Goal: Task Accomplishment & Management: Use online tool/utility

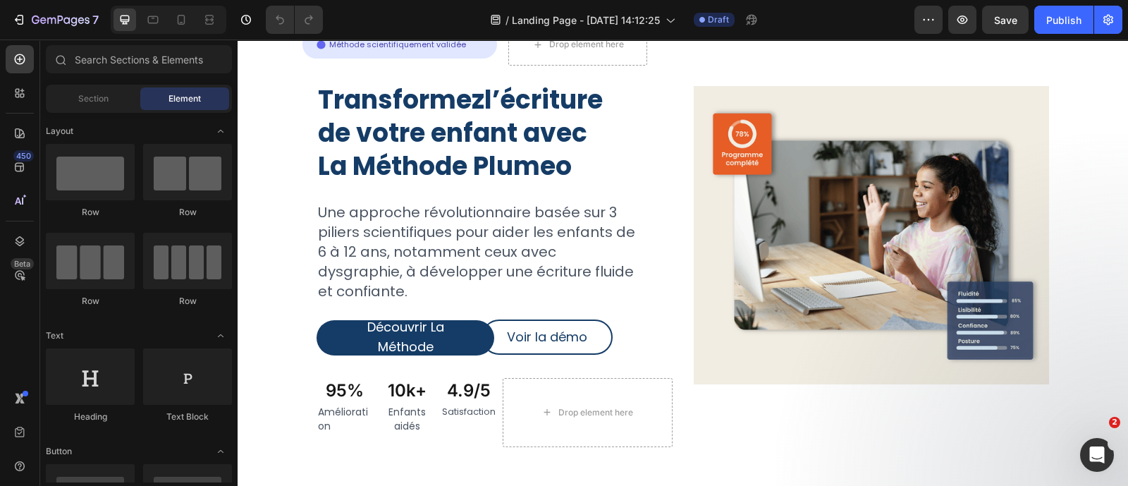
scroll to position [161, 0]
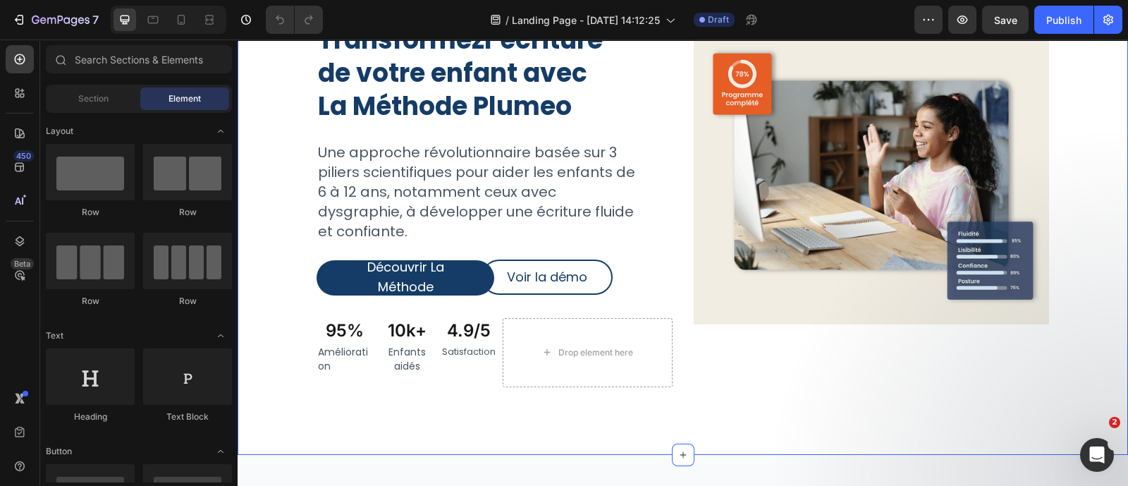
click at [772, 397] on div "Icon Méthode scientifiquement validée Text Block Row Row Drop element here Row …" at bounding box center [683, 181] width 890 height 548
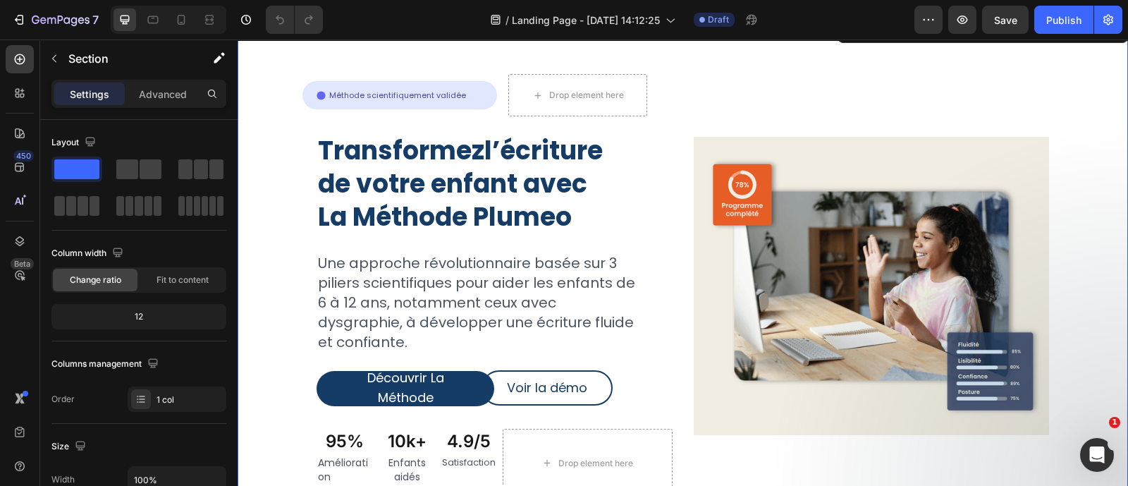
scroll to position [0, 0]
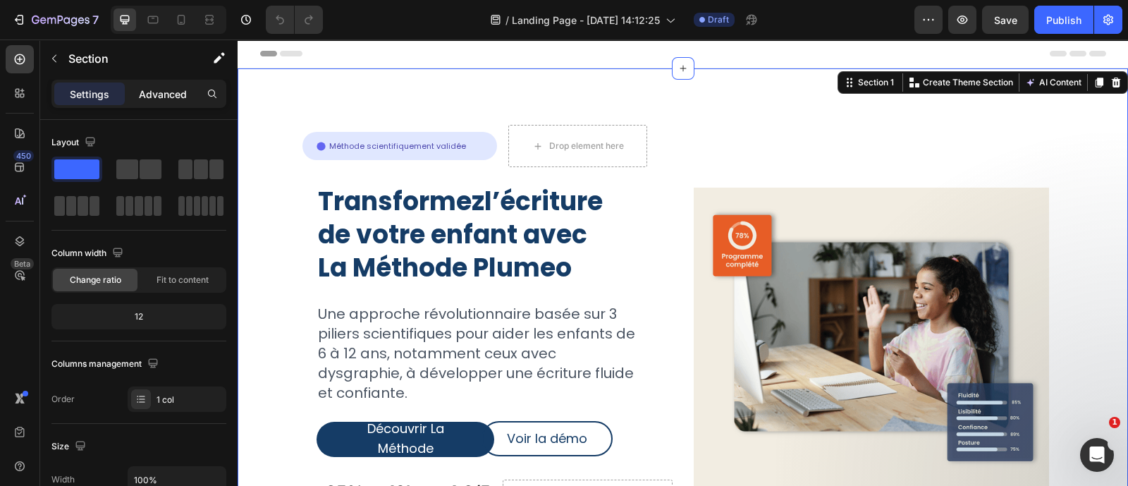
click at [153, 87] on p "Advanced" at bounding box center [163, 94] width 48 height 15
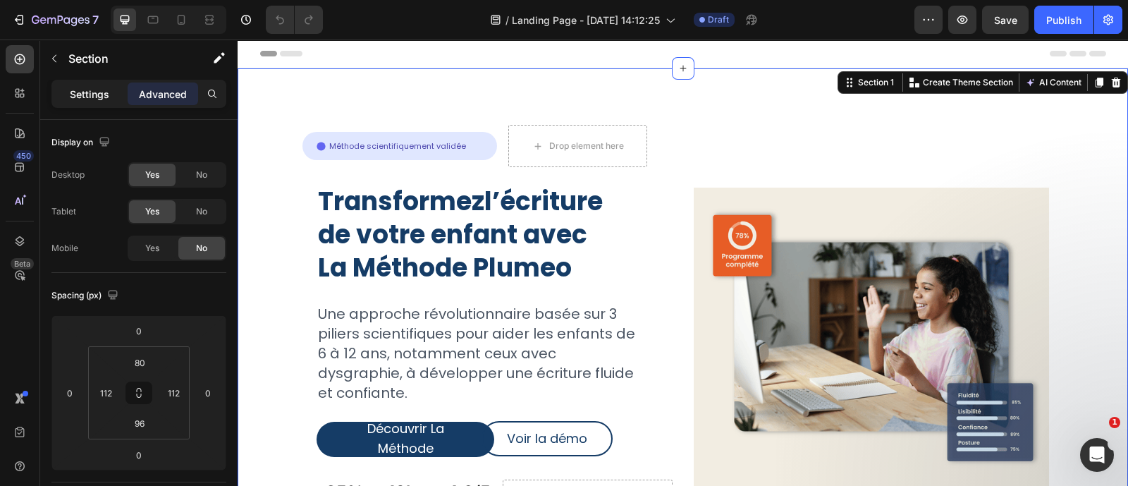
click at [70, 102] on div "Settings" at bounding box center [89, 93] width 70 height 23
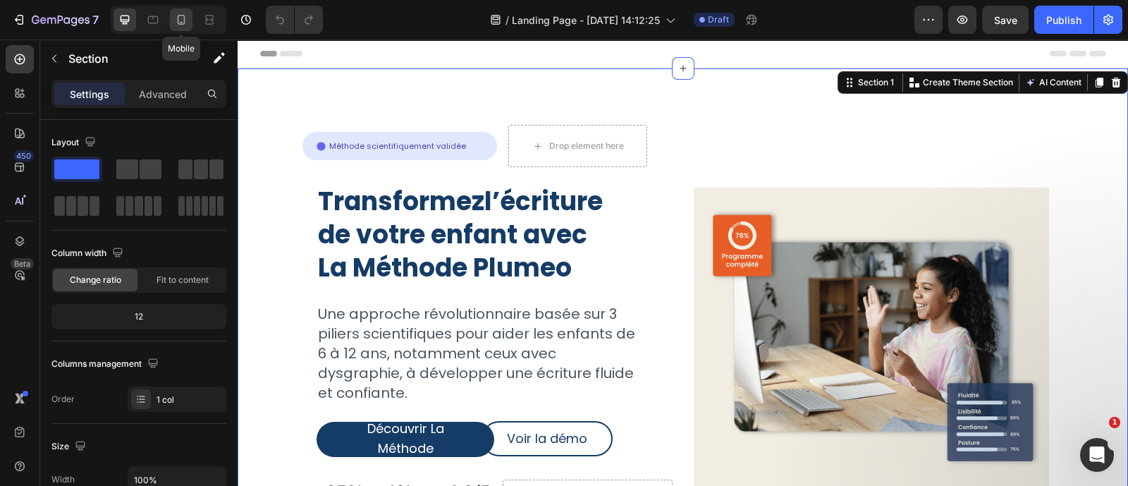
click at [180, 14] on icon at bounding box center [181, 20] width 14 height 14
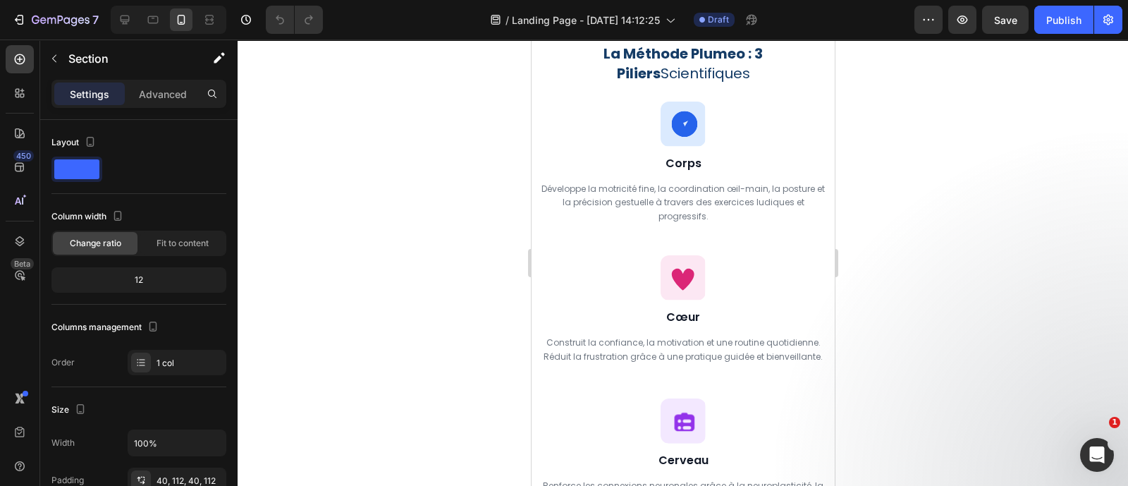
scroll to position [1527, 0]
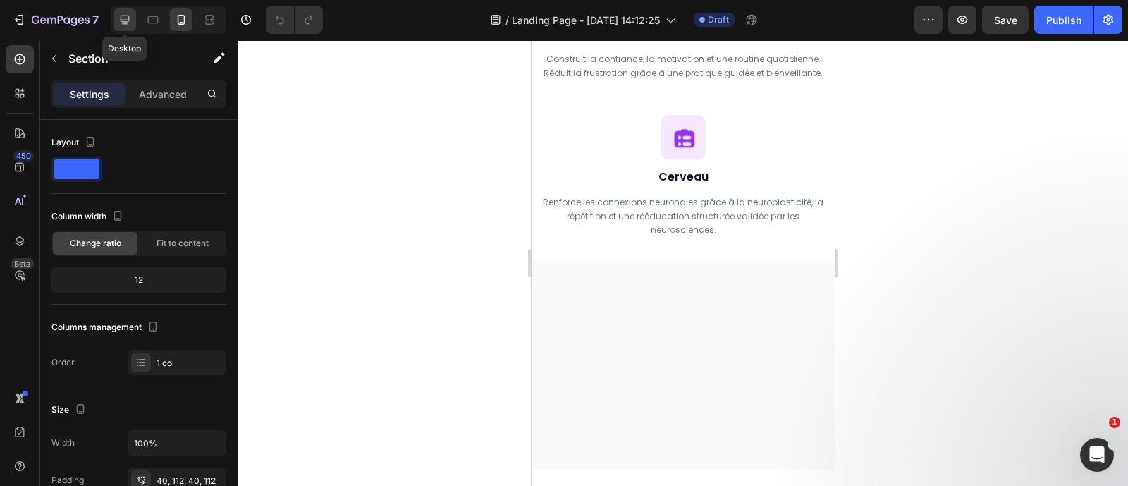
click at [120, 23] on icon at bounding box center [125, 20] width 14 height 14
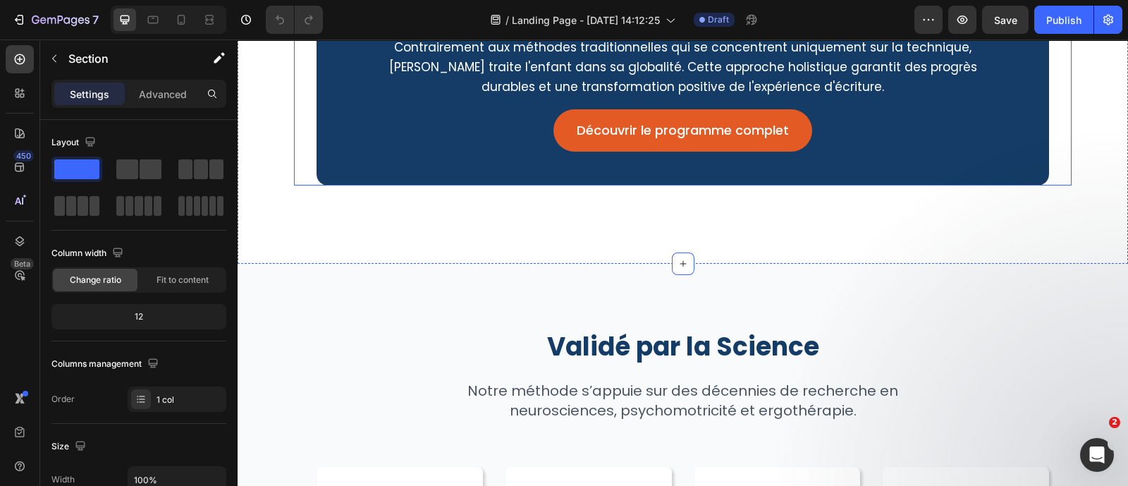
scroll to position [1809, 0]
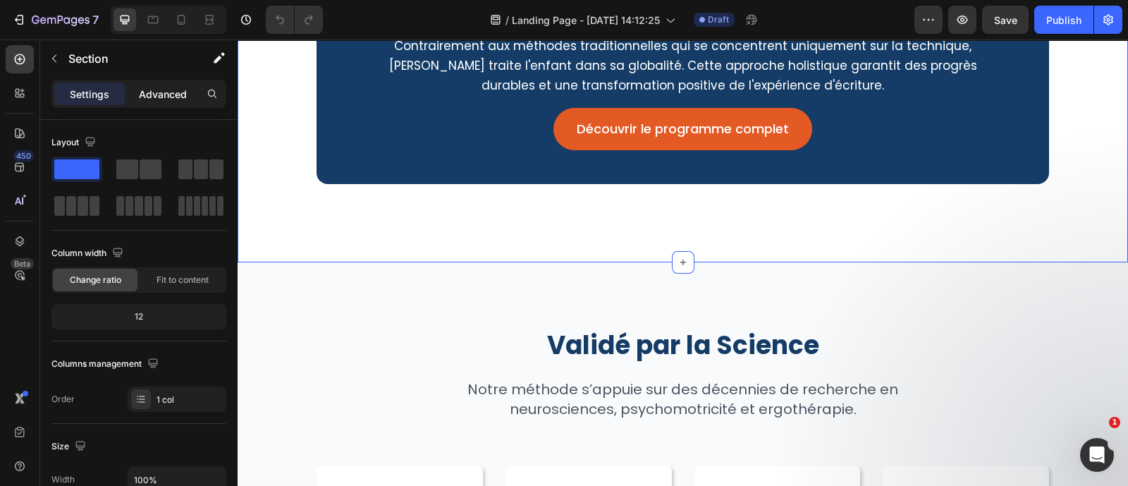
click at [159, 85] on div "Advanced" at bounding box center [163, 93] width 70 height 23
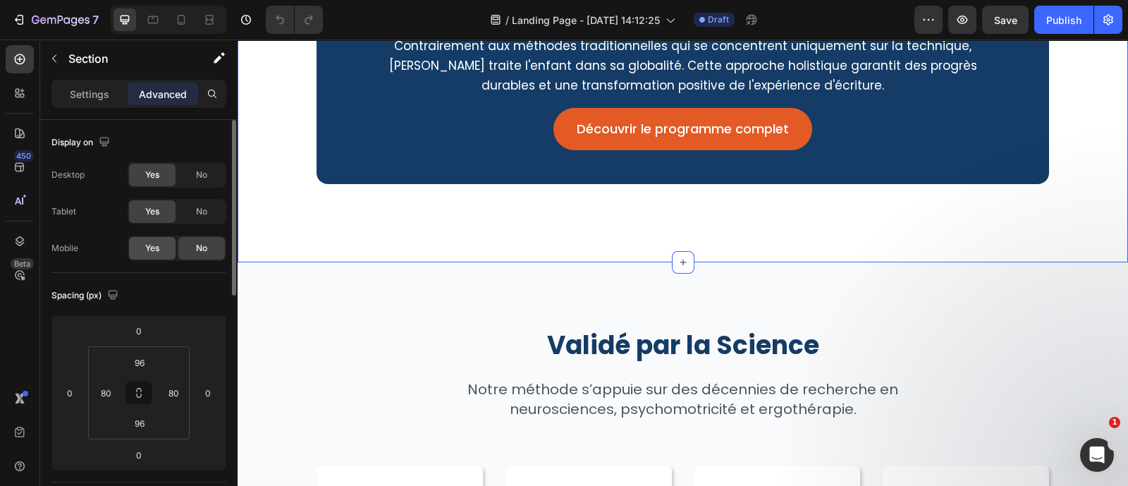
click at [167, 245] on div "Yes" at bounding box center [152, 248] width 47 height 23
click at [177, 24] on icon at bounding box center [181, 20] width 14 height 14
type input "40"
type input "24"
type input "40"
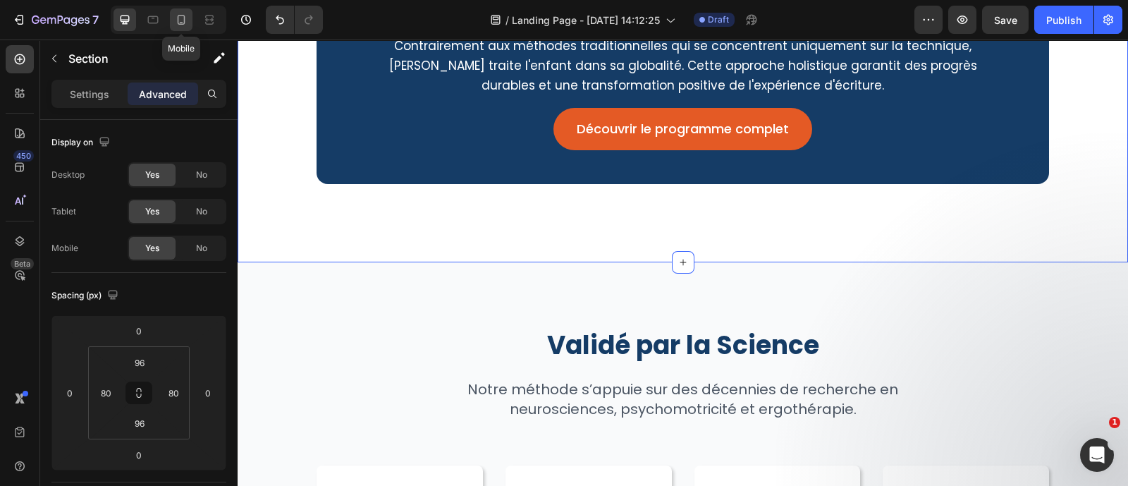
type input "24"
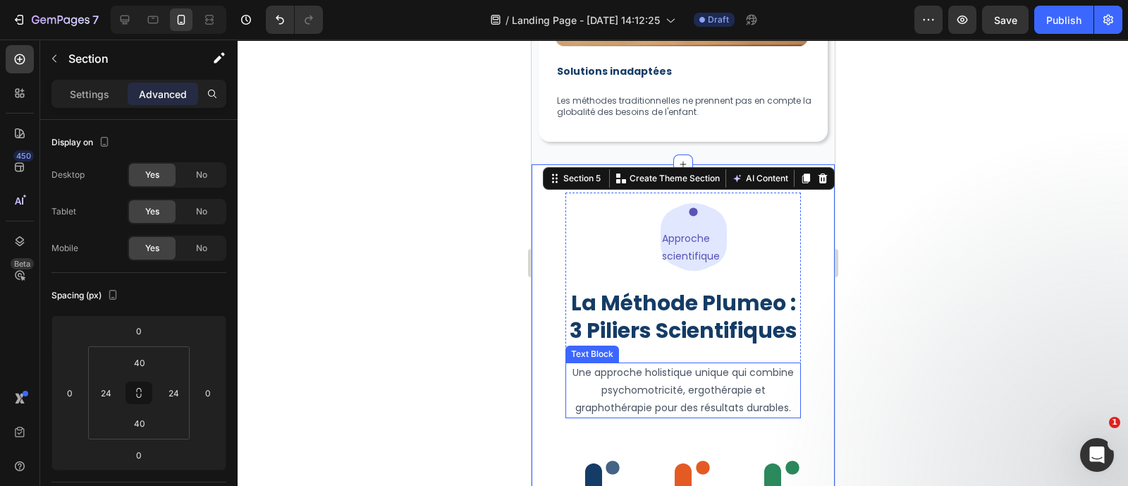
scroll to position [1527, 0]
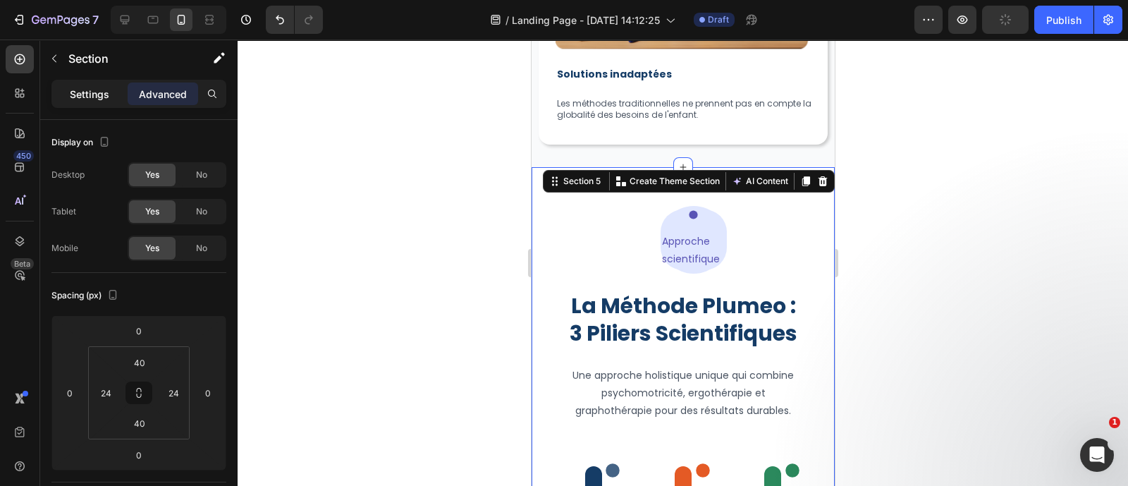
click at [99, 89] on p "Settings" at bounding box center [89, 94] width 39 height 15
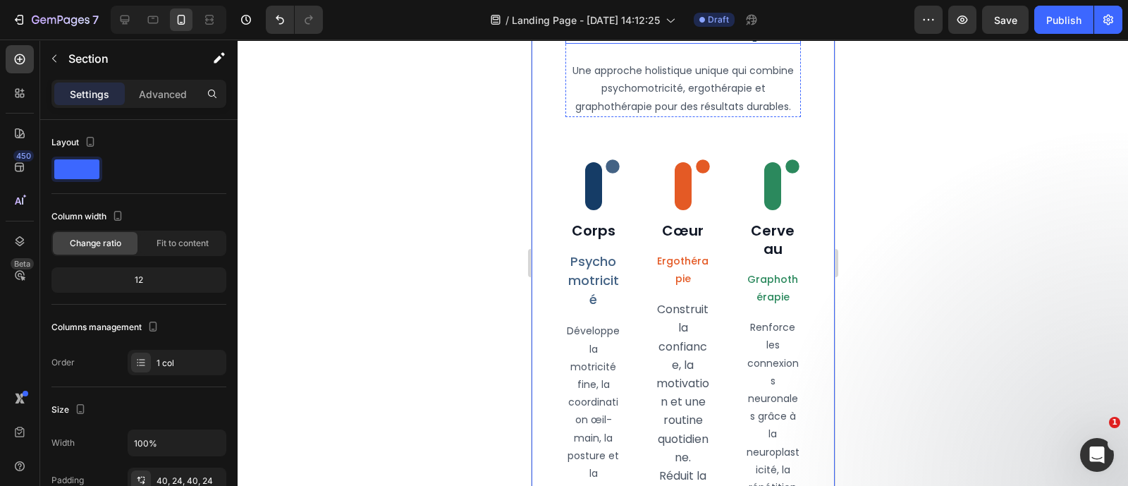
scroll to position [1821, 0]
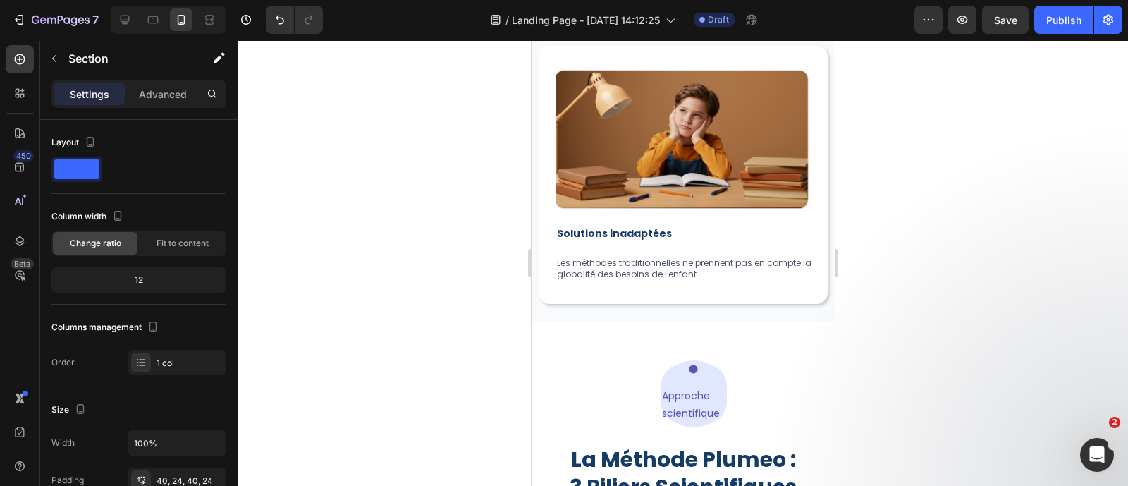
scroll to position [1329, 0]
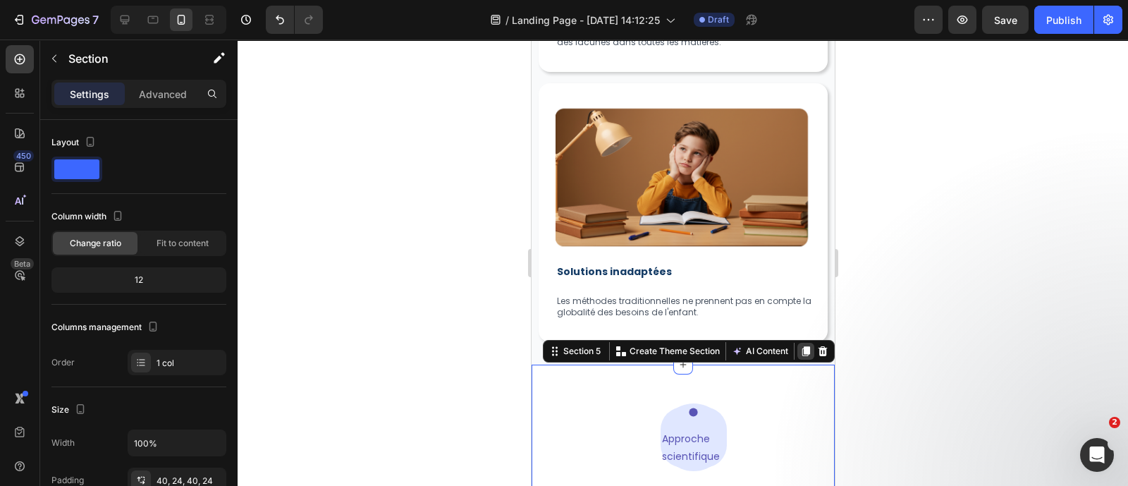
click at [801, 346] on icon at bounding box center [805, 351] width 8 height 10
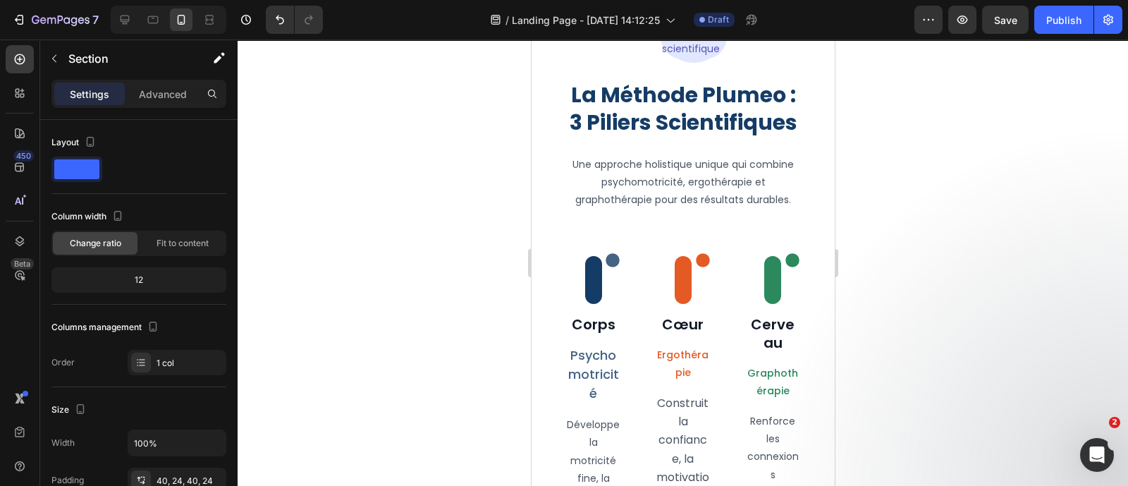
scroll to position [3507, 0]
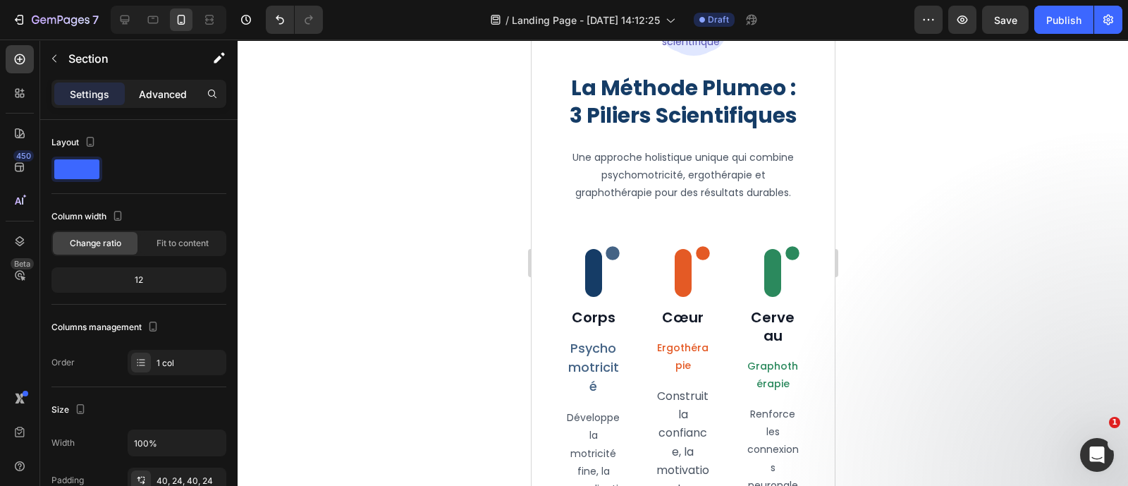
click at [154, 99] on p "Advanced" at bounding box center [163, 94] width 48 height 15
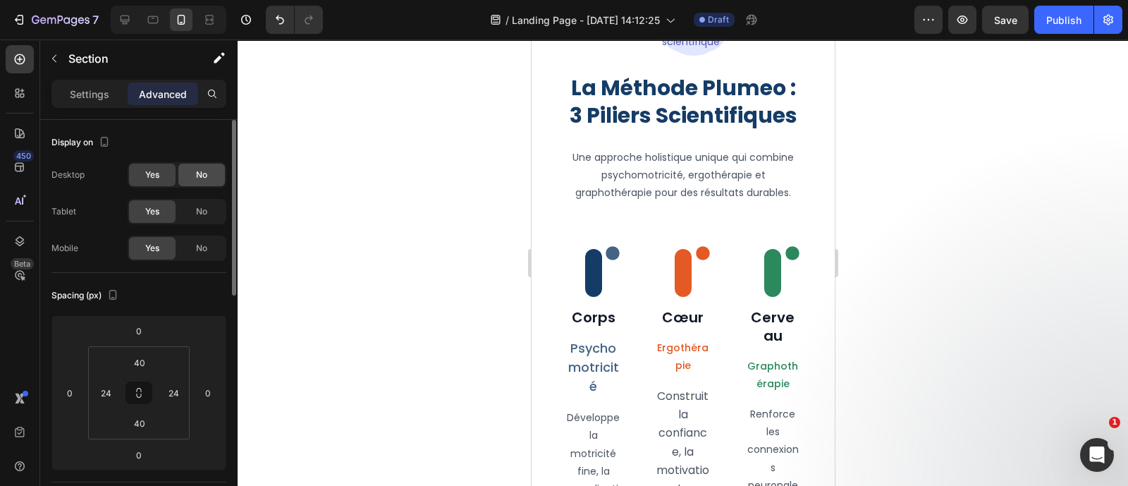
click at [191, 182] on div "No" at bounding box center [201, 175] width 47 height 23
click at [194, 200] on div "No" at bounding box center [201, 211] width 47 height 23
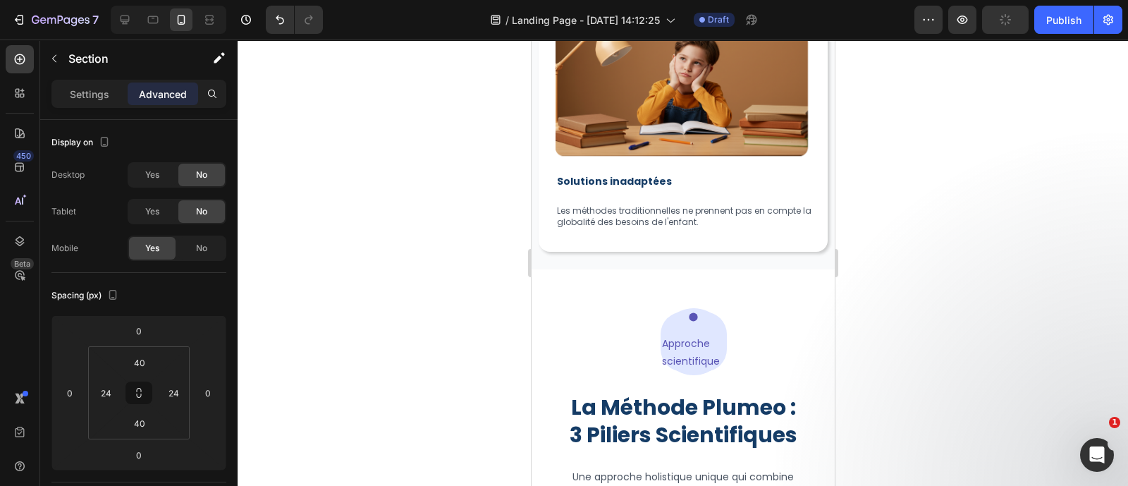
scroll to position [1419, 0]
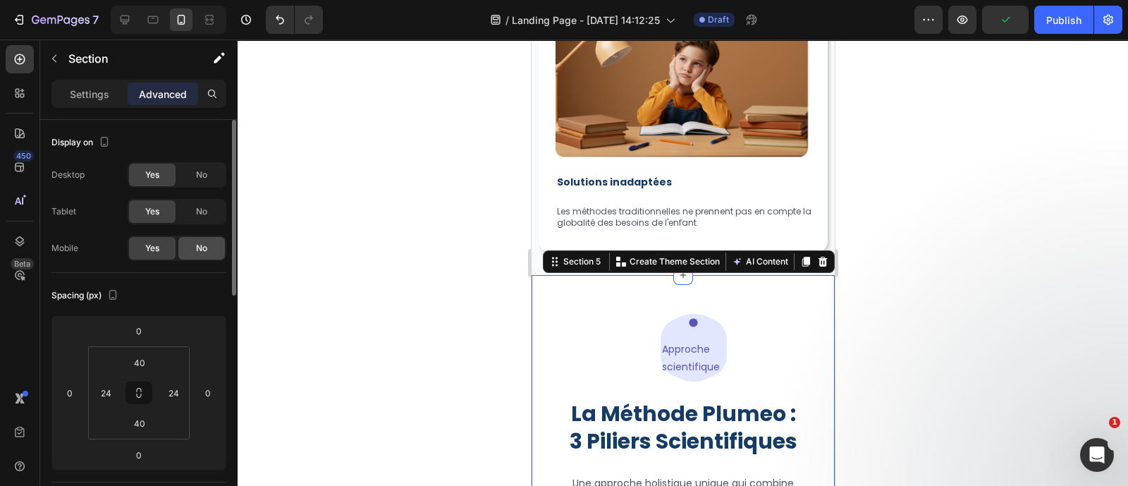
click at [185, 252] on div "No" at bounding box center [201, 248] width 47 height 23
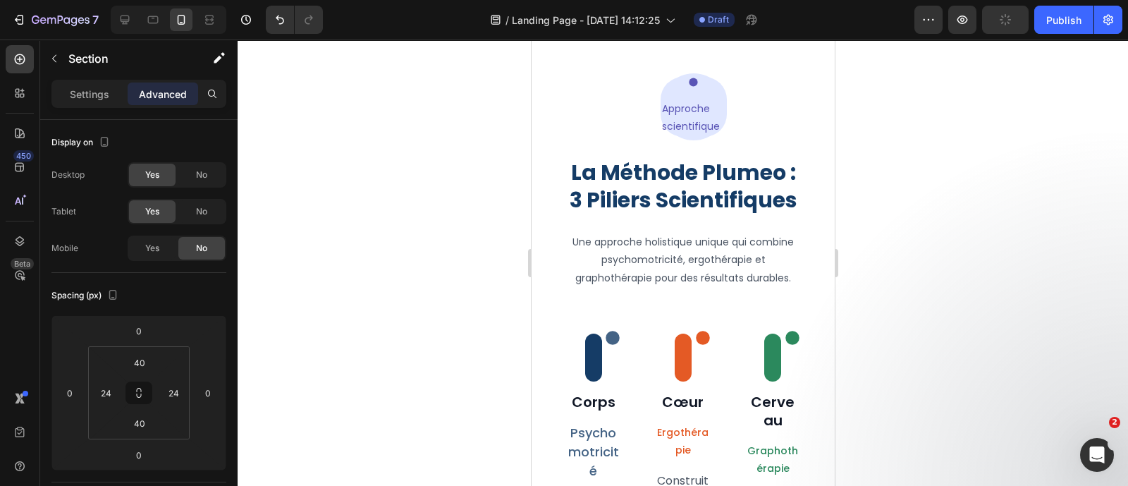
scroll to position [1641, 0]
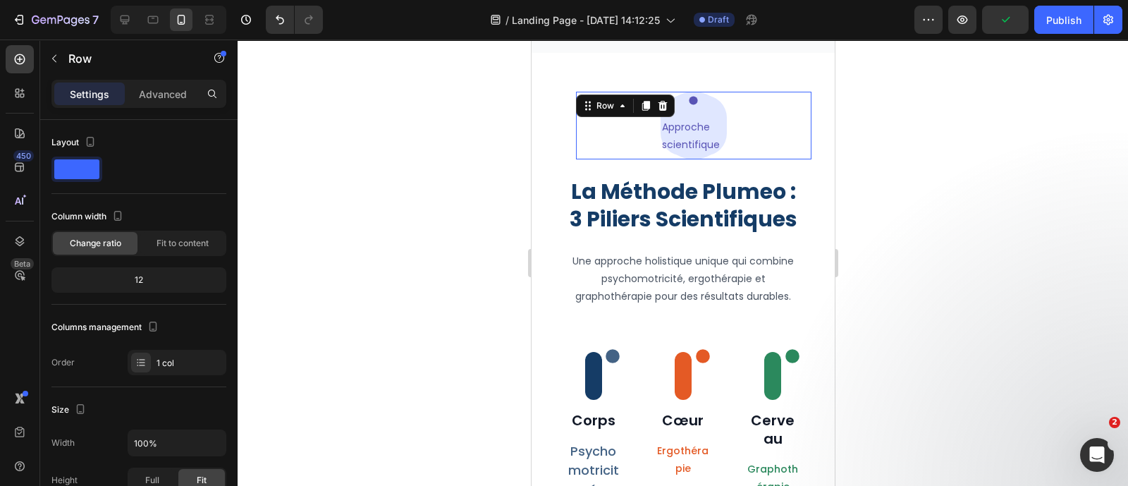
click at [719, 123] on div "Icon Approche scientifique Text Block Row Row" at bounding box center [692, 125] width 235 height 67
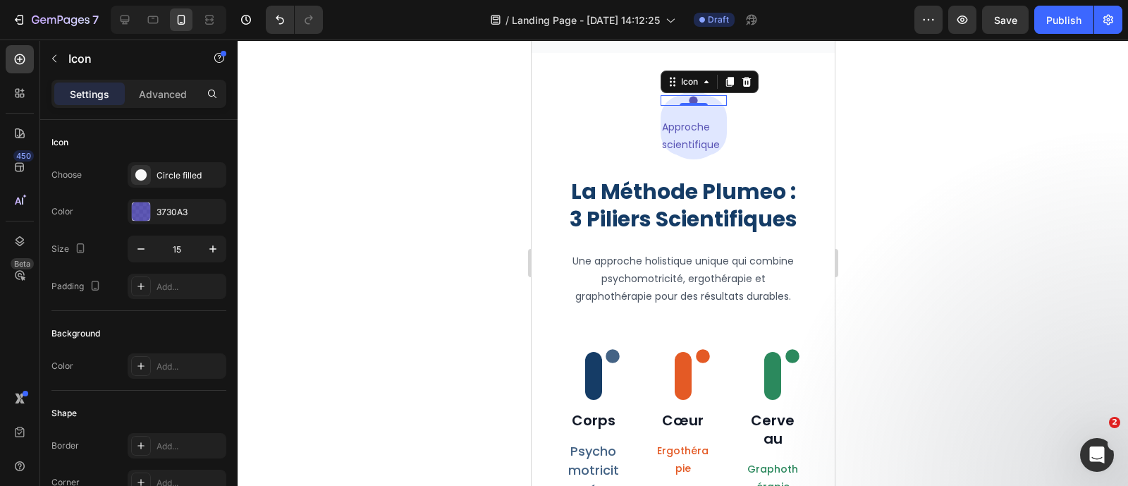
click at [710, 100] on div "Icon 0" at bounding box center [693, 100] width 66 height 11
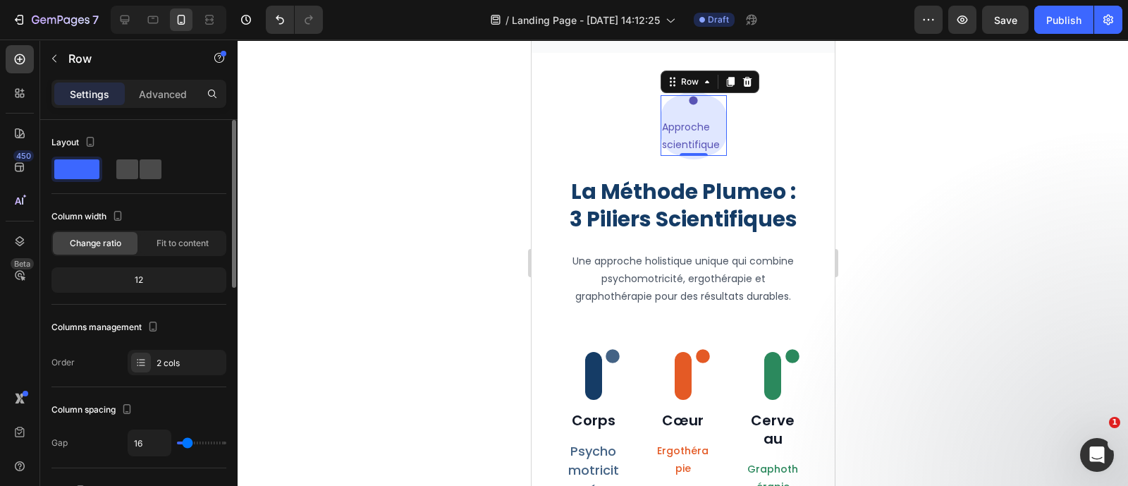
click at [136, 170] on span at bounding box center [127, 169] width 22 height 20
type input "0"
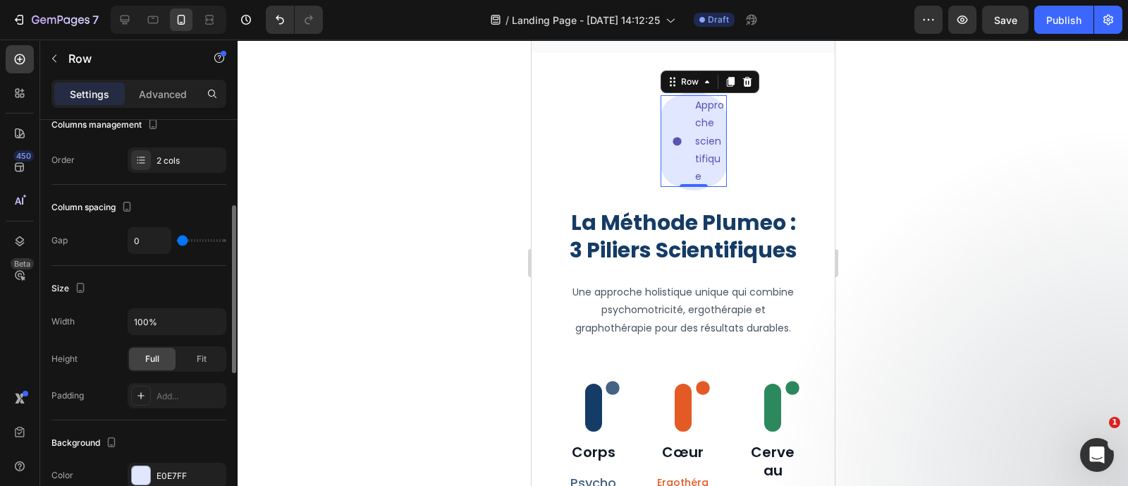
scroll to position [204, 0]
click at [691, 80] on div "Row" at bounding box center [688, 81] width 23 height 13
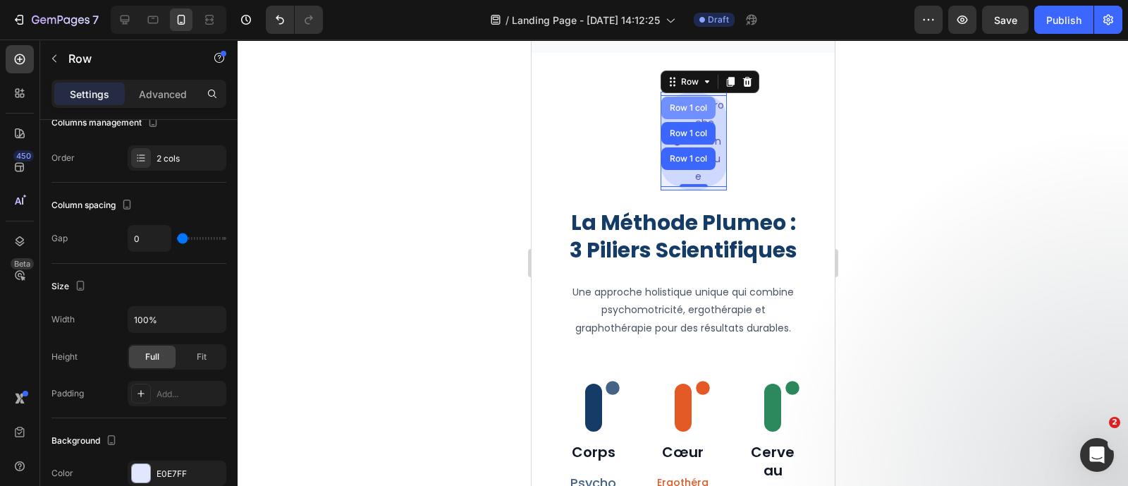
click at [685, 104] on div "Row 1 col" at bounding box center [687, 108] width 43 height 8
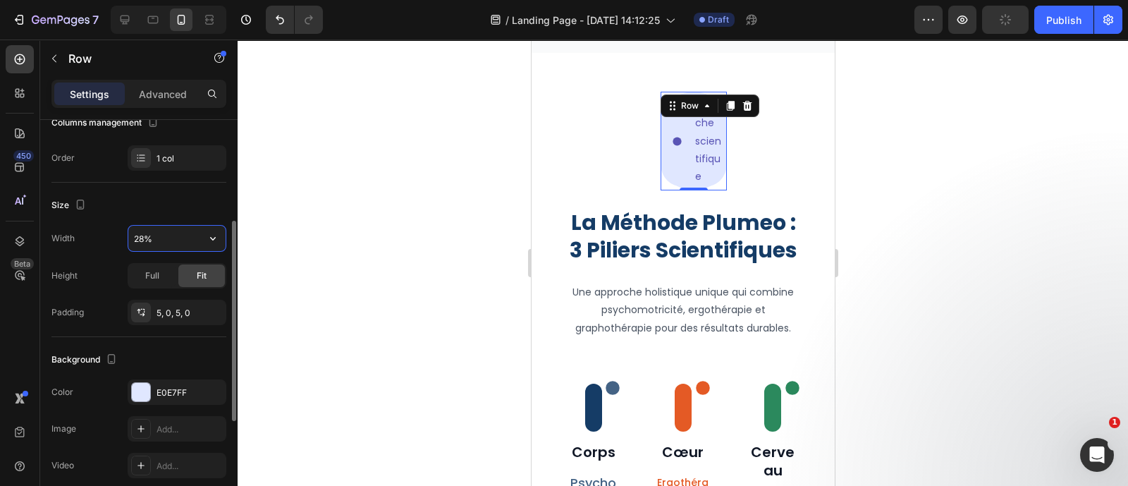
click at [135, 228] on input "28%" at bounding box center [176, 238] width 97 height 25
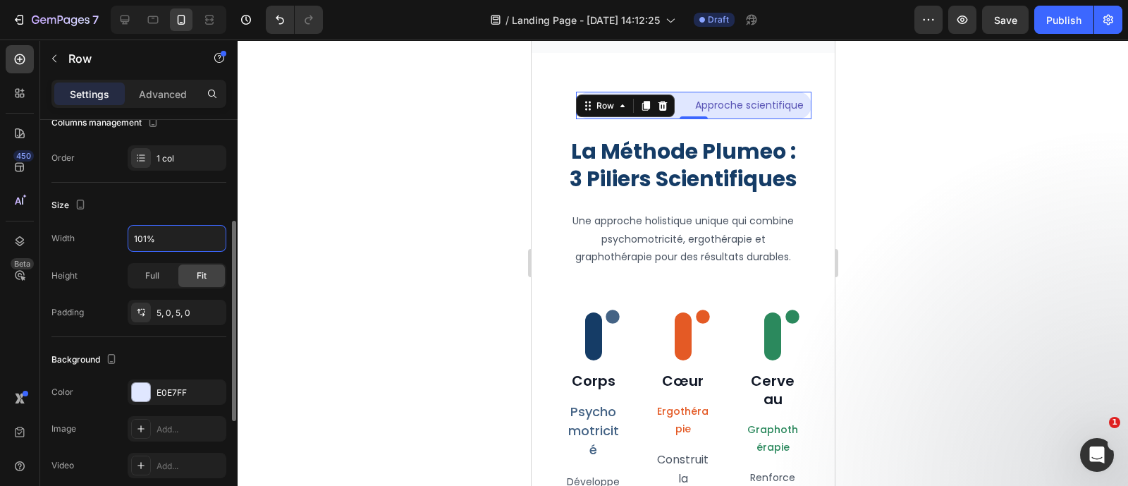
type input "100%"
click at [465, 259] on div at bounding box center [683, 262] width 890 height 446
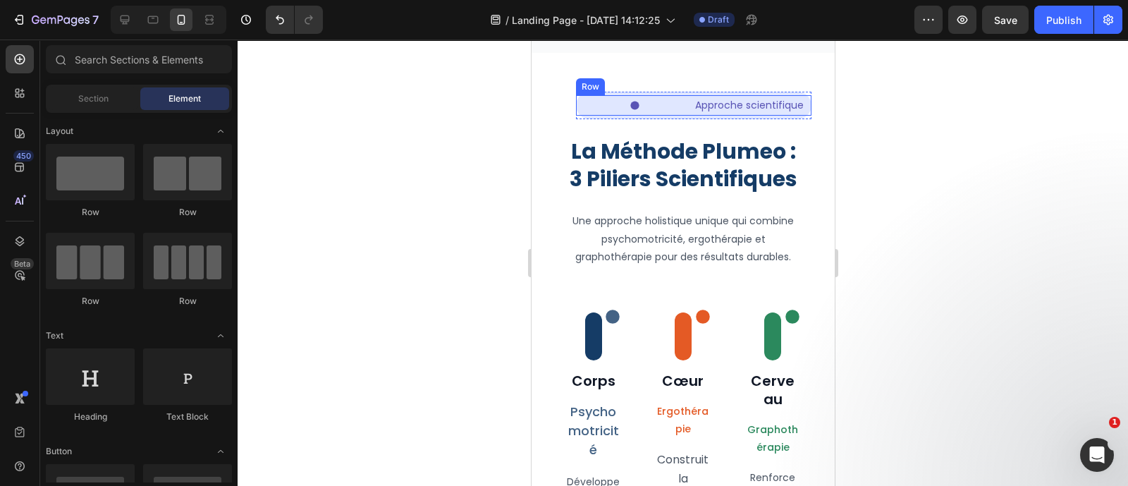
click at [680, 107] on div "Icon" at bounding box center [634, 105] width 118 height 20
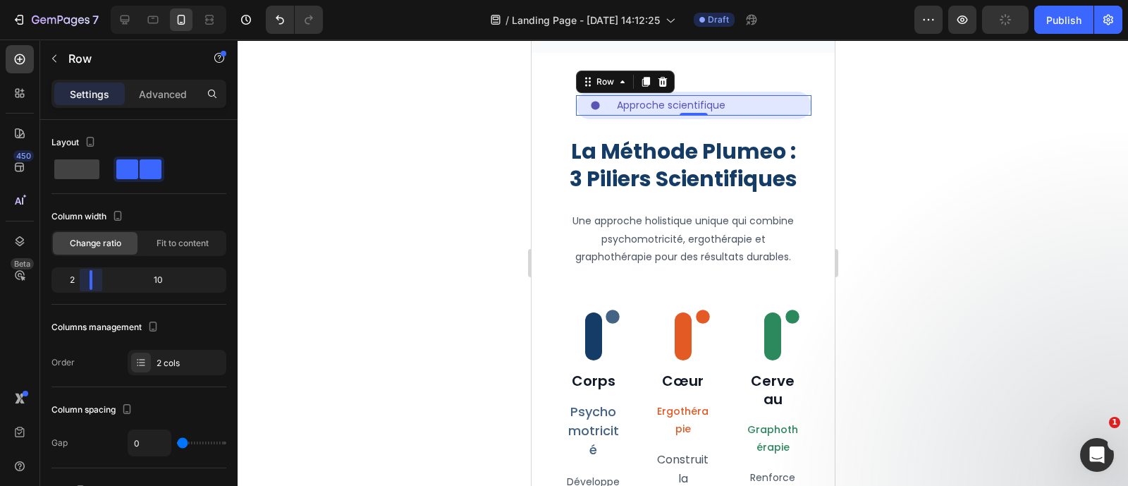
drag, startPoint x: 137, startPoint y: 277, endPoint x: 85, endPoint y: 276, distance: 52.9
click at [85, 0] on body "7 Version history / Landing Page - Sep 23, 14:12:25 Draft Preview Publish 450 B…" at bounding box center [564, 0] width 1128 height 0
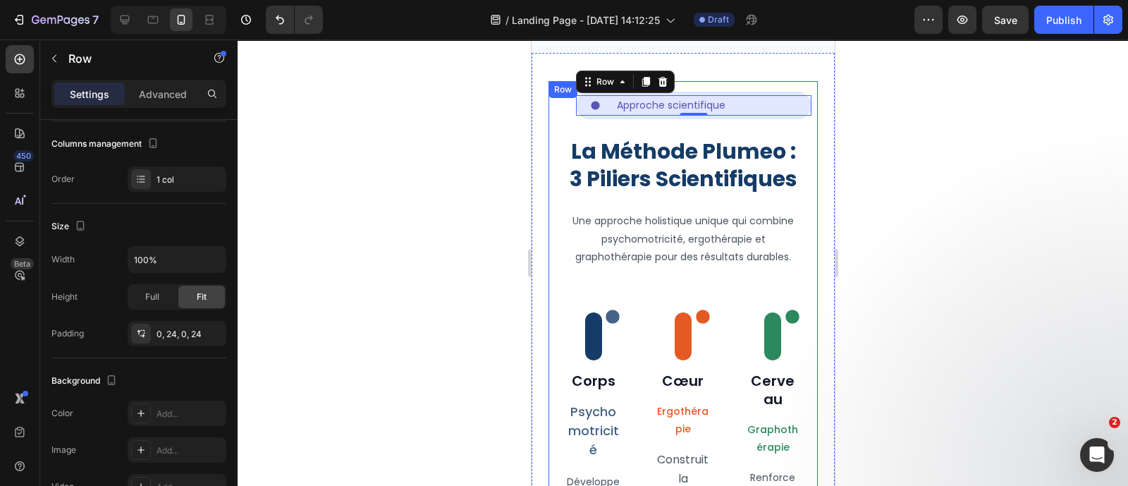
scroll to position [183, 0]
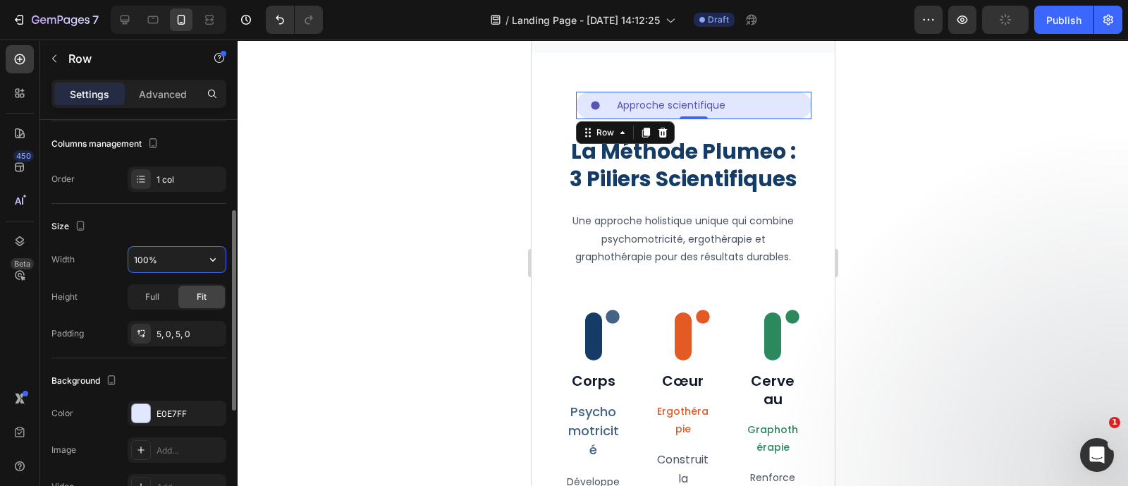
click at [138, 266] on input "100%" at bounding box center [176, 259] width 97 height 25
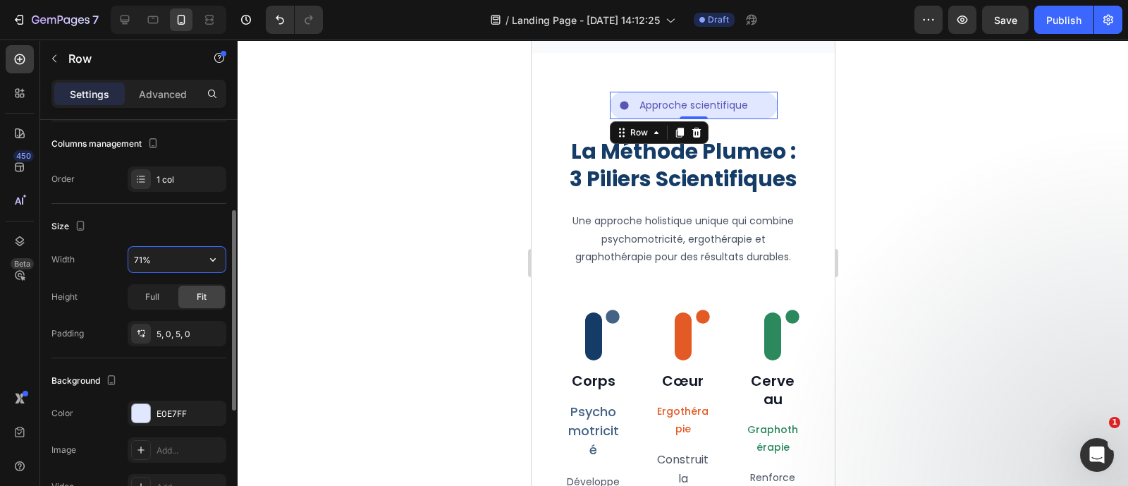
type input "70%"
click at [486, 235] on div at bounding box center [683, 262] width 890 height 446
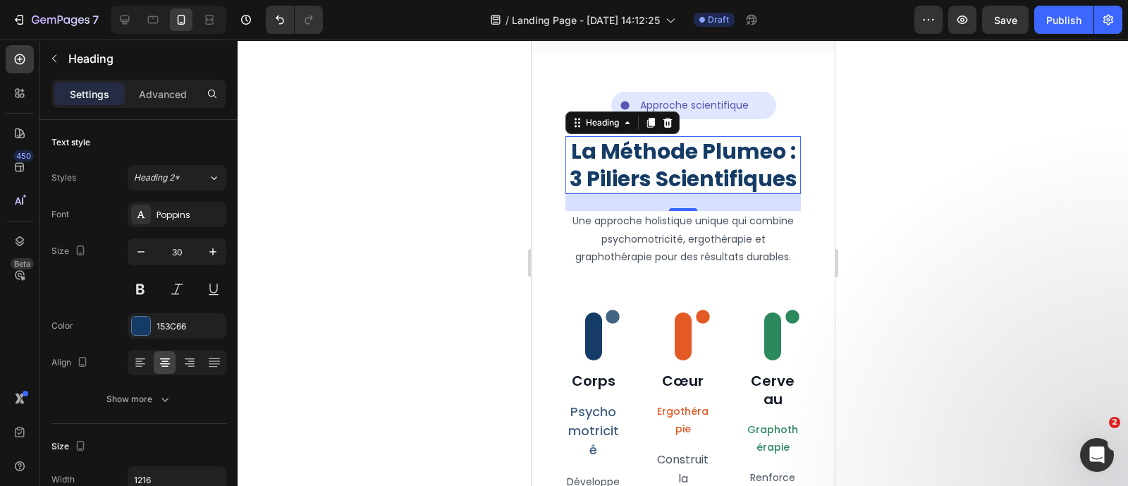
click at [706, 166] on h2 "La Méthode Plumeo : 3 Piliers Scientifiques" at bounding box center [682, 165] width 235 height 58
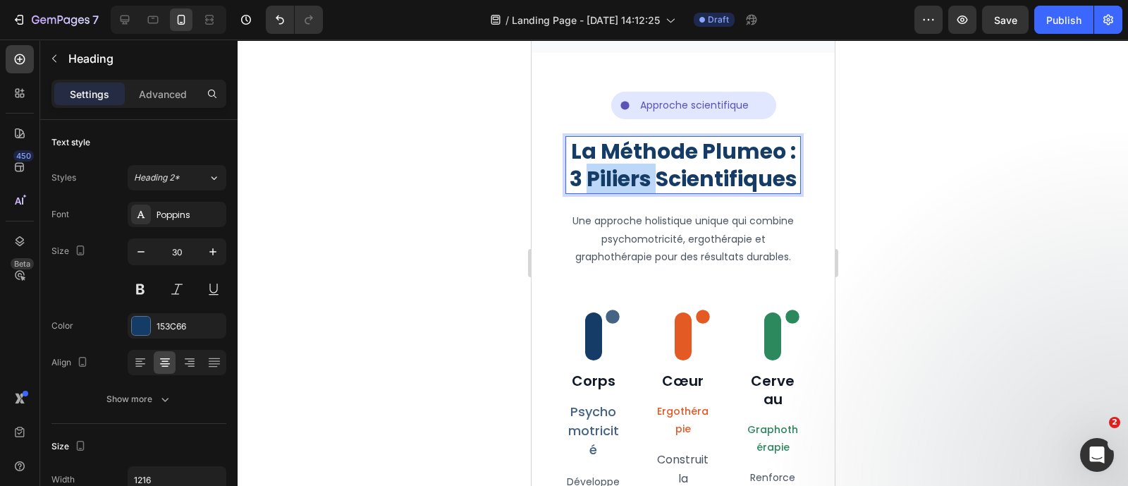
click at [706, 166] on p "La Méthode Plumeo : 3 Piliers Scientifiques" at bounding box center [682, 164] width 233 height 55
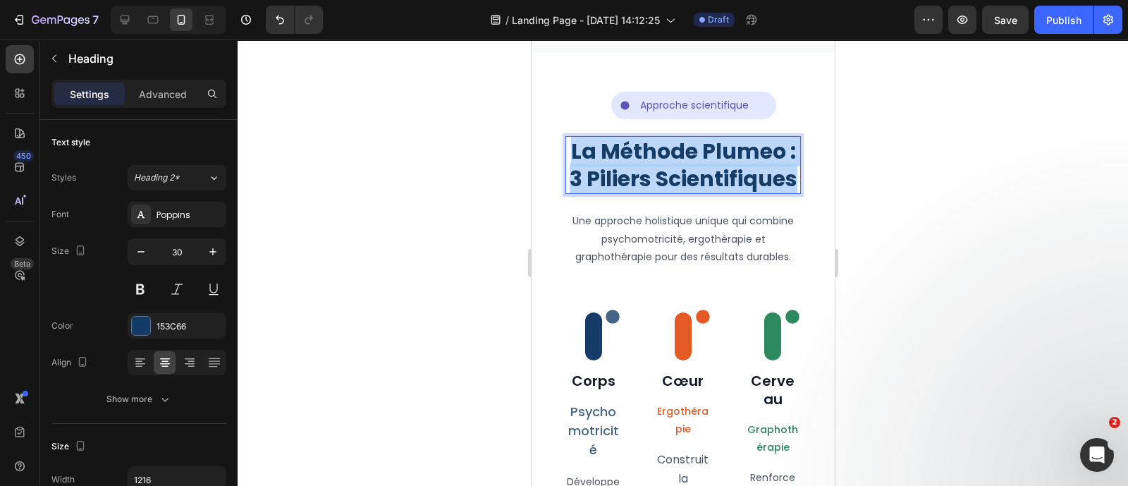
click at [706, 166] on p "La Méthode Plumeo : 3 Piliers Scientifiques" at bounding box center [682, 164] width 233 height 55
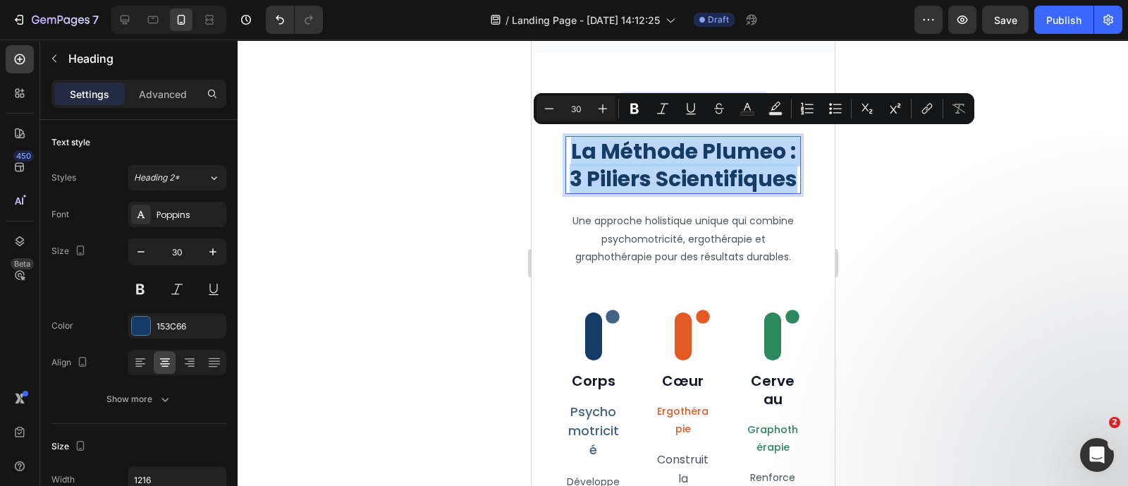
click at [706, 166] on p "La Méthode Plumeo : 3 Piliers Scientifiques" at bounding box center [682, 164] width 233 height 55
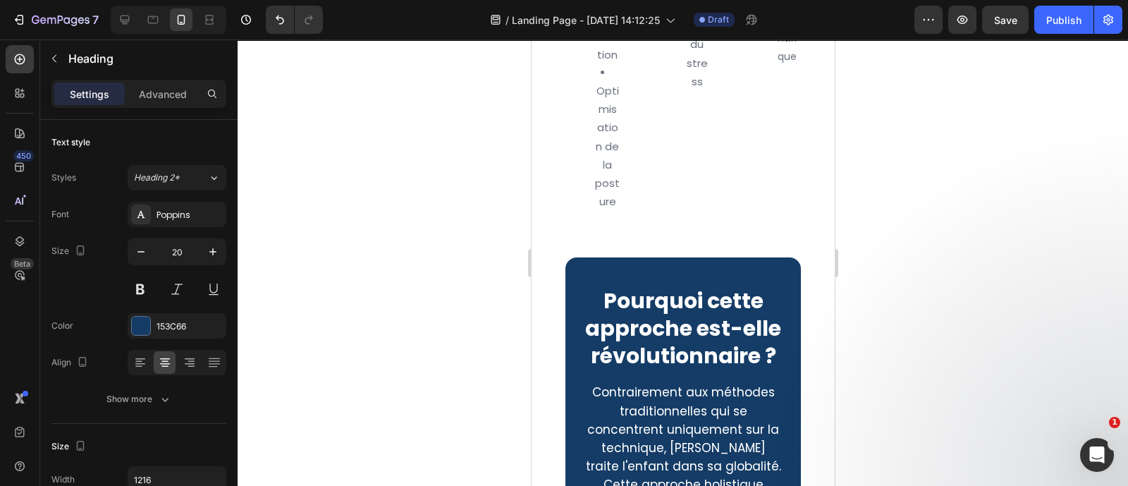
scroll to position [2748, 0]
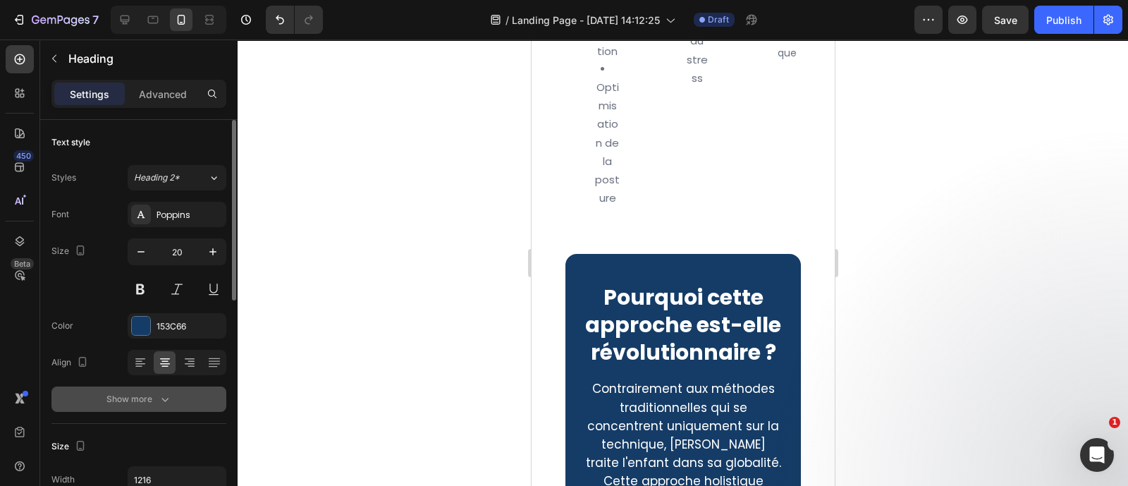
click at [142, 393] on div "Show more" at bounding box center [139, 399] width 66 height 14
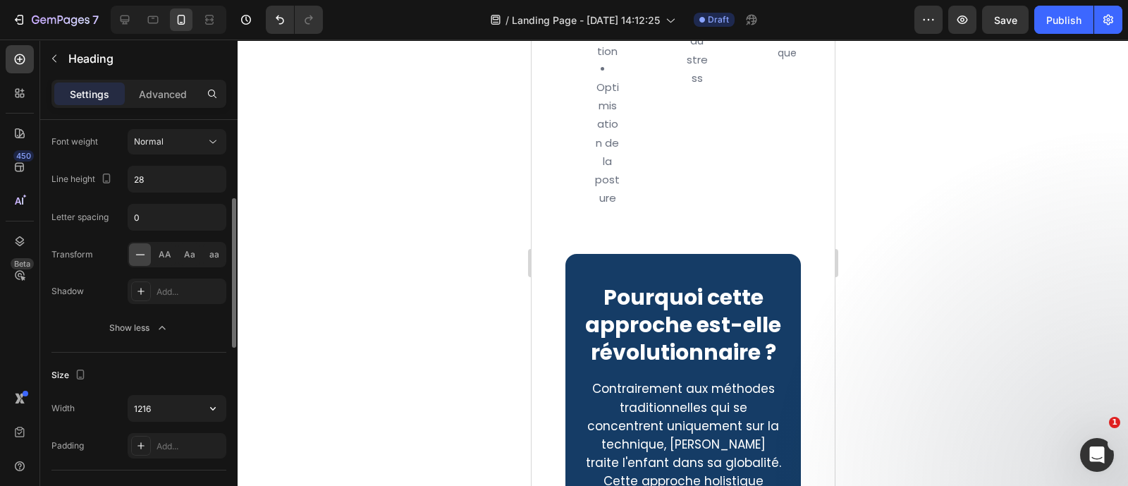
scroll to position [260, 0]
click at [163, 323] on icon "button" at bounding box center [162, 325] width 6 height 4
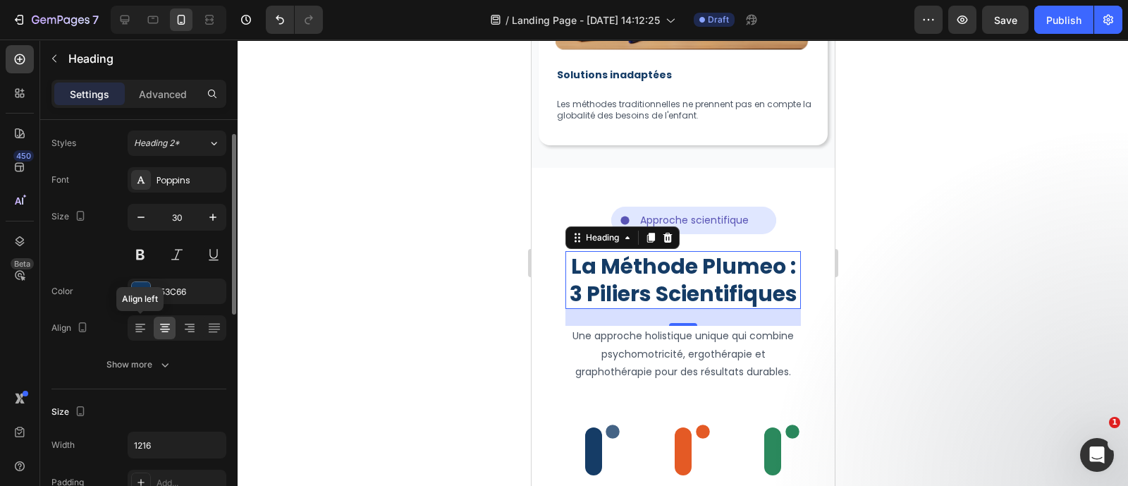
scroll to position [33, 0]
click at [187, 211] on input "30" at bounding box center [177, 218] width 47 height 25
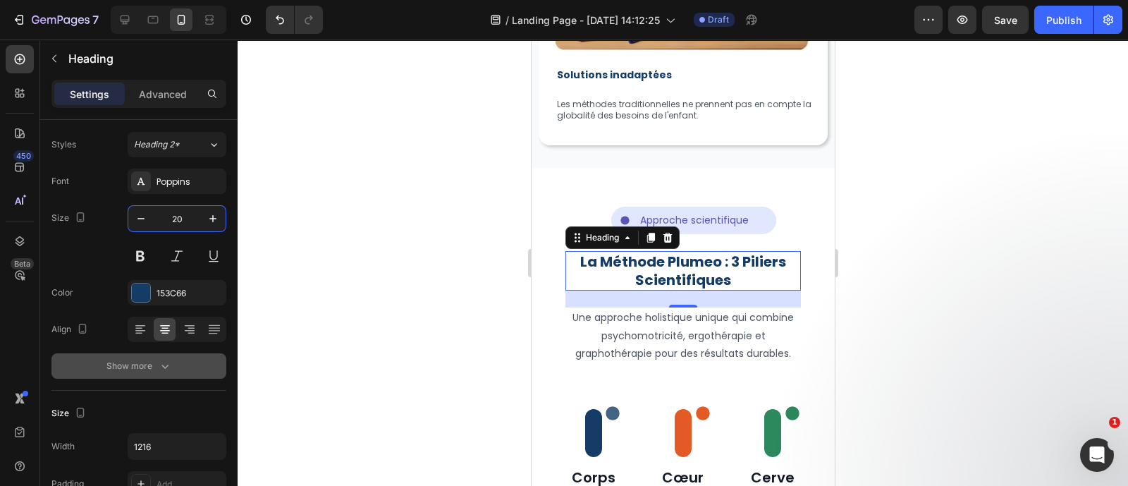
type input "20"
click at [180, 371] on button "Show more" at bounding box center [138, 365] width 175 height 25
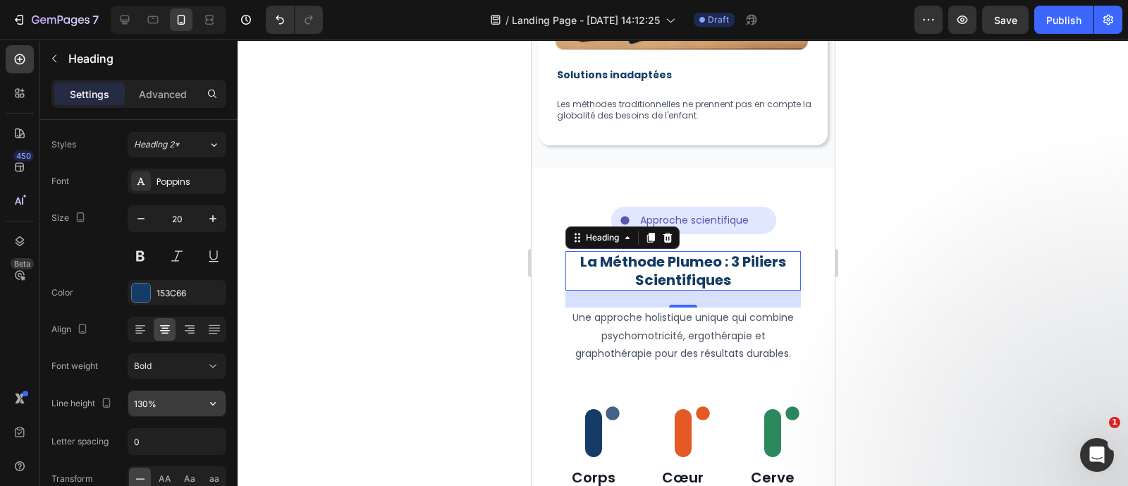
click at [175, 404] on input "130%" at bounding box center [176, 403] width 97 height 25
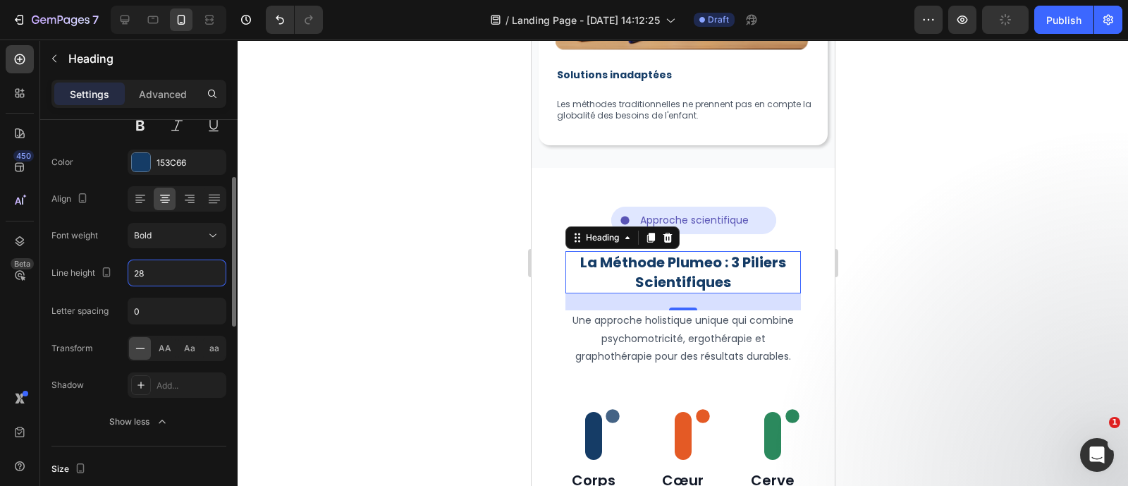
scroll to position [157, 0]
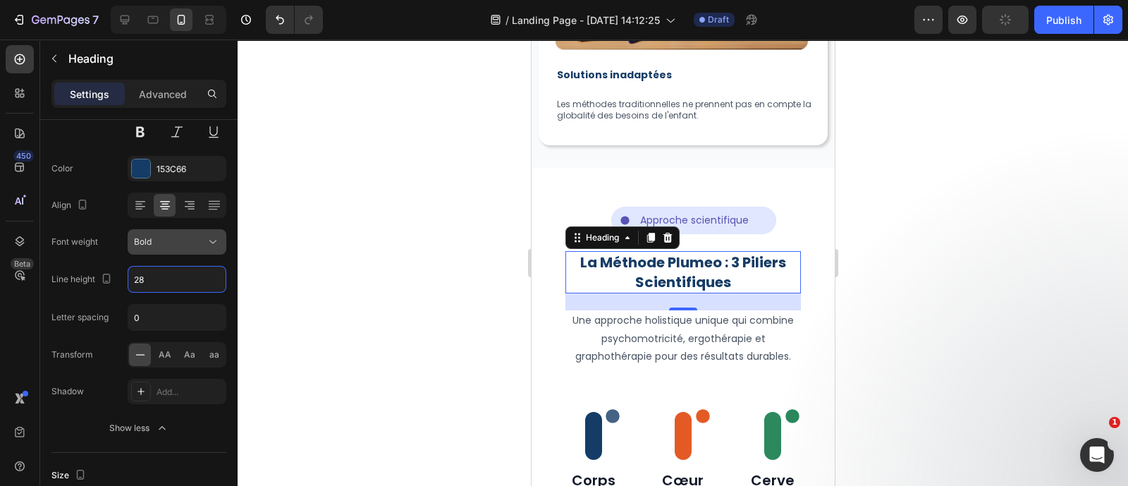
type input "28"
click at [204, 245] on div "Bold" at bounding box center [170, 241] width 72 height 13
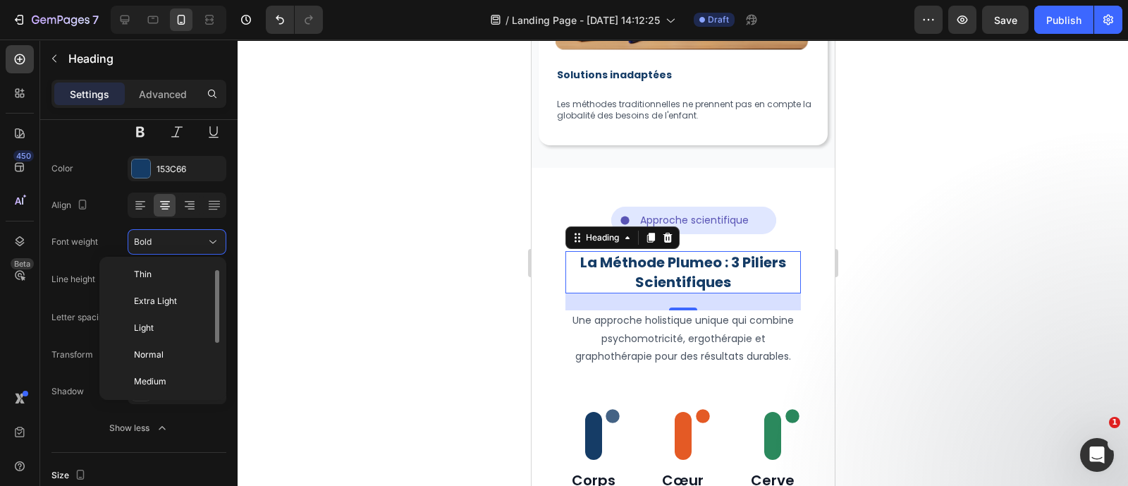
scroll to position [0, 0]
click at [169, 352] on p "Normal" at bounding box center [171, 356] width 75 height 13
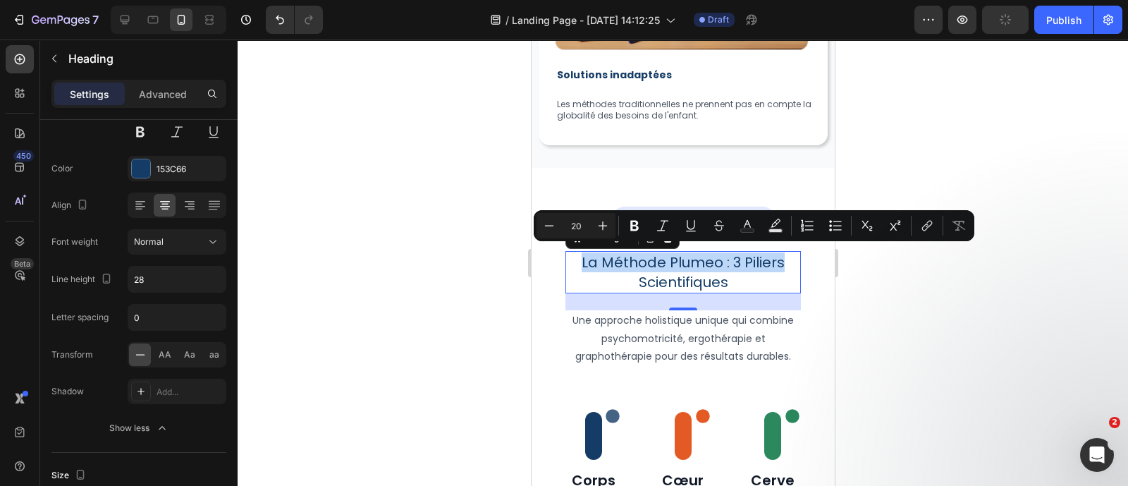
drag, startPoint x: 773, startPoint y: 257, endPoint x: 572, endPoint y: 255, distance: 201.6
click at [572, 255] on p "La Méthode Plumeo : 3 Piliers Scientifiques" at bounding box center [682, 271] width 233 height 39
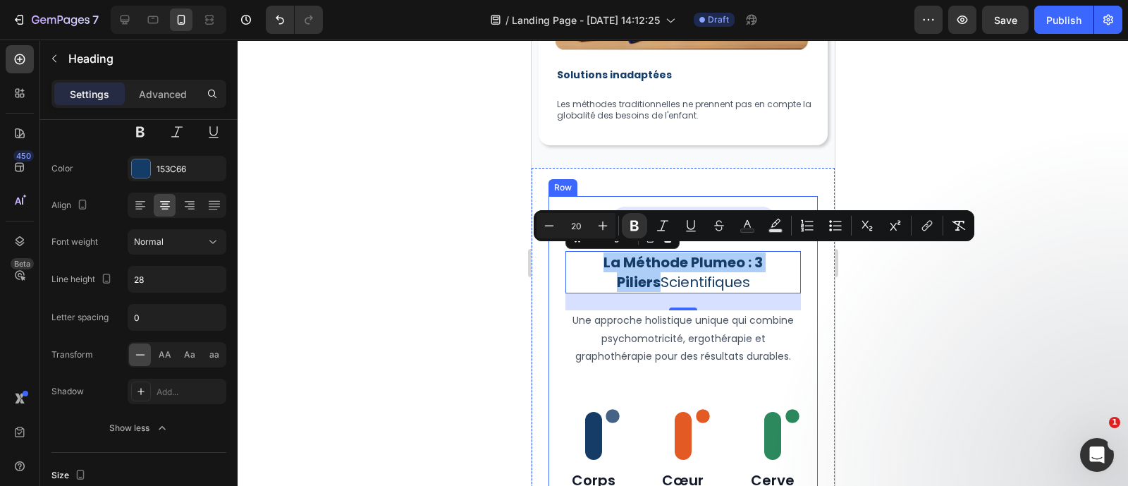
click at [426, 294] on div at bounding box center [683, 262] width 890 height 446
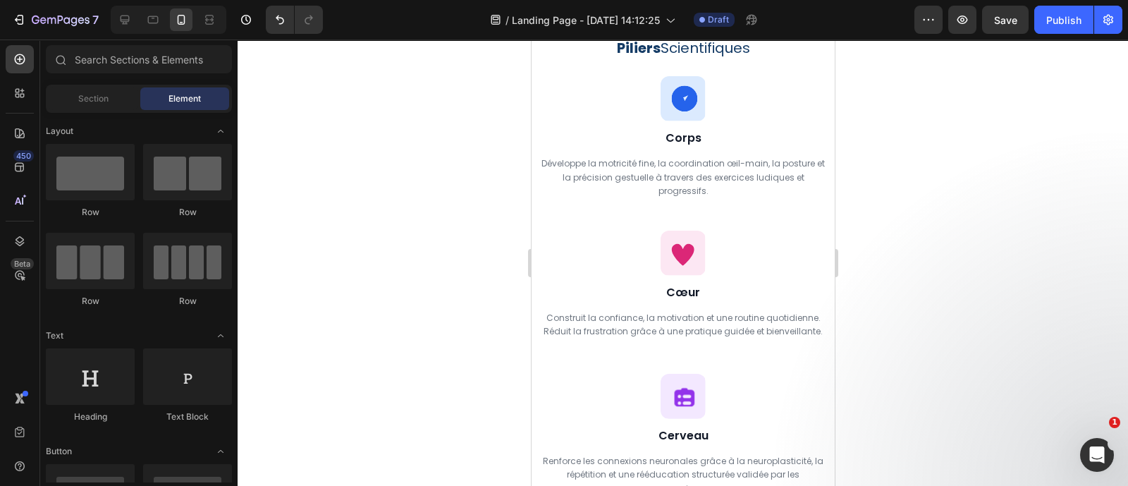
scroll to position [3408, 0]
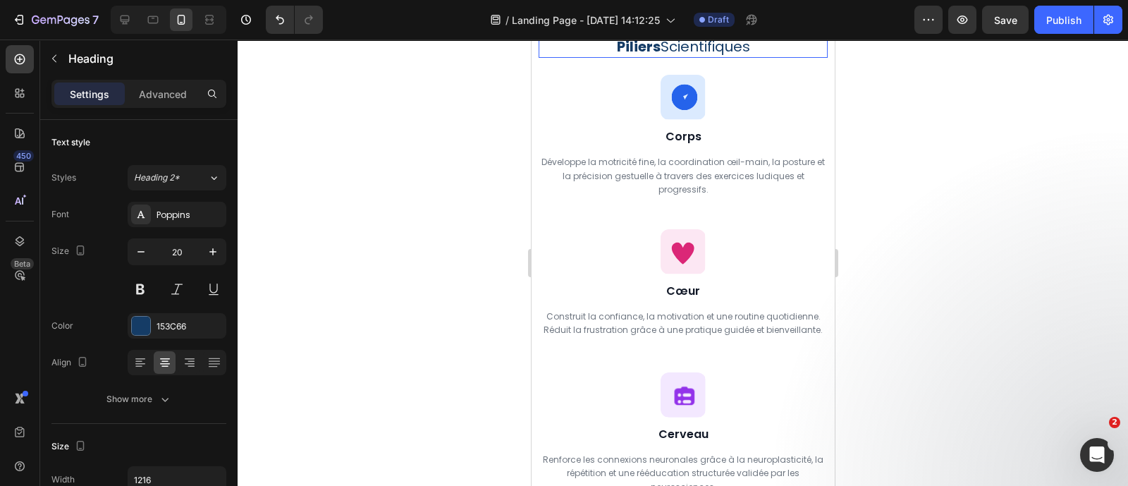
click at [740, 56] on strong "La Méthode Plumeo : 3 Piliers" at bounding box center [682, 36] width 159 height 39
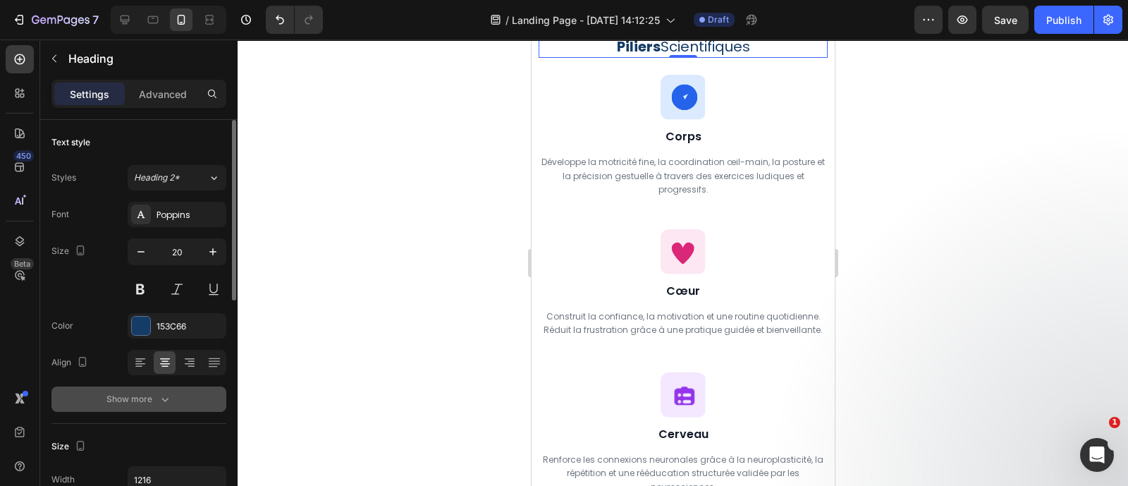
click at [183, 407] on button "Show more" at bounding box center [138, 398] width 175 height 25
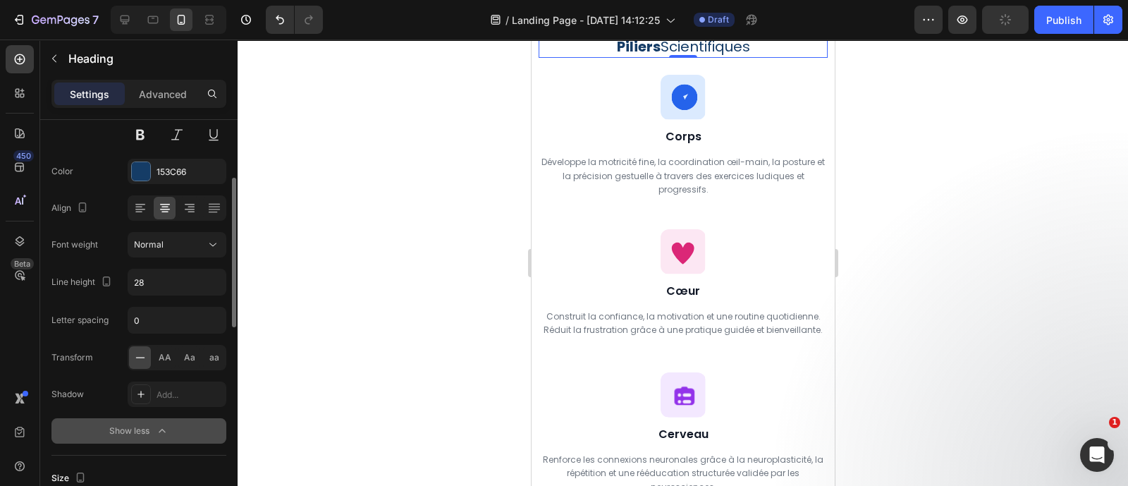
scroll to position [156, 0]
click at [178, 422] on button "Show less" at bounding box center [138, 428] width 175 height 25
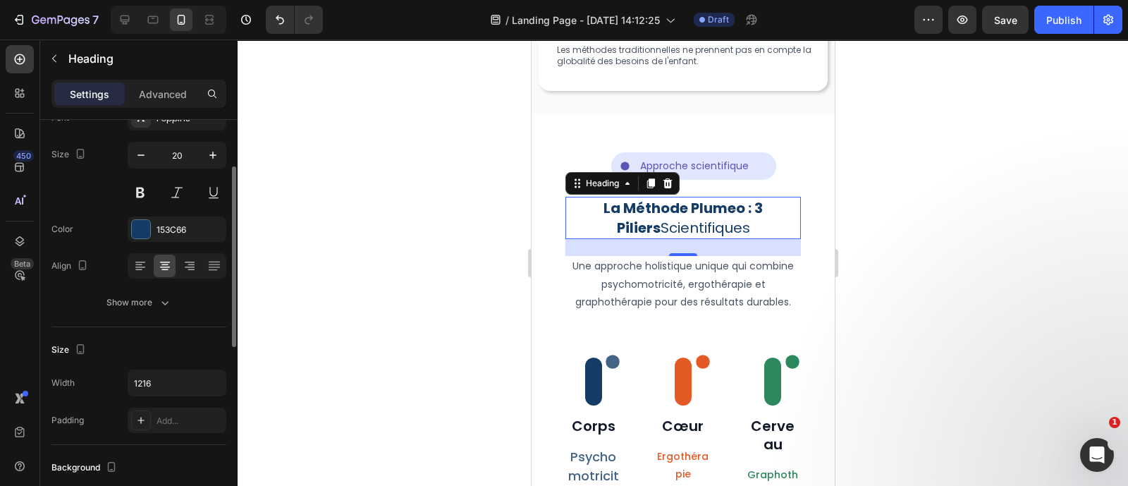
scroll to position [96, 0]
click at [171, 305] on button "Show more" at bounding box center [138, 302] width 175 height 25
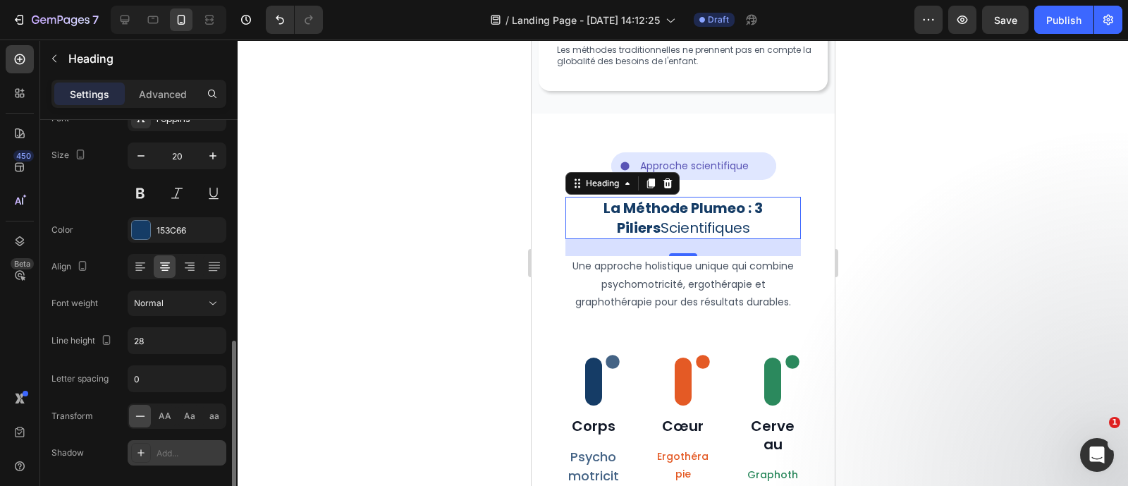
scroll to position [237, 0]
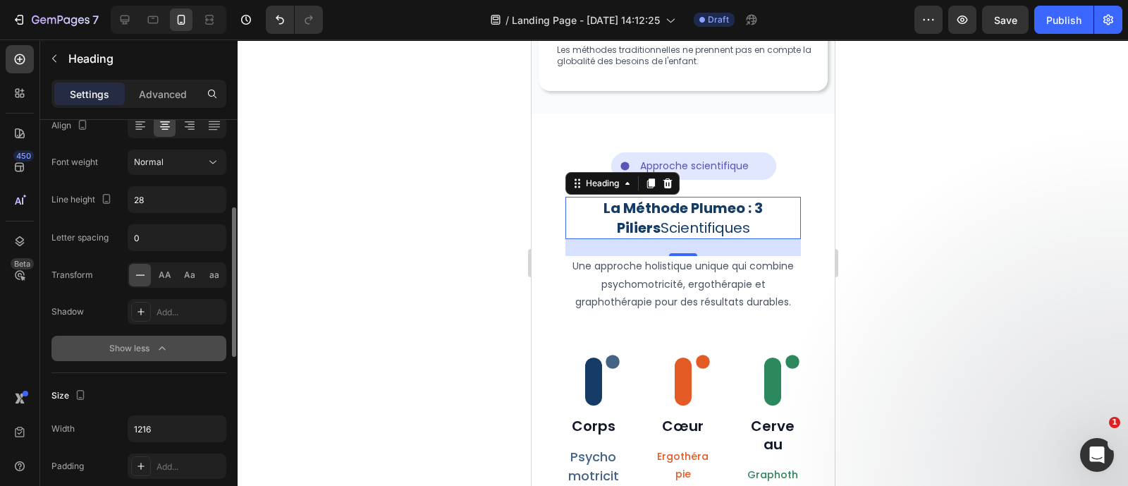
click at [125, 337] on button "Show less" at bounding box center [138, 348] width 175 height 25
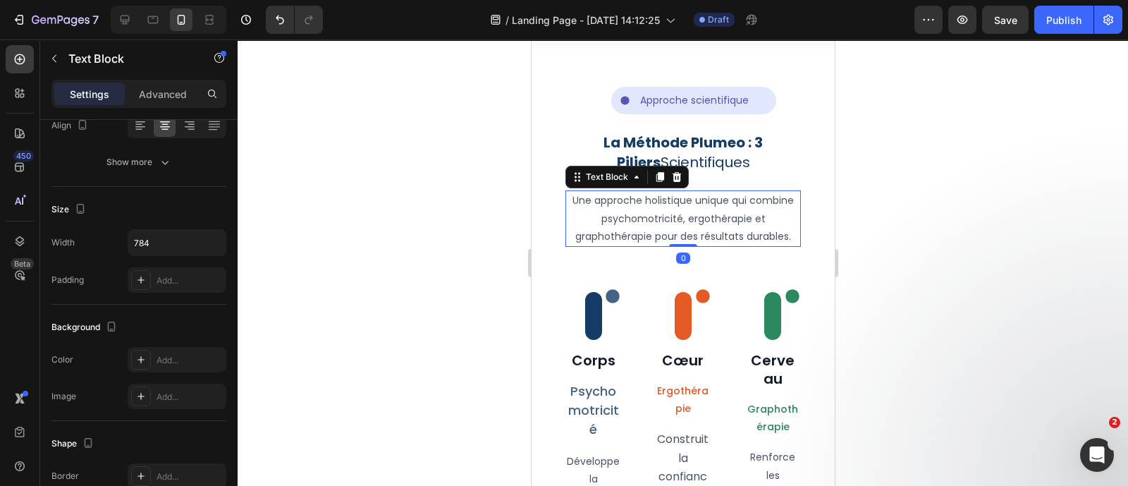
scroll to position [0, 0]
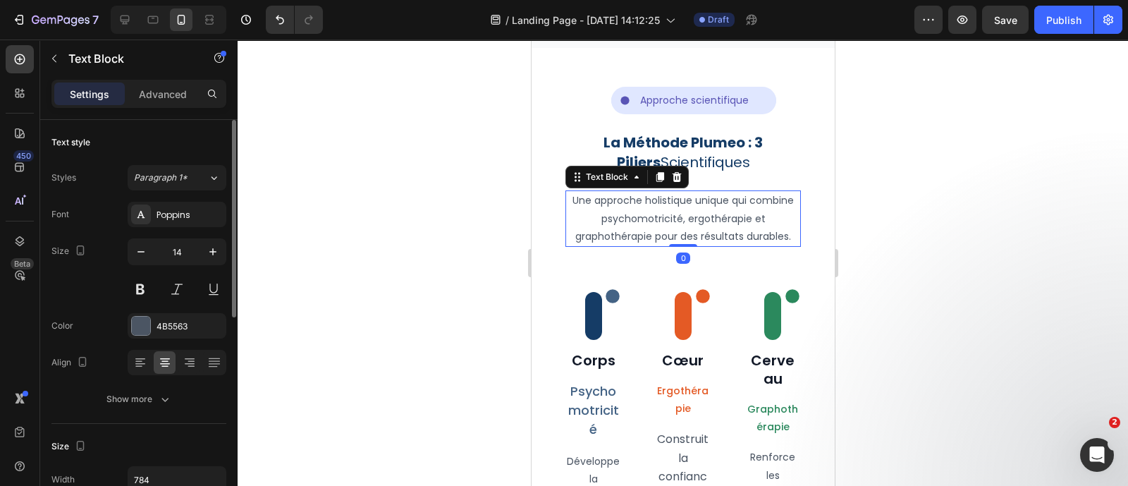
click at [699, 223] on p "Une approche holistique unique qui combine psychomotricité, ergothérapie et gra…" at bounding box center [682, 219] width 233 height 54
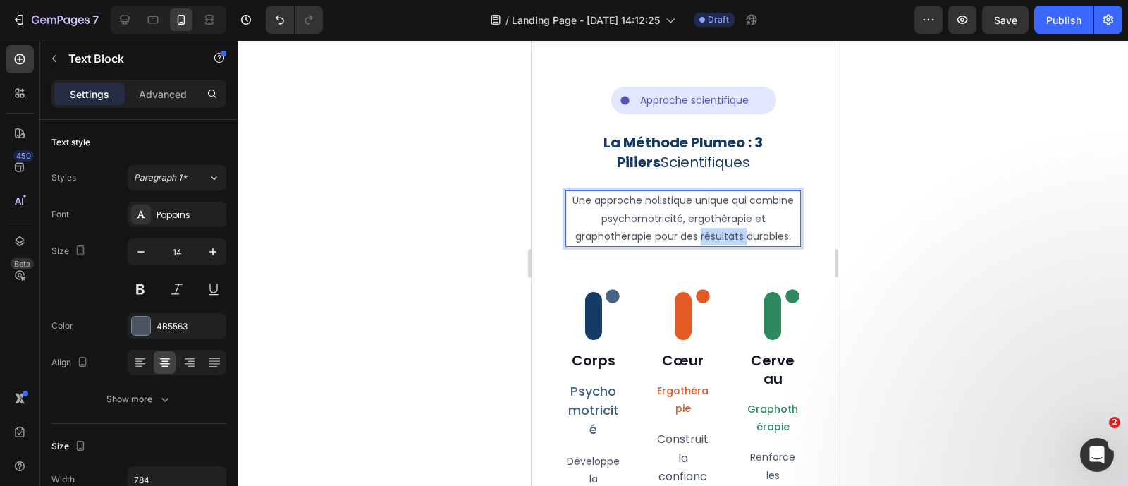
click at [699, 223] on p "Une approche holistique unique qui combine psychomotricité, ergothérapie et gra…" at bounding box center [682, 219] width 233 height 54
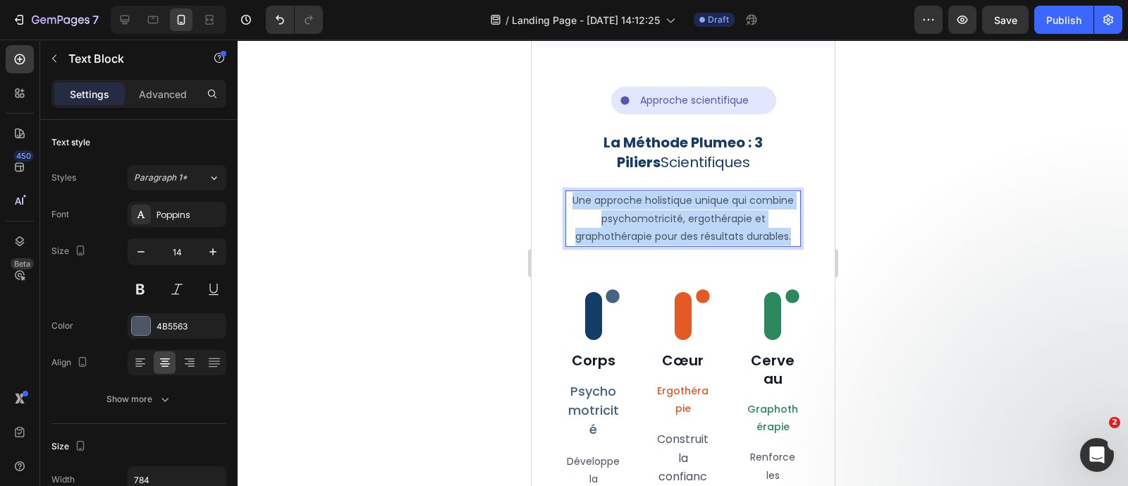
click at [699, 223] on p "Une approche holistique unique qui combine psychomotricité, ergothérapie et gra…" at bounding box center [682, 219] width 233 height 54
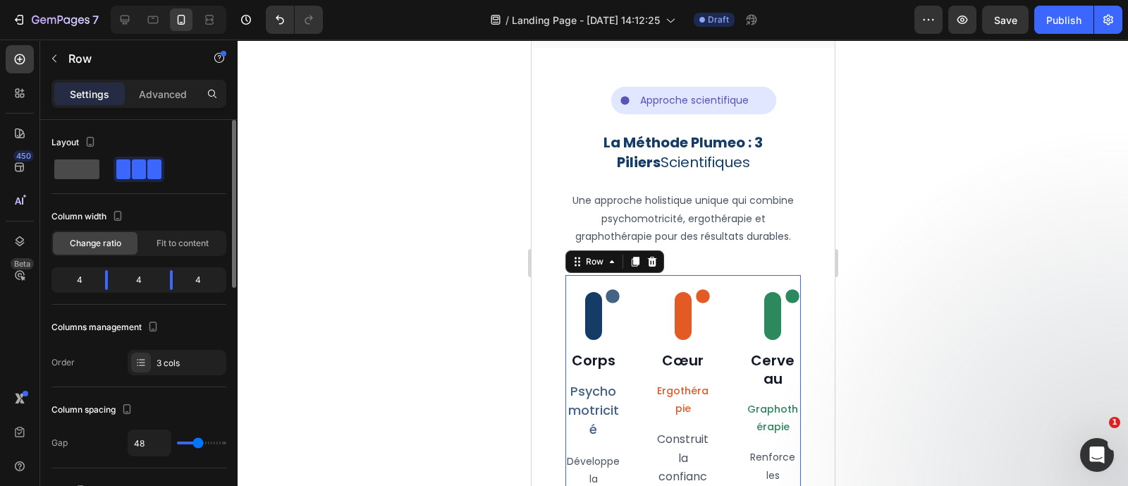
click at [74, 167] on span at bounding box center [76, 169] width 45 height 20
type input "16"
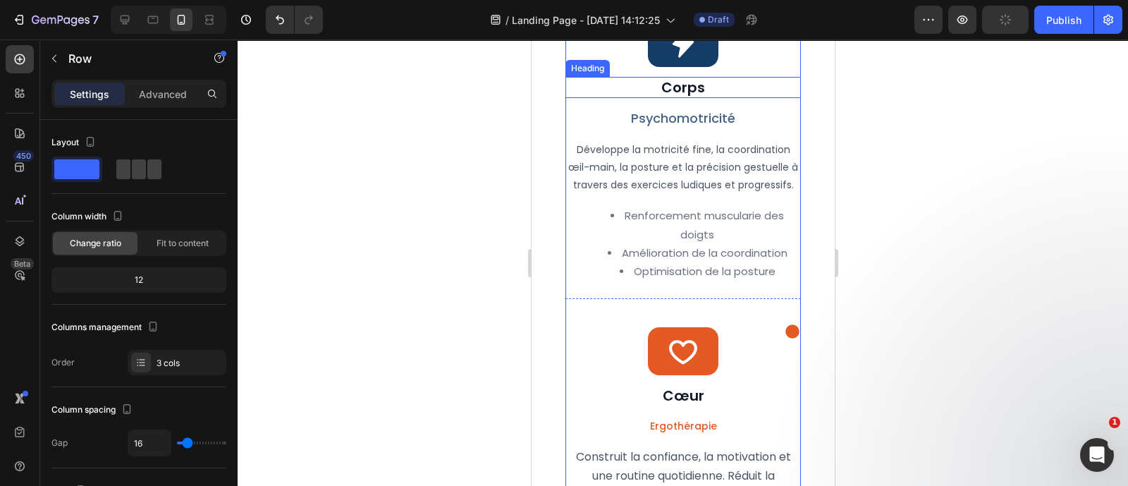
scroll to position [1912, 0]
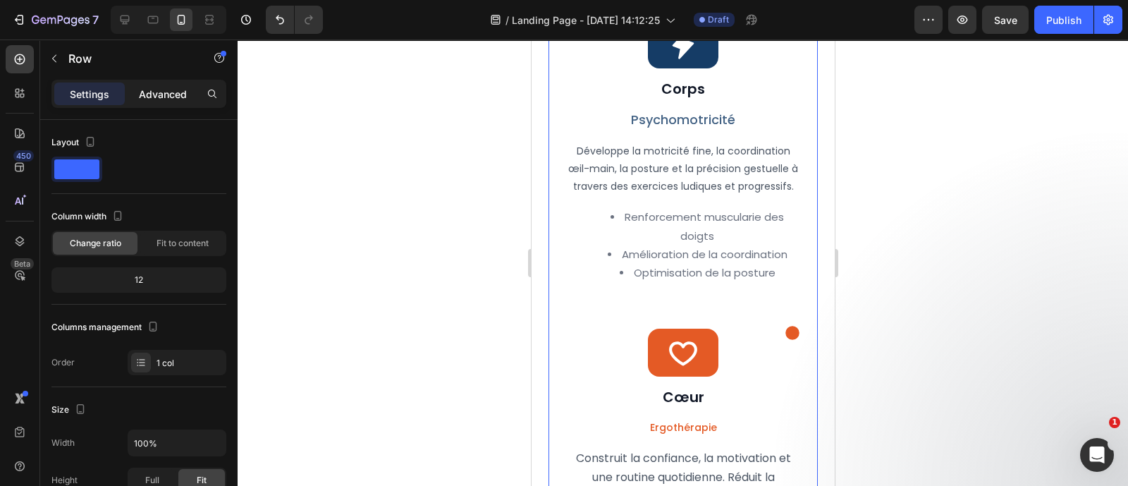
click at [168, 89] on p "Advanced" at bounding box center [163, 94] width 48 height 15
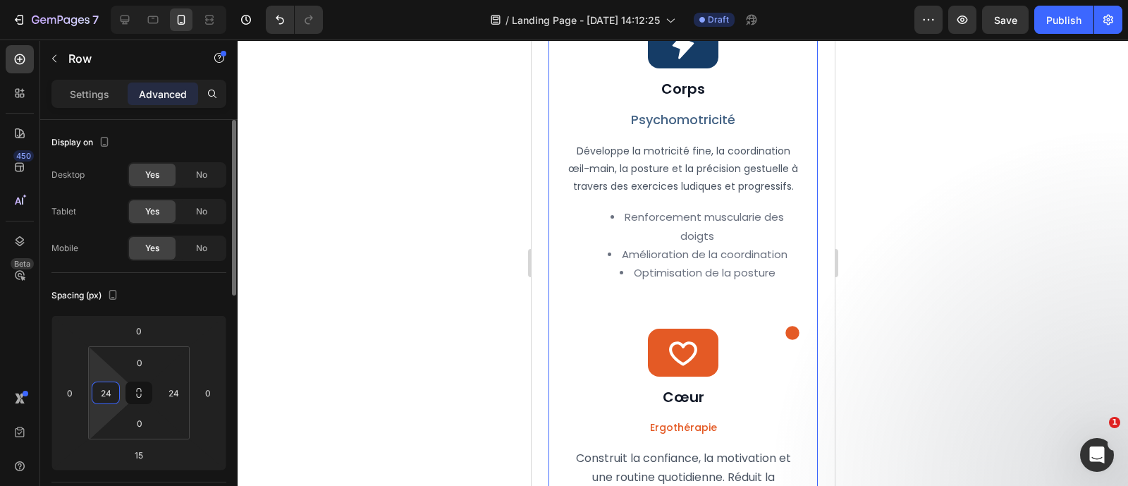
click at [116, 387] on input "24" at bounding box center [105, 392] width 21 height 21
type input "0"
click at [174, 393] on input "24" at bounding box center [173, 392] width 21 height 21
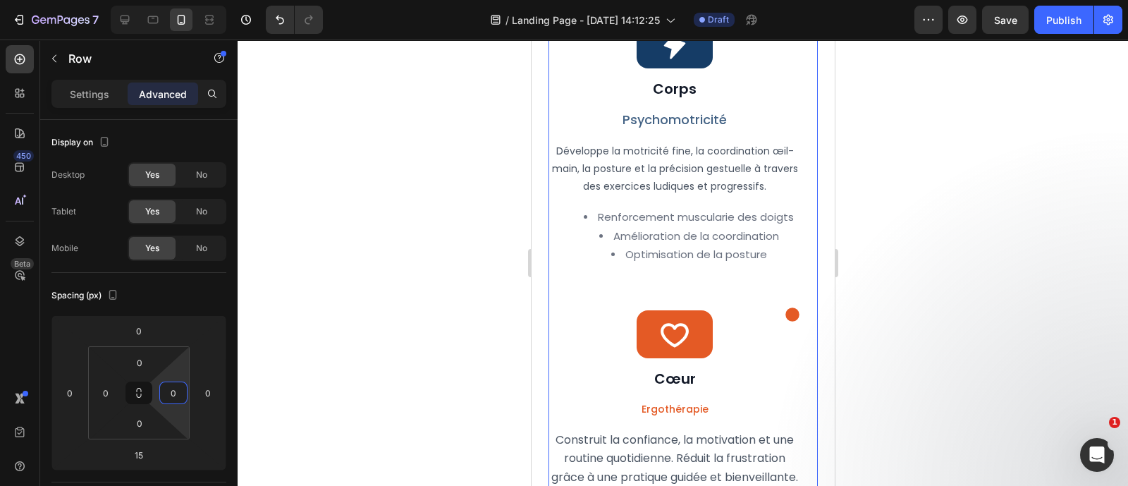
type input "0"
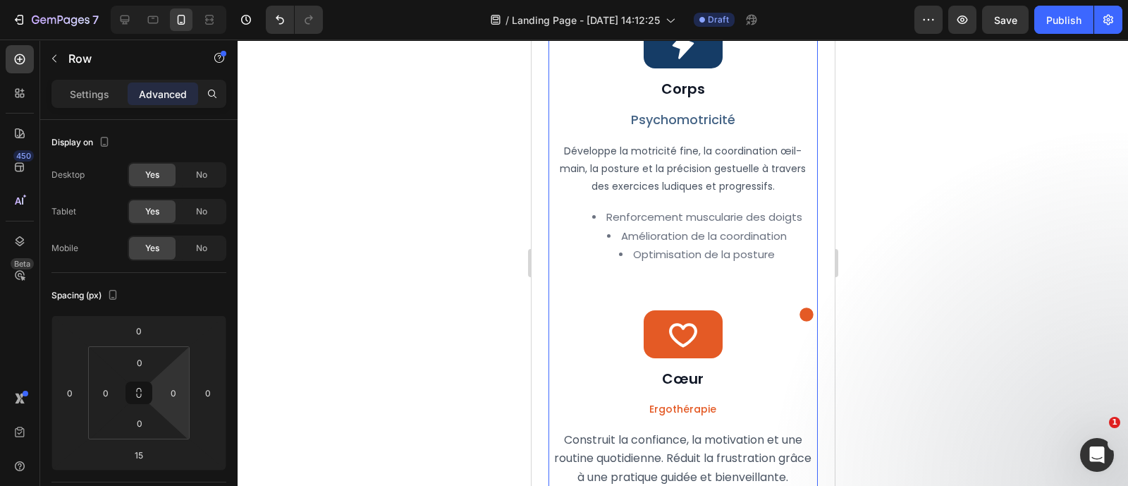
click at [362, 312] on div at bounding box center [683, 262] width 890 height 446
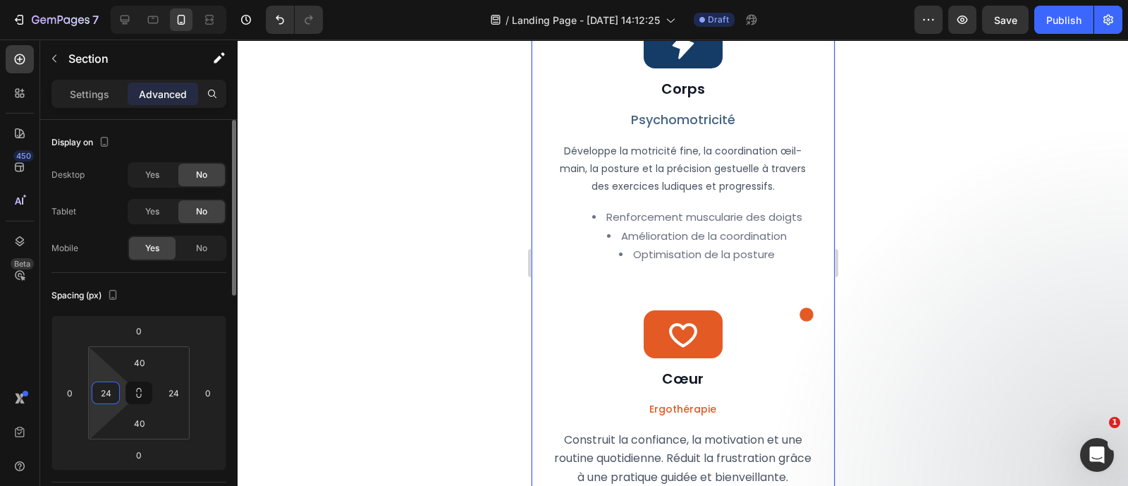
click at [113, 386] on input "24" at bounding box center [105, 392] width 21 height 21
type input "0"
click at [169, 399] on input "24" at bounding box center [173, 392] width 21 height 21
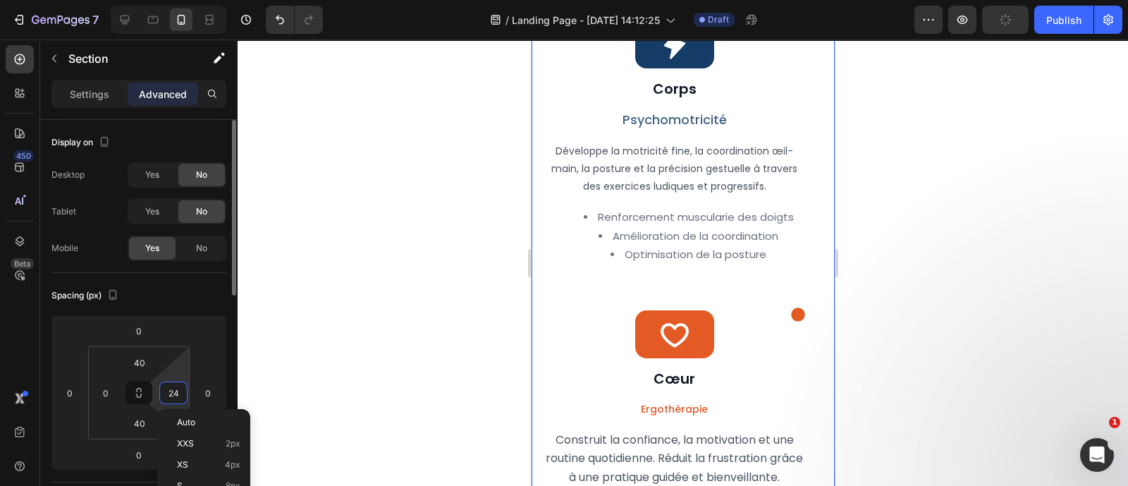
type input "0"
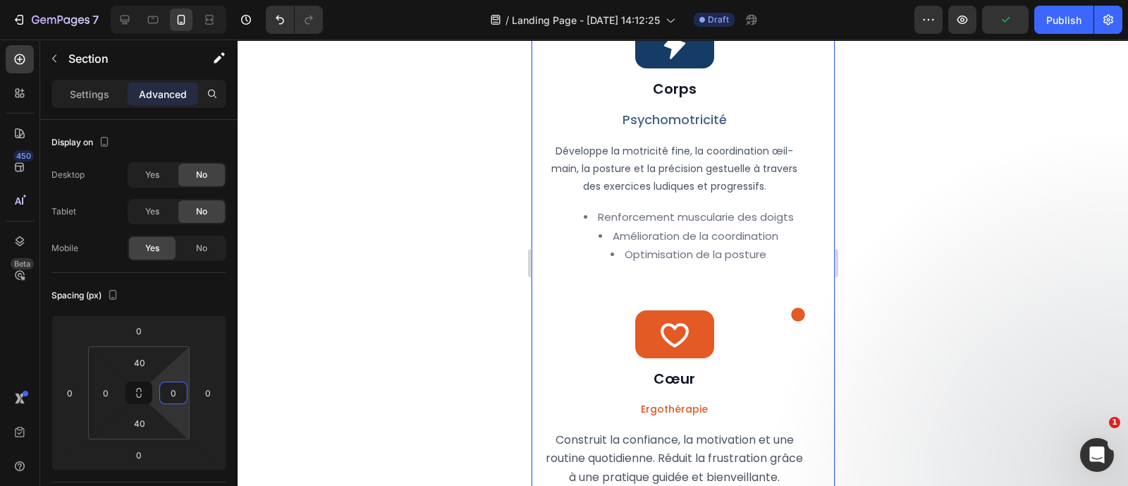
click at [412, 355] on div at bounding box center [683, 262] width 890 height 446
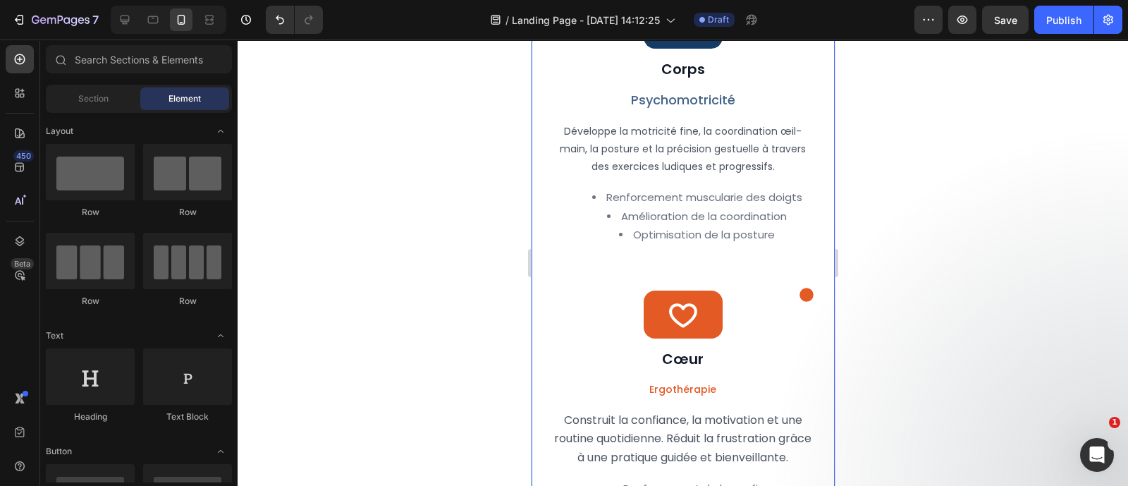
click at [813, 209] on div "Icon Icon Row Corps Heading Psychomotricité Text Block Développe la motricité f…" at bounding box center [682, 123] width 303 height 278
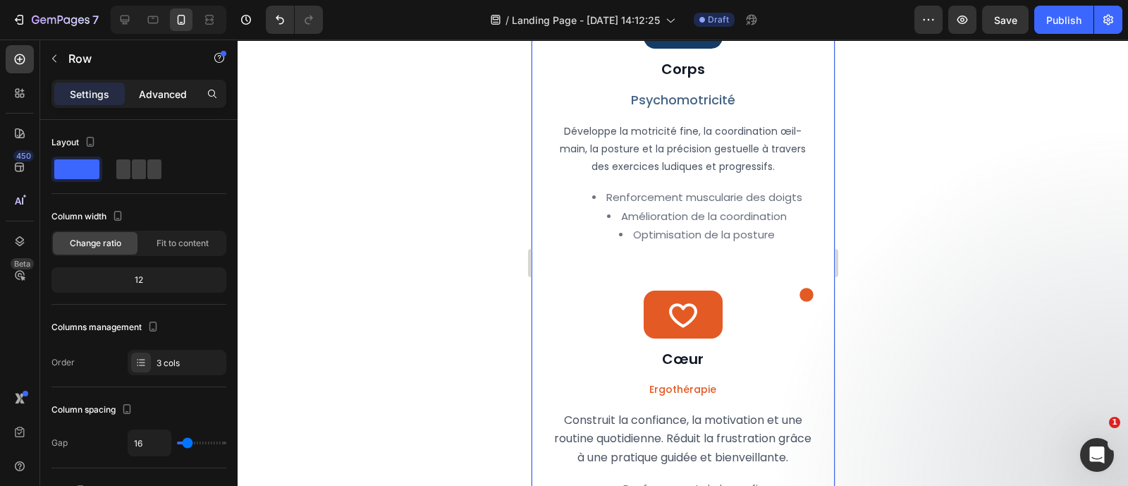
click at [166, 87] on p "Advanced" at bounding box center [163, 94] width 48 height 15
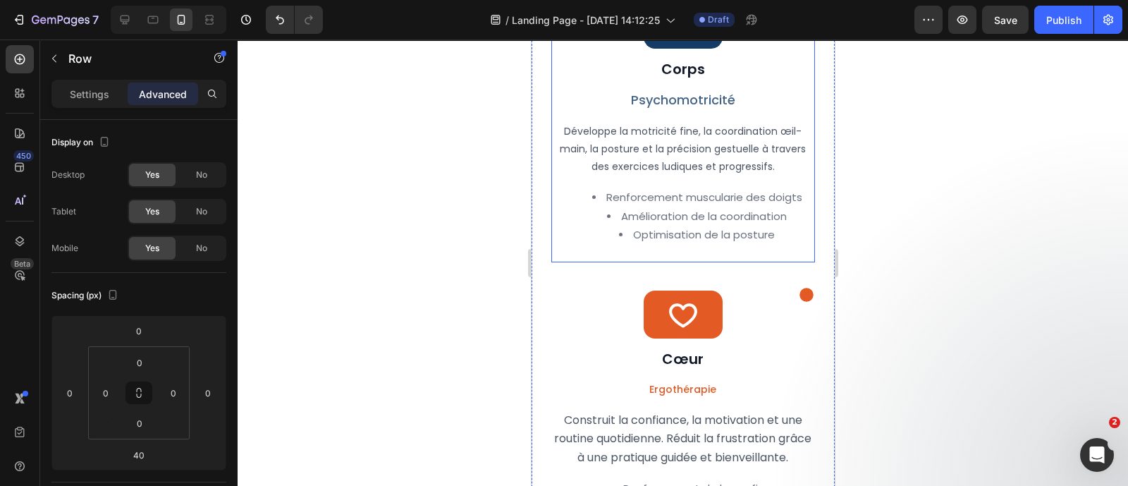
click at [611, 135] on div "Icon Icon Row Corps Heading Psychomotricité Text Block Développe la motricité f…" at bounding box center [682, 119] width 263 height 271
click at [537, 171] on div "Icon Icon Row Corps Heading Psychomotricité Text Block Développe la motricité f…" at bounding box center [682, 123] width 303 height 278
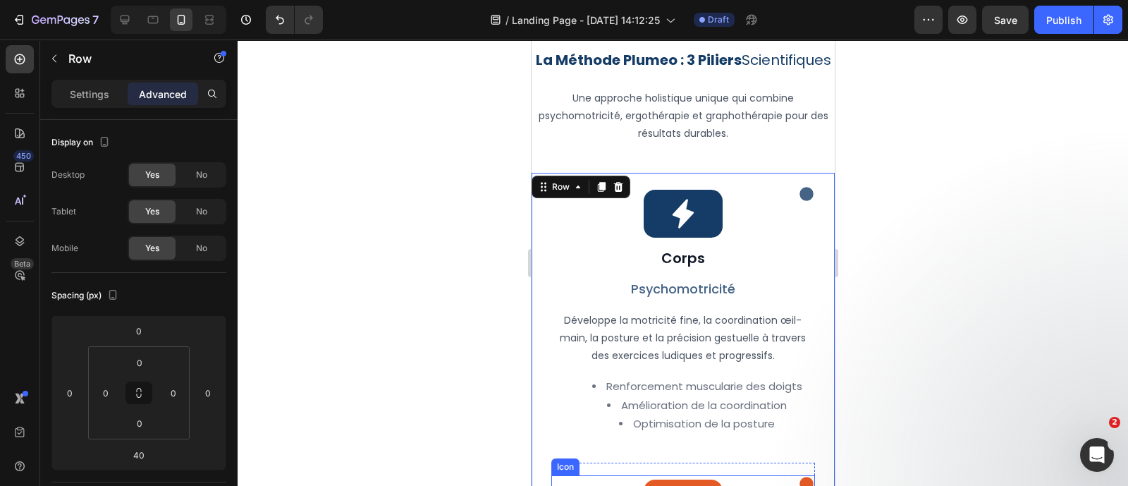
scroll to position [1722, 0]
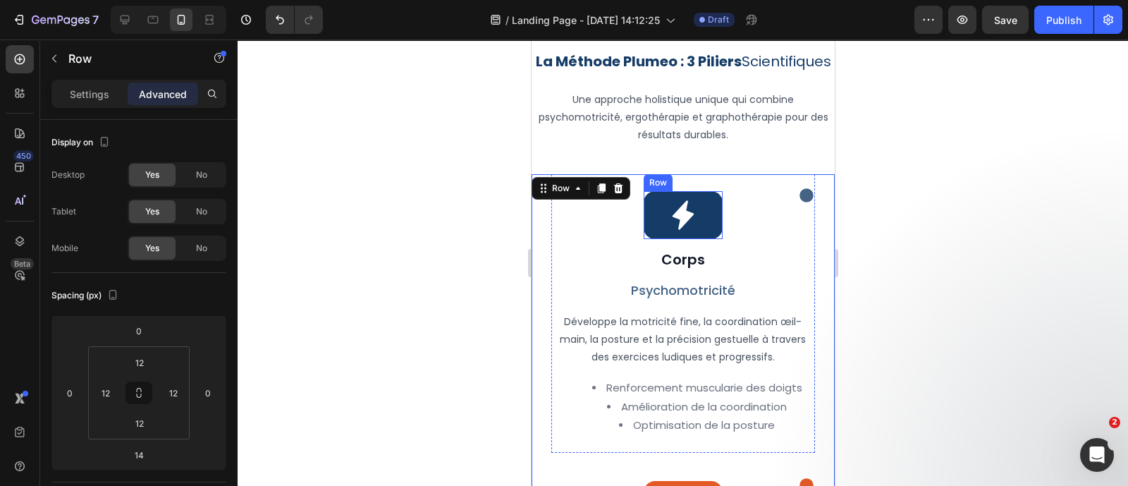
click at [710, 231] on div "Icon Row" at bounding box center [682, 215] width 79 height 48
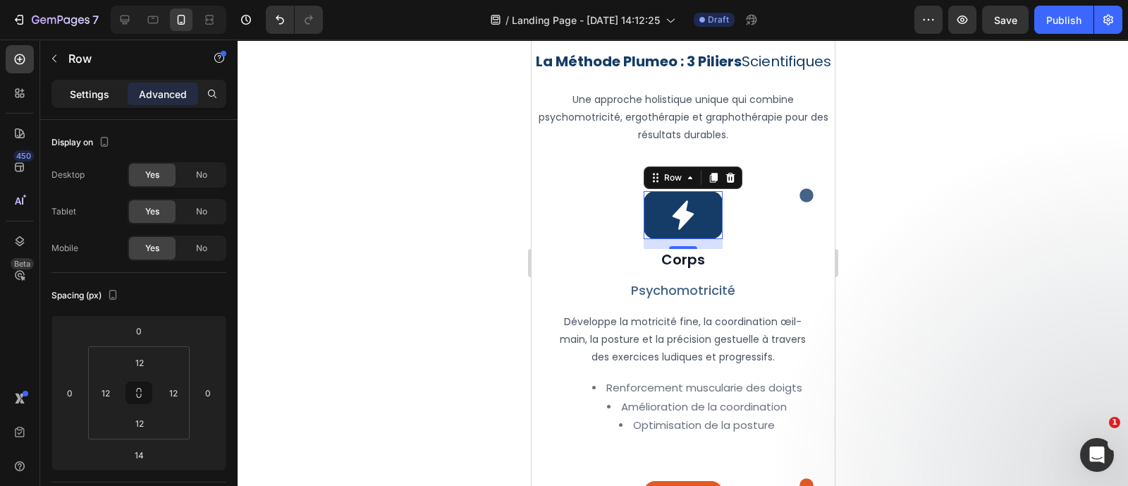
click at [82, 93] on p "Settings" at bounding box center [89, 94] width 39 height 15
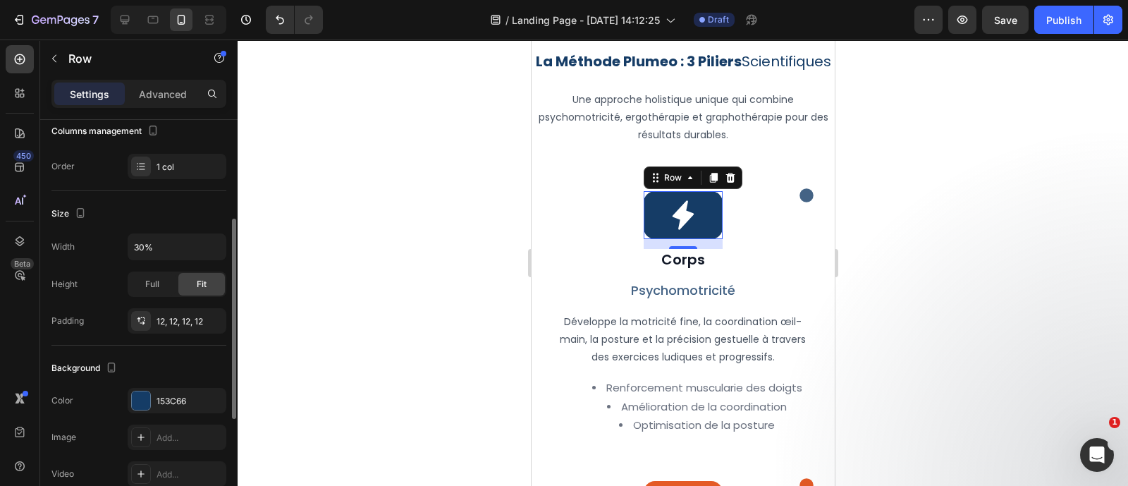
scroll to position [197, 0]
click at [140, 238] on input "30%" at bounding box center [176, 245] width 97 height 25
type input "23%"
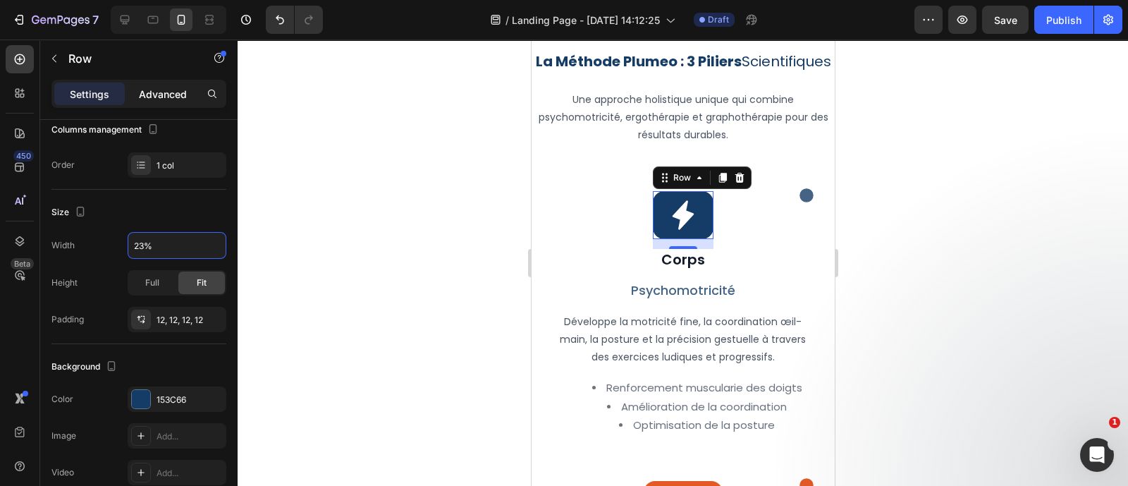
click at [168, 97] on p "Advanced" at bounding box center [163, 94] width 48 height 15
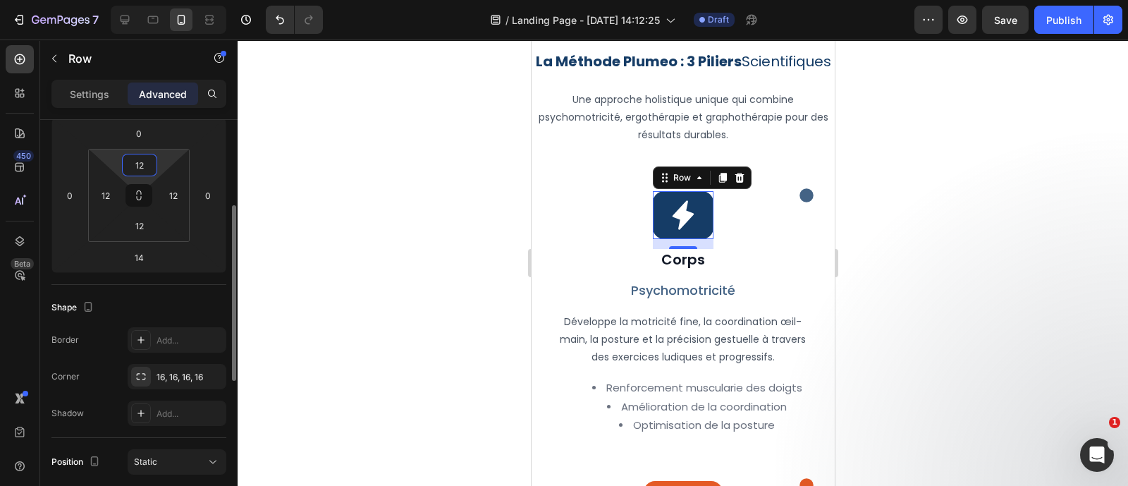
click at [145, 163] on input "12" at bounding box center [139, 164] width 28 height 21
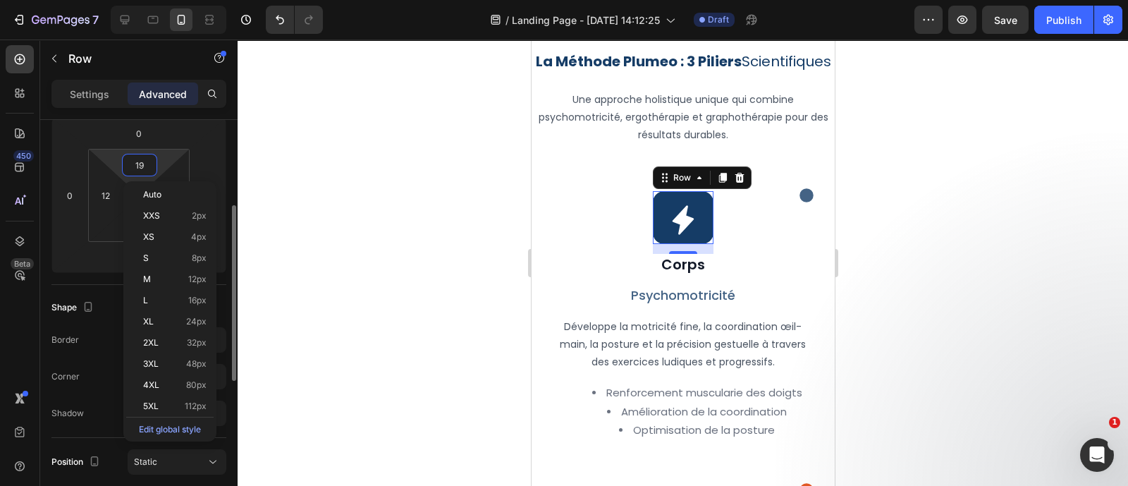
type input "20"
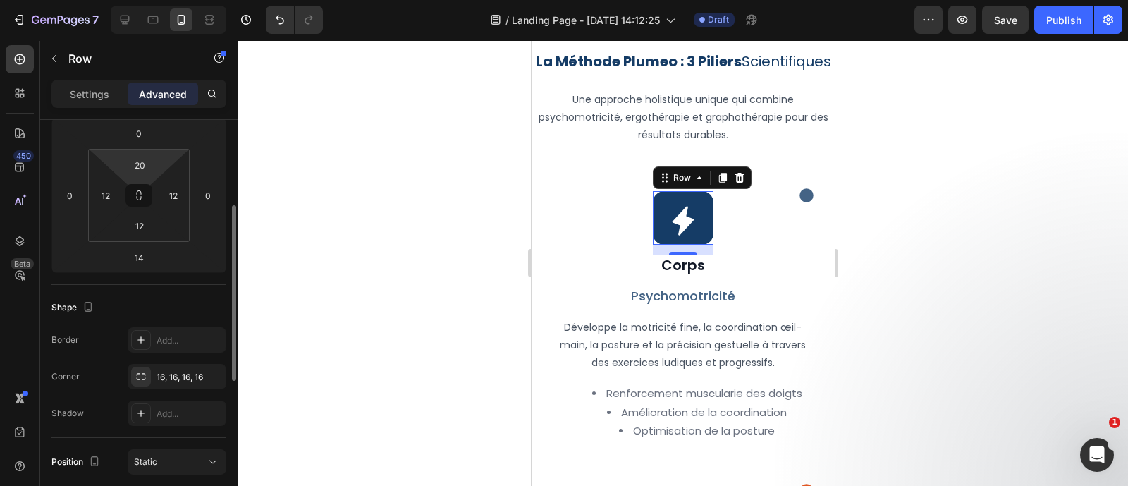
click at [102, 280] on div "Spacing (px) 0 0 14 0 20 12 12 12" at bounding box center [138, 179] width 175 height 209
click at [145, 228] on input "12" at bounding box center [139, 225] width 28 height 21
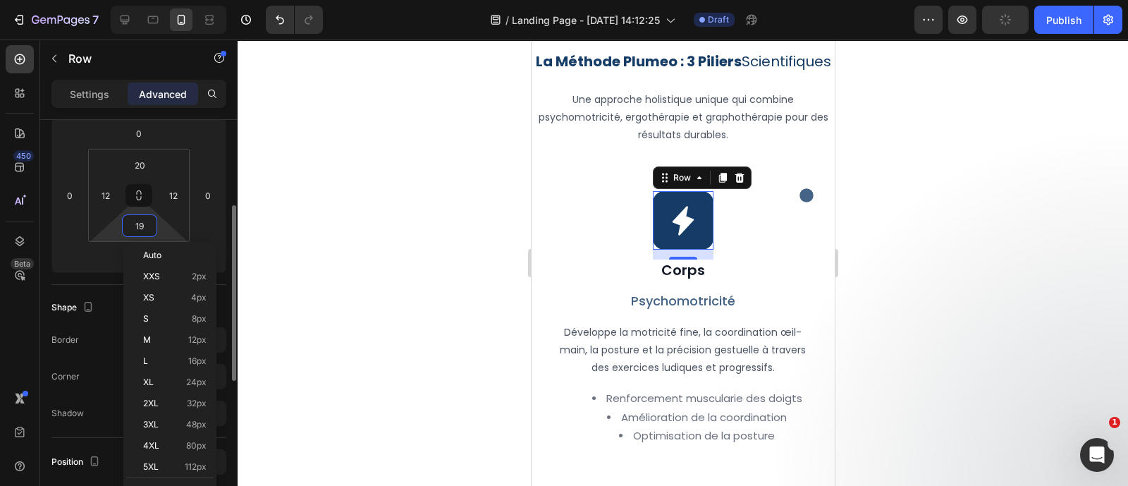
type input "20"
click at [422, 269] on div at bounding box center [683, 262] width 890 height 446
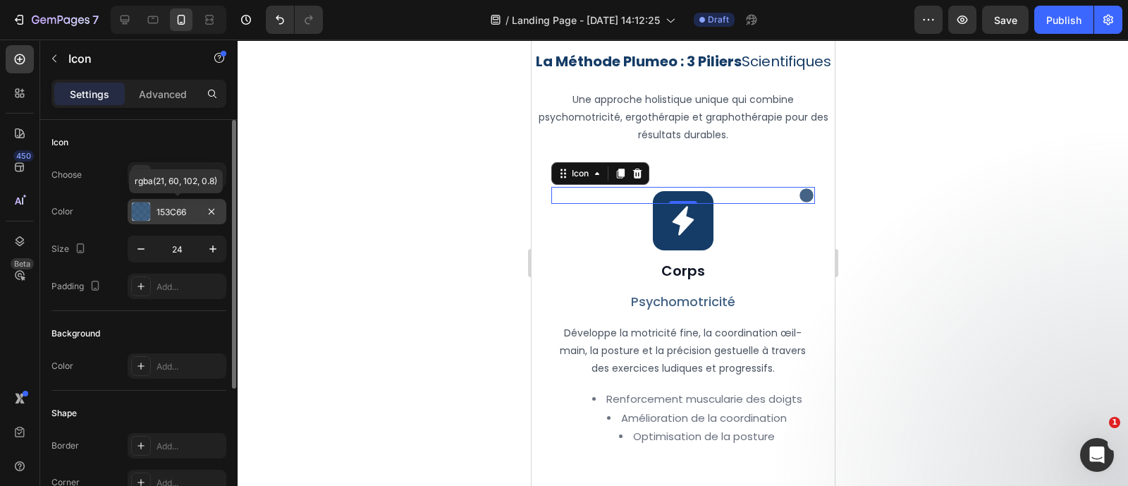
click at [164, 207] on div "153C66" at bounding box center [176, 212] width 41 height 13
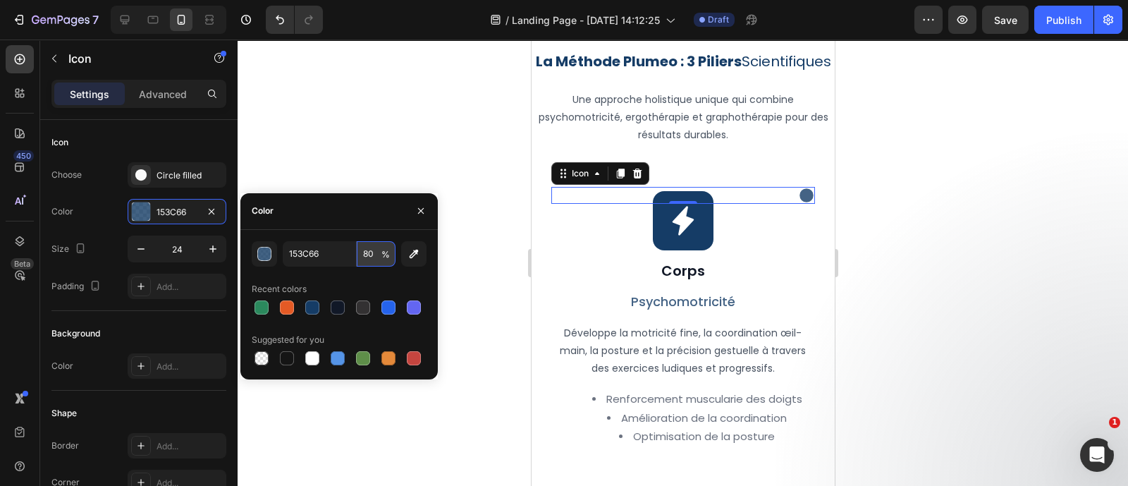
click at [370, 249] on input "80" at bounding box center [376, 253] width 39 height 25
type input "100"
click at [735, 125] on p "Une approche holistique unique qui combine psychomotricité, ergothérapie et gra…" at bounding box center [682, 118] width 300 height 54
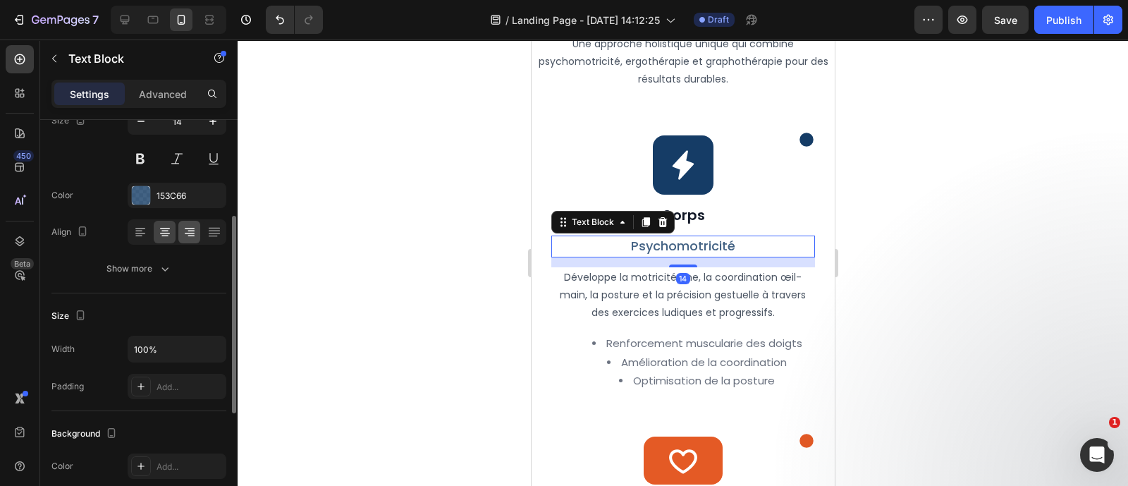
scroll to position [128, 0]
click at [175, 195] on div "153C66" at bounding box center [176, 198] width 41 height 13
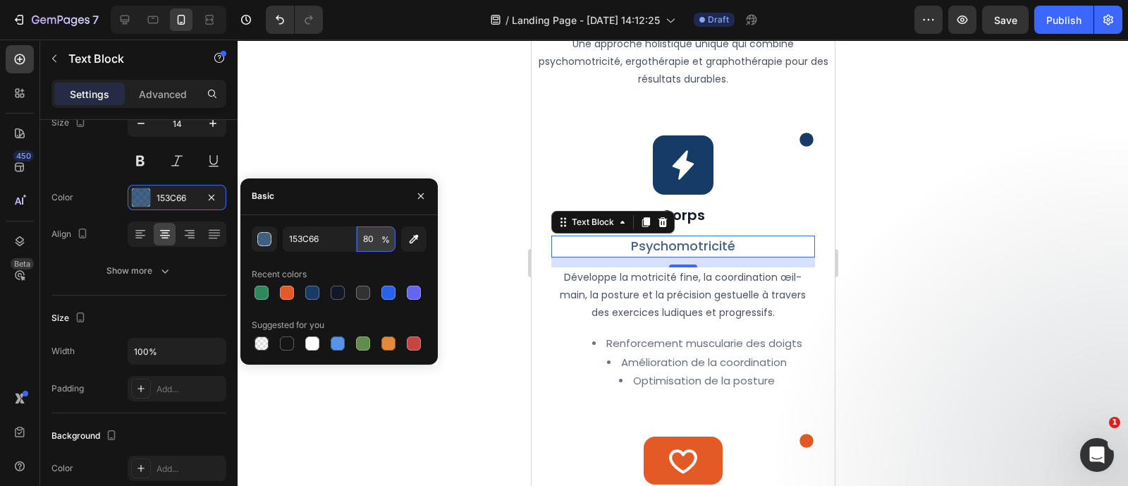
click at [368, 230] on input "80" at bounding box center [376, 238] width 39 height 25
type input "100"
click at [424, 185] on button "button" at bounding box center [421, 196] width 23 height 23
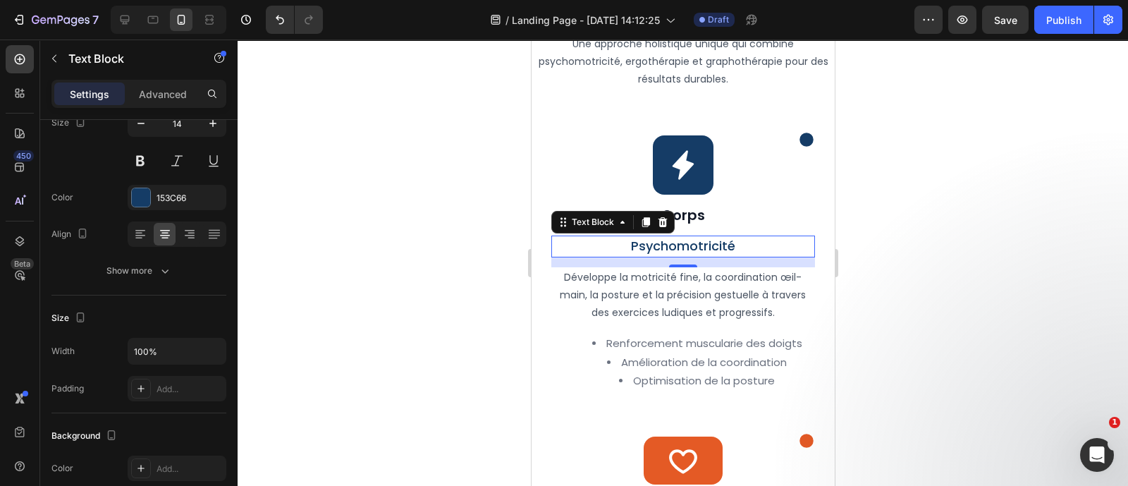
click at [424, 185] on div at bounding box center [683, 262] width 890 height 446
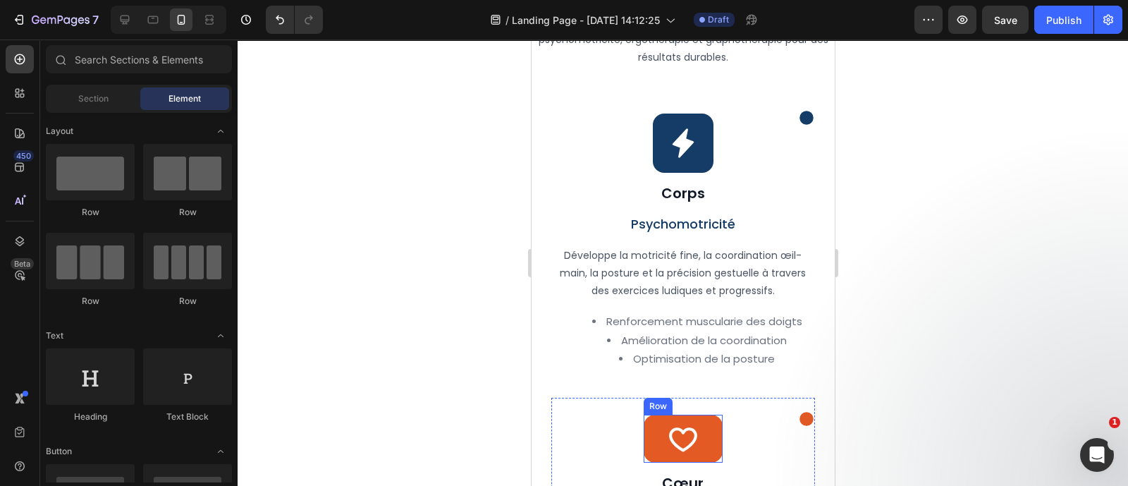
scroll to position [1783, 0]
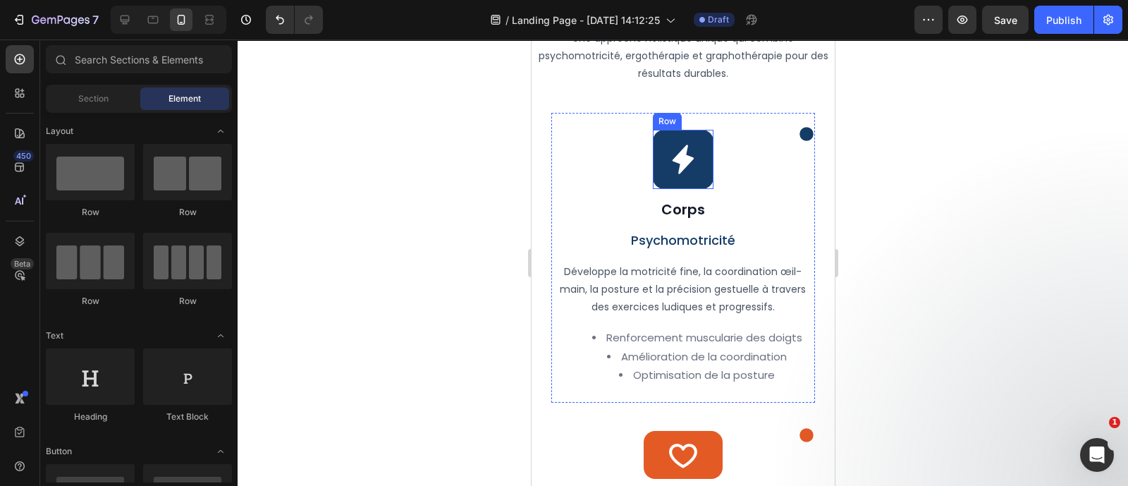
click at [700, 189] on div "Icon Row" at bounding box center [682, 159] width 61 height 59
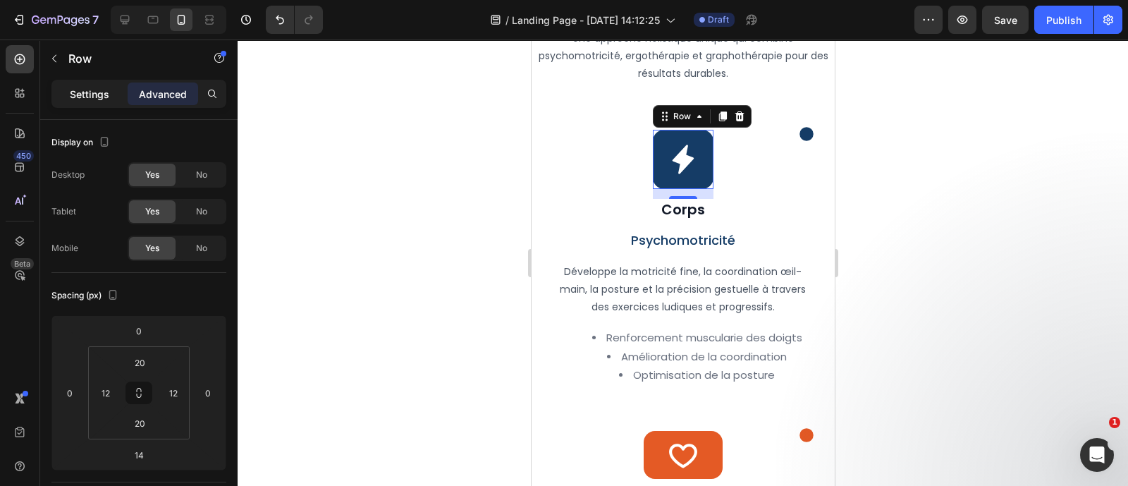
click at [85, 94] on p "Settings" at bounding box center [89, 94] width 39 height 15
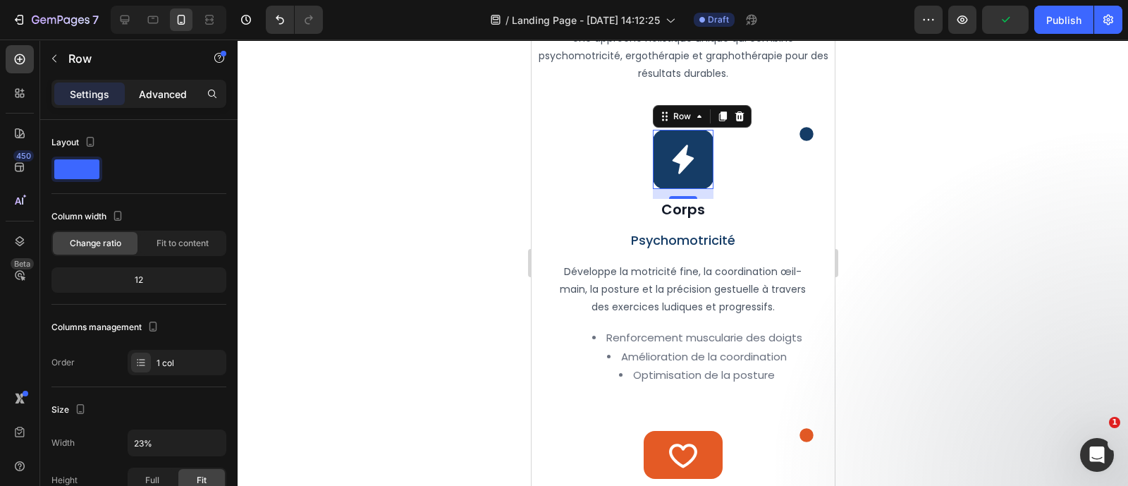
click at [164, 90] on p "Advanced" at bounding box center [163, 94] width 48 height 15
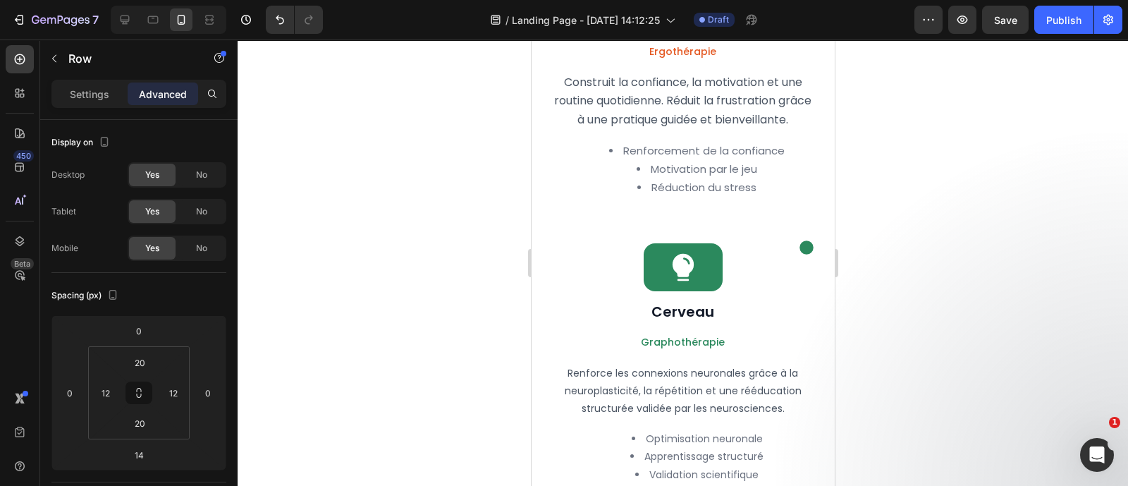
scroll to position [2090, 0]
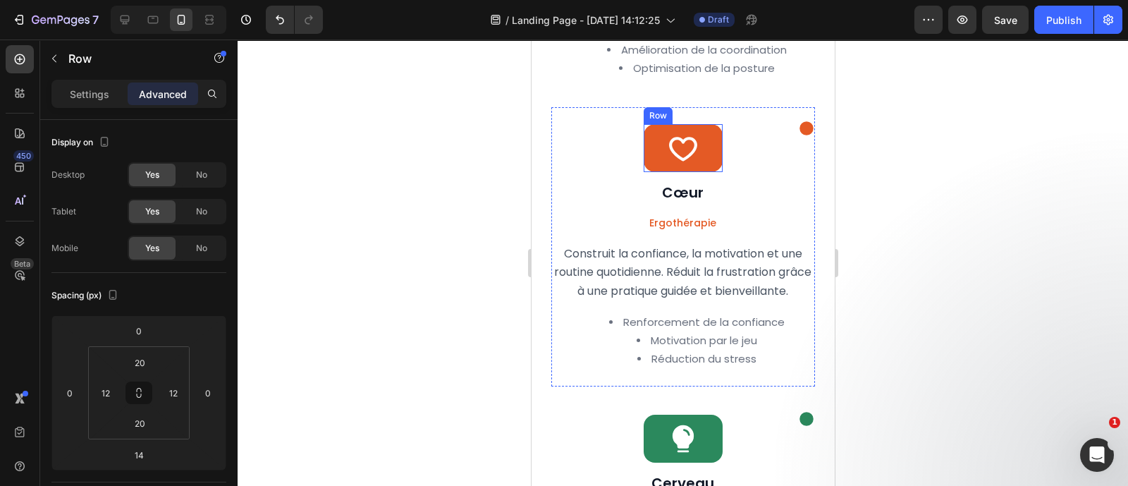
click at [710, 172] on div "Icon Row" at bounding box center [682, 148] width 79 height 48
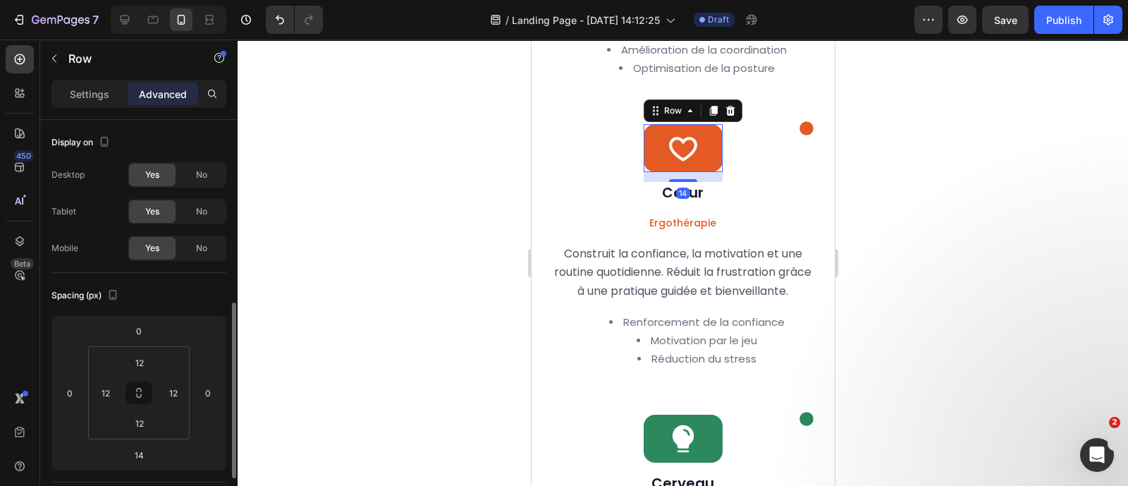
scroll to position [128, 0]
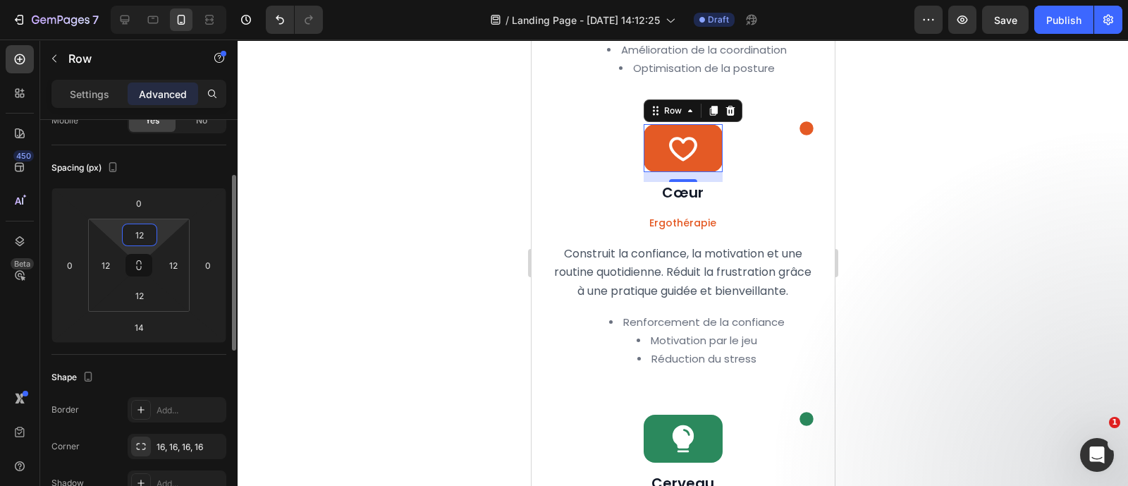
click at [128, 230] on input "12" at bounding box center [139, 234] width 28 height 21
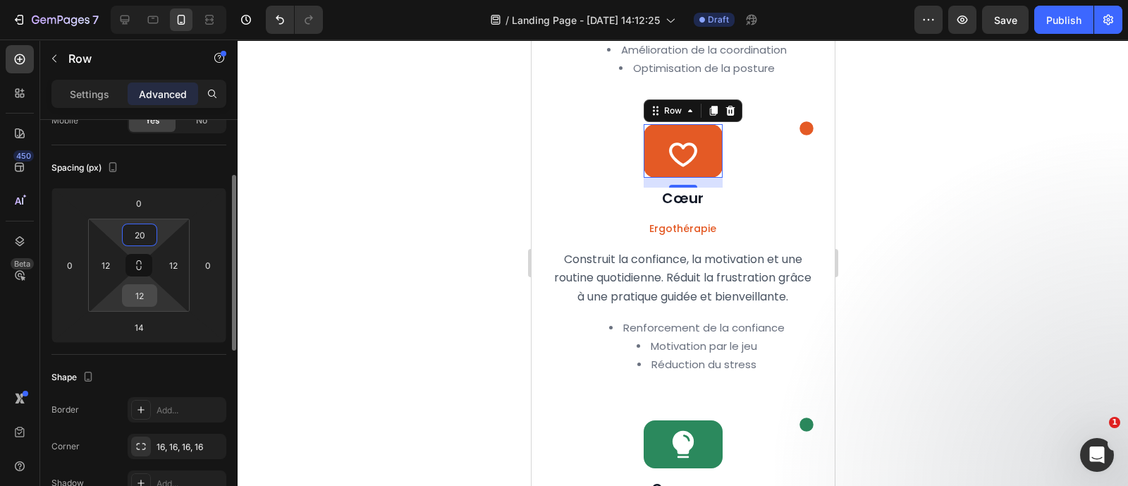
type input "20"
click at [140, 305] on input "12" at bounding box center [139, 295] width 28 height 21
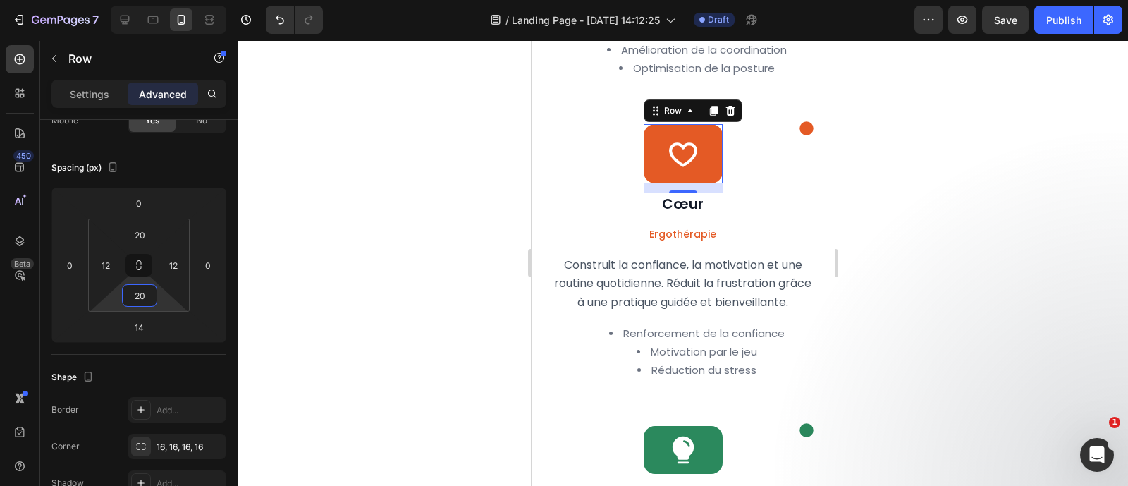
type input "20"
click at [75, 81] on div "Settings Advanced" at bounding box center [138, 94] width 175 height 28
click at [79, 101] on div "Settings" at bounding box center [89, 93] width 70 height 23
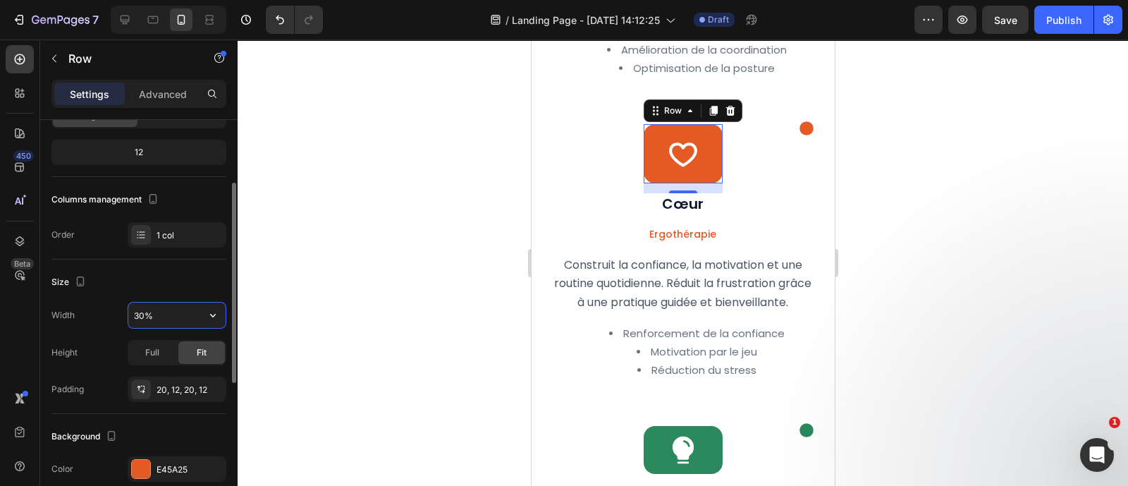
click at [152, 313] on input "30%" at bounding box center [176, 314] width 97 height 25
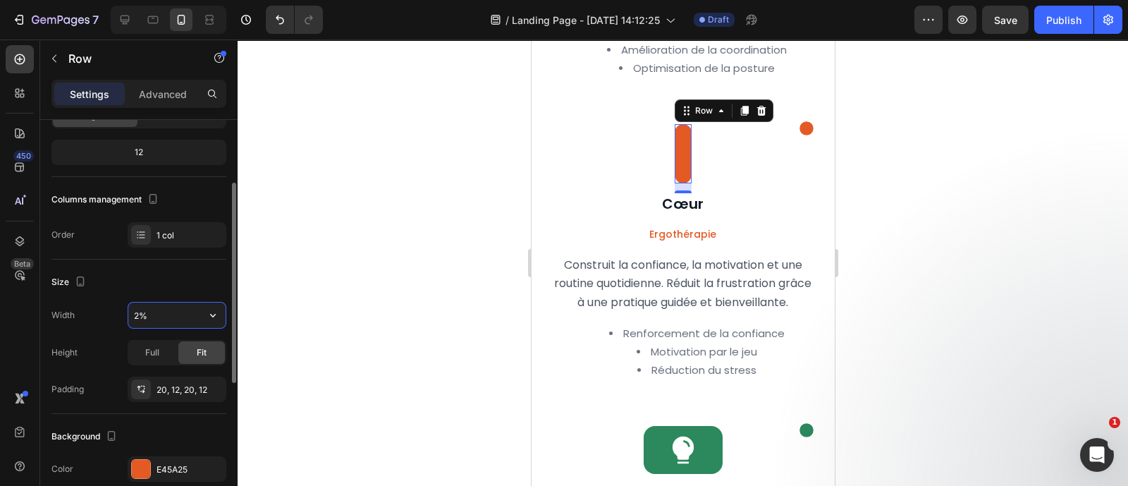
type input "23%"
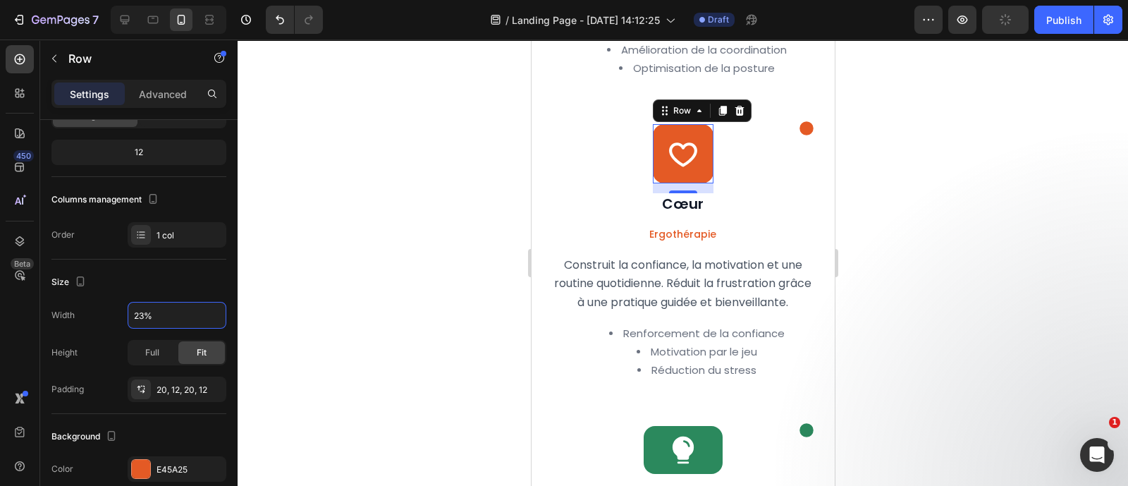
click at [427, 257] on div at bounding box center [683, 262] width 890 height 446
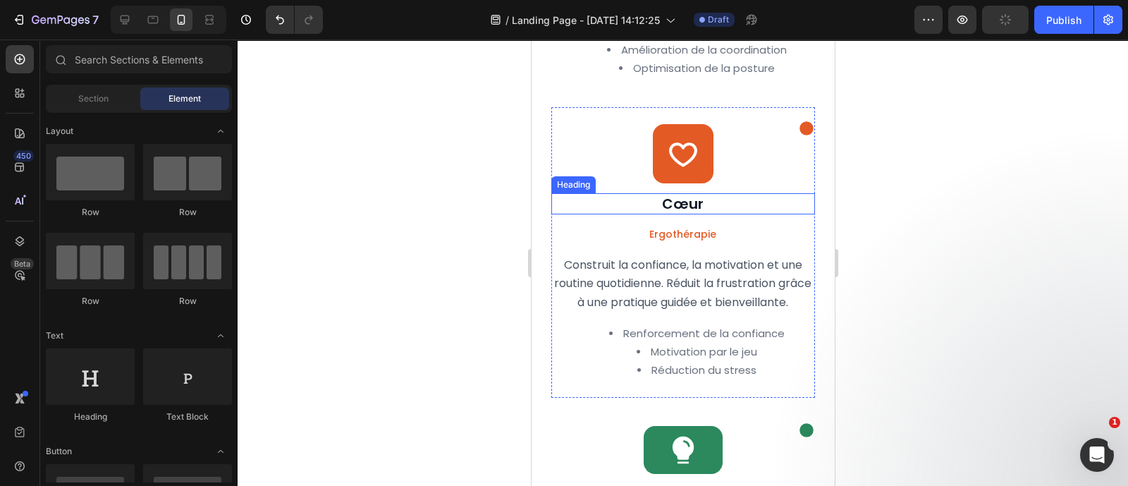
scroll to position [2234, 0]
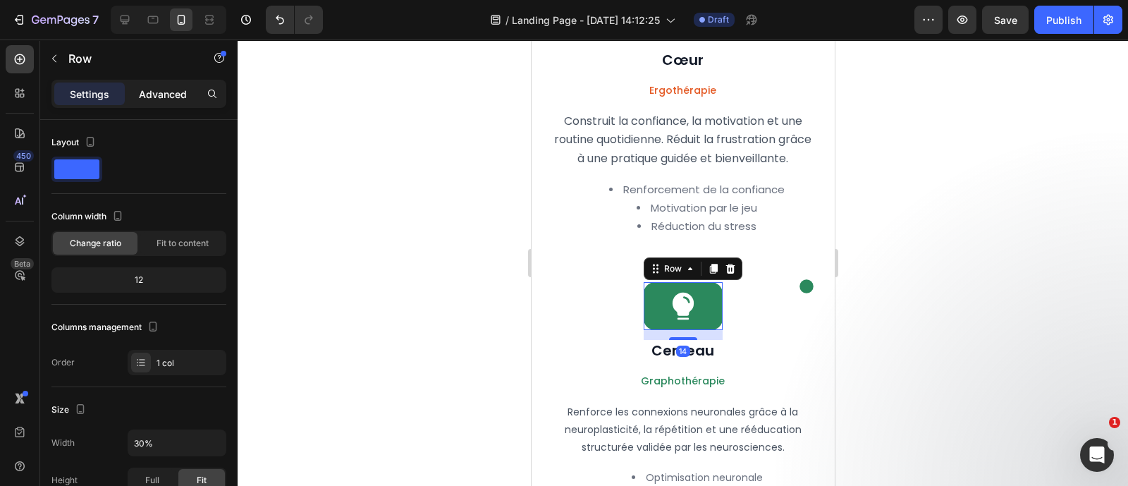
click at [156, 102] on div "Advanced" at bounding box center [163, 93] width 70 height 23
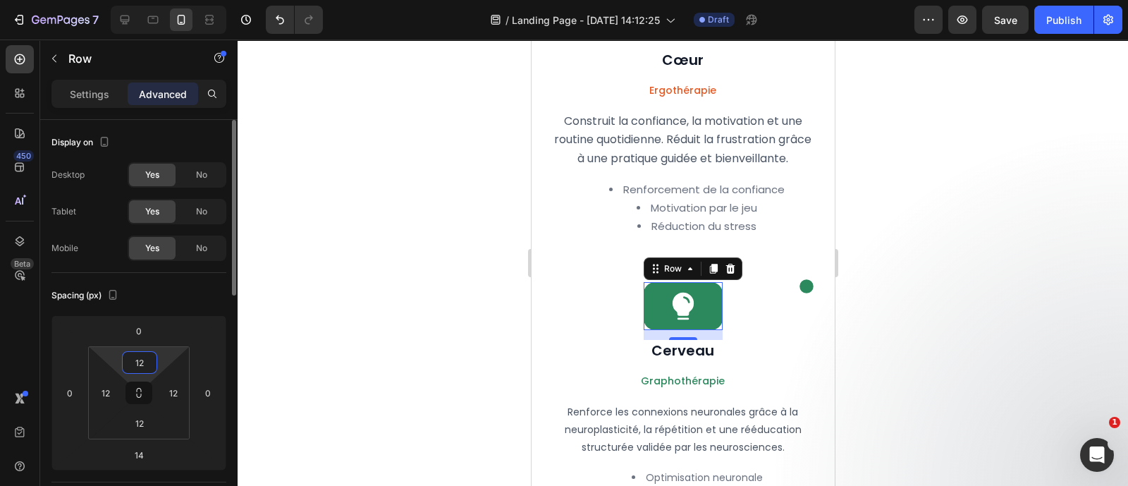
click at [142, 353] on input "12" at bounding box center [139, 362] width 28 height 21
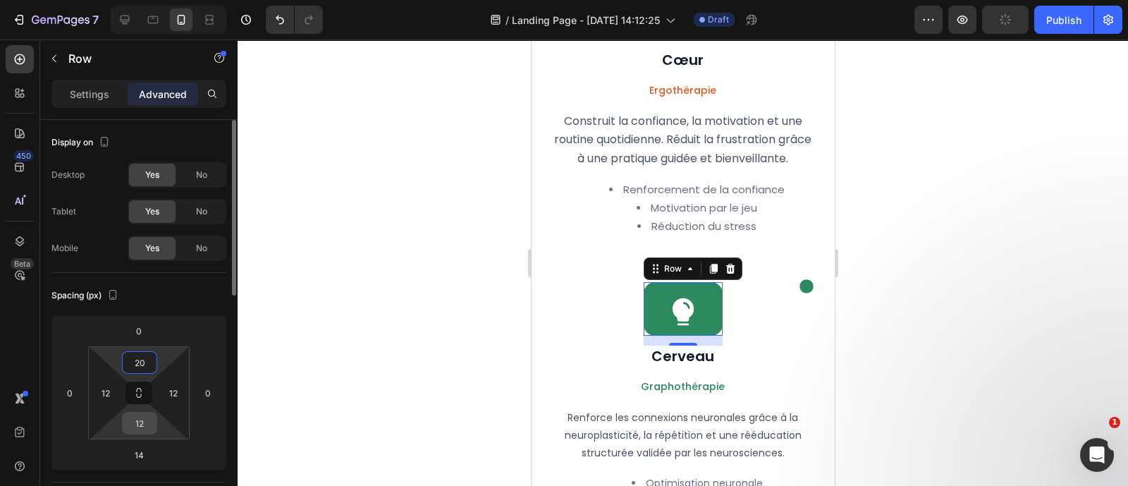
type input "20"
click at [135, 423] on input "12" at bounding box center [139, 422] width 28 height 21
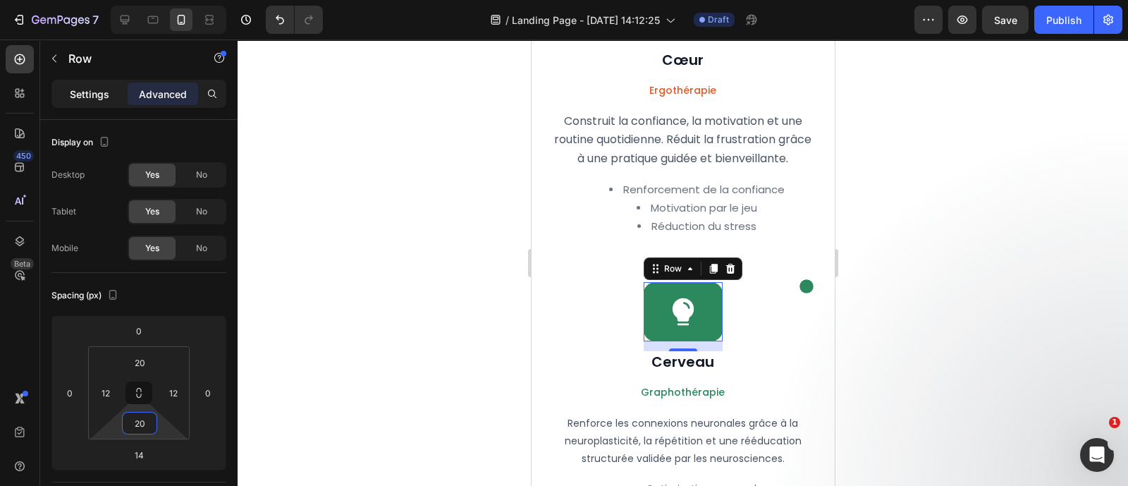
type input "20"
click at [78, 101] on div "Settings" at bounding box center [89, 93] width 70 height 23
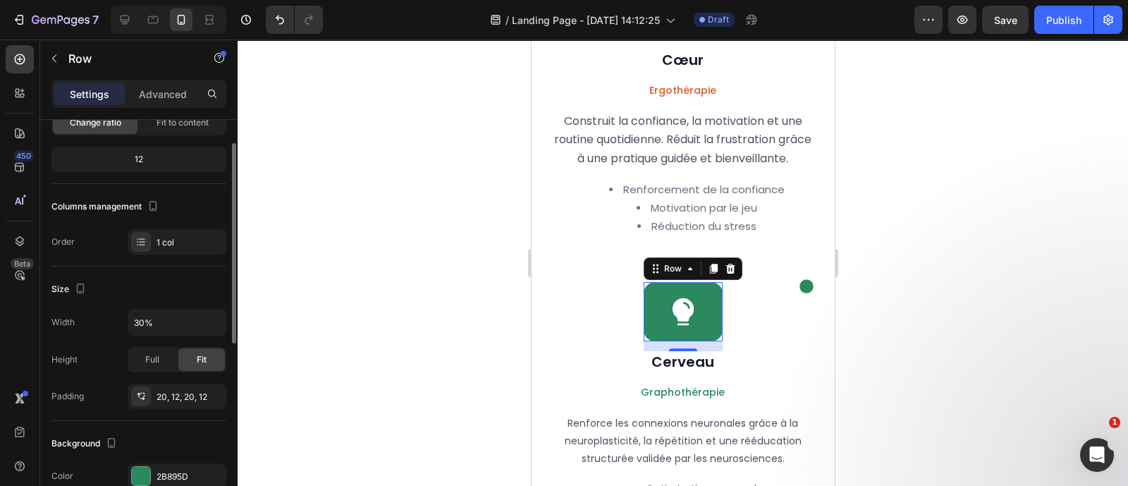
scroll to position [129, 0]
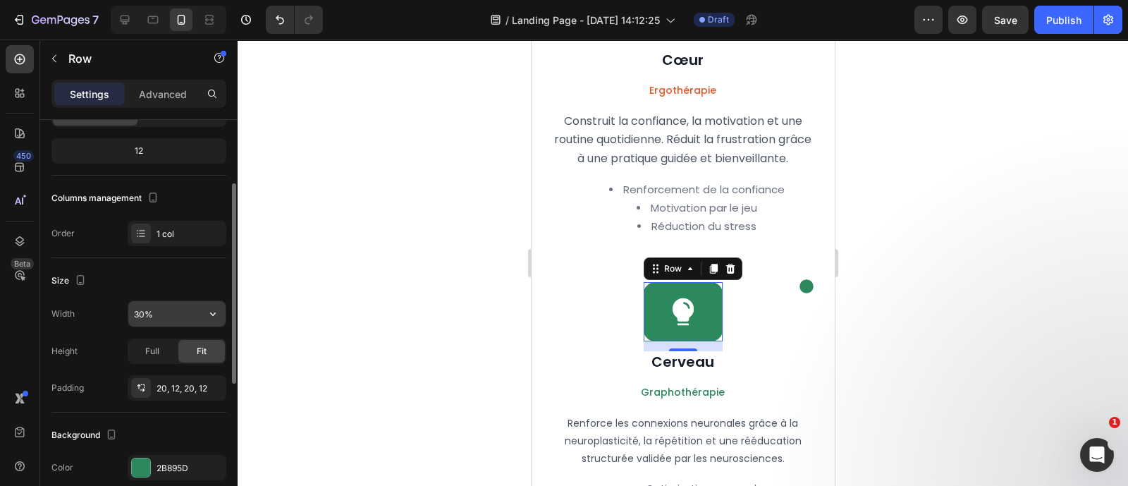
click at [143, 312] on input "30%" at bounding box center [176, 313] width 97 height 25
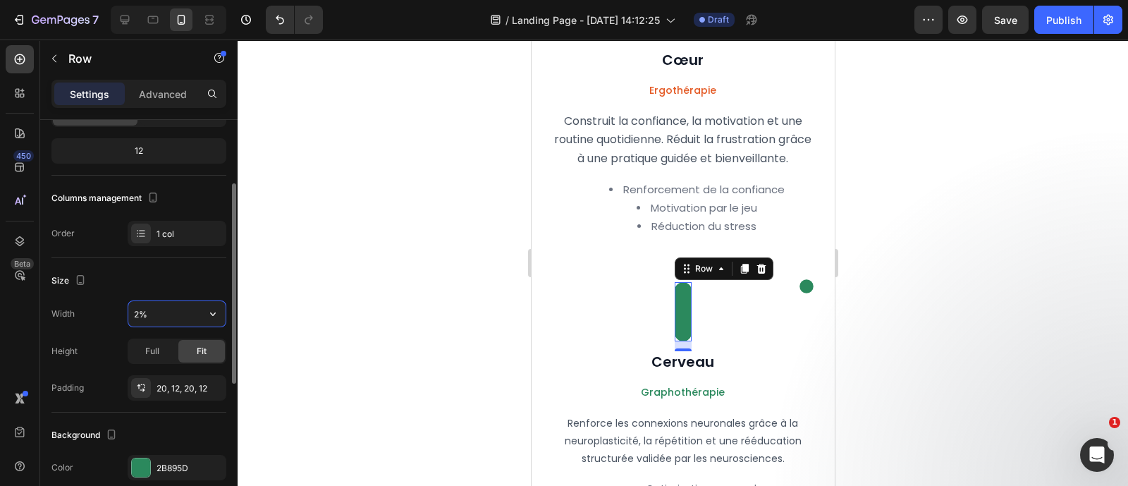
type input "23%"
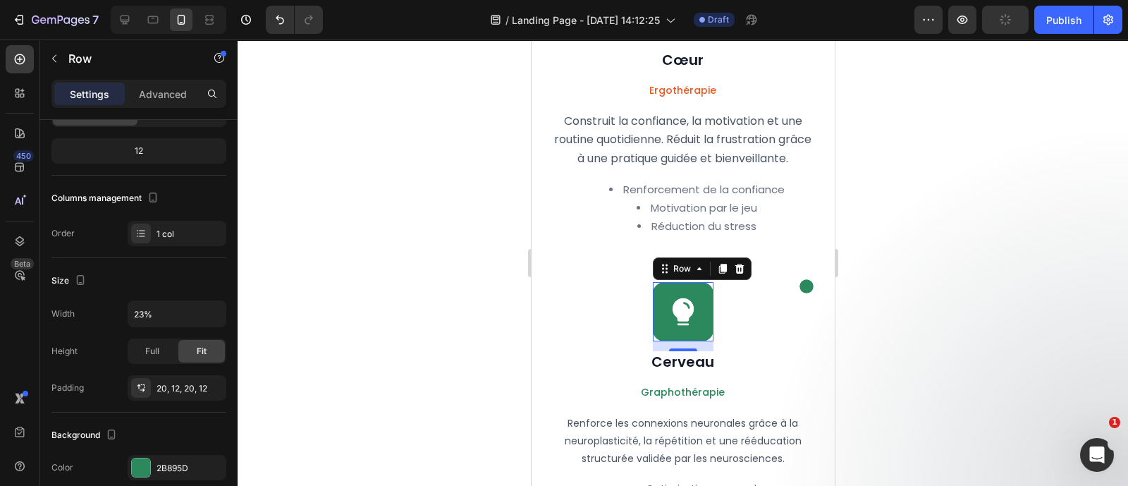
click at [401, 269] on div at bounding box center [683, 262] width 890 height 446
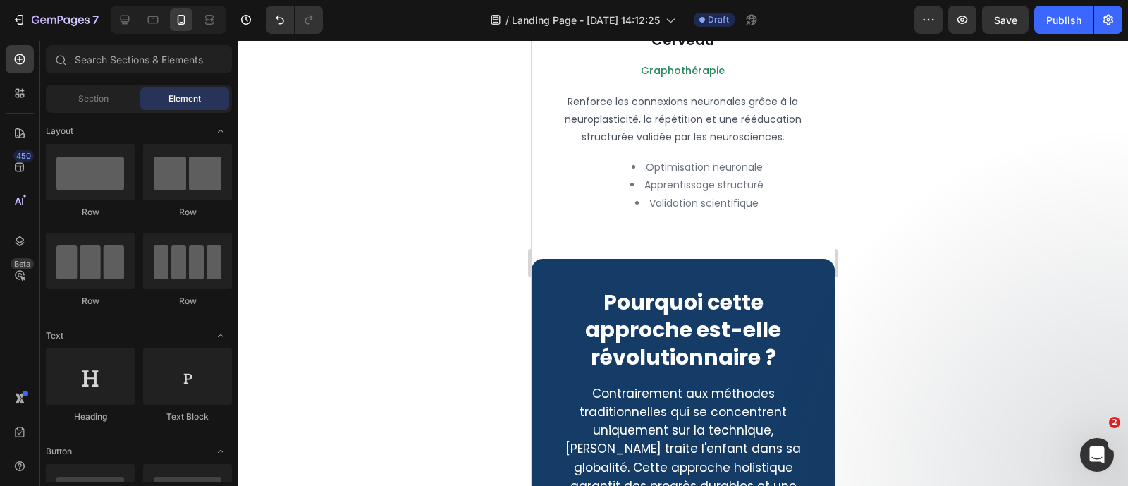
scroll to position [2713, 0]
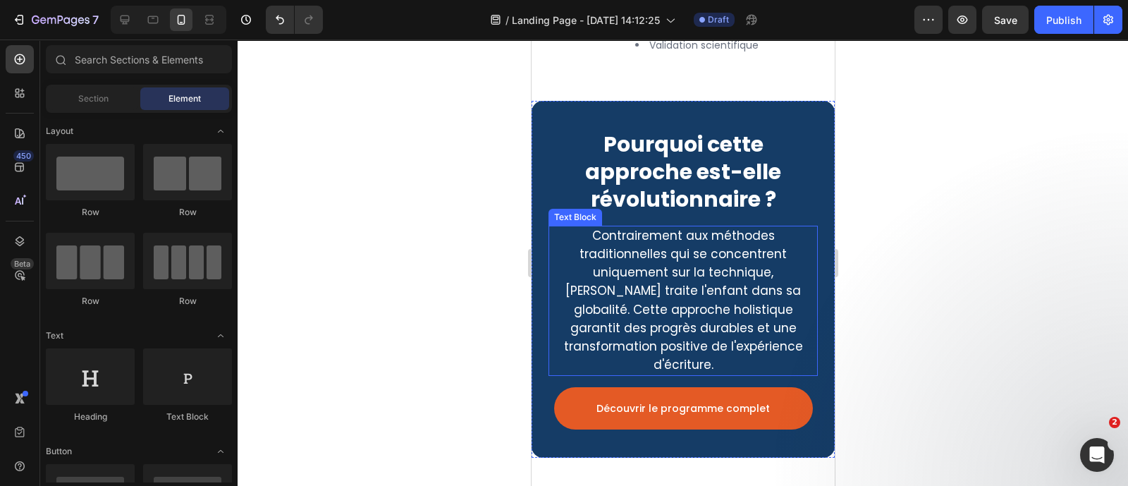
click at [703, 278] on span "Contrairement aux méthodes traditionnelles qui se concentrent uniquement sur la…" at bounding box center [682, 300] width 239 height 146
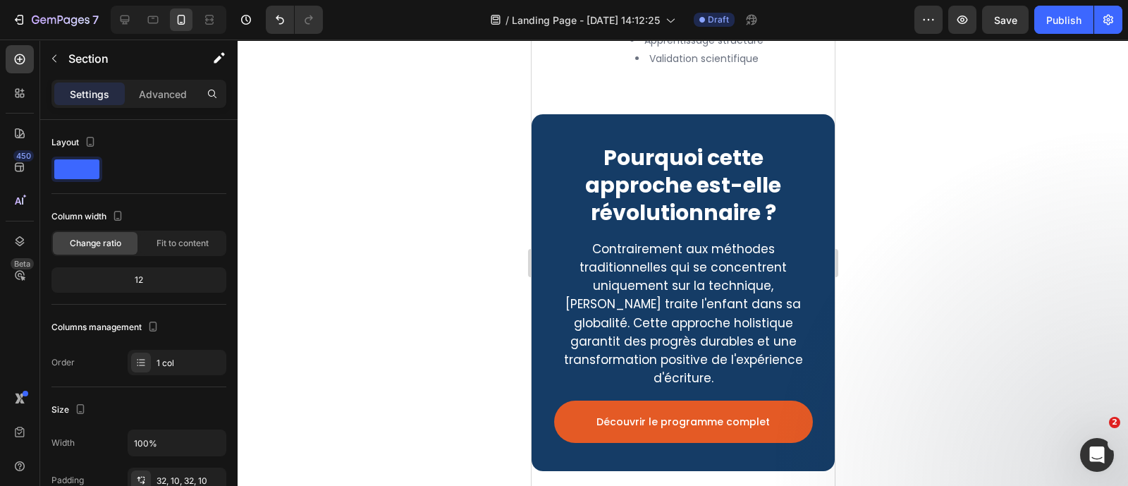
scroll to position [2701, 0]
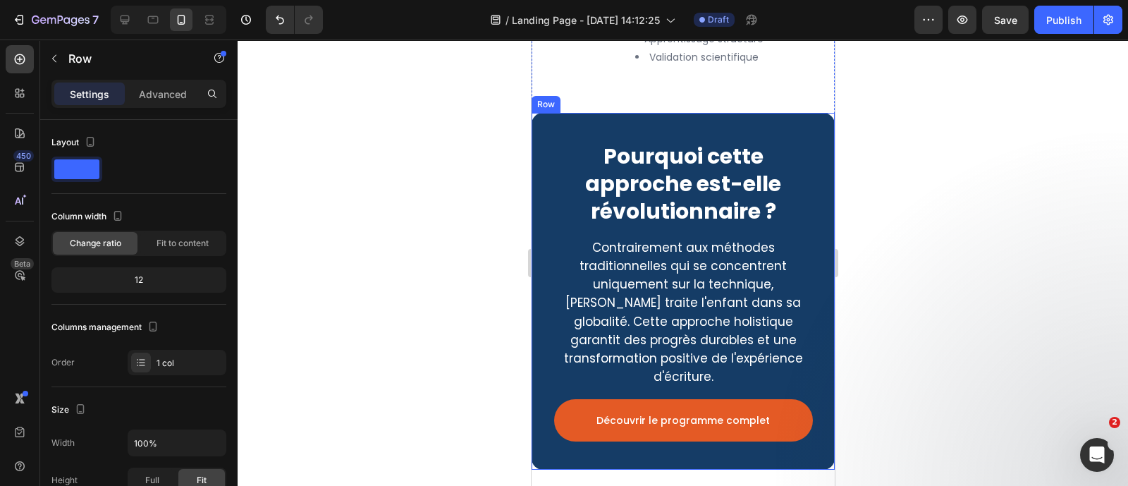
click at [739, 136] on div "Pourquoi cette approche est-elle révolutionnaire ? Heading Contrairement aux mé…" at bounding box center [682, 291] width 303 height 357
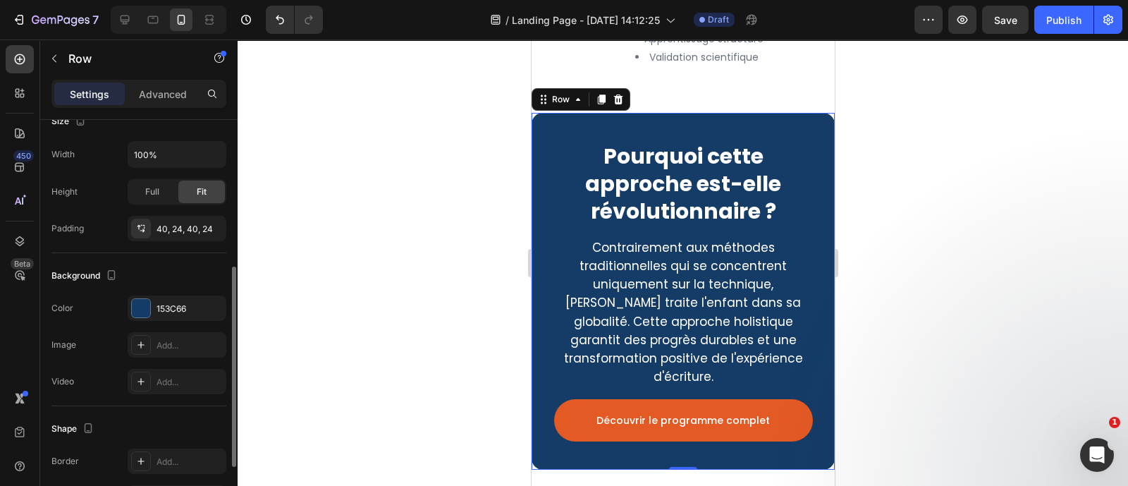
scroll to position [291, 0]
click at [168, 307] on div "153C66" at bounding box center [189, 306] width 66 height 13
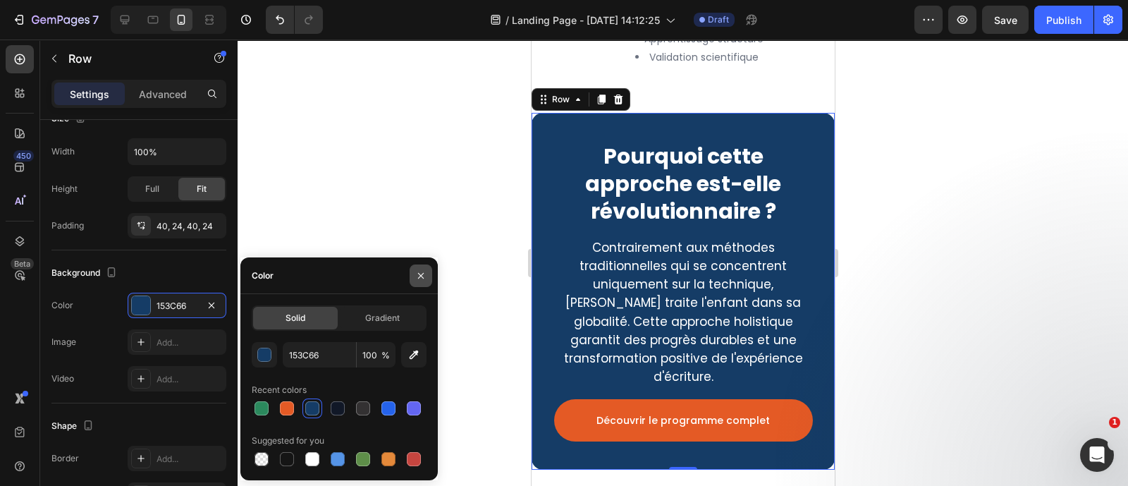
click at [415, 269] on button "button" at bounding box center [421, 275] width 23 height 23
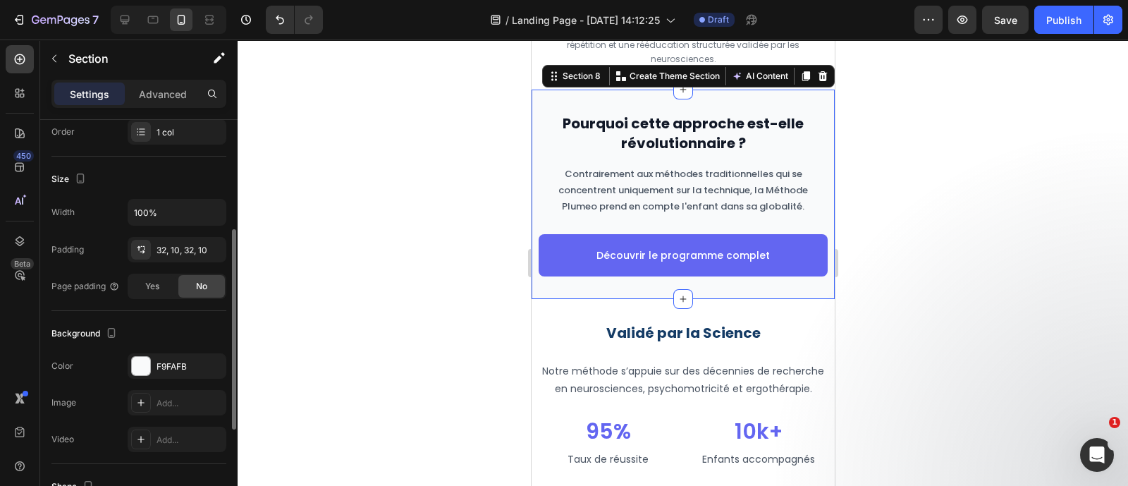
scroll to position [232, 0]
click at [145, 365] on div at bounding box center [141, 364] width 18 height 18
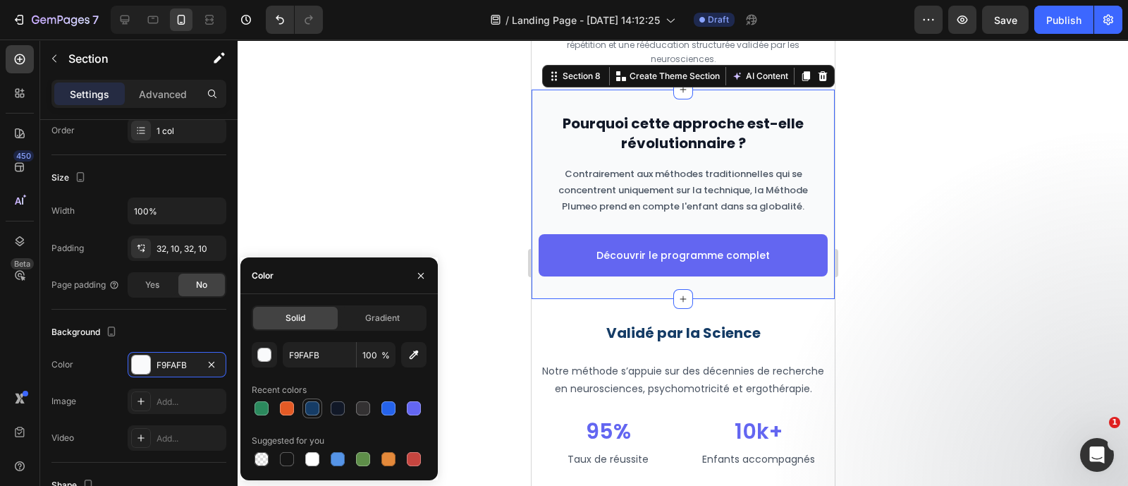
click at [309, 403] on div at bounding box center [312, 408] width 14 height 14
type input "153C66"
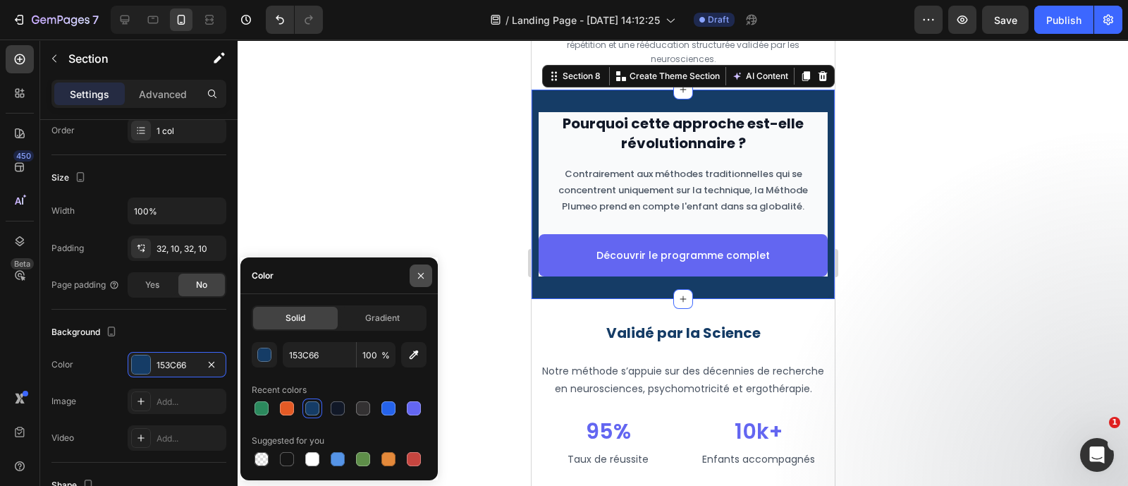
click at [422, 266] on button "button" at bounding box center [421, 275] width 23 height 23
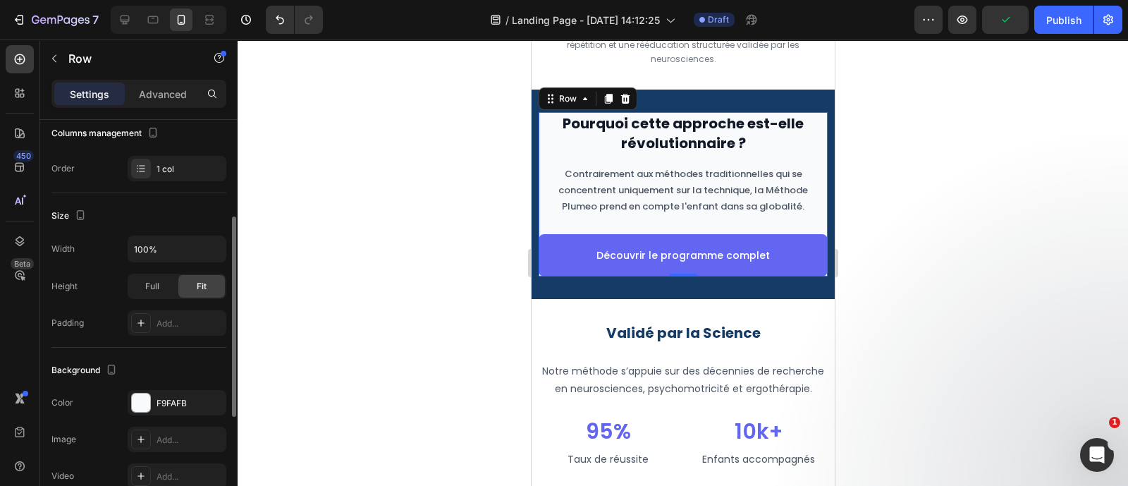
scroll to position [195, 0]
click at [166, 396] on div "F9FAFB" at bounding box center [176, 402] width 41 height 13
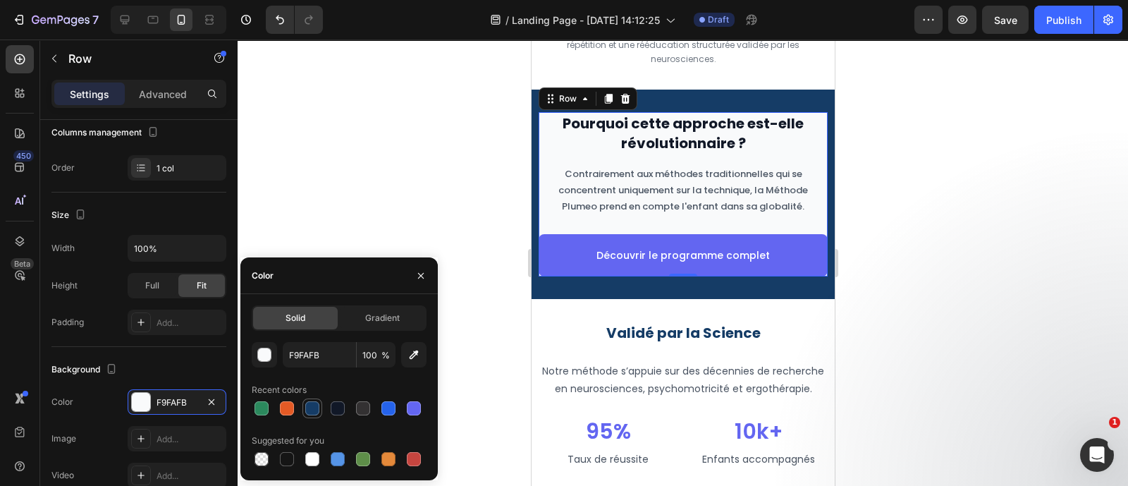
click at [309, 417] on div at bounding box center [312, 408] width 20 height 20
type input "153C66"
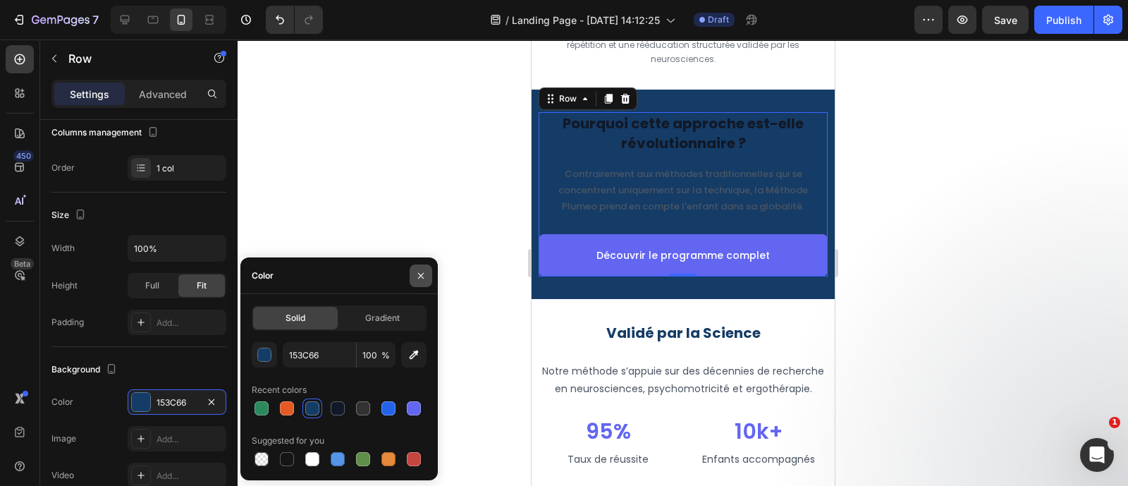
click at [422, 273] on icon "button" at bounding box center [421, 276] width 6 height 6
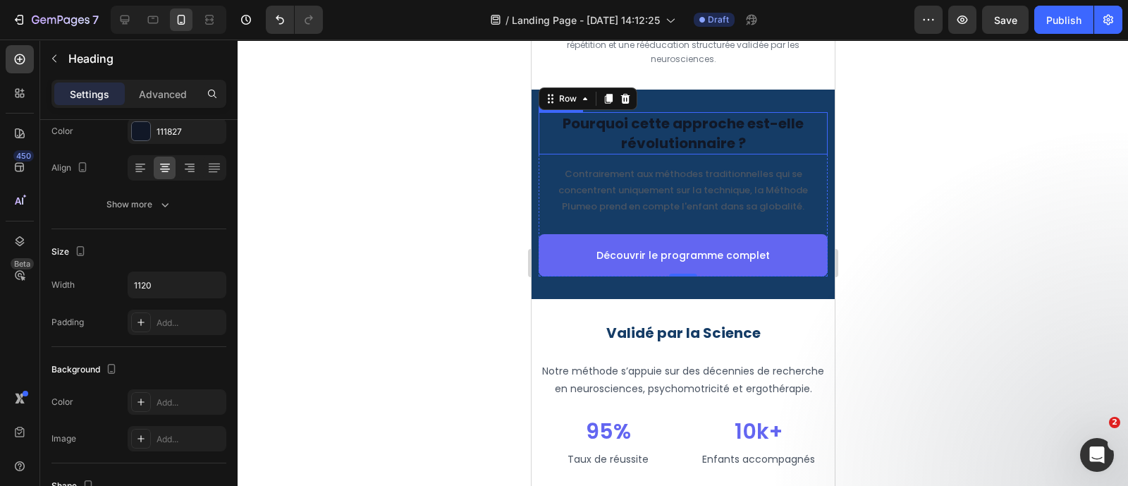
click at [622, 154] on div "Pourquoi cette approche est-elle révolutionnaire ? Heading" at bounding box center [682, 133] width 289 height 42
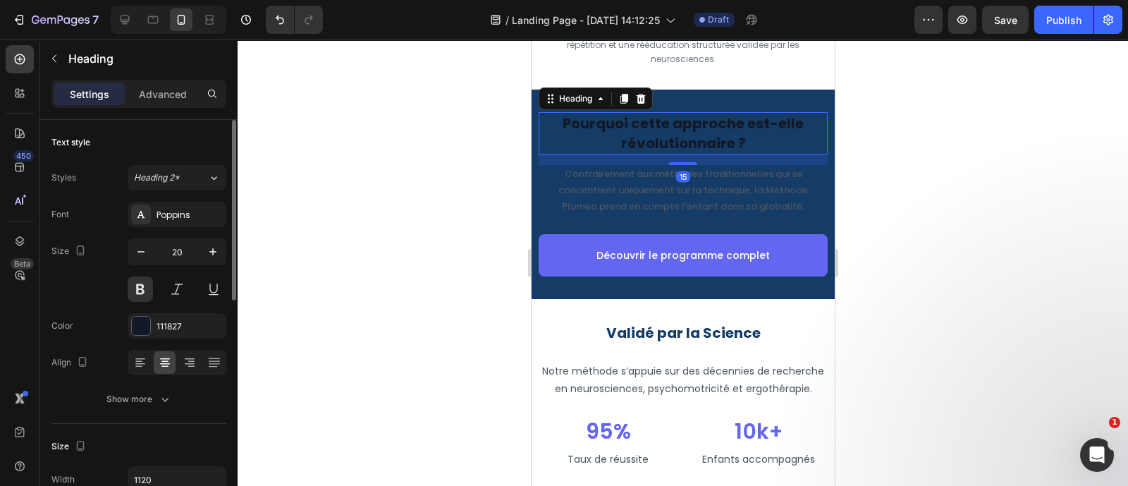
click at [171, 312] on div "Font Poppins Size 20 Color 111827 Align Show more" at bounding box center [138, 307] width 175 height 210
click at [169, 314] on div "111827" at bounding box center [177, 325] width 99 height 25
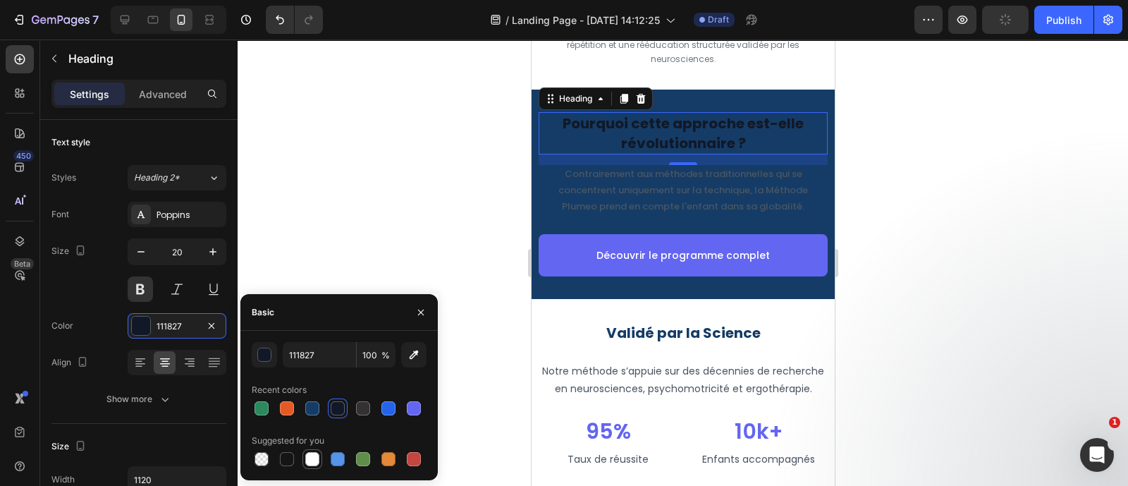
click at [315, 467] on div at bounding box center [312, 459] width 20 height 20
type input "FFFFFF"
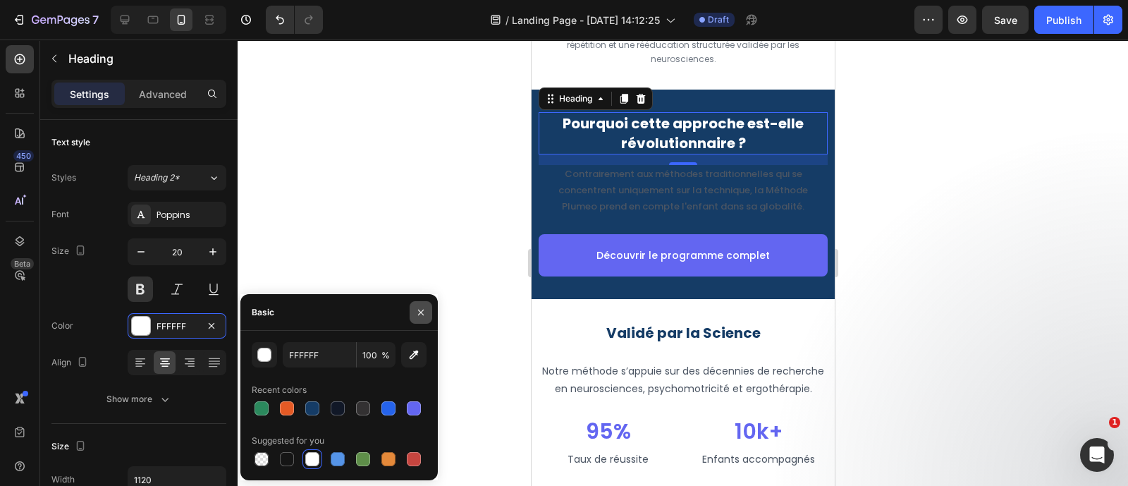
click at [431, 309] on button "button" at bounding box center [421, 312] width 23 height 23
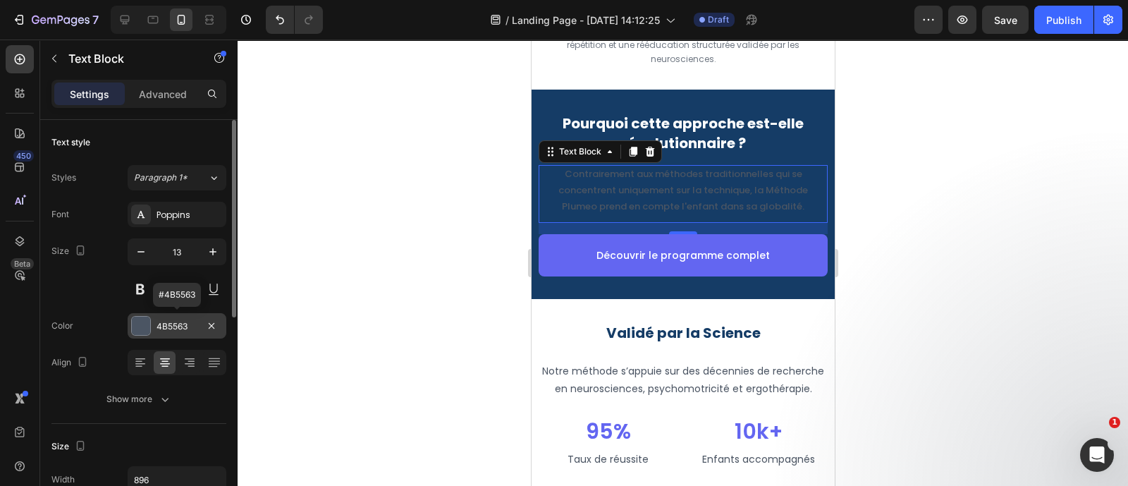
click at [157, 328] on div "4B5563" at bounding box center [176, 326] width 41 height 13
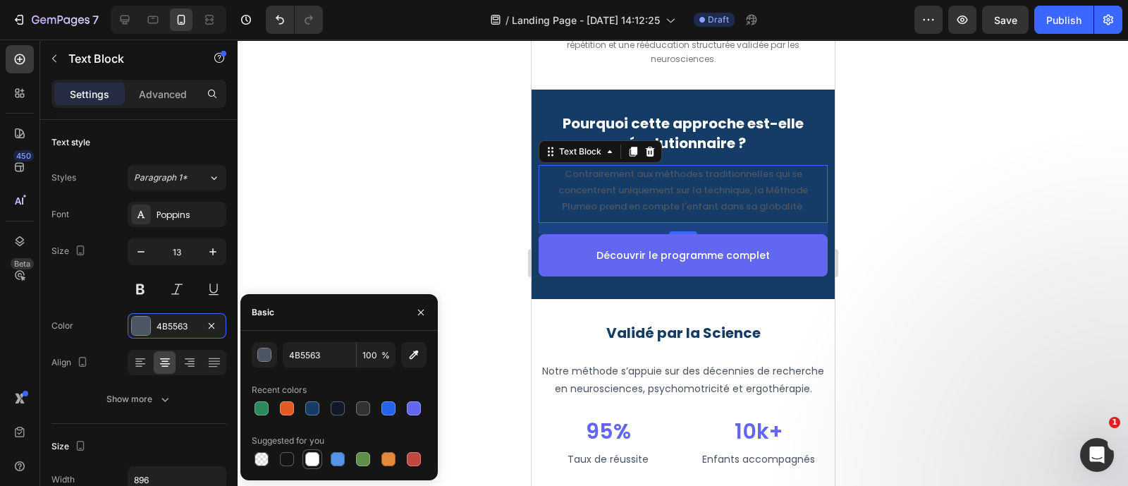
click at [317, 453] on div at bounding box center [312, 459] width 14 height 14
type input "FFFFFF"
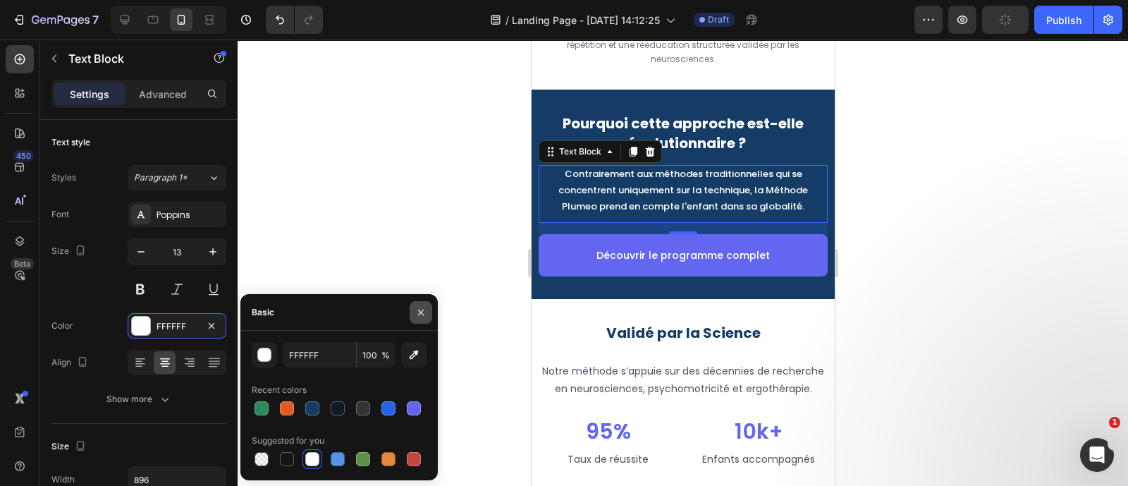
click at [424, 305] on button "button" at bounding box center [421, 312] width 23 height 23
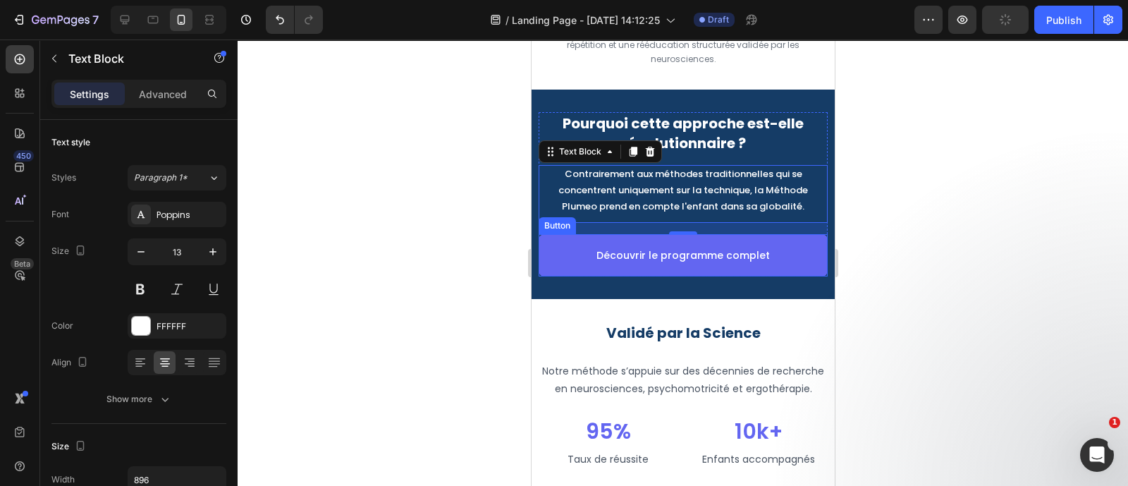
click at [584, 276] on button "Découvrir le programme complet" at bounding box center [682, 255] width 289 height 42
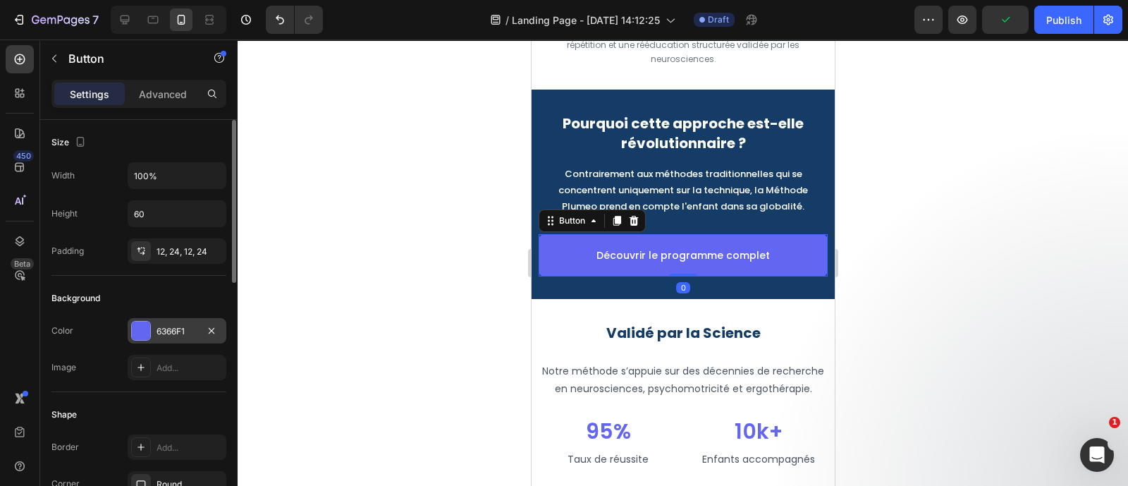
click at [139, 324] on div at bounding box center [141, 330] width 18 height 18
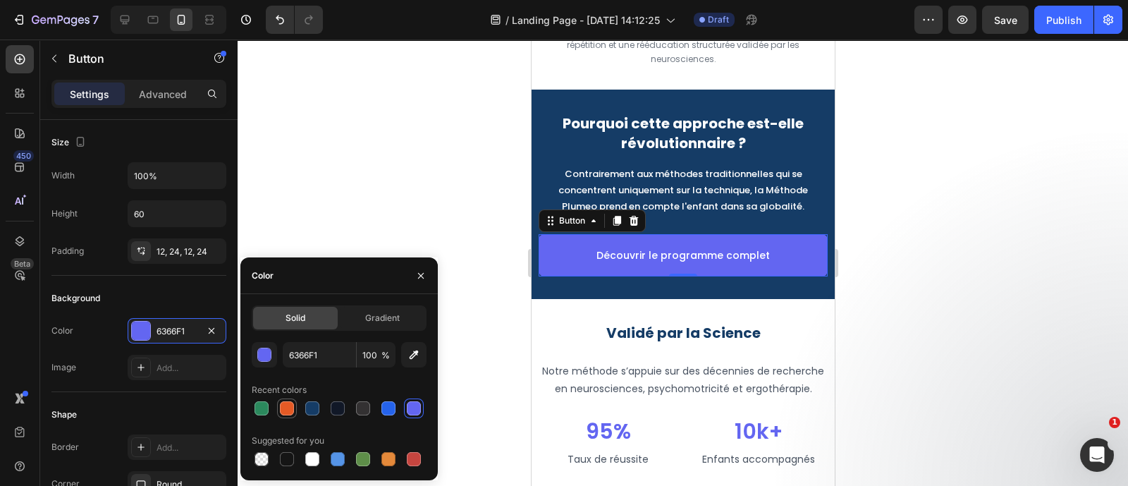
click at [290, 409] on div at bounding box center [287, 408] width 14 height 14
type input "E45A25"
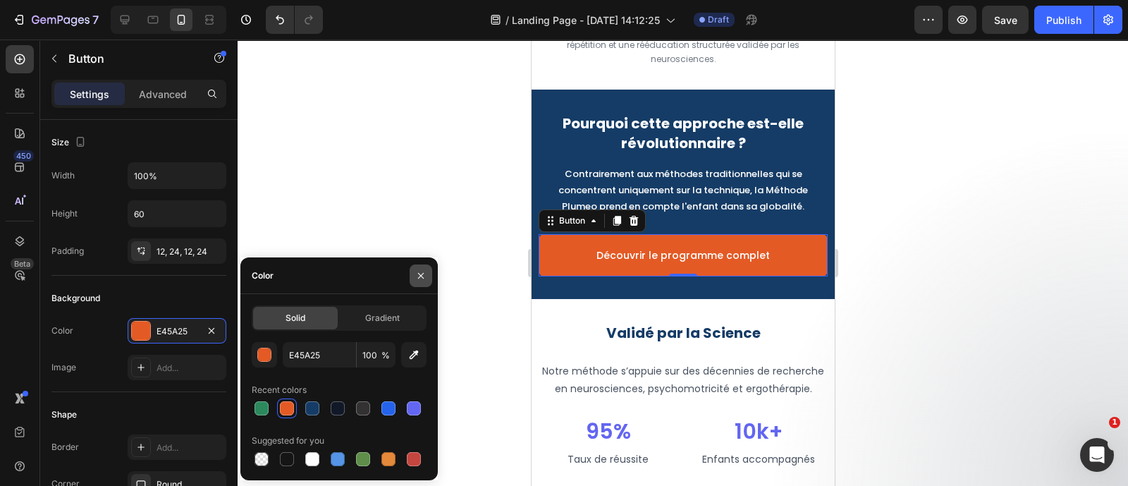
click at [419, 269] on button "button" at bounding box center [421, 275] width 23 height 23
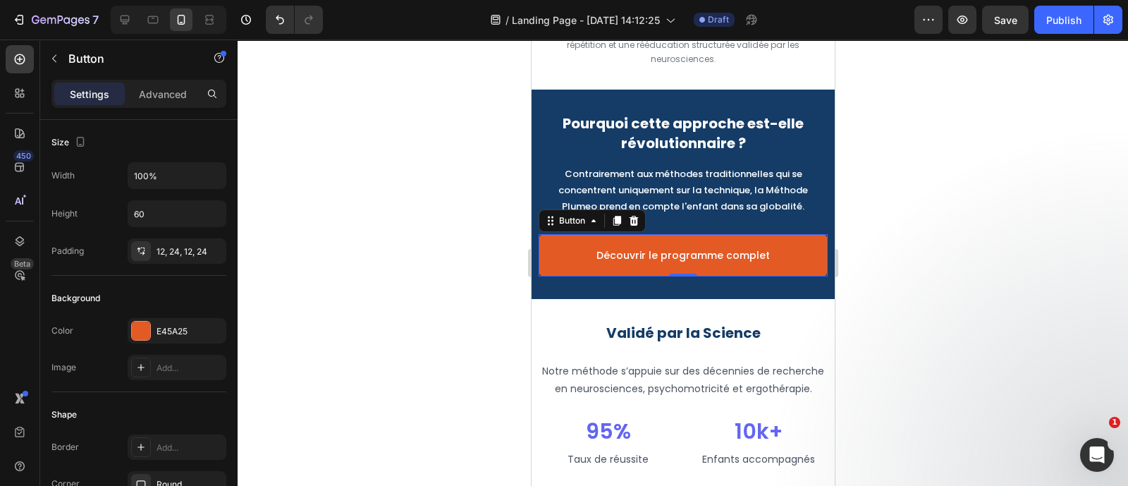
click at [441, 234] on div at bounding box center [683, 262] width 890 height 446
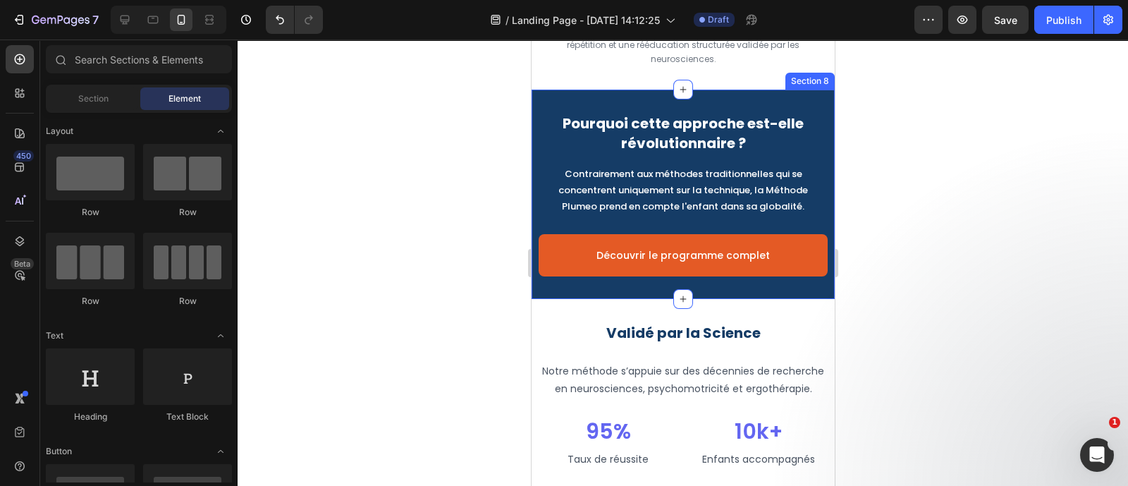
click at [574, 298] on div "Pourquoi cette approche est-elle révolutionnaire ? Heading Contrairement aux mé…" at bounding box center [682, 194] width 303 height 209
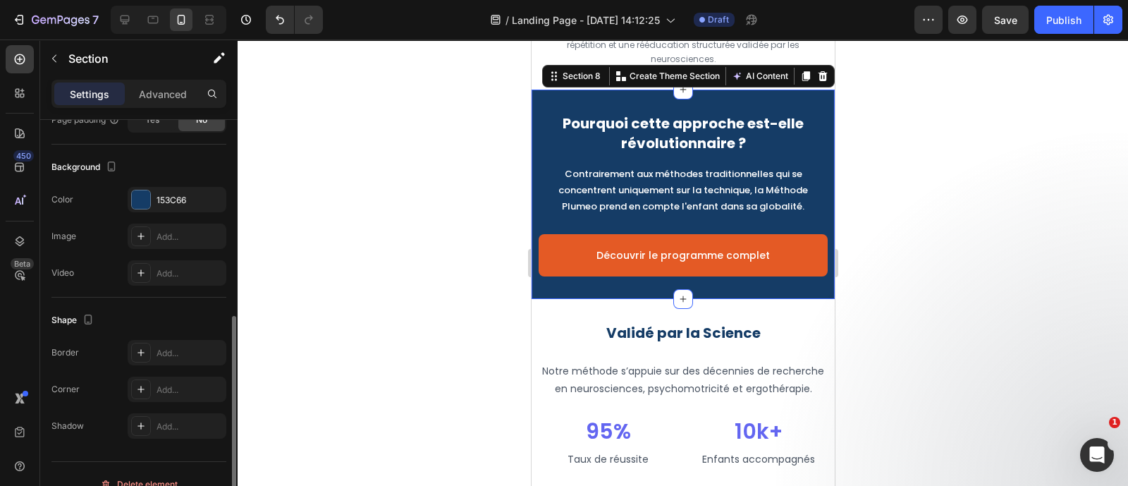
scroll to position [416, 0]
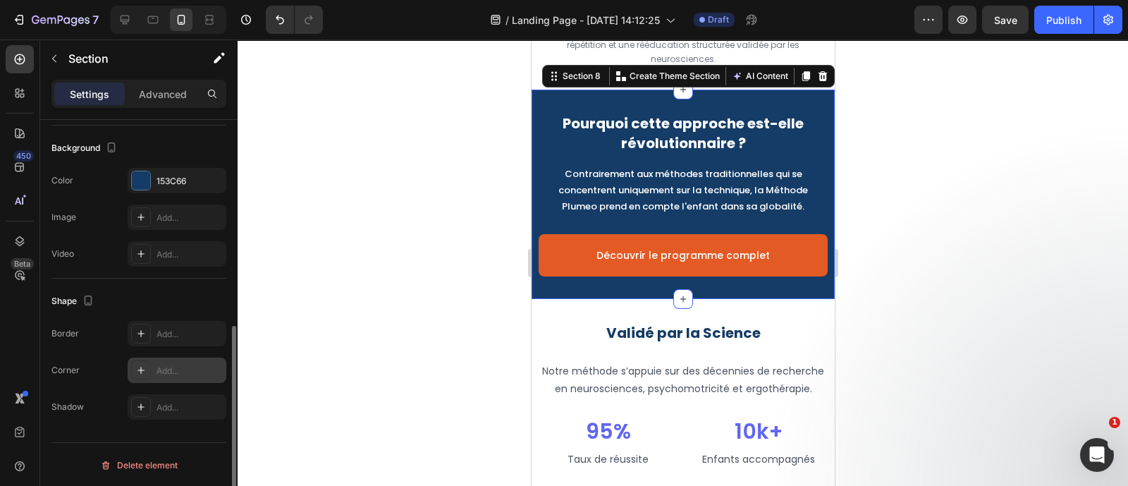
click at [140, 371] on icon at bounding box center [140, 369] width 11 height 11
click at [438, 20] on div "/ Landing Page - Sep 23, 14:12:25 Draft" at bounding box center [624, 20] width 580 height 28
click at [429, 228] on div at bounding box center [683, 262] width 890 height 446
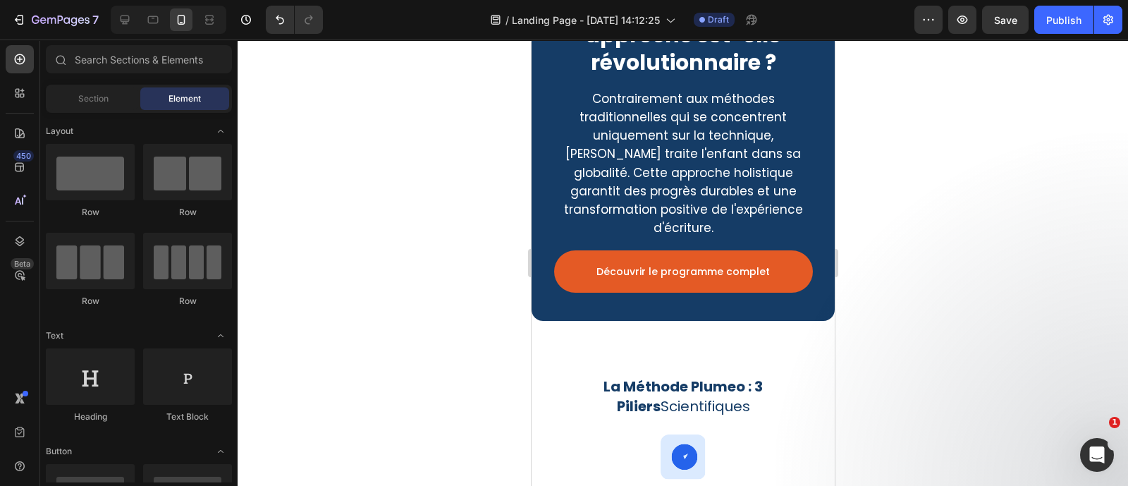
scroll to position [2853, 0]
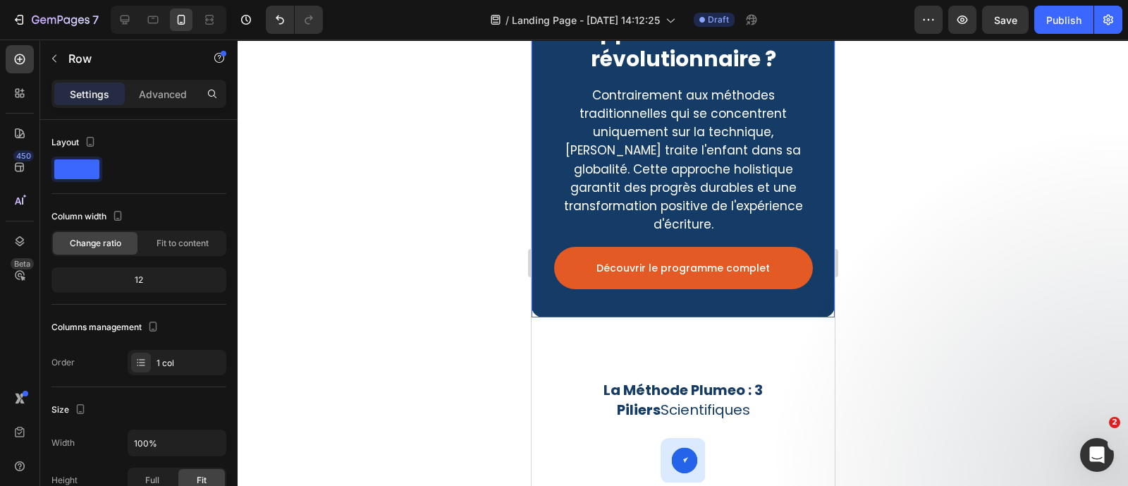
click at [622, 295] on div "Pourquoi cette approche est-elle révolutionnaire ? Heading Contrairement aux mé…" at bounding box center [682, 139] width 303 height 357
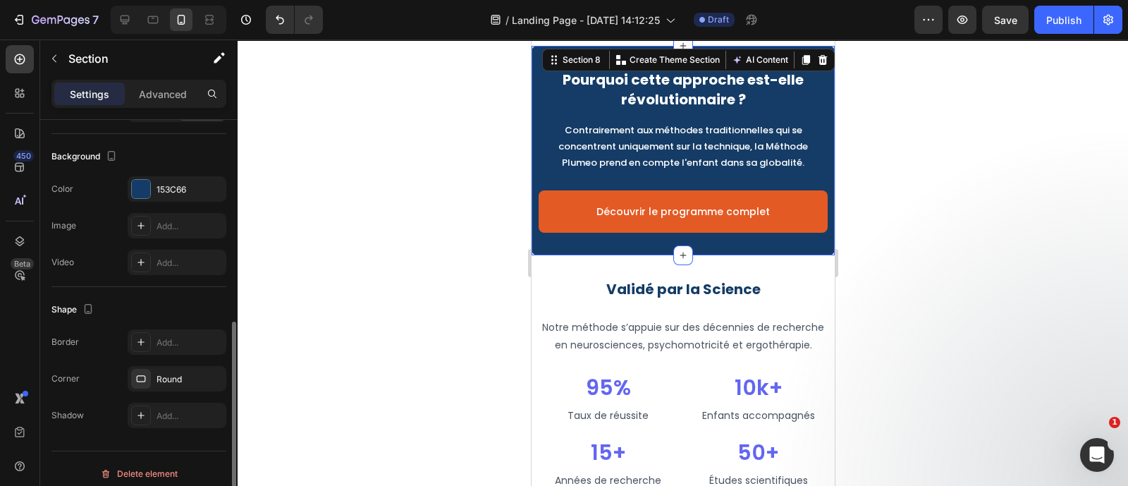
scroll to position [406, 0]
click at [149, 375] on div at bounding box center [141, 380] width 20 height 20
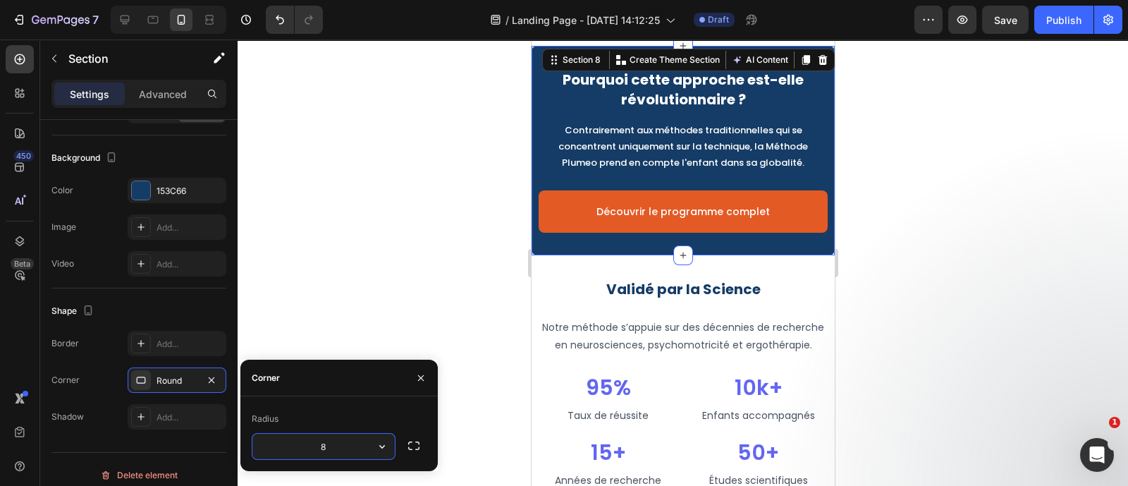
click at [326, 445] on input "8" at bounding box center [323, 446] width 142 height 25
type input "16"
click at [450, 343] on div at bounding box center [683, 262] width 890 height 446
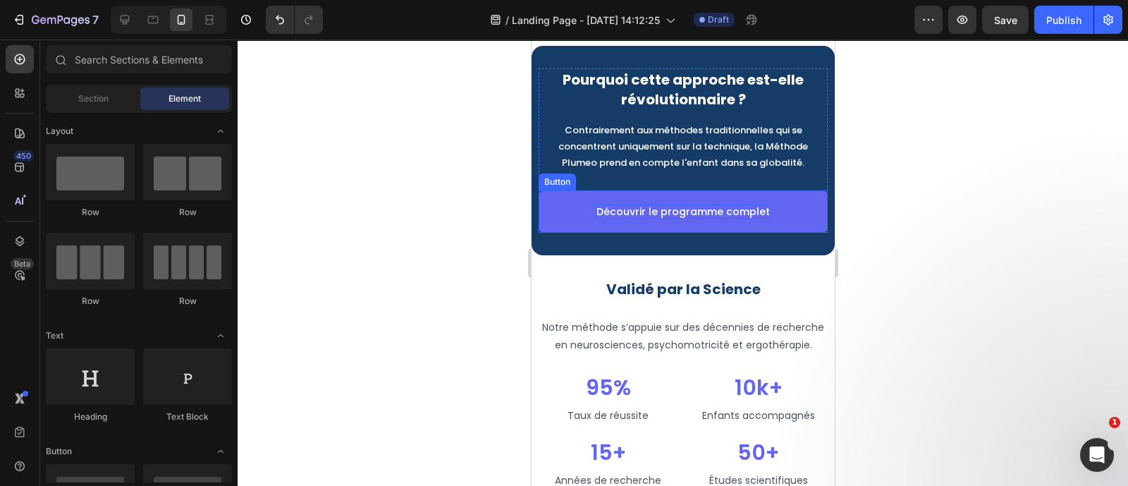
click at [702, 219] on p "Découvrir le programme complet" at bounding box center [682, 211] width 173 height 14
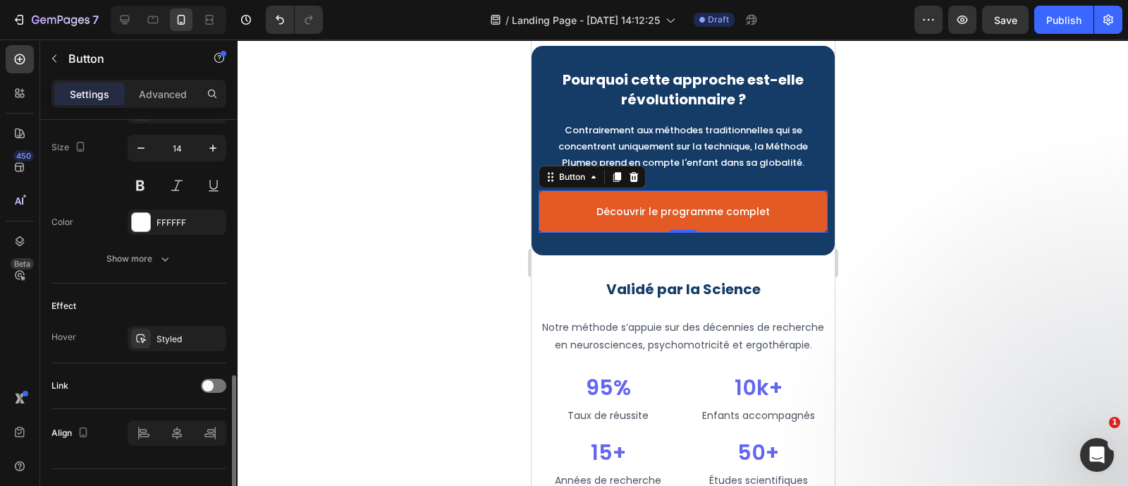
scroll to position [602, 0]
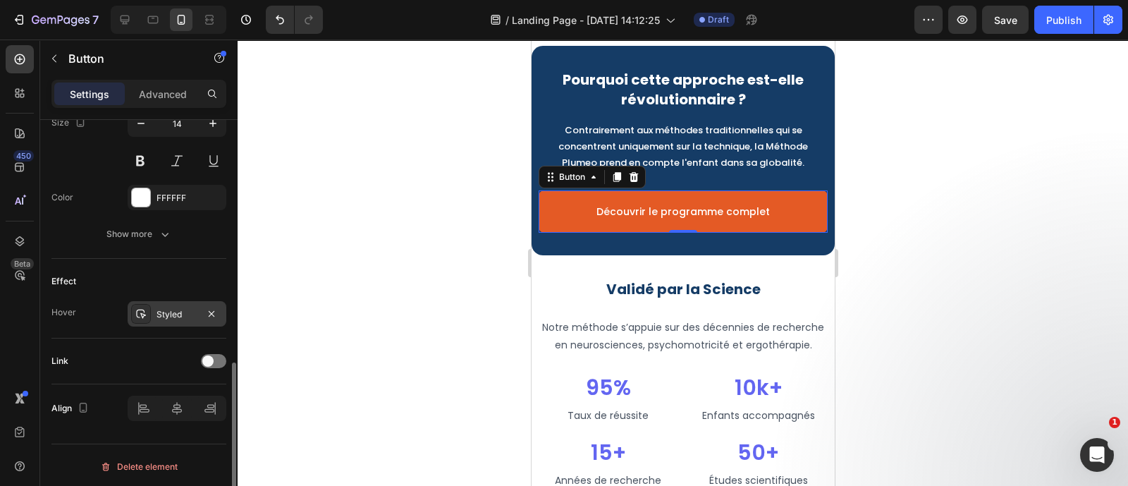
click at [154, 318] on div "Styled" at bounding box center [177, 313] width 99 height 25
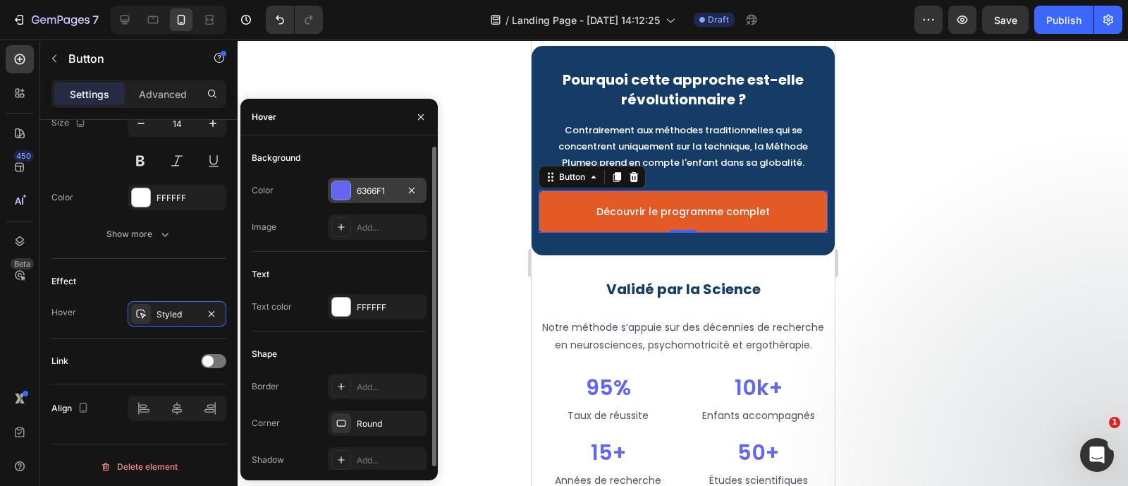
click at [358, 188] on div "6366F1" at bounding box center [377, 191] width 41 height 13
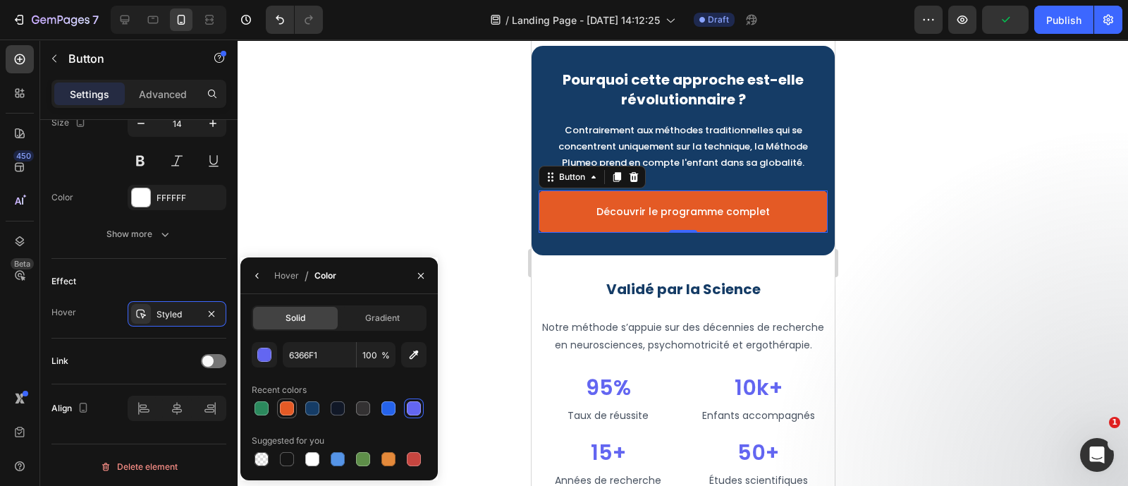
click at [281, 412] on div at bounding box center [287, 408] width 14 height 14
type input "E45A25"
click at [423, 271] on icon "button" at bounding box center [420, 275] width 11 height 11
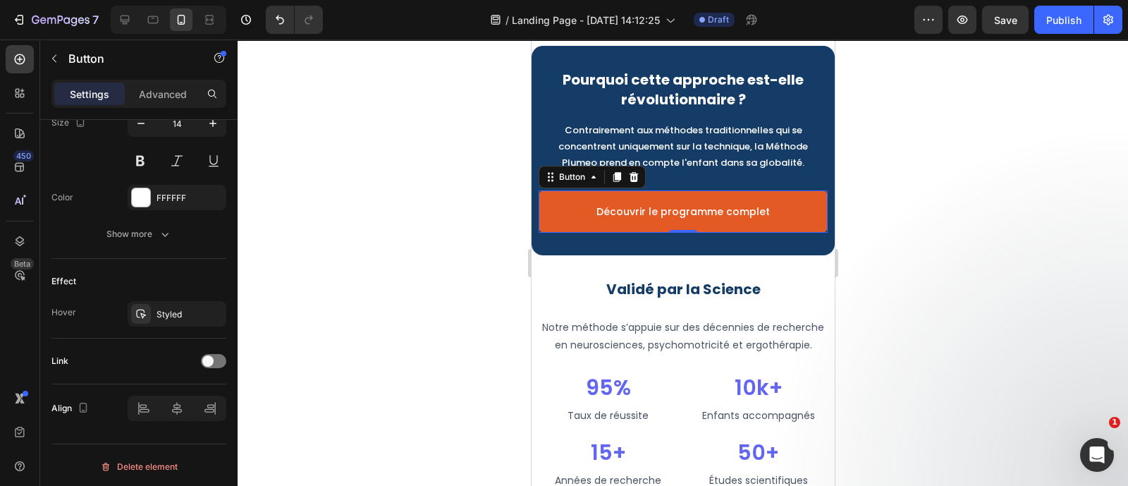
click at [423, 271] on div at bounding box center [683, 262] width 890 height 446
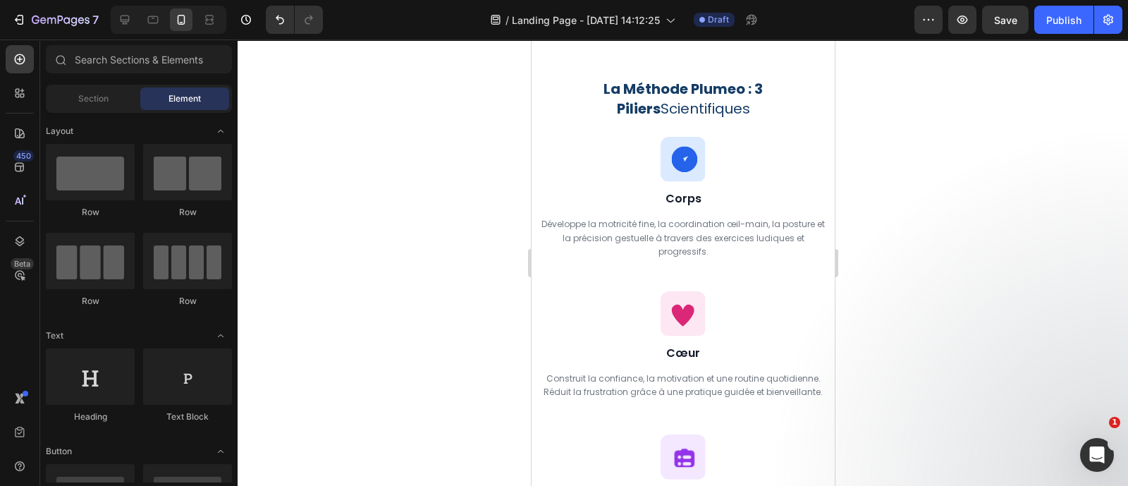
scroll to position [3588, 0]
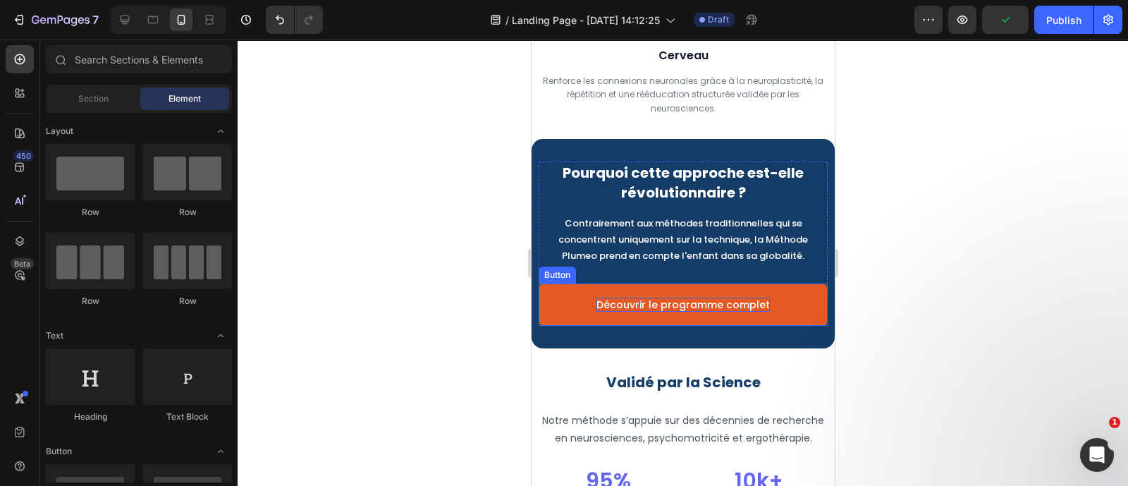
click at [610, 312] on p "Découvrir le programme complet" at bounding box center [682, 304] width 173 height 14
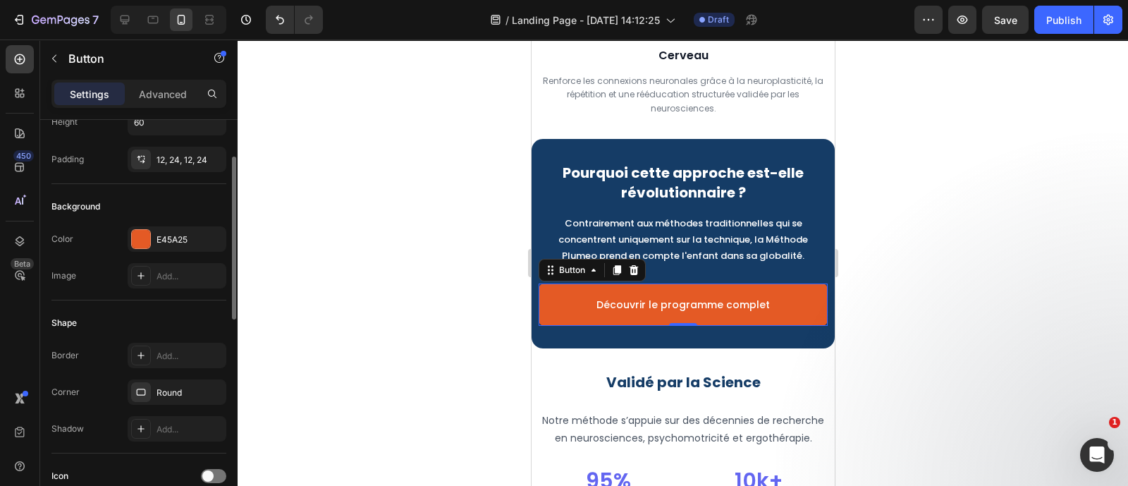
scroll to position [92, 0]
click at [152, 382] on div "Round" at bounding box center [177, 391] width 99 height 25
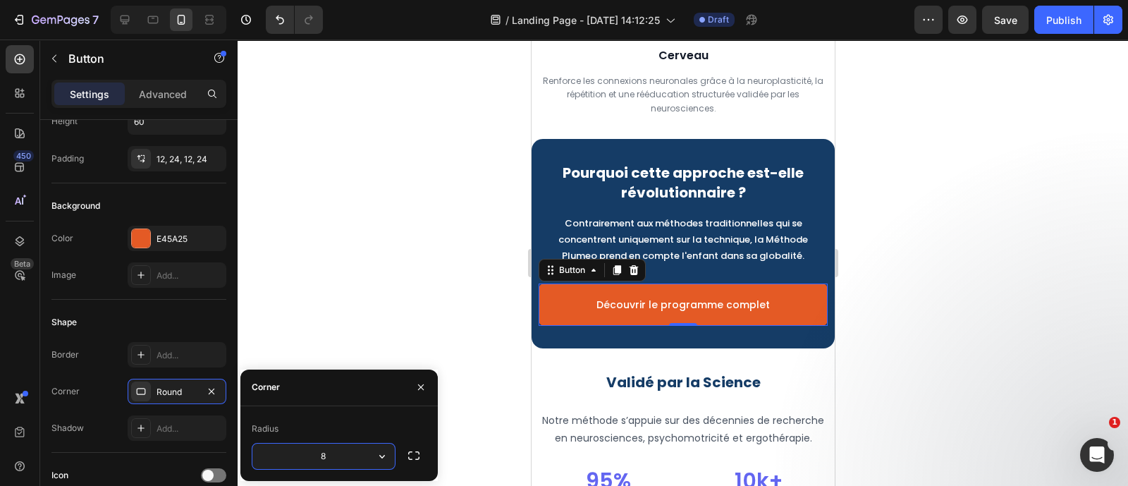
click at [336, 460] on input "8" at bounding box center [323, 455] width 142 height 25
type input "32"
click at [472, 218] on div at bounding box center [683, 262] width 890 height 446
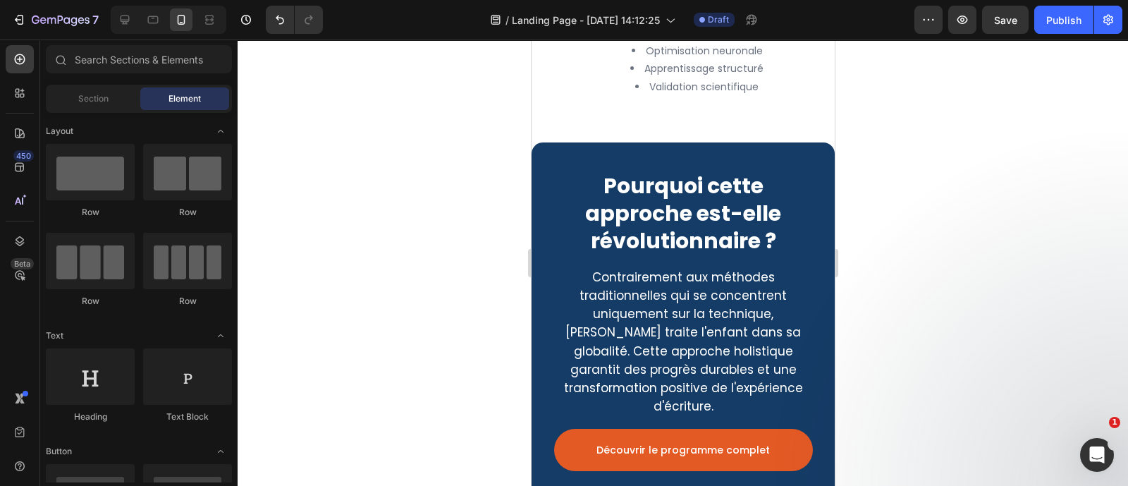
scroll to position [2660, 0]
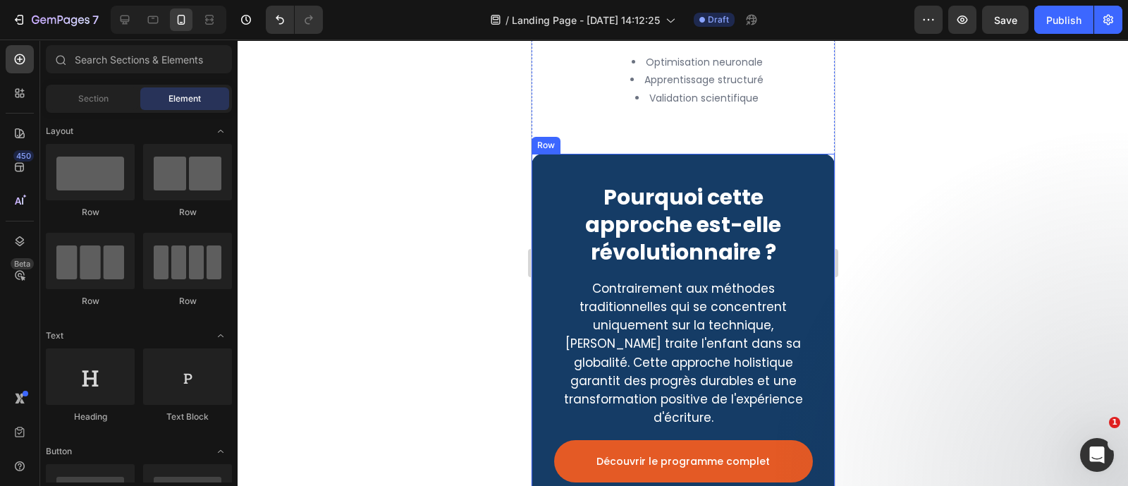
click at [668, 177] on div "Pourquoi cette approche est-elle révolutionnaire ? Heading Contrairement aux mé…" at bounding box center [682, 332] width 303 height 357
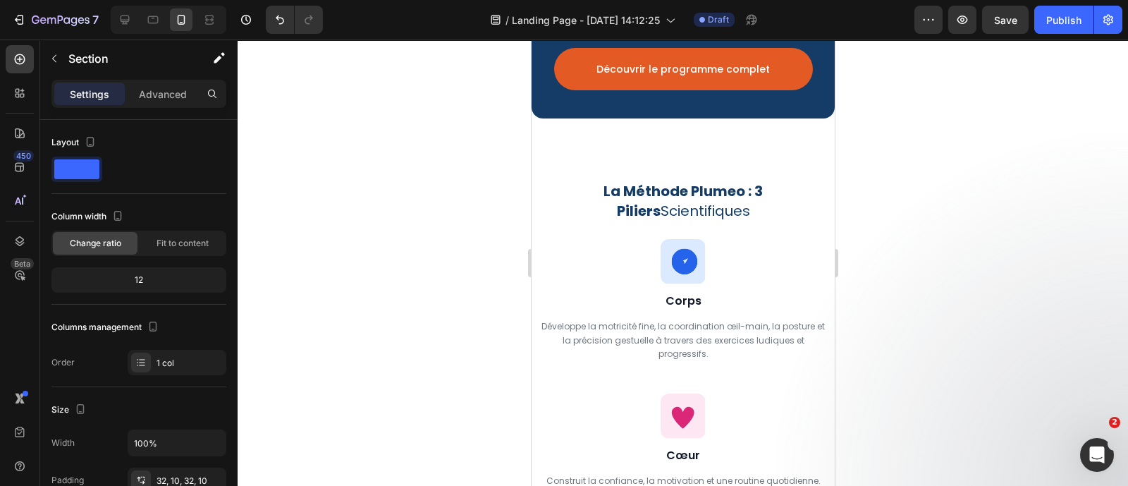
scroll to position [3058, 0]
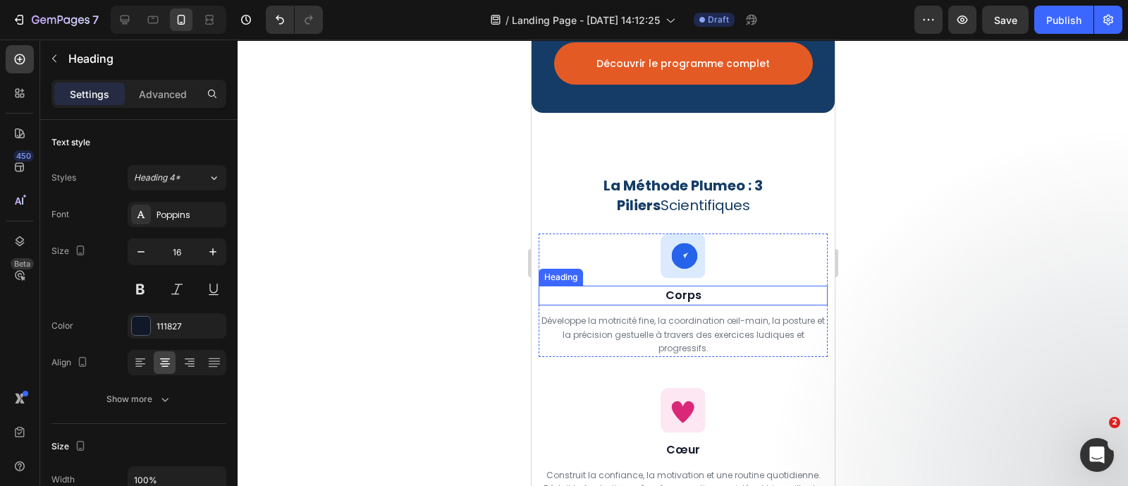
click at [696, 293] on h2 "Corps" at bounding box center [682, 295] width 289 height 20
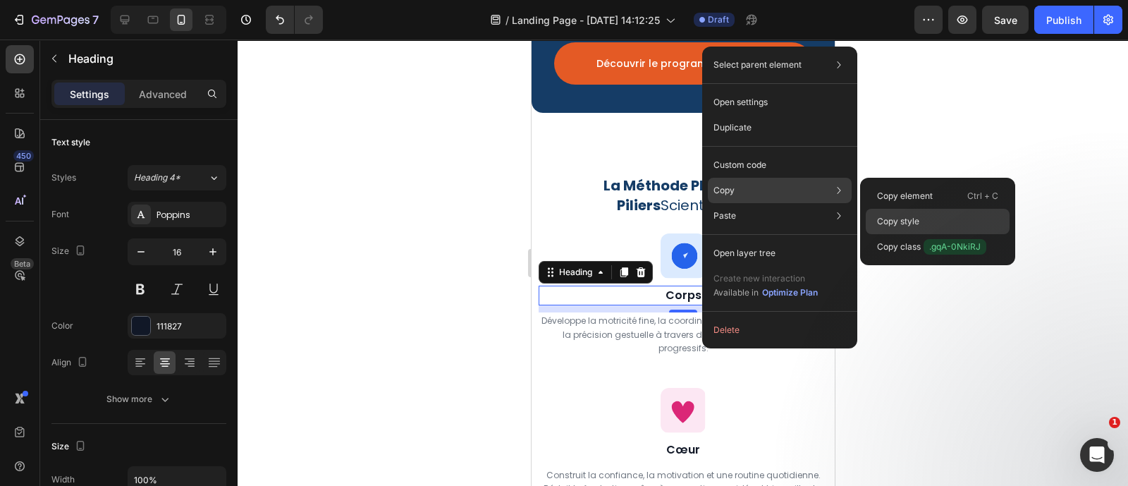
click at [883, 223] on p "Copy style" at bounding box center [898, 221] width 42 height 13
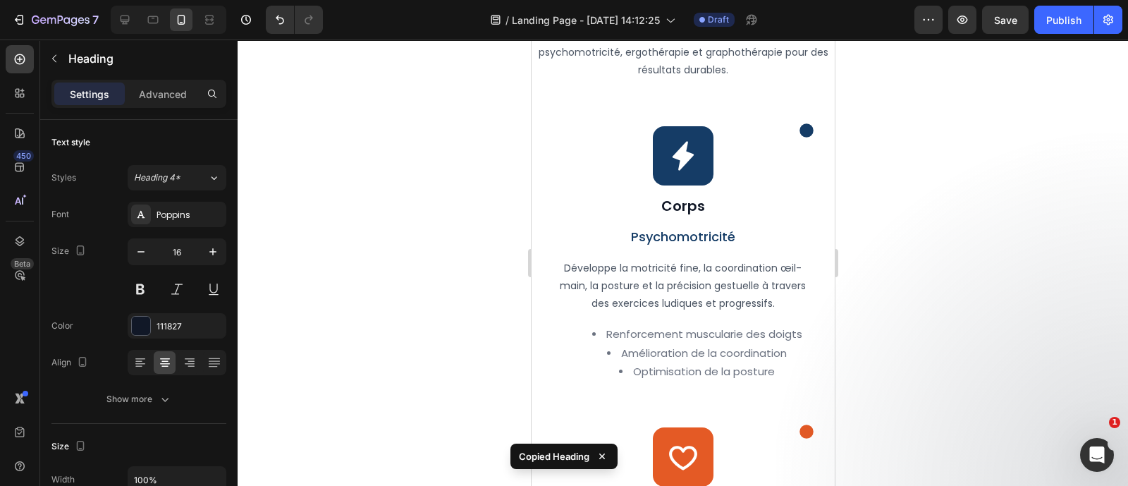
scroll to position [1783, 0]
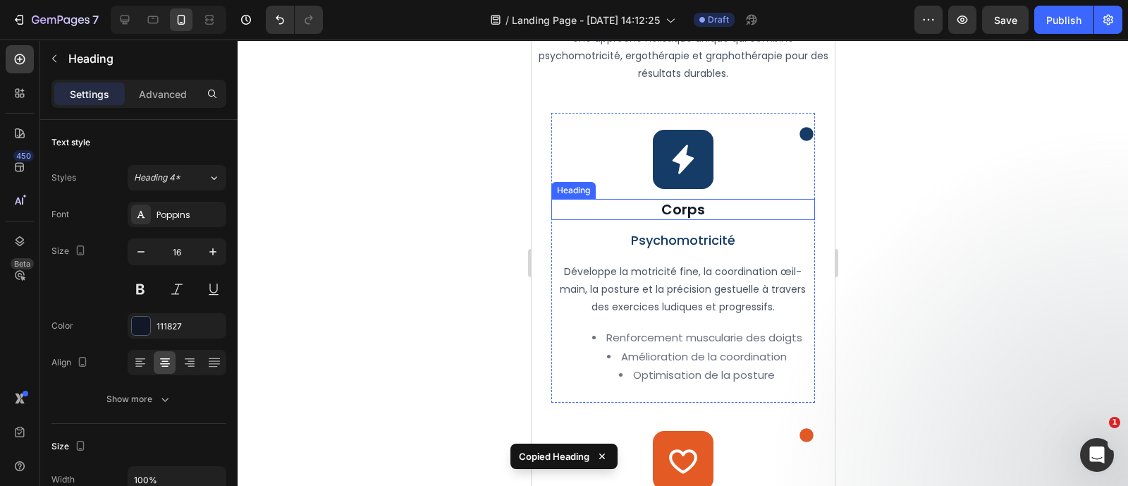
click at [697, 220] on h2 "Corps" at bounding box center [682, 209] width 263 height 21
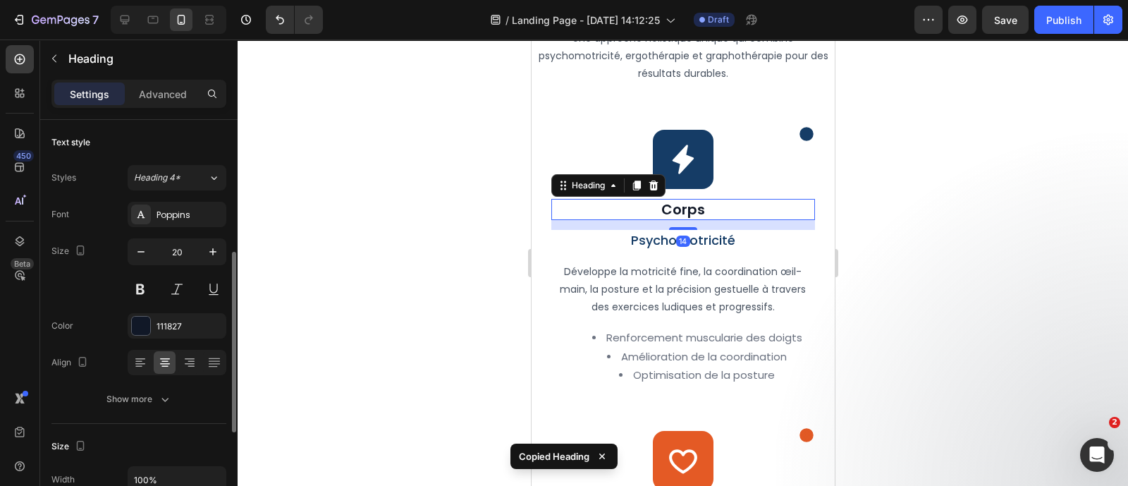
scroll to position [92, 0]
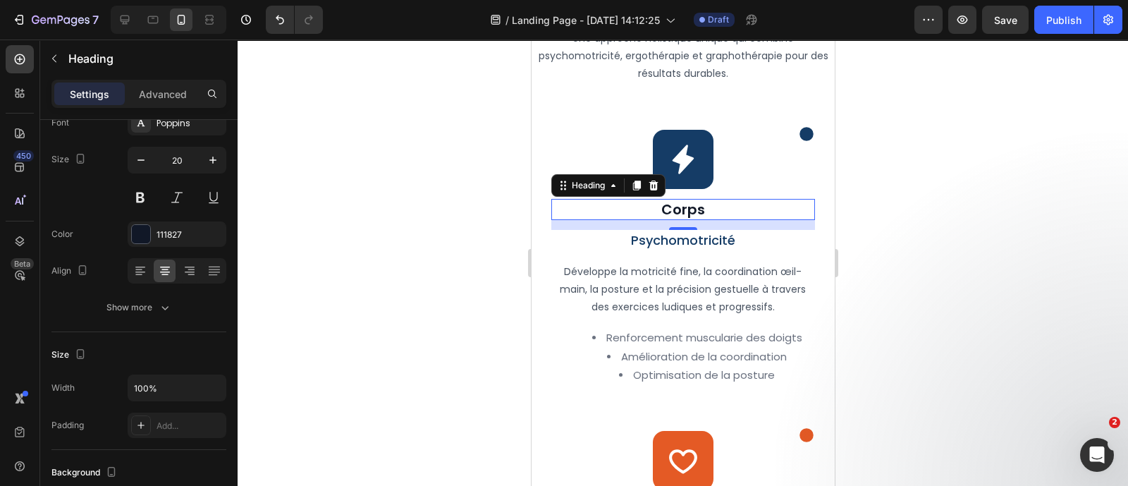
type input "16"
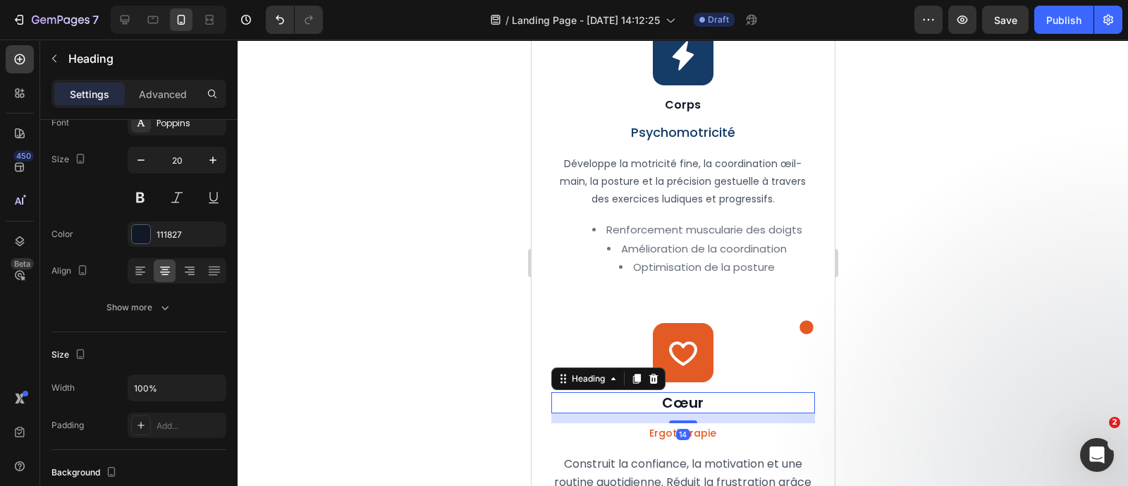
type input "16"
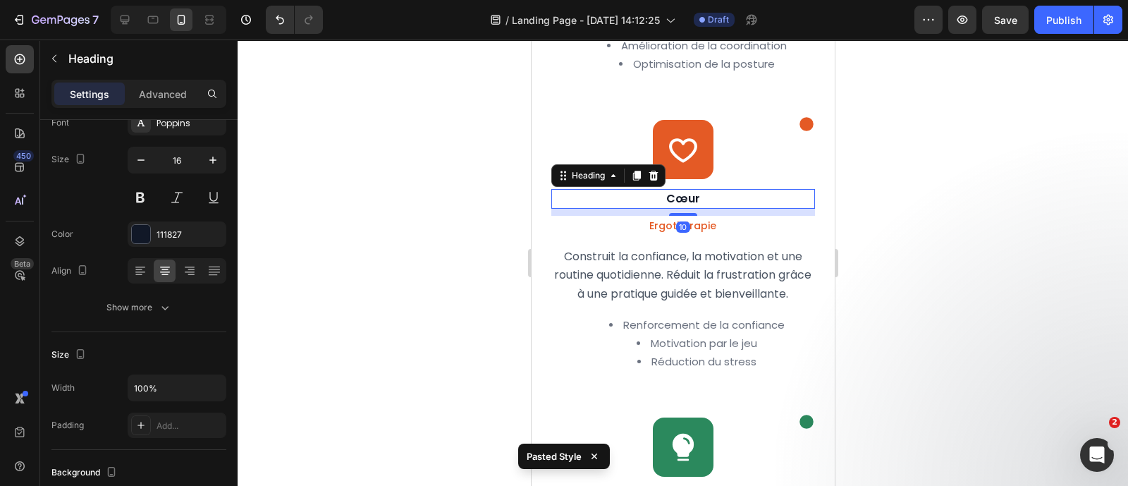
scroll to position [2294, 0]
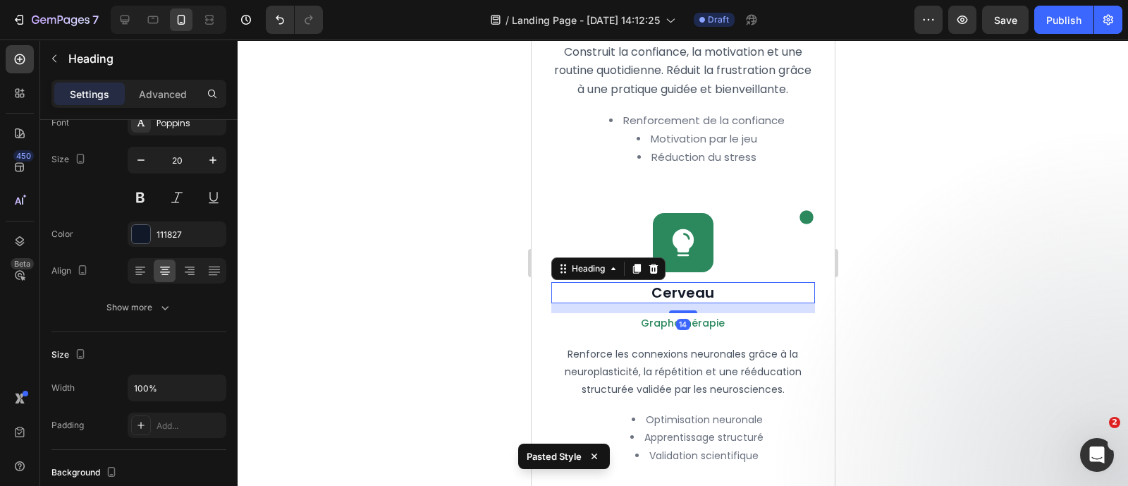
type input "16"
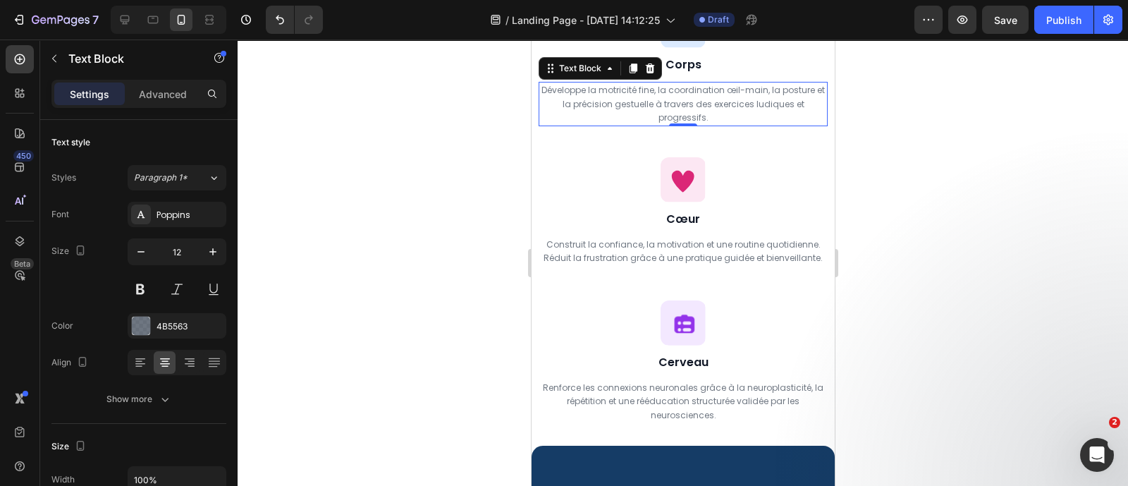
scroll to position [3197, 0]
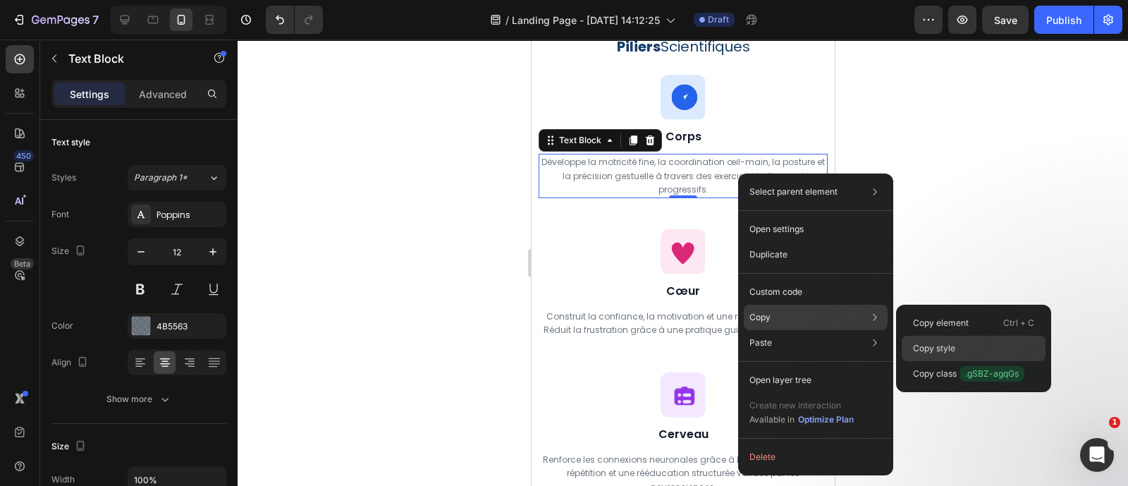
click at [925, 340] on div "Copy style" at bounding box center [974, 348] width 144 height 25
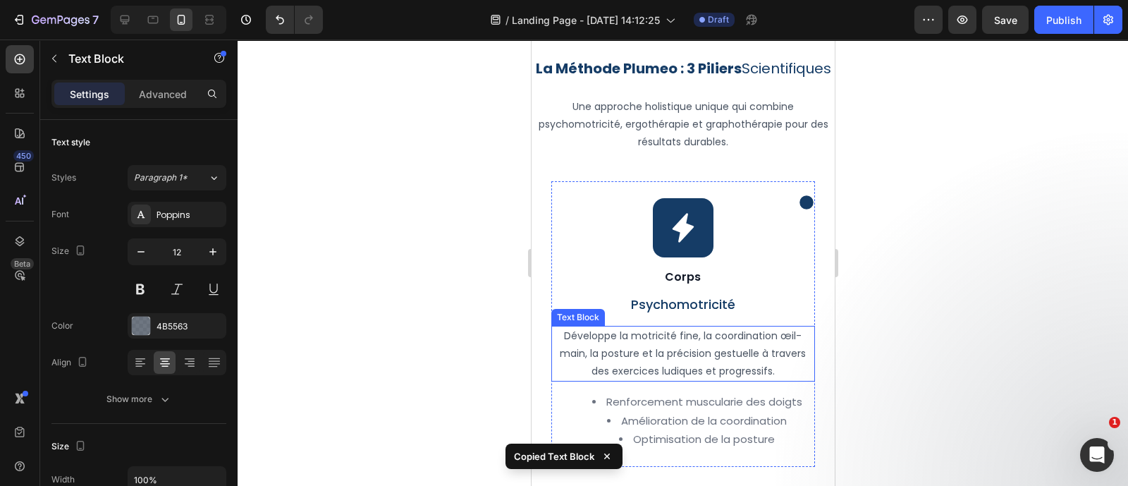
scroll to position [1688, 0]
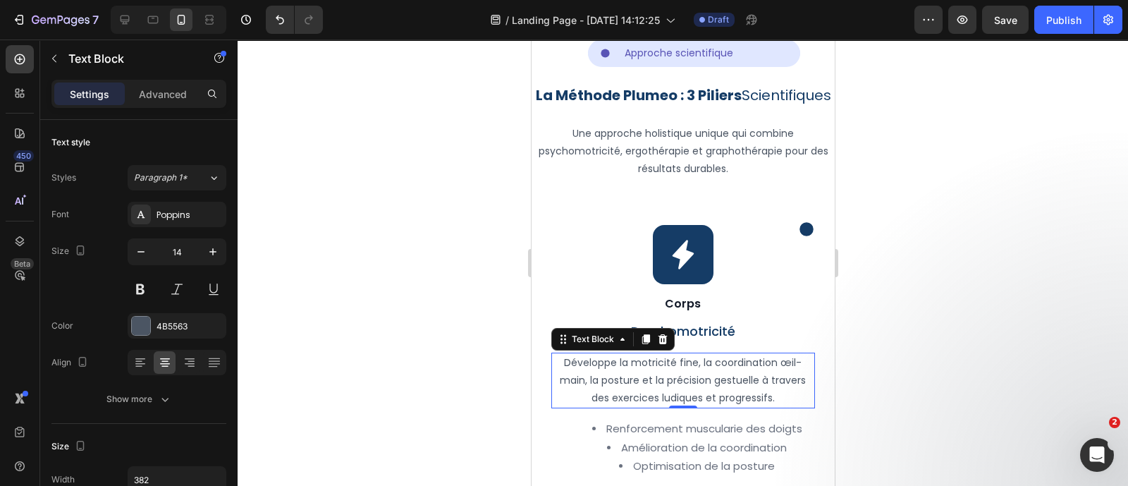
type input "12"
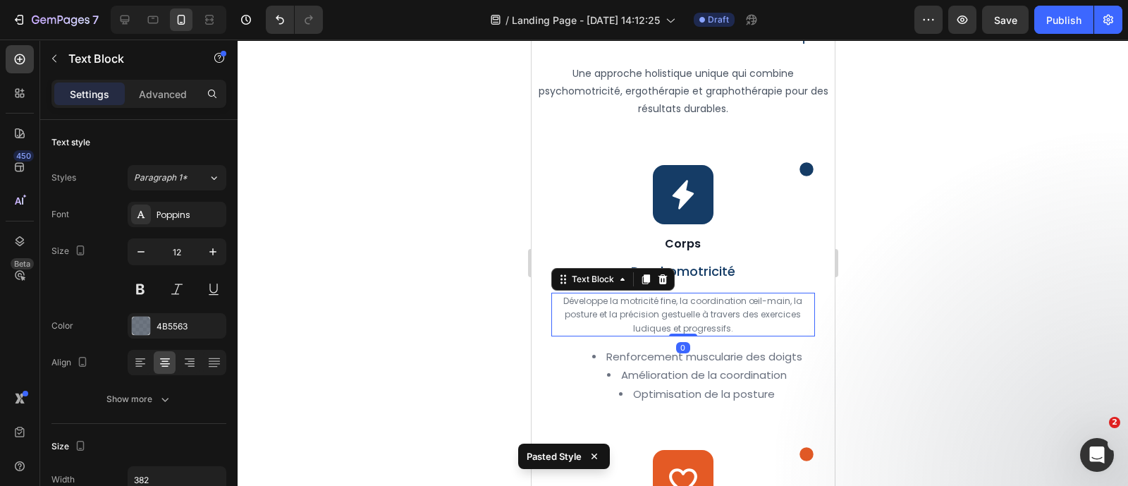
scroll to position [1750, 0]
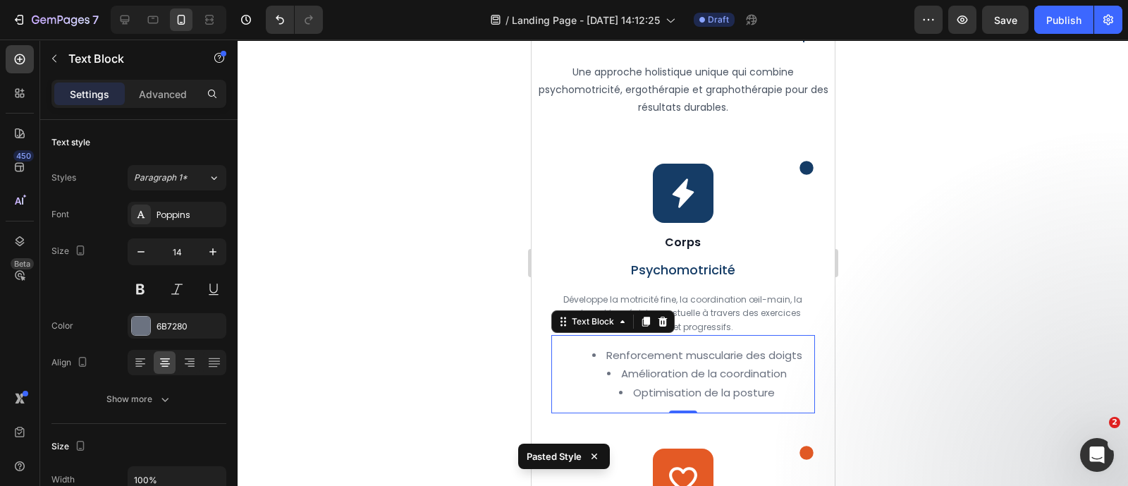
type input "12"
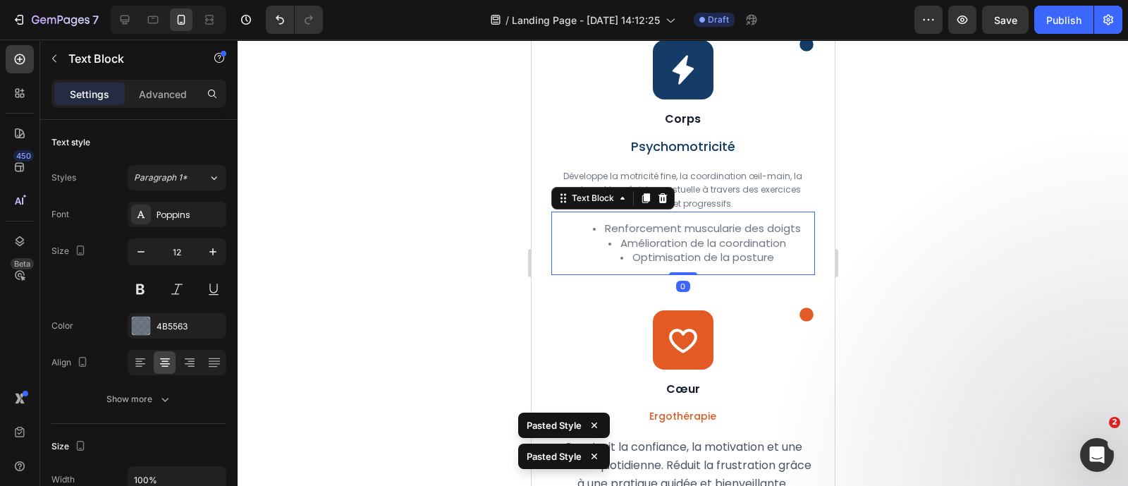
scroll to position [1988, 0]
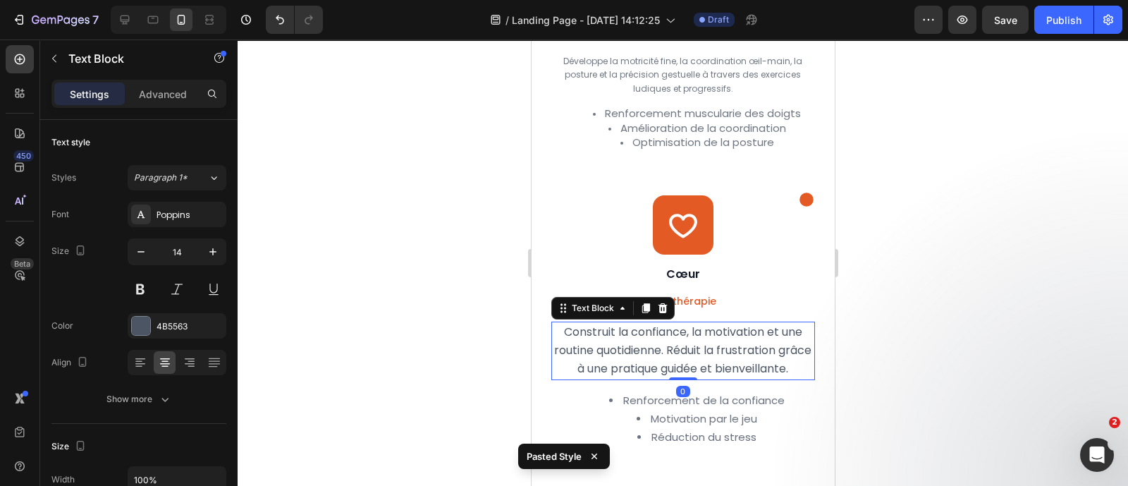
type input "12"
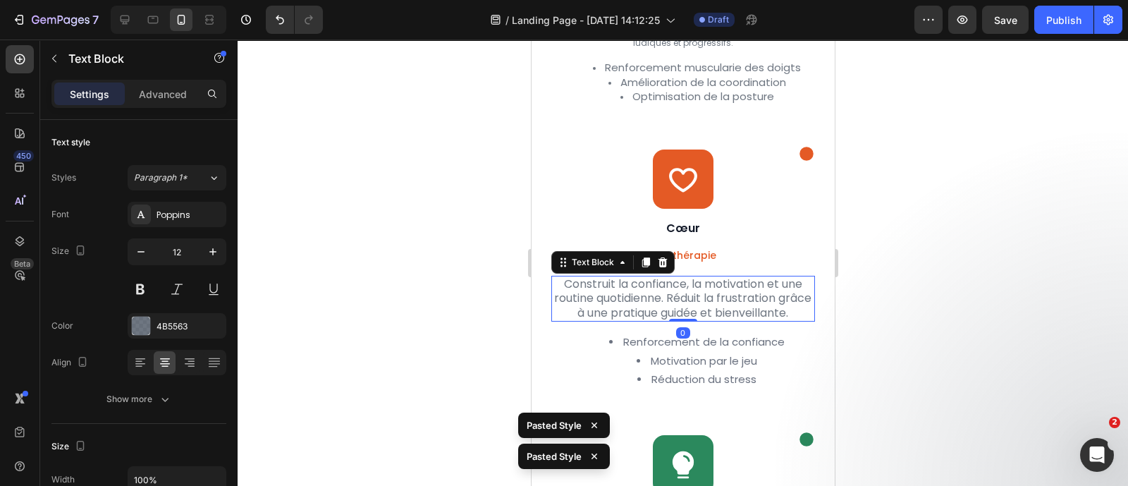
scroll to position [2037, 0]
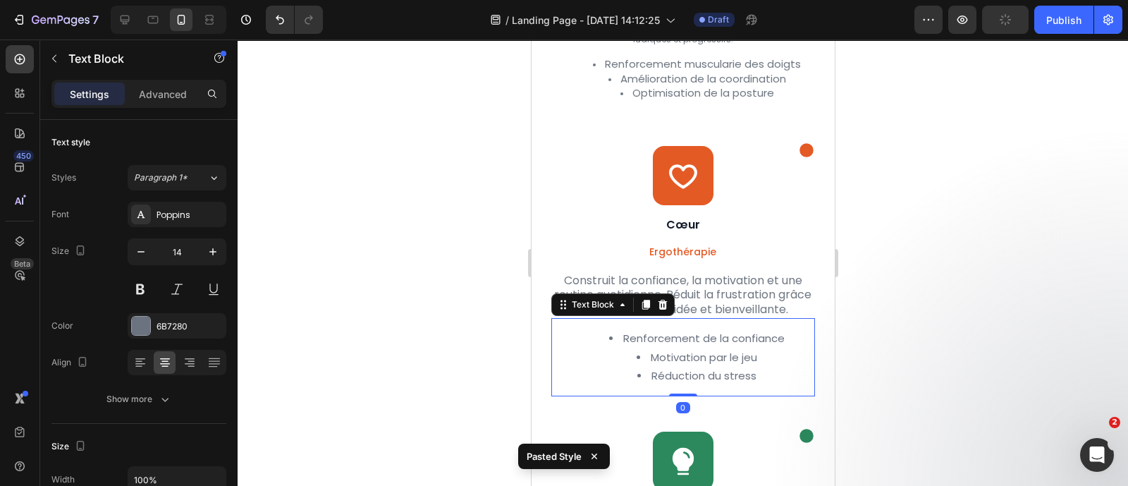
type input "12"
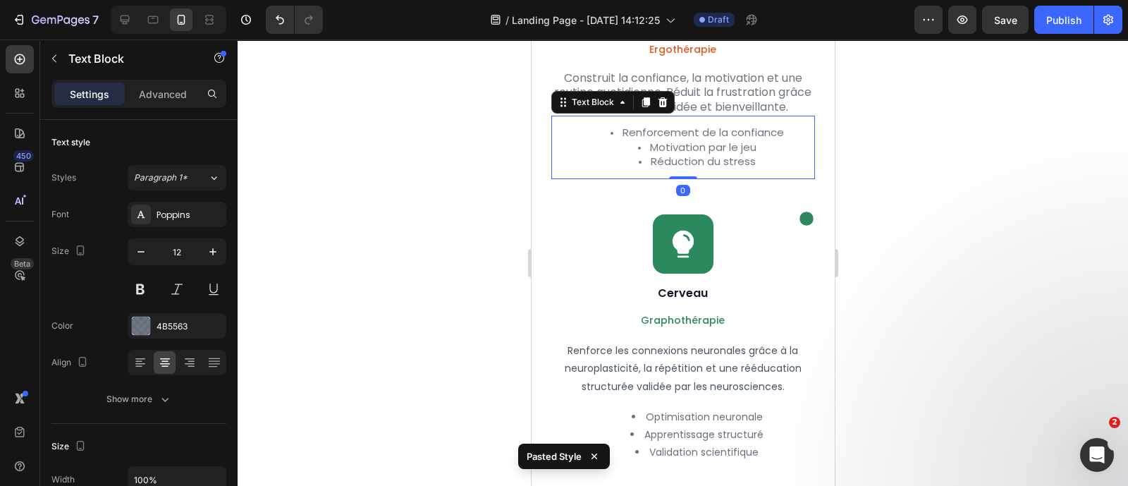
scroll to position [2240, 0]
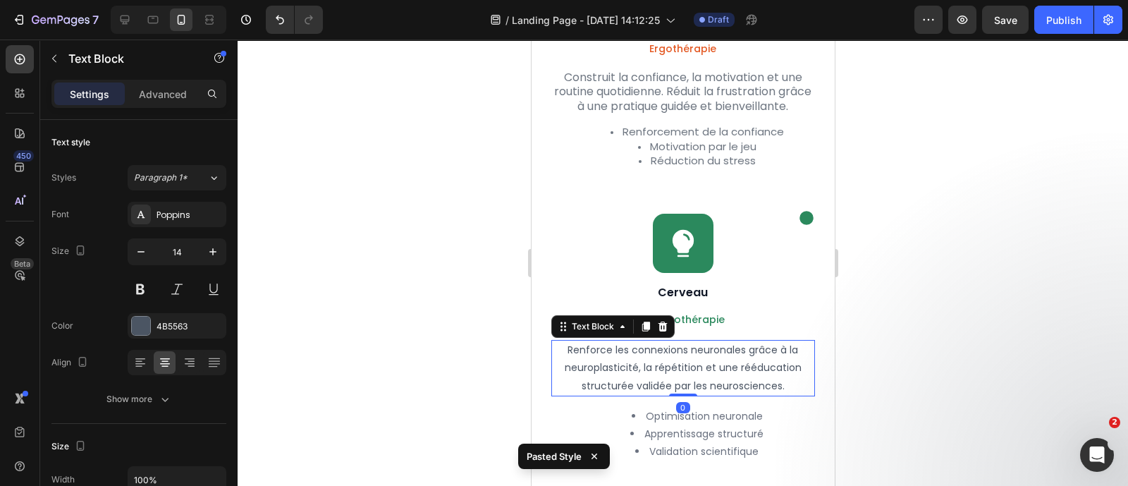
click at [697, 374] on p "Renforce les connexions neuronales grâce à la neuroplasticité, la répétition et…" at bounding box center [682, 368] width 260 height 54
type input "12"
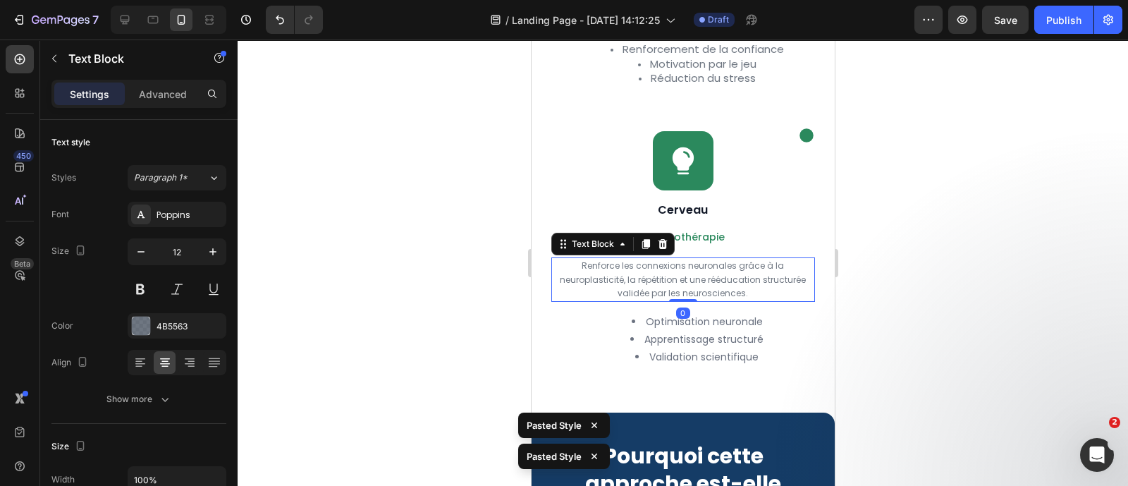
scroll to position [2324, 0]
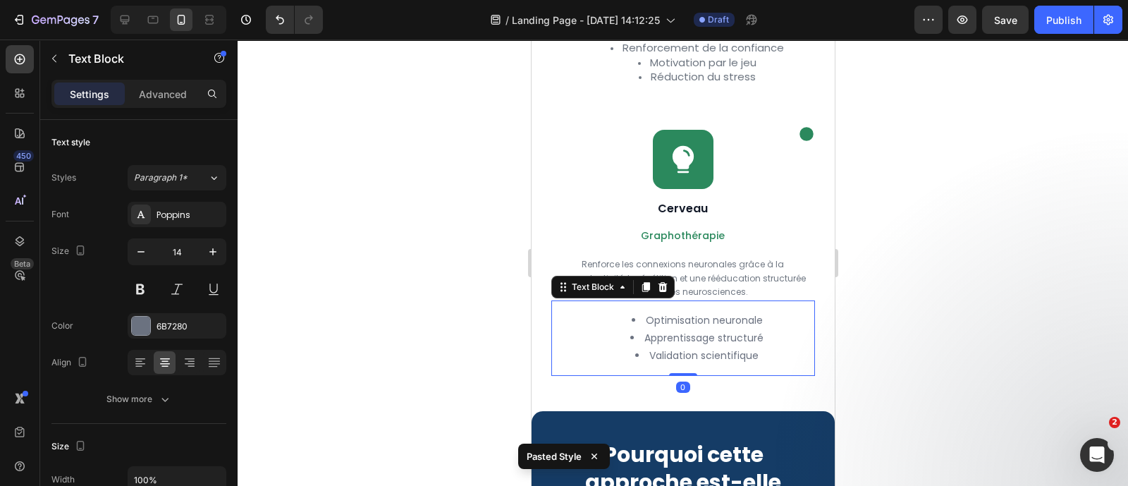
type input "12"
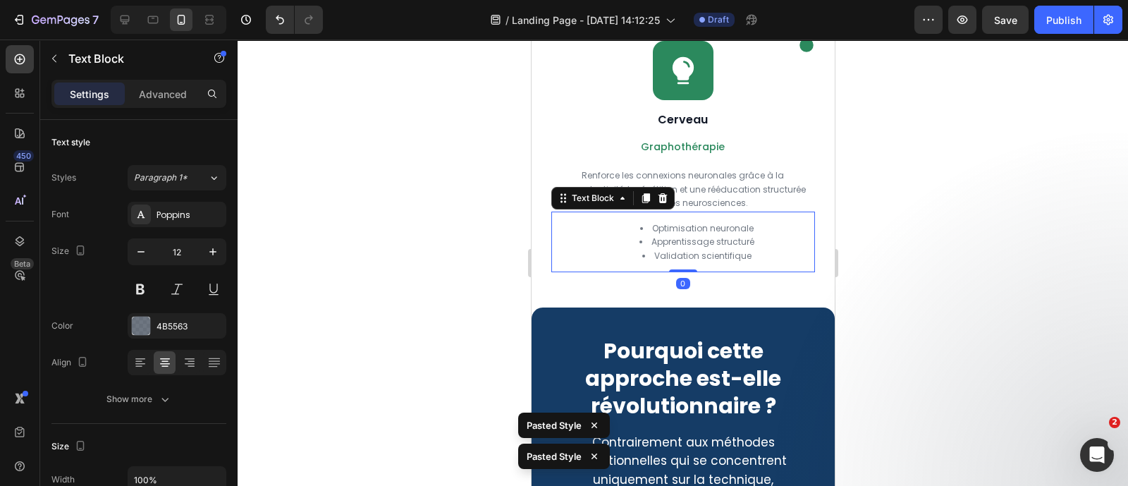
scroll to position [2414, 0]
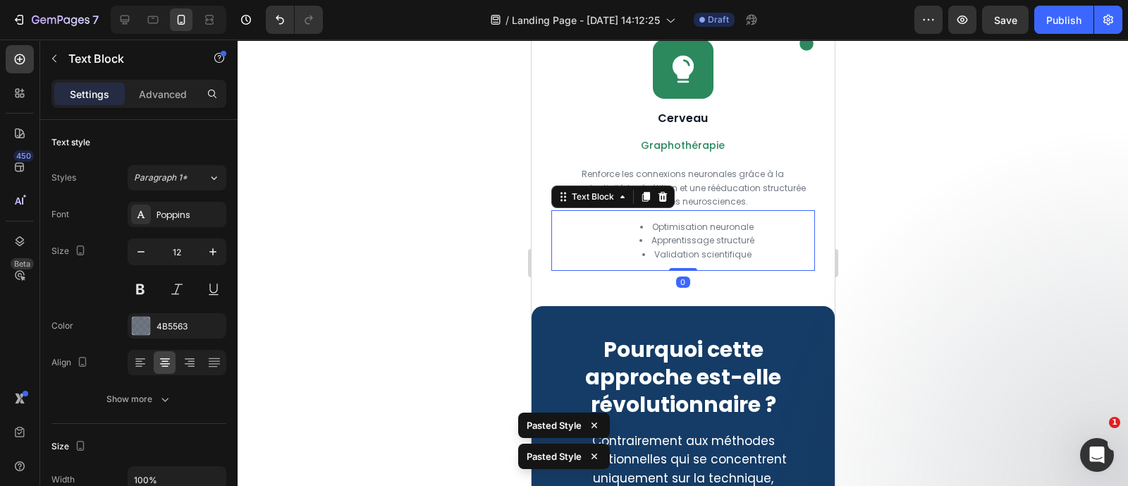
click at [885, 280] on div at bounding box center [683, 262] width 890 height 446
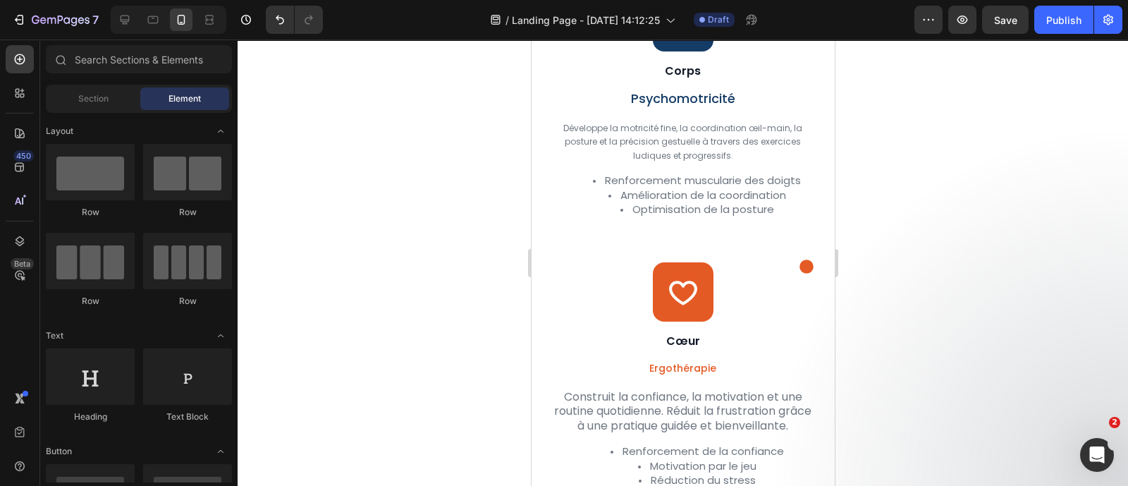
scroll to position [1919, 0]
click at [691, 154] on p "Développe la motricité fine, la coordination œil-main, la posture et la précisi…" at bounding box center [682, 144] width 260 height 42
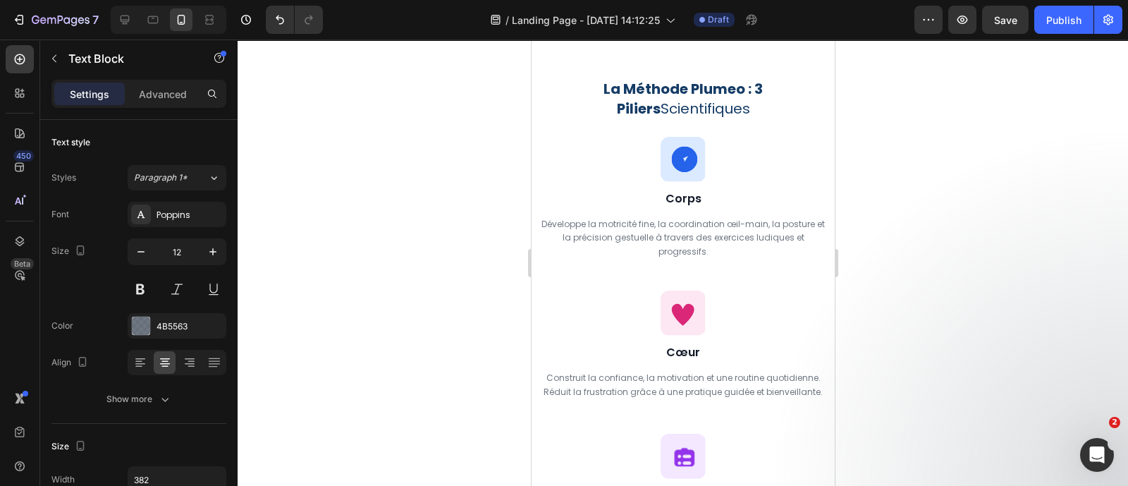
scroll to position [3063, 0]
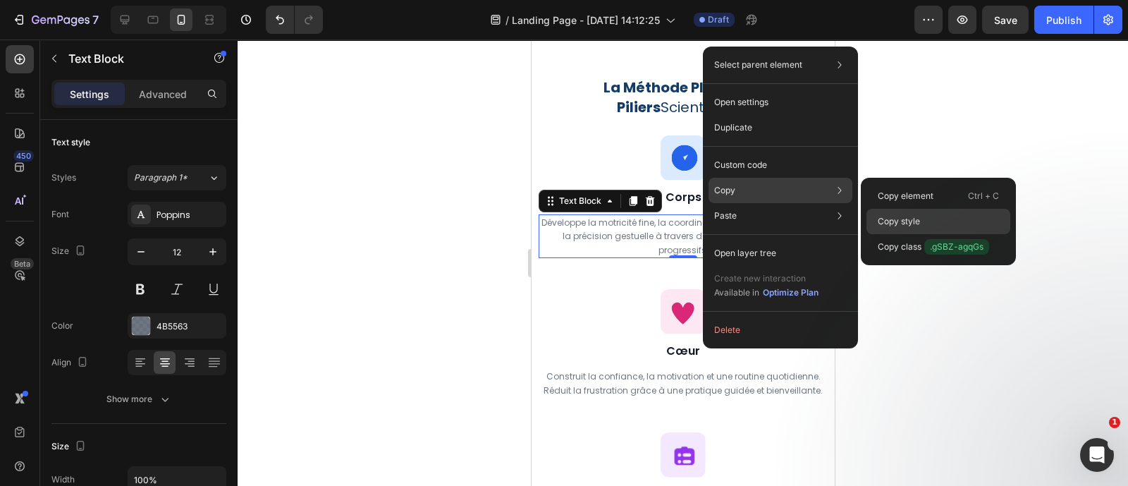
click at [906, 218] on p "Copy style" at bounding box center [899, 221] width 42 height 13
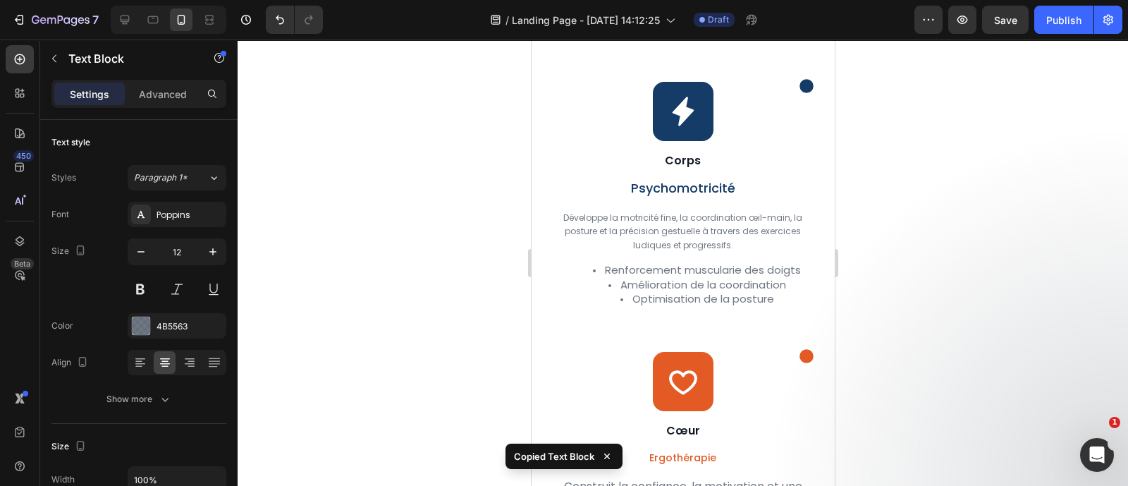
scroll to position [1831, 0]
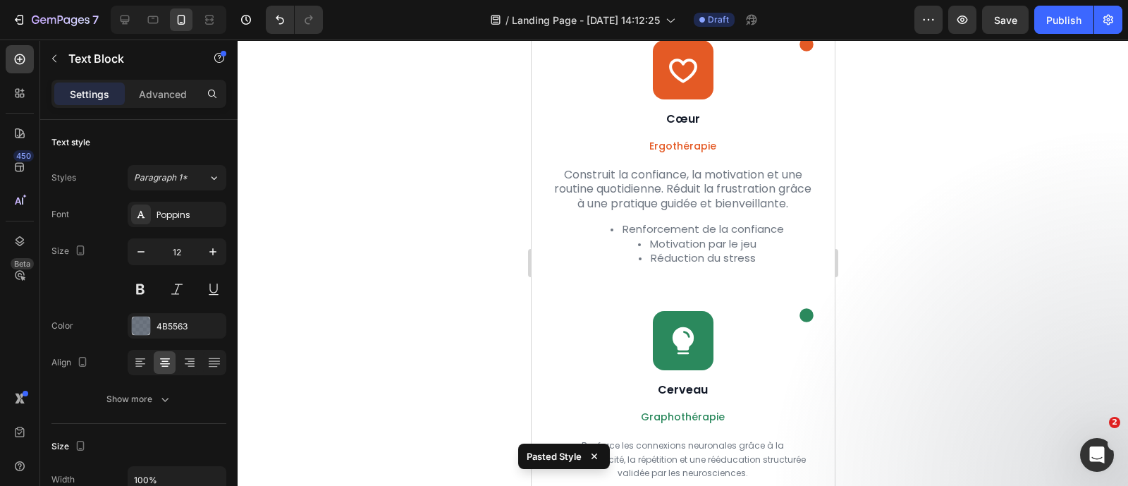
scroll to position [2143, 0]
click at [701, 251] on span "Motivation par le jeu" at bounding box center [702, 243] width 106 height 15
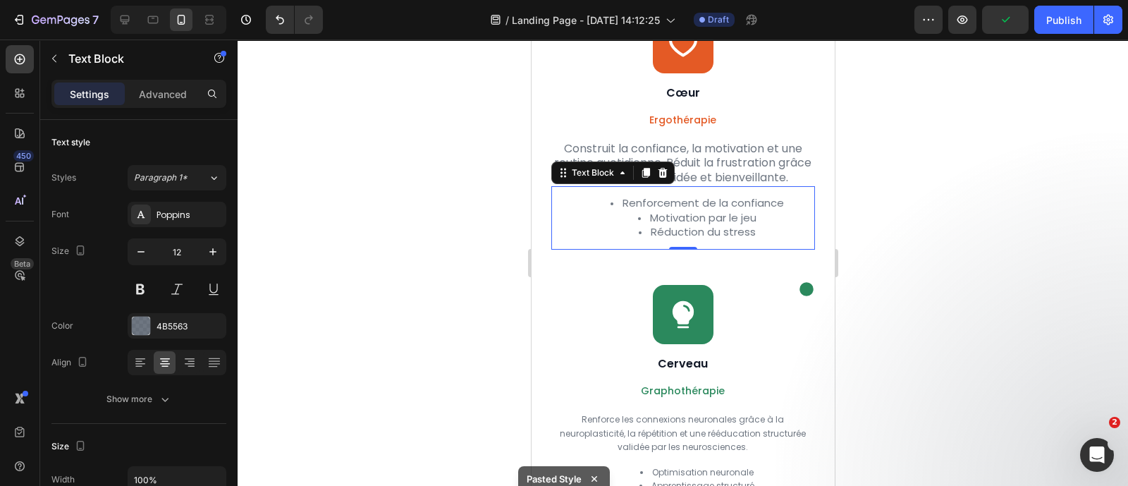
click at [756, 240] on li "Réduction du stress" at bounding box center [696, 232] width 232 height 15
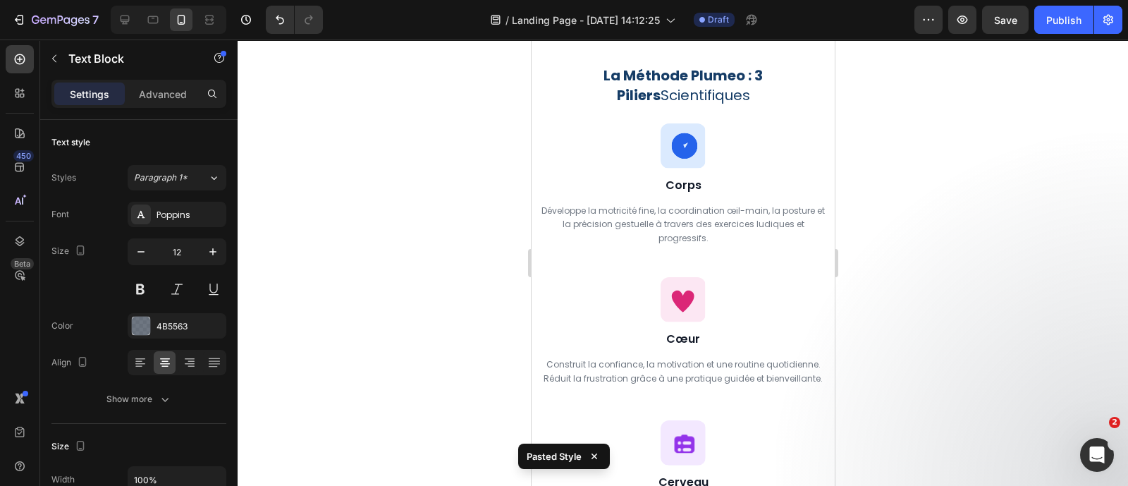
scroll to position [3126, 0]
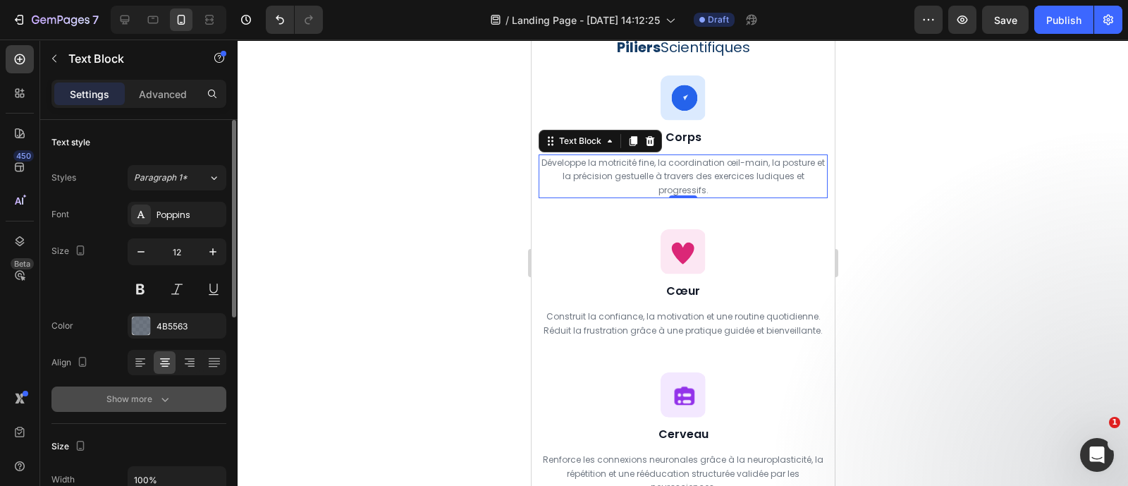
click at [145, 399] on div "Show more" at bounding box center [139, 399] width 66 height 14
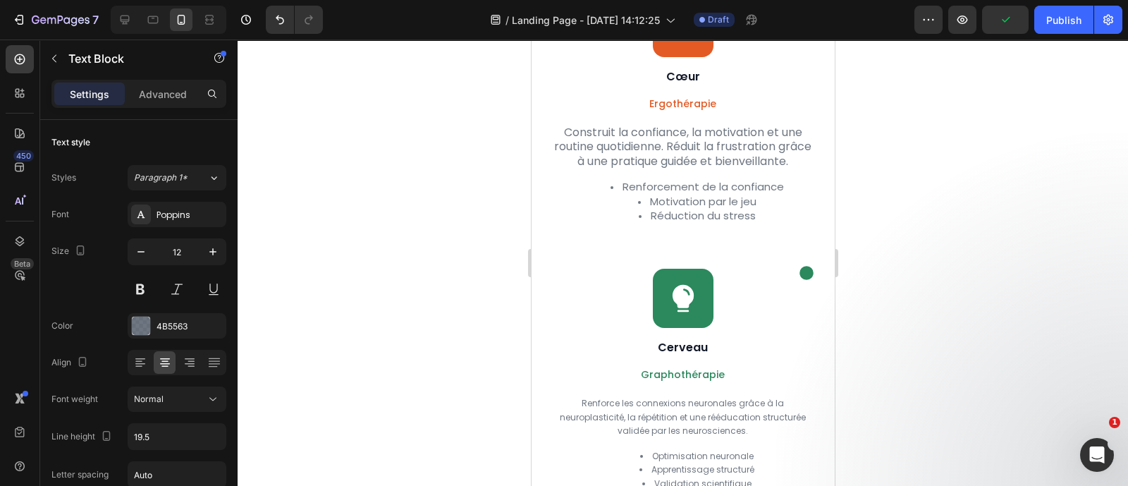
scroll to position [2184, 0]
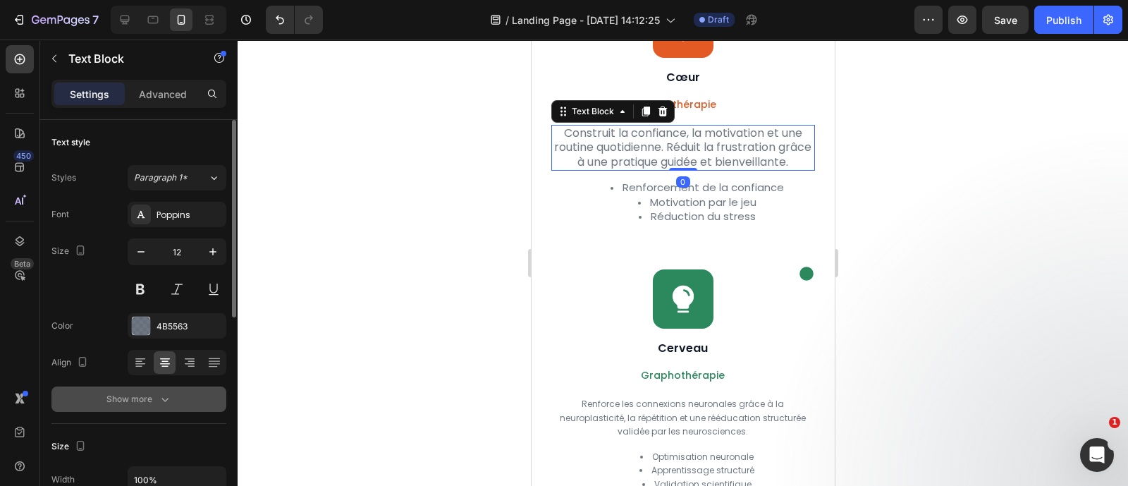
click at [142, 390] on button "Show more" at bounding box center [138, 398] width 175 height 25
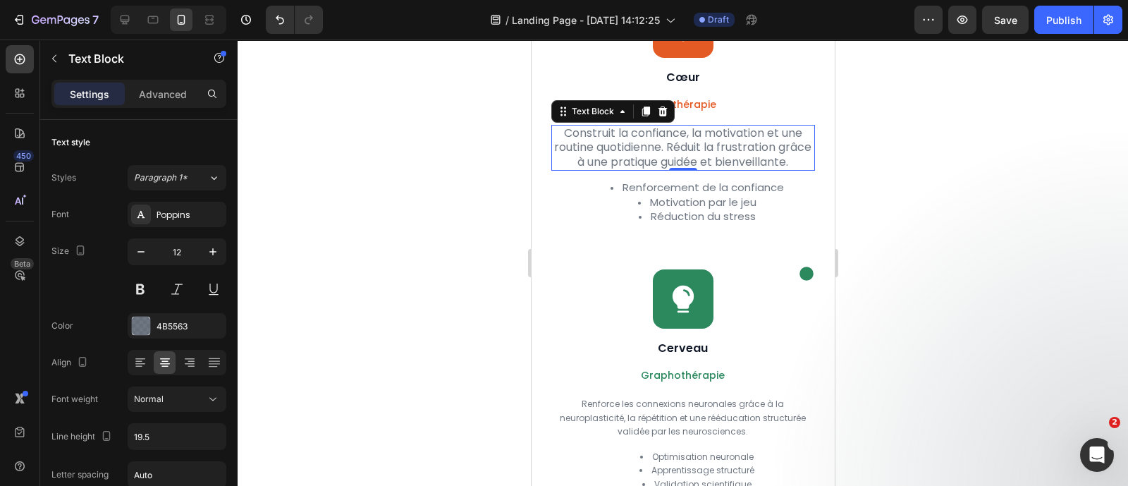
click at [652, 170] on span "Construit la confiance, la motivation et une routine quotidienne. Réduit la fru…" at bounding box center [681, 147] width 257 height 45
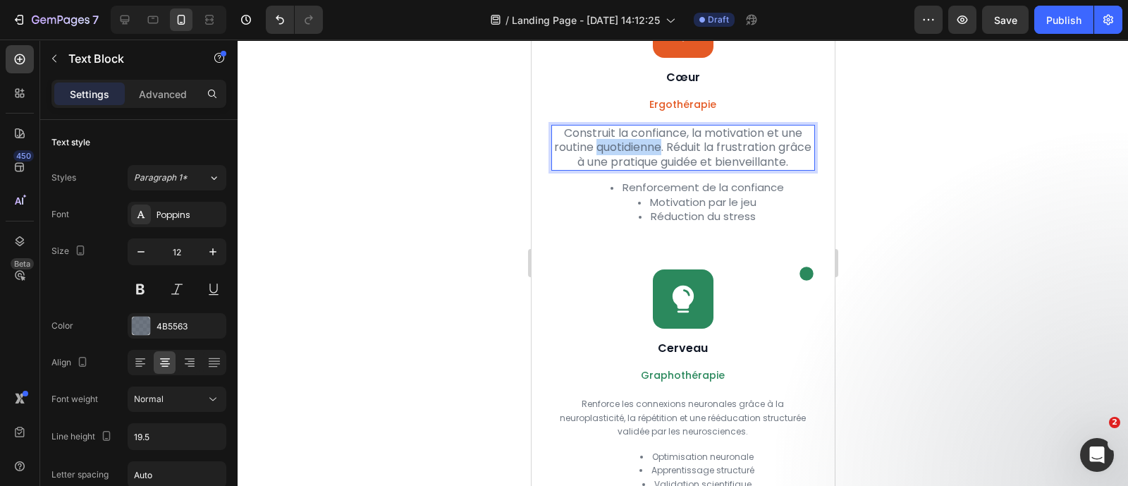
click at [652, 170] on span "Construit la confiance, la motivation et une routine quotidienne. Réduit la fru…" at bounding box center [681, 147] width 257 height 45
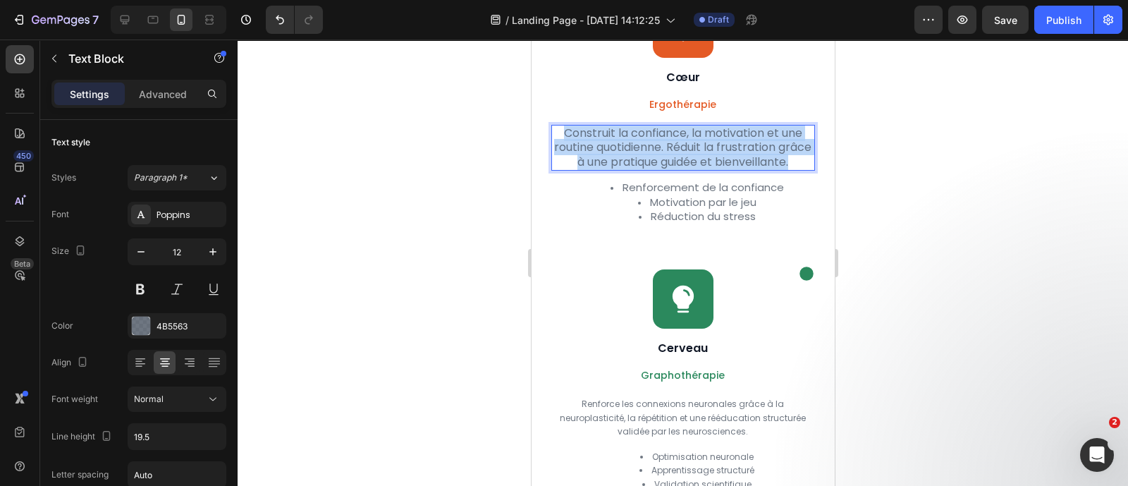
click at [652, 170] on span "Construit la confiance, la motivation et une routine quotidienne. Réduit la fru…" at bounding box center [681, 147] width 257 height 45
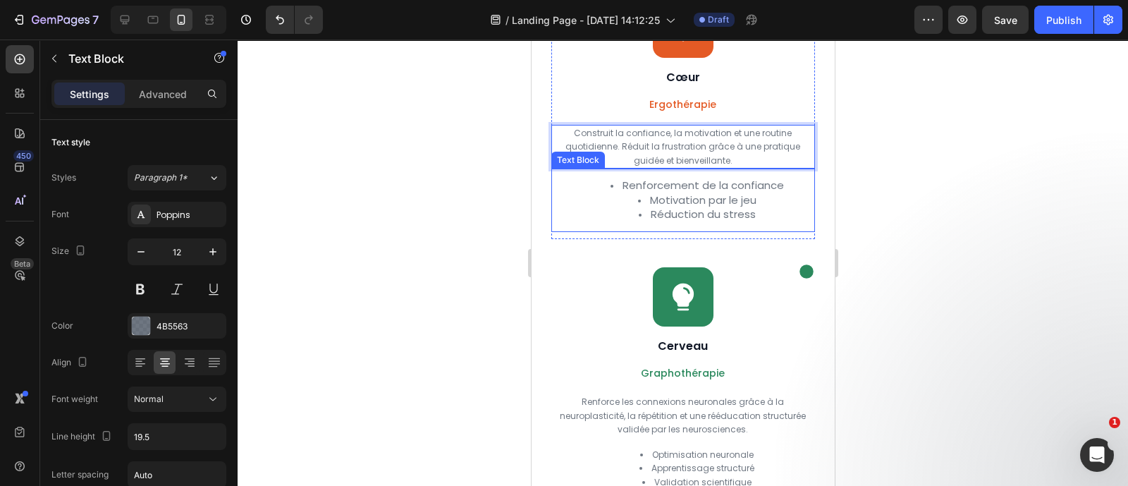
click at [684, 221] on span "Réduction du stress" at bounding box center [702, 214] width 105 height 15
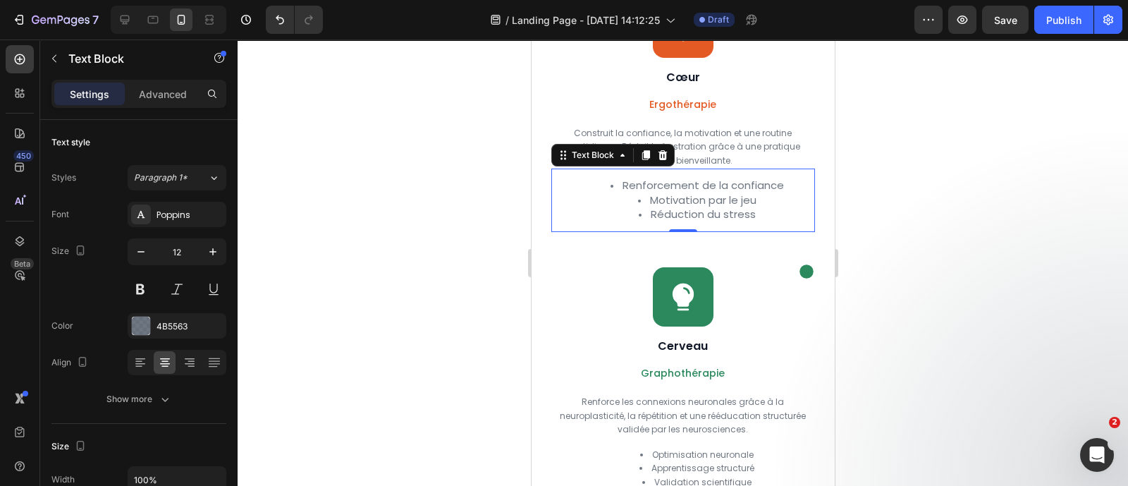
click at [766, 222] on li "Réduction du stress" at bounding box center [696, 214] width 232 height 15
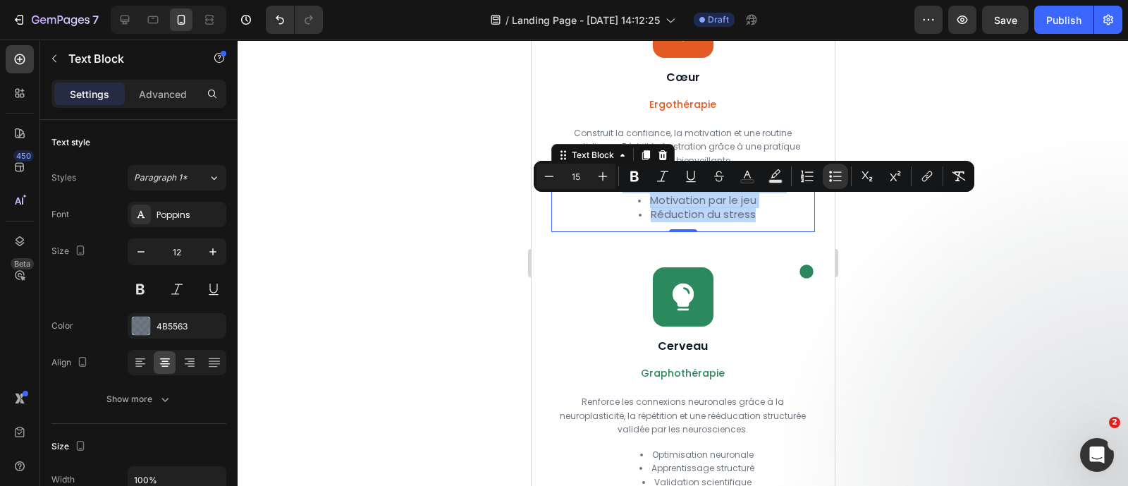
drag, startPoint x: 766, startPoint y: 233, endPoint x: 608, endPoint y: 206, distance: 159.6
click at [608, 206] on ul "Renforcement de la confiance Motivation par le jeu Réduction du stress" at bounding box center [682, 200] width 260 height 44
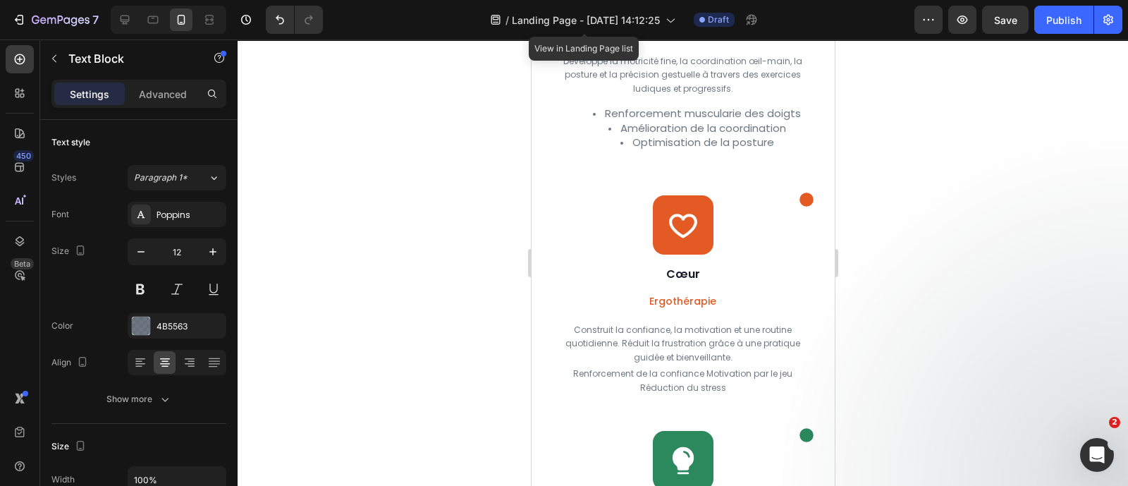
scroll to position [1986, 0]
click at [116, 18] on div at bounding box center [124, 19] width 23 height 23
type input "16"
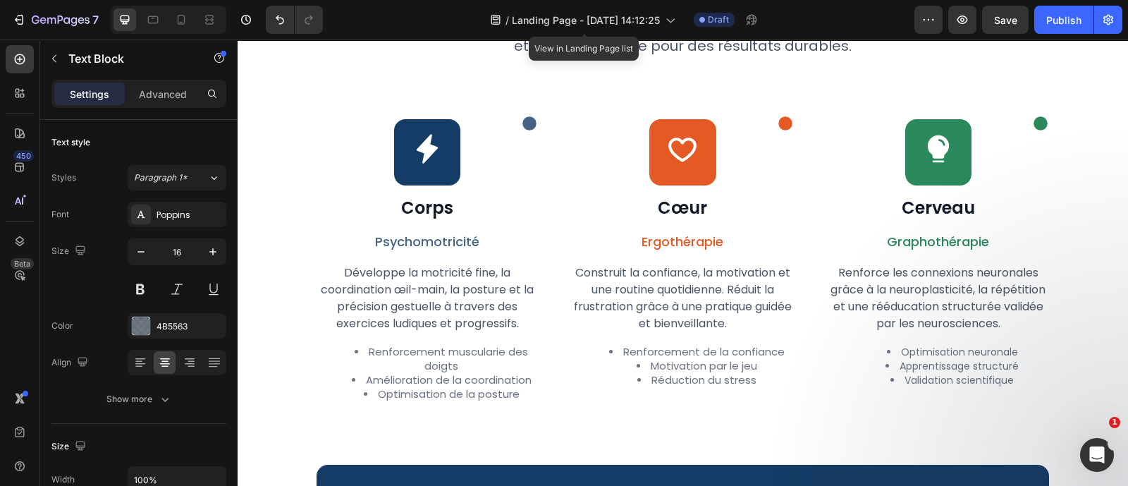
scroll to position [1308, 0]
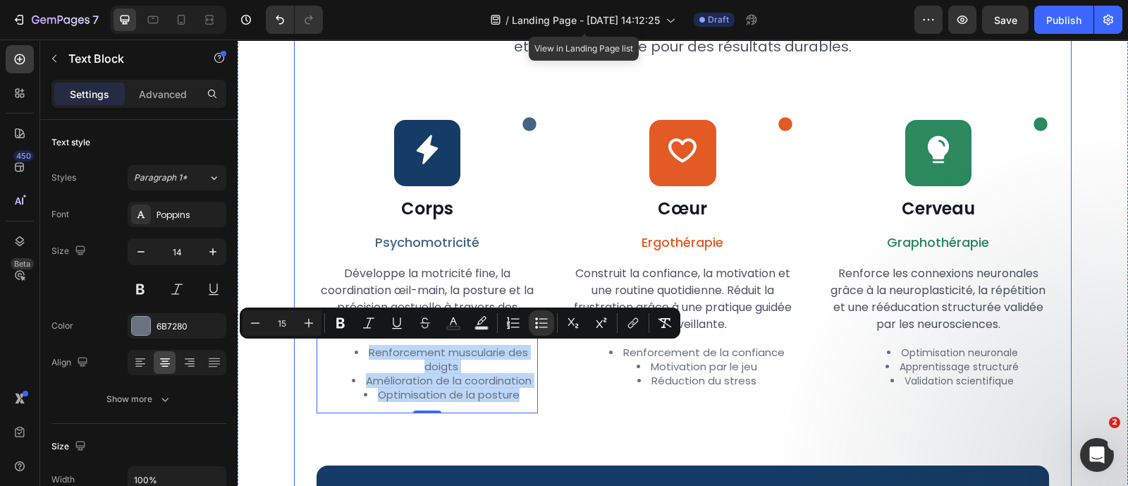
drag, startPoint x: 522, startPoint y: 397, endPoint x: 307, endPoint y: 335, distance: 223.8
click at [307, 335] on div "Icon Approche scientifique Text Block Row Row Row La Méthode Plumeo : 3 Piliers…" at bounding box center [682, 302] width 777 height 772
copy ul "Renforcement muscularie des doigts Amélioration de la coordination Optimisation…"
click at [180, 13] on icon at bounding box center [181, 20] width 14 height 14
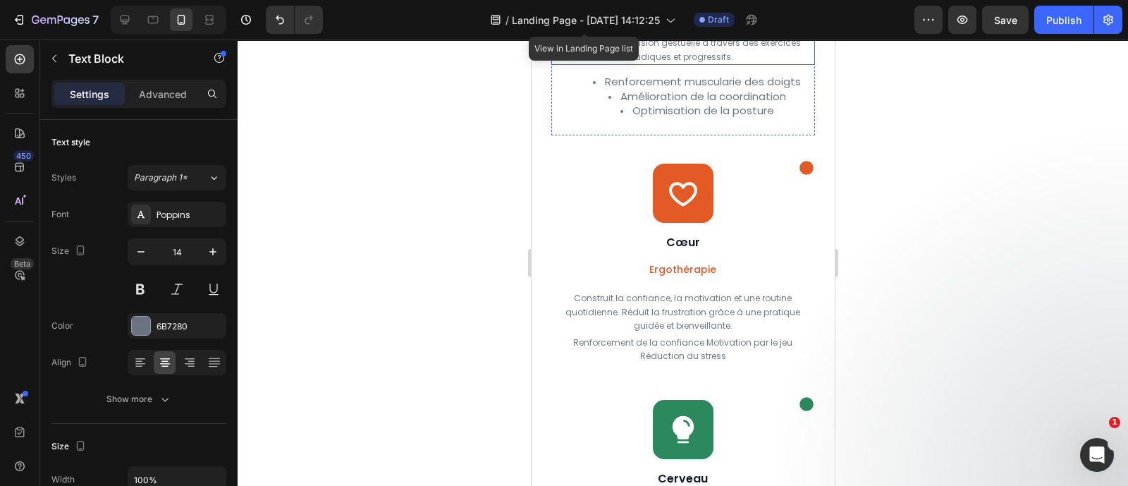
scroll to position [2284, 0]
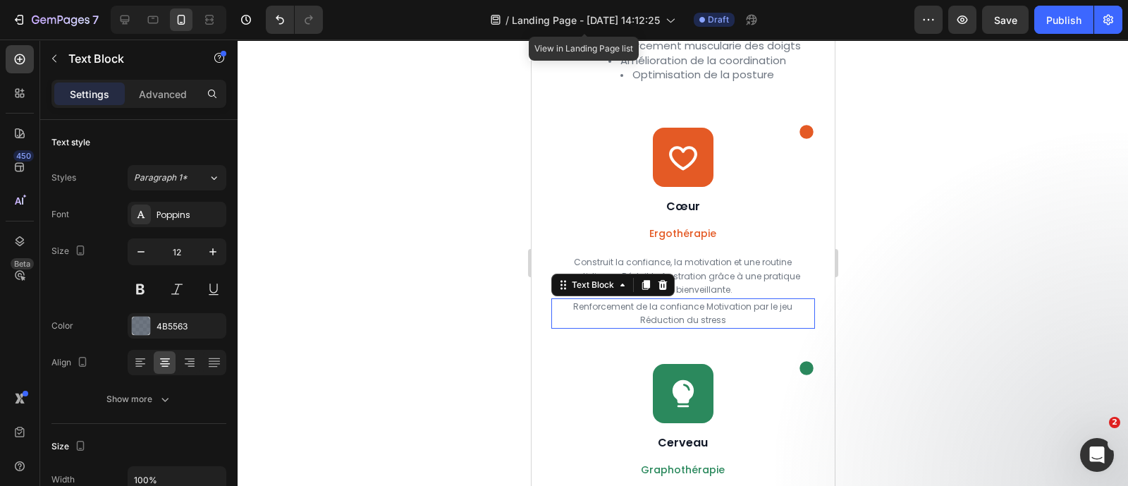
click at [703, 327] on p "Renforcement de la confiance Motivation par le jeu Réduction du stress" at bounding box center [682, 313] width 260 height 27
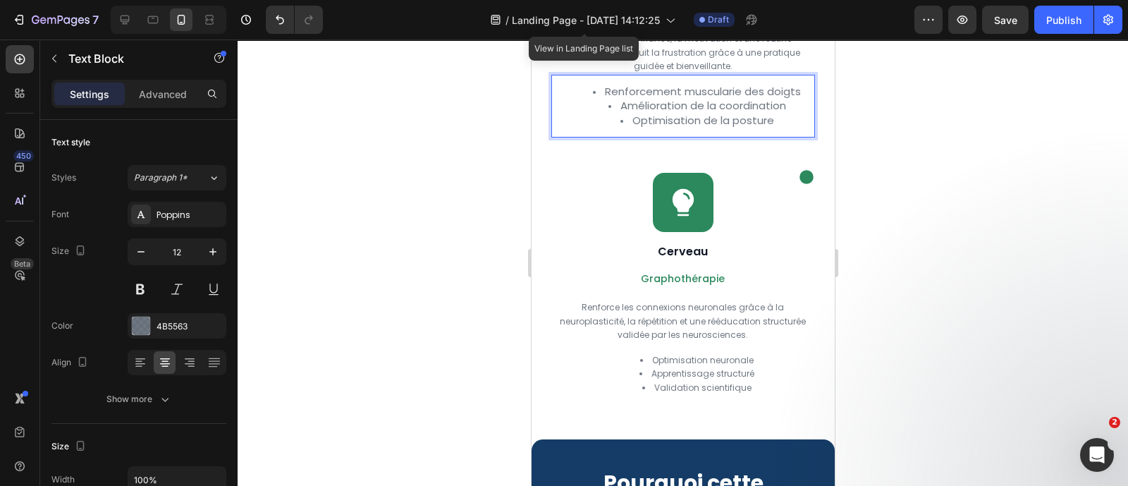
scroll to position [2506, 0]
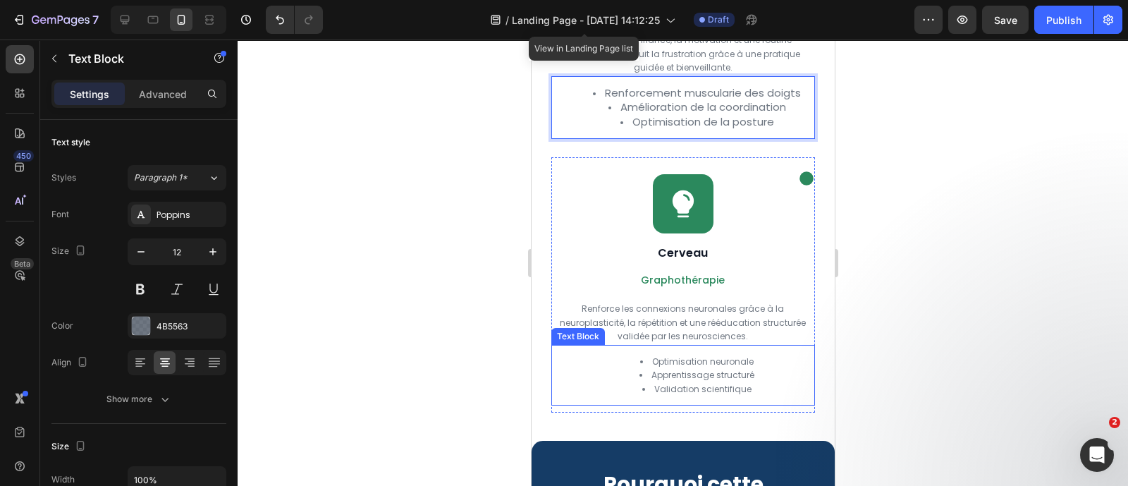
click at [766, 369] on li "Optimisation neuronale" at bounding box center [696, 362] width 232 height 14
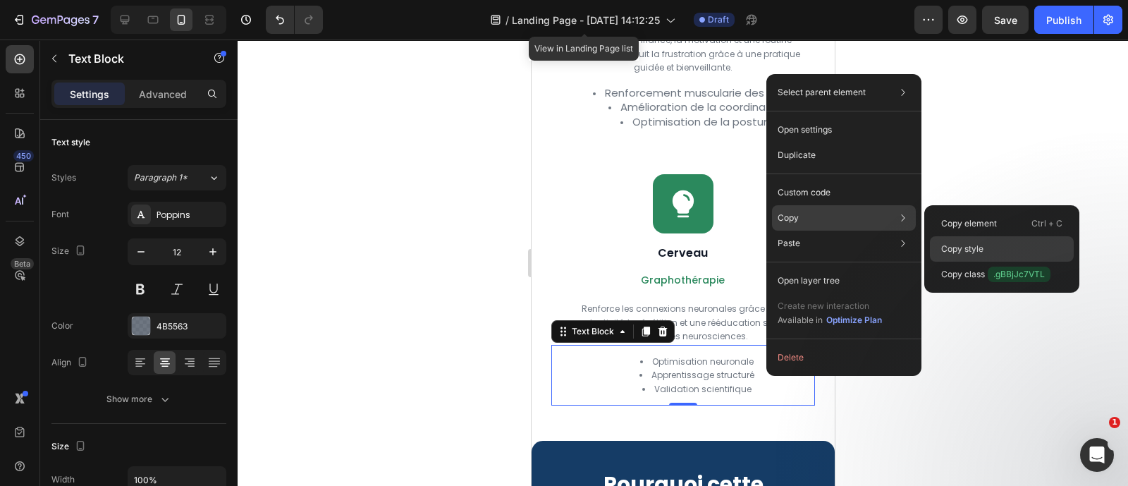
click at [947, 244] on p "Copy style" at bounding box center [962, 248] width 42 height 13
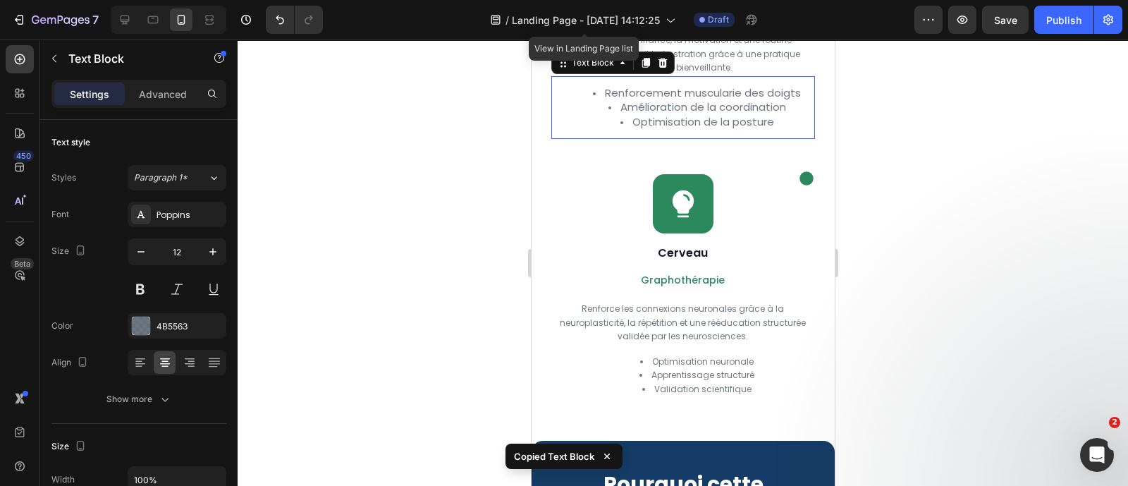
click at [736, 114] on span "Amélioration de la coordination" at bounding box center [703, 106] width 166 height 15
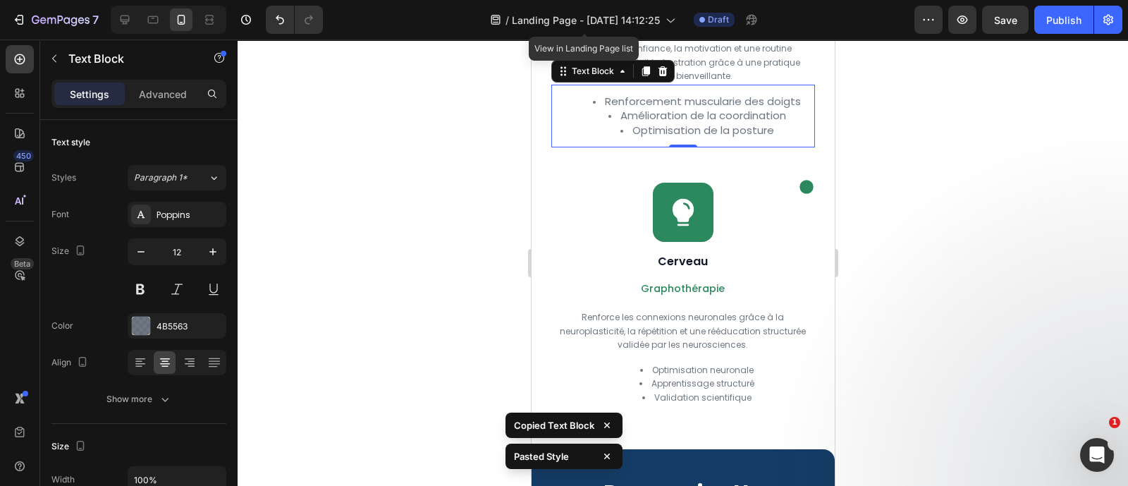
scroll to position [2495, 0]
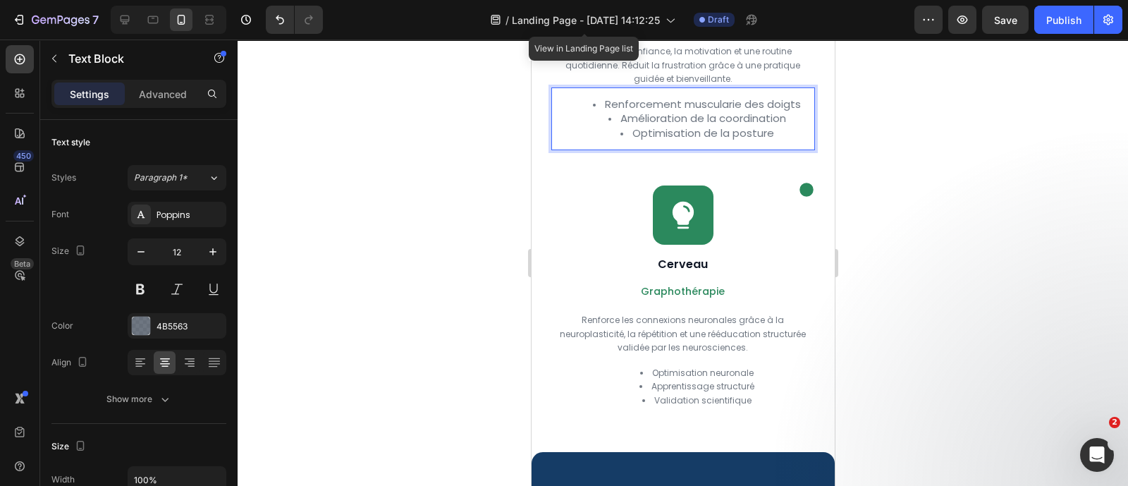
click at [775, 141] on li "Optimisation de la posture" at bounding box center [696, 133] width 232 height 15
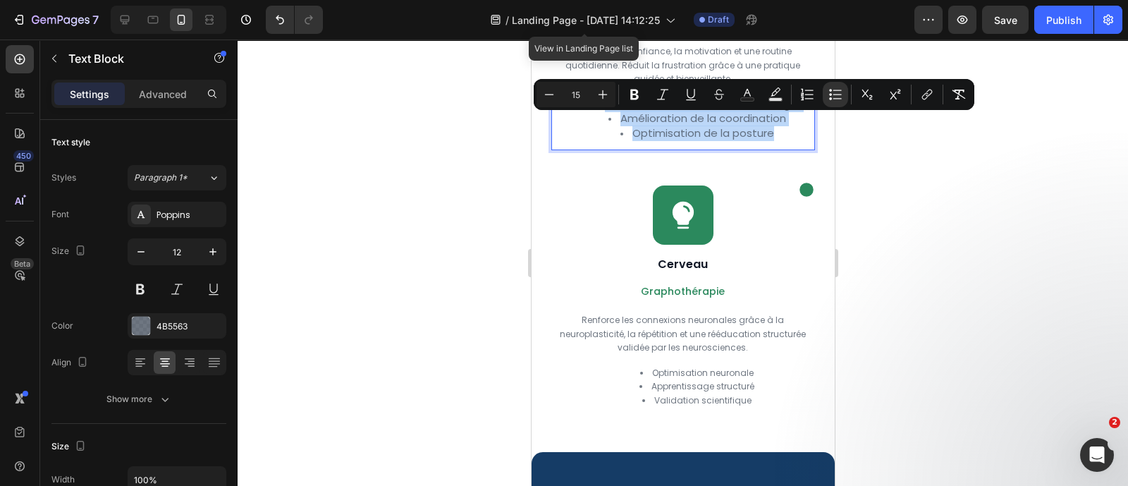
drag, startPoint x: 775, startPoint y: 148, endPoint x: 572, endPoint y: 117, distance: 204.7
click at [572, 117] on ul "Renforcement muscularie des doigts Amélioration de la coordination Optimisation…" at bounding box center [682, 119] width 260 height 44
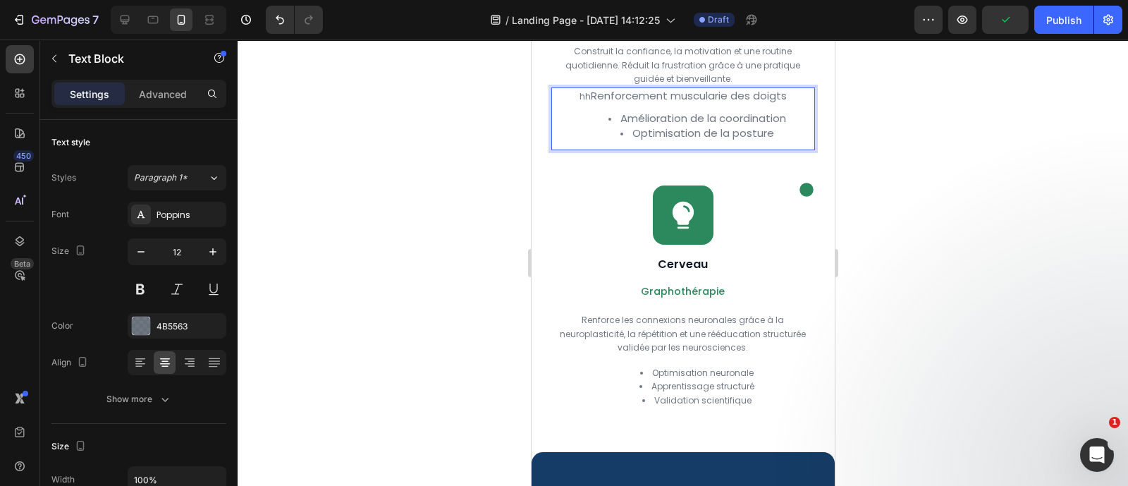
click at [780, 141] on li "Optimisation de la posture" at bounding box center [696, 133] width 232 height 15
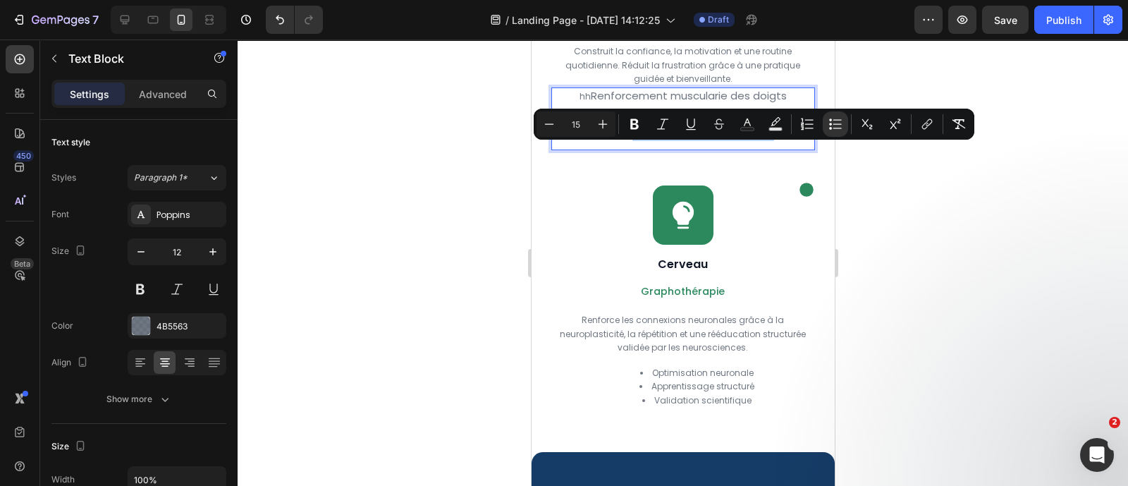
click at [780, 141] on li "Optimisation de la posture" at bounding box center [696, 133] width 232 height 15
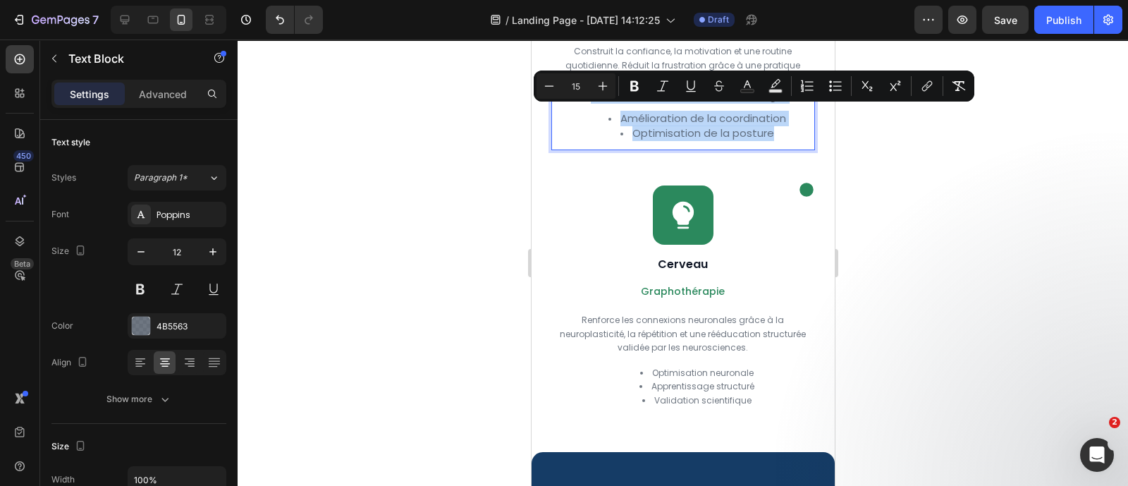
drag, startPoint x: 780, startPoint y: 154, endPoint x: 584, endPoint y: 118, distance: 199.4
click at [584, 118] on div "hh Renforcement muscularie des doigts Amélioration de la coordination Optimisat…" at bounding box center [682, 118] width 263 height 63
click at [550, 90] on icon "Editor contextual toolbar" at bounding box center [549, 86] width 14 height 14
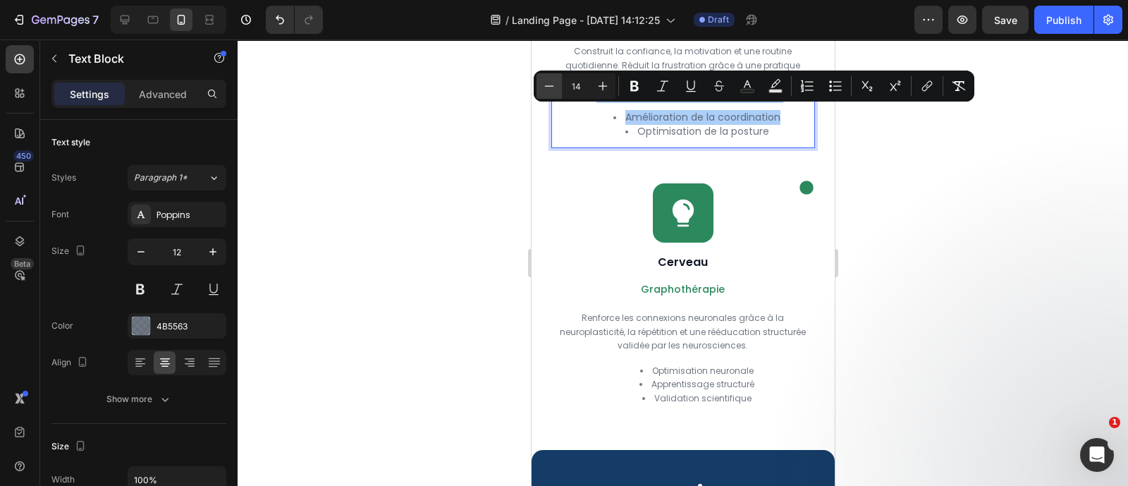
click at [550, 90] on icon "Editor contextual toolbar" at bounding box center [549, 86] width 14 height 14
type input "12"
click at [501, 154] on div at bounding box center [683, 262] width 890 height 446
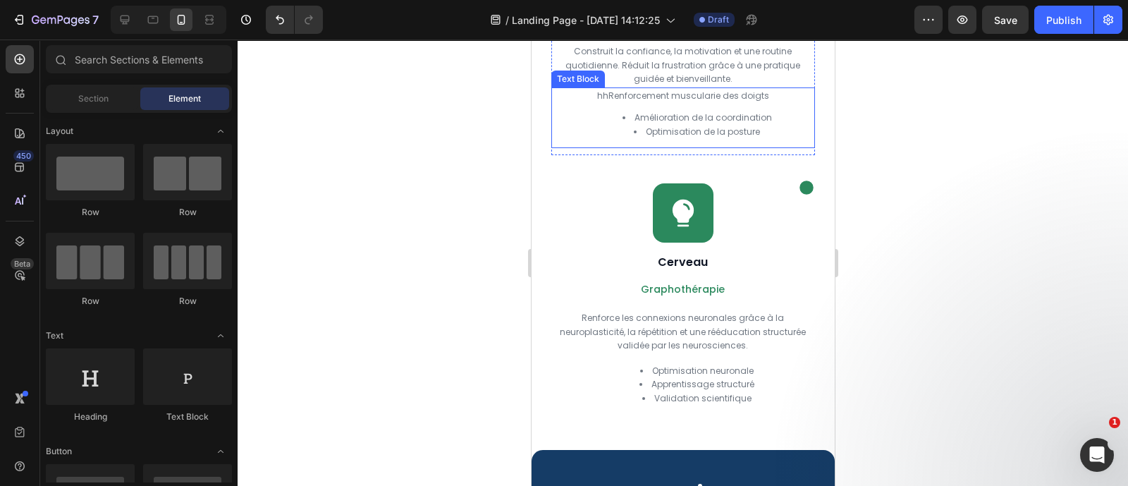
click at [601, 103] on p "hh Renforcement muscularie des doigts" at bounding box center [682, 96] width 260 height 14
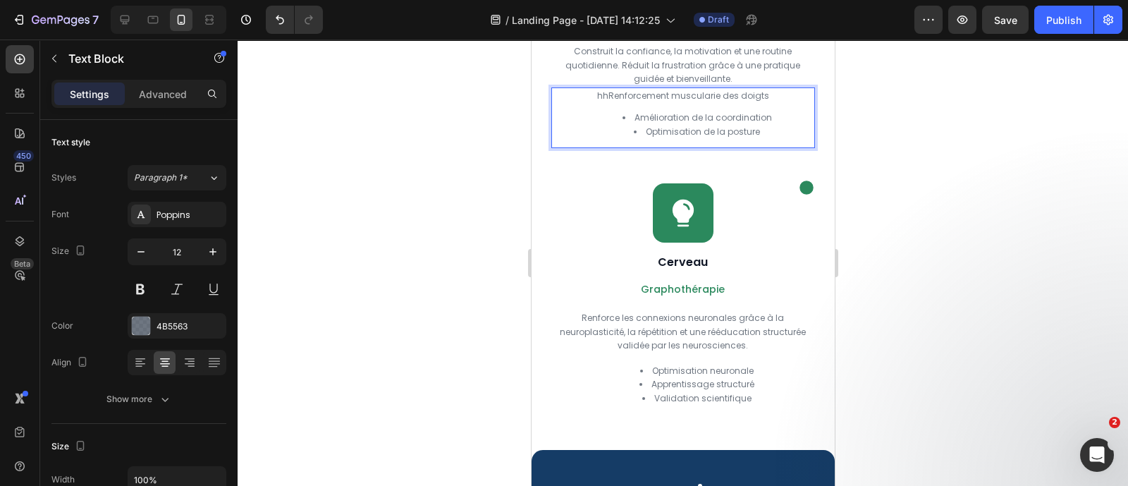
click at [601, 103] on p "hh Renforcement muscularie des doigts" at bounding box center [682, 96] width 260 height 14
click at [626, 123] on div "Renforcement muscularie des doigts Amélioration de la coordination Optimisation…" at bounding box center [682, 117] width 263 height 61
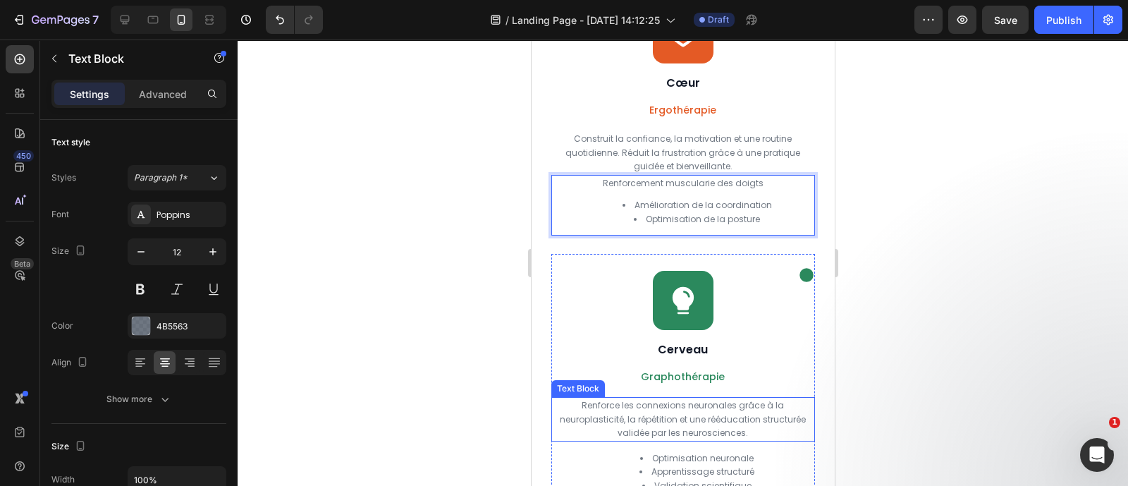
scroll to position [2406, 0]
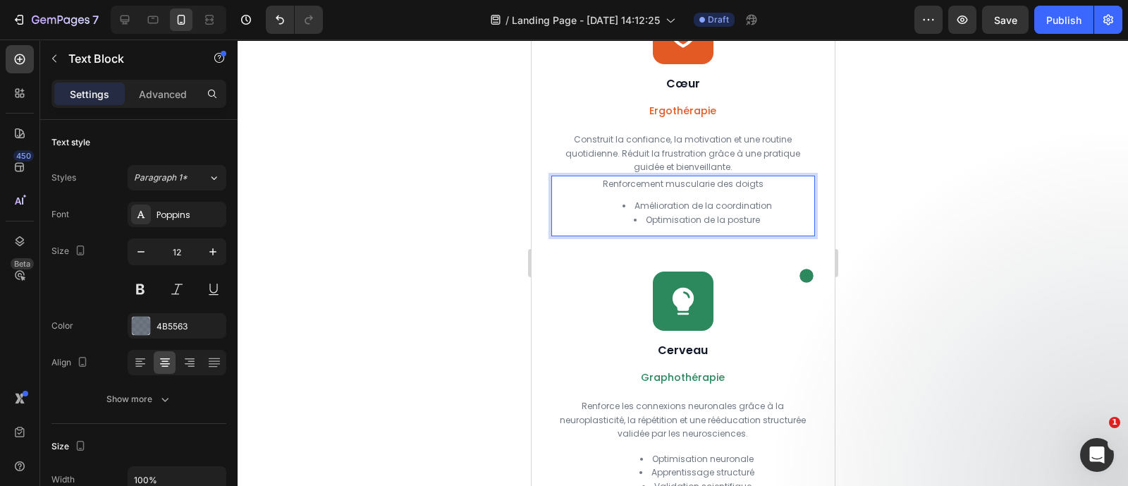
click at [951, 200] on div at bounding box center [683, 262] width 890 height 446
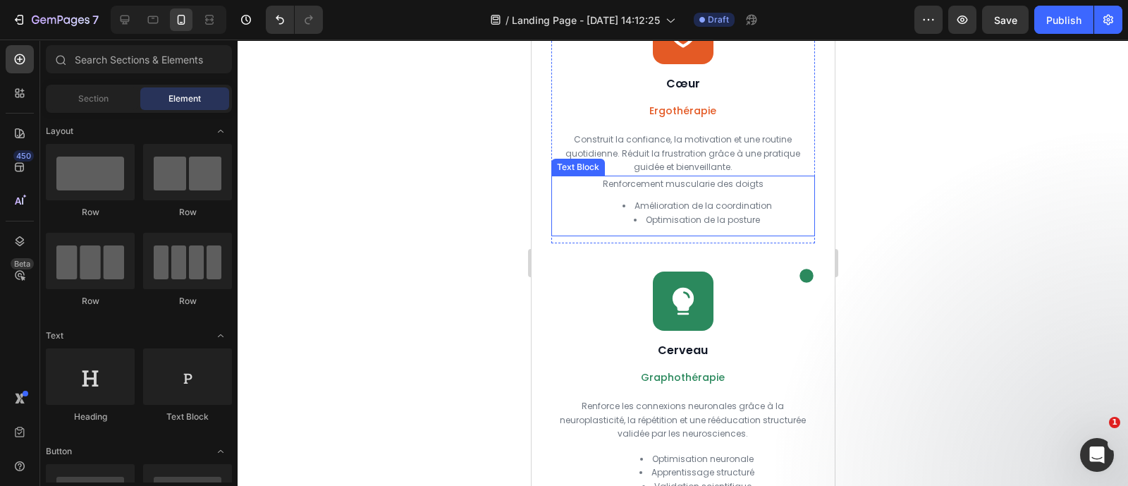
click at [596, 191] on p "Renforcement muscularie des doigts" at bounding box center [682, 184] width 260 height 14
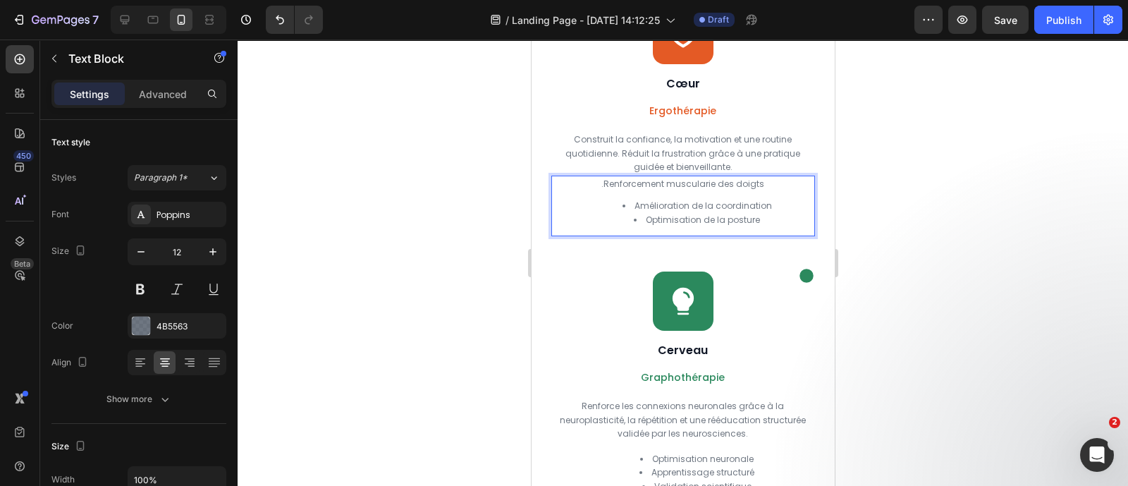
click at [619, 213] on li "Amélioration de la coordination" at bounding box center [696, 206] width 232 height 14
click at [620, 213] on li "Amélioration de la coordination" at bounding box center [696, 206] width 232 height 14
drag, startPoint x: 629, startPoint y: 223, endPoint x: 604, endPoint y: 221, distance: 24.7
click at [604, 213] on li "Amélioration de la coordination" at bounding box center [696, 206] width 232 height 14
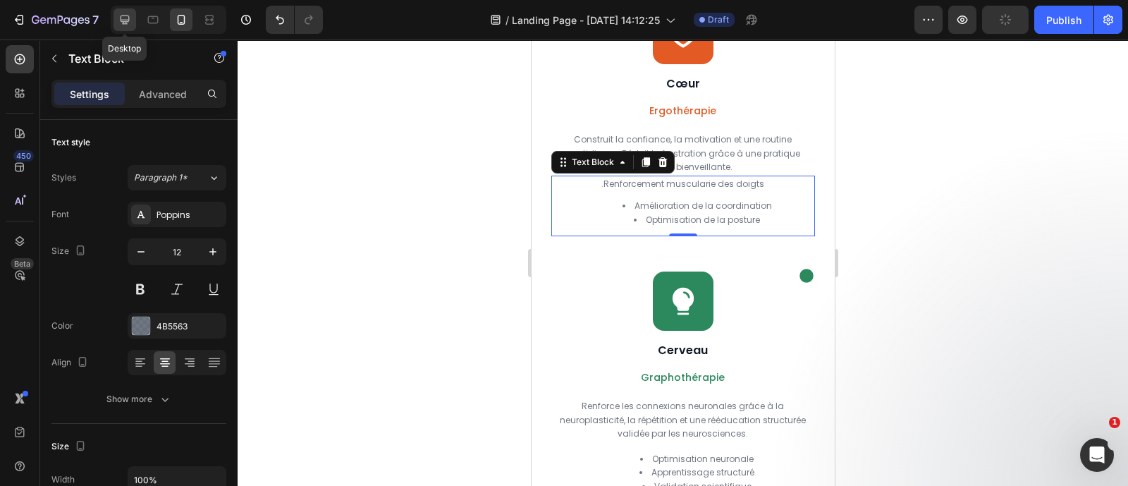
click at [129, 19] on icon at bounding box center [125, 20] width 9 height 9
type input "16"
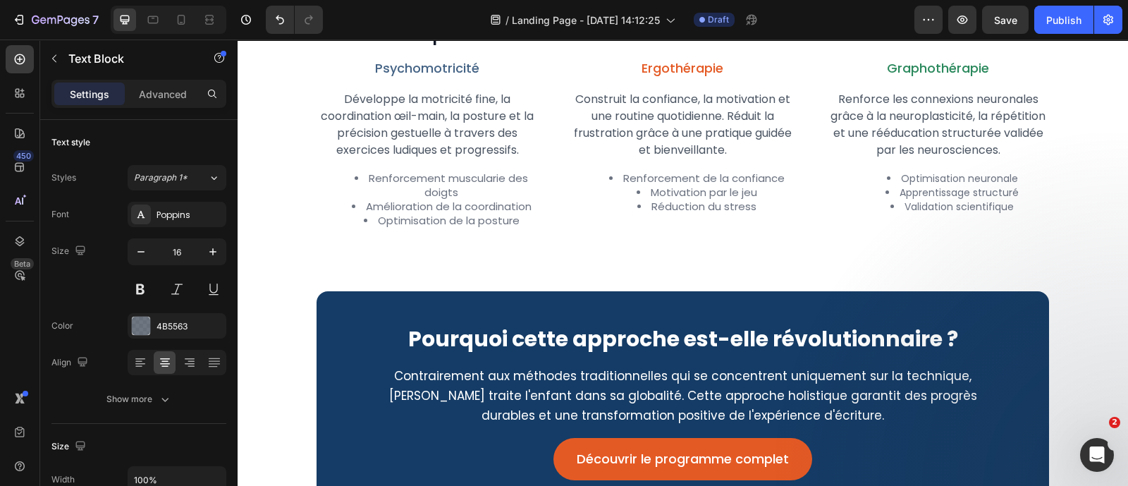
scroll to position [1437, 0]
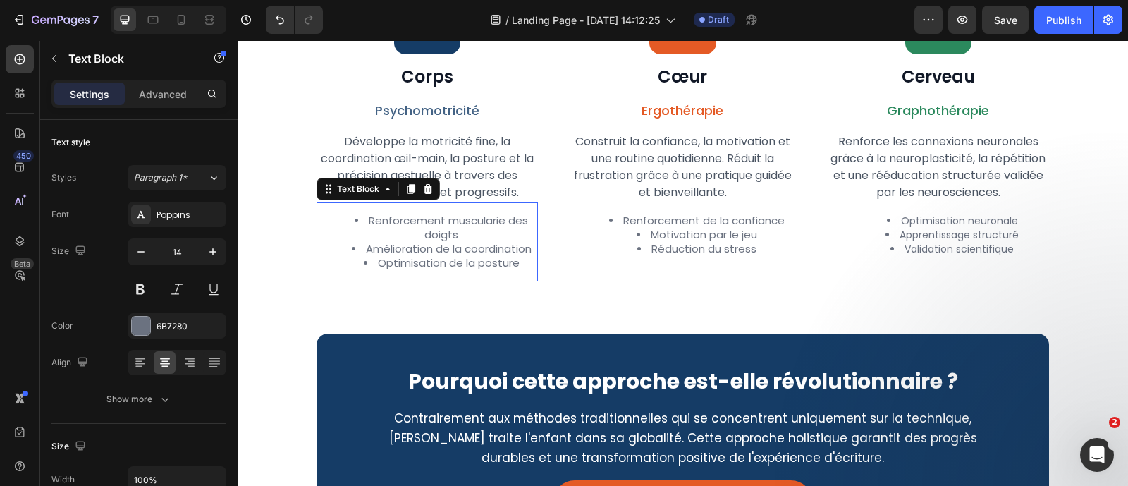
click at [524, 266] on li "Optimisation de la posture" at bounding box center [441, 263] width 190 height 14
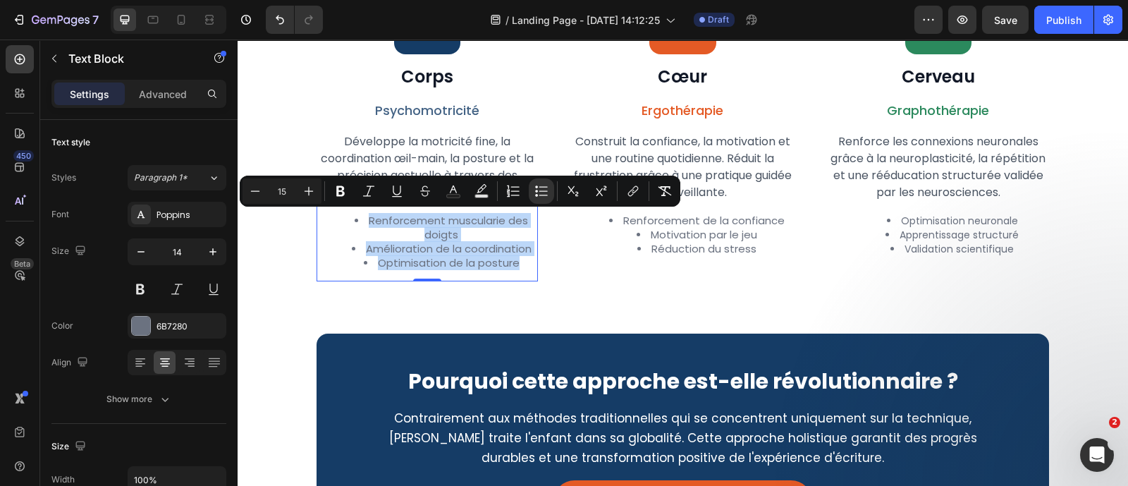
drag, startPoint x: 524, startPoint y: 266, endPoint x: 338, endPoint y: 219, distance: 192.0
click at [338, 219] on ul "Renforcement muscularie des doigts Amélioration de la coordination Optimisation…" at bounding box center [427, 242] width 219 height 56
copy ul "Renforcement muscularie des doigts Amélioration de la coordination Optimisation…"
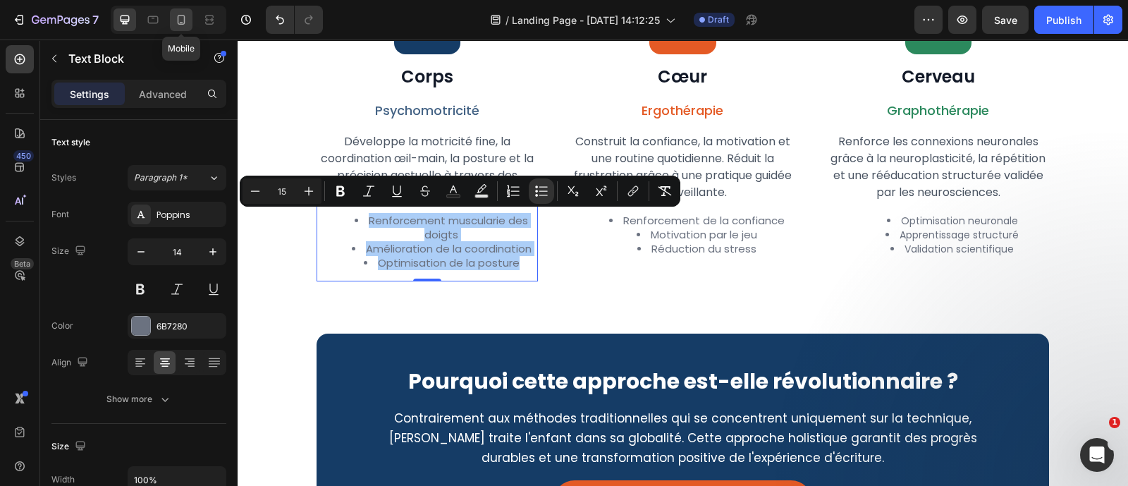
click at [187, 13] on icon at bounding box center [181, 20] width 14 height 14
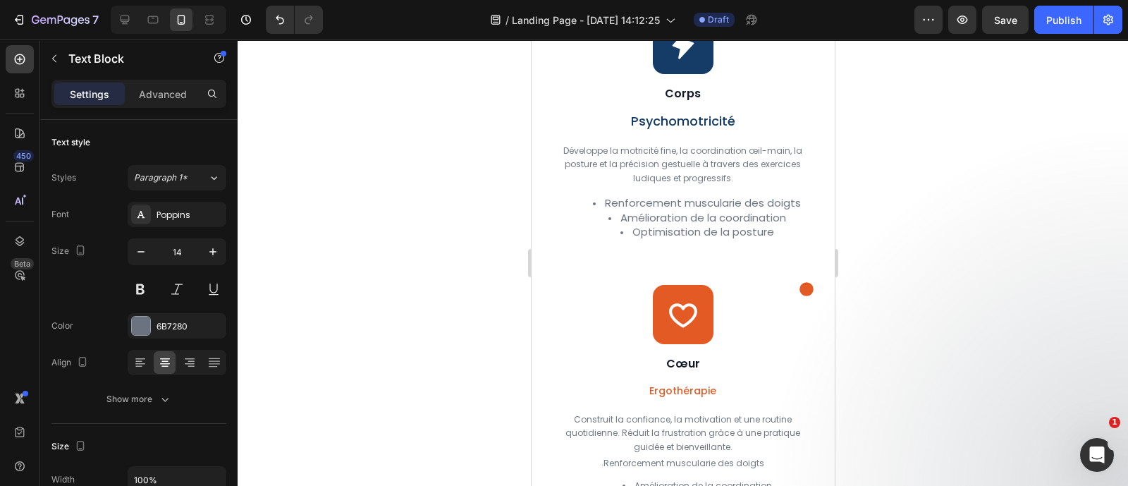
scroll to position [2070, 0]
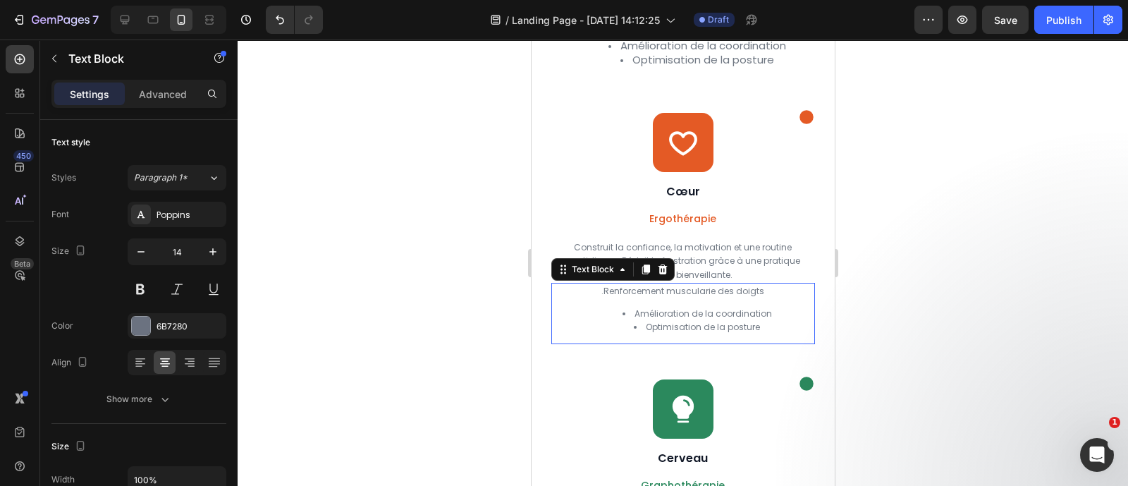
click at [773, 334] on li "Optimisation de la posture" at bounding box center [696, 327] width 232 height 14
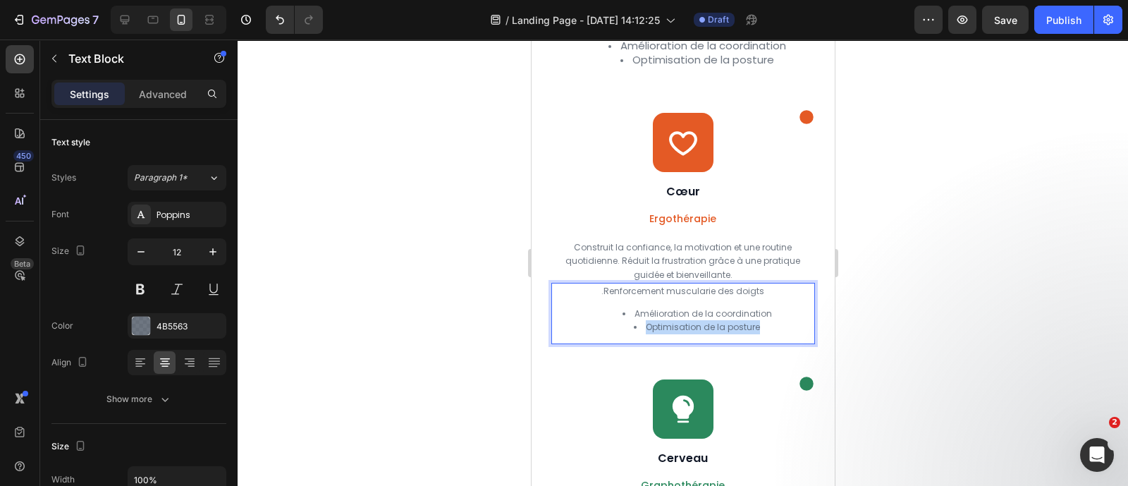
click at [773, 334] on li "Optimisation de la posture" at bounding box center [696, 327] width 232 height 14
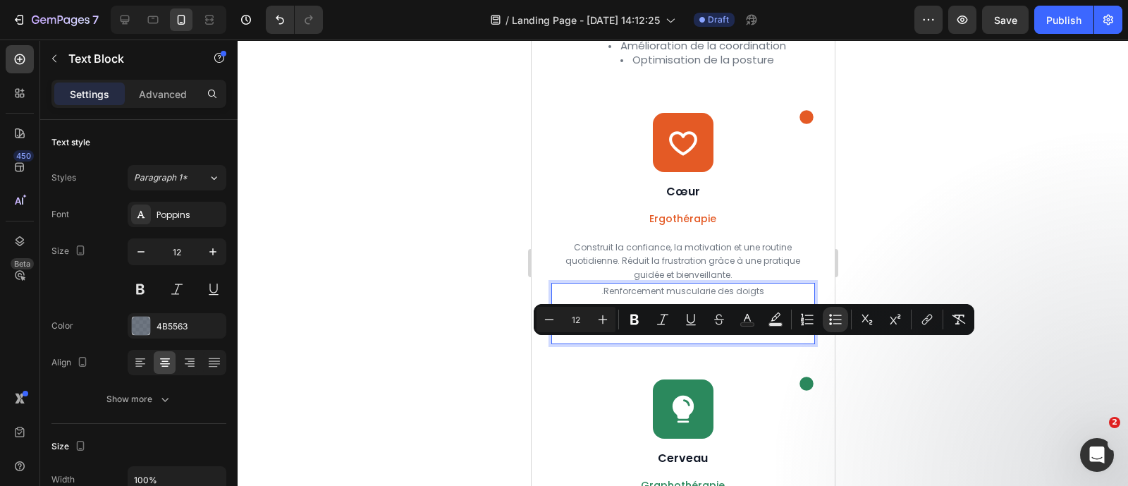
click at [773, 334] on li "Optimisation de la posture" at bounding box center [696, 327] width 232 height 14
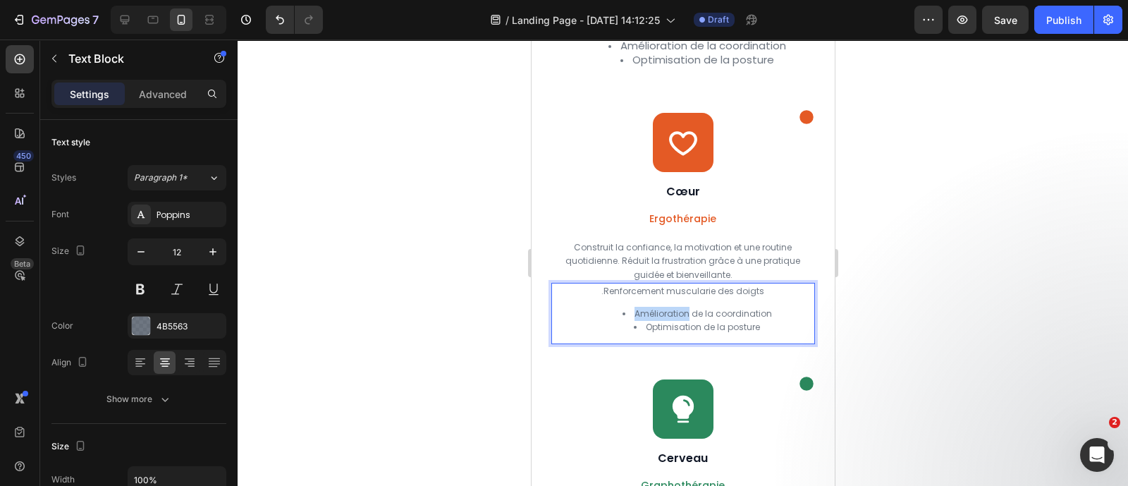
drag, startPoint x: 682, startPoint y: 329, endPoint x: 603, endPoint y: 319, distance: 79.0
click at [603, 319] on div ".Renforcement muscularie des doigts Amélioration de la coordination Optimisatio…" at bounding box center [682, 313] width 263 height 61
click at [756, 334] on li "Optimisation de la posture" at bounding box center [696, 327] width 232 height 14
drag, startPoint x: 756, startPoint y: 340, endPoint x: 692, endPoint y: 324, distance: 65.5
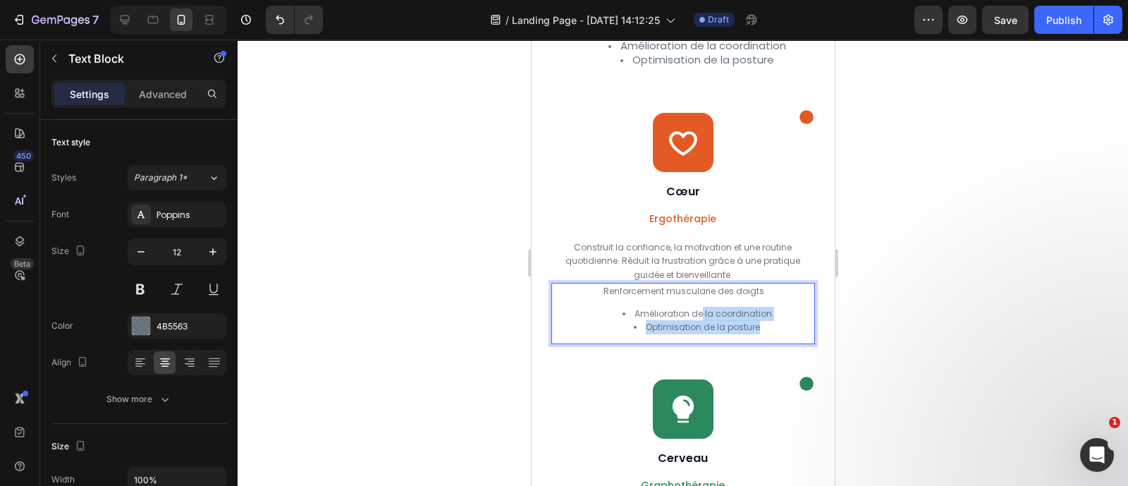
click at [692, 324] on div ".Renforcement muscularie des doigts Amélioration de la coordination Optimisatio…" at bounding box center [682, 313] width 263 height 61
drag, startPoint x: 692, startPoint y: 324, endPoint x: 682, endPoint y: 340, distance: 18.4
click at [667, 340] on div ".Renforcement muscularie des doigts Amélioration de la coordination Optimisatio…" at bounding box center [682, 313] width 263 height 61
click at [759, 334] on li "Optimisation de la posture" at bounding box center [696, 327] width 232 height 14
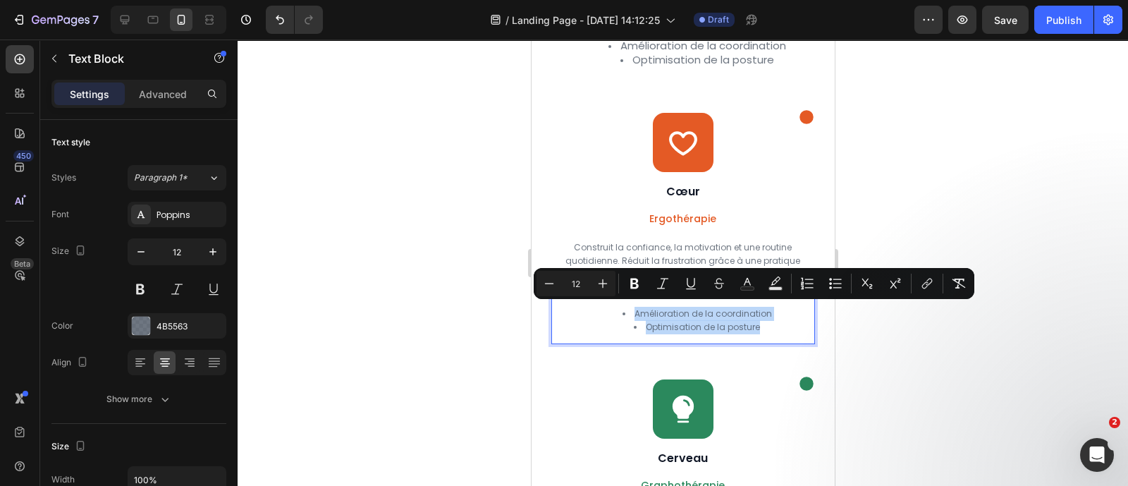
drag, startPoint x: 757, startPoint y: 347, endPoint x: 596, endPoint y: 305, distance: 166.0
click at [596, 305] on div ".Renforcement muscularie des doigts Amélioration de la coordination Optimisatio…" at bounding box center [682, 313] width 263 height 61
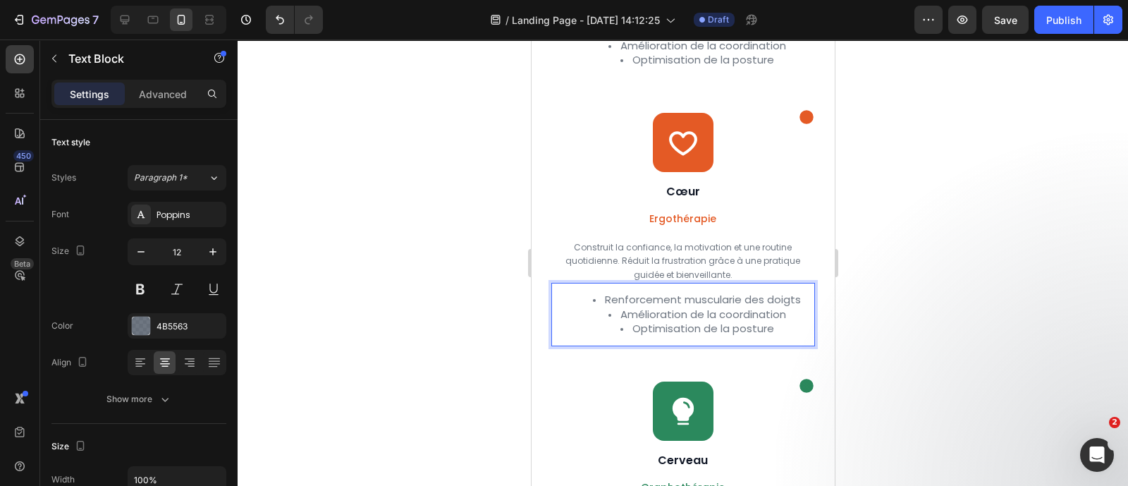
click at [639, 307] on span "Renforcement muscularie des doigts" at bounding box center [702, 299] width 196 height 15
click at [768, 336] on li "Optimisation de la posture" at bounding box center [696, 328] width 232 height 15
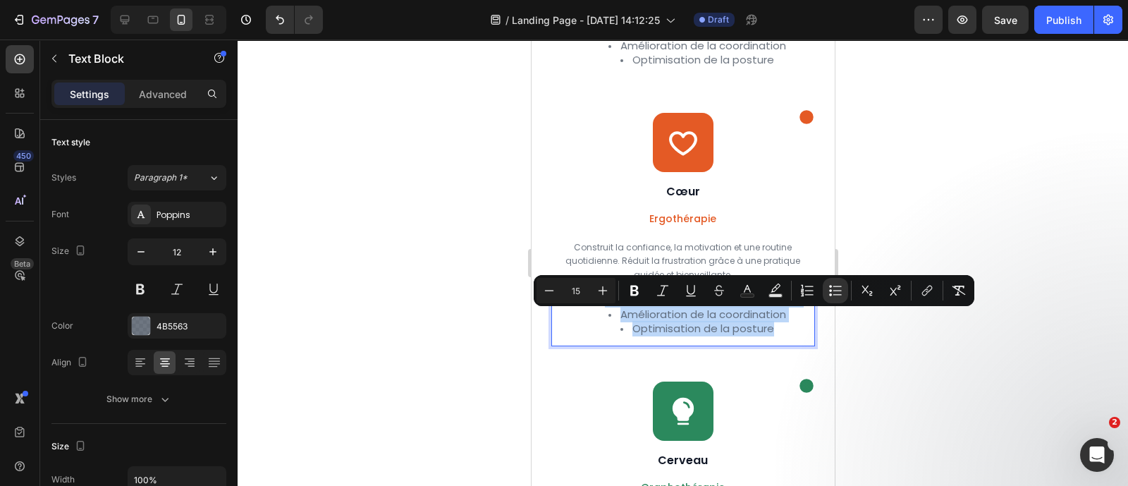
drag, startPoint x: 768, startPoint y: 355, endPoint x: 594, endPoint y: 321, distance: 178.1
click at [594, 321] on ul "Renforcement muscularie des doigts Amélioration de la coordination Optimisation…" at bounding box center [682, 315] width 260 height 44
click at [547, 297] on button "Minus" at bounding box center [548, 290] width 25 height 25
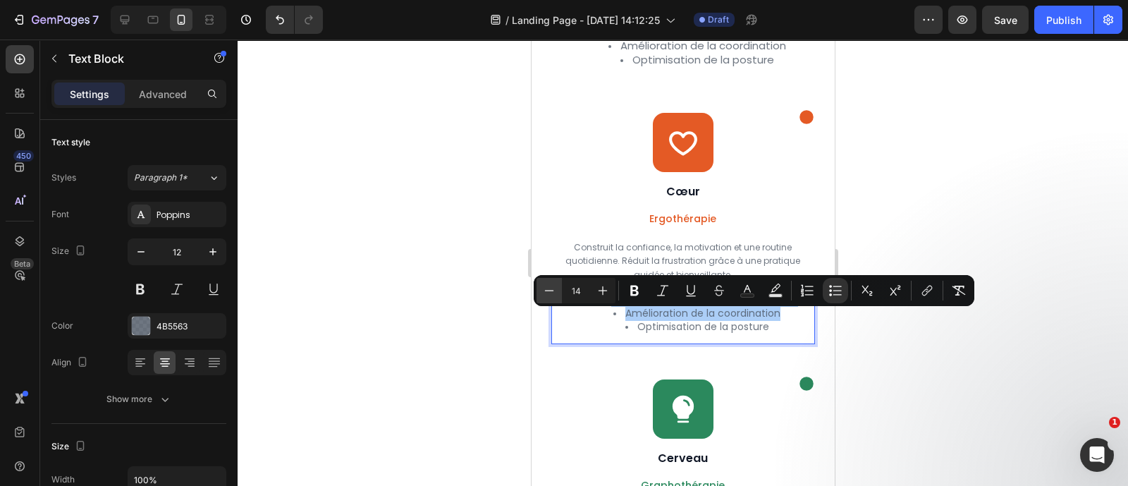
click at [547, 297] on button "Minus" at bounding box center [548, 290] width 25 height 25
type input "12"
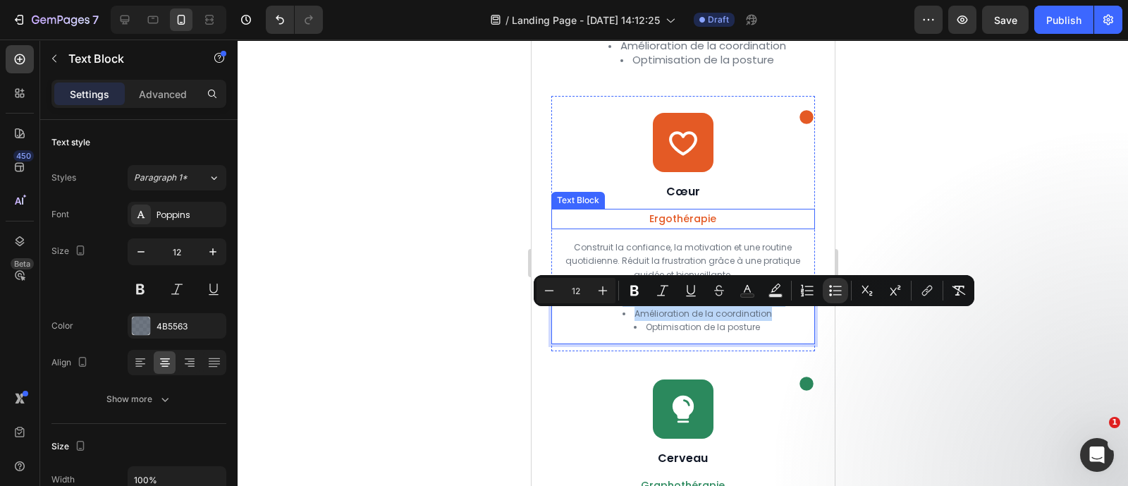
click at [673, 228] on p "Ergothérapie" at bounding box center [682, 219] width 260 height 18
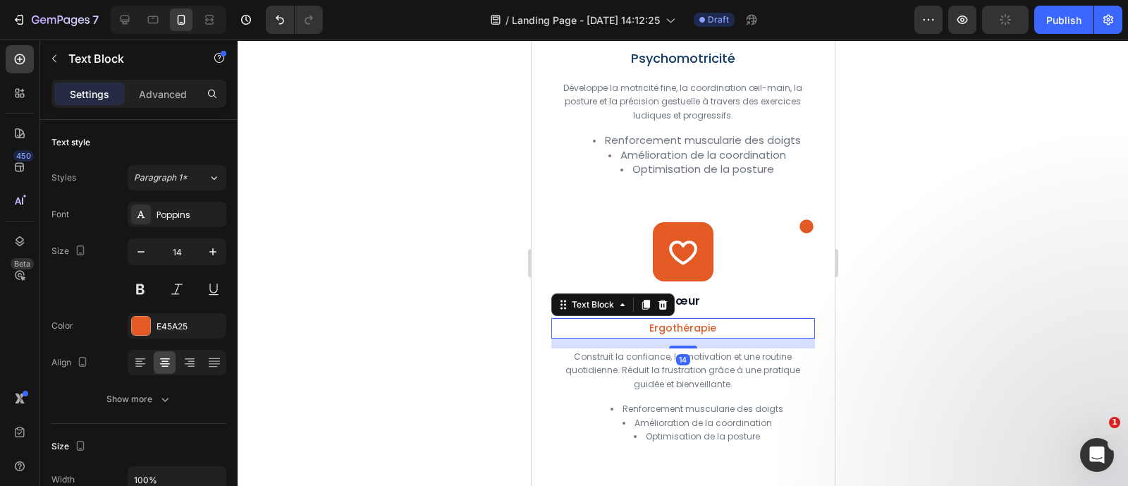
scroll to position [1960, 0]
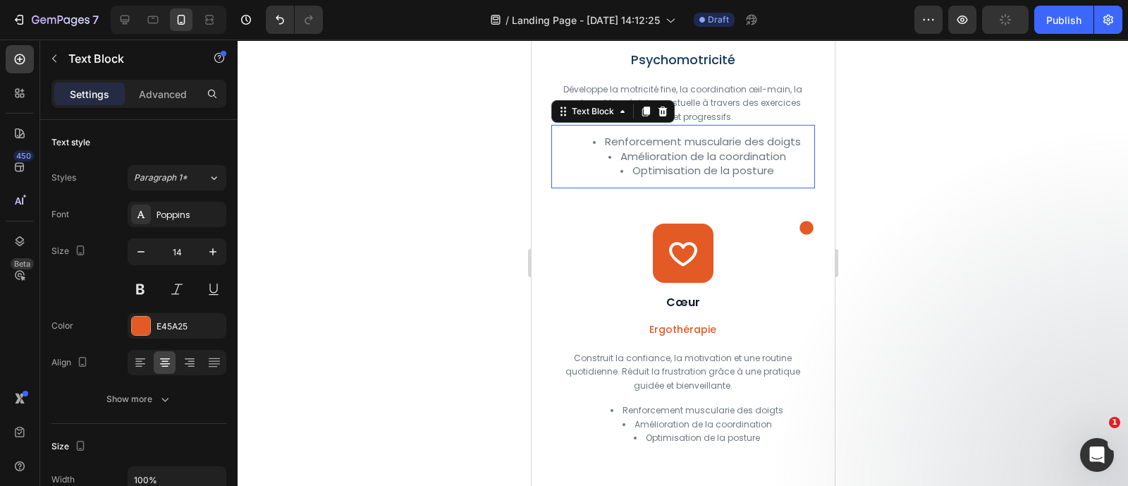
click at [677, 178] on span "Optimisation de la posture" at bounding box center [703, 170] width 142 height 15
click at [772, 178] on li "Optimisation de la posture" at bounding box center [696, 171] width 232 height 15
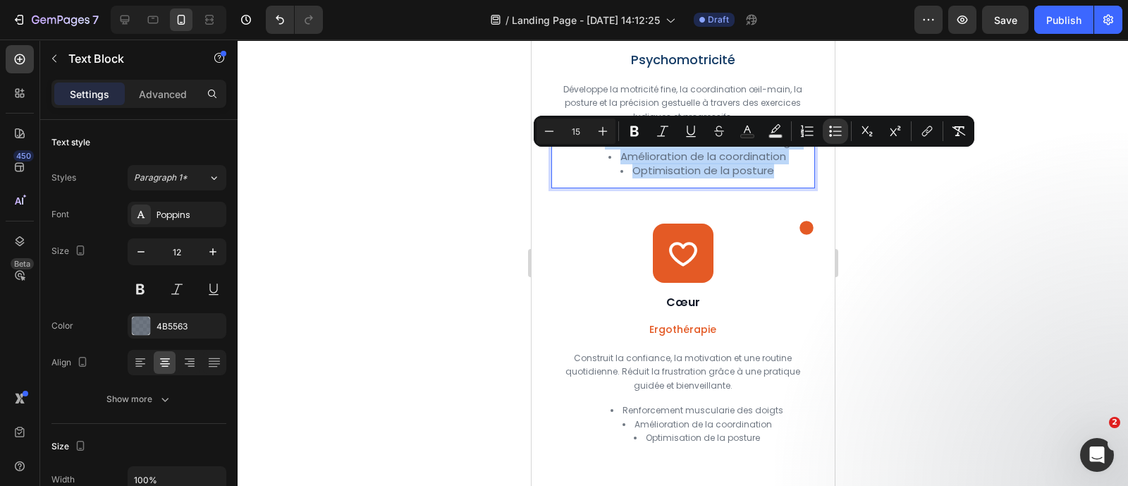
drag, startPoint x: 772, startPoint y: 192, endPoint x: 594, endPoint y: 156, distance: 181.8
click at [594, 156] on ul "Renforcement muscularie des doigts Amélioration de la coordination Optimisation…" at bounding box center [682, 157] width 260 height 44
click at [537, 130] on button "Minus" at bounding box center [548, 130] width 25 height 25
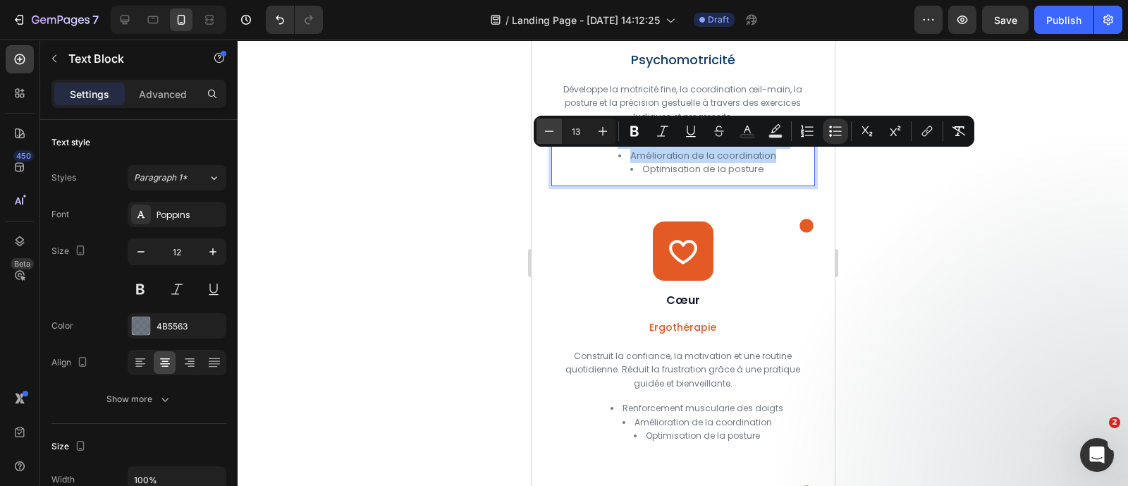
type input "12"
click at [894, 273] on div at bounding box center [683, 262] width 890 height 446
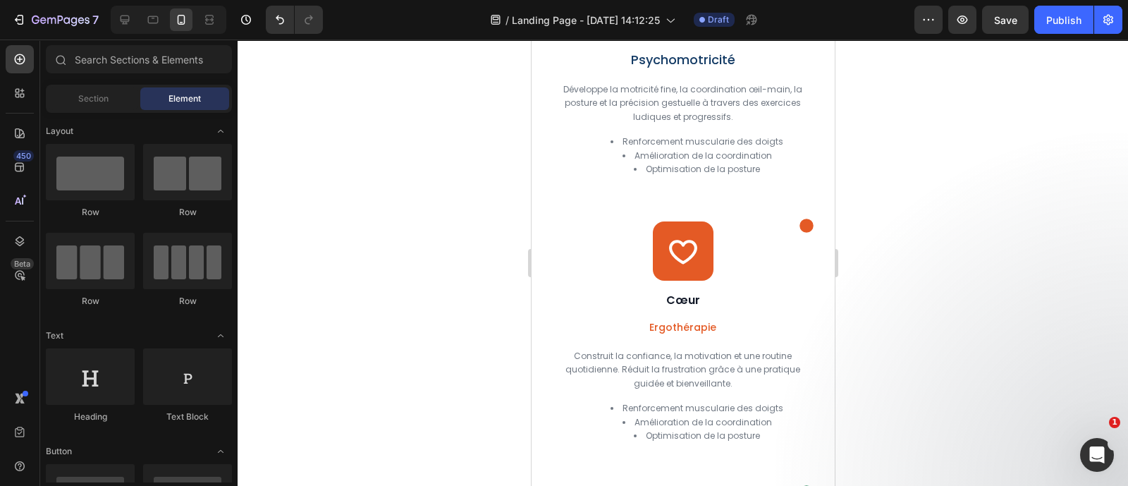
click at [894, 273] on div at bounding box center [683, 262] width 890 height 446
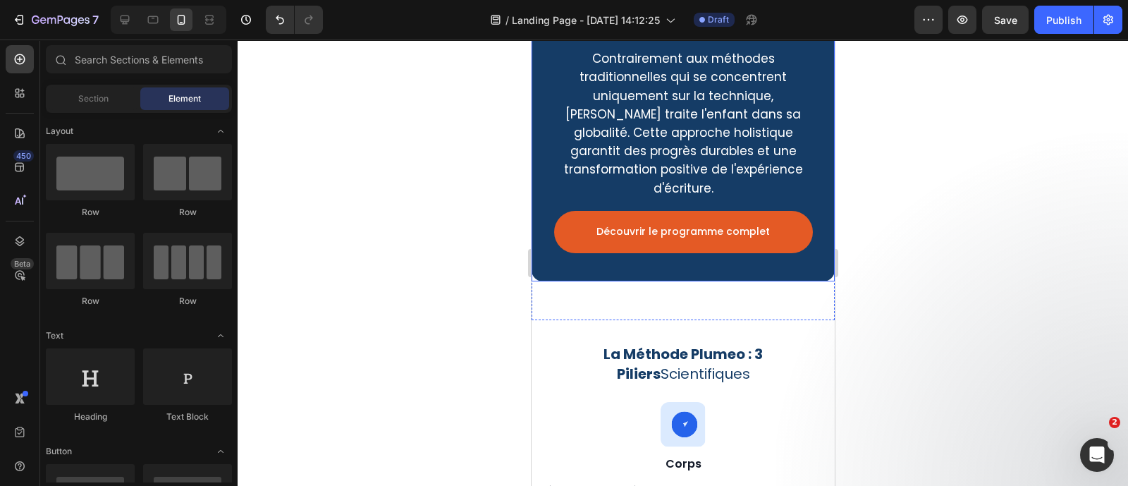
scroll to position [2791, 0]
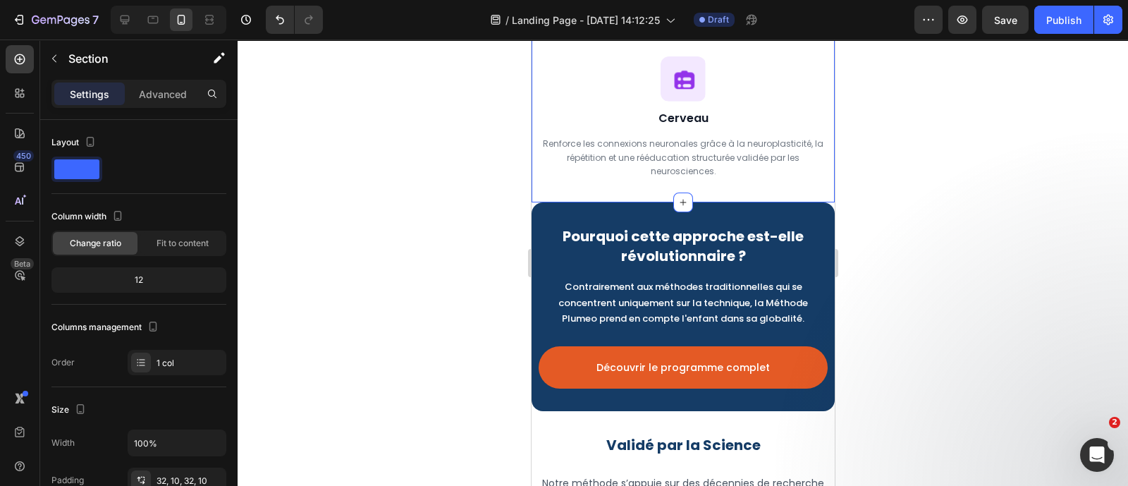
scroll to position [3433, 0]
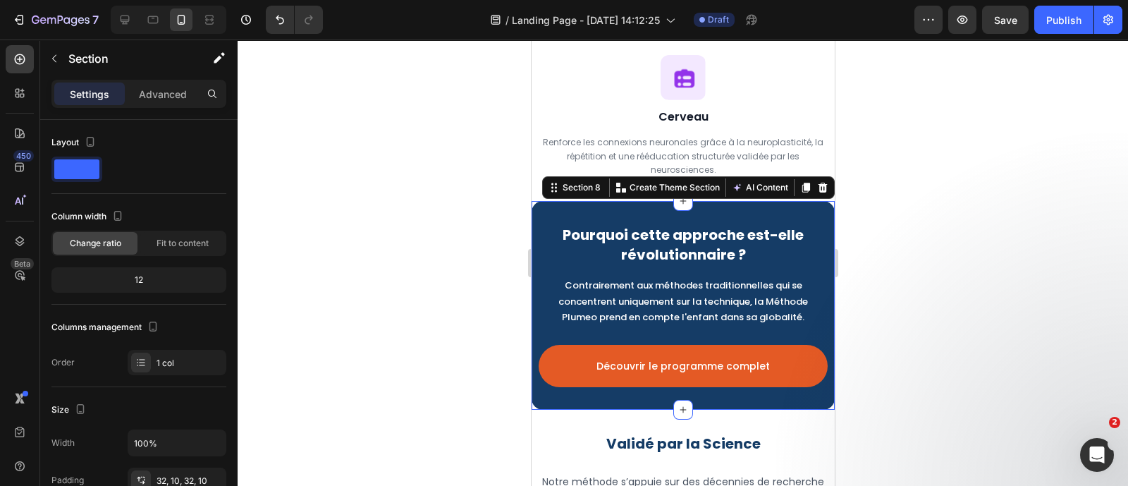
click at [794, 216] on div "Pourquoi cette approche est-elle révolutionnaire ? Heading Contrairement aux mé…" at bounding box center [682, 305] width 303 height 209
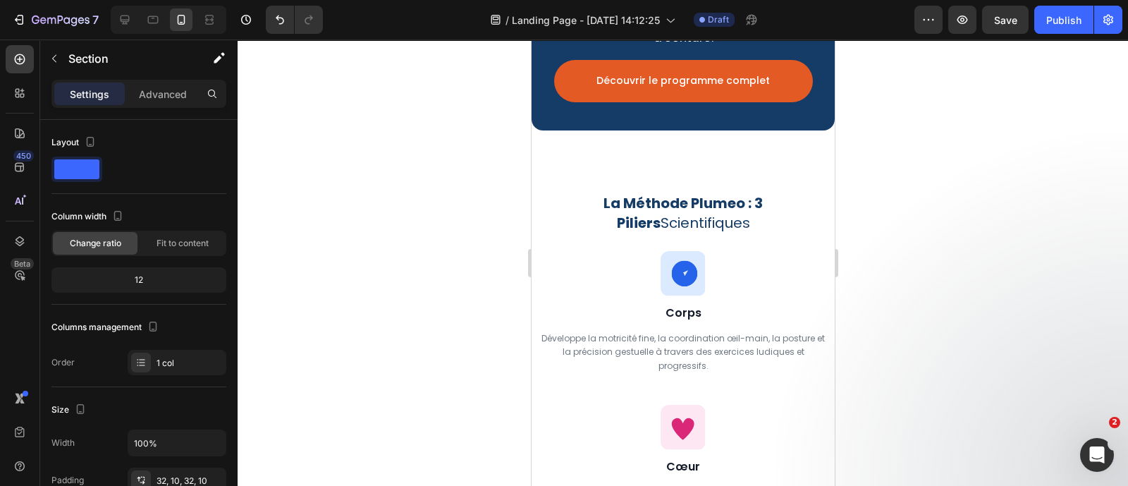
scroll to position [2943, 0]
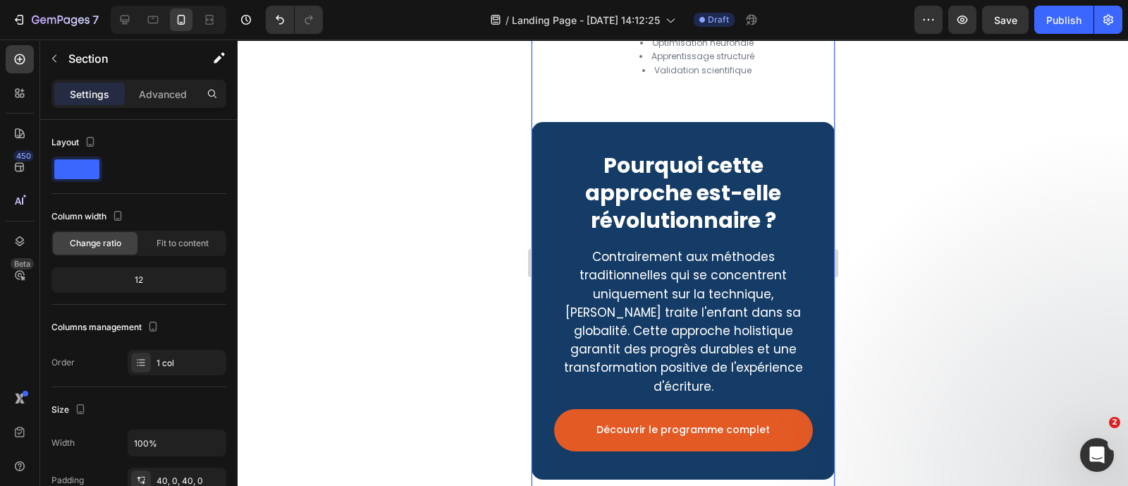
scroll to position [2597, 0]
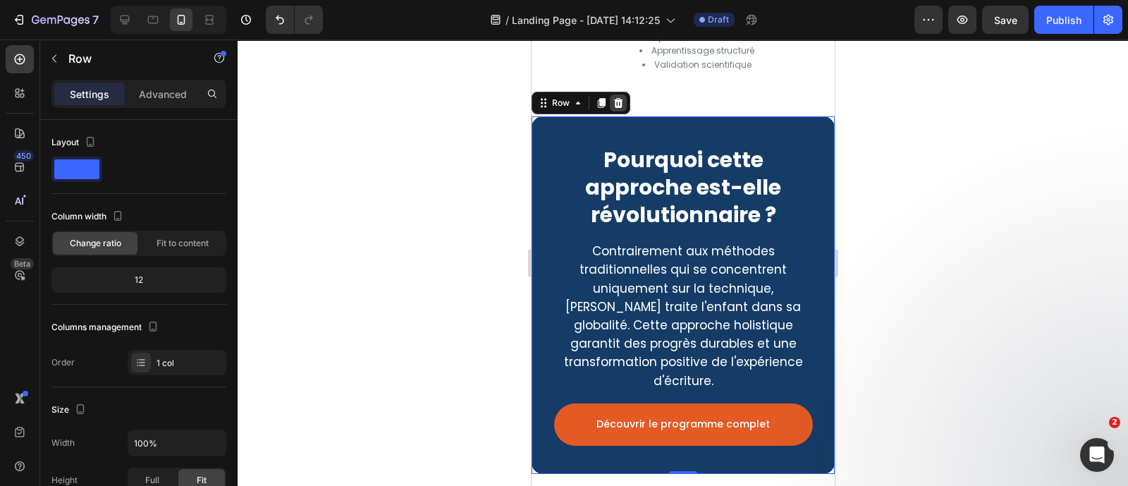
click at [618, 108] on icon at bounding box center [617, 103] width 9 height 10
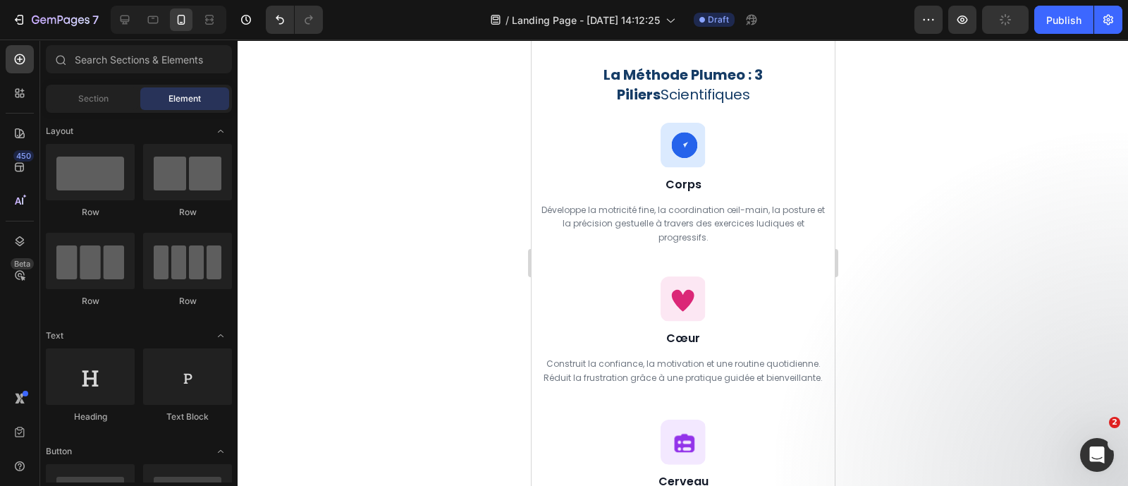
scroll to position [2731, 0]
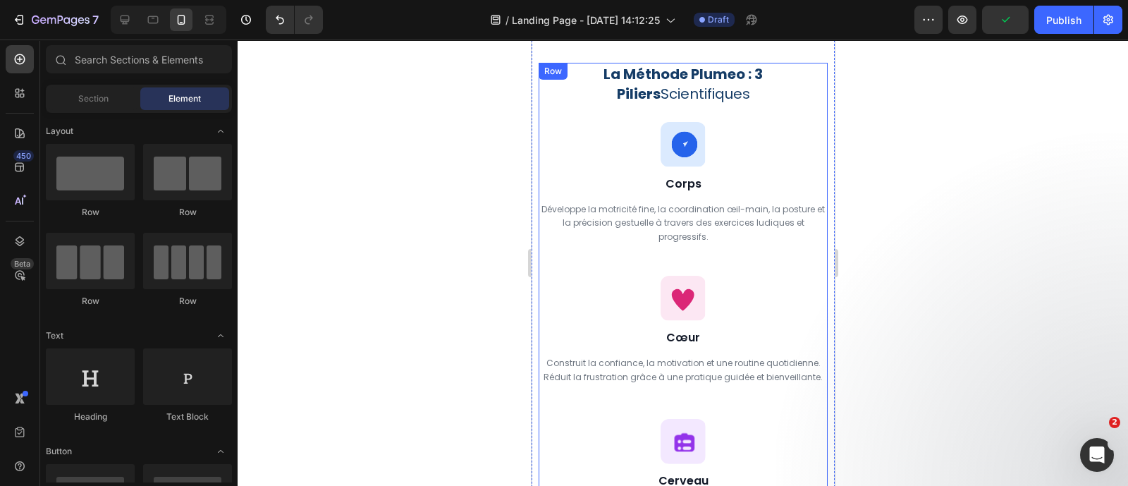
click at [753, 112] on div "Icon Approche scientifique Text Block Row Row La Méthode Plumeo : 3 Piliers Sci…" at bounding box center [682, 302] width 289 height 479
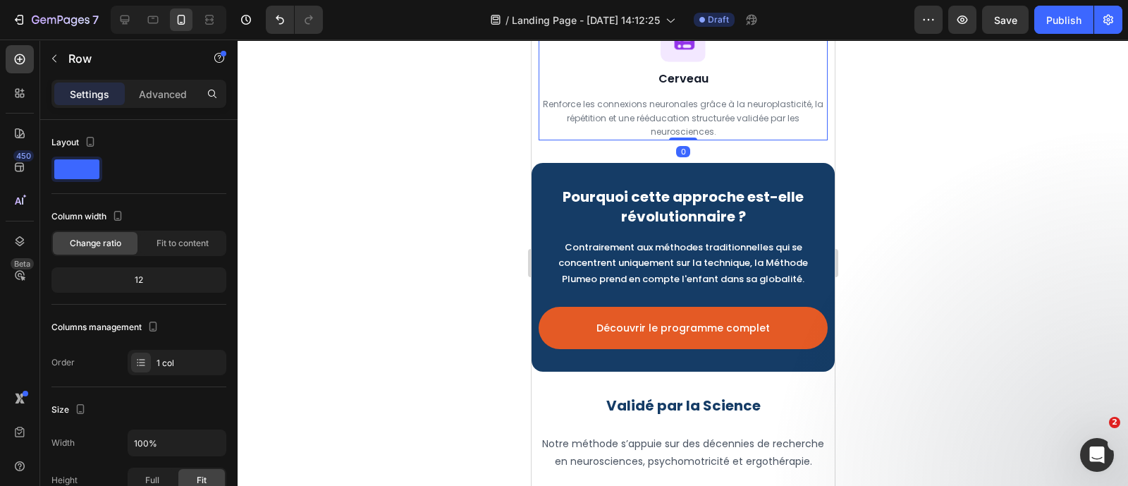
scroll to position [3065, 0]
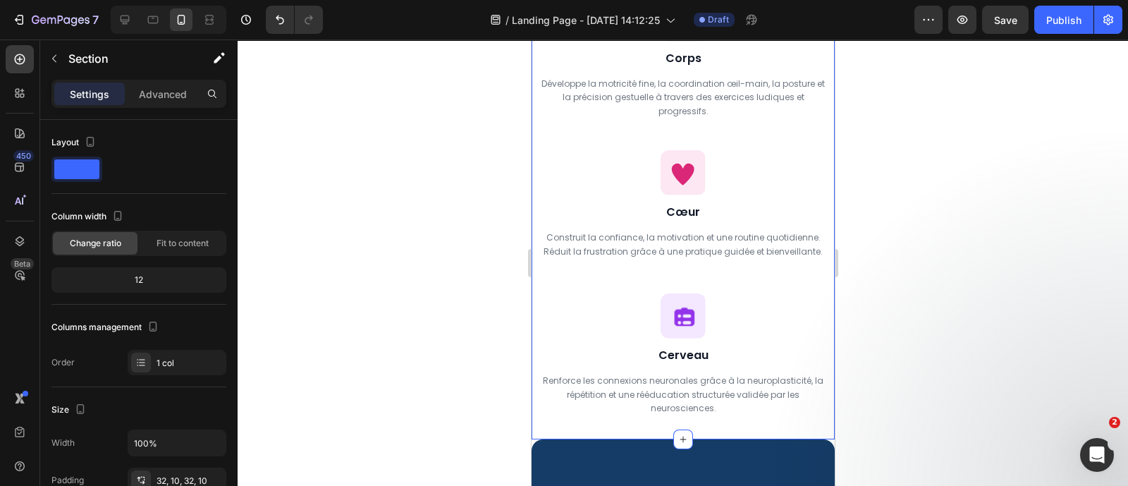
scroll to position [2554, 0]
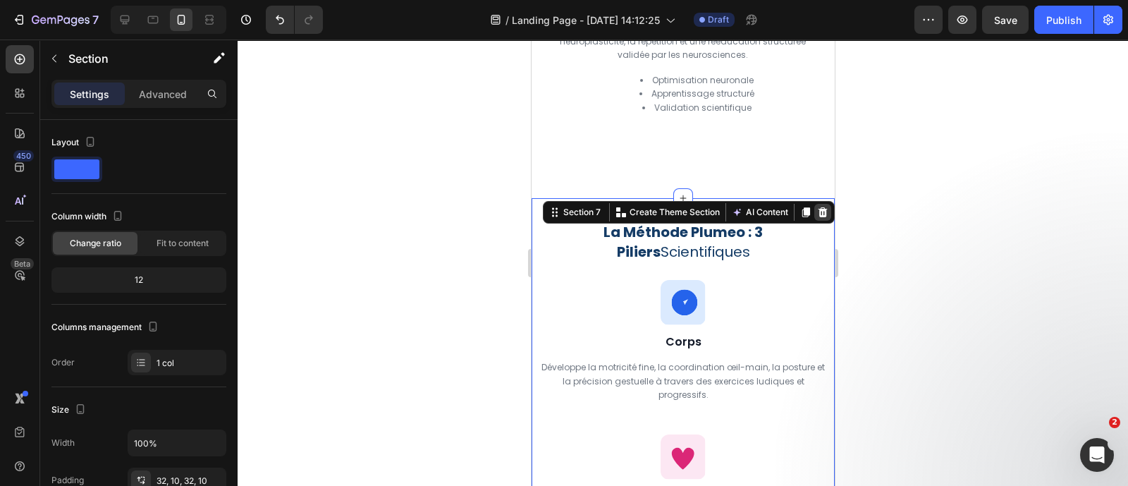
click at [816, 218] on icon at bounding box center [821, 212] width 11 height 11
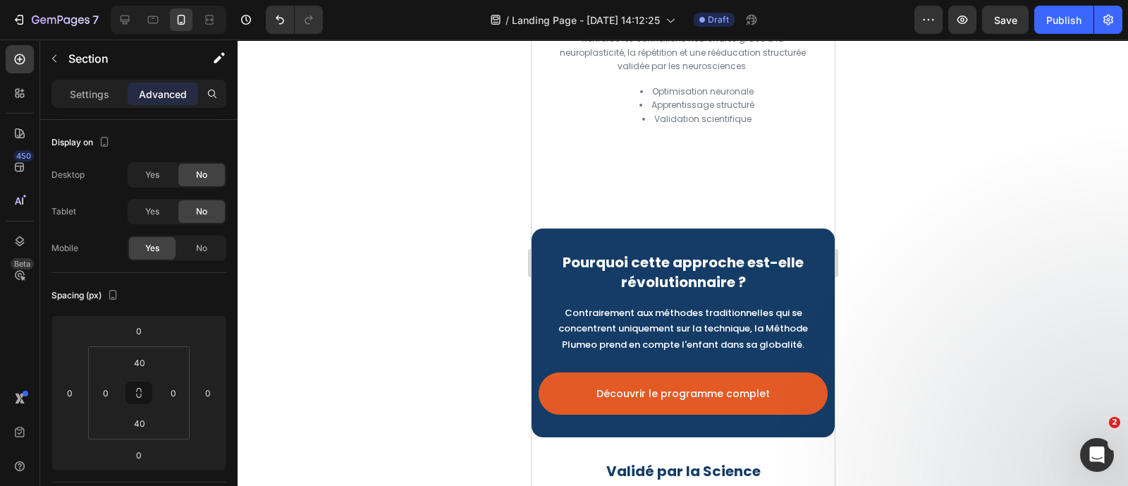
scroll to position [2526, 0]
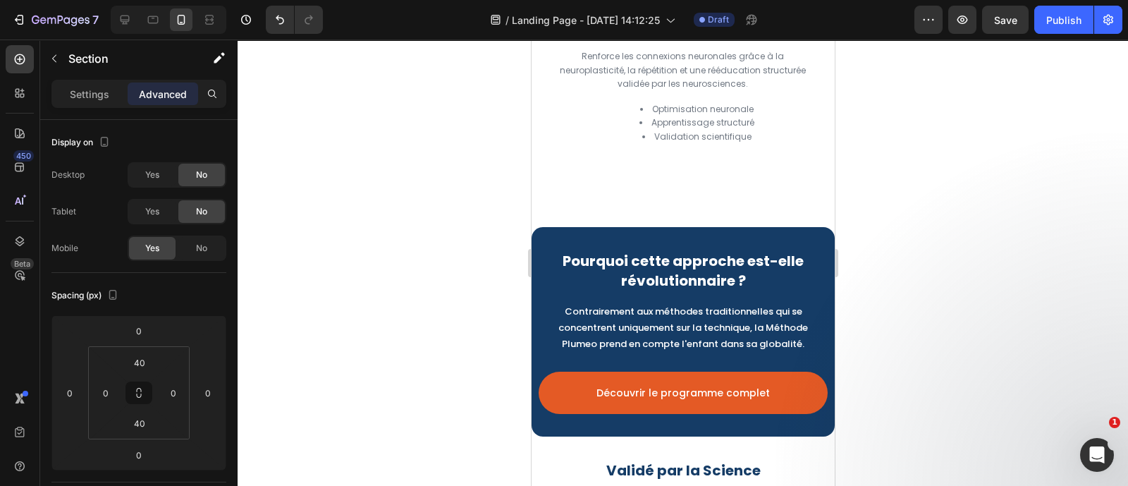
drag, startPoint x: 890, startPoint y: 241, endPoint x: 232, endPoint y: 129, distance: 667.1
click at [890, 241] on div at bounding box center [683, 262] width 890 height 446
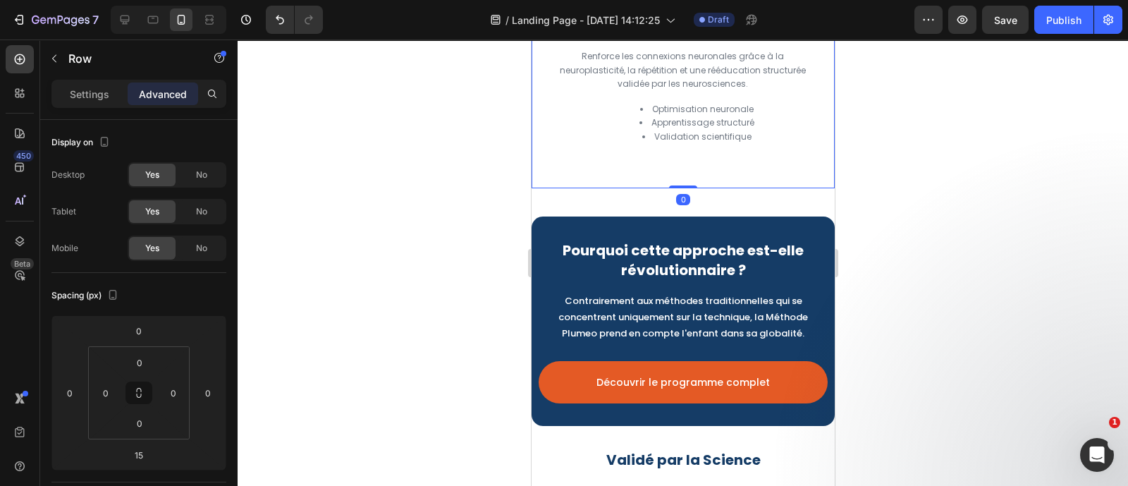
drag, startPoint x: 680, startPoint y: 214, endPoint x: 681, endPoint y: 189, distance: 24.7
type input "0"
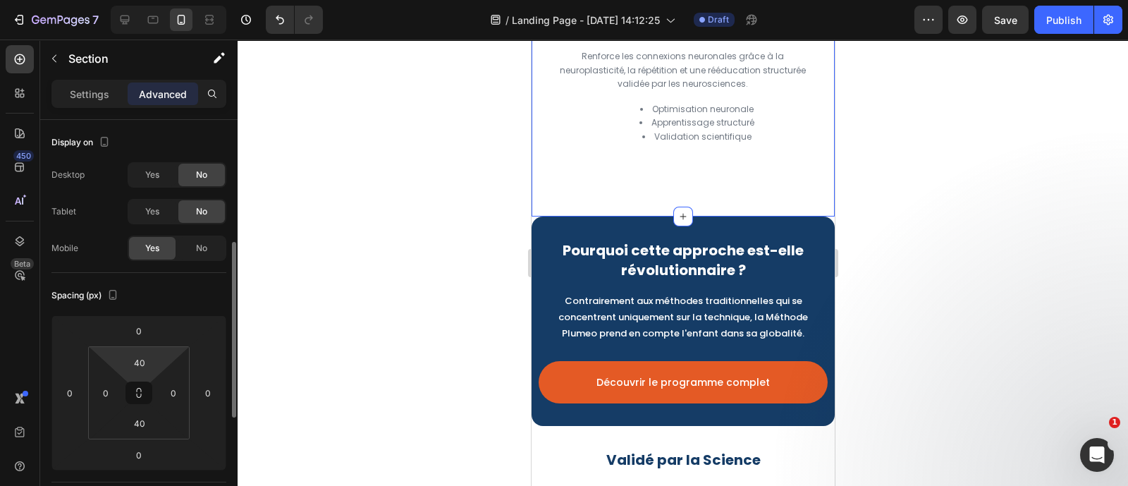
scroll to position [87, 0]
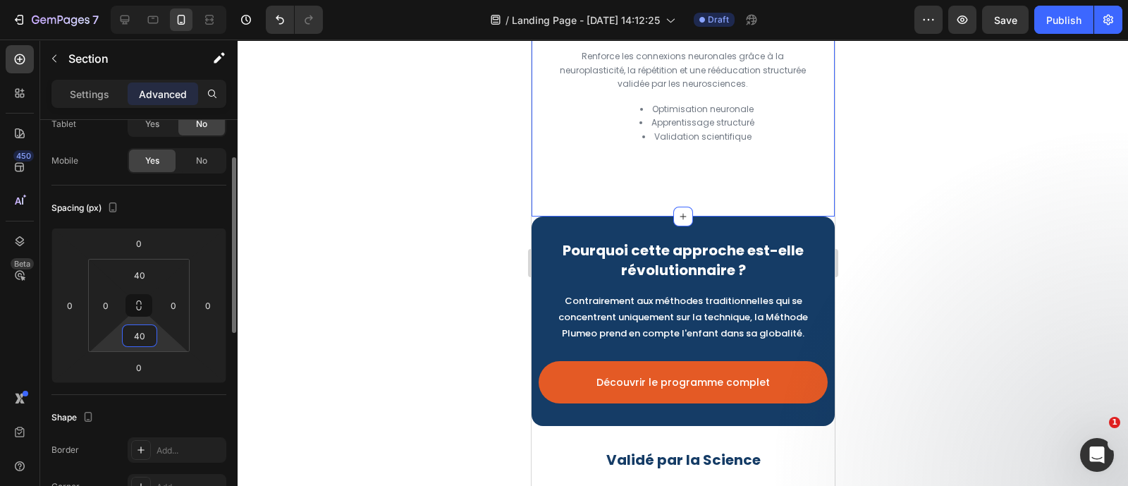
click at [144, 333] on input "40" at bounding box center [139, 335] width 28 height 21
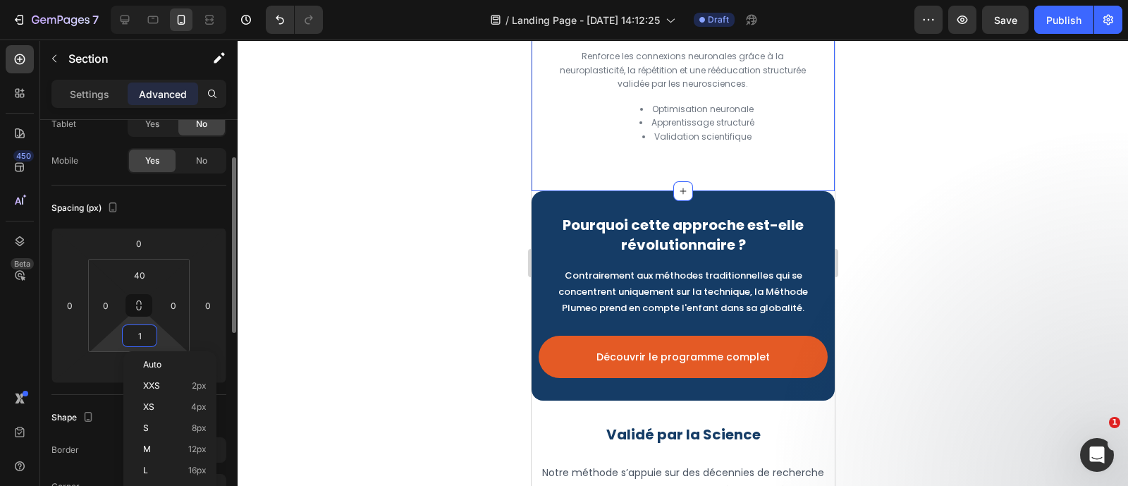
type input "0"
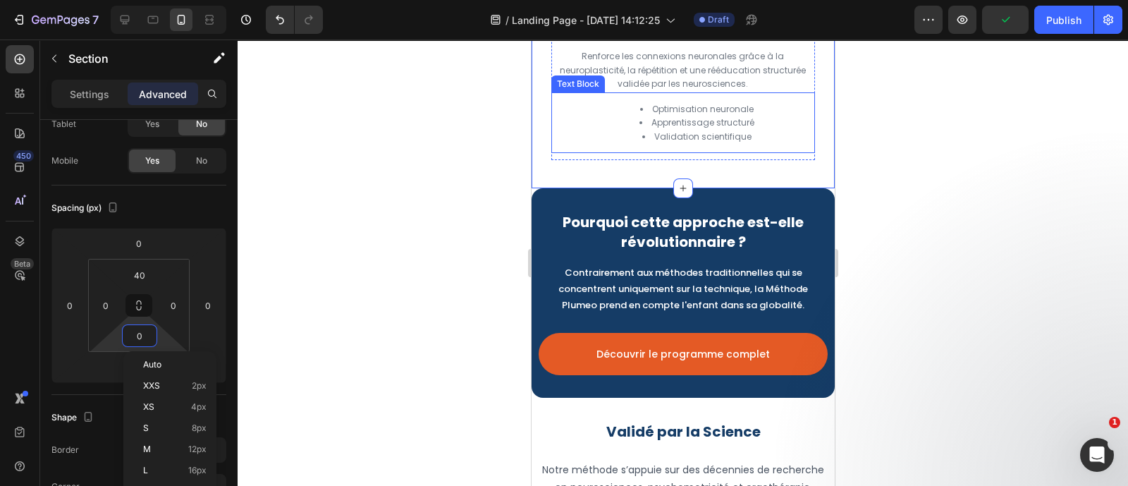
click at [777, 144] on li "Validation scientifique" at bounding box center [696, 137] width 232 height 14
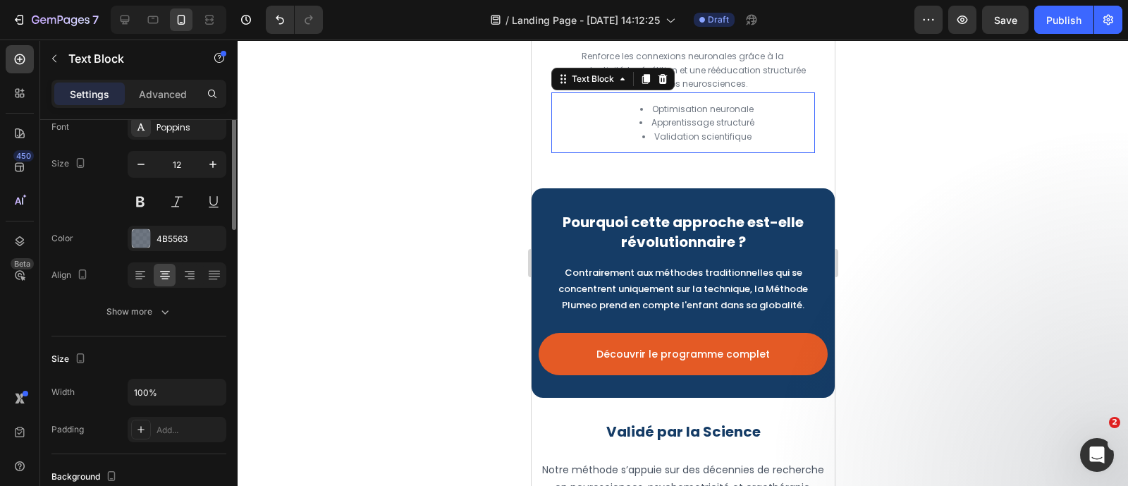
scroll to position [0, 0]
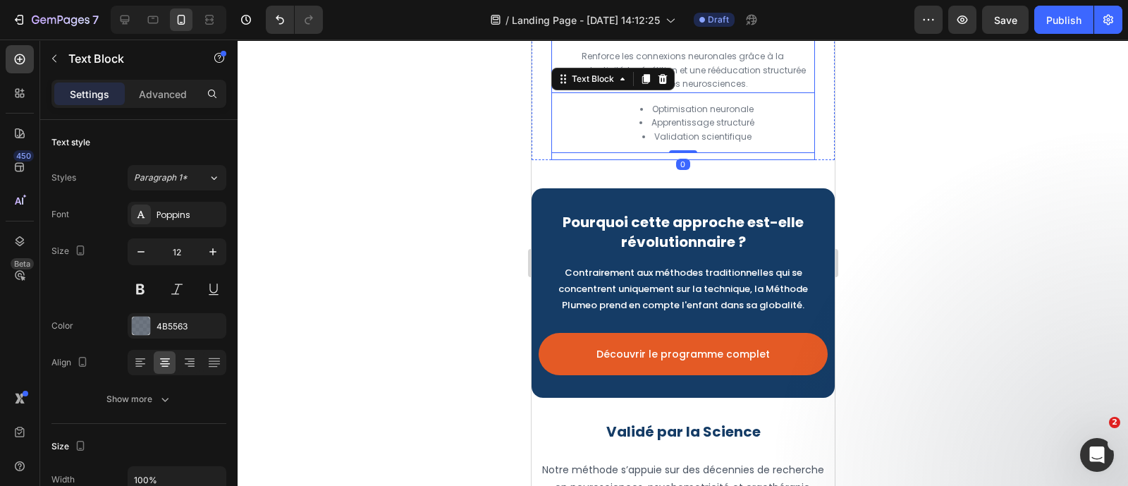
click at [766, 160] on div "Icon Icon Row Cerveau Heading Graphothérapie Text Block Renforce les connexions…" at bounding box center [682, 32] width 263 height 255
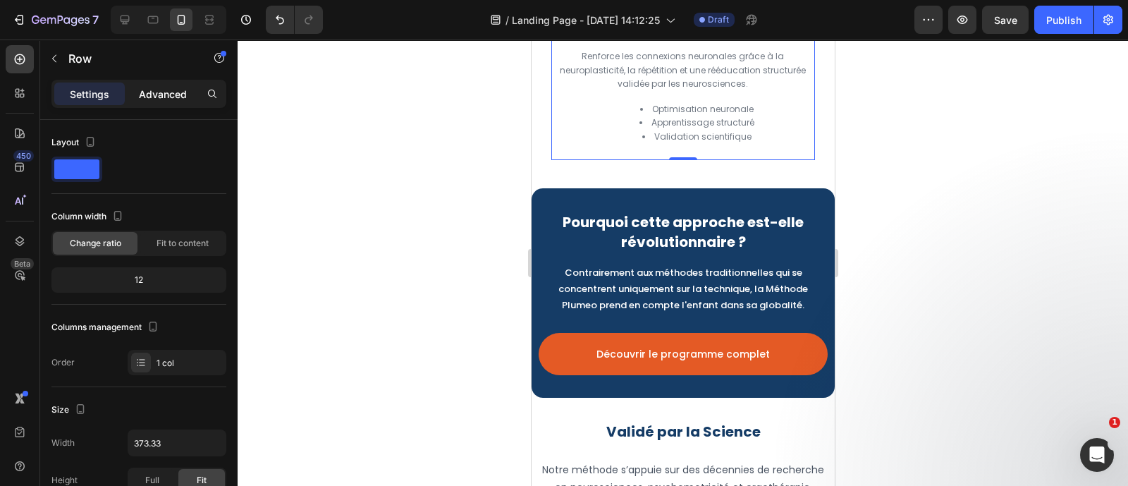
click at [164, 88] on p "Advanced" at bounding box center [163, 94] width 48 height 15
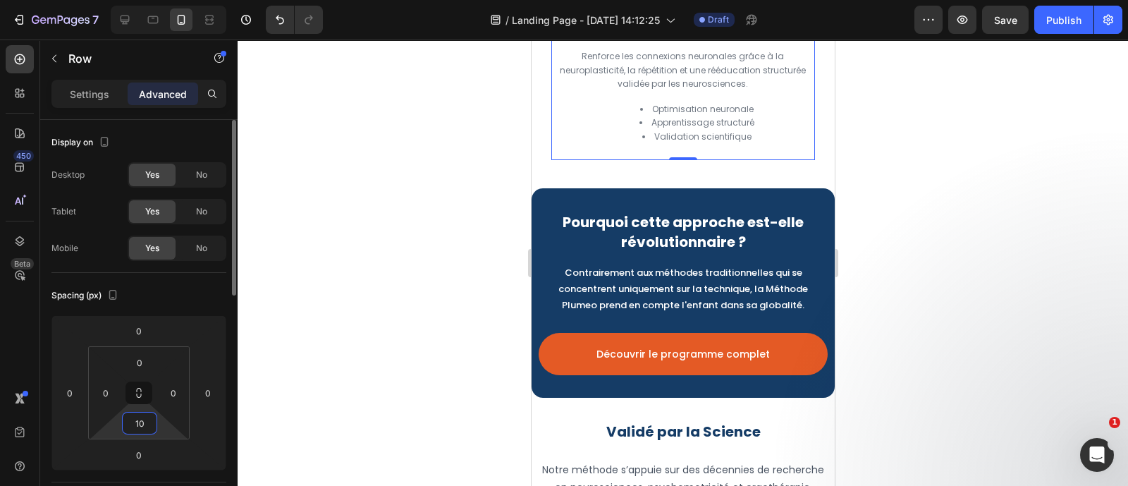
click at [142, 419] on input "10" at bounding box center [139, 422] width 28 height 21
type input "0"
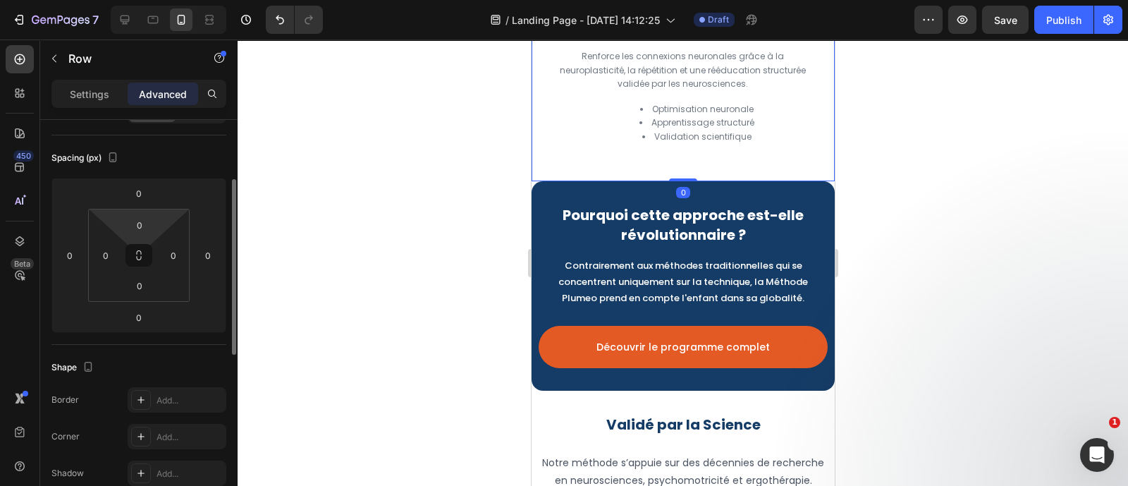
scroll to position [139, 0]
click at [534, 153] on div "Icon Icon Row Cerveau Heading Graphothérapie Text Block Renforce les connexions…" at bounding box center [682, 29] width 303 height 248
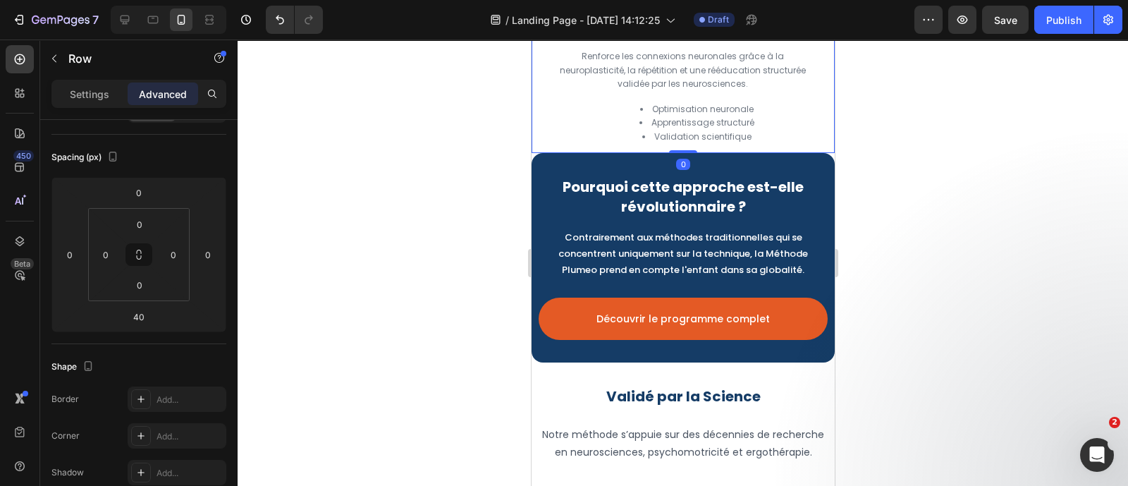
drag, startPoint x: 684, startPoint y: 197, endPoint x: 682, endPoint y: 159, distance: 37.4
type input "0"
click at [152, 286] on input "0" at bounding box center [139, 284] width 28 height 21
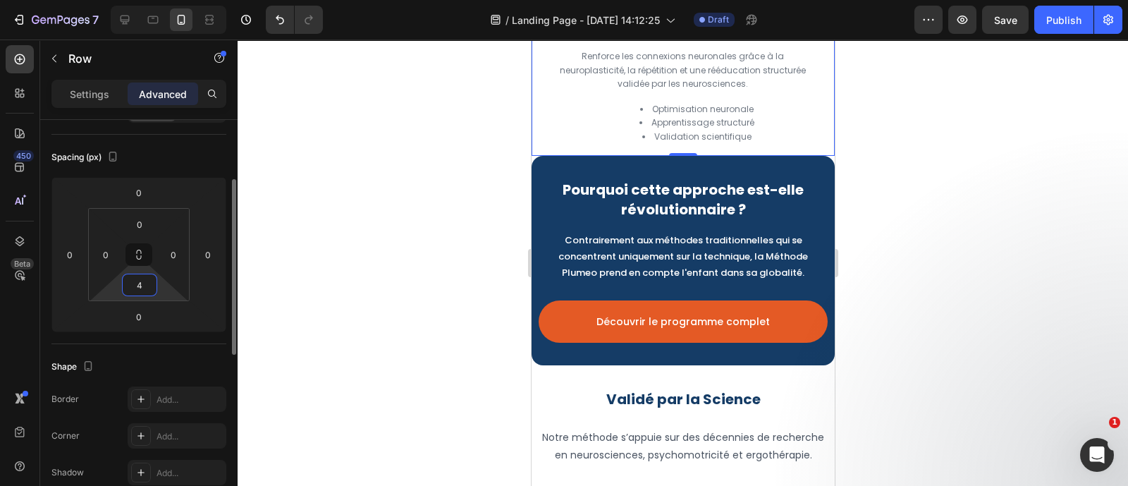
type input "40"
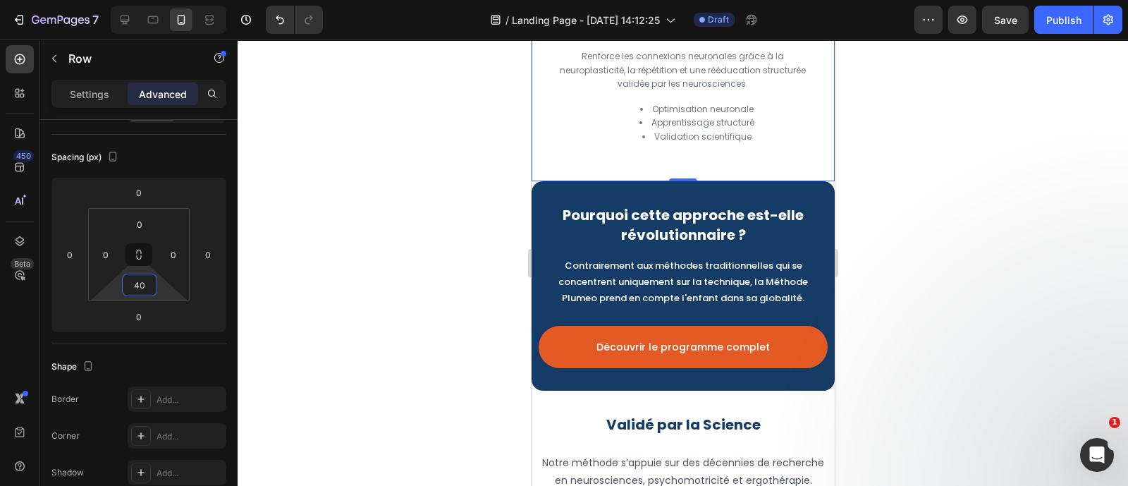
click at [357, 257] on div at bounding box center [683, 262] width 890 height 446
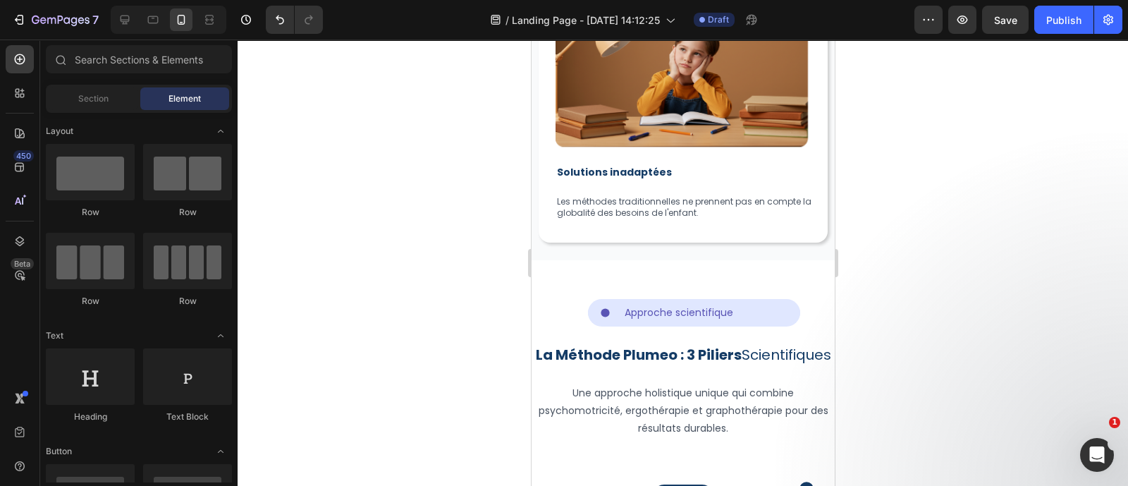
scroll to position [1427, 0]
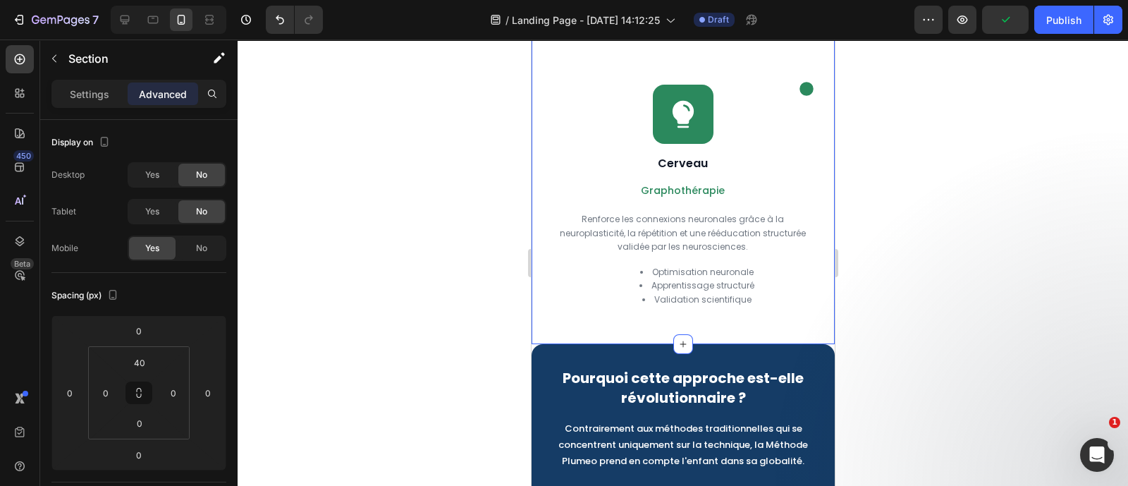
scroll to position [2363, 0]
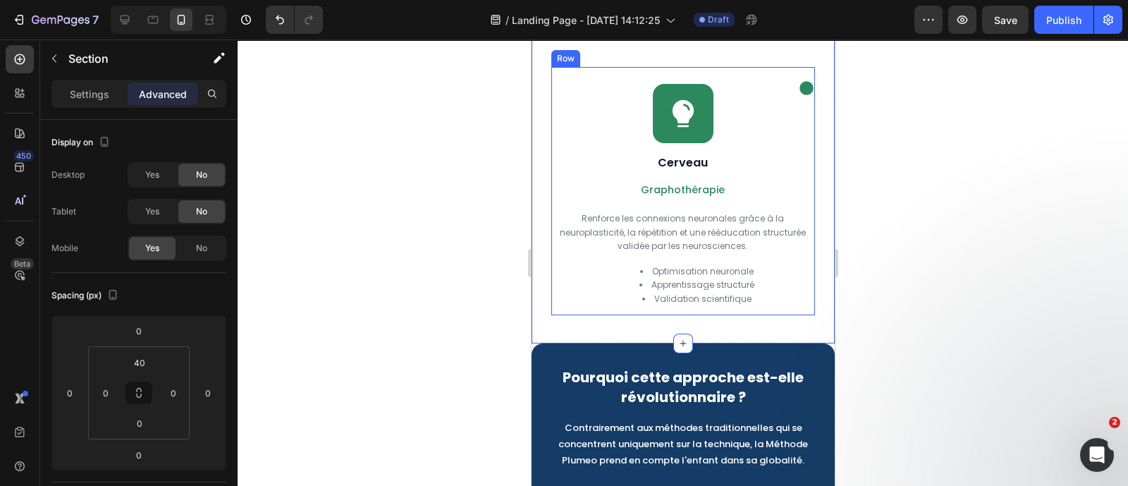
click at [611, 224] on div "Icon Icon Row Cerveau Heading Graphothérapie Text Block Renforce les connexions…" at bounding box center [682, 191] width 263 height 248
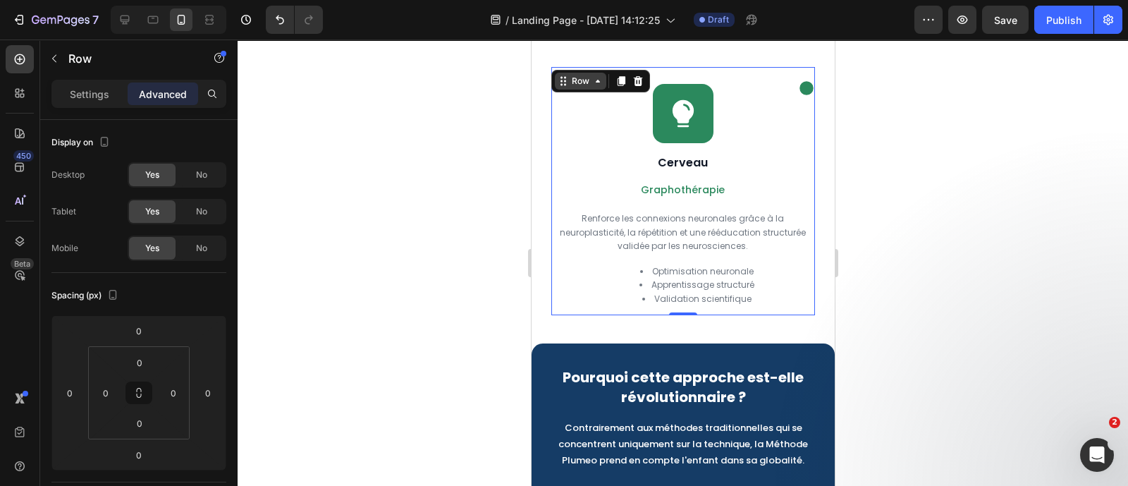
click at [583, 87] on div "Row" at bounding box center [579, 81] width 23 height 13
click at [583, 90] on div "Row" at bounding box center [579, 81] width 51 height 17
click at [583, 87] on div "Row" at bounding box center [579, 81] width 23 height 13
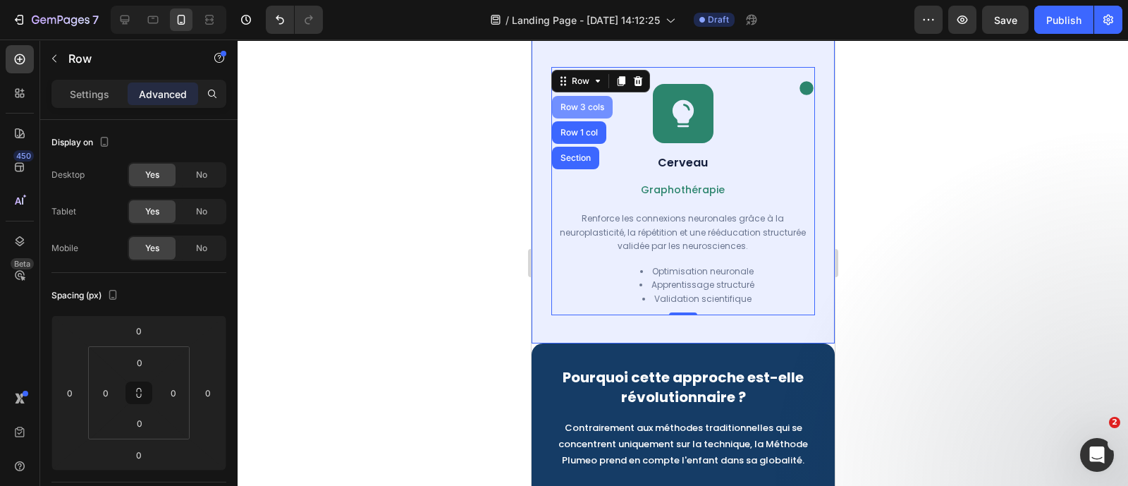
click at [584, 118] on div "Row 3 cols" at bounding box center [581, 107] width 61 height 23
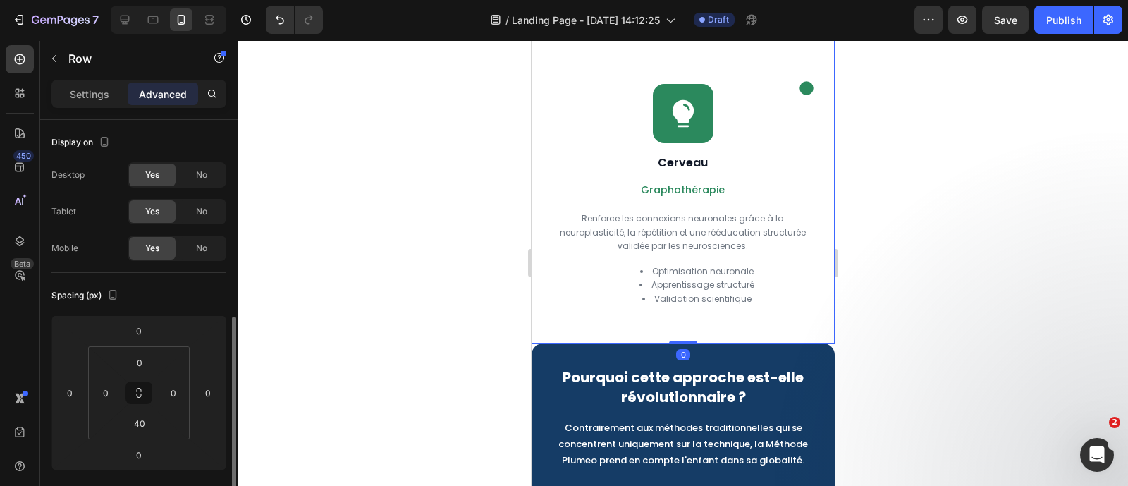
scroll to position [137, 0]
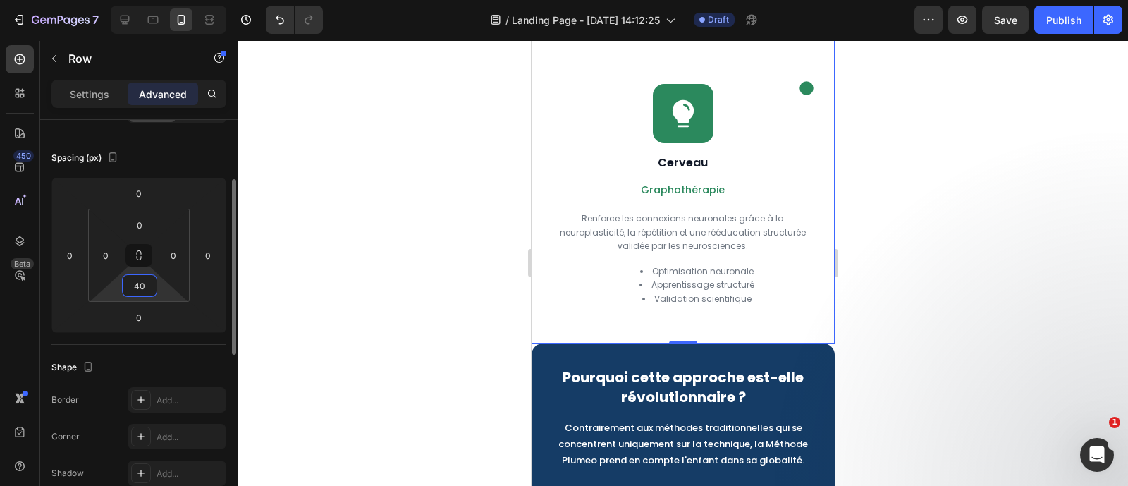
click at [132, 288] on input "40" at bounding box center [139, 285] width 28 height 21
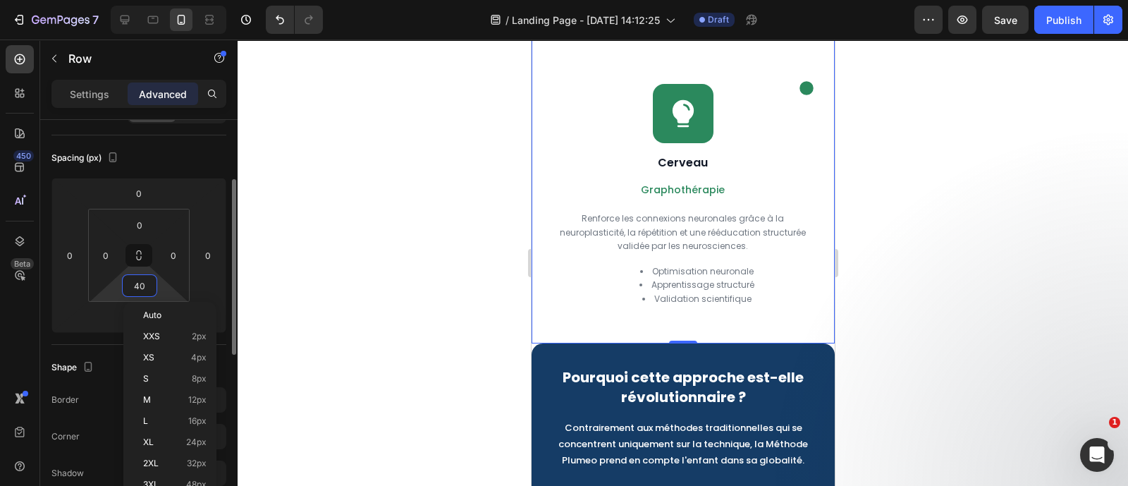
type input "0"
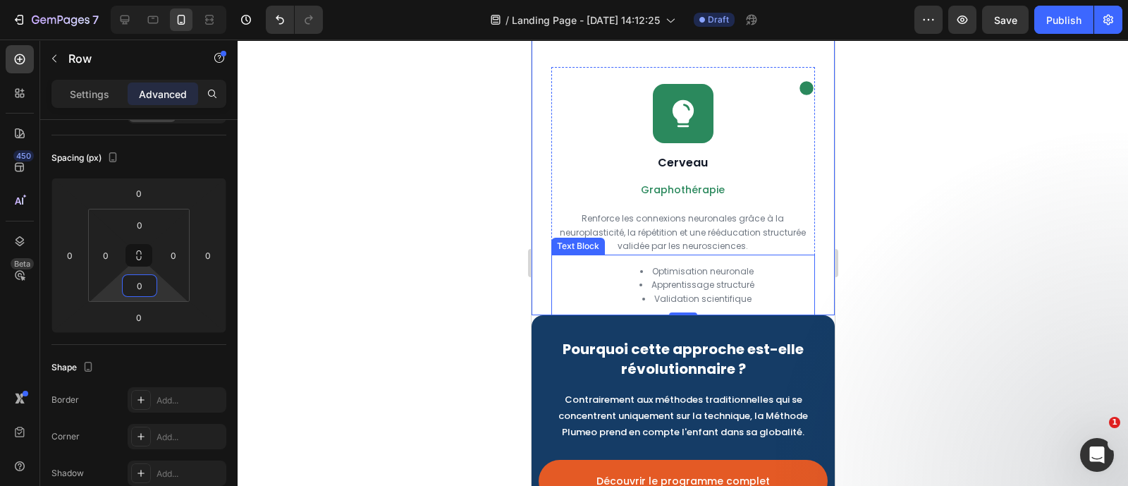
click at [608, 278] on li "Optimisation neuronale" at bounding box center [696, 271] width 232 height 14
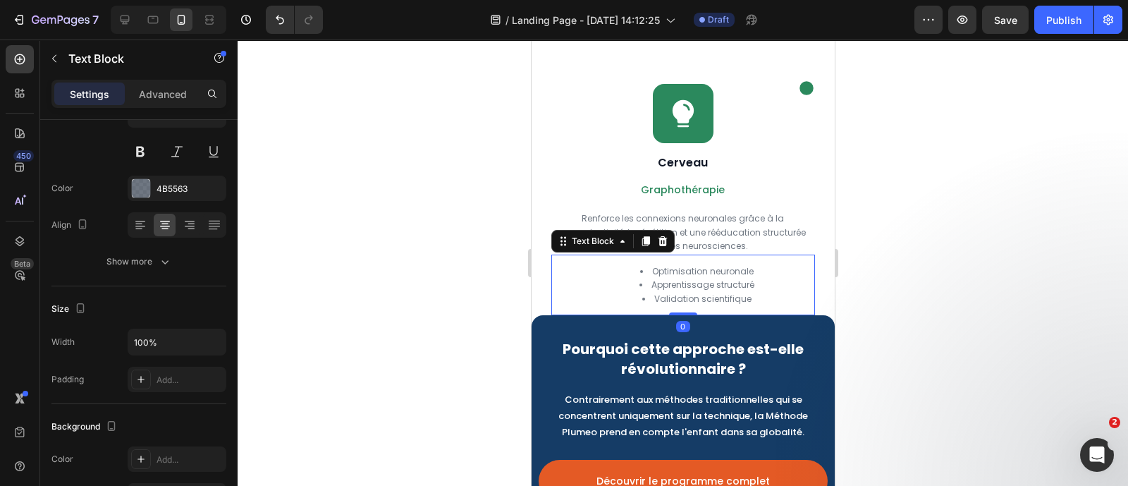
scroll to position [0, 0]
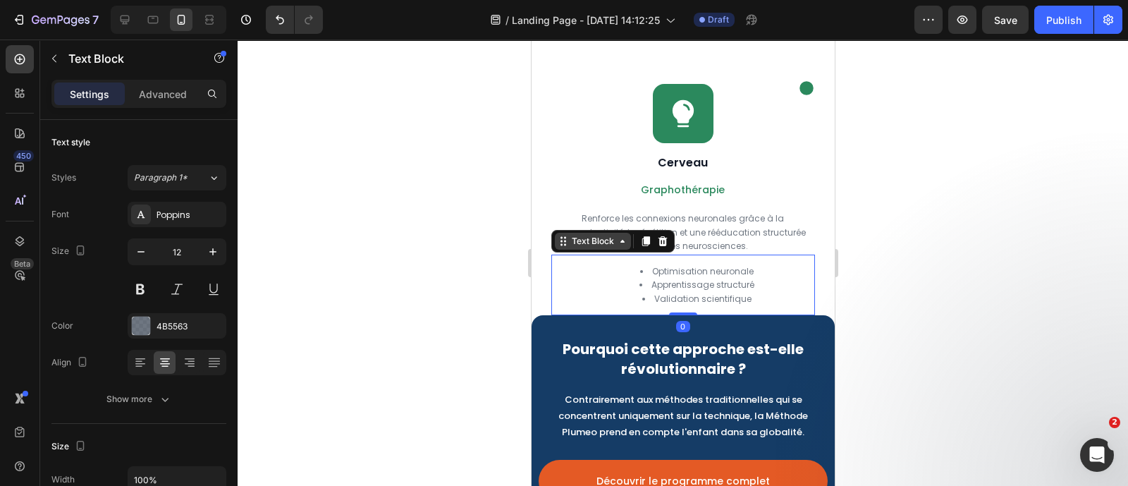
click at [616, 247] on icon at bounding box center [621, 240] width 11 height 11
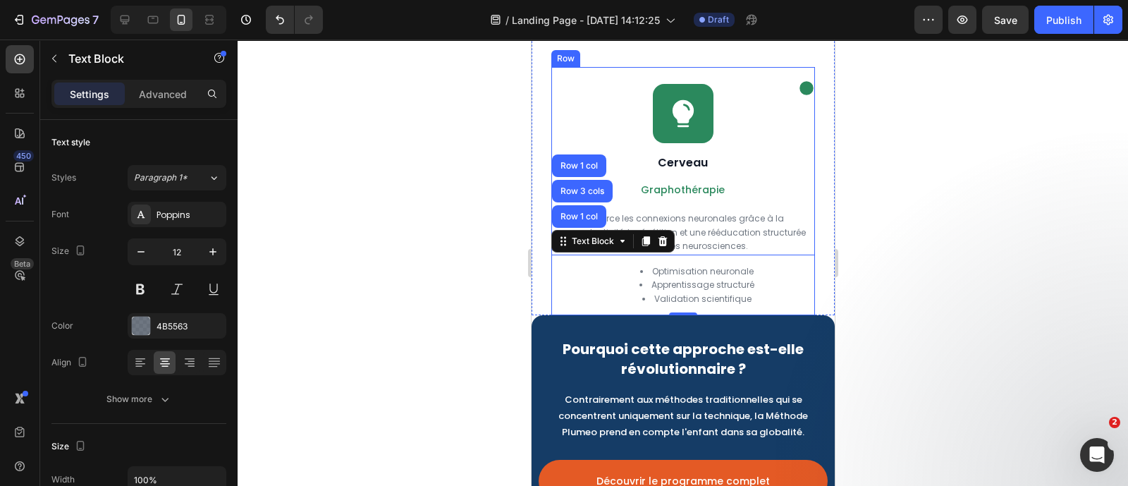
click at [570, 122] on div "Icon Icon Row Cerveau Heading Graphothérapie Text Block Renforce les connexions…" at bounding box center [682, 191] width 263 height 248
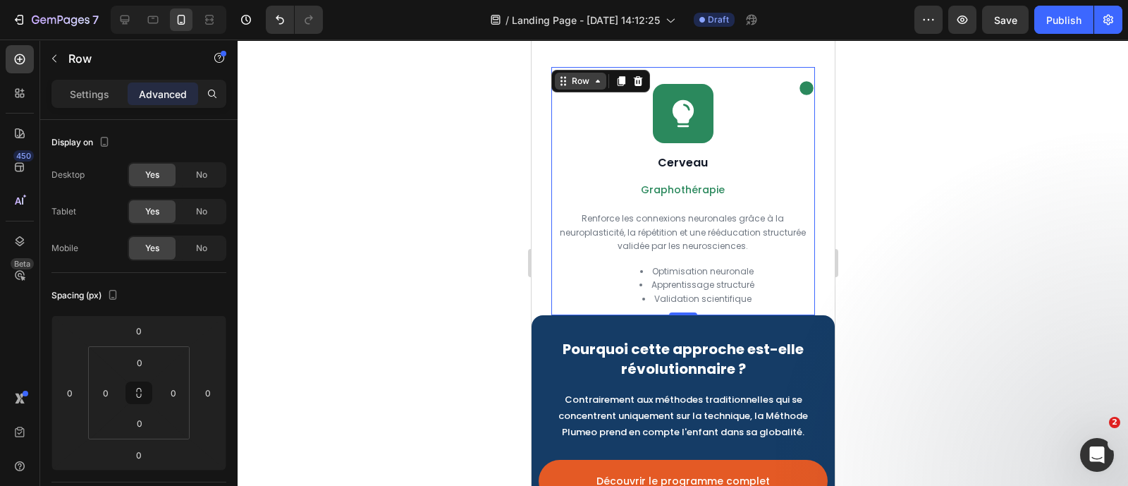
click at [582, 90] on div "Row" at bounding box center [579, 81] width 51 height 17
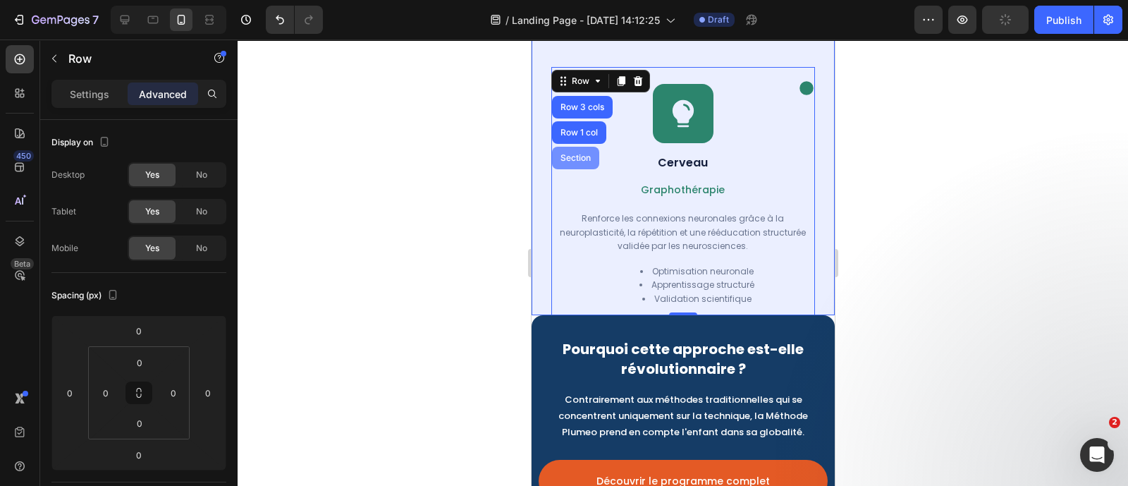
click at [569, 167] on div "Section" at bounding box center [574, 158] width 47 height 23
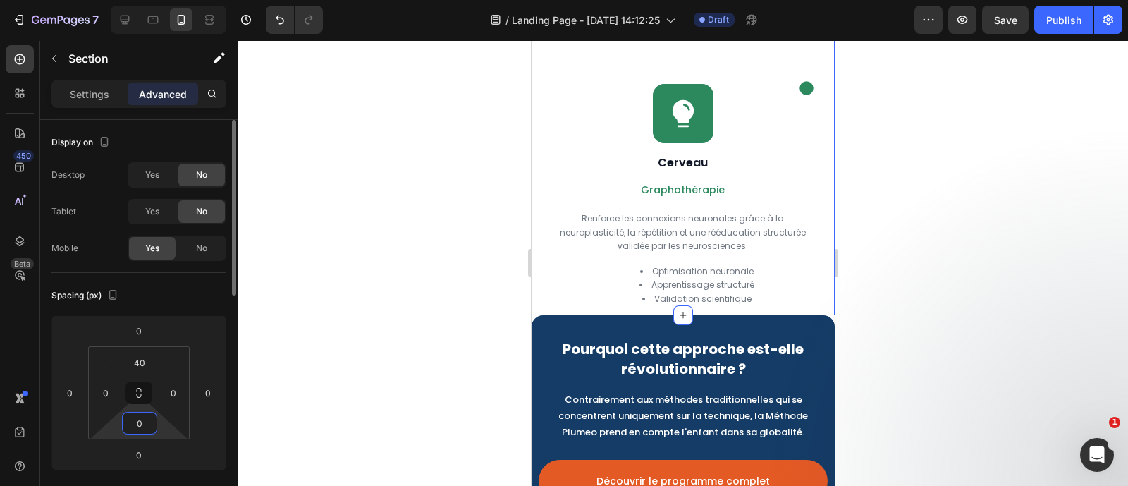
click at [136, 428] on input "0" at bounding box center [139, 422] width 28 height 21
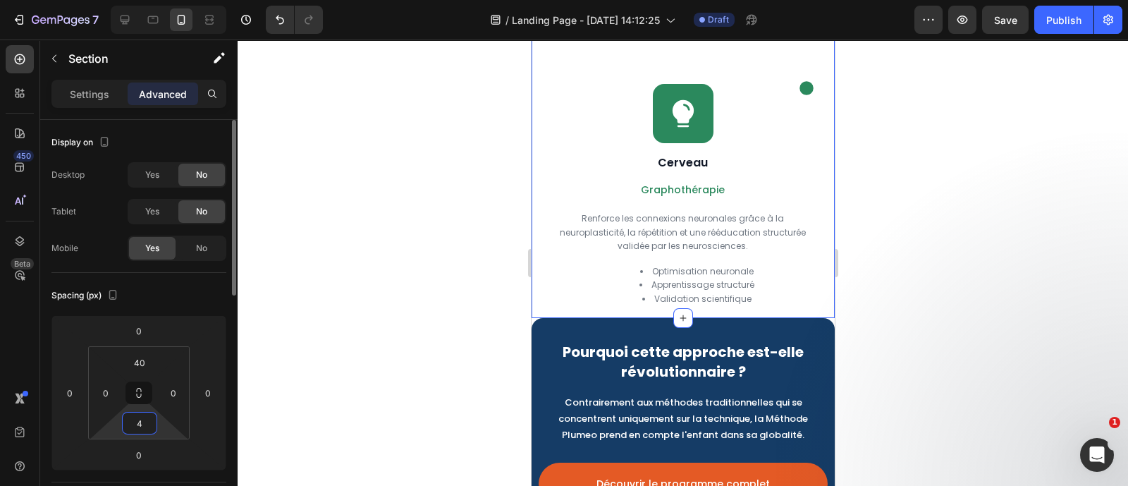
type input "40"
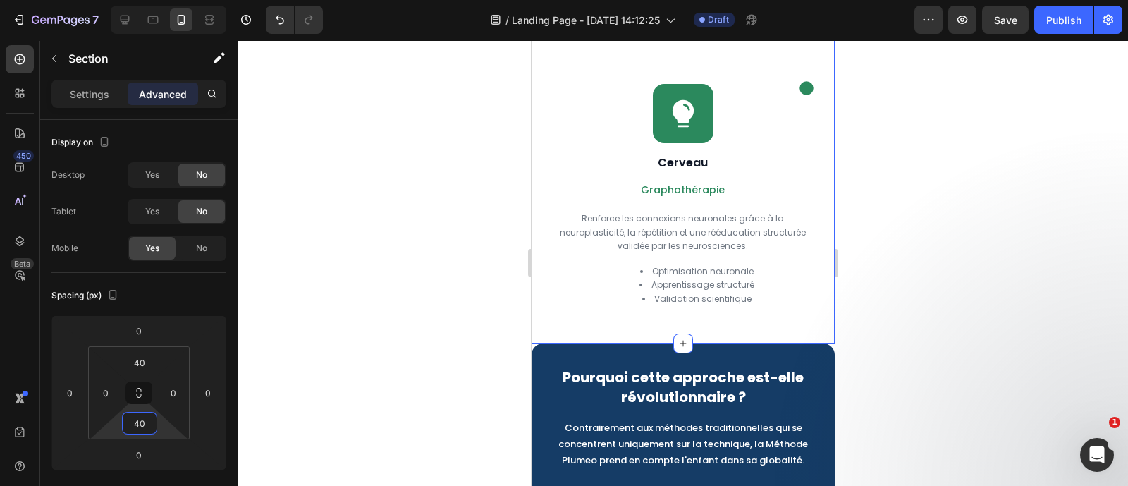
click at [459, 323] on div at bounding box center [683, 262] width 890 height 446
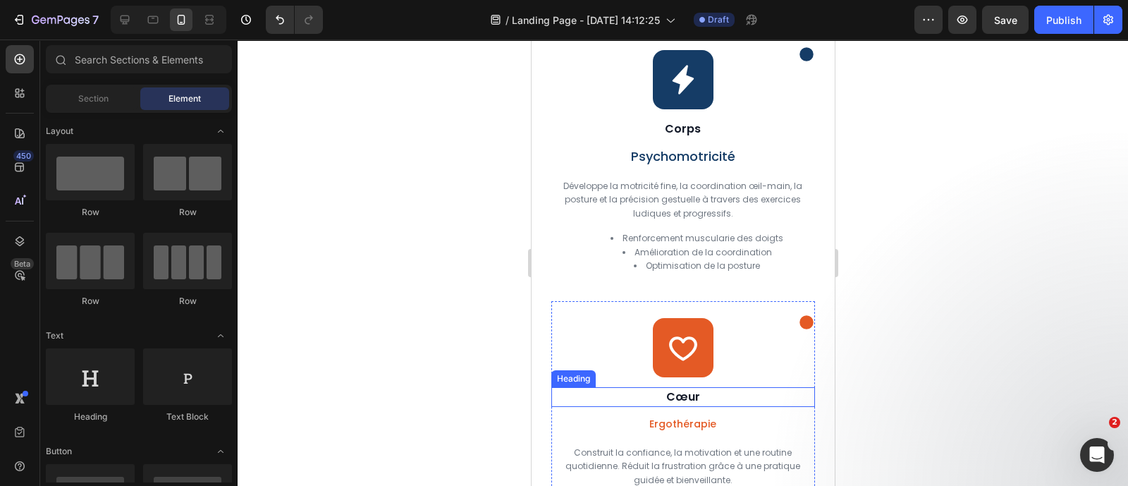
scroll to position [1859, 0]
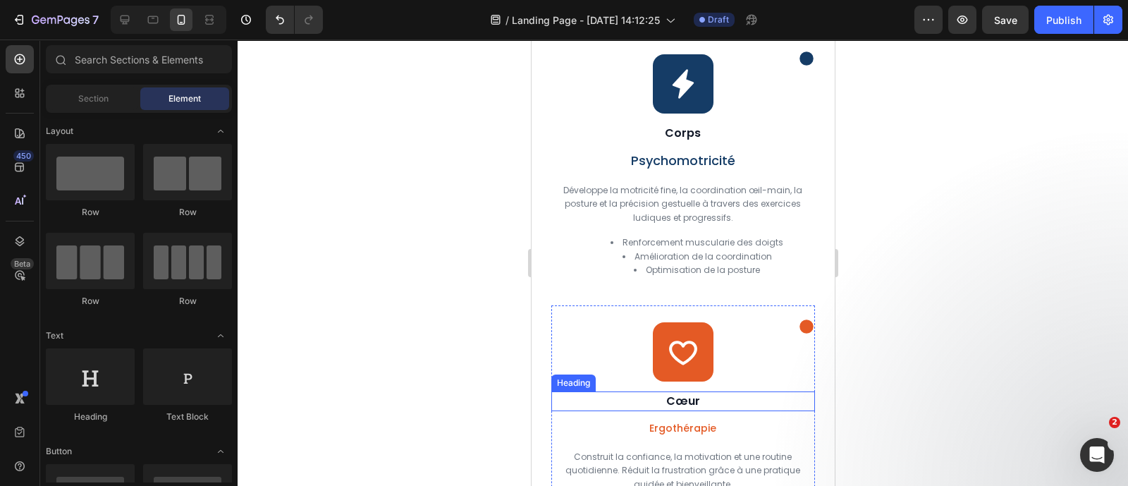
click at [691, 411] on h2 "Cœur" at bounding box center [682, 401] width 263 height 20
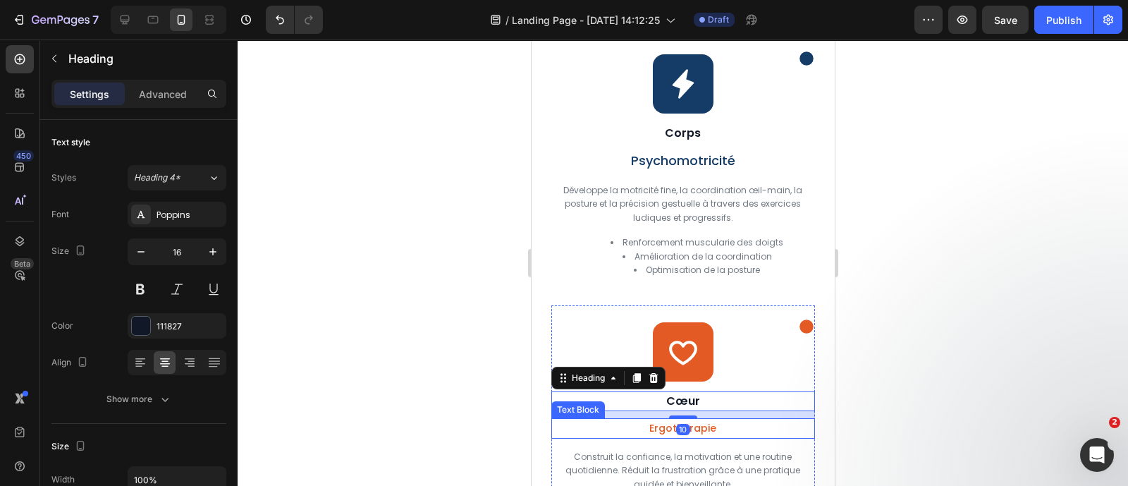
click at [691, 437] on p "Ergothérapie" at bounding box center [682, 428] width 260 height 18
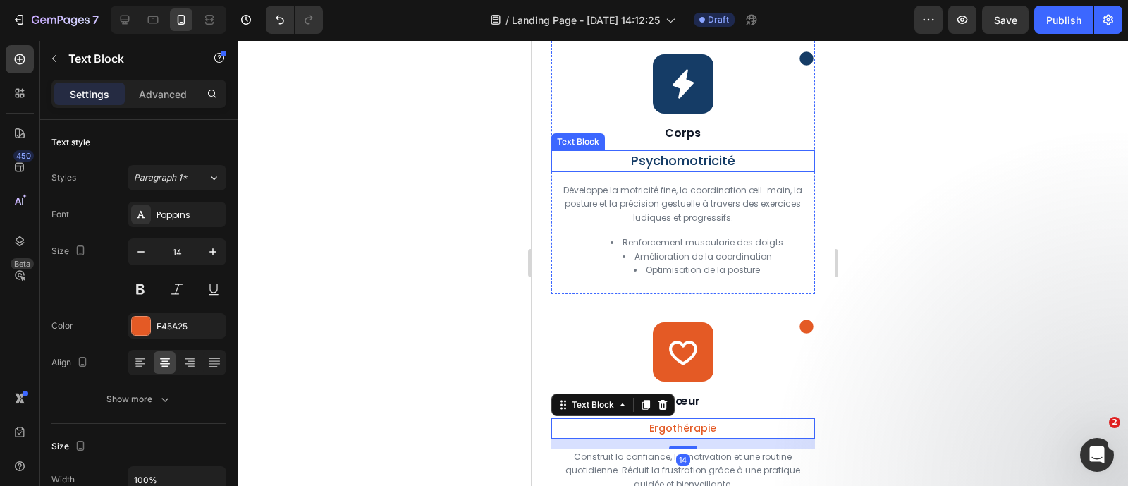
click at [744, 171] on p "Psychomotricité" at bounding box center [682, 161] width 260 height 19
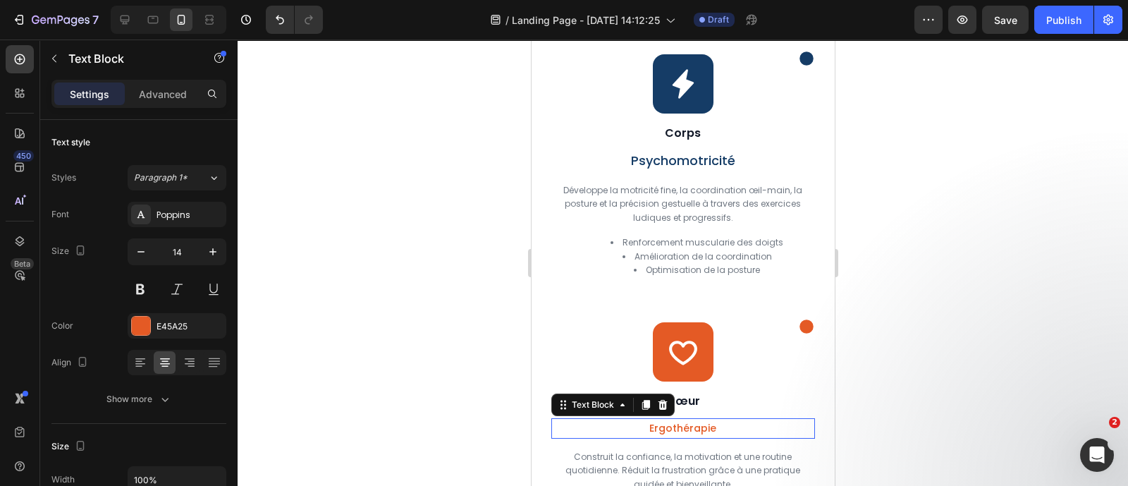
click at [711, 437] on p "Ergothérapie" at bounding box center [682, 428] width 260 height 18
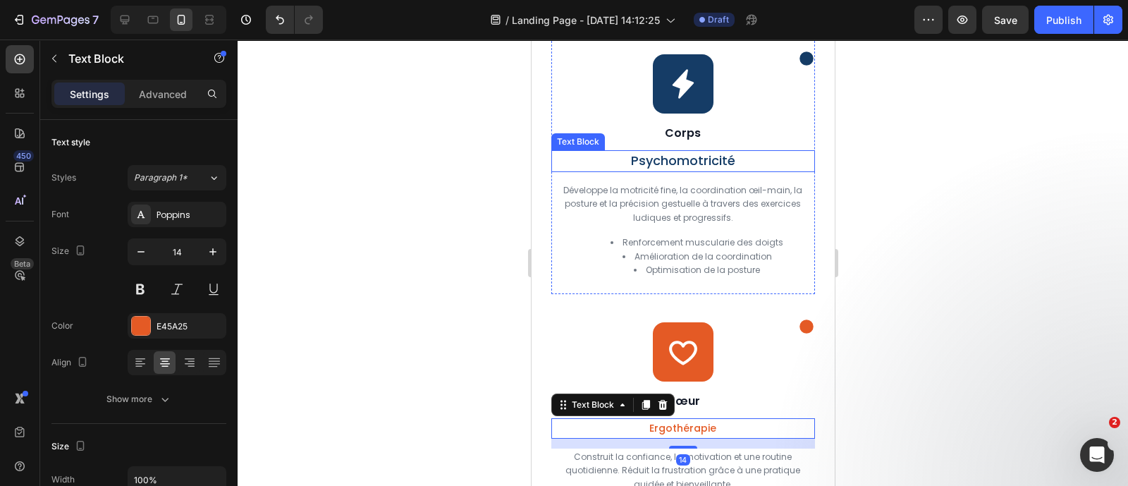
click at [724, 169] on span "Psychomotricité" at bounding box center [682, 161] width 104 height 18
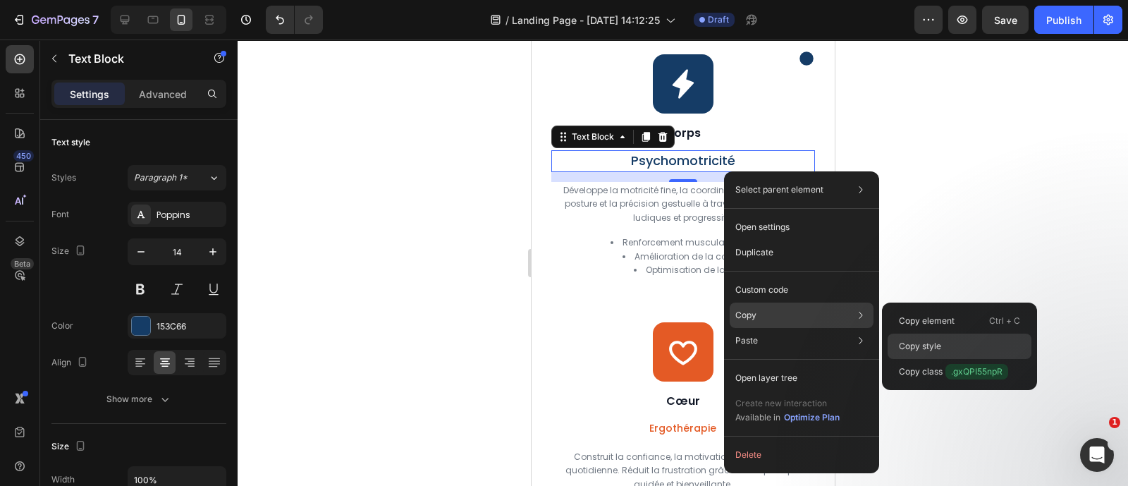
click at [922, 341] on p "Copy style" at bounding box center [920, 346] width 42 height 13
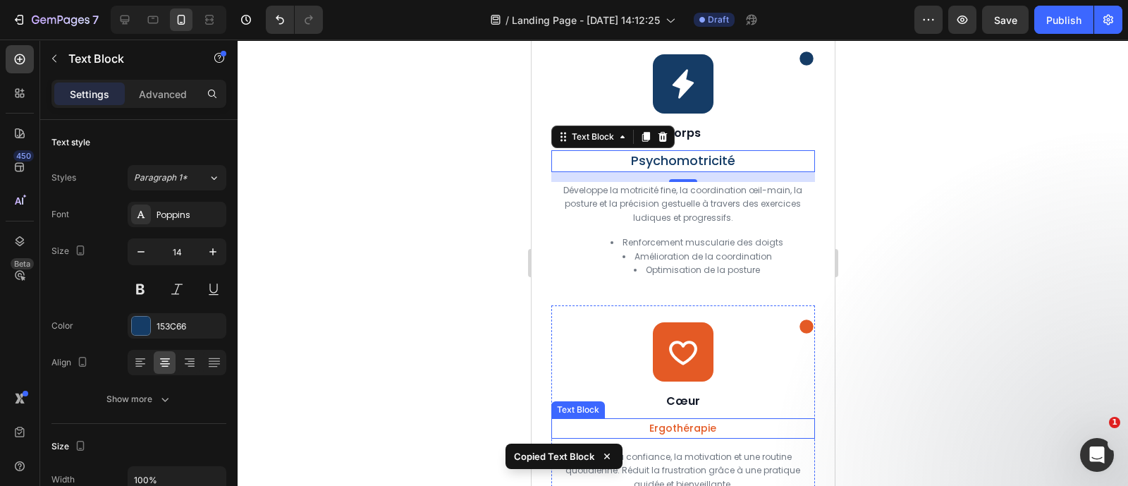
click at [721, 437] on p "Ergothérapie" at bounding box center [682, 428] width 260 height 18
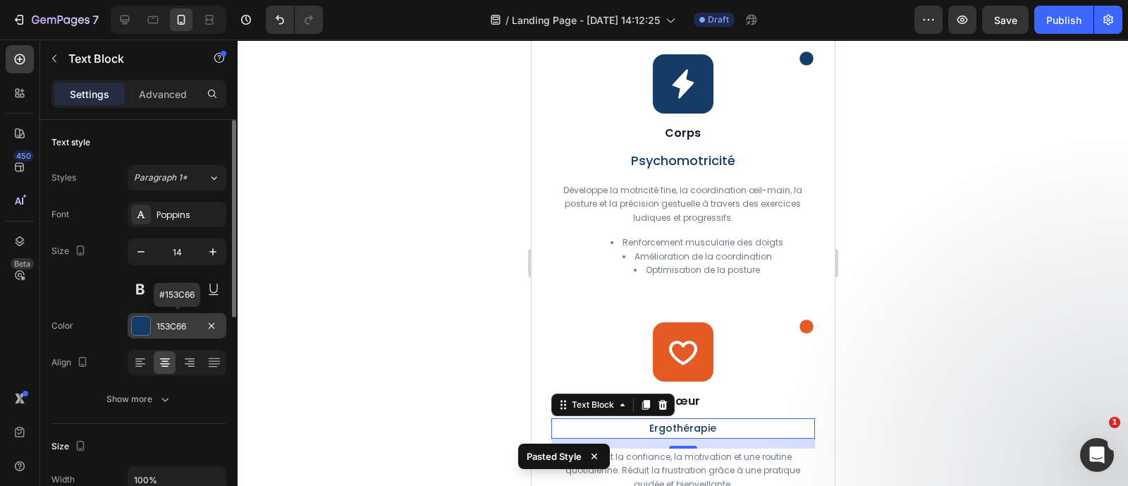
click at [147, 323] on div at bounding box center [141, 325] width 18 height 18
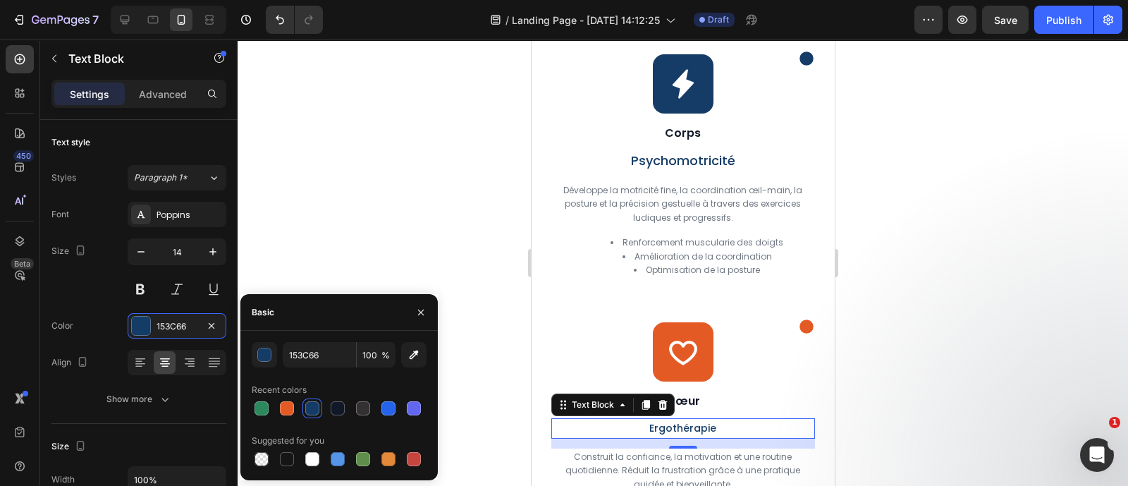
click at [275, 405] on div at bounding box center [339, 408] width 175 height 20
click at [288, 406] on div at bounding box center [287, 408] width 14 height 14
type input "E45A25"
click at [420, 298] on div at bounding box center [421, 312] width 34 height 36
click at [420, 305] on button "button" at bounding box center [421, 312] width 23 height 23
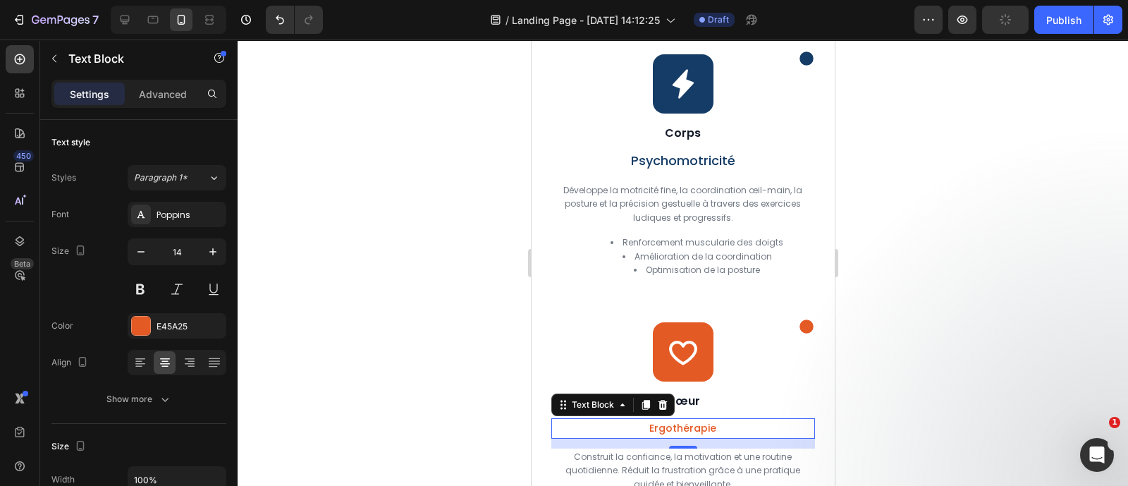
click at [478, 315] on div at bounding box center [683, 262] width 890 height 446
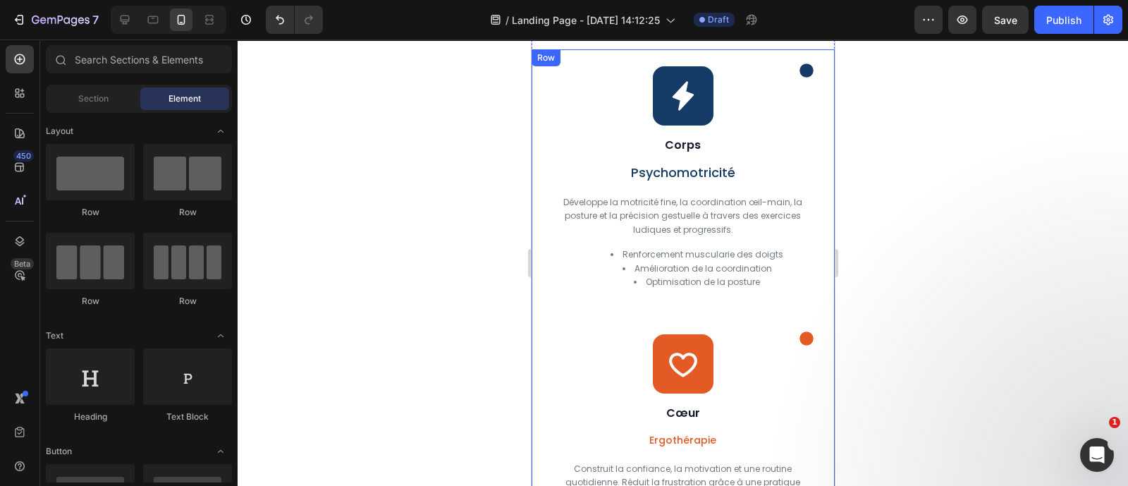
scroll to position [1847, 0]
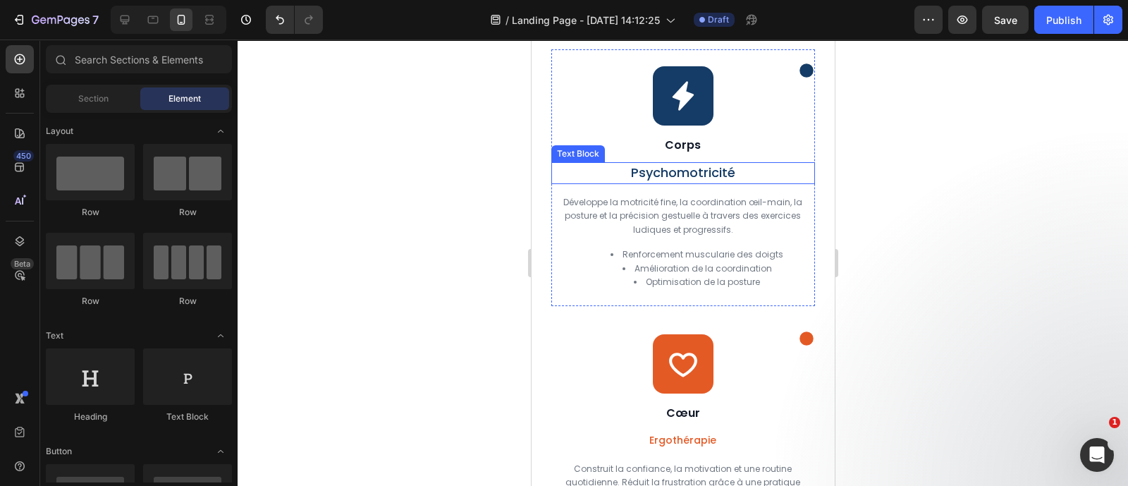
click at [678, 181] on span "Psychomotricité" at bounding box center [682, 173] width 104 height 18
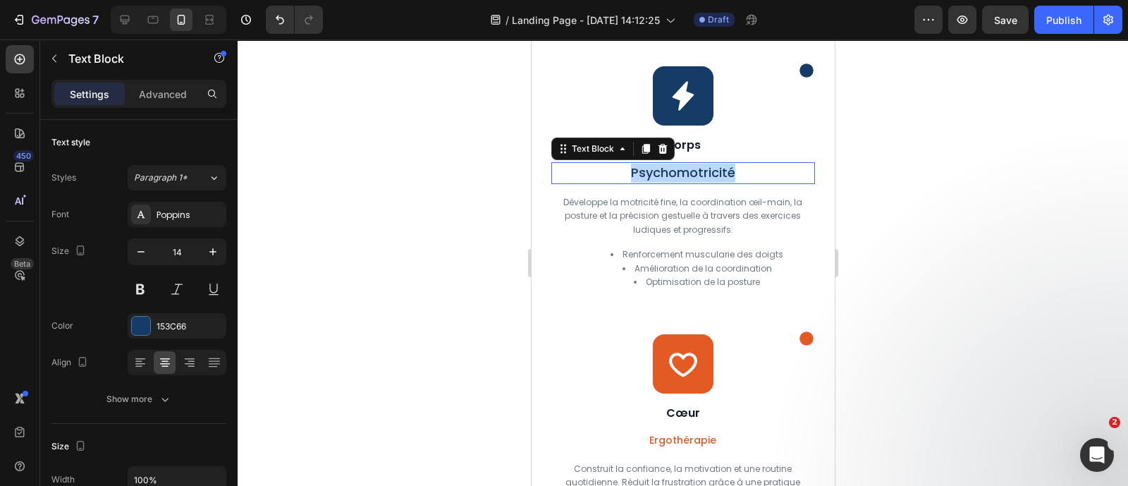
click at [678, 181] on span "Psychomotricité" at bounding box center [682, 173] width 104 height 18
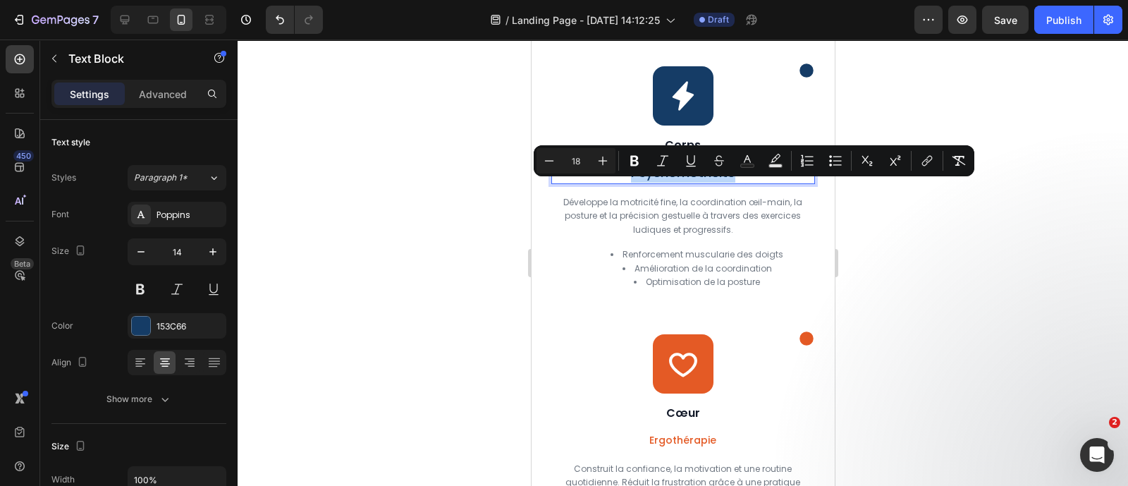
copy span "Psychomotricité"
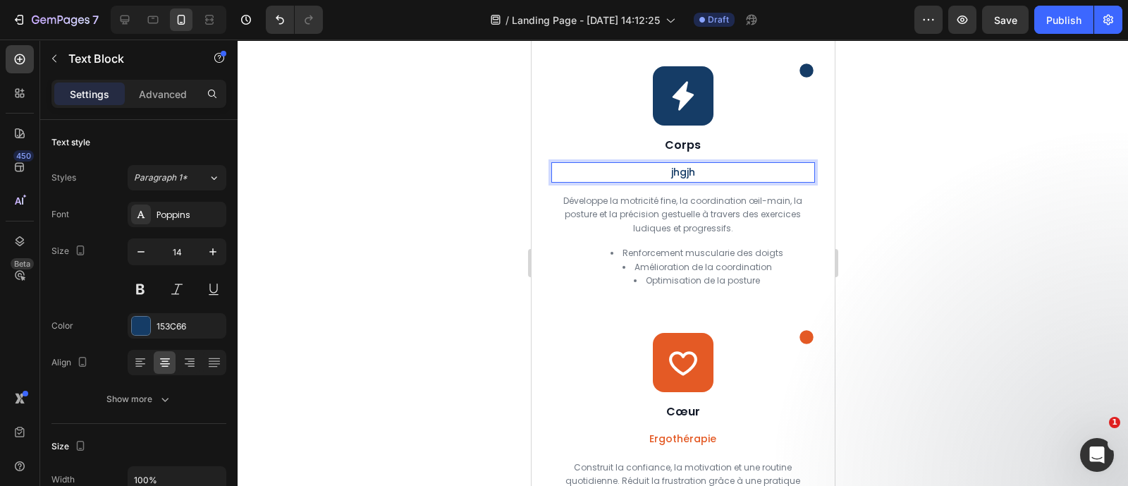
click at [739, 181] on p "jhgjh" at bounding box center [682, 173] width 260 height 18
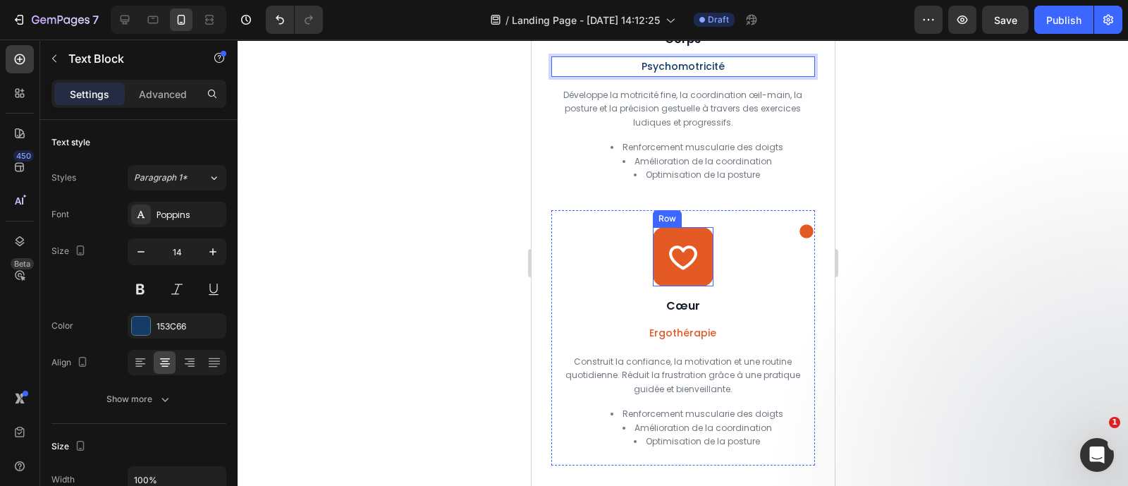
scroll to position [1950, 0]
click at [675, 267] on icon at bounding box center [682, 258] width 31 height 31
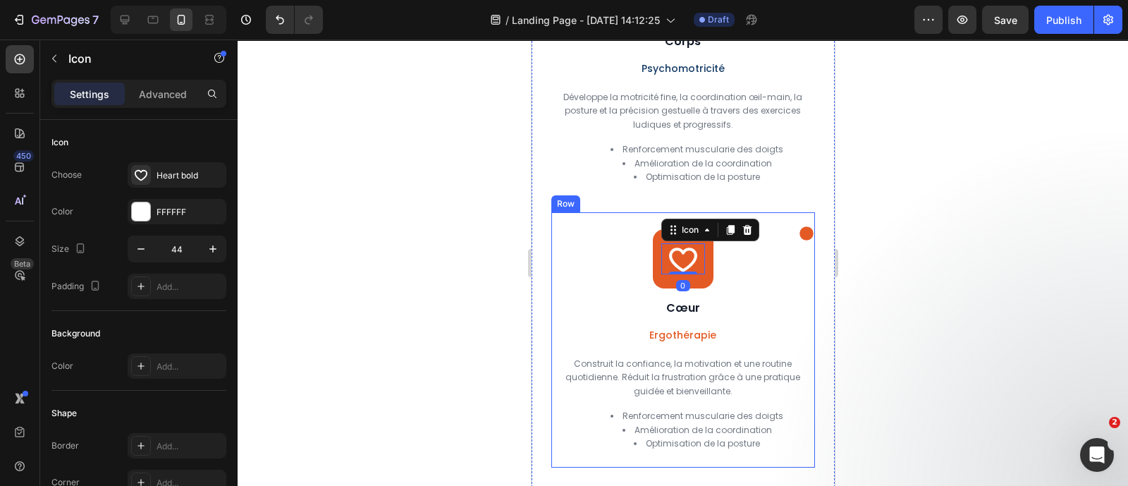
click at [744, 270] on div "Icon Icon 0 Row Cœur Heading Ergothérapie Text Block Construit la confiance, la…" at bounding box center [682, 336] width 263 height 248
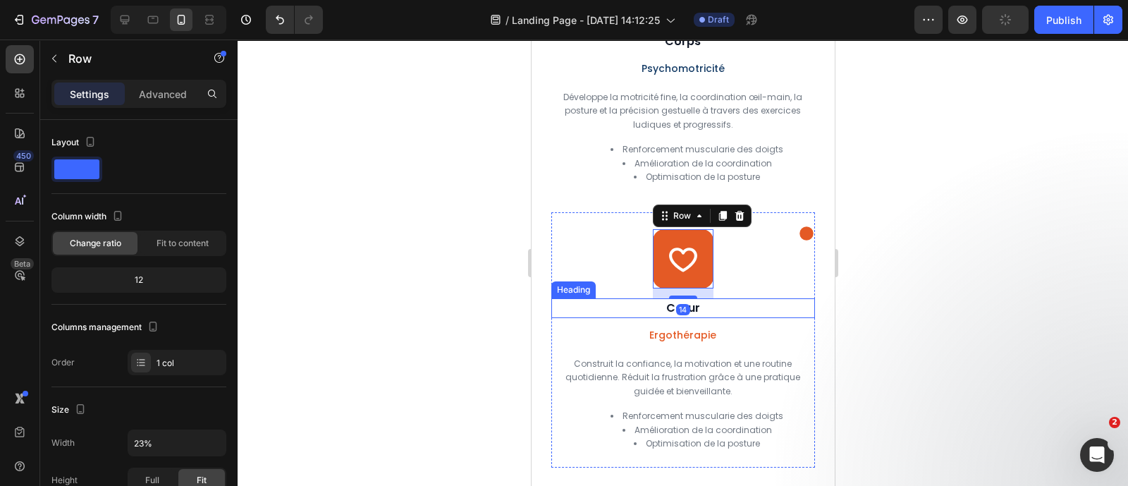
click at [697, 318] on h2 "Cœur" at bounding box center [682, 308] width 263 height 20
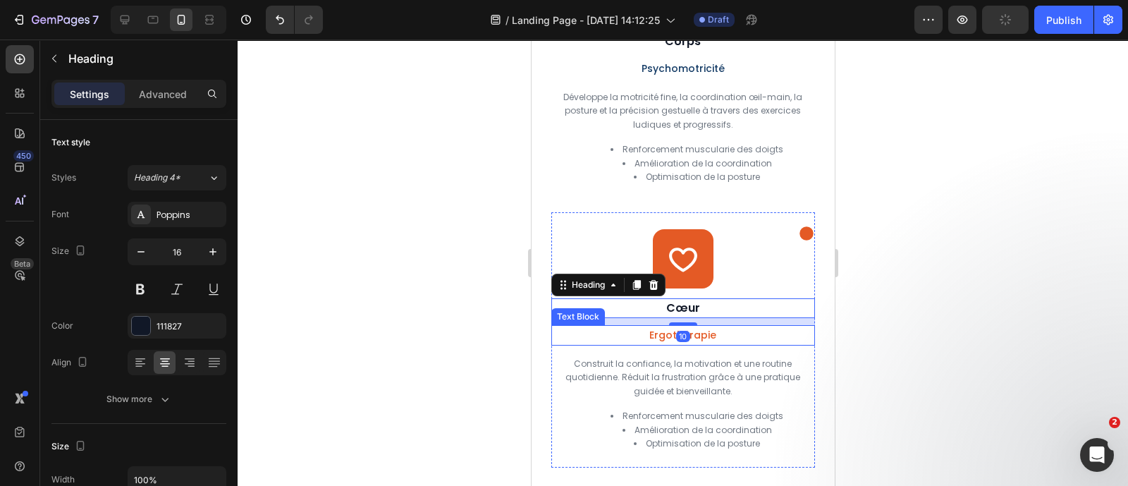
click at [706, 344] on p "Ergothérapie" at bounding box center [682, 335] width 260 height 18
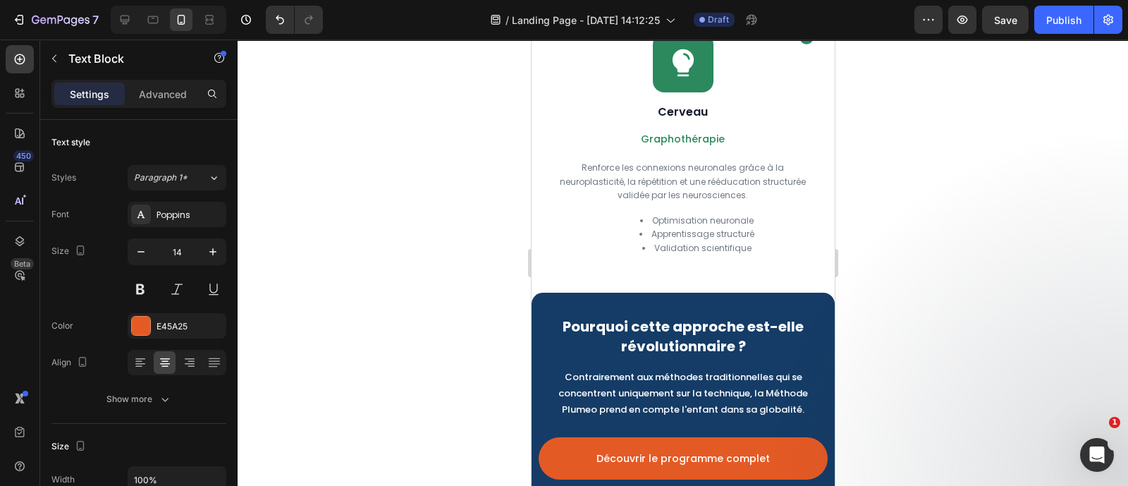
scroll to position [2687, 0]
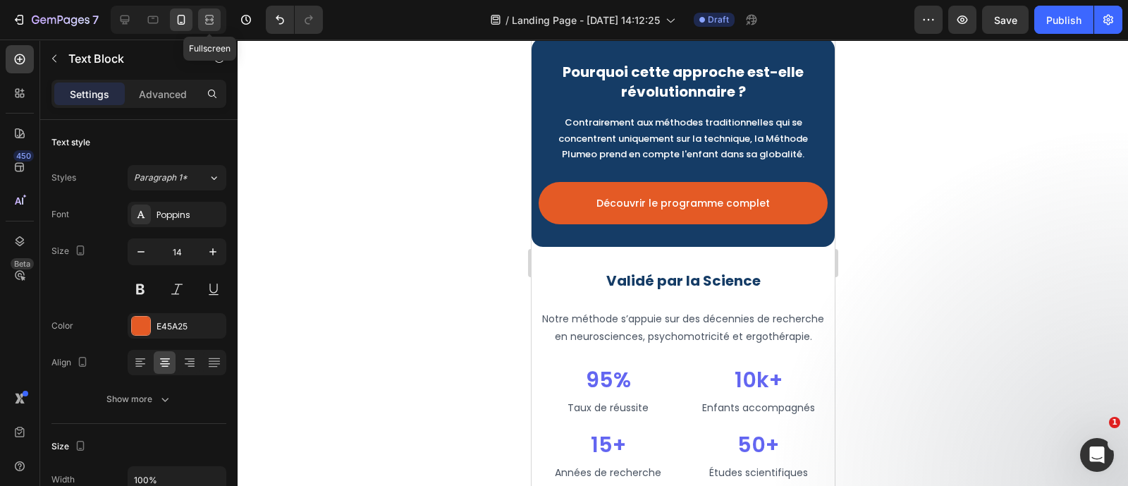
click at [207, 14] on icon at bounding box center [209, 20] width 14 height 14
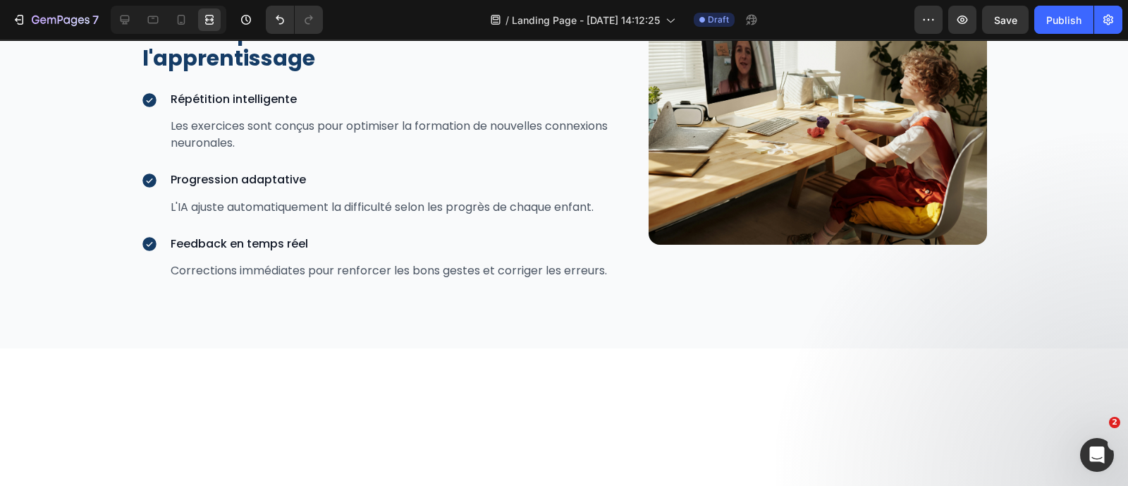
scroll to position [1935, 0]
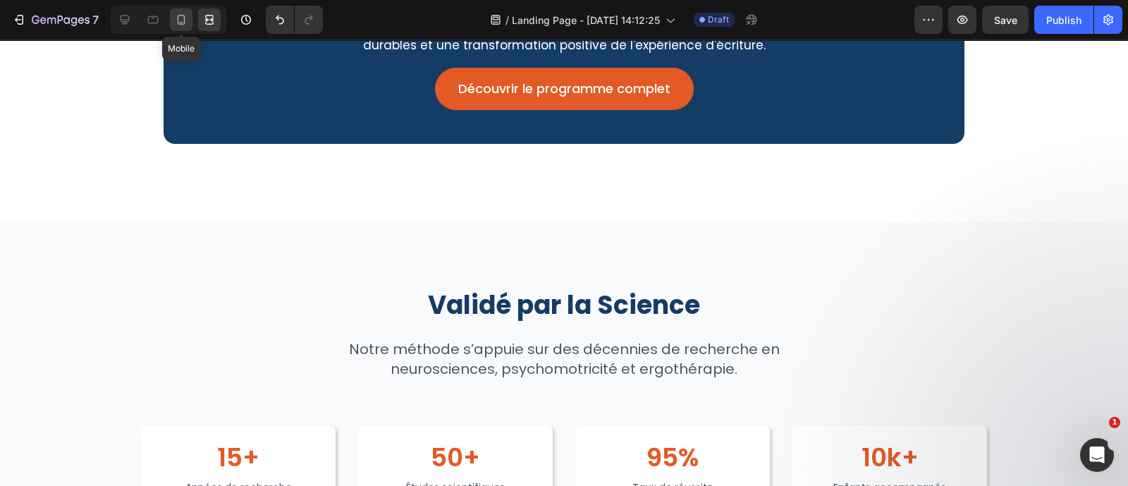
click at [178, 16] on icon at bounding box center [182, 20] width 8 height 10
type input "14"
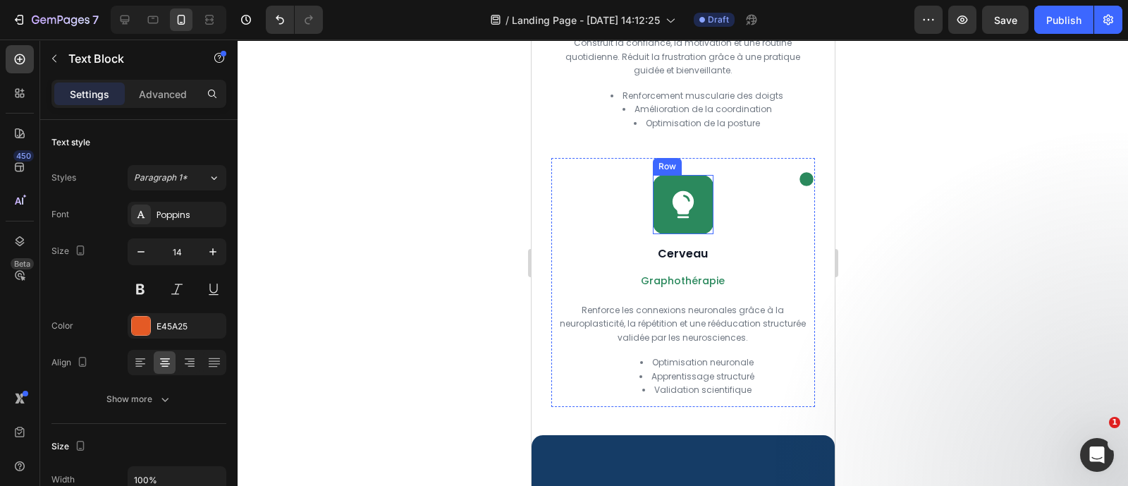
scroll to position [2401, 0]
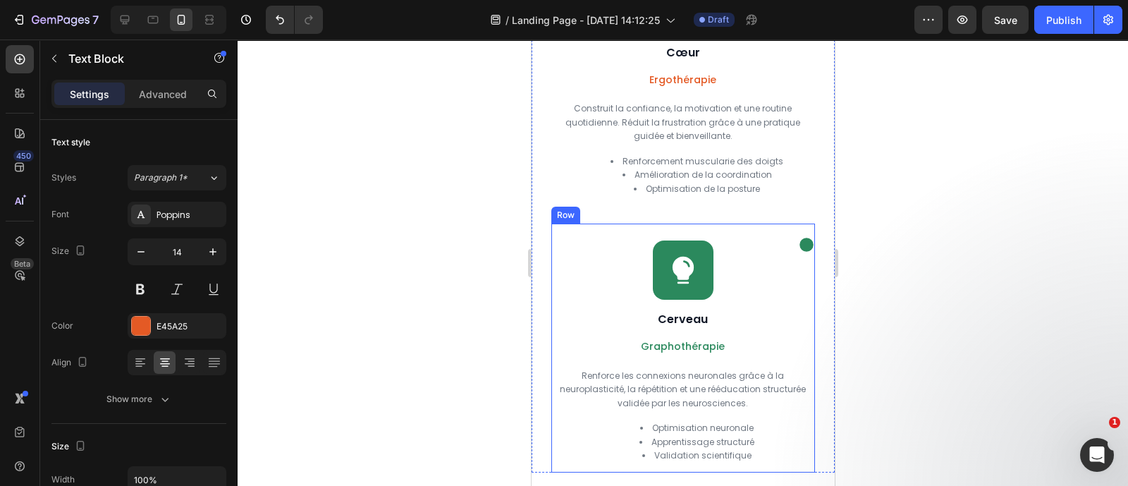
click at [732, 246] on div "Icon Icon Row Cerveau Heading Graphothérapie Text Block Renforce les connexions…" at bounding box center [682, 347] width 263 height 248
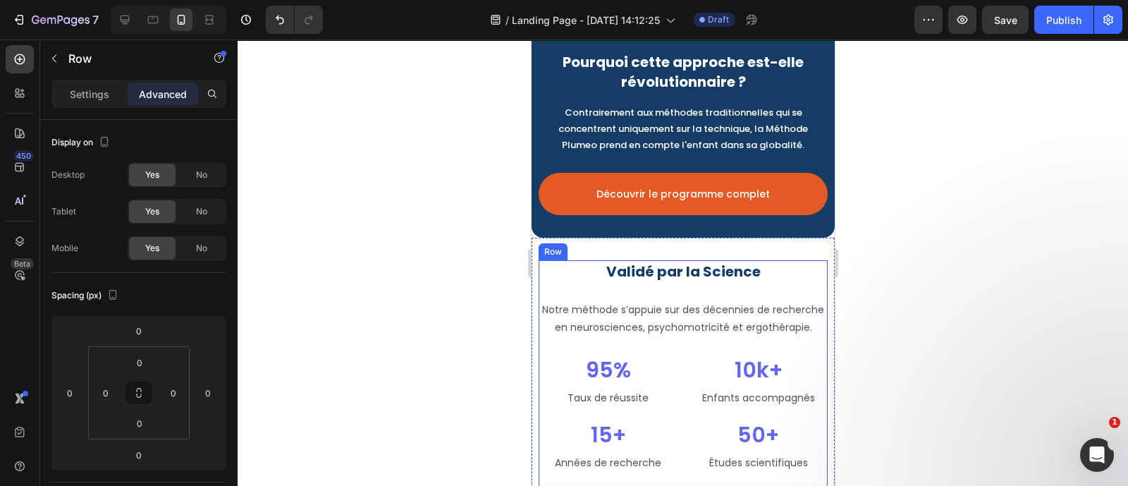
scroll to position [2896, 0]
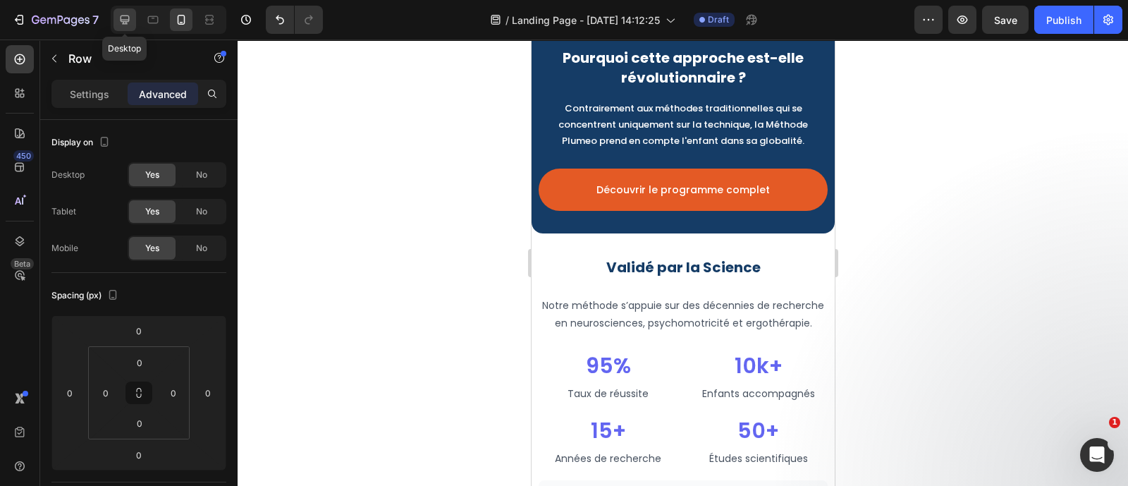
click at [118, 20] on icon at bounding box center [125, 20] width 14 height 14
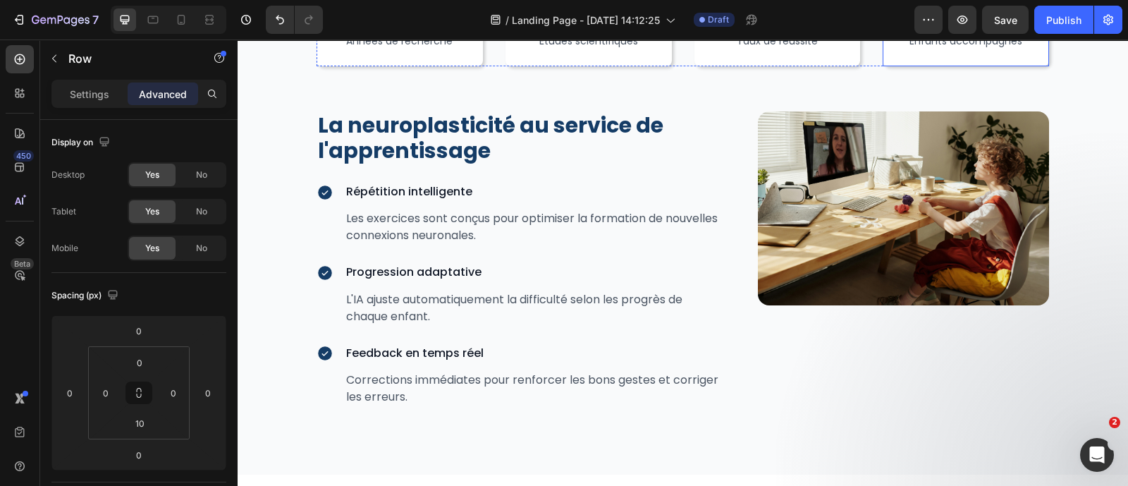
scroll to position [2710, 0]
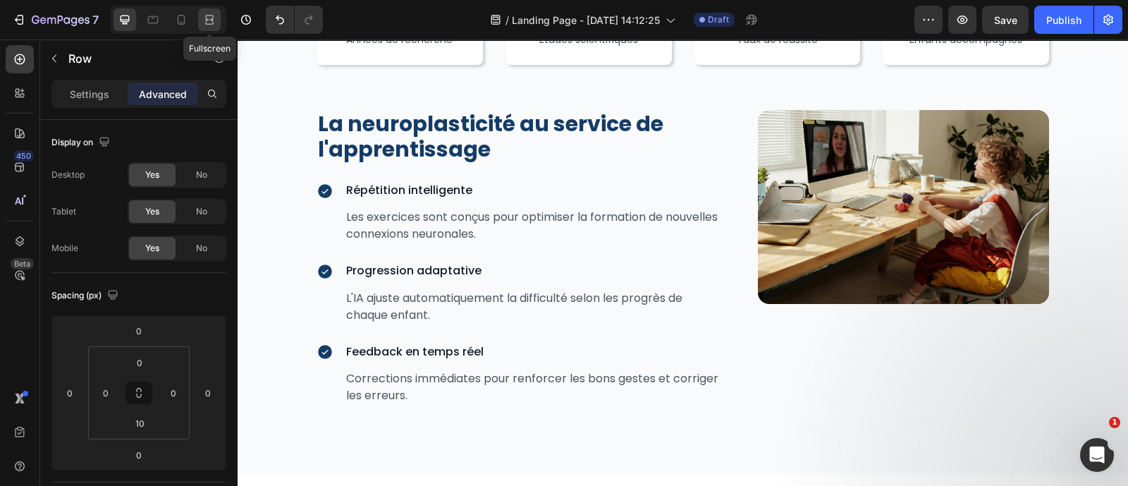
click at [211, 20] on icon at bounding box center [211, 20] width 4 height 4
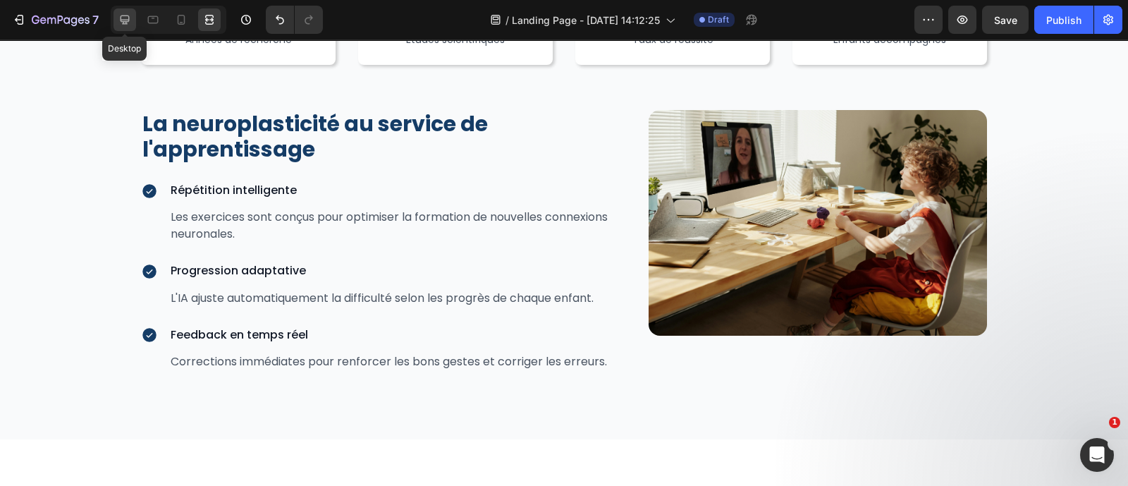
click at [133, 13] on div at bounding box center [124, 19] width 23 height 23
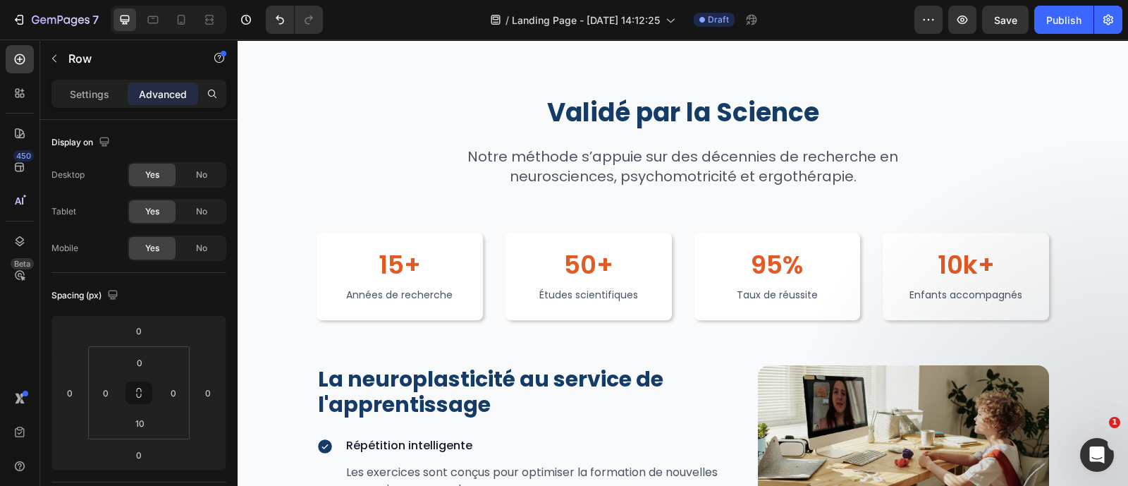
scroll to position [2528, 0]
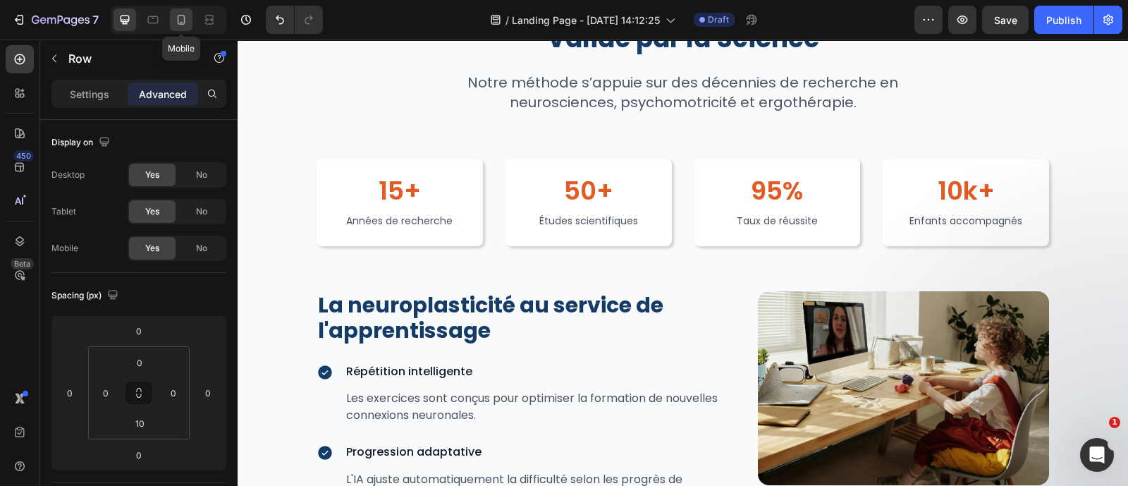
click at [186, 16] on icon at bounding box center [181, 20] width 14 height 14
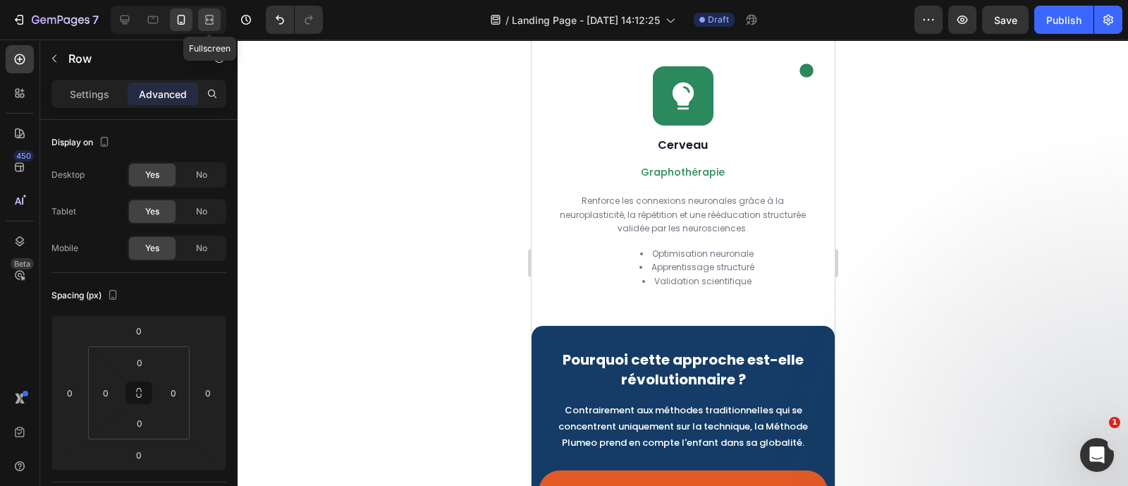
scroll to position [2692, 0]
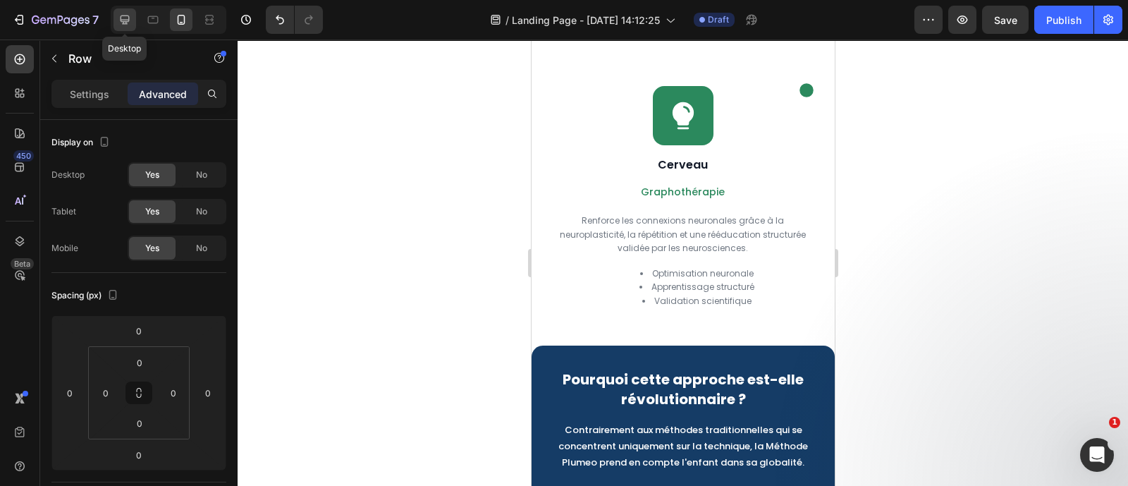
click at [120, 26] on icon at bounding box center [125, 20] width 14 height 14
type input "10"
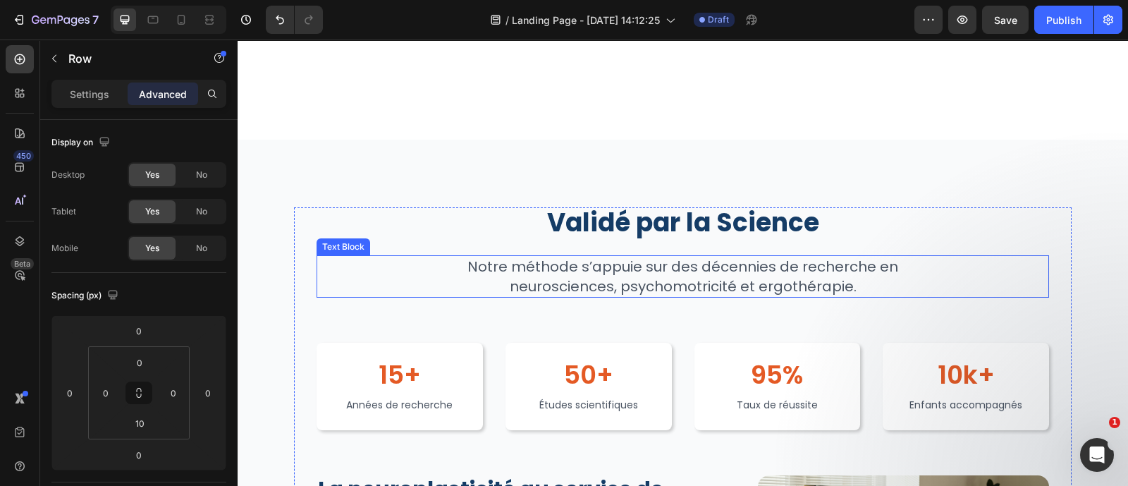
scroll to position [2428, 0]
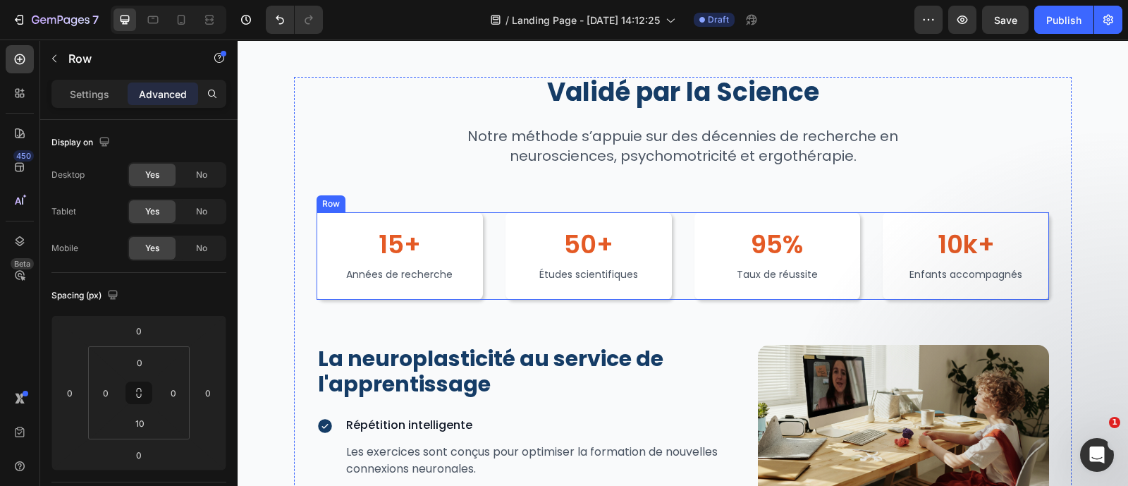
click at [670, 243] on div "15+ Heading Années de recherche Text Block Row 50+ Heading Études scientifiques…" at bounding box center [682, 255] width 732 height 87
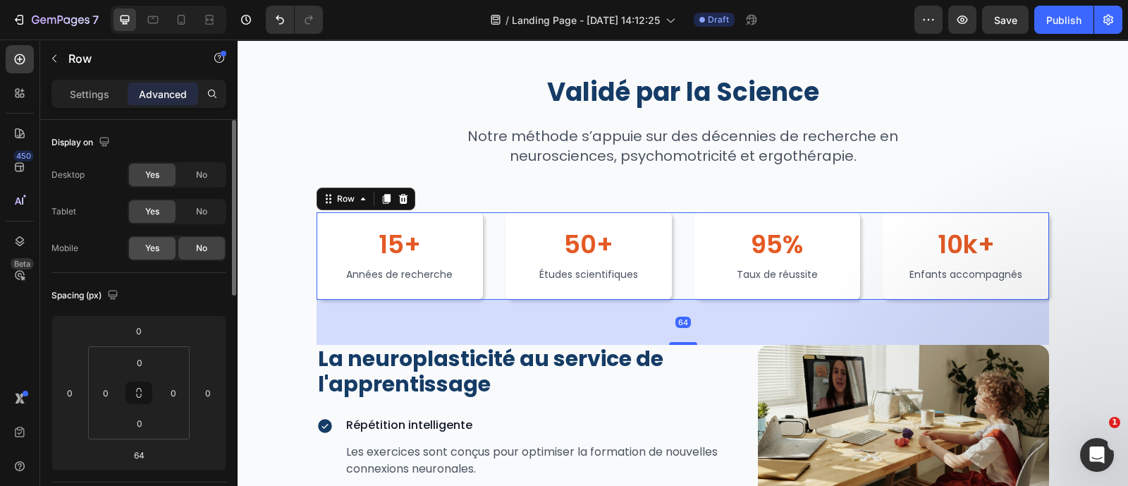
drag, startPoint x: 146, startPoint y: 247, endPoint x: 550, endPoint y: 240, distance: 403.9
click at [146, 247] on span "Yes" at bounding box center [152, 248] width 14 height 13
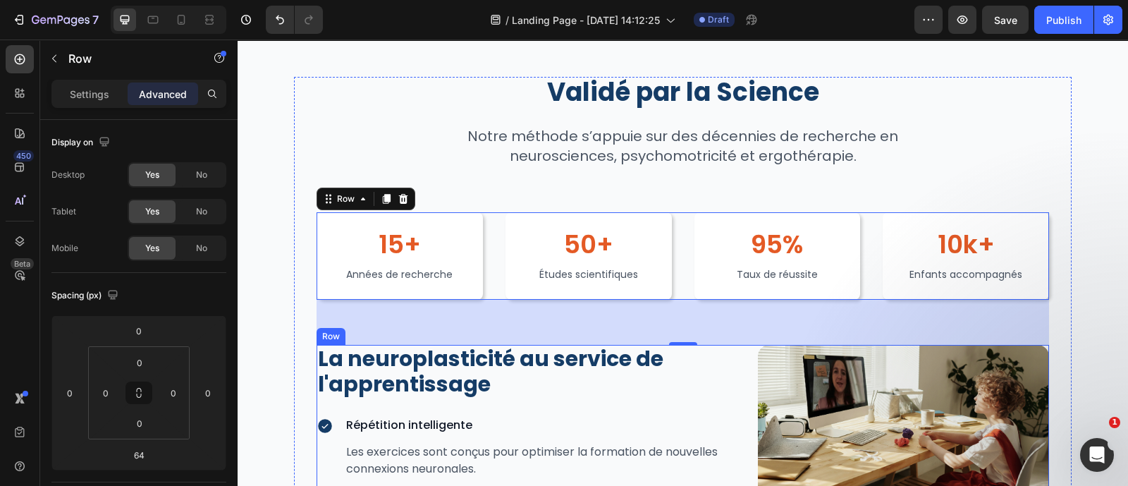
scroll to position [2633, 0]
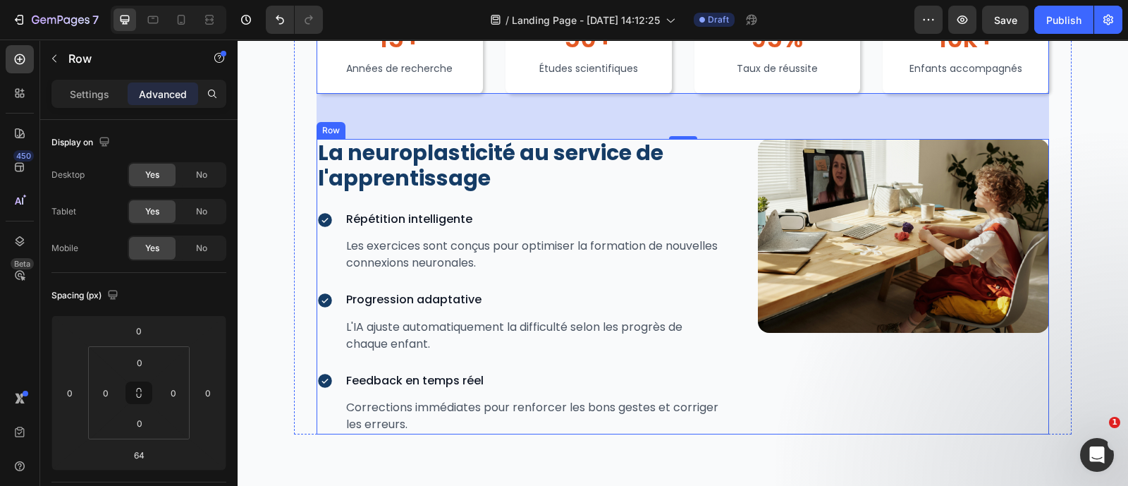
click at [733, 245] on div "La neuroplasticité au service de l'apprentissage Heading Icon Répétition intell…" at bounding box center [682, 286] width 732 height 295
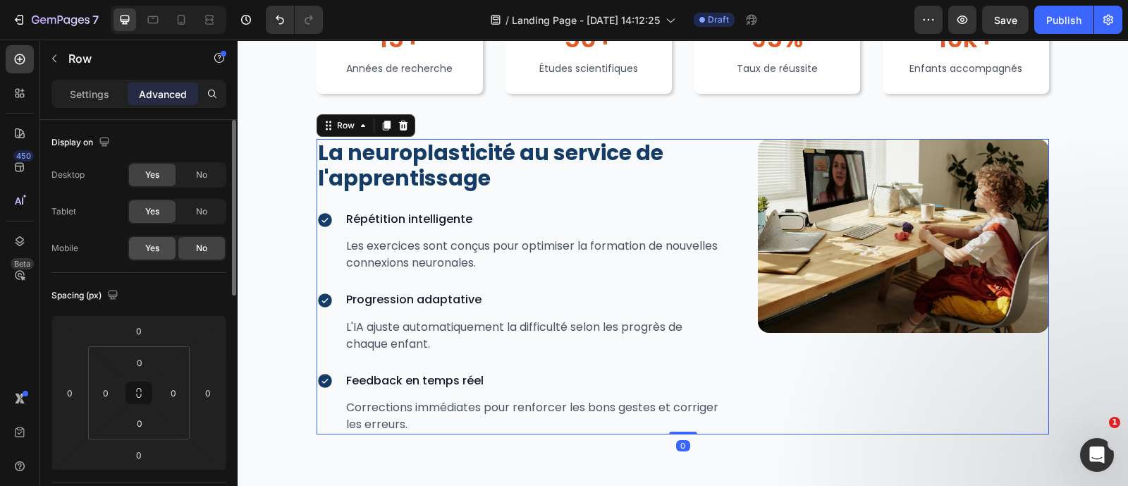
click at [154, 244] on span "Yes" at bounding box center [152, 248] width 14 height 13
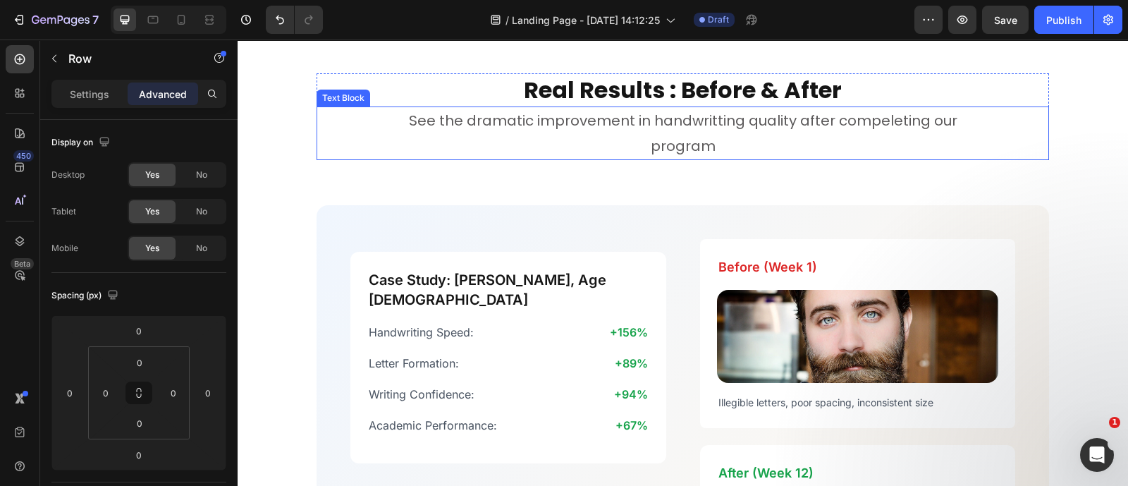
scroll to position [3000, 0]
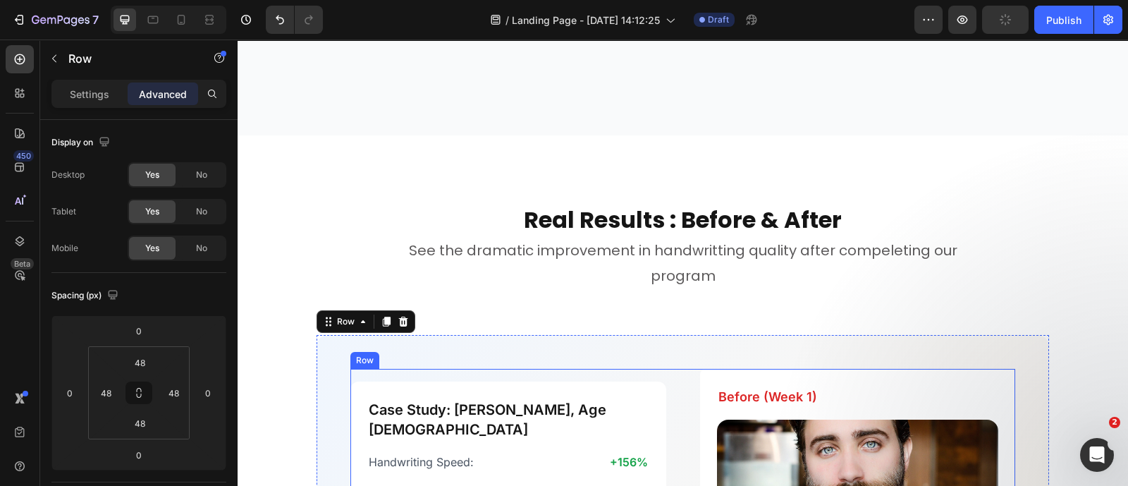
scroll to position [3177, 0]
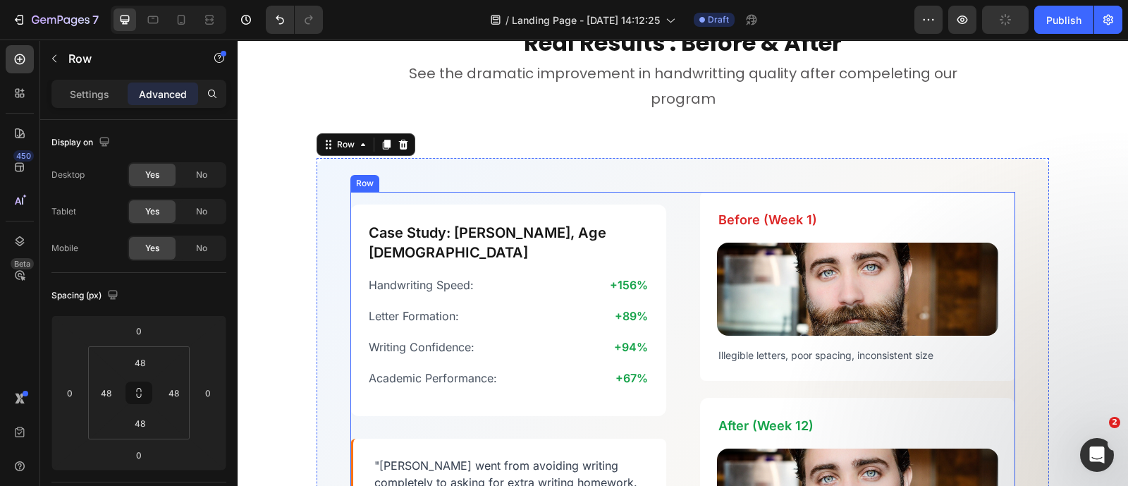
drag, startPoint x: 676, startPoint y: 235, endPoint x: 531, endPoint y: 295, distance: 156.4
click at [676, 235] on div "Case Study: Alex, Age 8 Heading Handwriting Speed: Text Block +156% Text Block …" at bounding box center [682, 389] width 665 height 395
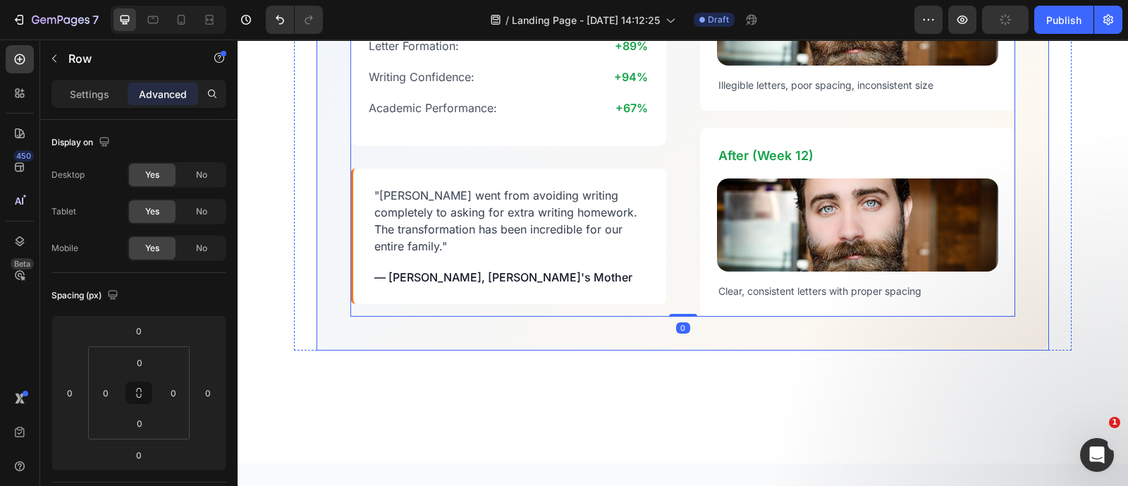
scroll to position [3444, 0]
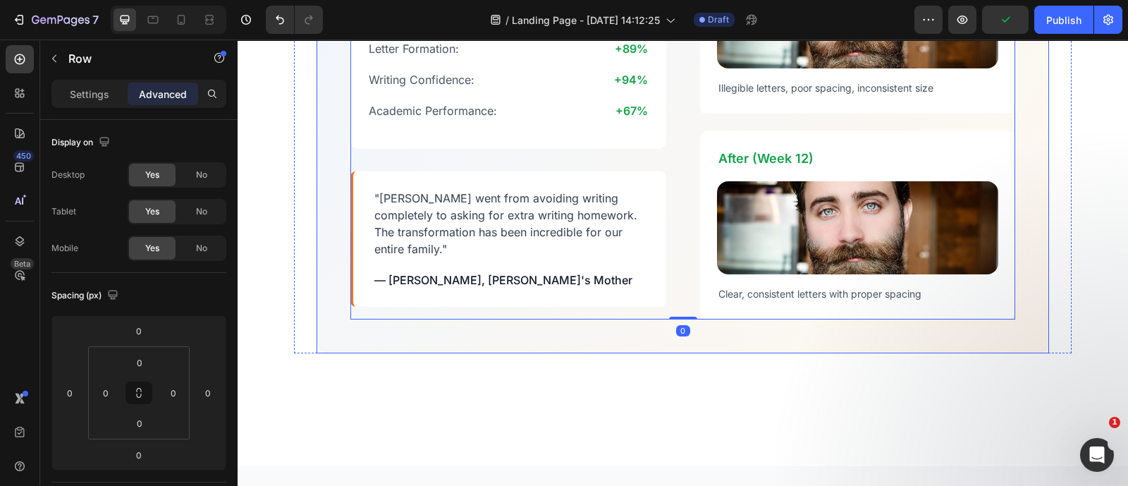
click at [562, 326] on div "Case Study: Alex, Age 8 Heading Handwriting Speed: Text Block +156% Text Block …" at bounding box center [682, 122] width 732 height 462
click at [310, 289] on div "Real Results : Before & After Heading See the dramatic improvement in handwritt…" at bounding box center [682, 56] width 777 height 595
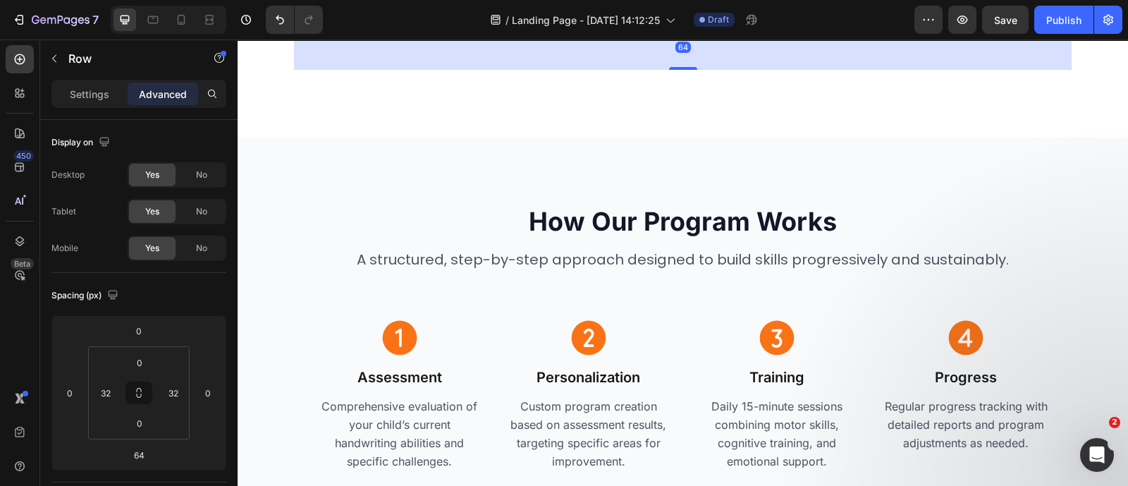
scroll to position [3774, 0]
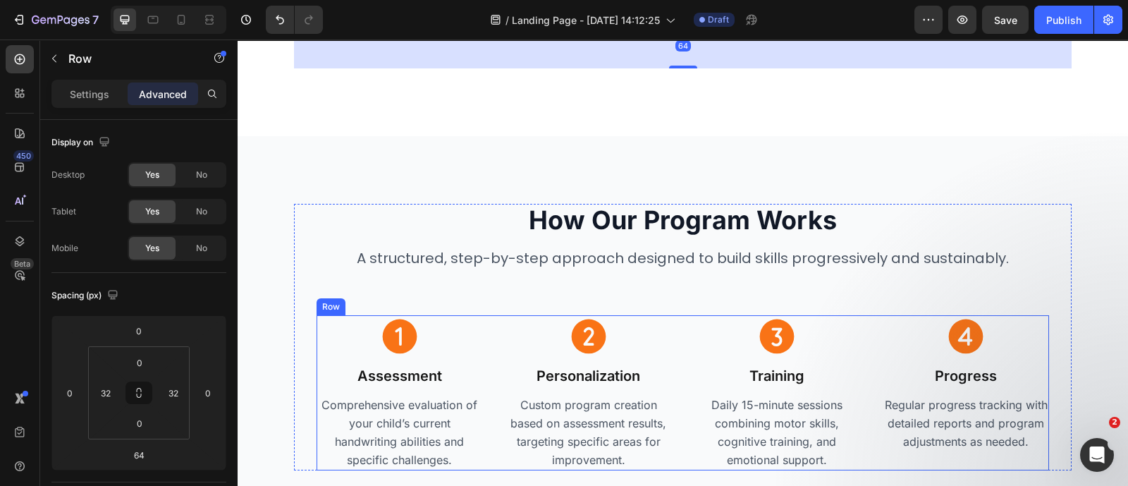
click at [490, 326] on div "Icon Assessment Heading Comprehensive evaluation of your child’s current handwr…" at bounding box center [682, 392] width 732 height 155
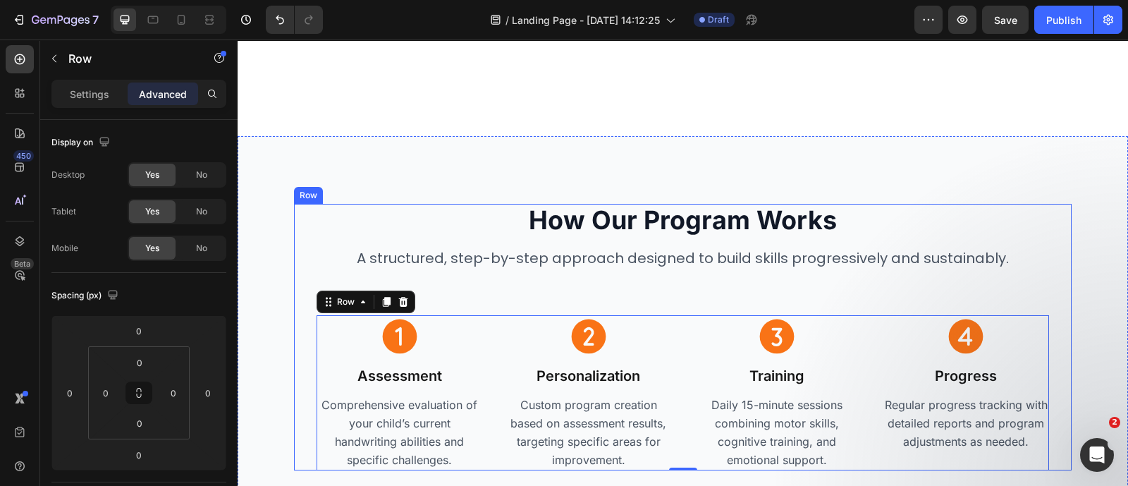
click at [574, 290] on div "How Our Program Works Heading A structured, step-by-step approach designed to b…" at bounding box center [682, 337] width 732 height 266
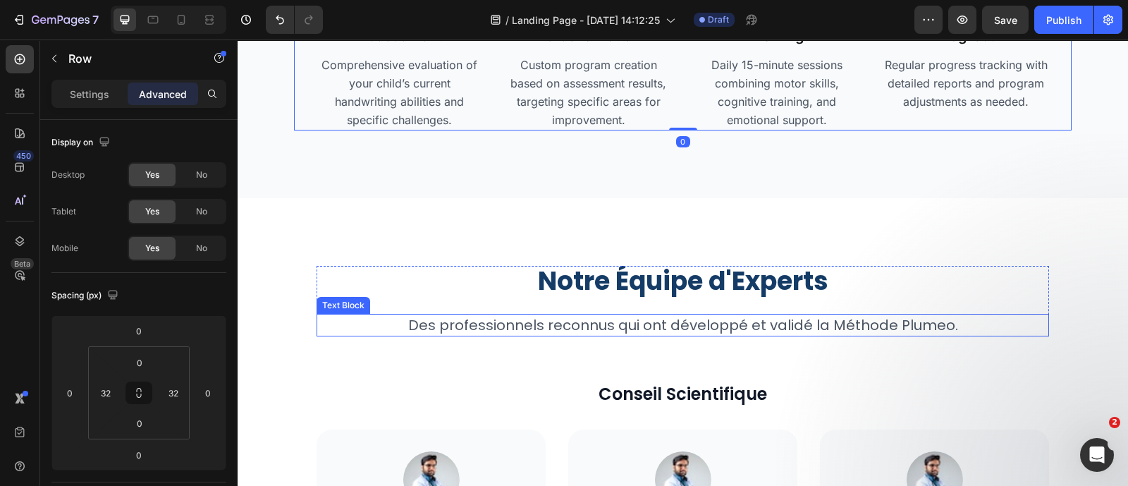
scroll to position [4385, 0]
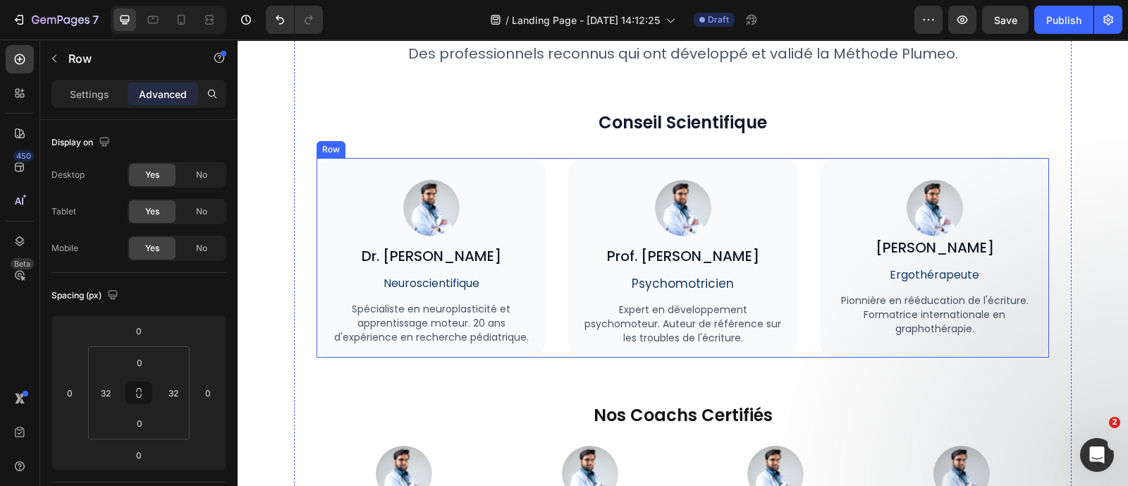
click at [551, 223] on div "Image Dr. Marie Dubois Heading Neuroscientifique Text Block Spécialiste en neur…" at bounding box center [682, 257] width 732 height 199
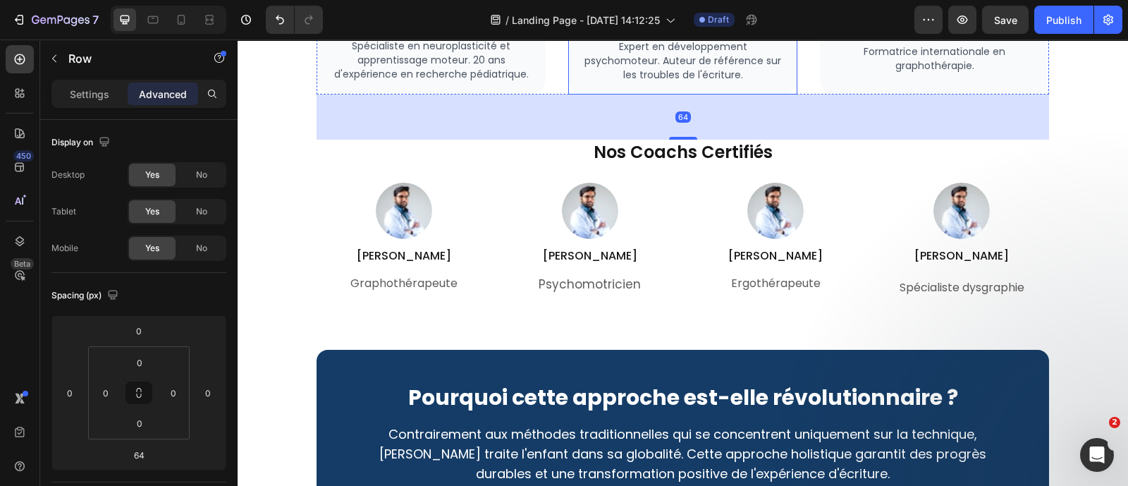
scroll to position [4657, 0]
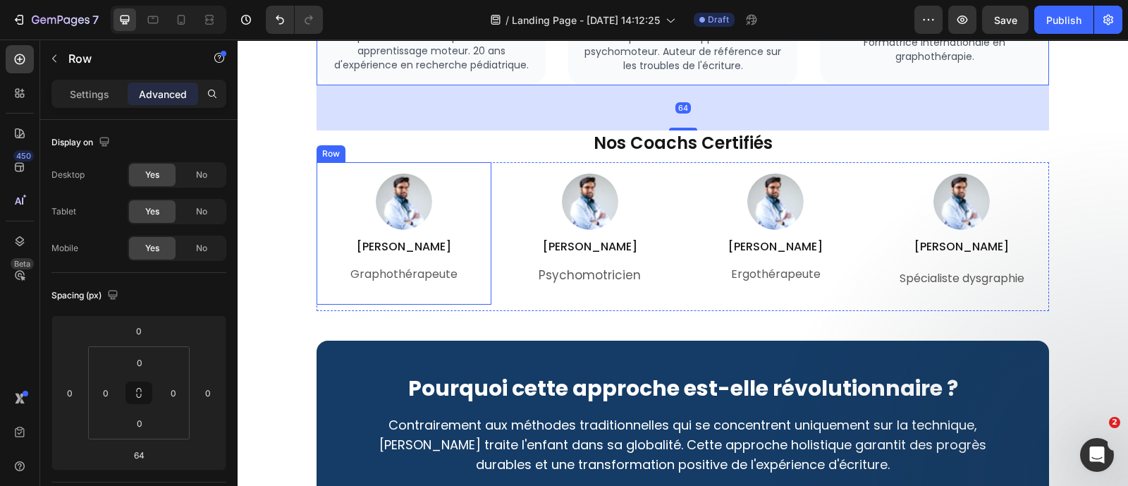
click at [487, 248] on div "Image Lucas M. Heading Graphothérapeute Text Block Row" at bounding box center [403, 233] width 175 height 142
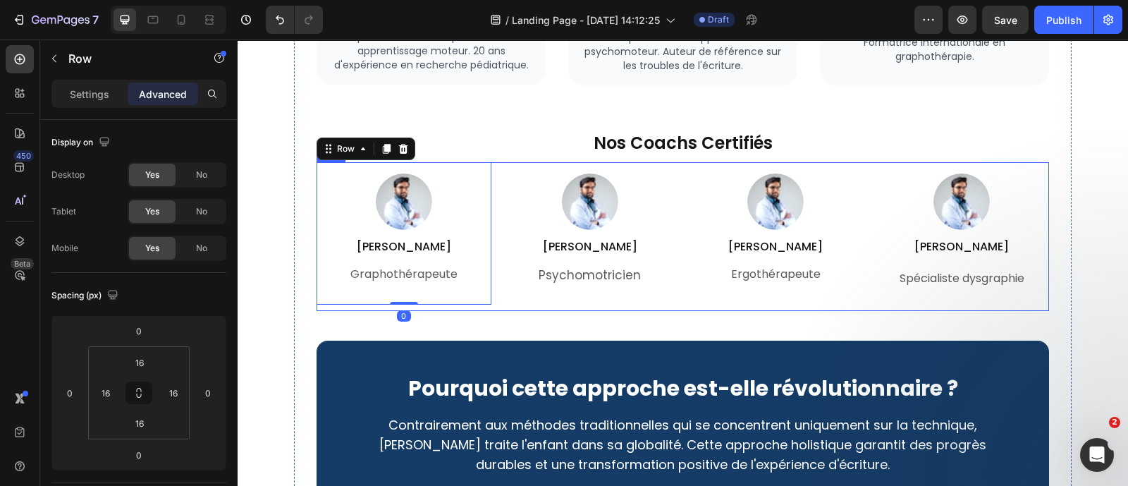
click at [496, 255] on div "Image Lucas M. Heading Graphothérapeute Text Block Row 0 Image Emma R. Heading …" at bounding box center [682, 236] width 732 height 149
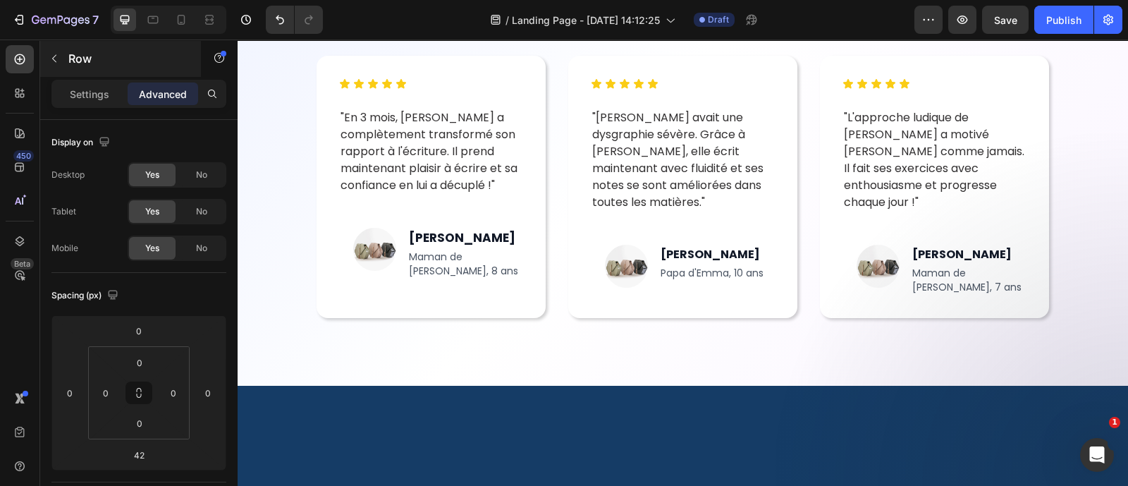
scroll to position [5222, 0]
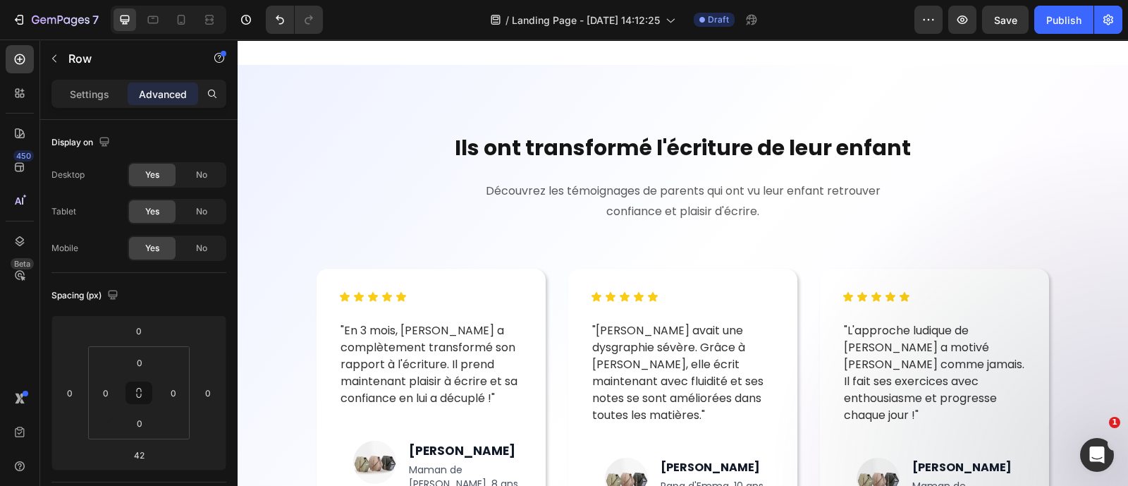
click at [178, 37] on div "7 Version history / Landing Page - Sep 23, 14:12:25 Draft Preview Save Publish" at bounding box center [564, 20] width 1128 height 40
drag, startPoint x: 183, startPoint y: 20, endPoint x: 424, endPoint y: 354, distance: 411.8
click at [183, 20] on icon at bounding box center [181, 20] width 14 height 14
type input "40"
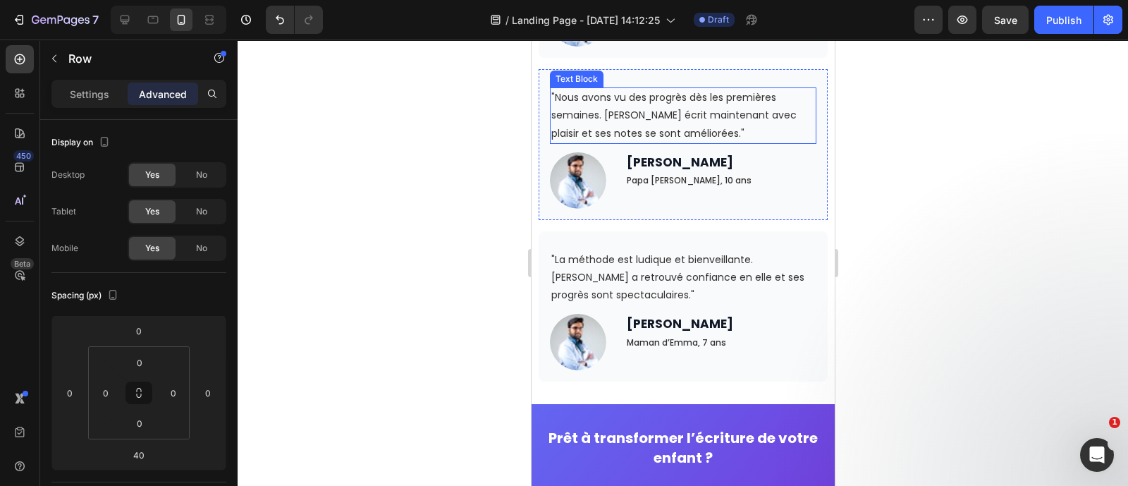
scroll to position [4398, 0]
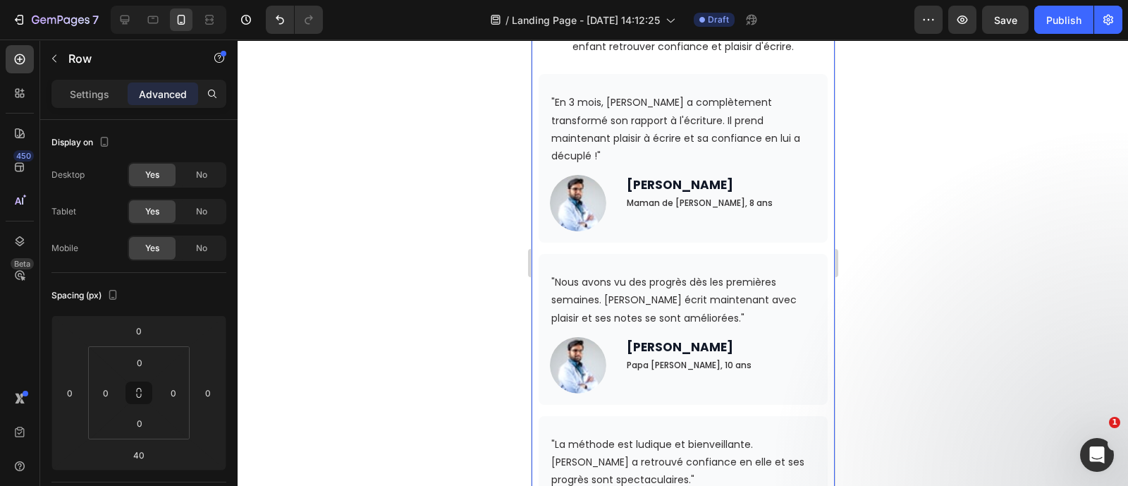
click at [634, 225] on div "Ils ont transformé l'écriture de leur enfant Heading Découvrez les témoignages …" at bounding box center [682, 263] width 289 height 606
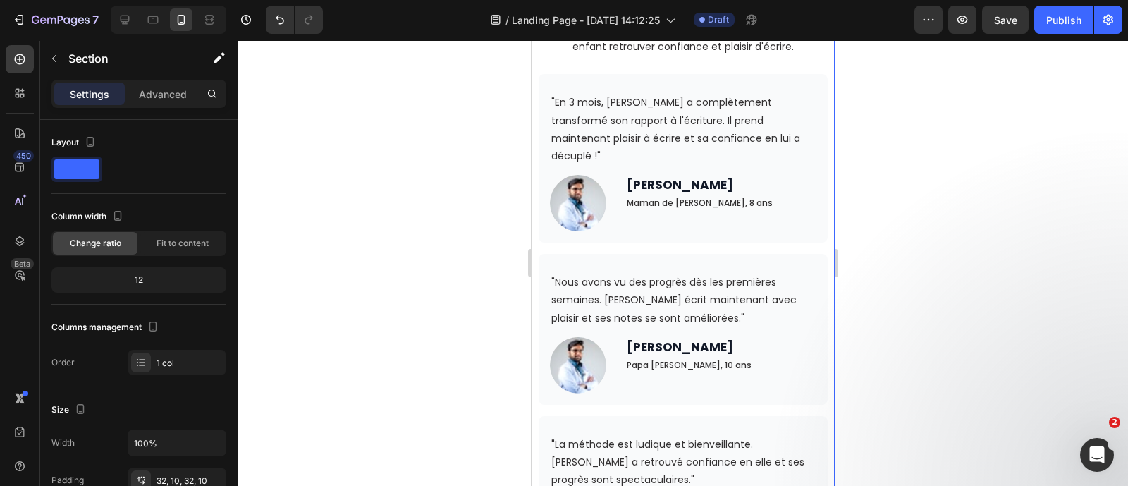
scroll to position [3929, 0]
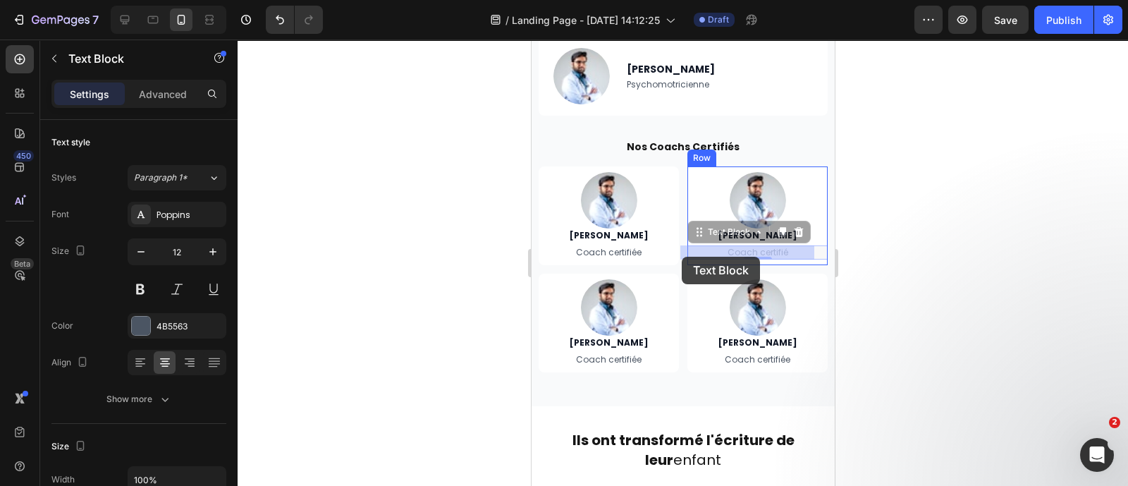
drag, startPoint x: 684, startPoint y: 252, endPoint x: 660, endPoint y: 268, distance: 28.5
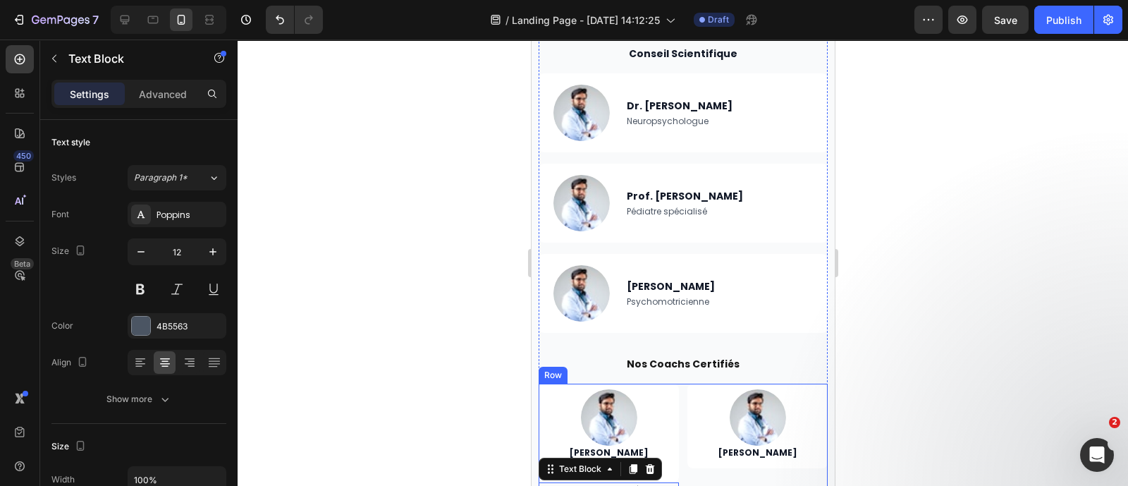
scroll to position [3599, 0]
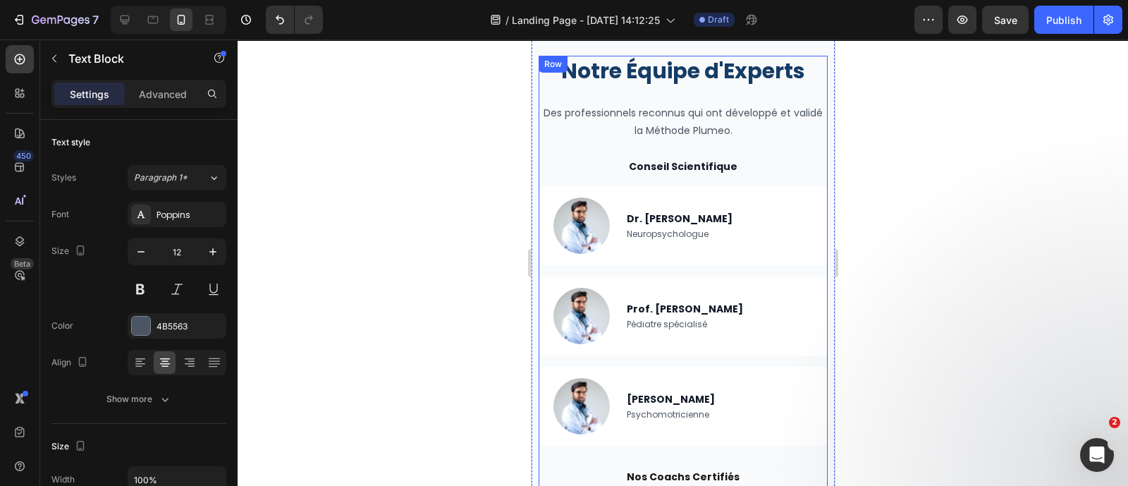
click at [666, 264] on div "Notre Équipe d'Experts Heading Des professionnels reconnus qui ont développé et…" at bounding box center [682, 392] width 289 height 672
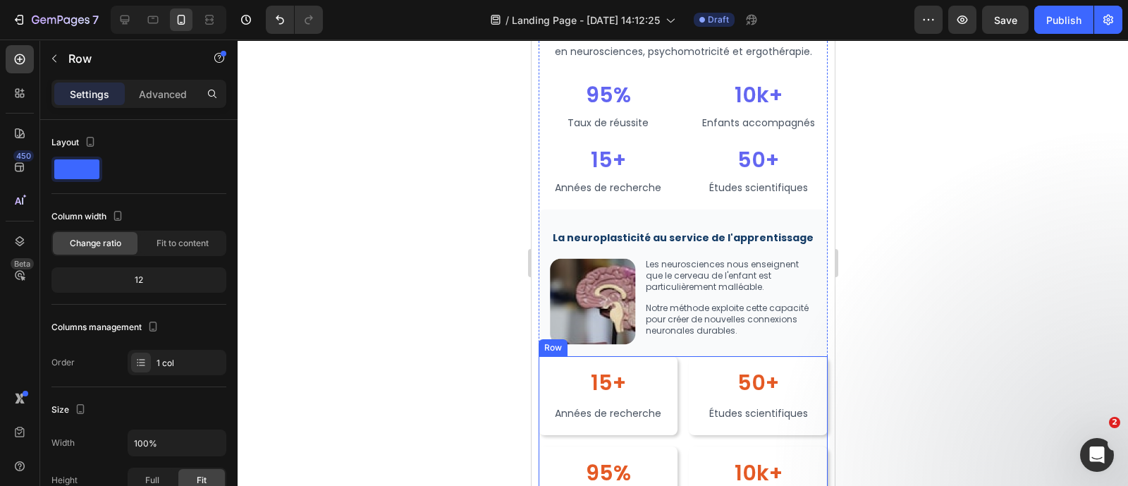
scroll to position [2907, 0]
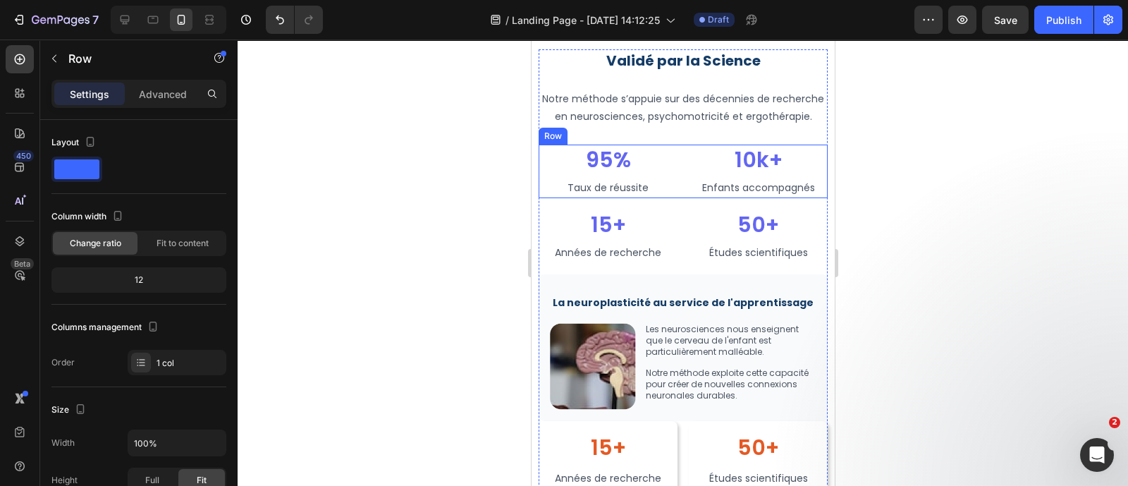
click at [671, 198] on div "95% Heading Taux de réussite Text Block Taux de réussite Text Block Row 10k+ He…" at bounding box center [682, 172] width 289 height 54
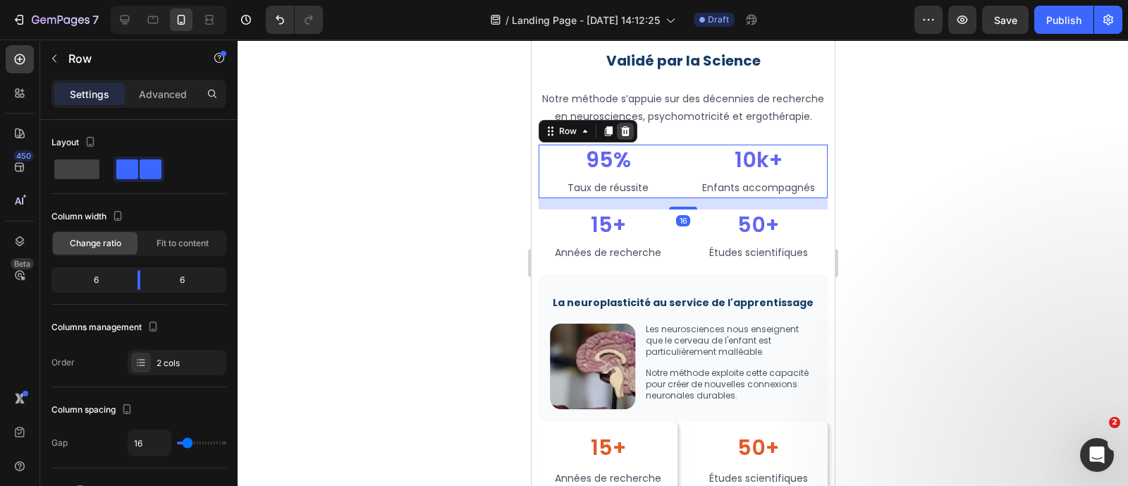
click at [624, 135] on icon at bounding box center [624, 130] width 9 height 10
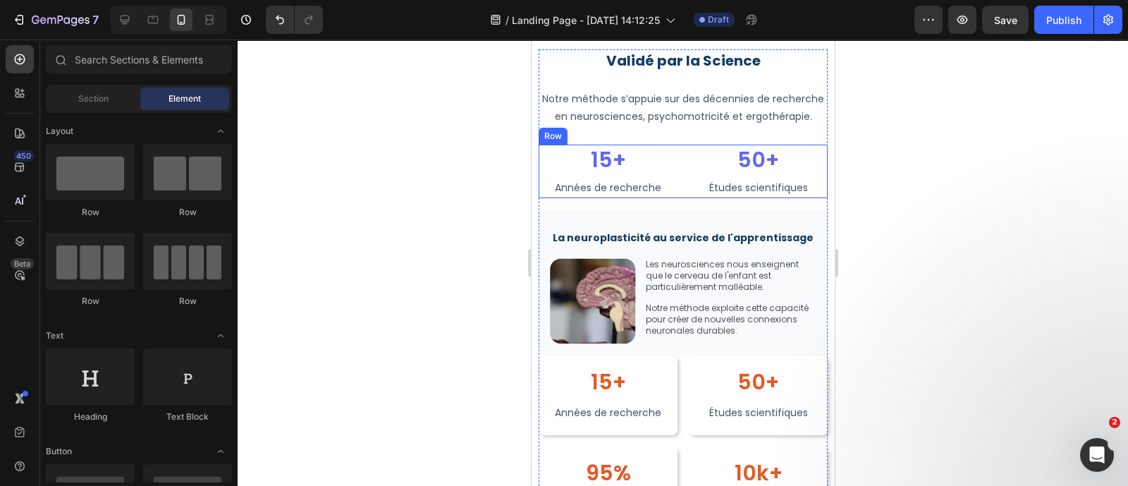
click at [676, 198] on div "15+ Heading Années de recherche Text Block Row 50+ Heading Études scientifiques…" at bounding box center [682, 172] width 289 height 54
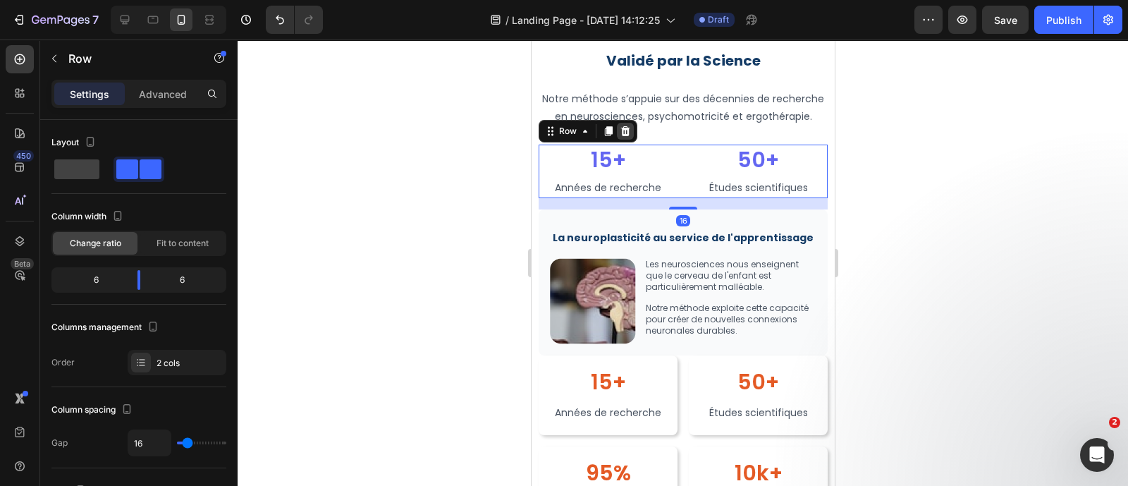
click at [629, 137] on icon at bounding box center [624, 130] width 11 height 11
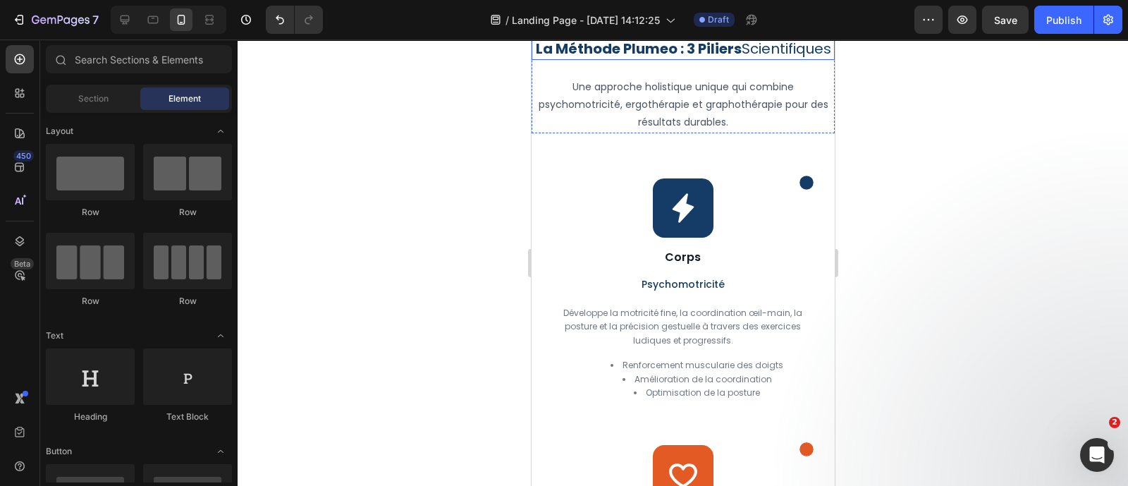
scroll to position [1779, 0]
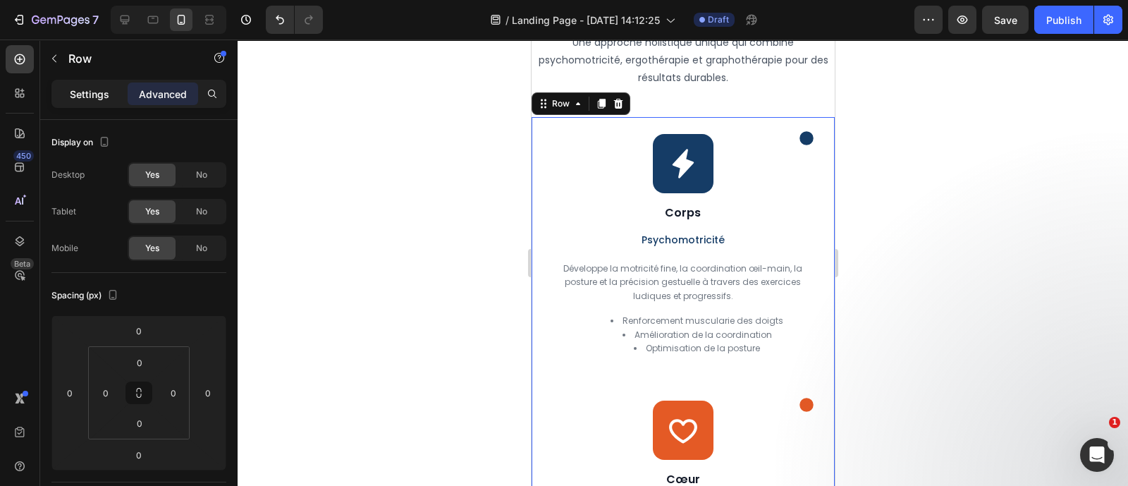
click at [89, 93] on p "Settings" at bounding box center [89, 94] width 39 height 15
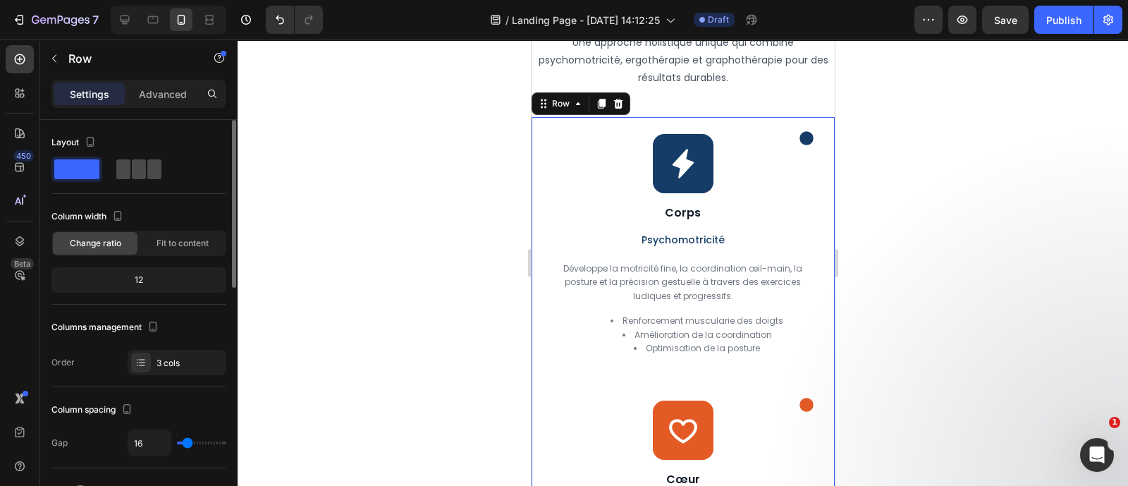
click at [145, 171] on span at bounding box center [139, 169] width 14 height 20
type input "48"
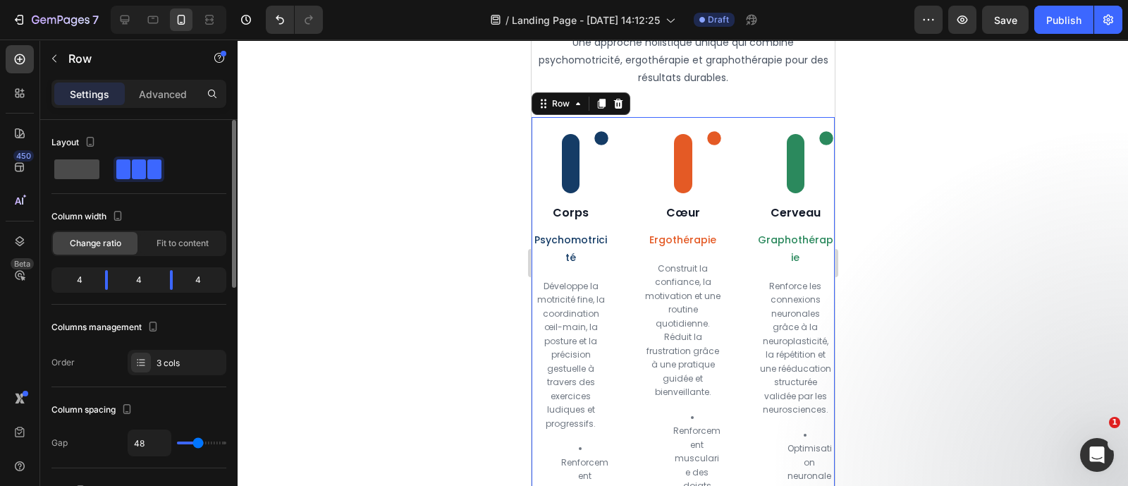
click at [70, 171] on span at bounding box center [76, 169] width 45 height 20
type input "16"
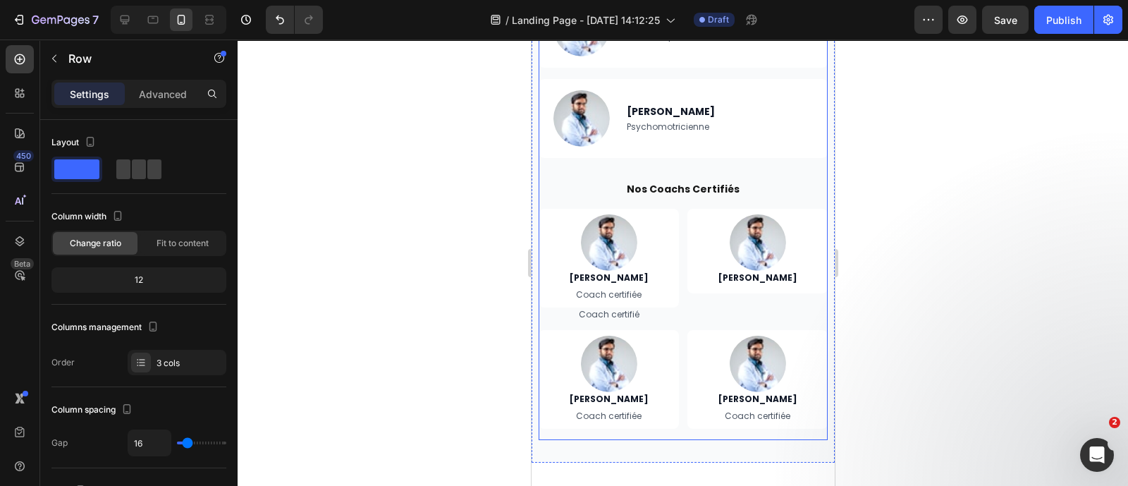
scroll to position [4095, 0]
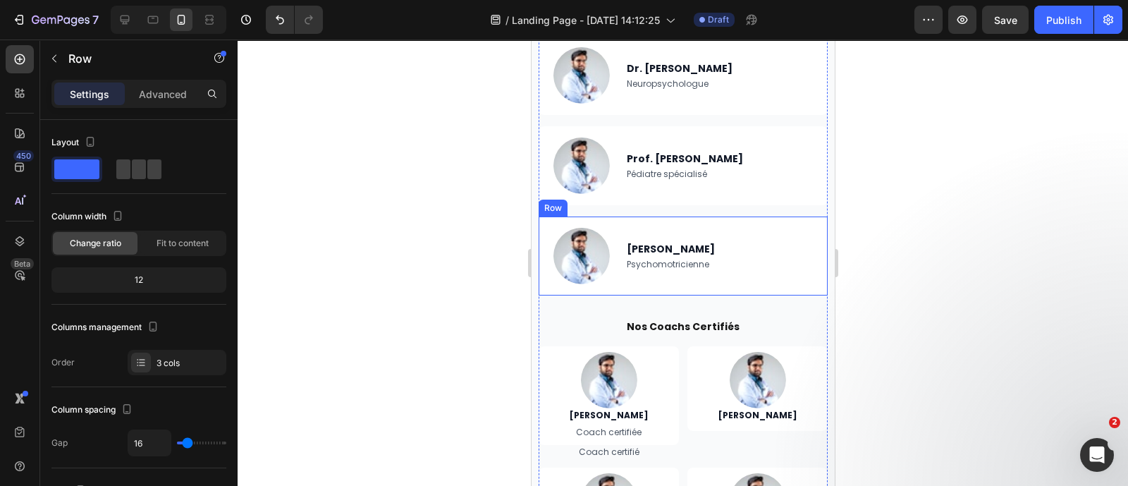
click at [614, 257] on div "Image Dr. Sophie Laurent Heading Psychomotricienne Text Block Row" at bounding box center [682, 255] width 289 height 79
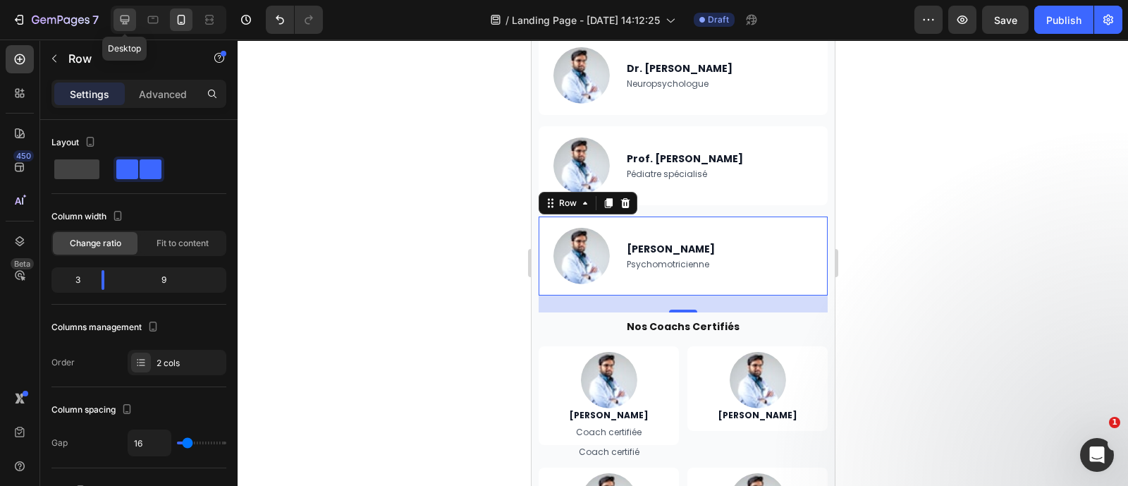
click at [121, 17] on icon at bounding box center [125, 20] width 9 height 9
type input "1200"
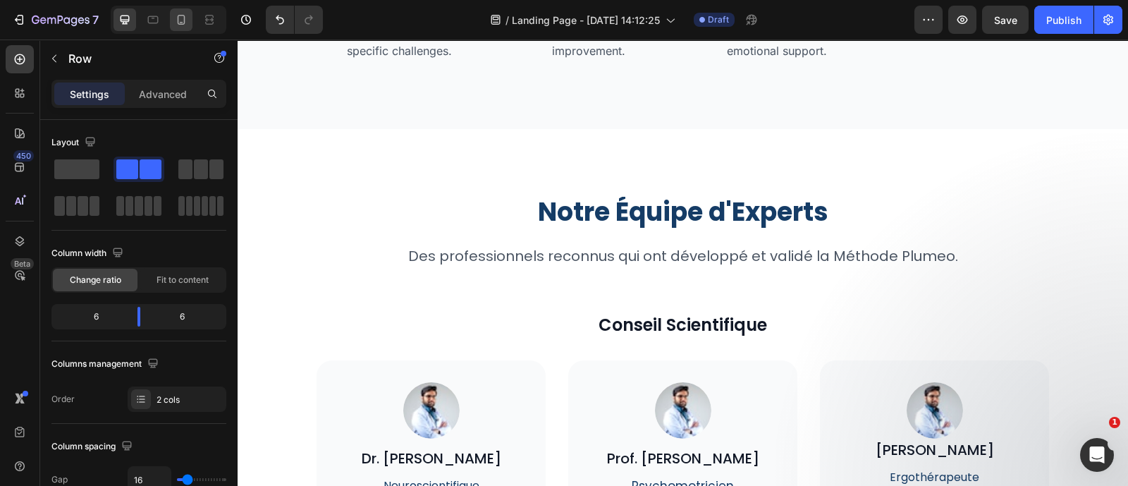
scroll to position [4167, 0]
click at [160, 97] on p "Advanced" at bounding box center [163, 94] width 48 height 15
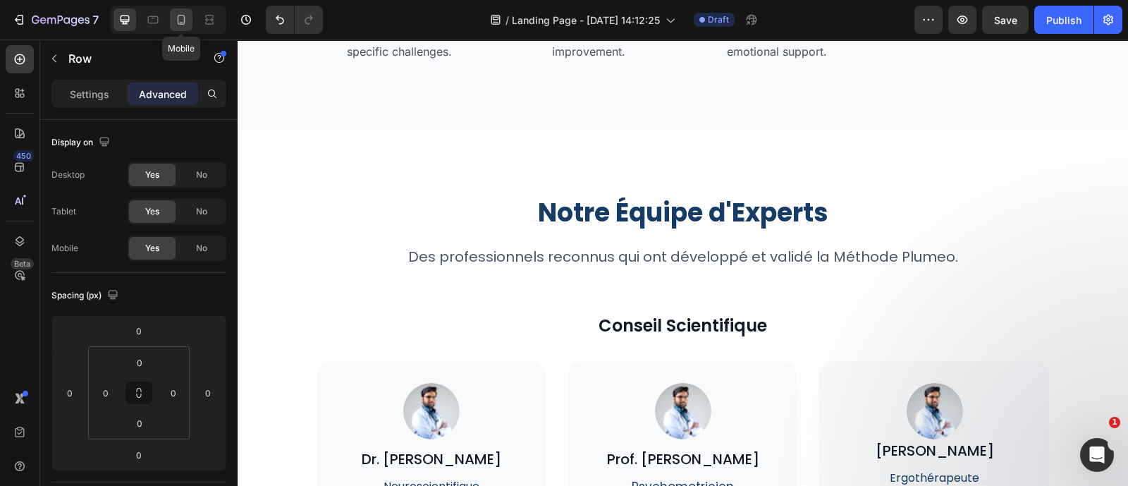
click at [173, 17] on div at bounding box center [181, 19] width 23 height 23
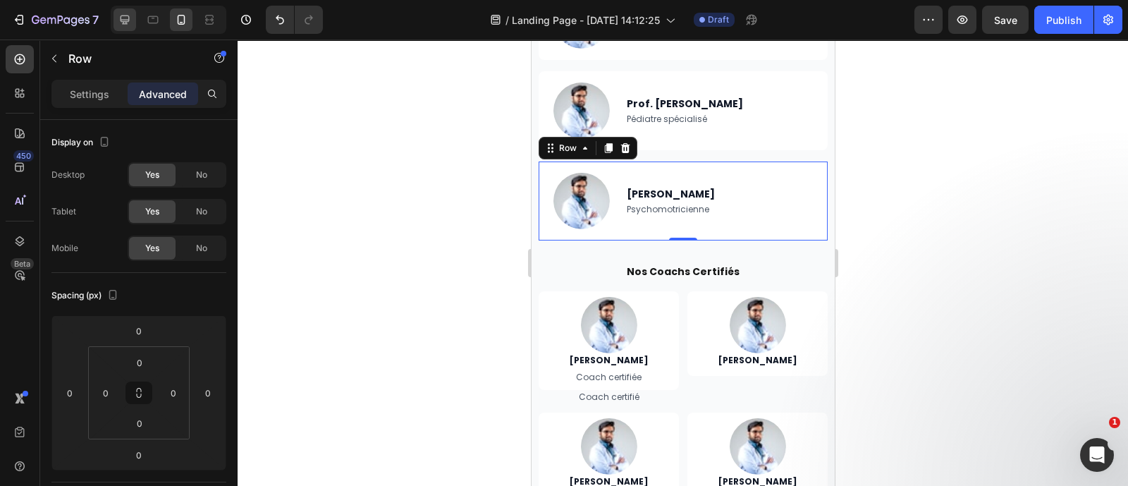
type input "24"
type input "16"
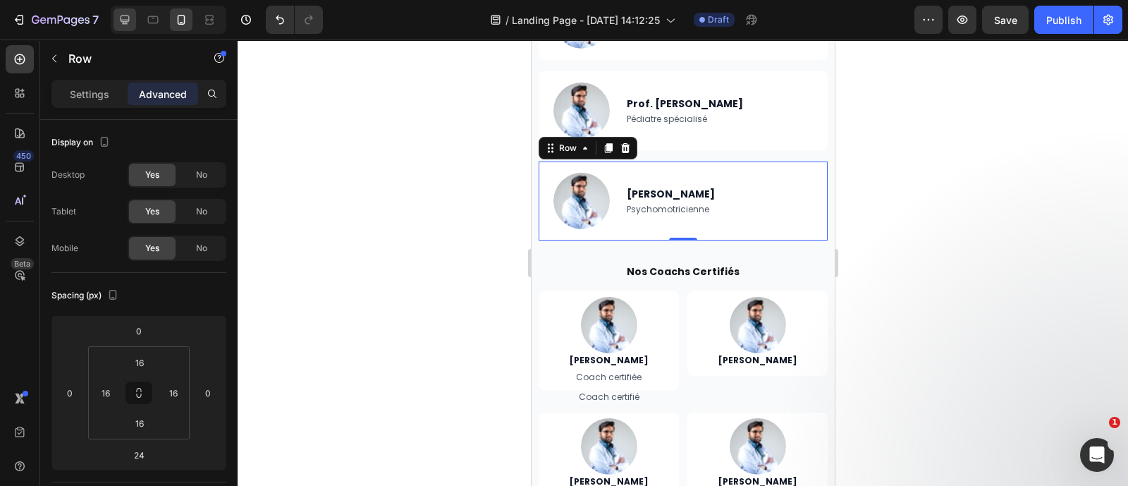
click at [125, 19] on icon at bounding box center [125, 20] width 14 height 14
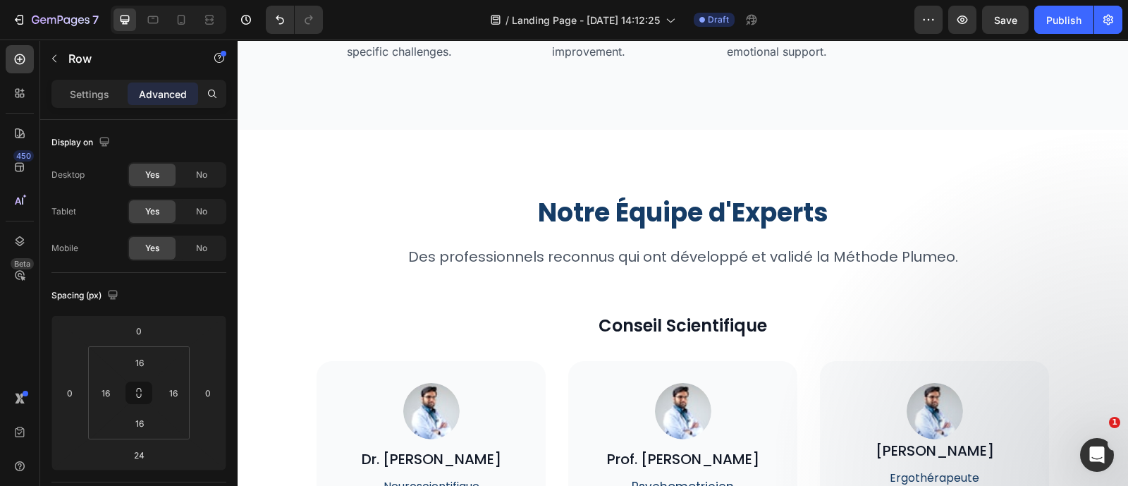
type input "0"
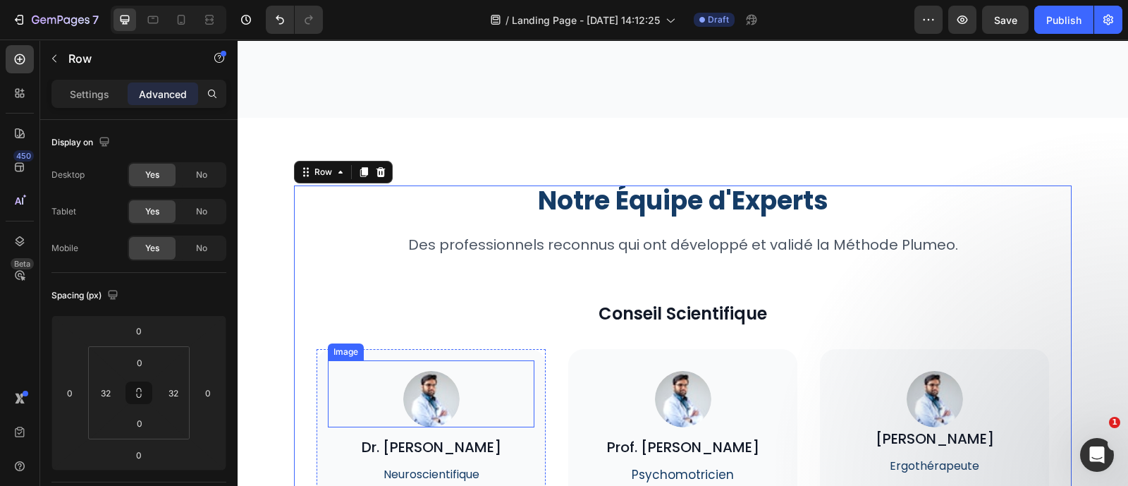
scroll to position [4255, 0]
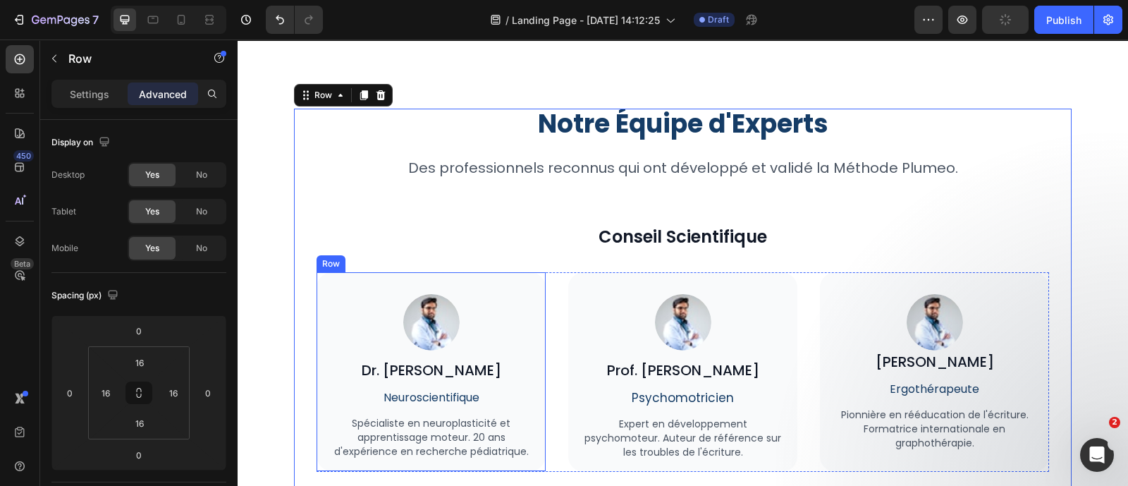
click at [535, 325] on div "Image Dr. Marie Dubois Heading Neuroscientifique Text Block Spécialiste en neur…" at bounding box center [430, 371] width 229 height 199
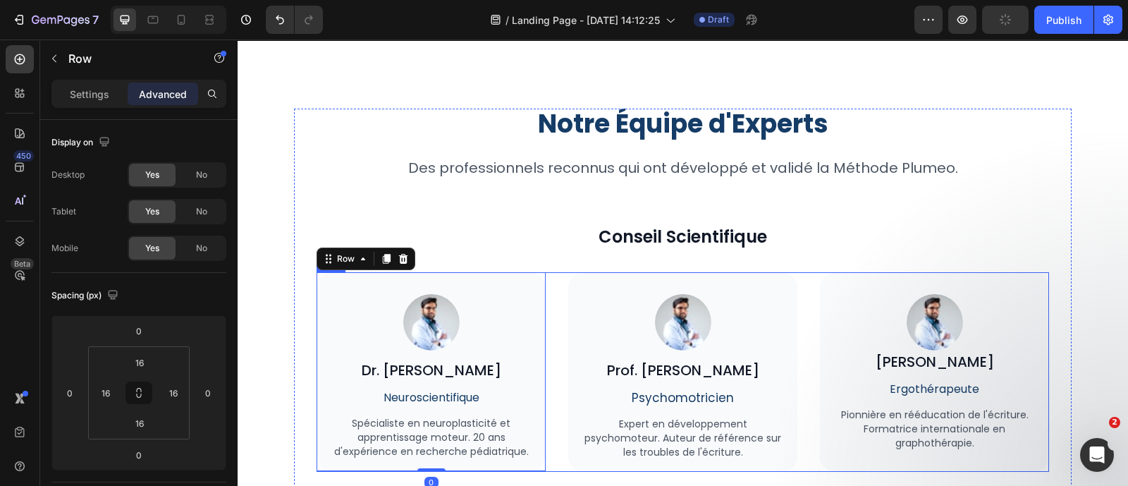
click at [558, 314] on div "Image Dr. Marie Dubois Heading Neuroscientifique Text Block Spécialiste en neur…" at bounding box center [682, 371] width 732 height 199
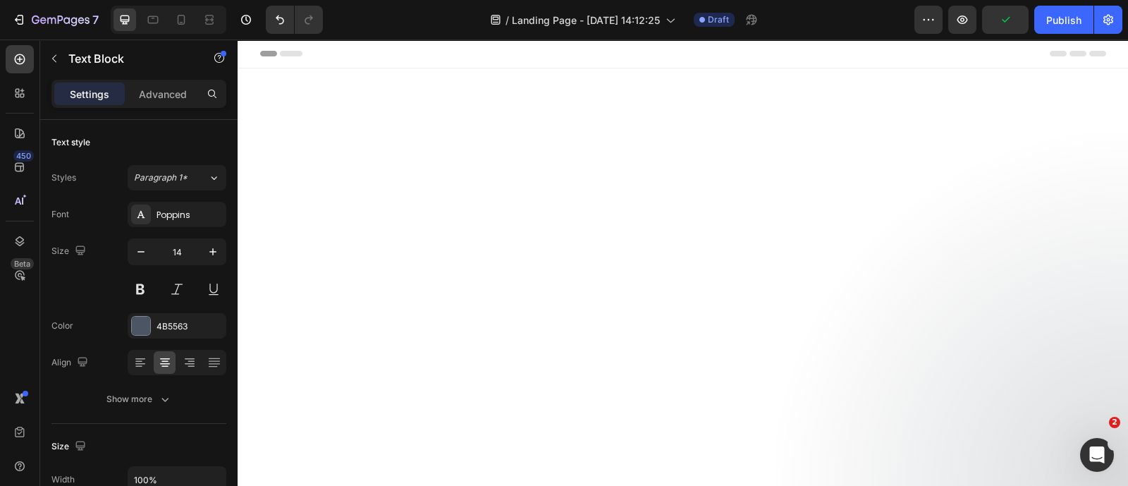
scroll to position [4255, 0]
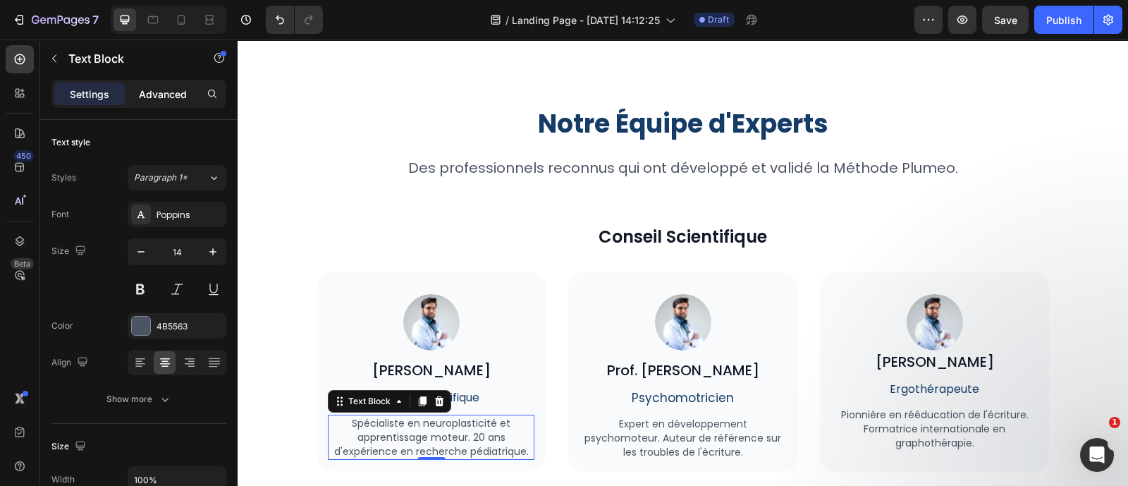
click at [150, 97] on p "Advanced" at bounding box center [163, 94] width 48 height 15
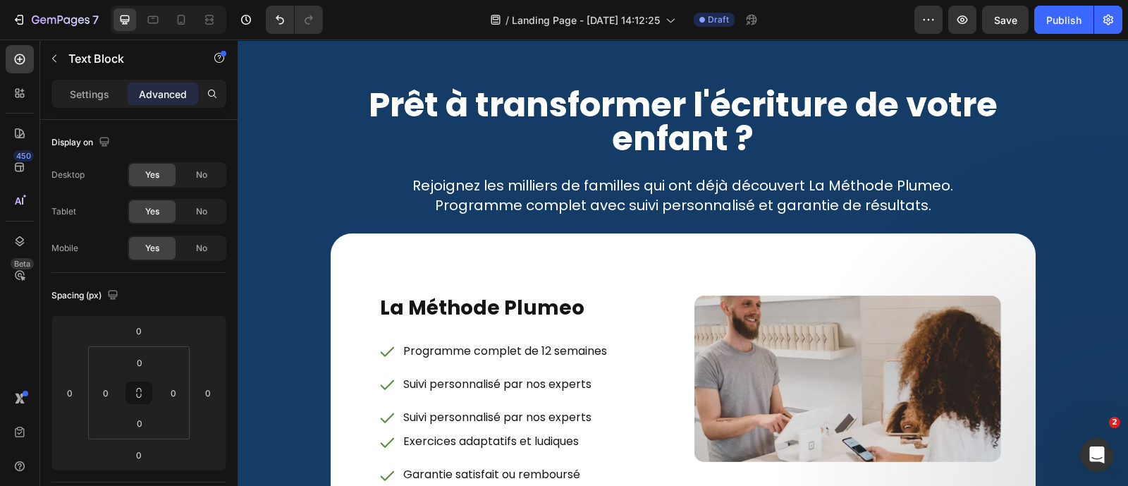
scroll to position [5426, 0]
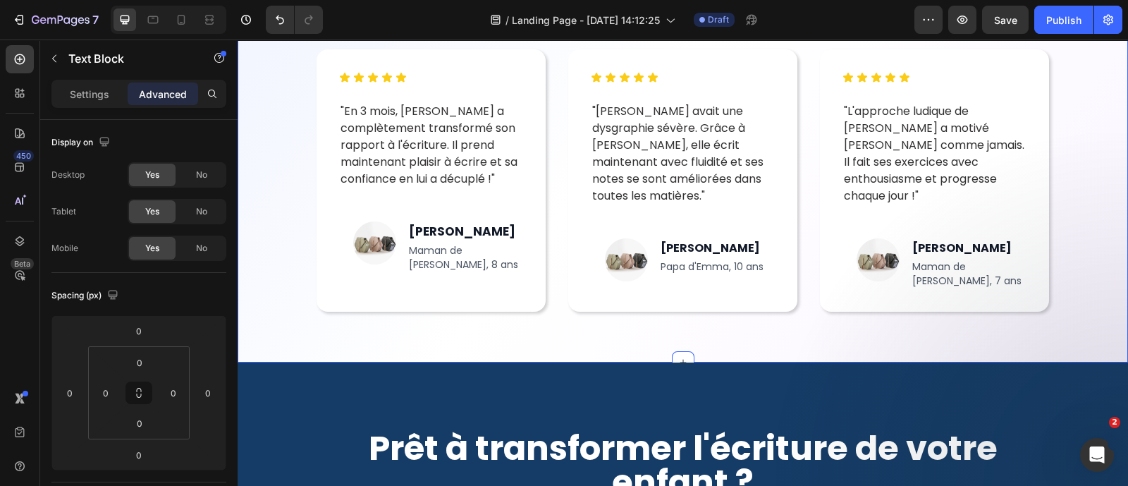
click at [600, 327] on div "Ils ont transformé l'écriture de leur enfant Heading Découvrez les témoignages …" at bounding box center [683, 104] width 890 height 516
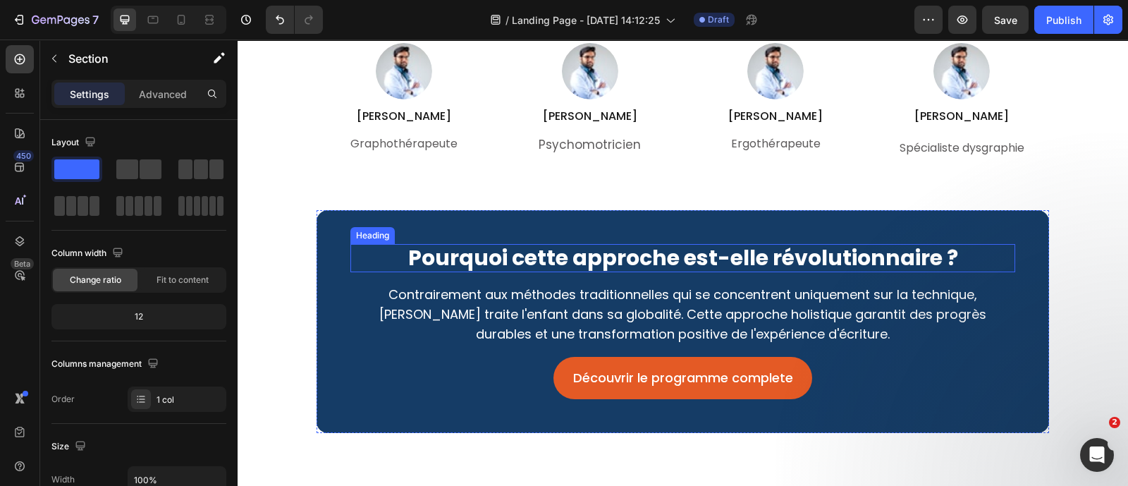
scroll to position [4408, 0]
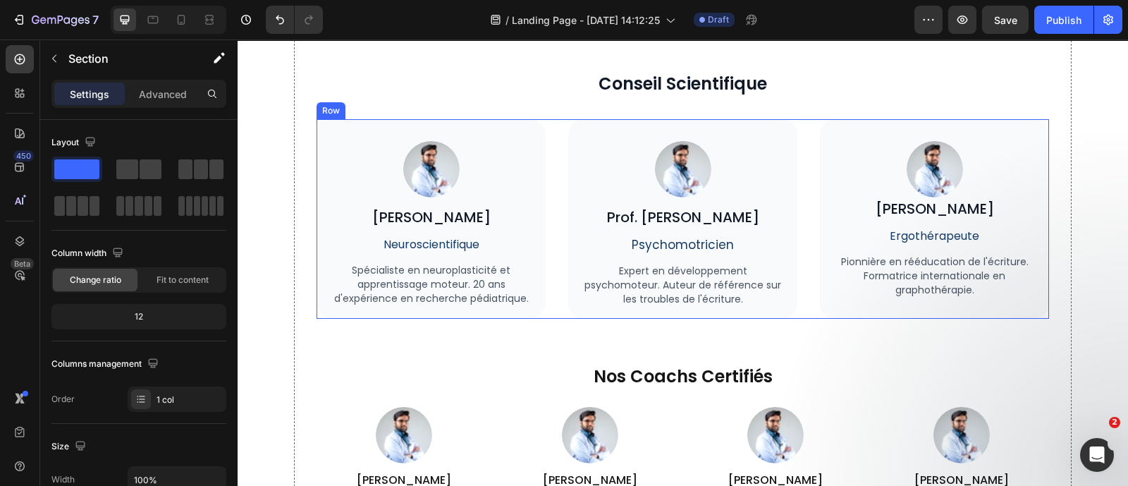
click at [548, 216] on div "Image Dr. [PERSON_NAME] Heading Neuroscientifique Text Block Spécialiste en neu…" at bounding box center [682, 218] width 732 height 199
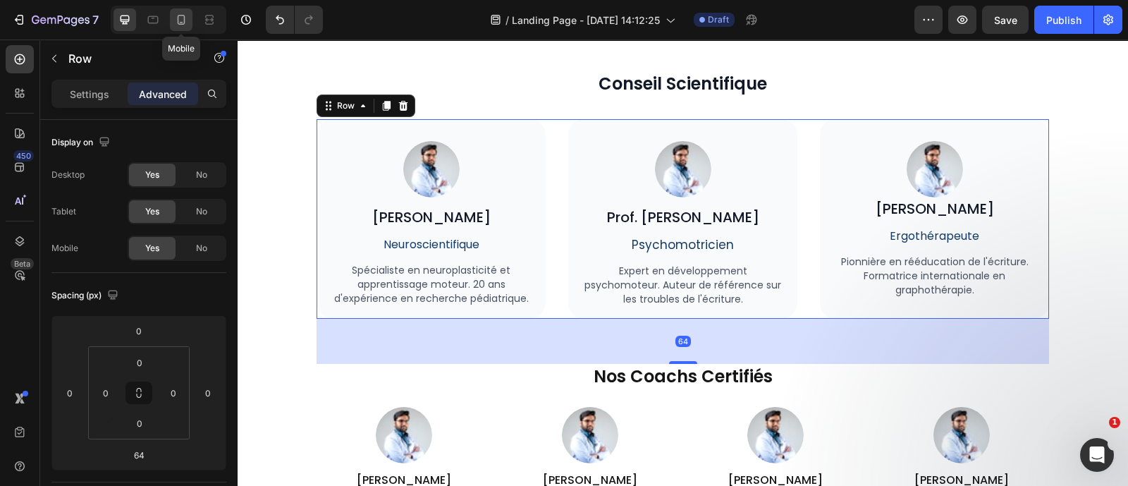
click at [183, 16] on icon at bounding box center [181, 20] width 14 height 14
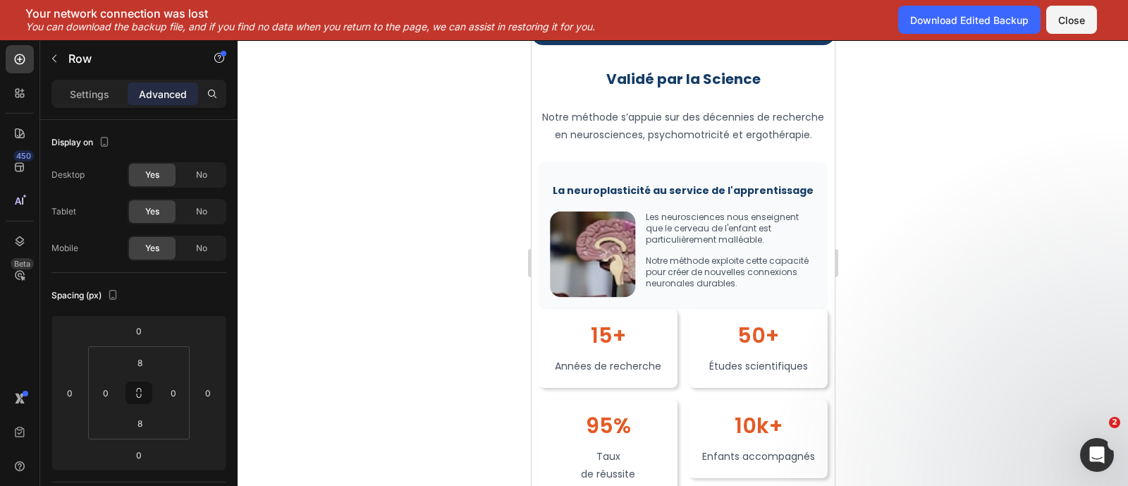
scroll to position [3084, 0]
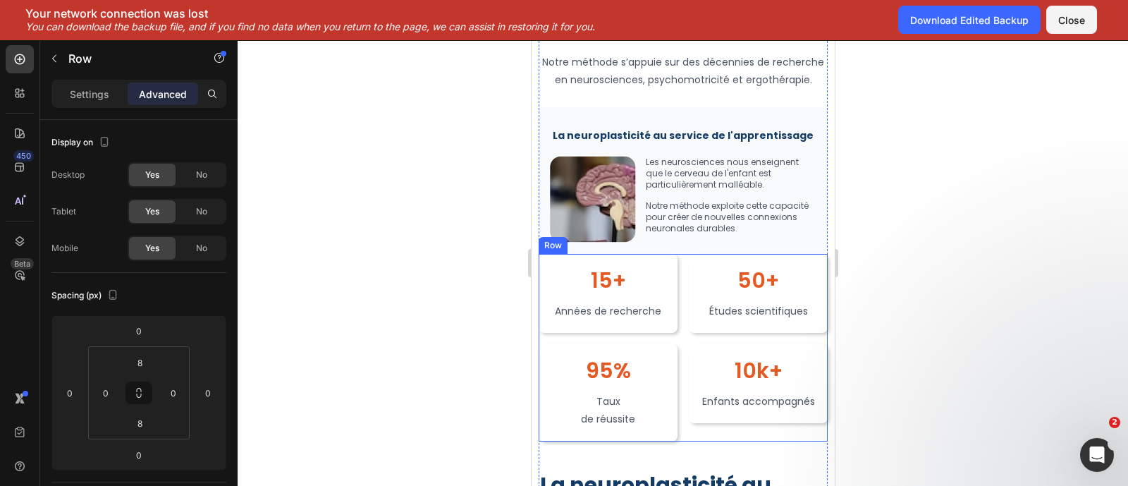
click at [675, 274] on div "15+ Heading Années de recherche Text Block Row 50+ Heading Études scientifiques…" at bounding box center [682, 347] width 289 height 187
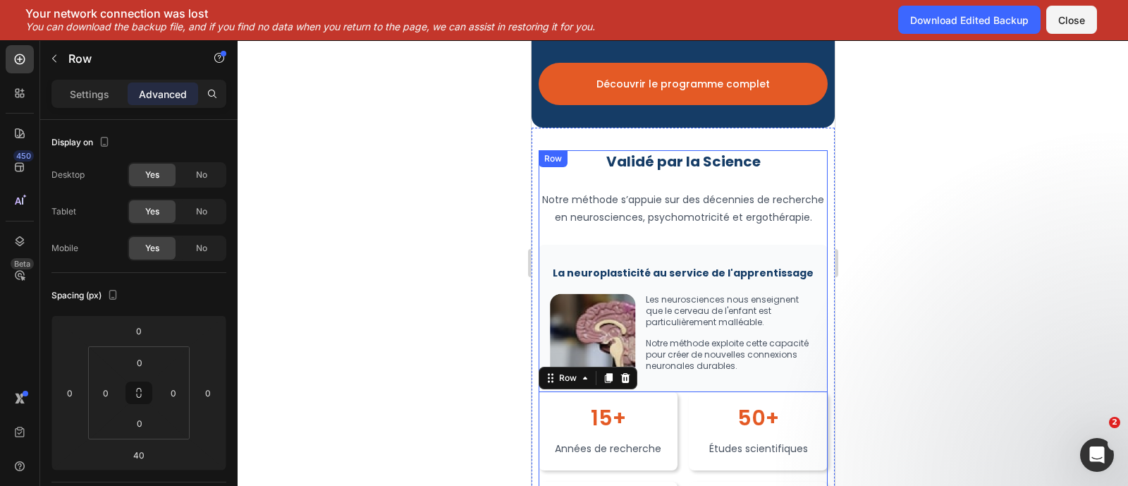
scroll to position [2944, 0]
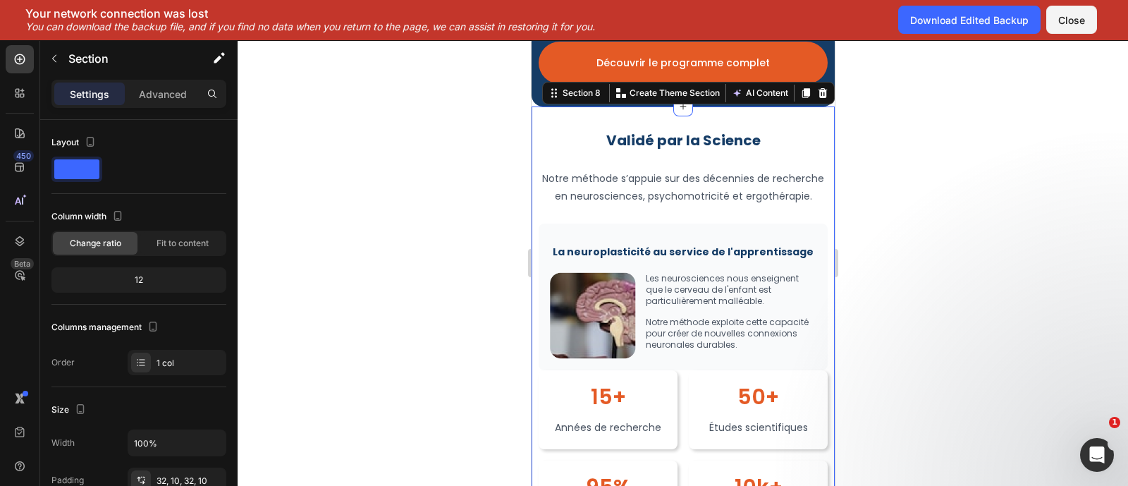
scroll to position [2968, 0]
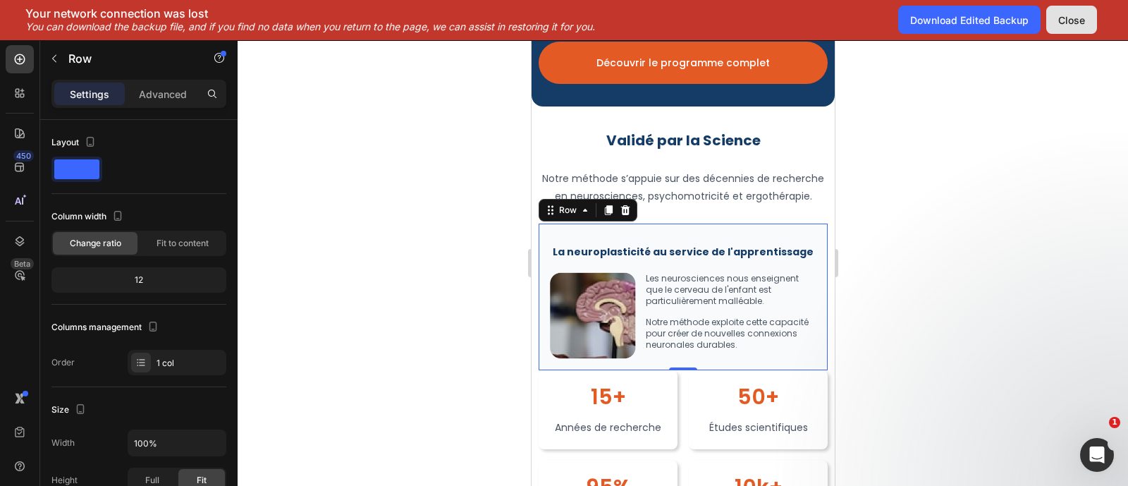
click at [1065, 7] on button "Close" at bounding box center [1071, 20] width 51 height 28
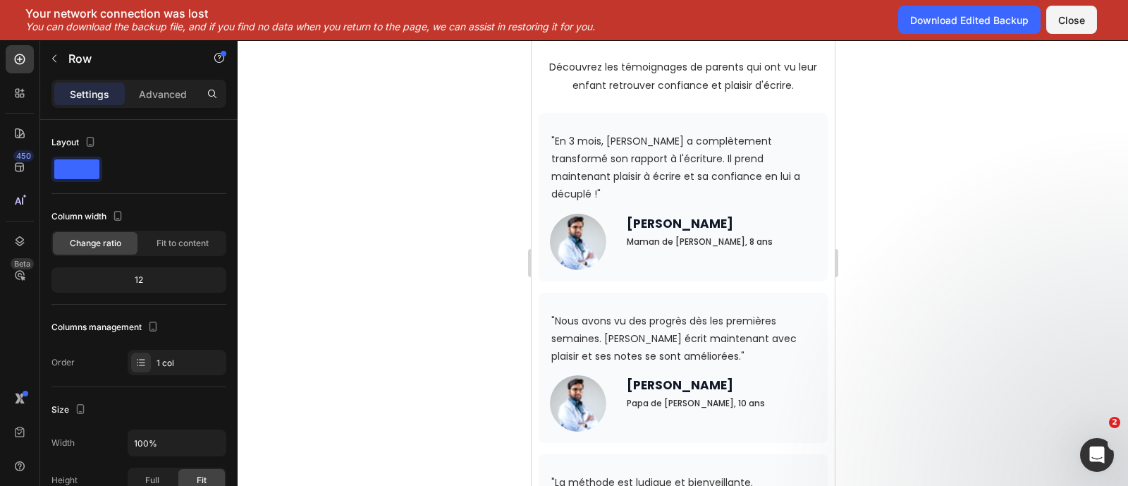
scroll to position [4840, 0]
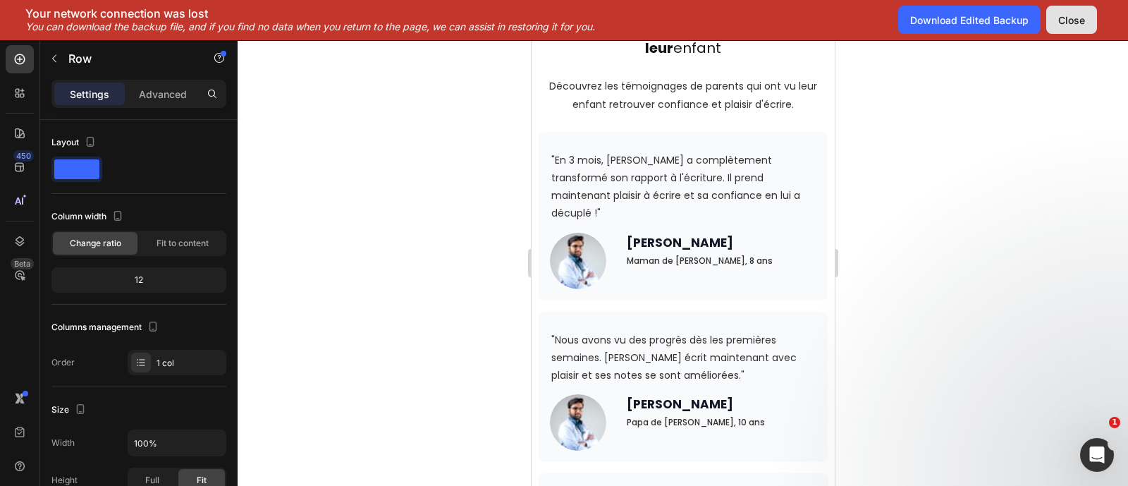
click at [1070, 22] on div "Close" at bounding box center [1071, 20] width 27 height 15
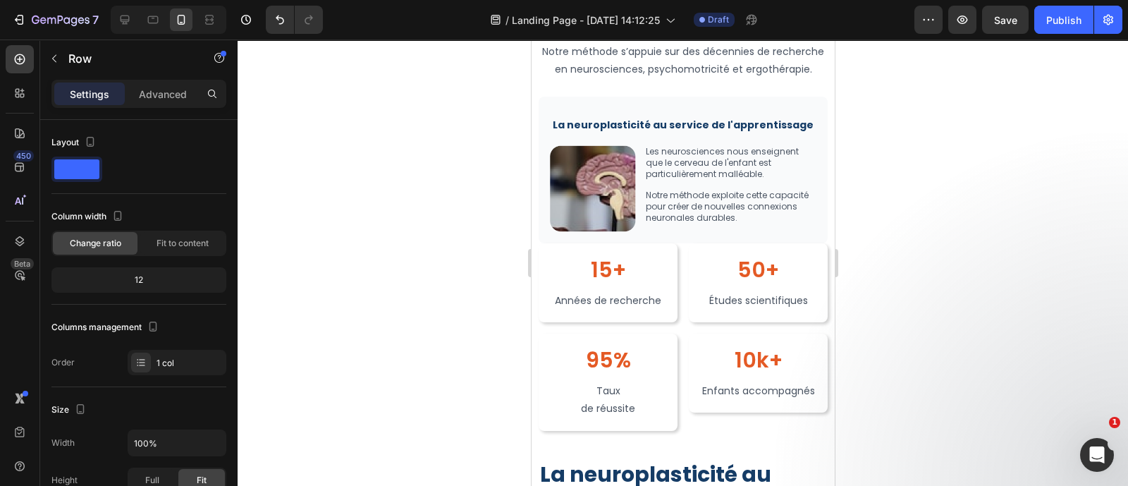
scroll to position [3063, 0]
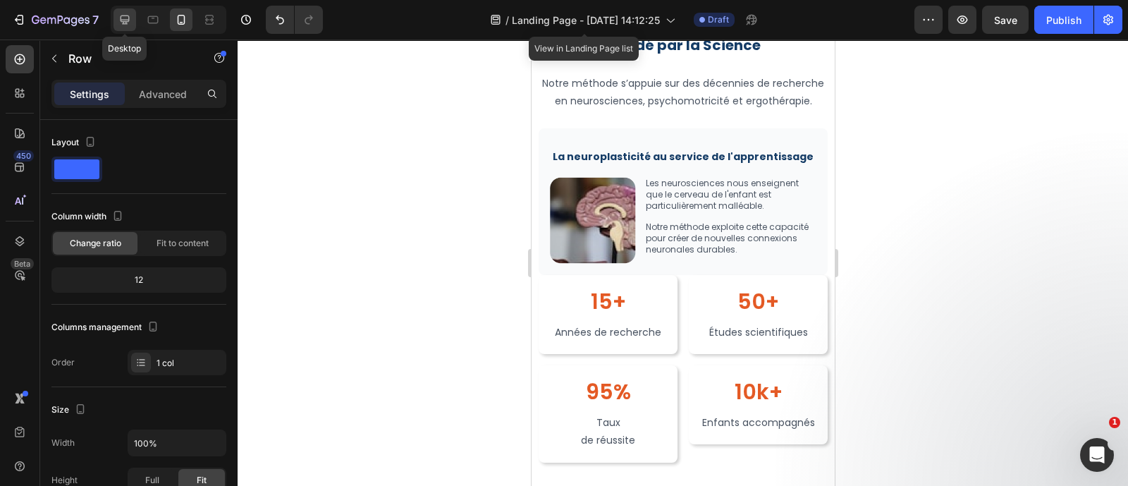
click at [124, 16] on icon at bounding box center [125, 20] width 14 height 14
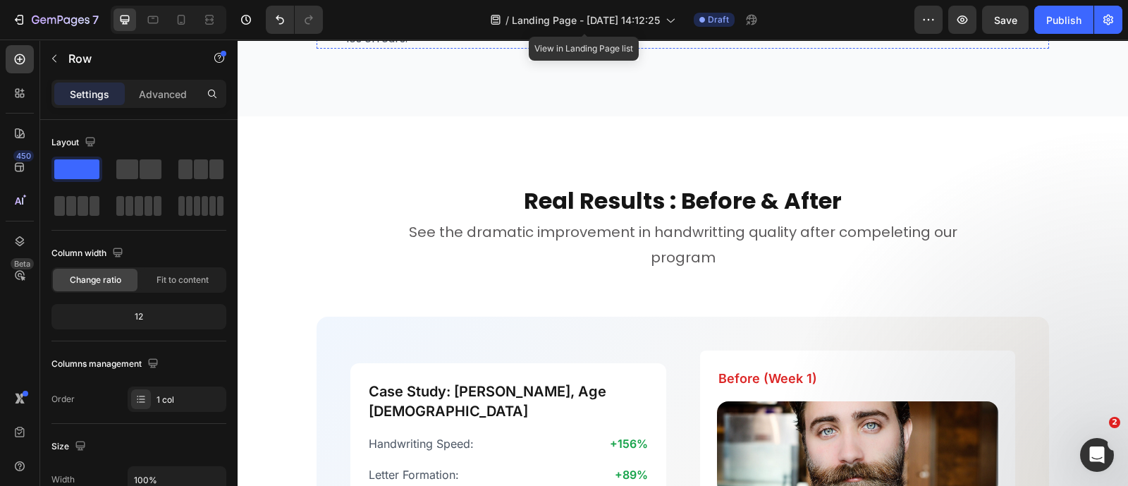
scroll to position [2662, 0]
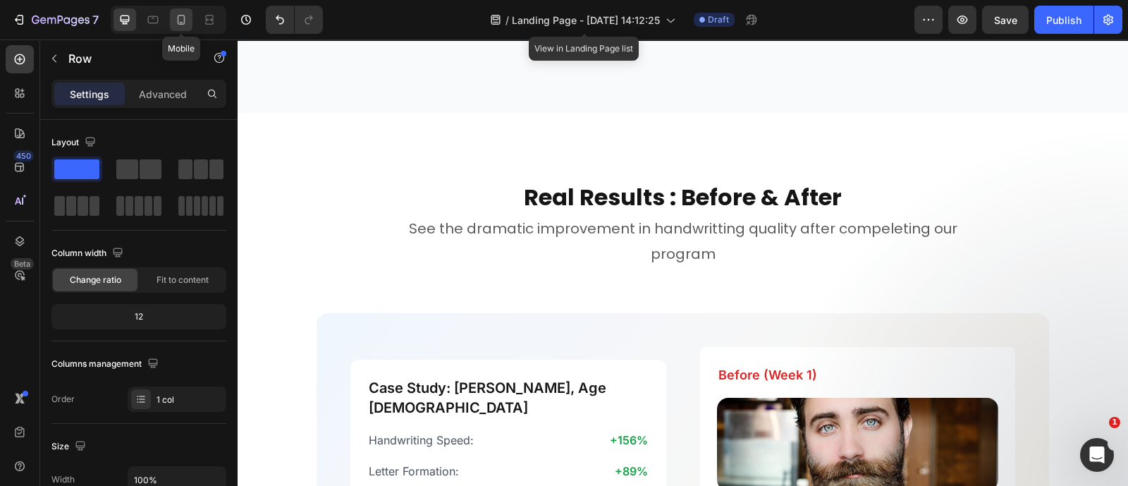
click at [187, 11] on div at bounding box center [181, 19] width 23 height 23
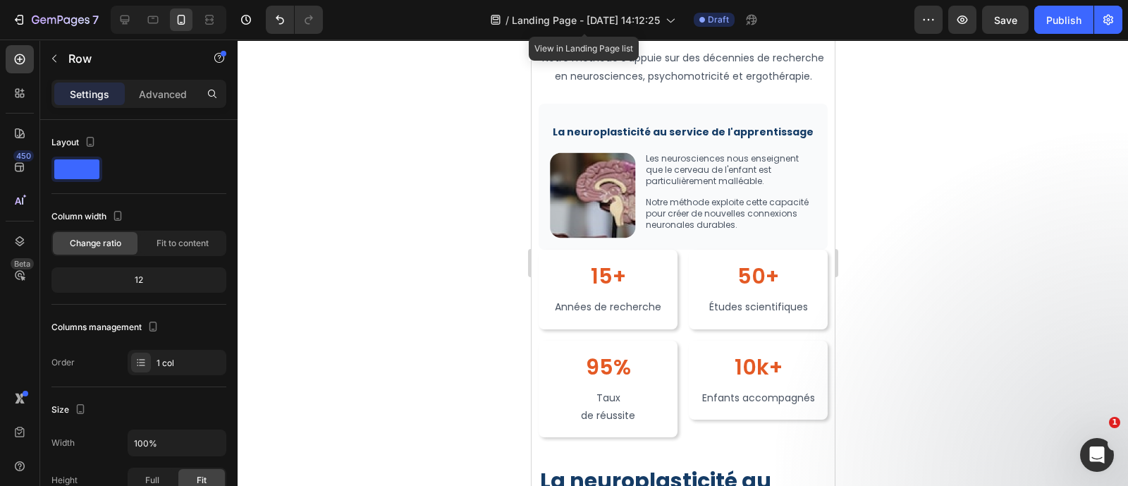
scroll to position [3262, 0]
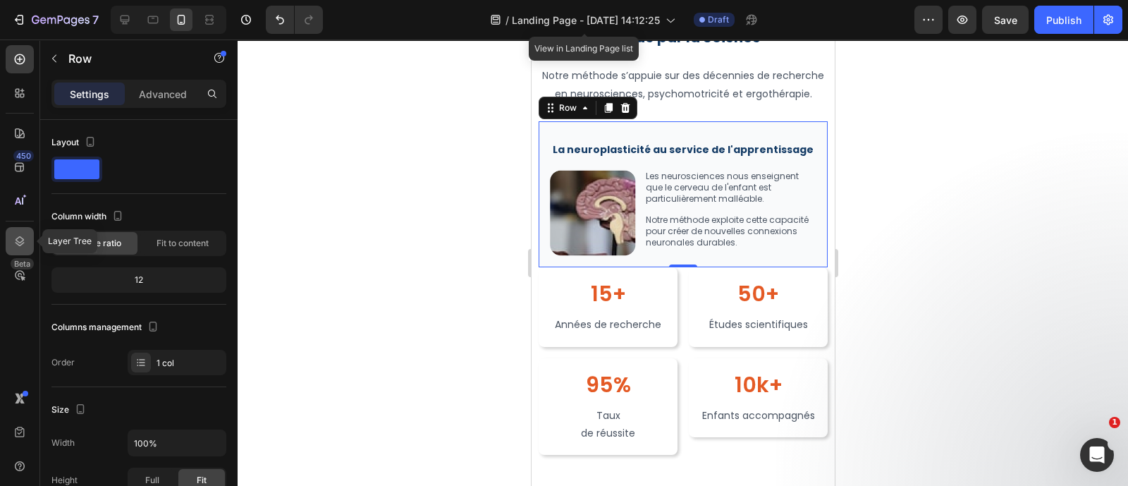
click at [13, 236] on icon at bounding box center [20, 241] width 14 height 14
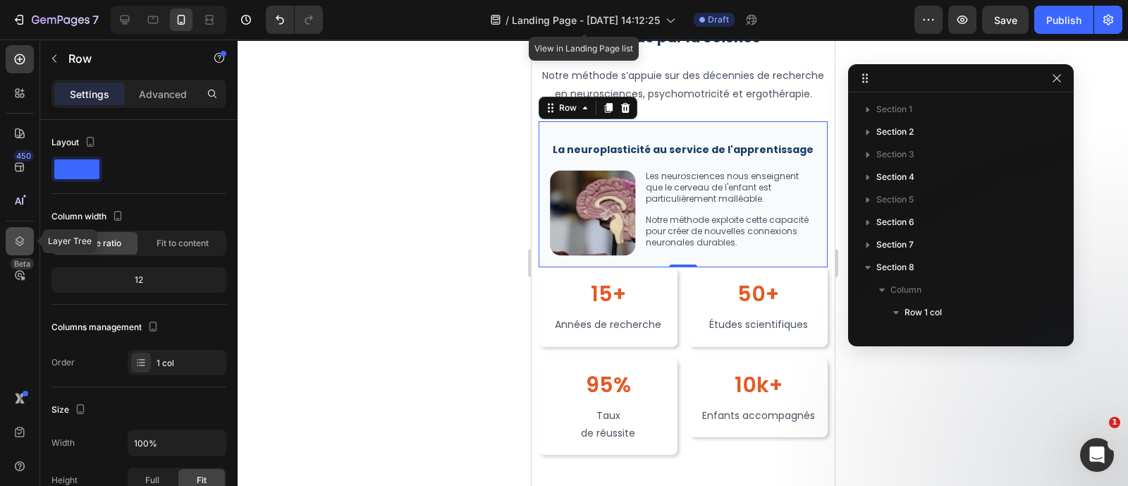
scroll to position [199, 0]
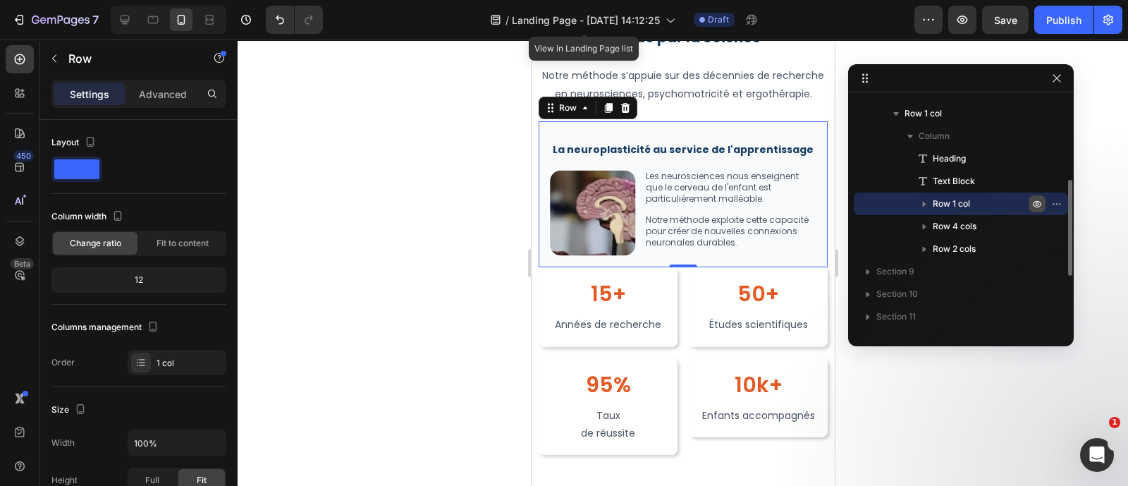
drag, startPoint x: 1040, startPoint y: 202, endPoint x: 204, endPoint y: 28, distance: 853.8
click at [1040, 202] on icon "button" at bounding box center [1037, 204] width 8 height 7
click at [1058, 204] on icon "button" at bounding box center [1056, 203] width 11 height 11
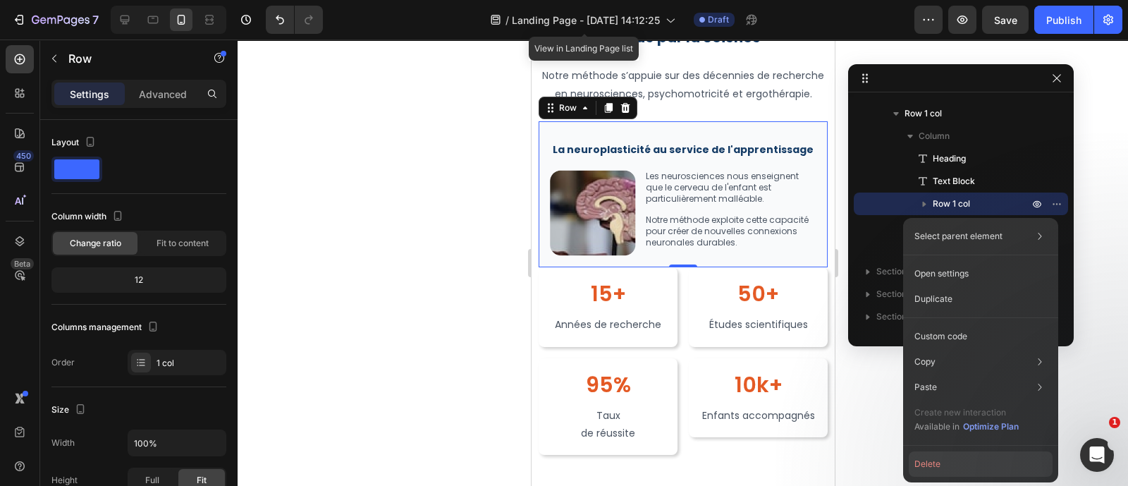
click at [1004, 465] on button "Delete" at bounding box center [981, 463] width 144 height 25
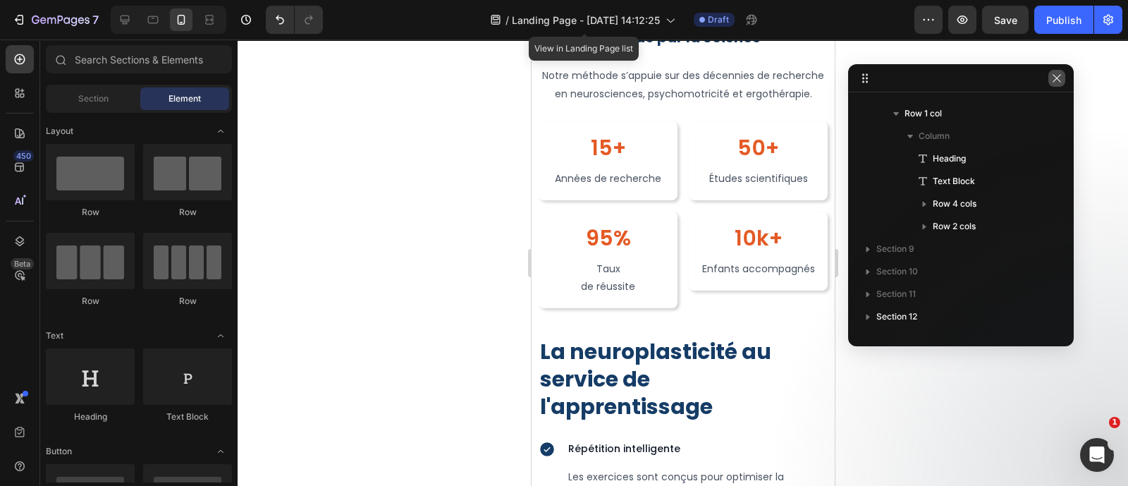
click at [1058, 75] on icon "button" at bounding box center [1056, 78] width 11 height 11
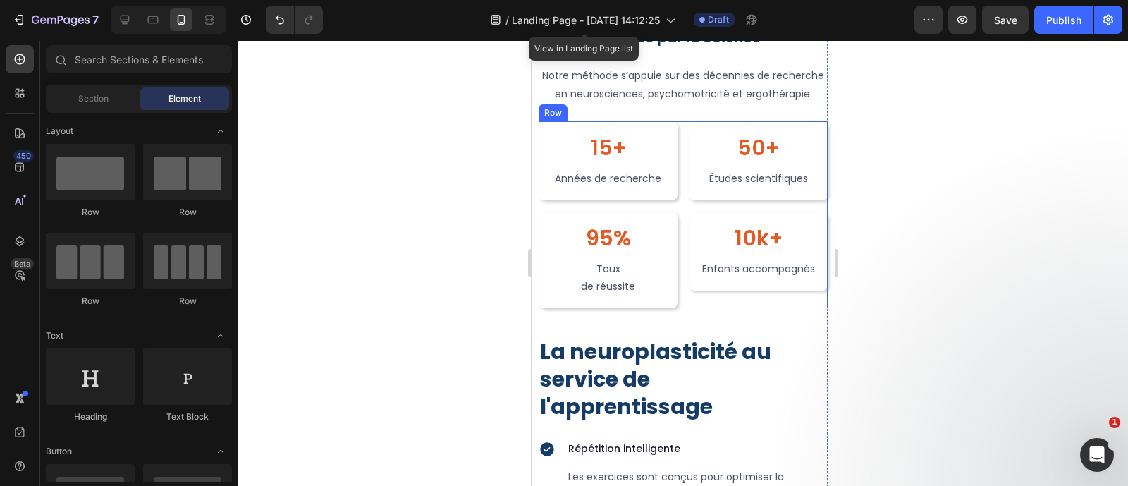
click at [674, 228] on div "15+ Heading Années de recherche Text Block Row 50+ Heading Études scientifiques…" at bounding box center [682, 214] width 289 height 187
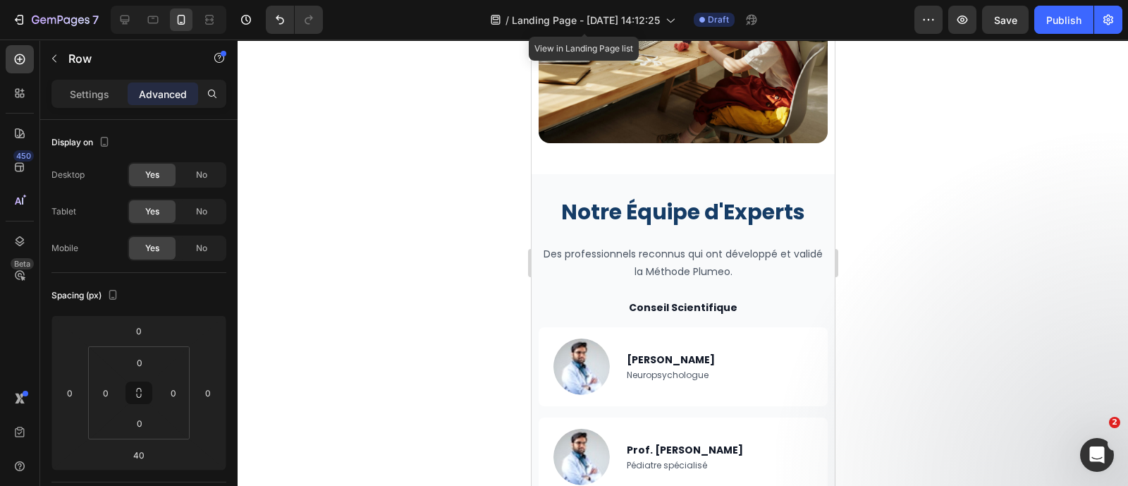
scroll to position [3993, 0]
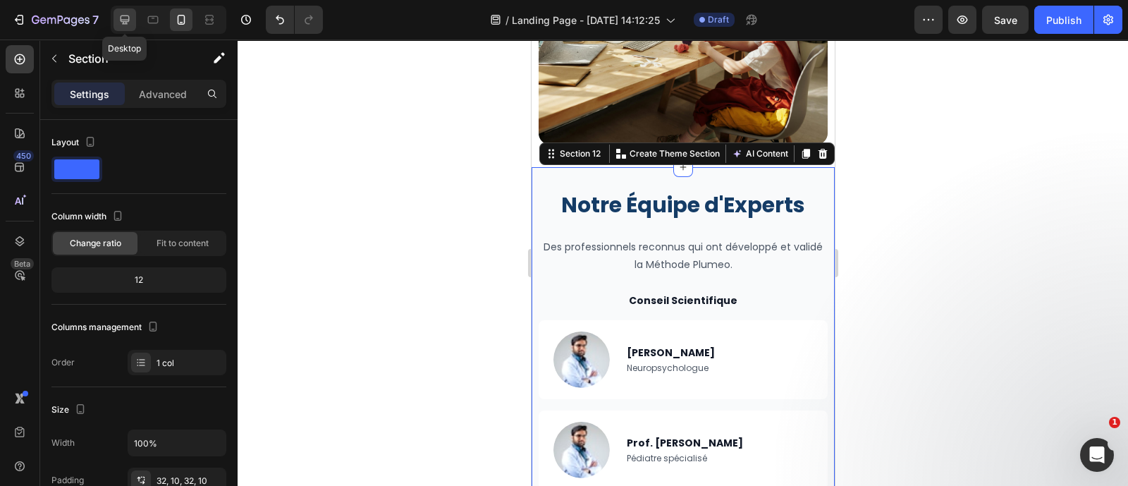
click at [121, 13] on icon at bounding box center [125, 20] width 14 height 14
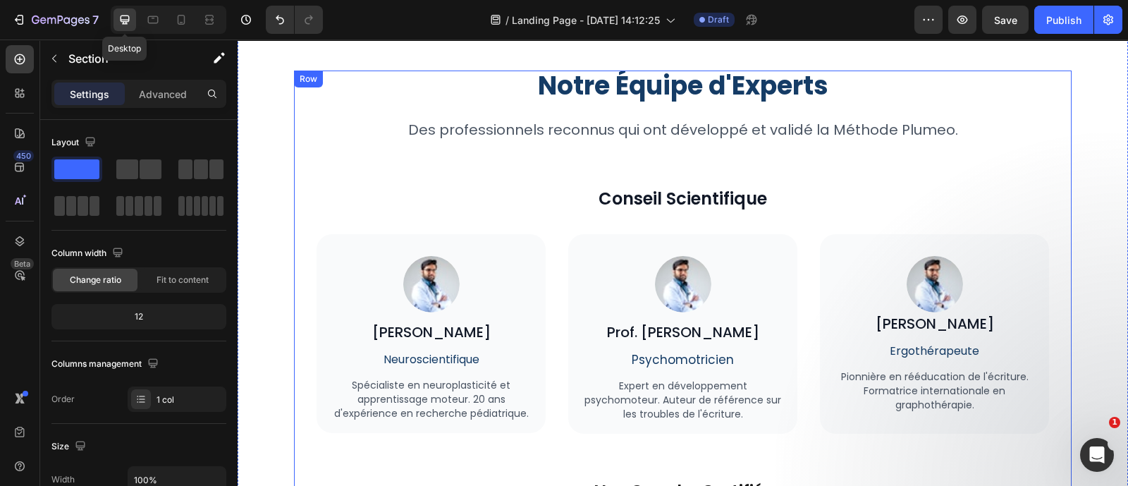
scroll to position [3899, 0]
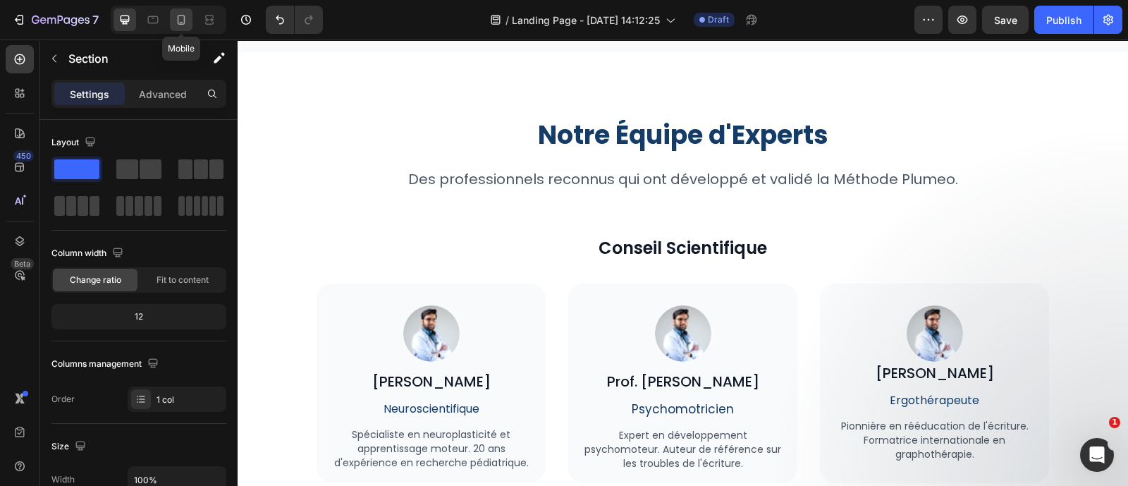
click at [182, 16] on icon at bounding box center [182, 20] width 8 height 10
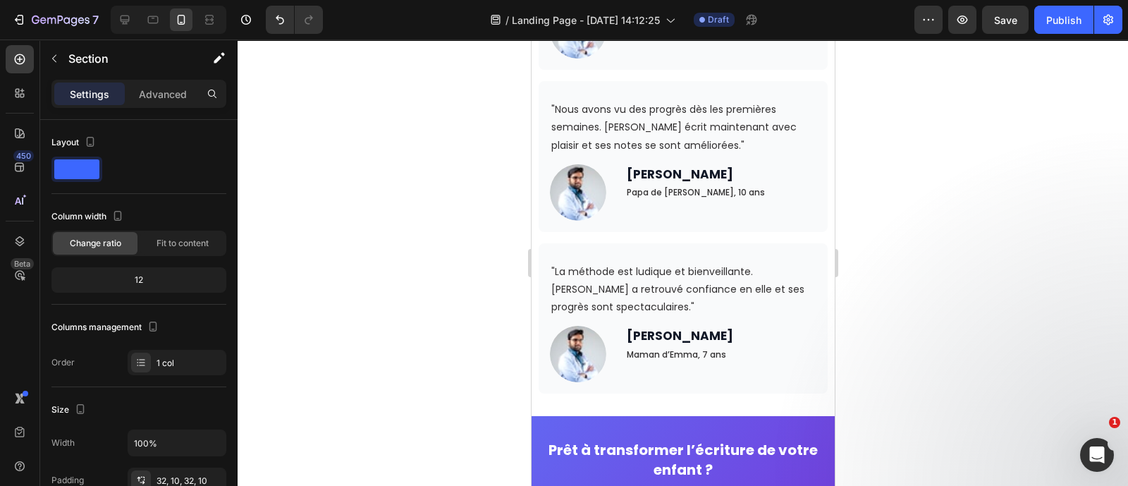
scroll to position [4582, 0]
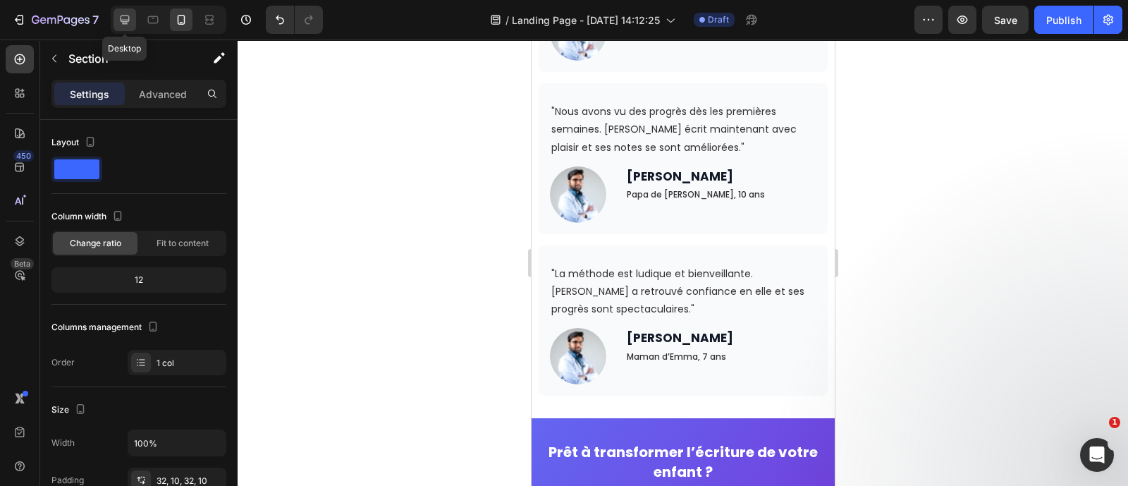
click at [120, 16] on icon at bounding box center [125, 20] width 14 height 14
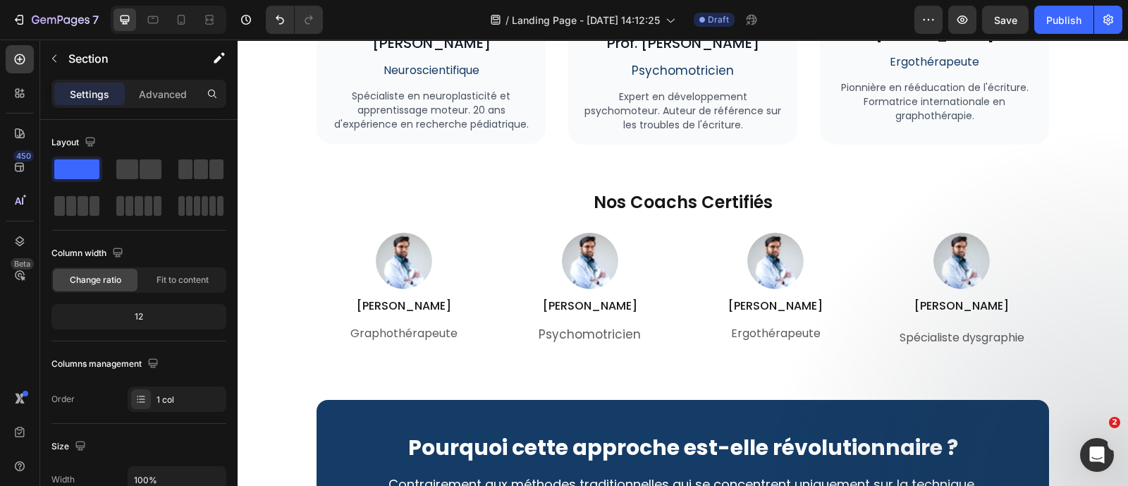
scroll to position [4487, 0]
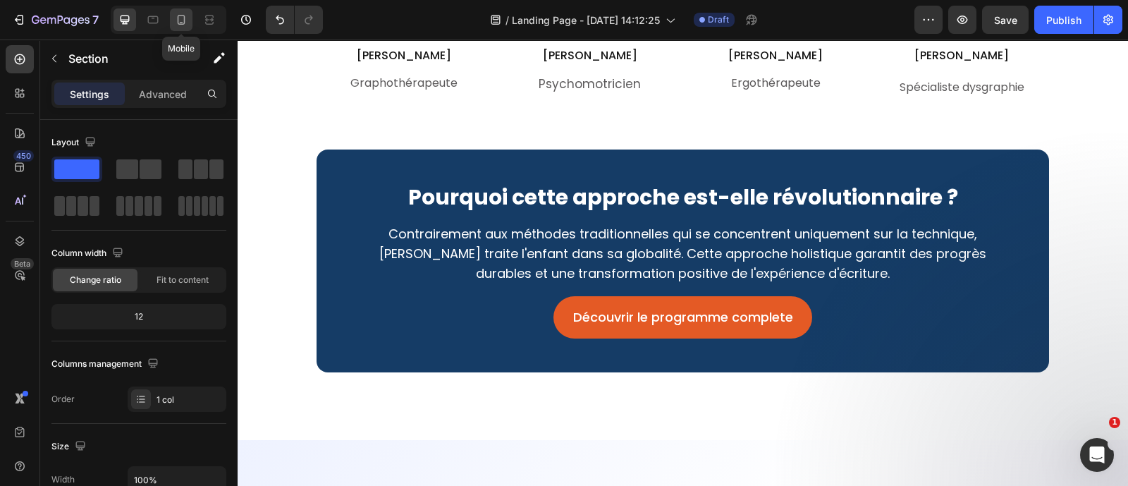
click at [171, 26] on div at bounding box center [181, 19] width 23 height 23
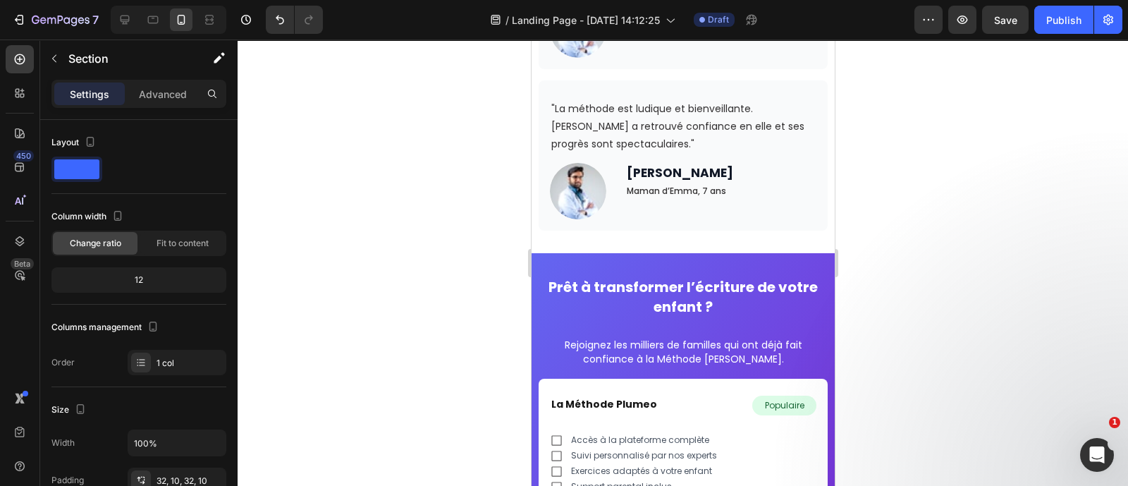
scroll to position [4873, 0]
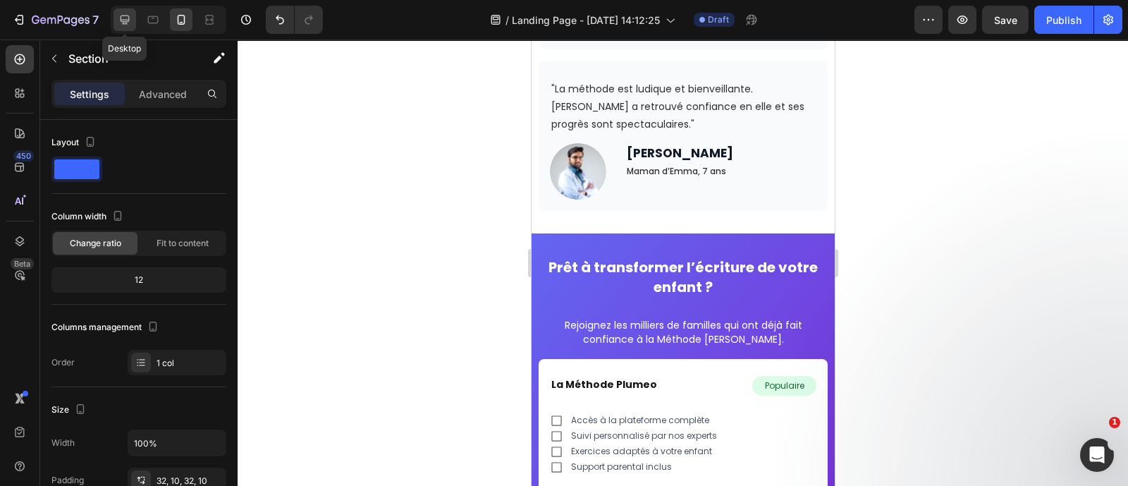
click at [120, 23] on icon at bounding box center [125, 20] width 14 height 14
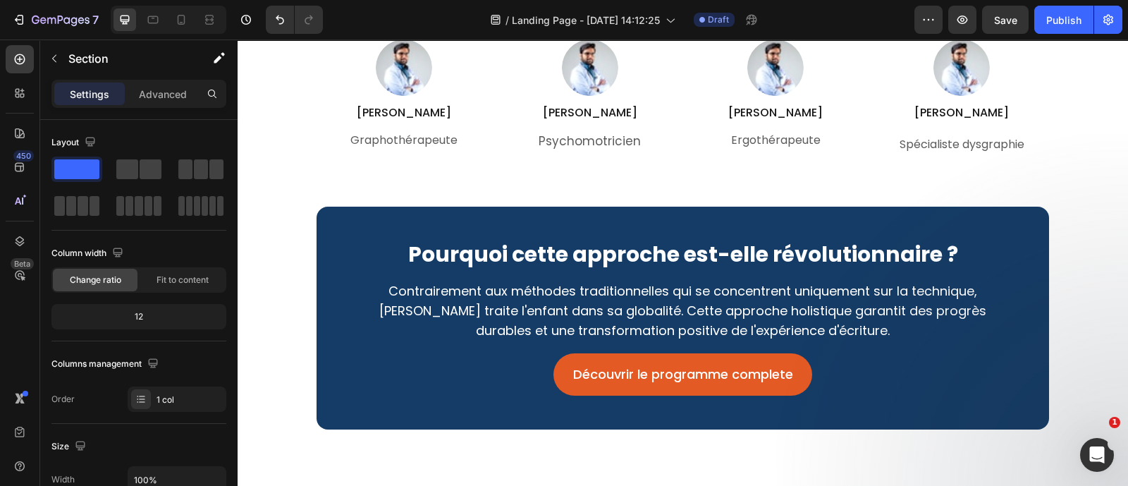
scroll to position [4400, 0]
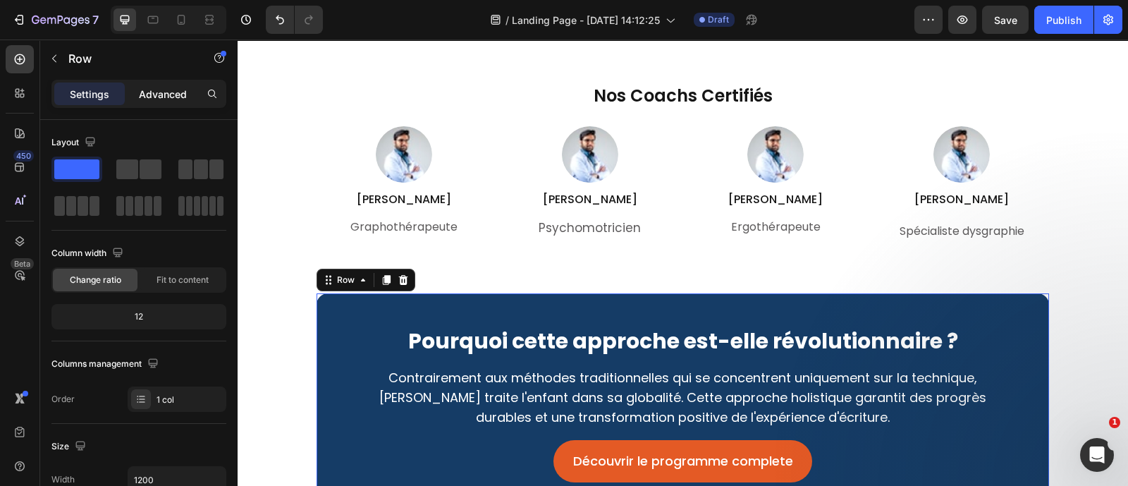
click at [155, 90] on p "Advanced" at bounding box center [163, 94] width 48 height 15
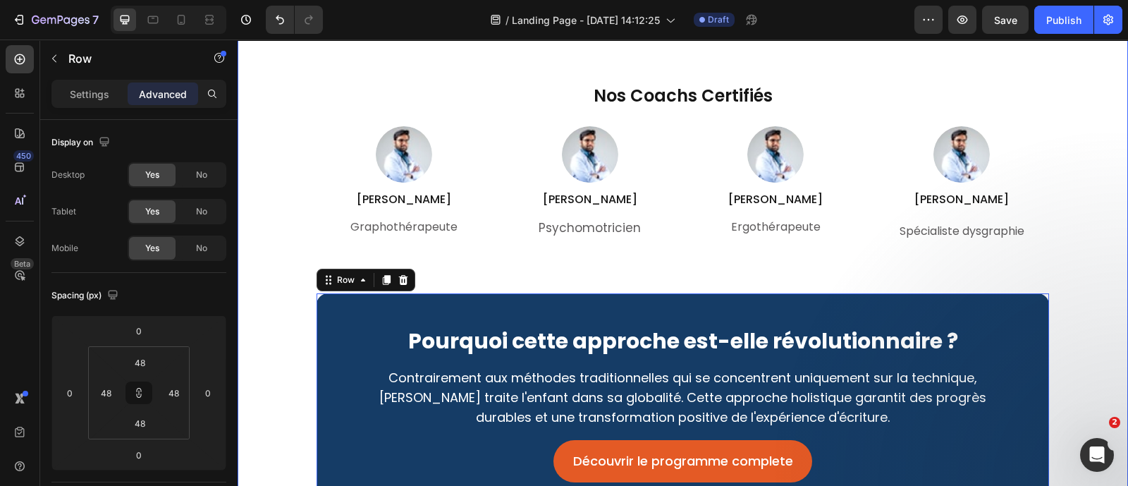
click at [271, 330] on div "Notre Équipe d'Experts Heading Des professionnels reconnus qui ont développé et…" at bounding box center [683, 95] width 890 height 976
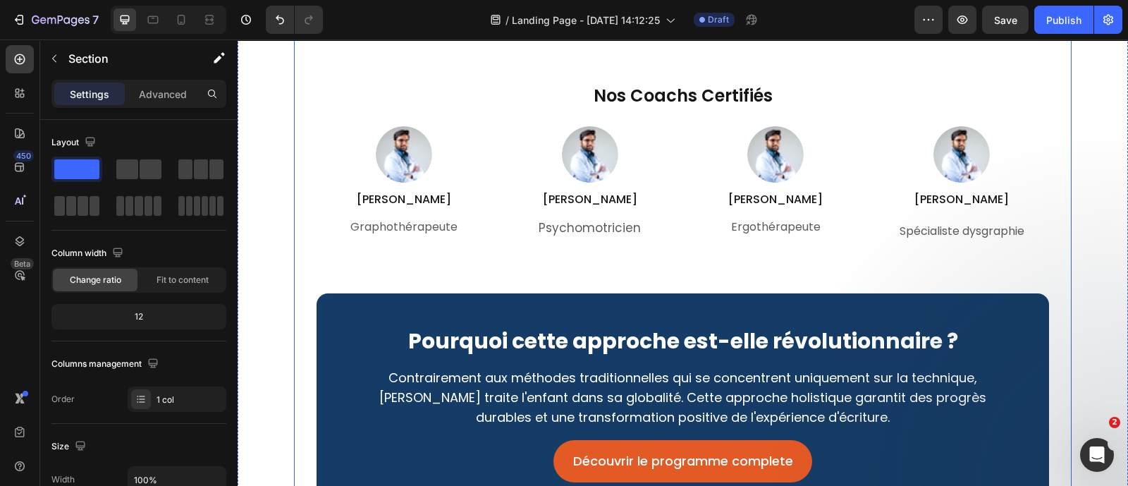
click at [441, 270] on div "Notre Équipe d'Experts Heading Des professionnels reconnus qui ont développé et…" at bounding box center [682, 95] width 732 height 841
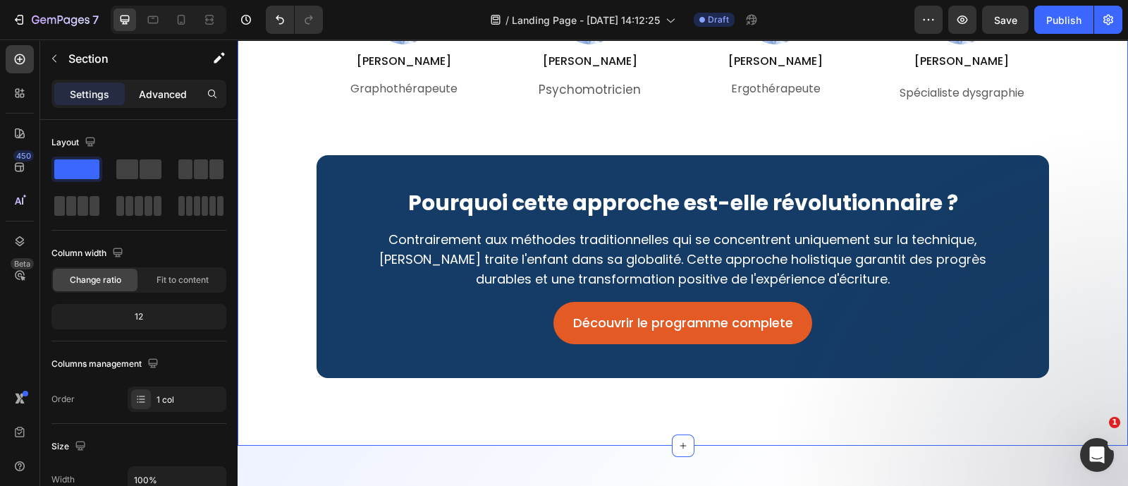
click at [157, 103] on div "Advanced" at bounding box center [163, 93] width 70 height 23
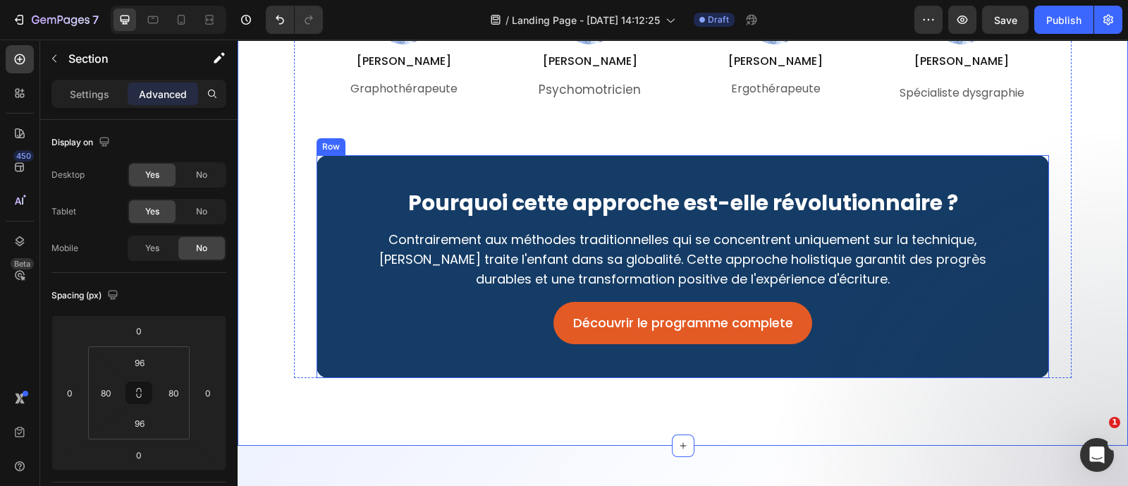
click at [583, 359] on div "Pourquoi cette approche est-elle révolutionnaire ? Heading Contrairement aux mé…" at bounding box center [682, 266] width 732 height 223
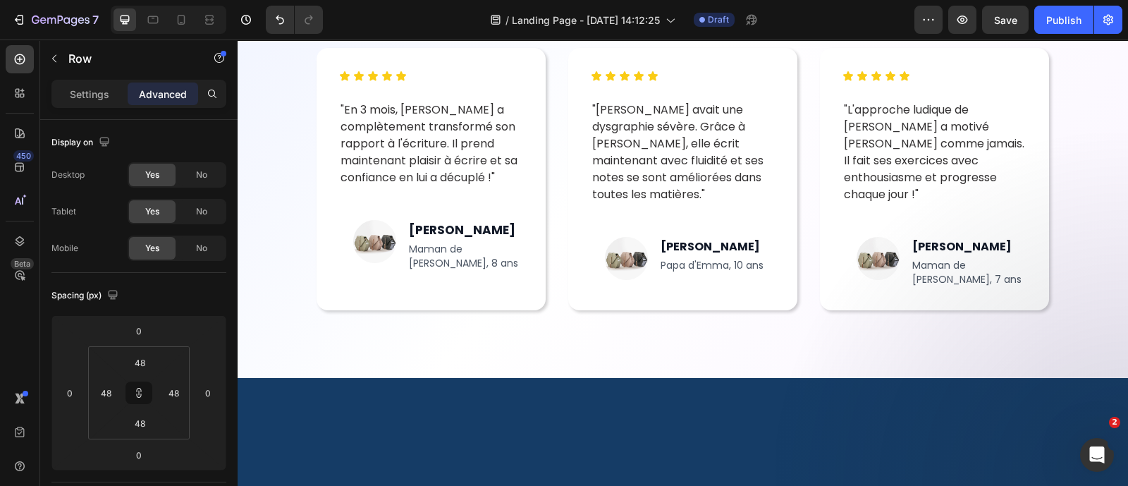
scroll to position [4805, 0]
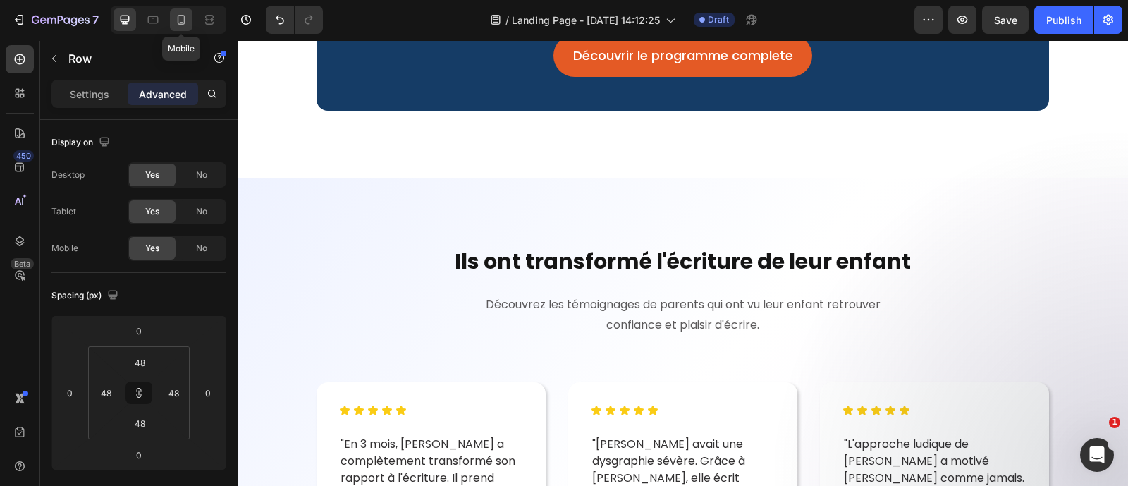
click at [184, 22] on icon at bounding box center [182, 20] width 8 height 10
type input "40"
type input "24"
type input "40"
type input "24"
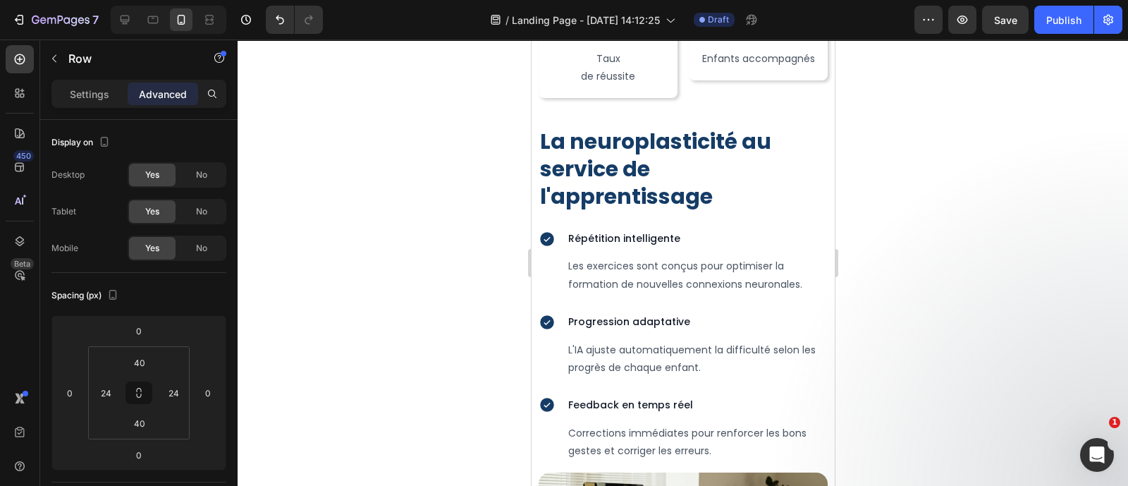
scroll to position [3378, 0]
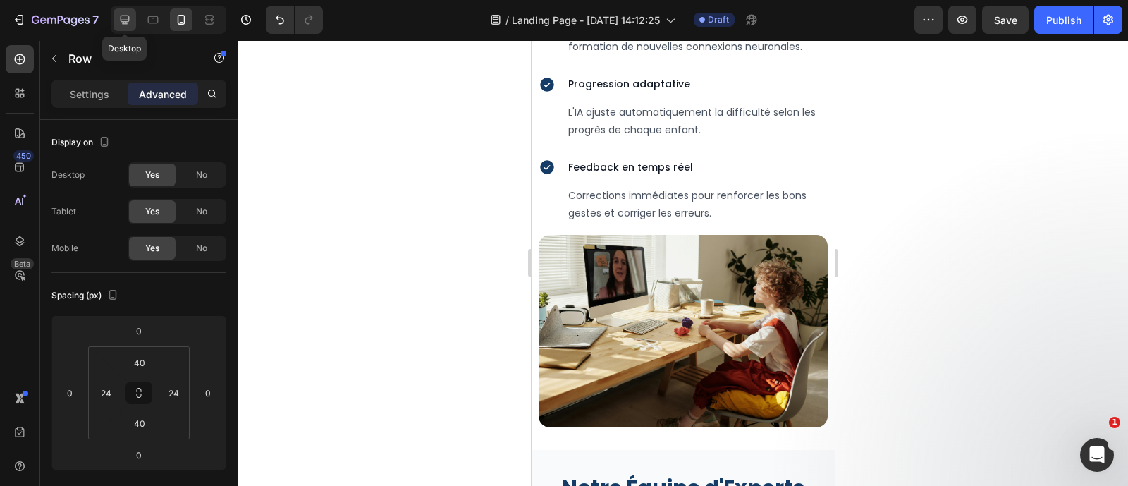
click at [121, 17] on icon at bounding box center [125, 20] width 9 height 9
type input "48"
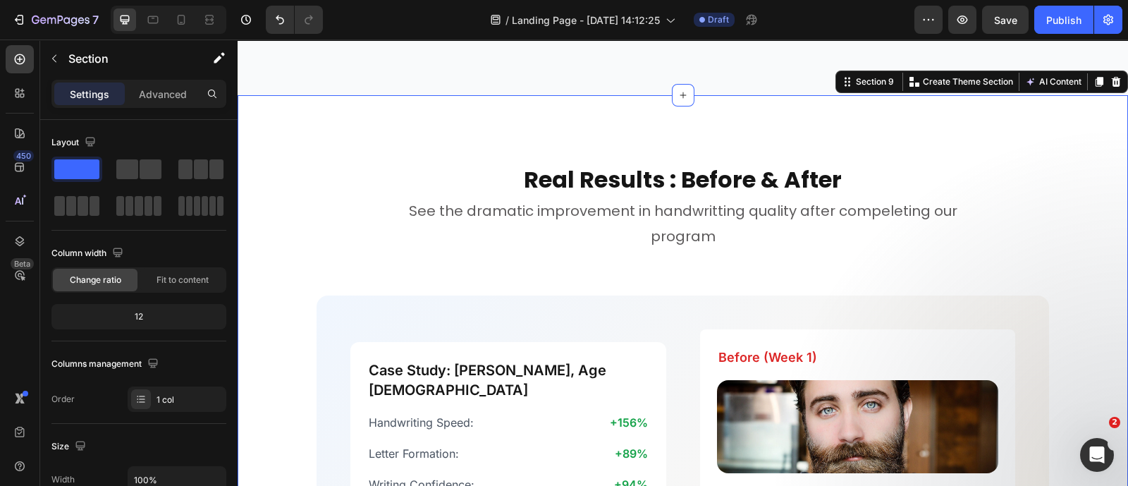
scroll to position [2971, 0]
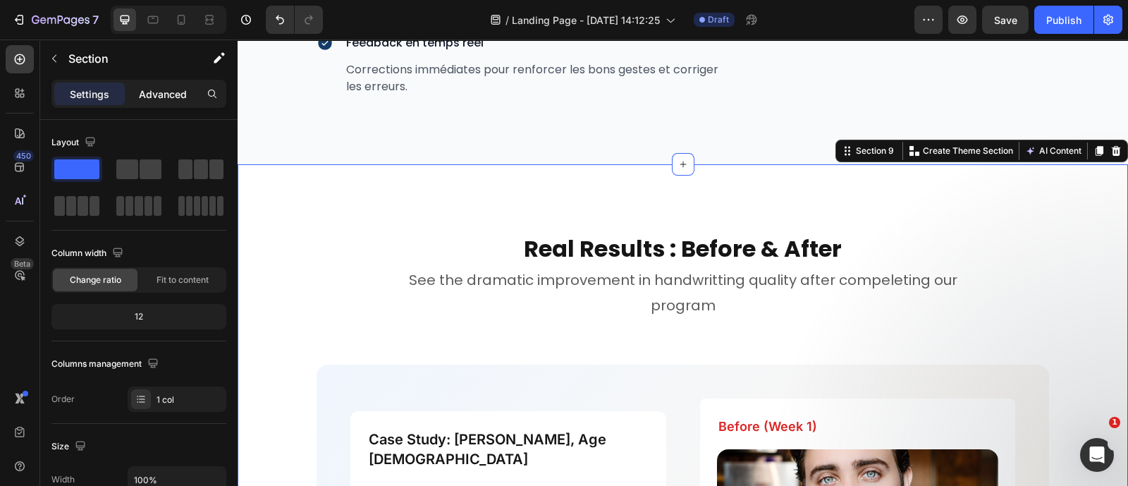
click at [153, 84] on div "Advanced" at bounding box center [163, 93] width 70 height 23
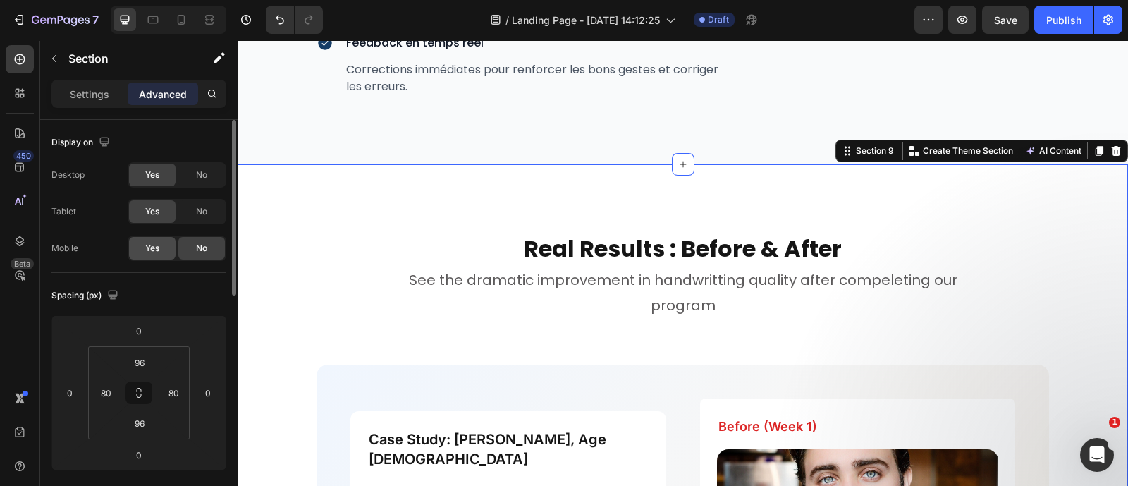
click at [158, 244] on span "Yes" at bounding box center [152, 248] width 14 height 13
click at [174, 13] on icon at bounding box center [181, 20] width 14 height 14
type input "40"
type input "24"
type input "40"
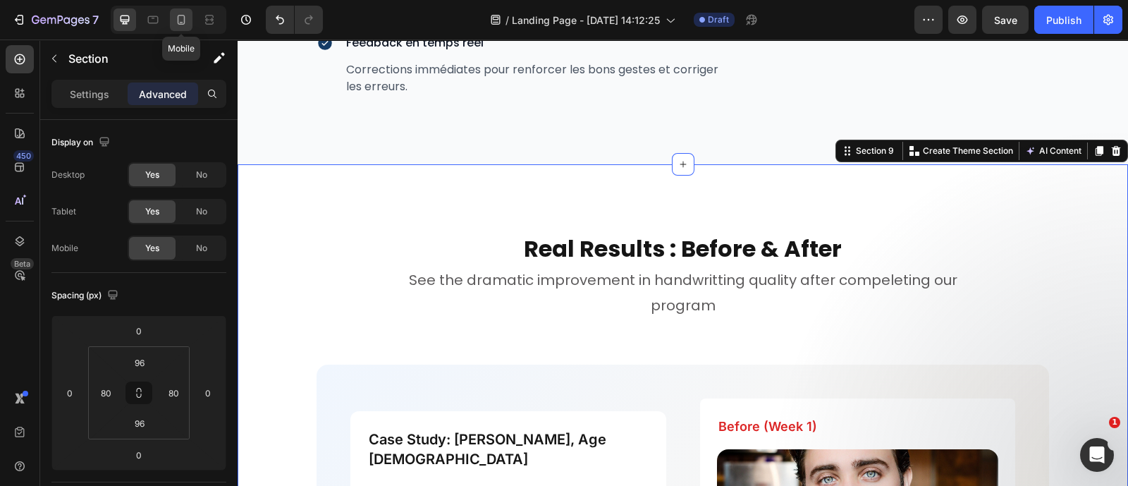
type input "24"
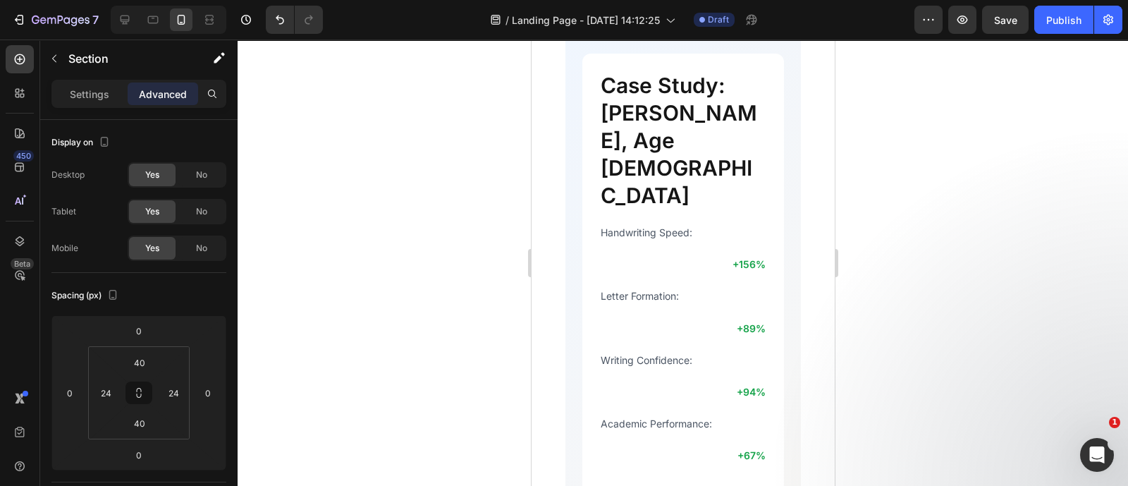
scroll to position [3987, 0]
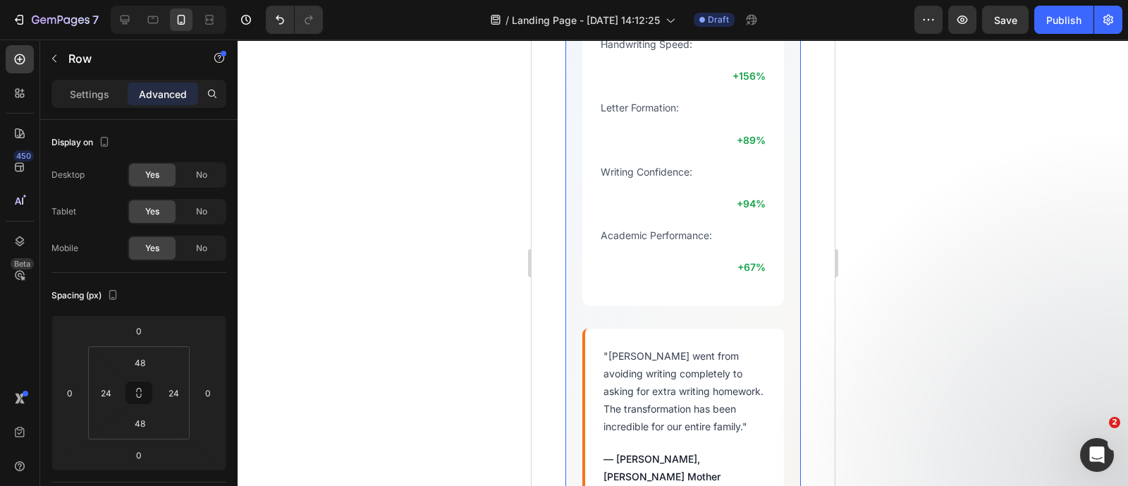
scroll to position [4174, 0]
click at [798, 202] on div "Real Results : Before & After Heading See the dramatic improvement in handwritt…" at bounding box center [682, 347] width 269 height 1313
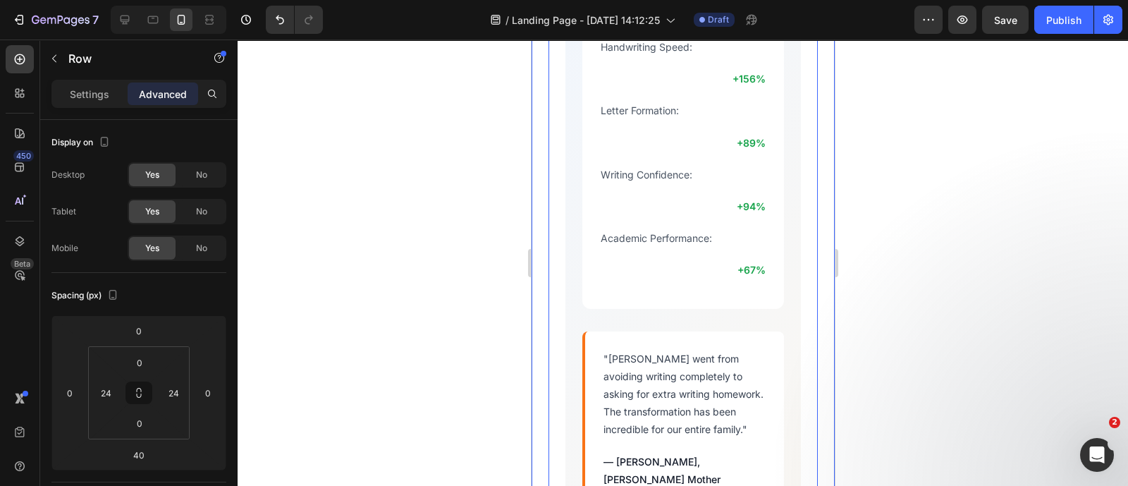
click at [817, 200] on div "Real Results : Before & After Heading See the dramatic improvement in handwritt…" at bounding box center [682, 361] width 303 height 1398
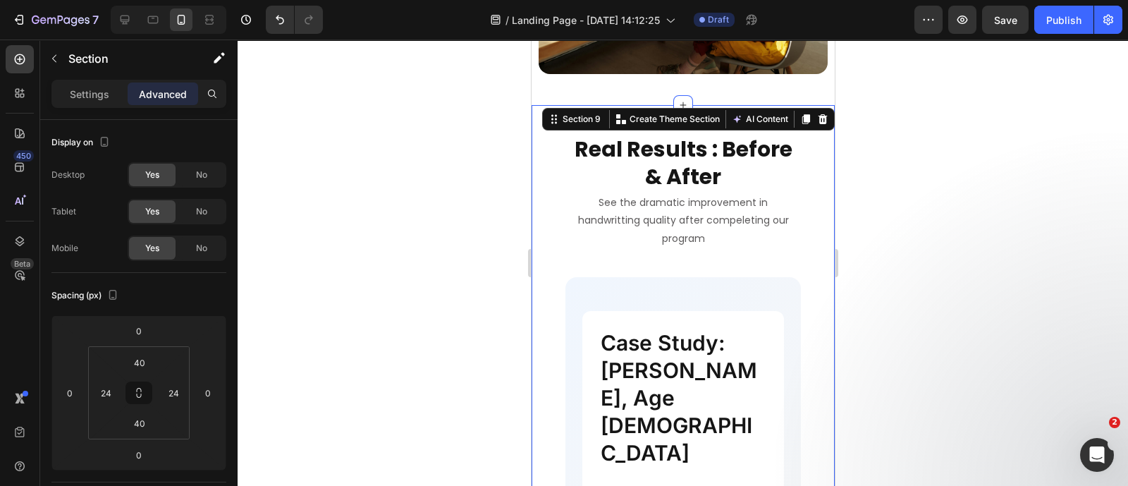
scroll to position [3729, 0]
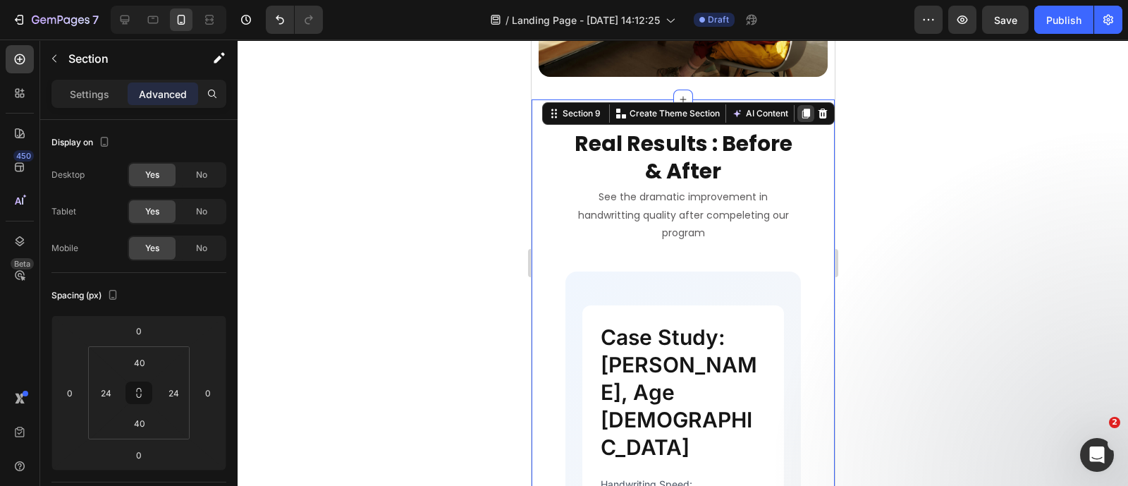
click at [797, 122] on div at bounding box center [805, 113] width 17 height 17
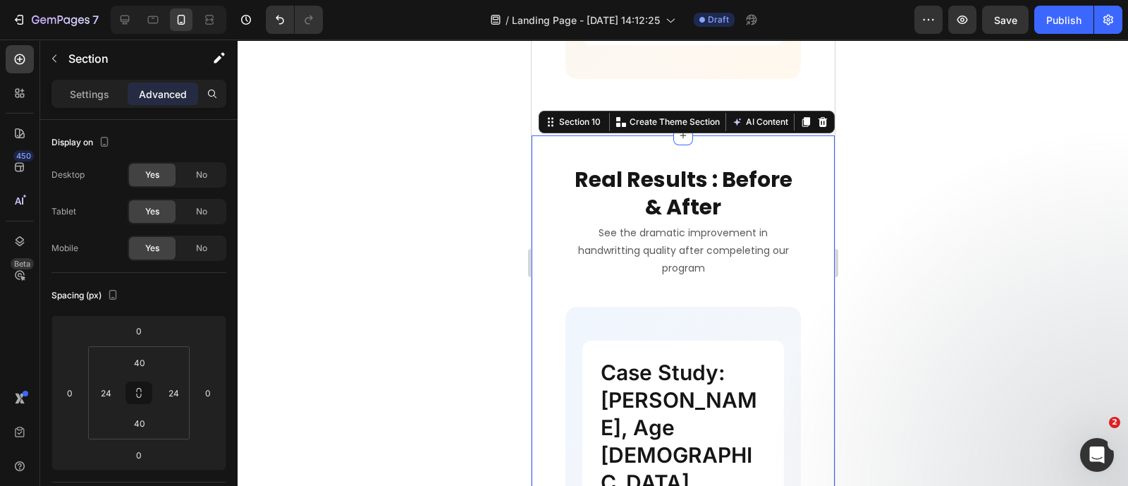
scroll to position [4930, 0]
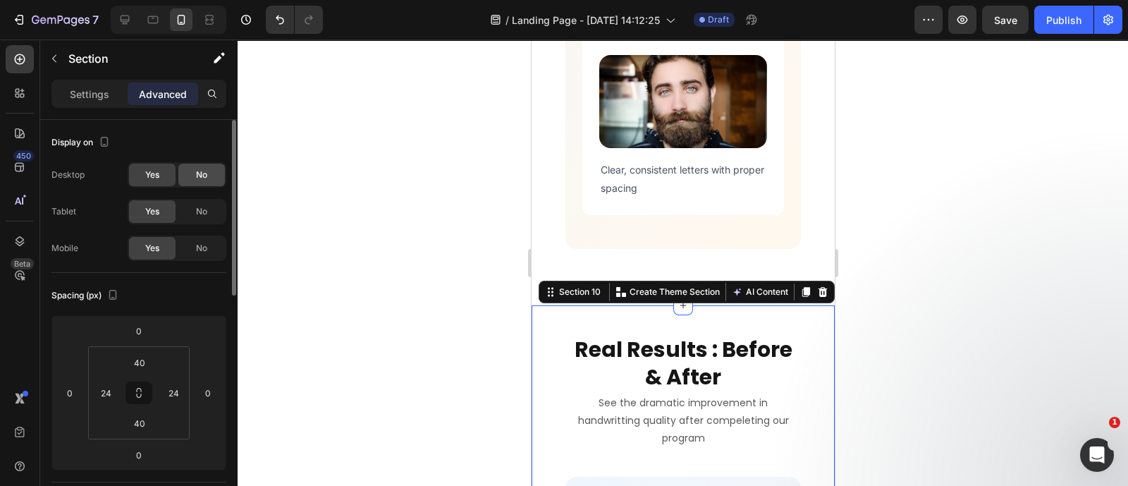
click at [199, 168] on span "No" at bounding box center [201, 174] width 11 height 13
click at [197, 201] on div "No" at bounding box center [201, 211] width 47 height 23
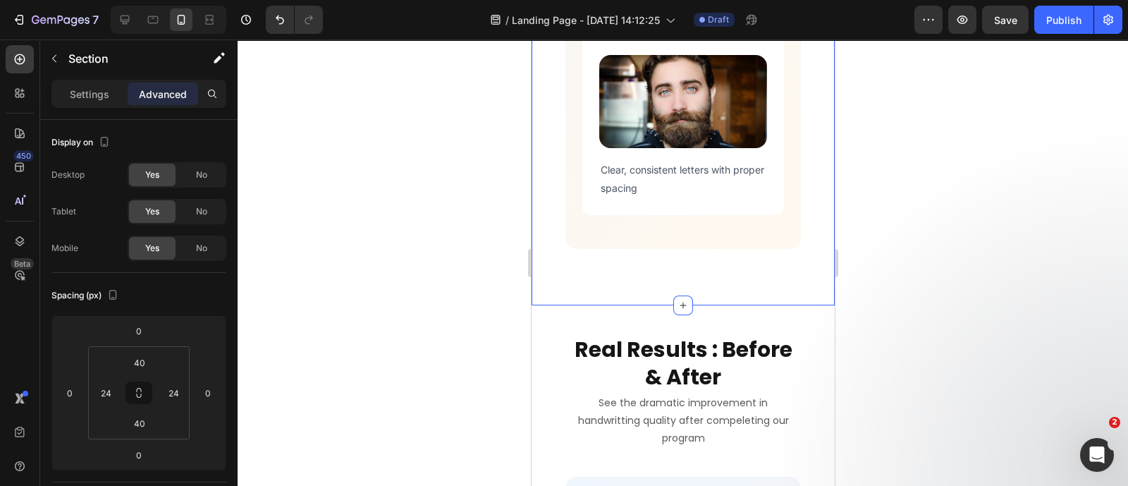
scroll to position [4850, 0]
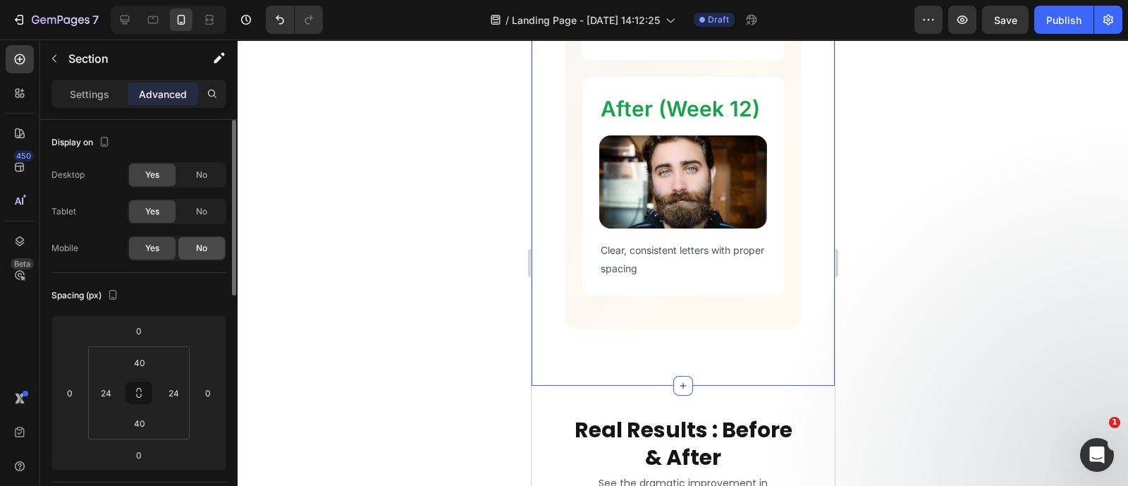
click at [202, 250] on span "No" at bounding box center [201, 248] width 11 height 13
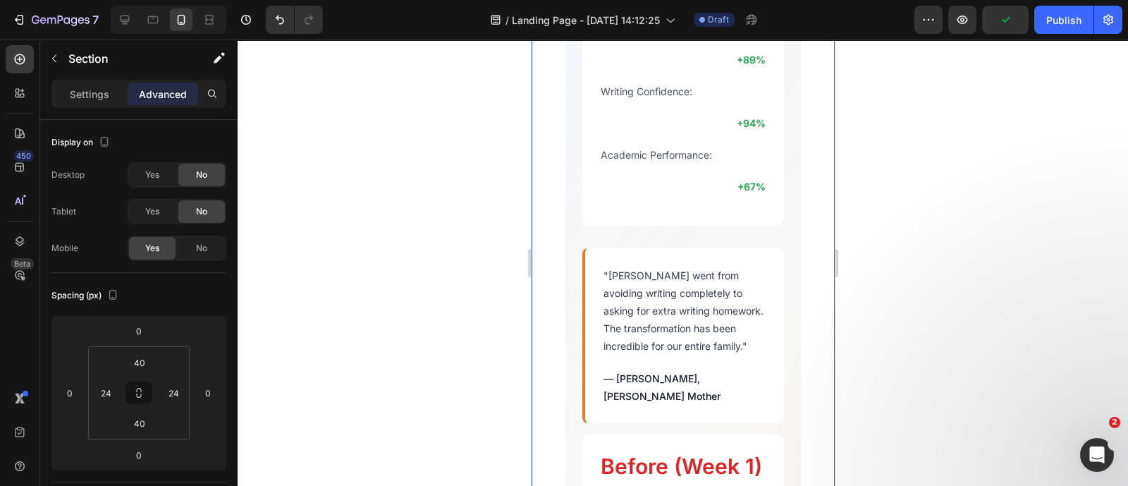
scroll to position [4256, 0]
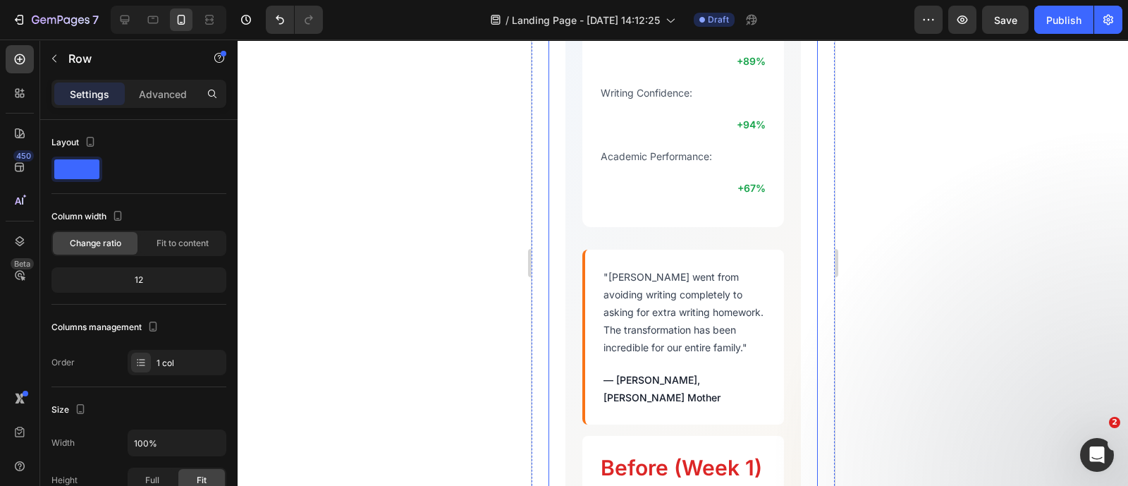
click at [555, 290] on div "Real Results : Before & After Heading See the dramatic improvement in handwritt…" at bounding box center [682, 265] width 269 height 1313
click at [164, 90] on p "Advanced" at bounding box center [163, 94] width 48 height 15
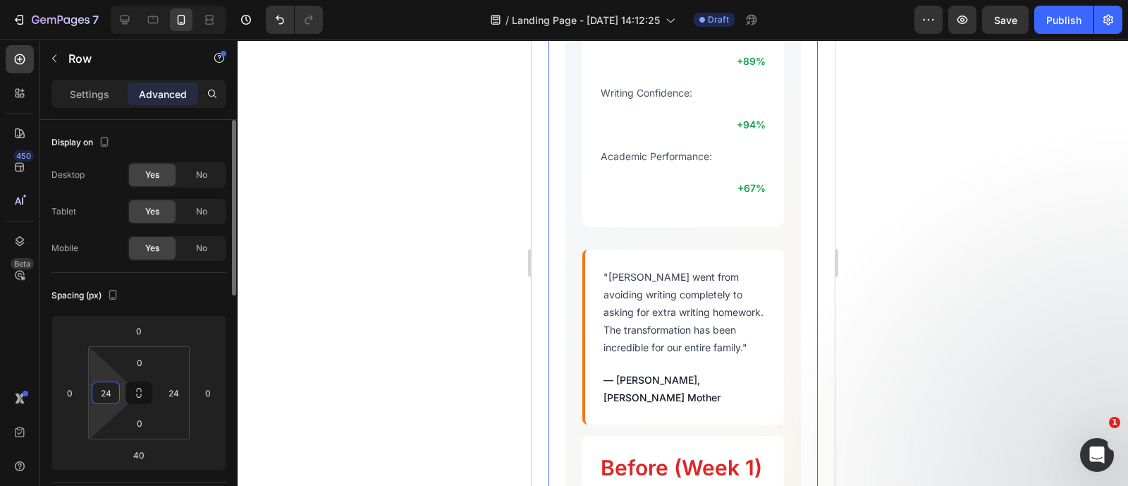
click at [106, 396] on input "24" at bounding box center [105, 392] width 21 height 21
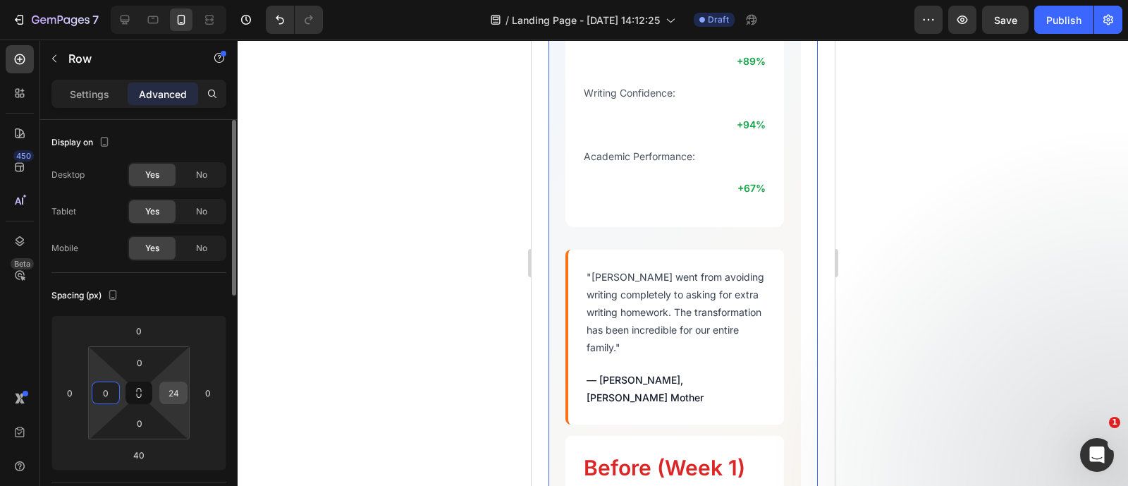
type input "0"
click at [167, 386] on input "24" at bounding box center [173, 392] width 21 height 21
type input "0"
click at [328, 340] on div at bounding box center [683, 262] width 890 height 446
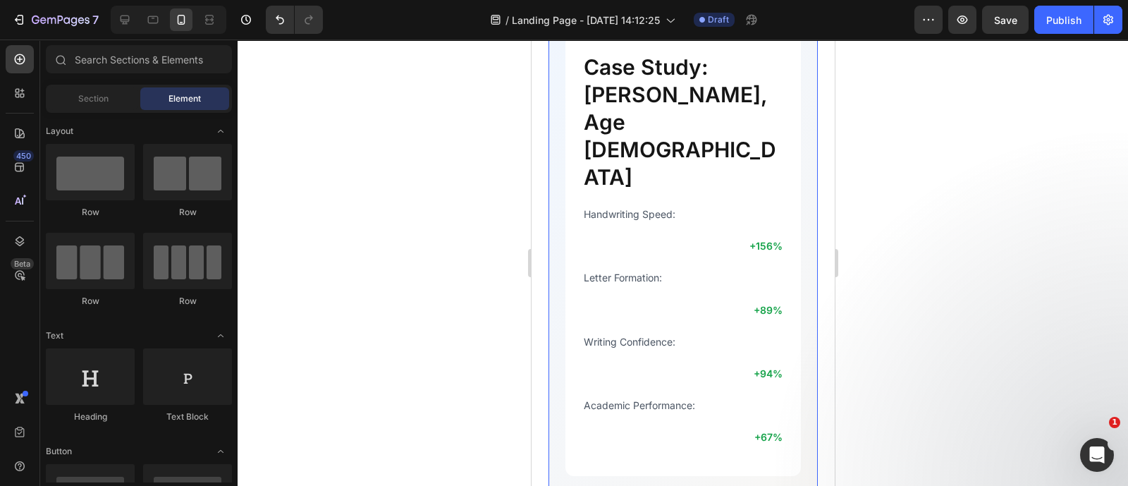
scroll to position [4004, 0]
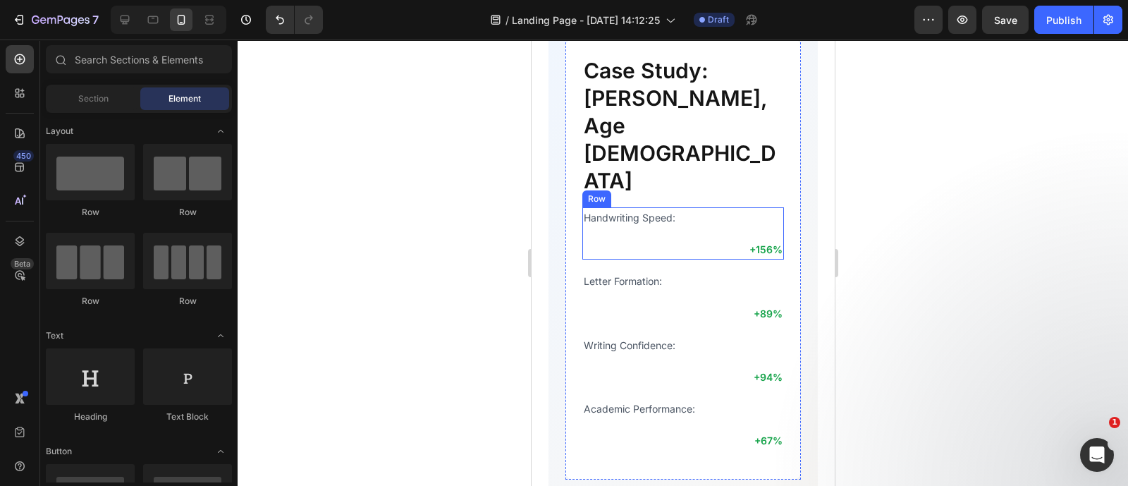
click at [713, 207] on div "Handwriting Speed: Text Block +156% Text Block Row" at bounding box center [683, 233] width 202 height 52
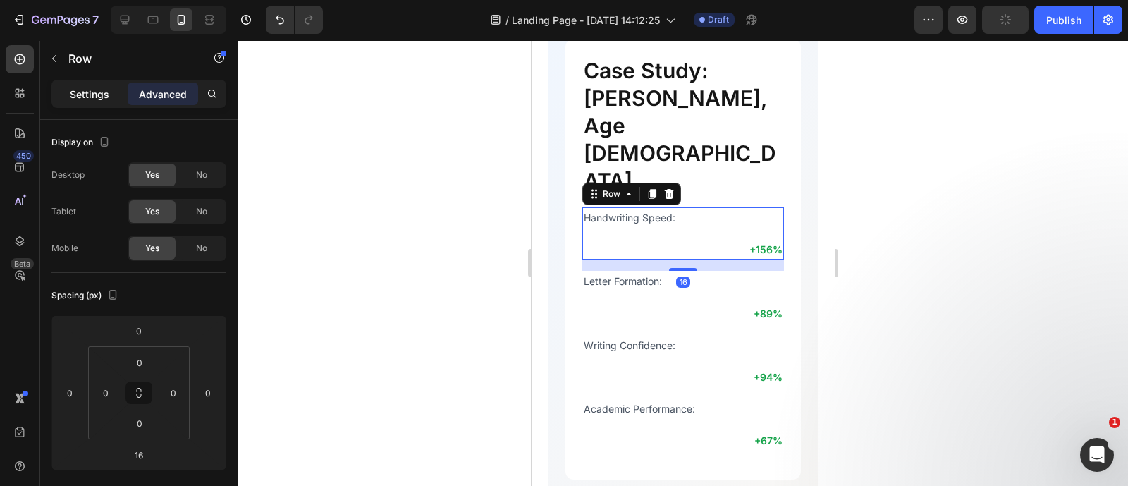
click at [80, 100] on p "Settings" at bounding box center [89, 94] width 39 height 15
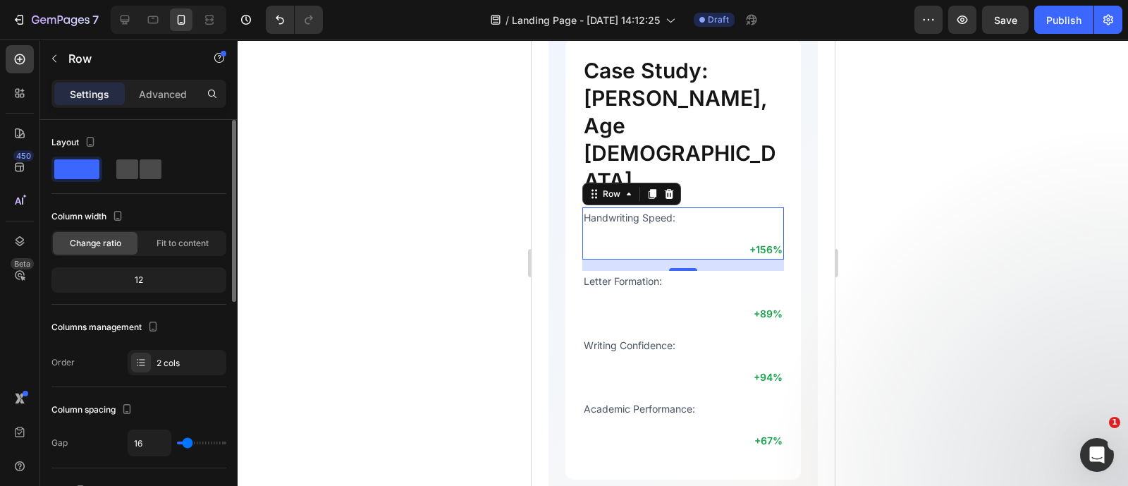
click at [140, 176] on span at bounding box center [151, 169] width 22 height 20
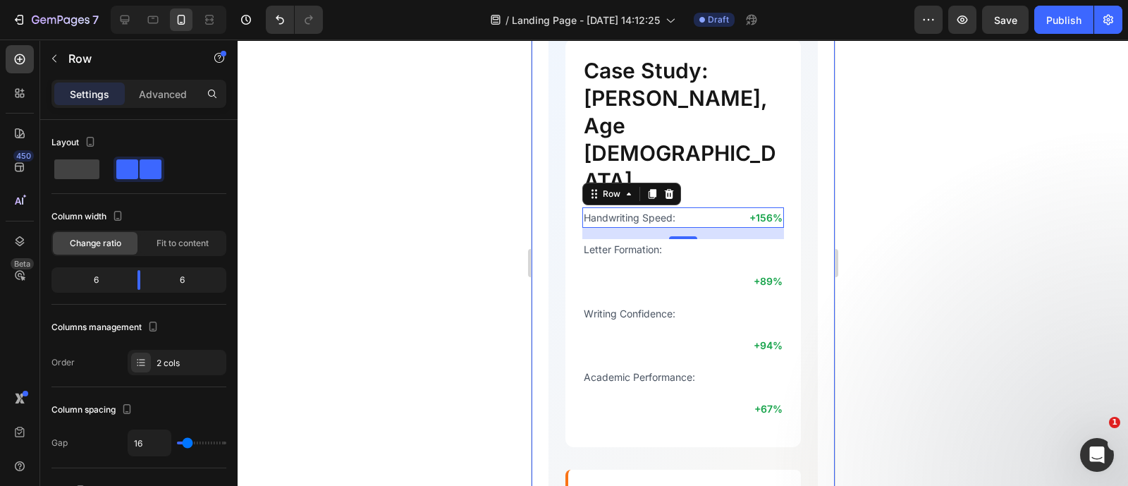
click at [891, 154] on div at bounding box center [683, 262] width 890 height 446
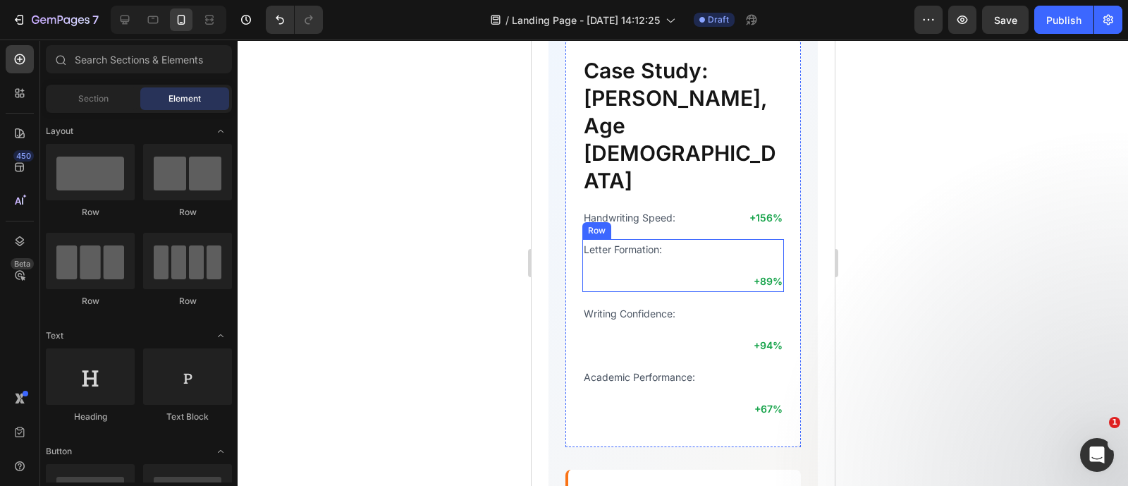
click at [706, 239] on div "Letter Formation: Text Block +89% Text Block Row" at bounding box center [683, 265] width 202 height 52
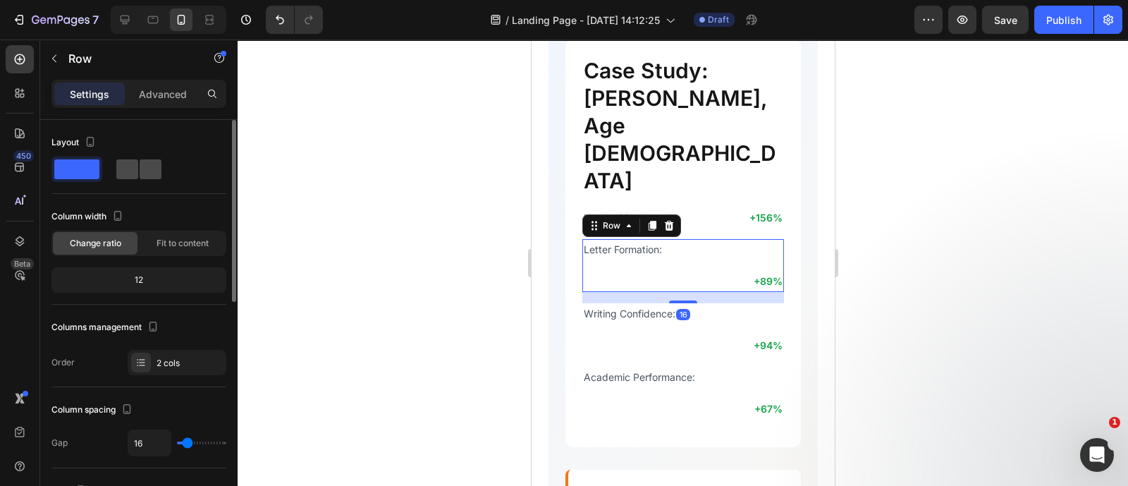
click at [126, 173] on span at bounding box center [127, 169] width 22 height 20
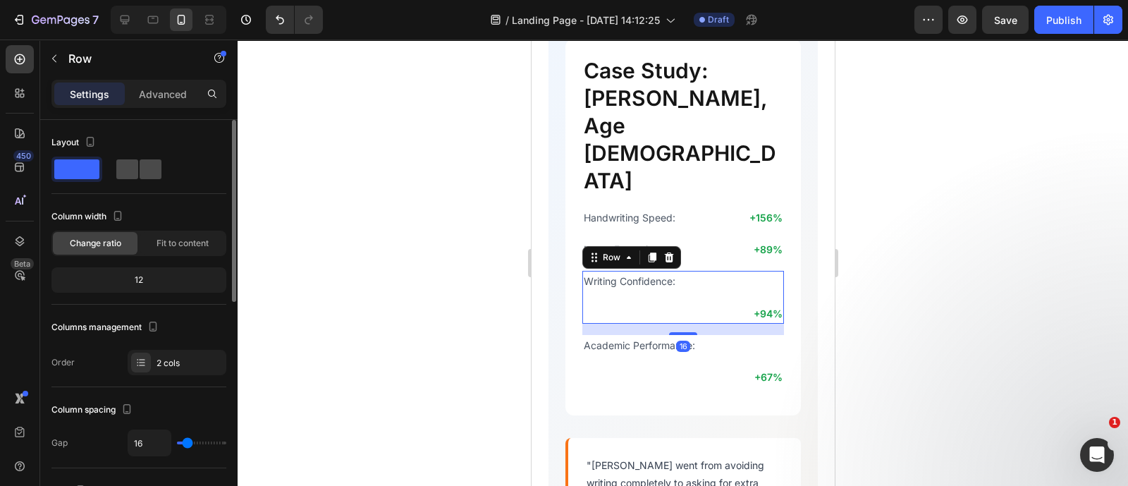
click at [128, 168] on span at bounding box center [127, 169] width 22 height 20
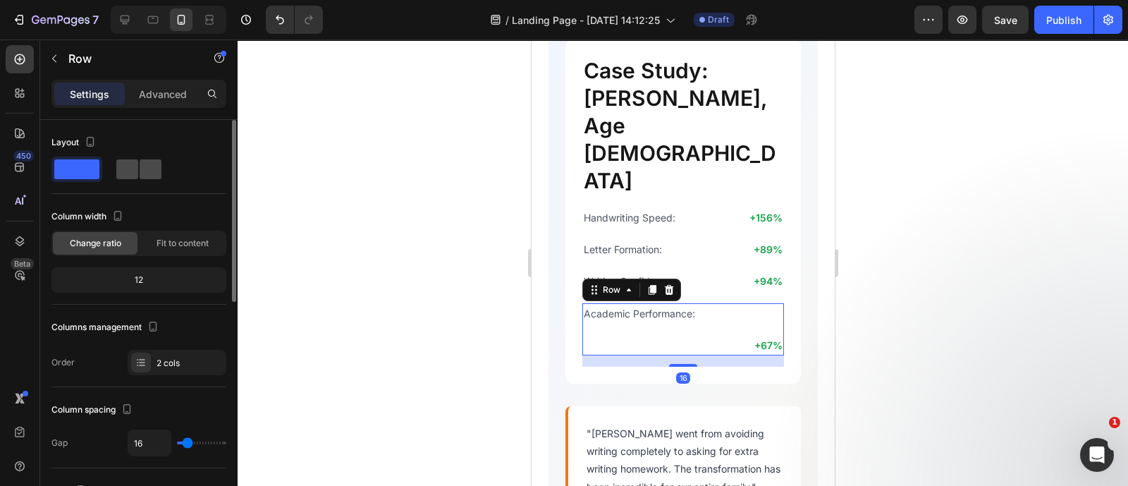
click at [141, 168] on span at bounding box center [151, 169] width 22 height 20
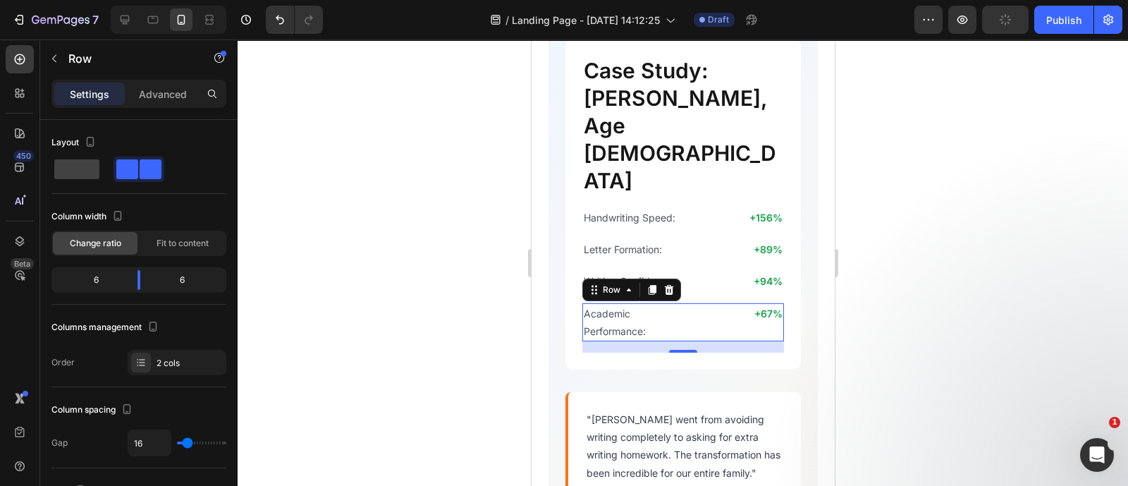
click at [405, 199] on div at bounding box center [683, 262] width 890 height 446
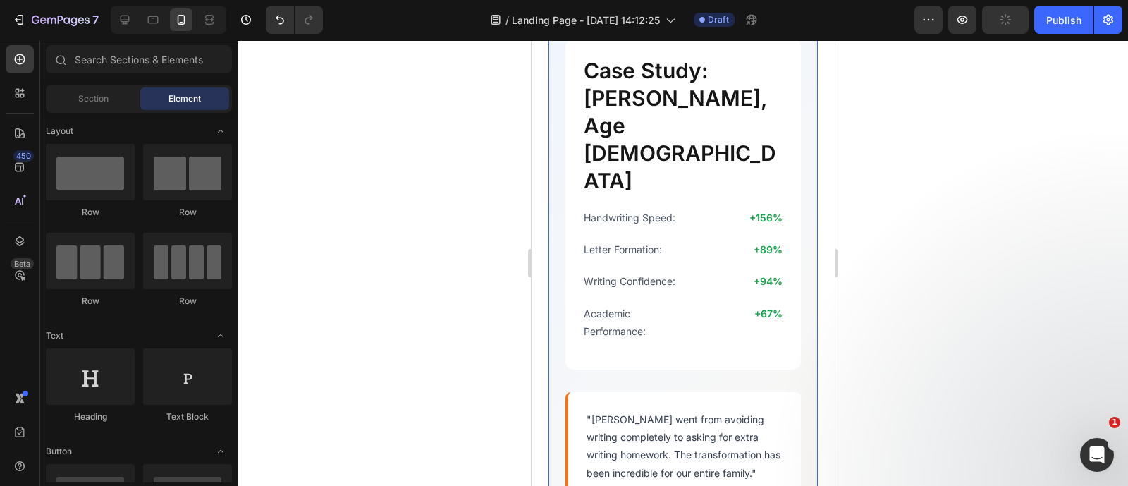
click at [966, 259] on div at bounding box center [683, 262] width 890 height 446
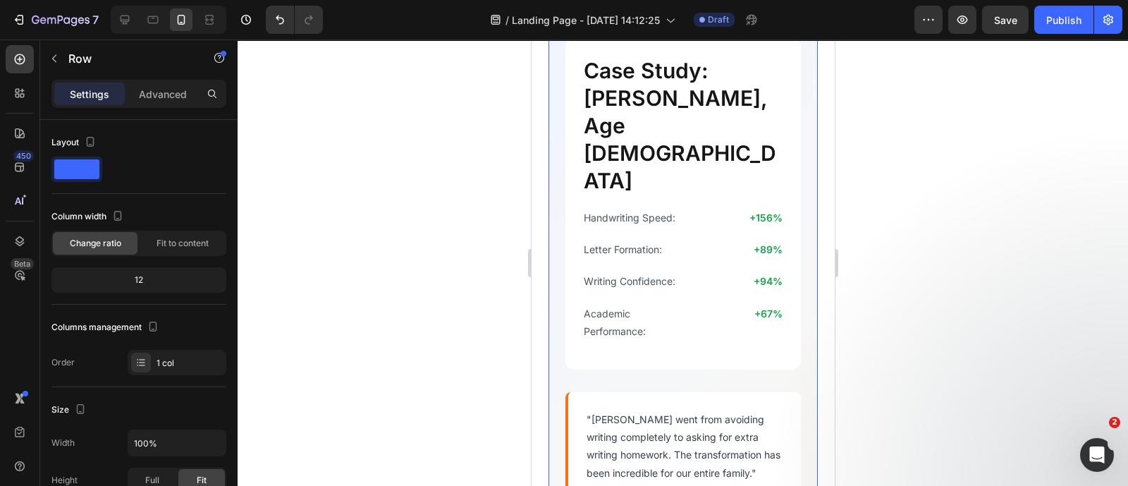
click at [535, 343] on div "Real Results : Before & After Heading See the dramatic improvement in handwritt…" at bounding box center [682, 468] width 303 height 1271
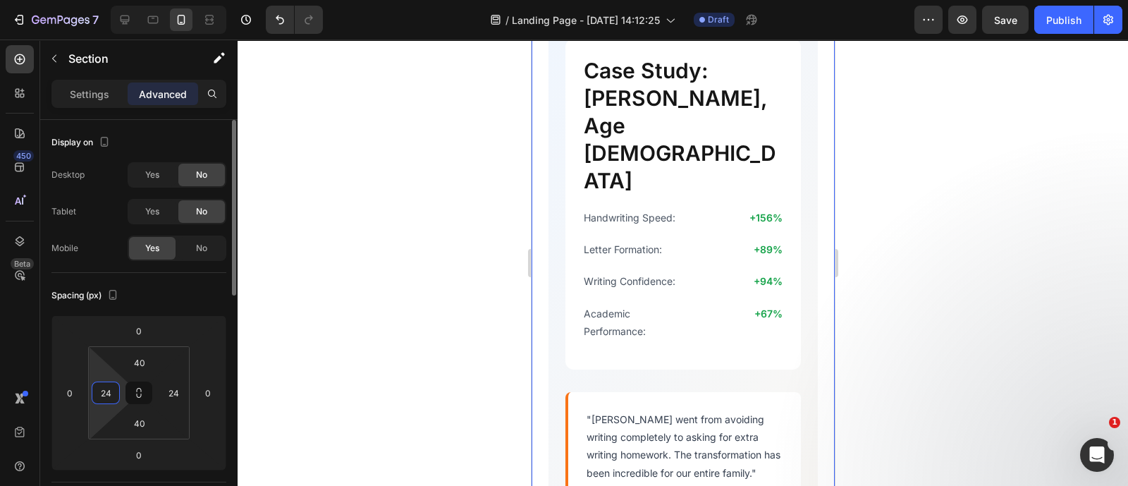
click at [111, 395] on input "24" at bounding box center [105, 392] width 21 height 21
click at [104, 399] on input "0" at bounding box center [105, 392] width 21 height 21
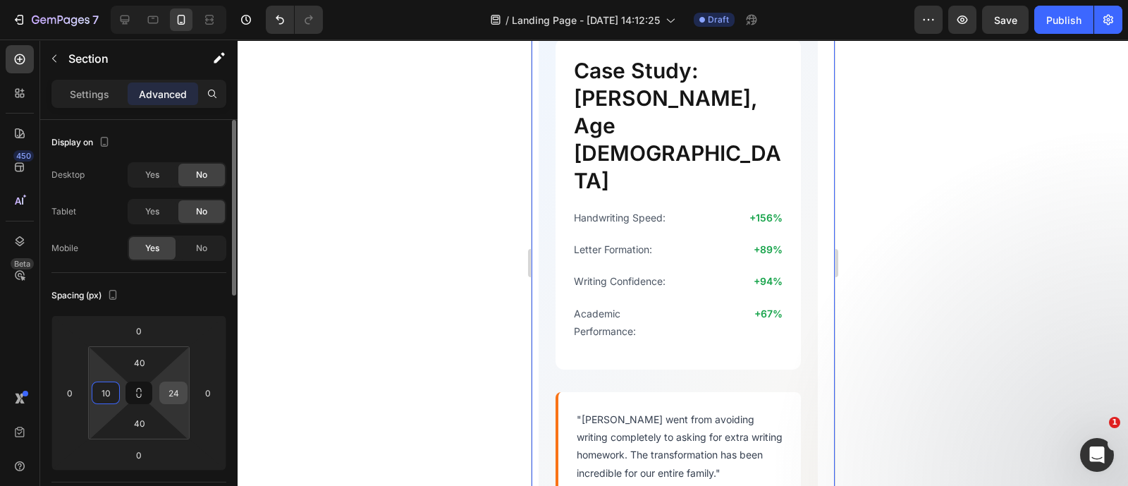
type input "10"
click at [172, 403] on div "24" at bounding box center [173, 392] width 28 height 23
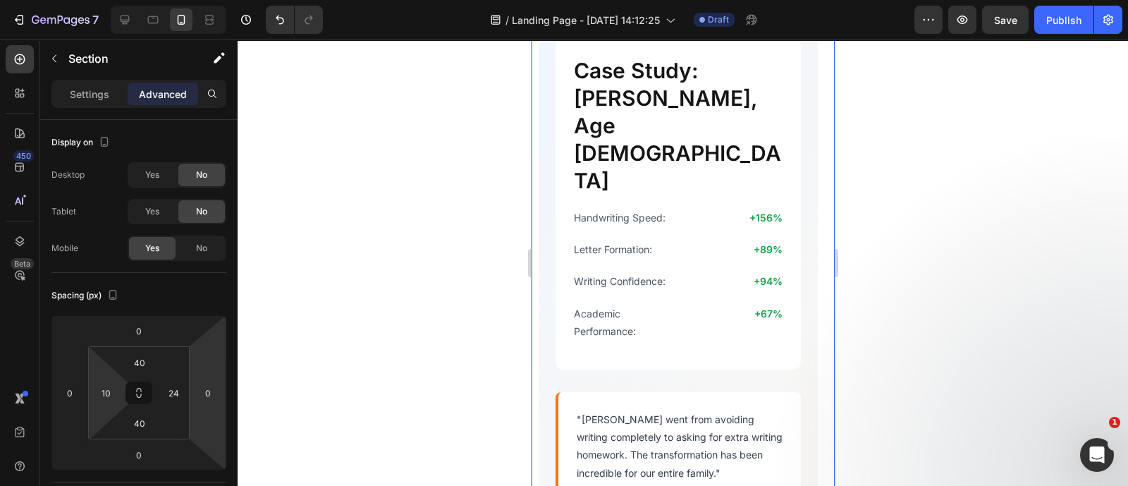
click at [386, 375] on div at bounding box center [683, 262] width 890 height 446
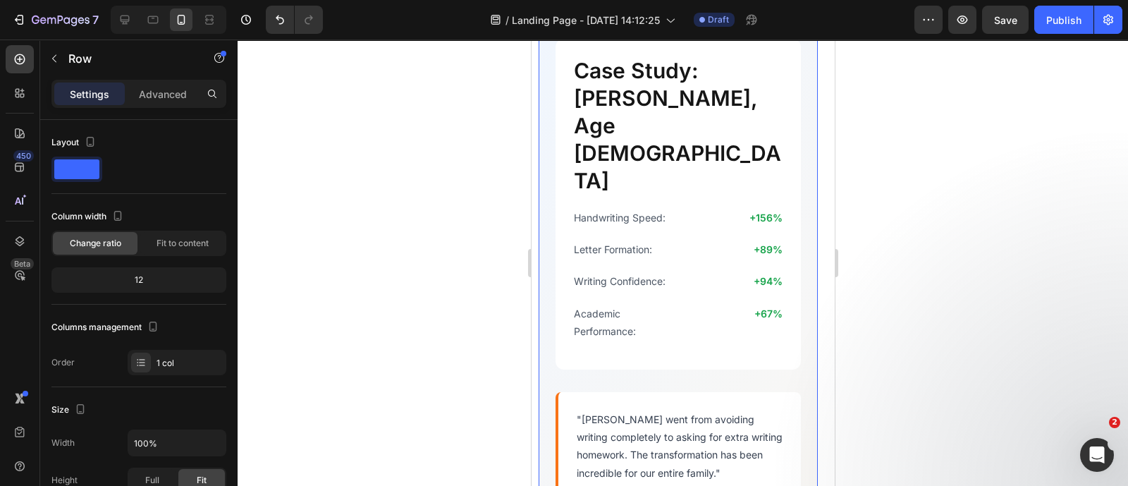
click at [160, 104] on div "Advanced" at bounding box center [163, 93] width 70 height 23
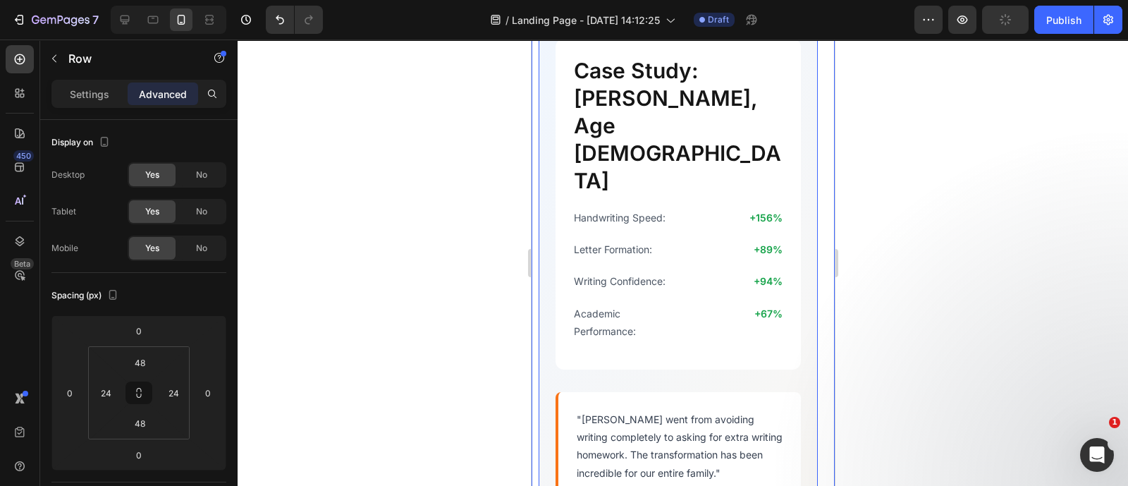
click at [531, 330] on div "Real Results : Before & After Heading See the dramatic improvement in handwritt…" at bounding box center [682, 459] width 303 height 1253
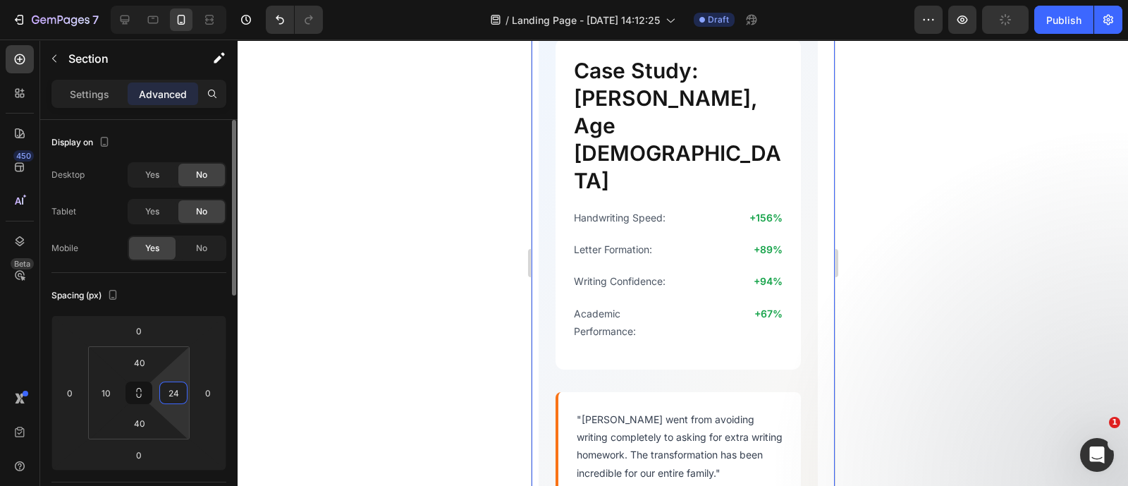
click at [168, 392] on input "24" at bounding box center [173, 392] width 21 height 21
type input "10"
click at [466, 308] on div at bounding box center [683, 262] width 890 height 446
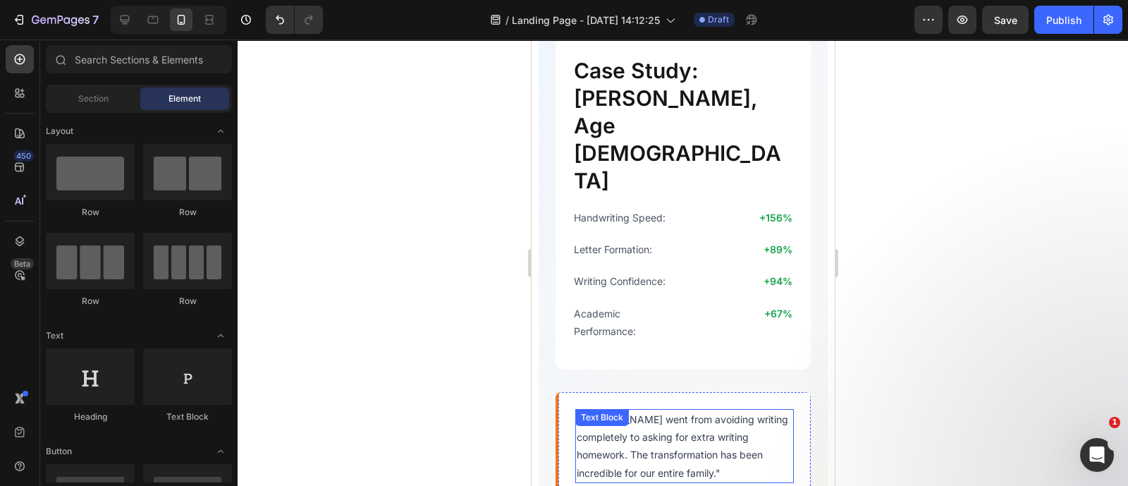
scroll to position [3838, 0]
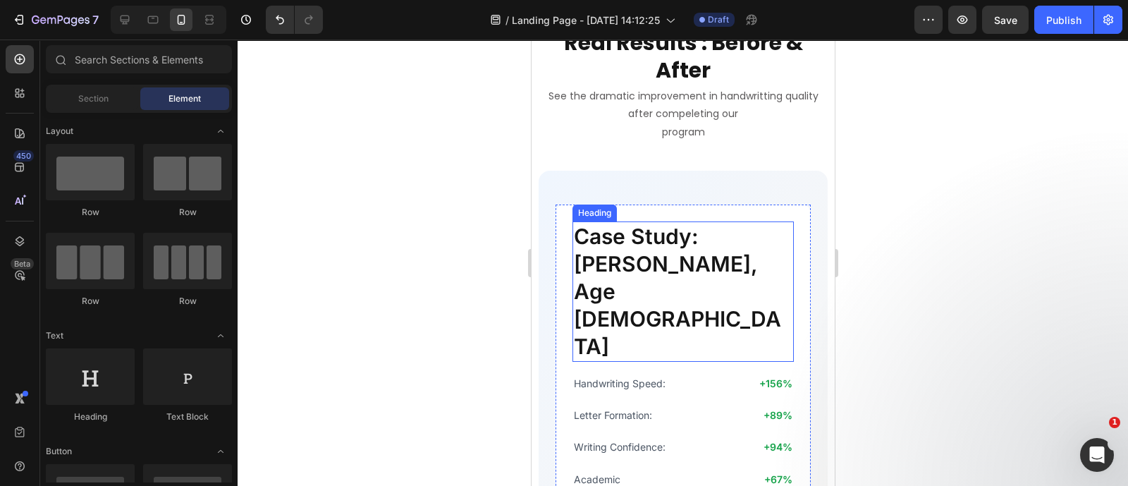
click at [682, 259] on h2 "Case Study: [PERSON_NAME], Age [DEMOGRAPHIC_DATA]" at bounding box center [682, 291] width 221 height 140
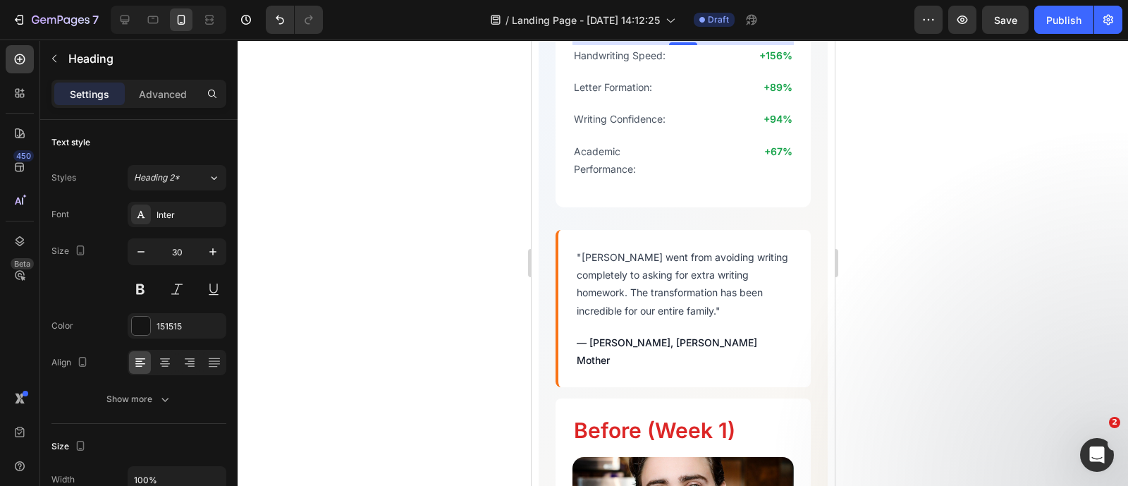
scroll to position [4275, 0]
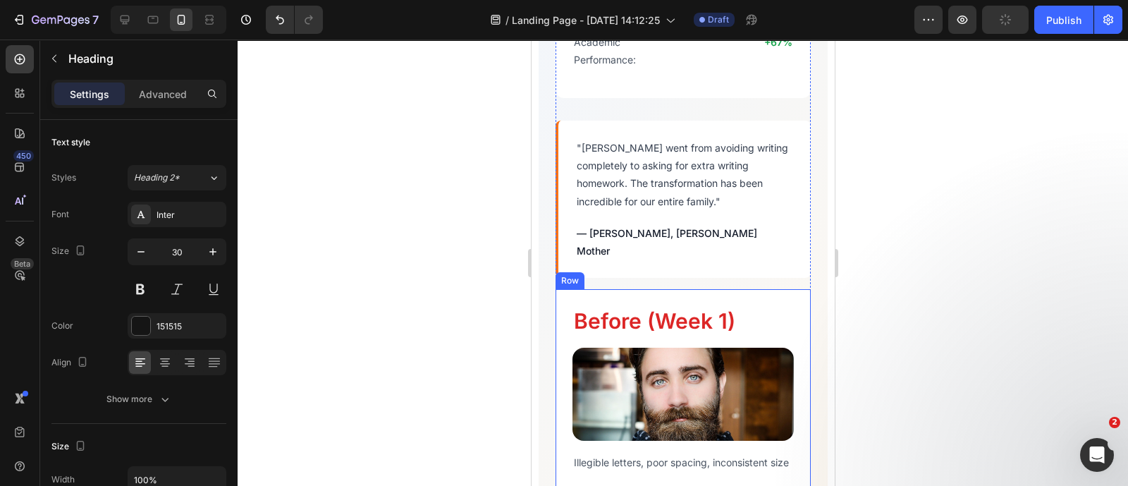
click at [666, 393] on div "Before (Week 1) Heading Image Illegible letters, poor spacing, inconsistent siz…" at bounding box center [682, 389] width 255 height 200
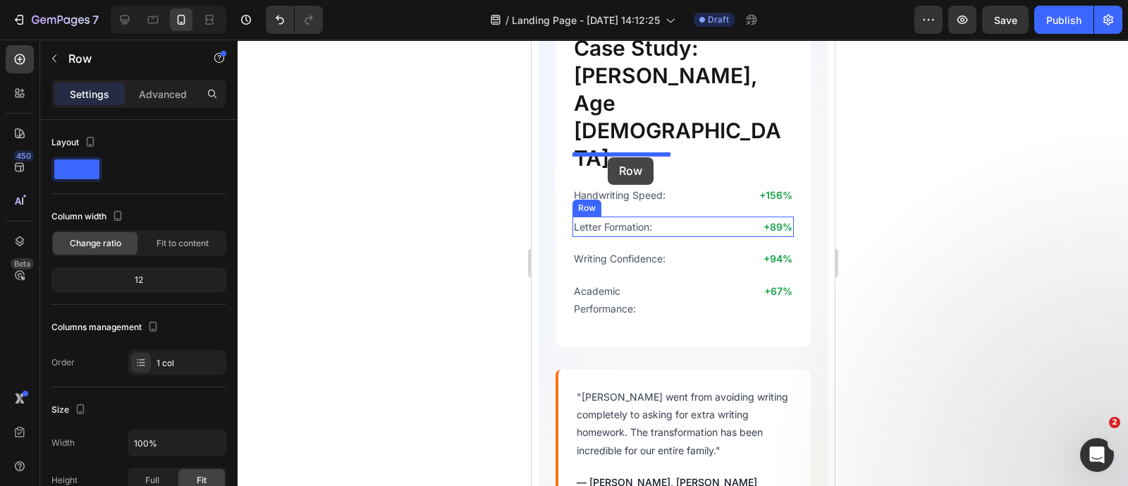
scroll to position [4021, 0]
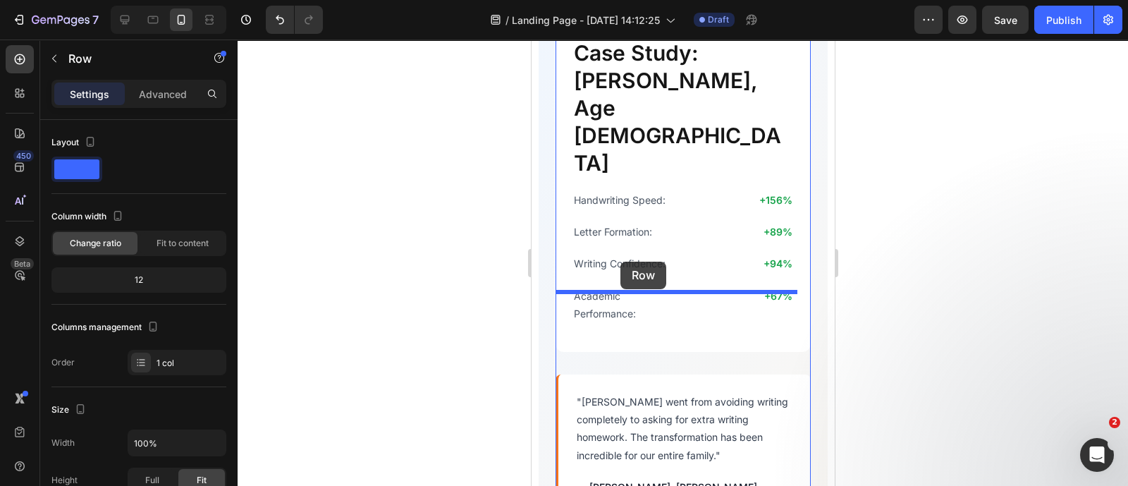
drag, startPoint x: 577, startPoint y: 176, endPoint x: 620, endPoint y: 262, distance: 95.8
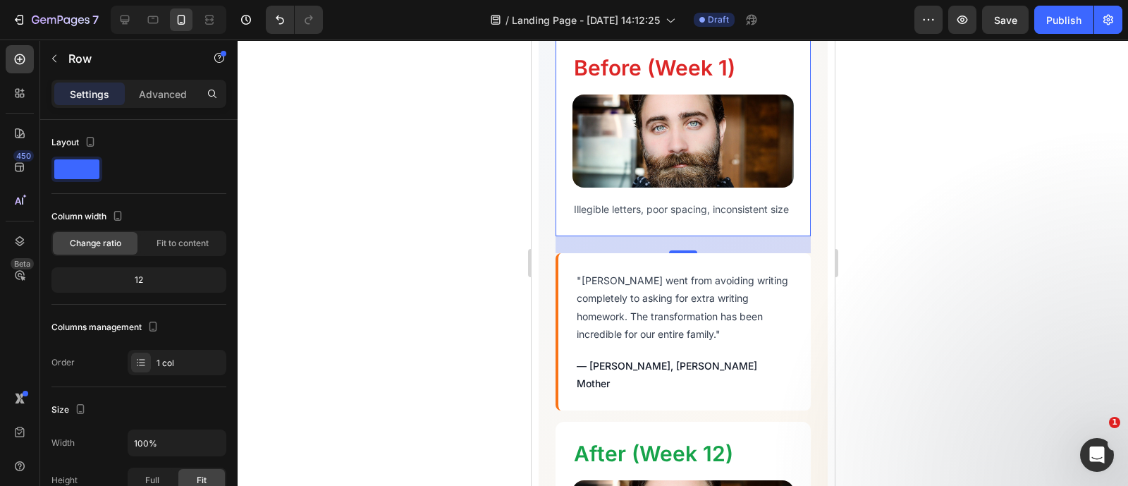
scroll to position [4361, 0]
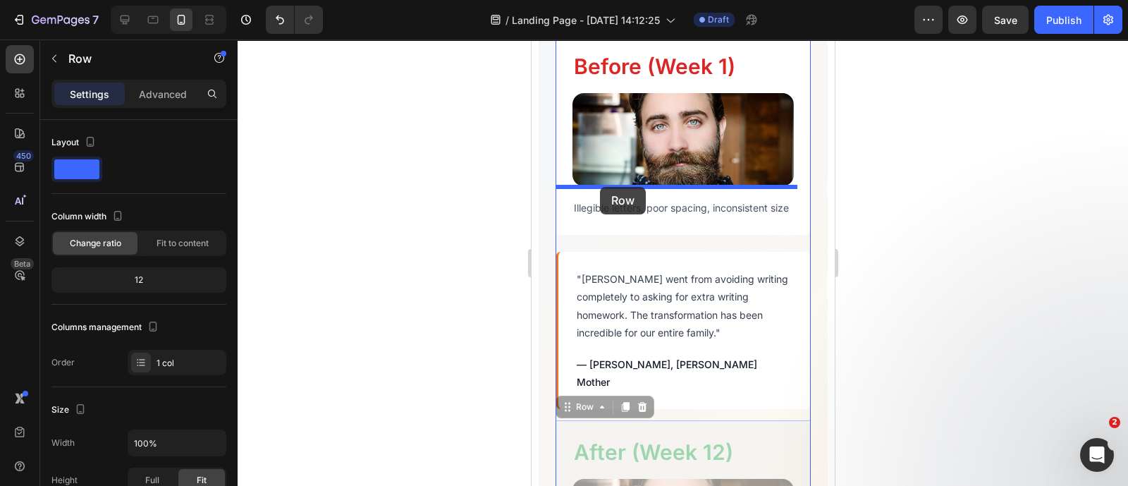
drag, startPoint x: 581, startPoint y: 324, endPoint x: 600, endPoint y: 187, distance: 138.8
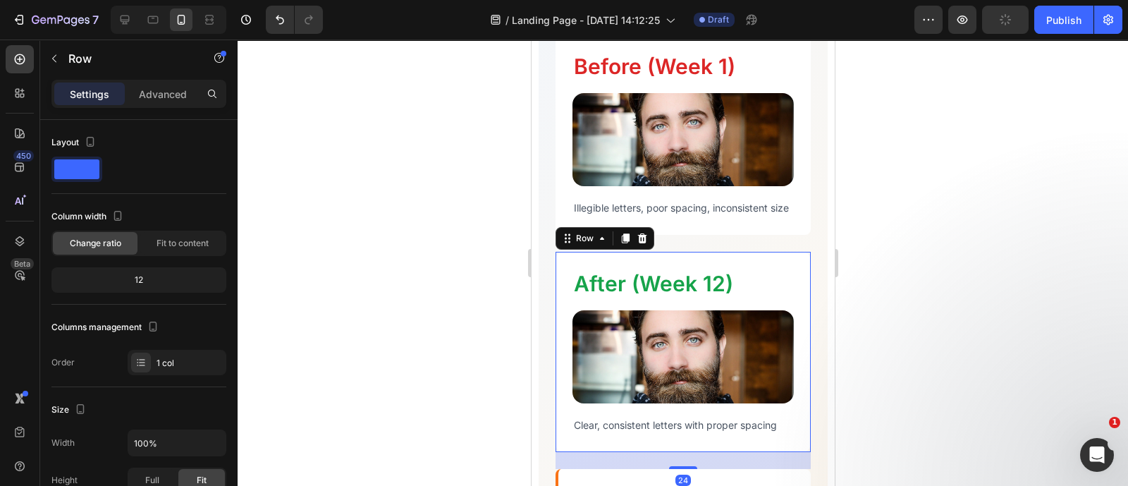
click at [997, 343] on div at bounding box center [683, 262] width 890 height 446
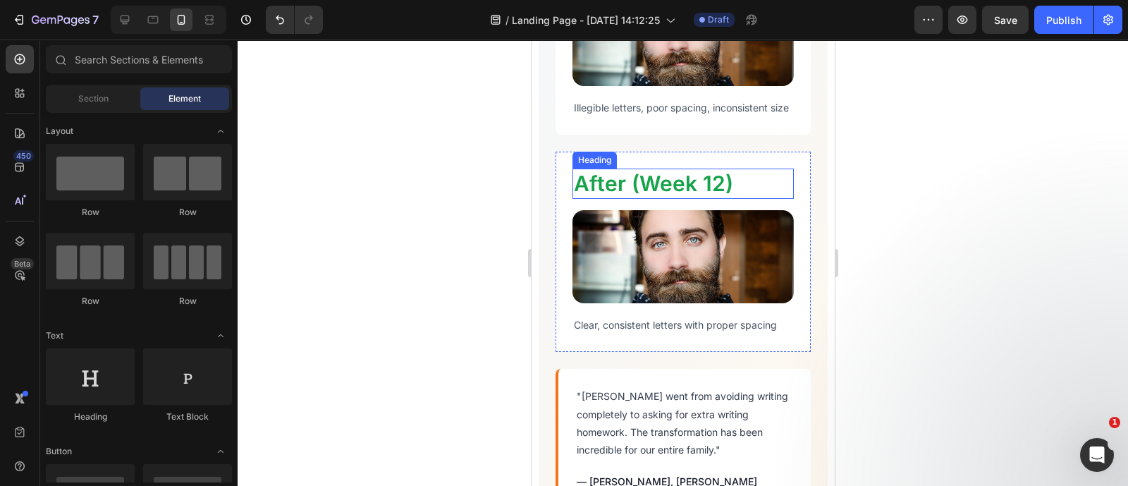
scroll to position [4464, 0]
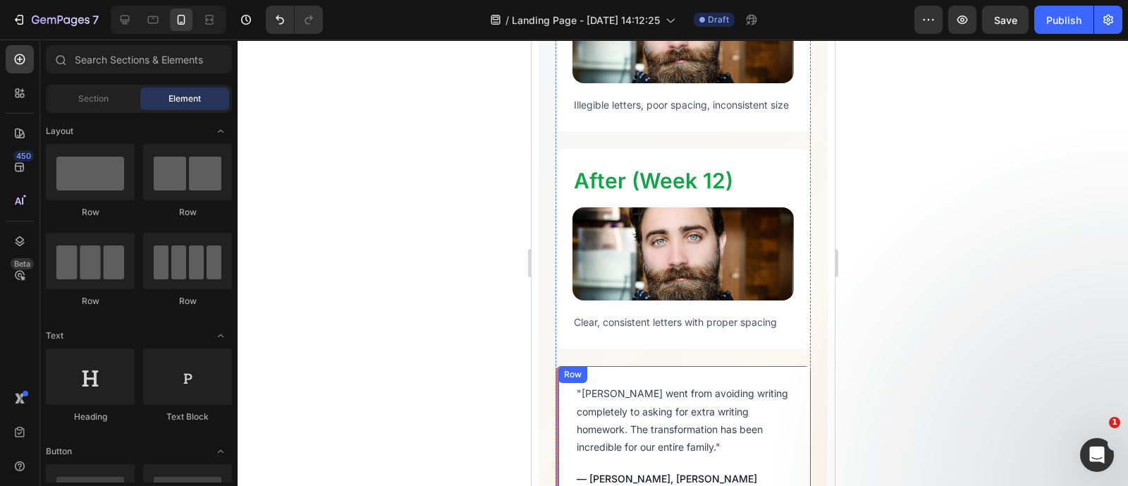
click at [672, 366] on div ""Alex went from avoiding writing completely to asking for extra writing homewor…" at bounding box center [682, 444] width 255 height 157
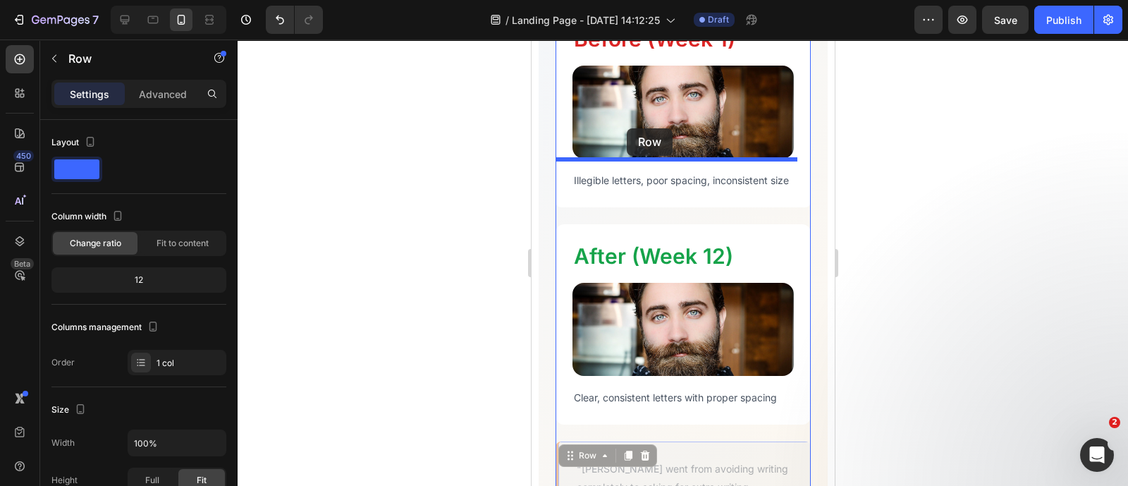
scroll to position [4373, 0]
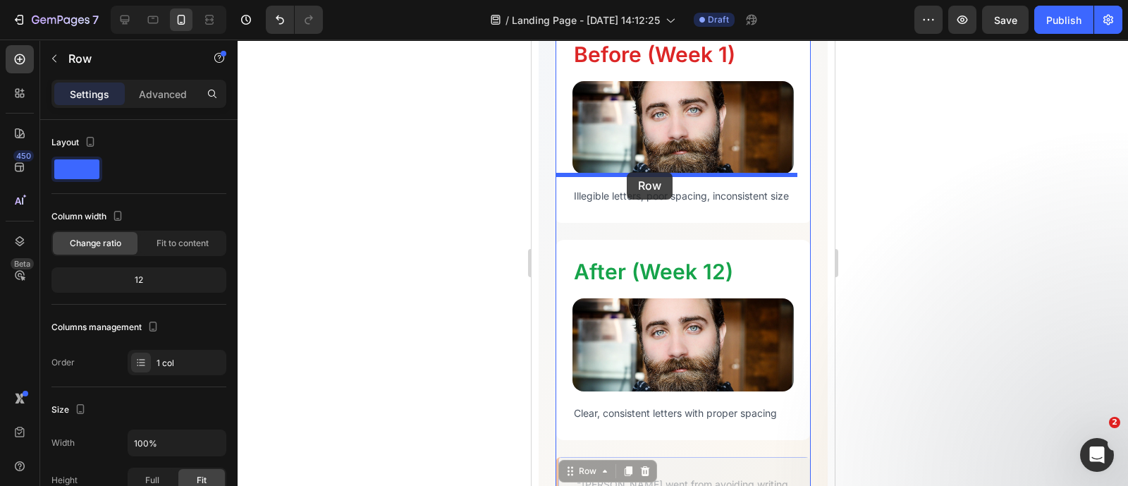
drag, startPoint x: 586, startPoint y: 307, endPoint x: 627, endPoint y: 172, distance: 141.2
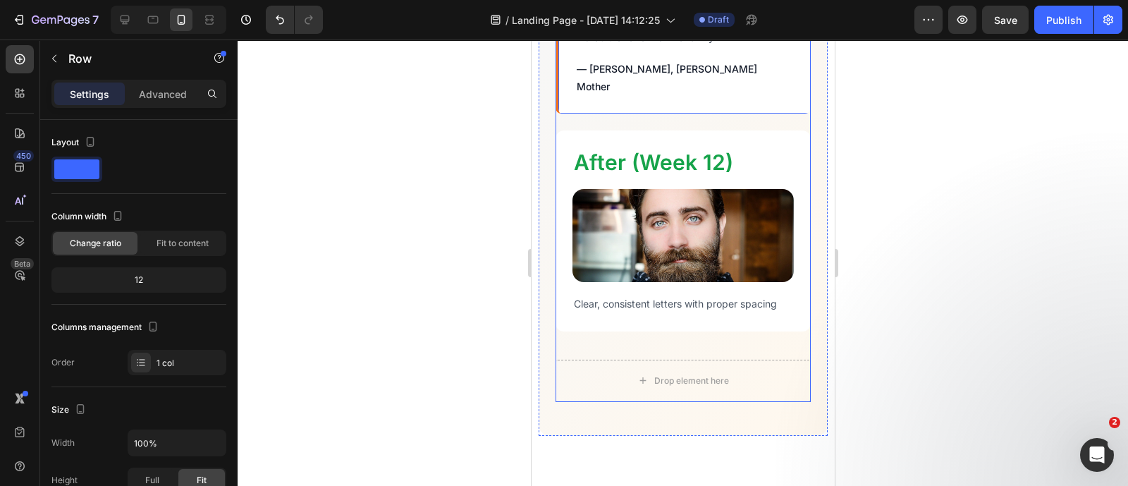
scroll to position [4636, 0]
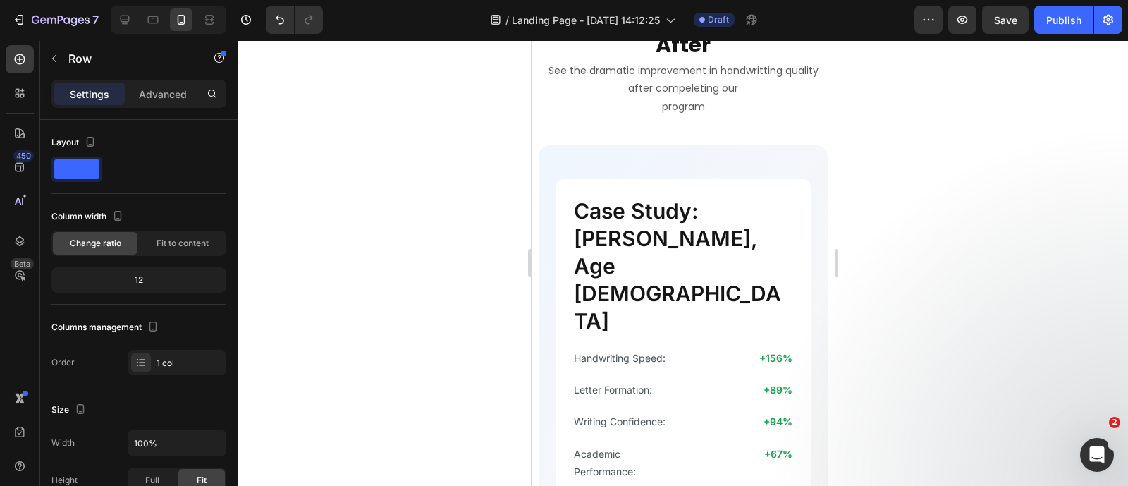
scroll to position [3863, 0]
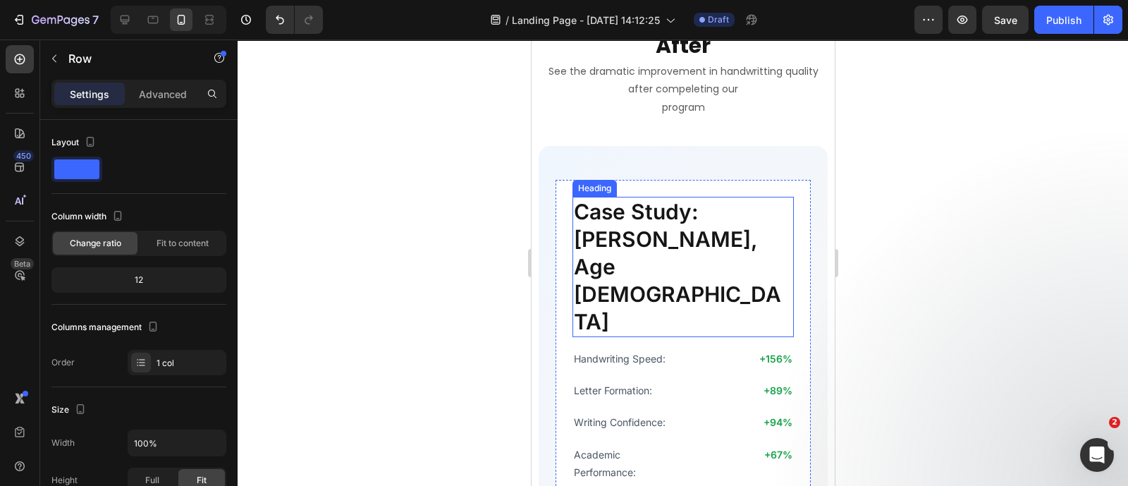
click at [663, 216] on h2 "Case Study: [PERSON_NAME], Age [DEMOGRAPHIC_DATA]" at bounding box center [682, 267] width 221 height 140
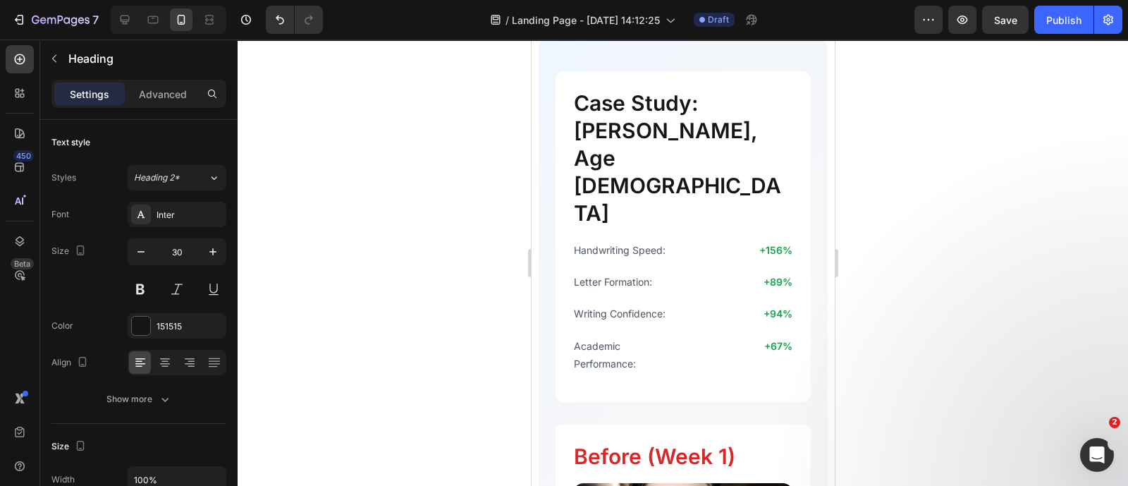
scroll to position [3825, 0]
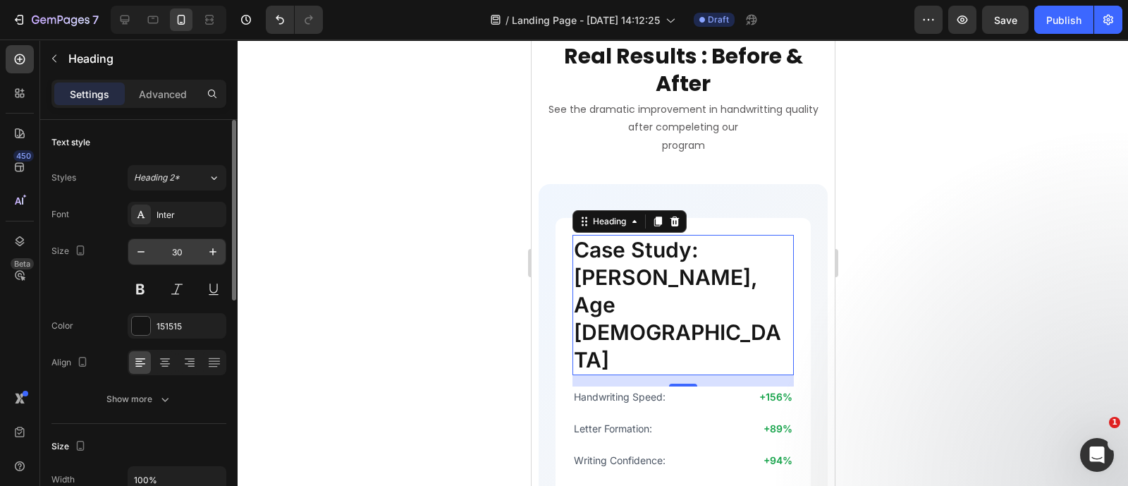
click at [179, 255] on input "30" at bounding box center [177, 251] width 47 height 25
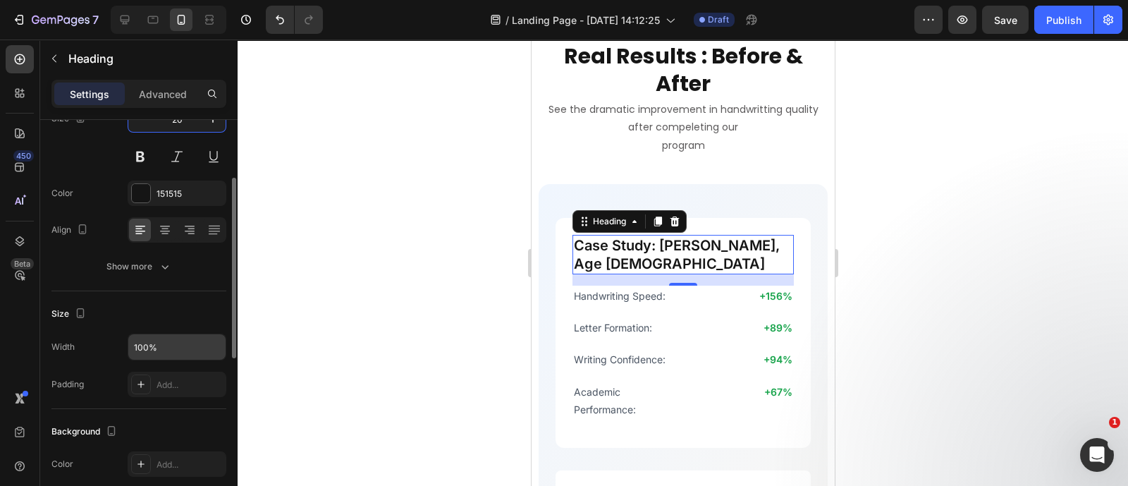
scroll to position [132, 0]
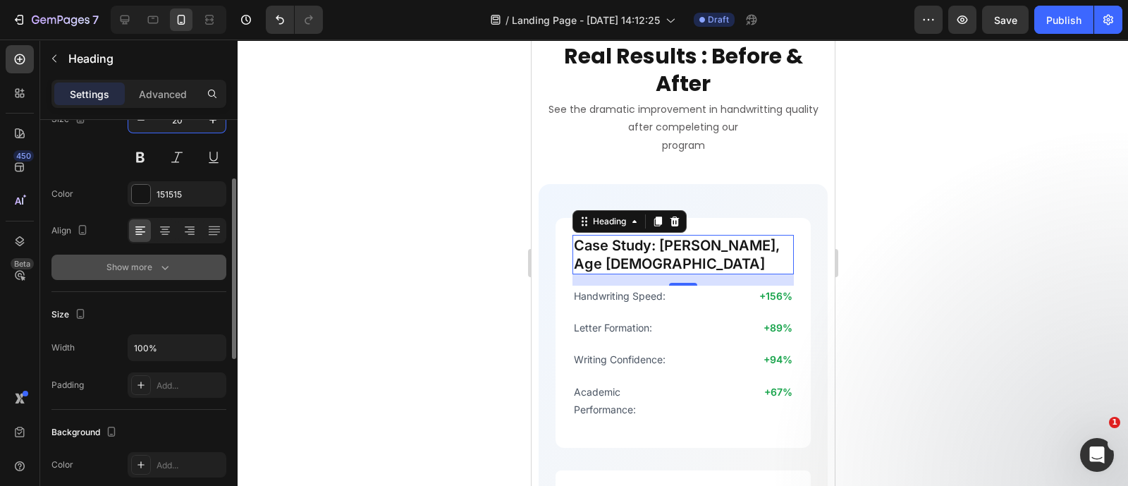
type input "20"
click at [142, 254] on button "Show more" at bounding box center [138, 266] width 175 height 25
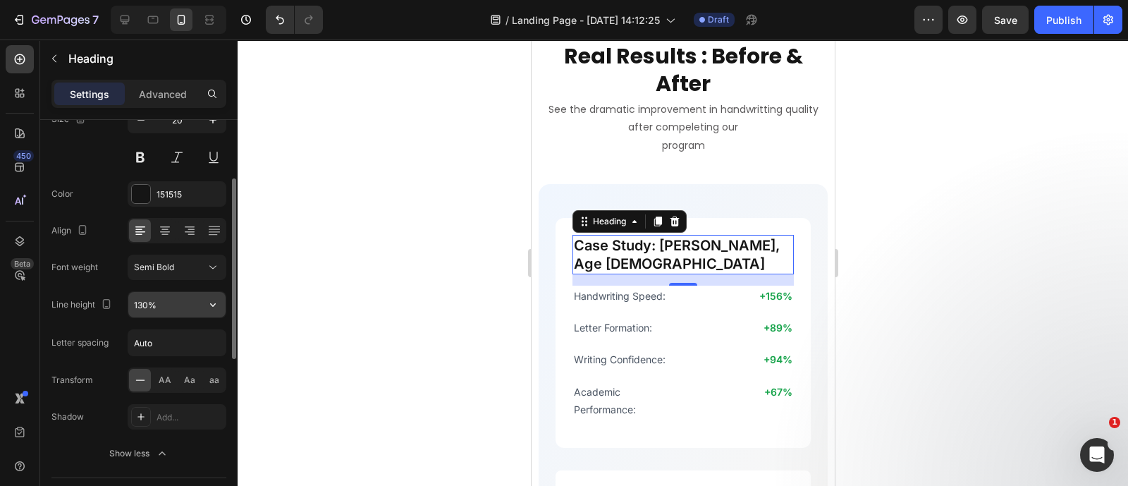
click at [171, 305] on input "130%" at bounding box center [176, 304] width 97 height 25
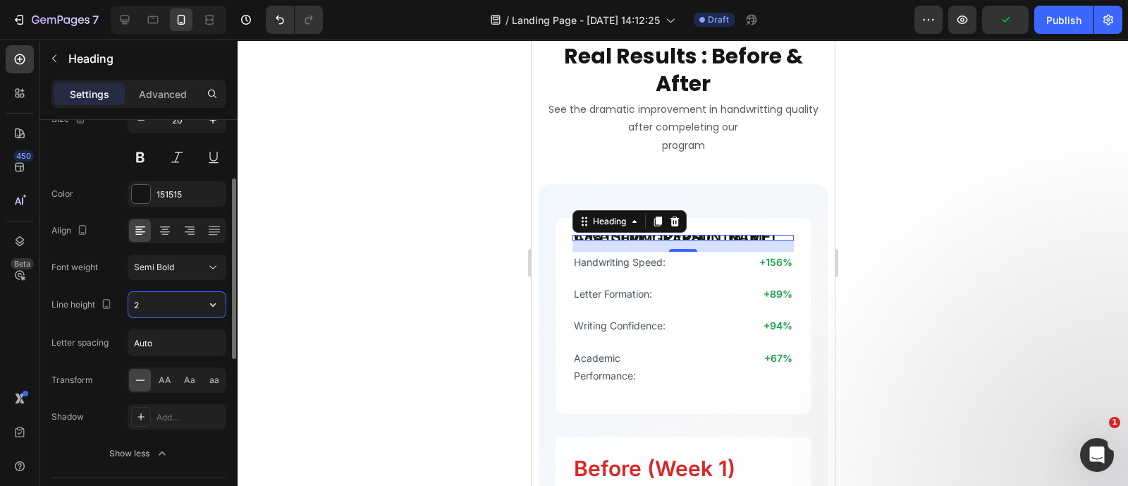
type input "28"
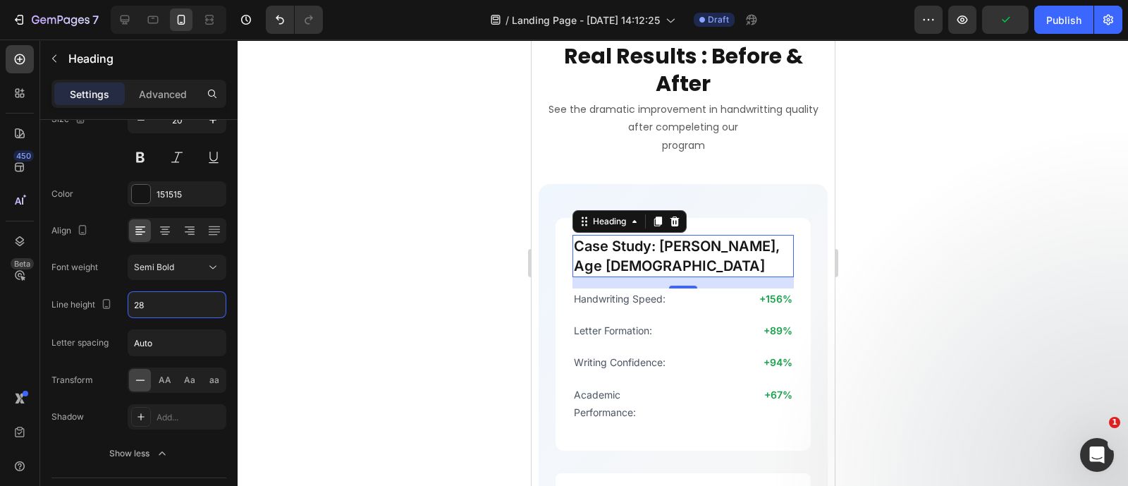
click at [336, 220] on div at bounding box center [683, 262] width 890 height 446
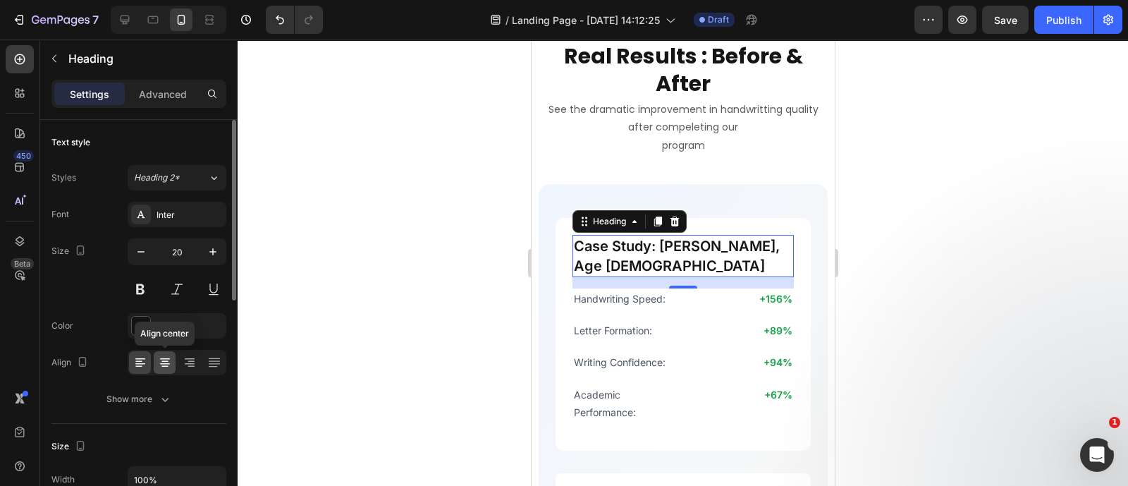
click at [165, 367] on icon at bounding box center [165, 362] width 14 height 14
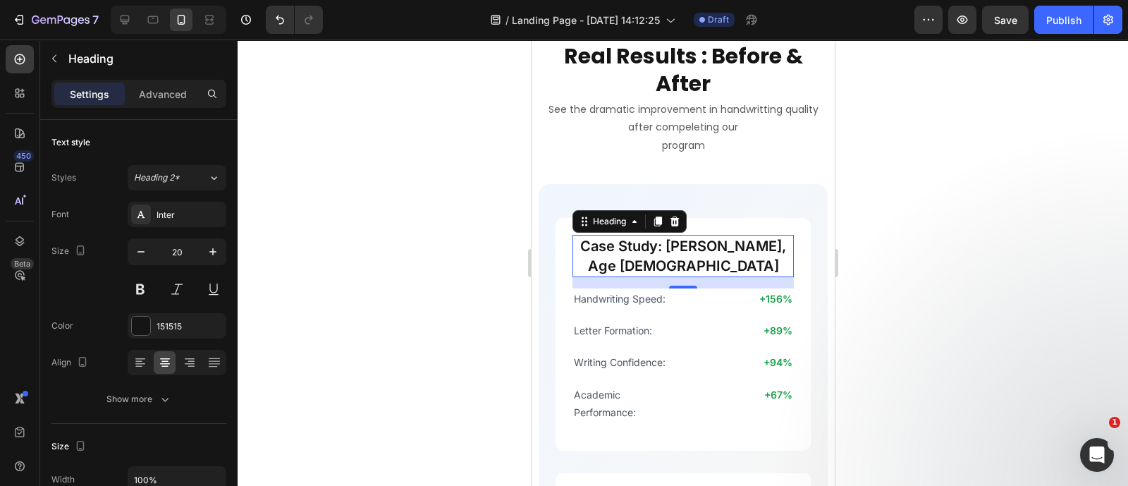
click at [369, 336] on div at bounding box center [683, 262] width 890 height 446
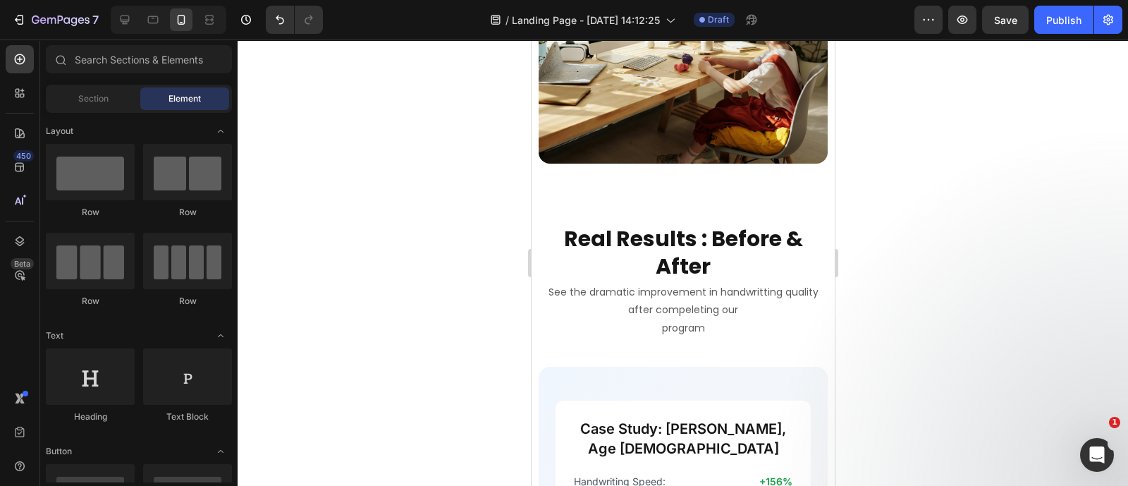
scroll to position [3638, 0]
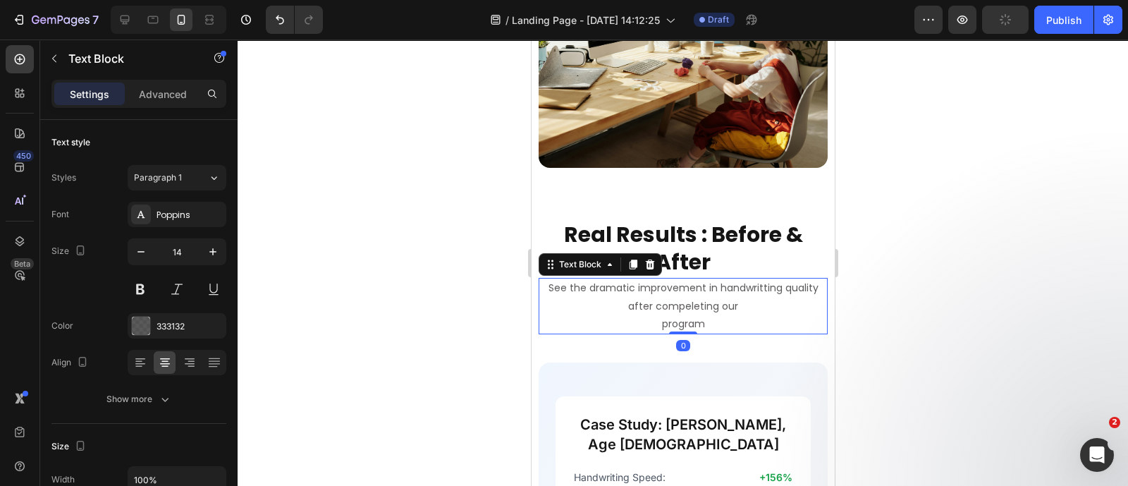
click at [701, 326] on p "program" at bounding box center [682, 324] width 286 height 18
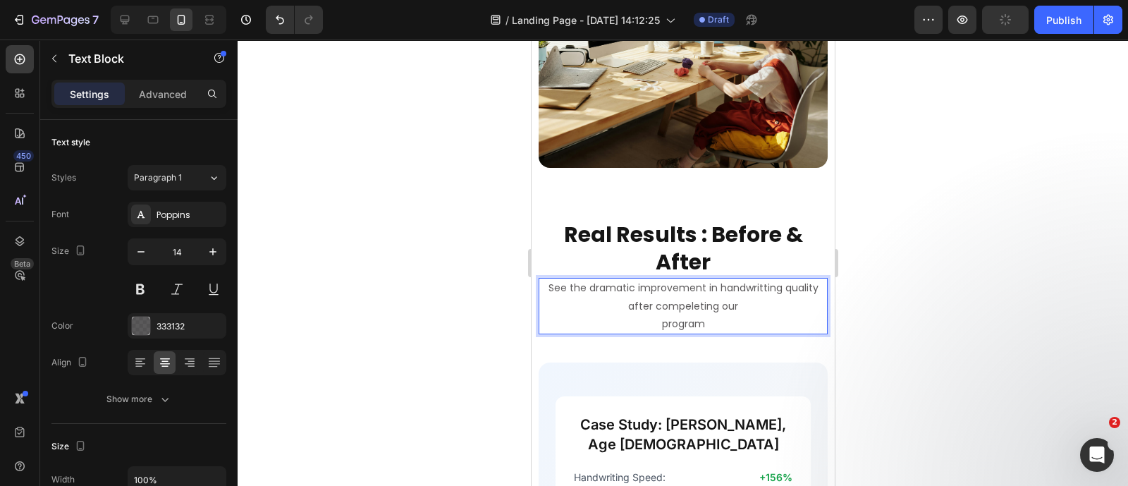
click at [701, 326] on p "program" at bounding box center [682, 324] width 286 height 18
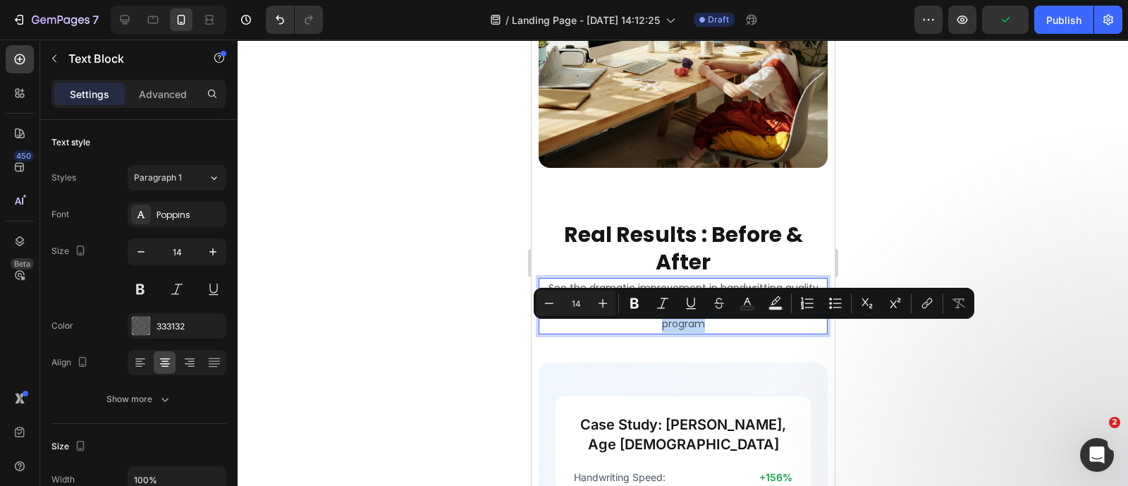
click at [701, 326] on p "program" at bounding box center [682, 324] width 286 height 18
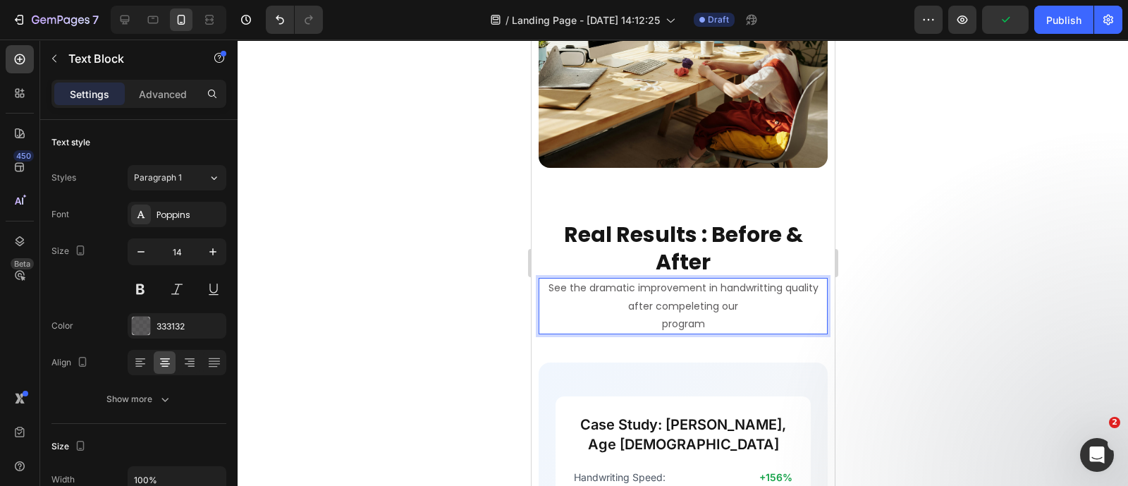
click at [653, 333] on p "program" at bounding box center [682, 324] width 286 height 18
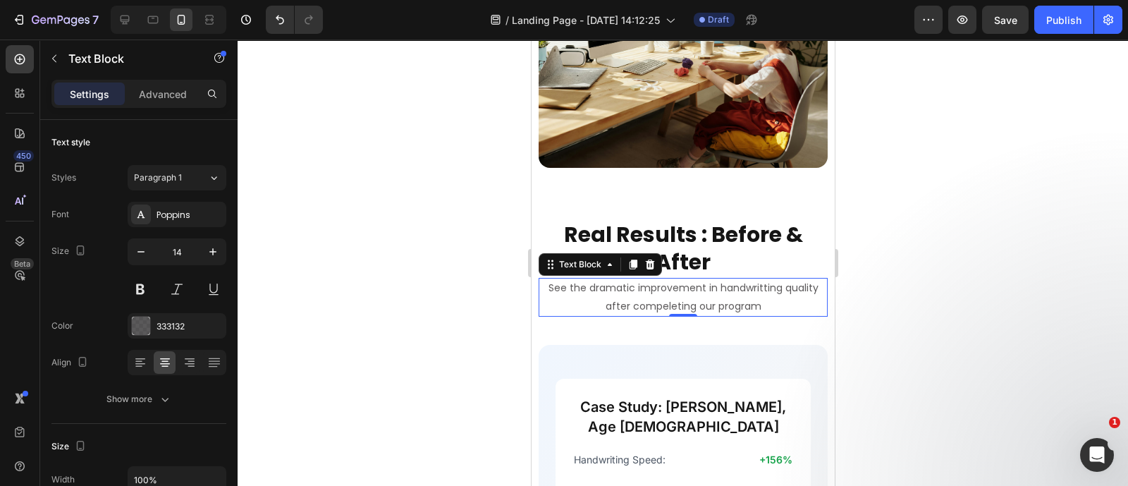
click at [921, 294] on div at bounding box center [683, 262] width 890 height 446
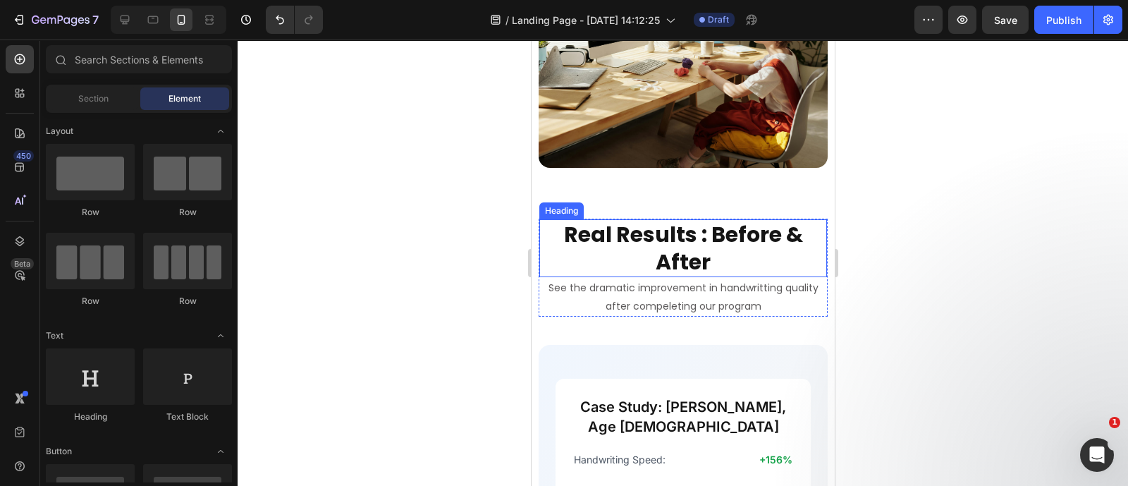
click at [670, 269] on strong "Real Results : Before & After" at bounding box center [682, 248] width 239 height 58
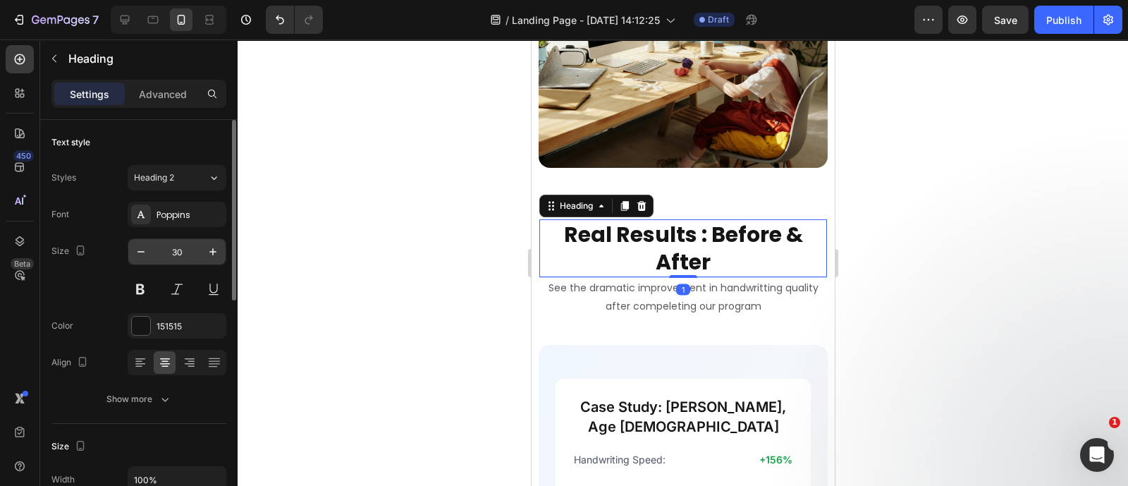
click at [171, 259] on input "30" at bounding box center [177, 251] width 47 height 25
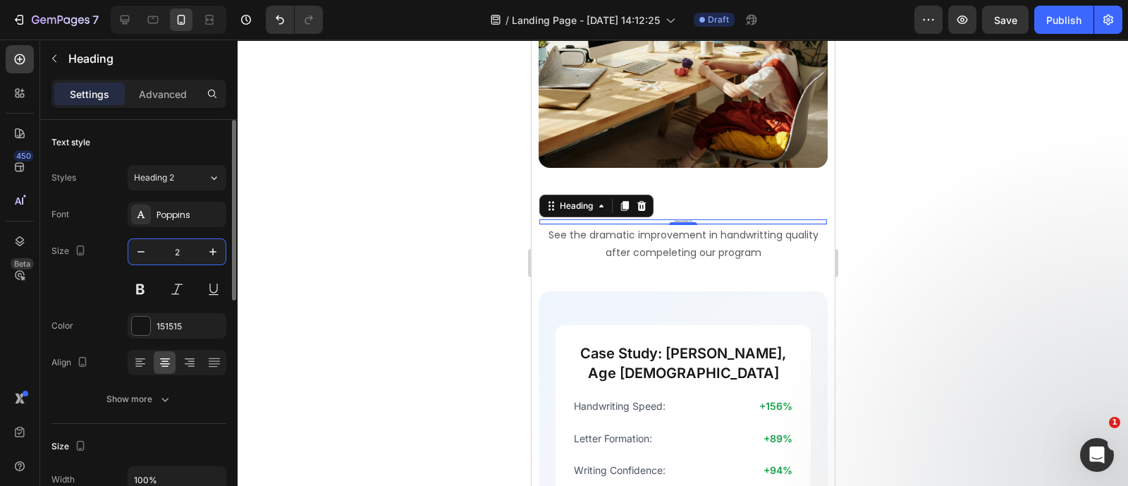
type input "20"
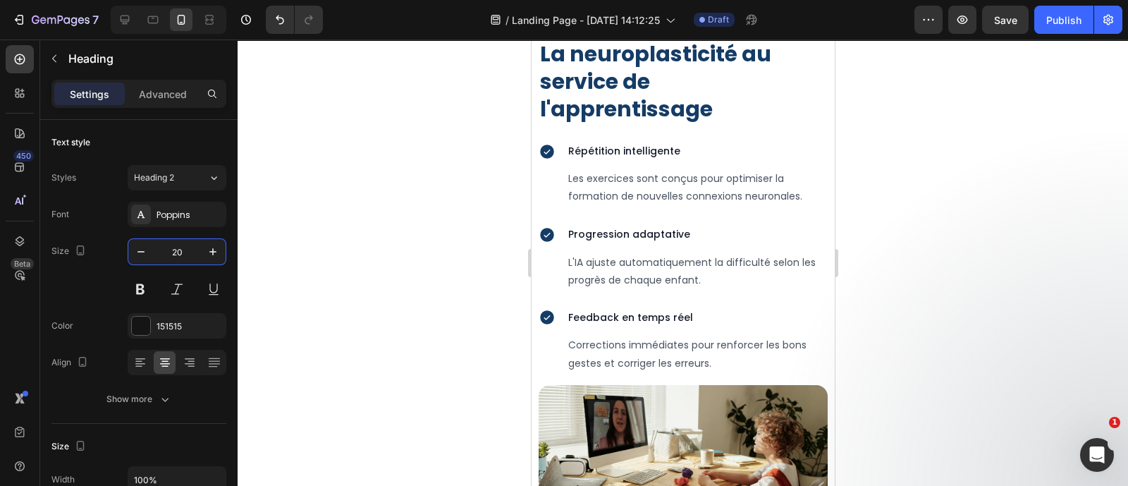
scroll to position [3116, 0]
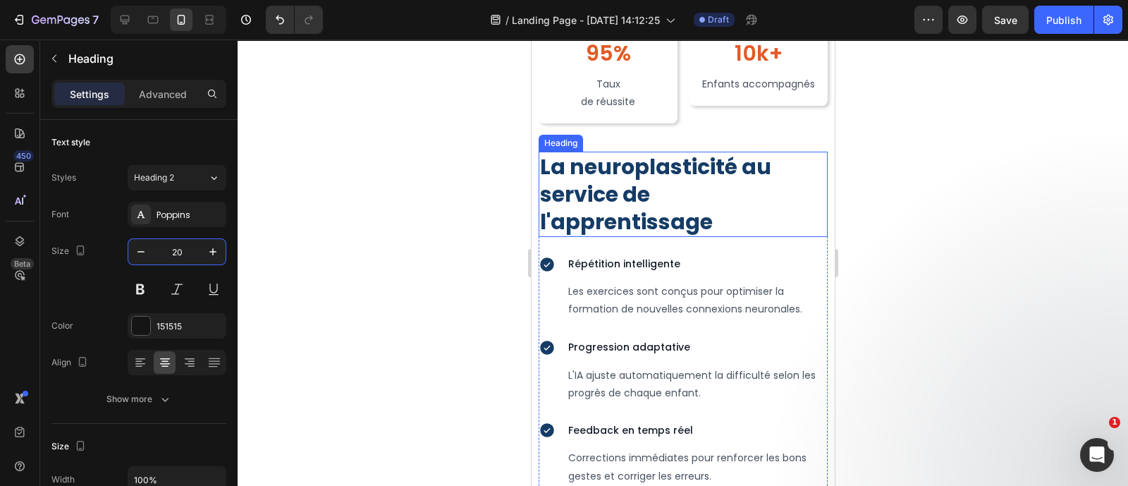
click at [702, 231] on h2 "La neuroplasticité au service de l'apprentissage" at bounding box center [682, 194] width 289 height 85
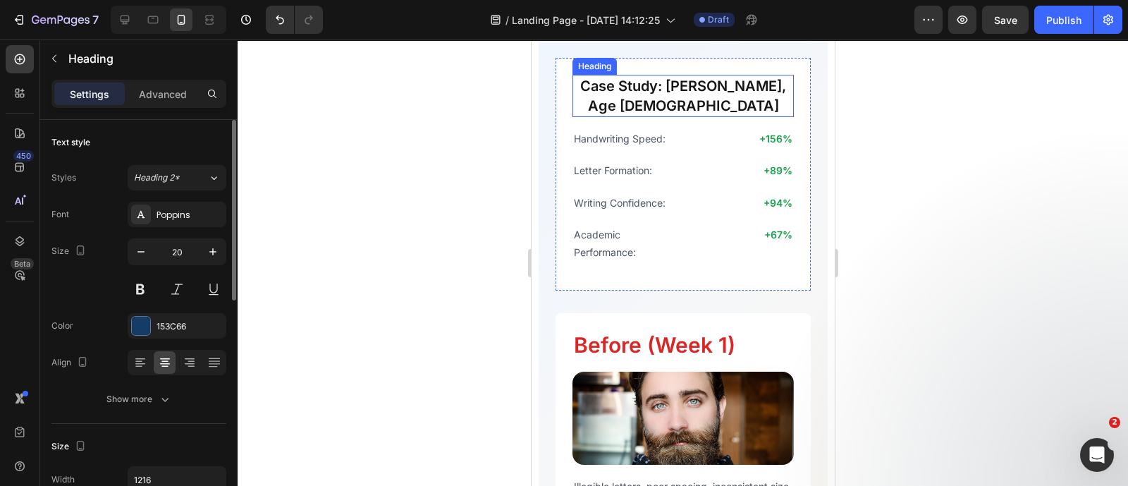
scroll to position [3958, 0]
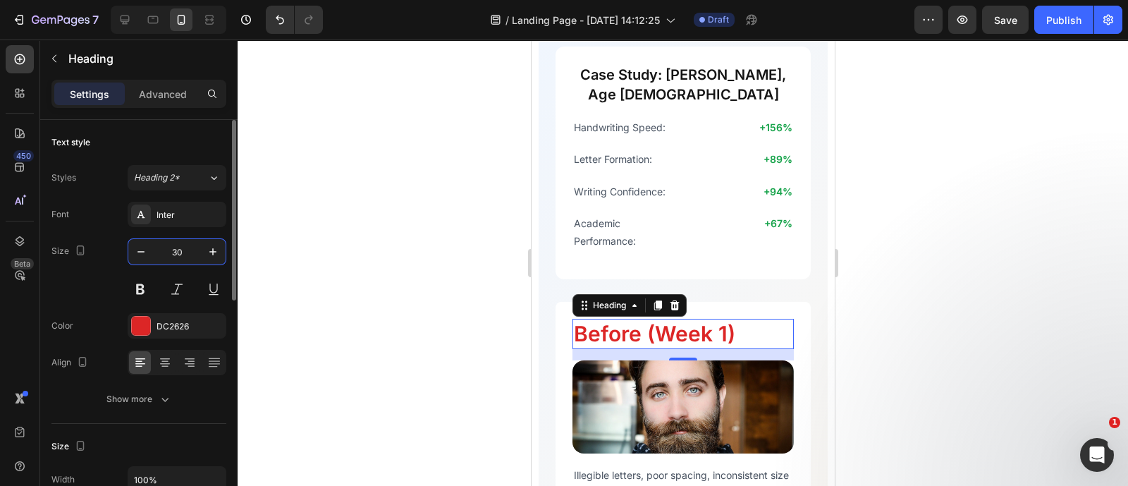
click at [173, 257] on input "30" at bounding box center [177, 251] width 47 height 25
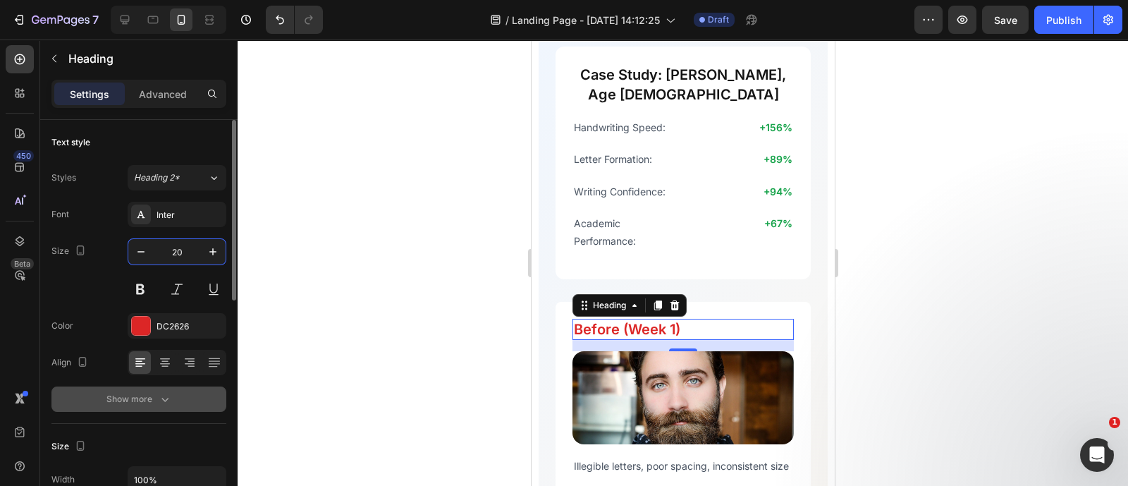
type input "20"
click at [148, 399] on div "Show more" at bounding box center [139, 399] width 66 height 14
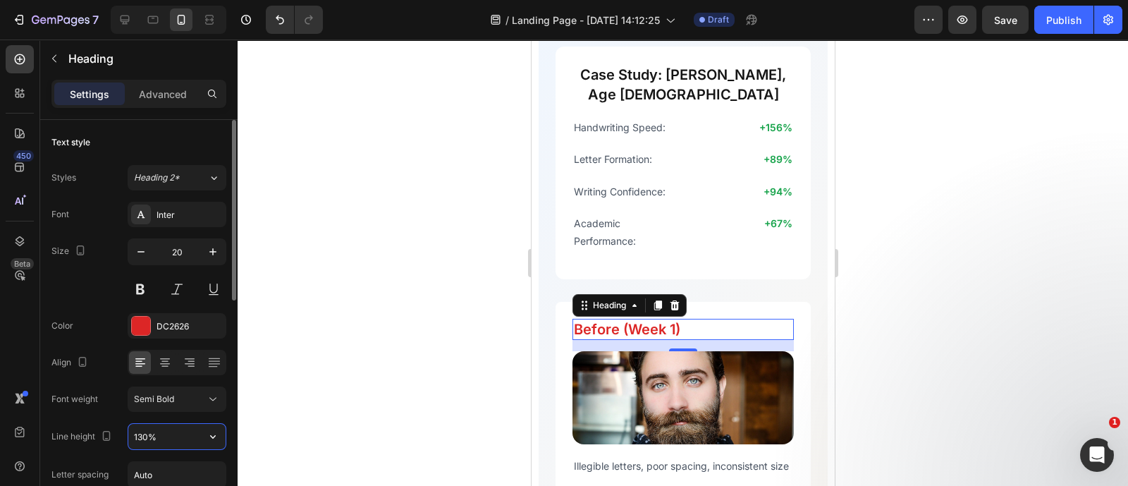
click at [149, 435] on input "130%" at bounding box center [176, 436] width 97 height 25
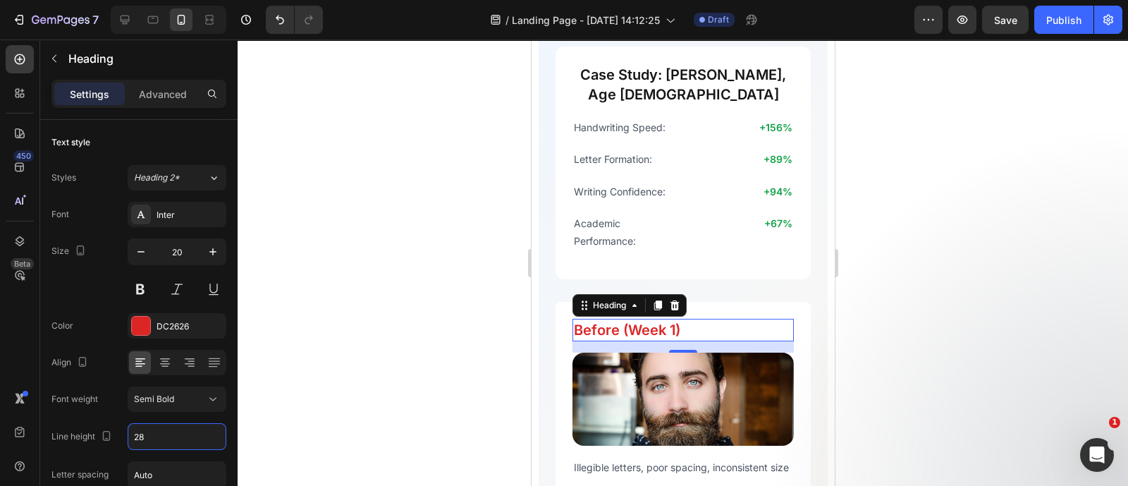
type input "28"
click at [398, 352] on div at bounding box center [683, 262] width 890 height 446
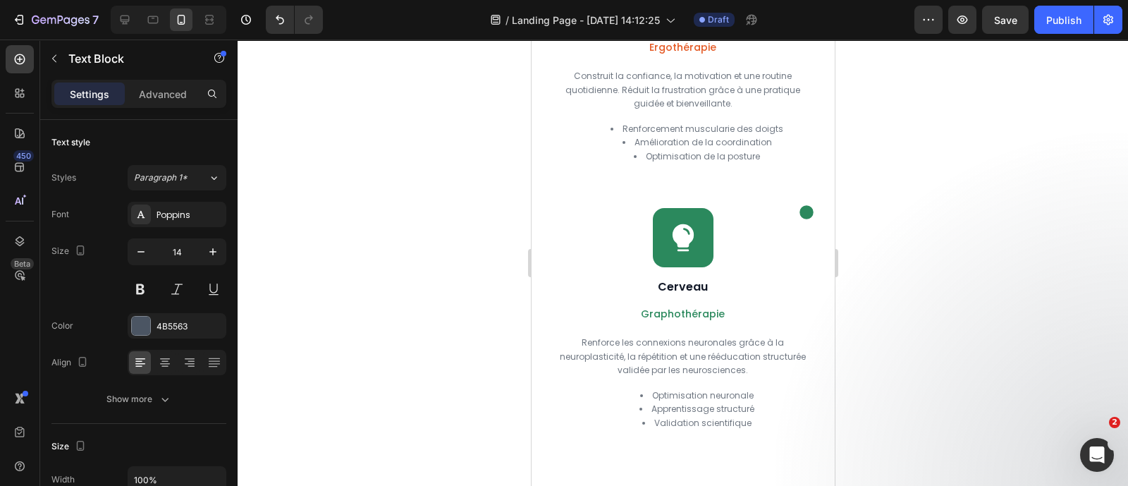
scroll to position [2249, 0]
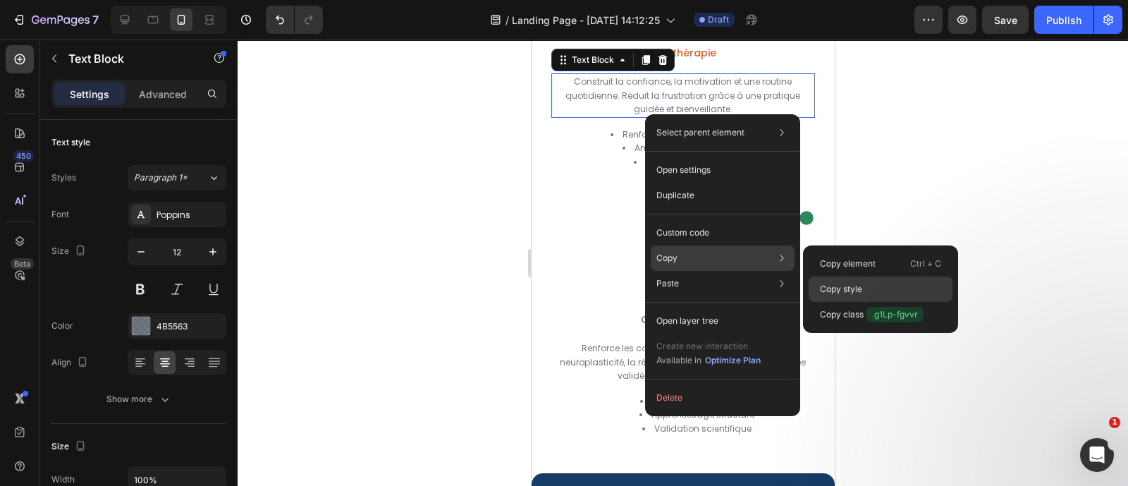
click at [828, 280] on div "Copy style" at bounding box center [881, 288] width 144 height 25
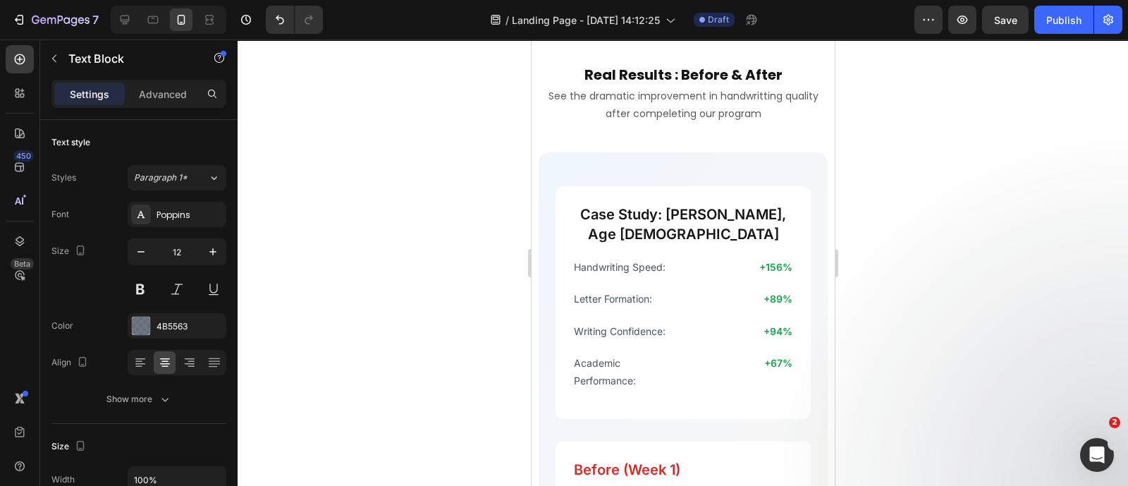
scroll to position [3790, 0]
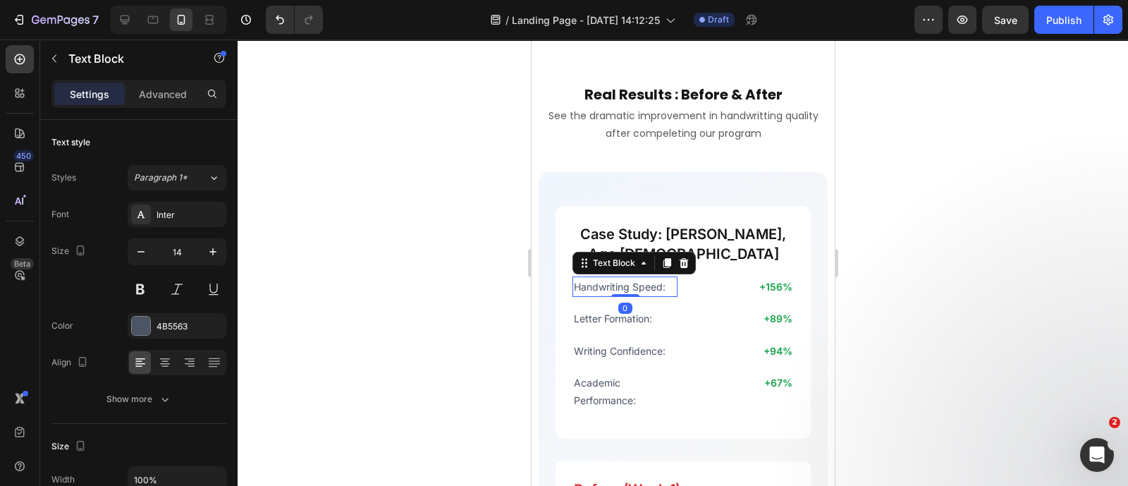
type input "12"
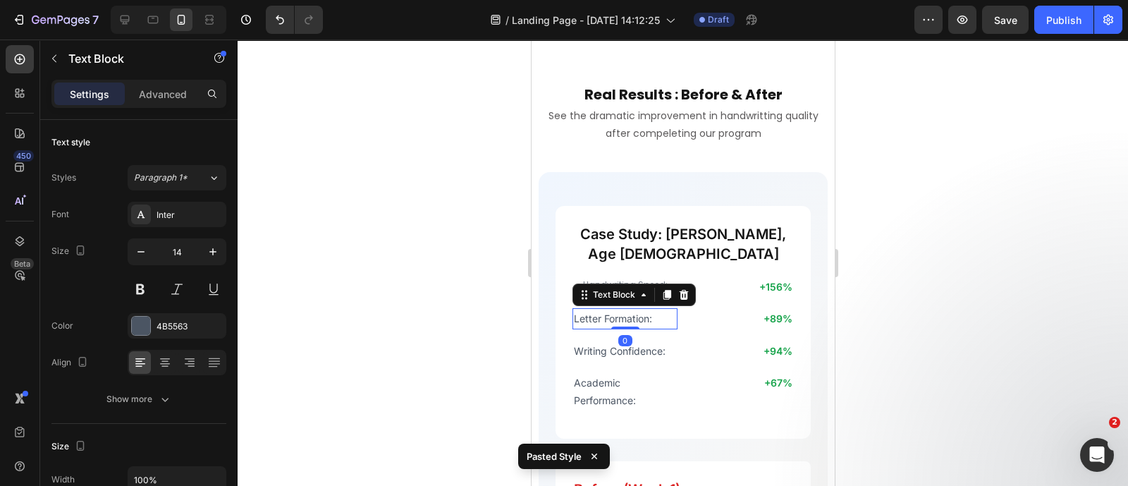
type input "12"
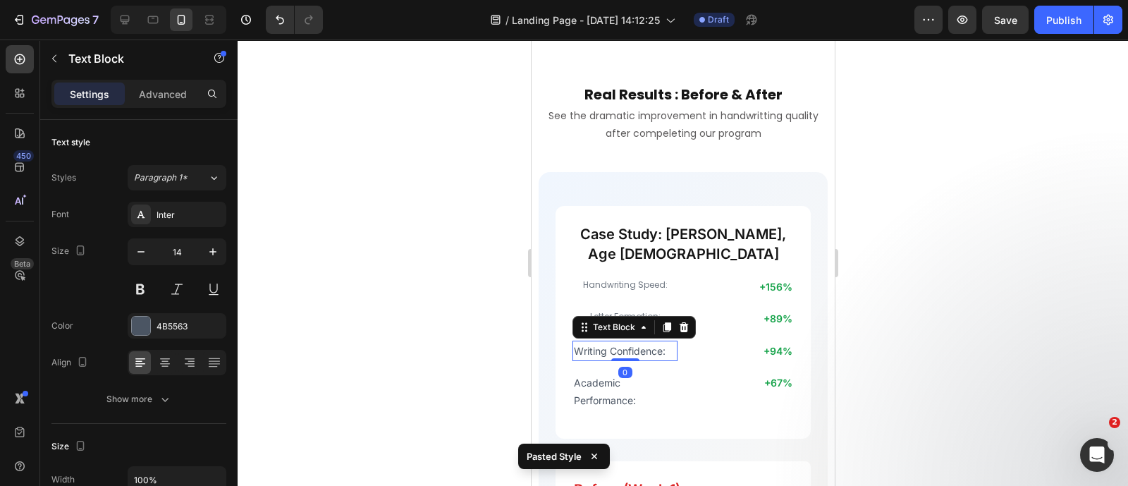
type input "12"
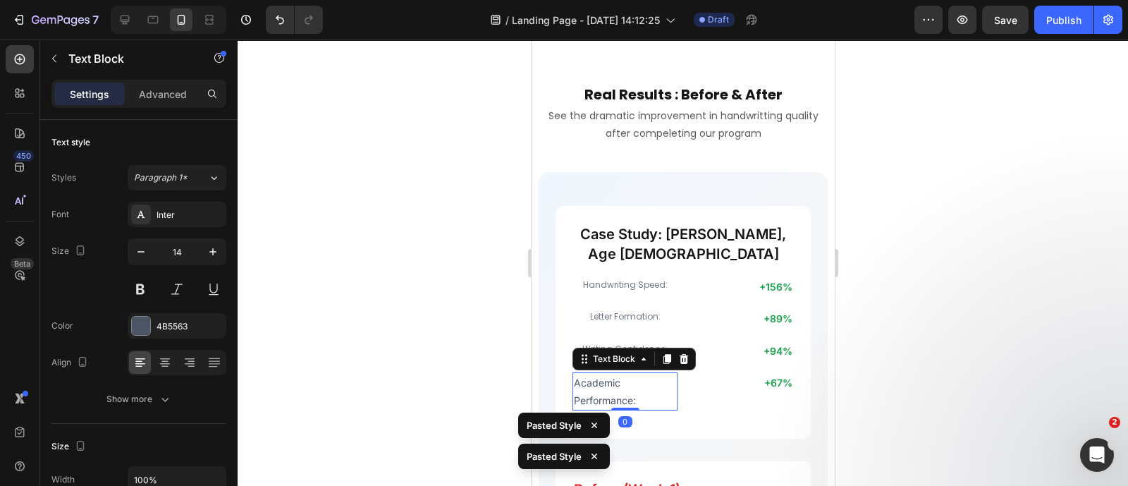
type input "12"
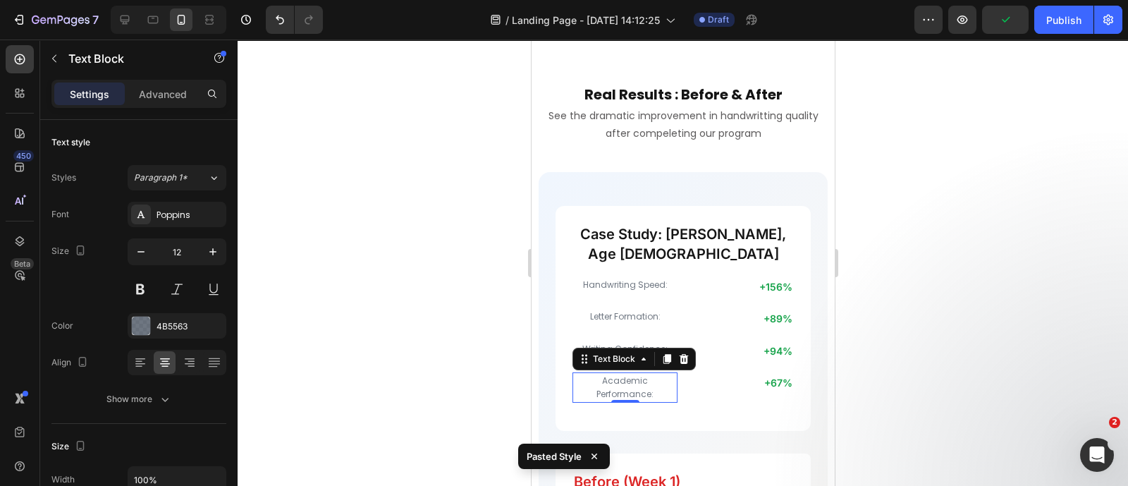
click at [594, 382] on p "Academic Performance:" at bounding box center [624, 387] width 102 height 27
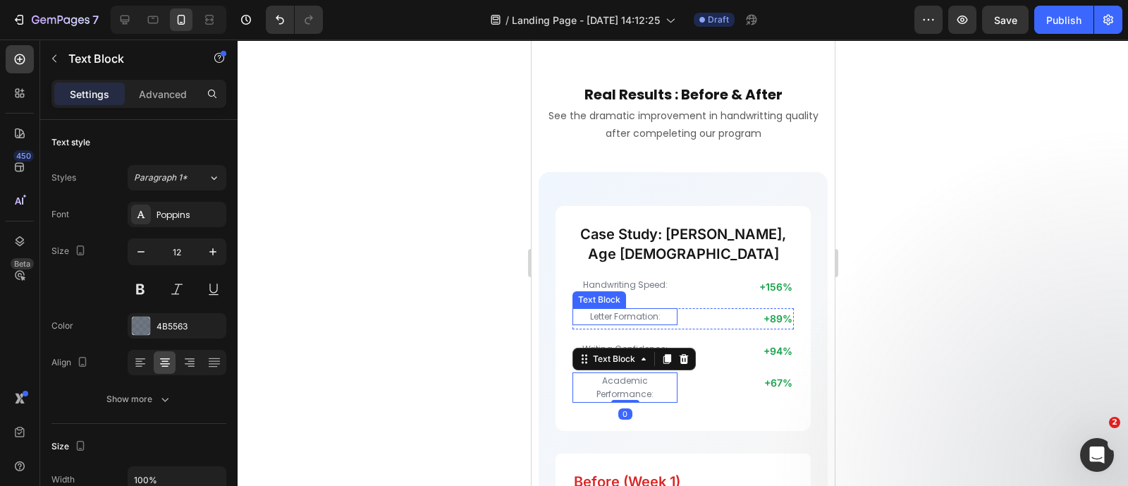
click at [611, 309] on p "Letter Formation:" at bounding box center [624, 316] width 102 height 14
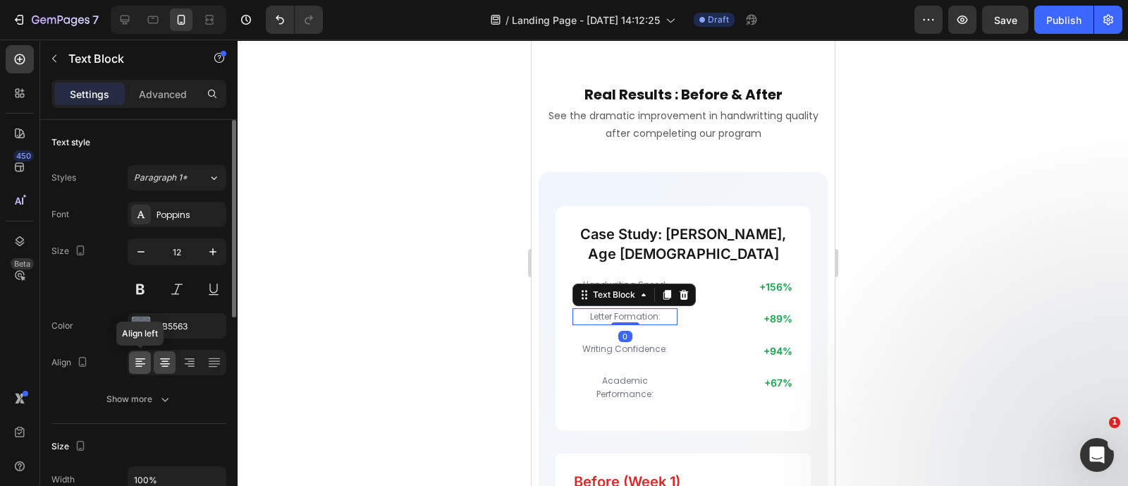
drag, startPoint x: 126, startPoint y: 359, endPoint x: 140, endPoint y: 363, distance: 14.5
click at [140, 363] on div "Align Align left" at bounding box center [138, 362] width 175 height 25
click at [140, 363] on icon at bounding box center [140, 363] width 10 height 1
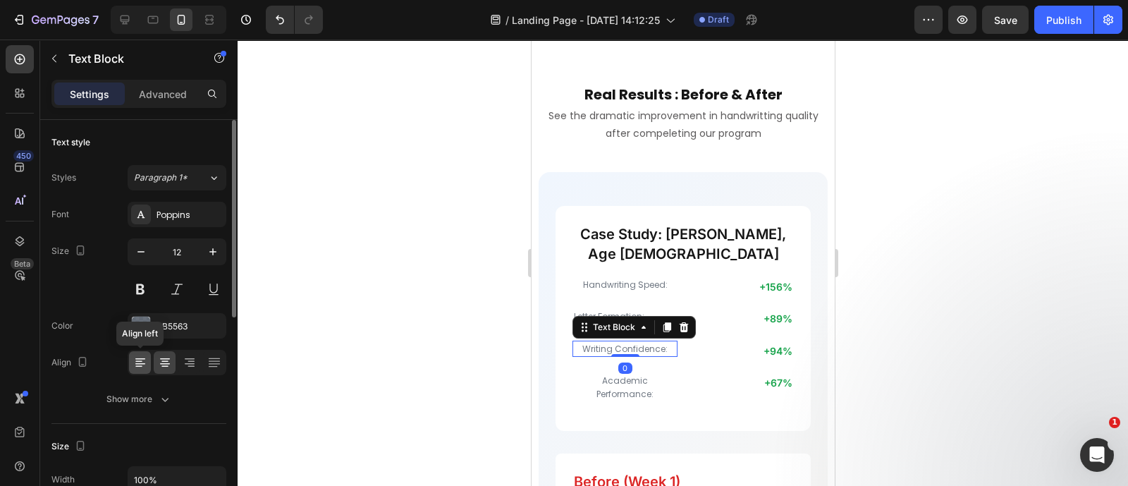
click at [138, 359] on icon at bounding box center [140, 362] width 14 height 14
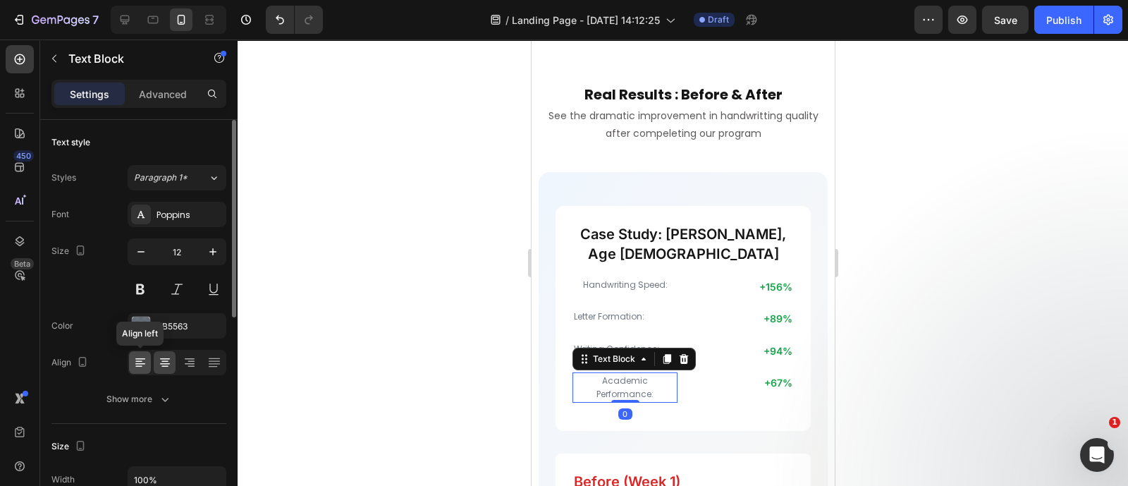
click at [149, 361] on div at bounding box center [140, 362] width 22 height 23
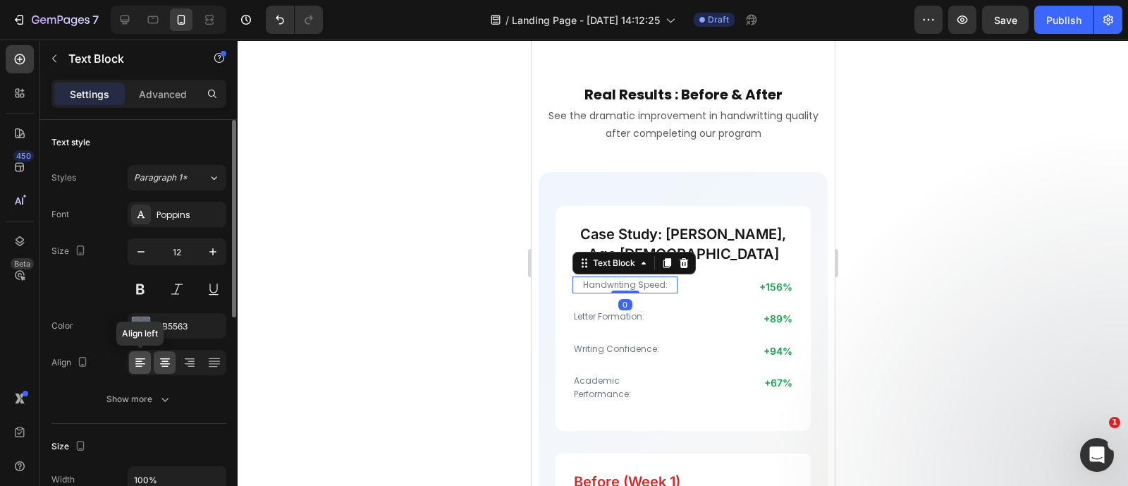
click at [137, 366] on icon at bounding box center [140, 362] width 14 height 14
click at [263, 322] on div at bounding box center [683, 262] width 890 height 446
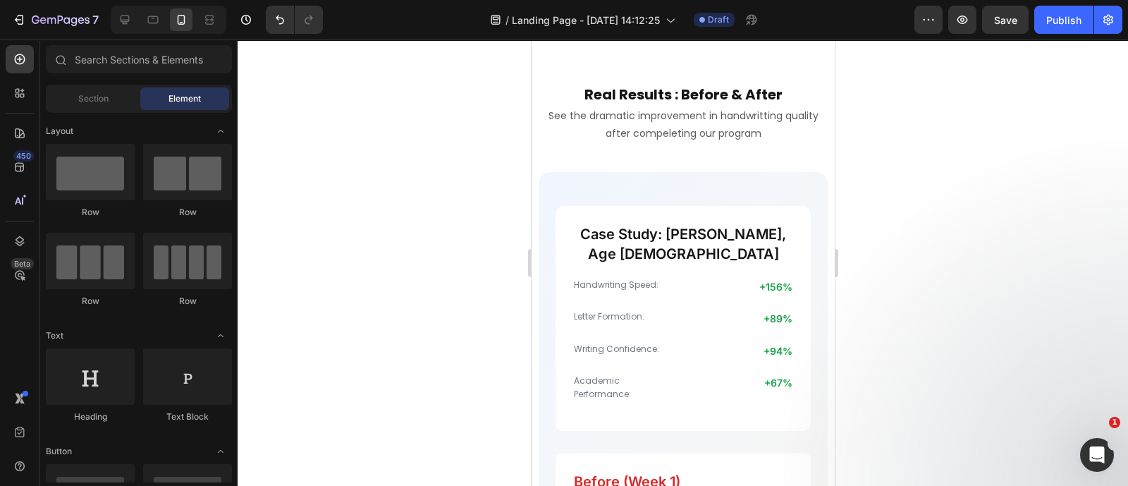
click at [939, 293] on div at bounding box center [683, 262] width 890 height 446
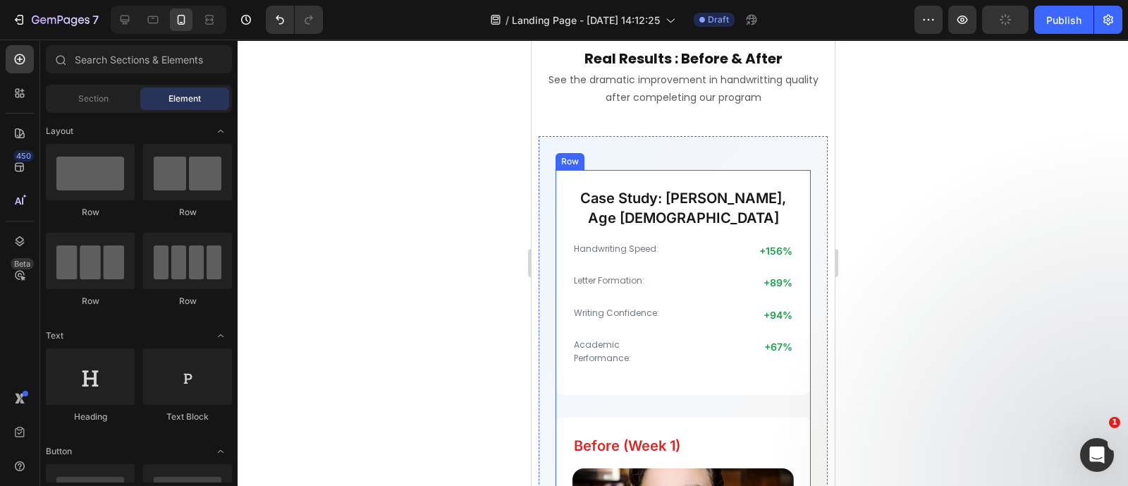
scroll to position [3836, 0]
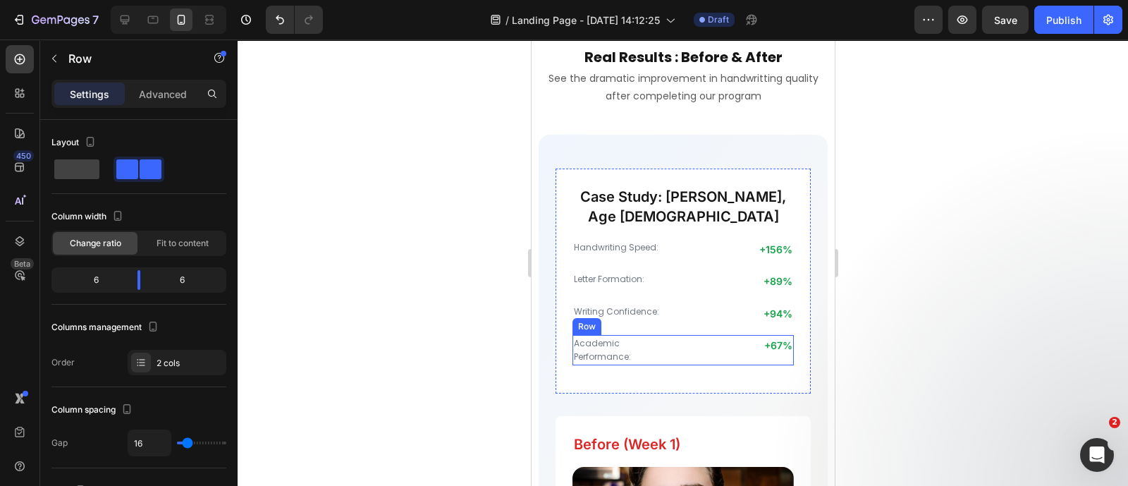
click at [677, 335] on div "Academic Performance: Text Block +67% Text Block Row" at bounding box center [682, 350] width 221 height 30
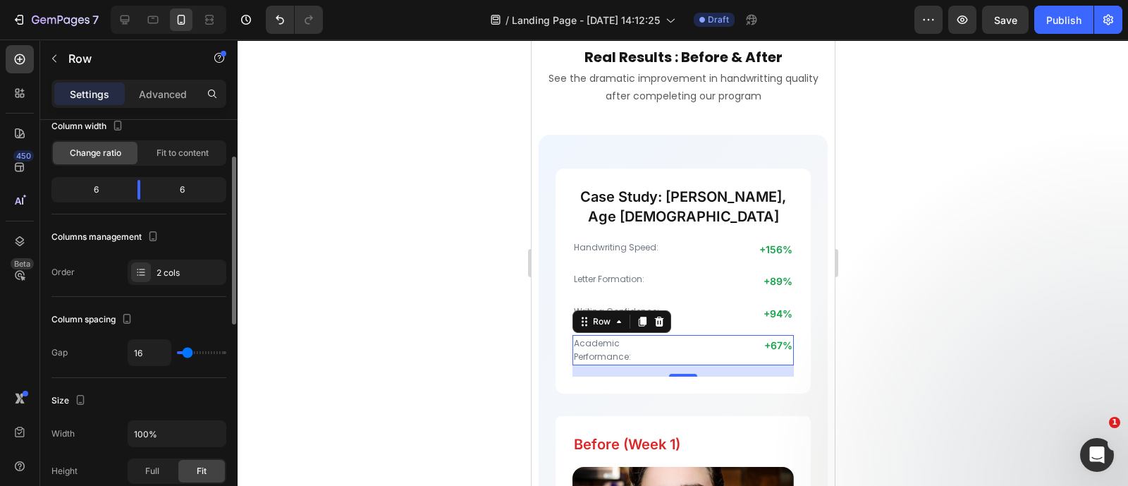
scroll to position [92, 0]
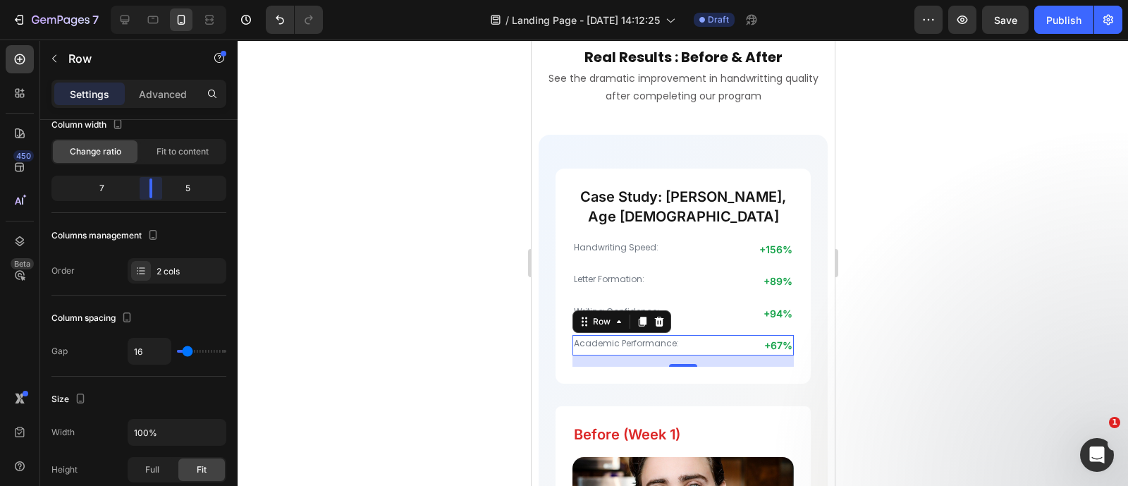
drag, startPoint x: 142, startPoint y: 187, endPoint x: 160, endPoint y: 187, distance: 18.3
click at [160, 0] on body "7 Version history / Landing Page - Sep 23, 14:12:25 Draft Preview Save Publish …" at bounding box center [564, 0] width 1128 height 0
click at [343, 242] on div at bounding box center [683, 262] width 890 height 446
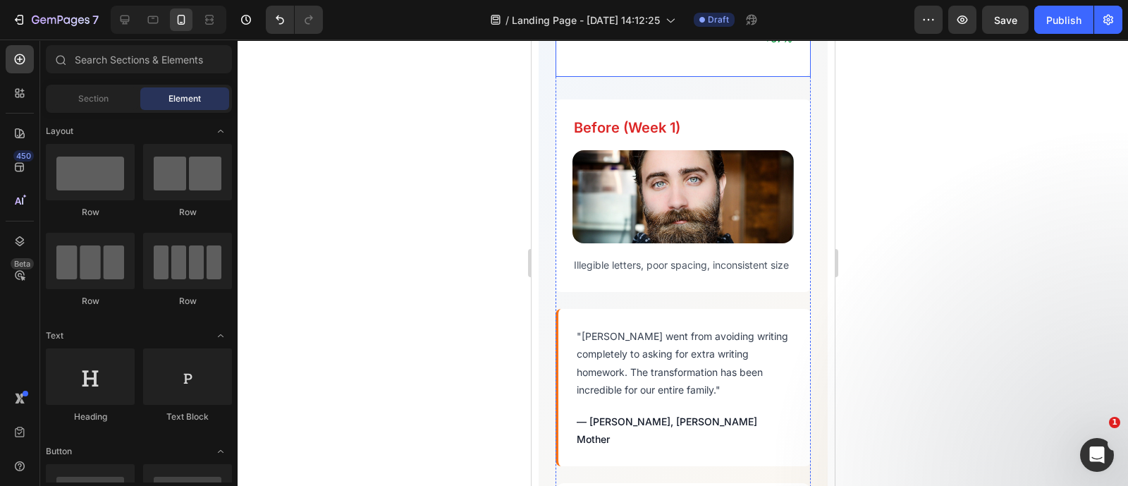
scroll to position [4144, 0]
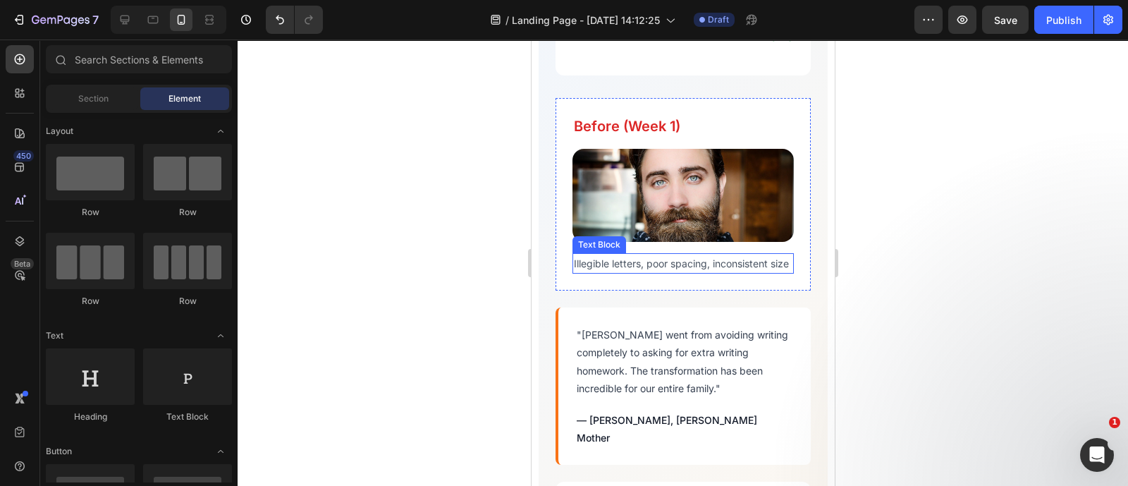
click at [620, 254] on p "Illegible letters, poor spacing, inconsistent size" at bounding box center [682, 263] width 219 height 18
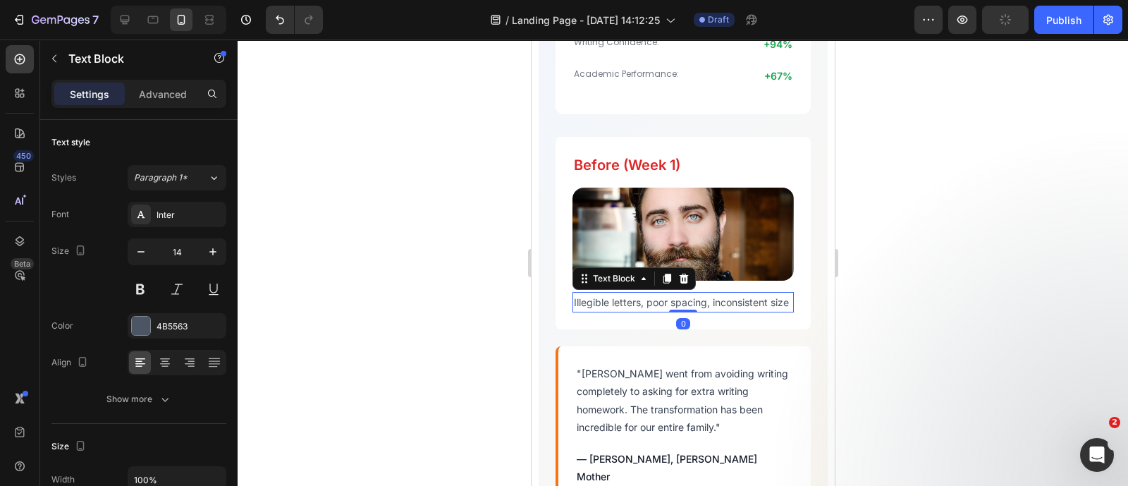
scroll to position [4057, 0]
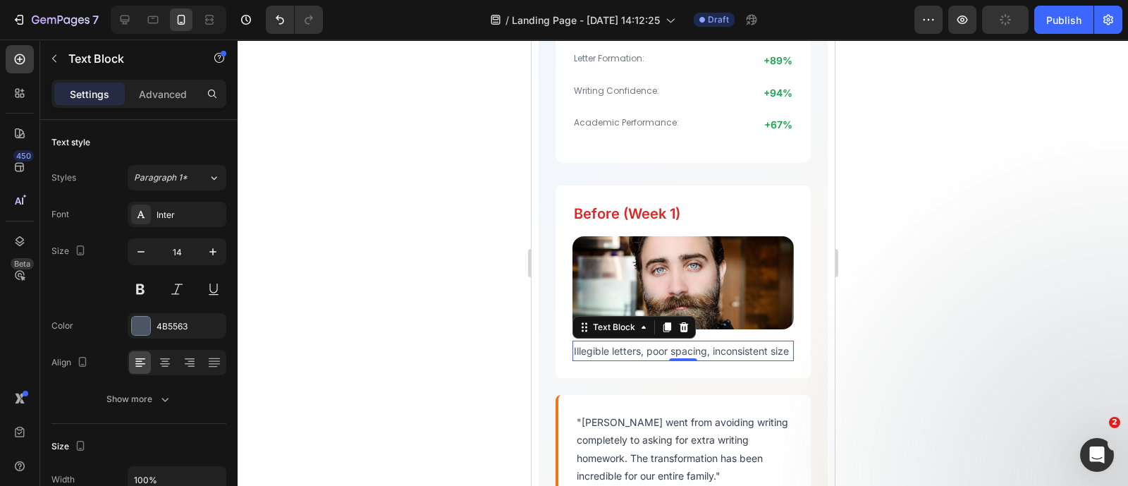
type input "12"
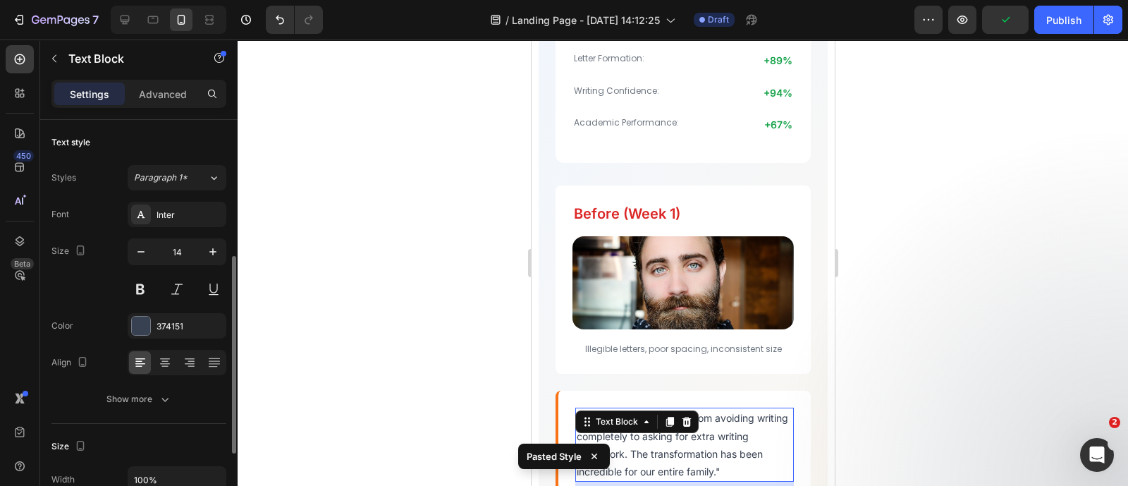
scroll to position [92, 0]
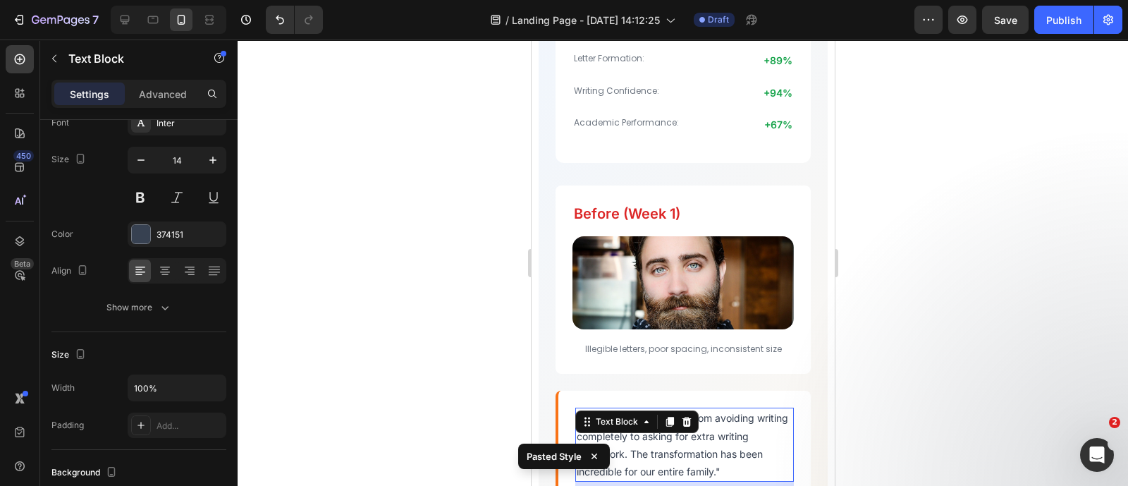
type input "12"
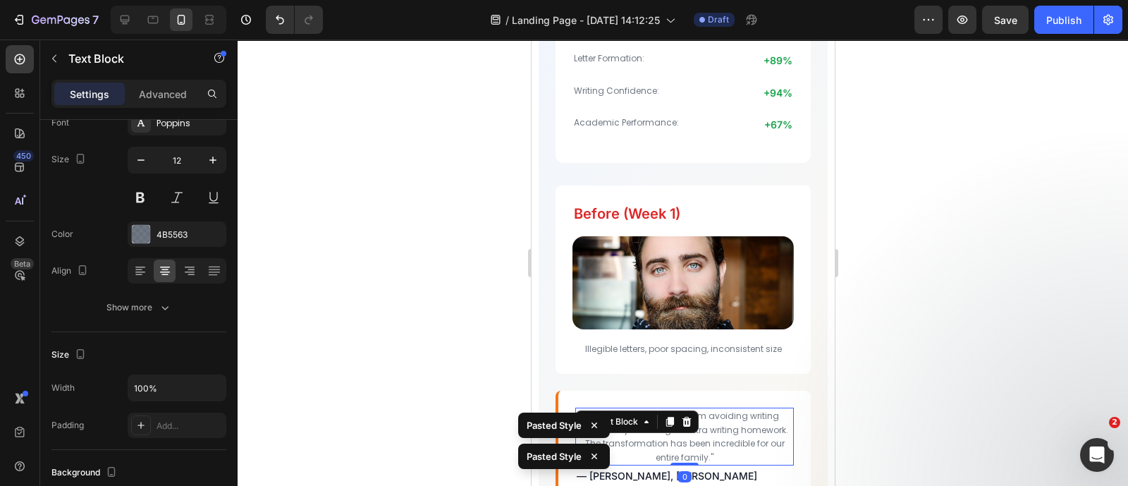
scroll to position [4169, 0]
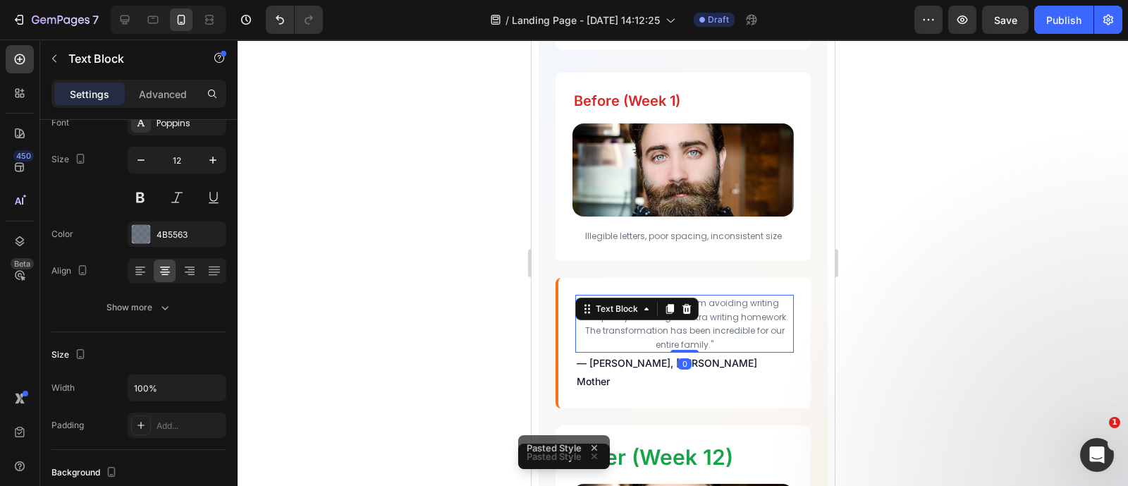
click at [920, 265] on div at bounding box center [683, 262] width 890 height 446
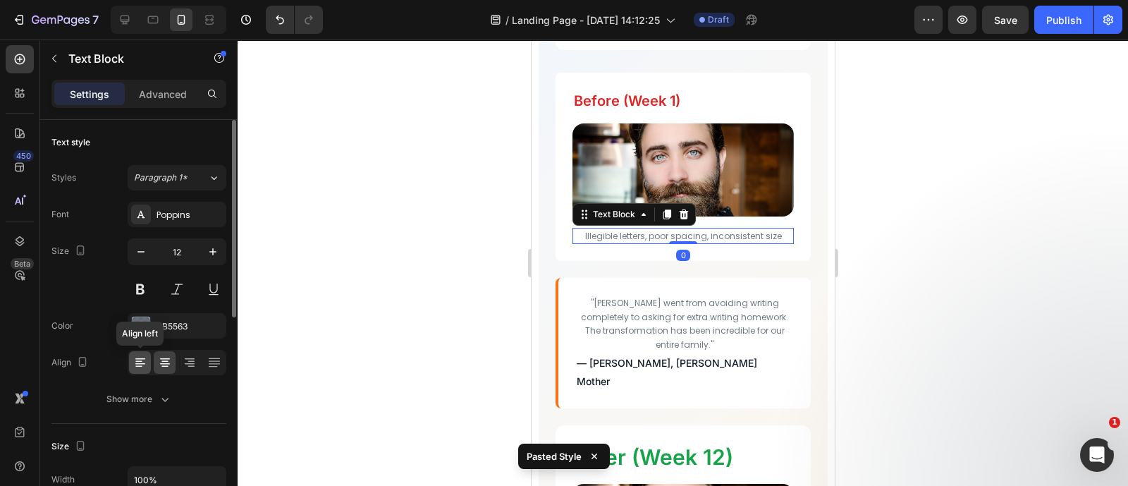
click at [145, 369] on div at bounding box center [140, 362] width 22 height 23
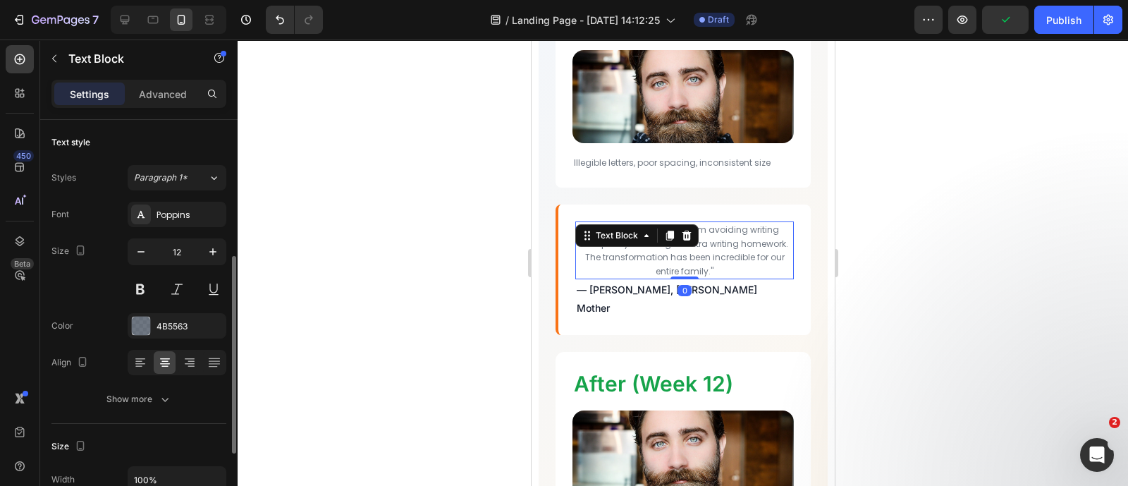
scroll to position [92, 0]
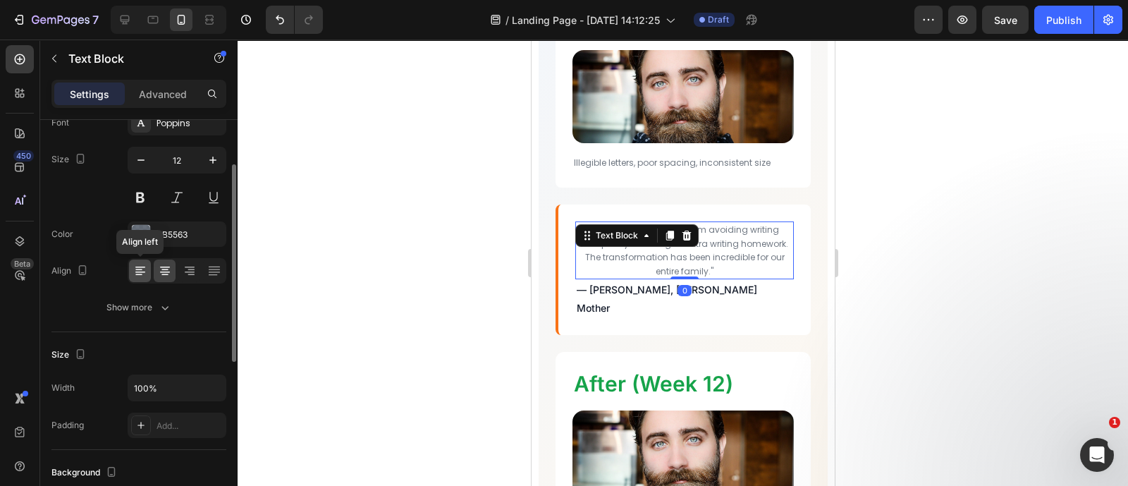
click at [135, 266] on icon at bounding box center [140, 271] width 14 height 14
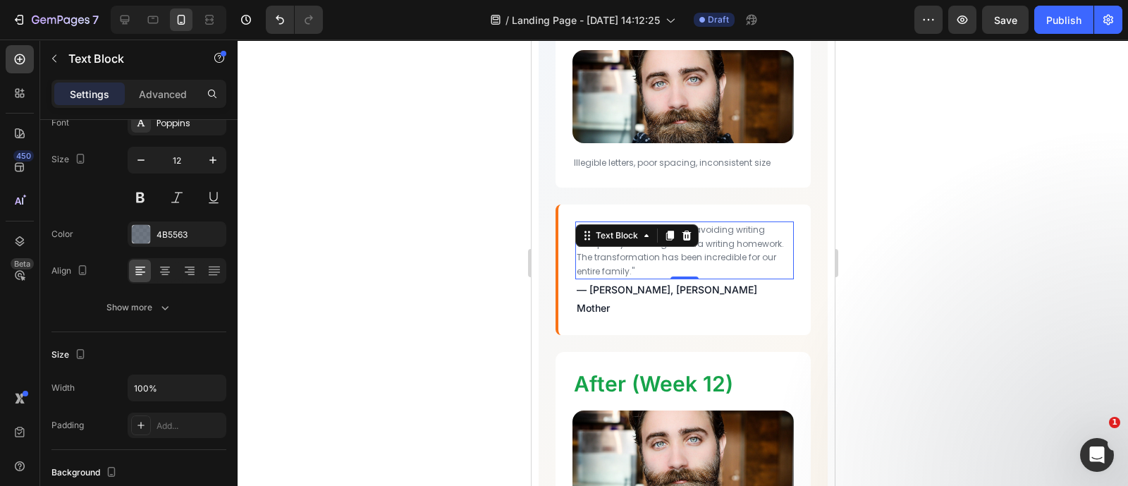
click at [309, 254] on div at bounding box center [683, 262] width 890 height 446
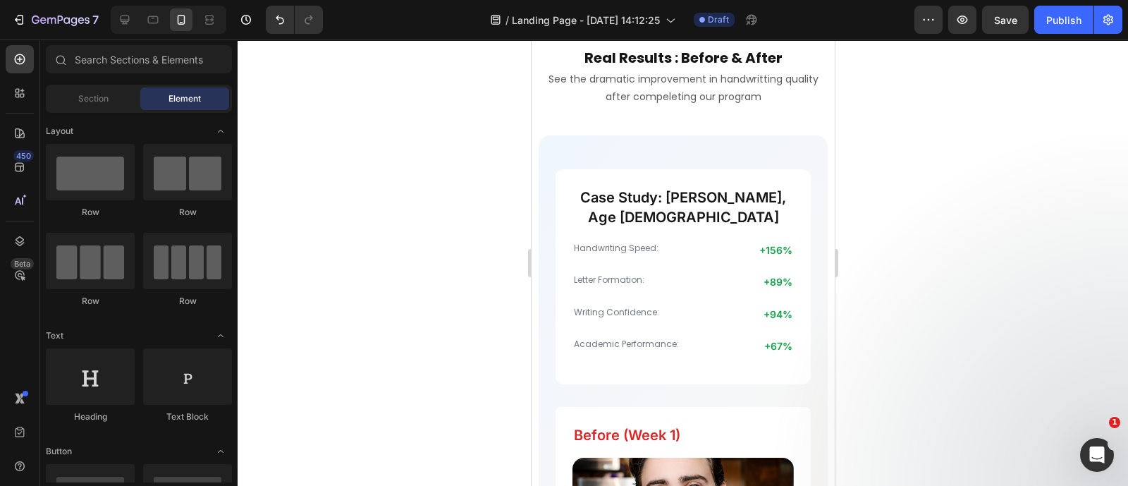
scroll to position [3666, 0]
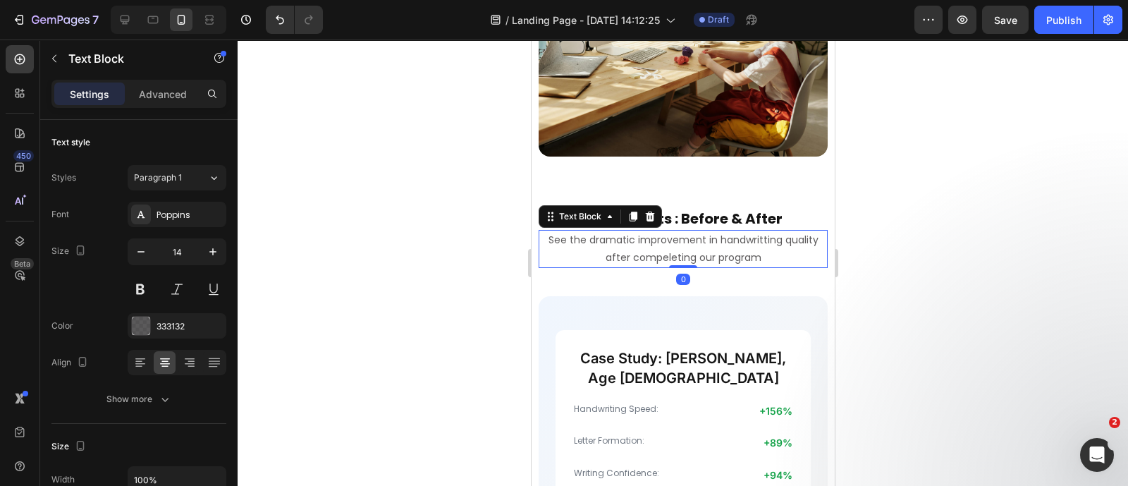
type input "12"
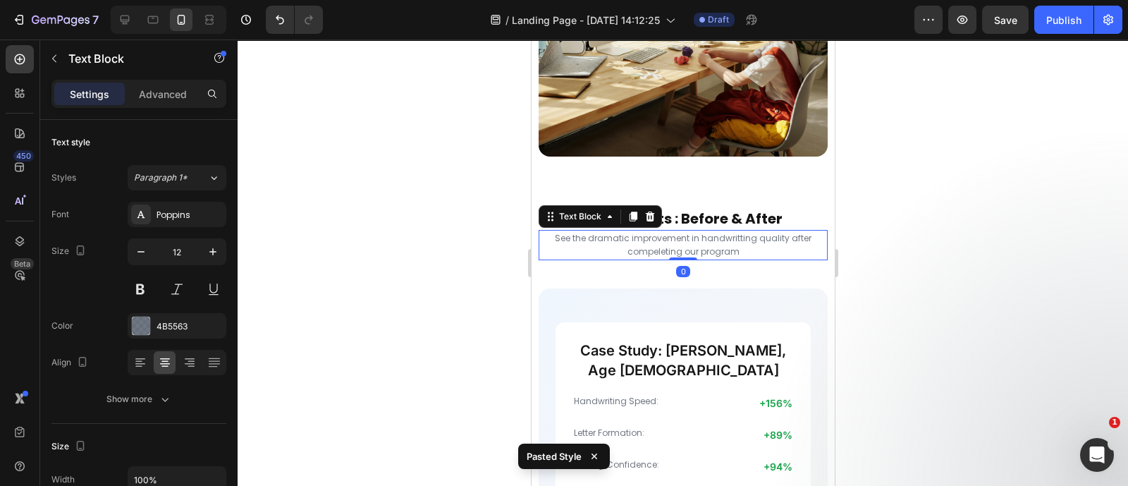
click at [867, 269] on div at bounding box center [683, 262] width 890 height 446
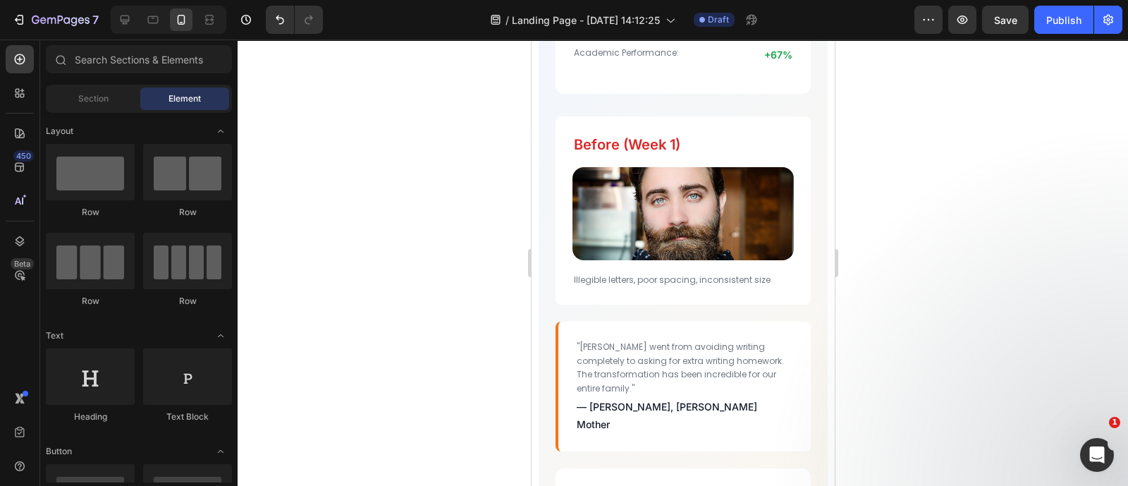
scroll to position [4117, 0]
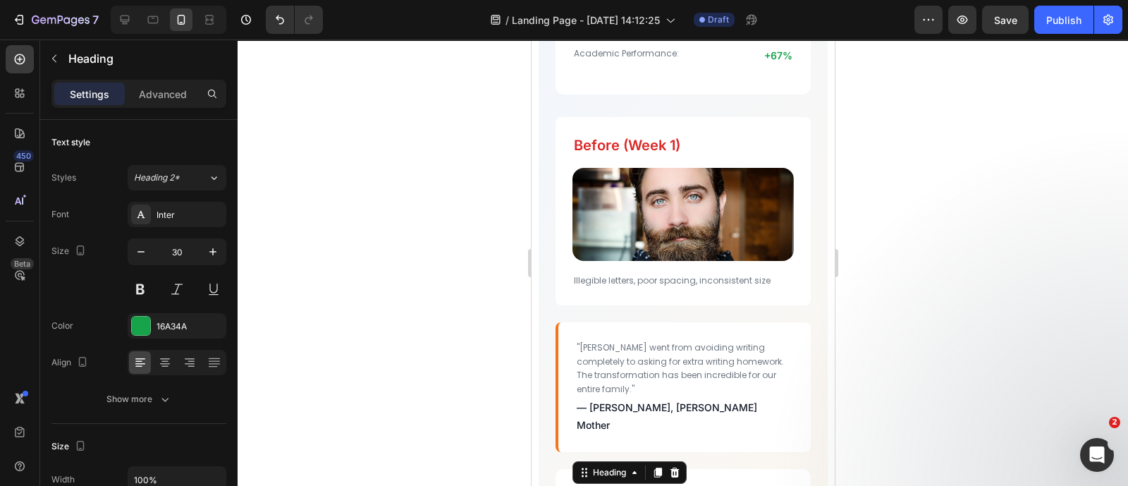
click at [178, 253] on input "30" at bounding box center [177, 251] width 47 height 25
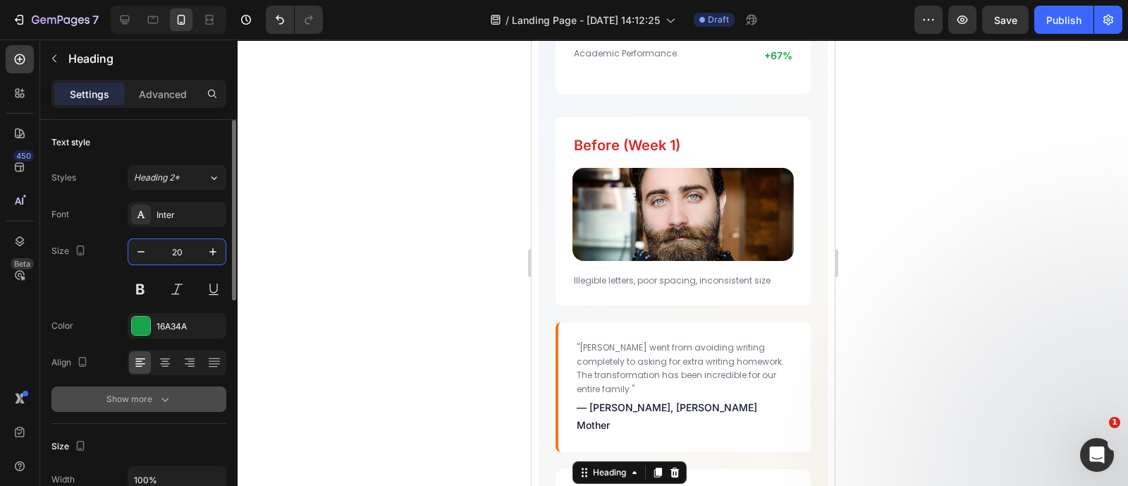
type input "20"
click at [169, 400] on icon "button" at bounding box center [165, 399] width 14 height 14
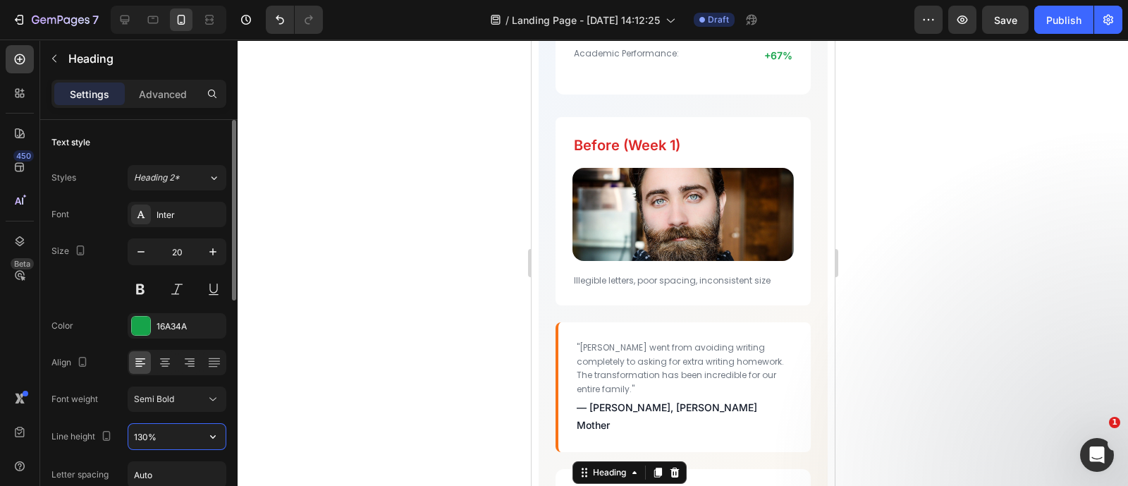
click at [168, 430] on input "130%" at bounding box center [176, 436] width 97 height 25
type input "28"
click at [441, 261] on div at bounding box center [683, 262] width 890 height 446
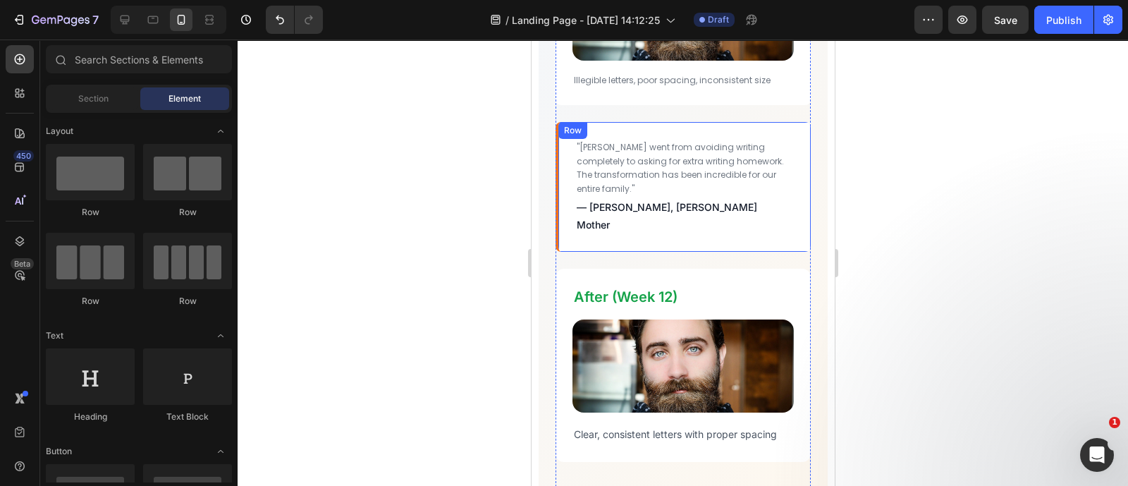
scroll to position [4451, 0]
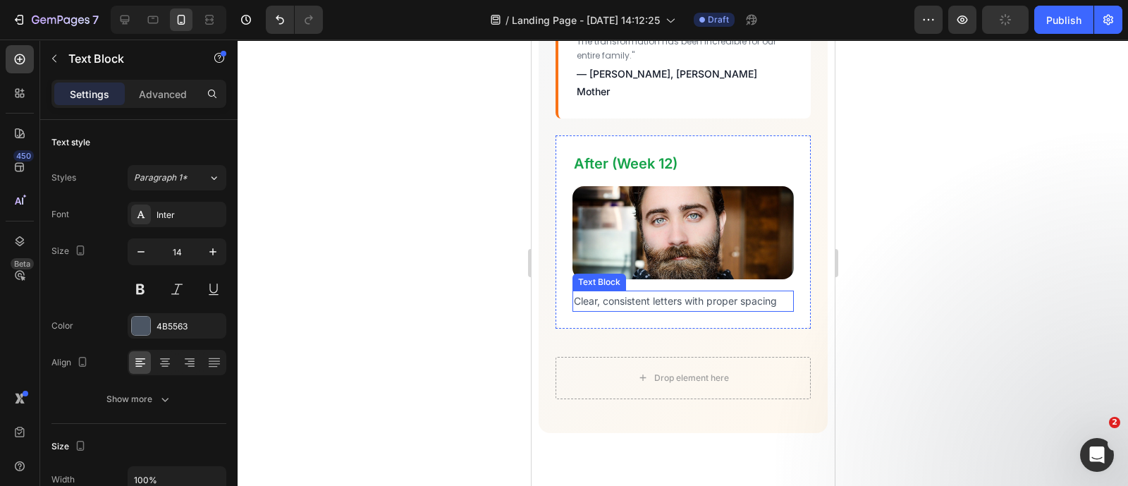
click at [658, 292] on p "Clear, consistent letters with proper spacing" at bounding box center [682, 301] width 219 height 18
type input "12"
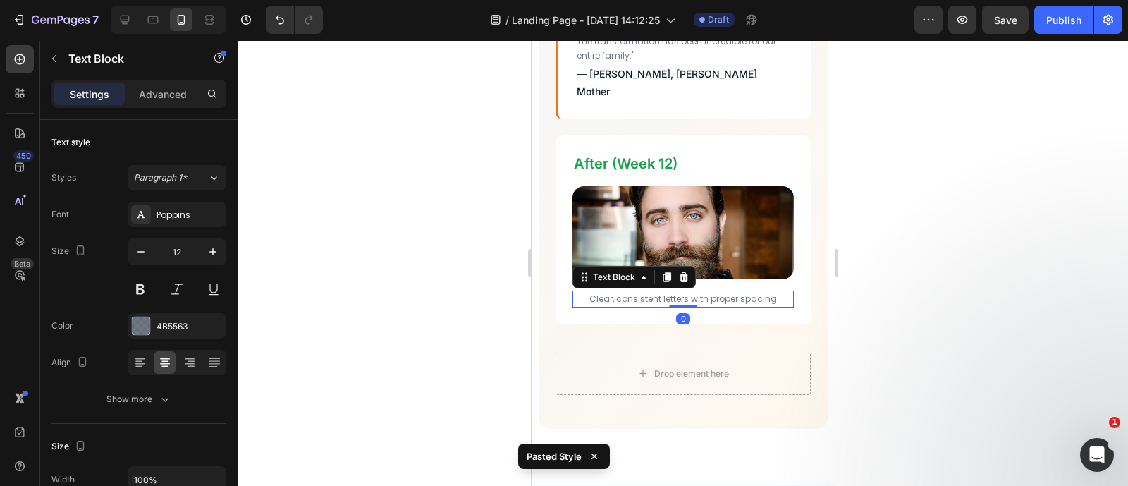
click at [1040, 171] on div at bounding box center [683, 262] width 890 height 446
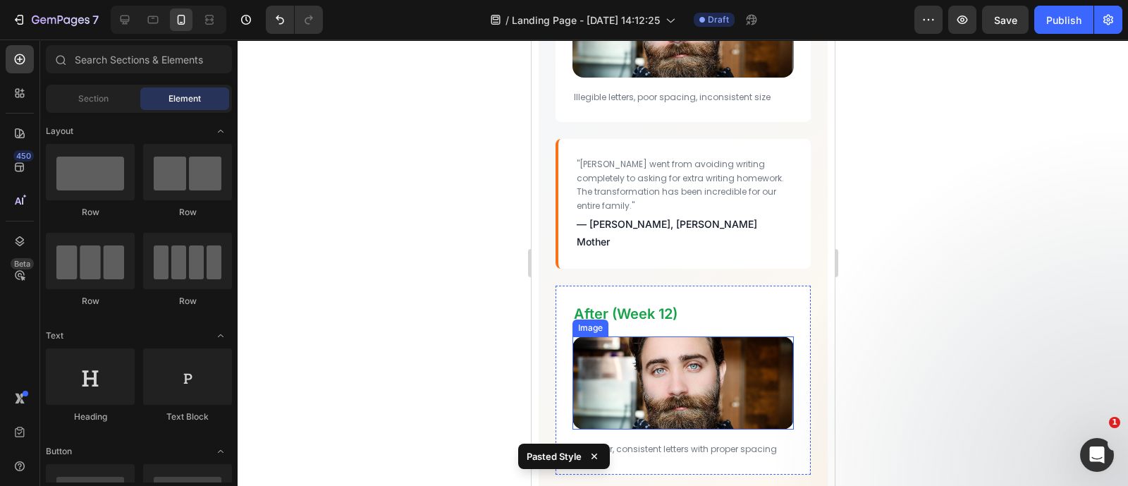
scroll to position [4300, 0]
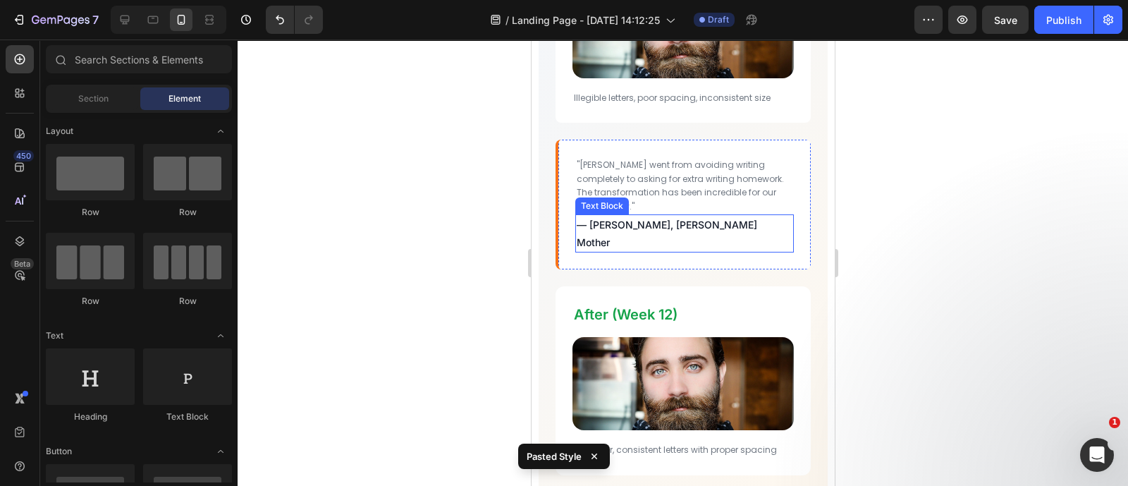
click at [664, 216] on p "— [PERSON_NAME], [PERSON_NAME]'s Mother" at bounding box center [684, 233] width 216 height 35
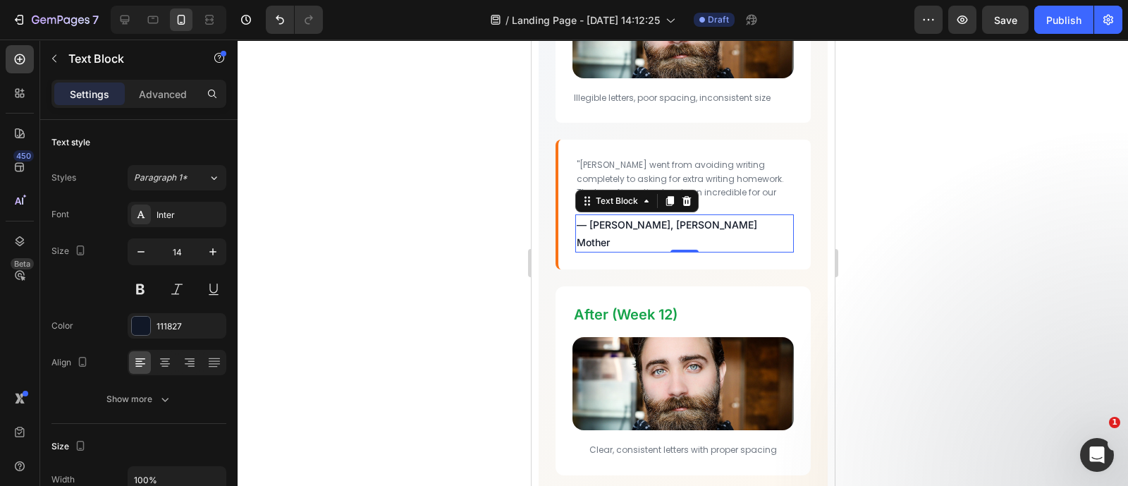
click at [419, 254] on div at bounding box center [683, 262] width 890 height 446
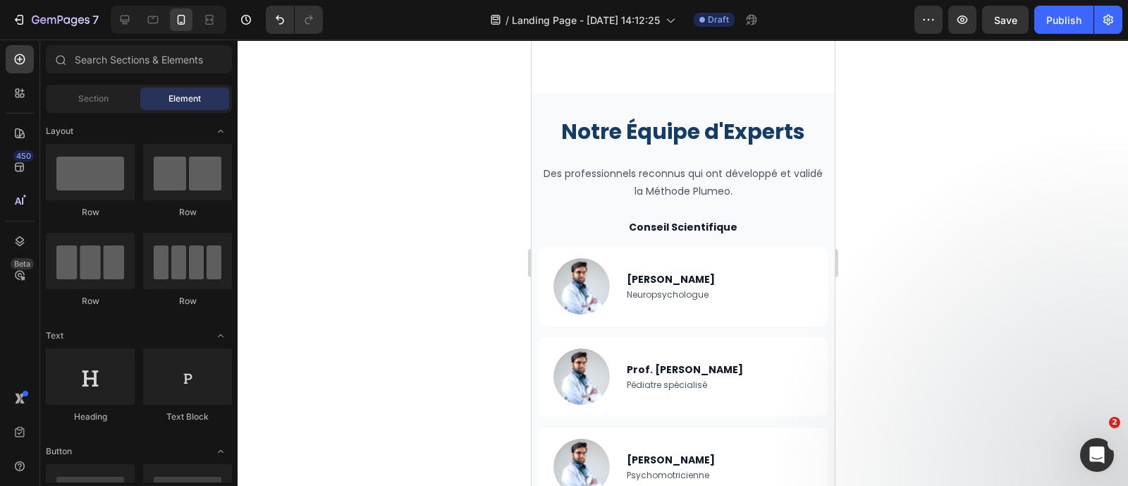
scroll to position [4763, 0]
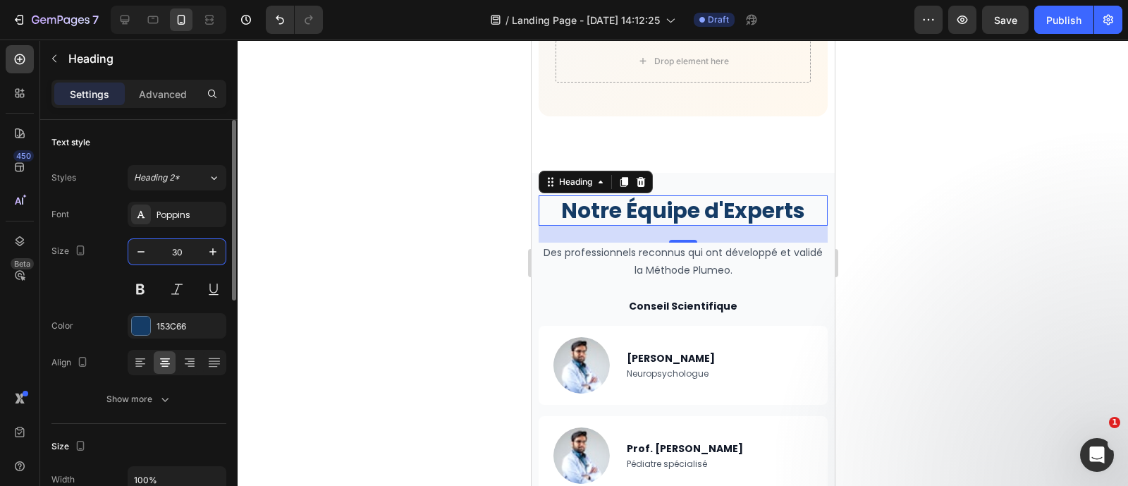
click at [179, 240] on input "30" at bounding box center [177, 251] width 47 height 25
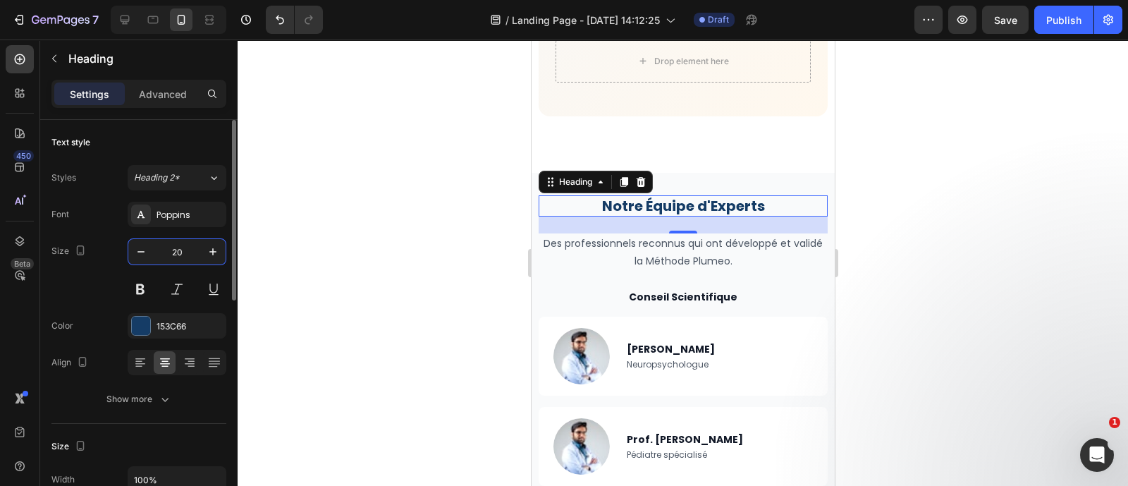
click at [179, 240] on input "20" at bounding box center [177, 251] width 47 height 25
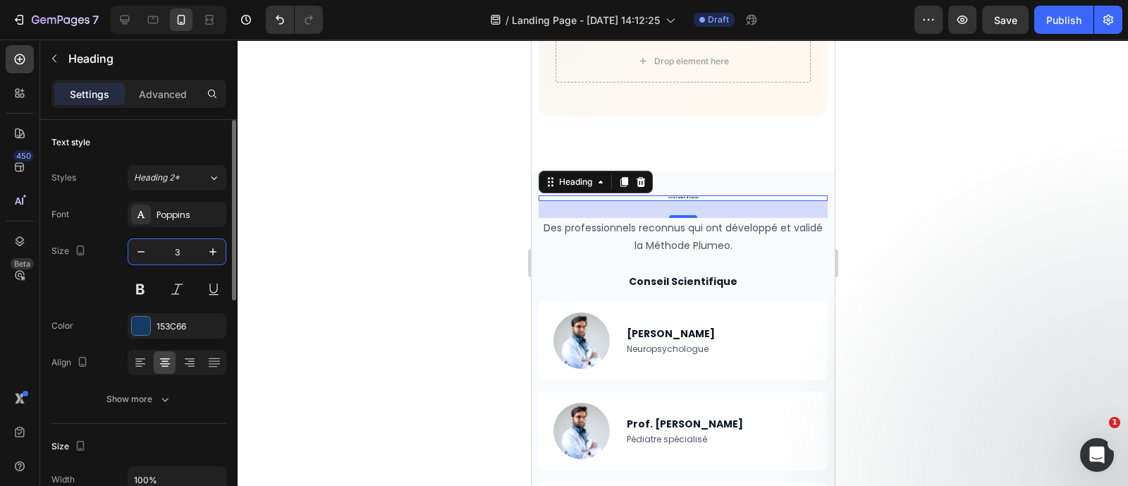
type input "30"
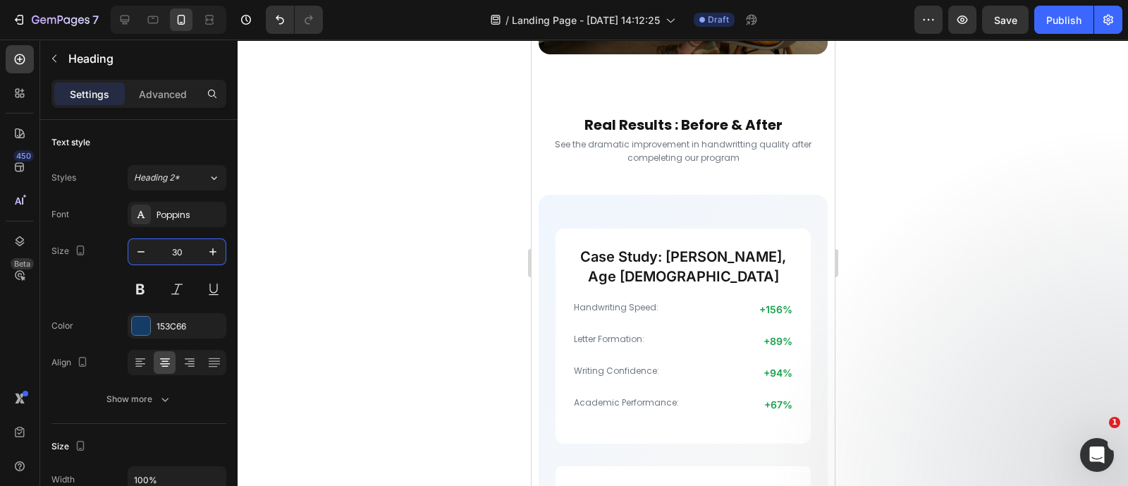
scroll to position [3709, 0]
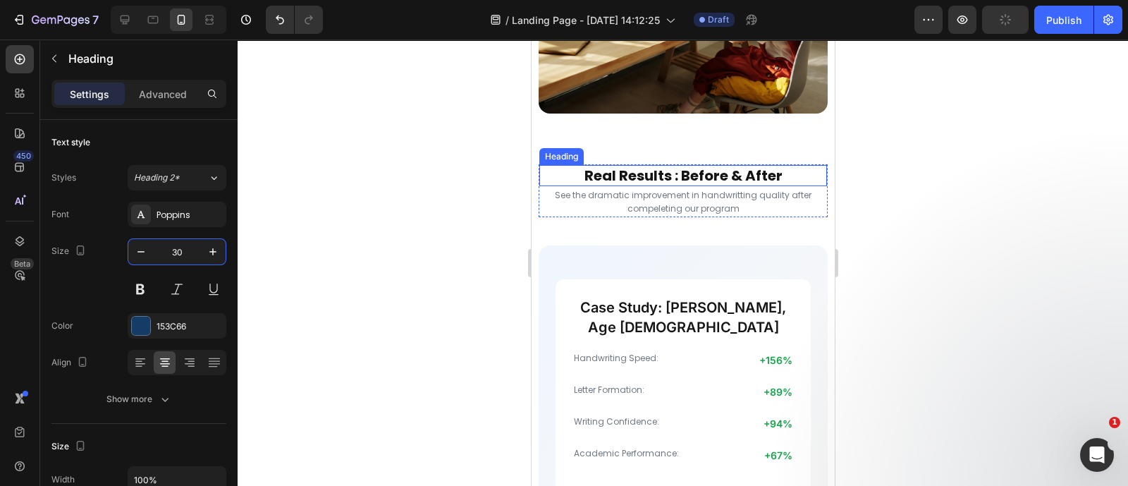
click at [625, 173] on h2 "Real Results : Before & After" at bounding box center [683, 175] width 288 height 21
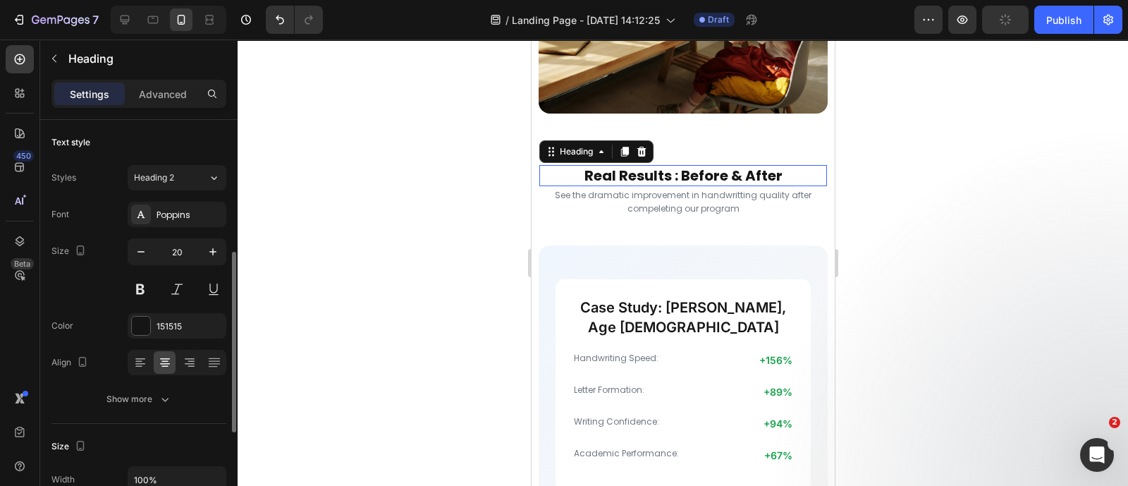
scroll to position [92, 0]
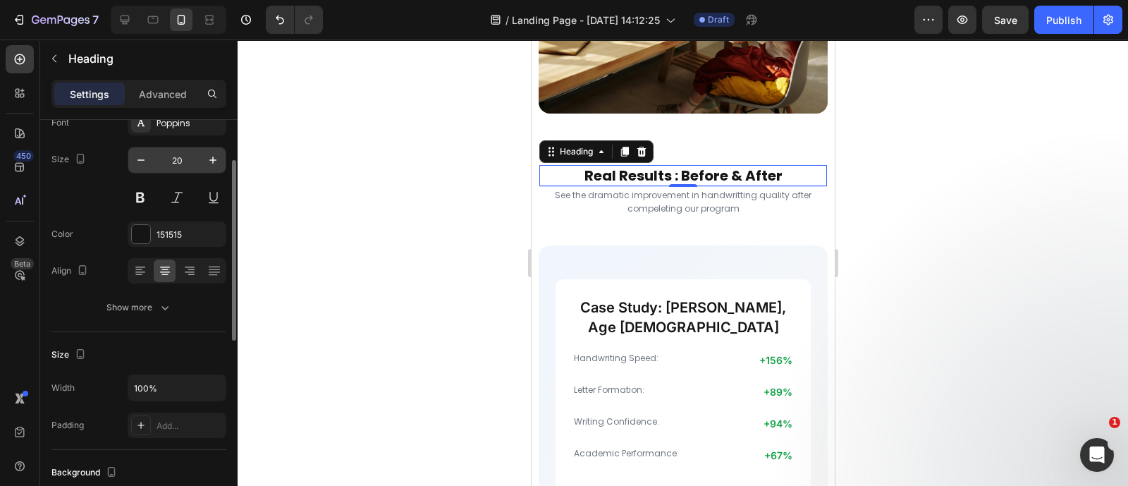
click at [188, 147] on input "20" at bounding box center [177, 159] width 47 height 25
click at [402, 180] on div at bounding box center [683, 262] width 890 height 446
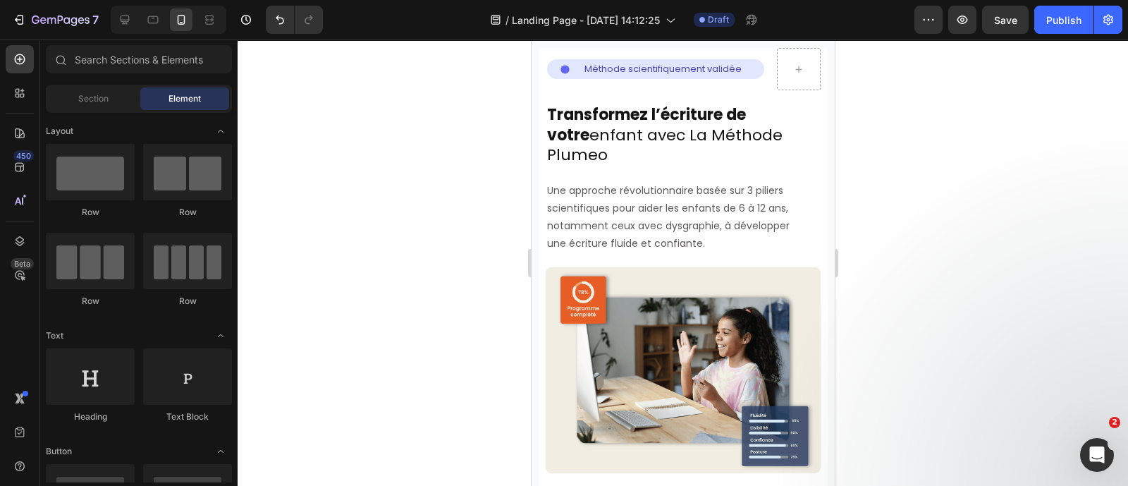
scroll to position [0, 0]
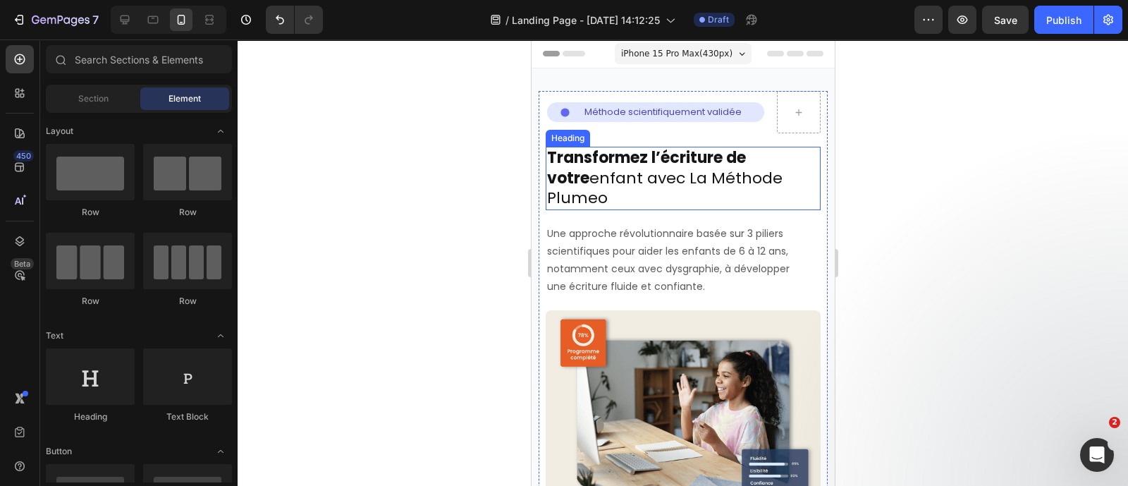
click at [670, 156] on strong "Transformez l’écriture de votre" at bounding box center [645, 168] width 199 height 42
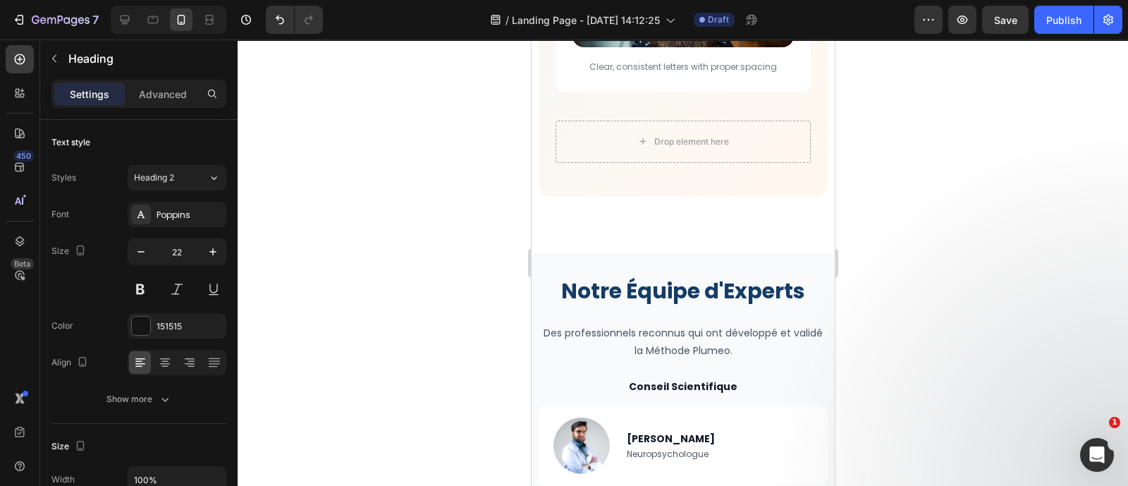
scroll to position [4697, 0]
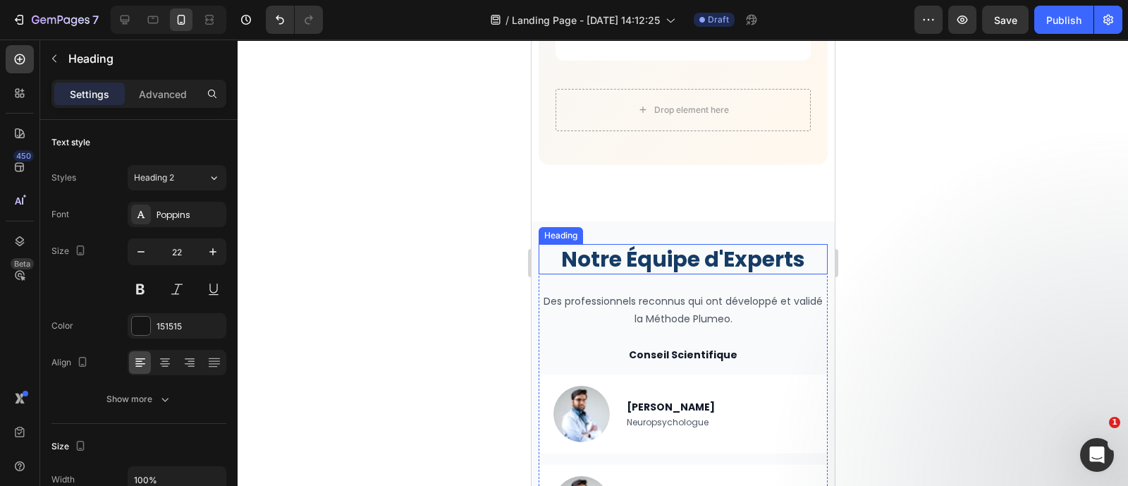
click at [671, 244] on h2 "Notre Équipe d'Experts" at bounding box center [682, 259] width 289 height 30
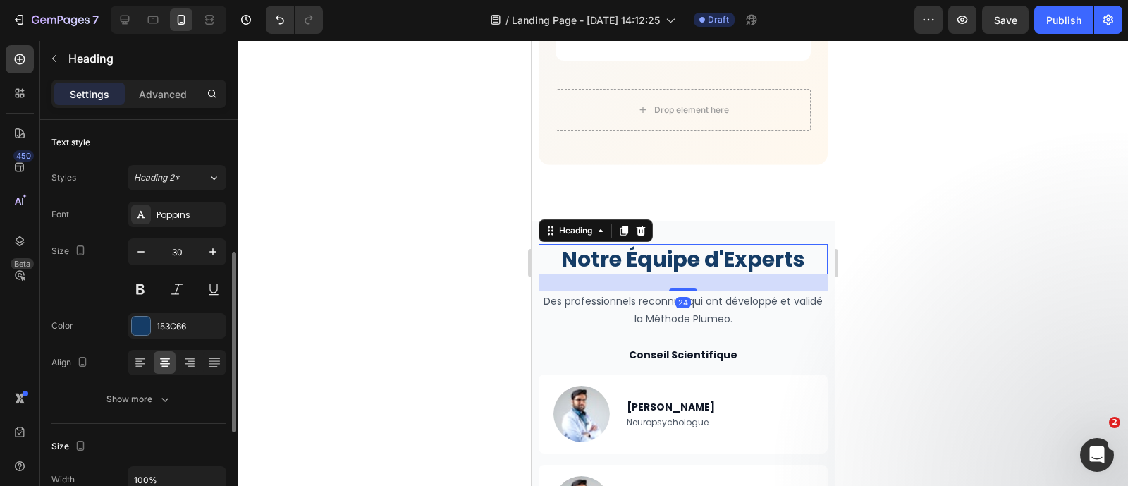
scroll to position [92, 0]
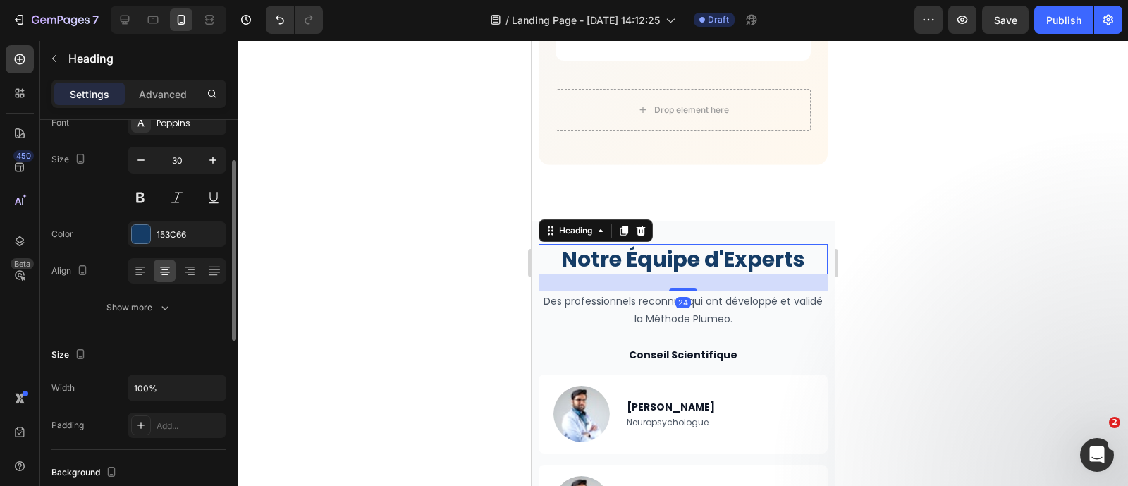
click at [671, 244] on h2 "Notre Équipe d'Experts" at bounding box center [682, 259] width 289 height 30
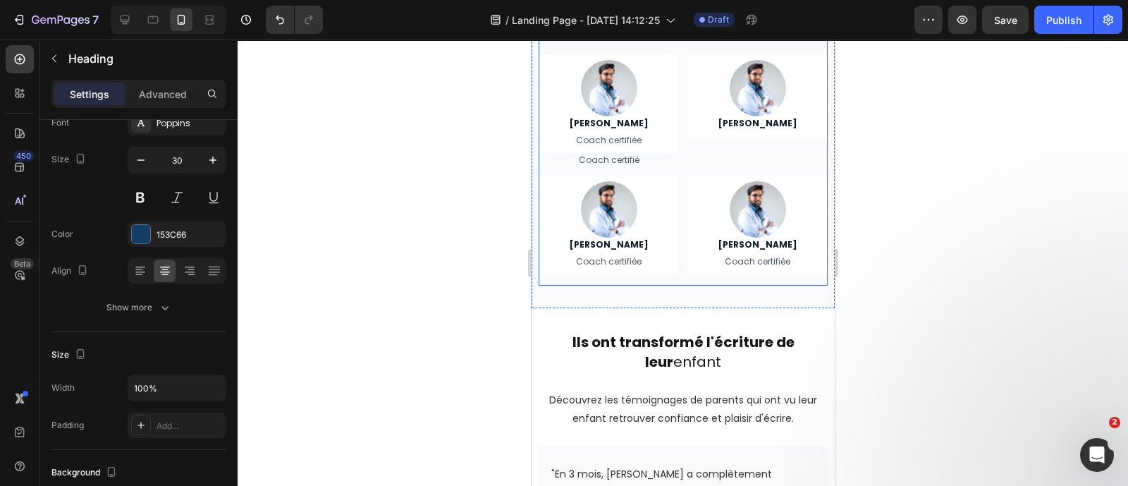
type input "16"
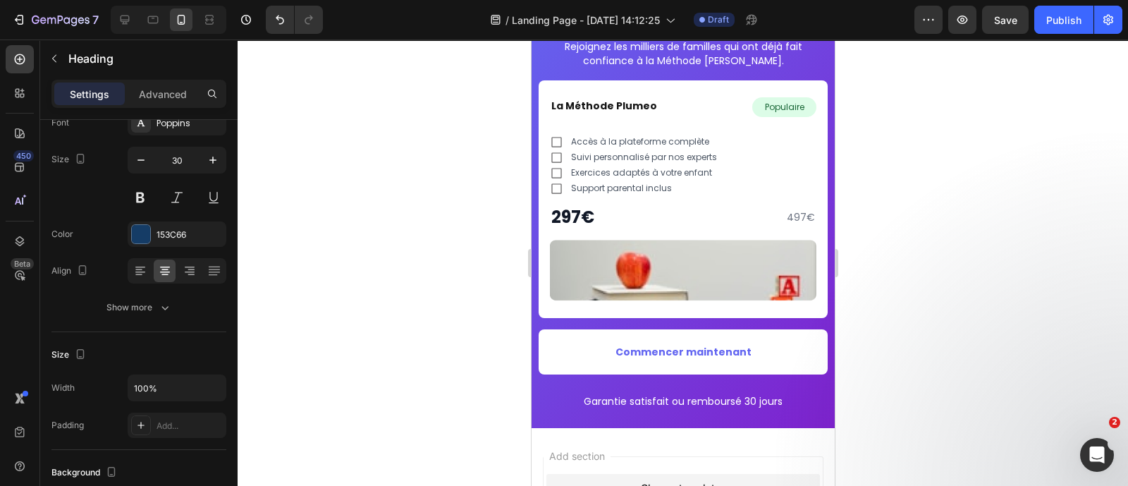
scroll to position [6082, 0]
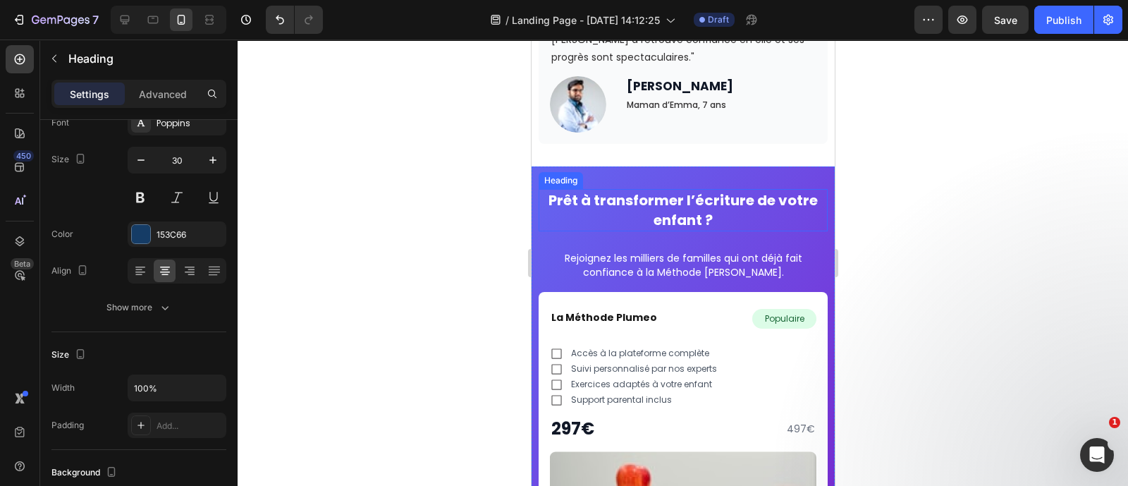
click at [676, 190] on strong "Prêt à transformer l’écriture de votre enfant ?" at bounding box center [682, 209] width 269 height 39
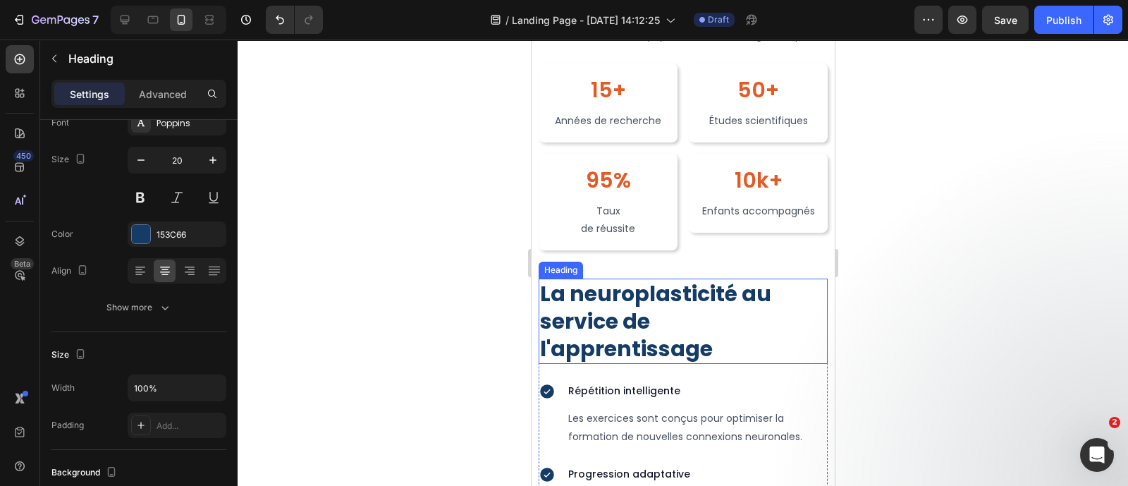
scroll to position [2992, 0]
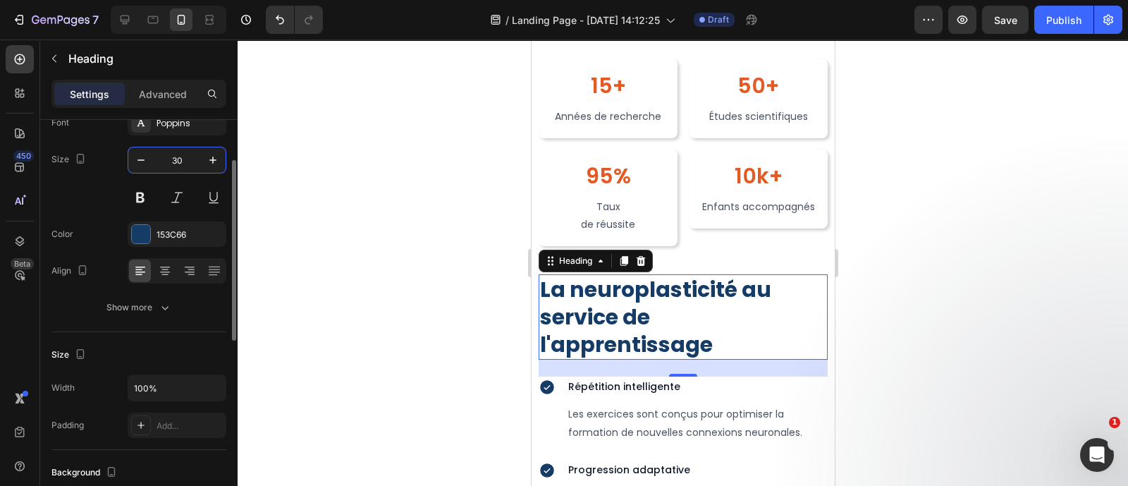
click at [184, 153] on input "30" at bounding box center [177, 159] width 47 height 25
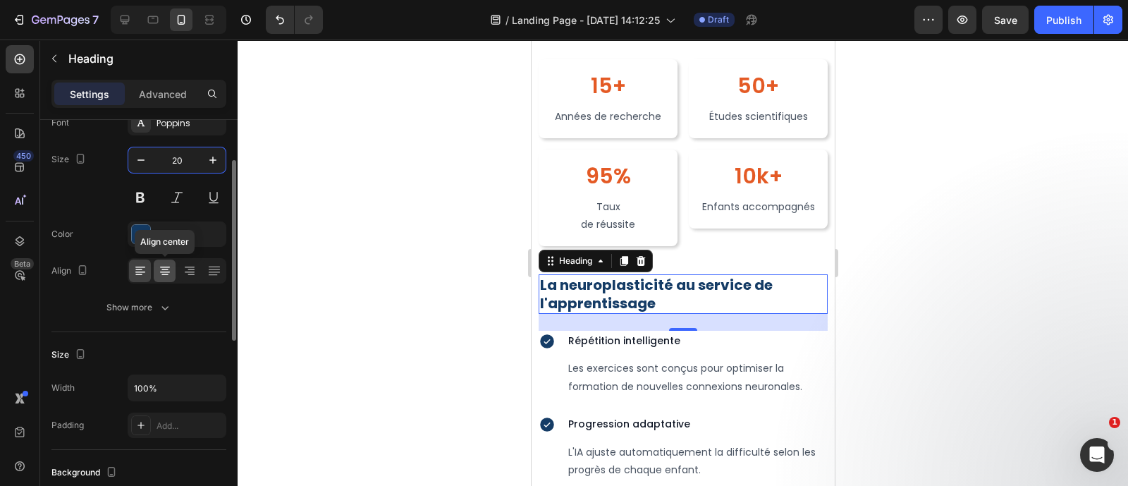
type input "20"
click at [160, 269] on icon at bounding box center [165, 271] width 14 height 14
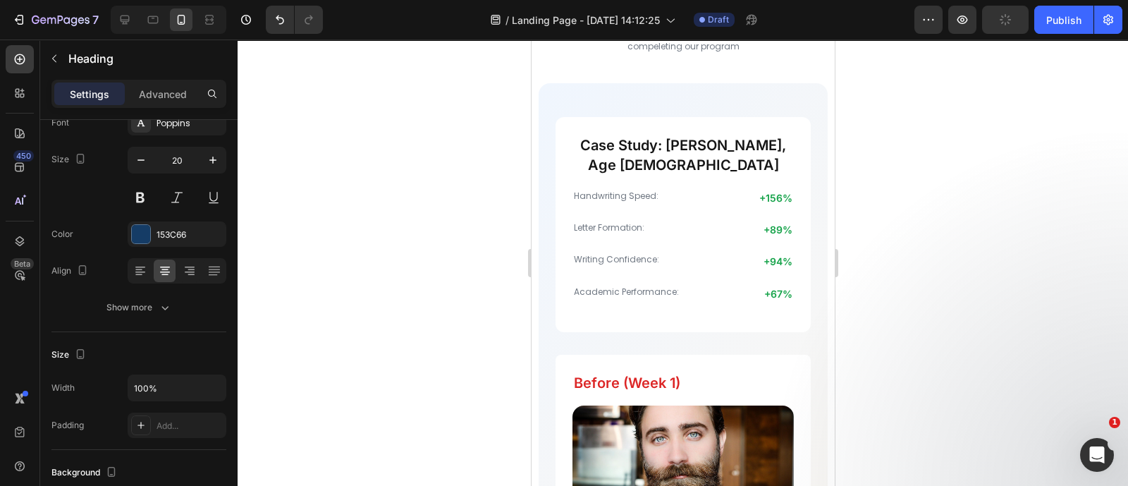
scroll to position [3711, 0]
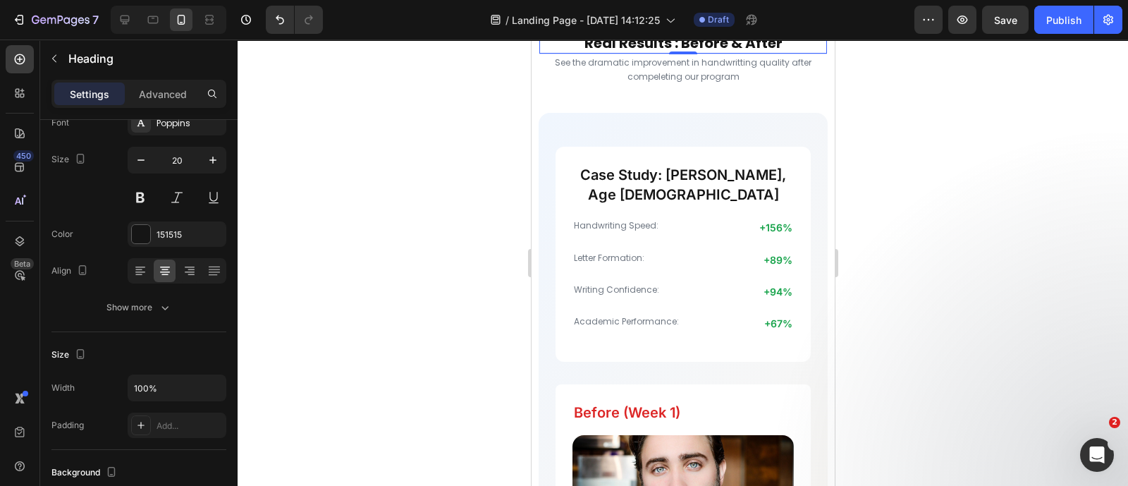
scroll to position [4008, 0]
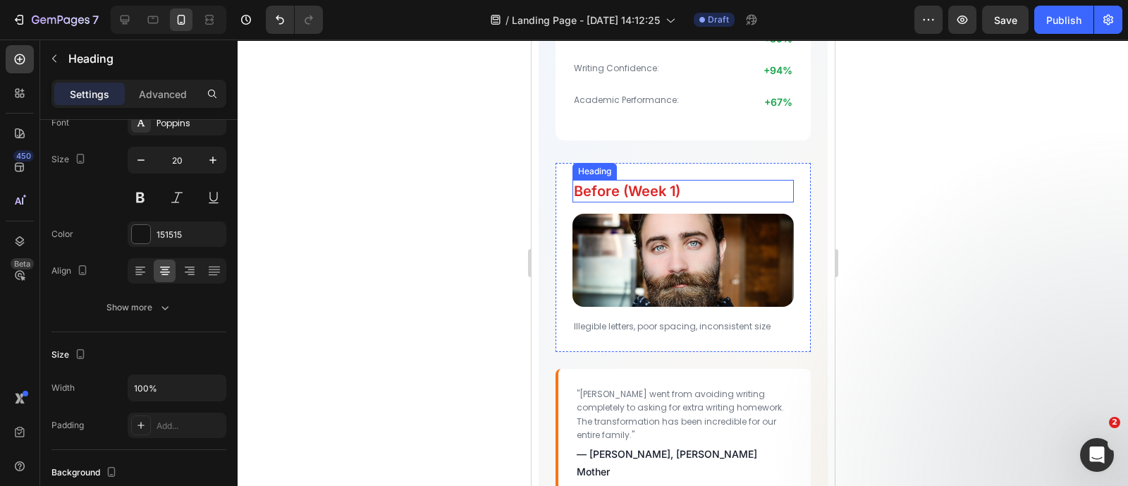
click at [634, 180] on h2 "Before (Week 1)" at bounding box center [682, 191] width 221 height 23
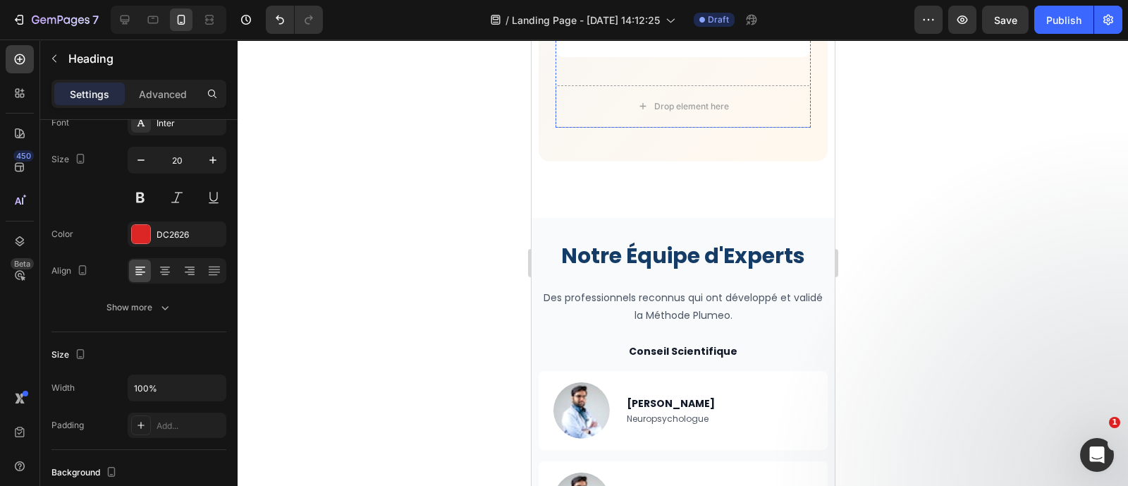
scroll to position [4669, 0]
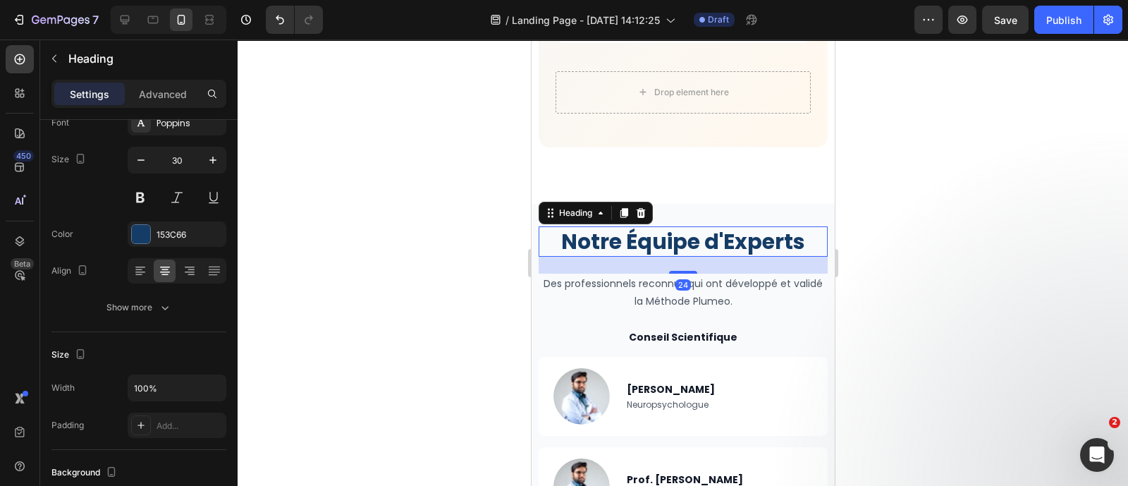
click at [622, 226] on h2 "Notre Équipe d'Experts" at bounding box center [682, 241] width 289 height 30
click at [188, 154] on input "30" at bounding box center [177, 159] width 47 height 25
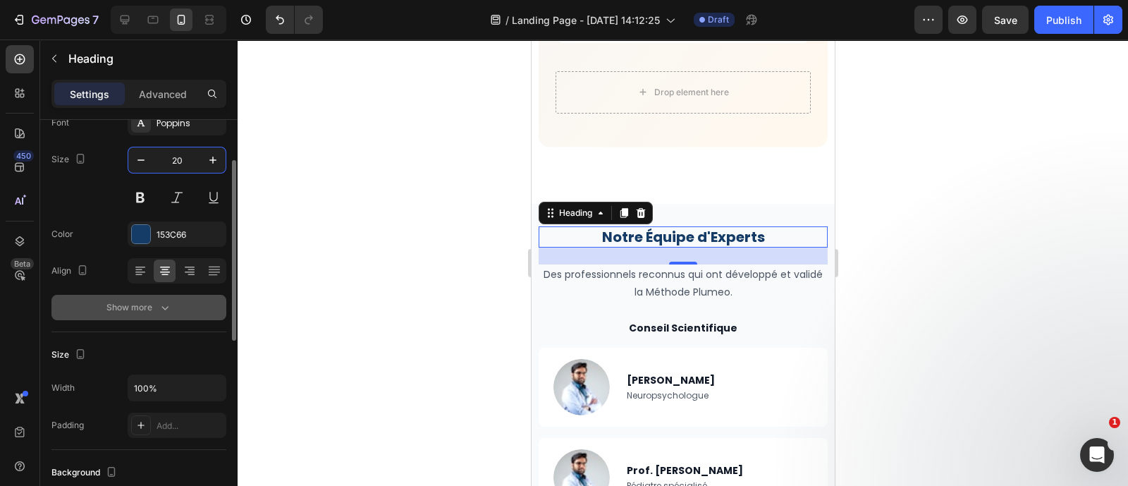
type input "20"
click at [154, 307] on div "Show more" at bounding box center [139, 307] width 66 height 14
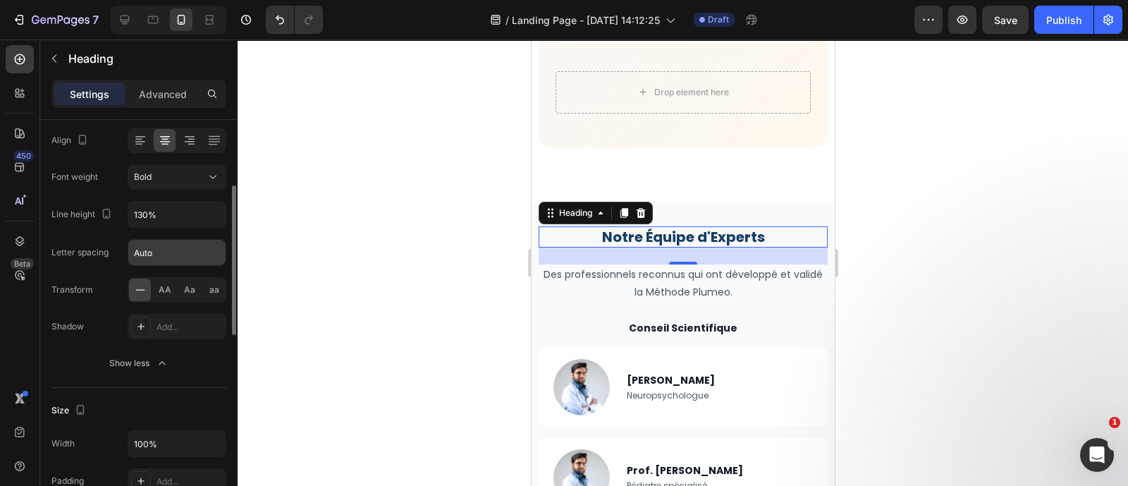
scroll to position [173, 0]
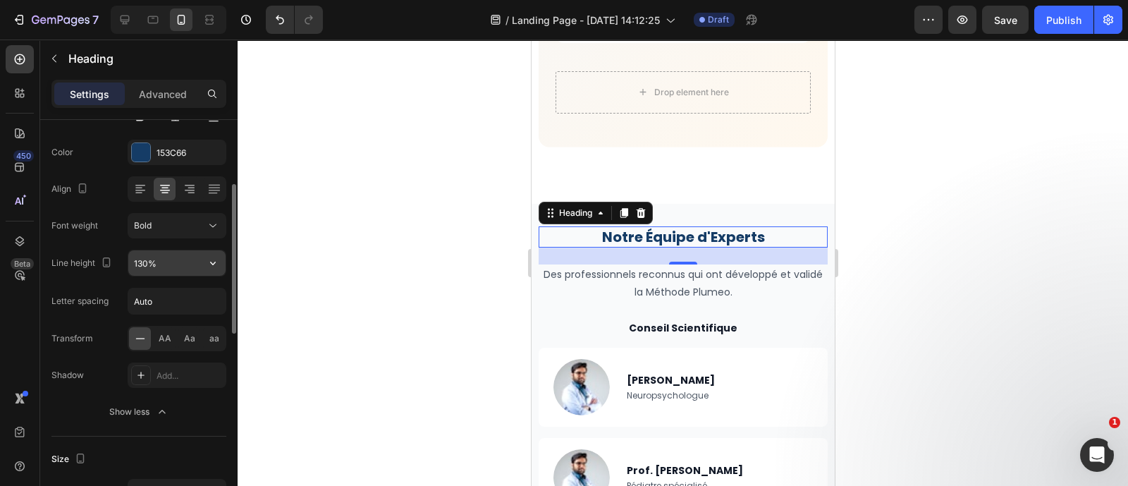
click at [164, 250] on input "130%" at bounding box center [176, 262] width 97 height 25
type input "28"
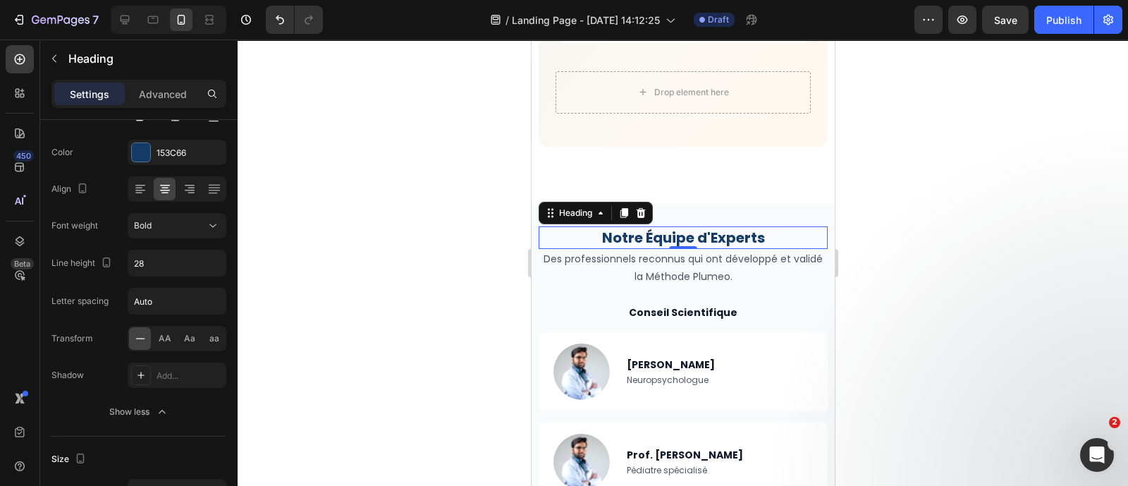
drag, startPoint x: 670, startPoint y: 223, endPoint x: 681, endPoint y: 156, distance: 67.8
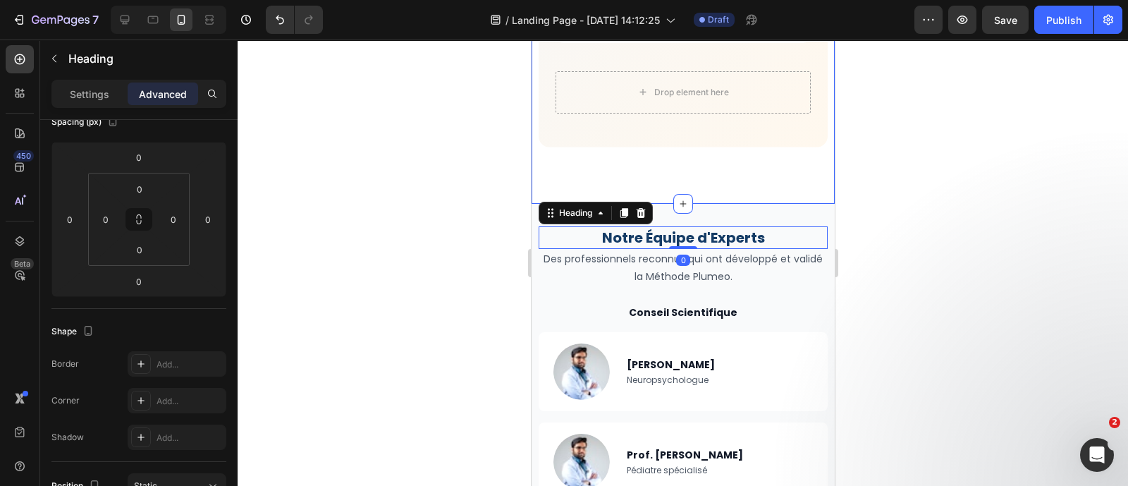
click at [681, 194] on div at bounding box center [682, 204] width 20 height 20
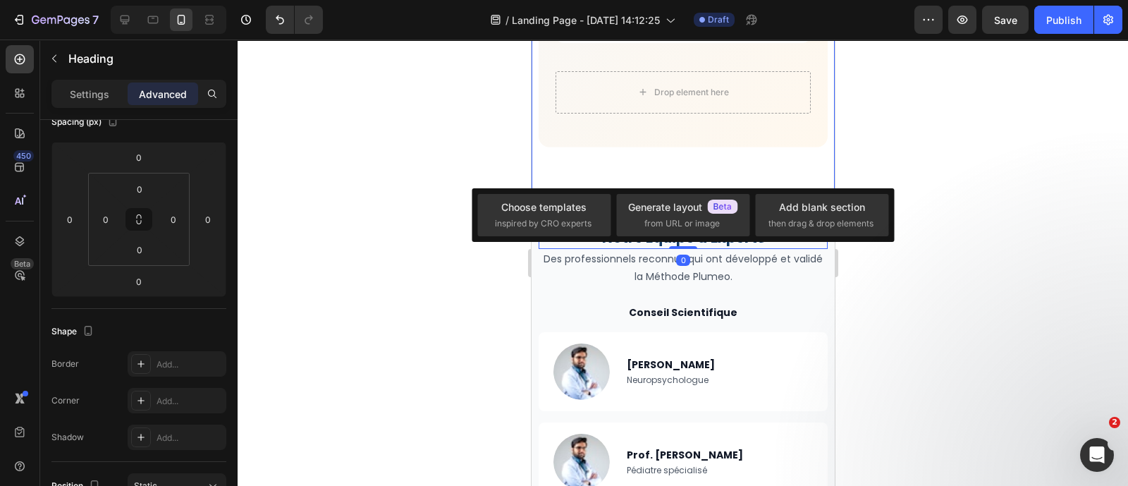
click at [681, 194] on div at bounding box center [682, 204] width 20 height 20
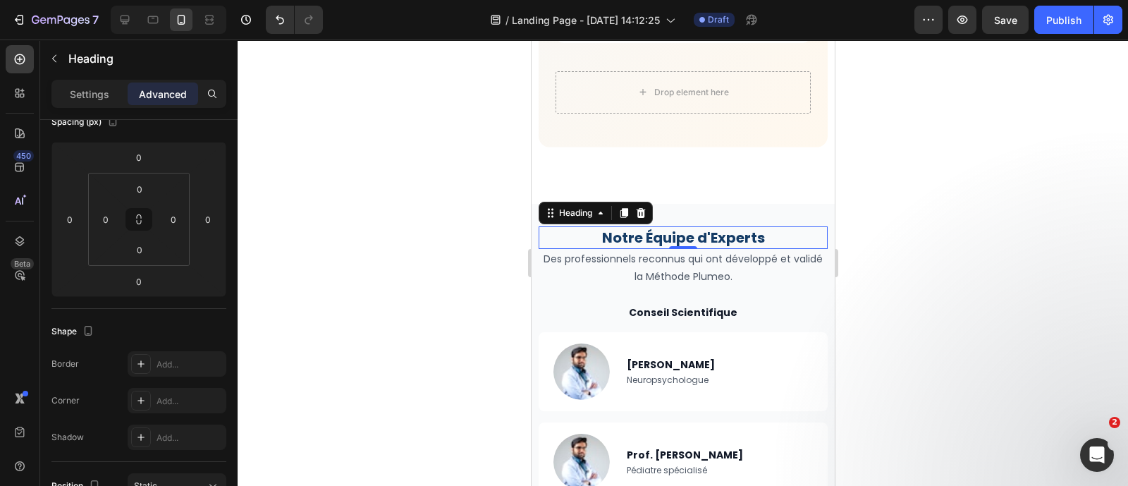
type input "24"
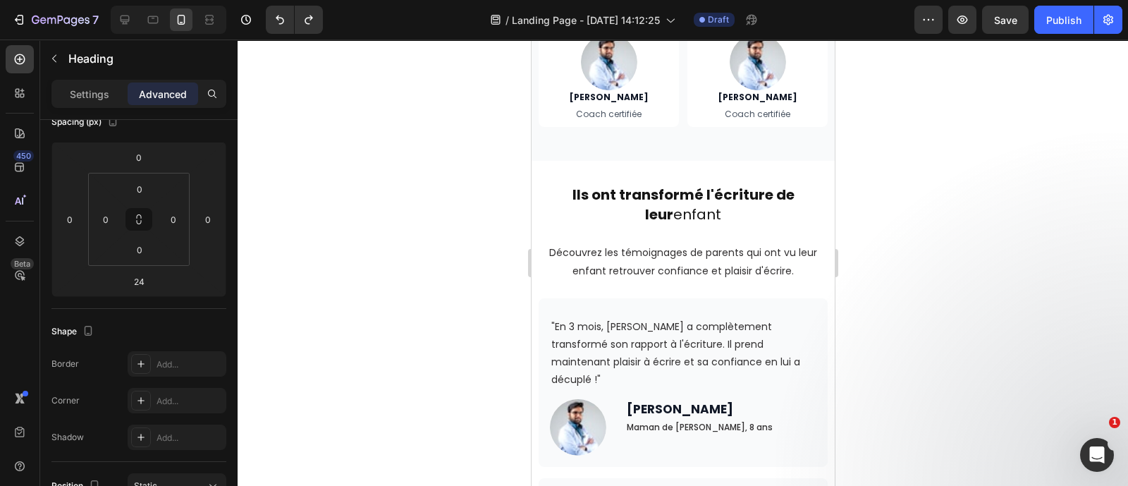
scroll to position [5406, 0]
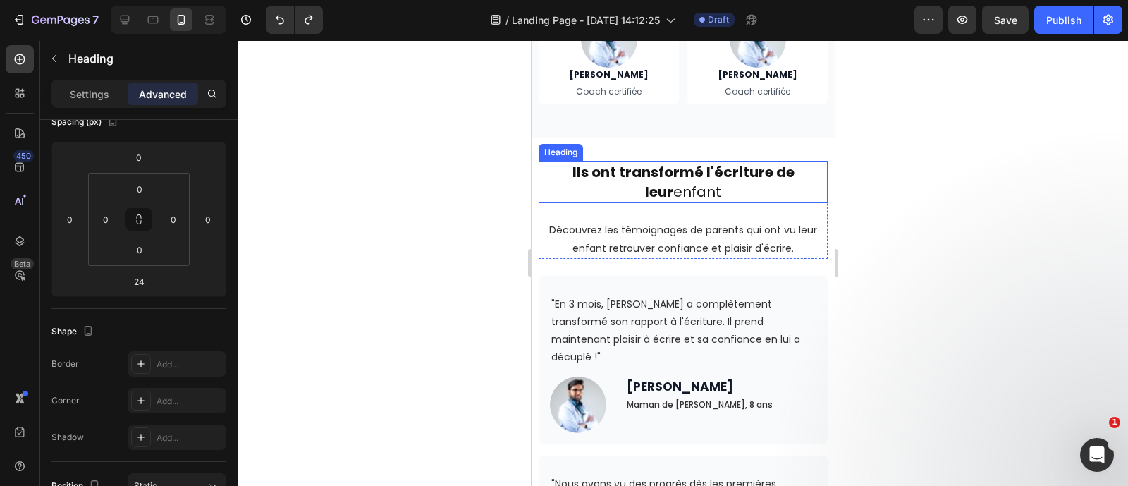
click at [691, 166] on strong "Ils ont transformé l'écriture de leur" at bounding box center [683, 181] width 222 height 39
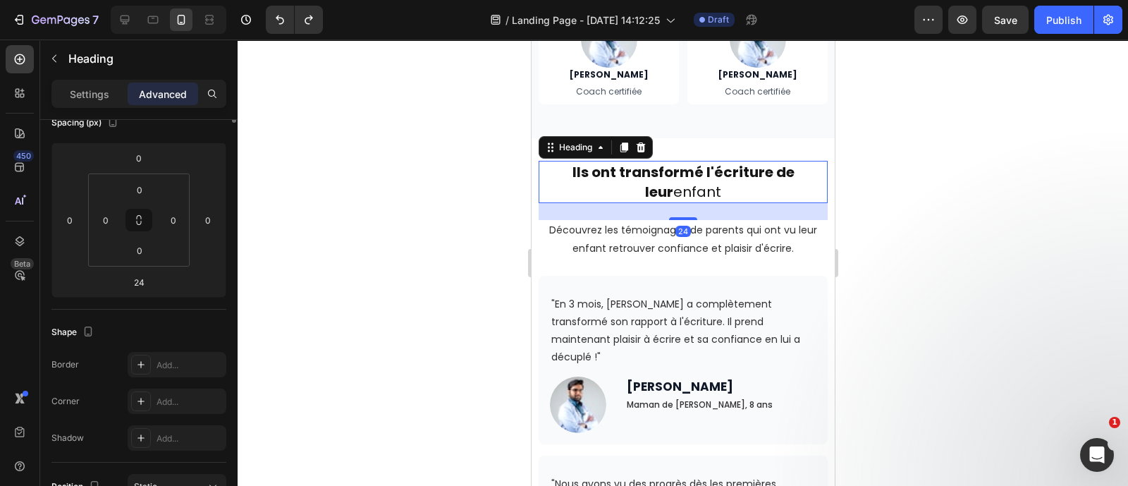
scroll to position [0, 0]
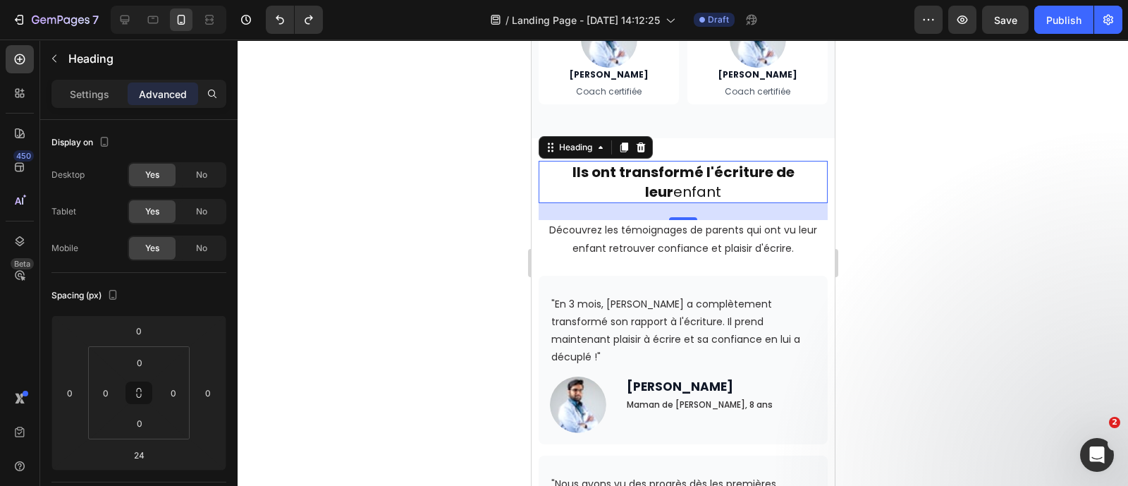
click at [599, 183] on h2 "Ils ont transformé l'écriture de leur enfant" at bounding box center [682, 182] width 289 height 42
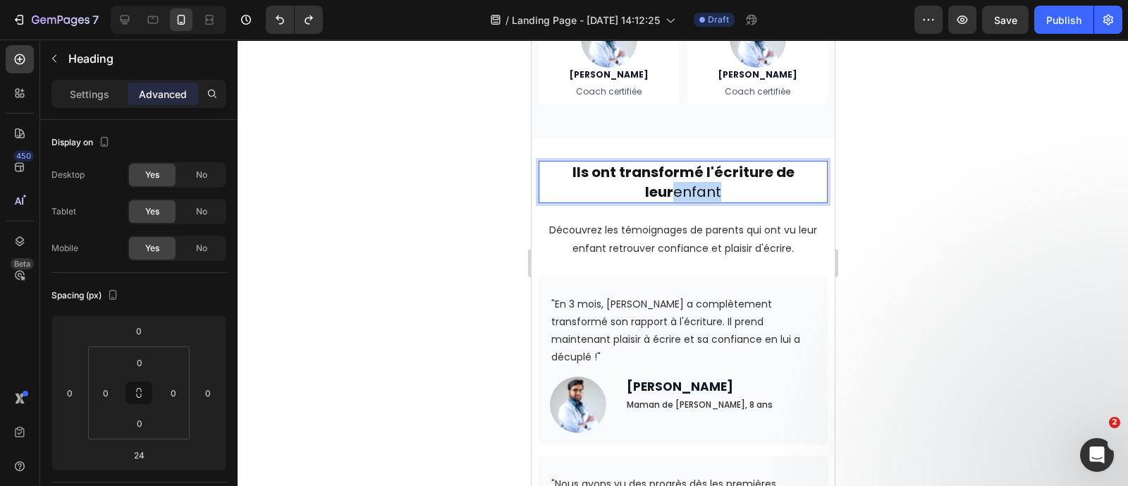
click at [599, 183] on p "Ils ont transformé l'écriture de leur enfant" at bounding box center [682, 181] width 286 height 39
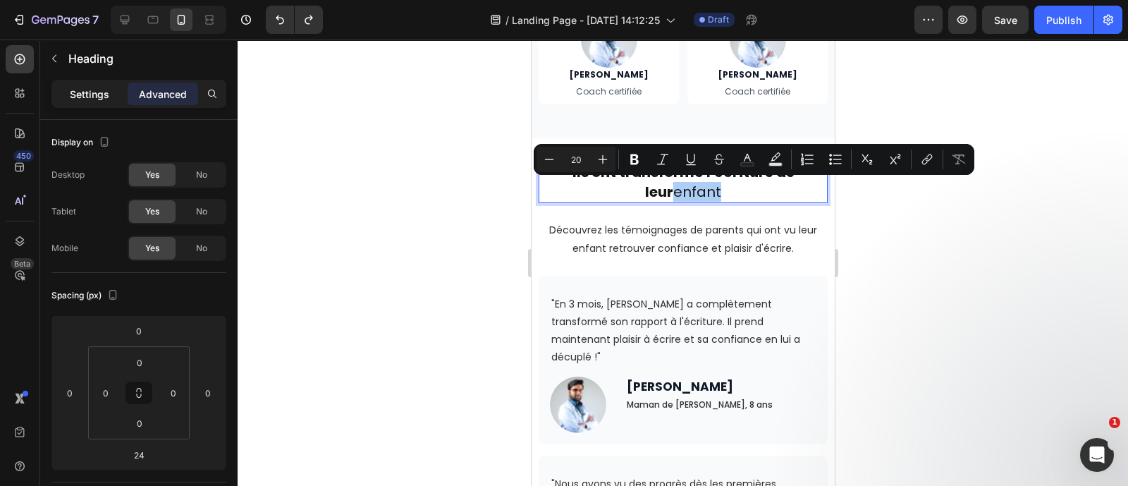
click at [97, 87] on p "Settings" at bounding box center [89, 94] width 39 height 15
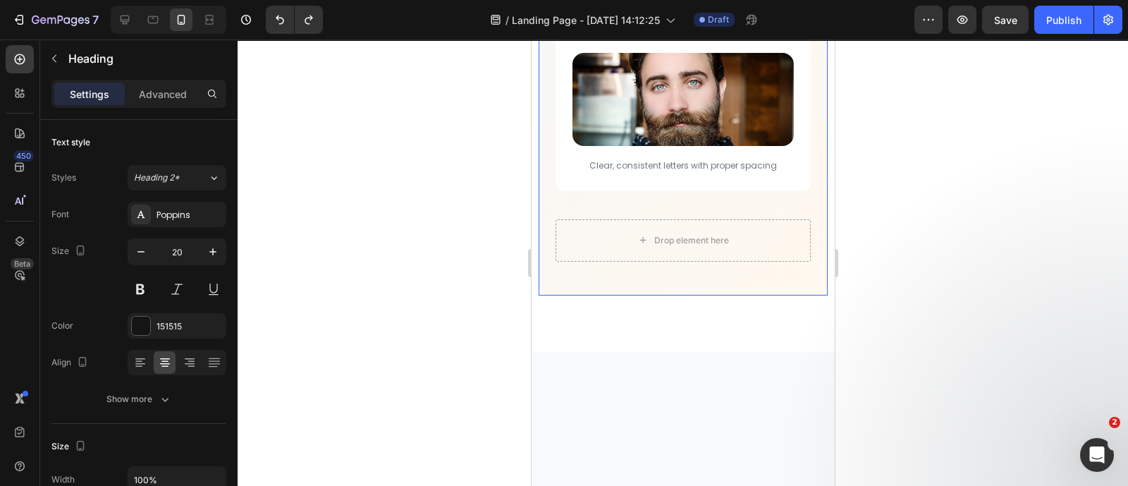
scroll to position [4212, 0]
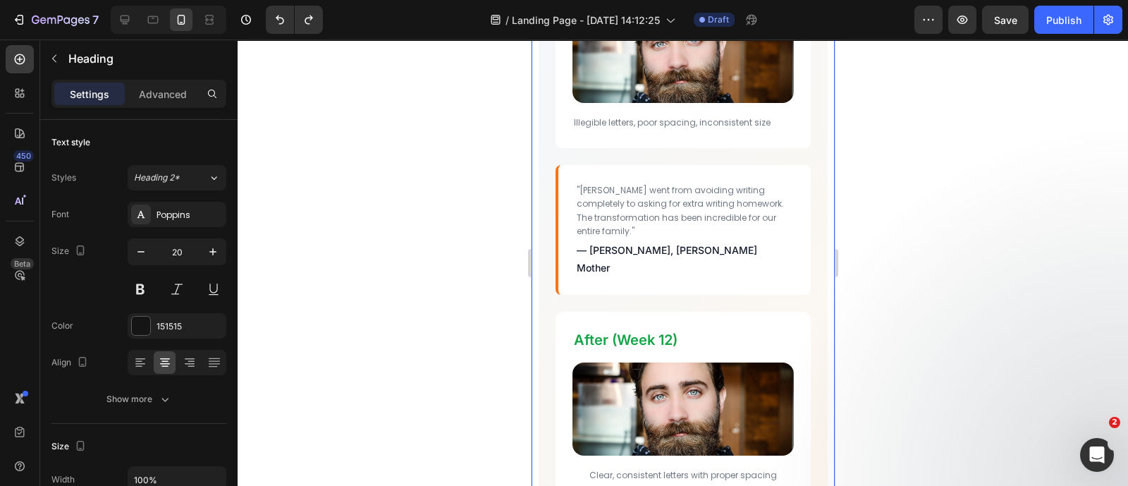
click at [816, 221] on div "Real Results : Before & After Heading See the dramatic improvement in handwritt…" at bounding box center [682, 119] width 303 height 1082
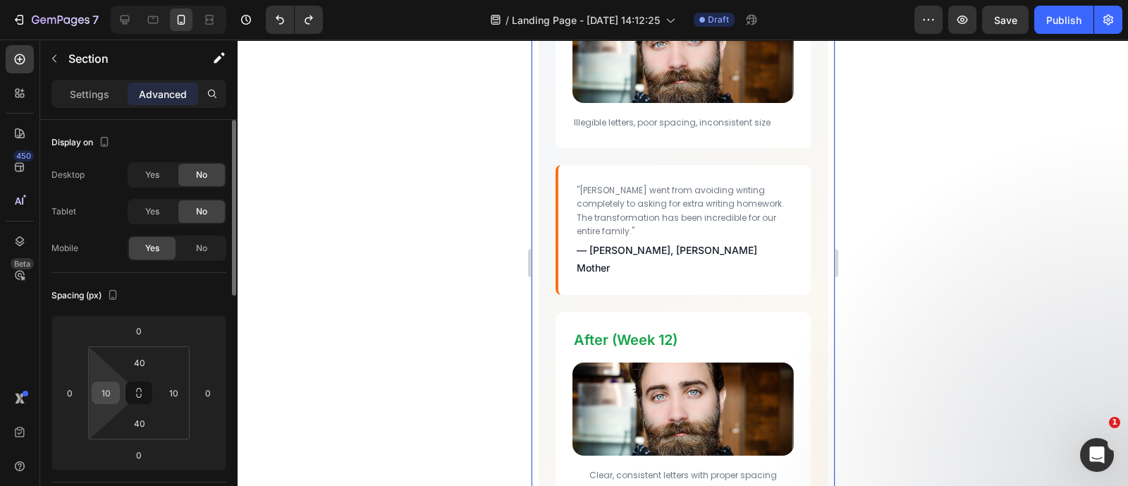
click at [96, 385] on input "10" at bounding box center [105, 392] width 21 height 21
type input "0"
click at [166, 391] on input "10" at bounding box center [173, 392] width 21 height 21
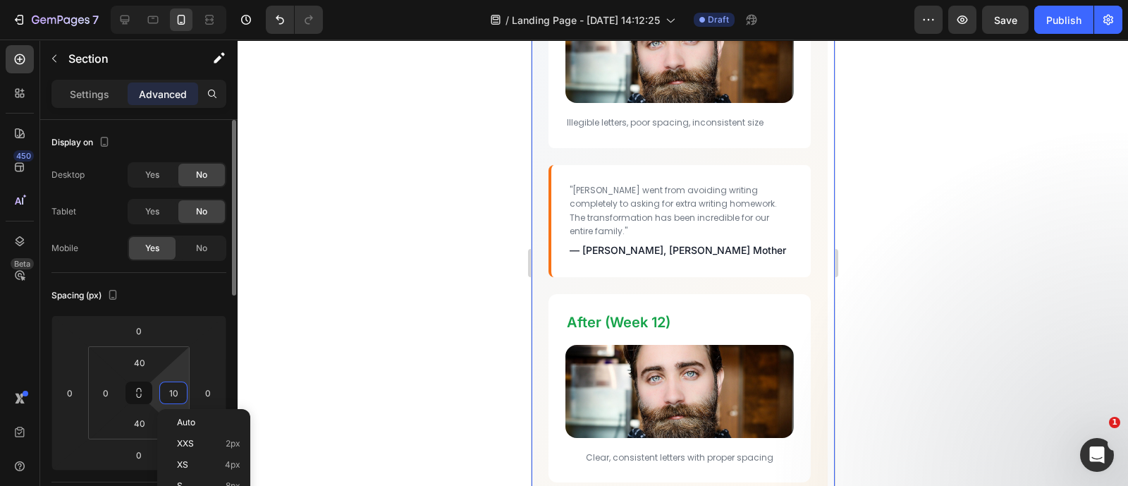
type input "0"
click at [331, 330] on div at bounding box center [683, 262] width 890 height 446
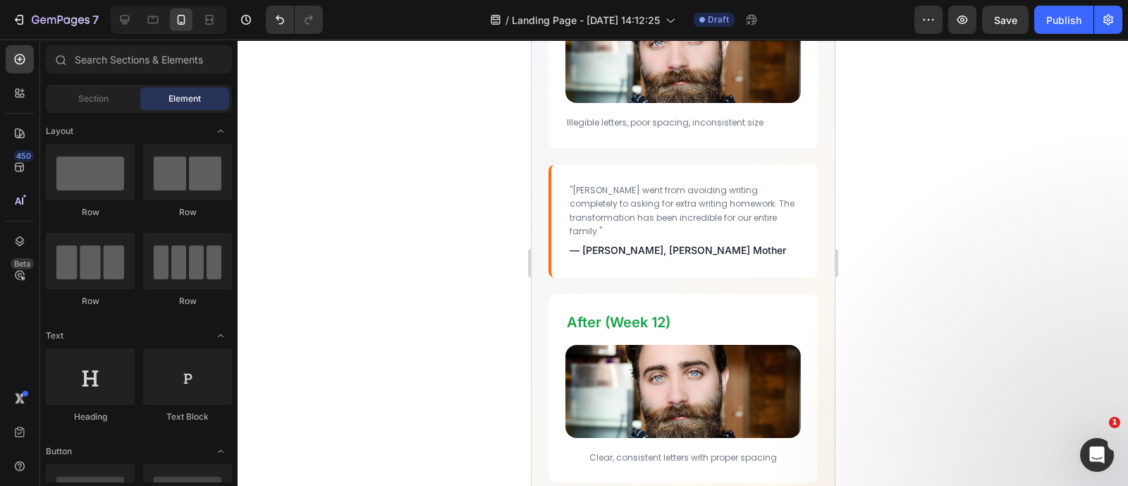
click at [891, 393] on div at bounding box center [683, 262] width 890 height 446
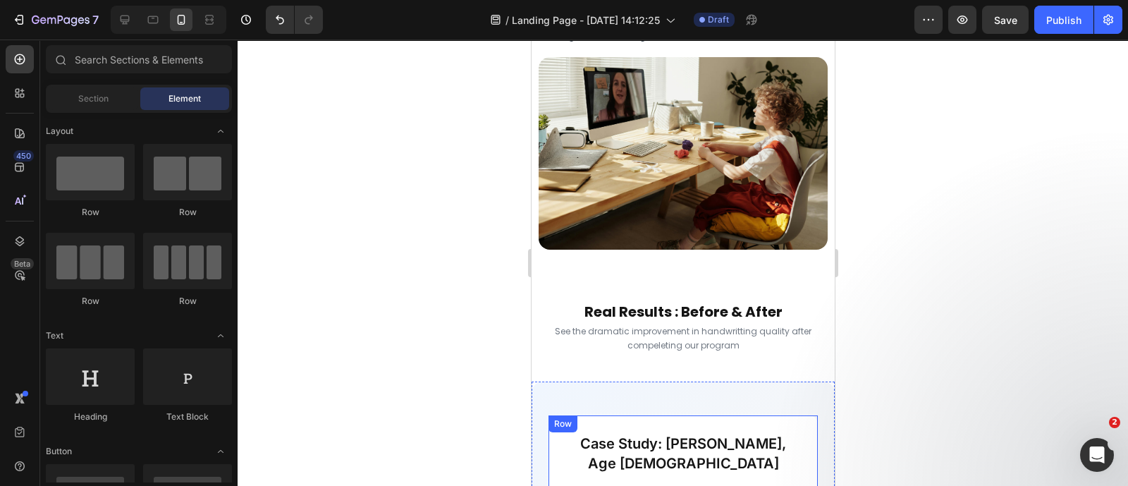
scroll to position [3508, 0]
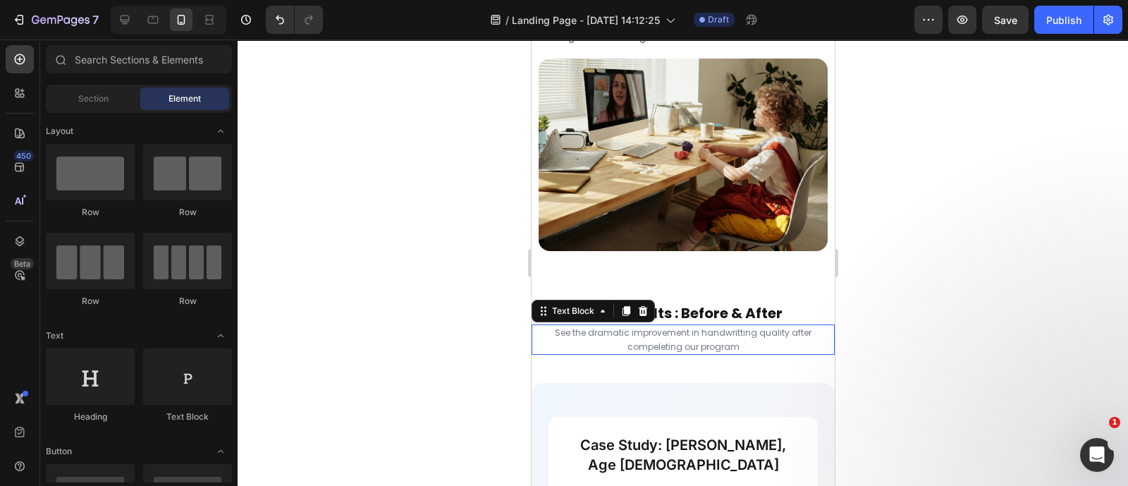
click at [615, 353] on p "See the dramatic improvement in handwritting quality after compeleting our prog…" at bounding box center [682, 339] width 300 height 27
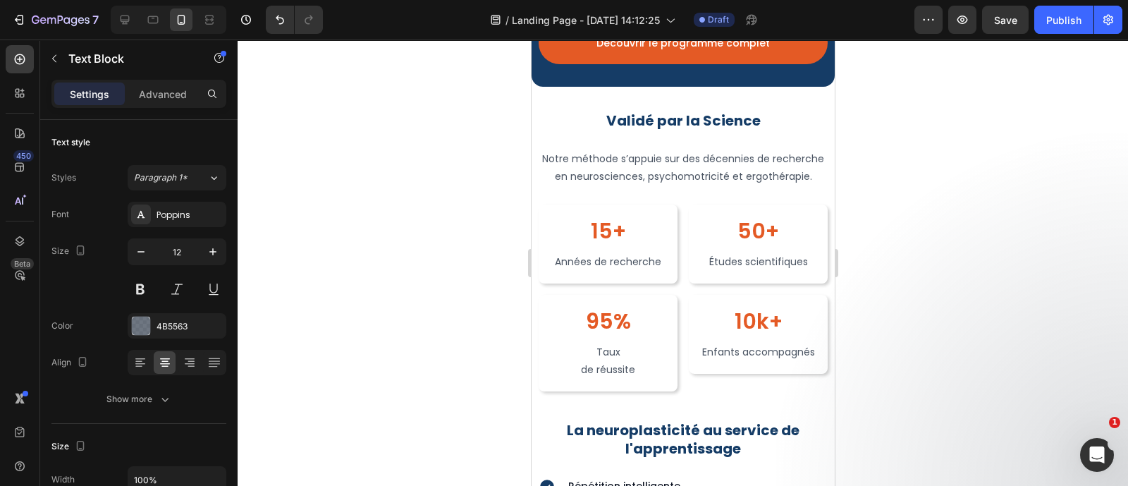
scroll to position [2815, 0]
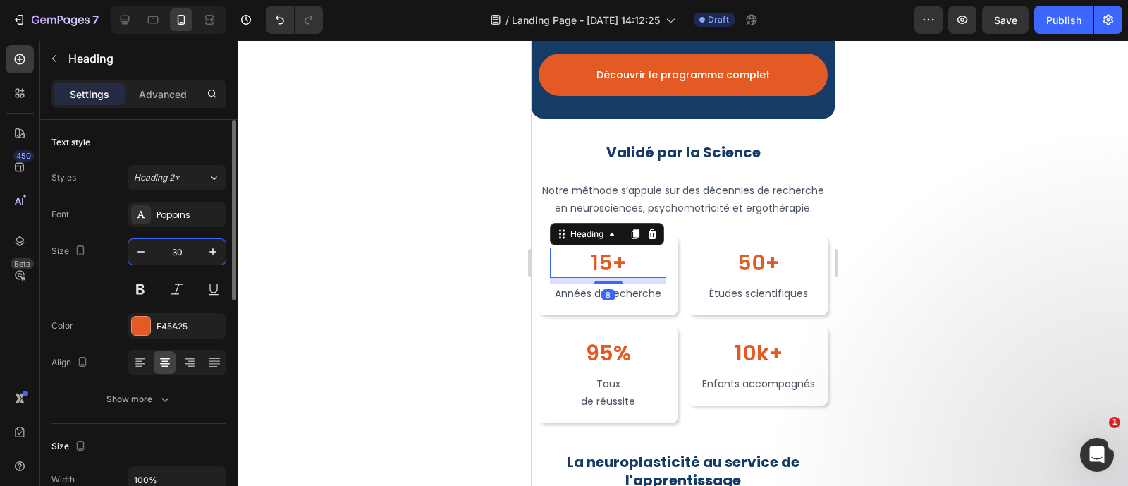
click at [186, 248] on input "30" at bounding box center [177, 251] width 47 height 25
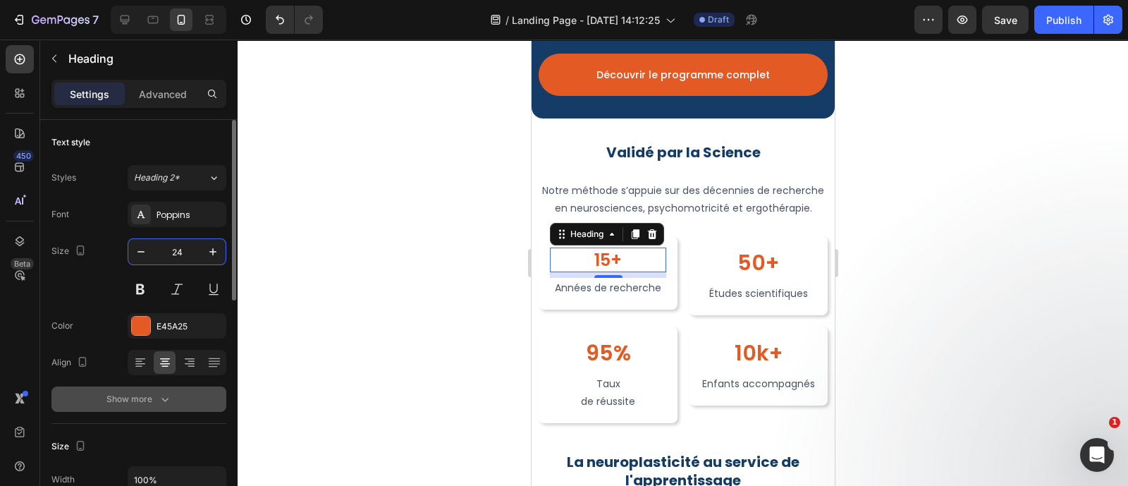
type input "24"
click at [156, 395] on div "Show more" at bounding box center [139, 399] width 66 height 14
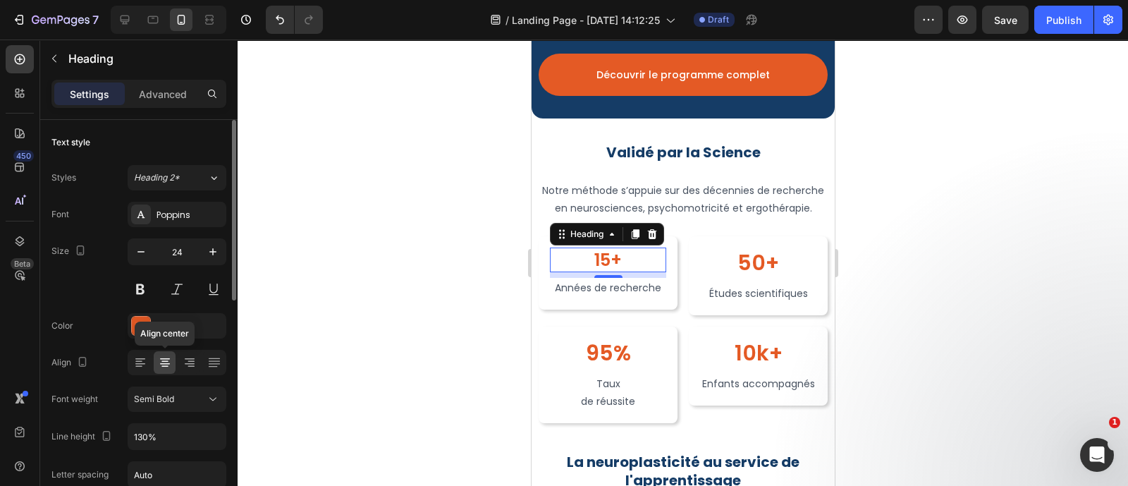
scroll to position [19, 0]
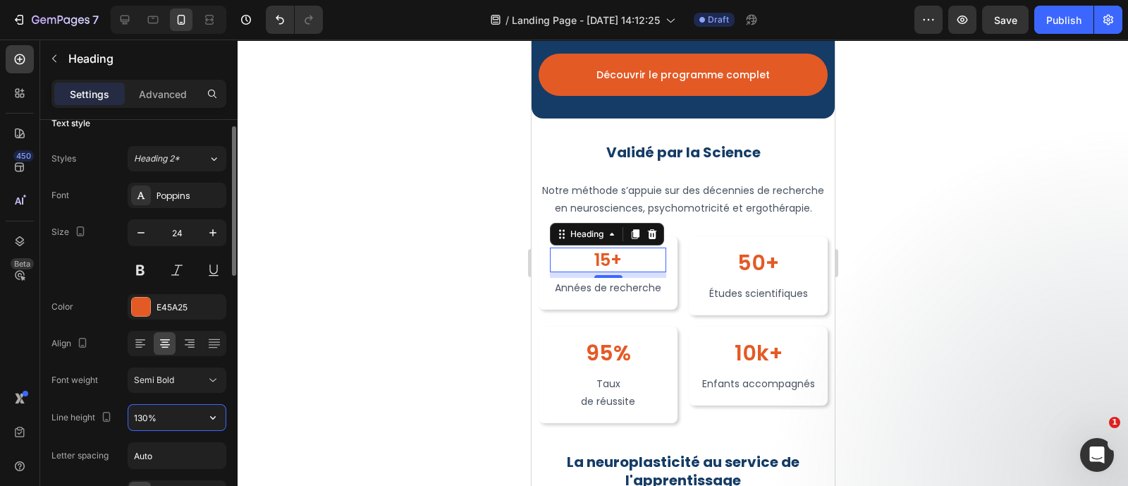
click at [167, 416] on input "130%" at bounding box center [176, 417] width 97 height 25
type input "32"
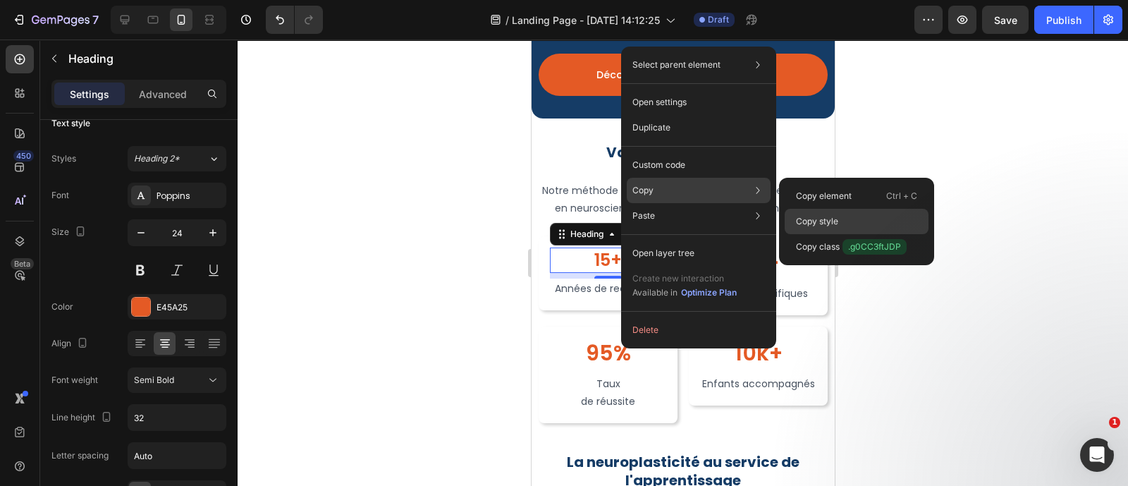
click at [800, 211] on div "Copy style" at bounding box center [857, 221] width 144 height 25
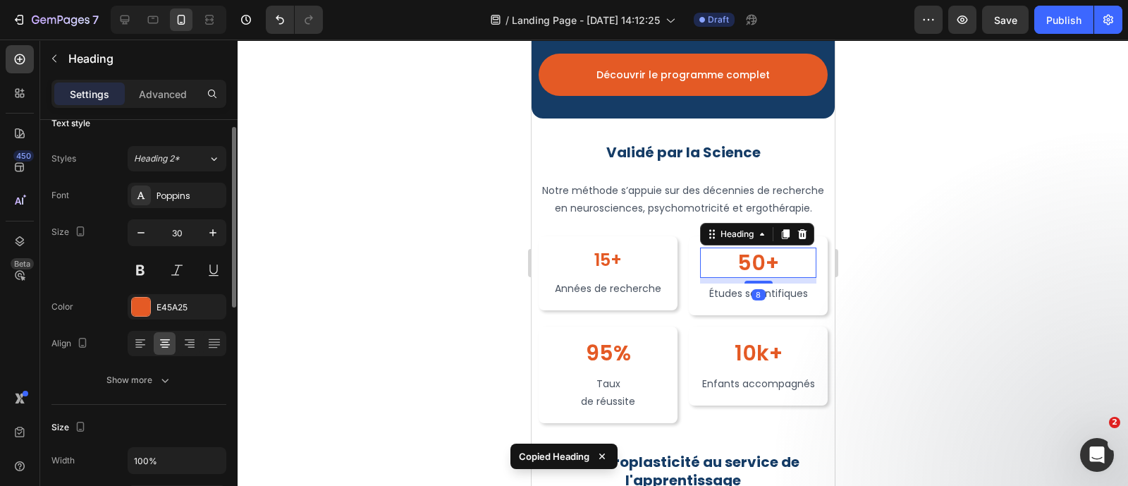
scroll to position [18, 0]
type input "24"
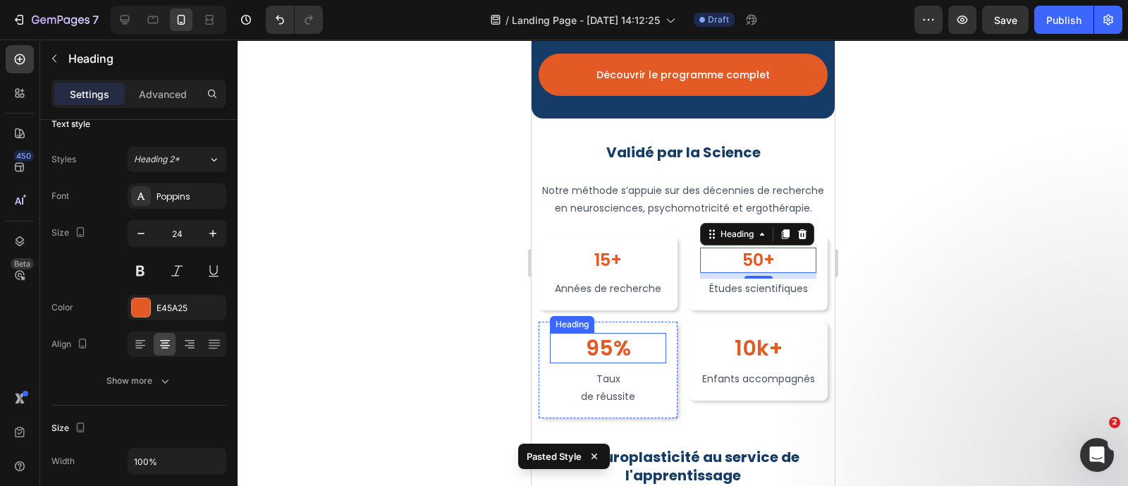
click at [615, 363] on h2 "95%" at bounding box center [607, 348] width 116 height 30
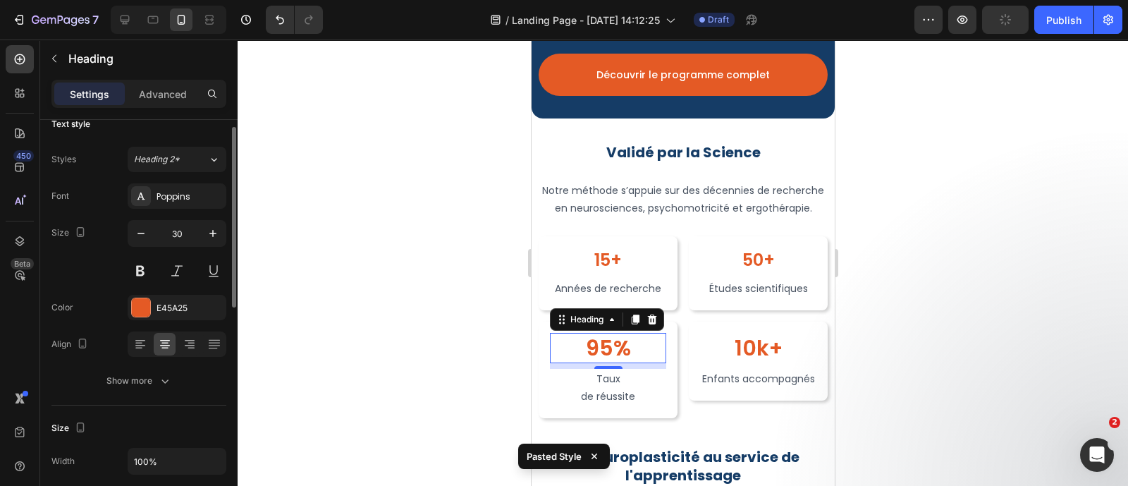
scroll to position [18, 0]
type input "24"
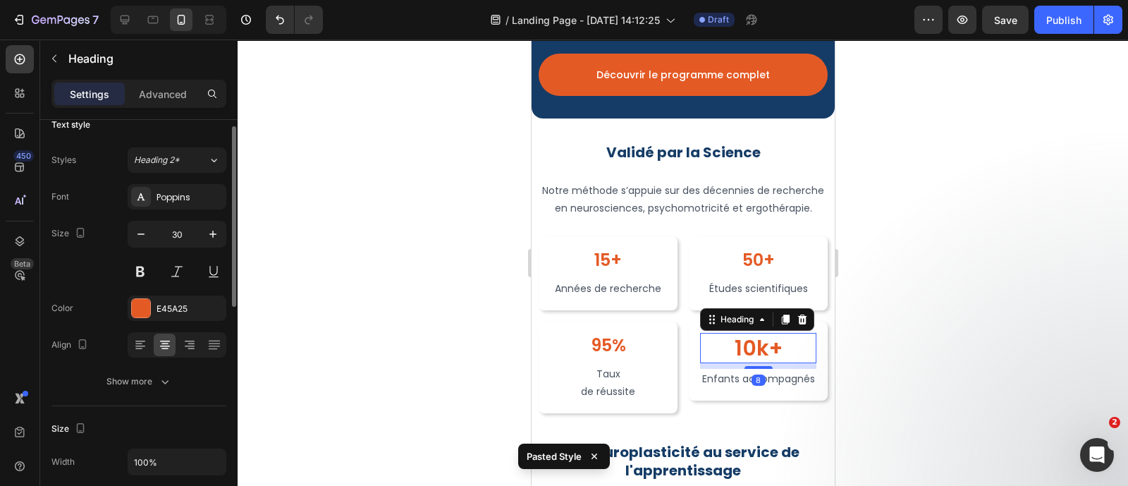
scroll to position [17, 0]
type input "24"
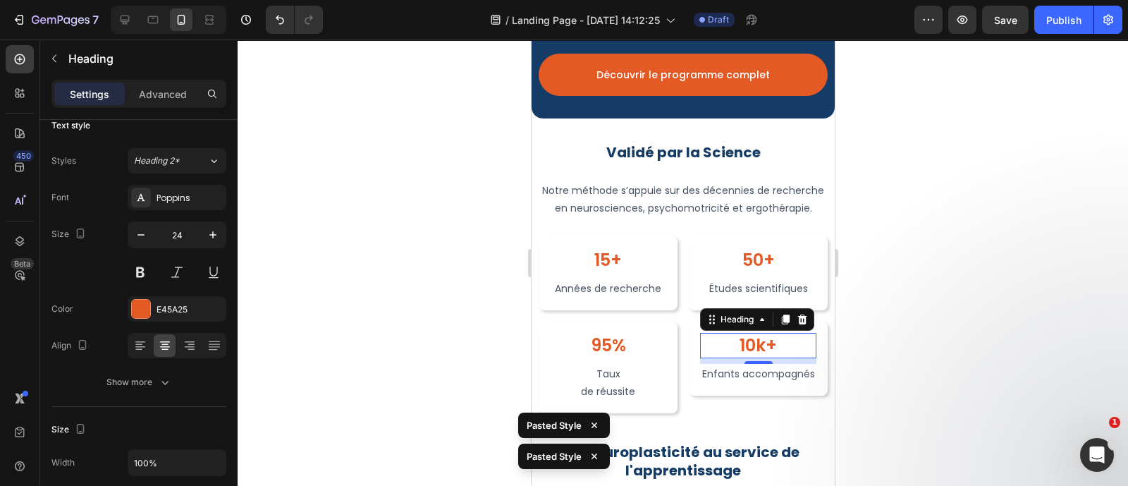
click at [916, 386] on div at bounding box center [683, 262] width 890 height 446
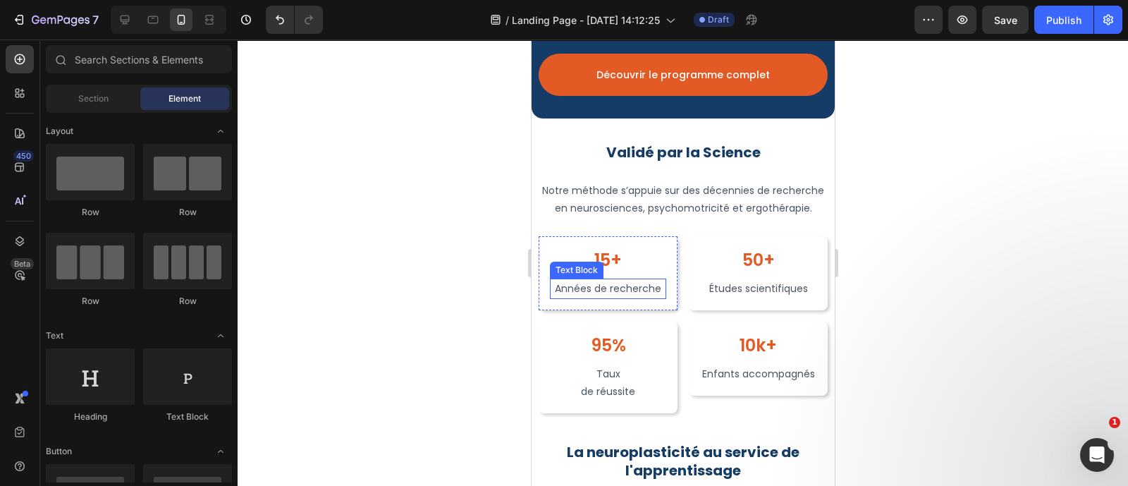
click at [589, 297] on p "Années de recherche" at bounding box center [607, 289] width 113 height 18
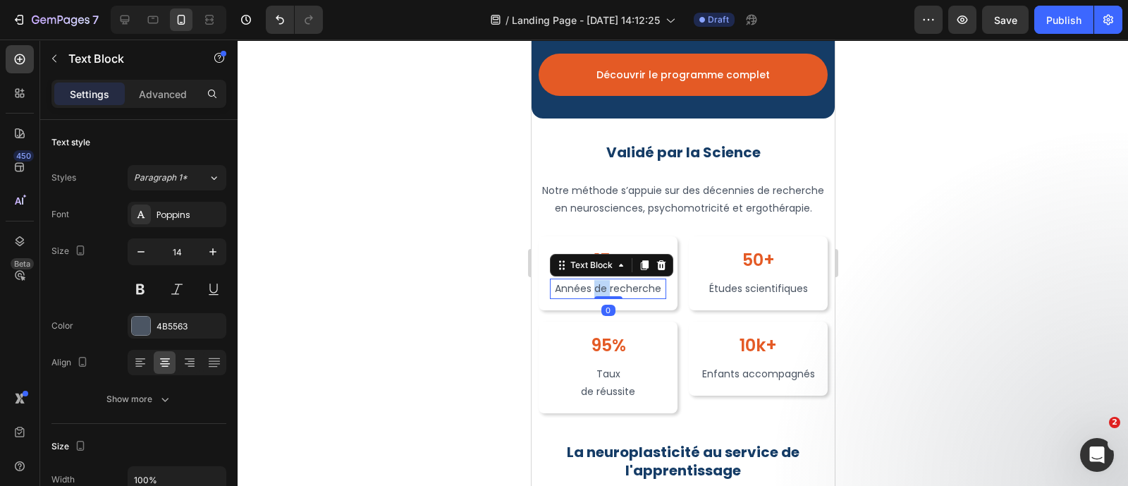
click at [589, 297] on p "Années de recherche" at bounding box center [607, 289] width 113 height 18
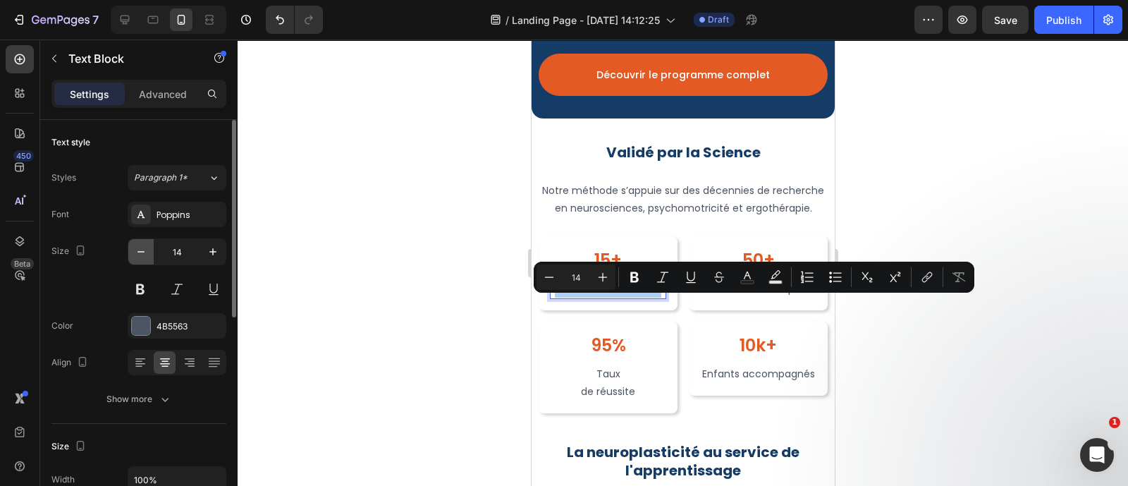
click at [143, 250] on icon "button" at bounding box center [141, 252] width 14 height 14
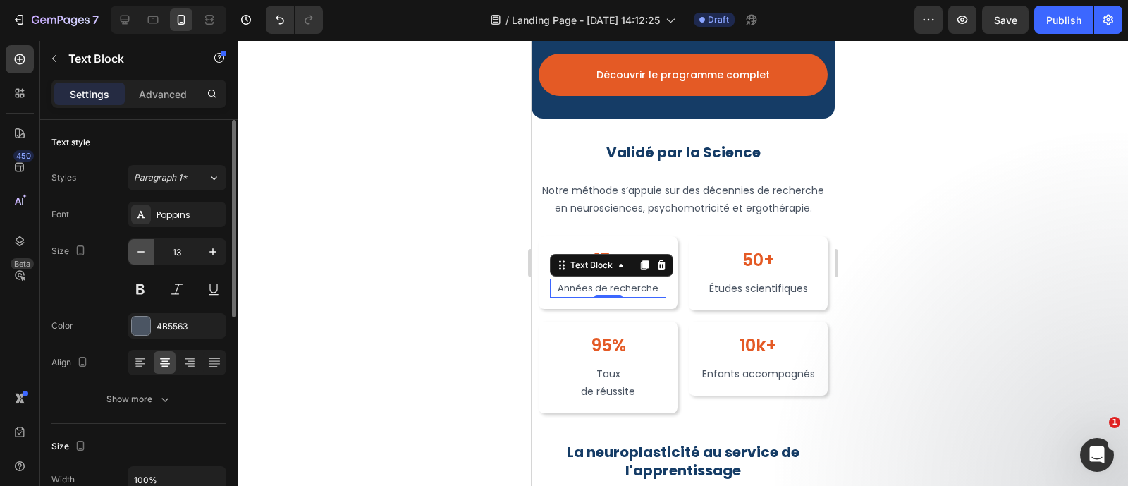
click at [143, 250] on icon "button" at bounding box center [141, 252] width 14 height 14
type input "12"
click at [159, 395] on icon "button" at bounding box center [165, 399] width 14 height 14
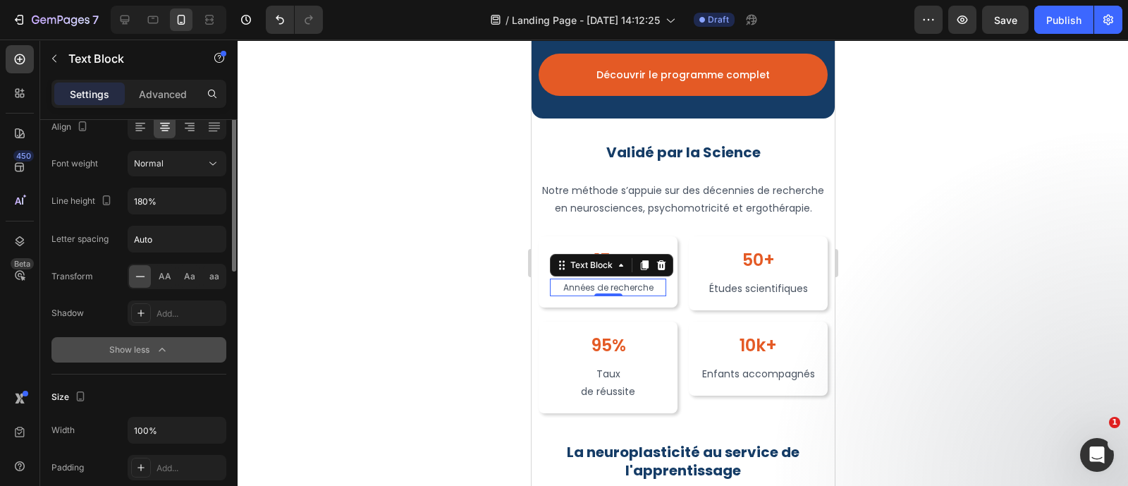
scroll to position [154, 0]
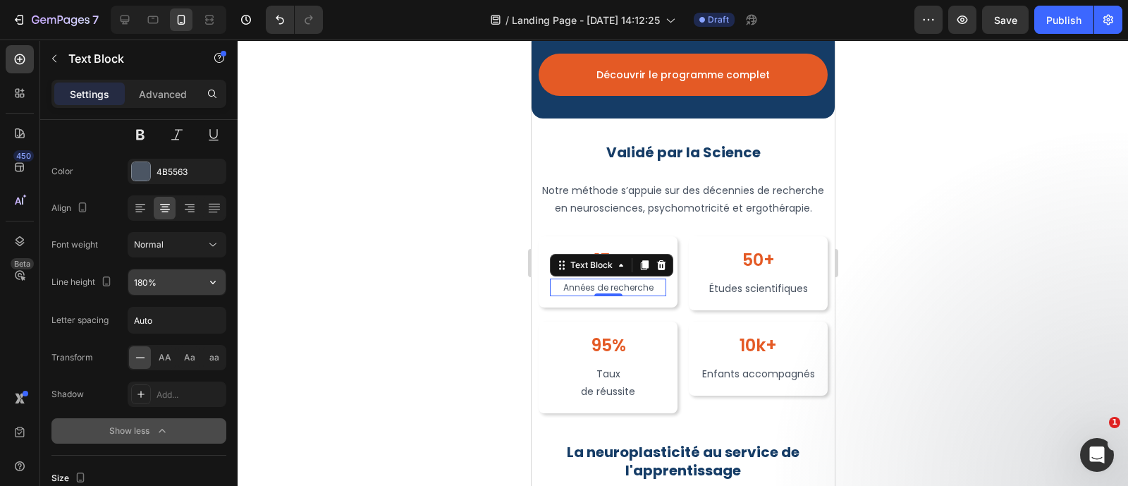
click at [180, 275] on input "180%" at bounding box center [176, 281] width 97 height 25
type input "16"
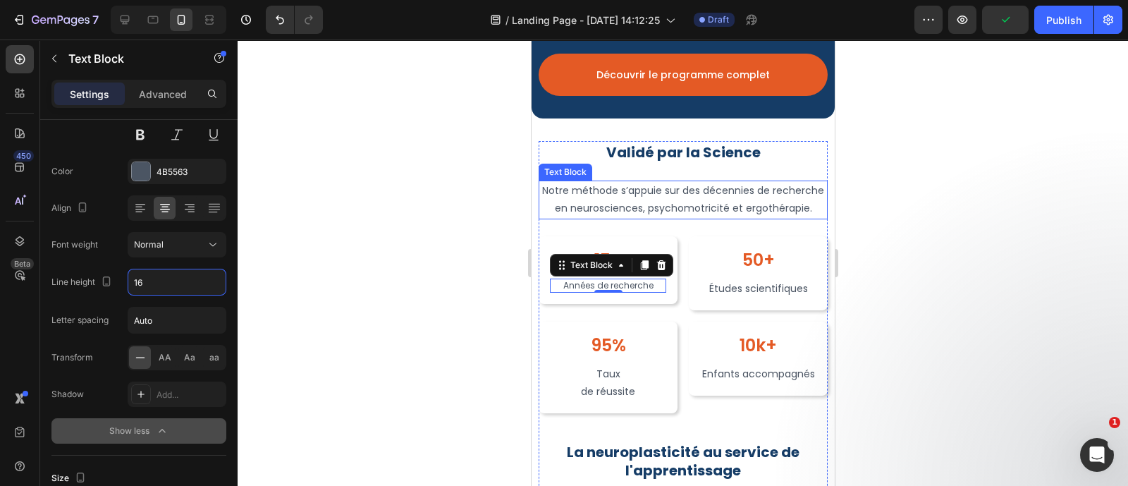
click at [699, 211] on p "Notre méthode s’appuie sur des décennies de recherche en neurosciences, psychom…" at bounding box center [682, 199] width 286 height 35
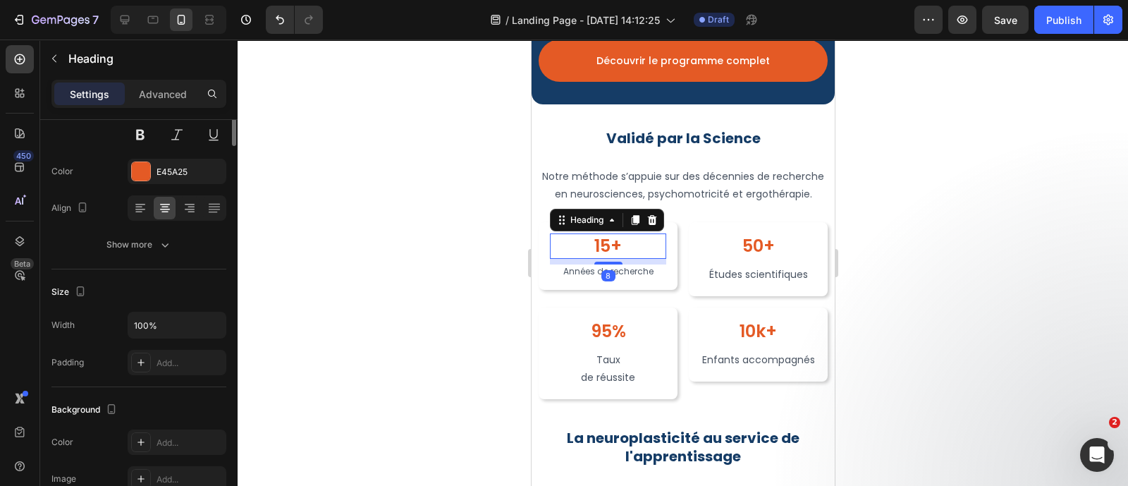
scroll to position [0, 0]
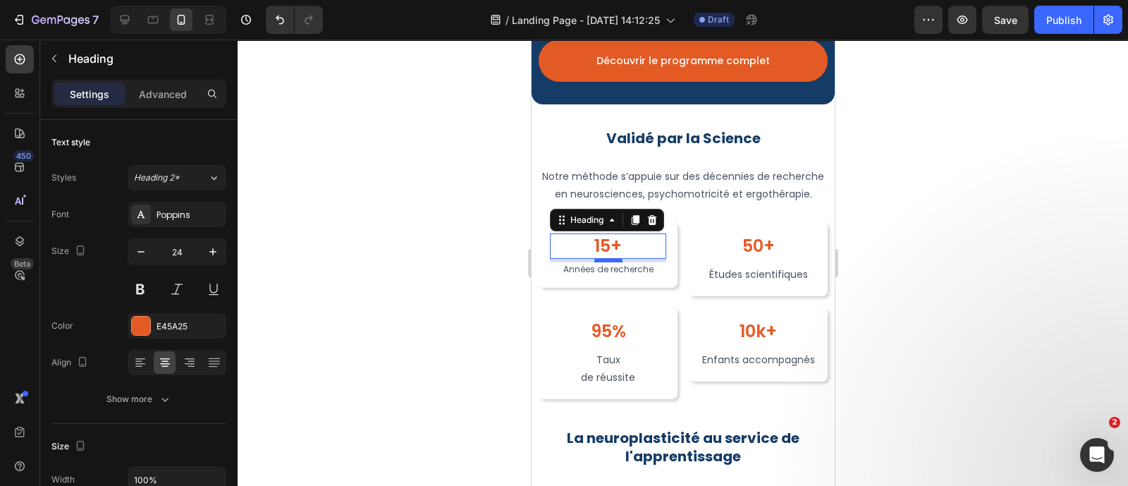
drag, startPoint x: 598, startPoint y: 278, endPoint x: 823, endPoint y: 355, distance: 237.4
click at [598, 262] on div at bounding box center [608, 260] width 28 height 4
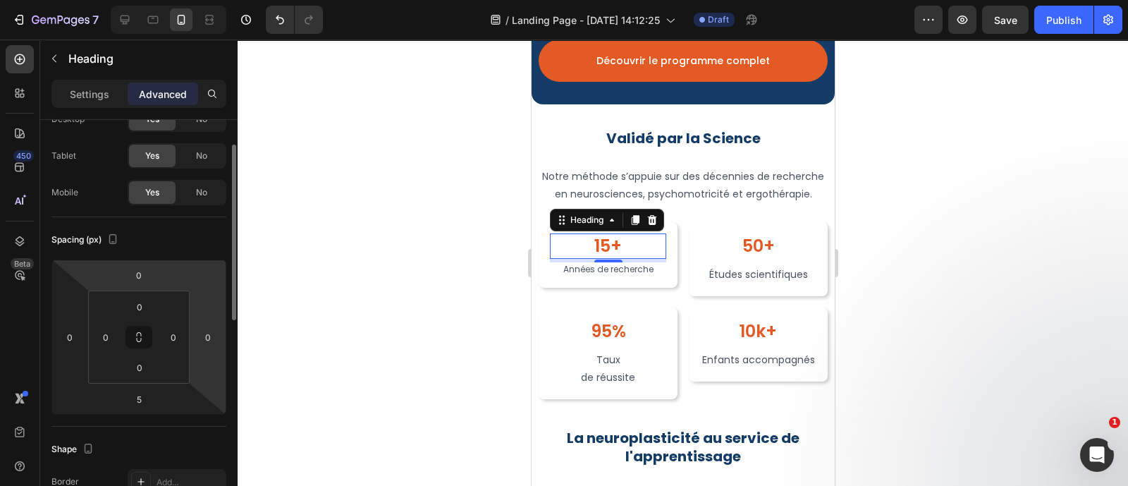
scroll to position [56, 0]
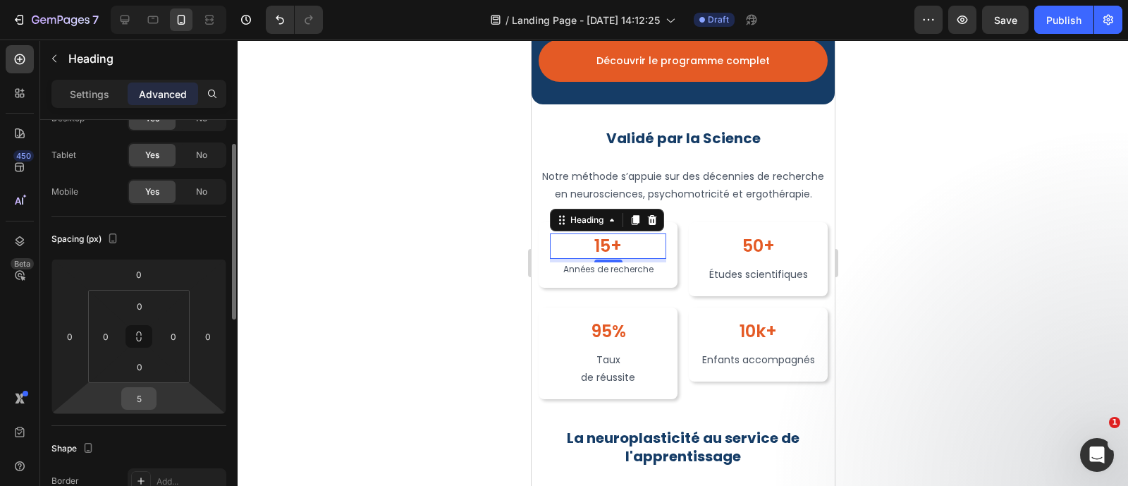
click at [147, 399] on input "5" at bounding box center [139, 398] width 28 height 21
type input "4"
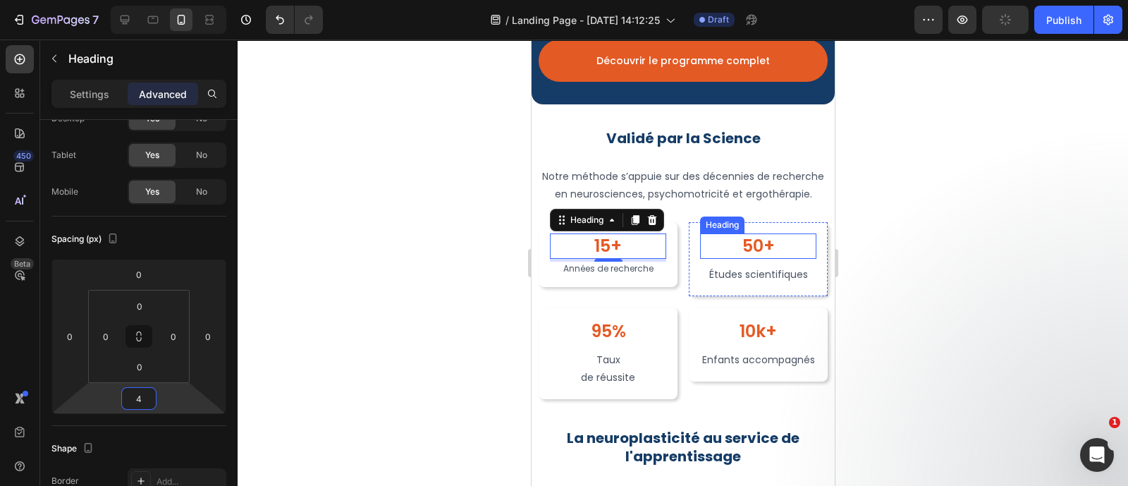
click at [756, 259] on h2 "50+" at bounding box center [757, 245] width 116 height 25
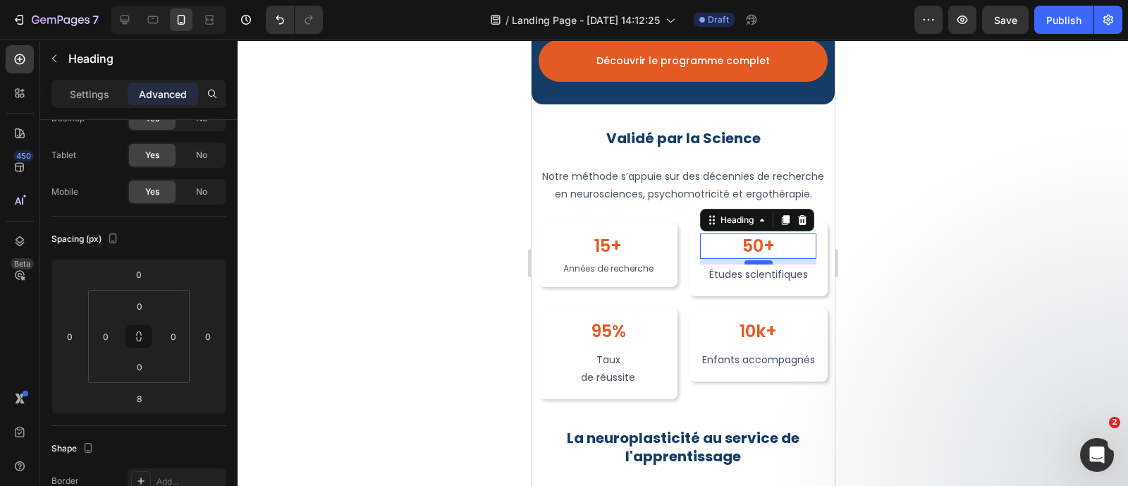
click at [749, 264] on div at bounding box center [758, 262] width 28 height 4
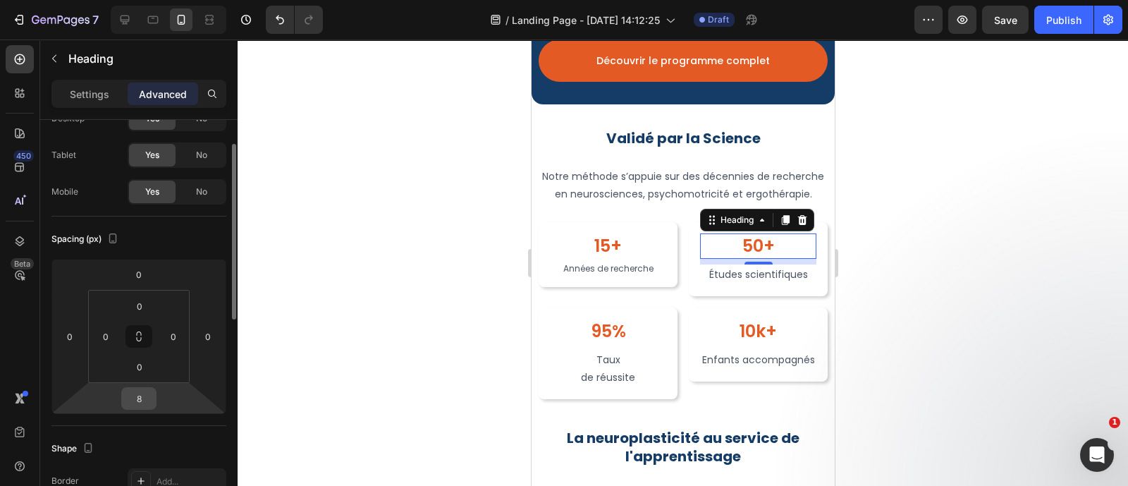
click at [147, 403] on input "8" at bounding box center [139, 398] width 28 height 21
type input "4"
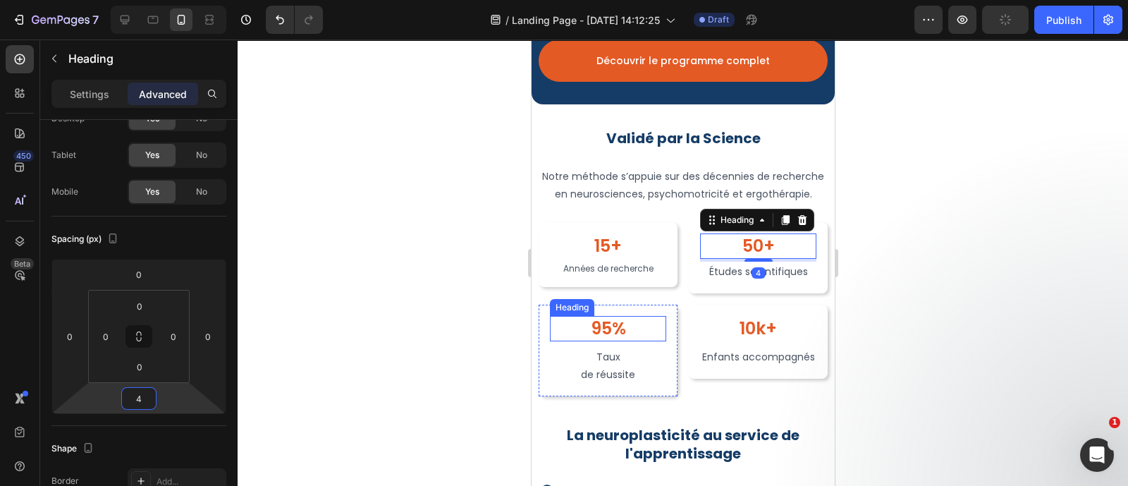
drag, startPoint x: 590, startPoint y: 343, endPoint x: 579, endPoint y: 343, distance: 10.6
click at [590, 341] on h2 "95%" at bounding box center [607, 328] width 116 height 25
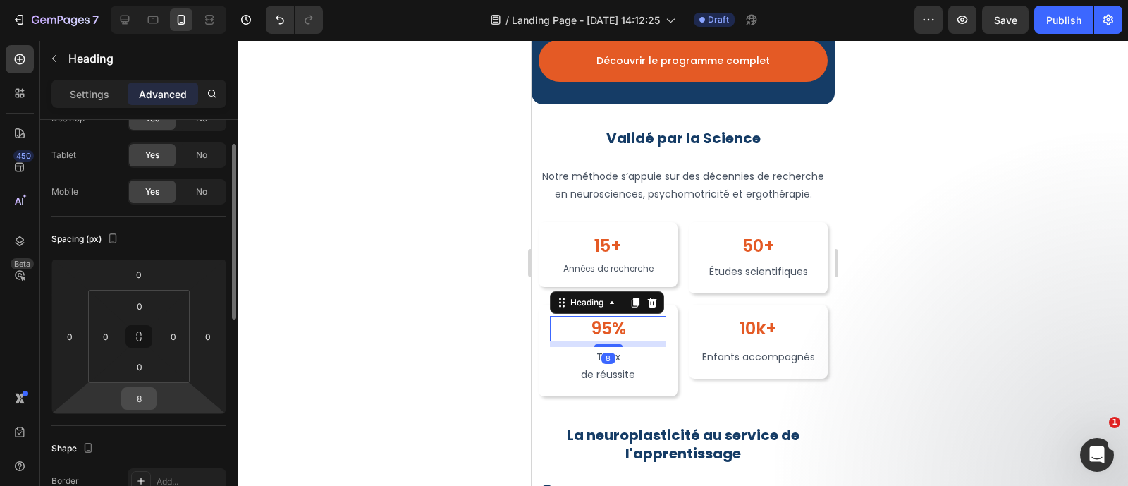
click at [149, 399] on input "8" at bounding box center [139, 398] width 28 height 21
type input "4"
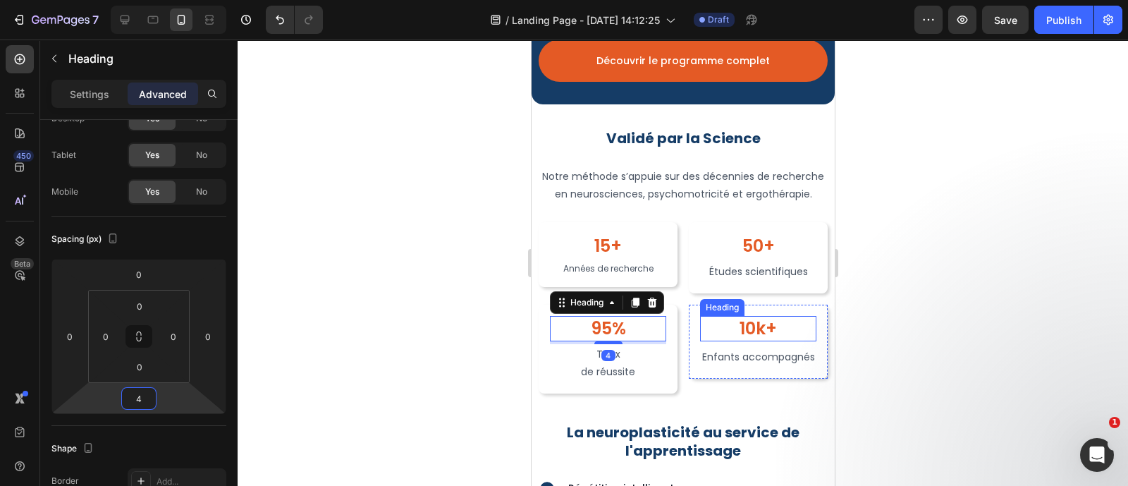
click at [743, 341] on h2 "10k+" at bounding box center [757, 328] width 116 height 25
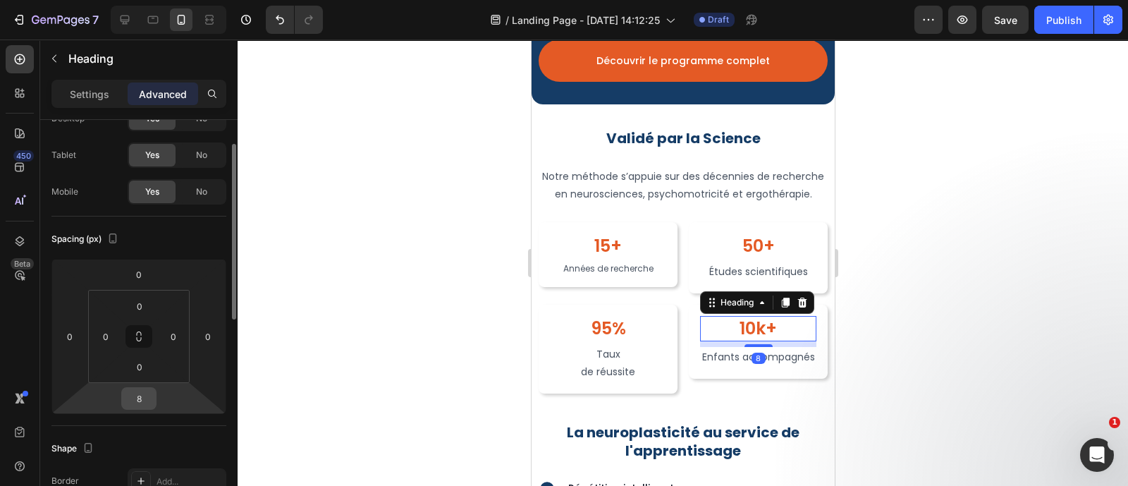
click at [146, 393] on input "8" at bounding box center [139, 398] width 28 height 21
type input "4"
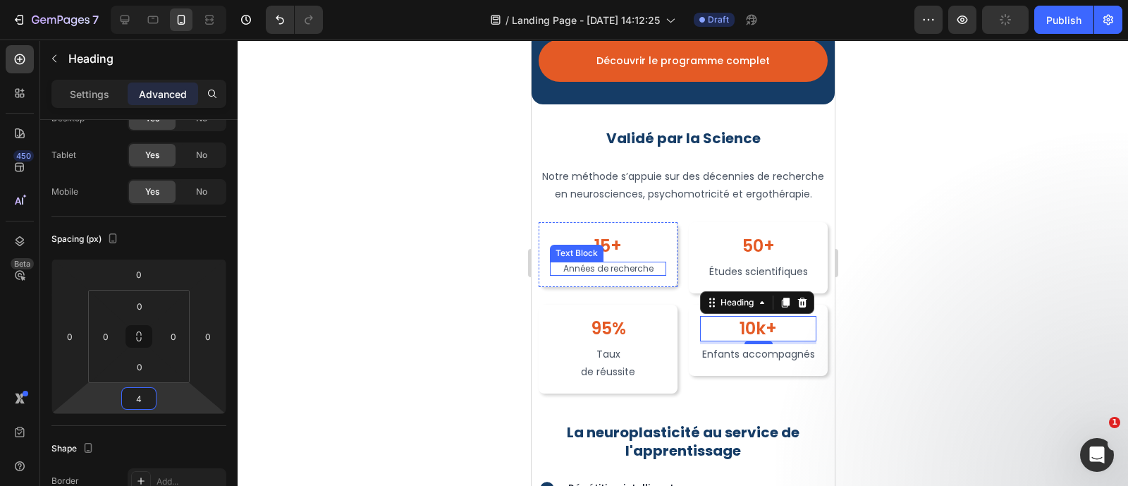
click at [626, 274] on p "Années de recherche" at bounding box center [607, 268] width 113 height 11
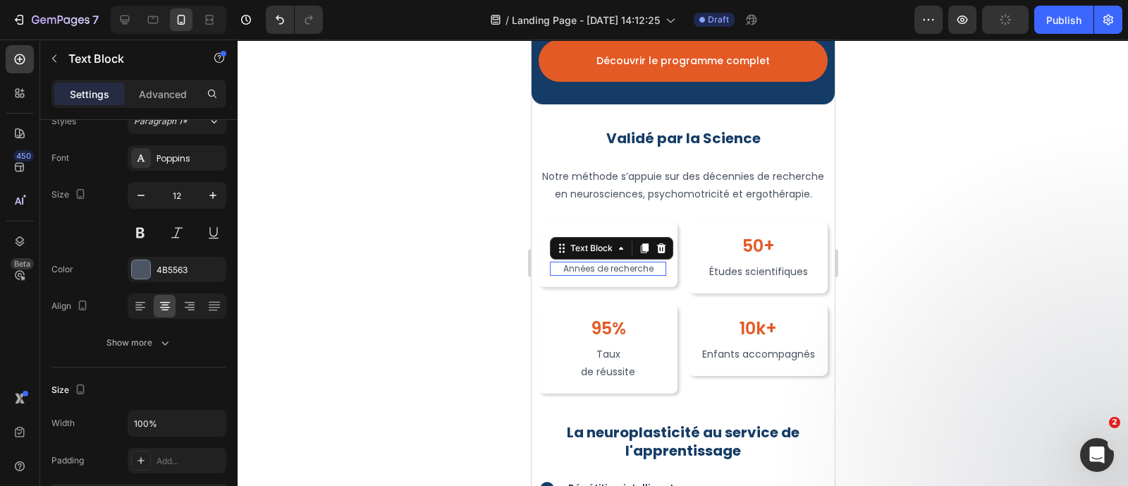
scroll to position [0, 0]
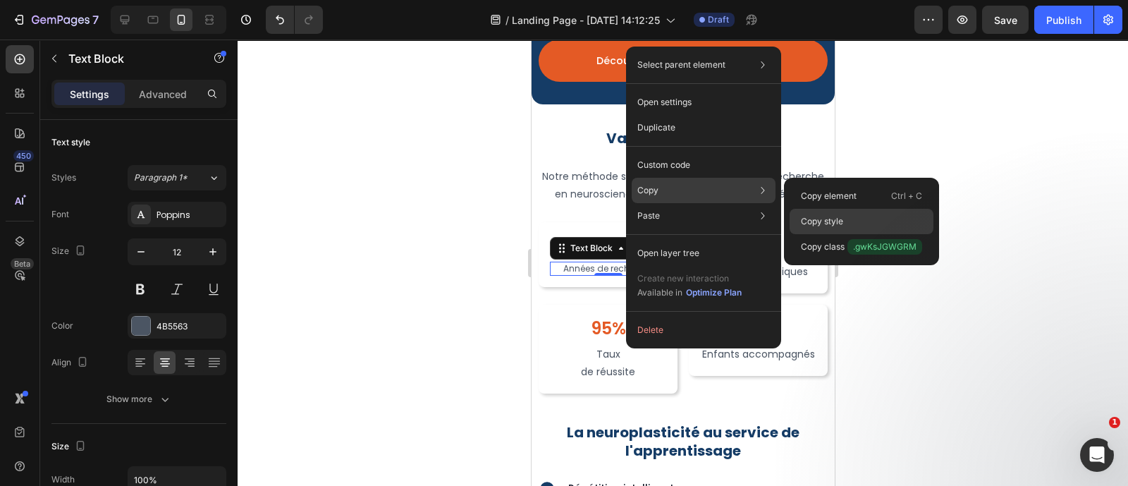
click at [829, 218] on p "Copy style" at bounding box center [822, 221] width 42 height 13
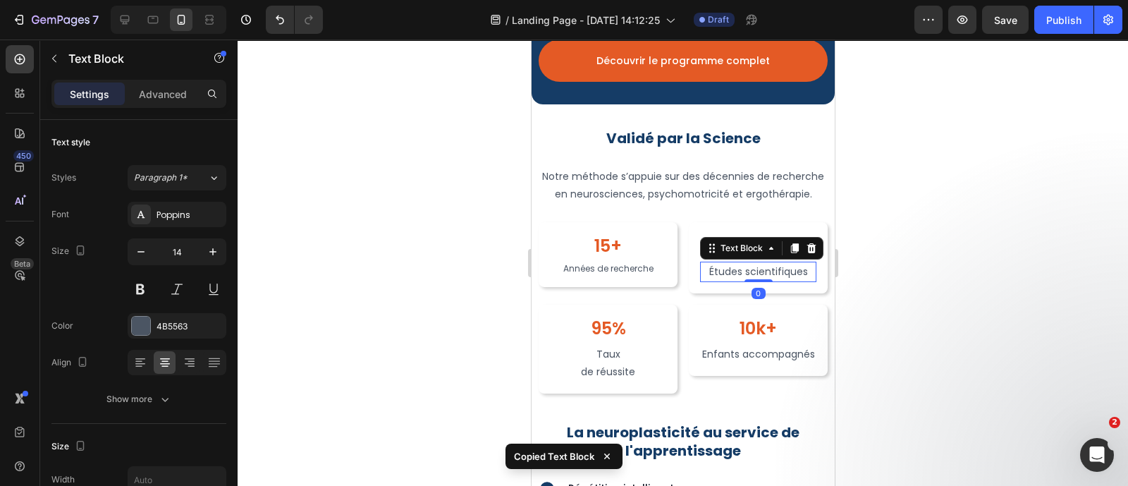
type input "12"
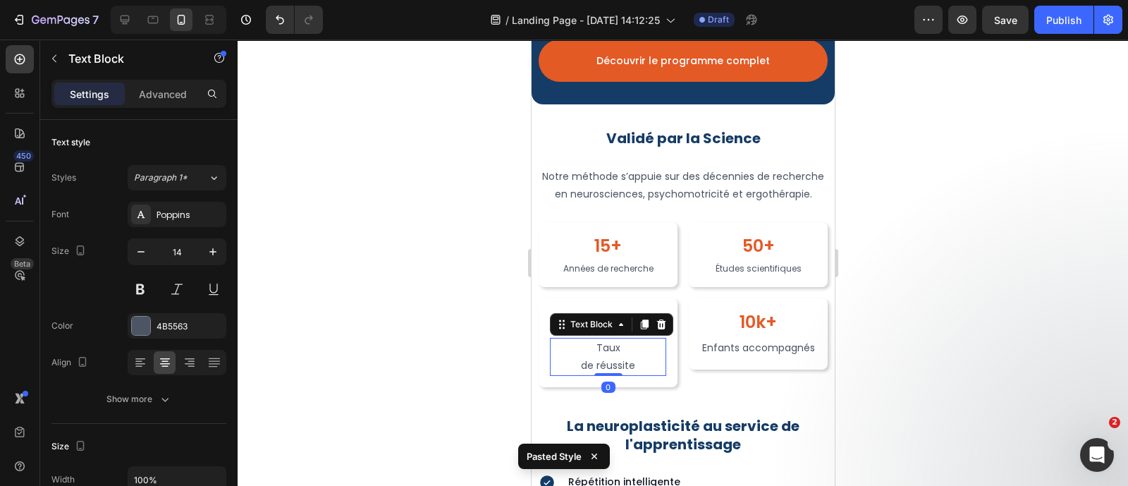
type input "12"
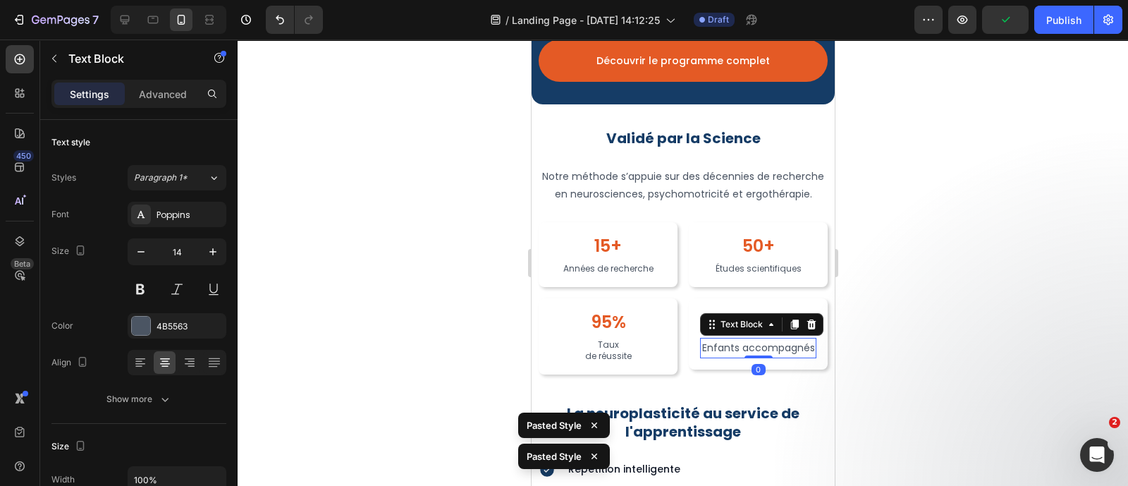
type input "12"
click at [1036, 333] on div at bounding box center [683, 262] width 890 height 446
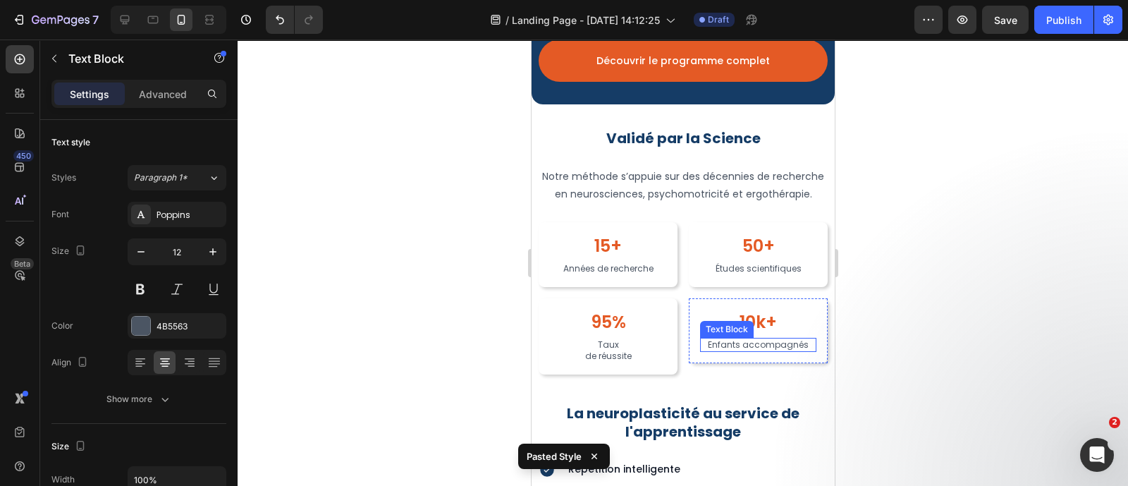
click at [734, 350] on p "Enfants accompagnés" at bounding box center [757, 344] width 113 height 11
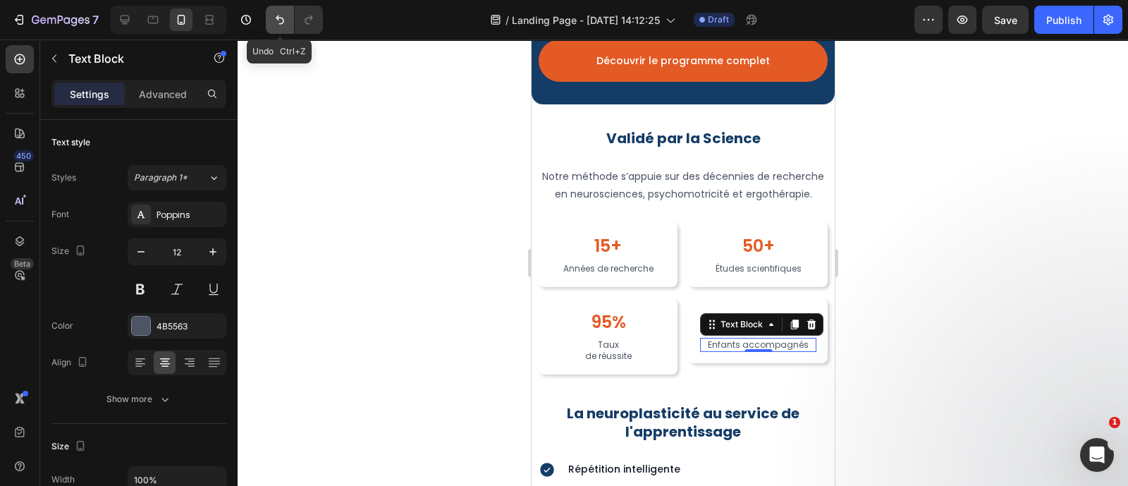
click at [273, 19] on icon "Undo/Redo" at bounding box center [280, 20] width 14 height 14
type input "14"
click at [744, 357] on p "Enfants accompagnés" at bounding box center [757, 348] width 113 height 18
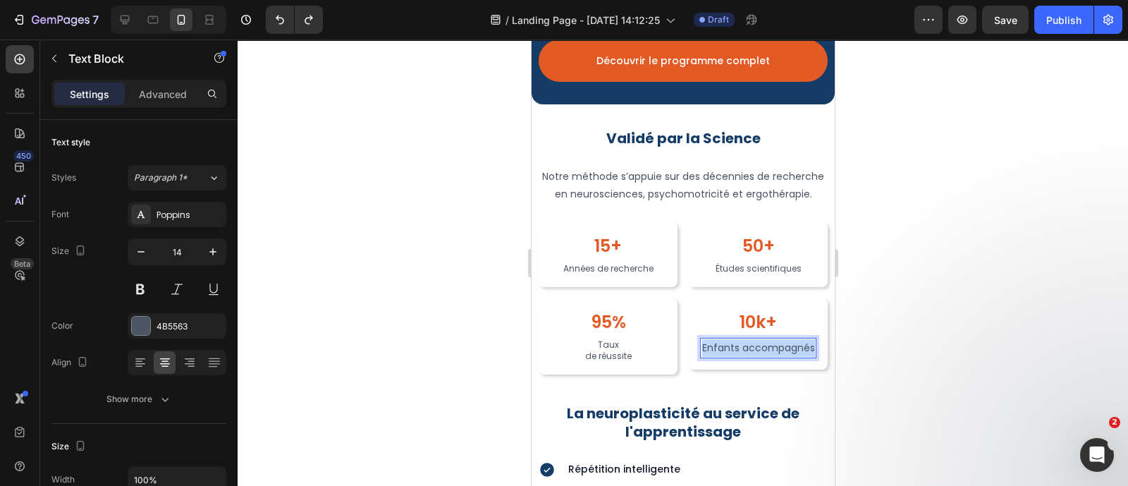
click at [744, 357] on p "Enfants accompagnés" at bounding box center [757, 348] width 113 height 18
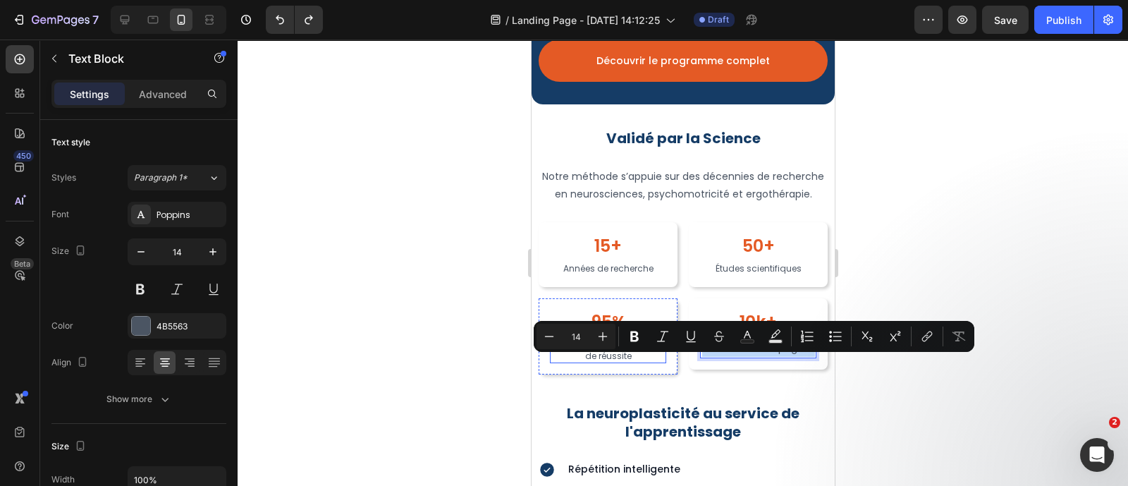
click at [582, 362] on p "de réussite" at bounding box center [607, 355] width 113 height 11
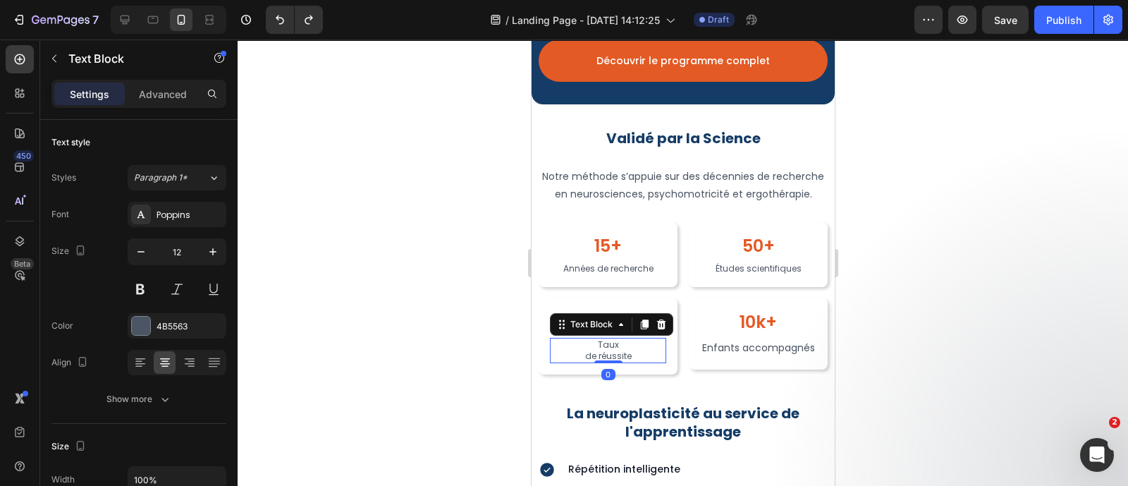
click at [582, 362] on p "de réussite" at bounding box center [607, 355] width 113 height 11
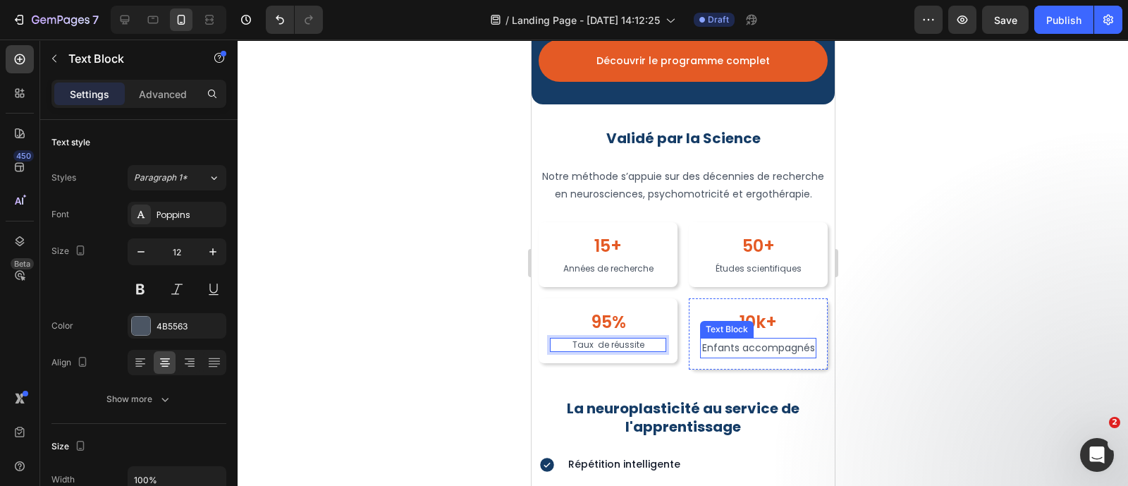
click at [733, 357] on p "Enfants accompagnés" at bounding box center [757, 348] width 113 height 18
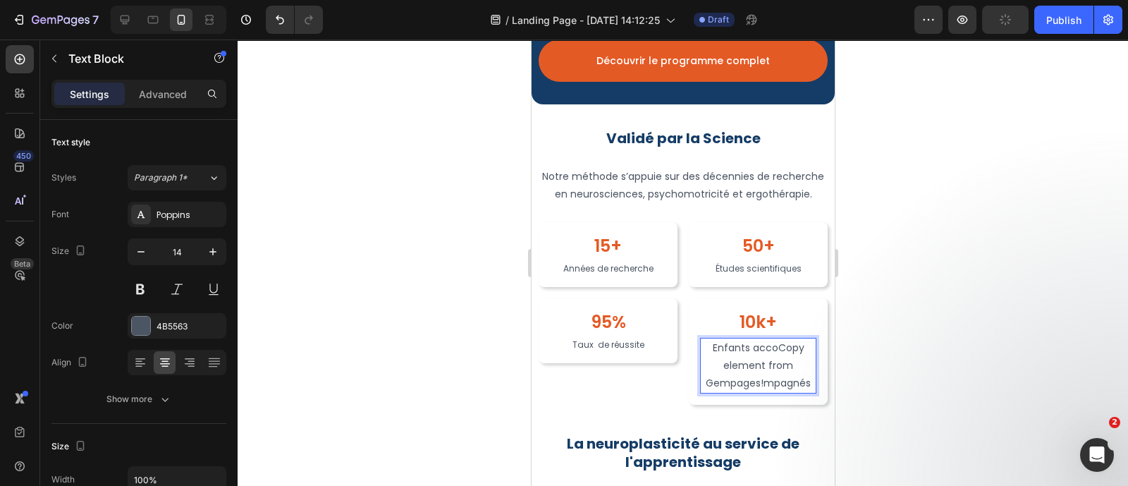
click at [799, 393] on p "Enfants accoCopy element from Gempages!mpagnés" at bounding box center [757, 366] width 113 height 54
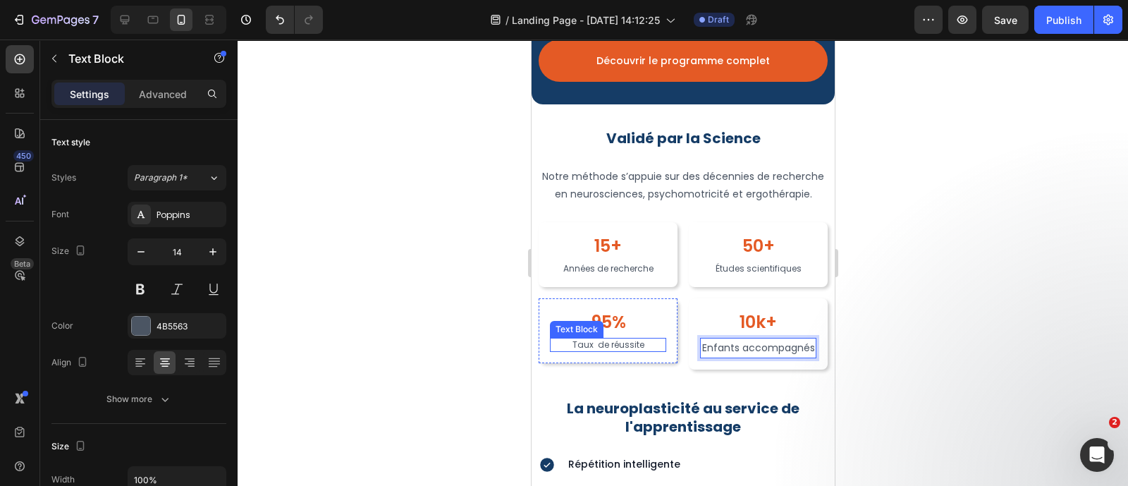
click at [632, 350] on p "Taux de réussite" at bounding box center [607, 344] width 113 height 11
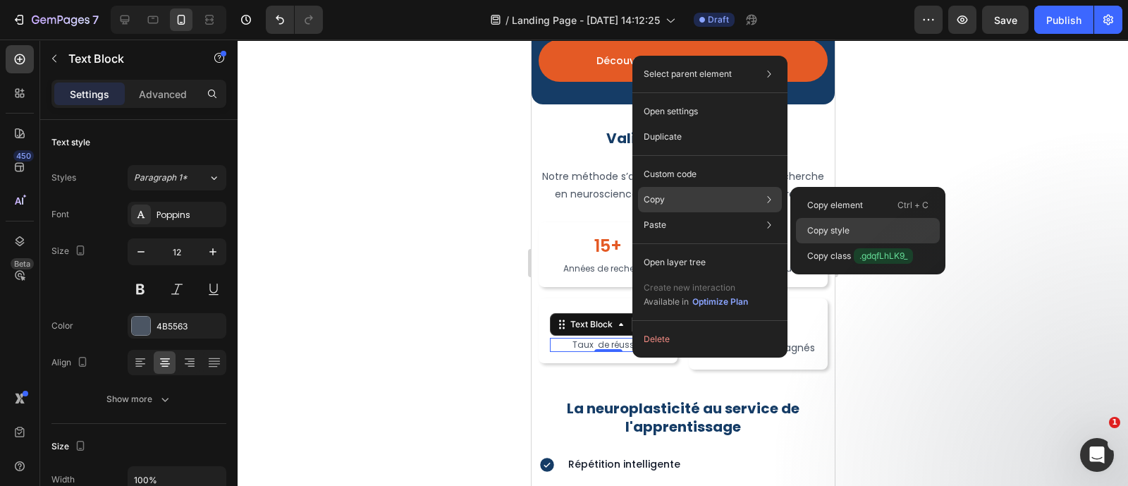
click at [837, 228] on p "Copy style" at bounding box center [828, 230] width 42 height 13
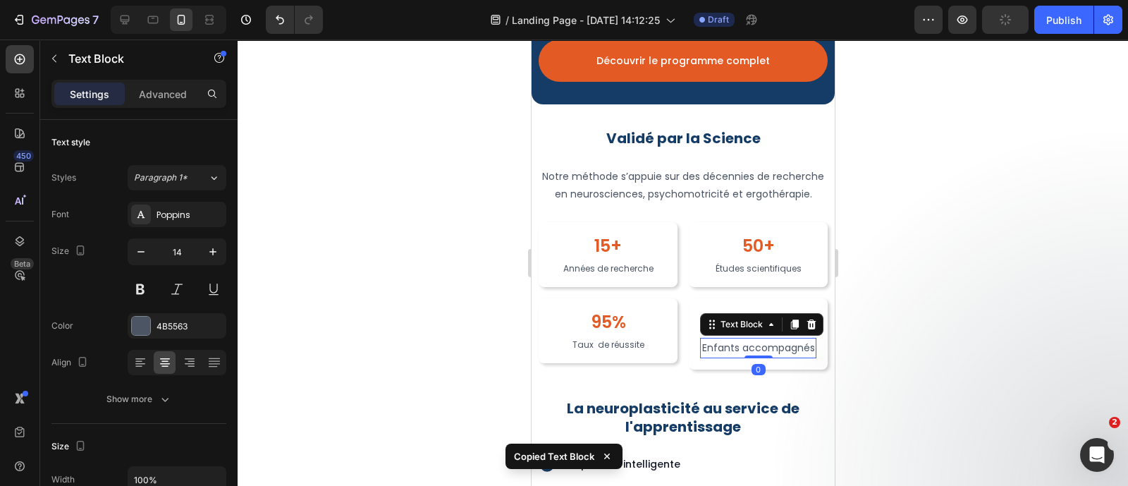
type input "12"
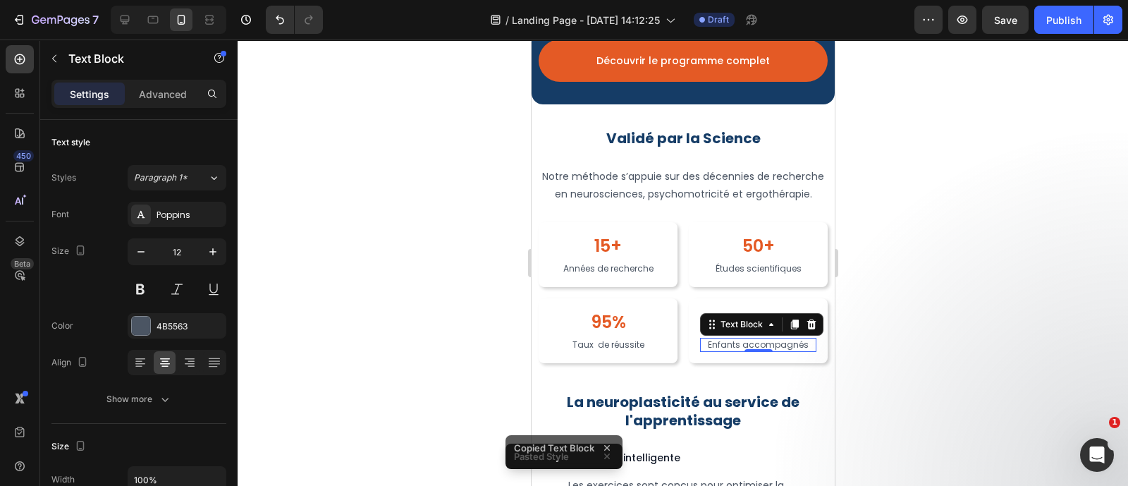
click at [1006, 309] on div at bounding box center [683, 262] width 890 height 446
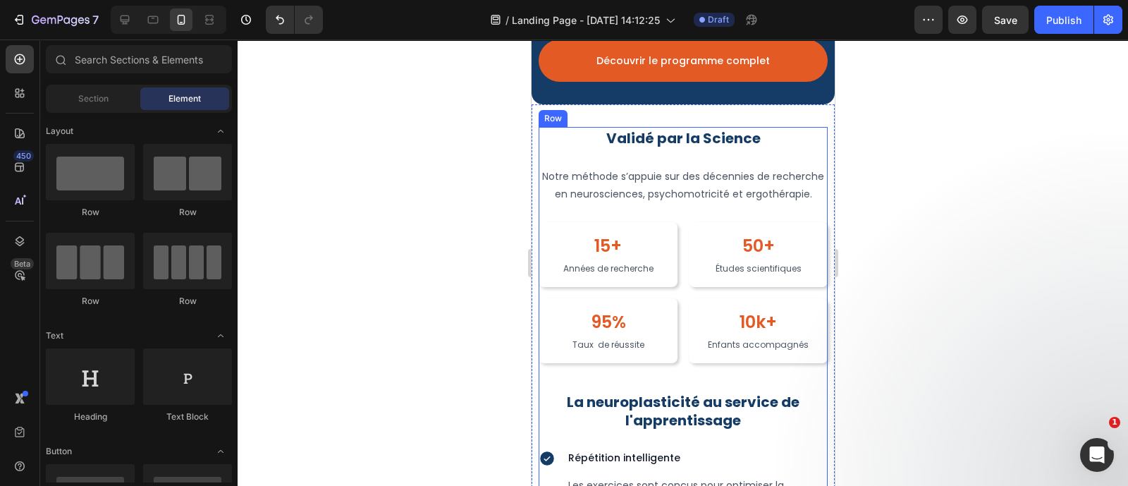
scroll to position [2777, 0]
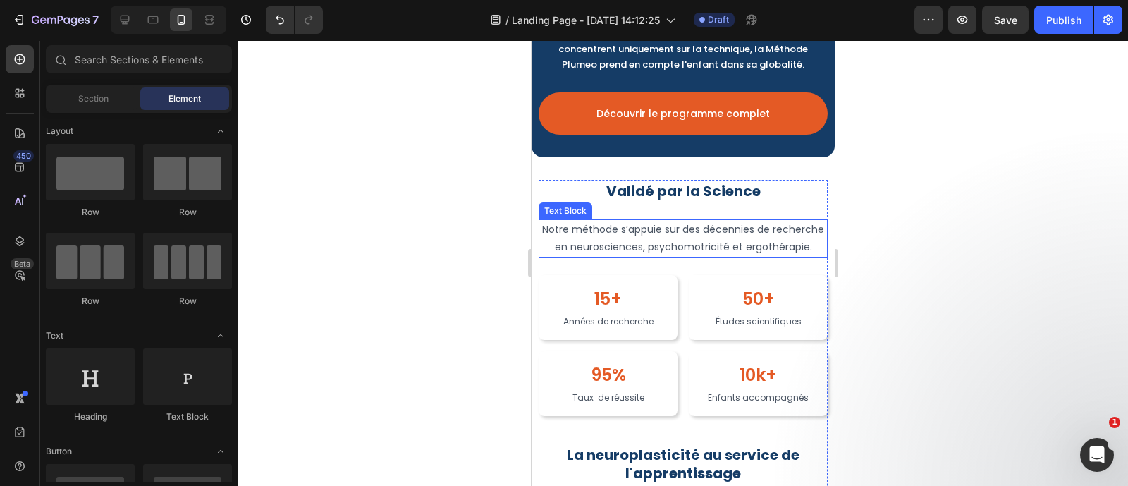
click at [724, 255] on p "Notre méthode s’appuie sur des décennies de recherche en neurosciences, psychom…" at bounding box center [682, 238] width 286 height 35
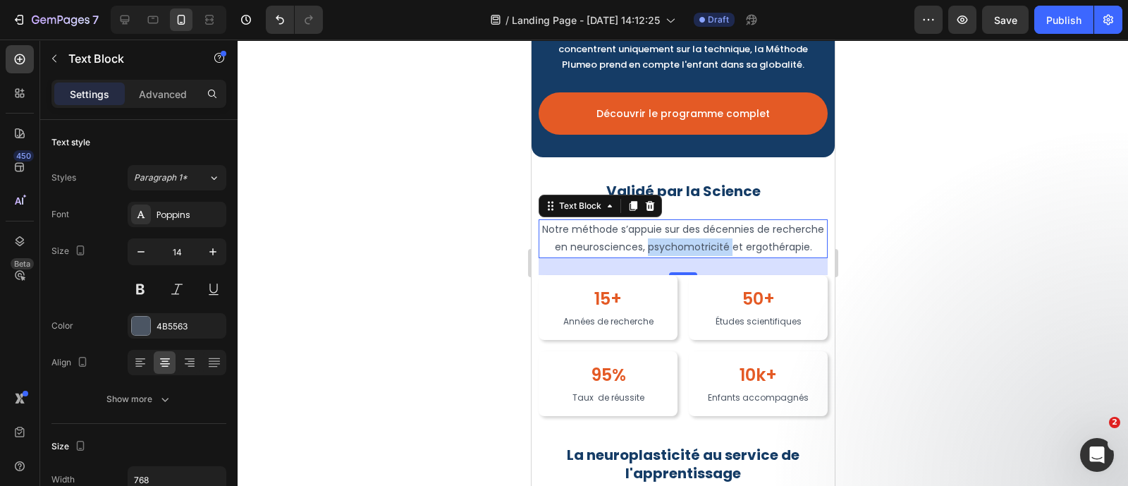
click at [724, 255] on p "Notre méthode s’appuie sur des décennies de recherche en neurosciences, psychom…" at bounding box center [682, 238] width 286 height 35
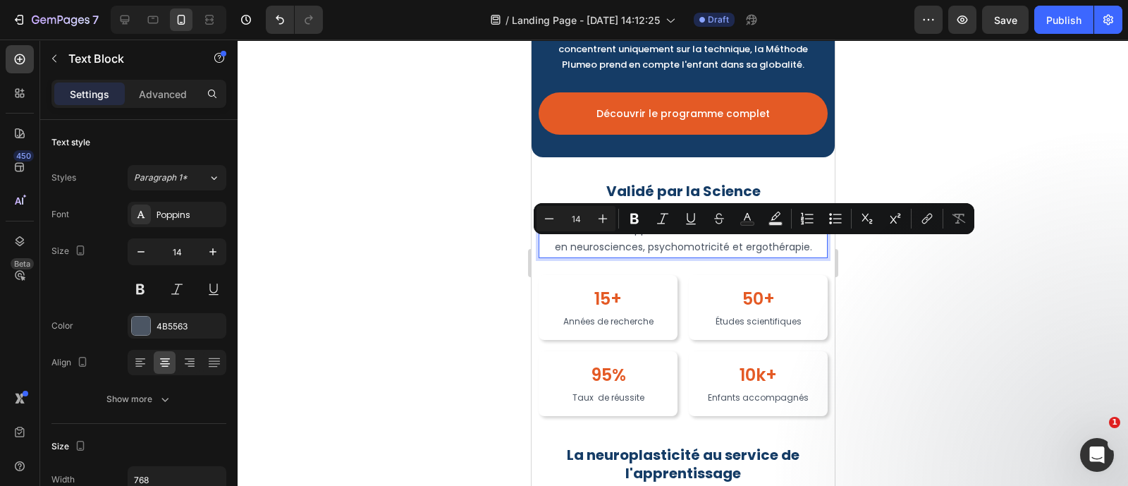
click at [567, 254] on p "Notre méthode s’appuie sur des décennies de recherche en neurosciences, psychom…" at bounding box center [682, 238] width 286 height 35
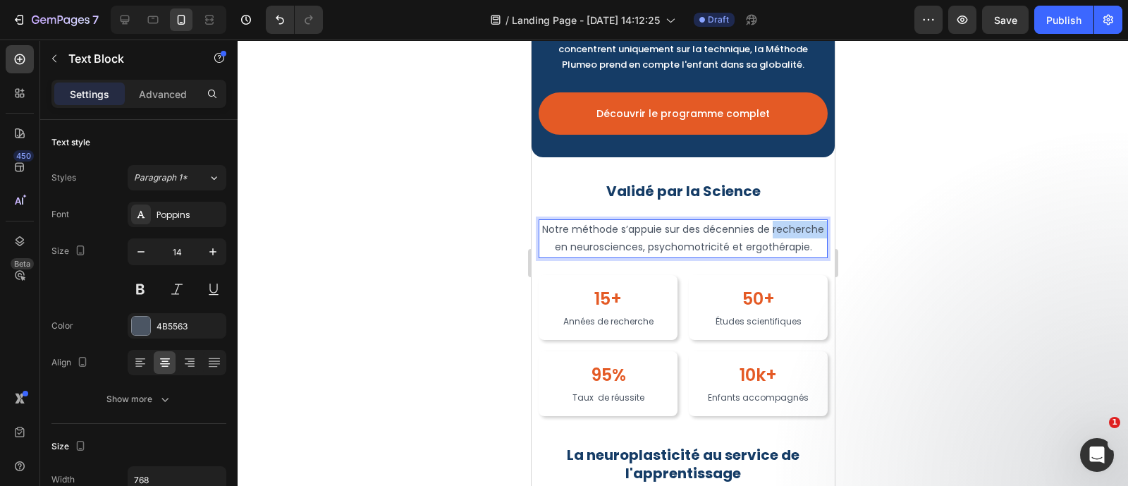
click at [567, 254] on p "Notre méthode s’appuie sur des décennies de recherche en neurosciences, psychom…" at bounding box center [682, 238] width 286 height 35
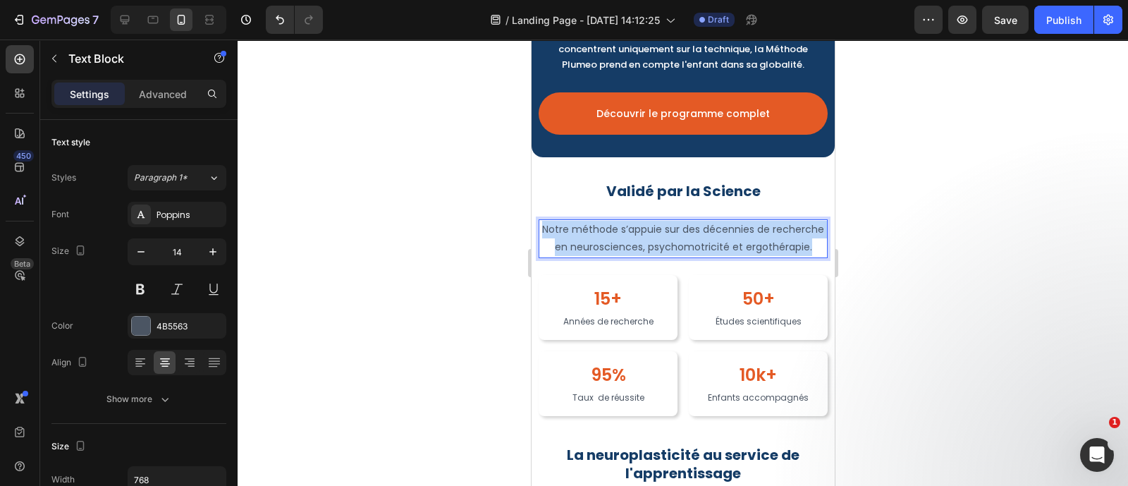
click at [567, 254] on p "Notre méthode s’appuie sur des décennies de recherche en neurosciences, psychom…" at bounding box center [682, 238] width 286 height 35
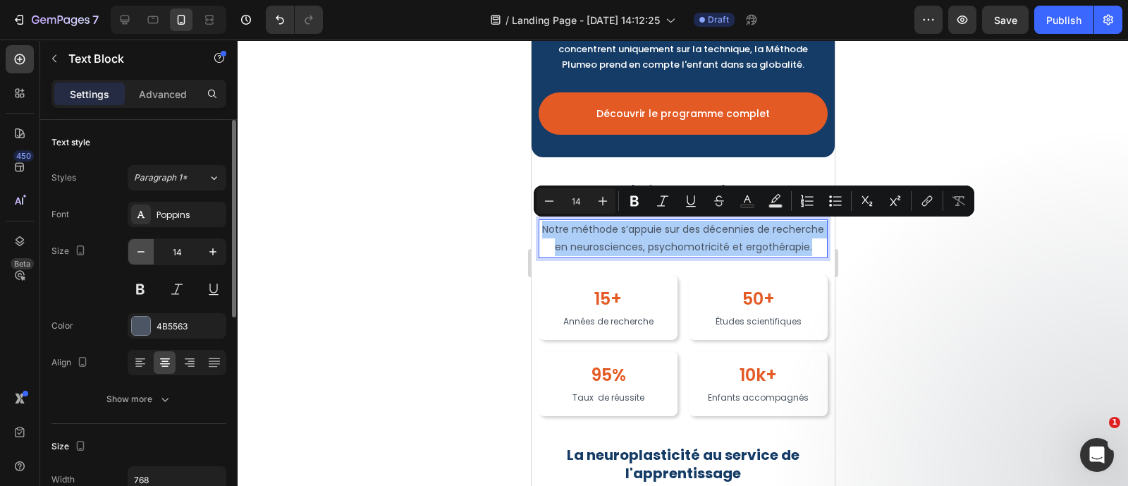
click at [142, 253] on icon "button" at bounding box center [141, 252] width 14 height 14
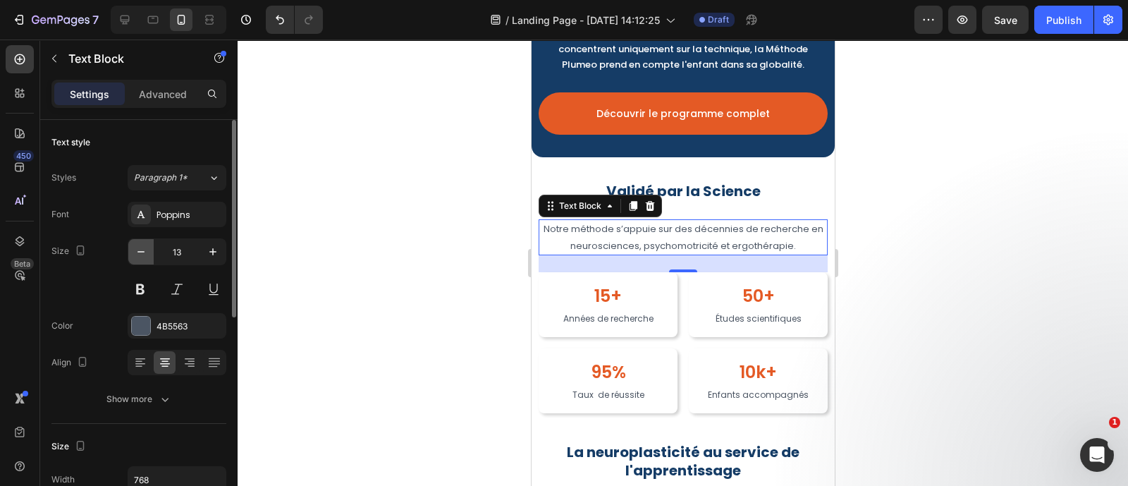
click at [142, 253] on icon "button" at bounding box center [141, 252] width 14 height 14
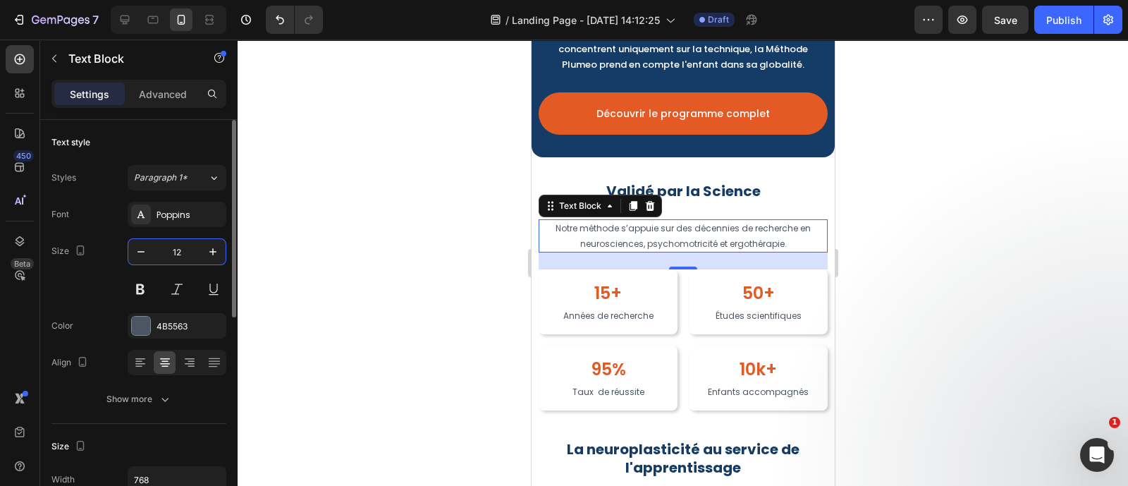
click at [190, 252] on input "12" at bounding box center [177, 251] width 47 height 25
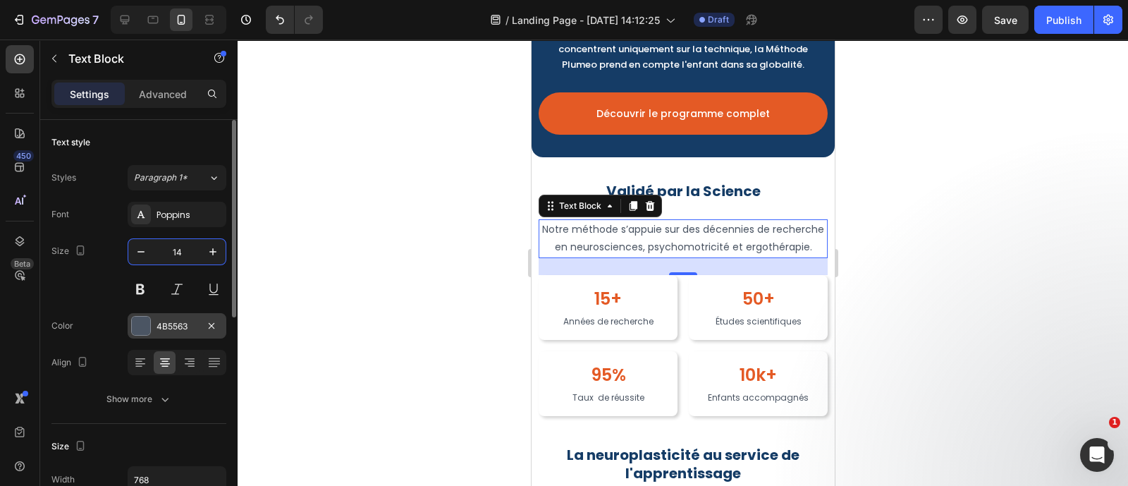
type input "14"
click at [166, 325] on div "4B5563" at bounding box center [176, 326] width 41 height 13
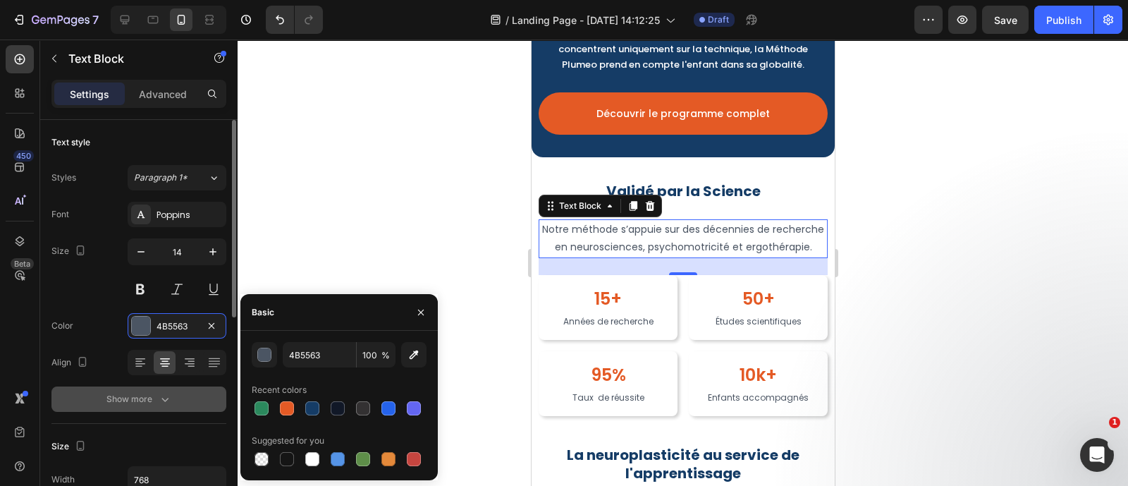
click at [145, 396] on div "Show more" at bounding box center [139, 399] width 66 height 14
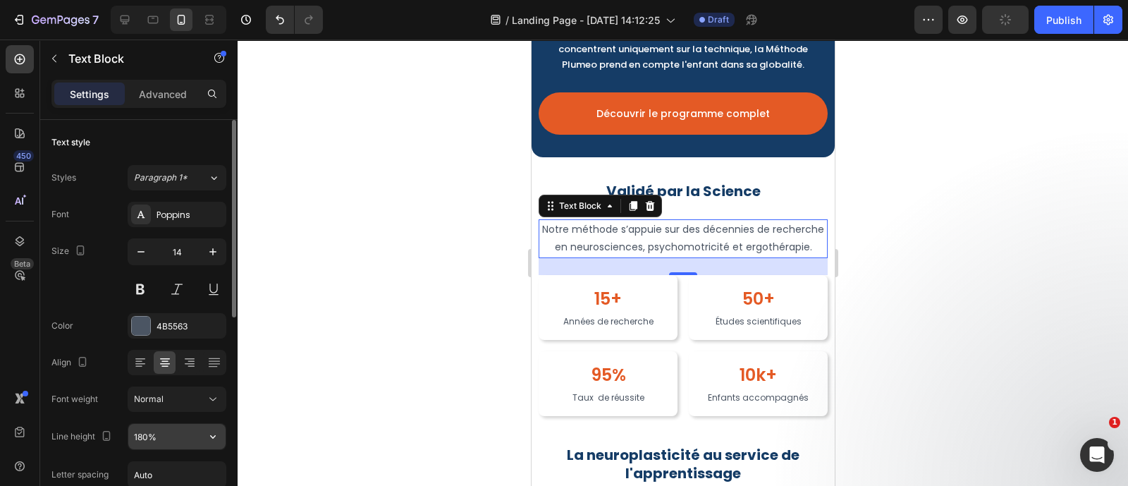
click at [165, 435] on input "180%" at bounding box center [176, 436] width 97 height 25
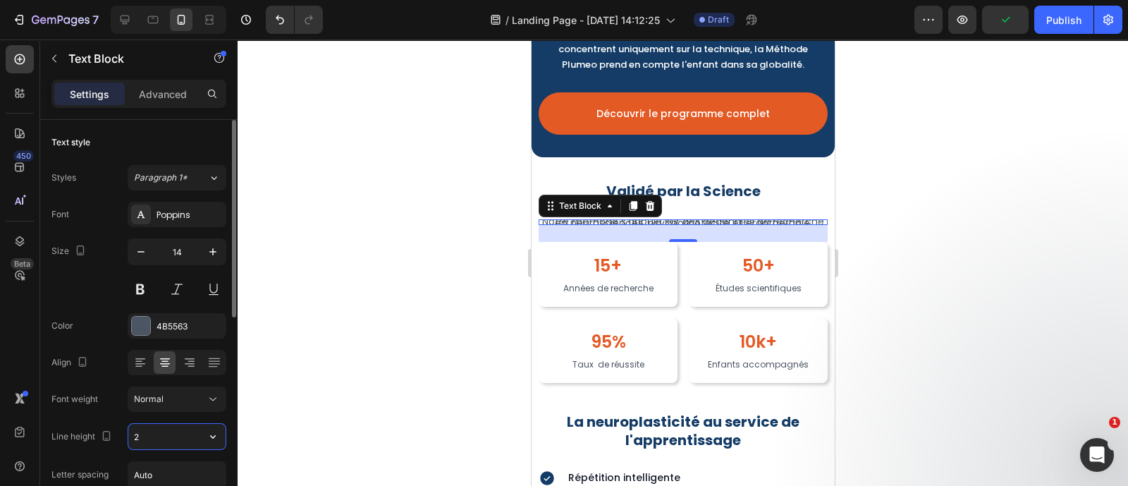
type input "20"
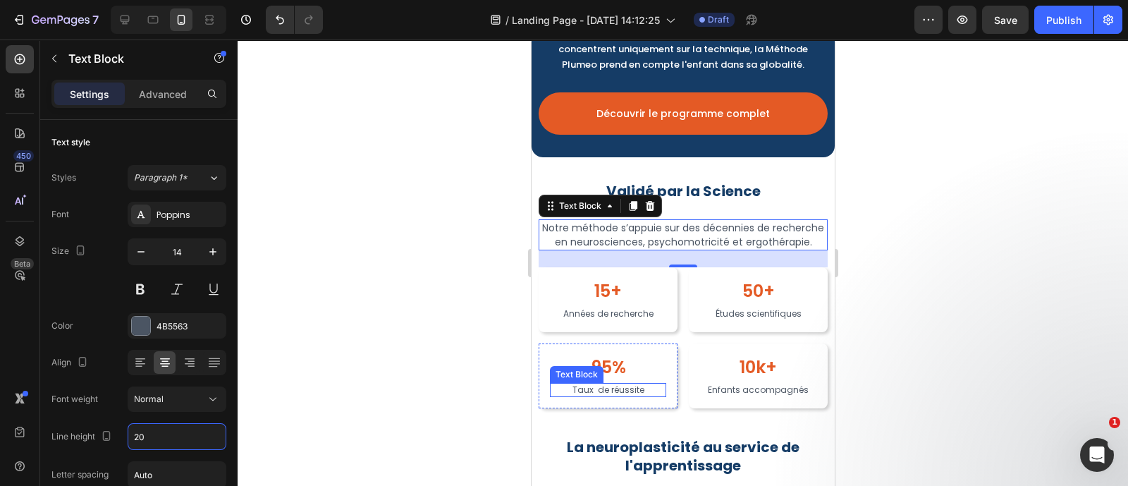
scroll to position [2720, 0]
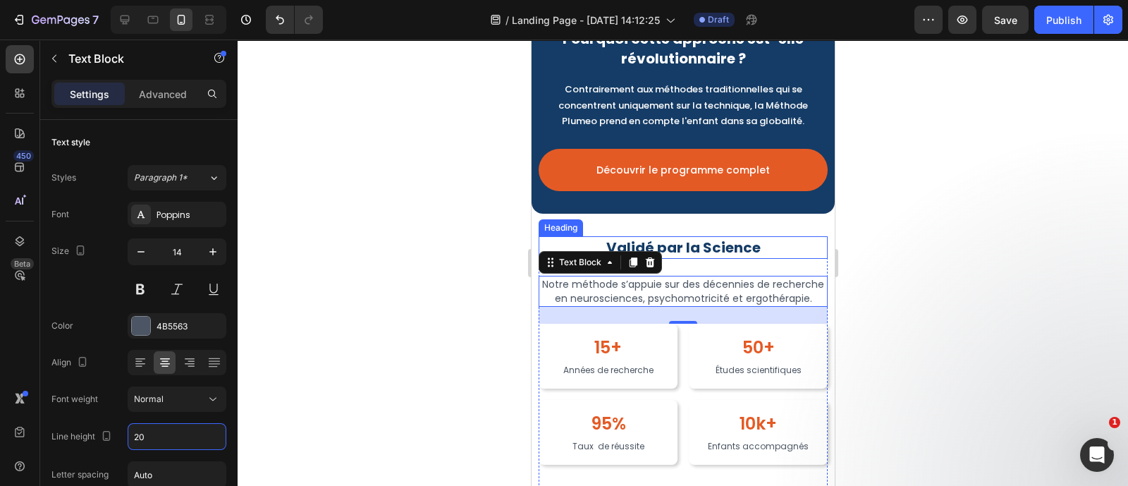
click at [744, 241] on h2 "Validé par la Science" at bounding box center [682, 247] width 289 height 23
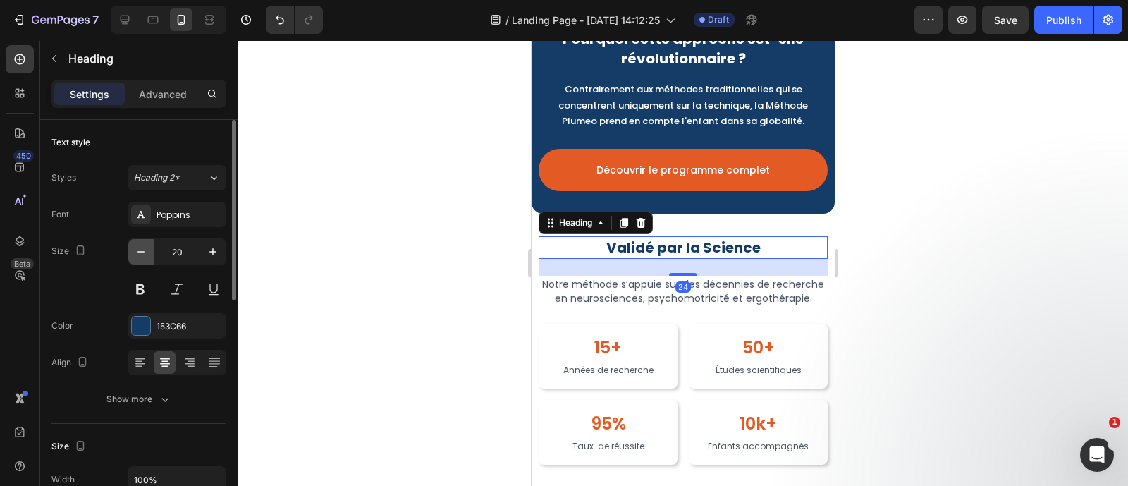
click at [142, 245] on icon "button" at bounding box center [141, 252] width 14 height 14
click at [182, 246] on input "18" at bounding box center [177, 251] width 47 height 25
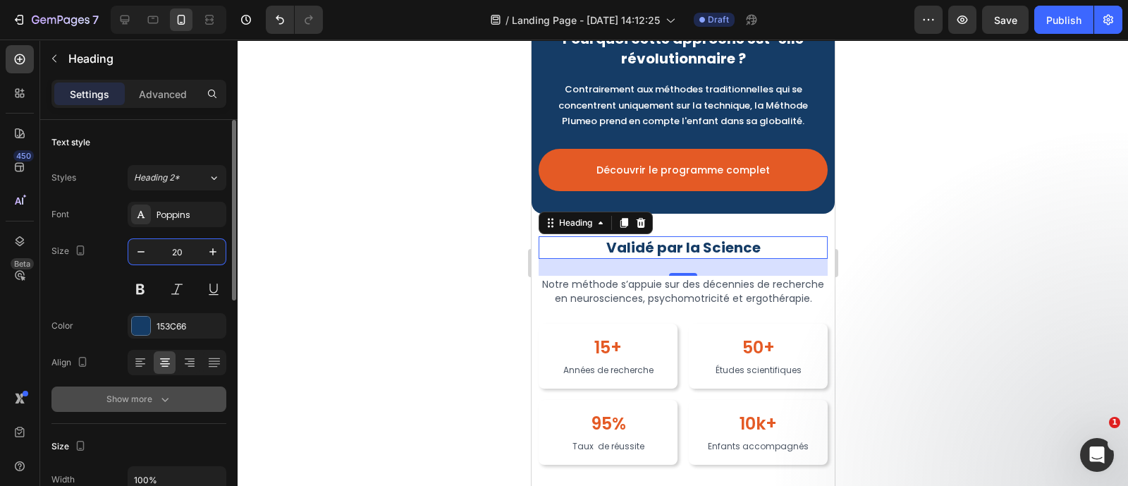
type input "20"
click at [166, 399] on icon "button" at bounding box center [165, 399] width 14 height 14
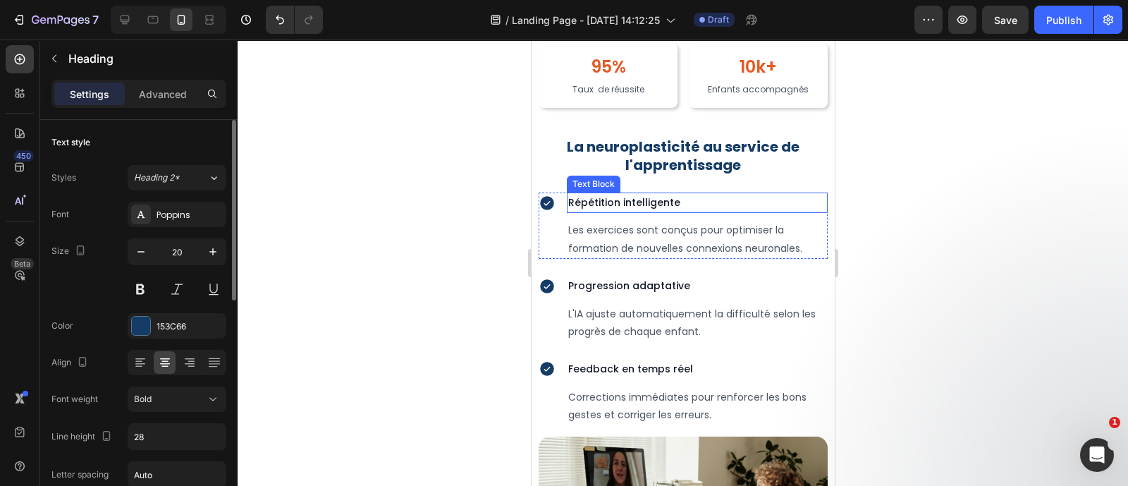
scroll to position [3070, 0]
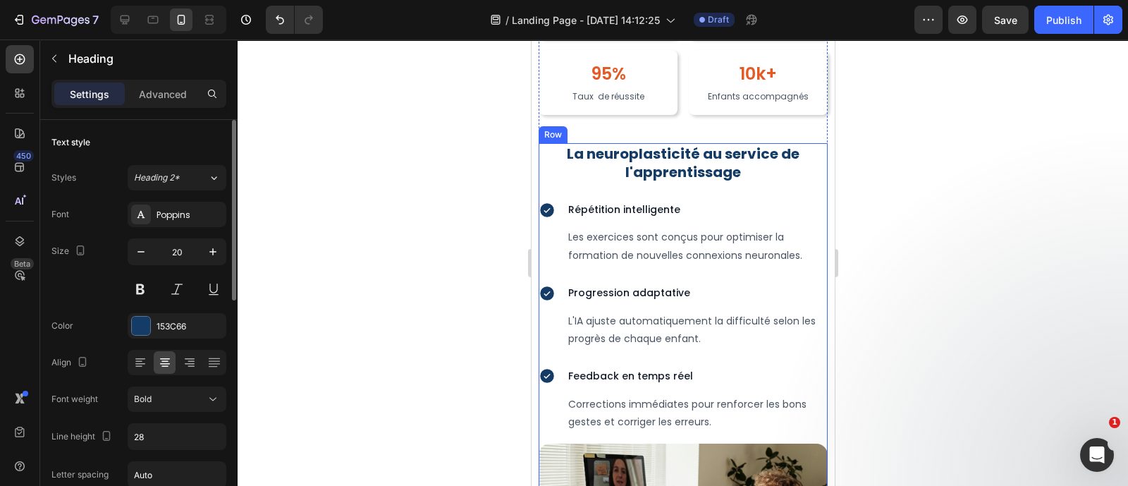
click at [812, 207] on div "La neuroplasticité au service de l'apprentissage Heading Icon Répétition intell…" at bounding box center [682, 287] width 289 height 289
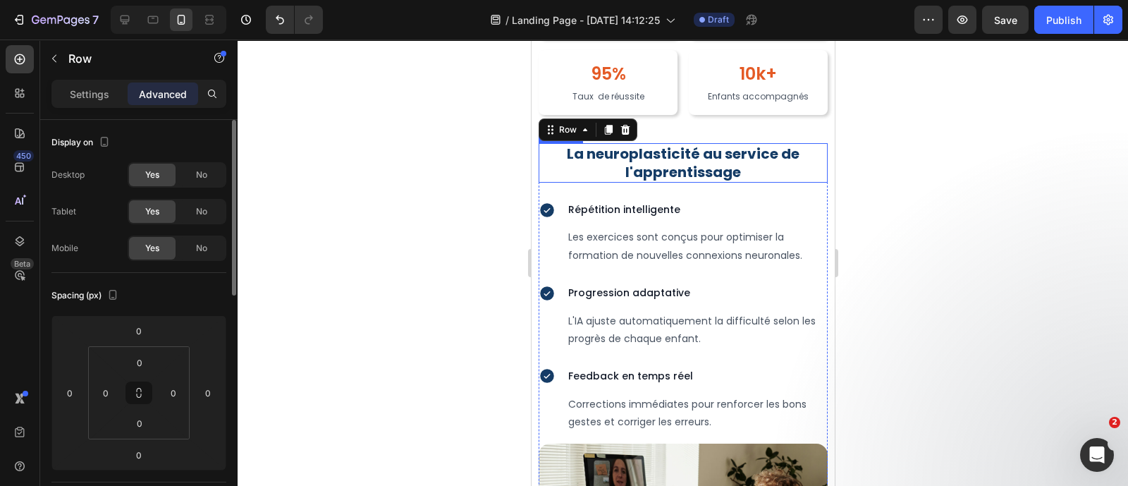
click at [692, 161] on h2 "La neuroplasticité au service de l'apprentissage" at bounding box center [682, 162] width 289 height 39
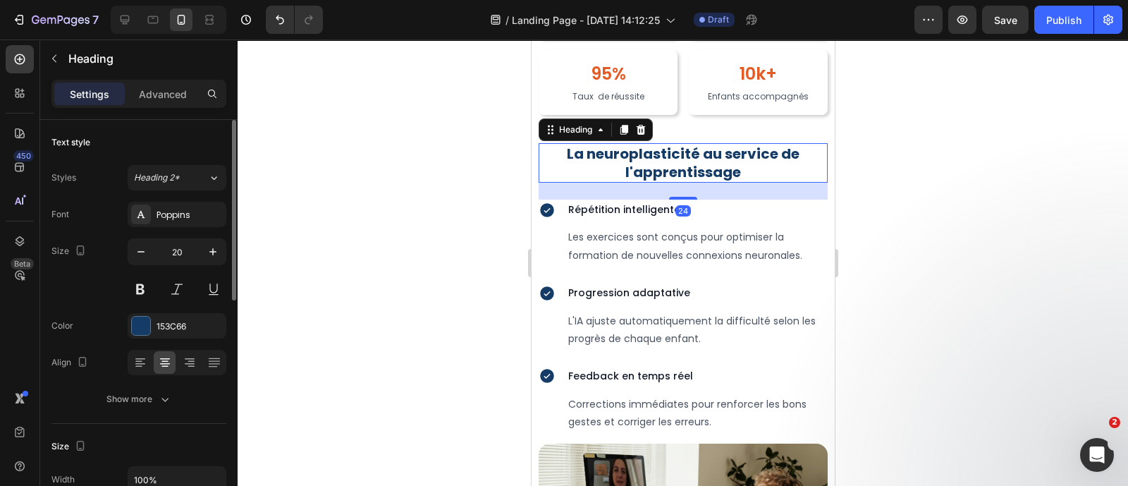
click at [692, 161] on h2 "La neuroplasticité au service de l'apprentissage" at bounding box center [682, 162] width 289 height 39
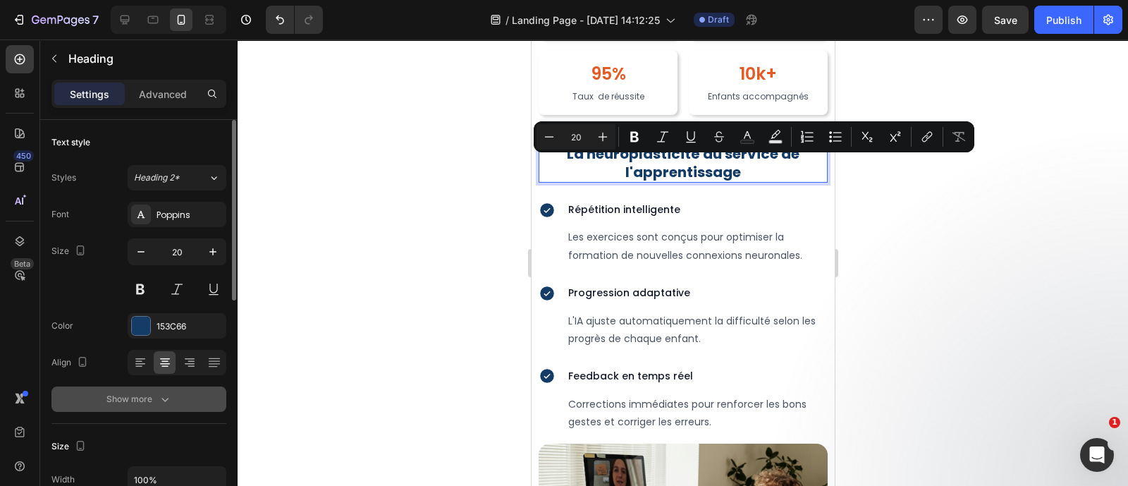
click at [155, 399] on div "Show more" at bounding box center [139, 399] width 66 height 14
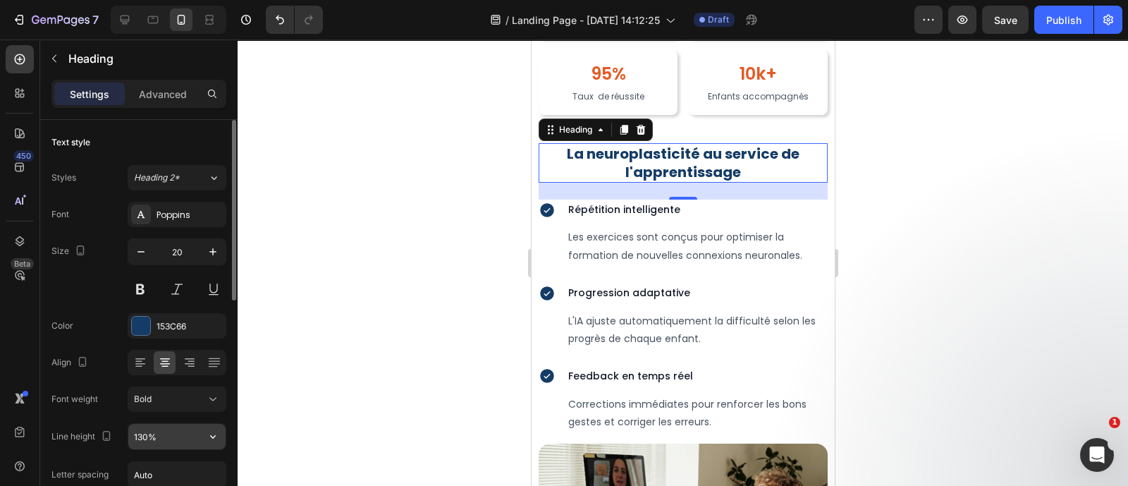
click at [163, 435] on input "130%" at bounding box center [176, 436] width 97 height 25
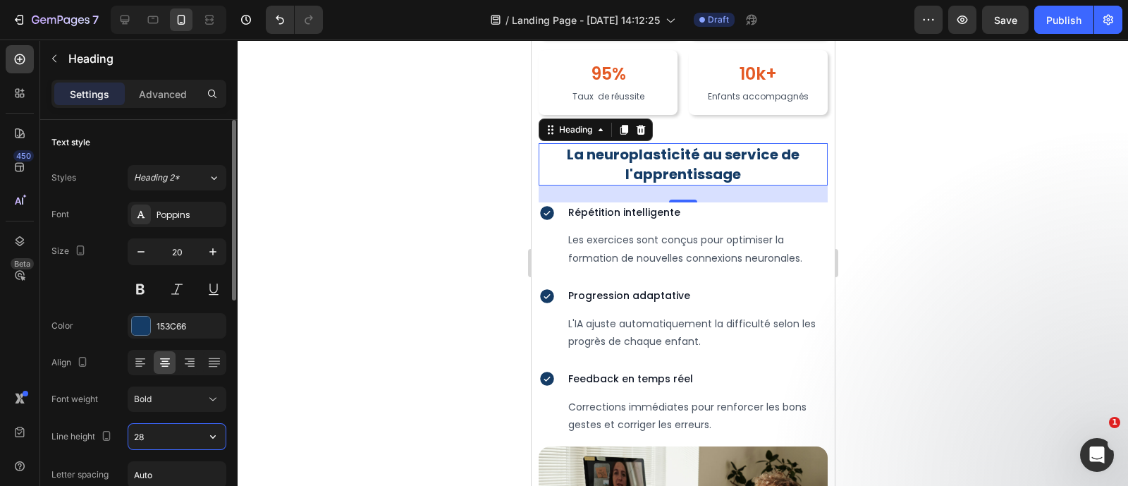
click at [159, 427] on input "28" at bounding box center [176, 436] width 97 height 25
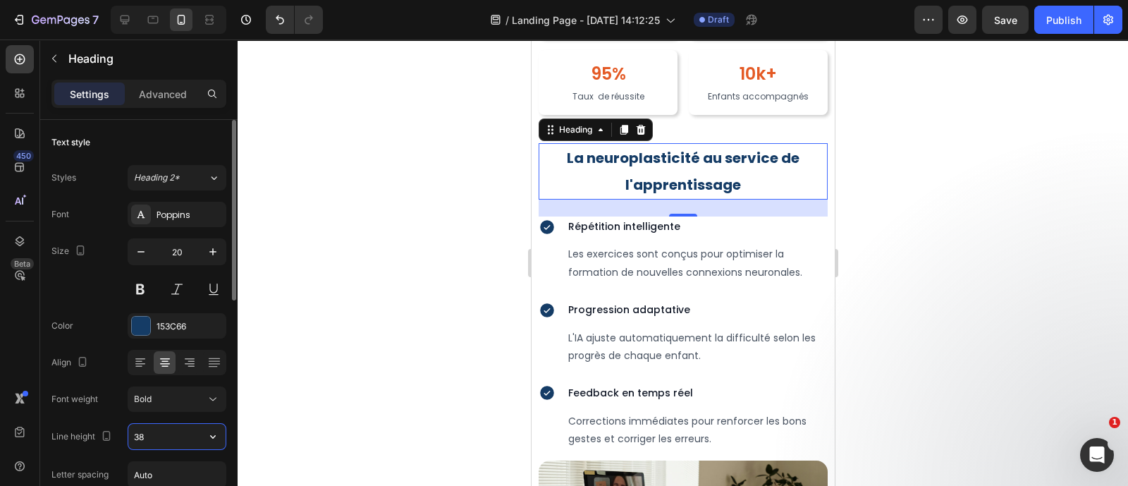
type input "3"
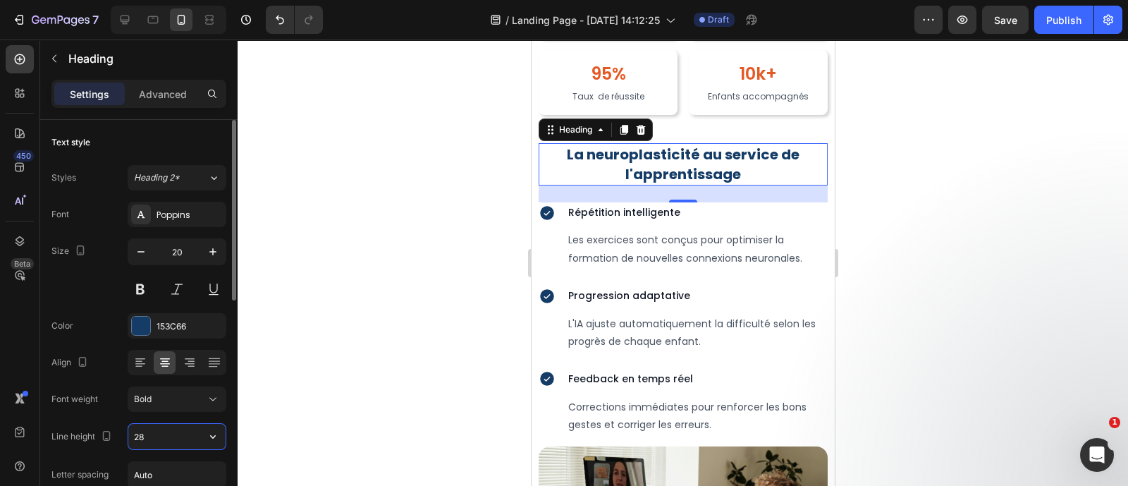
type input "2"
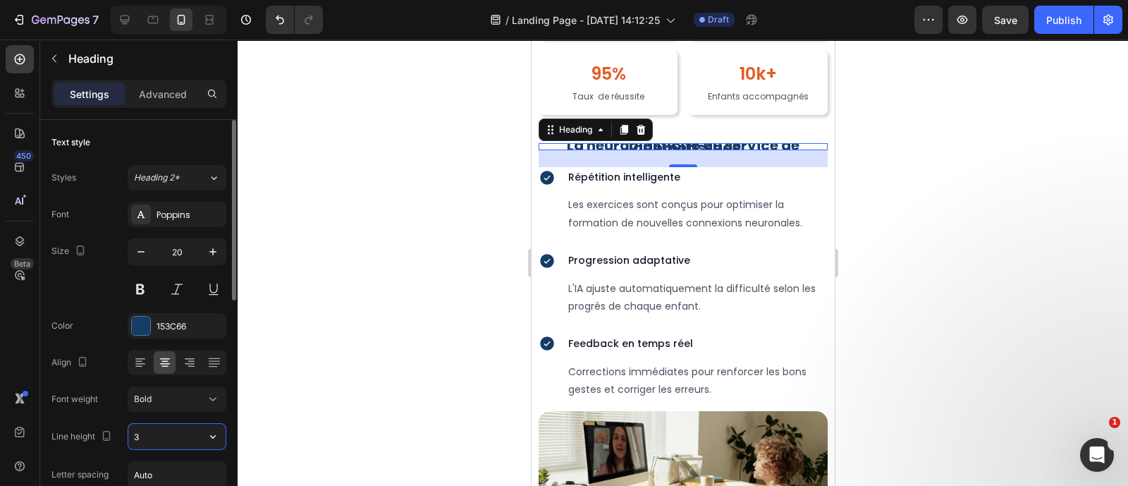
type input "32"
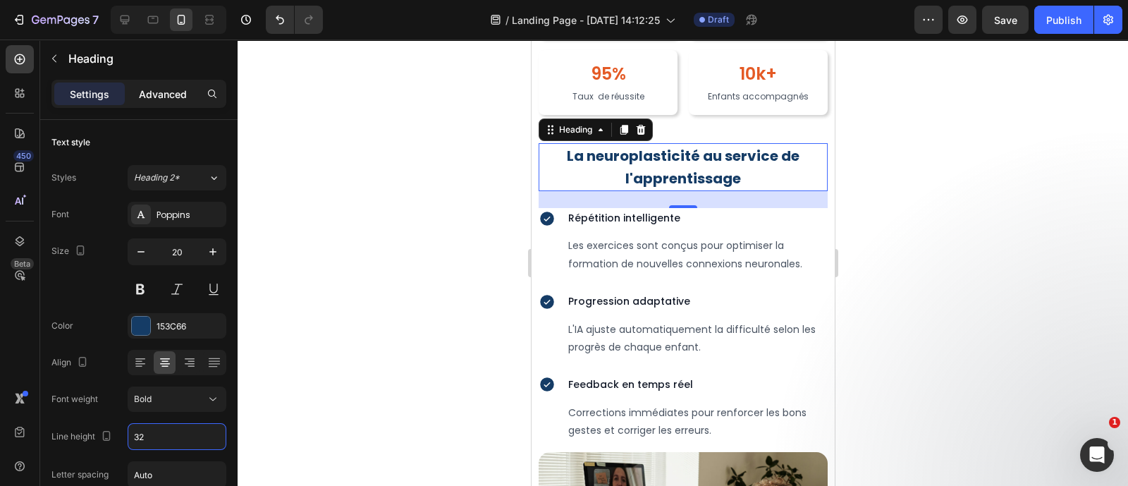
click at [162, 96] on p "Advanced" at bounding box center [163, 94] width 48 height 15
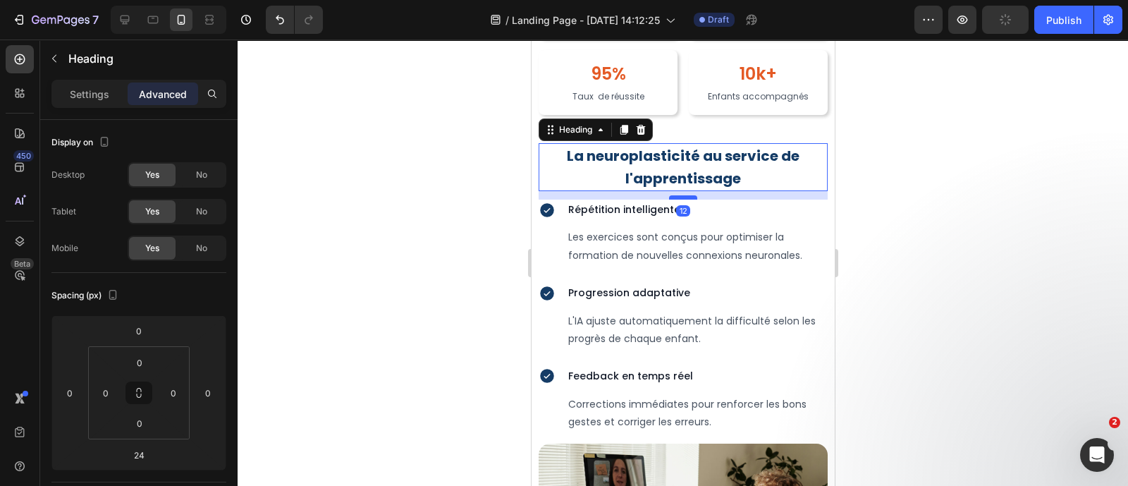
drag, startPoint x: 675, startPoint y: 220, endPoint x: 678, endPoint y: 211, distance: 8.9
click at [678, 199] on div at bounding box center [682, 197] width 28 height 4
type input "12"
click at [703, 219] on p "Répétition intelligente" at bounding box center [696, 210] width 258 height 18
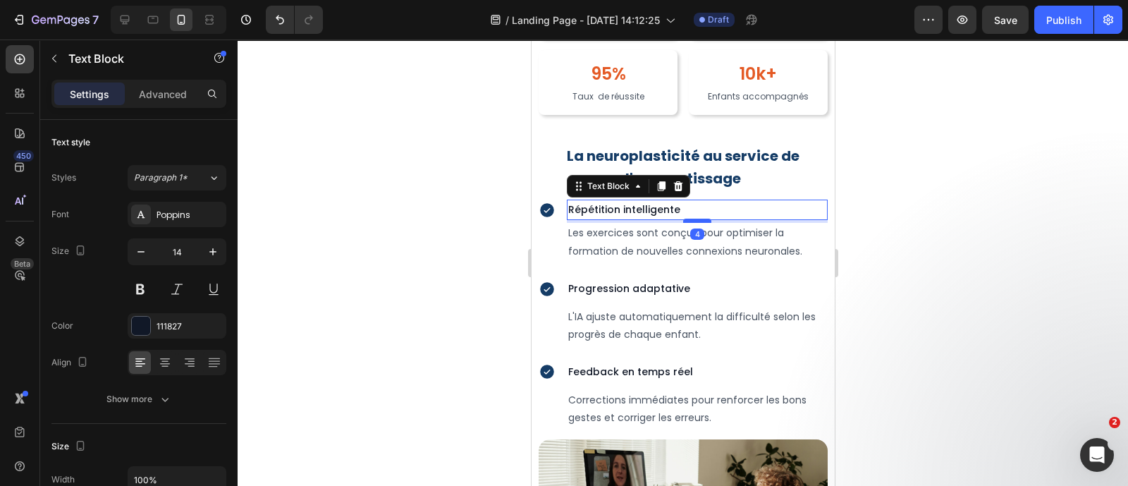
click at [696, 223] on div at bounding box center [696, 221] width 28 height 4
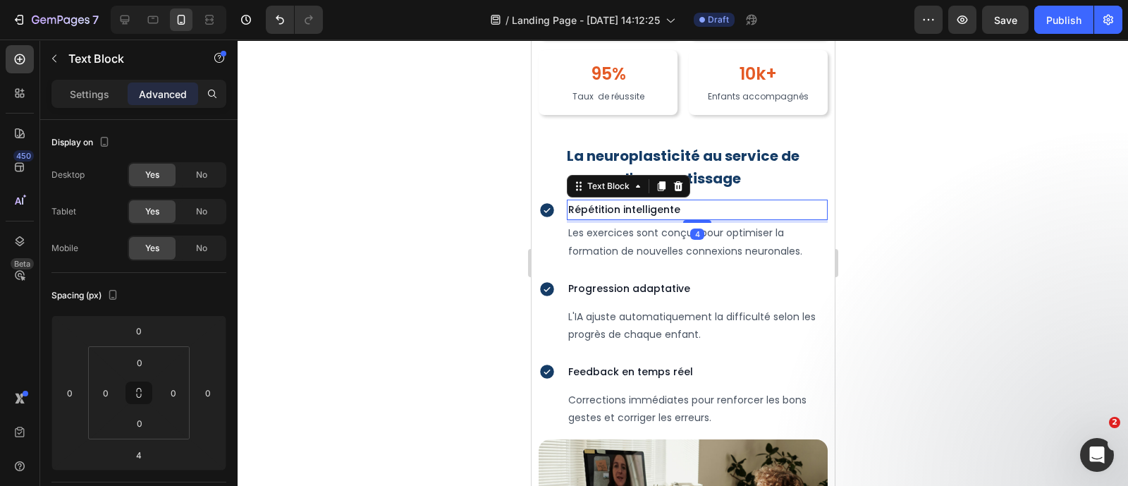
click at [674, 219] on p "Répétition intelligente" at bounding box center [696, 210] width 258 height 18
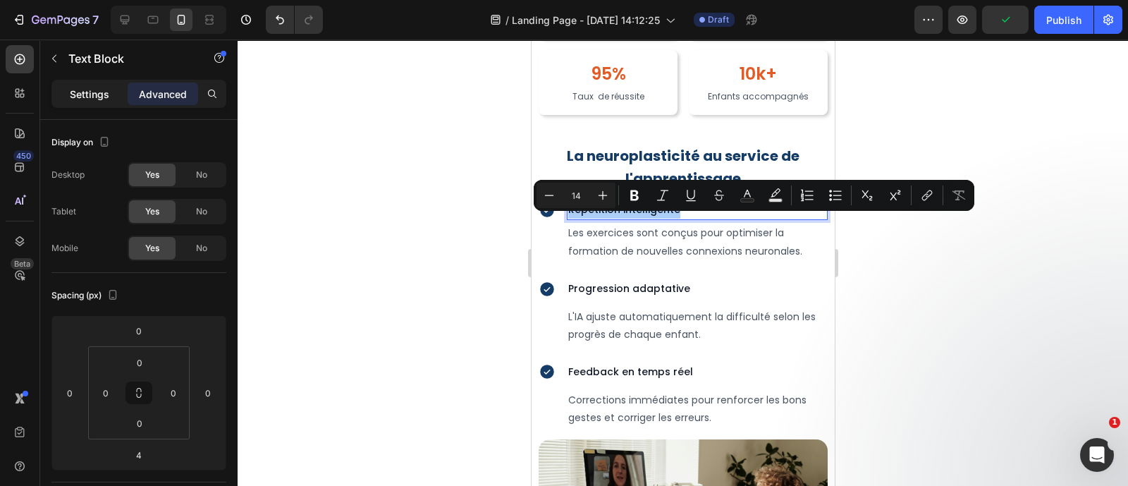
click at [104, 83] on div "Settings" at bounding box center [89, 93] width 70 height 23
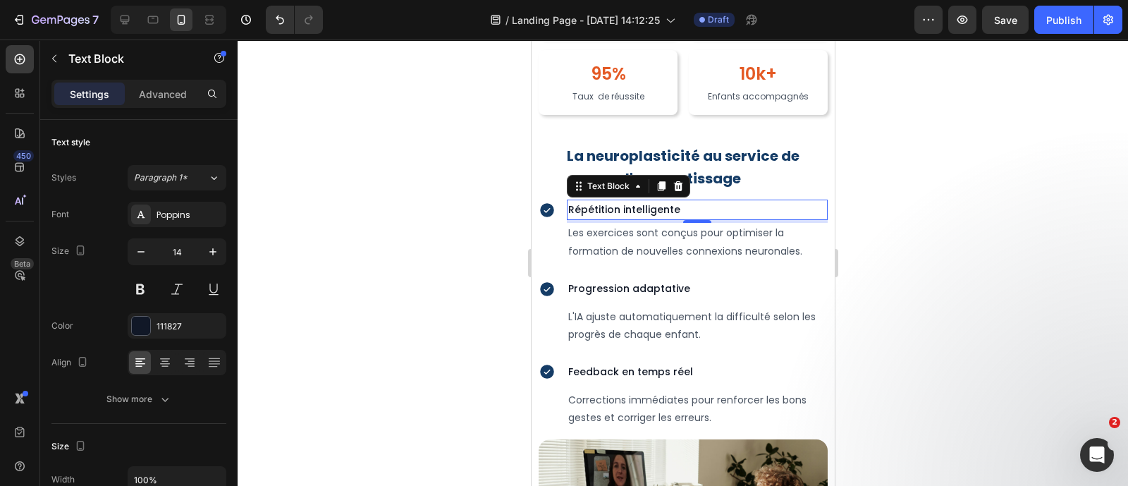
click at [689, 240] on div "4" at bounding box center [696, 233] width 14 height 11
click at [660, 240] on p "Les exercices sont conçus pour optimiser la formation de nouvelles connexions n…" at bounding box center [696, 241] width 258 height 35
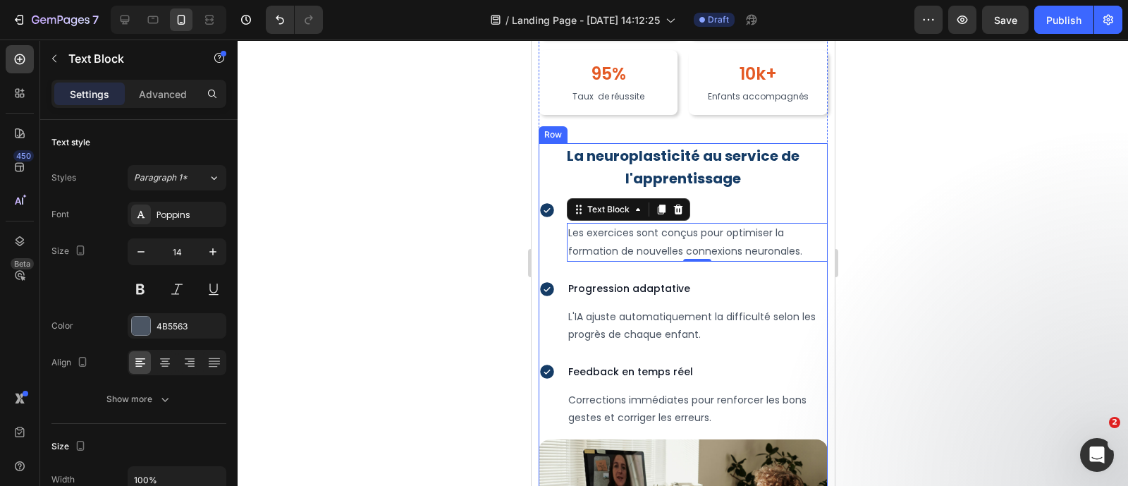
click at [804, 288] on div "La neuroplasticité au service de l'apprentissage Heading Icon Répétition intell…" at bounding box center [682, 285] width 289 height 285
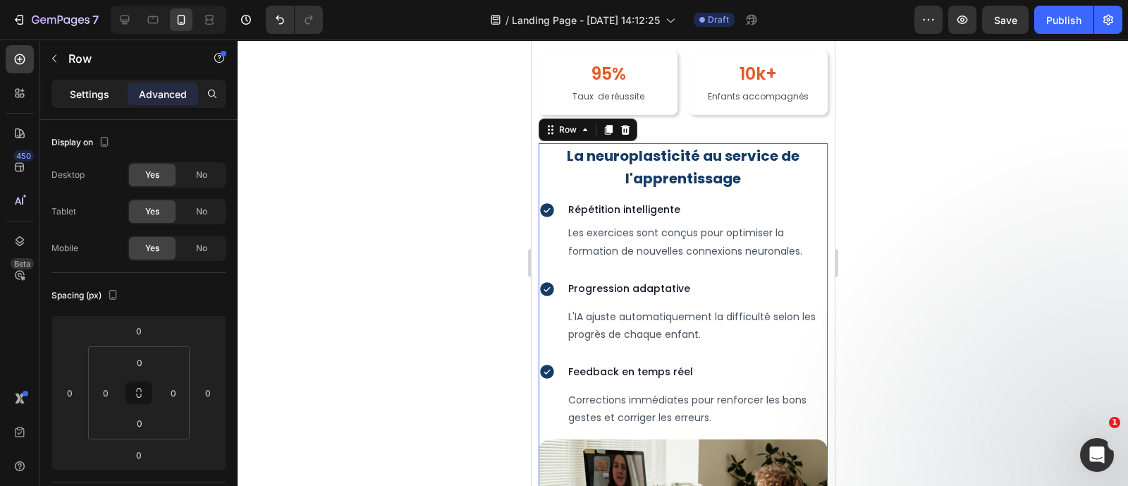
click at [78, 99] on p "Settings" at bounding box center [89, 94] width 39 height 15
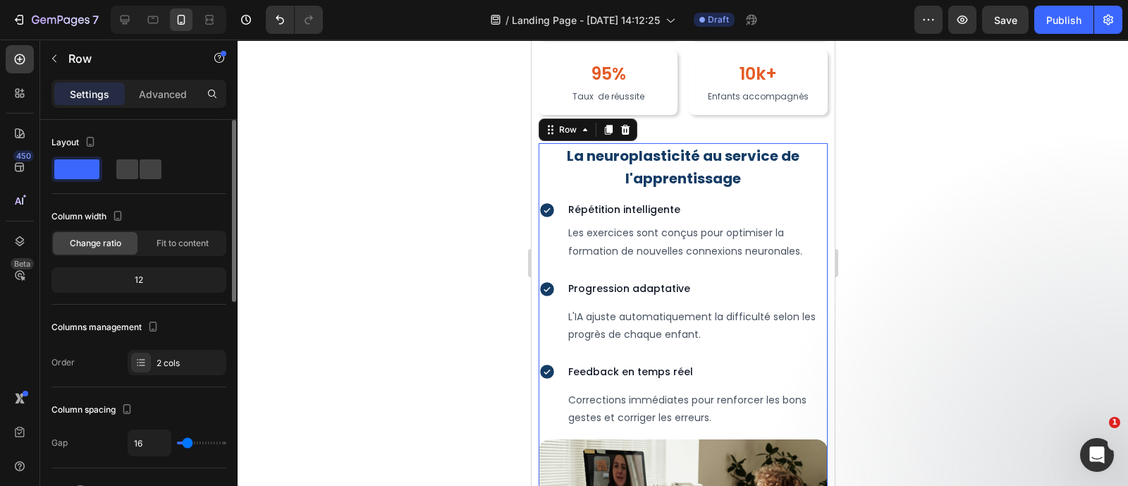
type input "12"
type input "6"
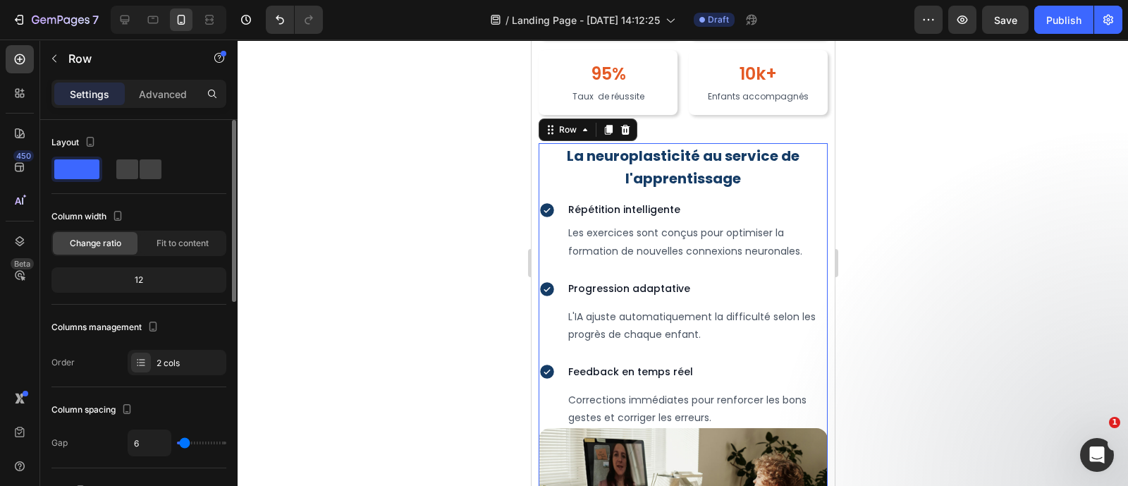
type input "0"
type input "10"
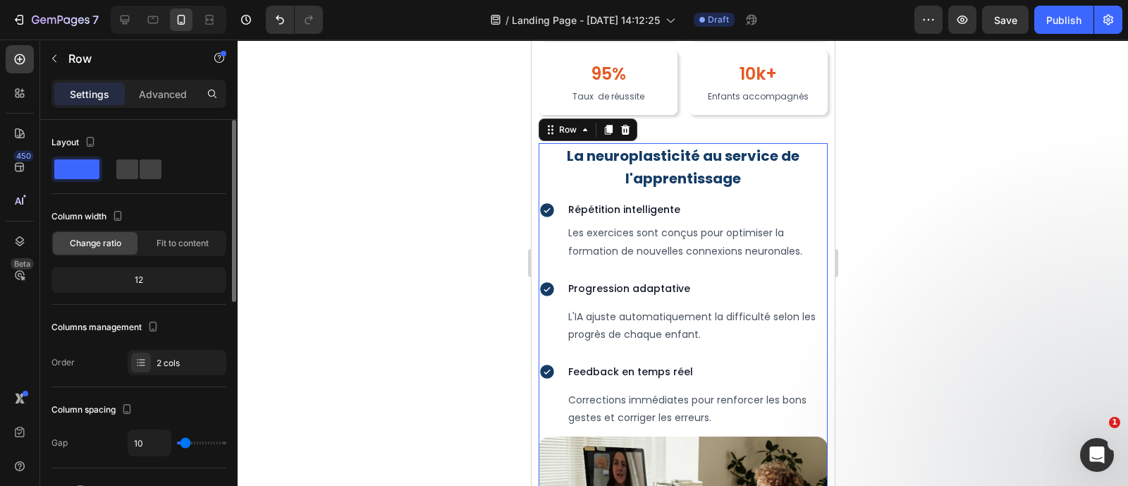
type input "12"
type input "13"
type input "15"
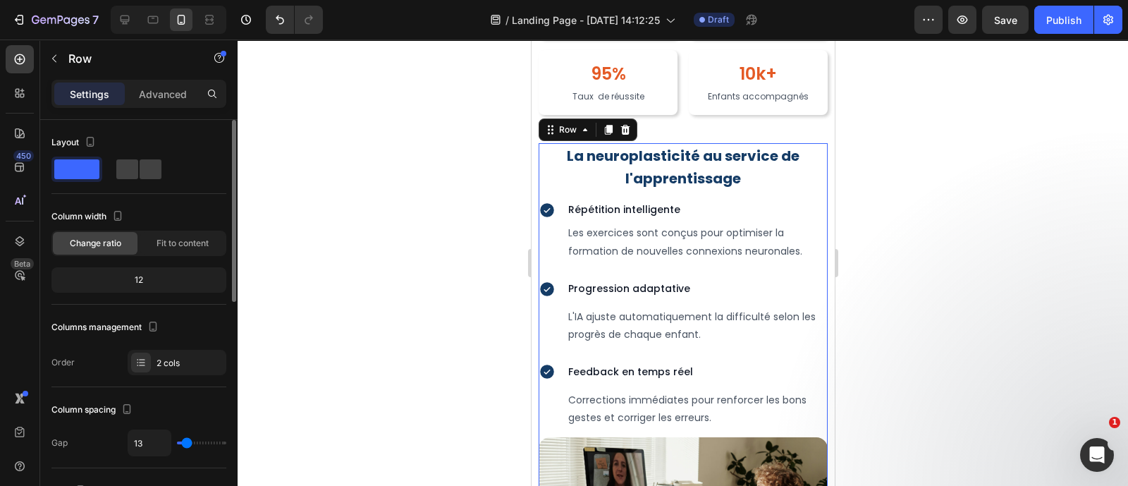
type input "15"
type input "17"
type input "19"
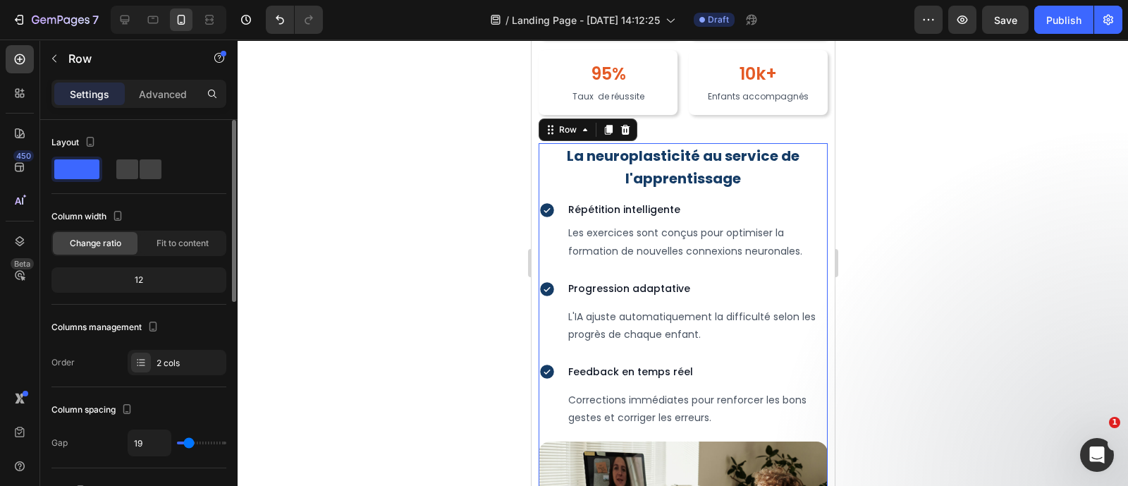
type input "21"
type input "23"
type input "21"
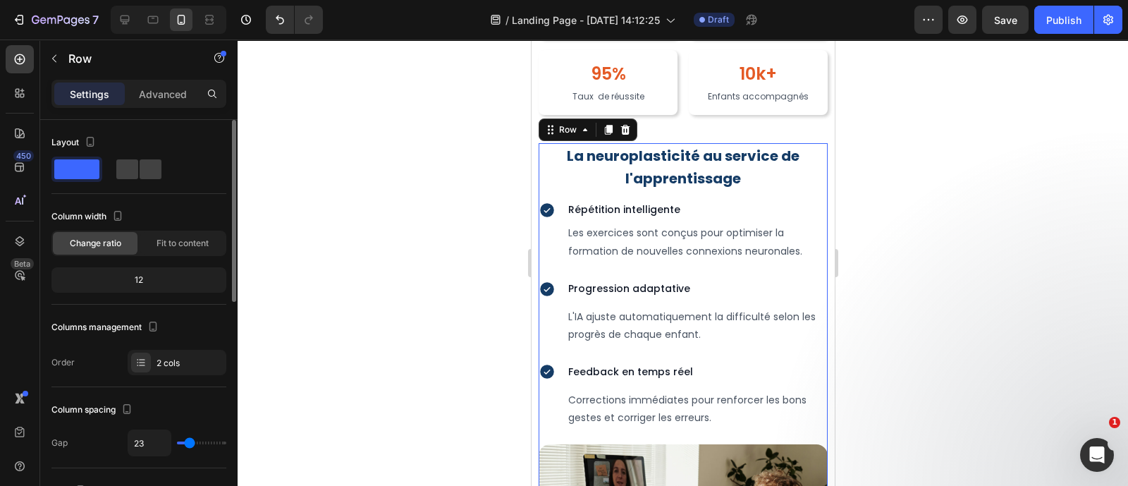
type input "21"
type input "19"
type input "17"
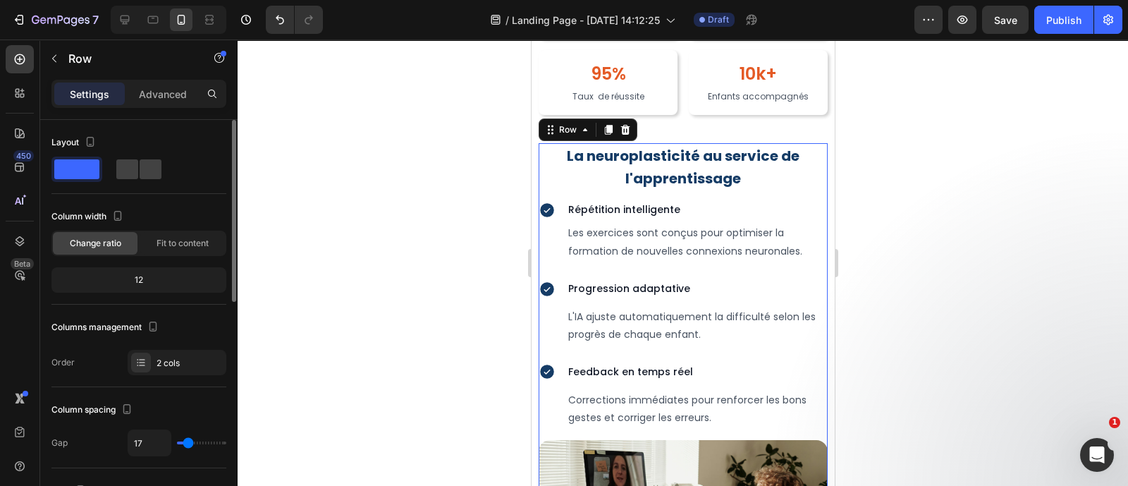
type input "21"
type input "17"
click at [187, 441] on input "range" at bounding box center [201, 442] width 49 height 3
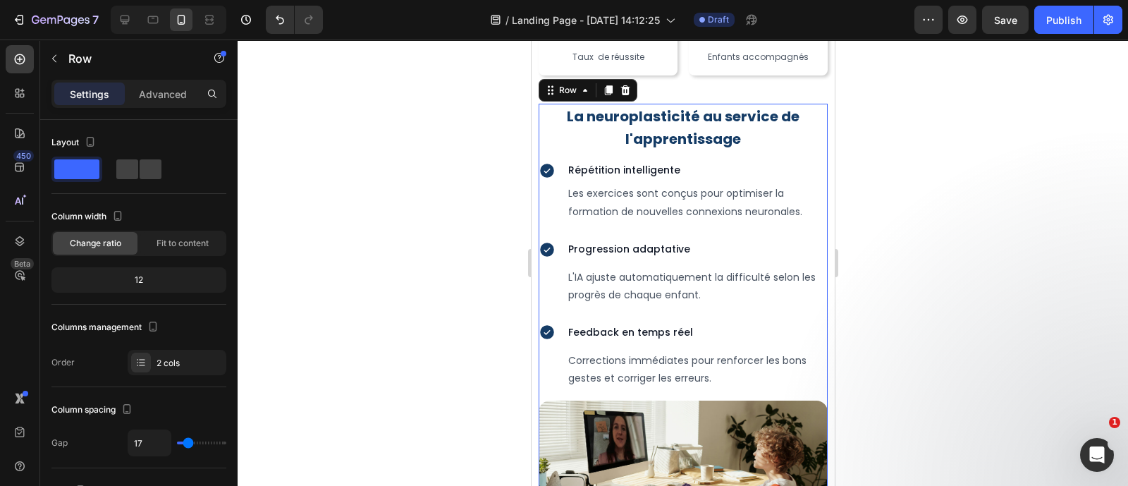
scroll to position [3108, 0]
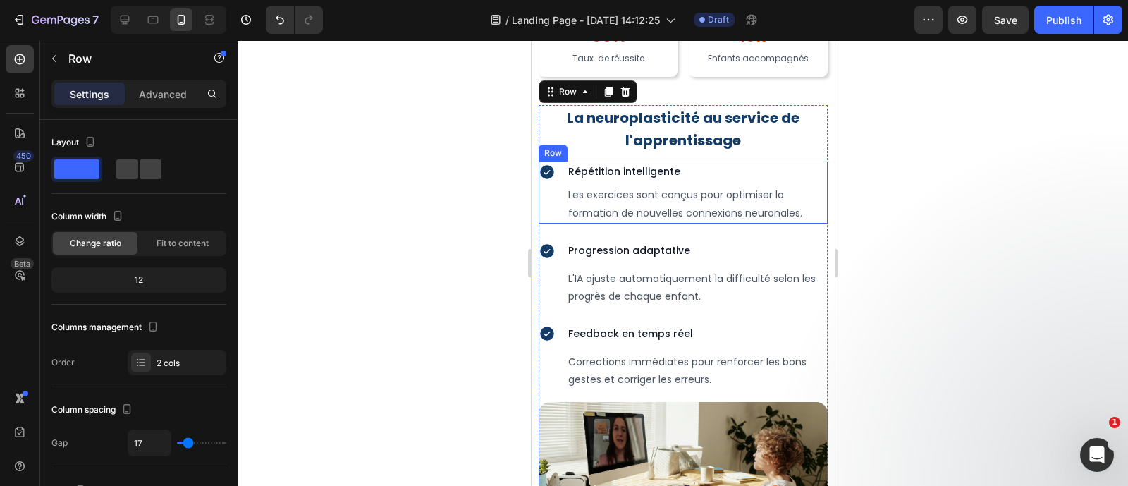
click at [546, 201] on div "Icon" at bounding box center [546, 192] width 17 height 62
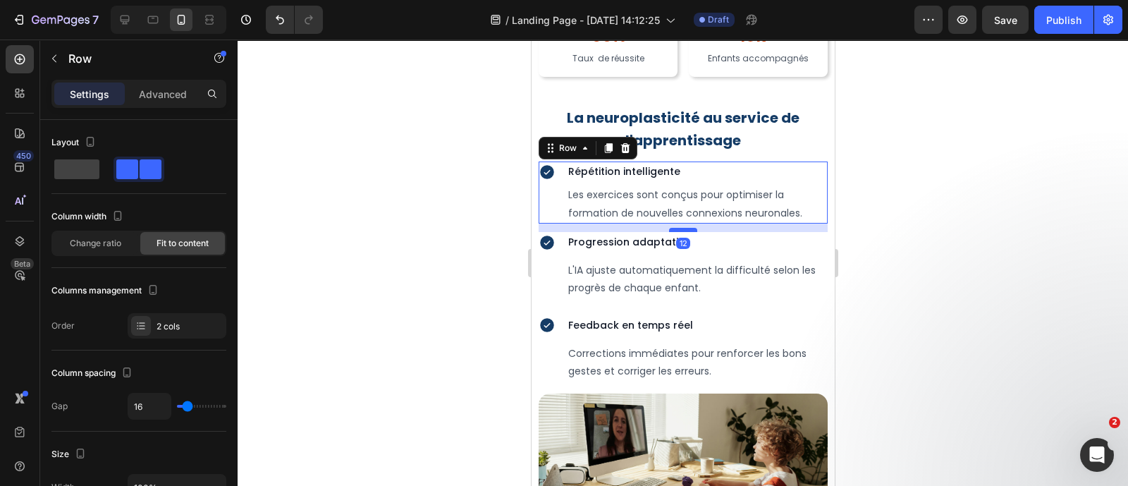
drag, startPoint x: 679, startPoint y: 252, endPoint x: 685, endPoint y: 242, distance: 11.1
click at [685, 232] on div at bounding box center [682, 230] width 28 height 4
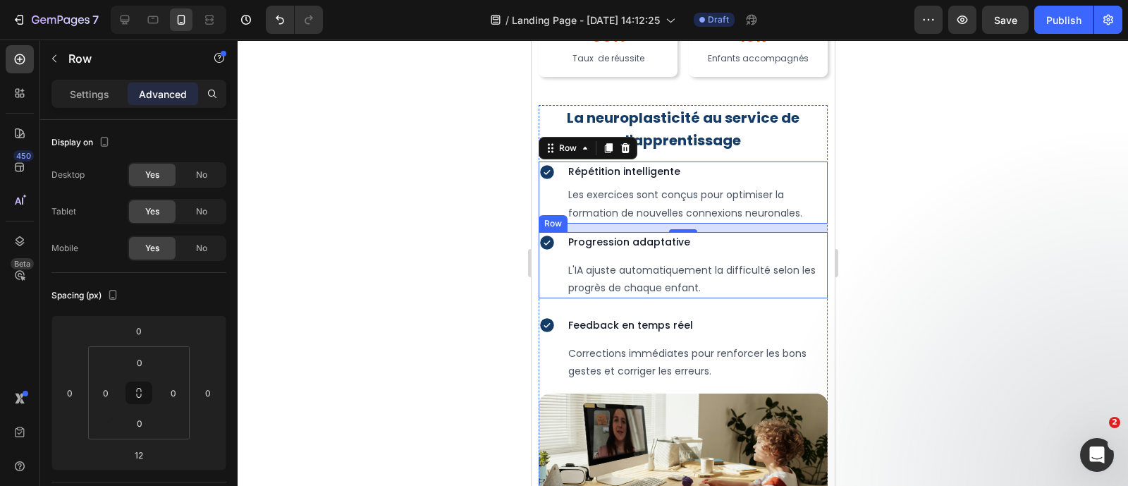
click at [808, 271] on div "Progression adaptative Text Block L'IA ajuste automatiquement la difficulté sel…" at bounding box center [696, 265] width 261 height 67
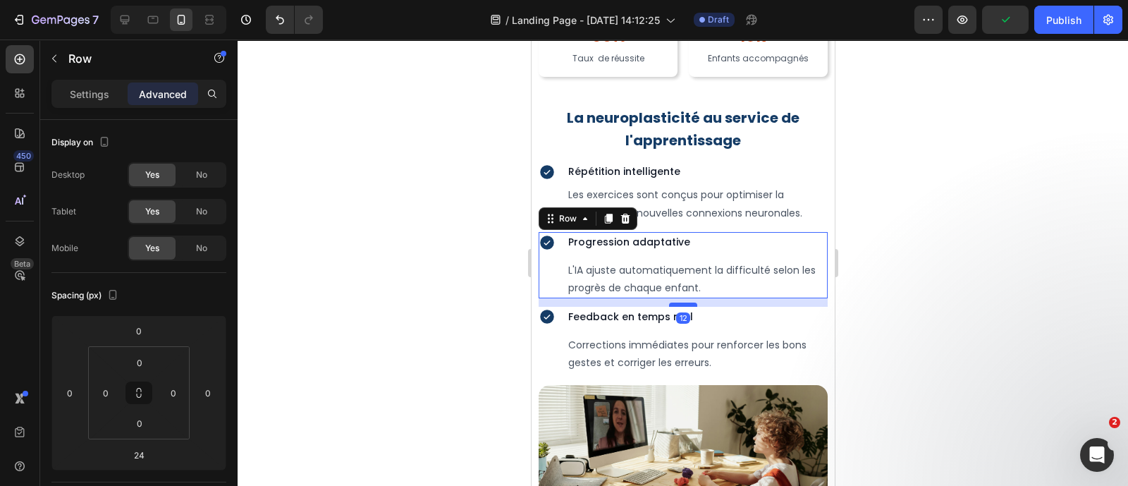
drag, startPoint x: 671, startPoint y: 326, endPoint x: 675, endPoint y: 318, distance: 9.2
click at [675, 307] on div at bounding box center [682, 304] width 28 height 4
type input "12"
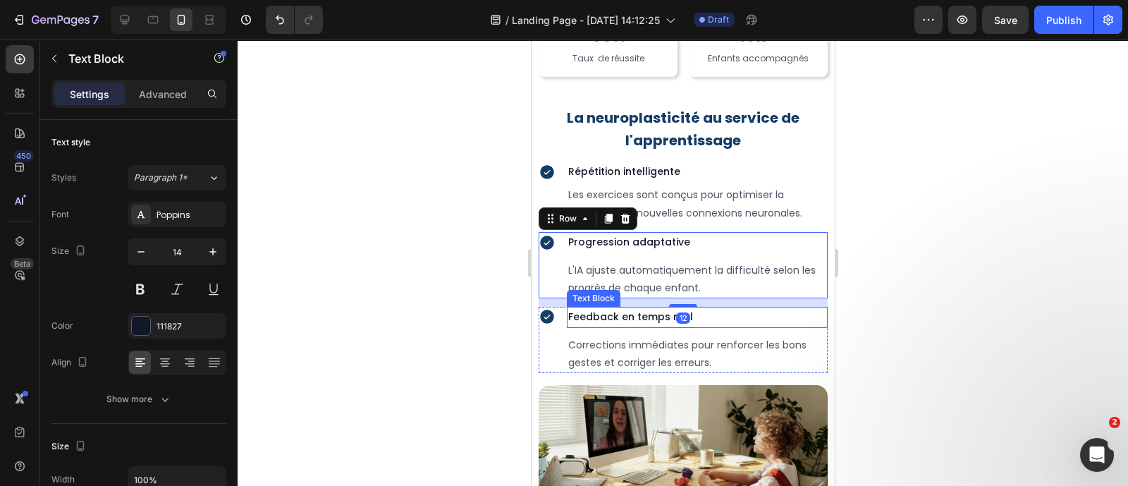
click at [789, 327] on div "Feedback en temps réel" at bounding box center [696, 317] width 261 height 20
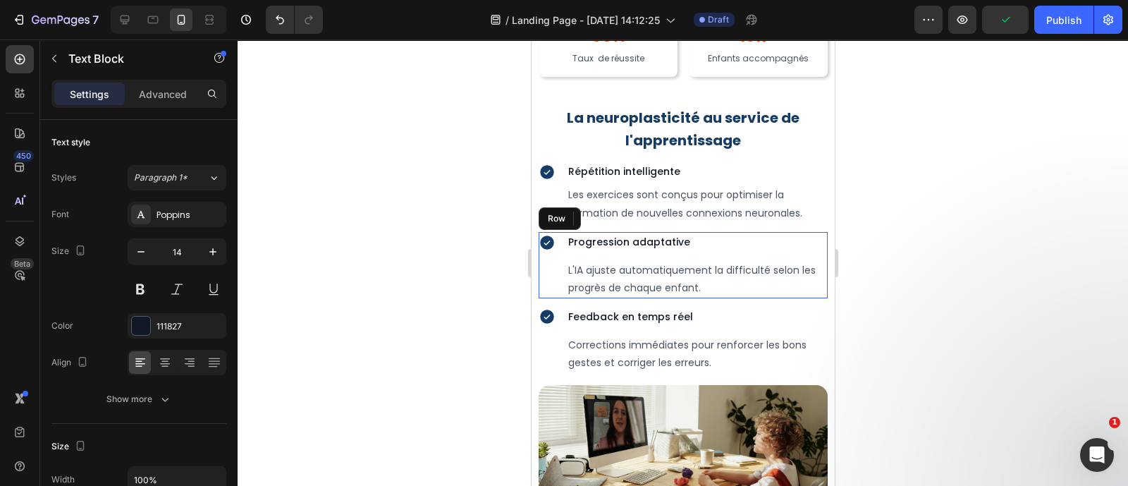
click at [555, 285] on div "Icon Progression adaptative Text Block L'IA ajuste automatiquement la difficult…" at bounding box center [682, 265] width 289 height 67
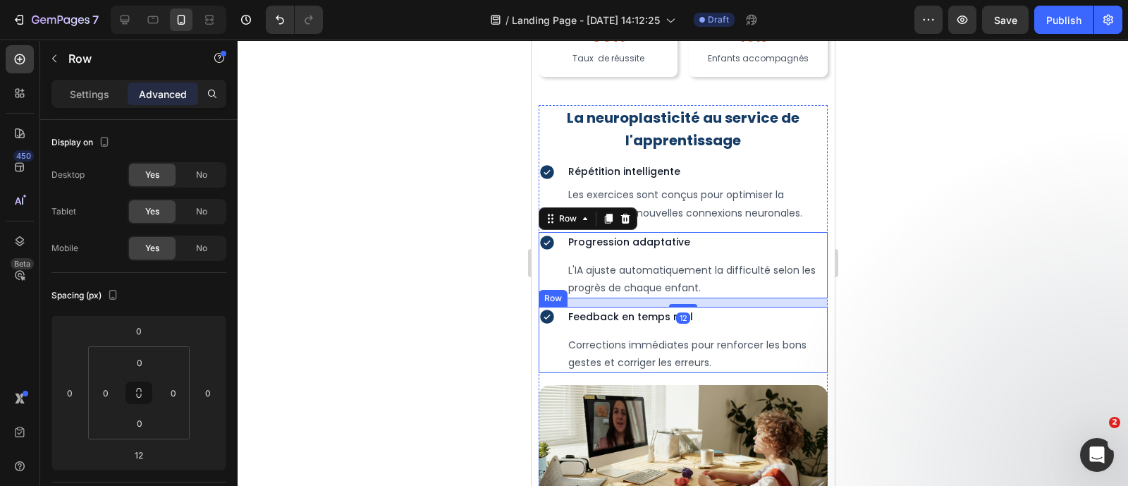
click at [548, 352] on div "Icon" at bounding box center [546, 340] width 17 height 66
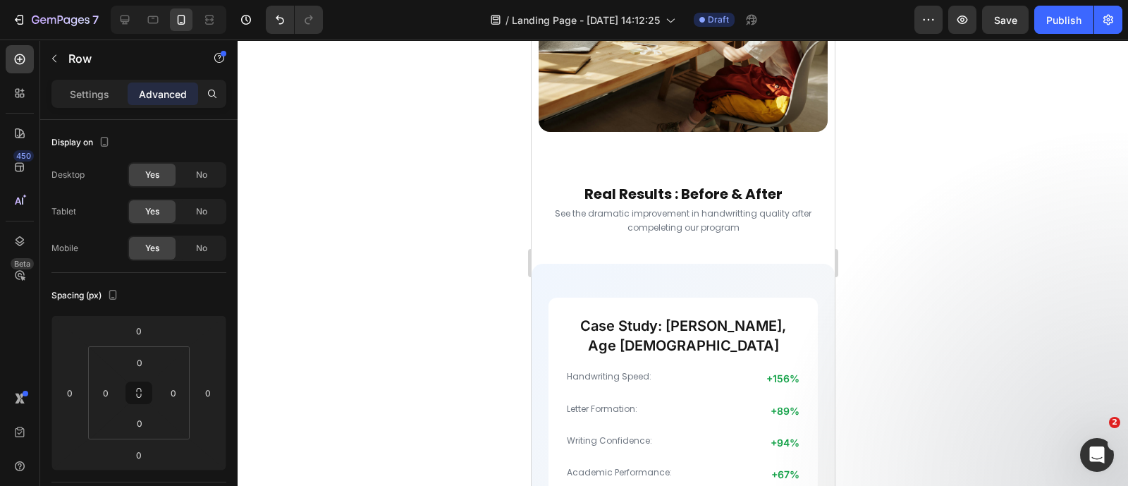
scroll to position [3557, 0]
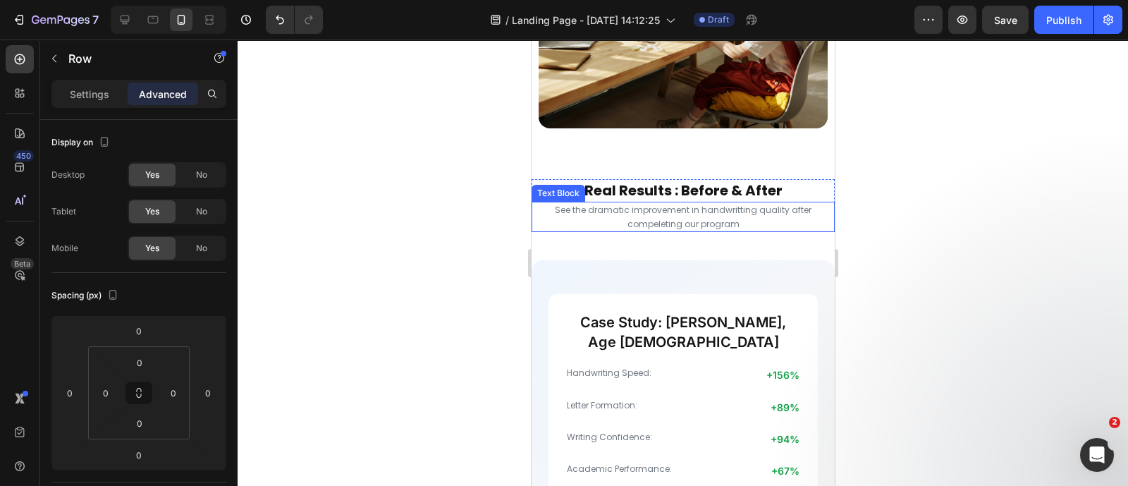
click at [685, 216] on p "See the dramatic improvement in handwritting quality after compeleting our prog…" at bounding box center [682, 216] width 300 height 27
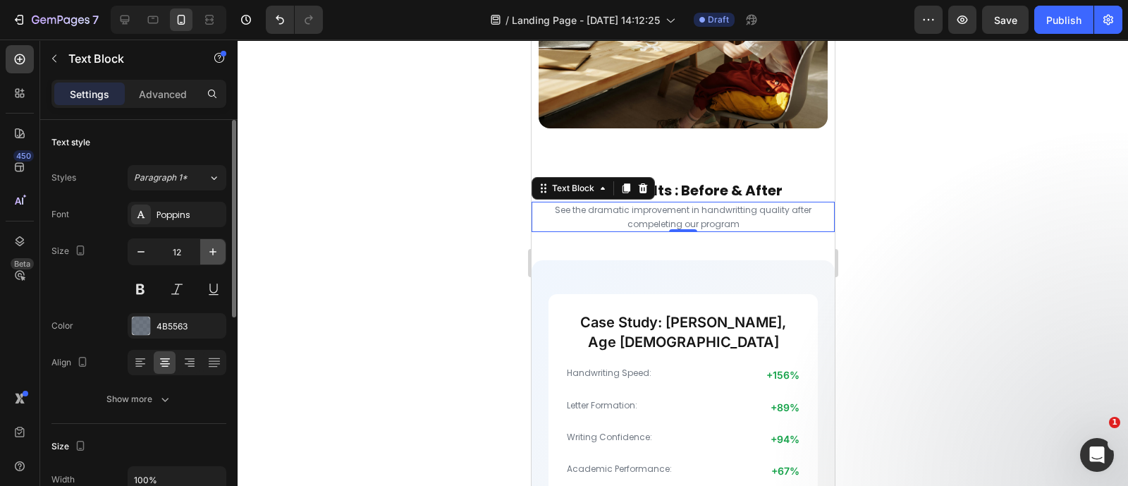
click at [214, 254] on icon "button" at bounding box center [213, 252] width 14 height 14
type input "14"
click at [150, 321] on div at bounding box center [141, 326] width 20 height 20
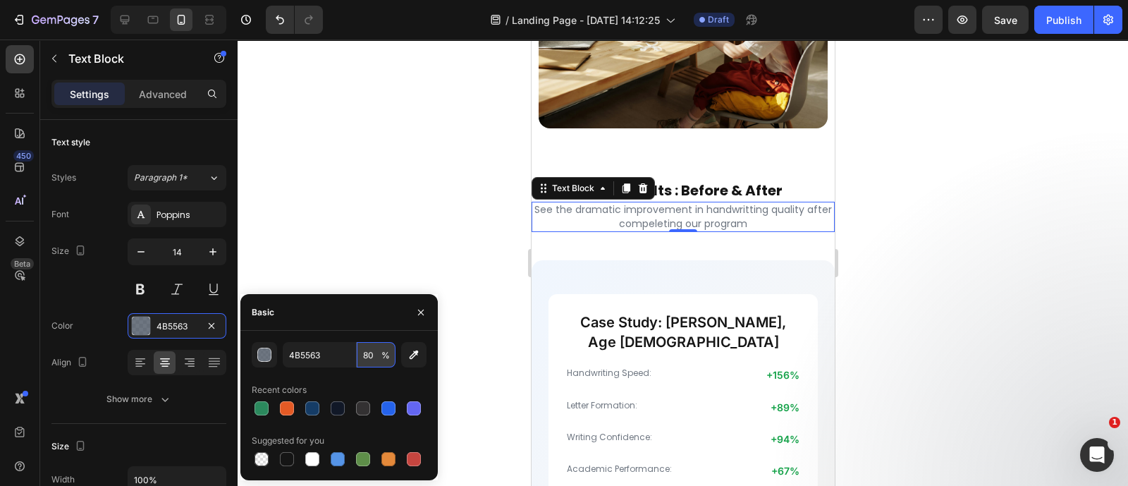
click at [367, 350] on input "80" at bounding box center [376, 354] width 39 height 25
type input "100"
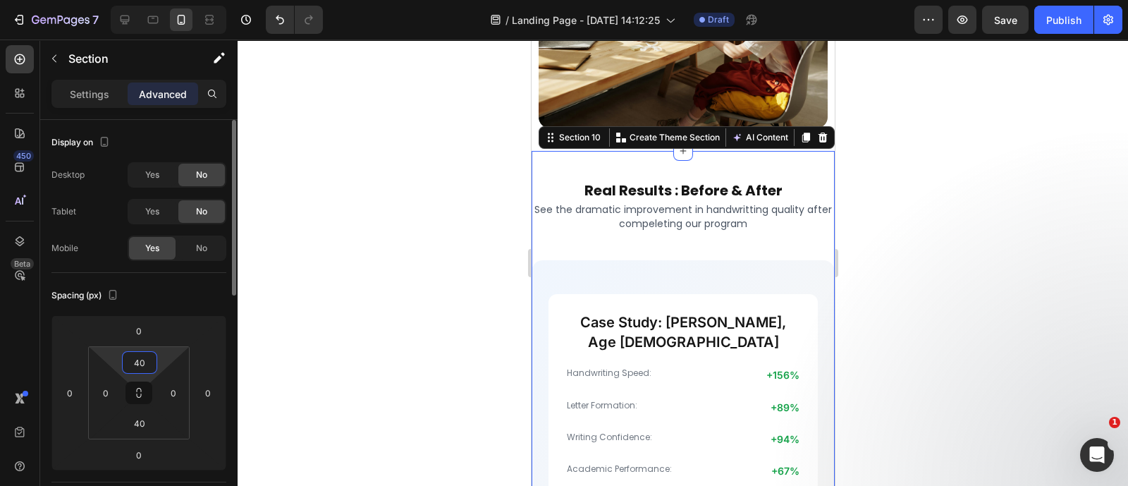
click at [148, 362] on input "40" at bounding box center [139, 362] width 28 height 21
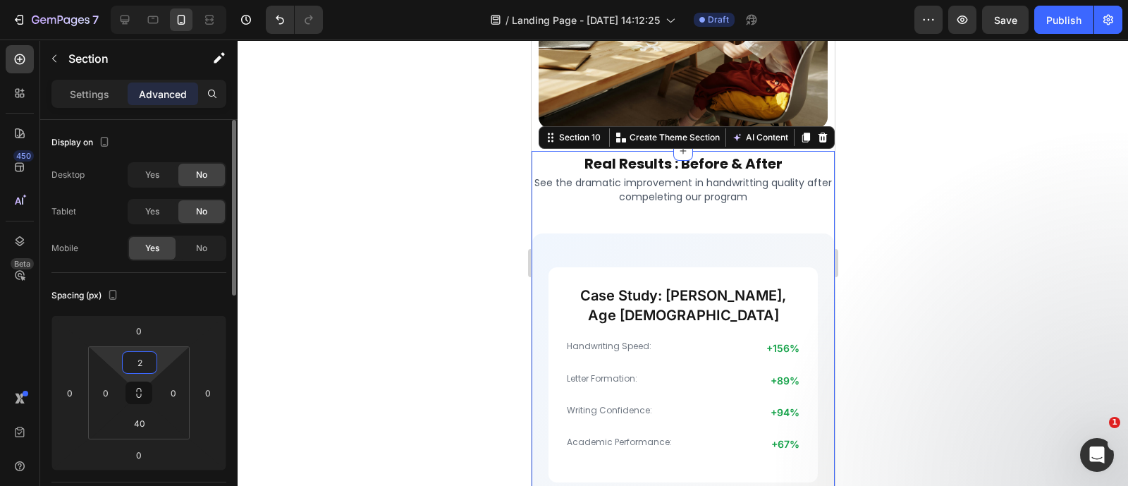
type input "20"
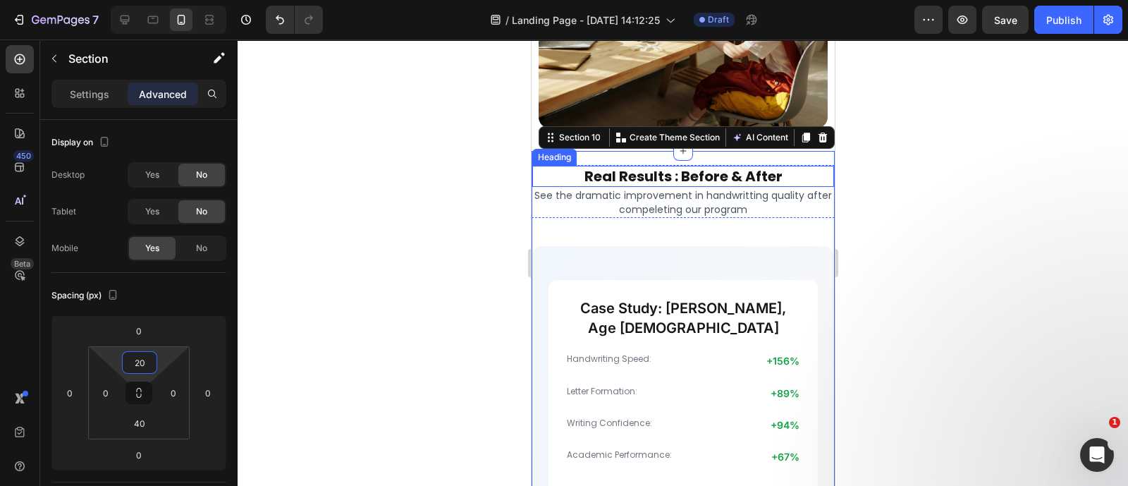
click at [805, 172] on h2 "Real Results : Before & After" at bounding box center [682, 176] width 302 height 21
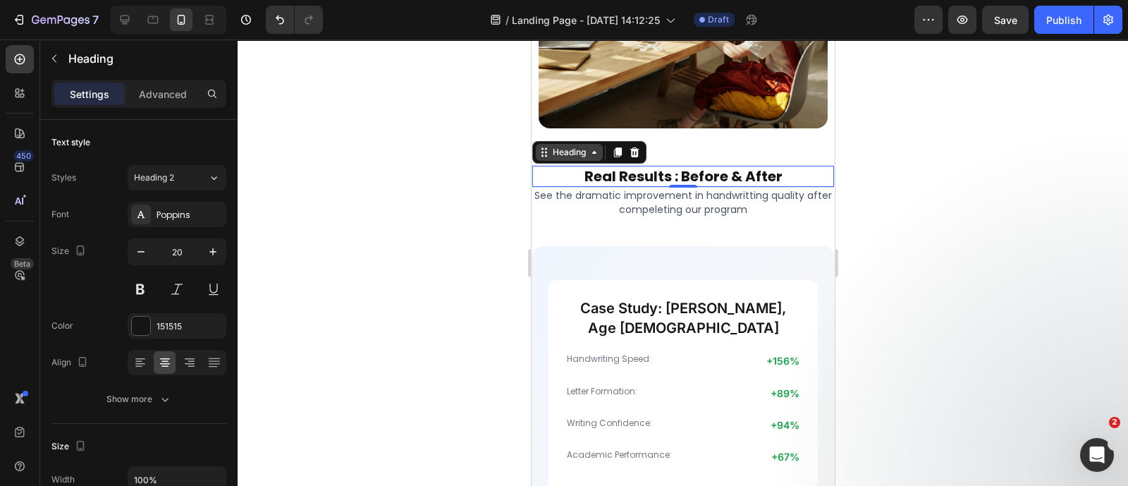
click at [553, 159] on div "Heading" at bounding box center [568, 152] width 39 height 13
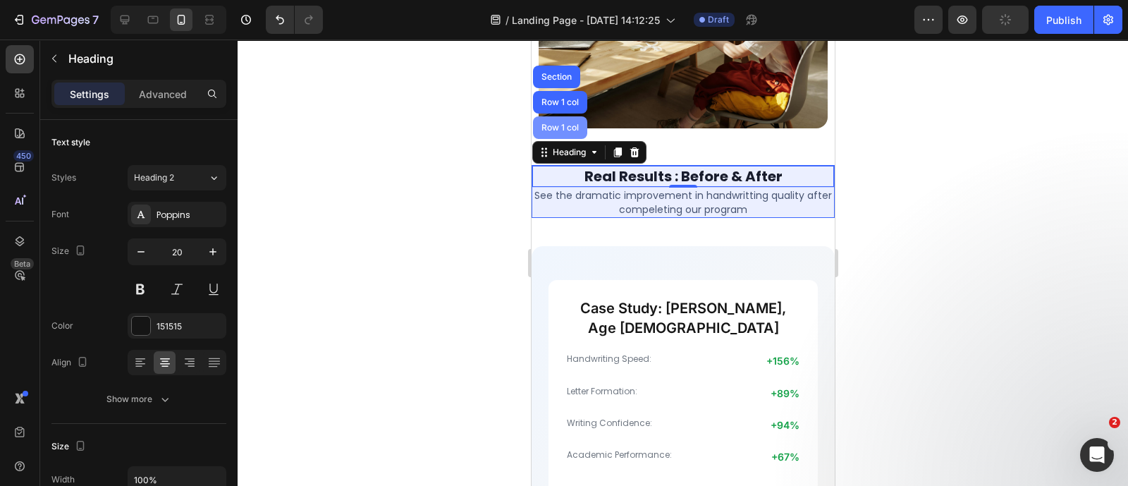
click at [551, 125] on div "Row 1 col" at bounding box center [559, 127] width 54 height 23
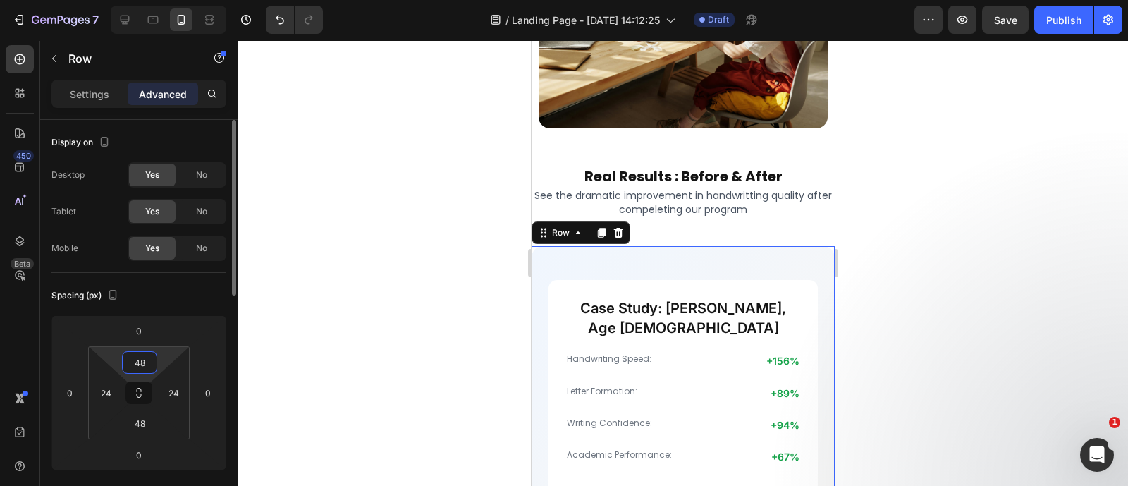
click at [148, 358] on input "48" at bounding box center [139, 362] width 28 height 21
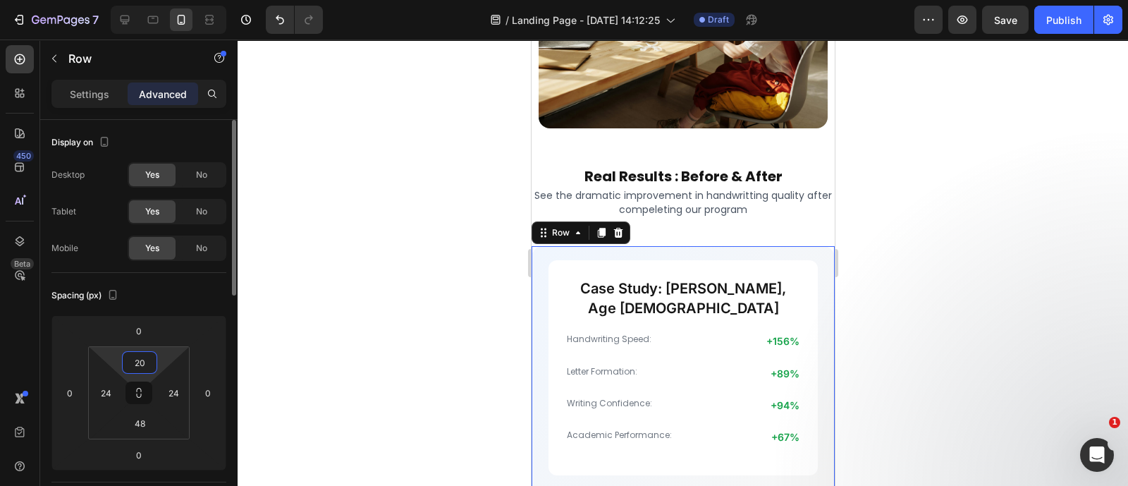
type input "2"
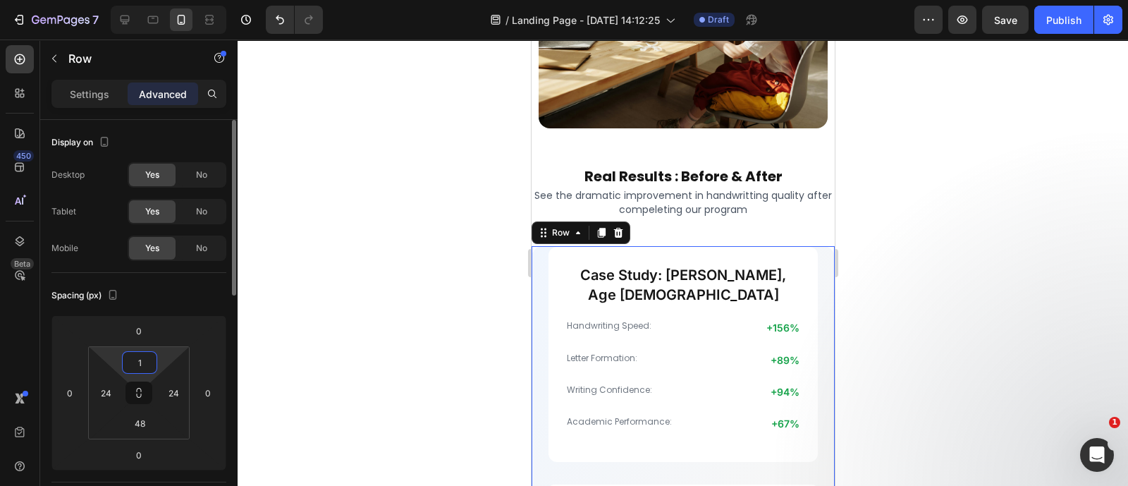
type input "15"
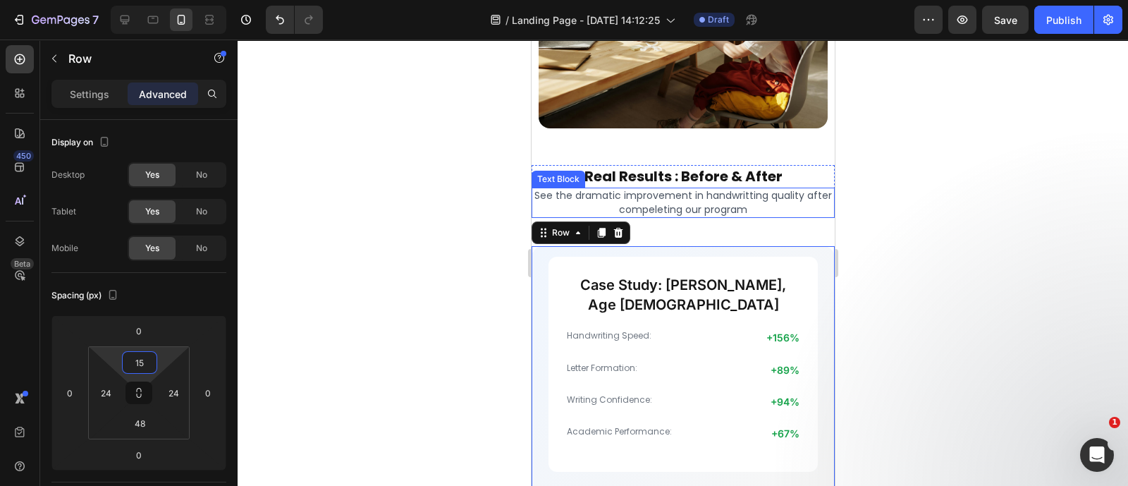
click at [677, 202] on p "See the dramatic improvement in handwritting quality after compeleting our prog…" at bounding box center [682, 202] width 300 height 27
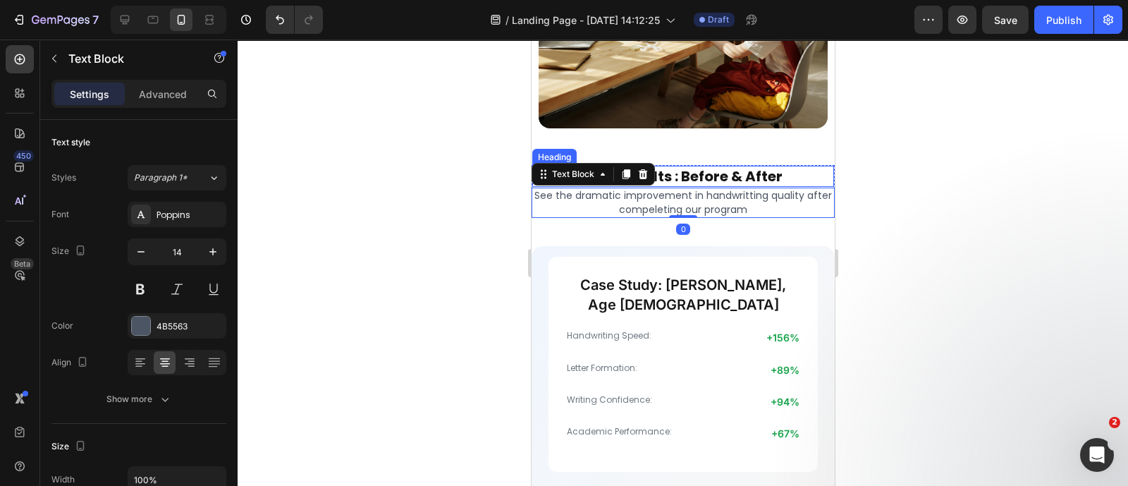
click at [694, 170] on h2 "Real Results : Before & After" at bounding box center [682, 176] width 302 height 21
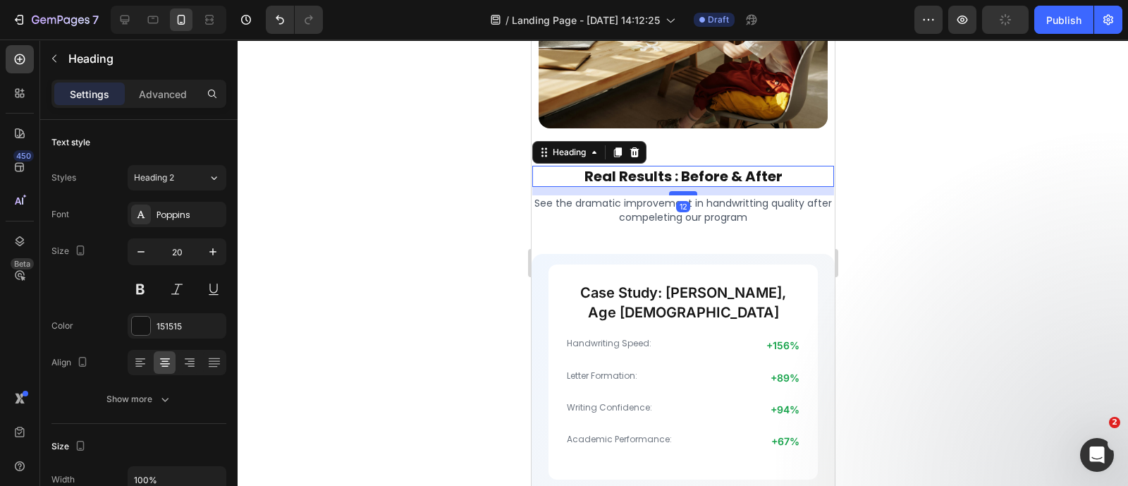
drag, startPoint x: 674, startPoint y: 189, endPoint x: 675, endPoint y: 197, distance: 8.5
click at [675, 195] on div at bounding box center [682, 193] width 28 height 4
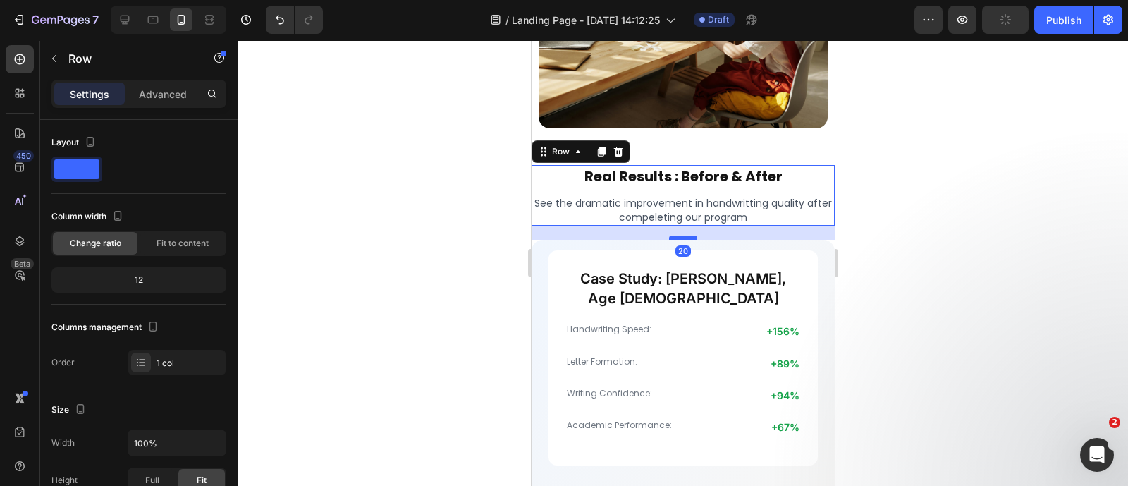
drag, startPoint x: 678, startPoint y: 257, endPoint x: 682, endPoint y: 242, distance: 14.5
click at [682, 240] on div at bounding box center [682, 237] width 28 height 4
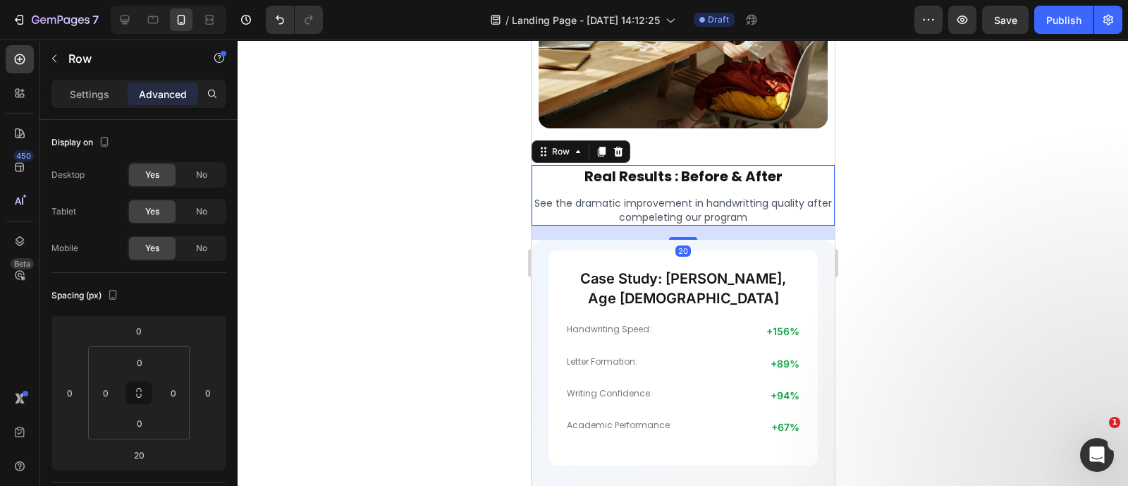
click at [1052, 286] on div at bounding box center [683, 262] width 890 height 446
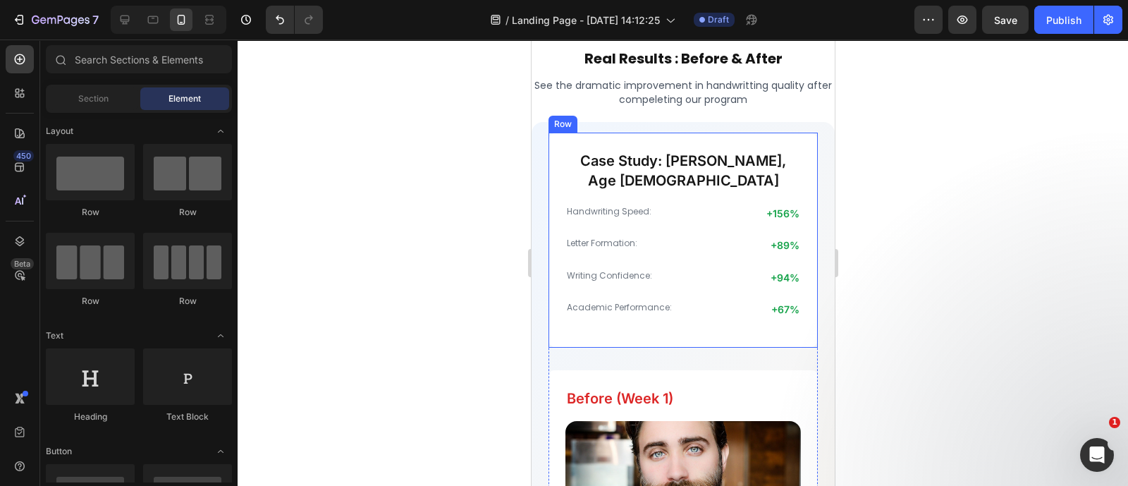
scroll to position [3443, 0]
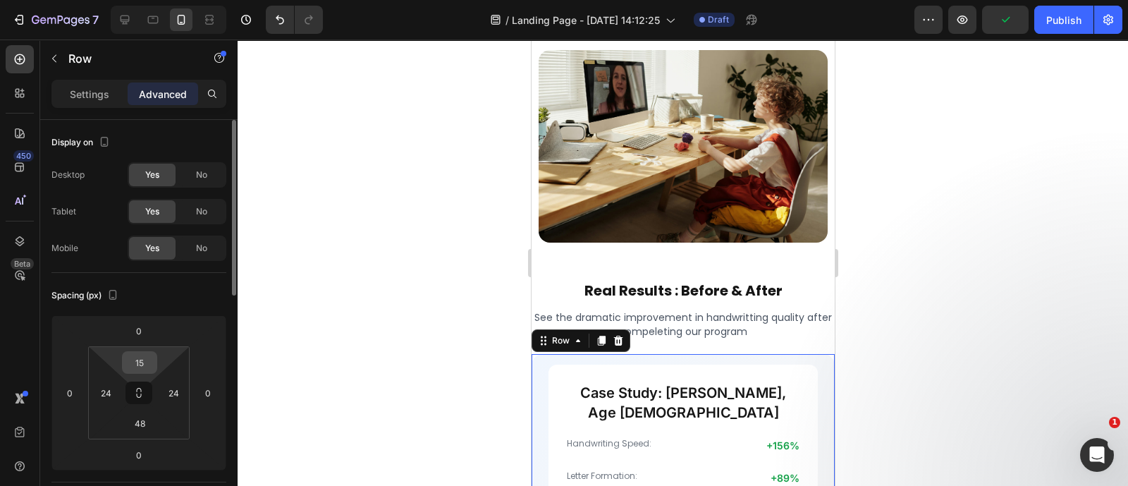
click at [153, 357] on input "15" at bounding box center [139, 362] width 28 height 21
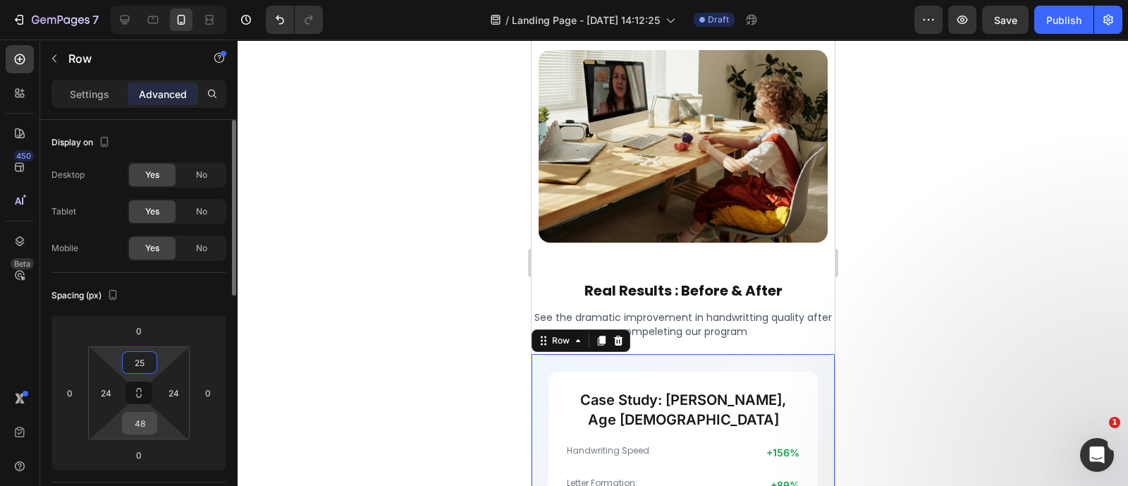
type input "25"
click at [145, 421] on input "48" at bounding box center [139, 422] width 28 height 21
type input "25"
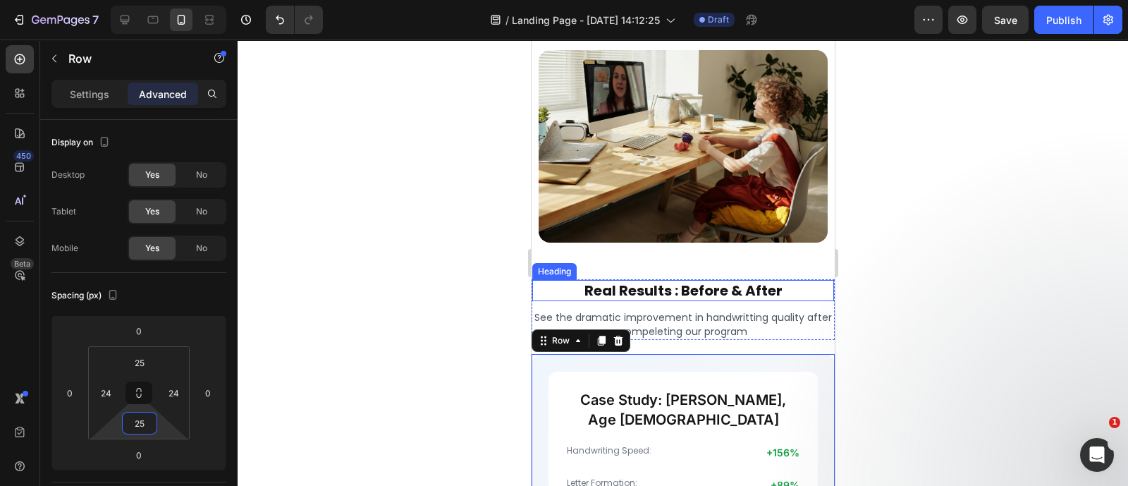
click at [640, 288] on strong "Real Results : Before & After" at bounding box center [683, 291] width 198 height 20
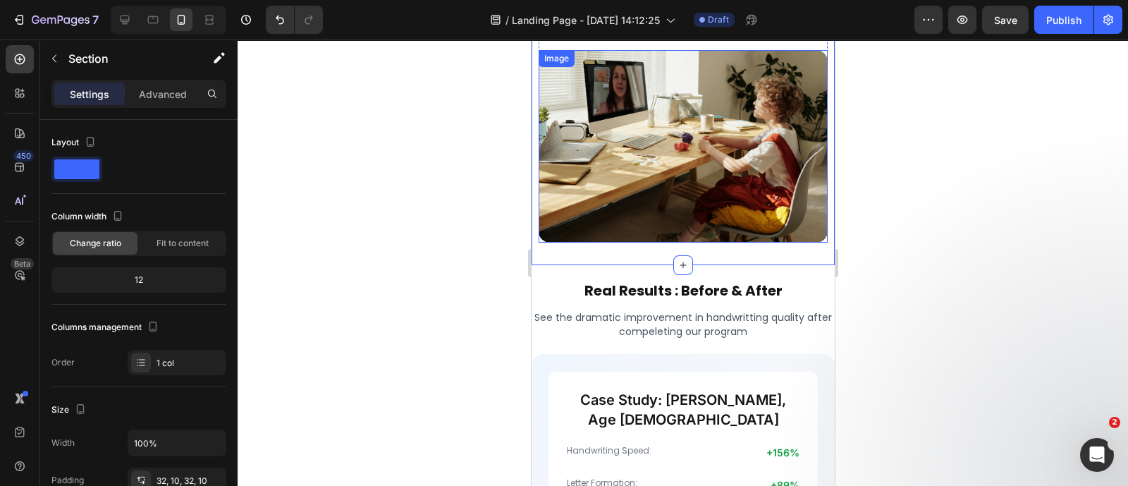
click at [697, 233] on img at bounding box center [682, 146] width 289 height 192
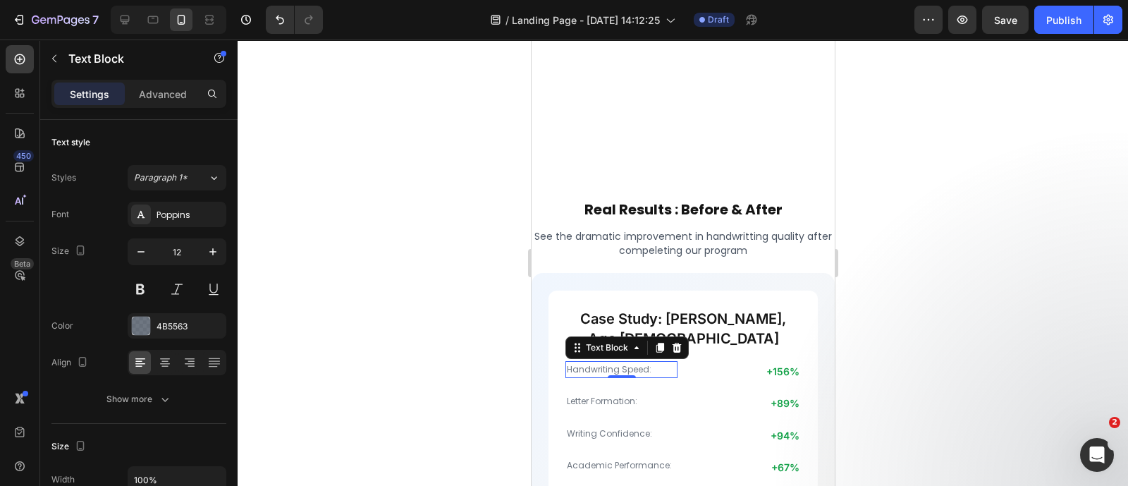
scroll to position [3861, 0]
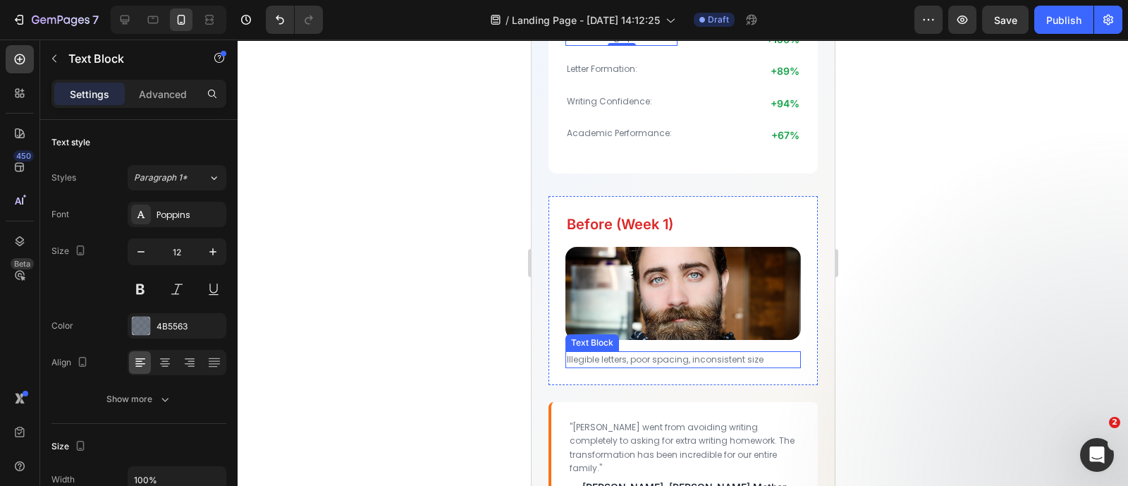
click at [646, 352] on p "Illegible letters, poor spacing, inconsistent size" at bounding box center [682, 359] width 233 height 14
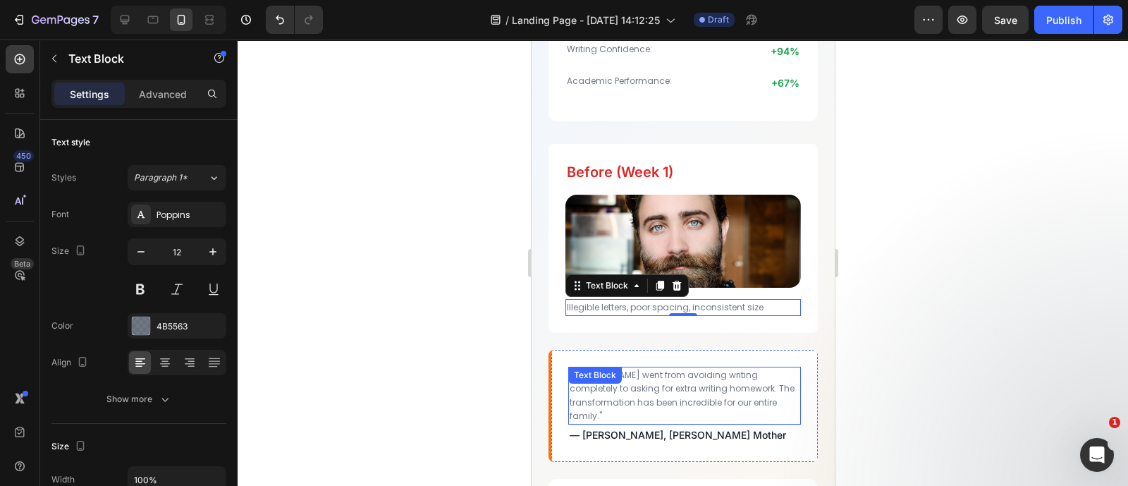
scroll to position [3926, 0]
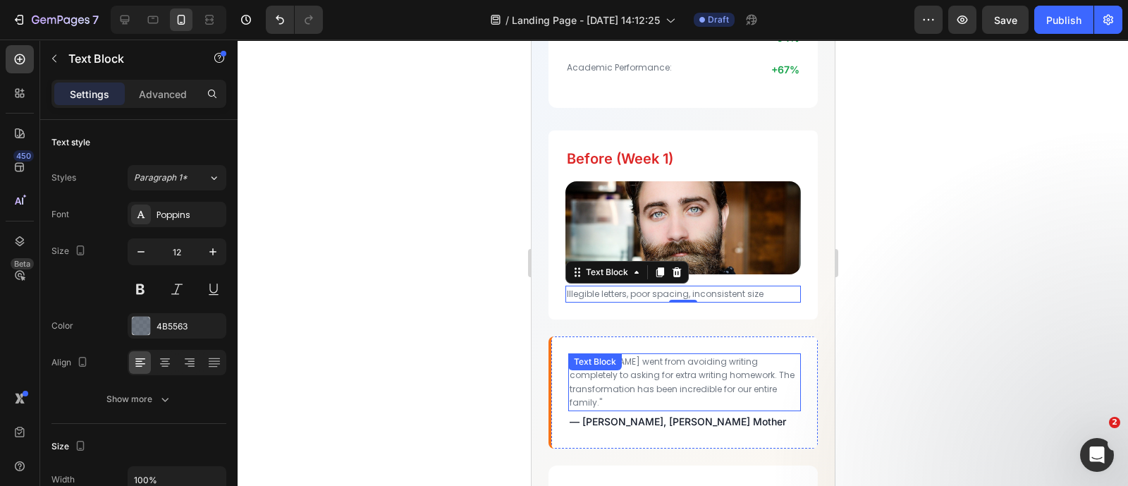
click at [710, 369] on p ""[PERSON_NAME] went from avoiding writing completely to asking for extra writin…" at bounding box center [684, 382] width 230 height 55
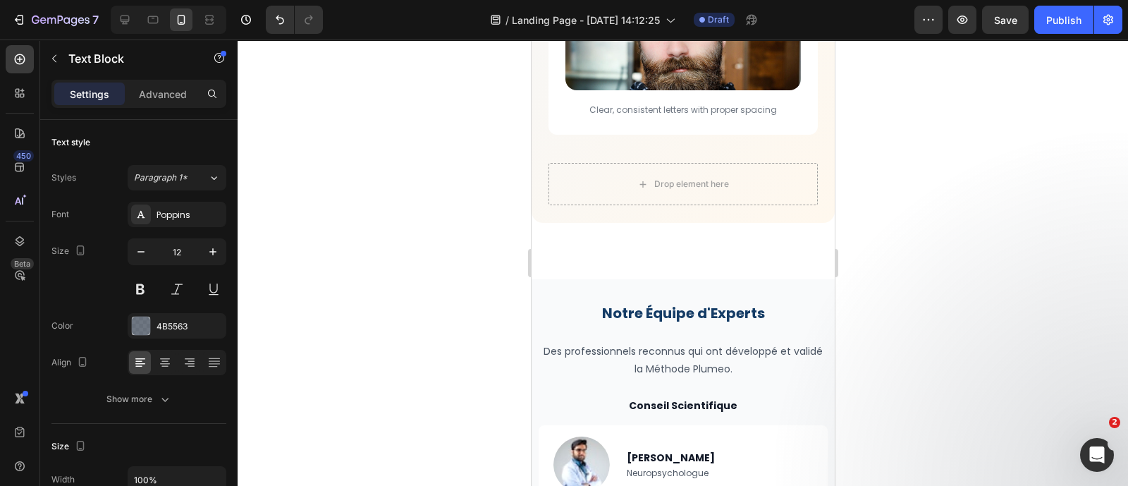
scroll to position [4477, 0]
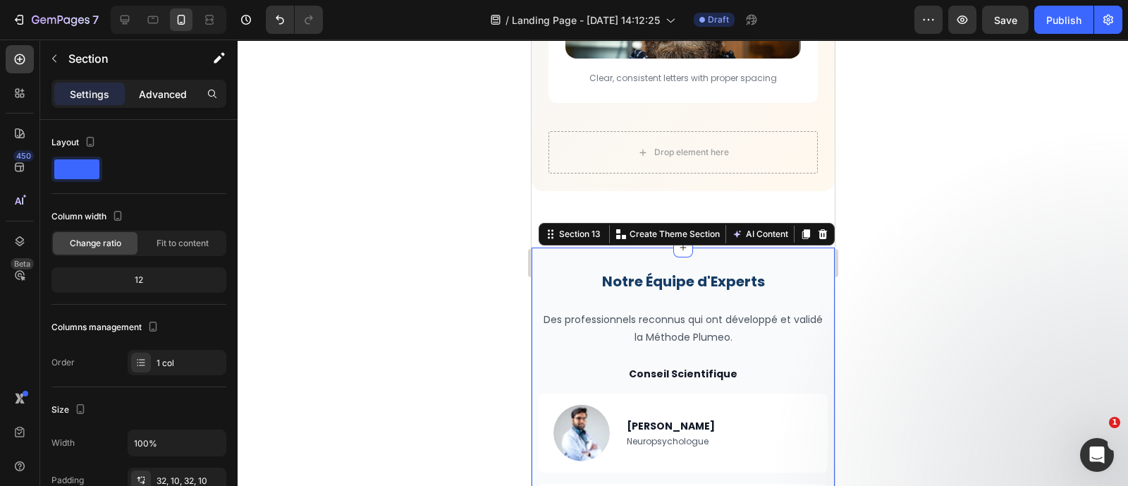
click at [164, 96] on p "Advanced" at bounding box center [163, 94] width 48 height 15
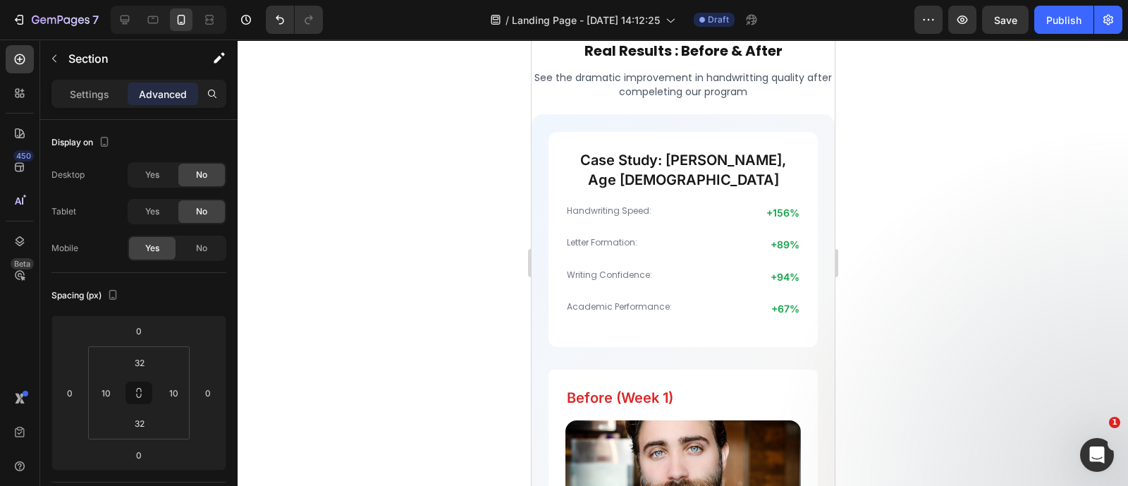
scroll to position [3443, 0]
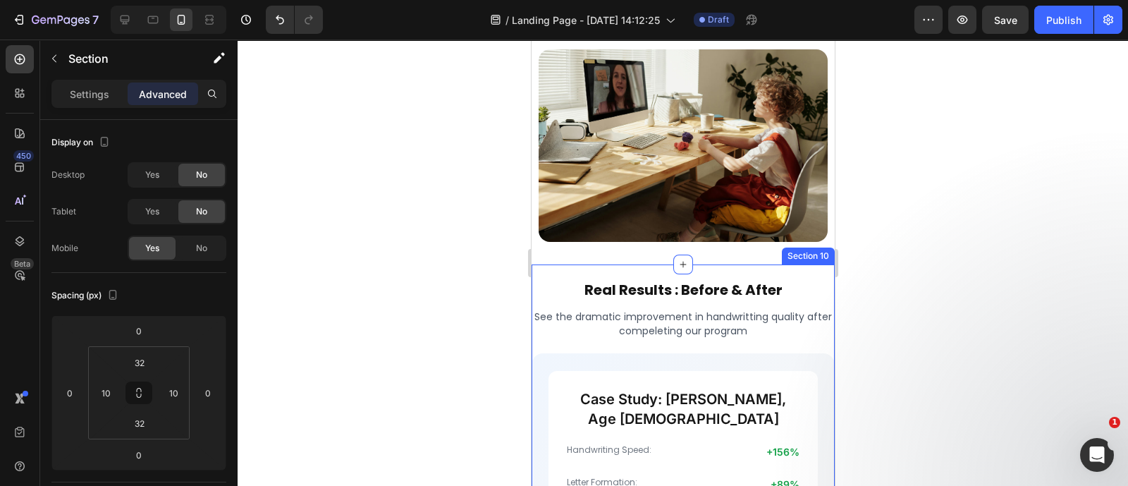
click at [803, 264] on div "Section 10" at bounding box center [807, 255] width 53 height 17
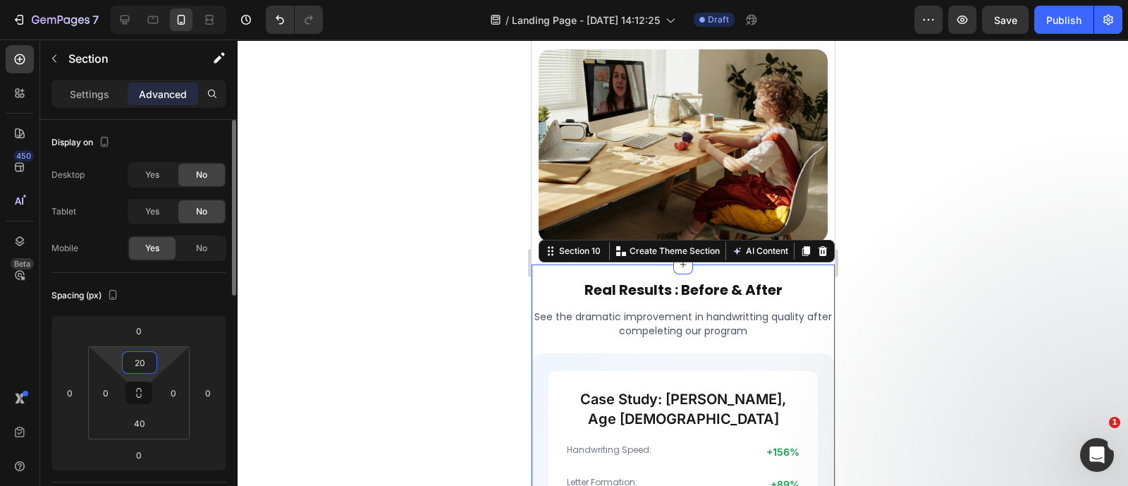
click at [142, 359] on input "20" at bounding box center [139, 362] width 28 height 21
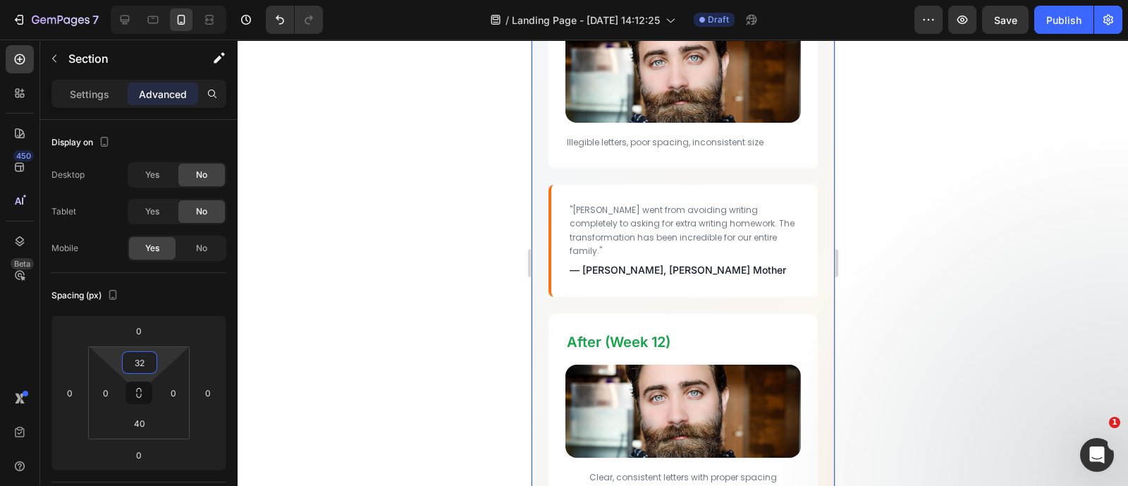
scroll to position [4265, 0]
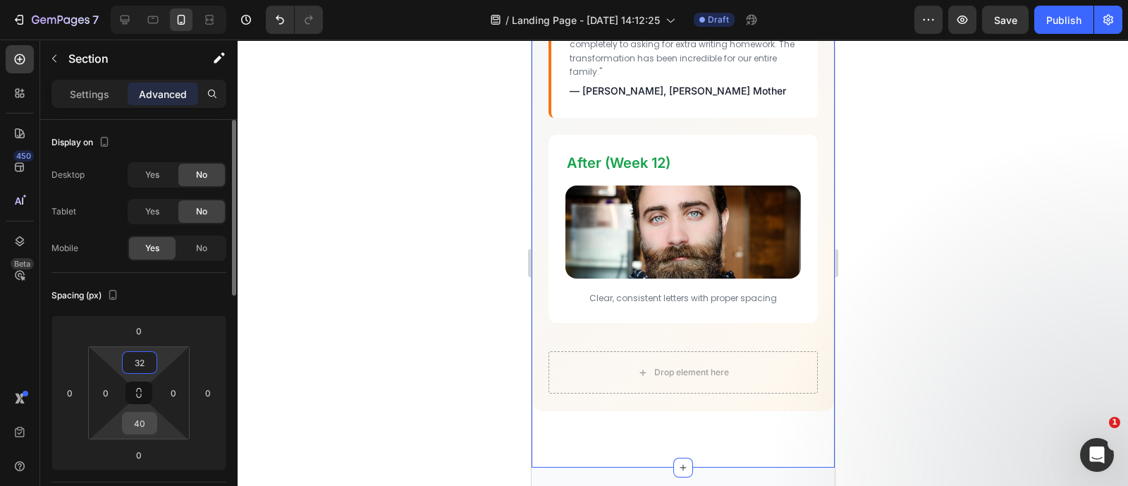
type input "32"
click at [147, 422] on input "40" at bounding box center [139, 422] width 28 height 21
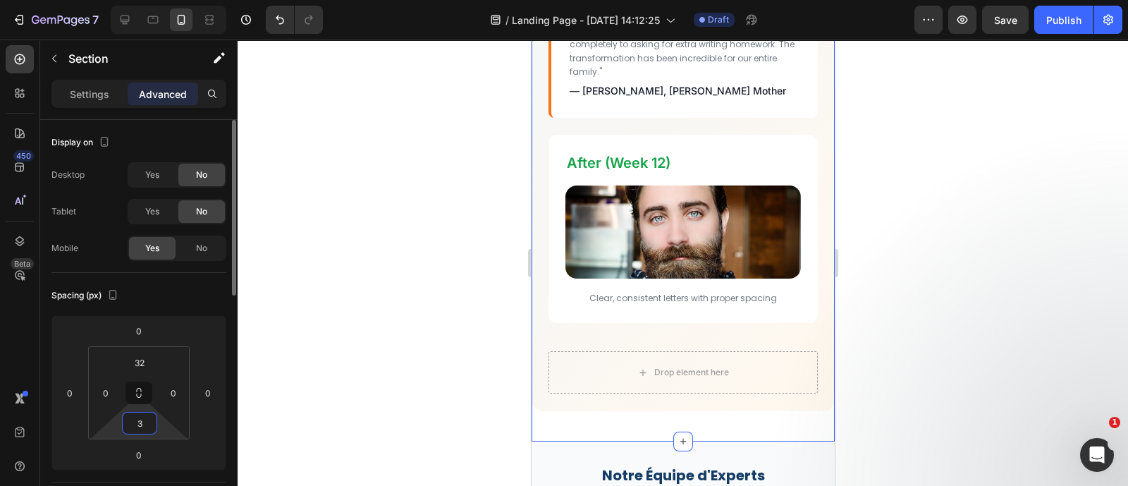
type input "32"
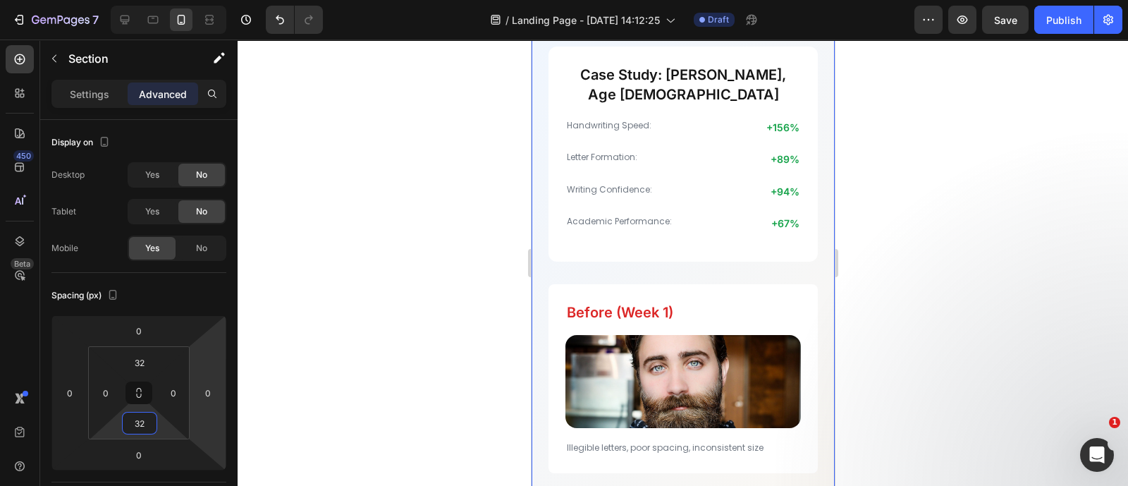
scroll to position [3485, 0]
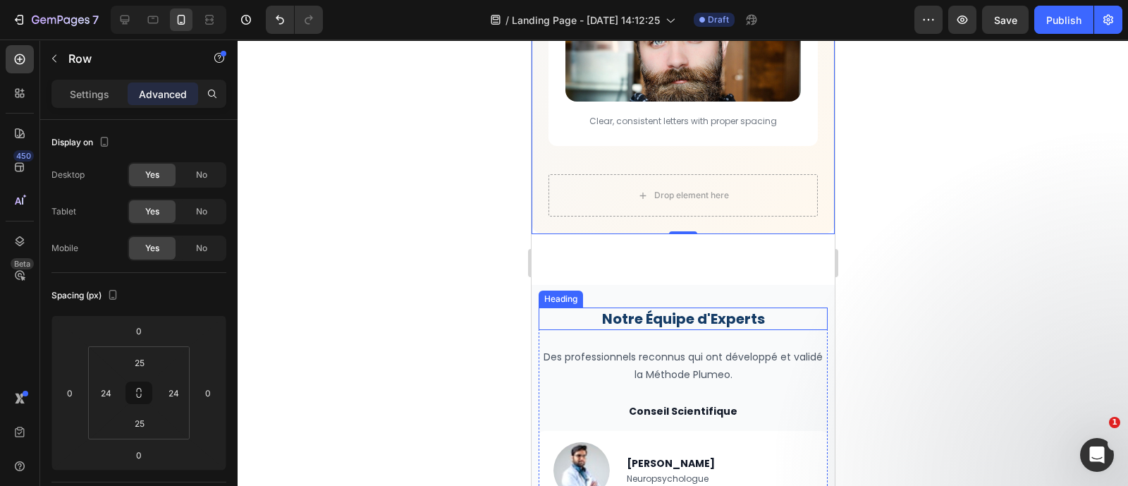
scroll to position [4417, 0]
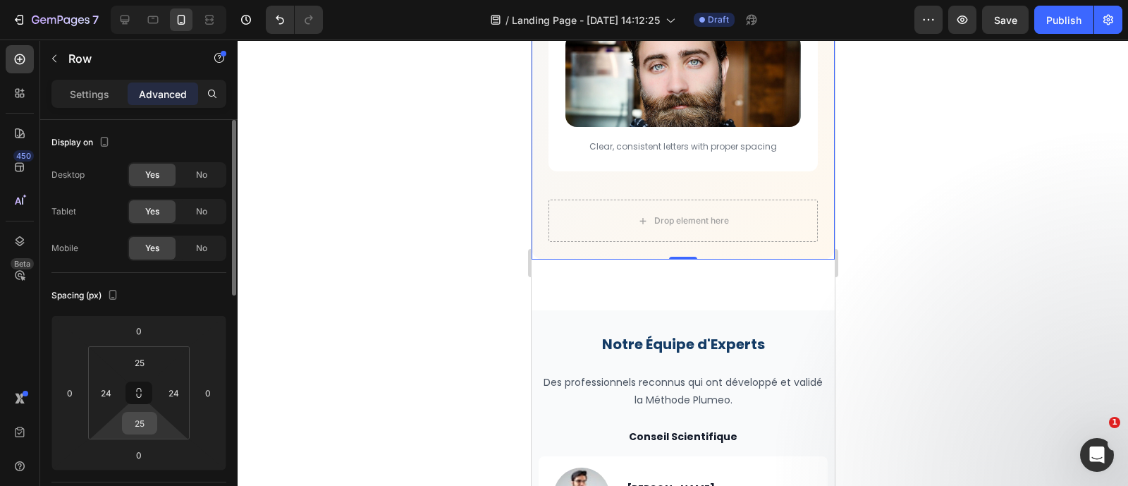
click at [147, 422] on input "25" at bounding box center [139, 422] width 28 height 21
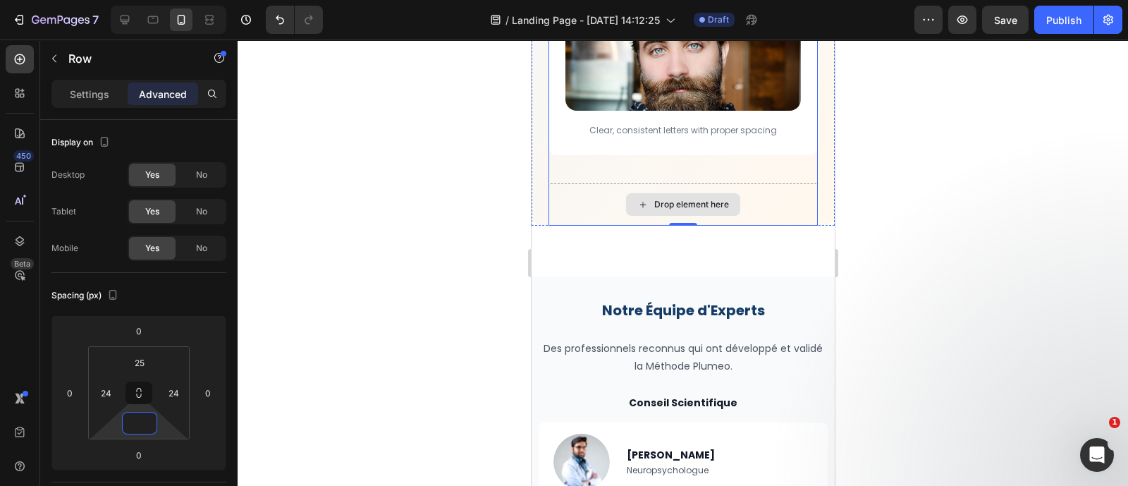
scroll to position [4413, 0]
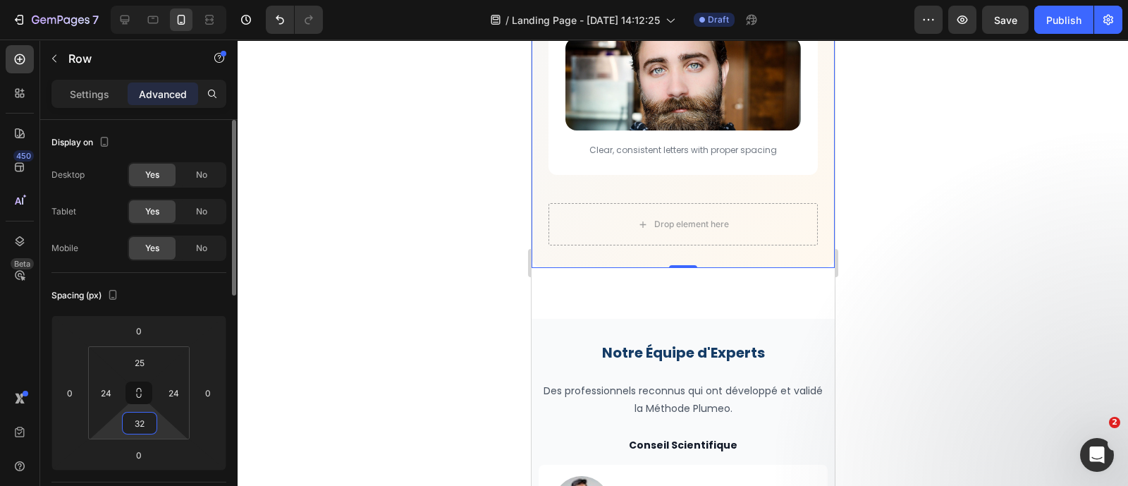
type input "3"
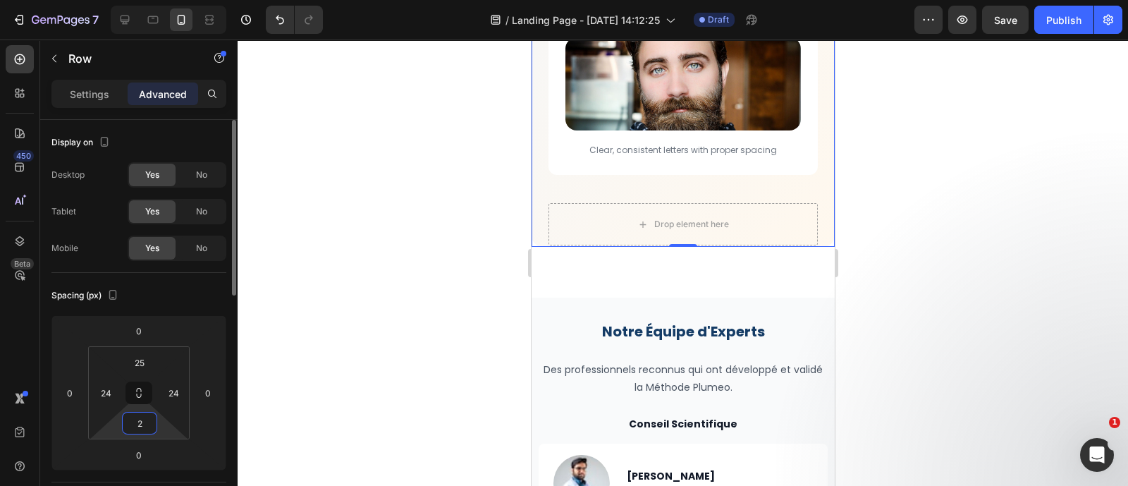
type input "25"
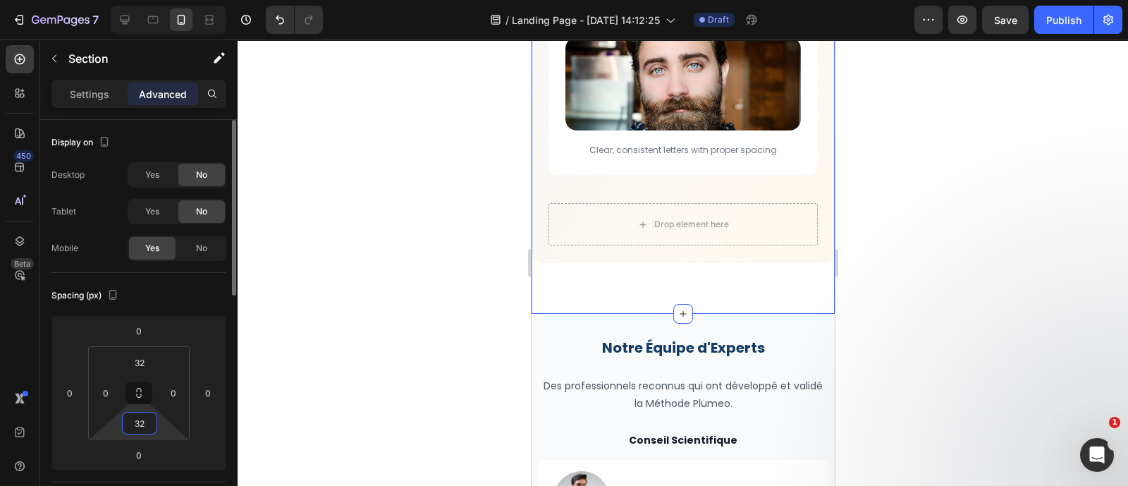
click at [140, 422] on input "32" at bounding box center [139, 422] width 28 height 21
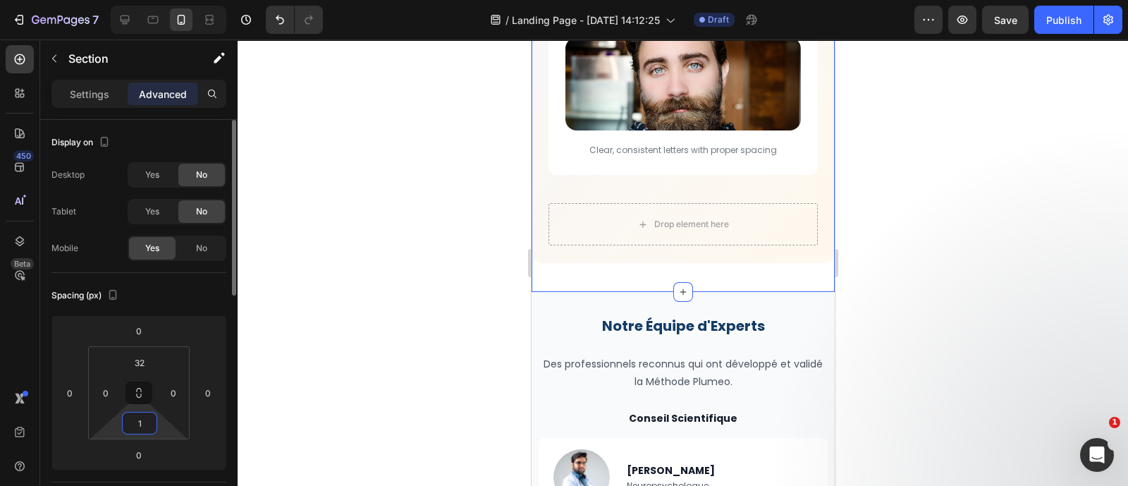
type input "10"
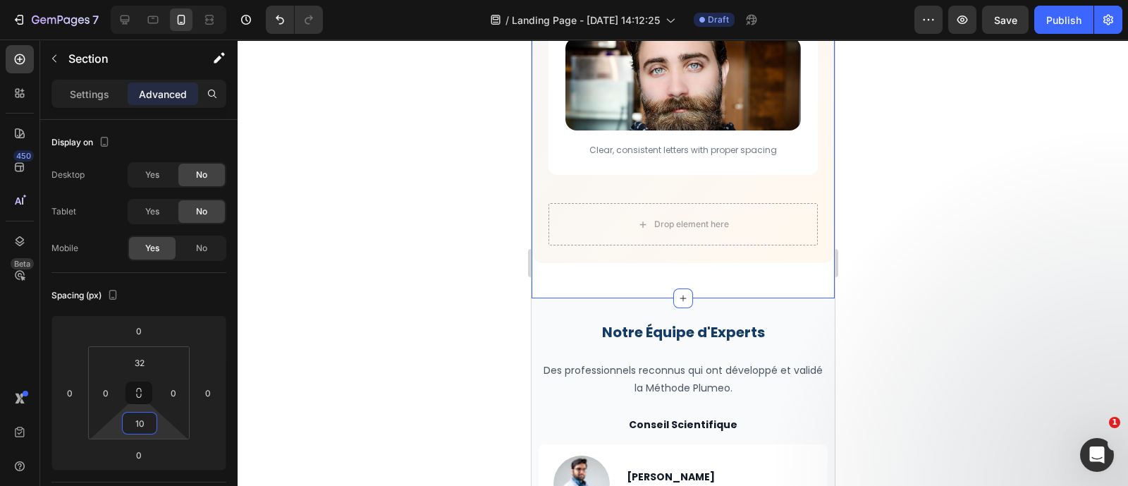
click at [930, 316] on div at bounding box center [683, 262] width 890 height 446
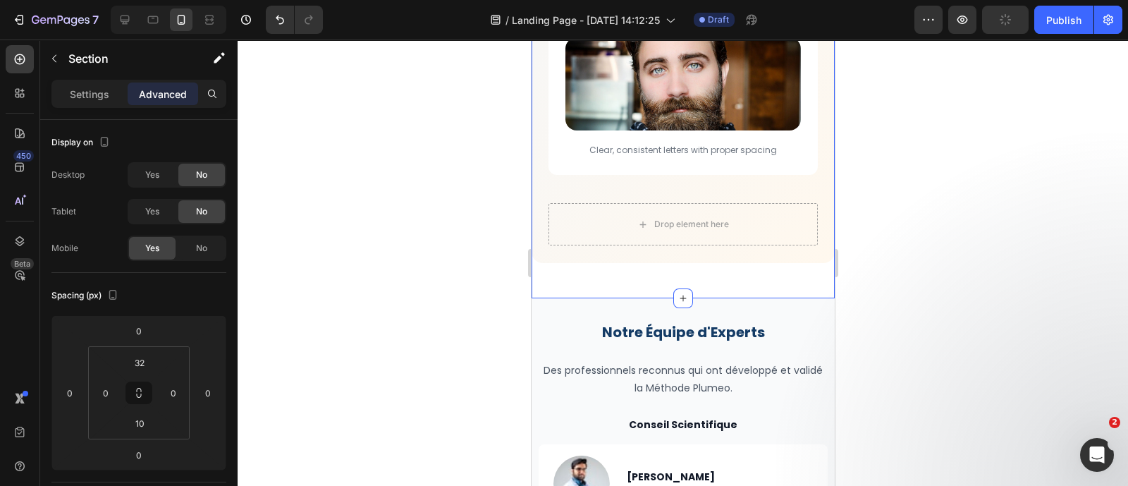
scroll to position [4514, 0]
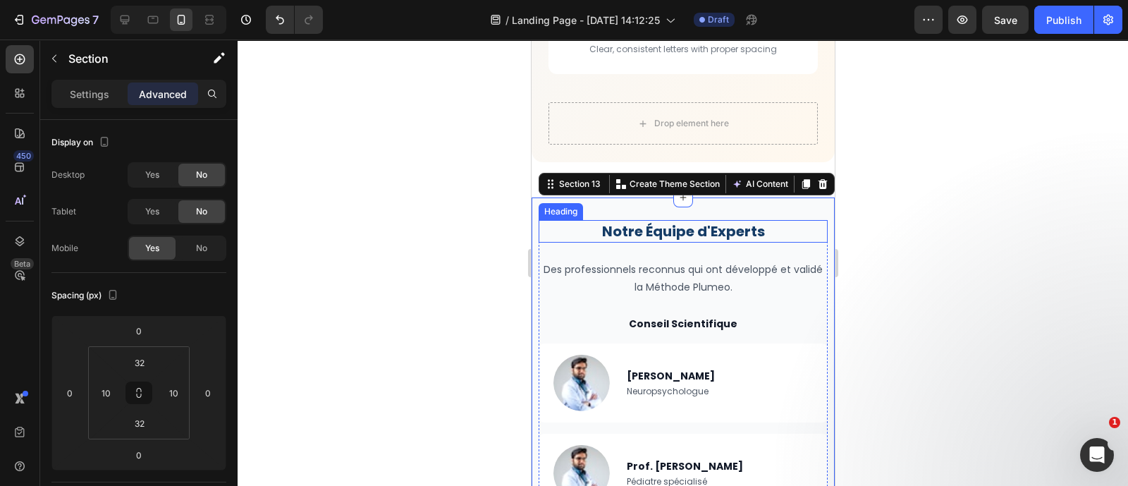
click at [634, 220] on h2 "Notre Équipe d'Experts" at bounding box center [682, 231] width 289 height 23
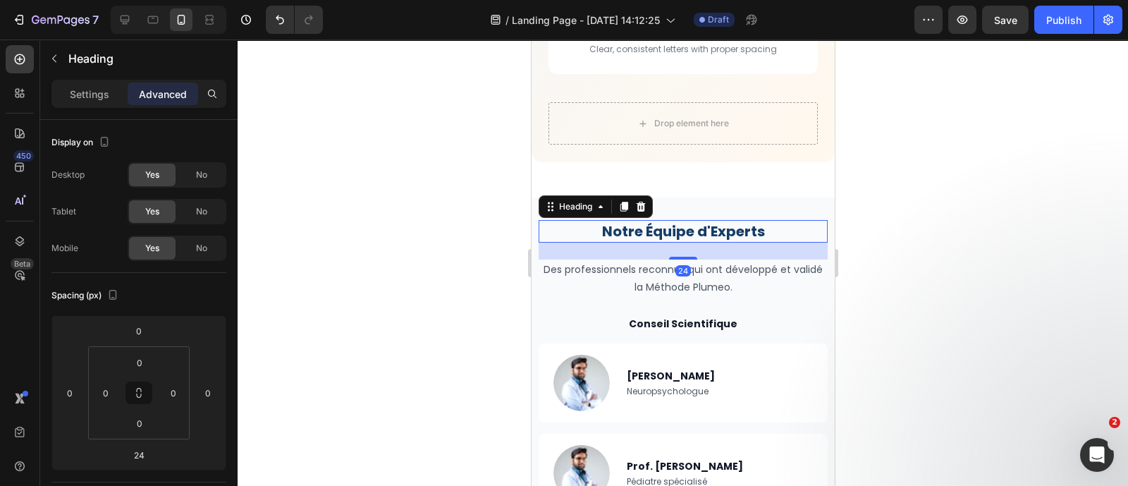
click at [608, 242] on div "24" at bounding box center [682, 250] width 289 height 17
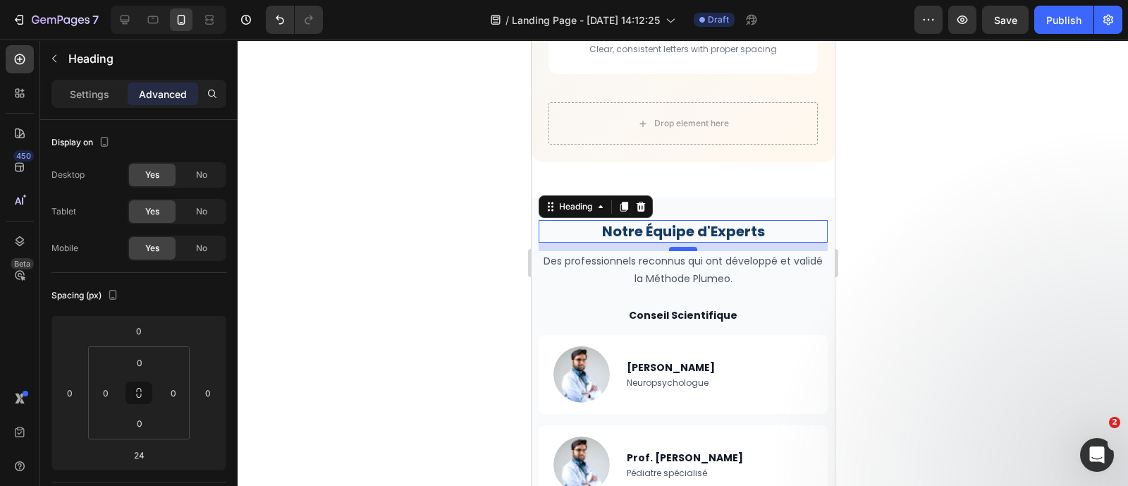
click at [671, 247] on div at bounding box center [682, 249] width 28 height 4
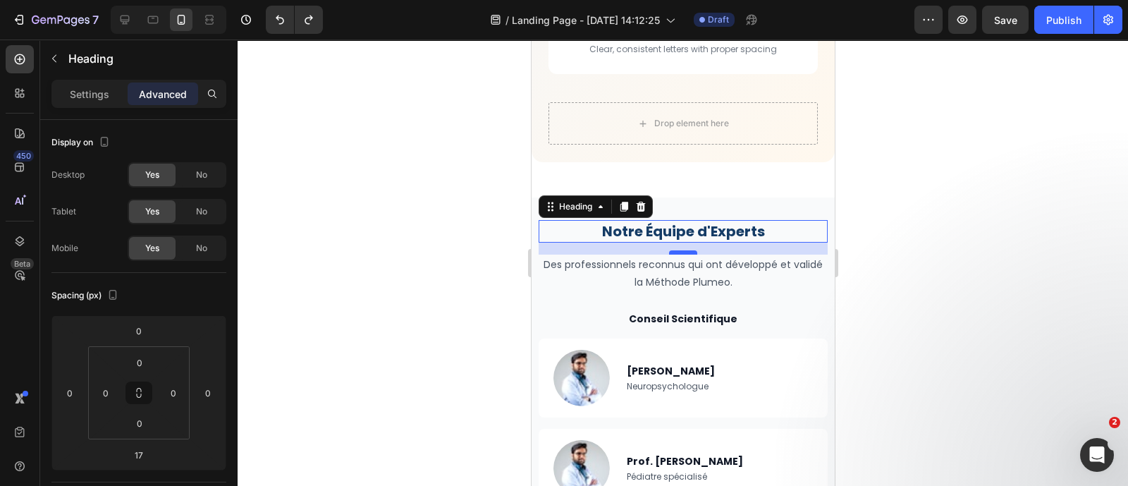
type input "24"
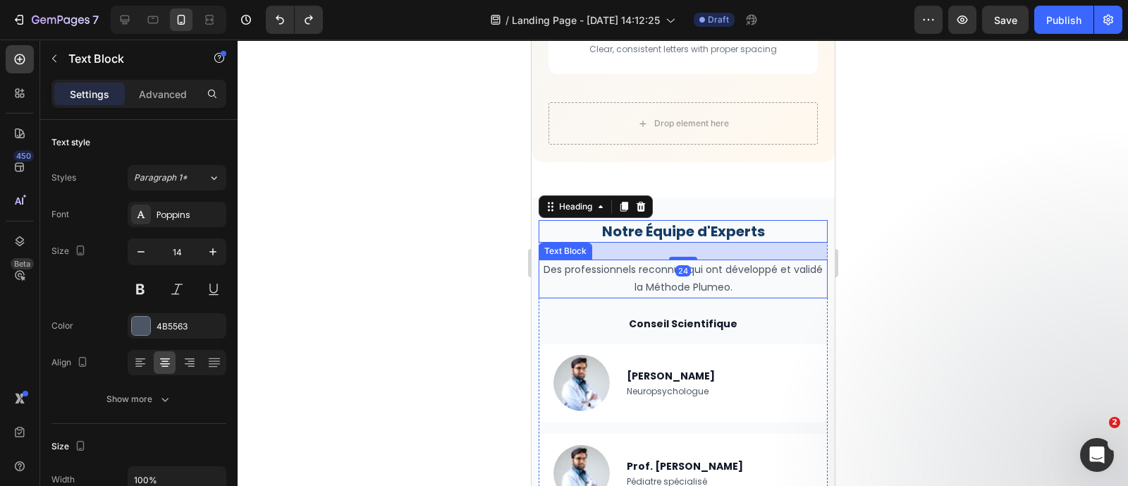
click at [717, 261] on p "Des professionnels reconnus qui ont développé et validé la Méthode Plumeo." at bounding box center [682, 278] width 286 height 35
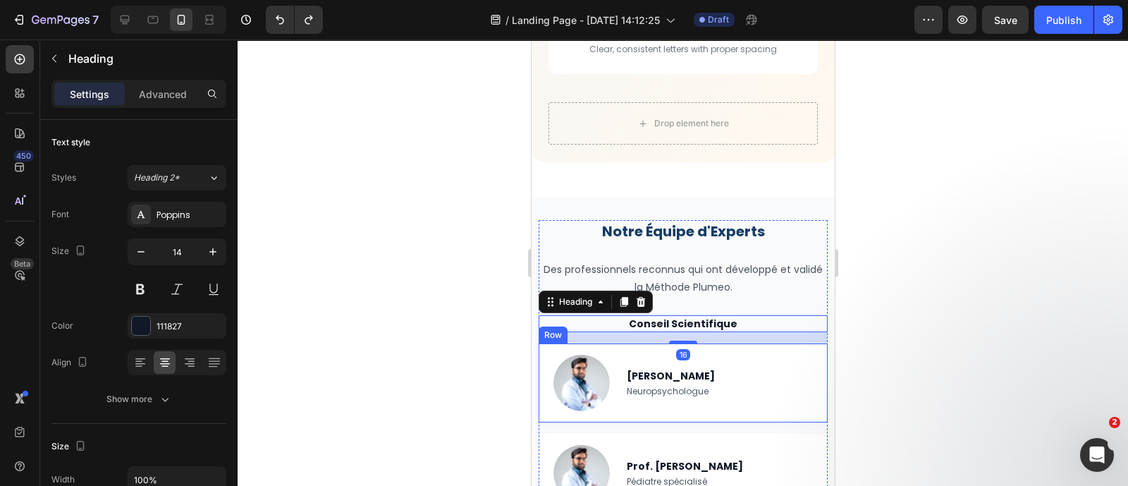
click at [737, 355] on div "Dr. Marie Dubois Heading Neuropsychologue Text Block" at bounding box center [721, 383] width 192 height 56
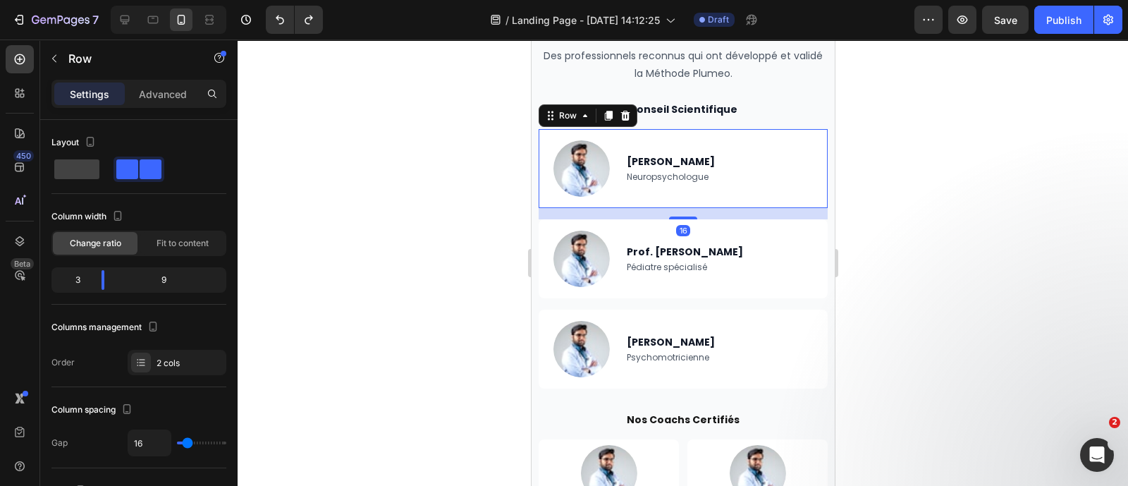
scroll to position [4690, 0]
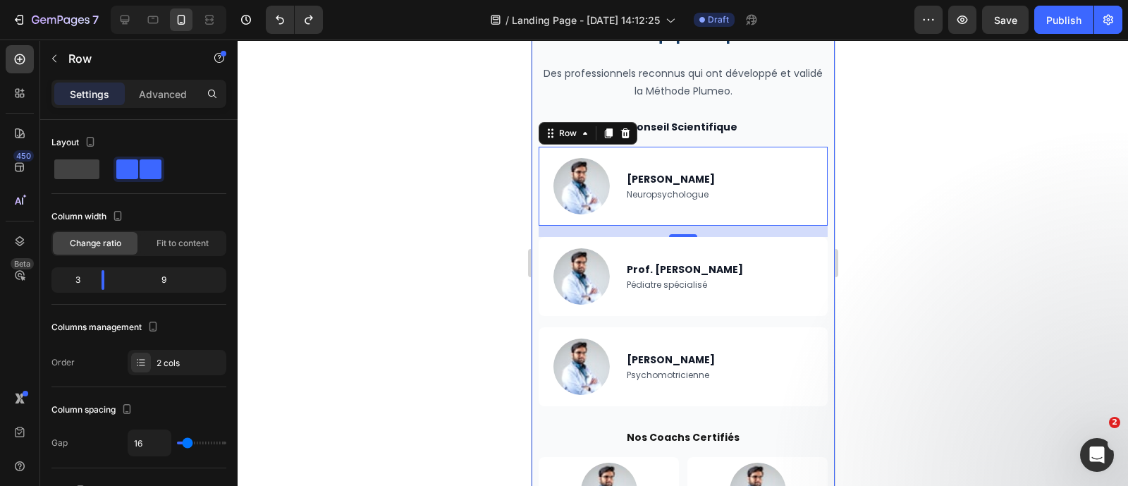
click at [816, 399] on div "Notre Équipe d'Experts Heading Des professionnels reconnus qui ont développé et…" at bounding box center [682, 355] width 303 height 709
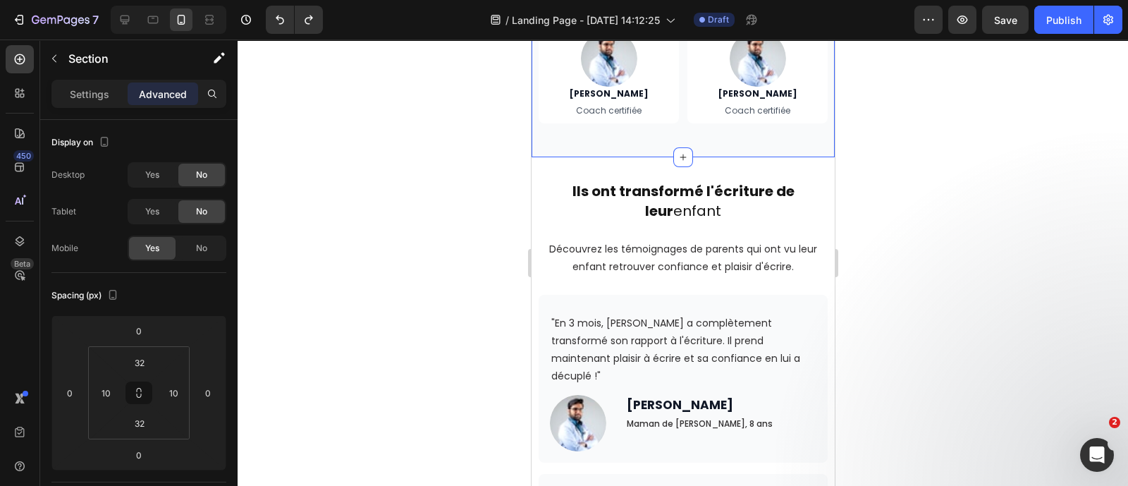
scroll to position [5244, 0]
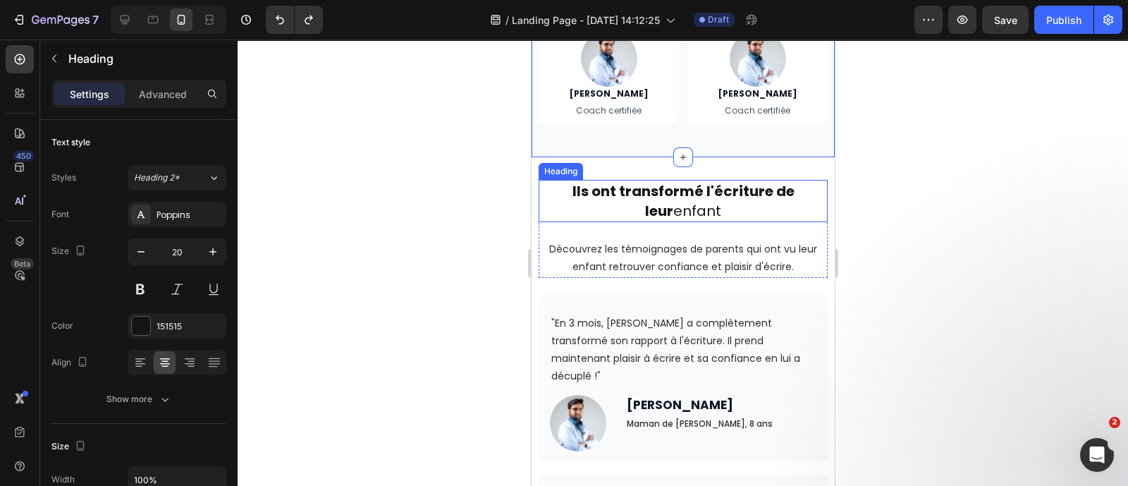
click at [712, 206] on h2 "Ils ont transformé l'écriture de leur enfant" at bounding box center [682, 201] width 289 height 42
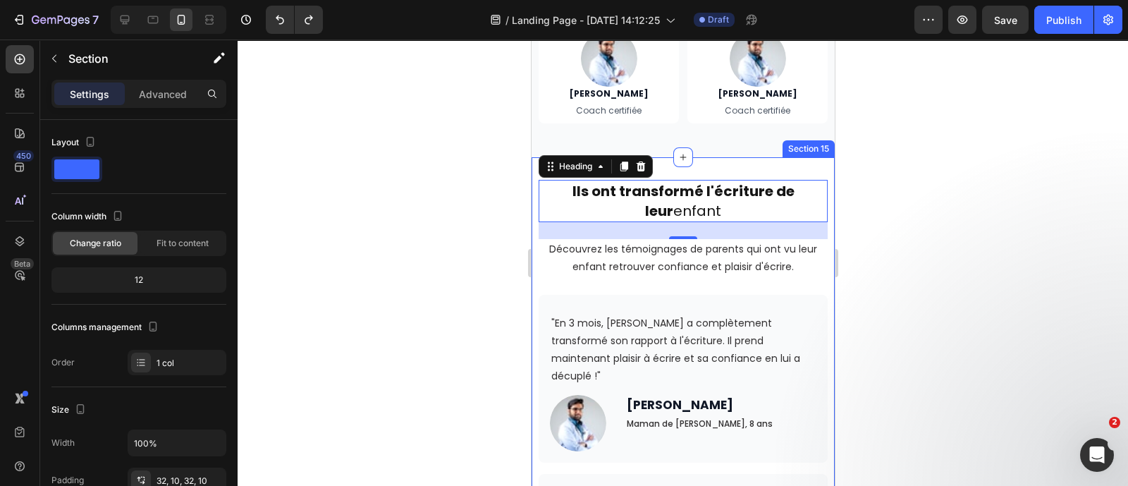
click at [805, 290] on div "Ils ont transformé l'écriture de leur enfant Heading 24 Découvrez les témoignag…" at bounding box center [682, 483] width 289 height 606
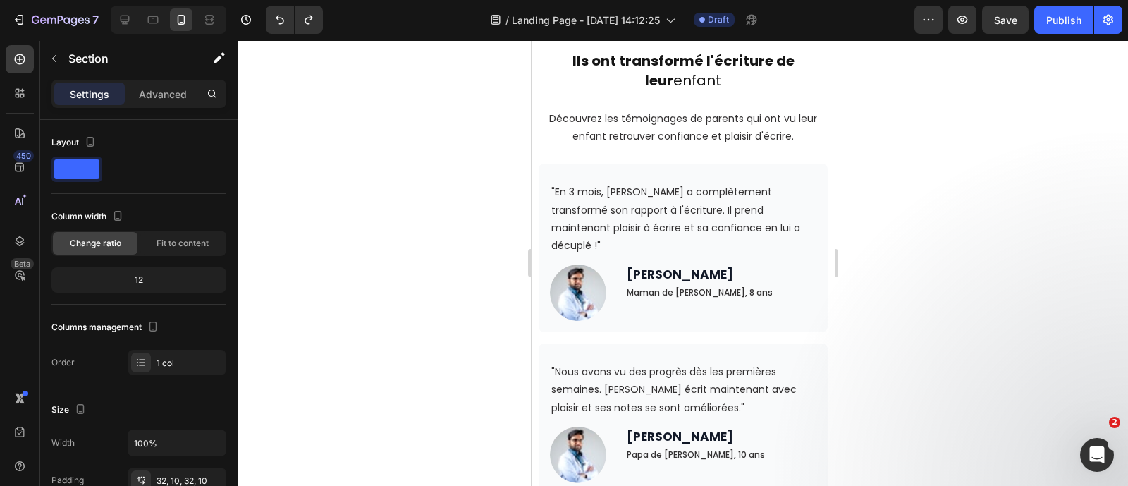
scroll to position [5815, 0]
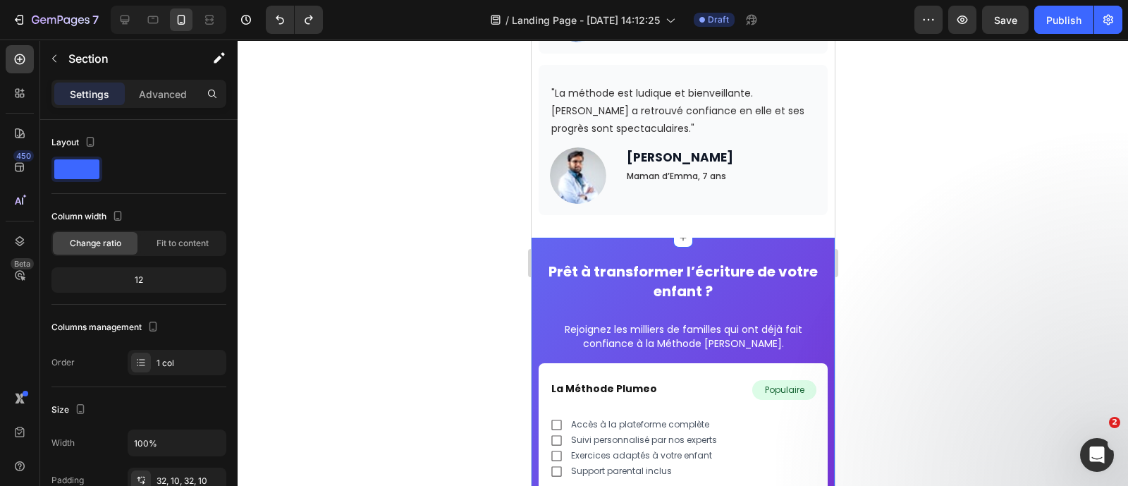
click at [735, 238] on div "Prêt à transformer l’écriture de votre enfant ? Heading Rejoignez les milliers …" at bounding box center [682, 474] width 303 height 473
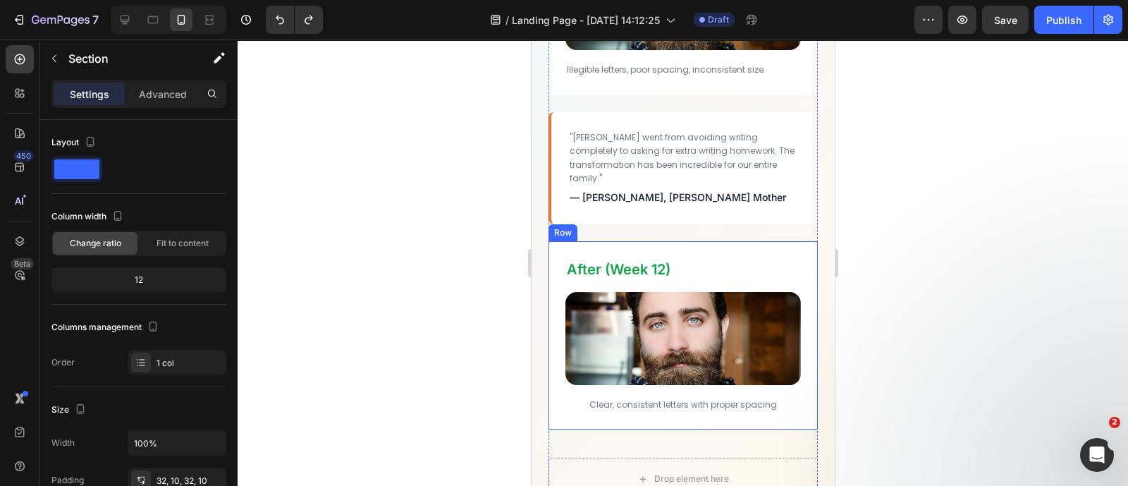
scroll to position [4238, 0]
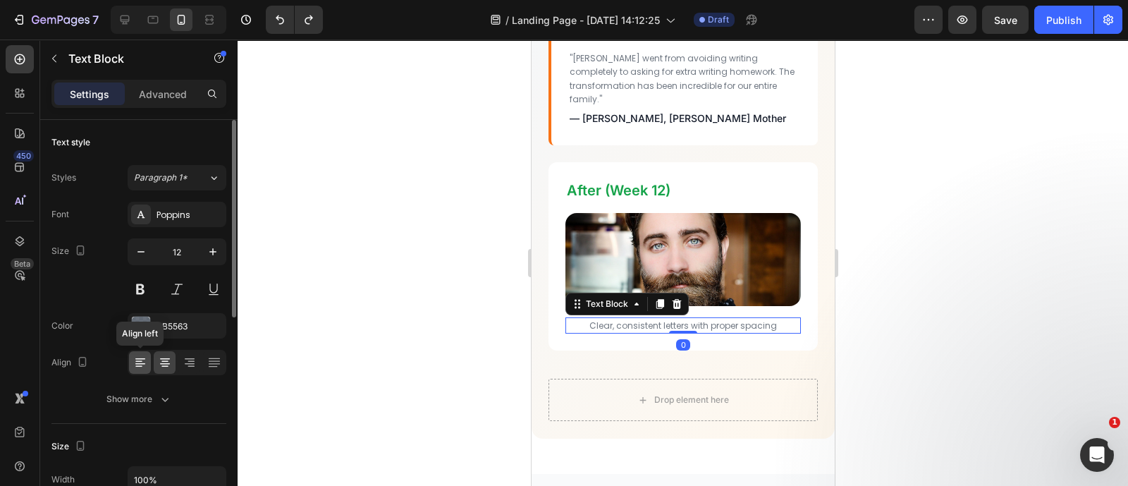
click at [140, 363] on icon at bounding box center [140, 363] width 10 height 1
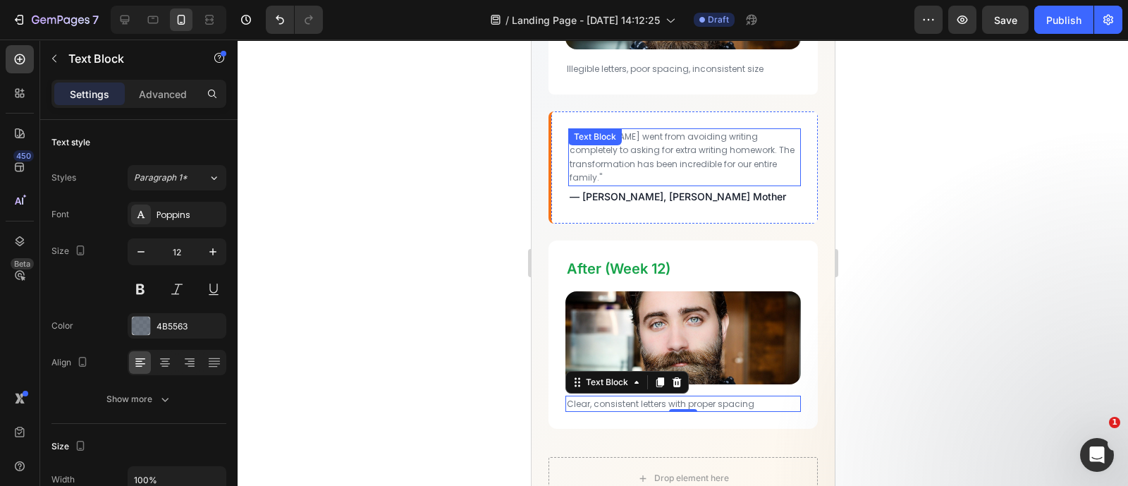
scroll to position [4164, 0]
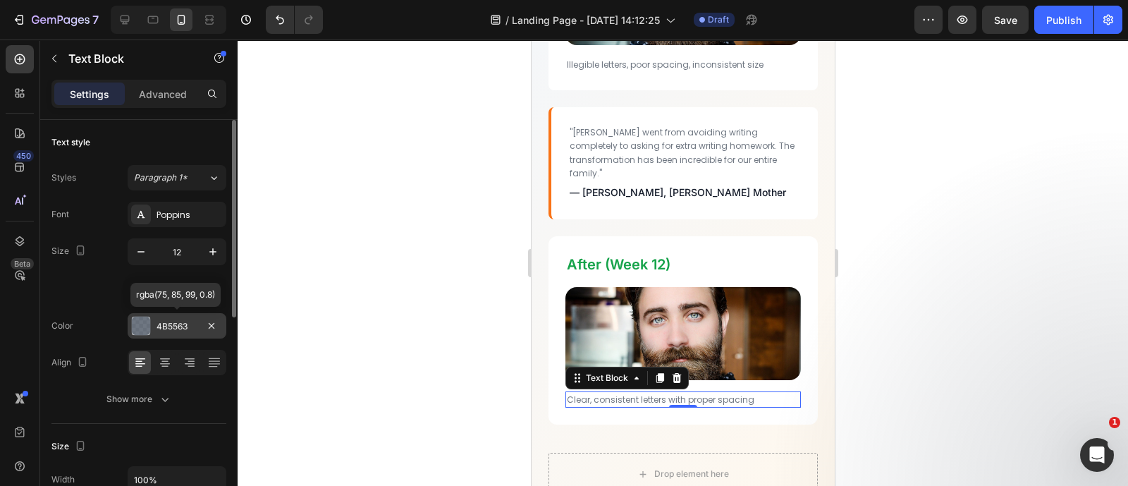
click at [180, 329] on div "4B5563" at bounding box center [176, 326] width 41 height 13
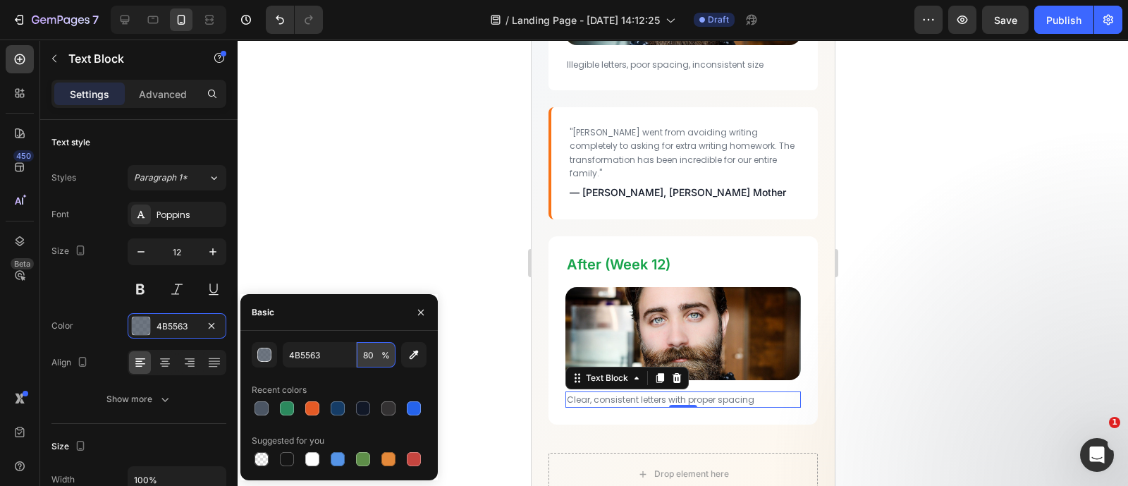
click at [376, 359] on input "80" at bounding box center [376, 354] width 39 height 25
type input "100"
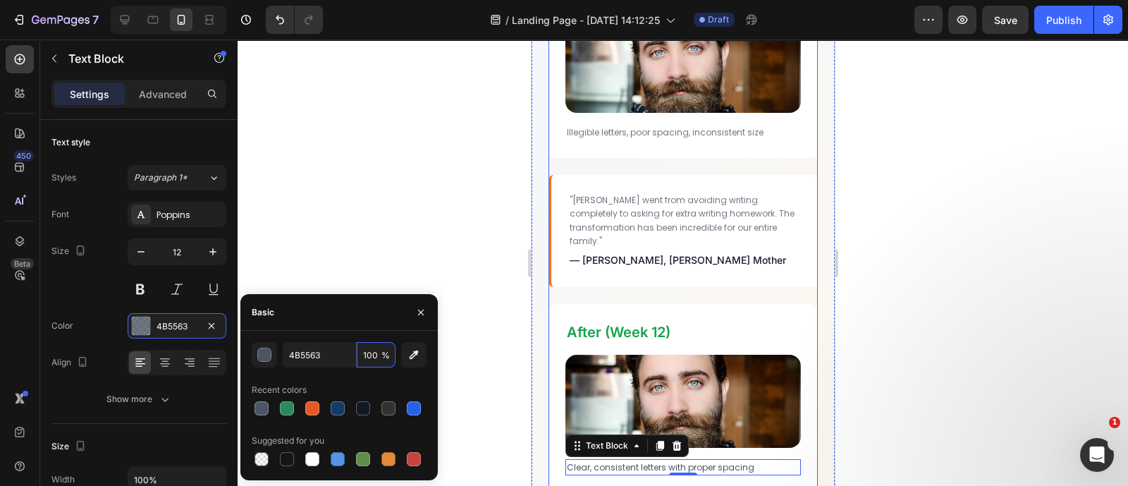
scroll to position [4095, 0]
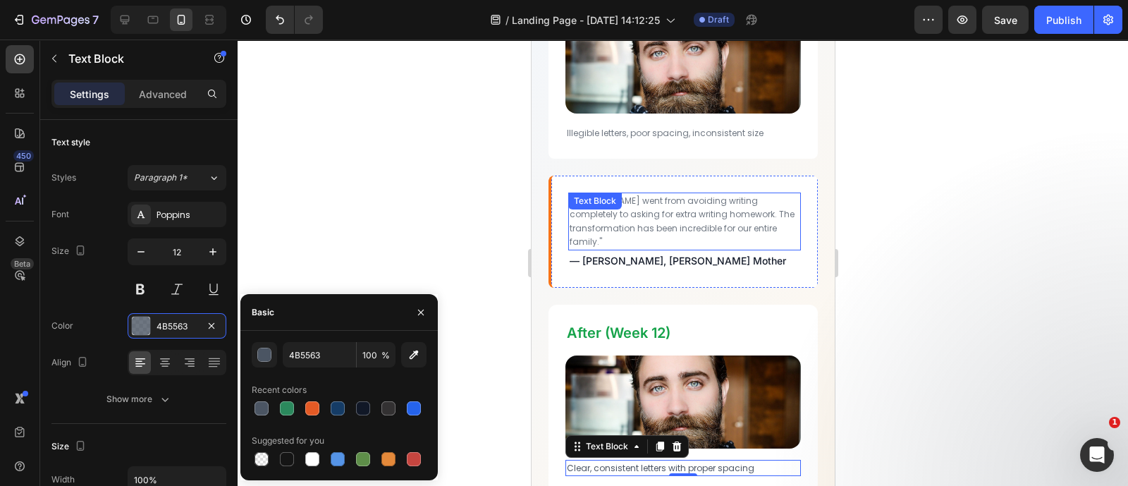
click at [694, 194] on p ""[PERSON_NAME] went from avoiding writing completely to asking for extra writin…" at bounding box center [684, 221] width 230 height 55
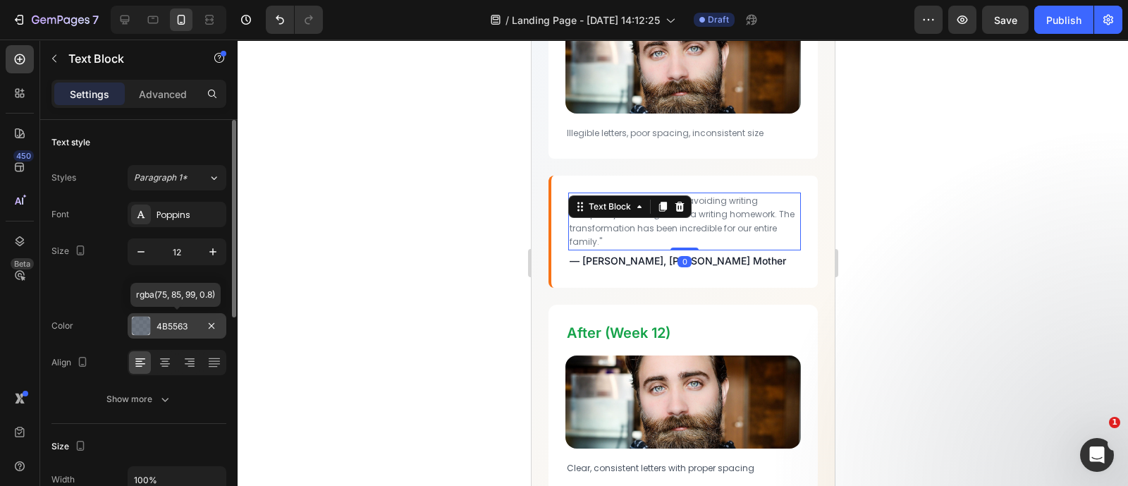
click at [168, 318] on div "4B5563" at bounding box center [177, 325] width 99 height 25
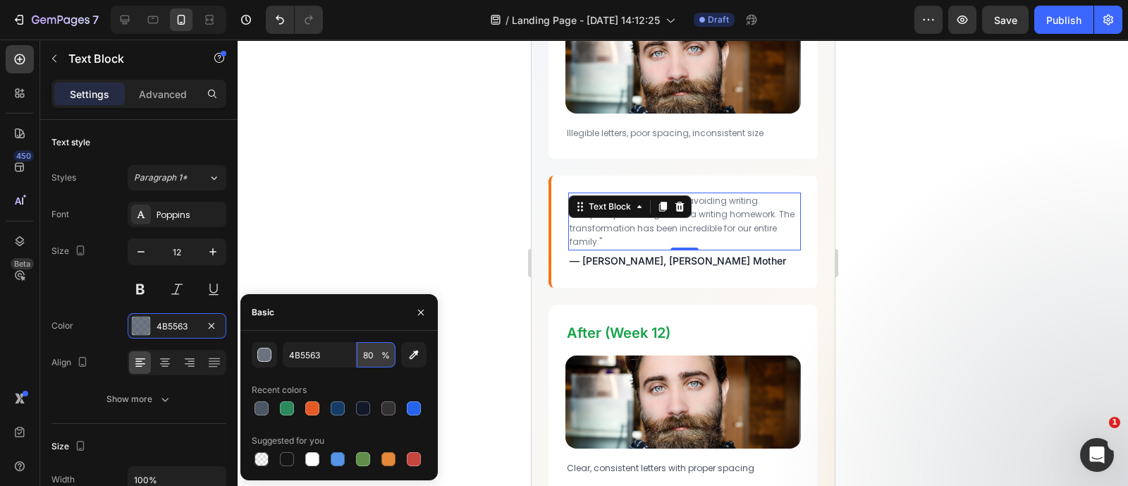
click at [380, 354] on input "80" at bounding box center [376, 354] width 39 height 25
type input "100"
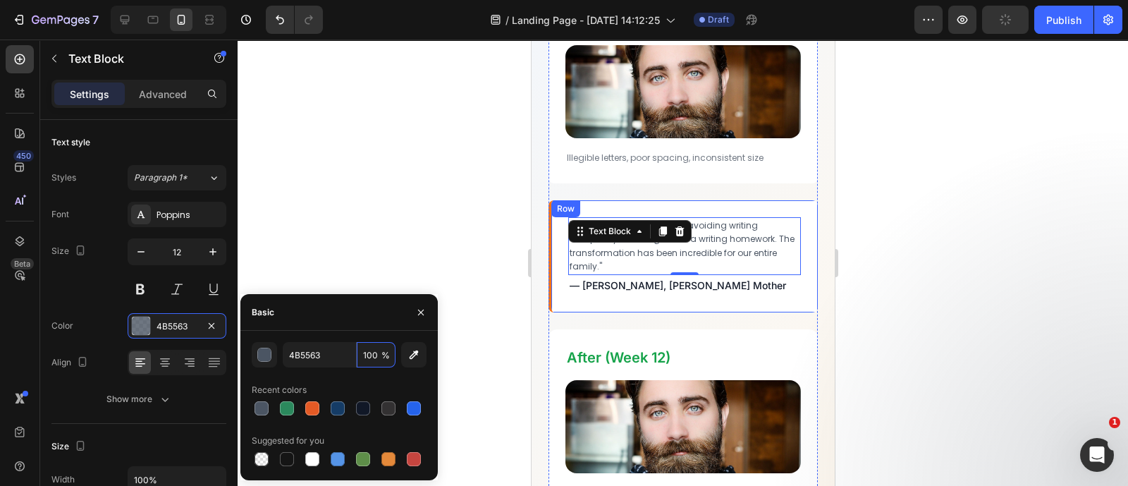
scroll to position [3978, 0]
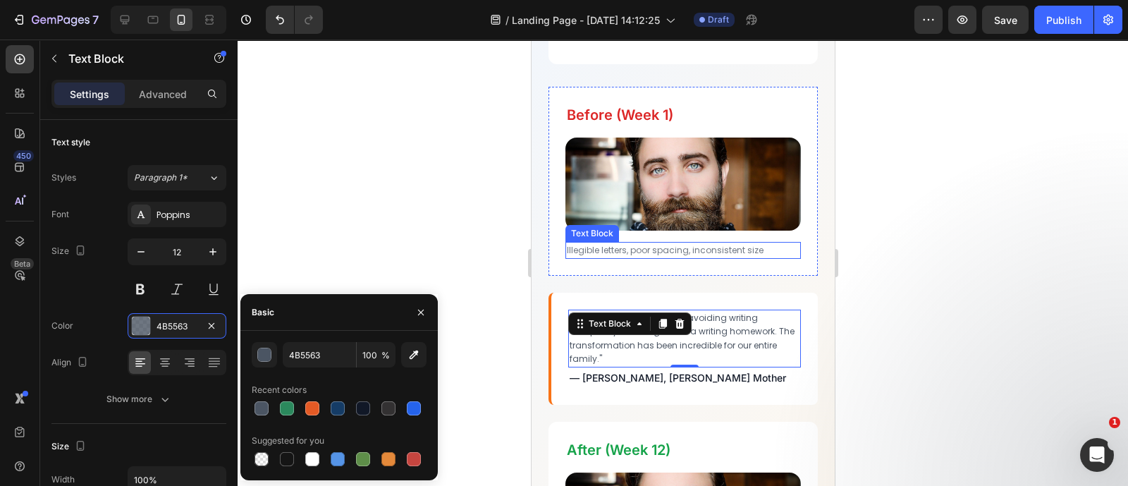
click at [713, 243] on p "Illegible letters, poor spacing, inconsistent size" at bounding box center [682, 250] width 233 height 14
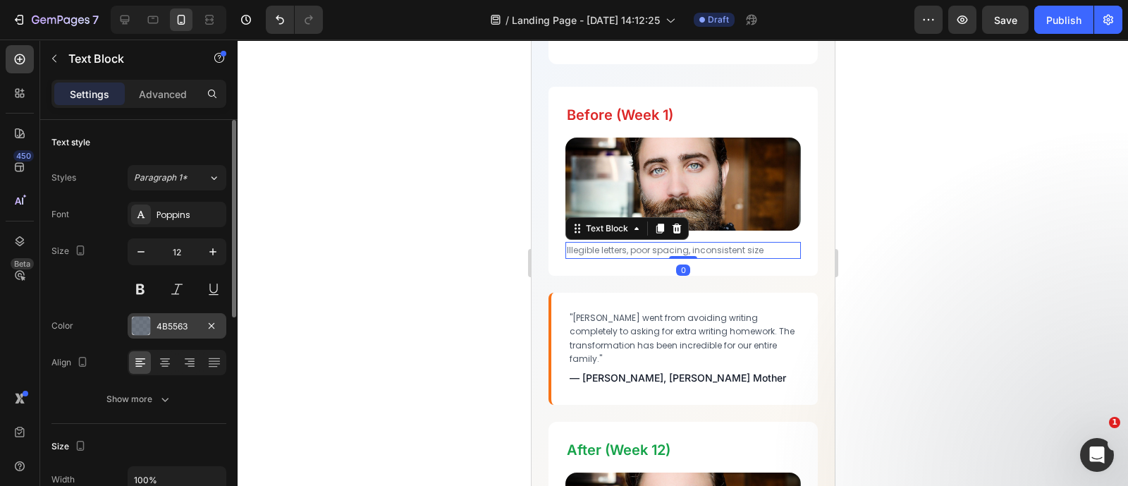
click at [152, 322] on div "4B5563" at bounding box center [177, 325] width 99 height 25
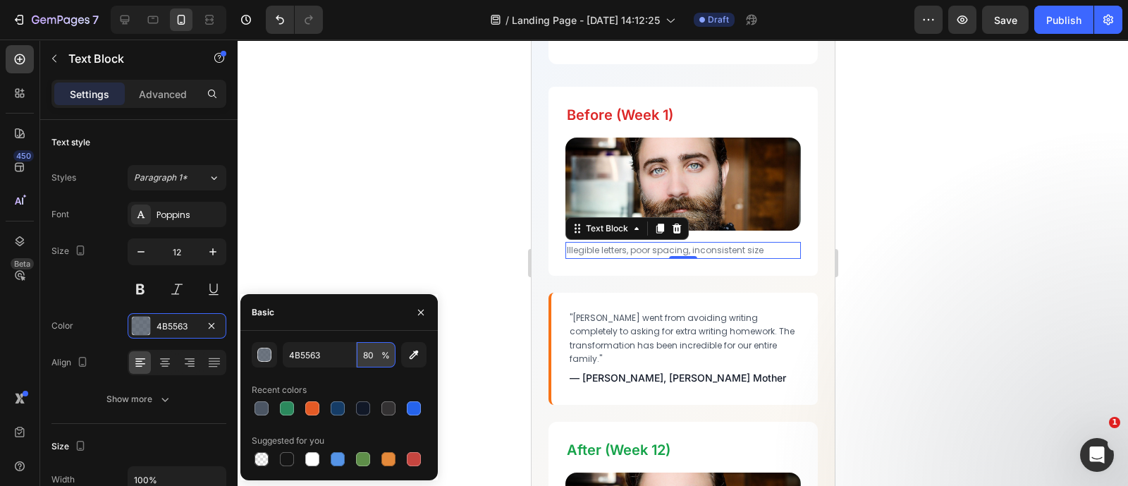
click at [369, 357] on input "80" at bounding box center [376, 354] width 39 height 25
type input "100"
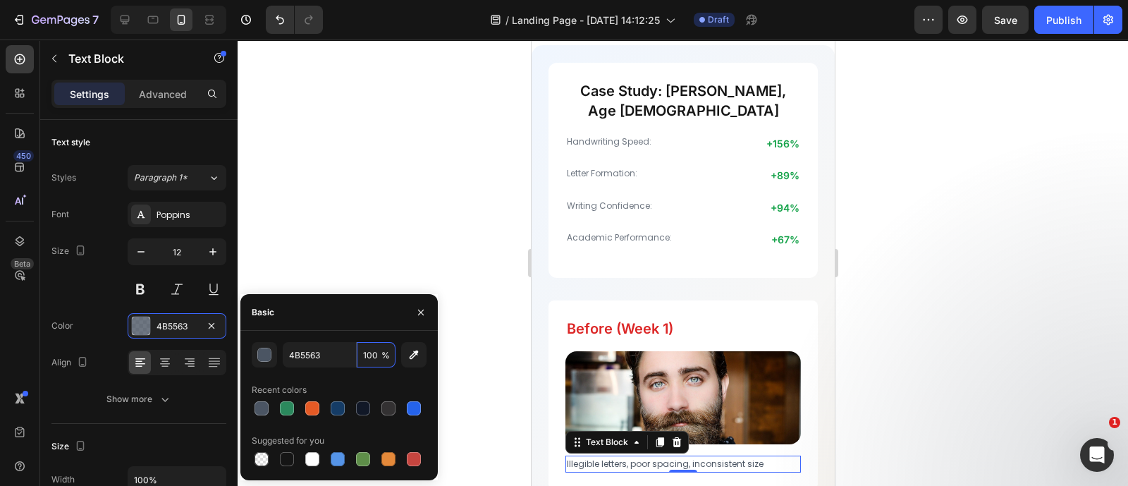
scroll to position [3718, 0]
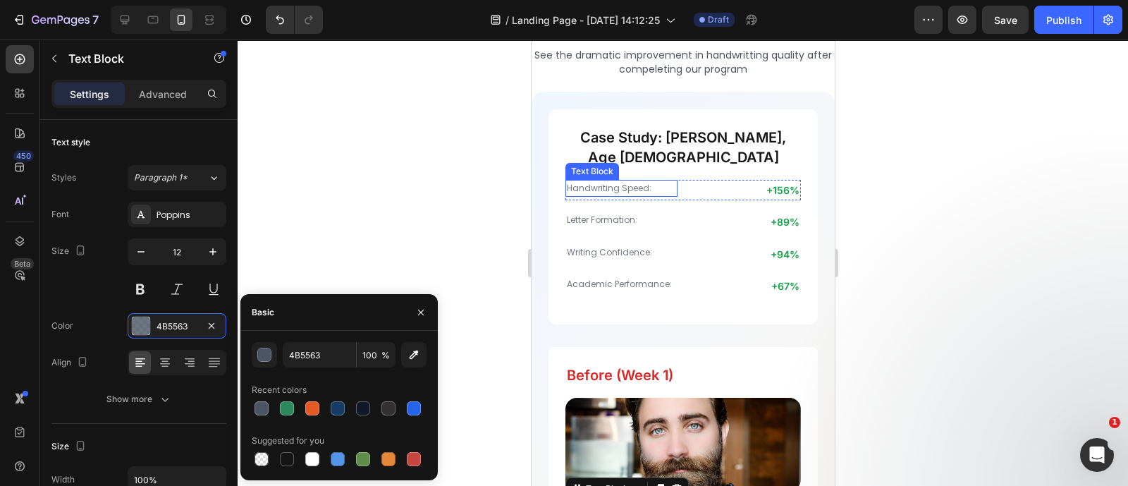
click at [618, 181] on p "Handwriting Speed:" at bounding box center [620, 188] width 109 height 14
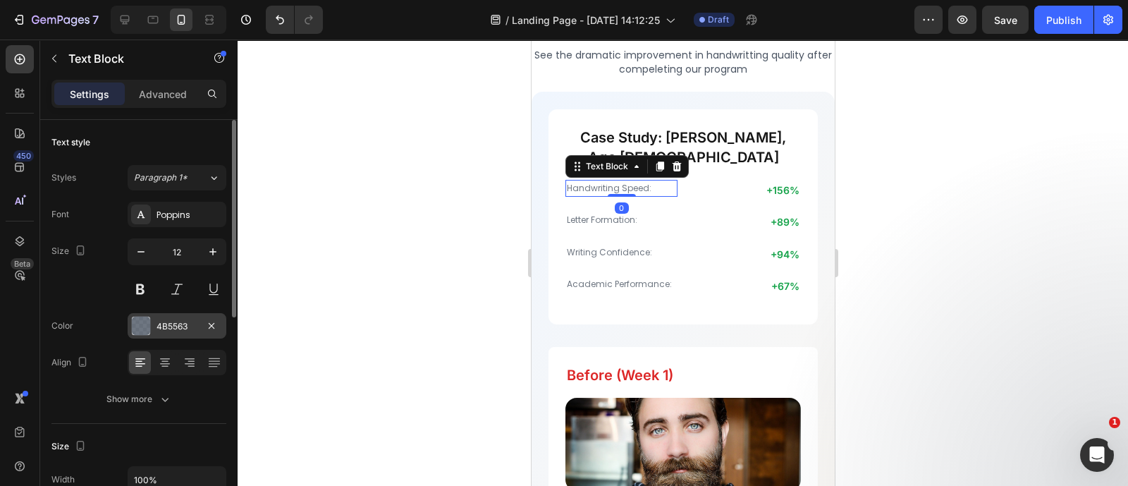
click at [156, 320] on div "4B5563" at bounding box center [176, 326] width 41 height 13
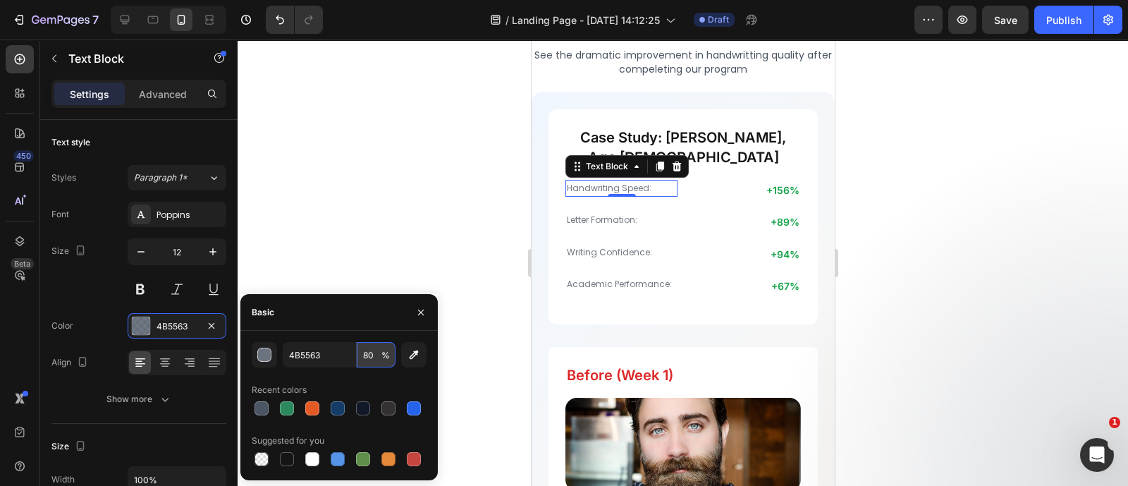
click at [362, 355] on input "80" at bounding box center [376, 354] width 39 height 25
type input "100"
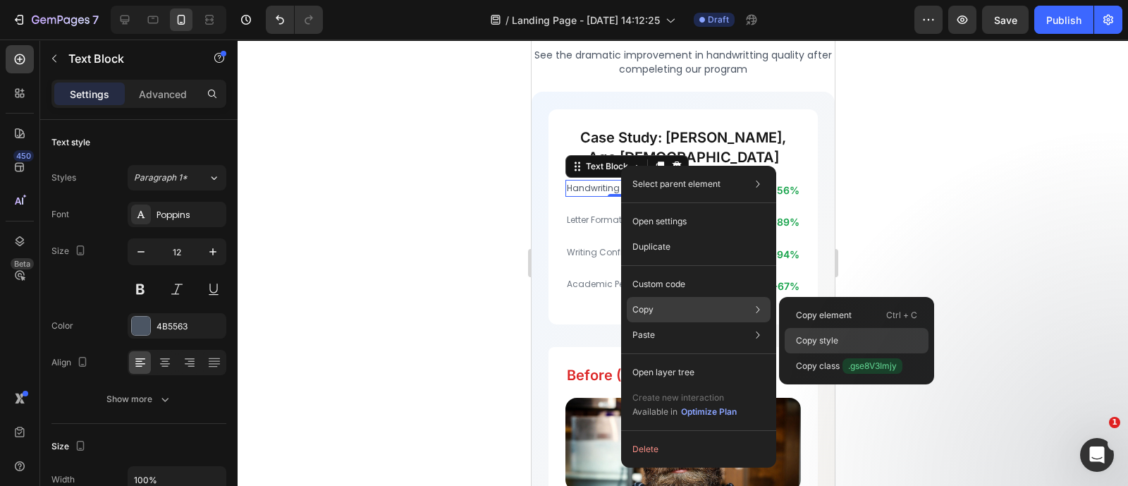
click at [814, 331] on div "Copy style" at bounding box center [857, 340] width 144 height 25
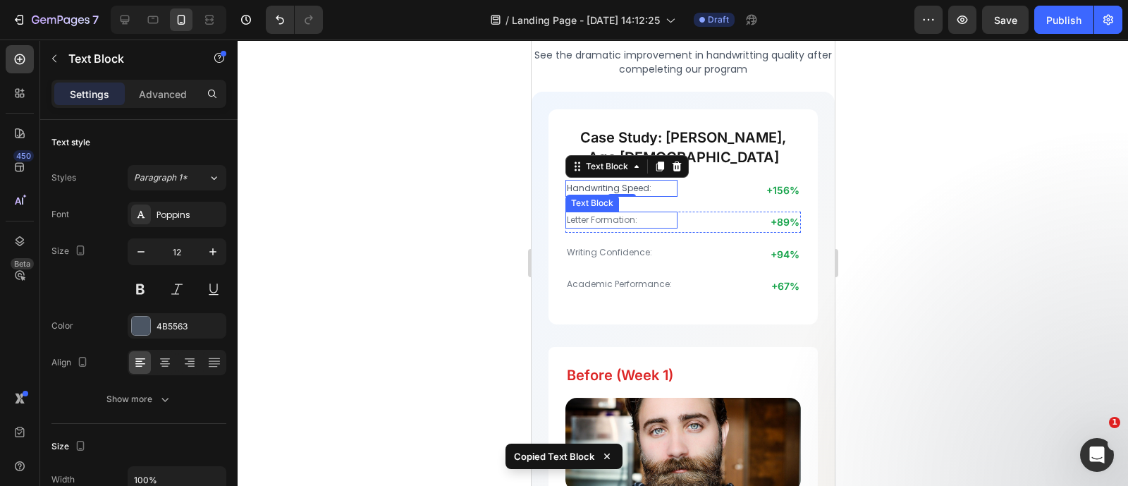
click at [614, 213] on p "Letter Formation:" at bounding box center [620, 220] width 109 height 14
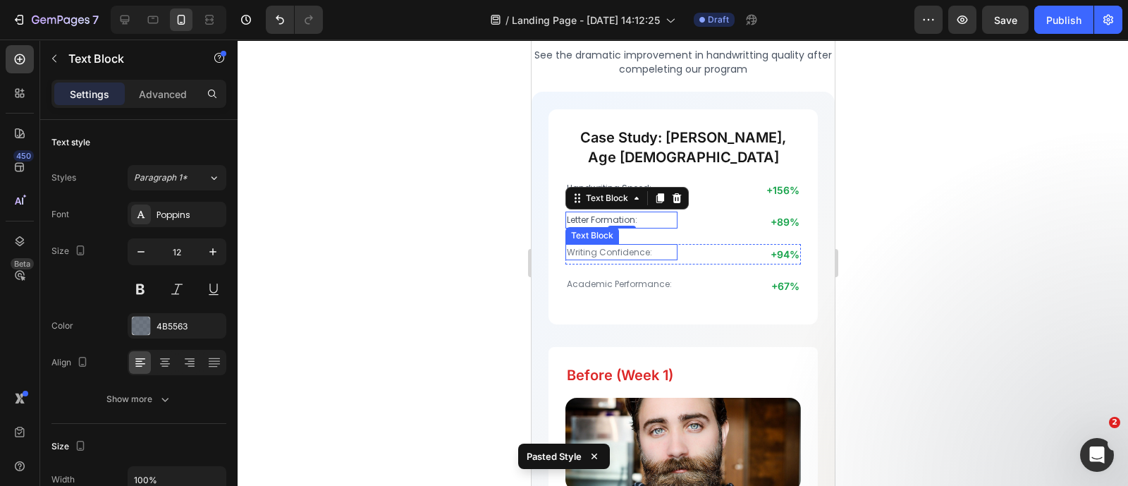
click at [615, 245] on p "Writing Confidence:" at bounding box center [620, 252] width 109 height 14
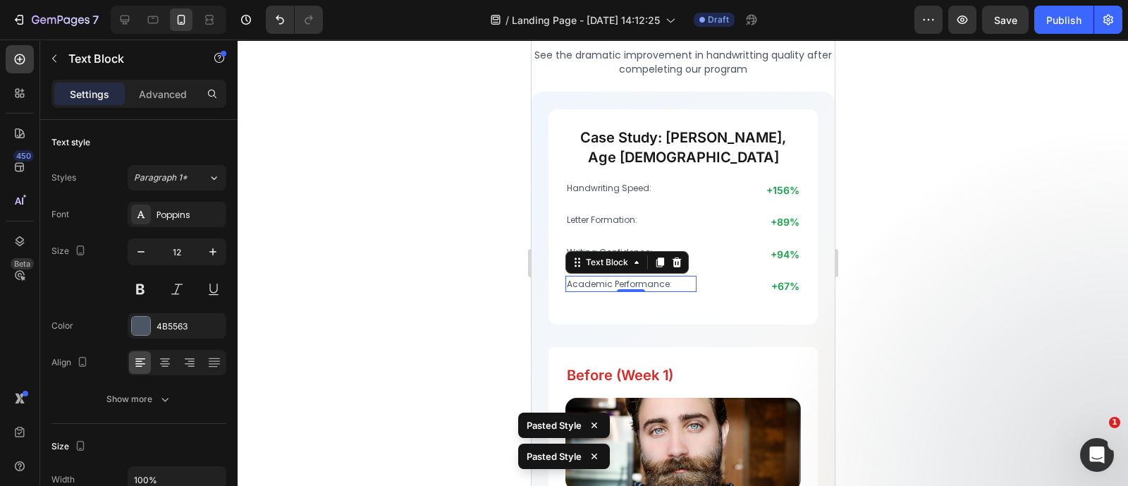
click at [365, 246] on div at bounding box center [683, 262] width 890 height 446
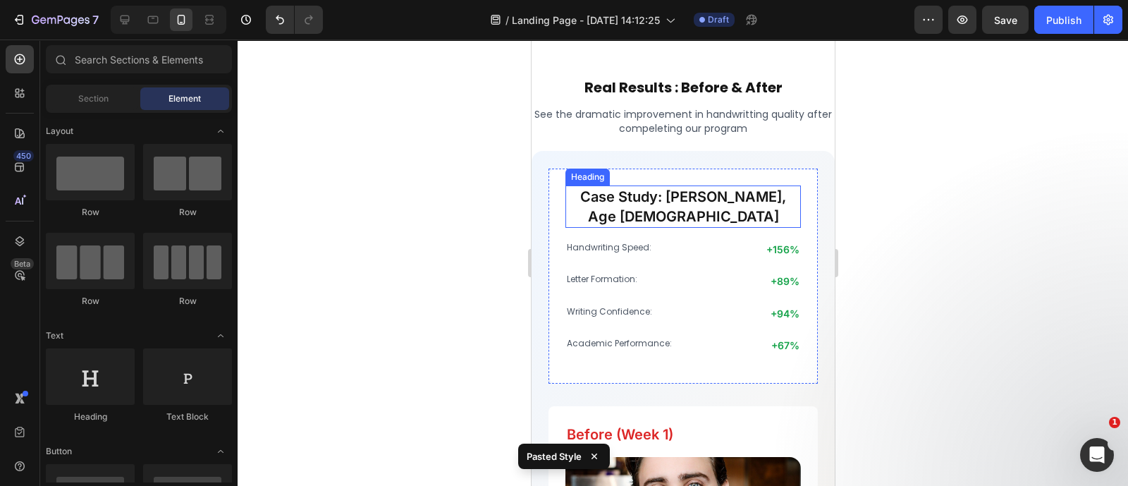
scroll to position [3564, 0]
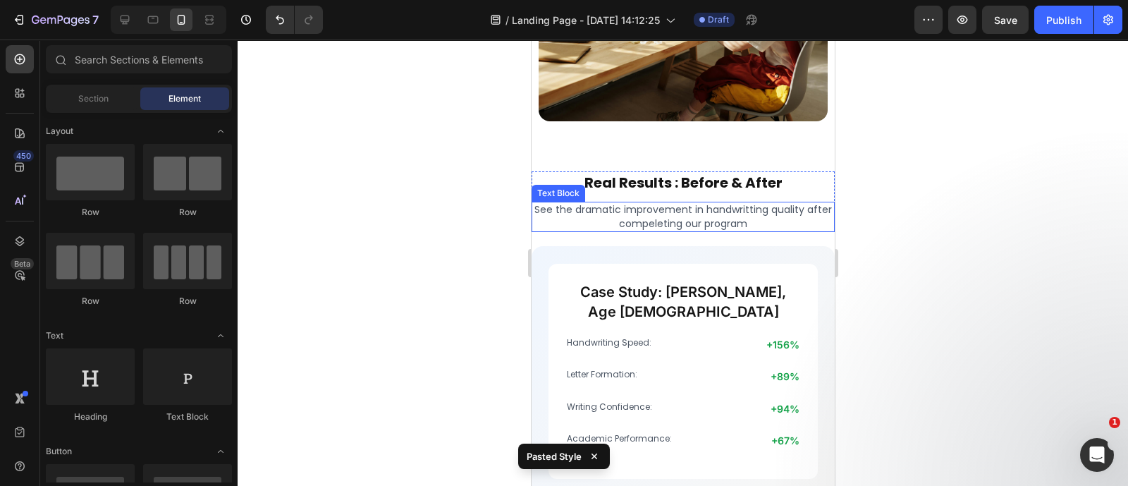
click at [689, 213] on p "See the dramatic improvement in handwritting quality after compeleting our prog…" at bounding box center [682, 216] width 300 height 27
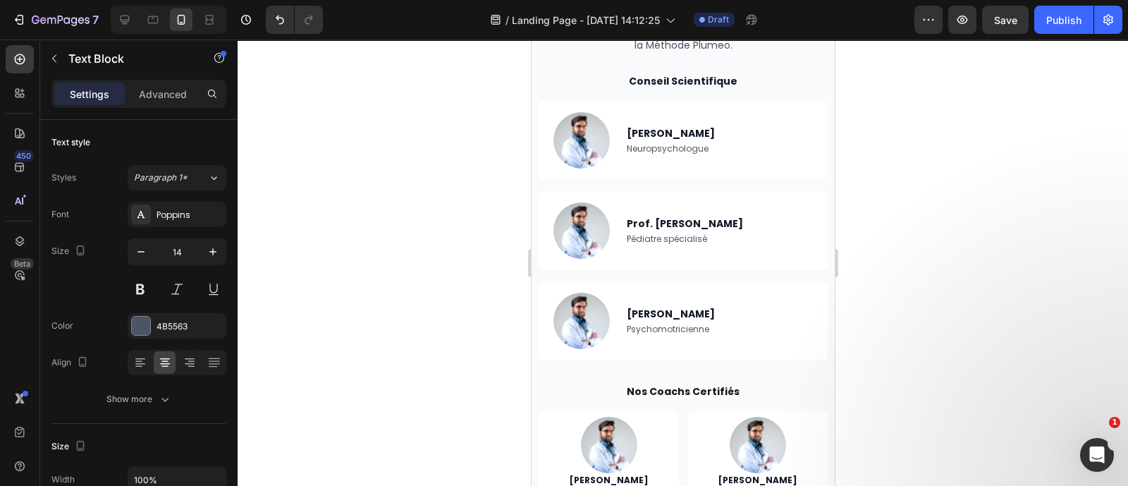
scroll to position [4723, 0]
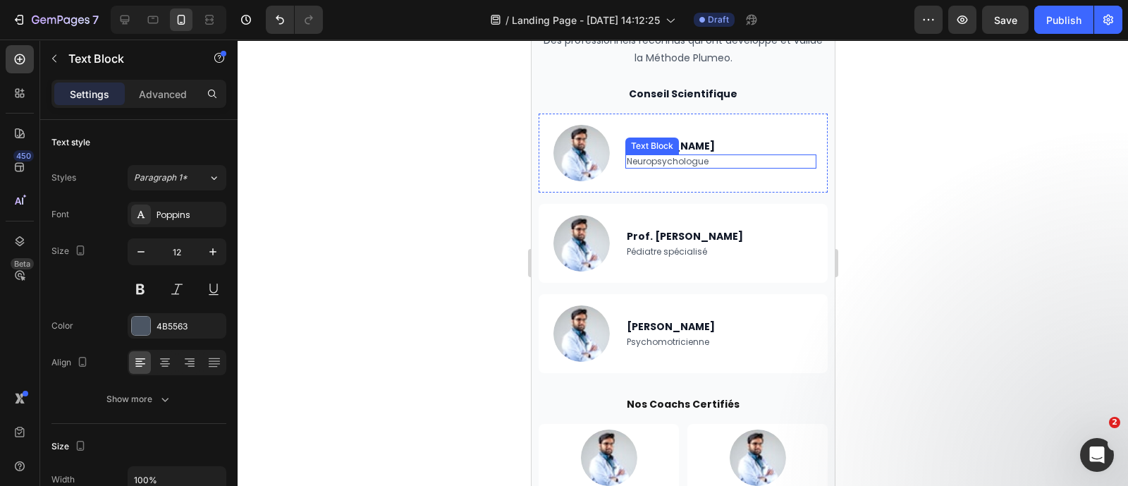
click at [655, 154] on div "Neuropsychologue Text Block" at bounding box center [721, 161] width 192 height 14
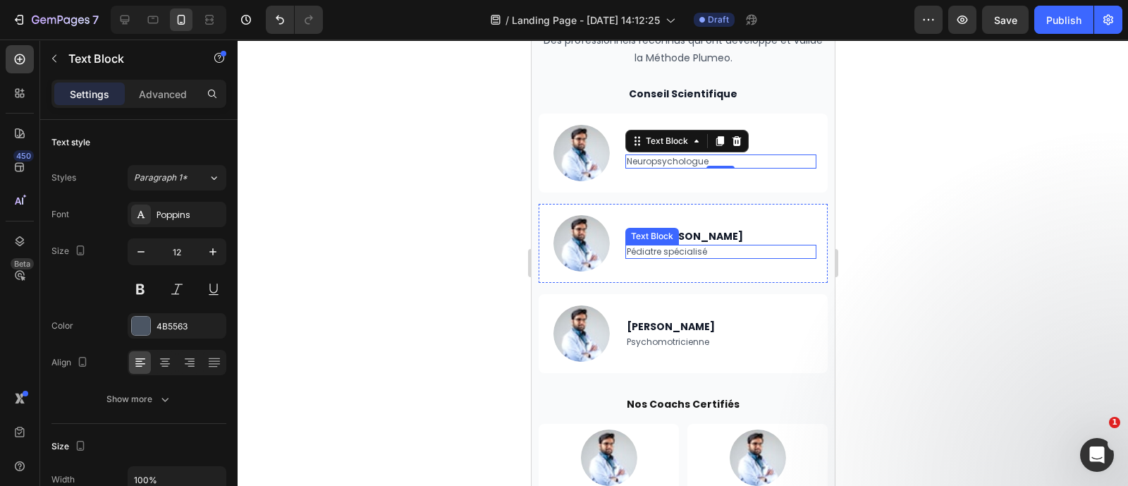
click at [682, 251] on p "Pédiatre spécialisé" at bounding box center [720, 251] width 189 height 11
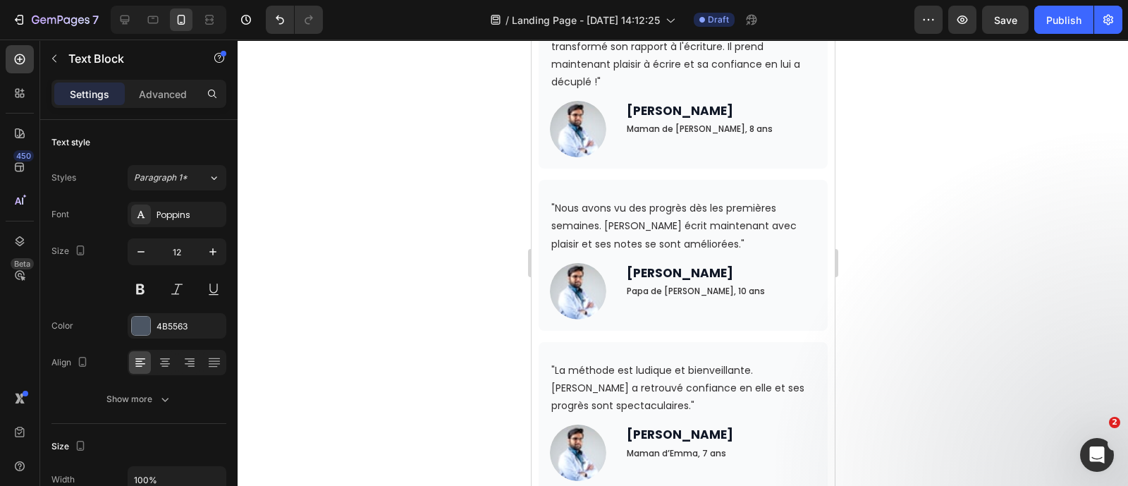
scroll to position [5533, 0]
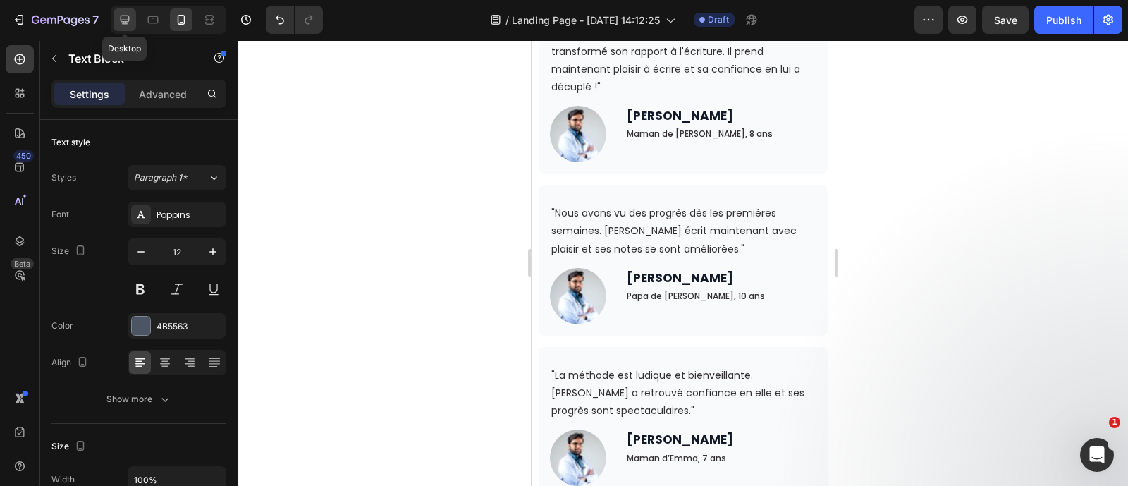
click at [127, 8] on div at bounding box center [124, 19] width 23 height 23
type input "16"
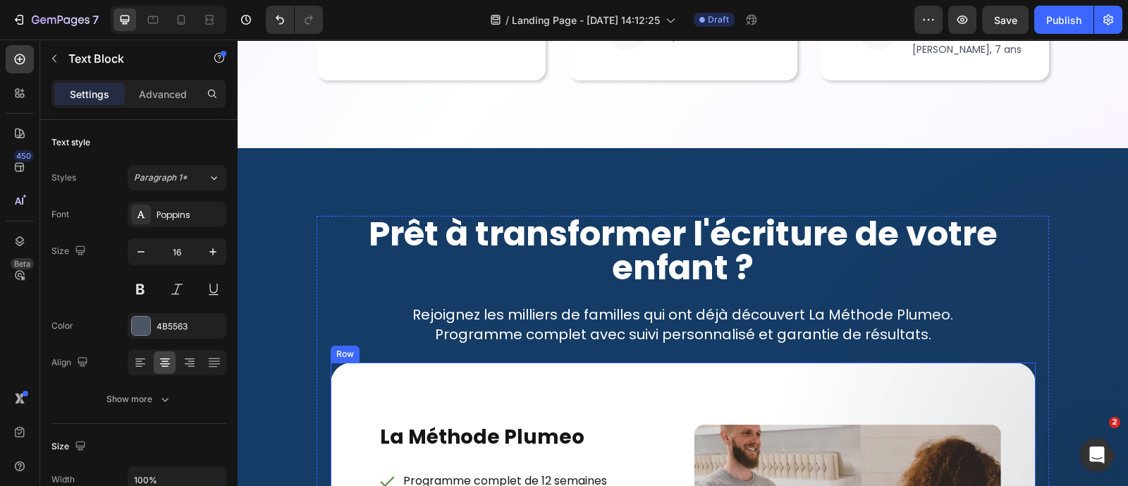
scroll to position [7355, 0]
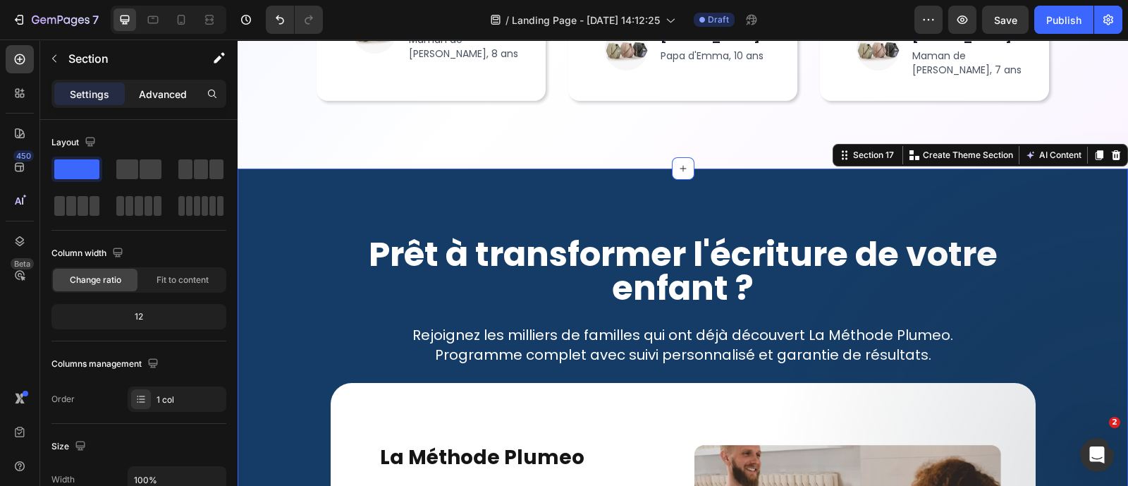
click at [173, 93] on p "Advanced" at bounding box center [163, 94] width 48 height 15
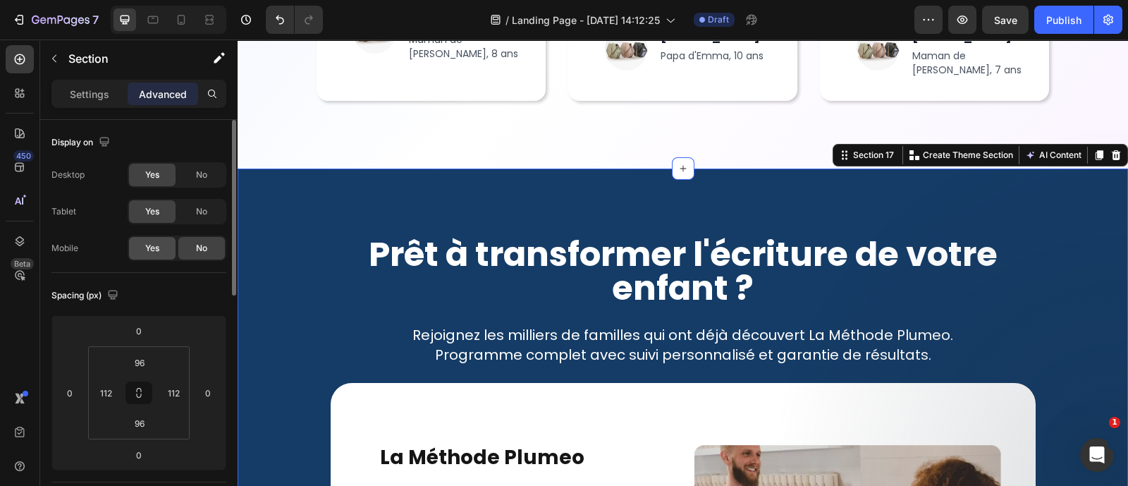
click at [149, 239] on div "Yes" at bounding box center [152, 248] width 47 height 23
click at [185, 17] on icon at bounding box center [181, 20] width 14 height 14
type input "40"
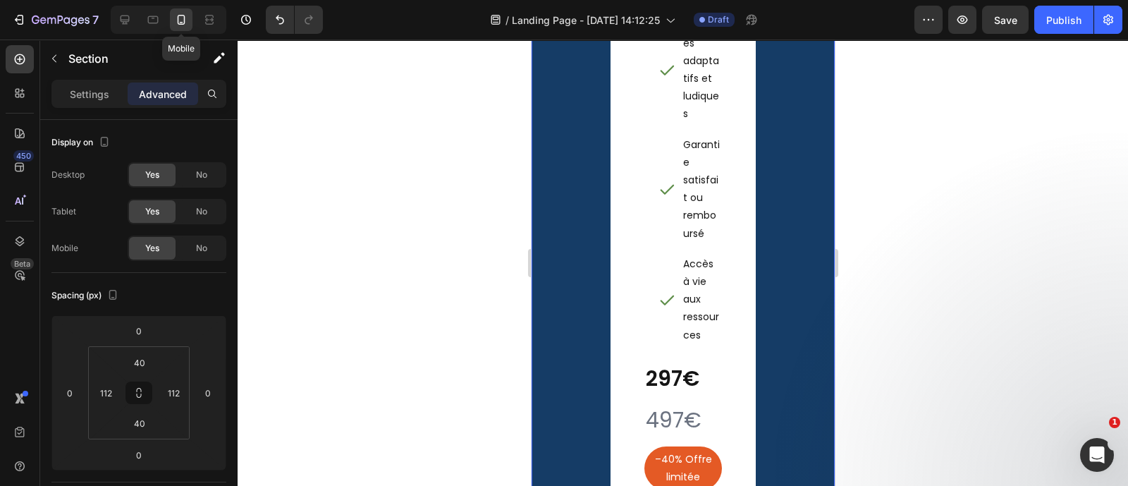
click at [806, 283] on div "Prêt à transformer l'écriture de votre enfant ? Heading Rejoignez les milliers …" at bounding box center [682, 66] width 303 height 1711
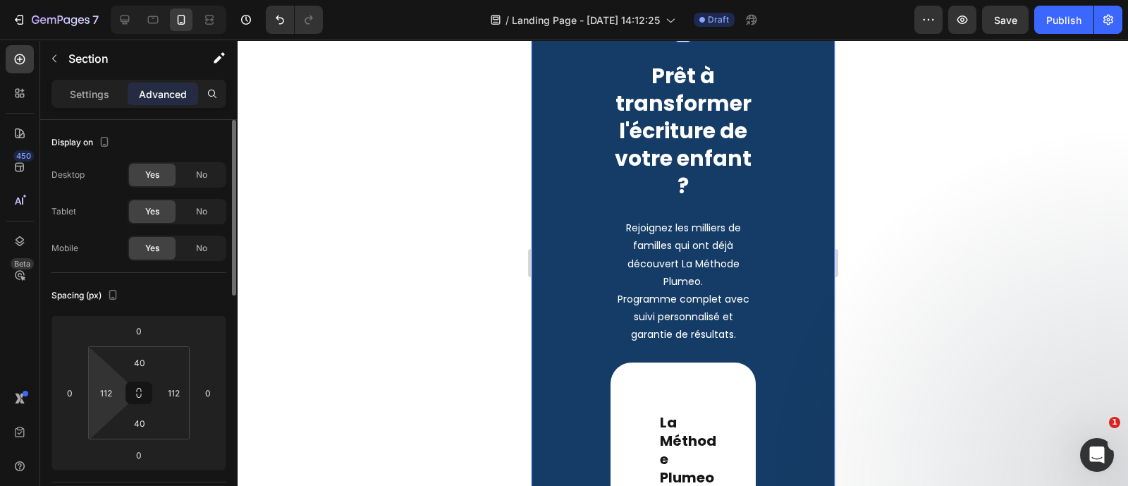
scroll to position [6425, 0]
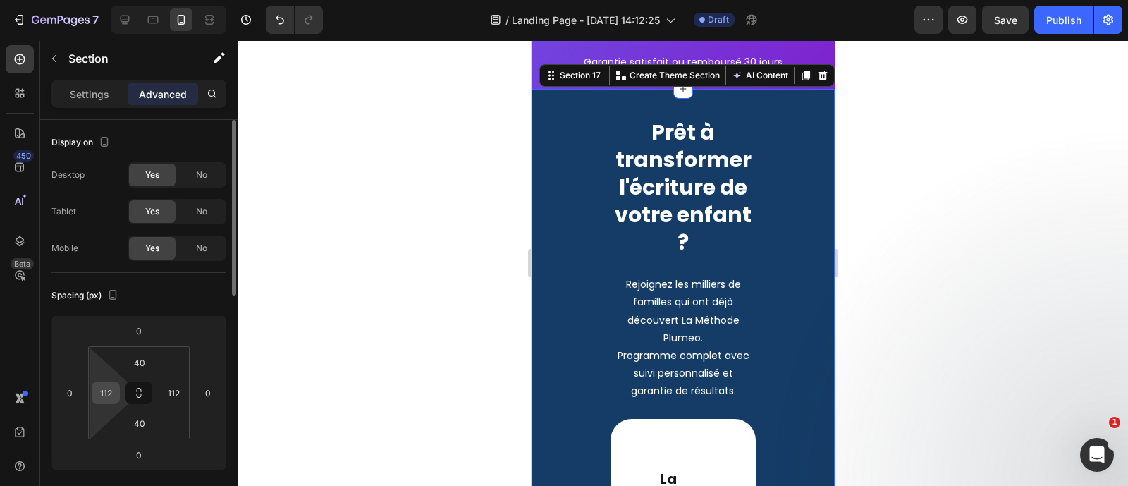
click at [108, 384] on input "112" at bounding box center [105, 392] width 21 height 21
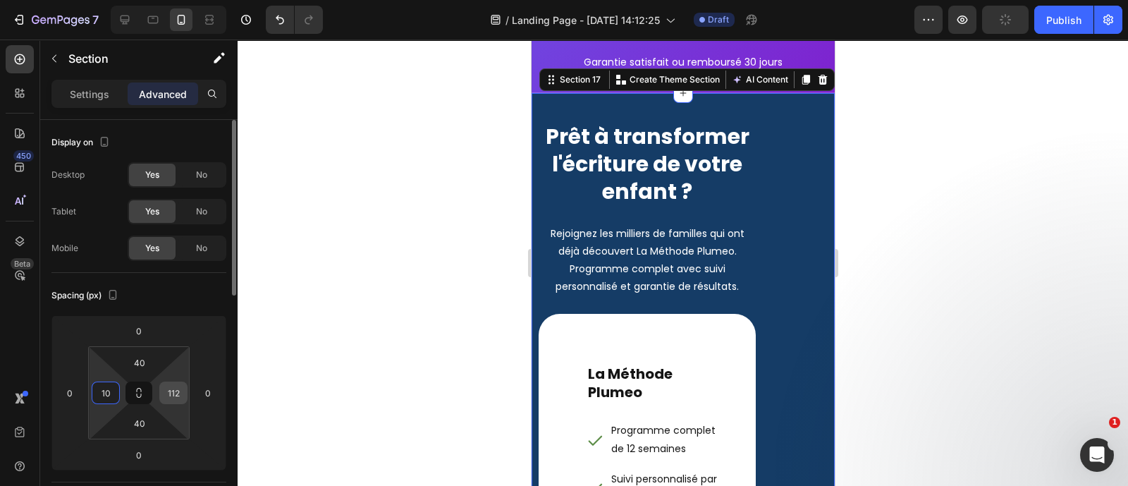
type input "10"
click at [174, 386] on input "112" at bounding box center [173, 392] width 21 height 21
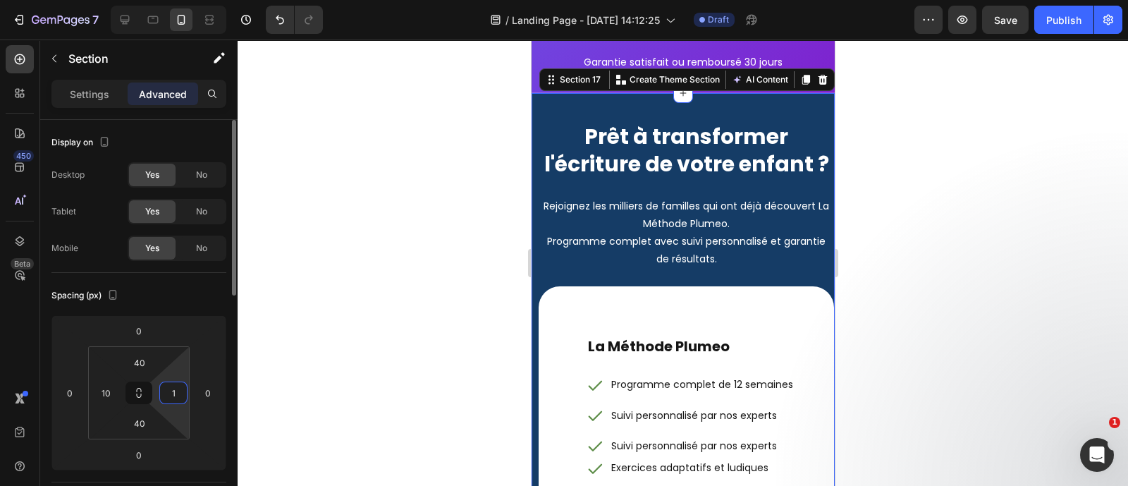
type input "10"
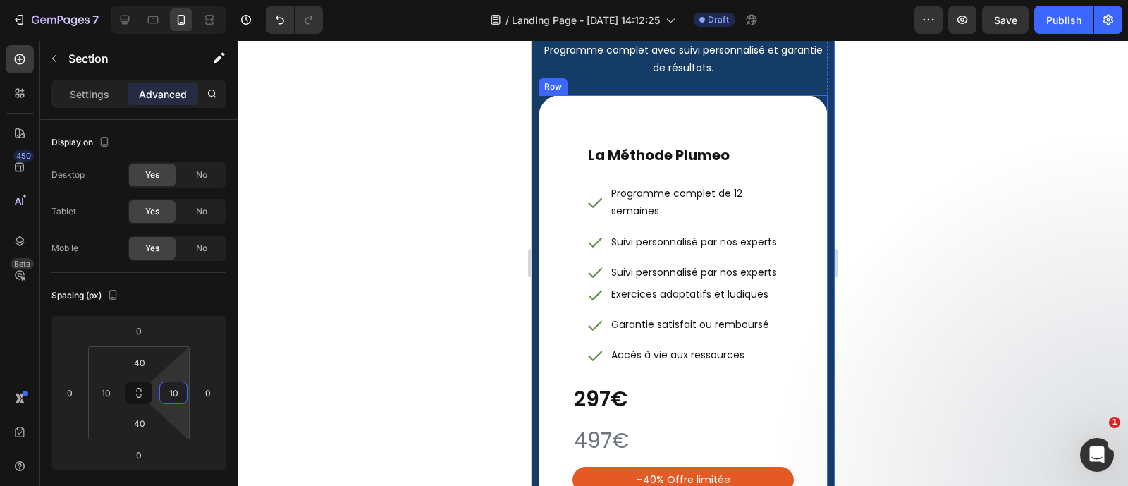
scroll to position [6611, 0]
click at [553, 314] on div "La Méthode Plumeo Heading Programme complet de 12 semaines Suivi personnalisé p…" at bounding box center [682, 421] width 289 height 651
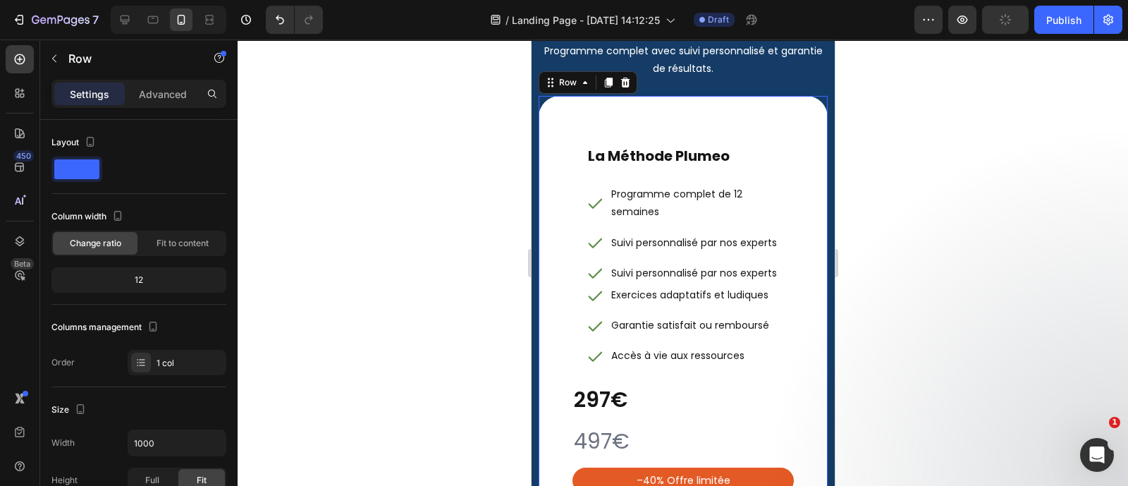
click at [158, 105] on div "Settings Advanced" at bounding box center [138, 94] width 175 height 28
click at [162, 92] on p "Advanced" at bounding box center [163, 94] width 48 height 15
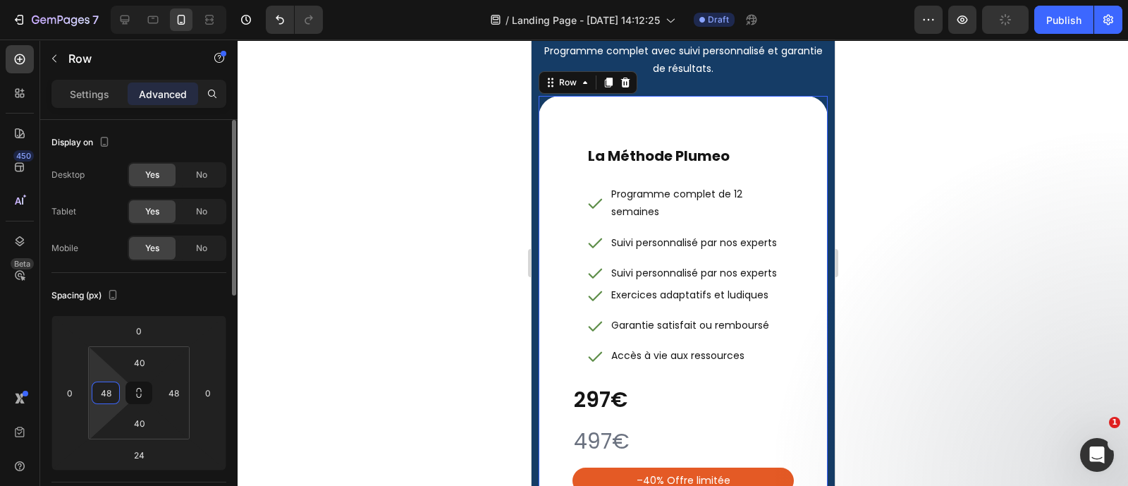
click at [106, 388] on input "48" at bounding box center [105, 392] width 21 height 21
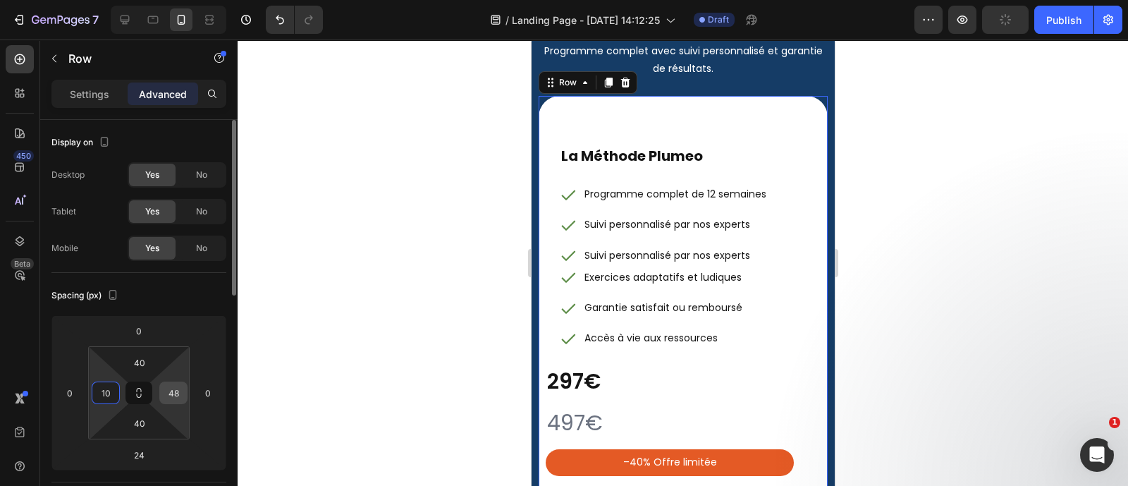
type input "10"
click at [168, 386] on input "48" at bounding box center [173, 392] width 21 height 21
type input "10"
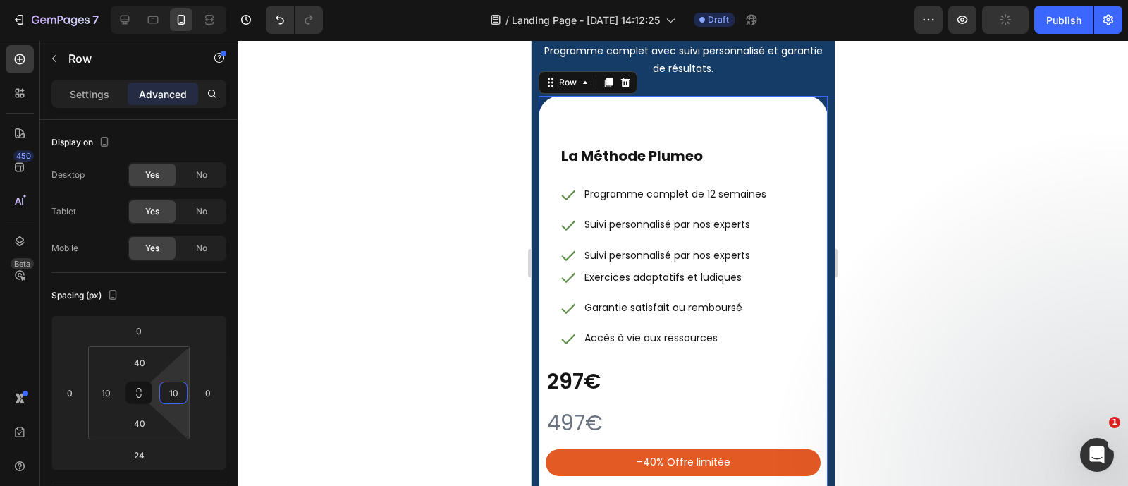
click at [349, 262] on div at bounding box center [683, 262] width 890 height 446
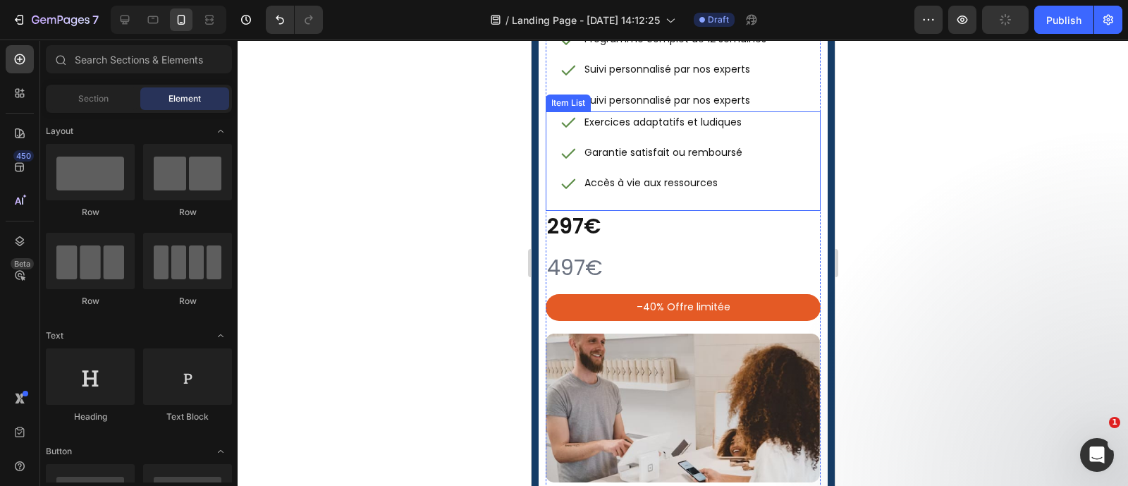
scroll to position [6761, 0]
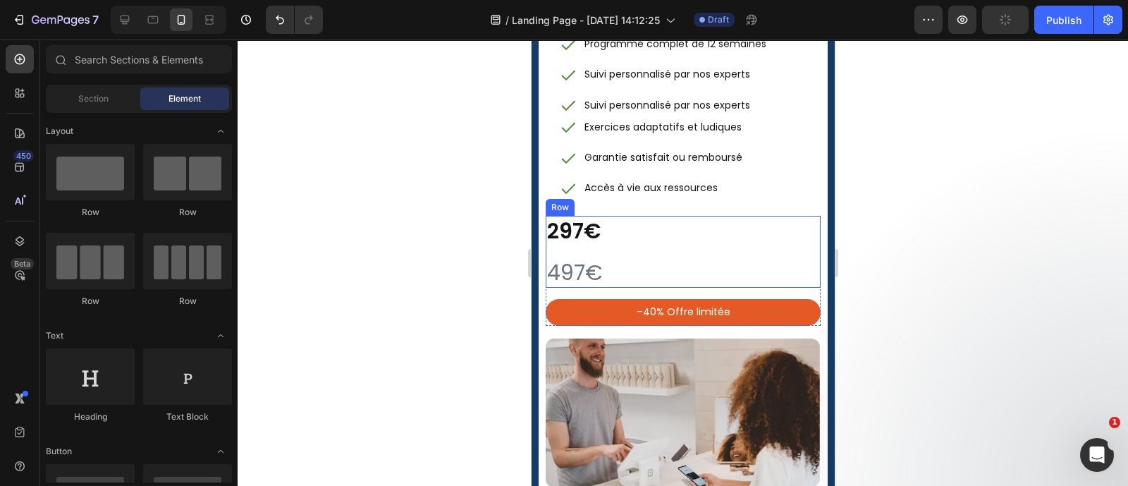
click at [672, 278] on div "297€ Heading 497€ Heading Row" at bounding box center [682, 252] width 275 height 72
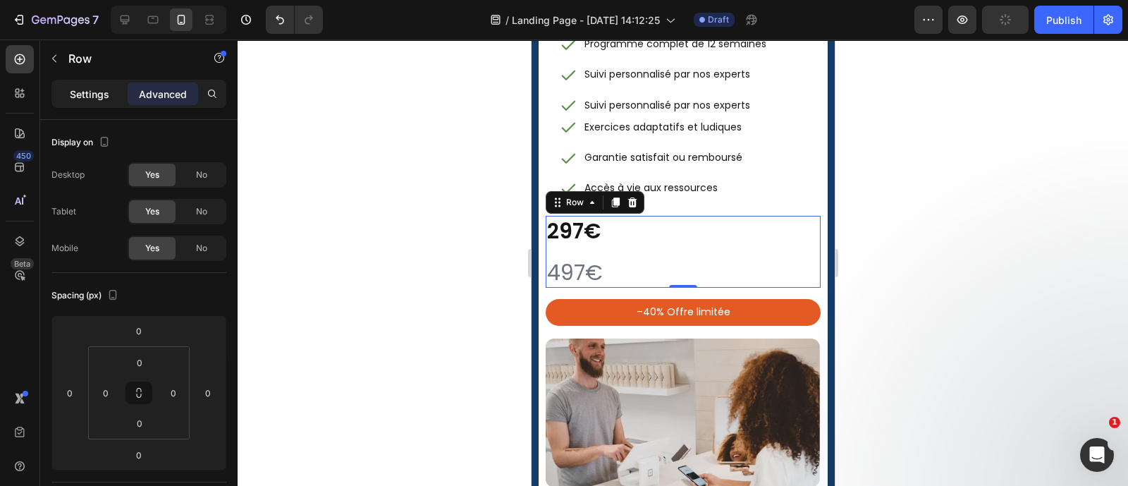
click at [97, 99] on p "Settings" at bounding box center [89, 94] width 39 height 15
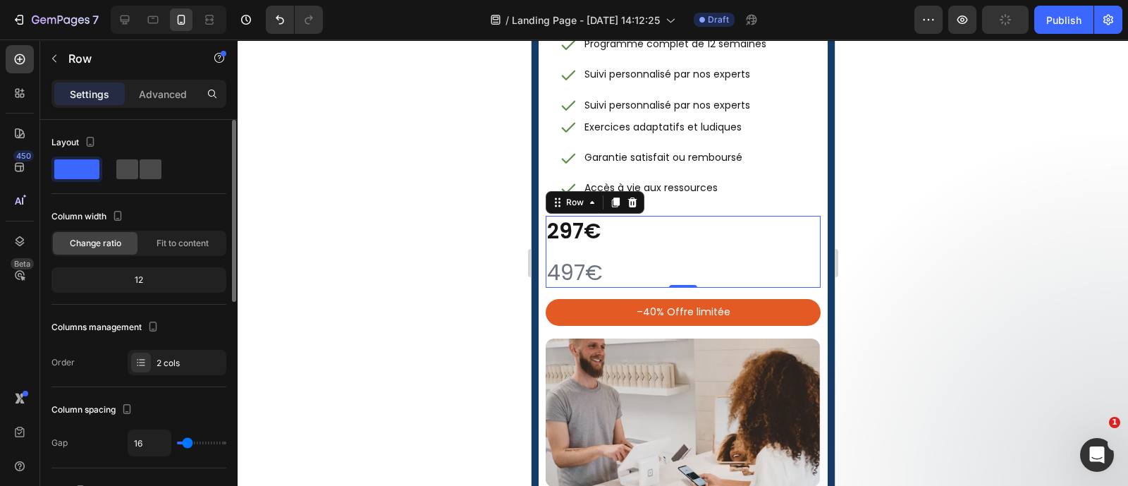
click at [135, 171] on span at bounding box center [127, 169] width 22 height 20
type input "8"
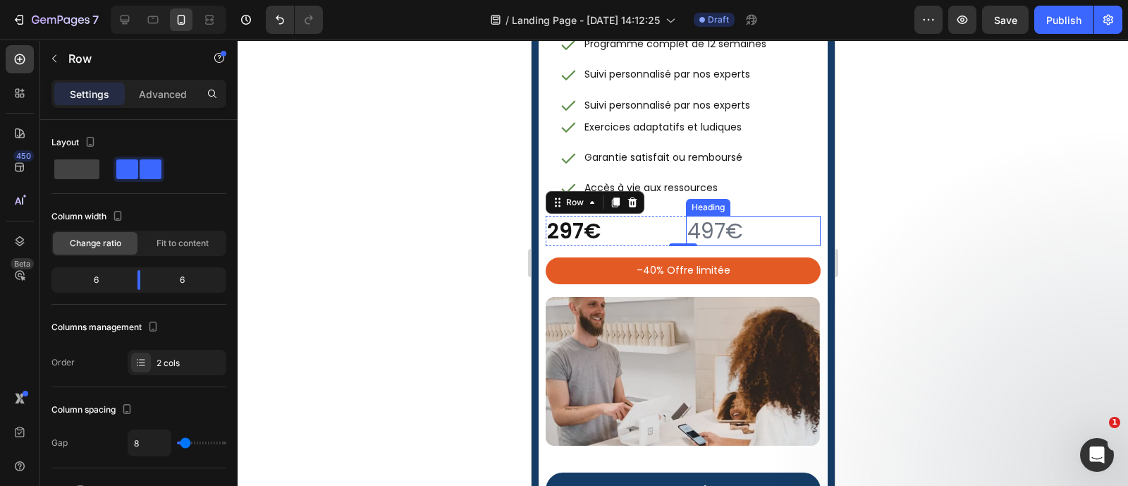
click at [685, 246] on h2 "497€" at bounding box center [752, 231] width 135 height 30
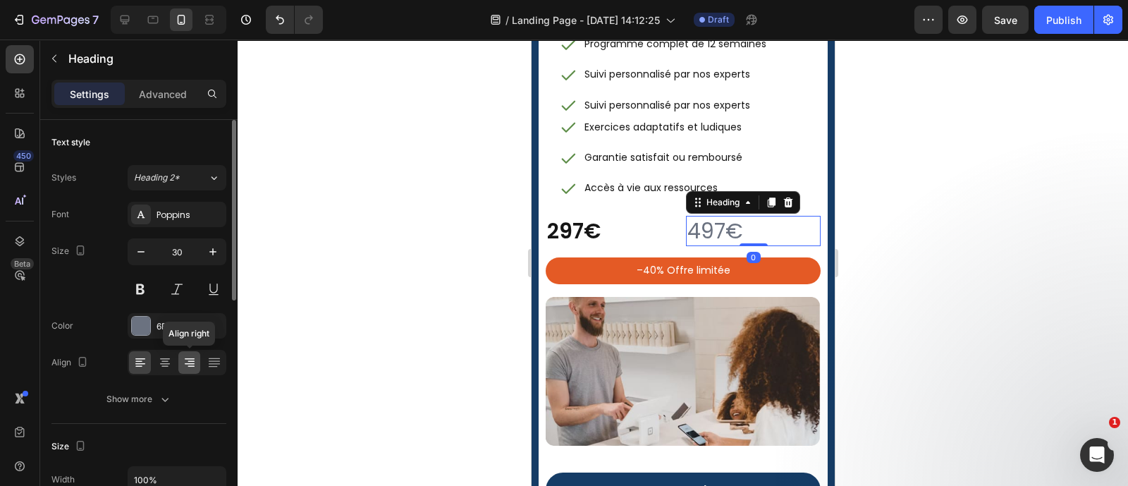
click at [190, 364] on icon at bounding box center [190, 362] width 14 height 14
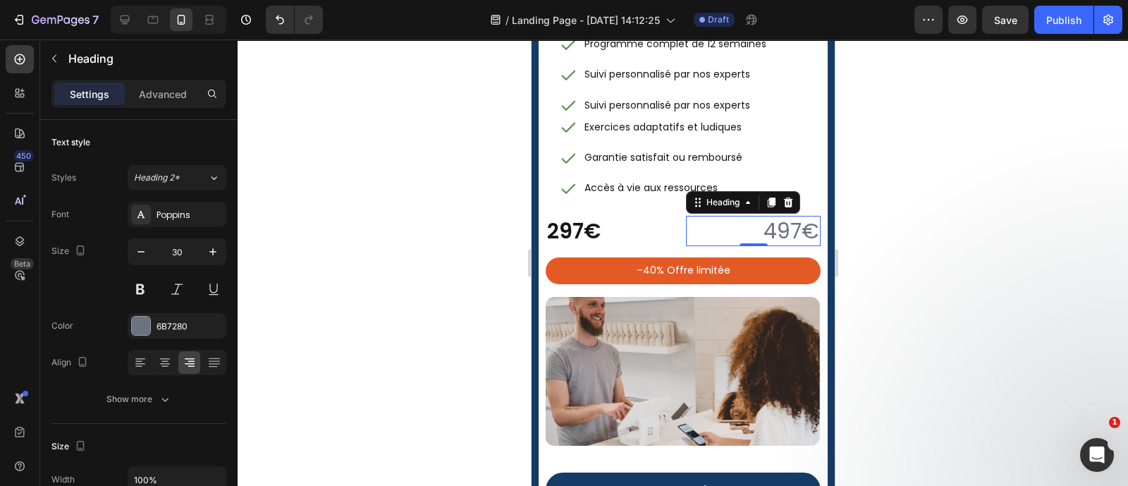
click at [340, 301] on div at bounding box center [683, 262] width 890 height 446
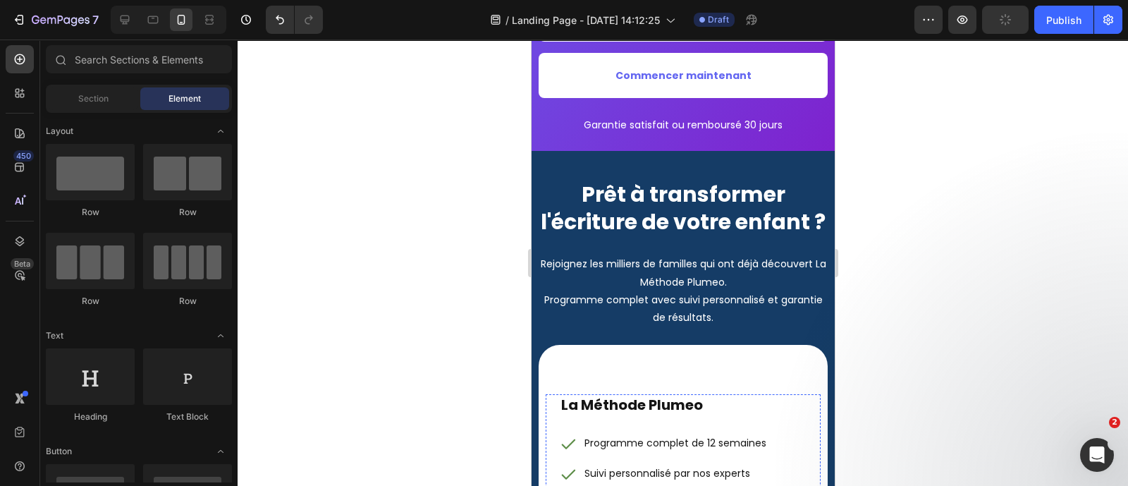
scroll to position [6363, 0]
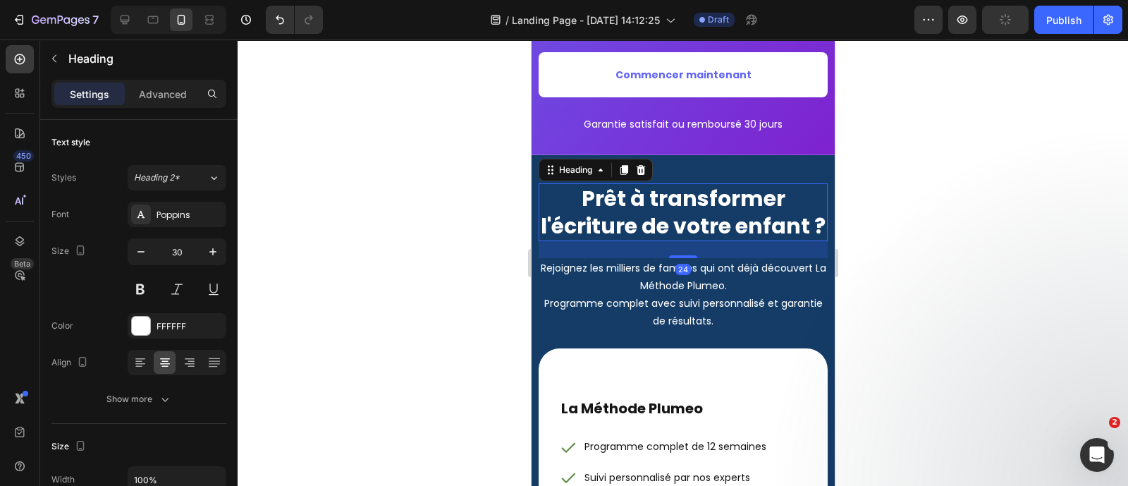
click at [687, 189] on strong "Prêt à transformer l'écriture de votre enfant ?" at bounding box center [682, 212] width 285 height 58
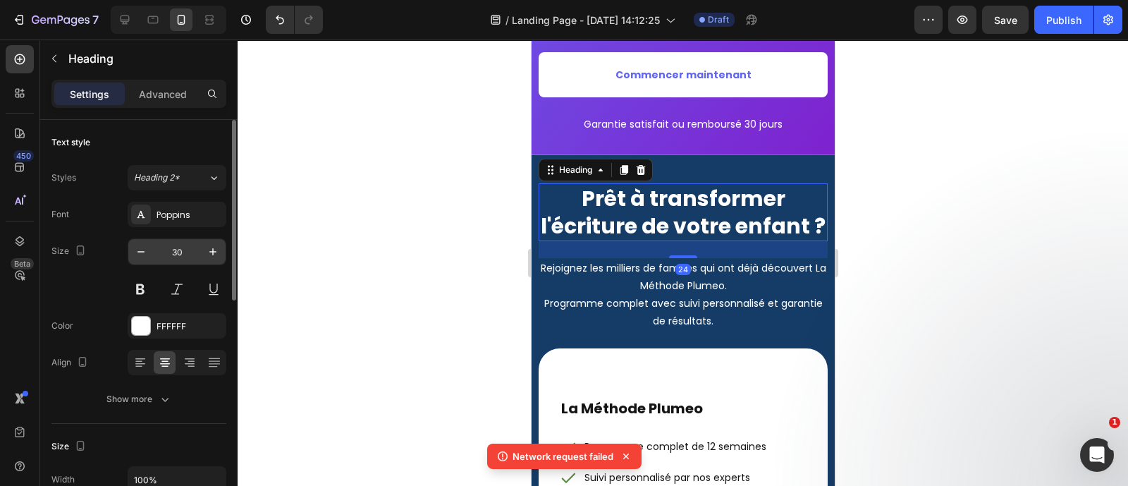
click at [187, 248] on input "30" at bounding box center [177, 251] width 47 height 25
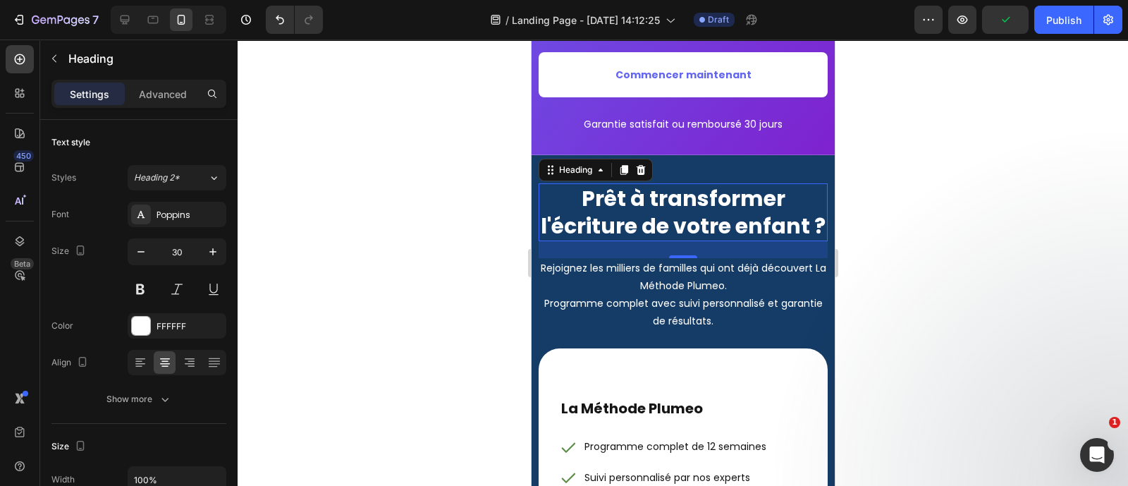
click at [440, 217] on div at bounding box center [683, 262] width 890 height 446
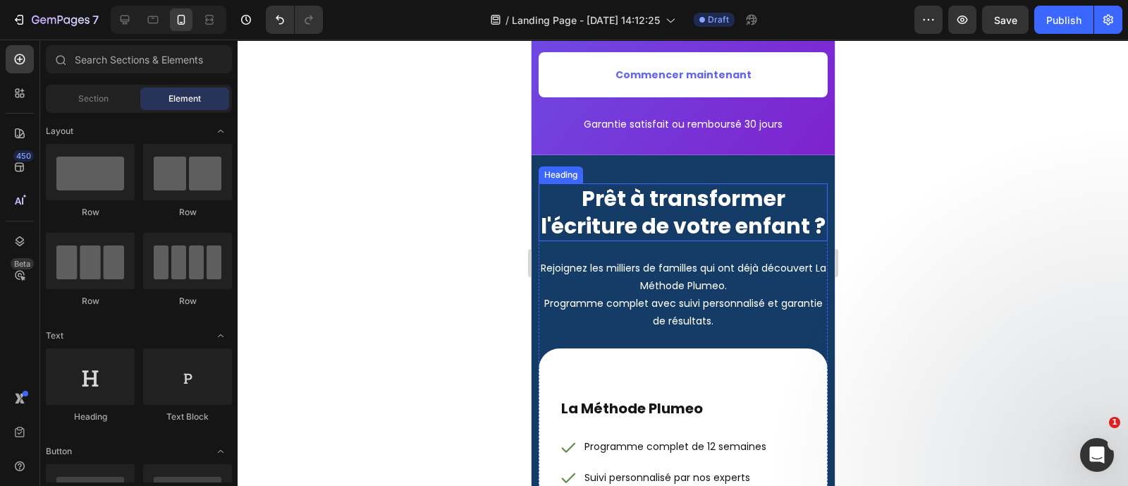
click at [670, 211] on strong "Prêt à transformer l'écriture de votre enfant ?" at bounding box center [682, 212] width 285 height 58
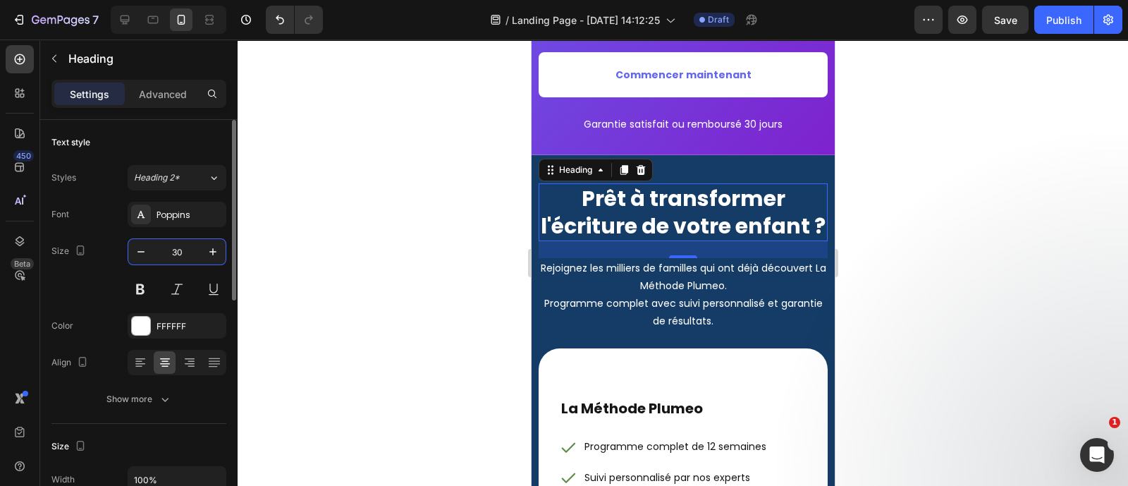
click at [194, 245] on input "30" at bounding box center [177, 251] width 47 height 25
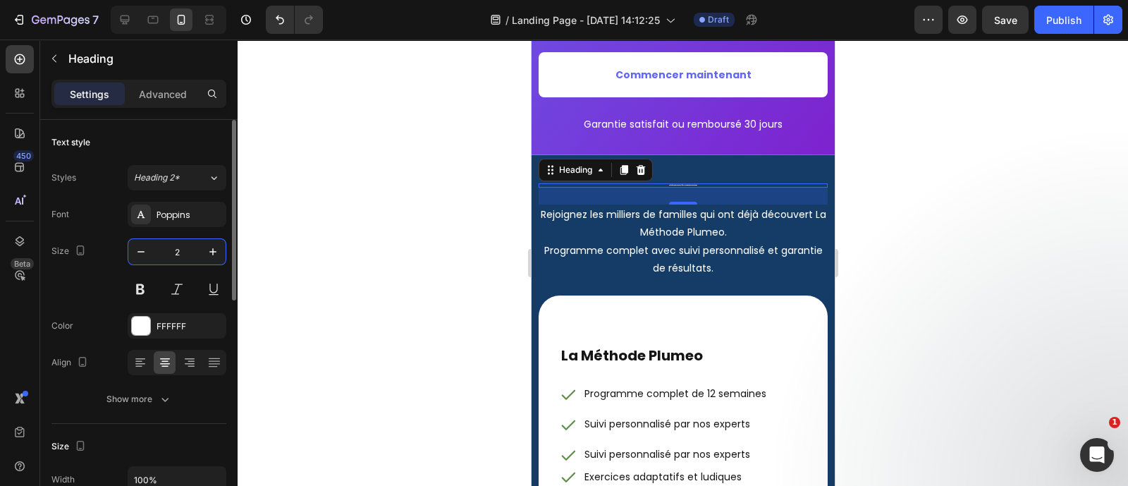
type input "20"
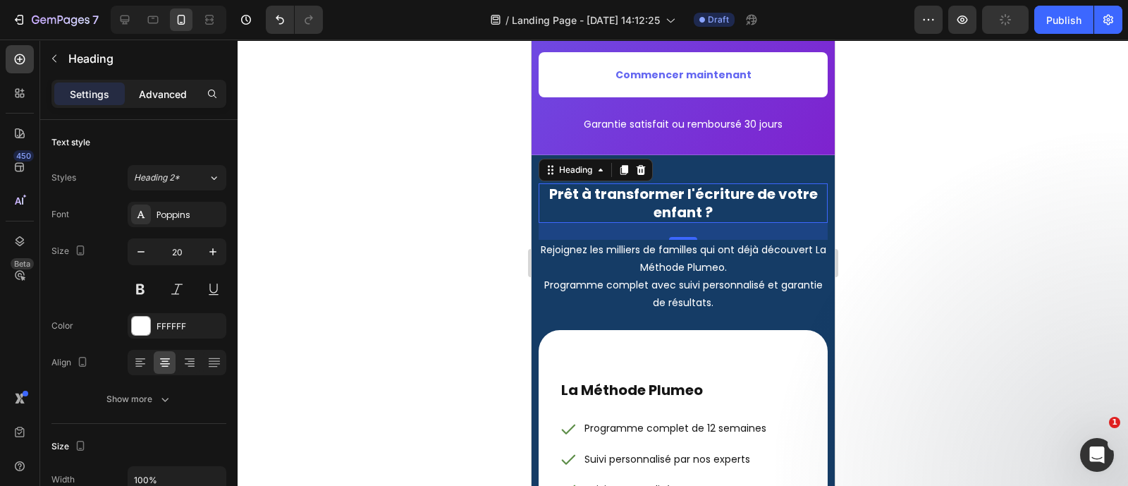
click at [168, 94] on p "Advanced" at bounding box center [163, 94] width 48 height 15
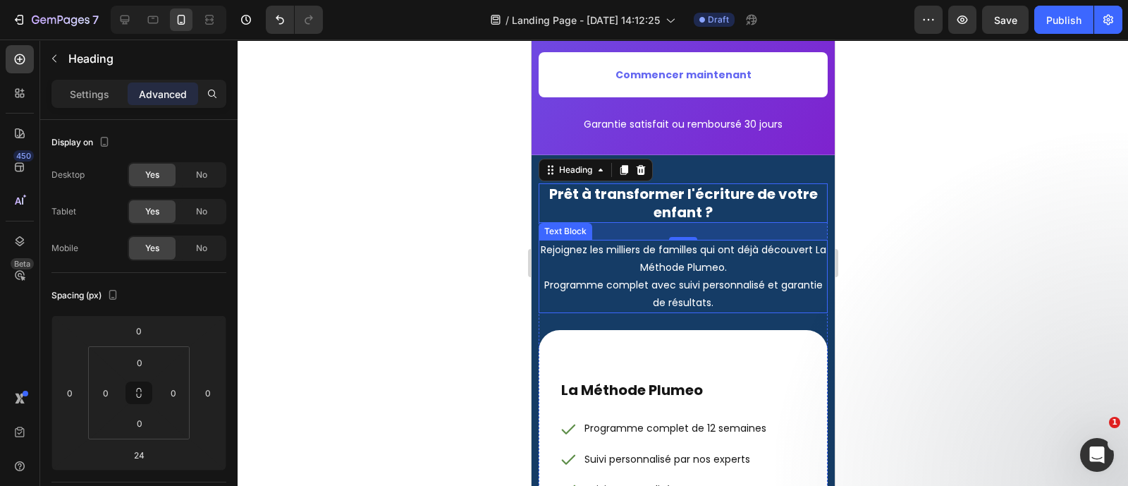
click at [767, 254] on p "Rejoignez les milliers de familles qui ont déjà découvert La Méthode Plumeo." at bounding box center [682, 258] width 286 height 35
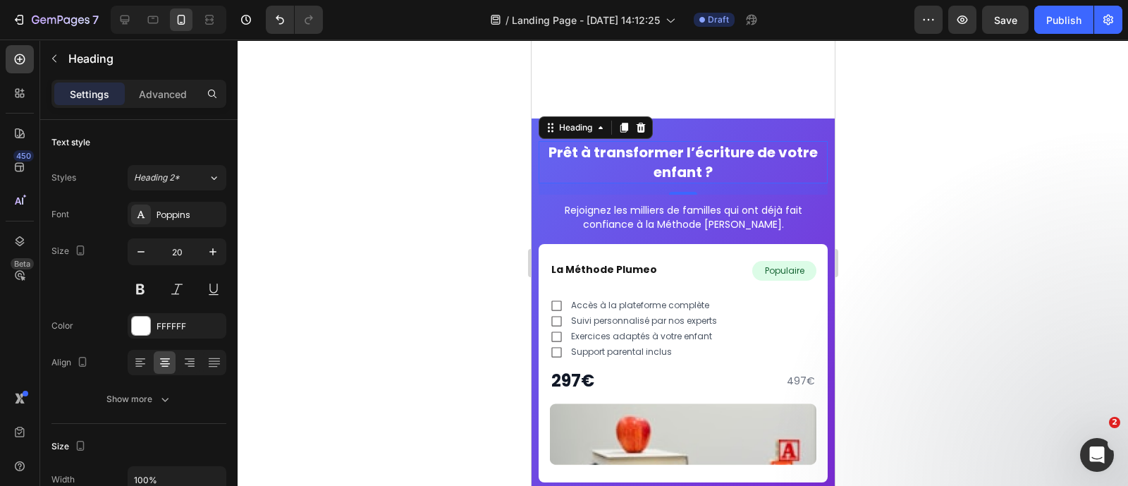
scroll to position [6319, 0]
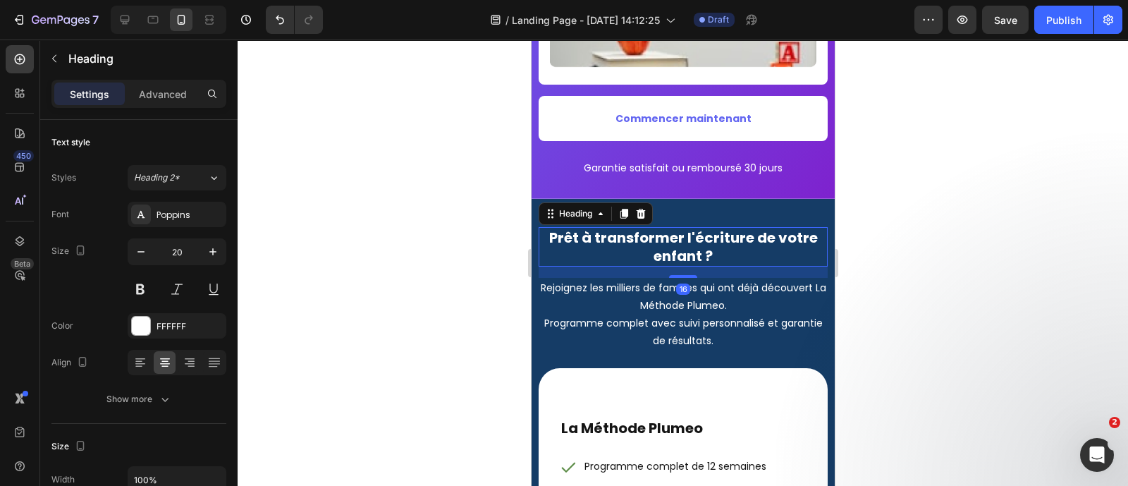
drag, startPoint x: 674, startPoint y: 276, endPoint x: 672, endPoint y: 260, distance: 16.3
click at [677, 275] on div at bounding box center [682, 276] width 28 height 3
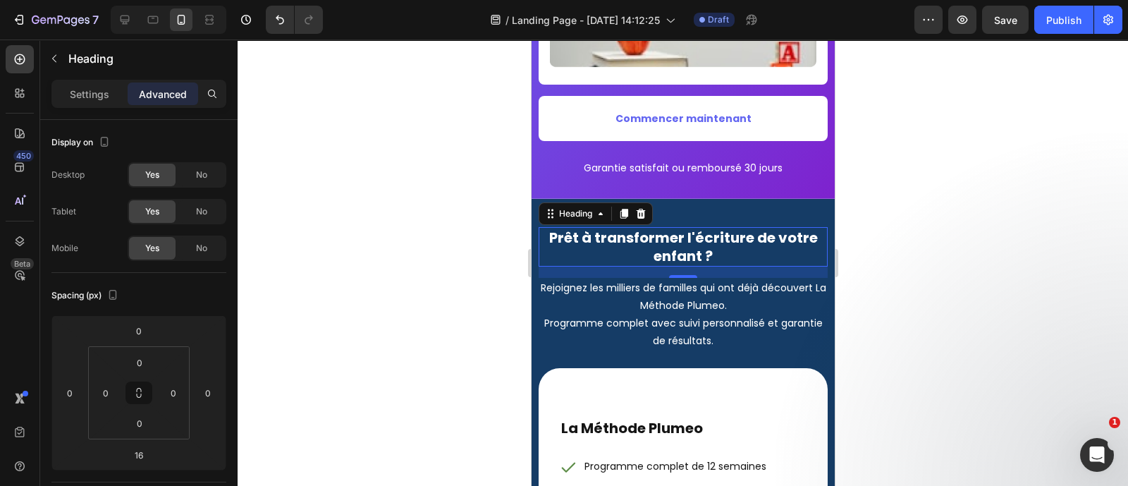
click at [632, 238] on strong "Prêt à transformer l'écriture de votre enfant ?" at bounding box center [682, 247] width 269 height 38
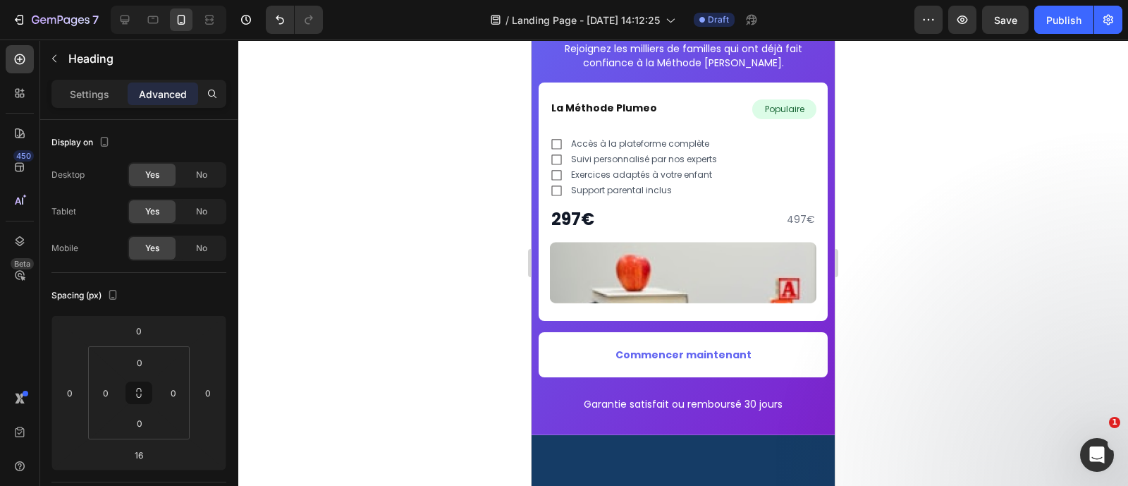
scroll to position [5921, 0]
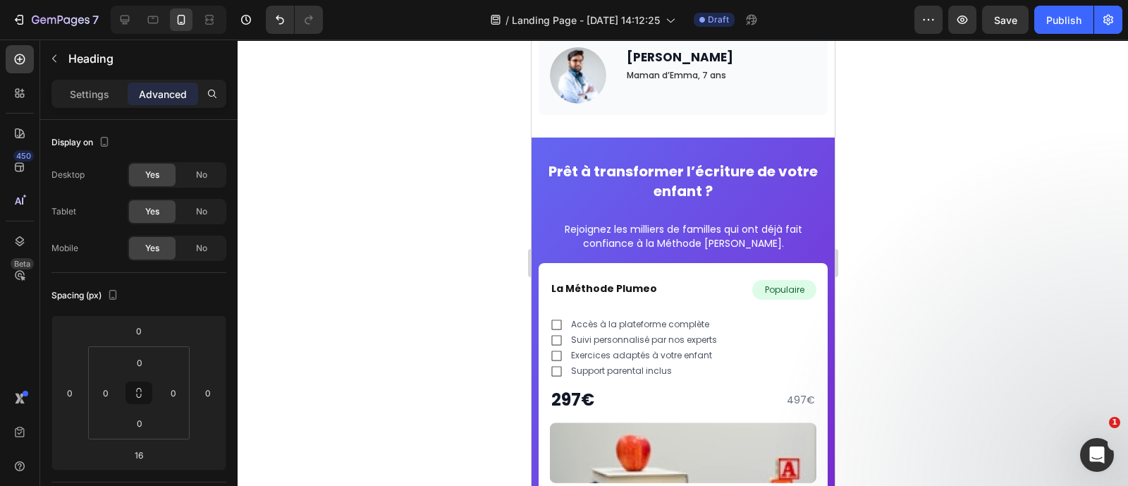
click at [890, 281] on div at bounding box center [683, 262] width 890 height 446
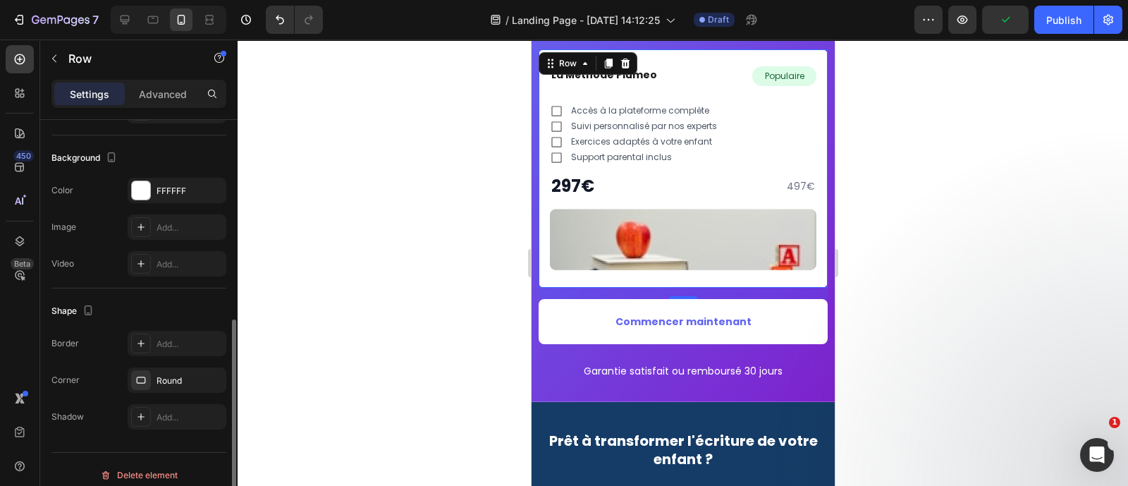
scroll to position [340, 0]
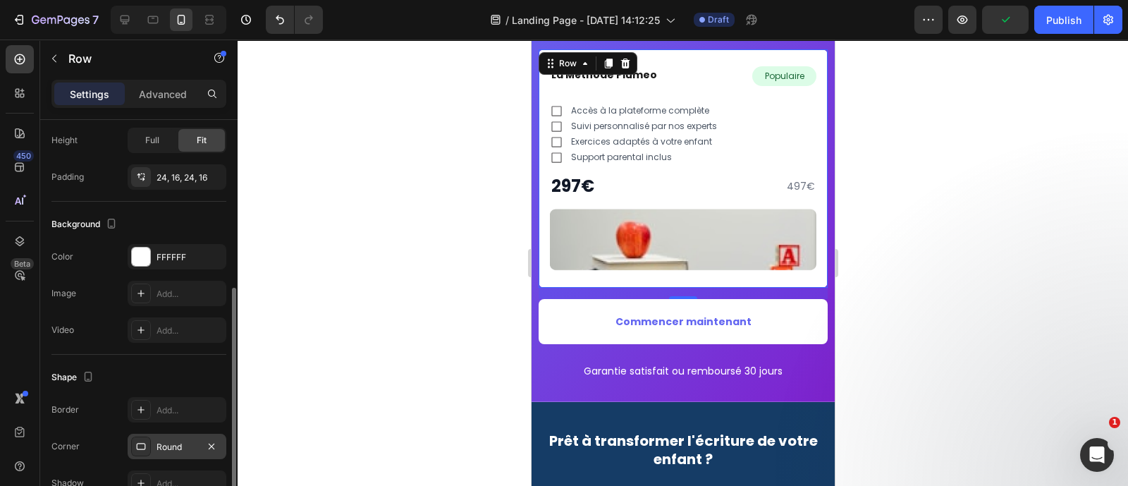
click at [143, 450] on div at bounding box center [141, 446] width 20 height 20
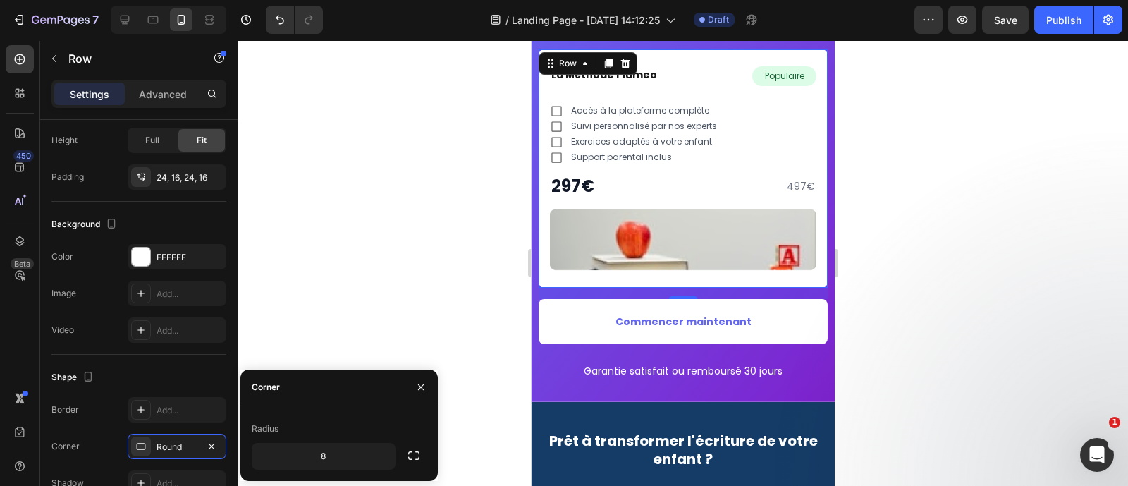
click at [408, 383] on div at bounding box center [421, 387] width 34 height 36
click at [419, 383] on icon "button" at bounding box center [420, 386] width 11 height 11
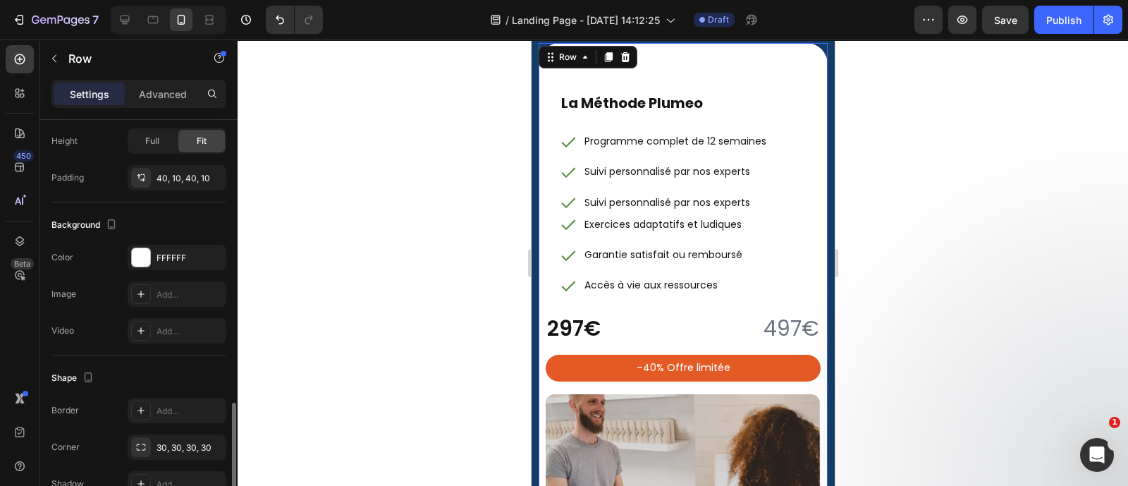
scroll to position [416, 0]
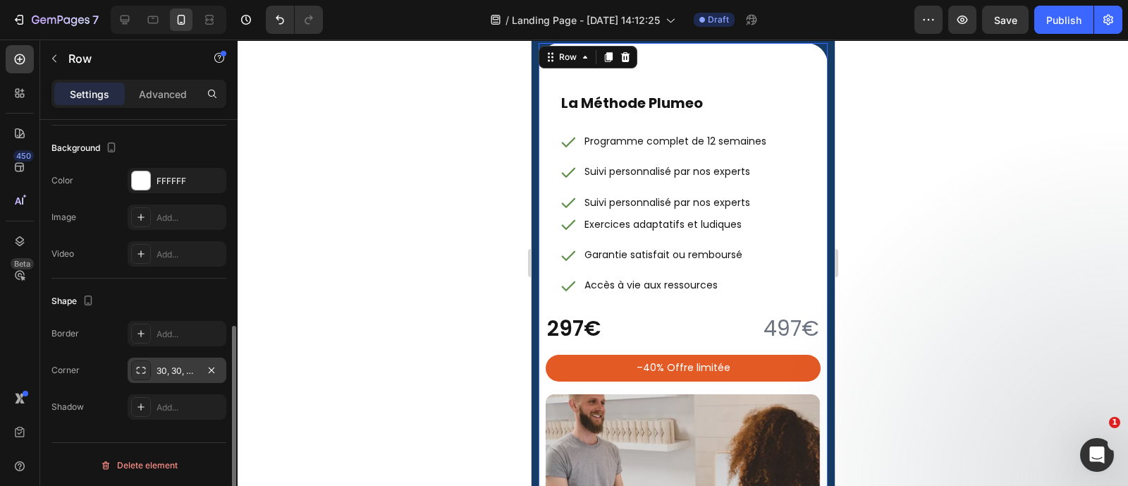
click at [173, 369] on div "30, 30, 30, 30" at bounding box center [176, 370] width 41 height 13
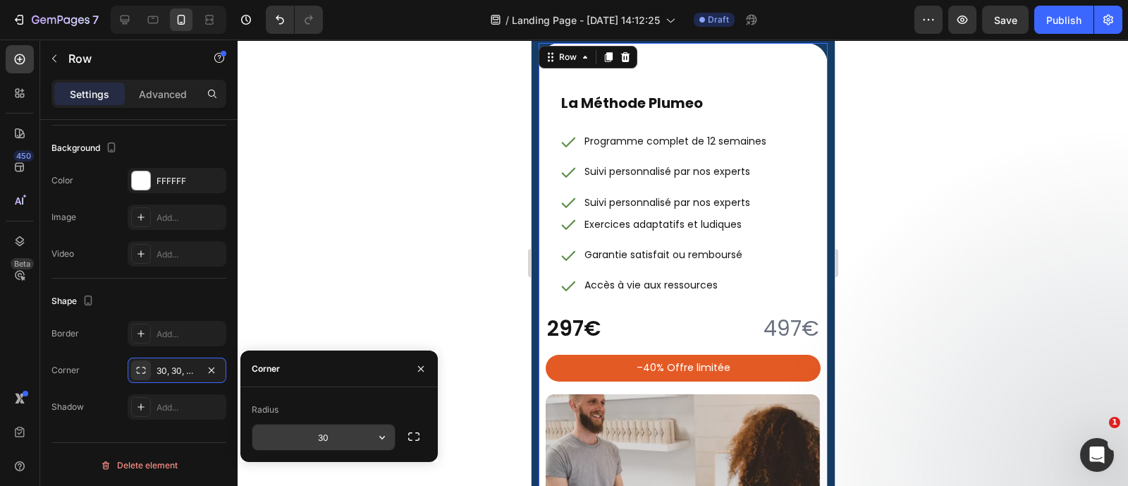
click at [325, 426] on input "30" at bounding box center [323, 436] width 142 height 25
type input "8"
click at [474, 199] on div at bounding box center [683, 262] width 890 height 446
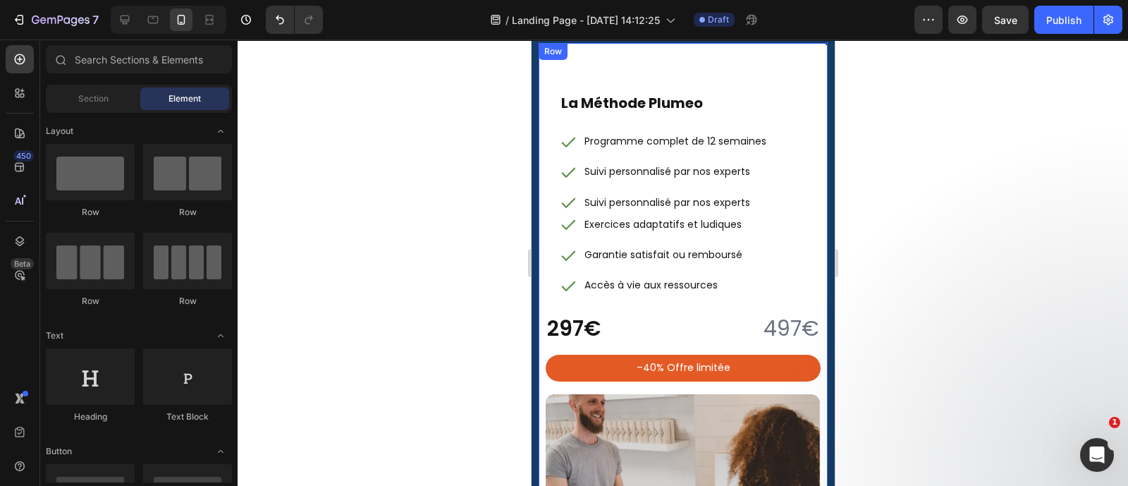
click at [952, 257] on div at bounding box center [683, 262] width 890 height 446
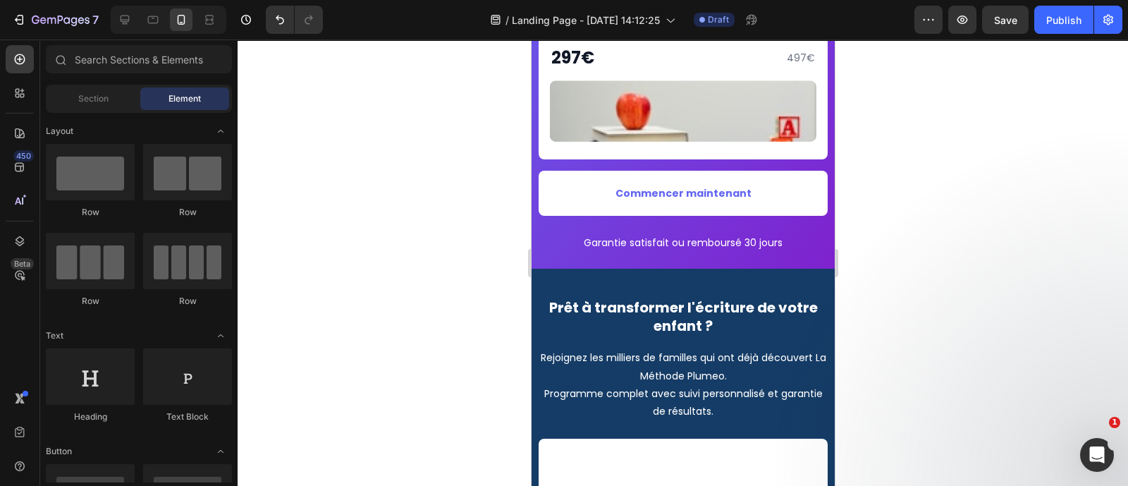
scroll to position [6099, 0]
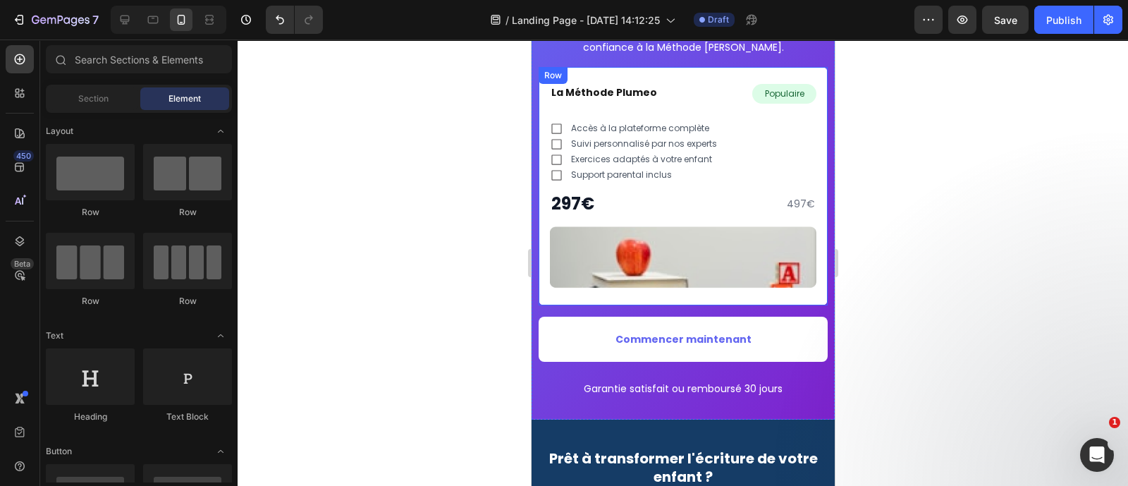
click at [660, 74] on div "La Méthode Plumeo Heading Populaire Text Block Row Row Accès à la plateforme co…" at bounding box center [682, 186] width 289 height 238
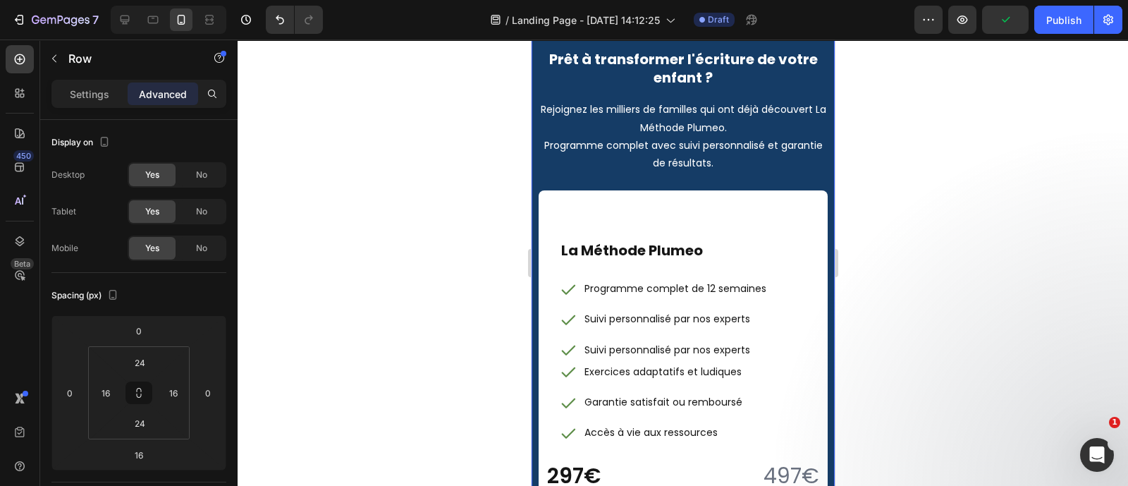
scroll to position [6493, 0]
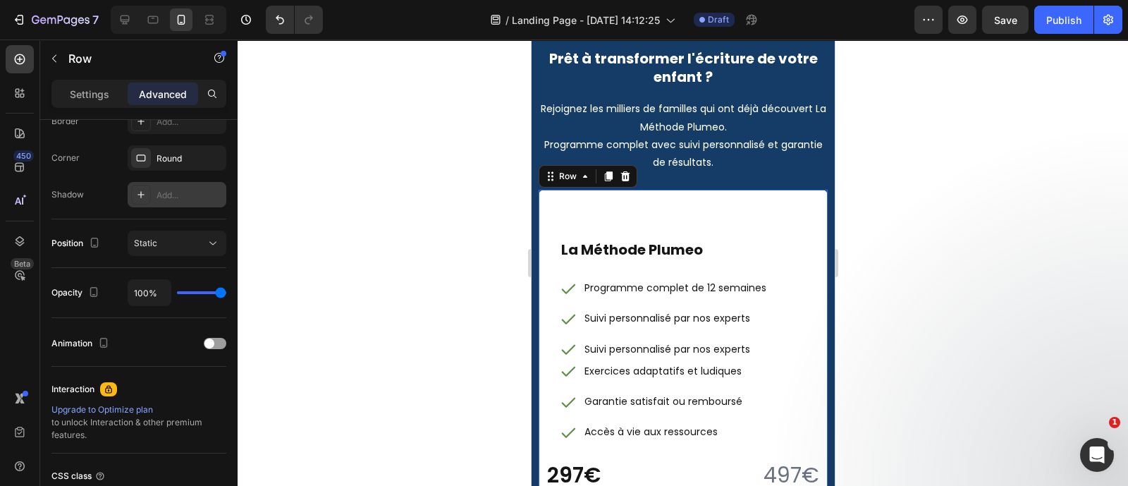
scroll to position [0, 0]
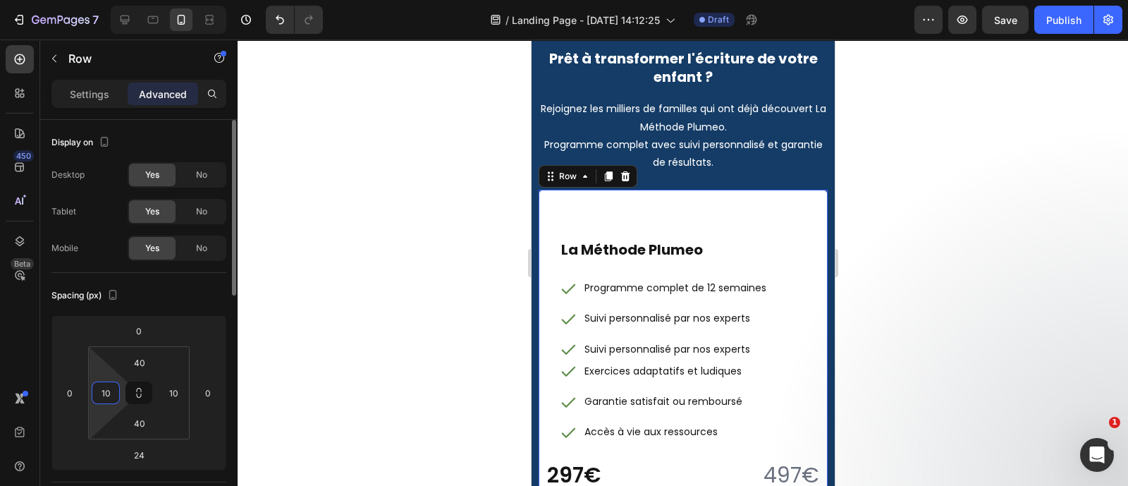
click at [106, 391] on input "10" at bounding box center [105, 392] width 21 height 21
type input "16"
click at [176, 393] on input "10" at bounding box center [173, 392] width 21 height 21
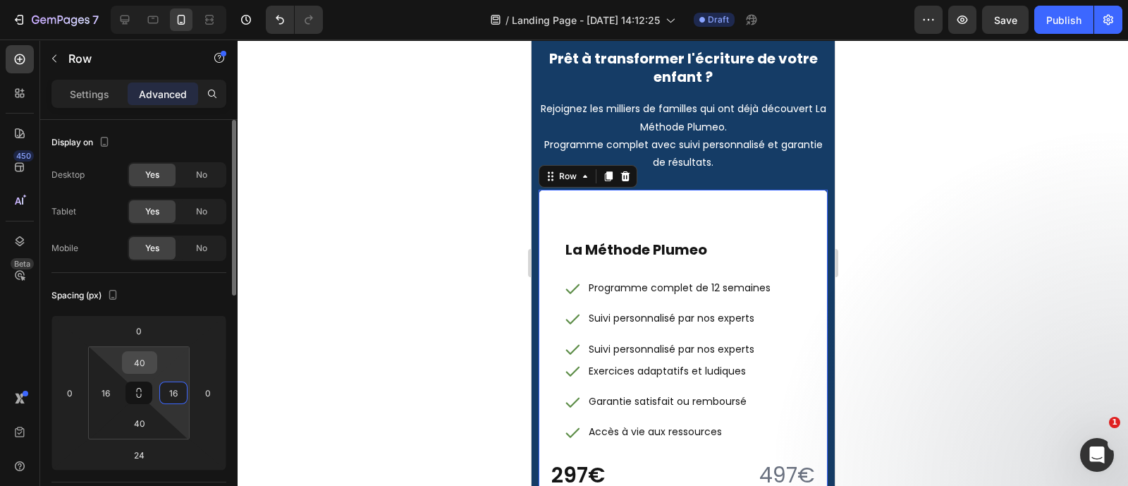
type input "16"
click at [142, 355] on input "40" at bounding box center [139, 362] width 28 height 21
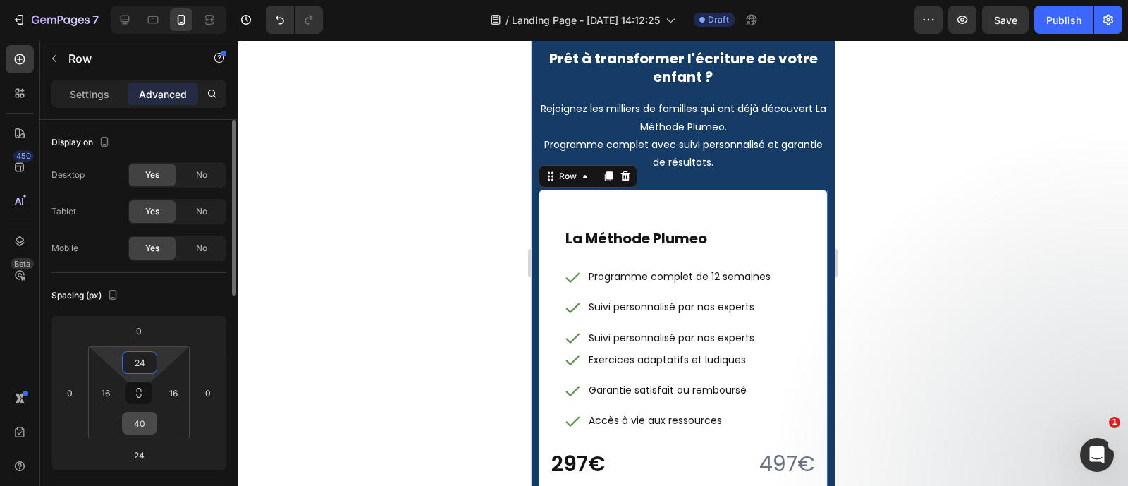
type input "24"
click at [140, 421] on input "40" at bounding box center [139, 422] width 28 height 21
type input "24"
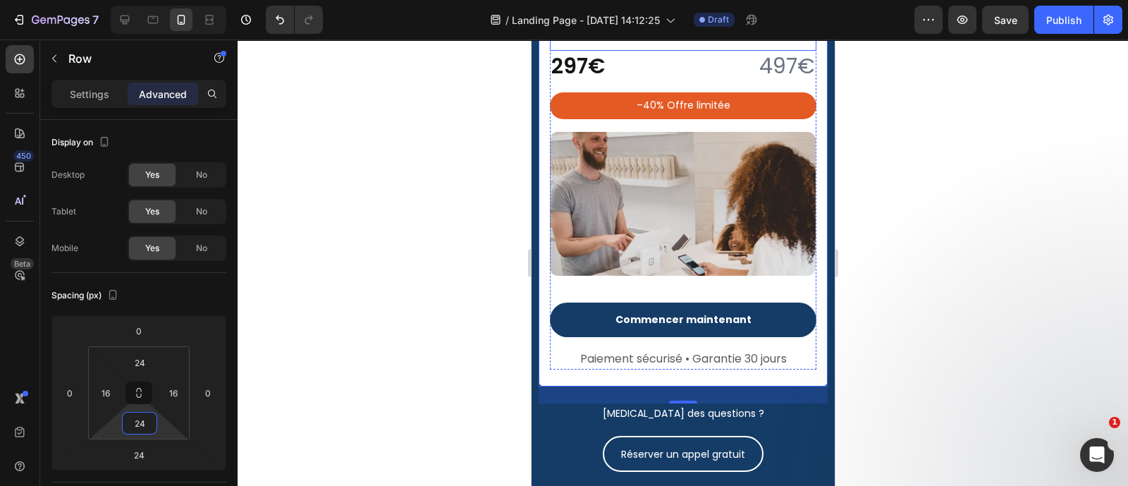
scroll to position [6892, 0]
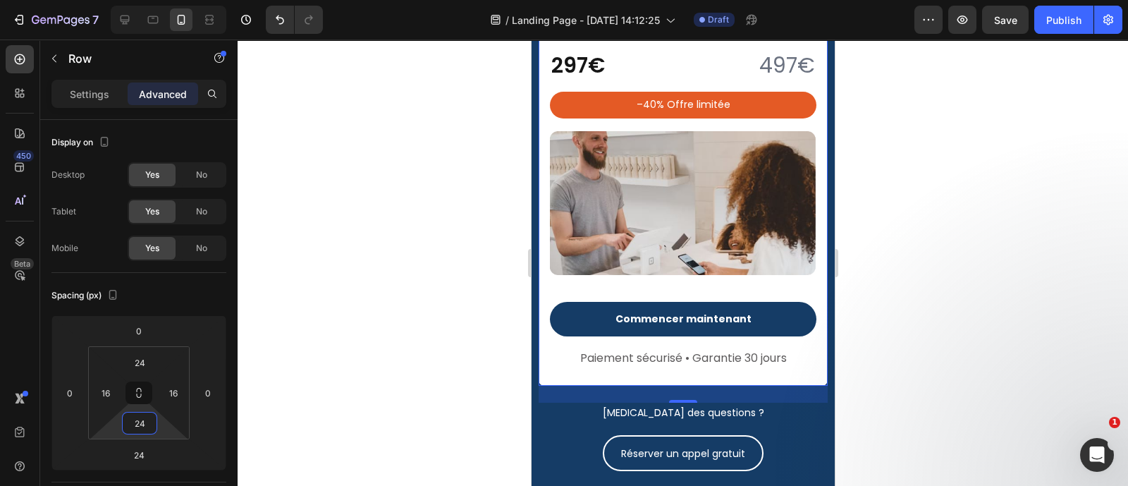
click at [881, 354] on div at bounding box center [683, 262] width 890 height 446
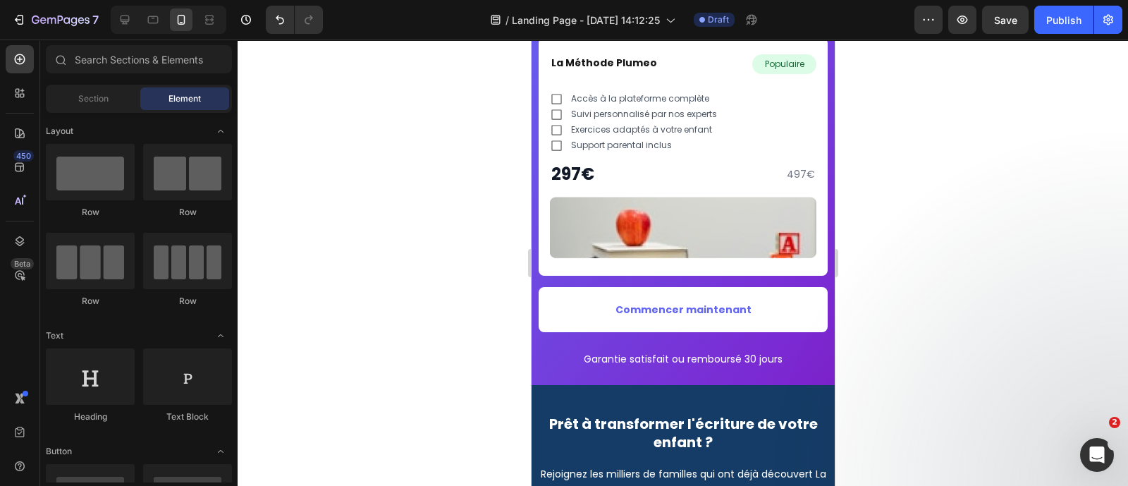
scroll to position [6030, 0]
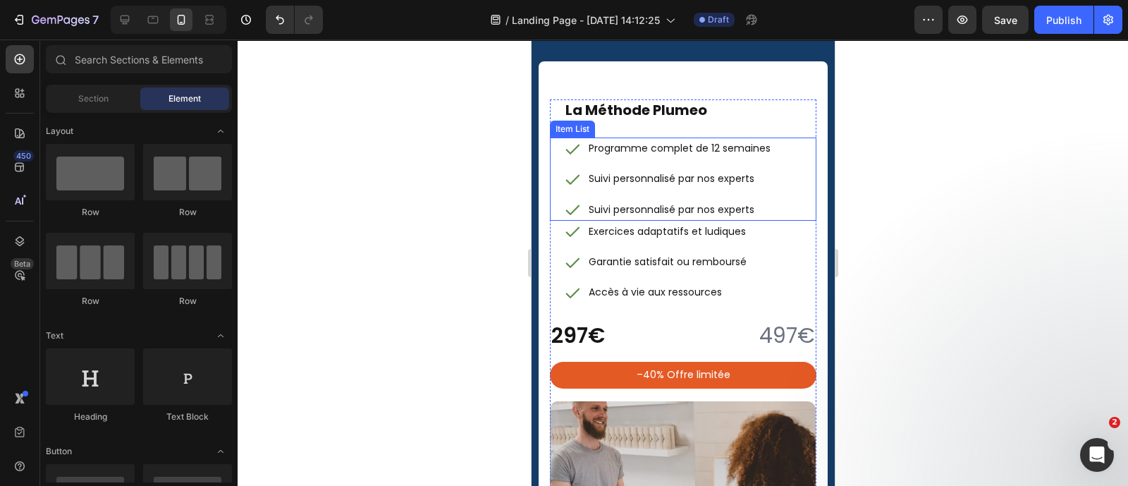
scroll to position [6623, 0]
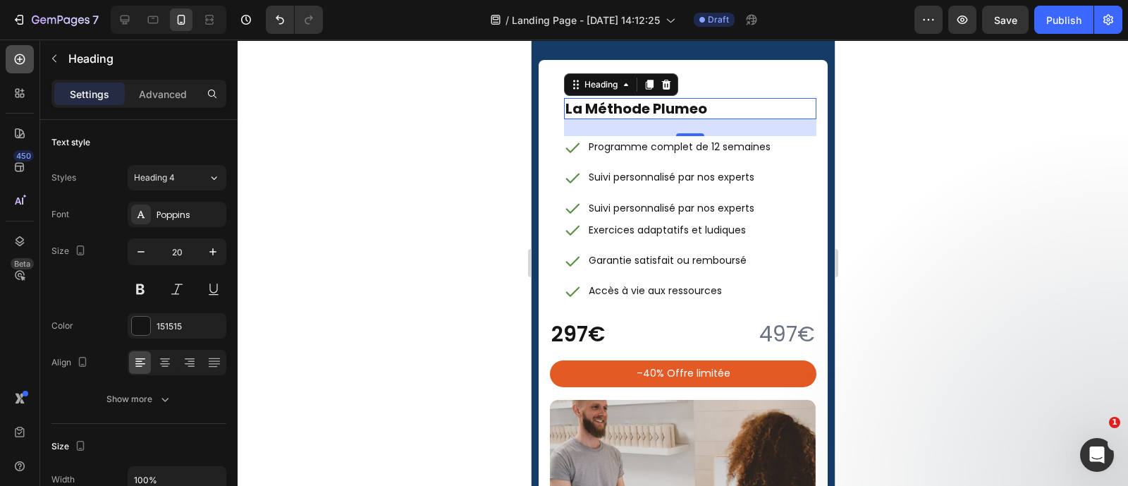
click at [18, 61] on icon at bounding box center [20, 59] width 14 height 14
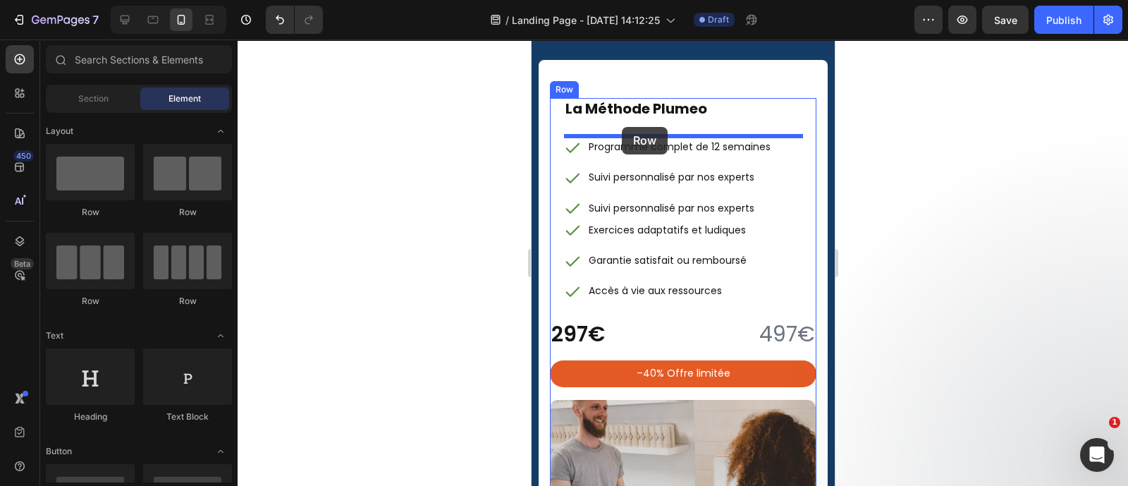
drag, startPoint x: 699, startPoint y: 221, endPoint x: 622, endPoint y: 127, distance: 121.7
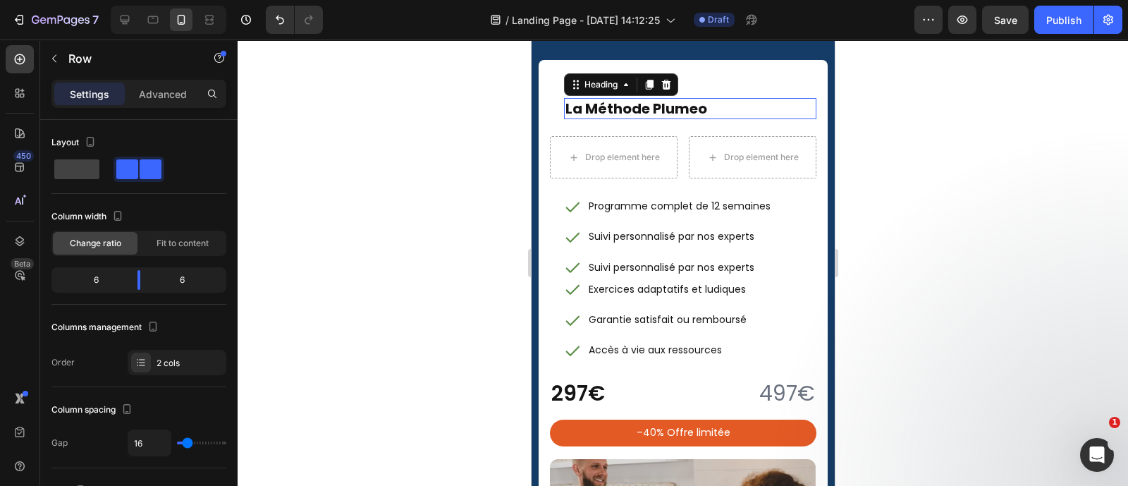
click at [670, 110] on strong "La Méthode Plumeo" at bounding box center [636, 109] width 142 height 20
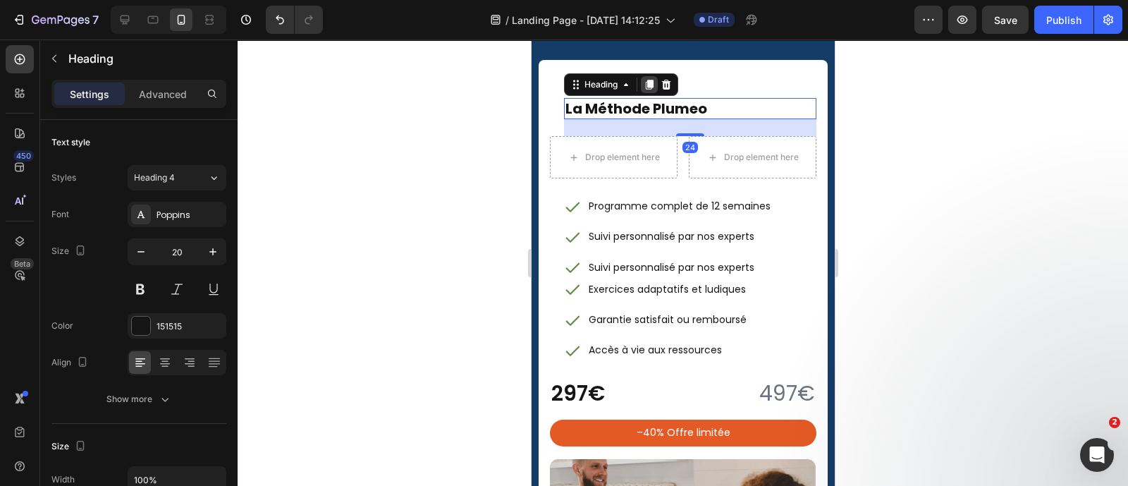
click at [647, 80] on icon at bounding box center [649, 85] width 8 height 10
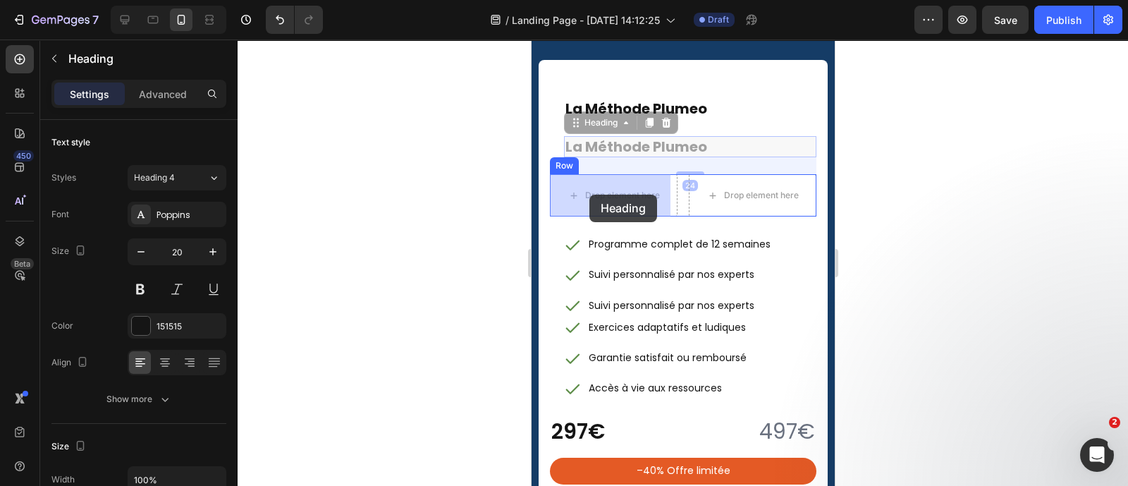
drag, startPoint x: 600, startPoint y: 123, endPoint x: 589, endPoint y: 195, distance: 72.7
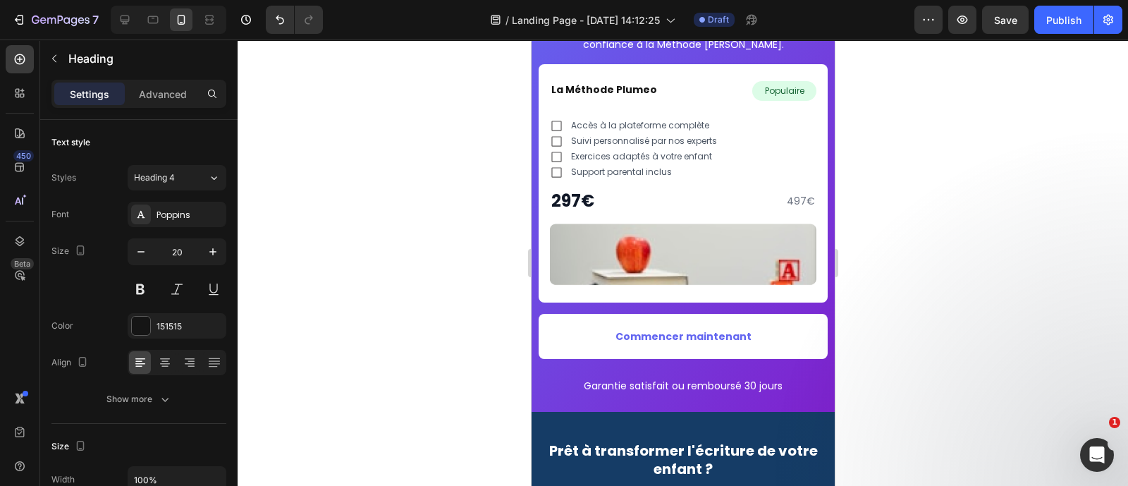
scroll to position [6094, 0]
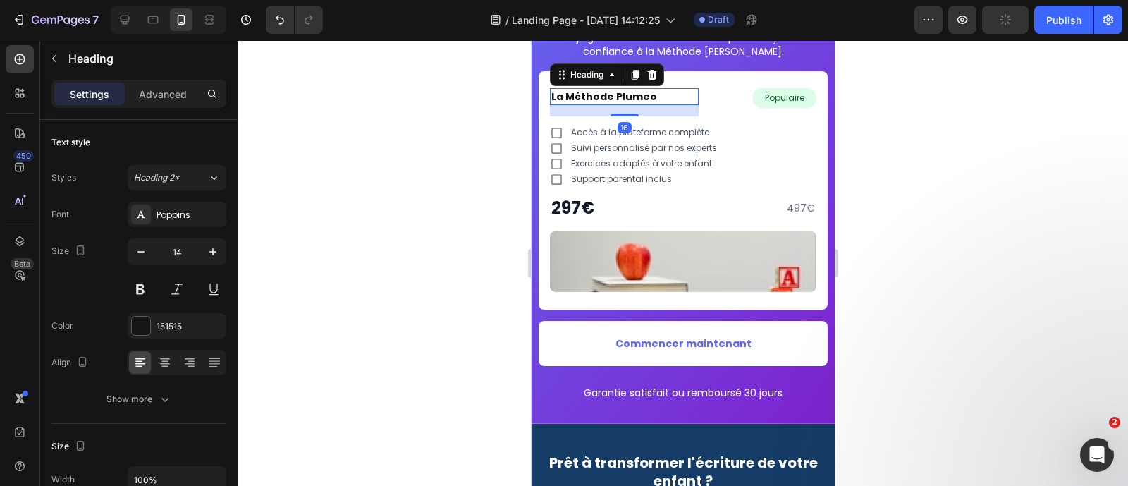
click at [615, 95] on strong "La Méthode Plumeo" at bounding box center [604, 97] width 106 height 14
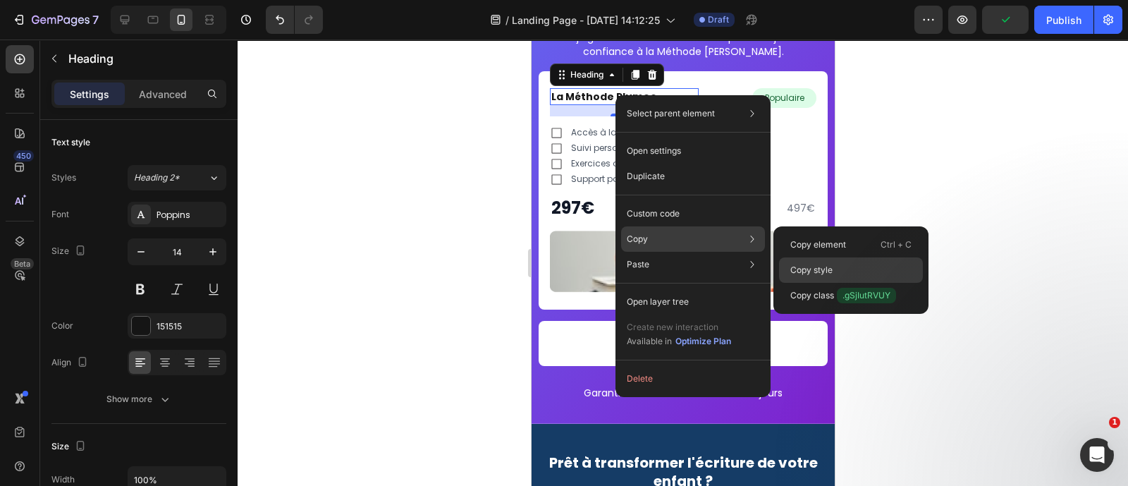
click at [806, 272] on p "Copy style" at bounding box center [811, 270] width 42 height 13
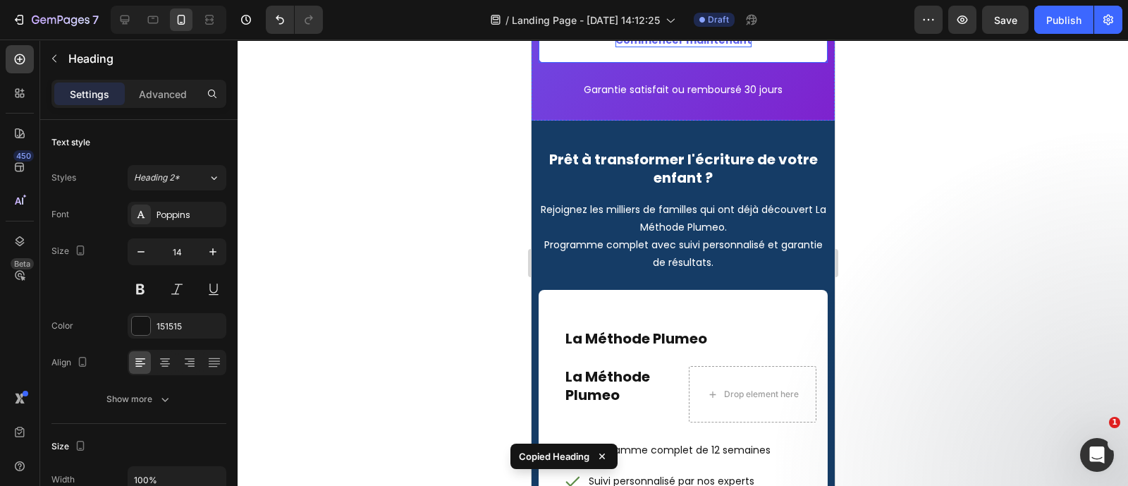
scroll to position [6398, 0]
click at [611, 380] on strong "La Méthode Plumeo" at bounding box center [607, 385] width 85 height 38
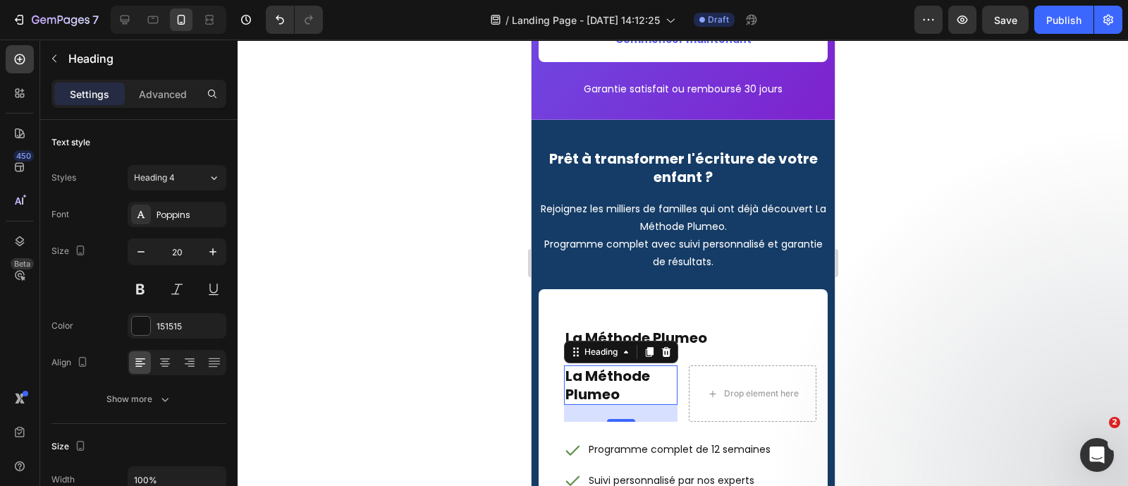
type input "14"
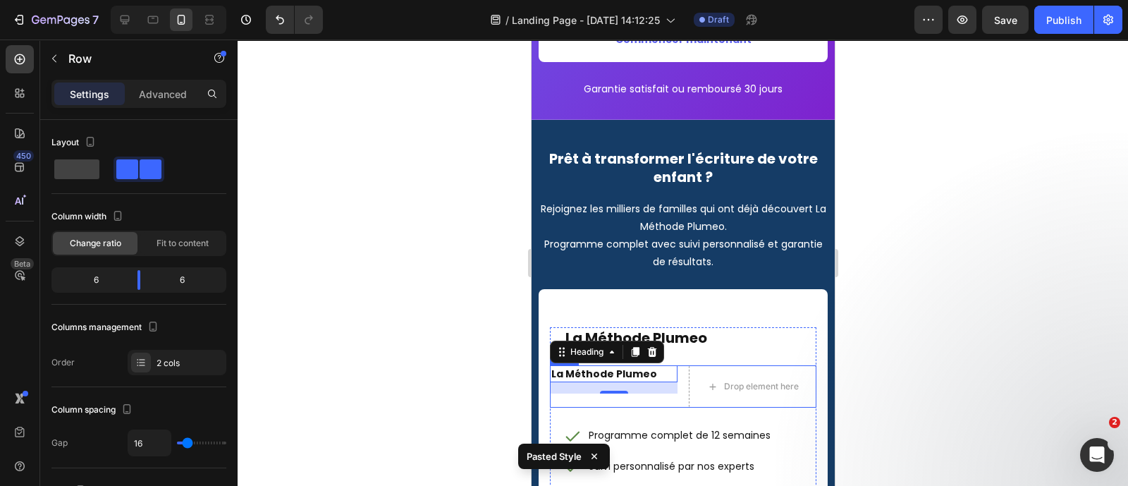
click at [680, 391] on div "La Méthode Plumeo Heading 16 Drop element here Row" at bounding box center [682, 386] width 266 height 42
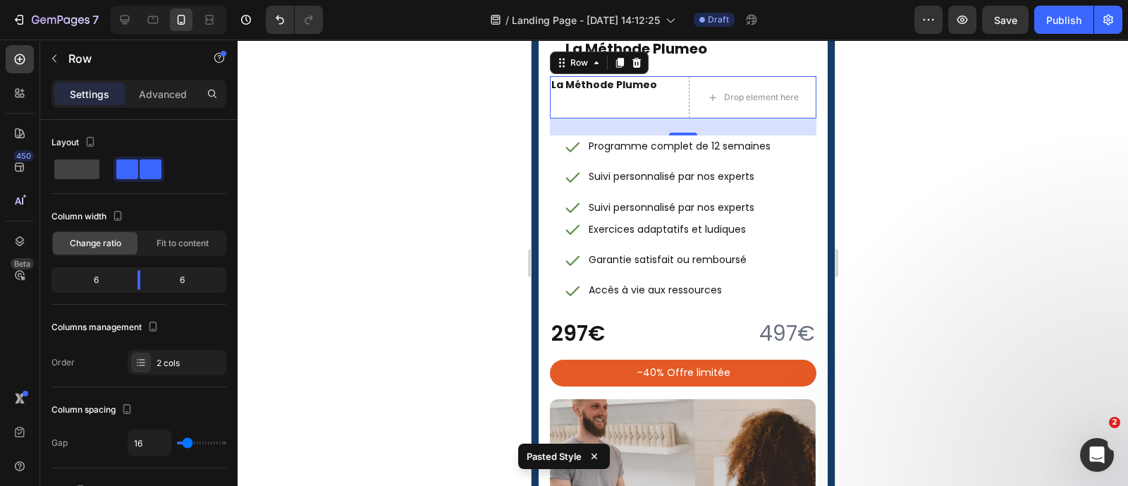
scroll to position [6651, 0]
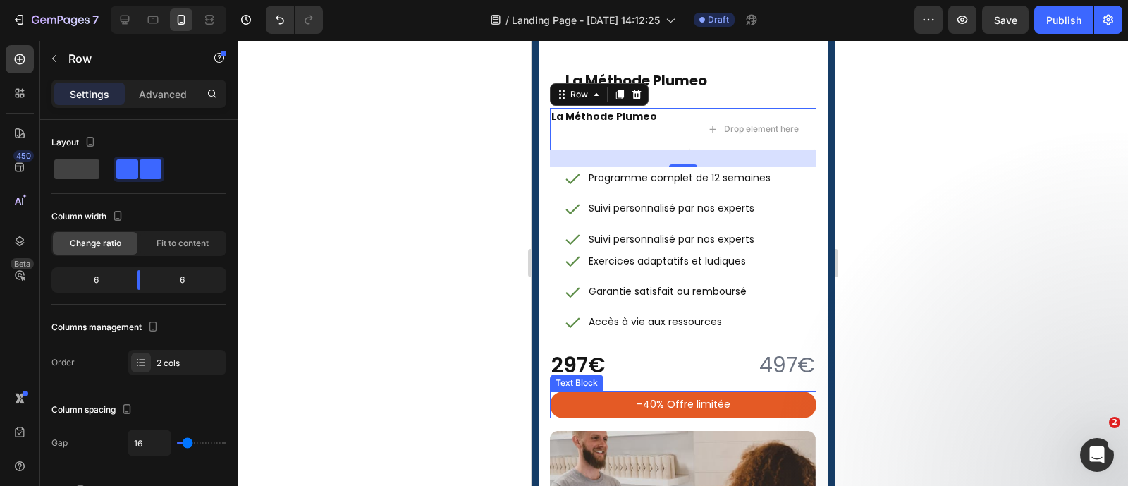
click at [627, 402] on p "–40% Offre limitée" at bounding box center [682, 404] width 247 height 18
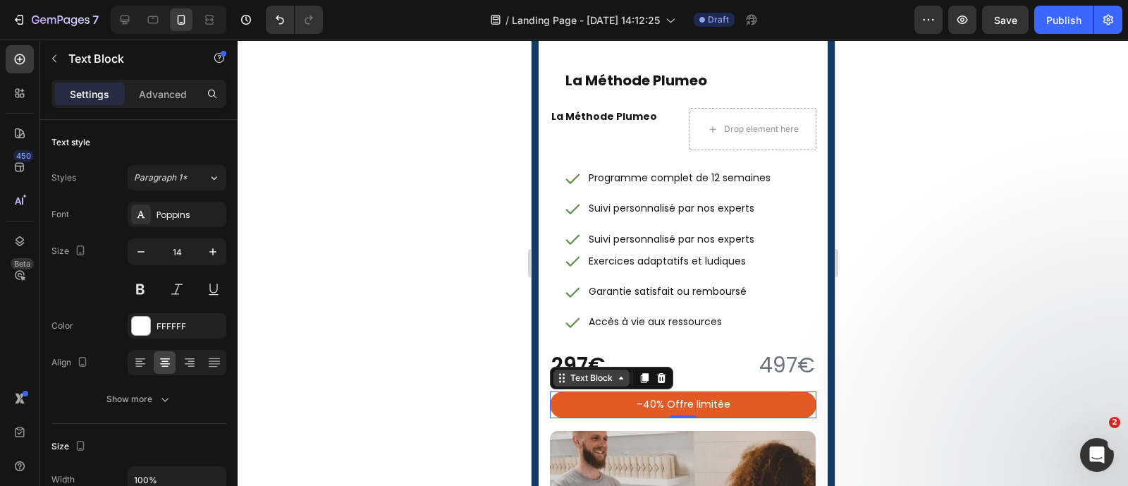
click at [594, 380] on div "Text Block" at bounding box center [591, 377] width 48 height 13
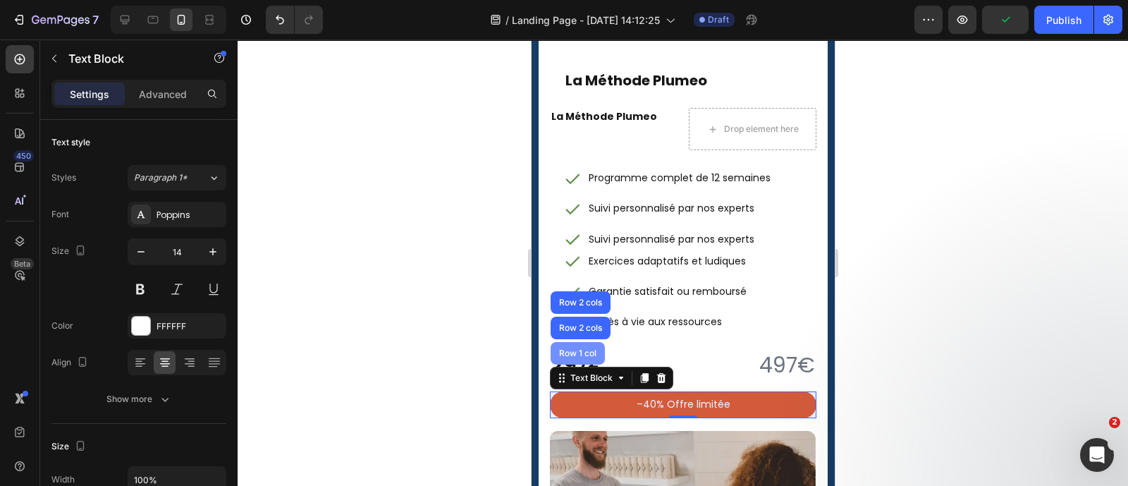
click at [586, 358] on div "Row 1 col" at bounding box center [577, 353] width 54 height 23
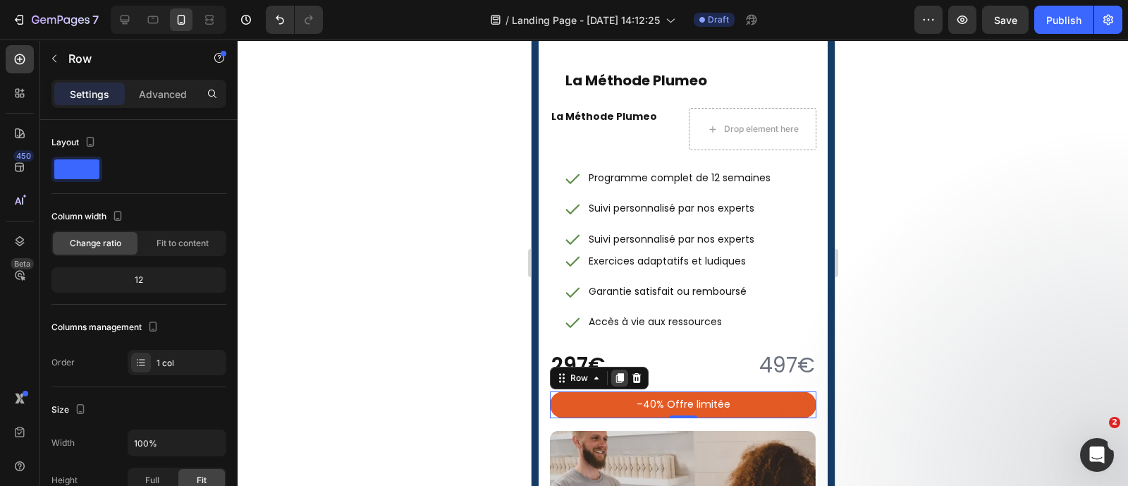
click at [619, 380] on icon at bounding box center [619, 379] width 8 height 10
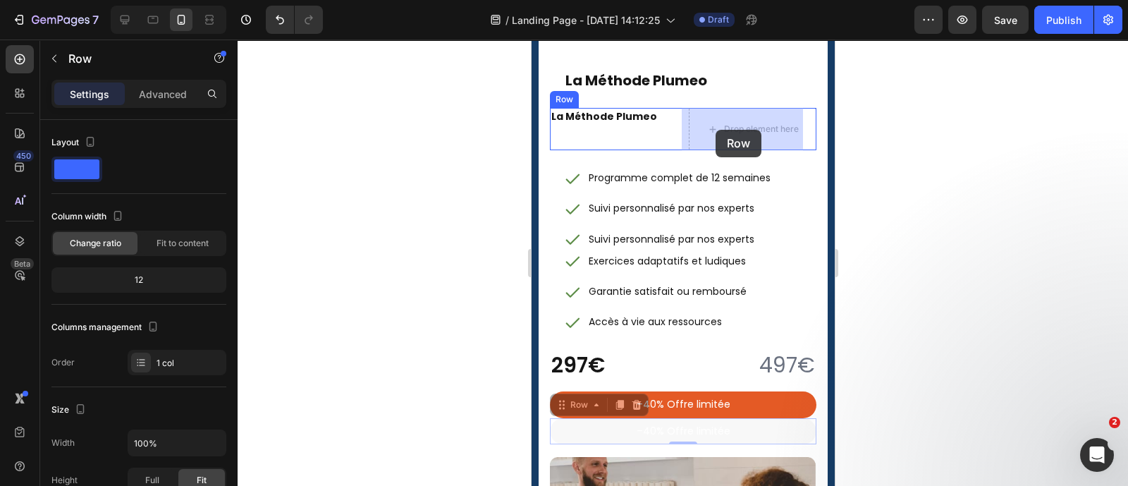
drag, startPoint x: 572, startPoint y: 402, endPoint x: 715, endPoint y: 130, distance: 307.7
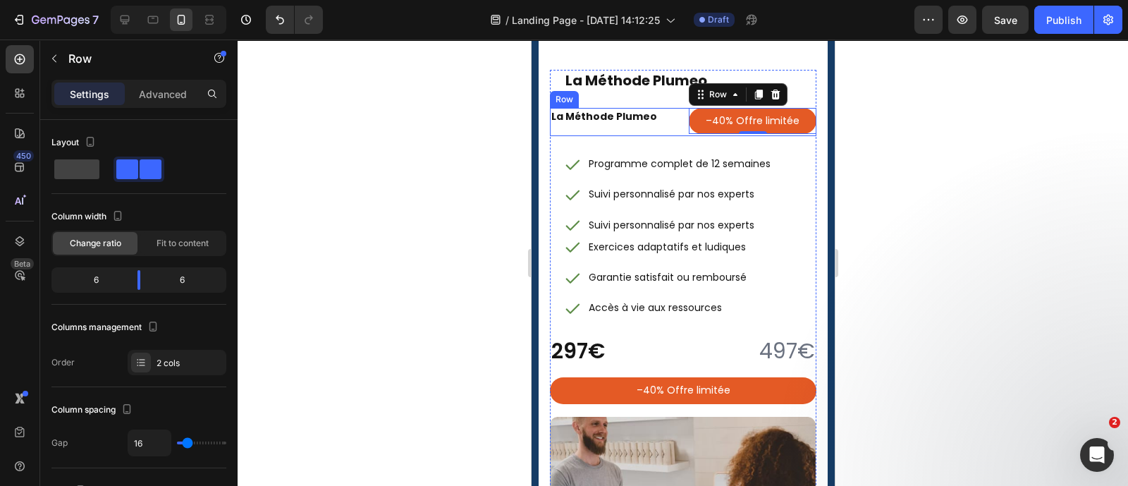
click at [672, 117] on div "La Méthode Plumeo Heading –40% Offre limitée Text Block Row 0 Row" at bounding box center [682, 122] width 266 height 28
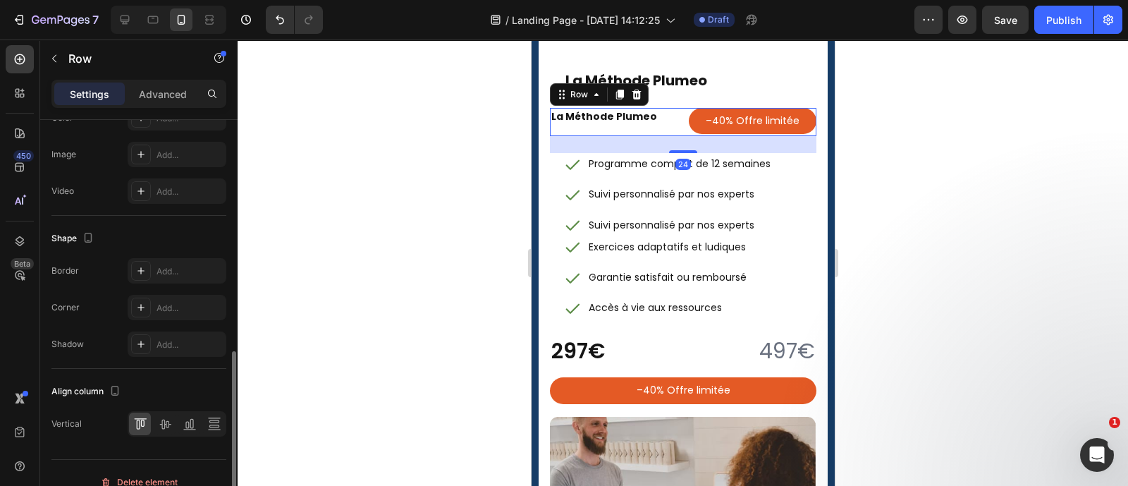
scroll to position [560, 0]
click at [174, 423] on div at bounding box center [165, 423] width 22 height 23
click at [326, 314] on div at bounding box center [683, 262] width 890 height 446
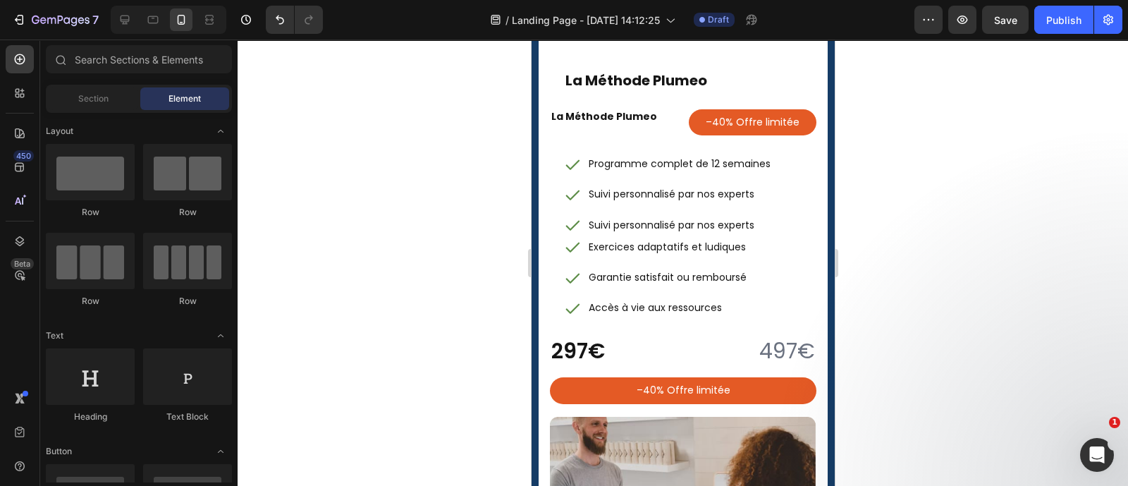
click at [902, 335] on div at bounding box center [683, 262] width 890 height 446
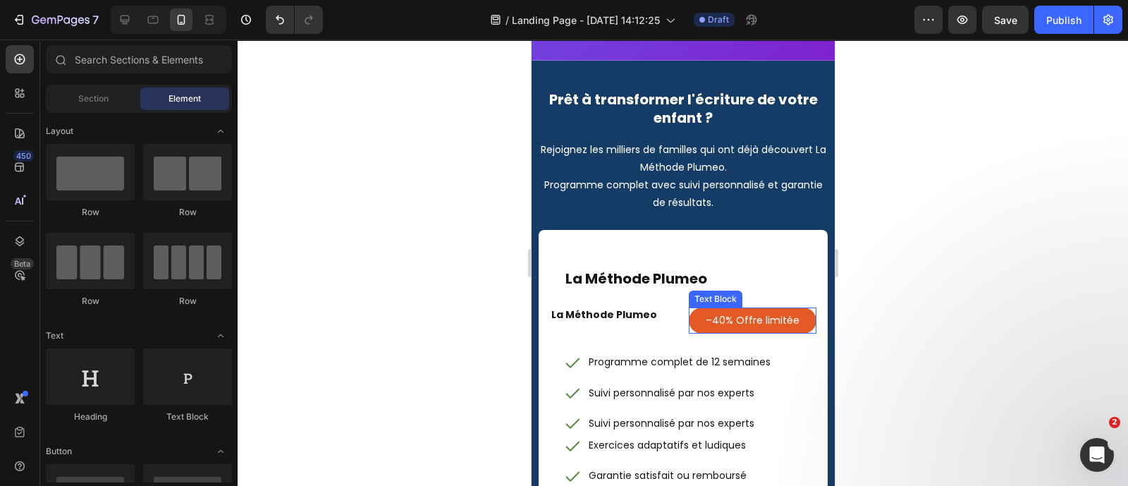
scroll to position [6426, 0]
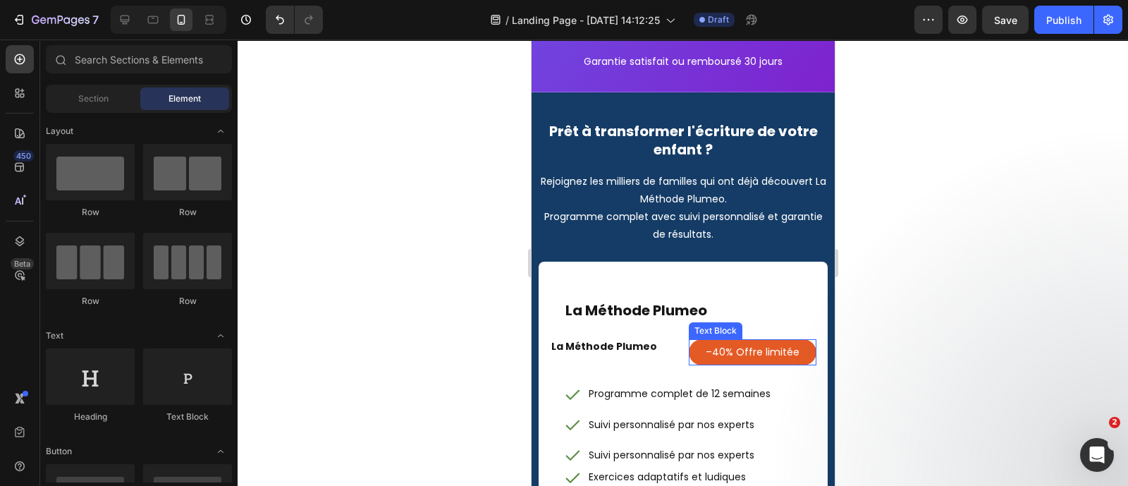
click at [698, 351] on p "–40% Offre limitée" at bounding box center [752, 352] width 108 height 18
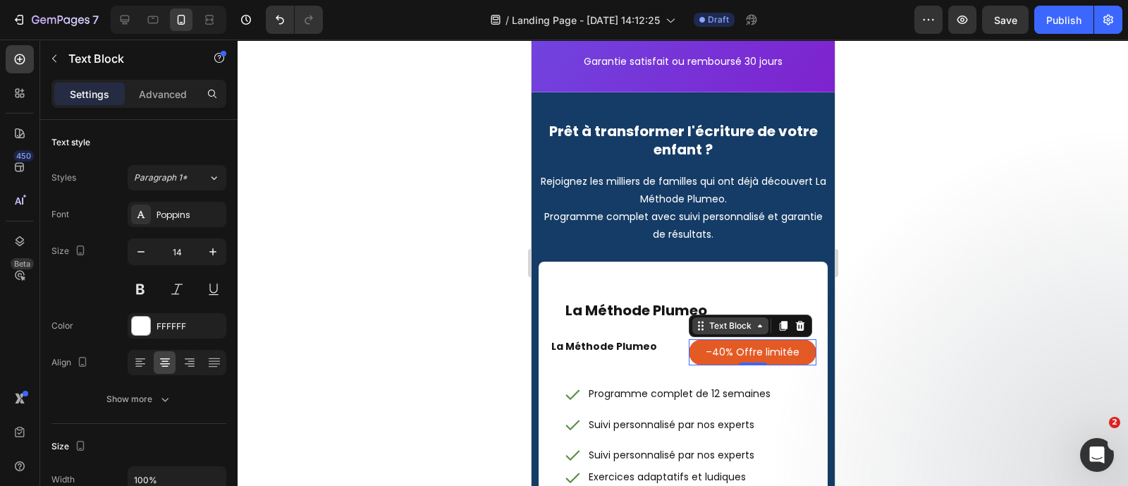
click at [745, 319] on div "Text Block" at bounding box center [730, 325] width 48 height 13
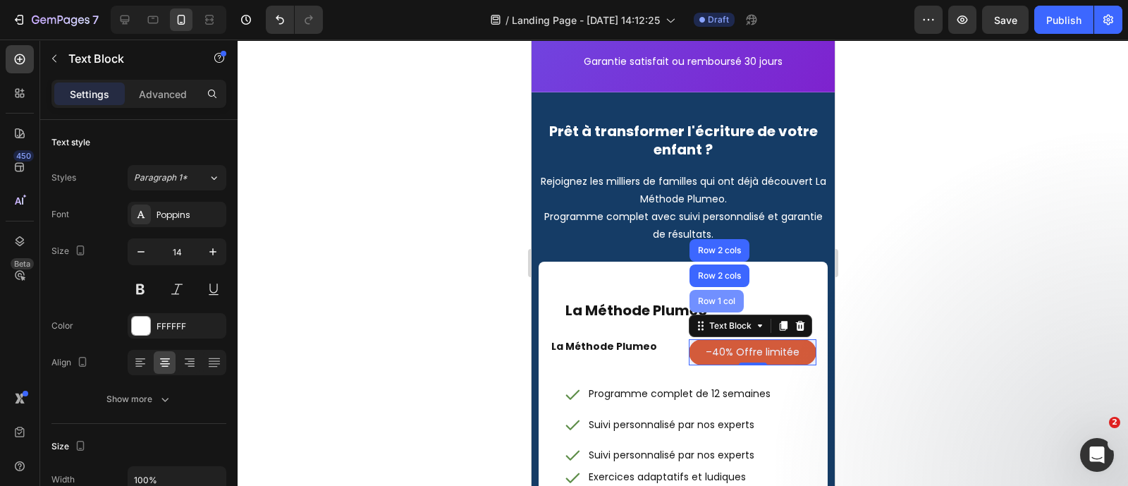
click at [713, 300] on div "Row 1 col" at bounding box center [715, 301] width 43 height 8
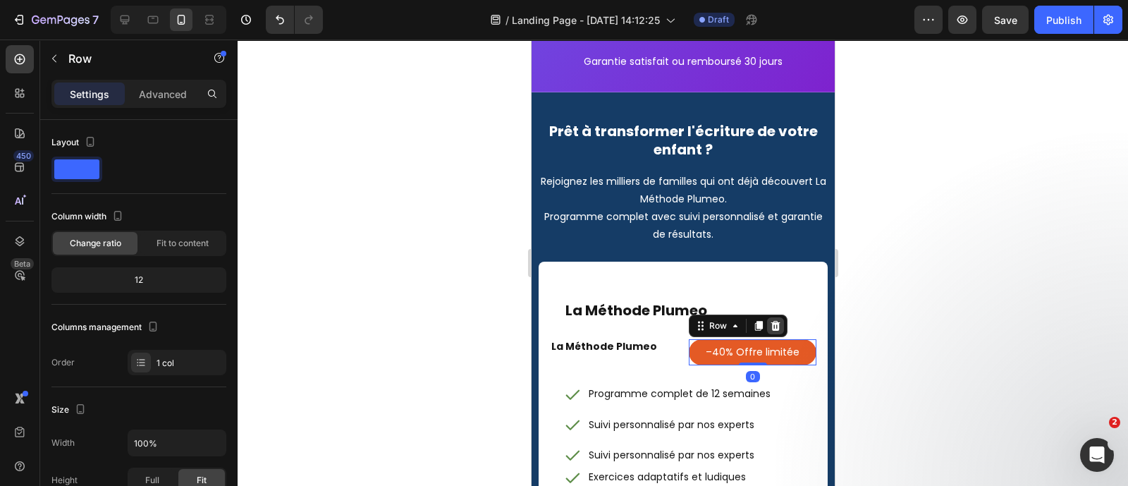
click at [766, 317] on div at bounding box center [774, 325] width 17 height 17
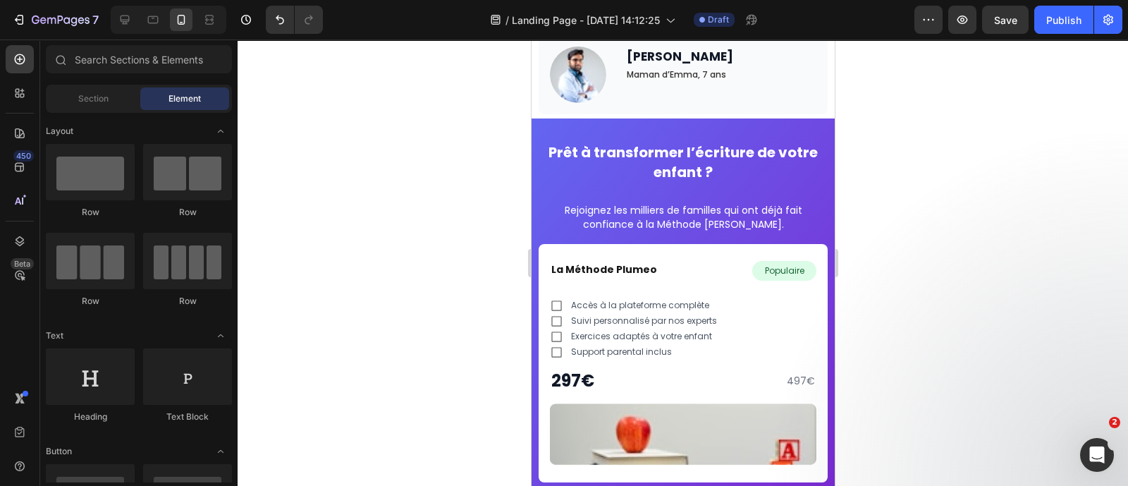
scroll to position [5918, 0]
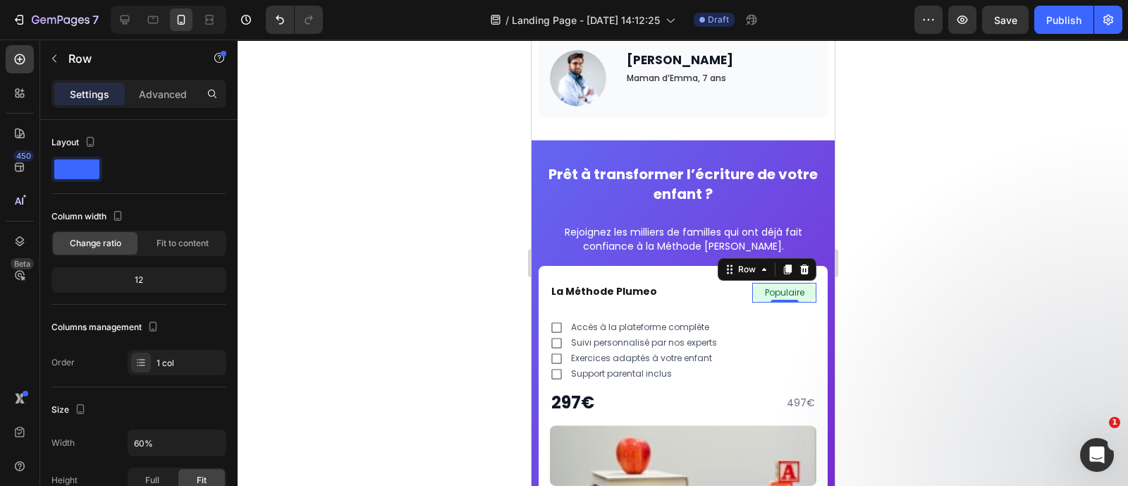
click at [112, 11] on div at bounding box center [169, 20] width 116 height 28
click at [118, 13] on icon at bounding box center [125, 20] width 14 height 14
type input "17%"
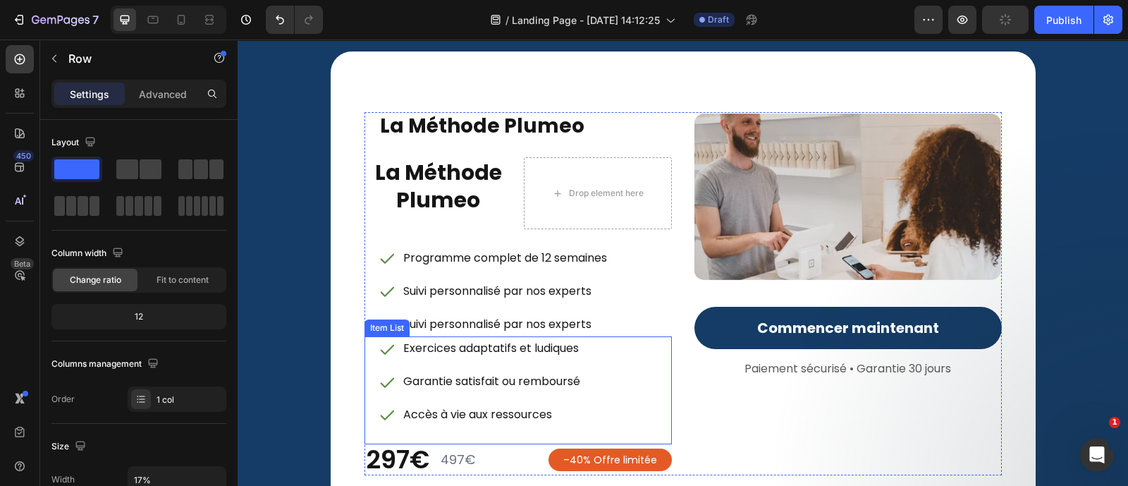
scroll to position [6988, 0]
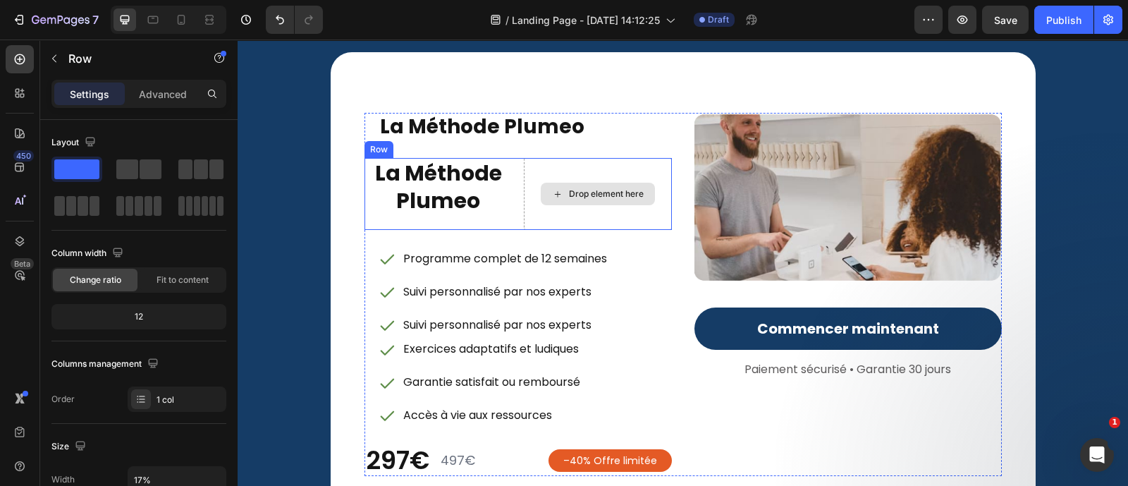
click at [542, 180] on div "Drop element here" at bounding box center [598, 194] width 148 height 72
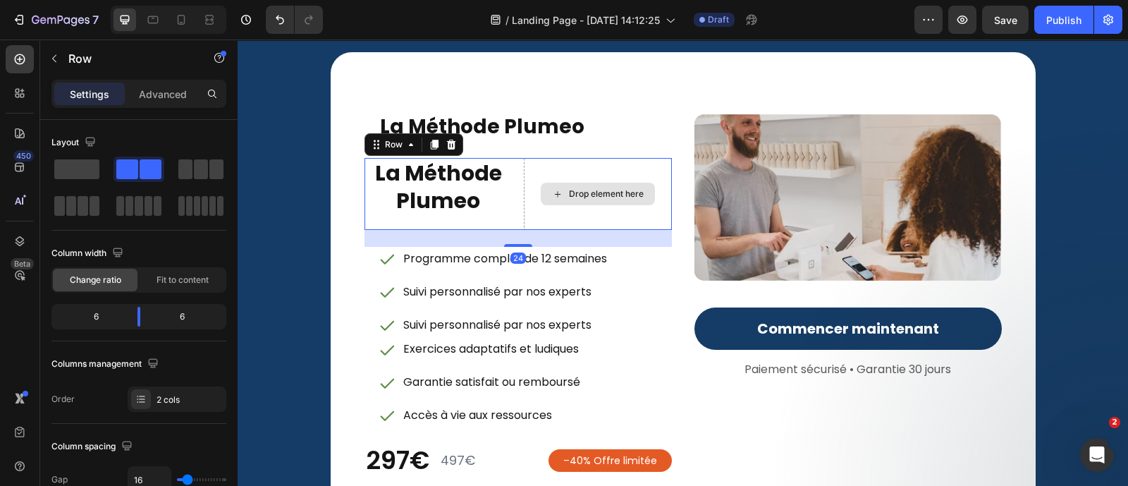
scroll to position [452, 0]
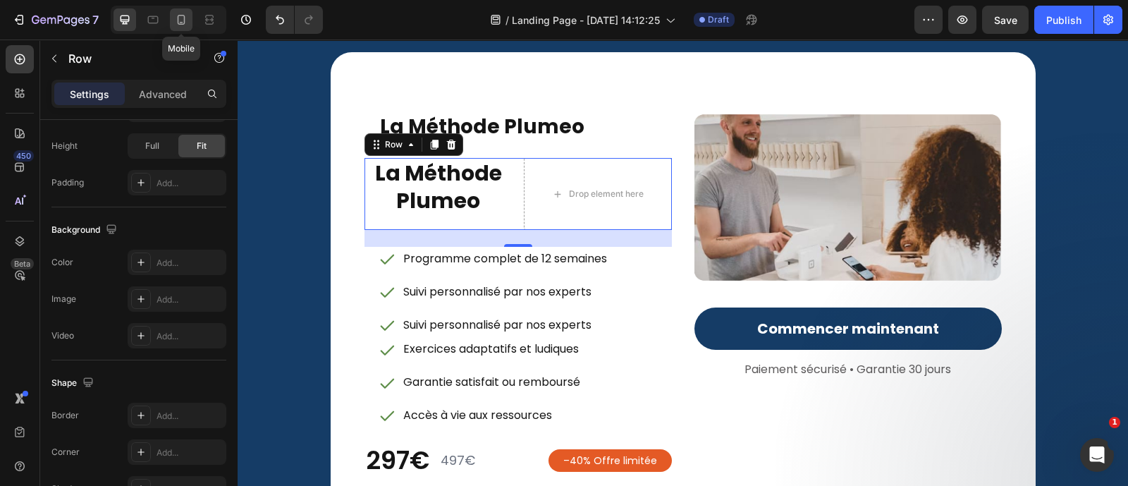
click at [185, 19] on icon at bounding box center [181, 20] width 14 height 14
type input "100%"
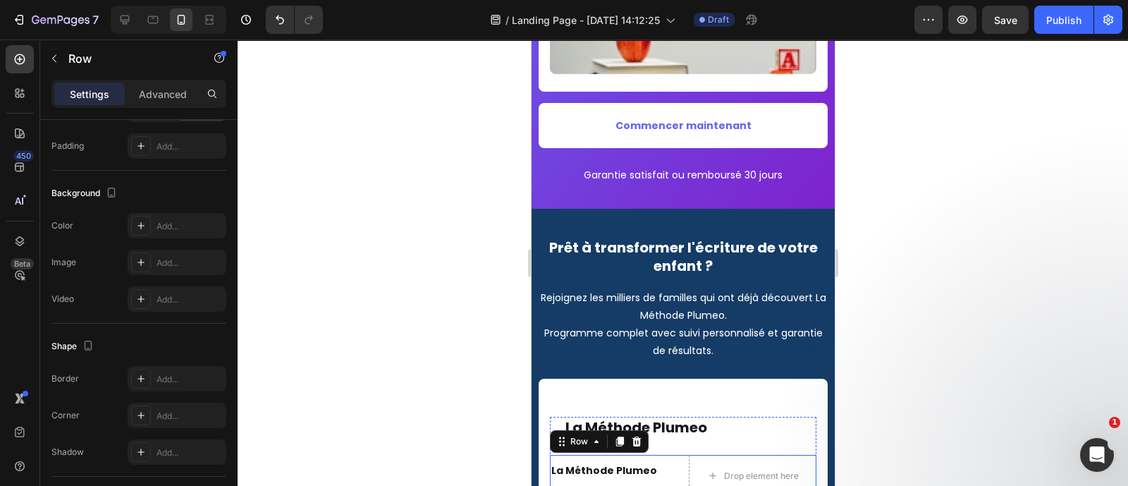
scroll to position [6429, 0]
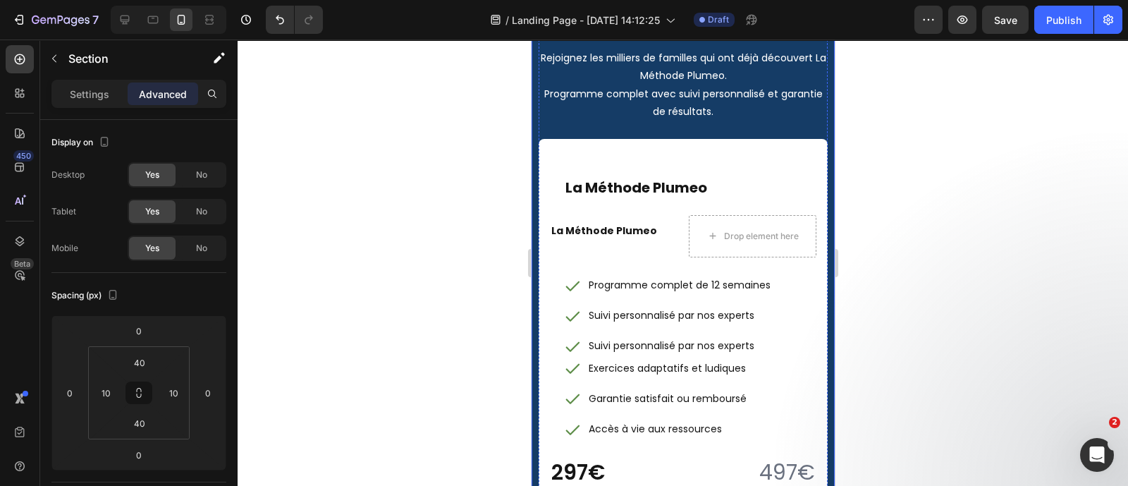
scroll to position [6391, 0]
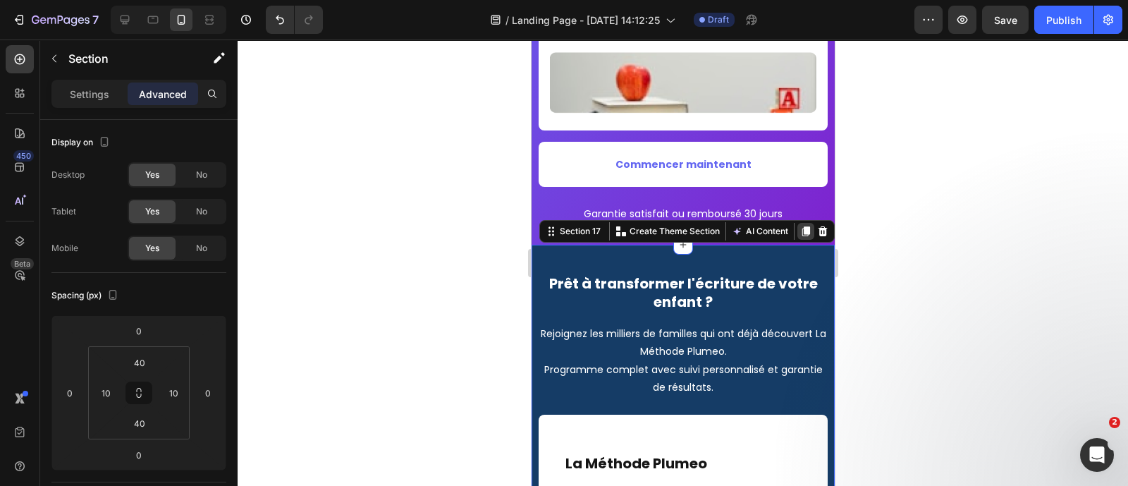
click at [799, 230] on icon at bounding box center [804, 231] width 11 height 11
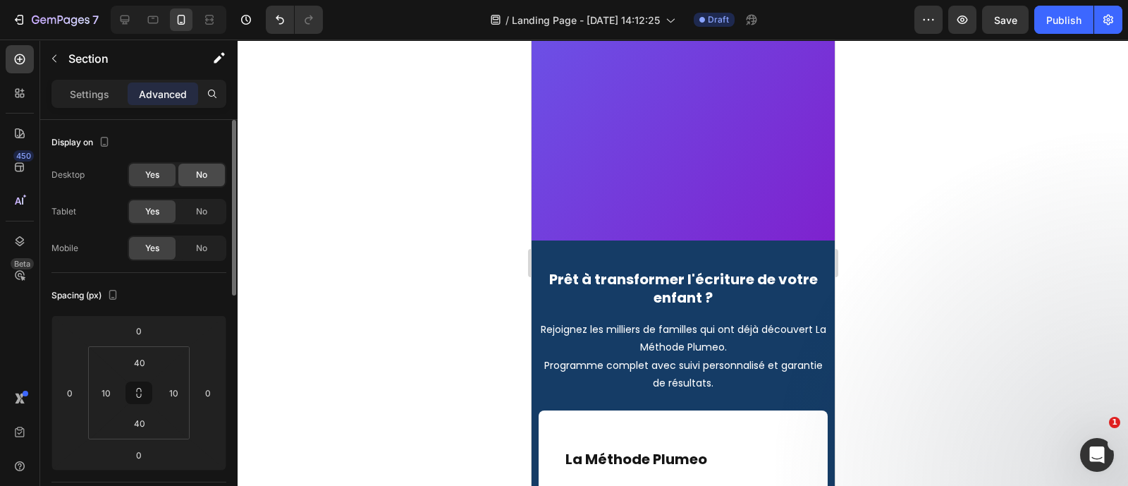
scroll to position [7469, 0]
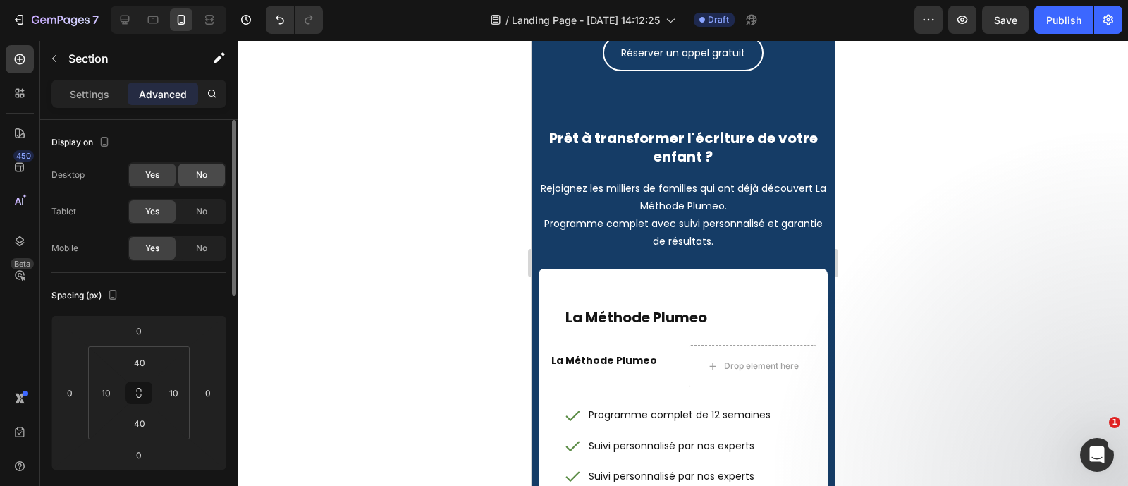
click at [190, 181] on div "No" at bounding box center [201, 175] width 47 height 23
click at [198, 197] on div "Desktop Yes No Tablet Yes No Mobile Yes No" at bounding box center [138, 211] width 175 height 99
click at [199, 209] on span "No" at bounding box center [201, 211] width 11 height 13
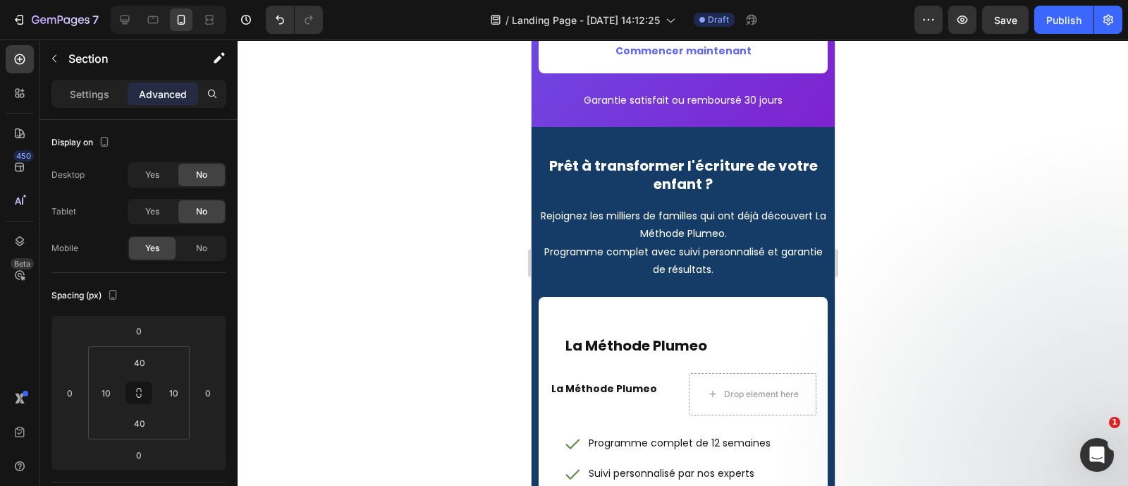
scroll to position [6498, 0]
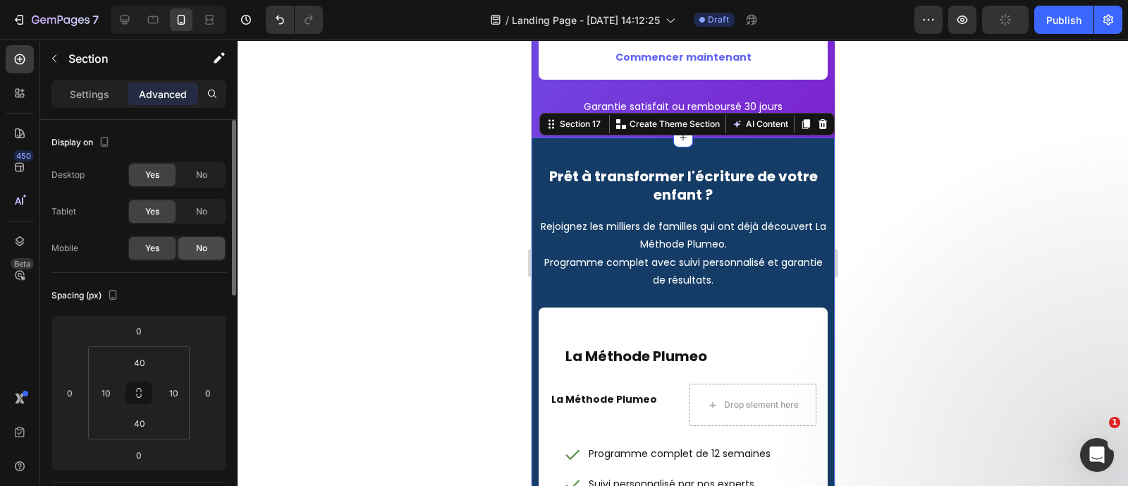
click at [196, 250] on span "No" at bounding box center [201, 248] width 11 height 13
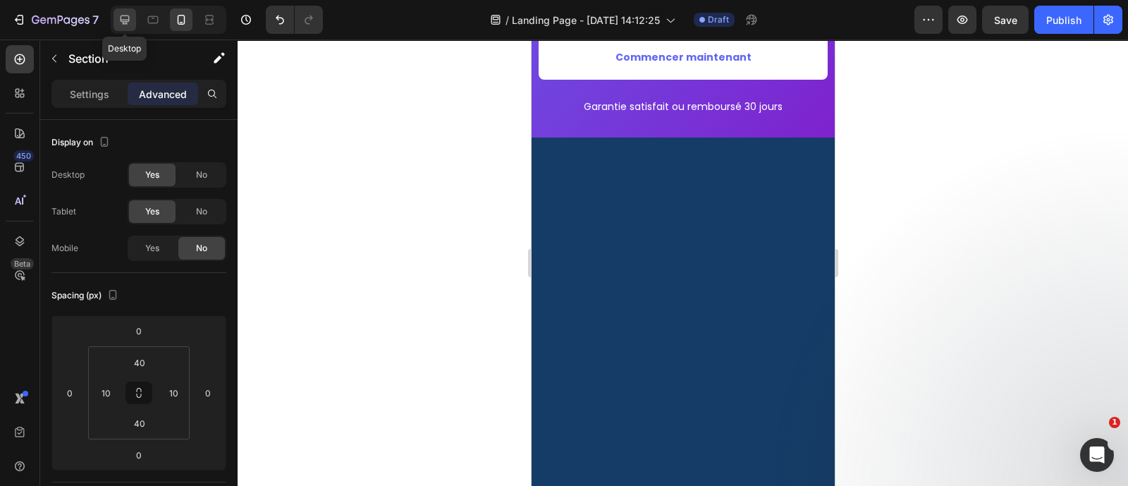
click at [120, 30] on div at bounding box center [124, 19] width 23 height 23
type input "96"
type input "112"
type input "96"
type input "112"
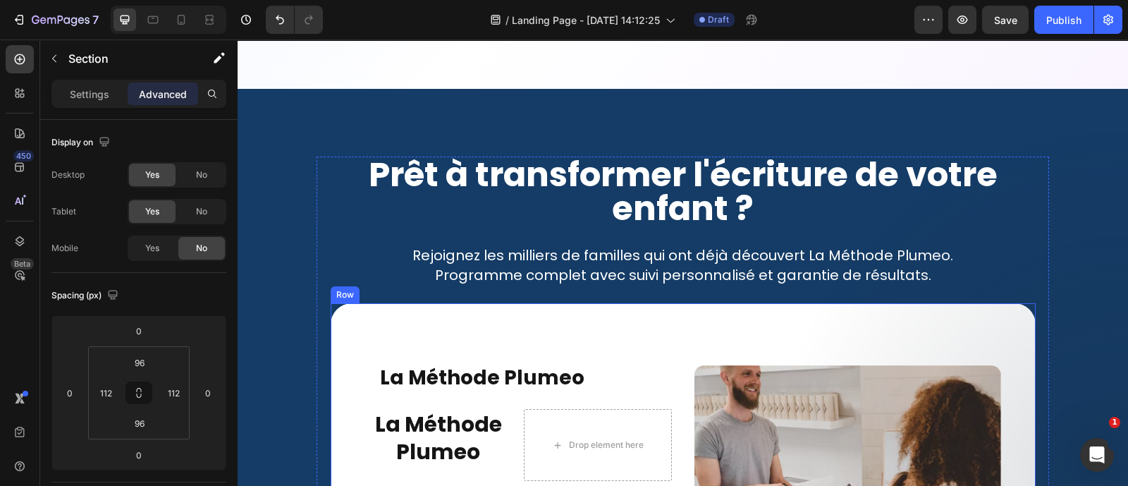
scroll to position [5784, 0]
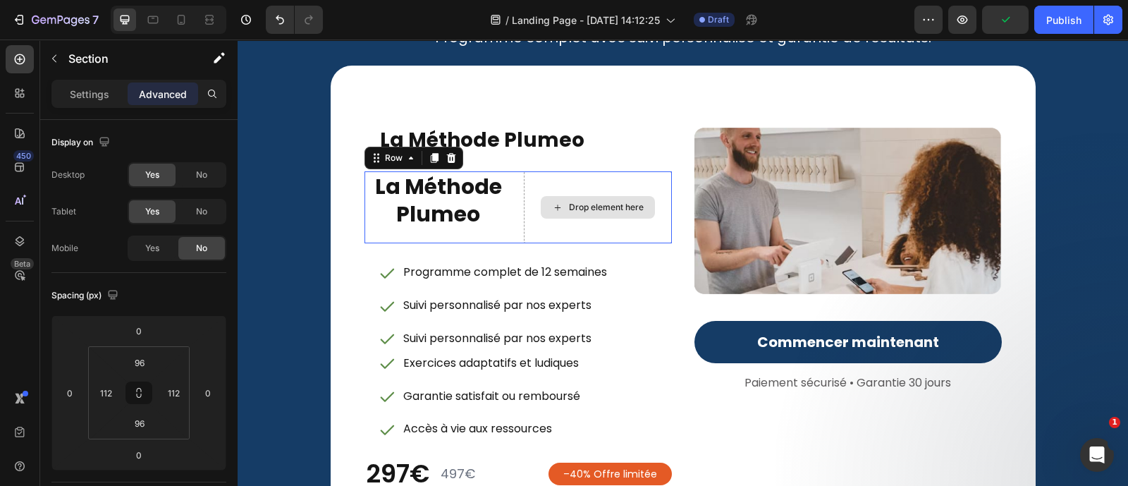
click at [524, 216] on div "Drop element here" at bounding box center [598, 207] width 148 height 72
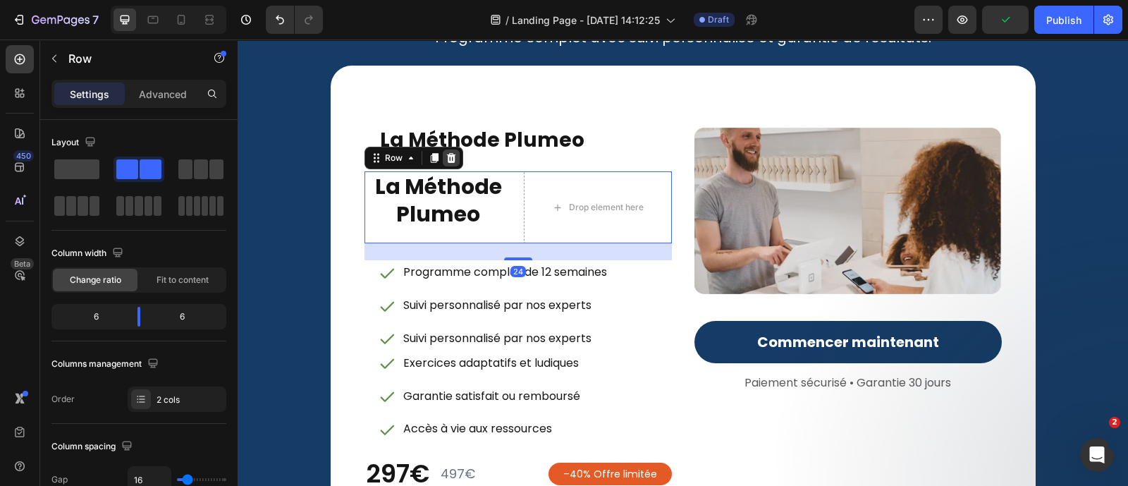
click at [445, 158] on icon at bounding box center [450, 157] width 11 height 11
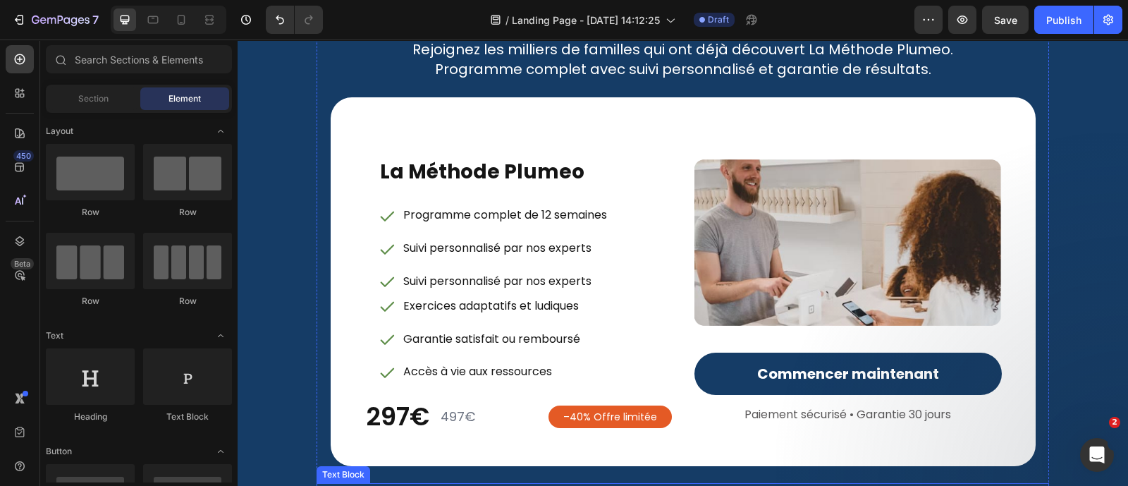
scroll to position [5751, 0]
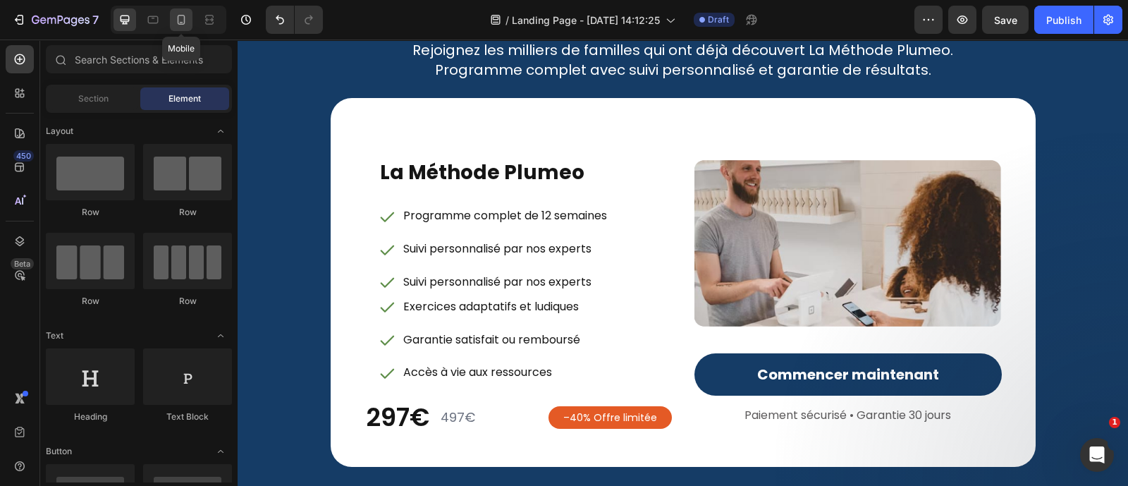
click at [178, 16] on icon at bounding box center [182, 20] width 8 height 10
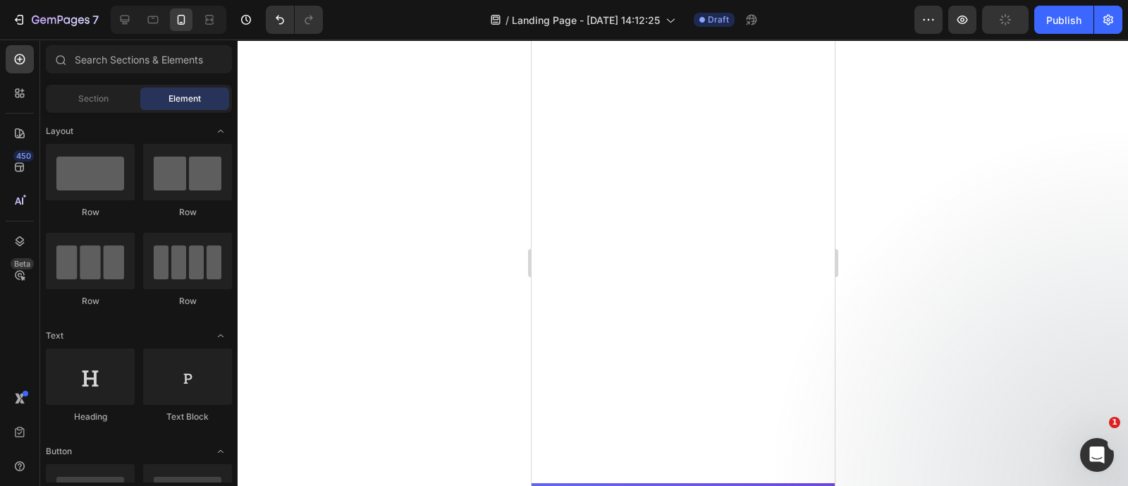
scroll to position [6700, 0]
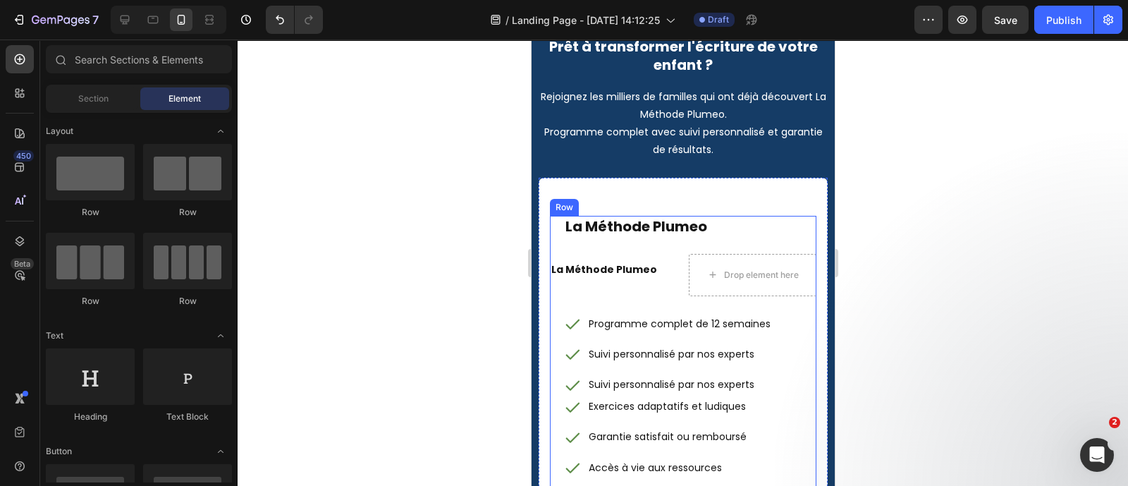
click at [552, 297] on div "La Méthode Plumeo Heading La Méthode Plumeo Heading Drop element here Row Progr…" at bounding box center [682, 390] width 266 height 348
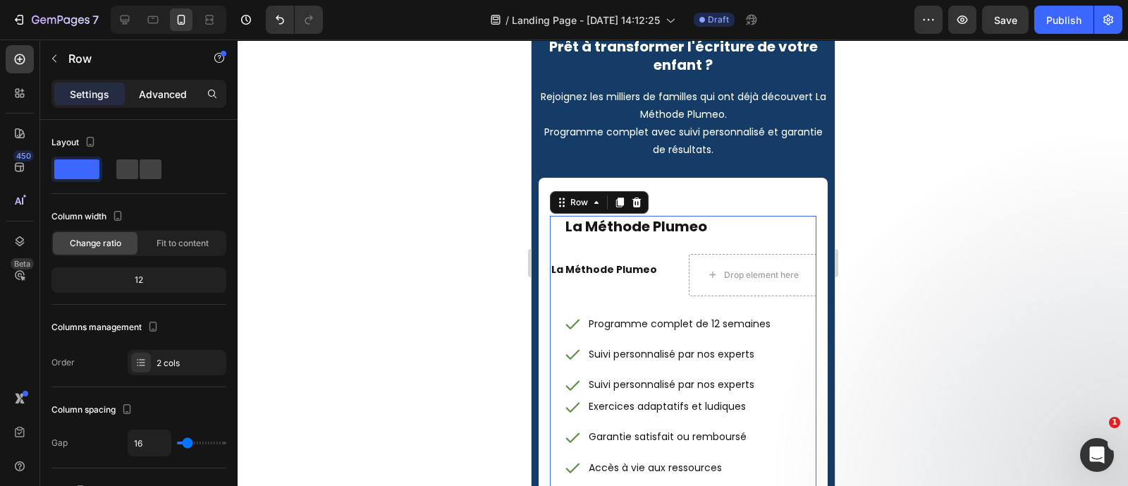
click at [147, 99] on p "Advanced" at bounding box center [163, 94] width 48 height 15
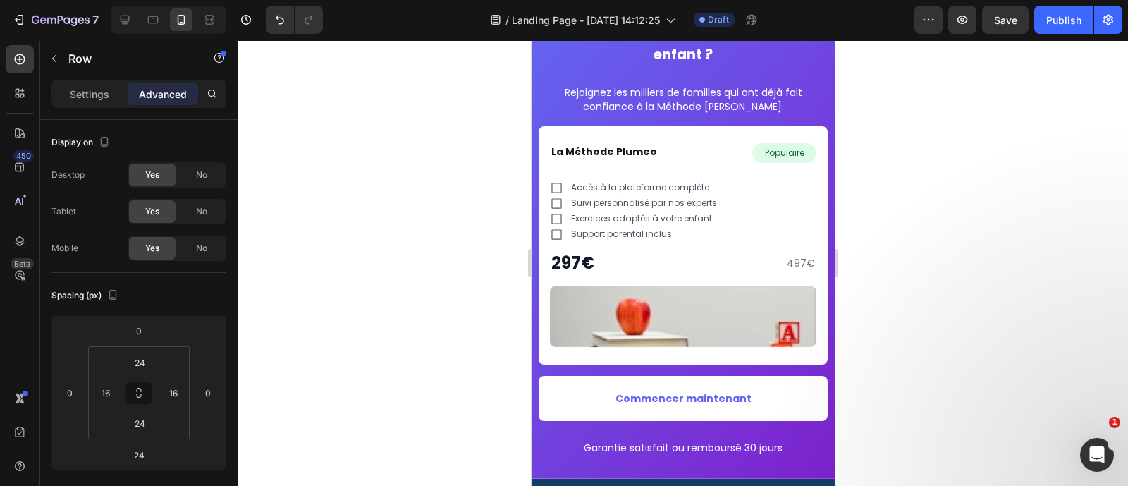
scroll to position [6218, 0]
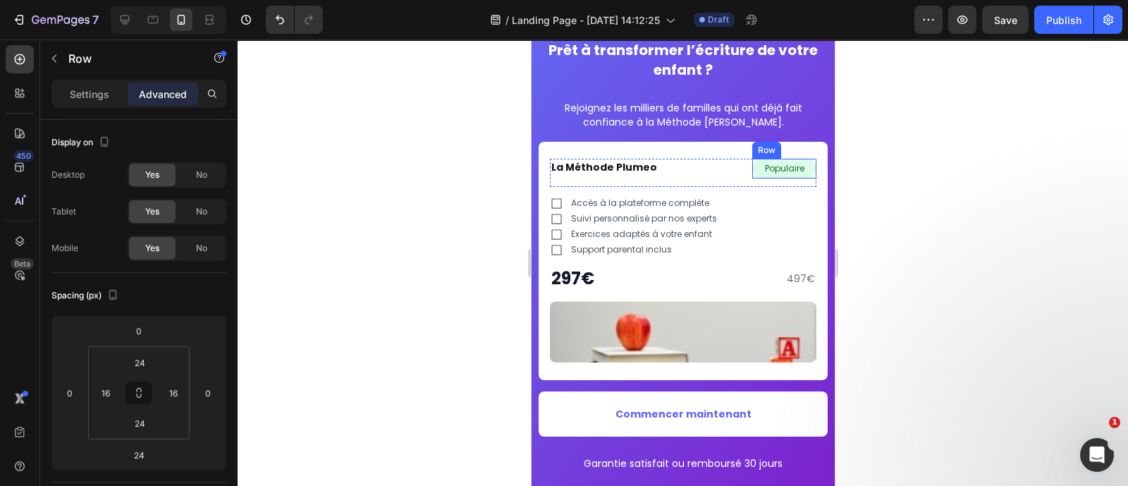
click at [754, 175] on div "Populaire Text Block Row" at bounding box center [782, 169] width 63 height 20
click at [818, 146] on icon at bounding box center [822, 146] width 8 height 10
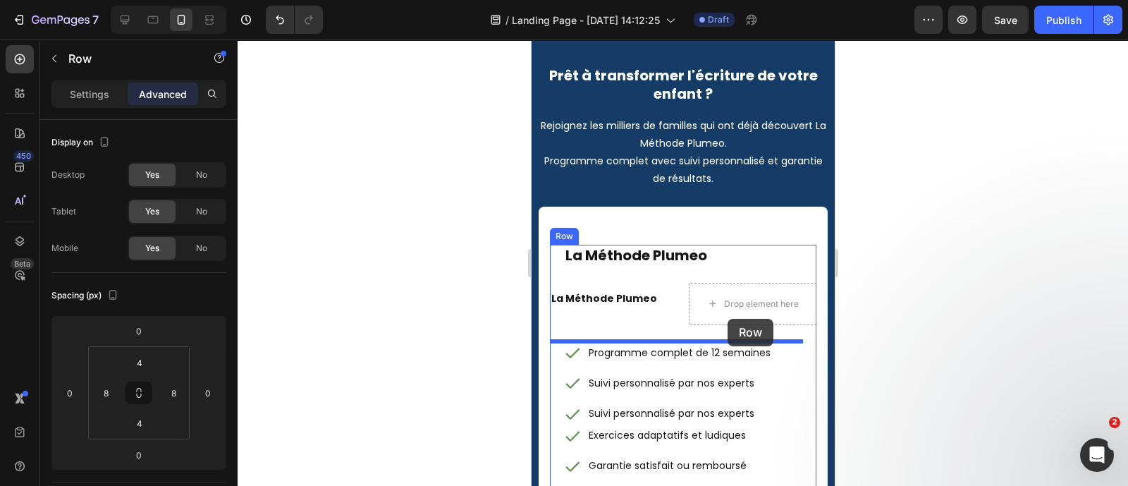
scroll to position [6728, 0]
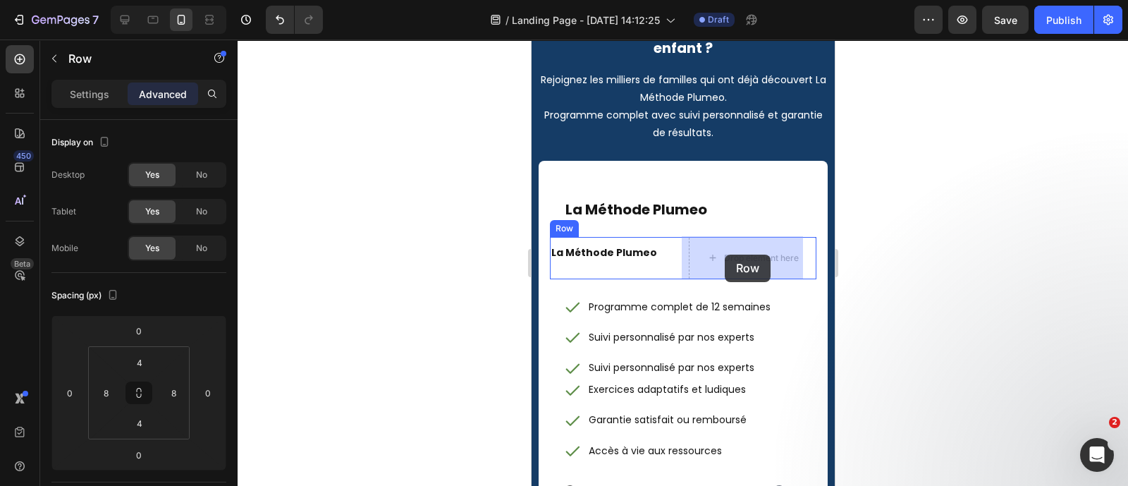
drag, startPoint x: 761, startPoint y: 163, endPoint x: 725, endPoint y: 254, distance: 97.8
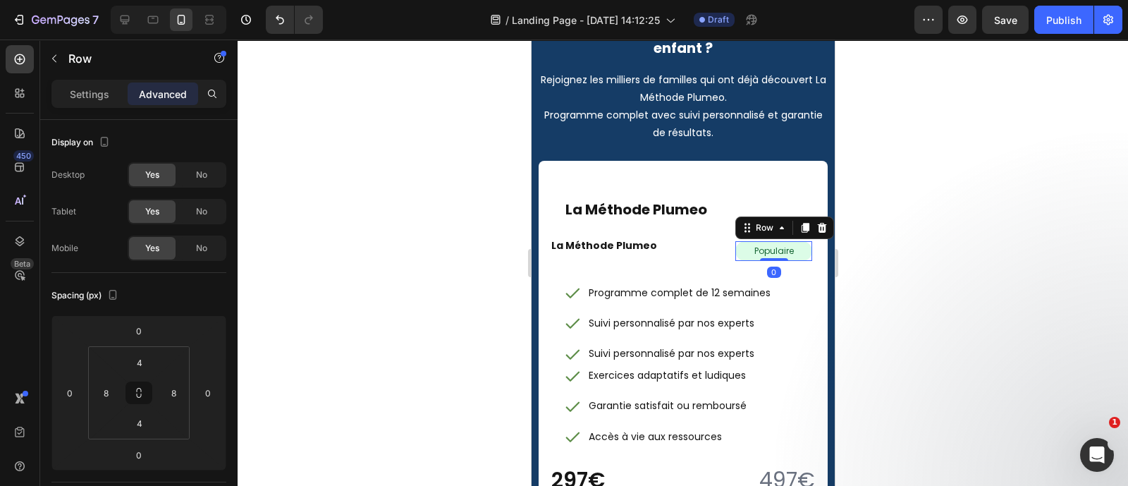
click at [851, 253] on div at bounding box center [683, 262] width 890 height 446
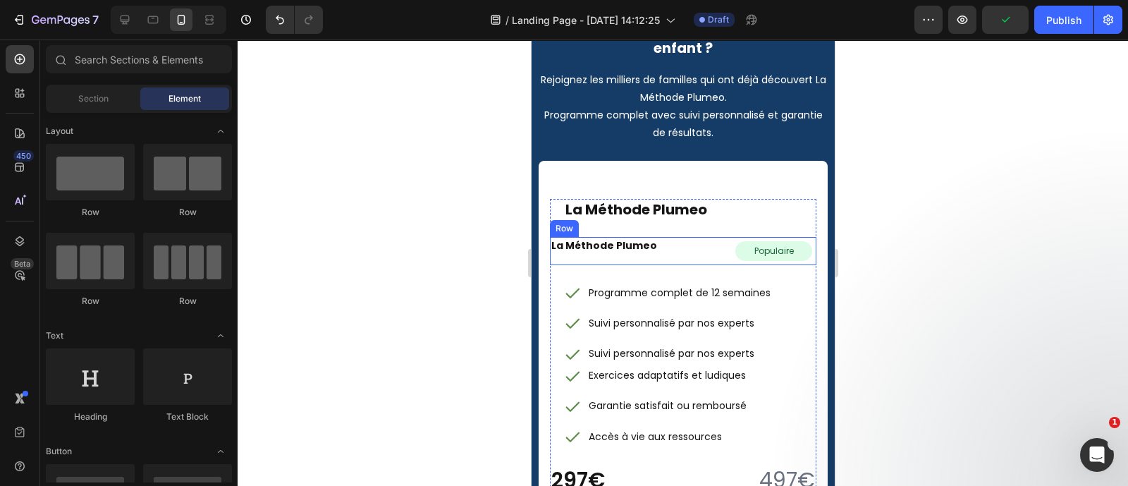
click at [679, 252] on div "La Méthode Plumeo Heading Populaire Text Block Row Row" at bounding box center [682, 251] width 266 height 28
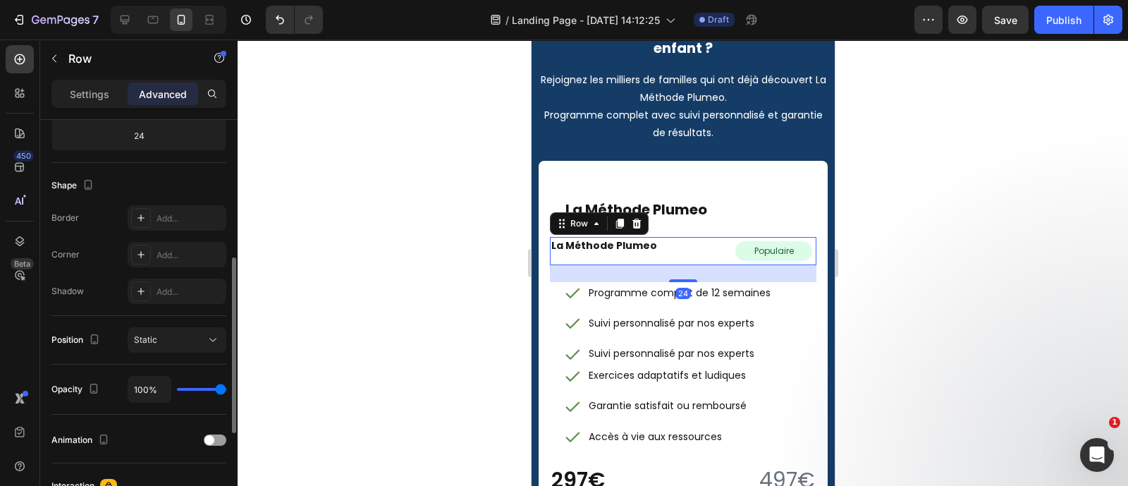
scroll to position [320, 0]
click at [105, 102] on div "Settings" at bounding box center [89, 93] width 70 height 23
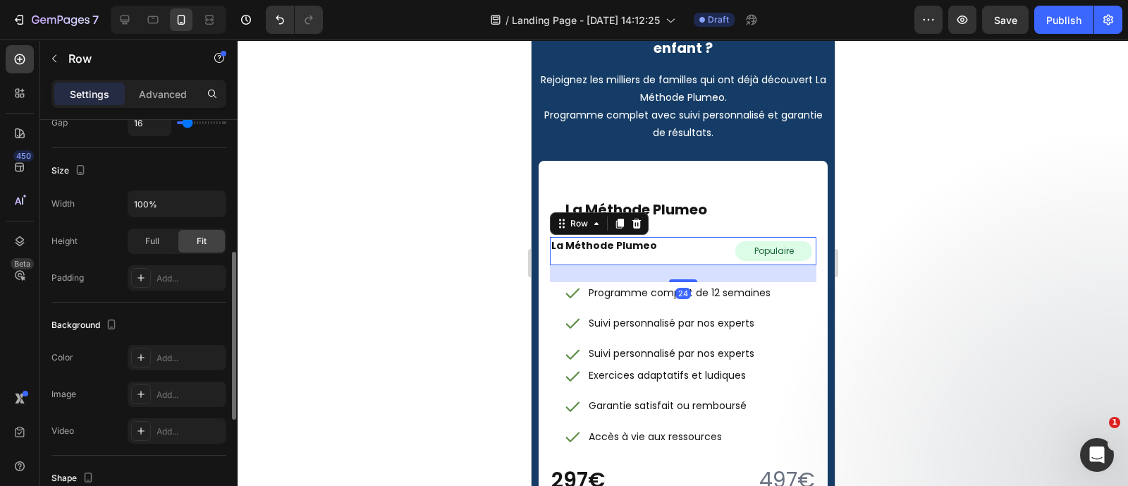
scroll to position [575, 0]
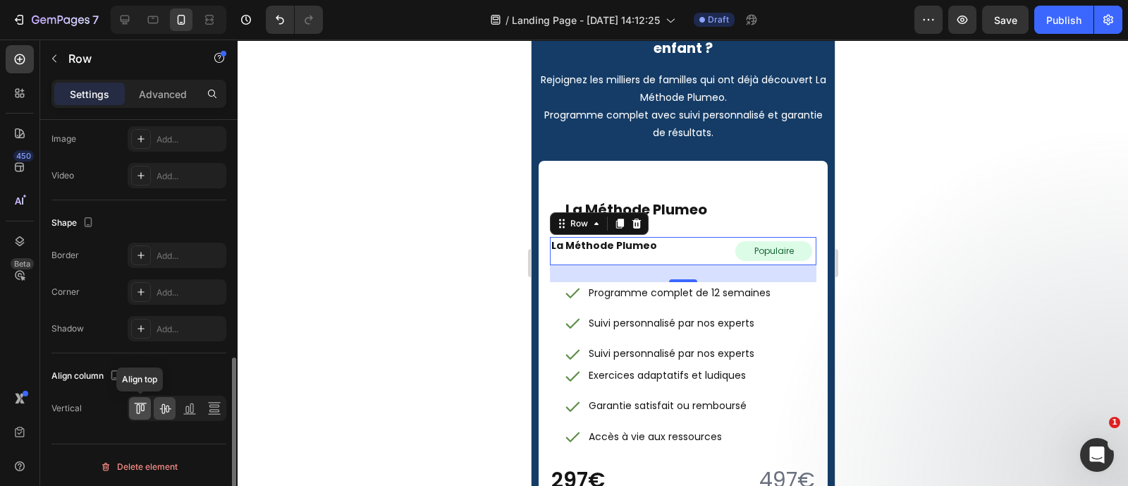
click at [131, 414] on div at bounding box center [140, 408] width 22 height 23
click at [853, 321] on div at bounding box center [683, 262] width 890 height 446
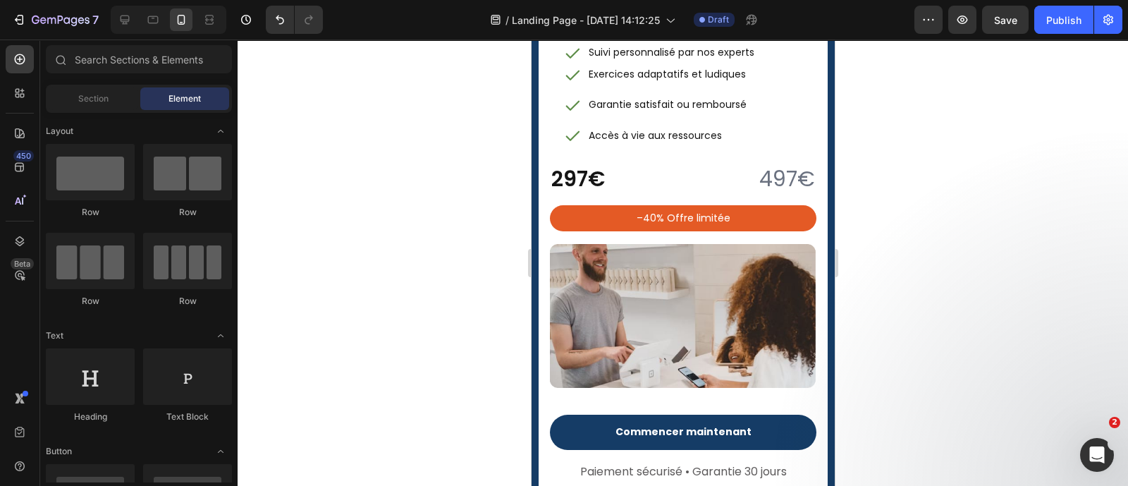
scroll to position [7014, 0]
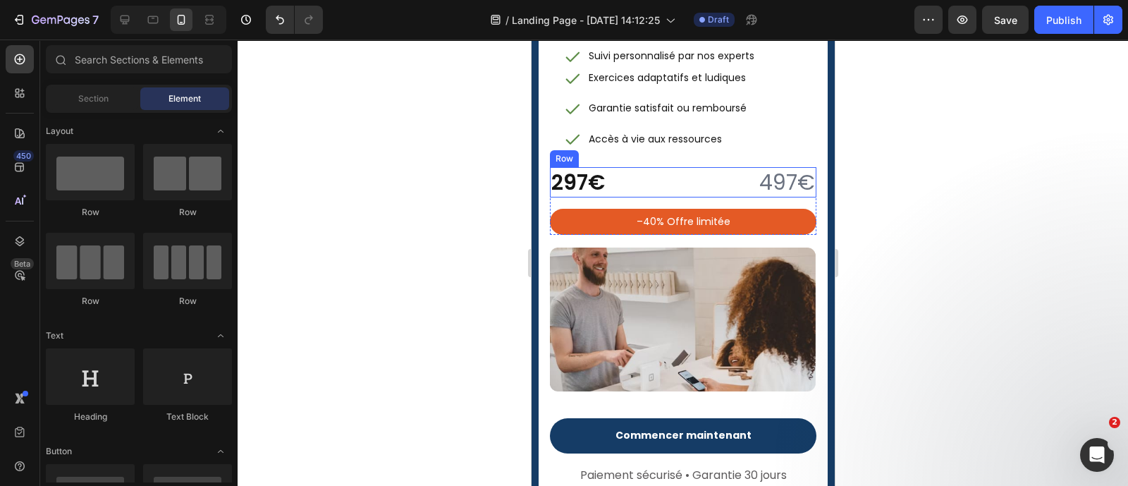
click at [674, 187] on div "297€ Heading 497€ Heading Row" at bounding box center [682, 182] width 266 height 30
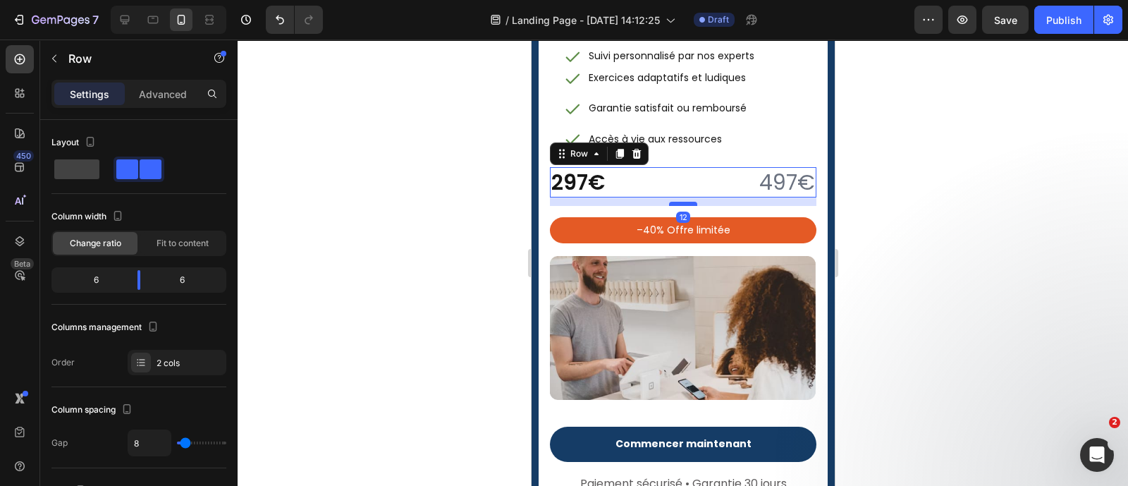
drag, startPoint x: 675, startPoint y: 194, endPoint x: 675, endPoint y: 202, distance: 8.5
click at [675, 202] on div at bounding box center [682, 204] width 28 height 4
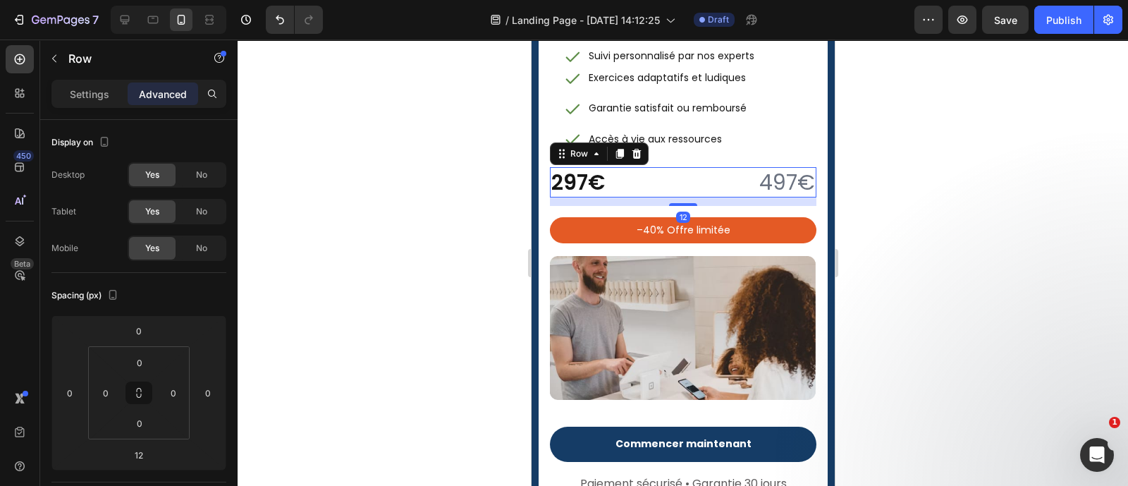
click at [916, 206] on div at bounding box center [683, 262] width 890 height 446
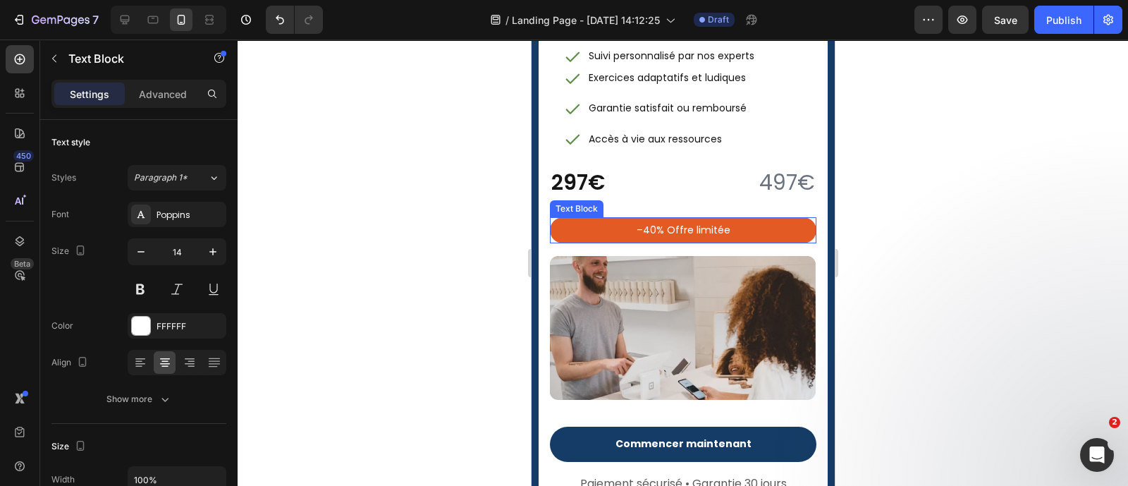
click at [787, 222] on p "–40% Offre limitée" at bounding box center [682, 230] width 247 height 18
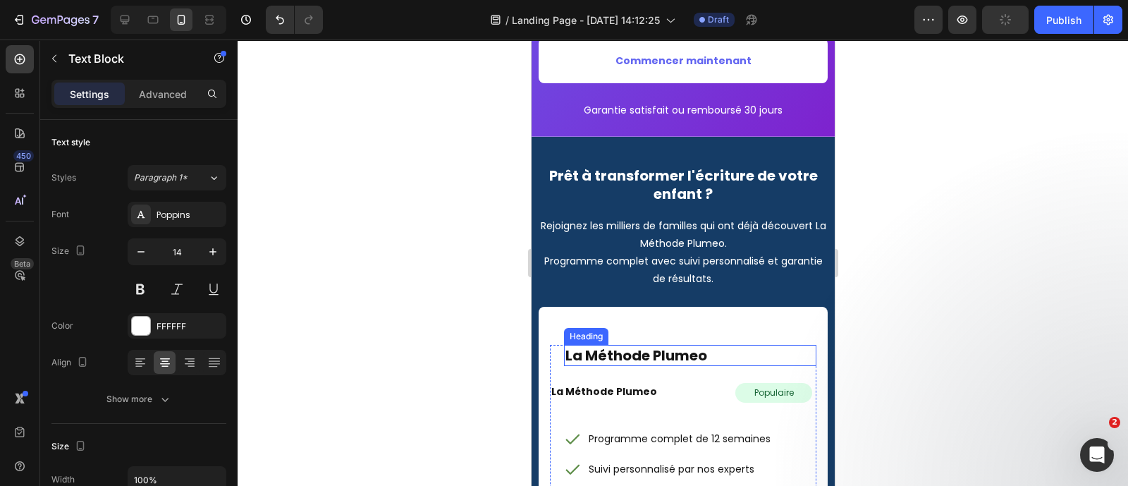
scroll to position [6672, 0]
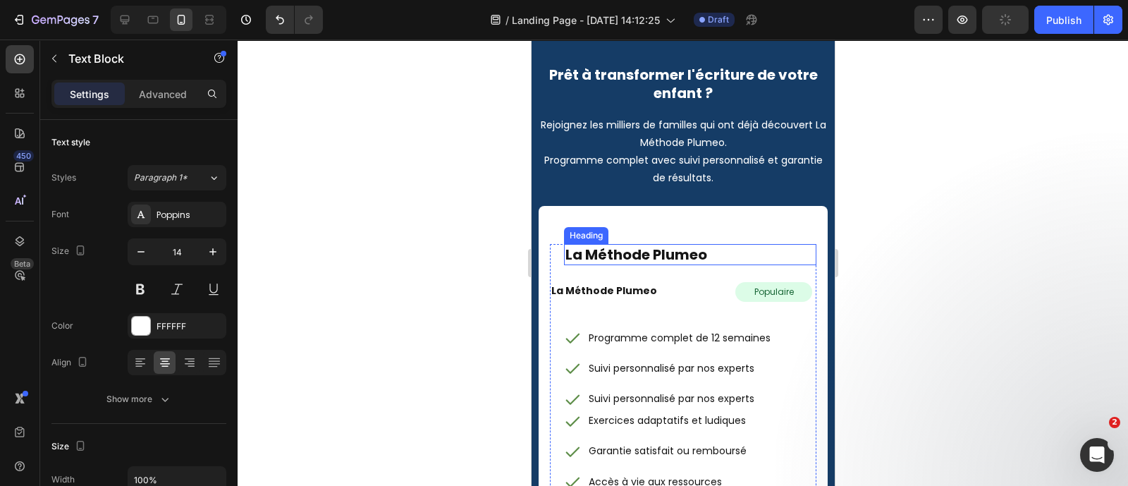
click at [649, 250] on strong "La Méthode Plumeo" at bounding box center [636, 255] width 142 height 20
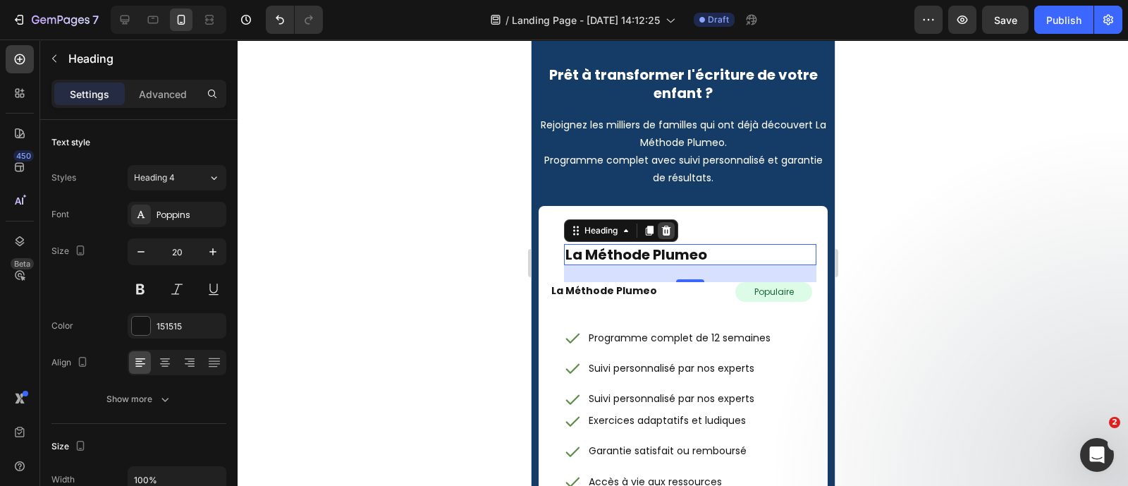
click at [663, 228] on icon at bounding box center [665, 231] width 9 height 10
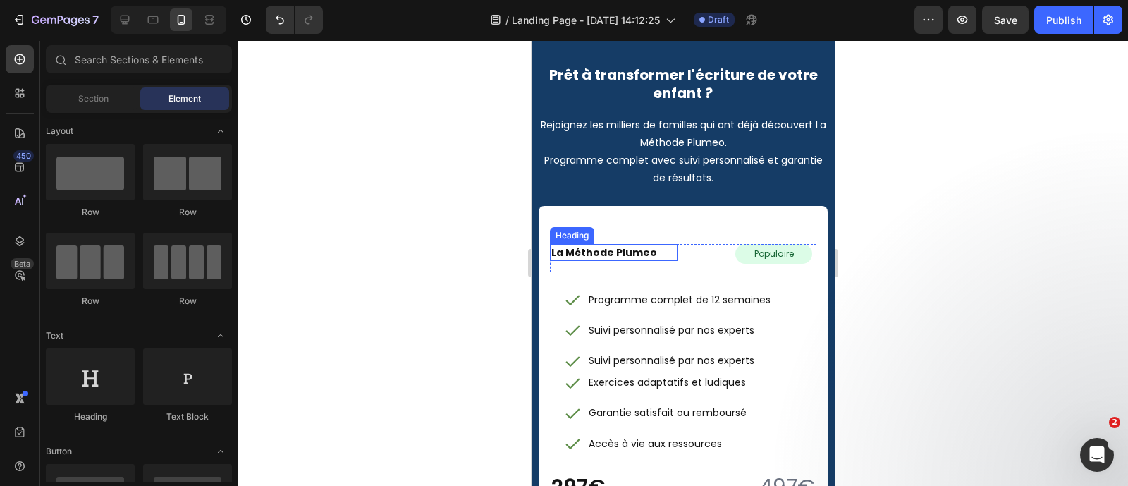
click at [650, 249] on h2 "La Méthode Plumeo" at bounding box center [613, 252] width 128 height 17
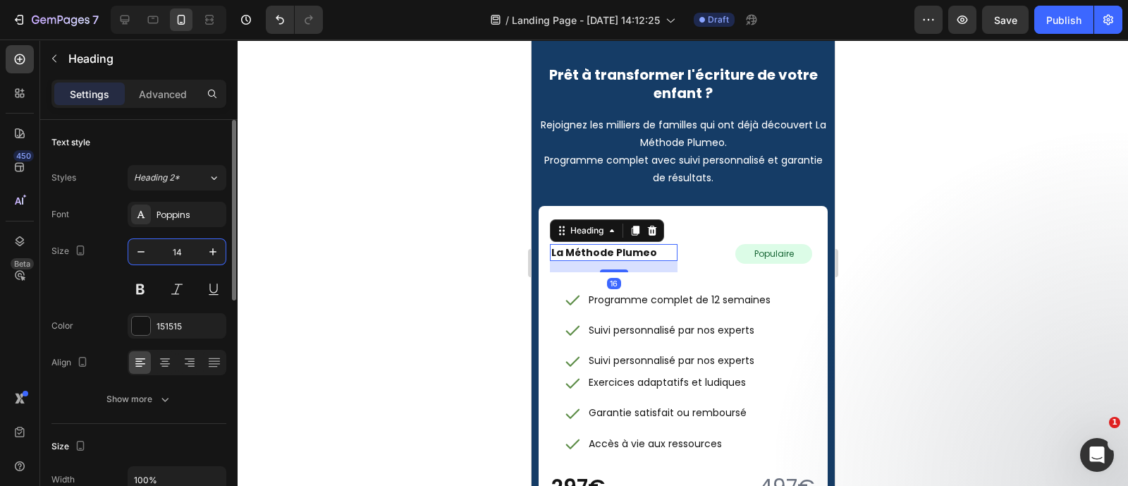
click at [184, 252] on input "14" at bounding box center [177, 251] width 47 height 25
type input "20"
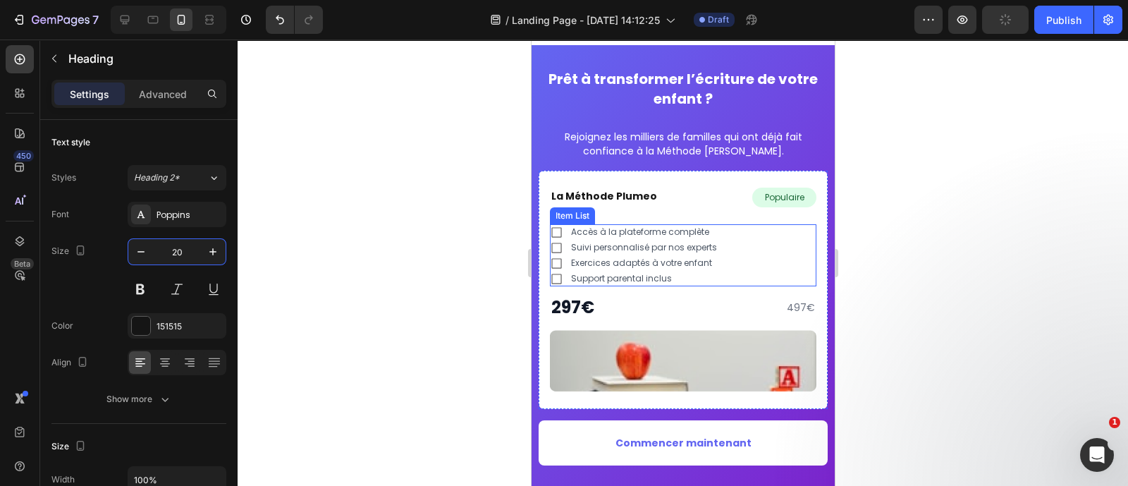
scroll to position [6187, 0]
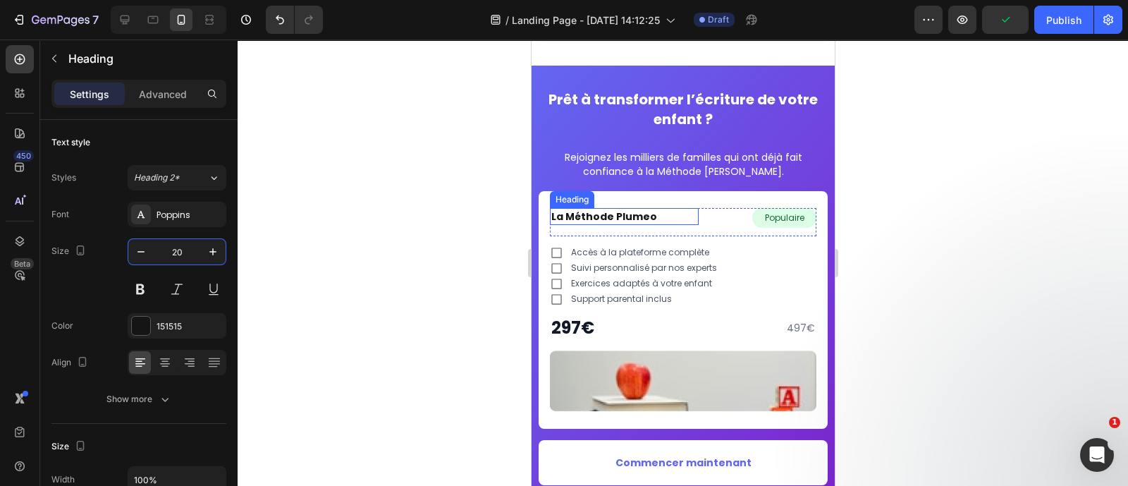
click at [634, 209] on strong "La Méthode Plumeo" at bounding box center [604, 216] width 106 height 14
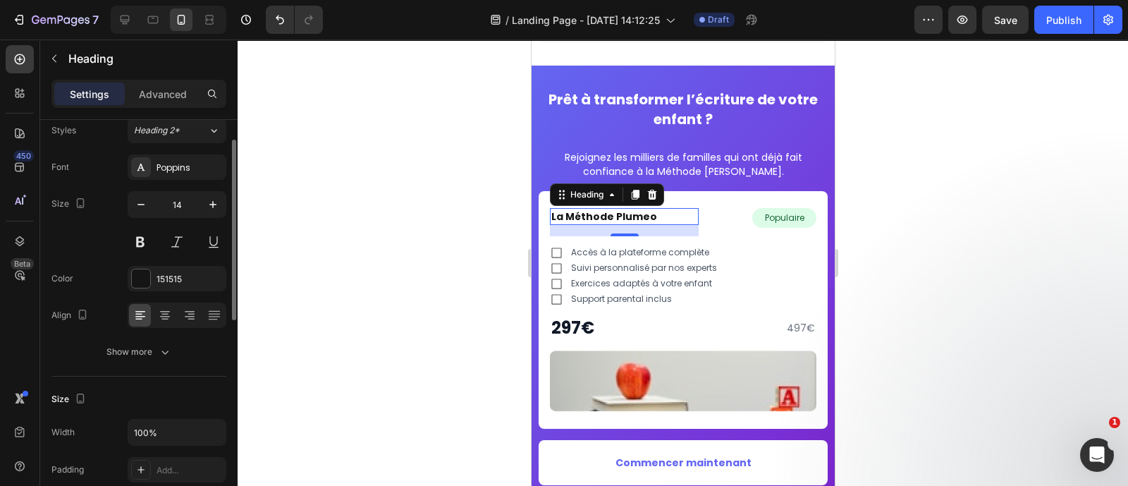
scroll to position [47, 0]
click at [176, 353] on button "Show more" at bounding box center [138, 352] width 175 height 25
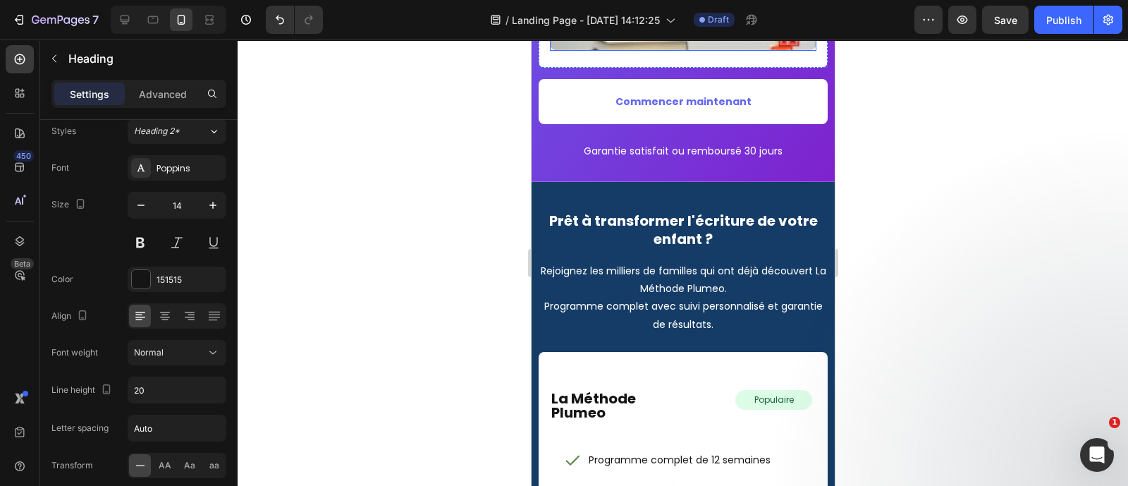
scroll to position [6601, 0]
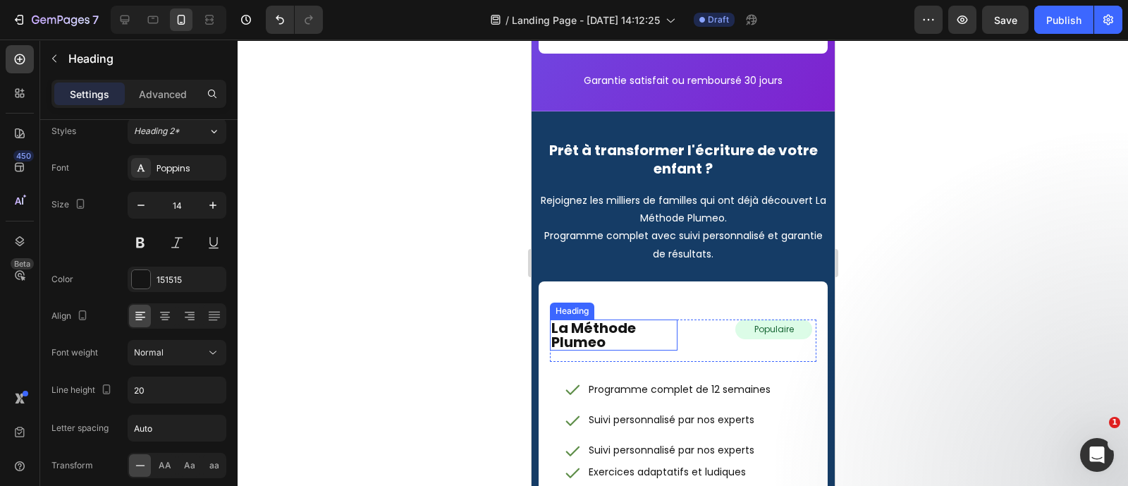
click at [617, 320] on strong "La Méthode Plumeo" at bounding box center [593, 335] width 85 height 34
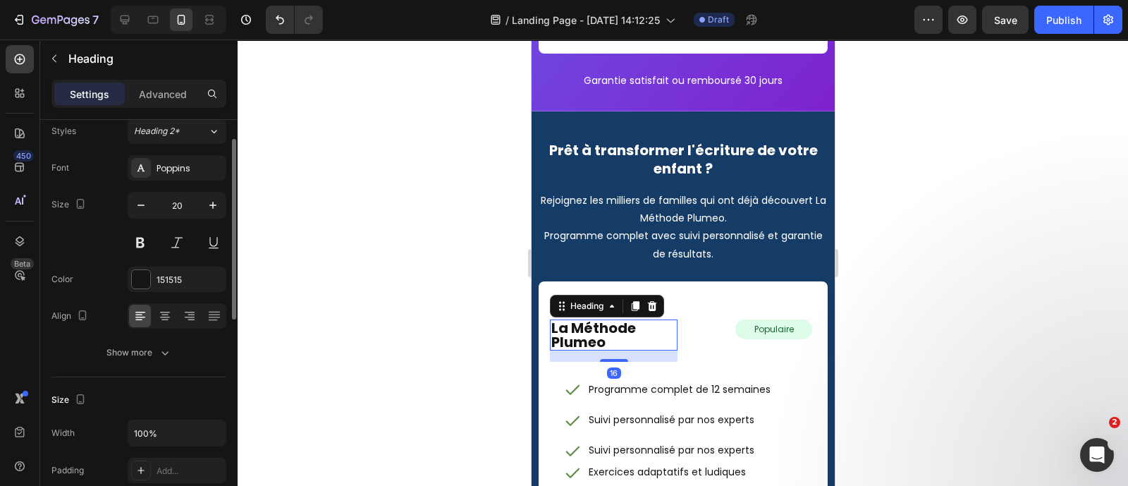
scroll to position [46, 0]
click at [173, 214] on input "20" at bounding box center [177, 205] width 47 height 25
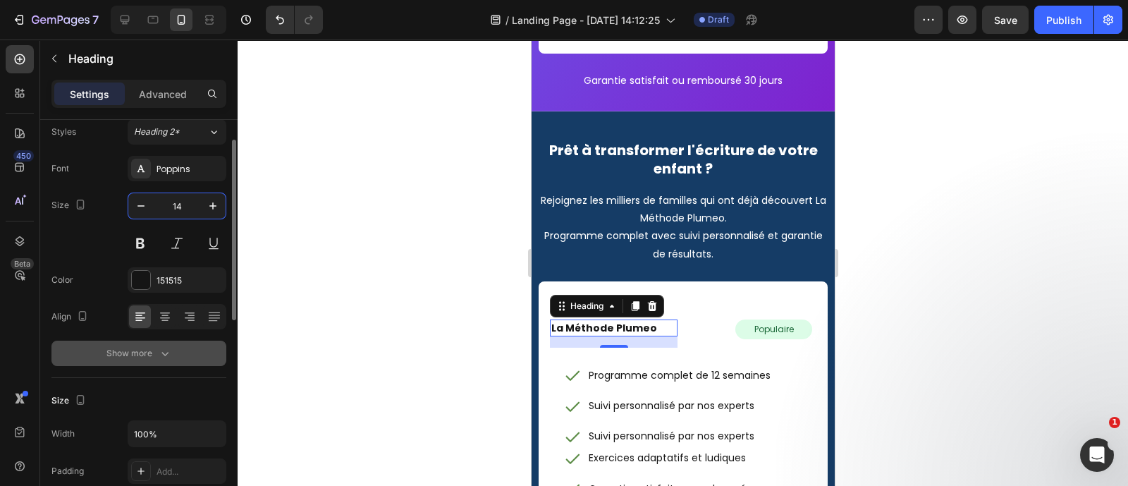
type input "14"
click at [135, 353] on div "Show more" at bounding box center [139, 353] width 66 height 14
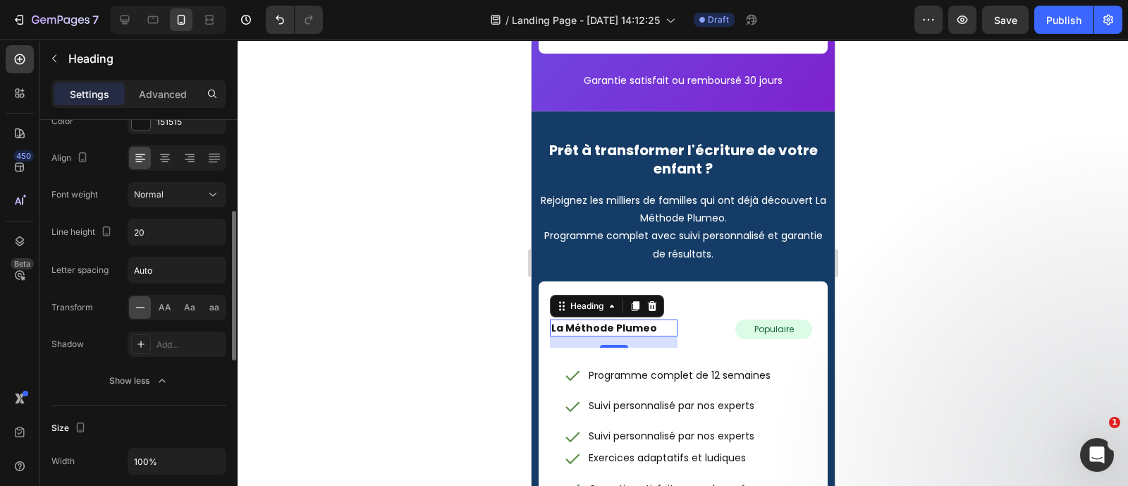
scroll to position [221, 0]
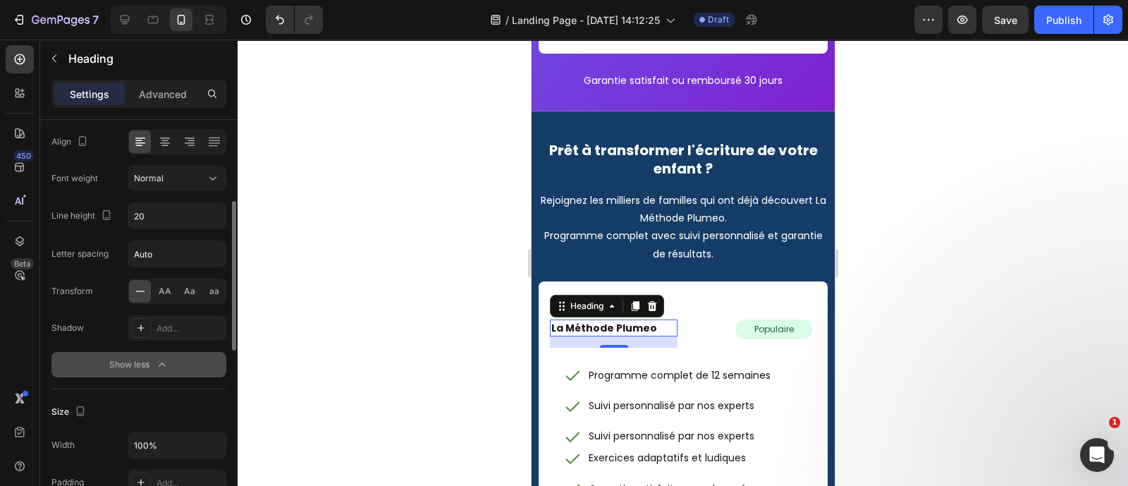
click at [106, 357] on button "Show less" at bounding box center [138, 364] width 175 height 25
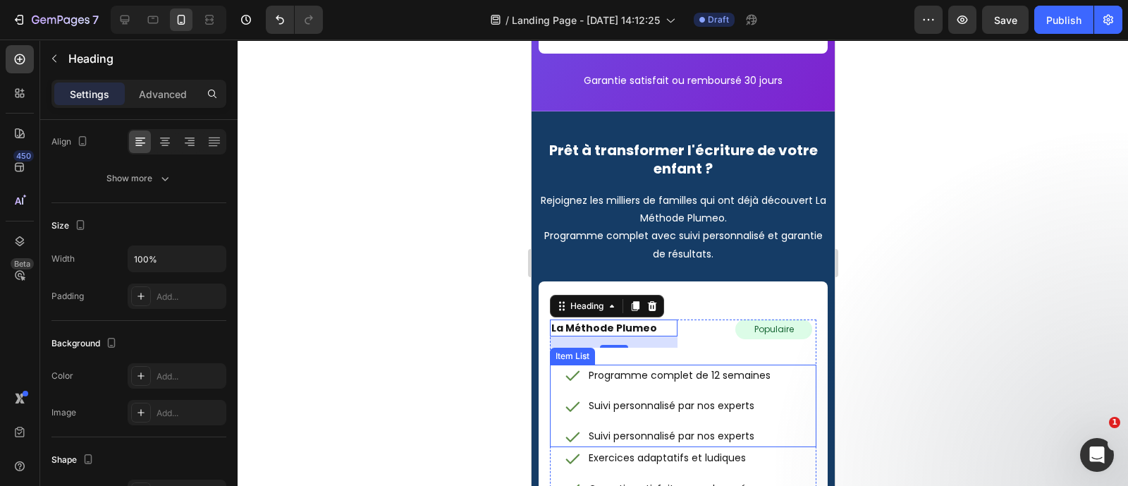
click at [634, 369] on p "Programme complet de 12 semaines" at bounding box center [679, 376] width 182 height 18
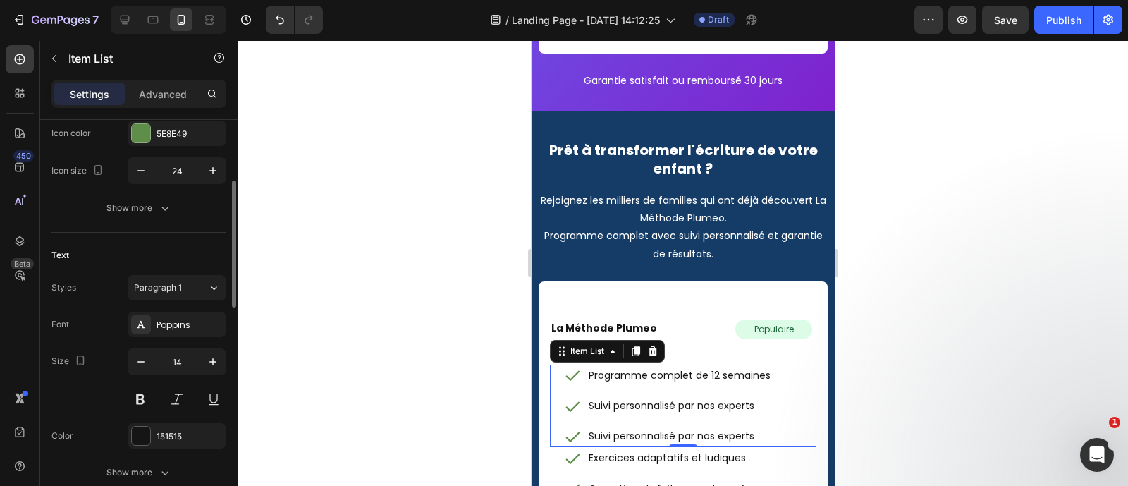
scroll to position [195, 0]
click at [140, 361] on icon "button" at bounding box center [141, 361] width 14 height 14
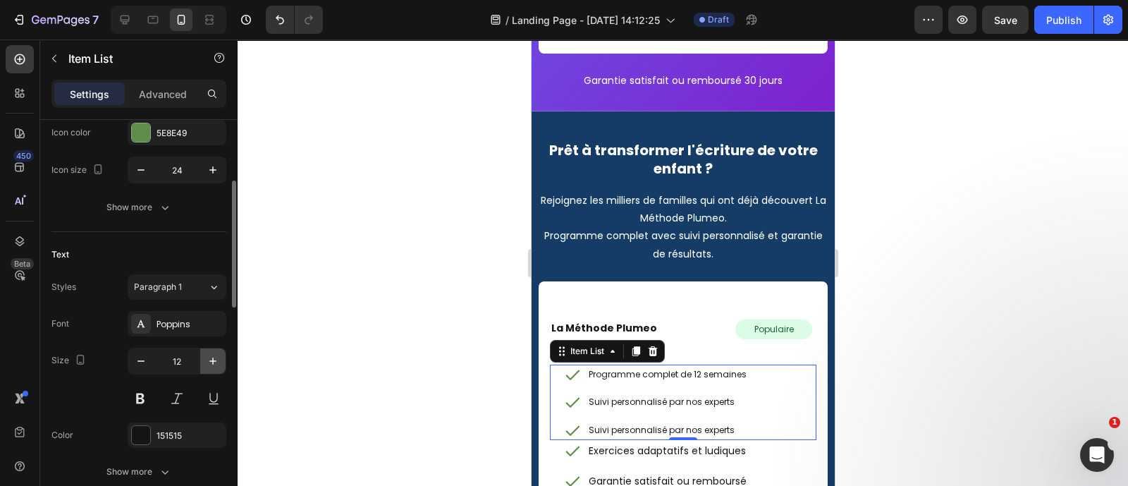
click at [216, 354] on icon "button" at bounding box center [213, 361] width 14 height 14
type input "14"
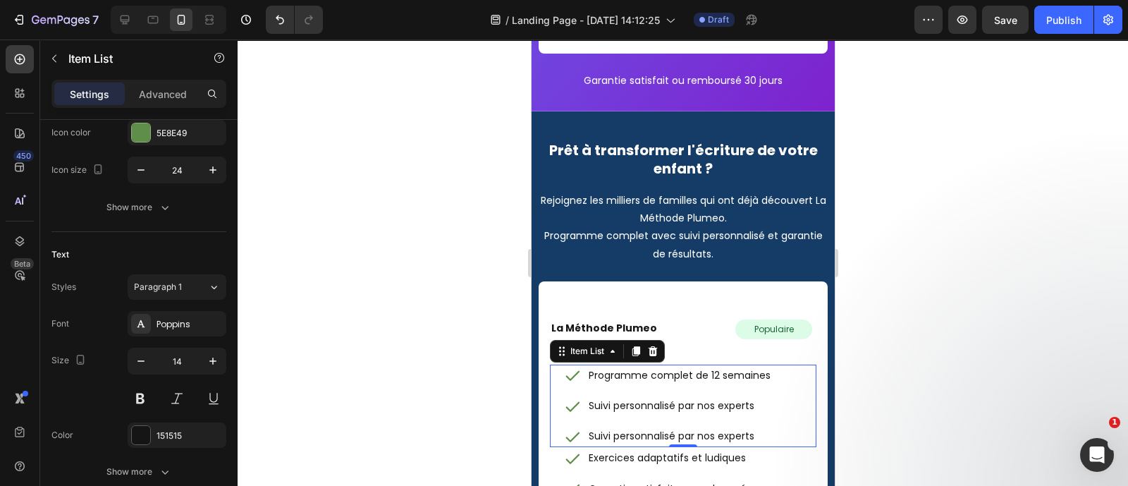
click at [429, 354] on div at bounding box center [683, 262] width 890 height 446
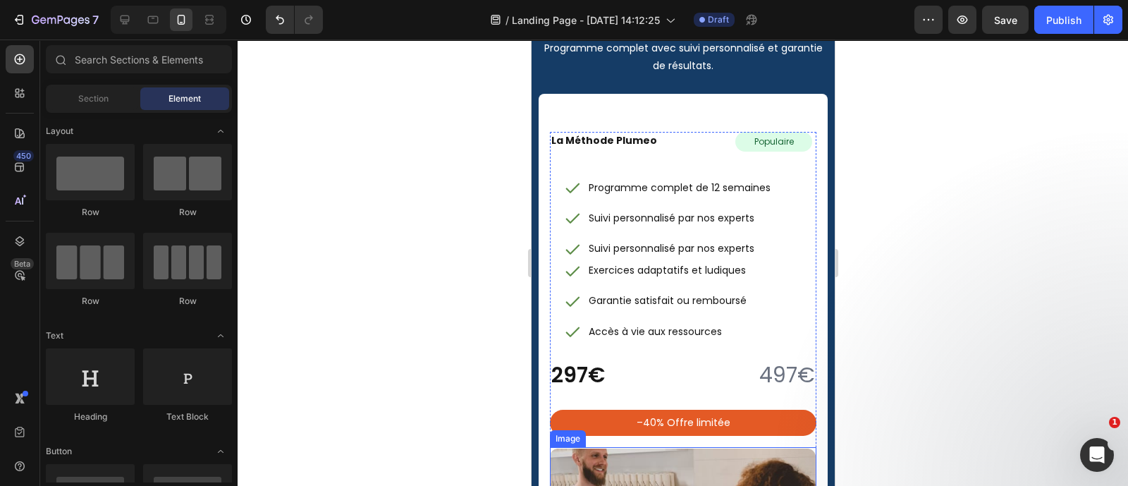
scroll to position [6780, 0]
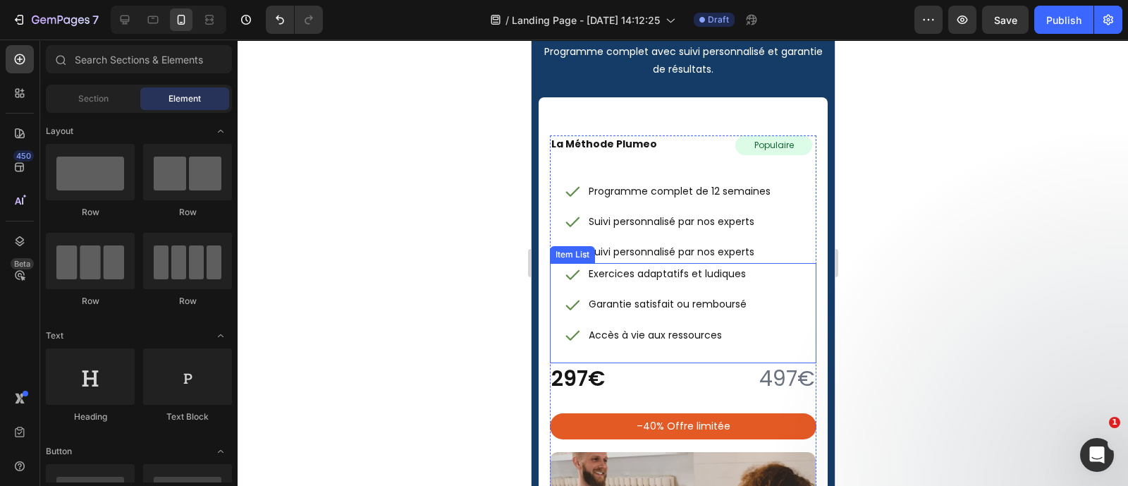
click at [665, 280] on p "Exercices adaptatifs et ludiques" at bounding box center [667, 274] width 158 height 18
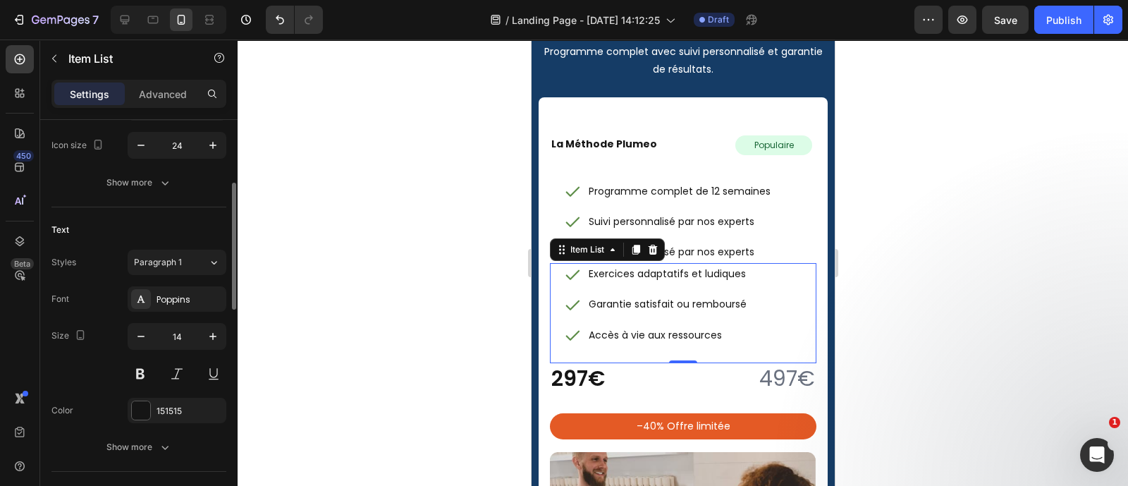
scroll to position [221, 0]
click at [143, 336] on icon "button" at bounding box center [141, 335] width 14 height 14
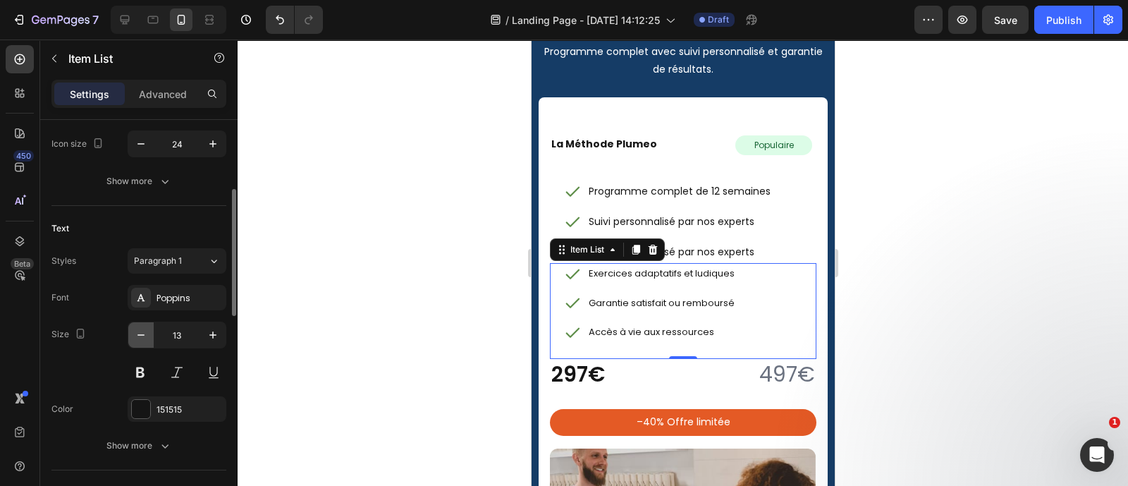
click at [143, 336] on icon "button" at bounding box center [141, 335] width 14 height 14
type input "12"
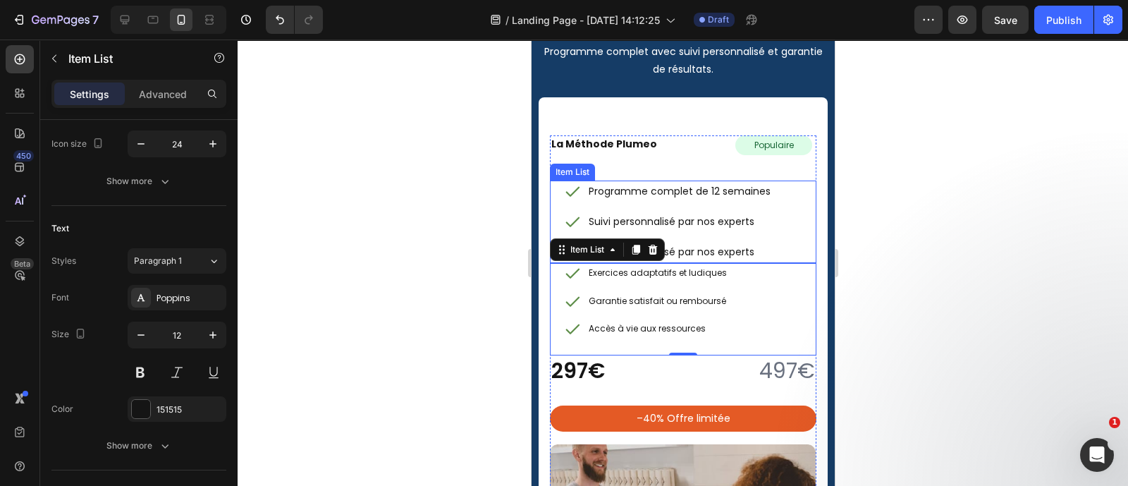
click at [660, 199] on p "Programme complet de 12 semaines" at bounding box center [679, 192] width 182 height 18
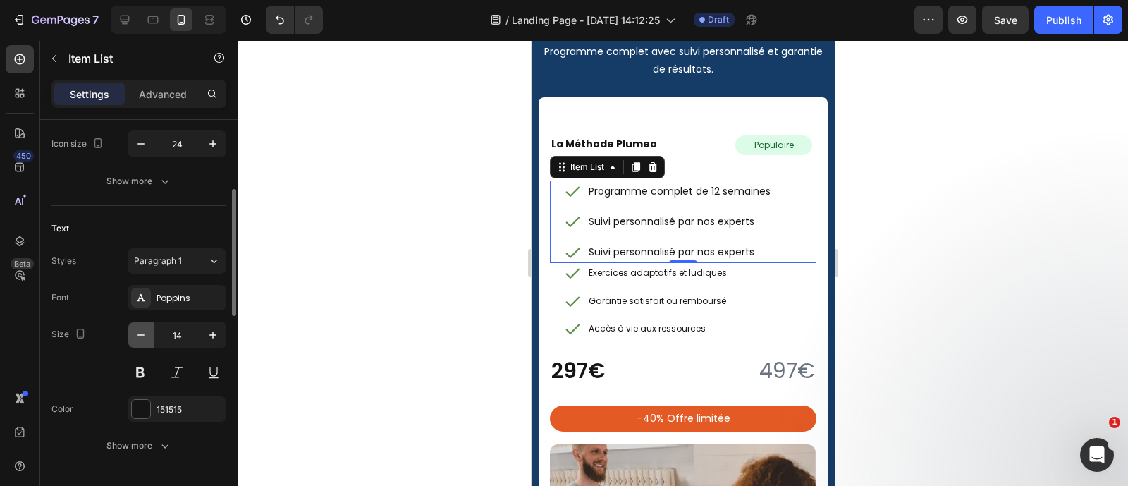
click at [148, 339] on button "button" at bounding box center [140, 334] width 25 height 25
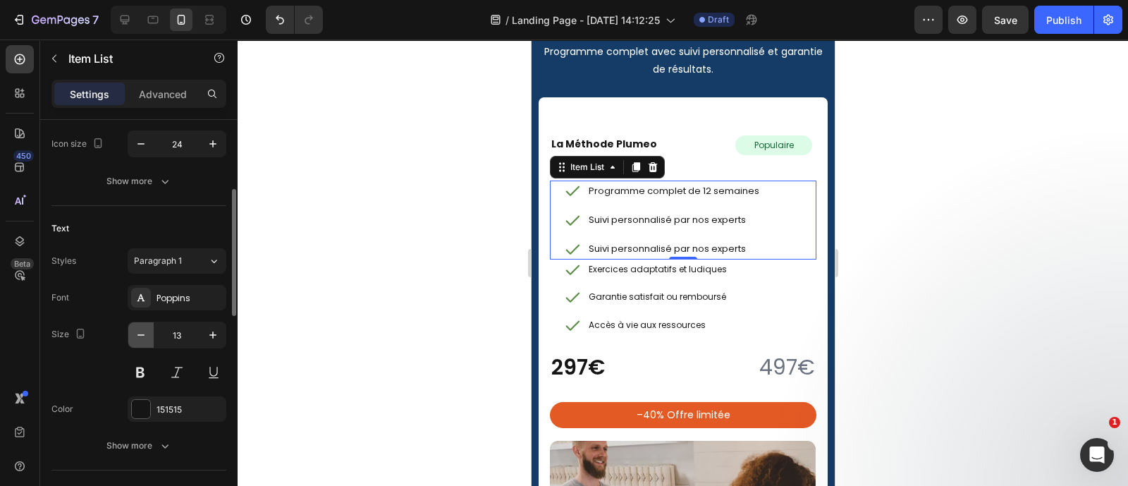
click at [148, 339] on button "button" at bounding box center [140, 334] width 25 height 25
type input "12"
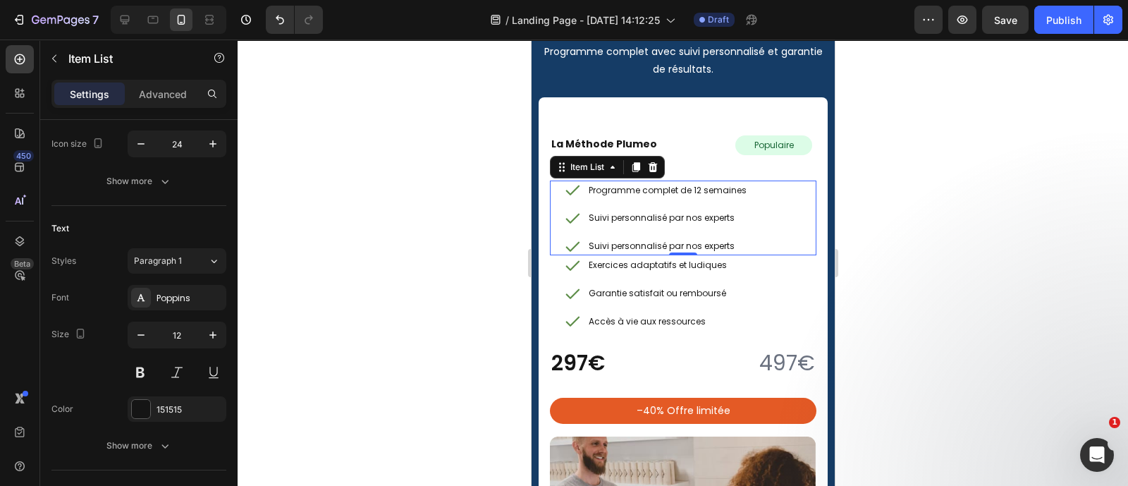
click at [361, 324] on div at bounding box center [683, 262] width 890 height 446
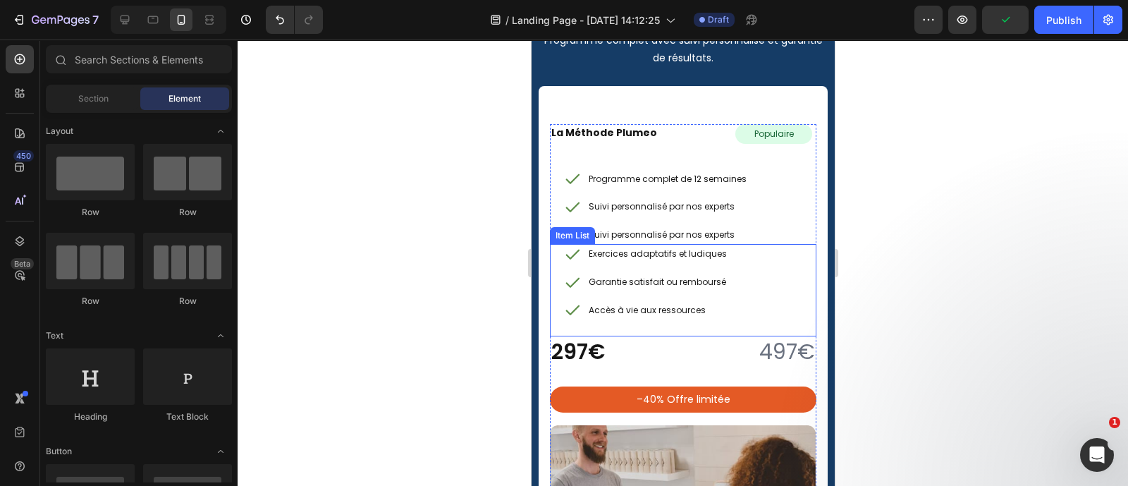
scroll to position [6791, 0]
click at [586, 250] on div "Exercices adaptatifs et ludiques" at bounding box center [657, 255] width 142 height 20
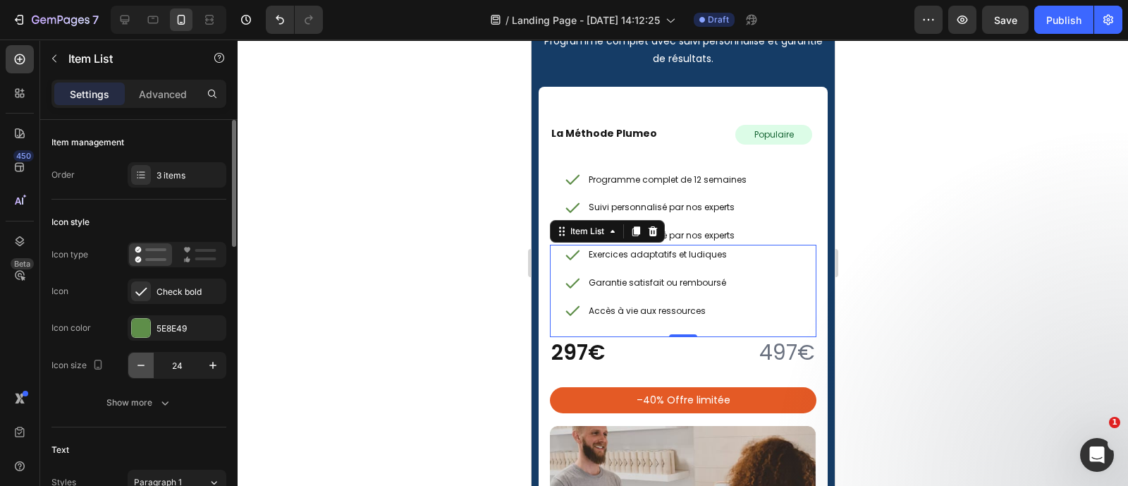
click at [148, 361] on button "button" at bounding box center [140, 364] width 25 height 25
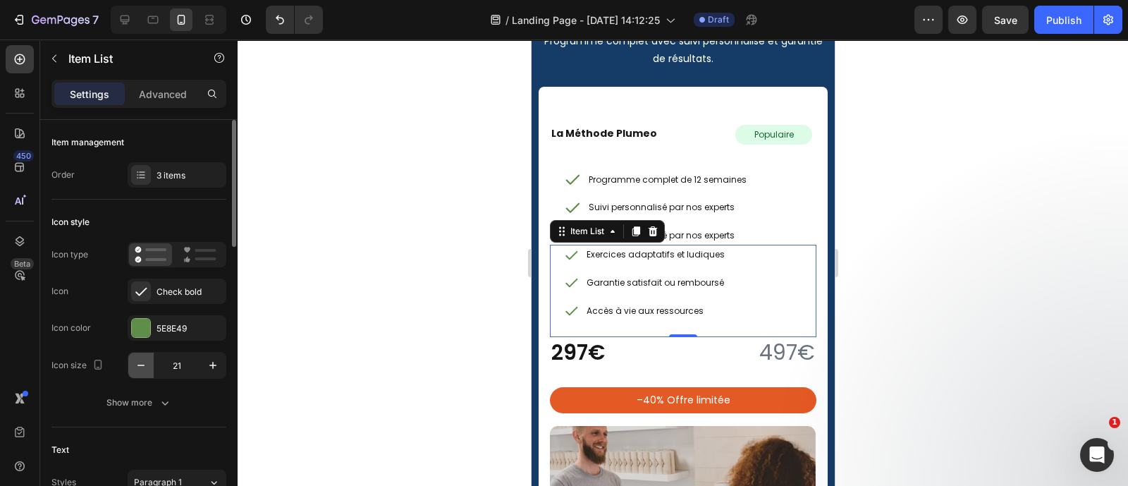
type input "20"
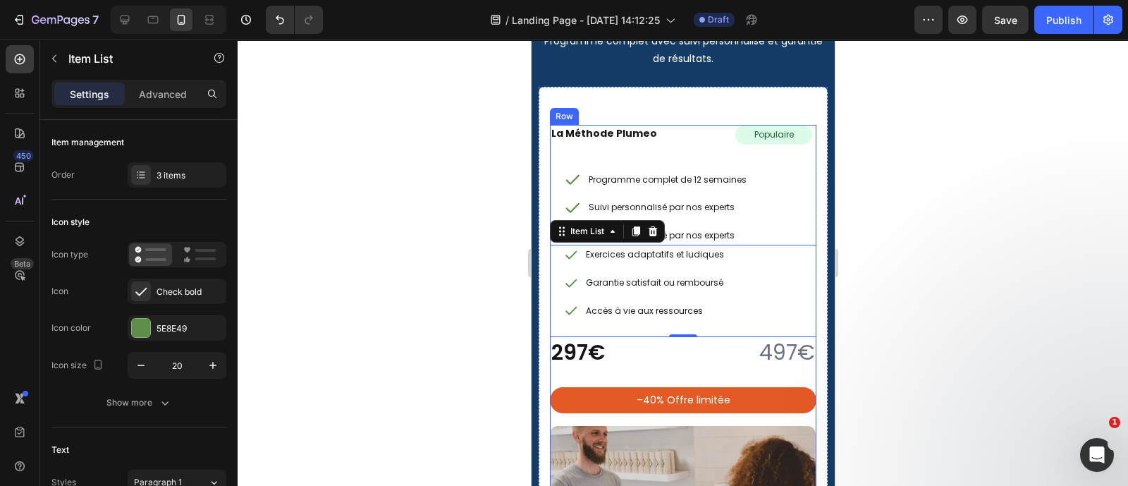
click at [604, 165] on div "La Méthode Plumeo Heading Populaire Text Block Row Row Programme complet de 12 …" at bounding box center [682, 269] width 266 height 289
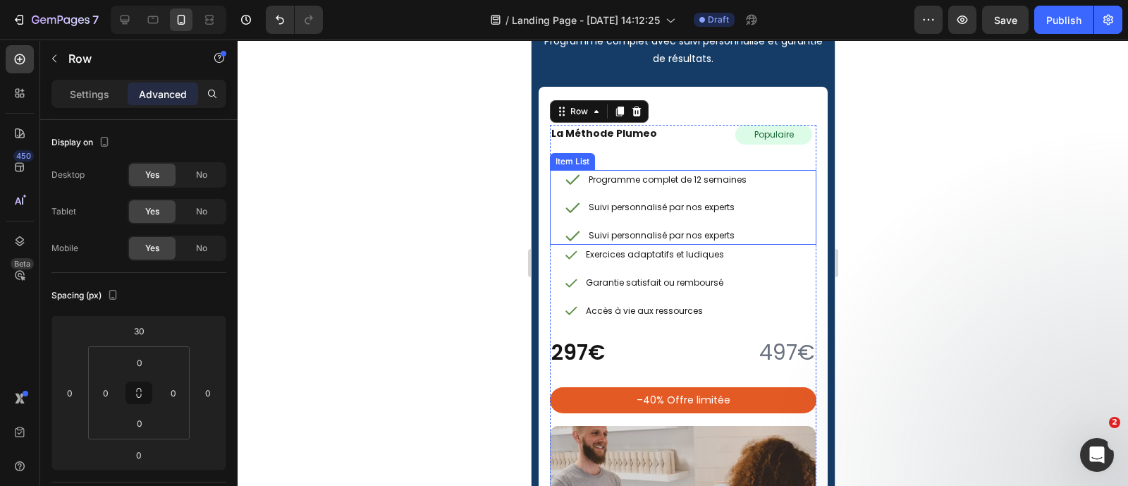
click at [592, 193] on div "Programme complet de 12 semaines Suivi personnalisé par nos experts Suivi perso…" at bounding box center [655, 207] width 185 height 75
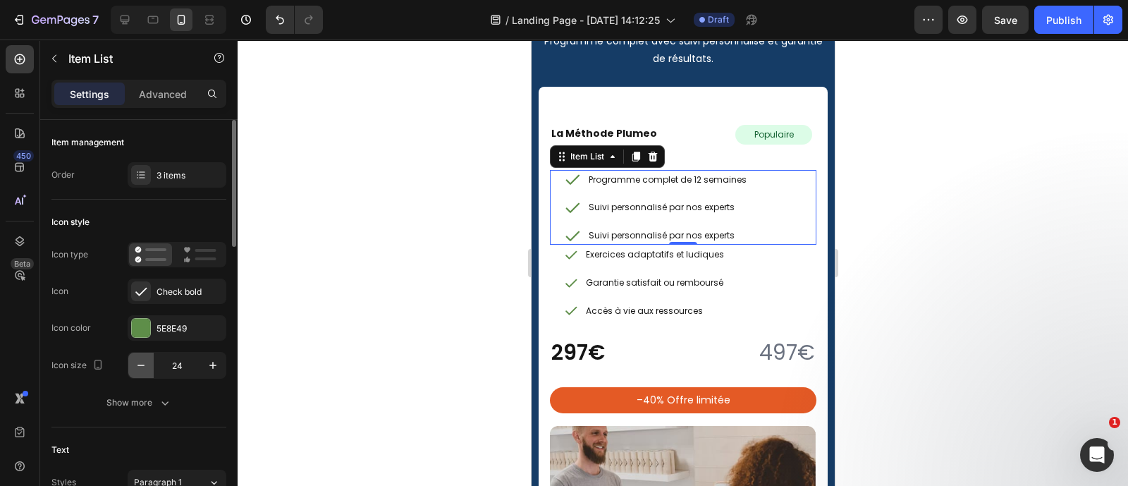
click at [134, 359] on icon "button" at bounding box center [141, 365] width 14 height 14
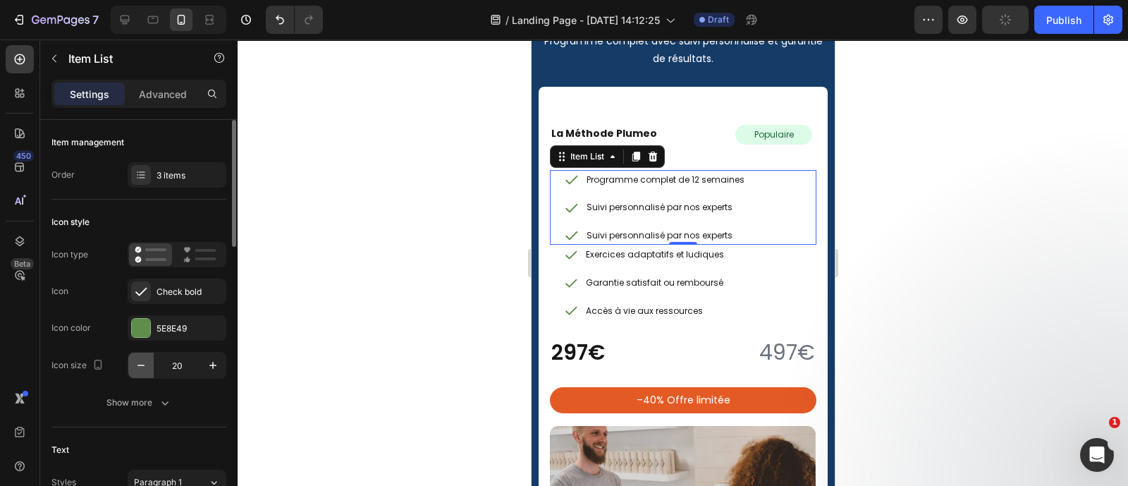
click at [134, 359] on icon "button" at bounding box center [141, 365] width 14 height 14
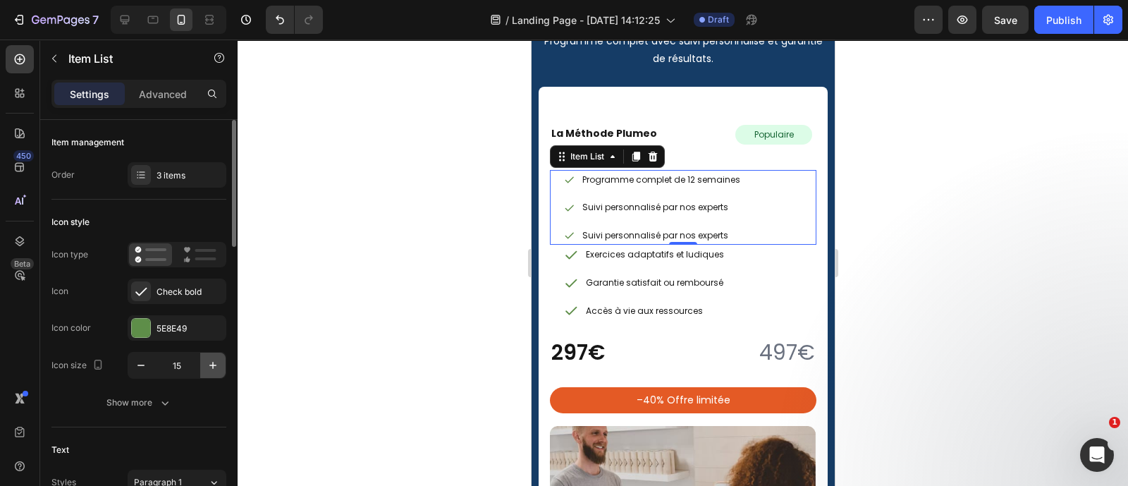
click at [211, 353] on button "button" at bounding box center [212, 364] width 25 height 25
type input "16"
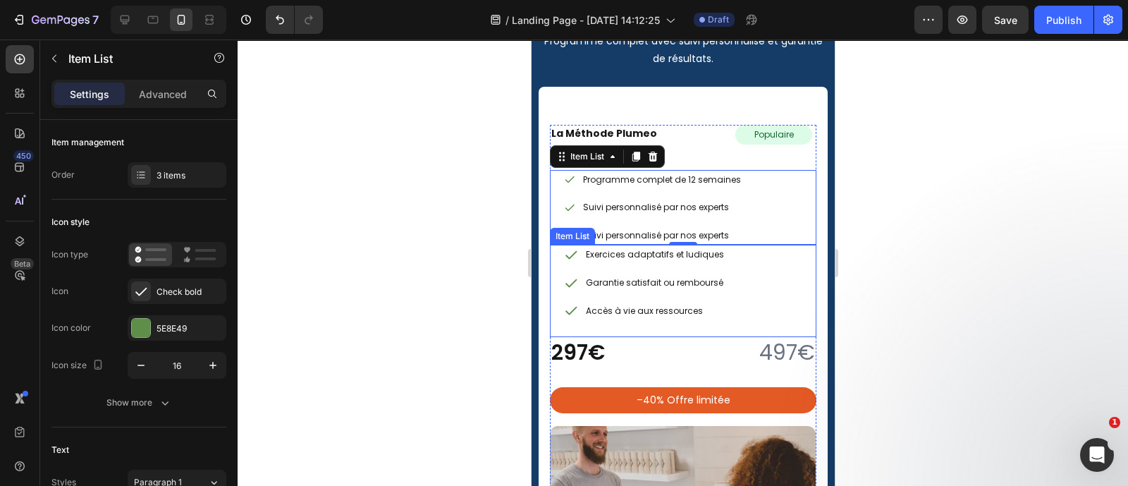
click at [558, 296] on div "Exercices adaptatifs et ludiques Garantie satisfait ou remboursé Accès à vie au…" at bounding box center [682, 291] width 266 height 92
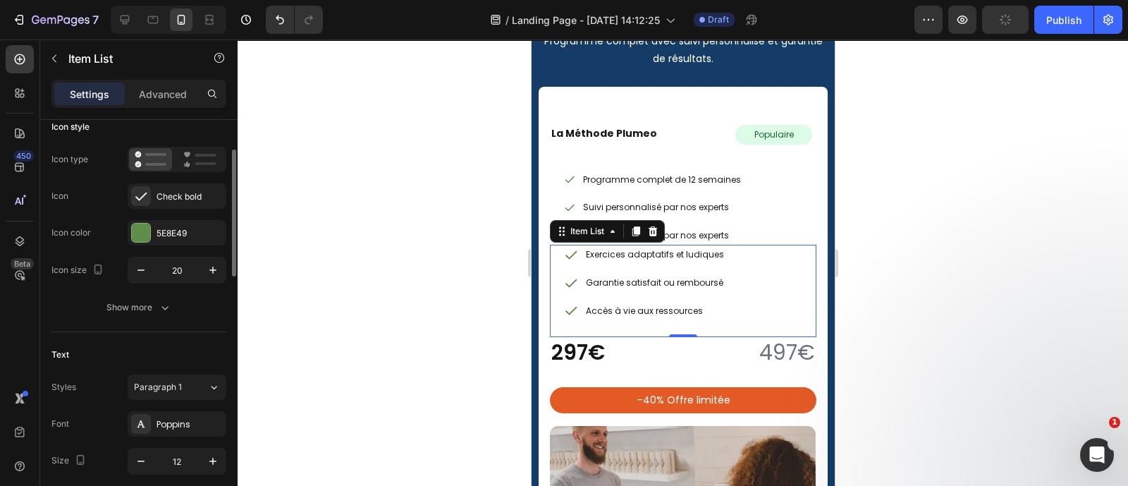
scroll to position [95, 0]
click at [145, 264] on icon "button" at bounding box center [141, 270] width 14 height 14
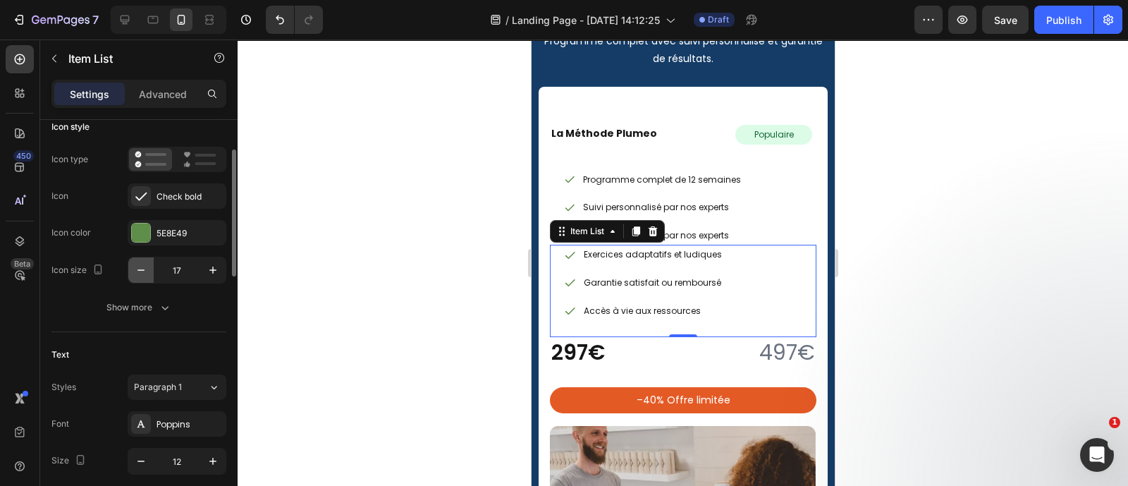
type input "16"
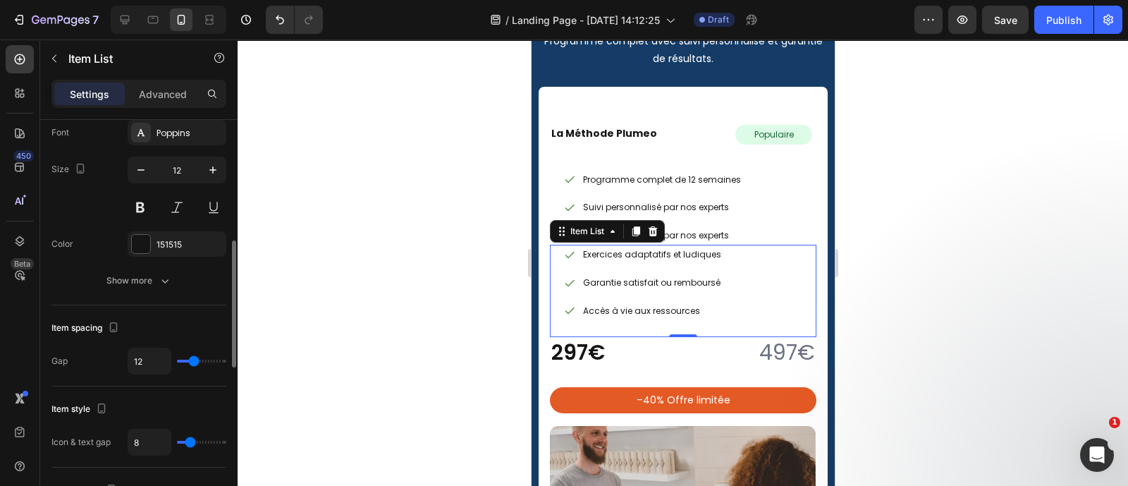
scroll to position [388, 0]
click at [156, 436] on input "8" at bounding box center [149, 440] width 42 height 25
type input "4"
type input "48"
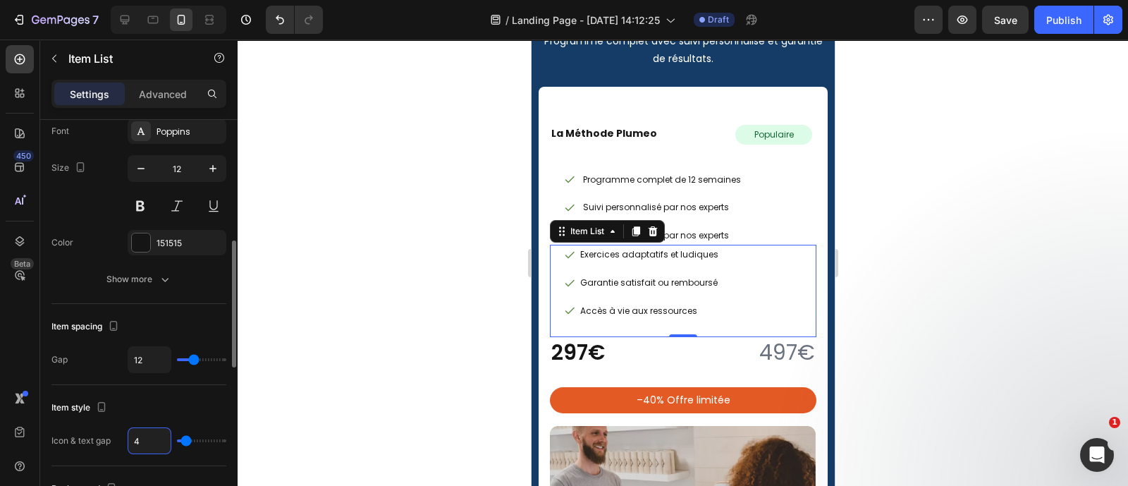
type input "40"
click at [149, 432] on input "48" at bounding box center [149, 440] width 42 height 25
type input "8"
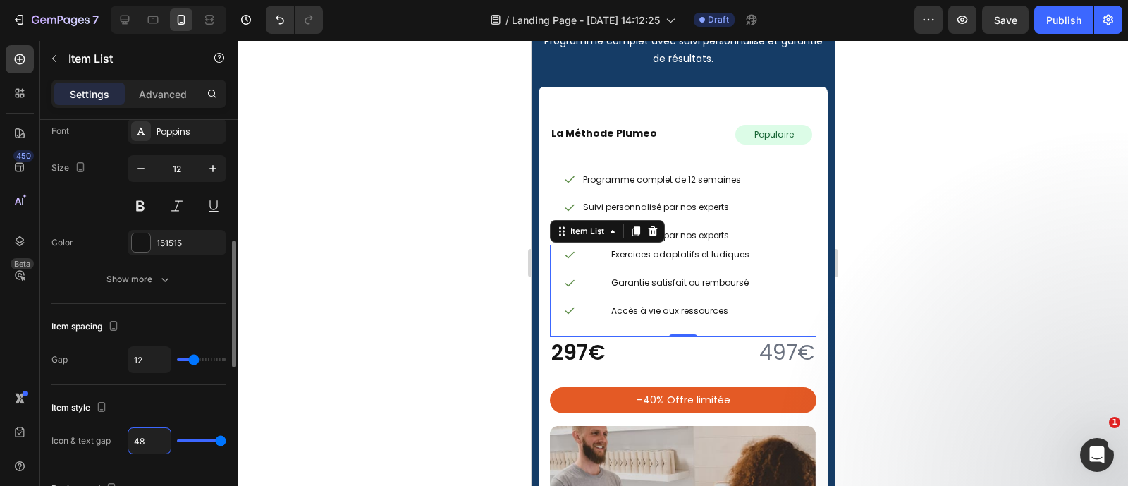
type input "8"
click at [142, 353] on input "12" at bounding box center [149, 359] width 42 height 25
type input "8"
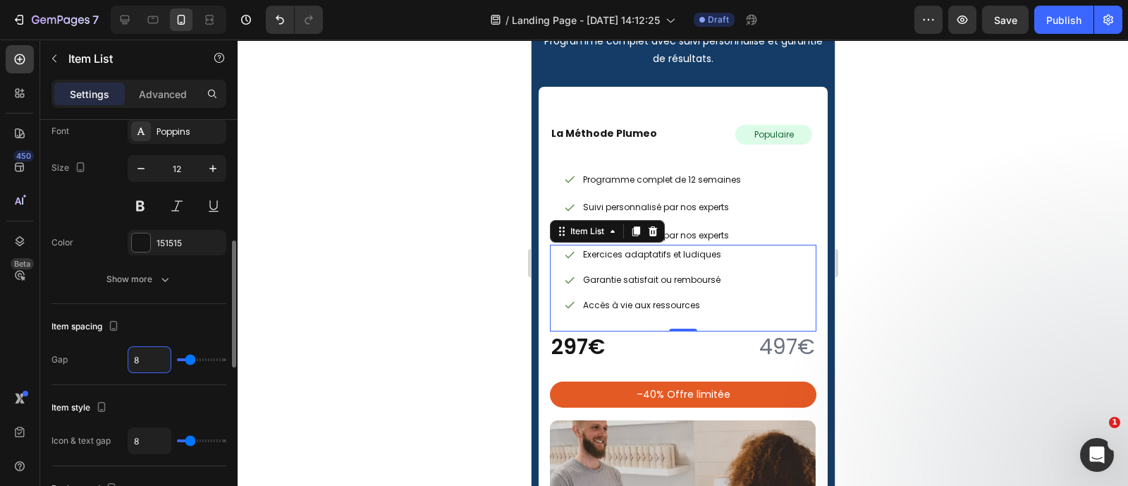
click at [144, 353] on input "8" at bounding box center [149, 359] width 42 height 25
type input "4"
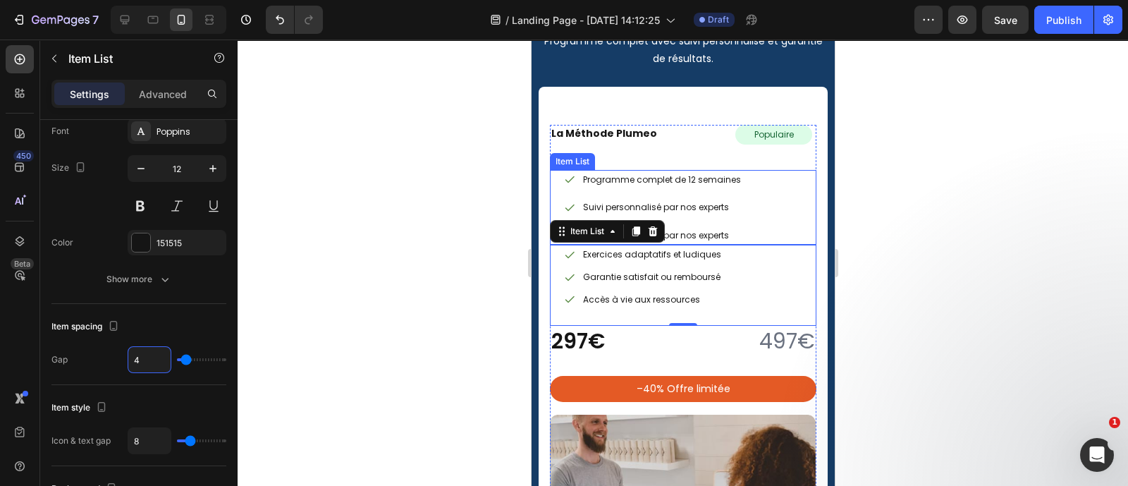
click at [730, 185] on p "Programme complet de 12 semaines" at bounding box center [661, 180] width 158 height 16
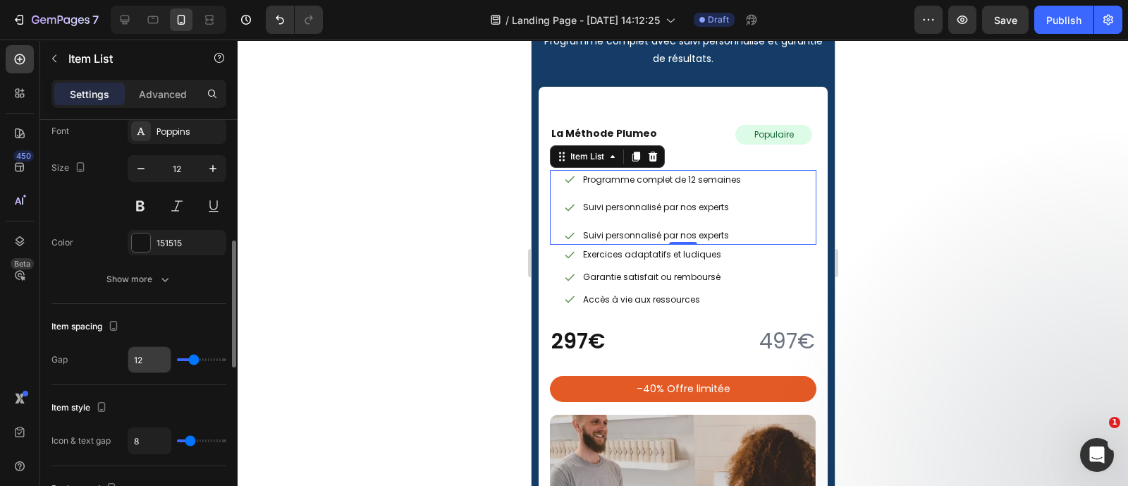
click at [146, 357] on input "12" at bounding box center [149, 359] width 42 height 25
type input "4"
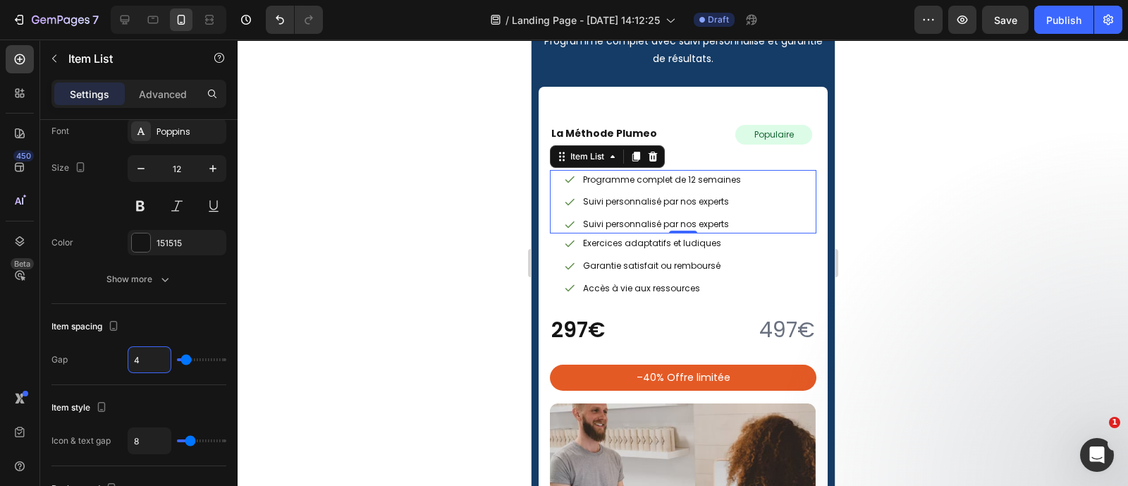
type input "4"
click at [386, 220] on div at bounding box center [683, 262] width 890 height 446
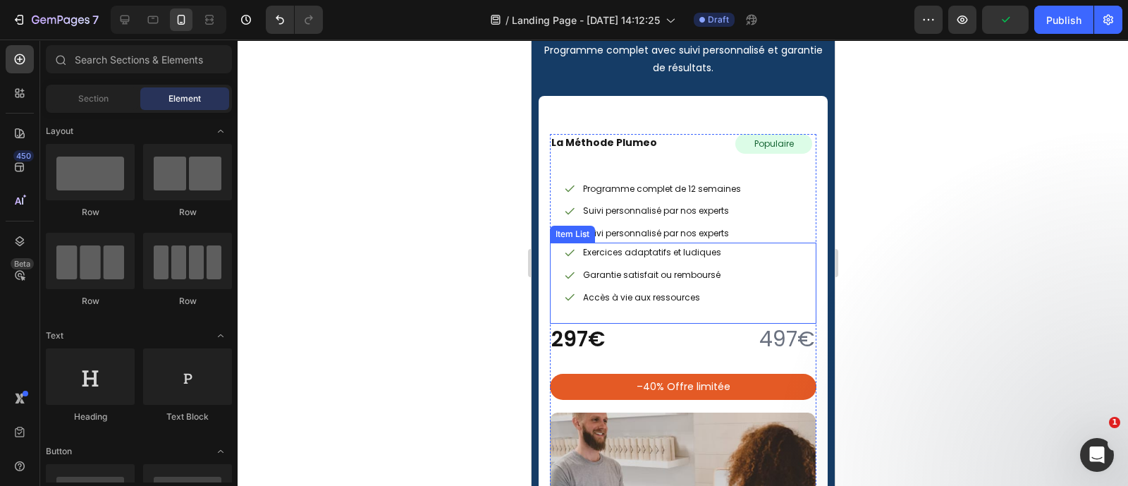
scroll to position [6236, 0]
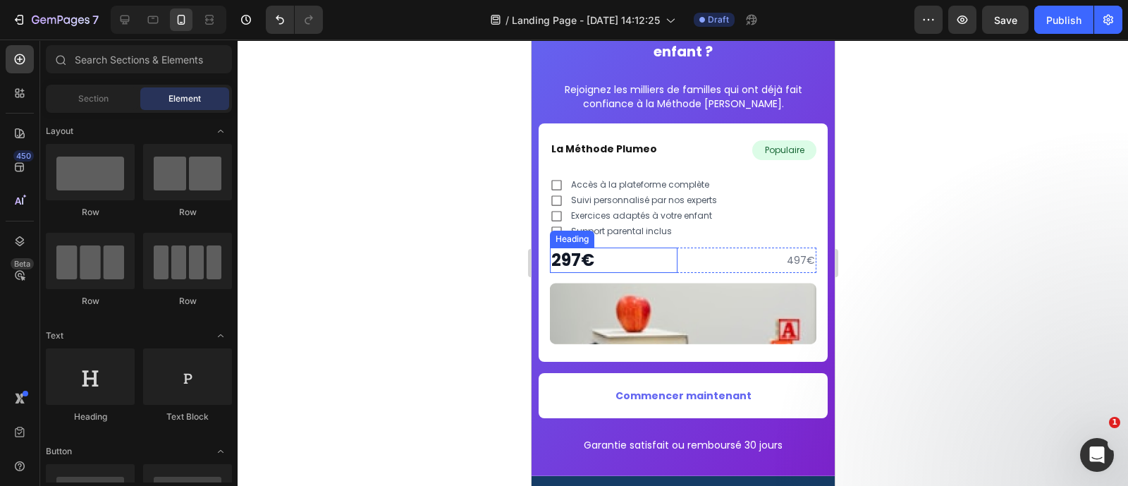
click at [580, 258] on strong "297€" at bounding box center [572, 259] width 43 height 23
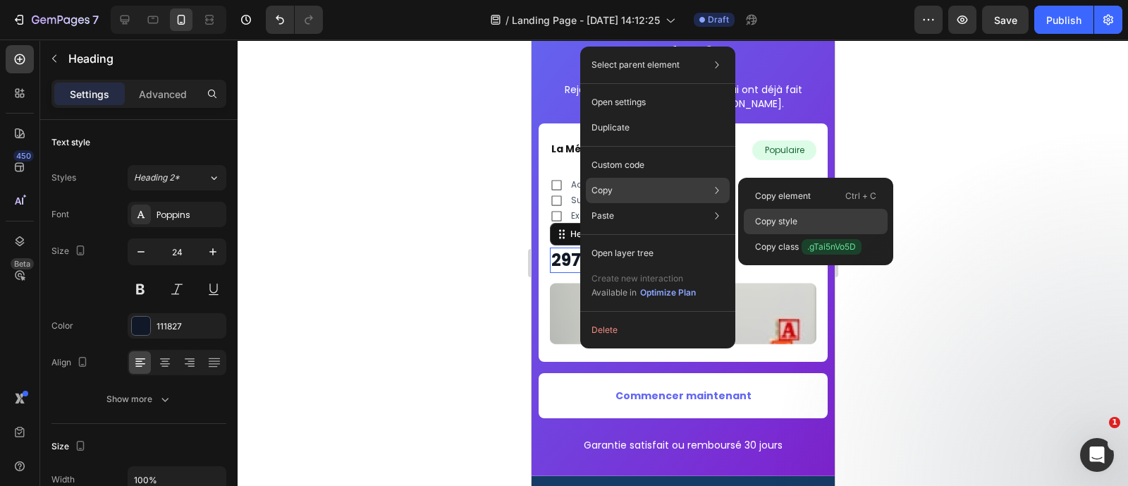
click at [779, 225] on p "Copy style" at bounding box center [776, 221] width 42 height 13
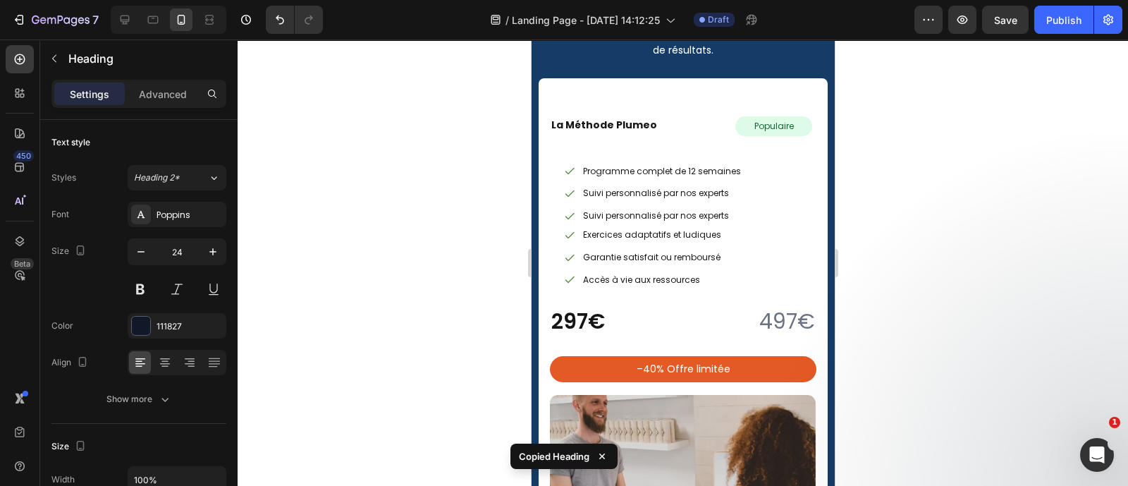
scroll to position [6800, 0]
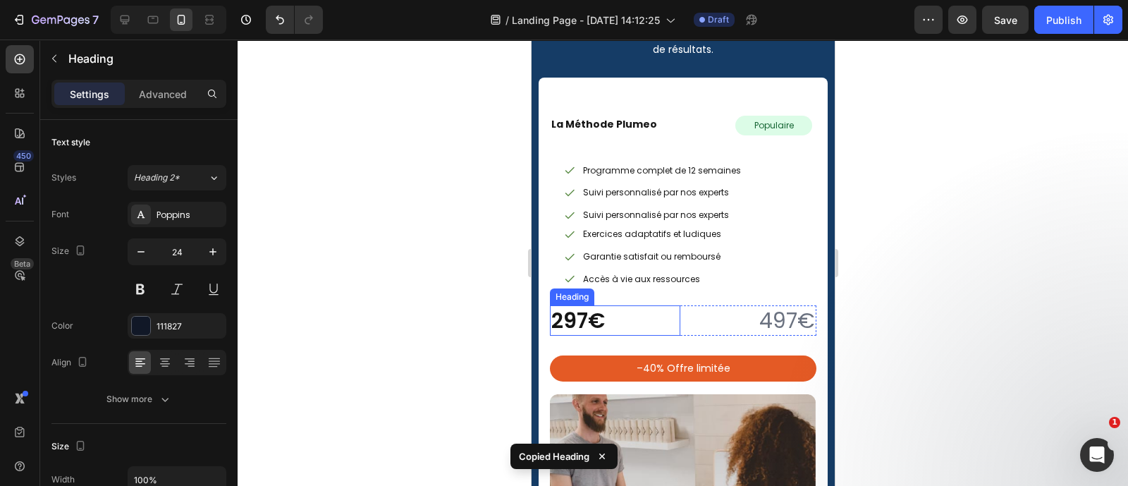
click at [599, 305] on h2 "297€" at bounding box center [614, 320] width 130 height 30
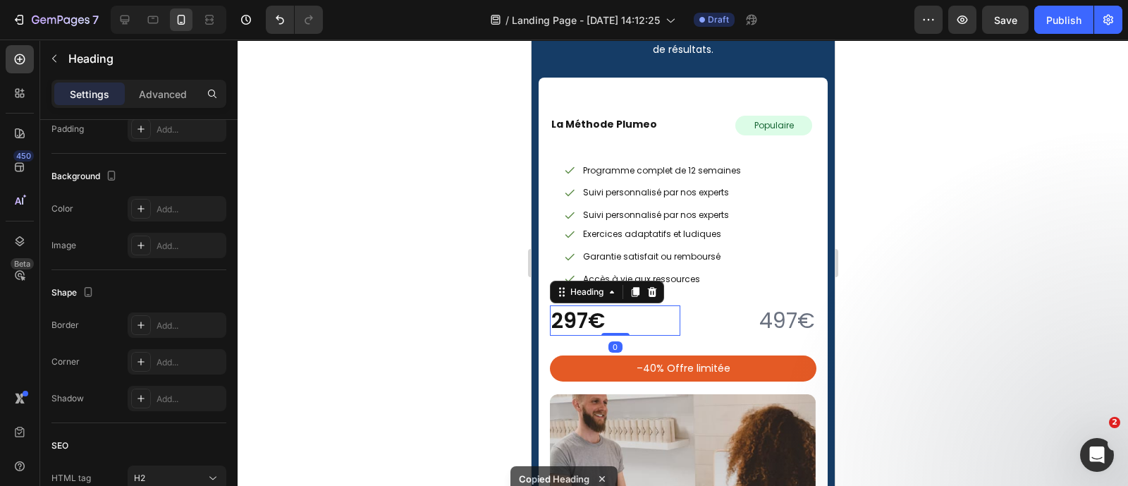
type input "24"
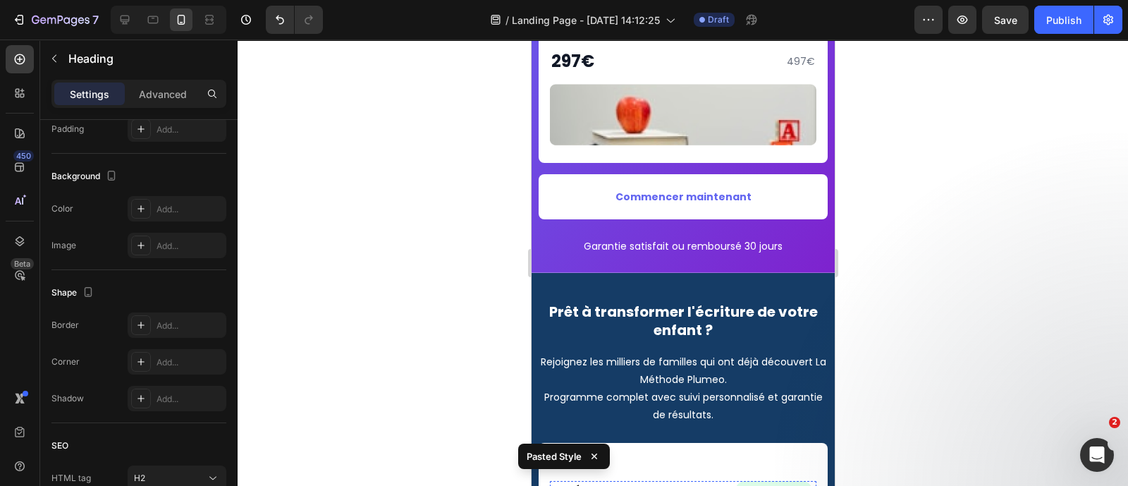
scroll to position [6361, 0]
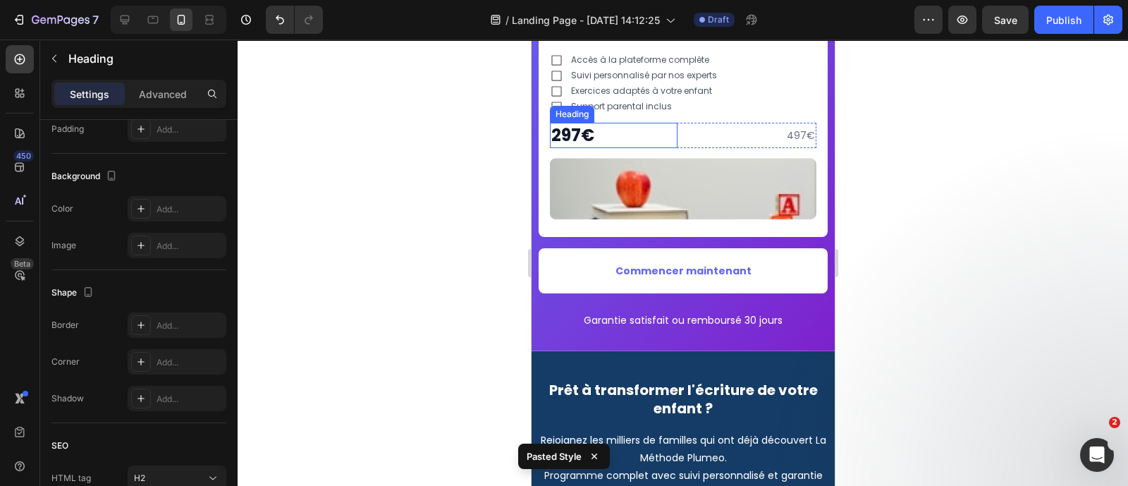
click at [577, 123] on strong "297€" at bounding box center [572, 134] width 43 height 23
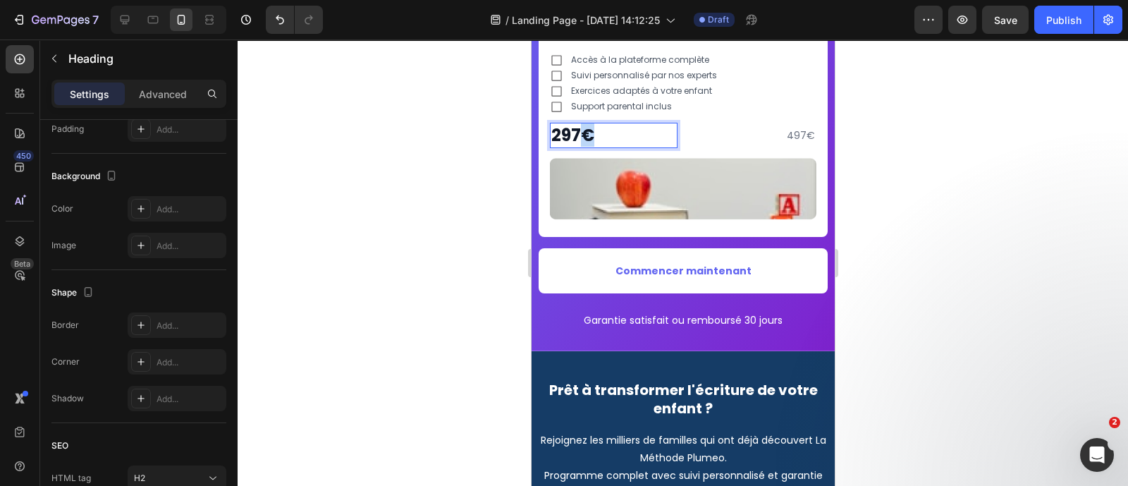
click at [577, 129] on strong "297€" at bounding box center [572, 134] width 43 height 23
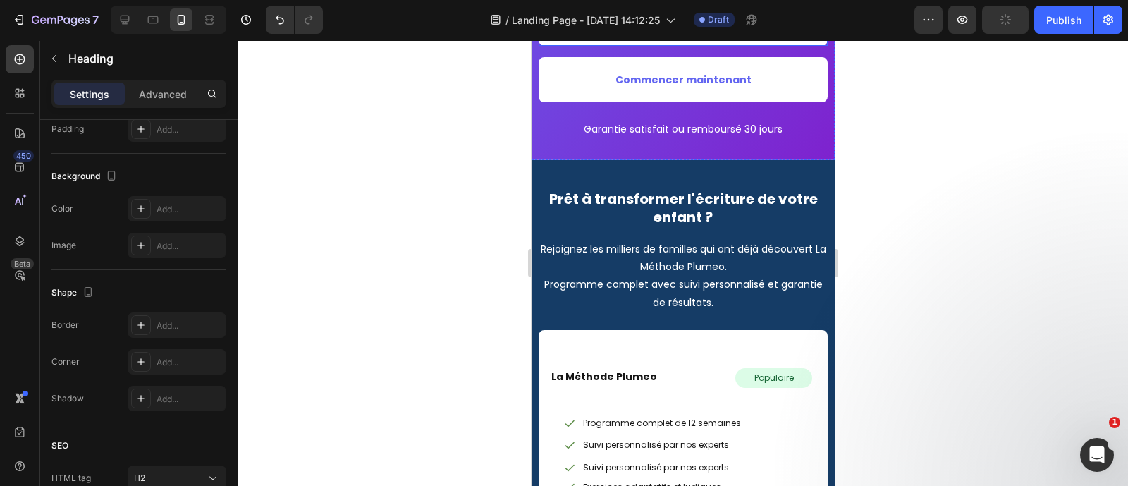
type input "16"
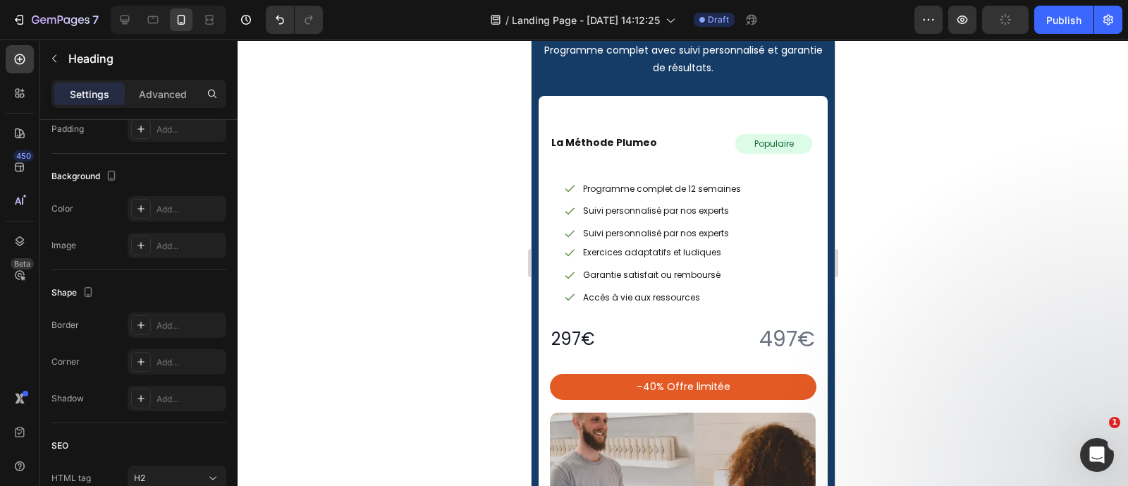
scroll to position [6867, 0]
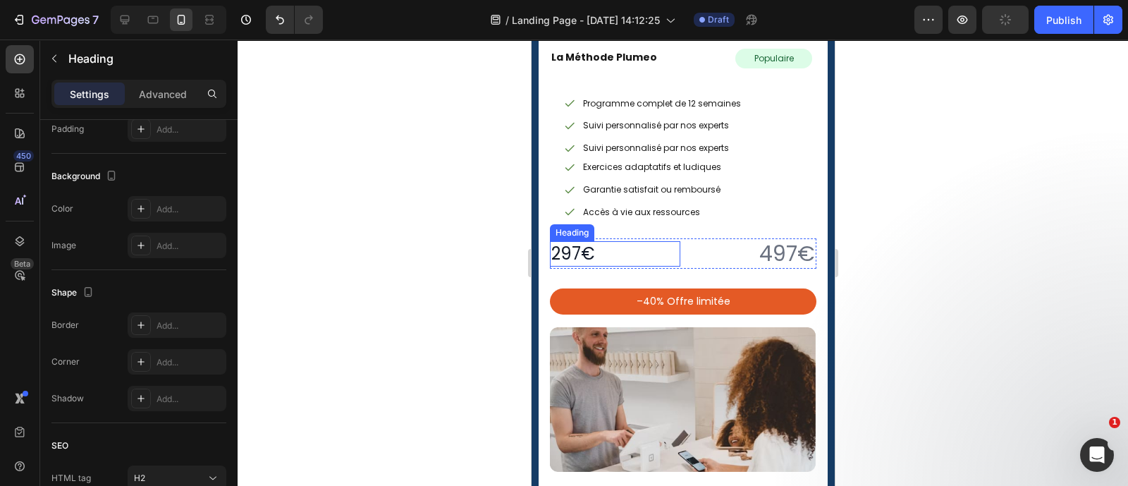
click at [589, 246] on h2 "297€" at bounding box center [614, 253] width 130 height 25
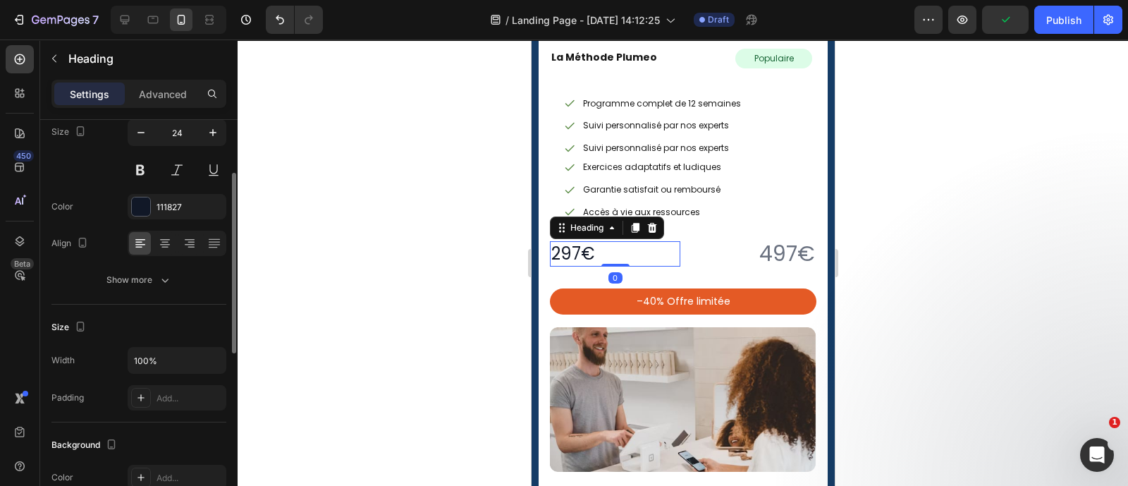
scroll to position [118, 0]
click at [113, 276] on div "Show more" at bounding box center [139, 280] width 66 height 14
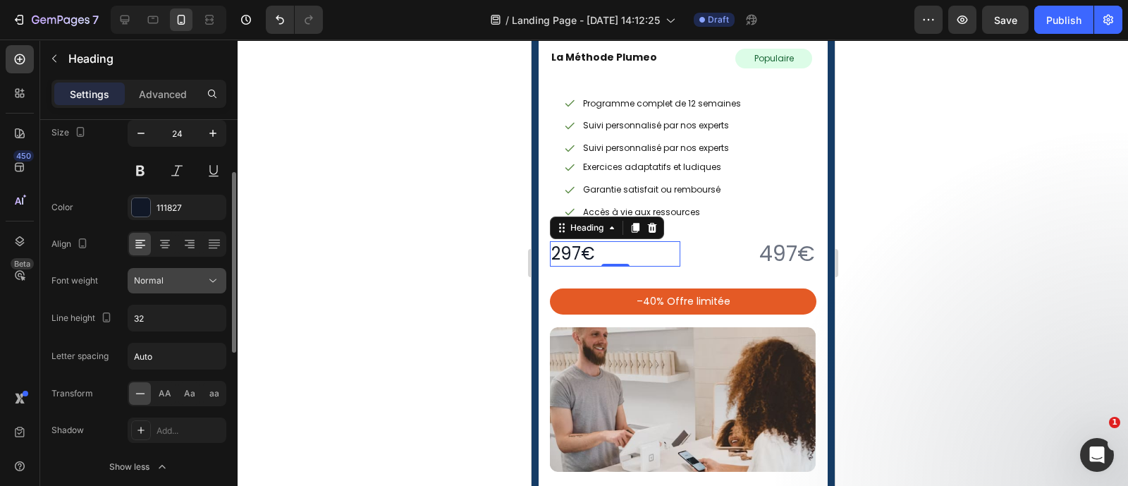
click at [146, 277] on span "Normal" at bounding box center [149, 280] width 30 height 11
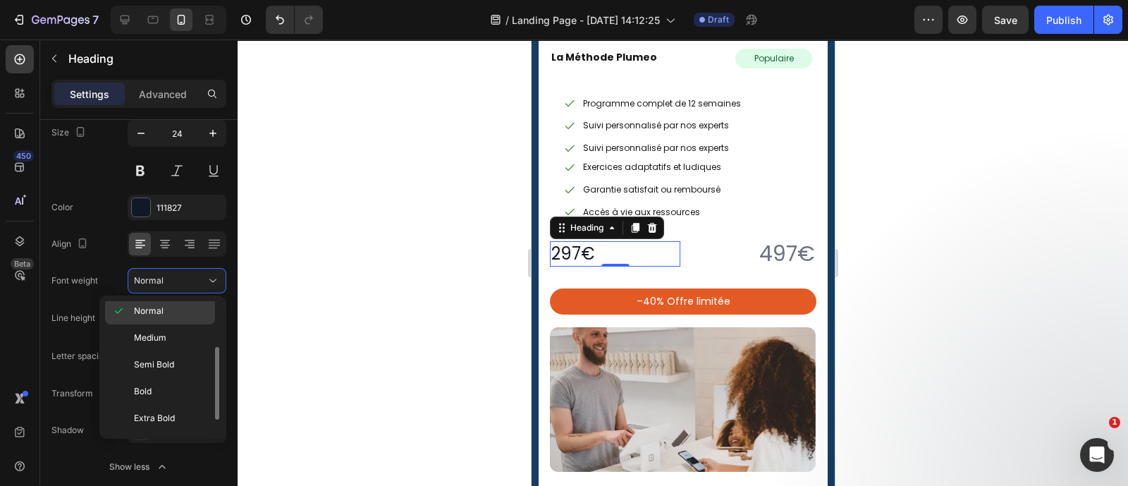
scroll to position [85, 0]
click at [143, 386] on span "Bold" at bounding box center [143, 390] width 18 height 13
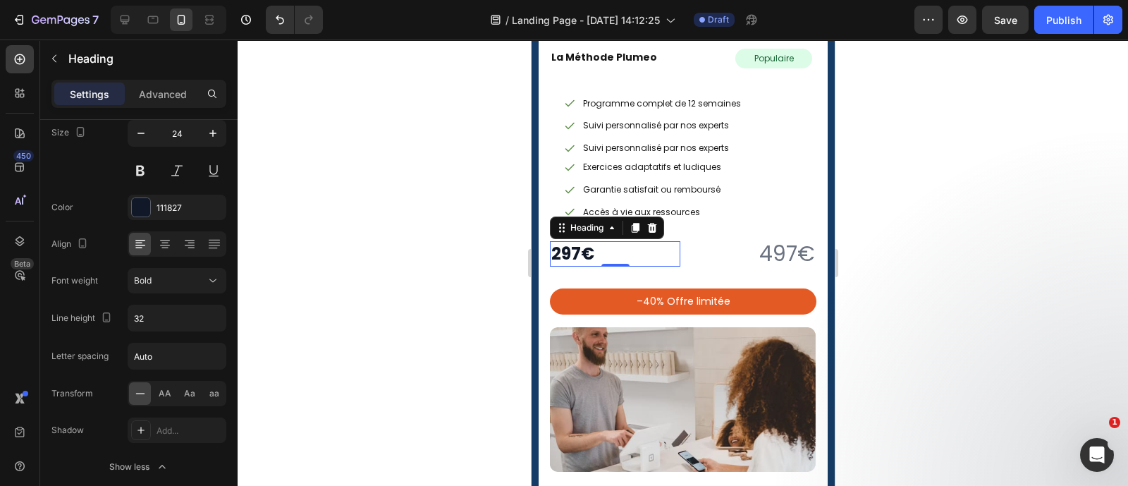
click at [328, 343] on div at bounding box center [683, 262] width 890 height 446
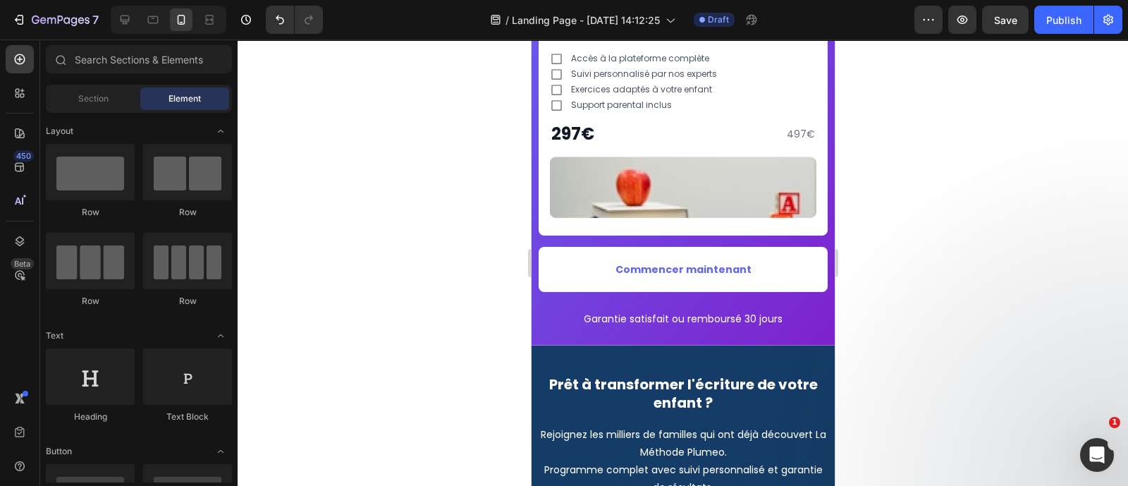
scroll to position [6333, 0]
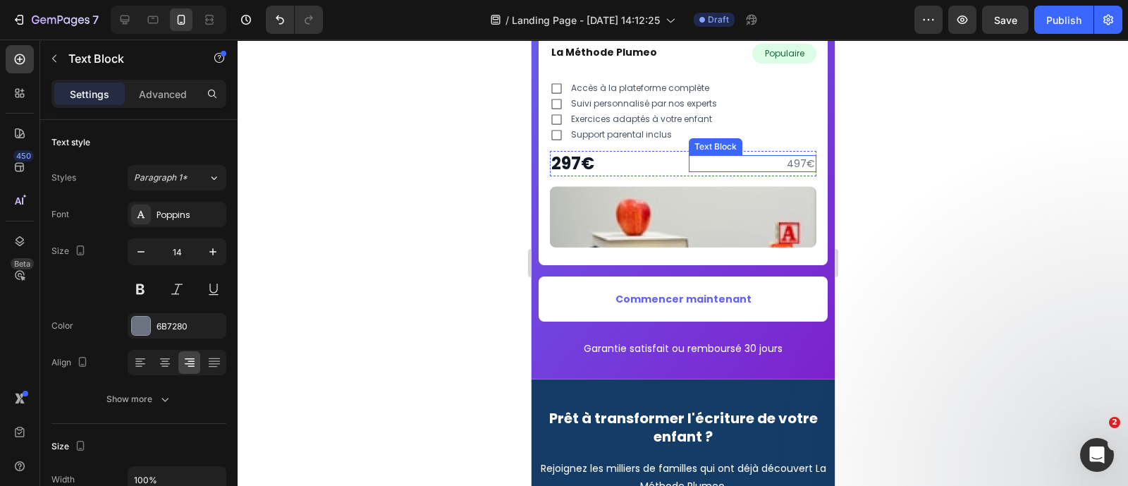
click at [794, 160] on p "497€" at bounding box center [751, 163] width 125 height 14
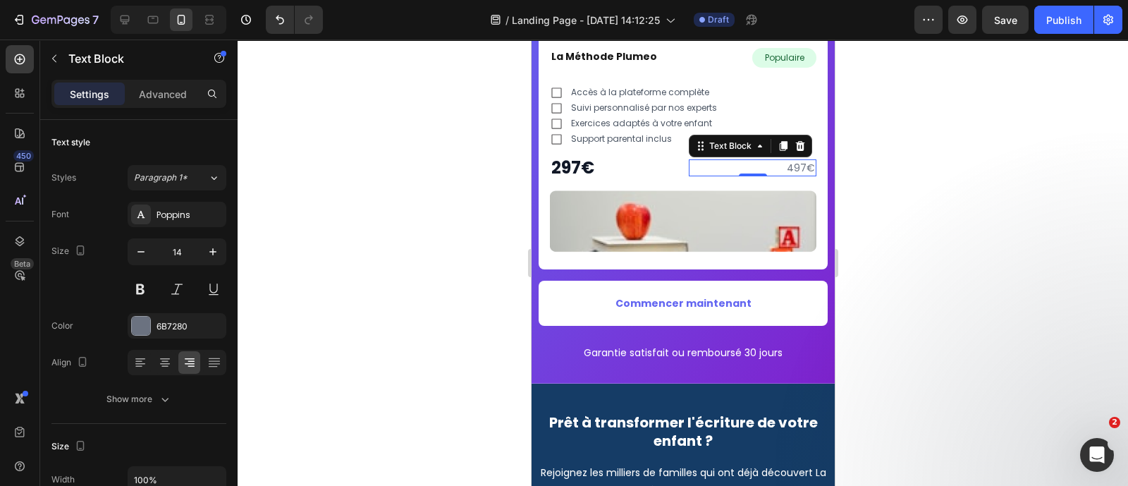
drag, startPoint x: 775, startPoint y: 164, endPoint x: 660, endPoint y: 192, distance: 118.5
click at [660, 192] on img at bounding box center [682, 220] width 266 height 63
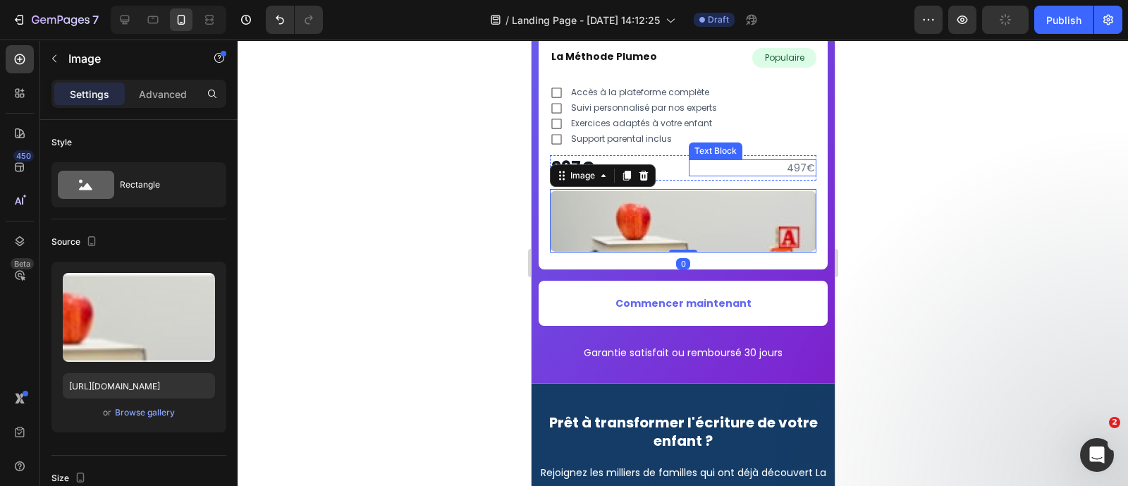
click at [750, 173] on p "497€" at bounding box center [751, 168] width 125 height 14
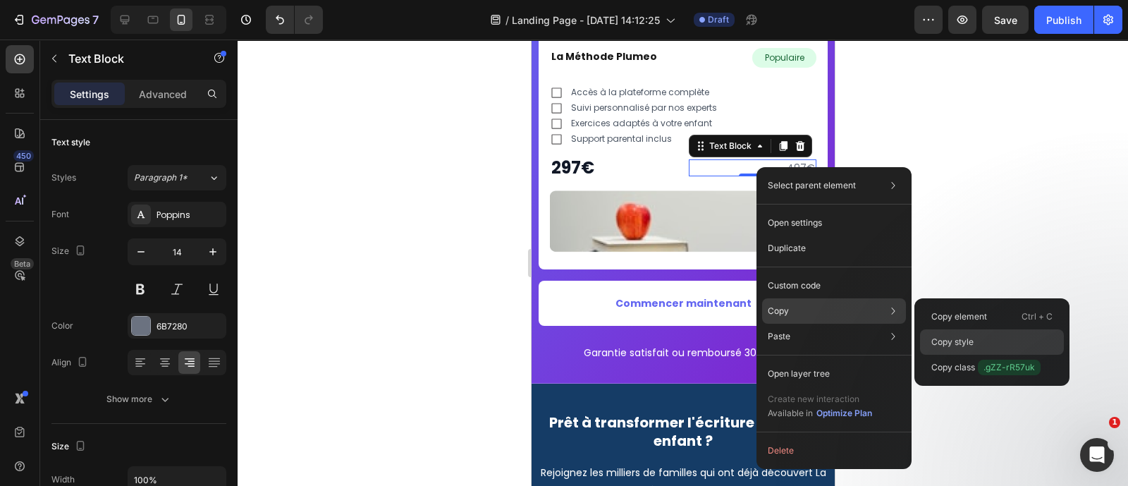
click at [945, 342] on p "Copy style" at bounding box center [952, 342] width 42 height 13
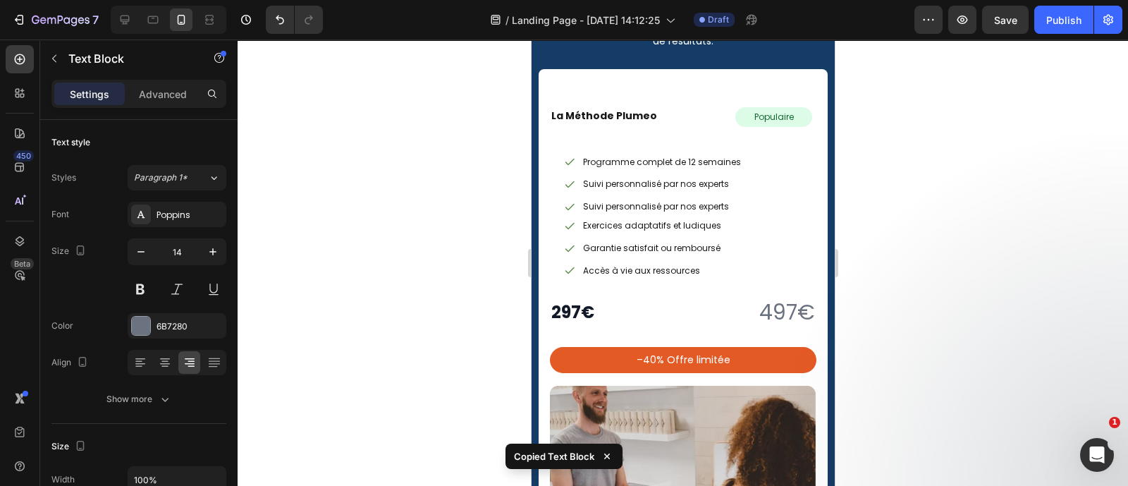
scroll to position [6809, 0]
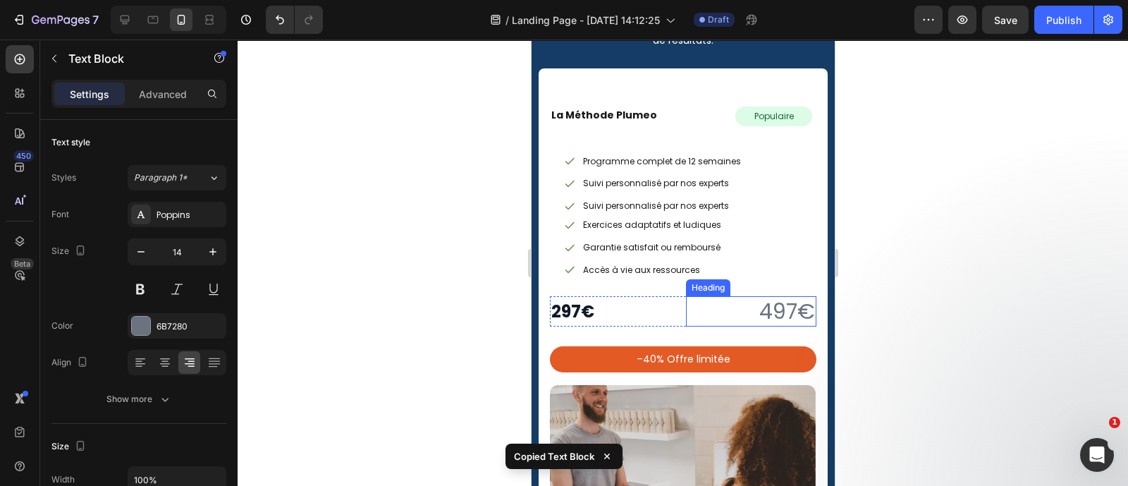
click at [734, 314] on h2 "497€" at bounding box center [750, 311] width 130 height 30
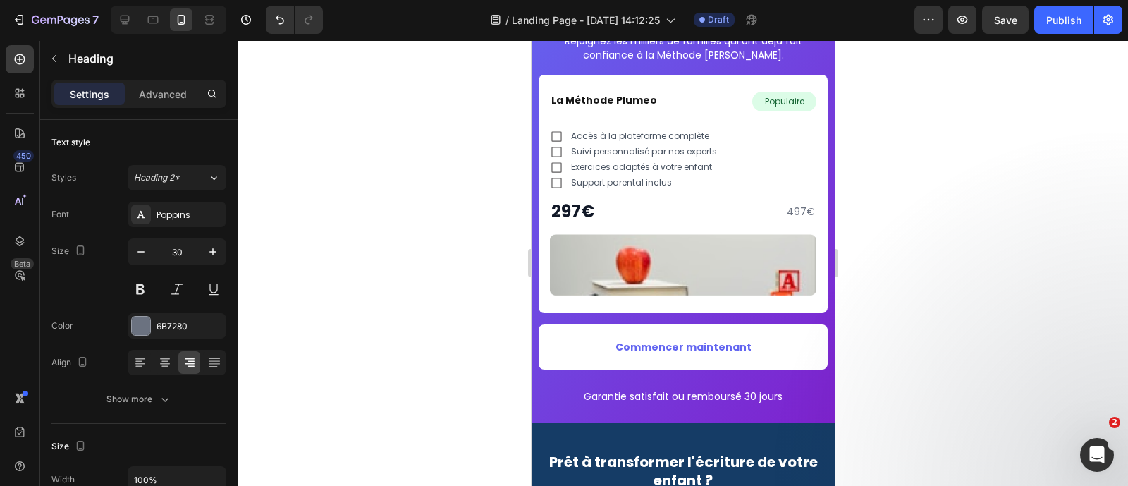
scroll to position [6283, 0]
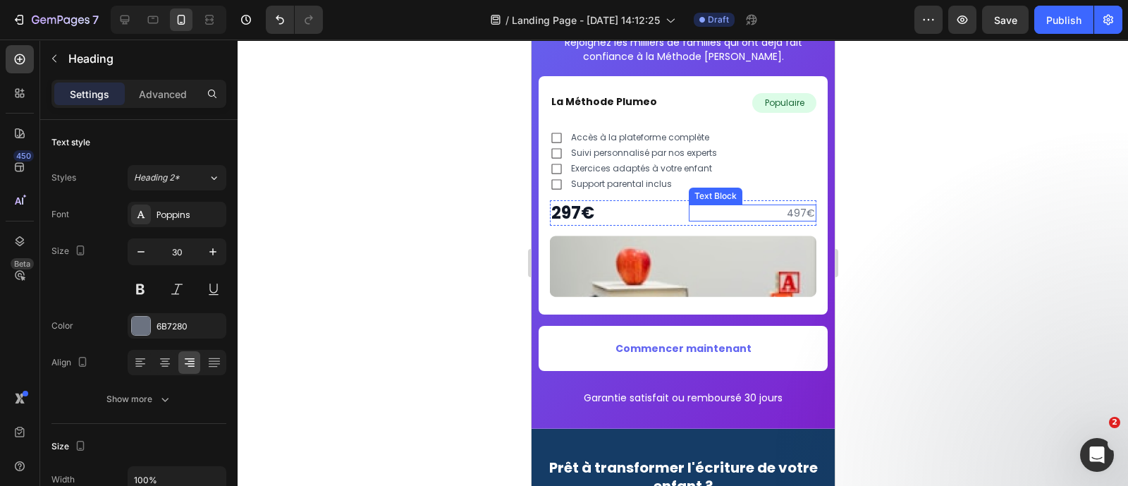
click at [786, 213] on p "497€" at bounding box center [751, 213] width 125 height 14
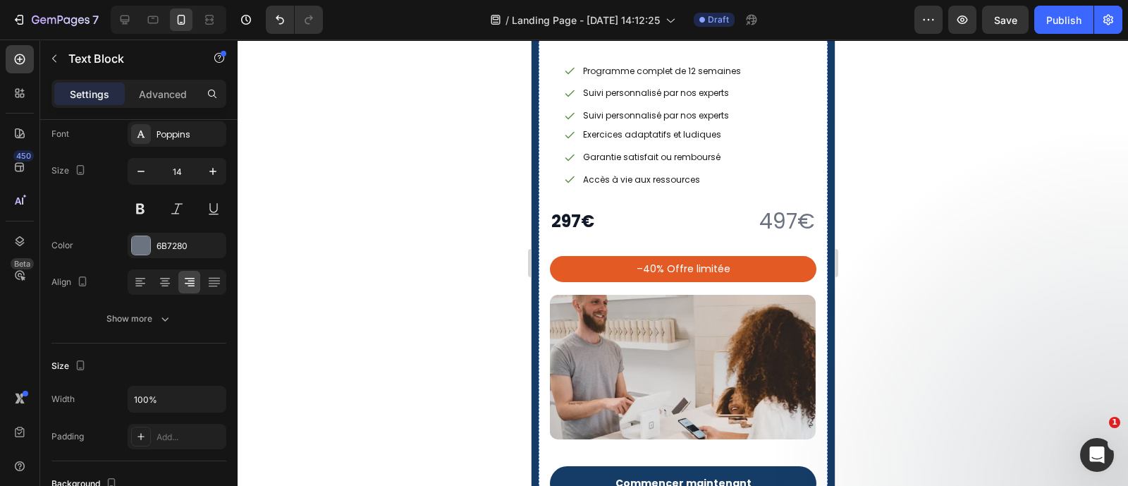
scroll to position [6900, 0]
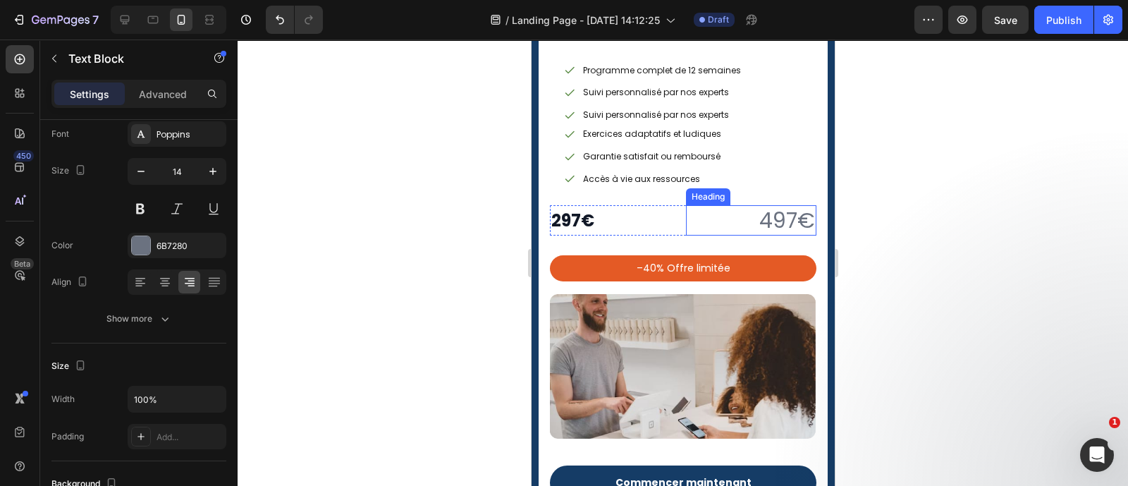
click at [764, 214] on h2 "497€" at bounding box center [750, 220] width 130 height 30
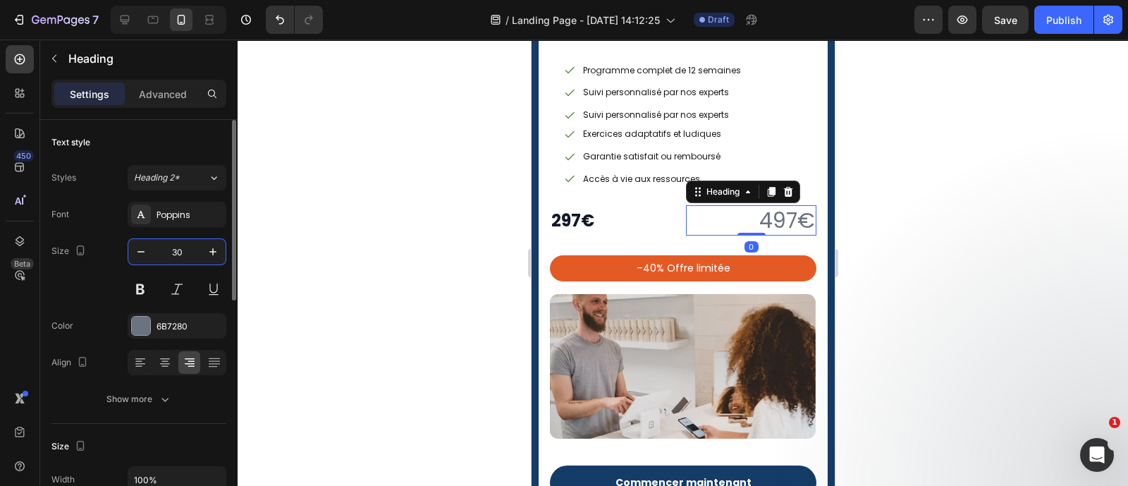
click at [173, 252] on input "30" at bounding box center [177, 251] width 47 height 25
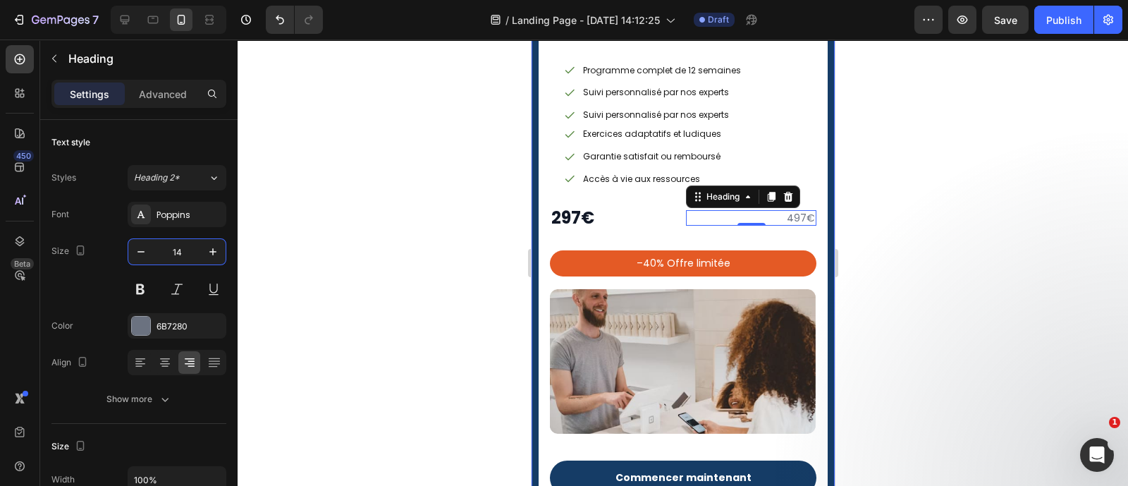
type input "14"
click at [423, 181] on div at bounding box center [683, 262] width 890 height 446
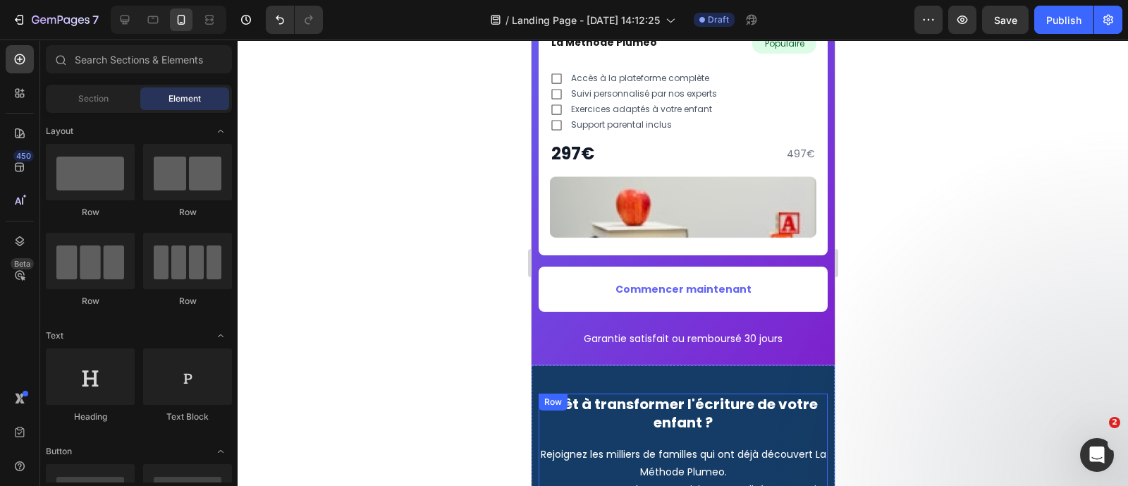
scroll to position [6343, 0]
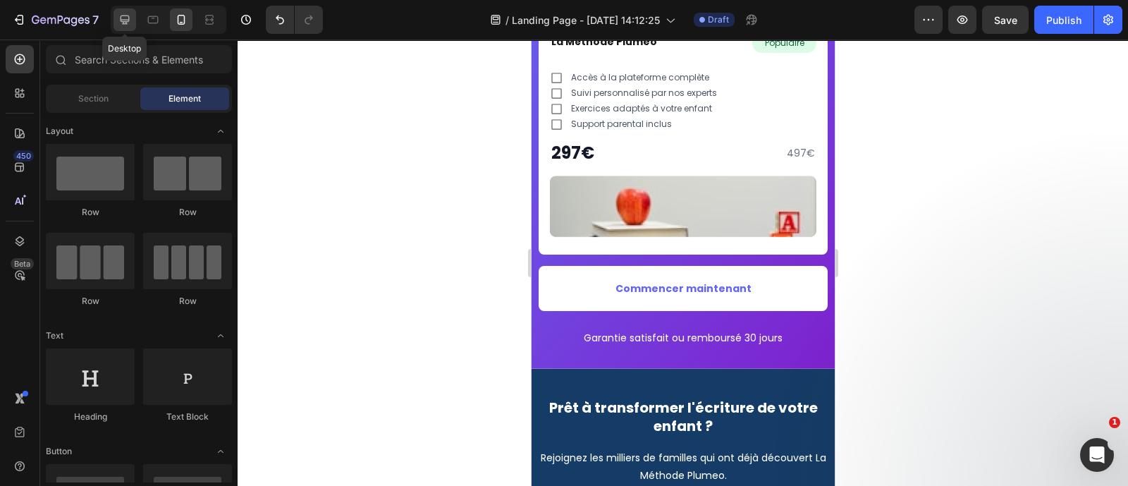
click at [129, 23] on icon at bounding box center [125, 20] width 14 height 14
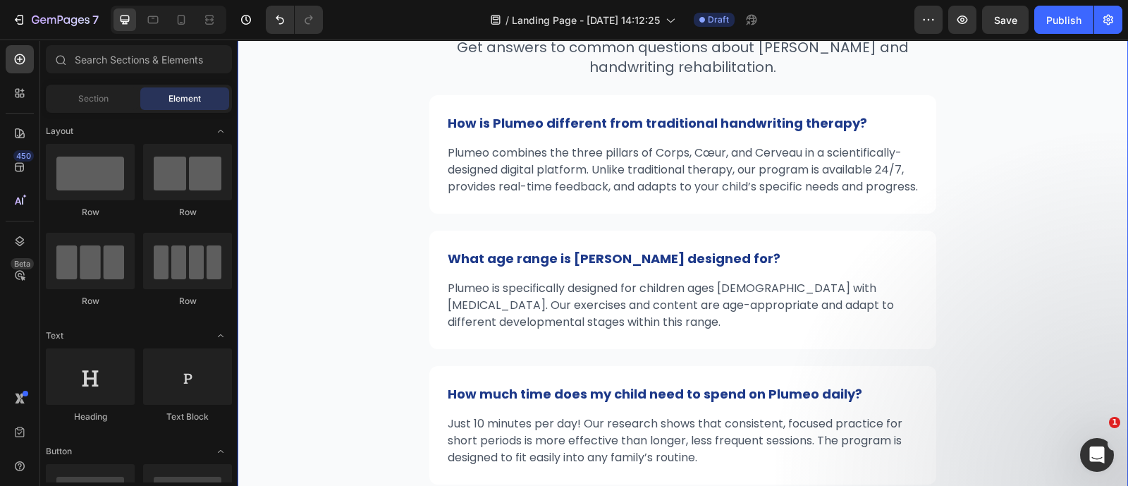
click at [307, 262] on div "Frequently Asked Question Heading Get answers to common questions about Plumeo …" at bounding box center [683, 456] width 890 height 1066
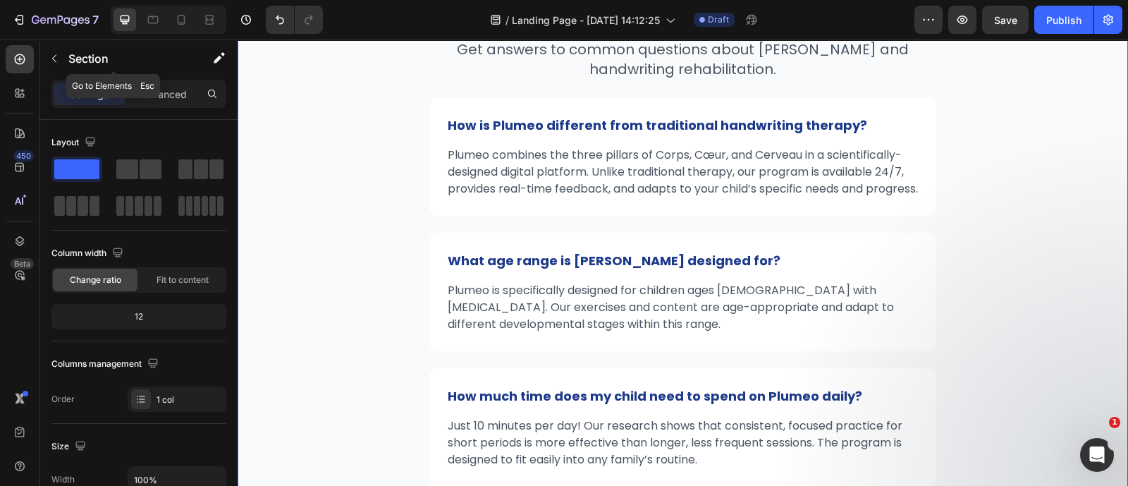
scroll to position [6082, 0]
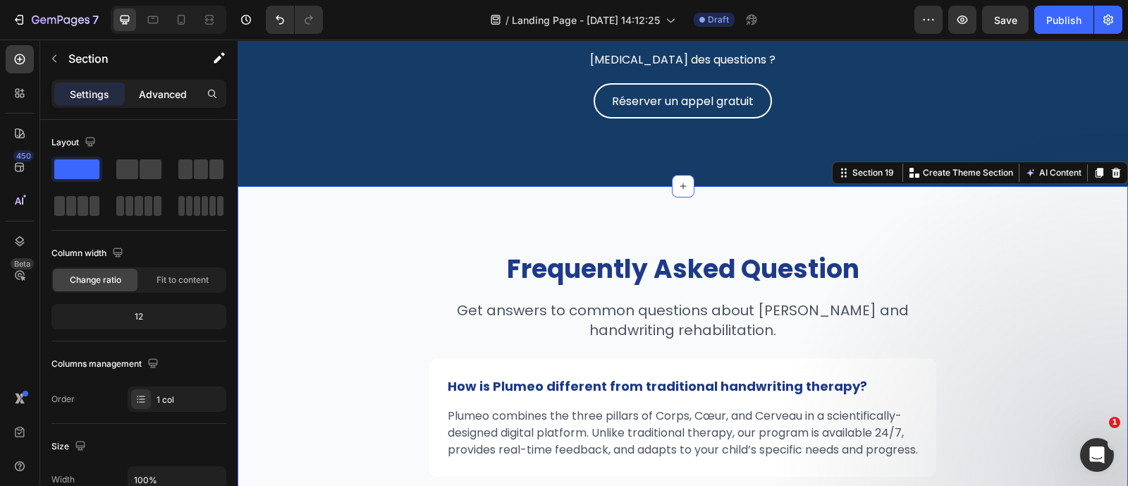
click at [164, 104] on div "Advanced" at bounding box center [163, 93] width 70 height 23
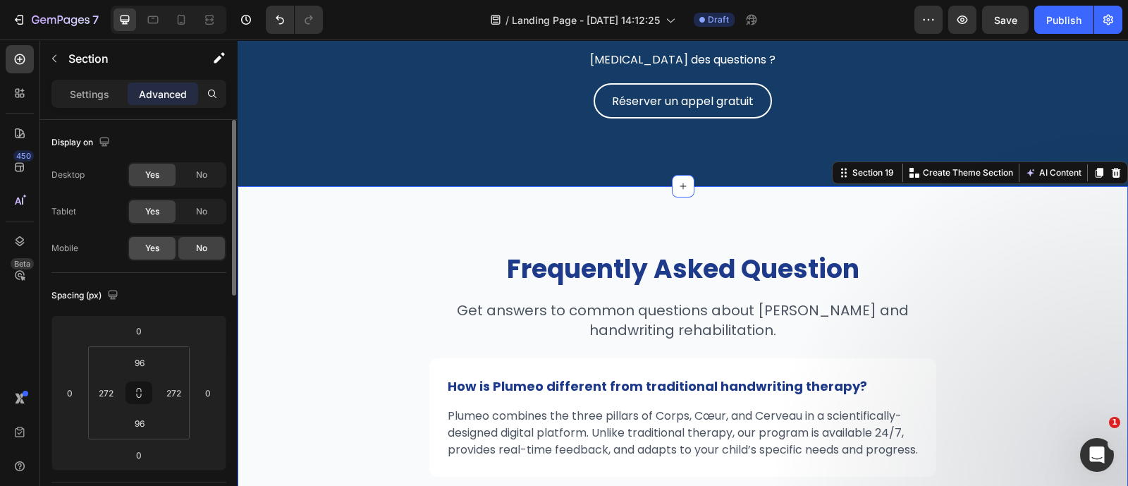
click at [164, 250] on div "Yes" at bounding box center [152, 248] width 47 height 23
click at [180, 24] on icon at bounding box center [182, 20] width 8 height 10
type input "40"
type input "24"
type input "40"
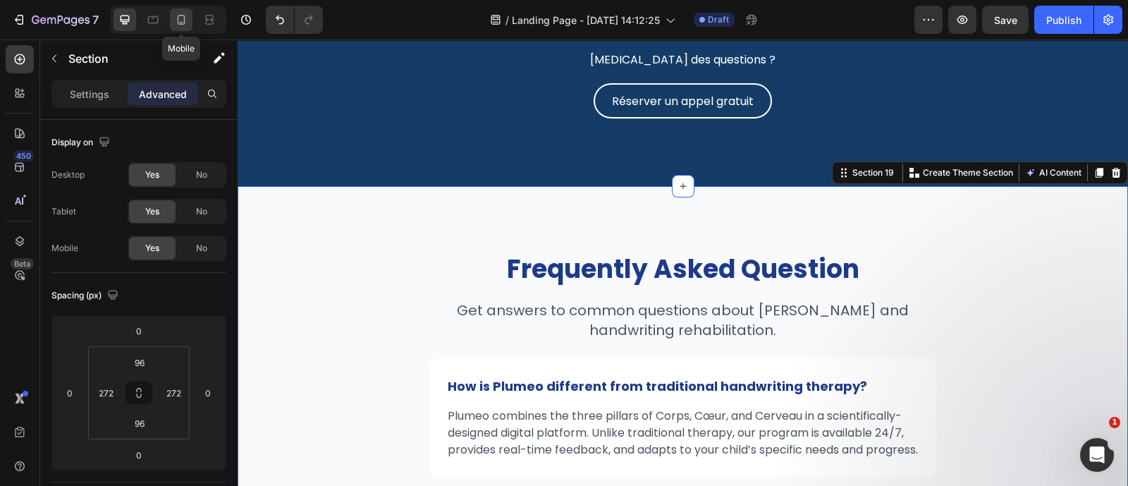
type input "24"
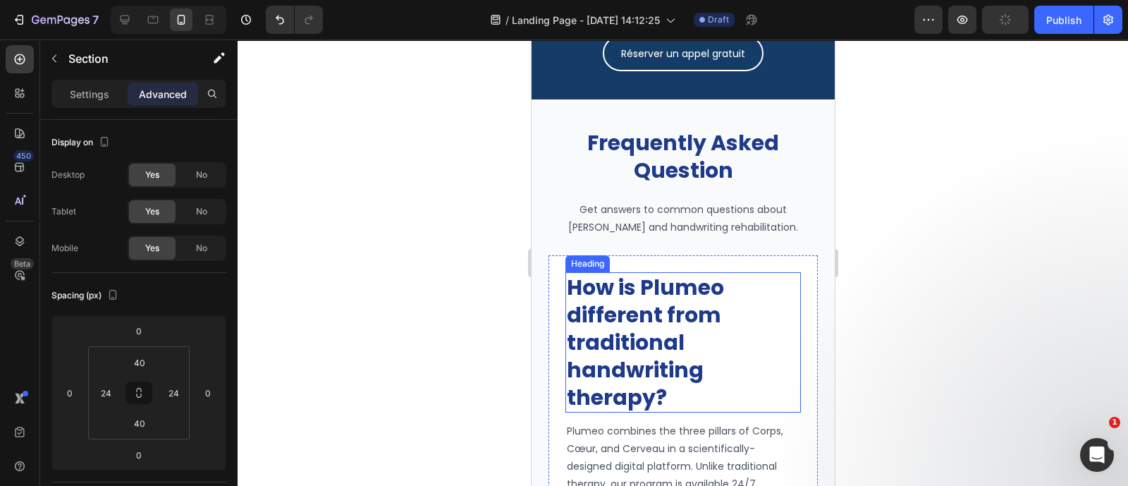
scroll to position [7148, 0]
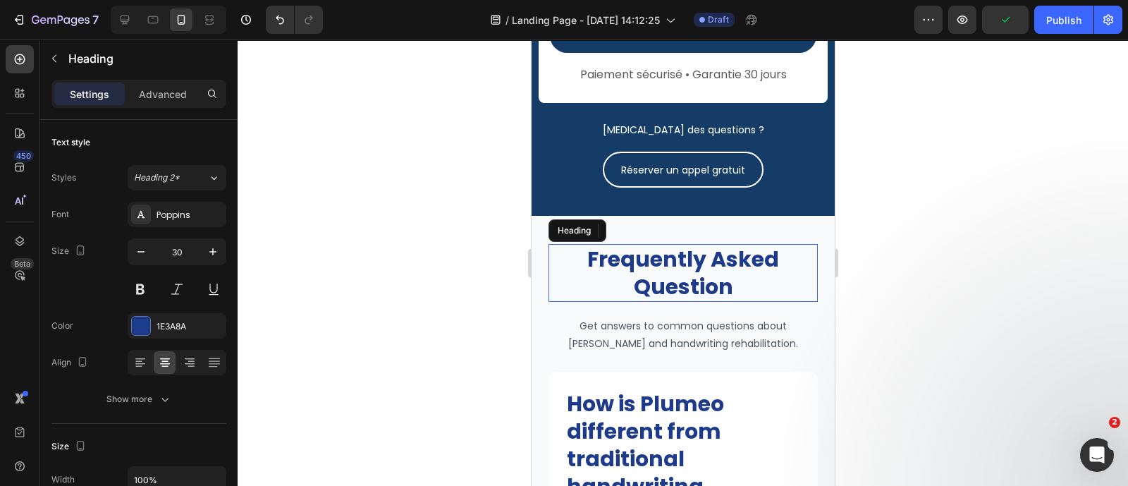
click at [771, 273] on h2 "Frequently Asked Question" at bounding box center [682, 273] width 269 height 58
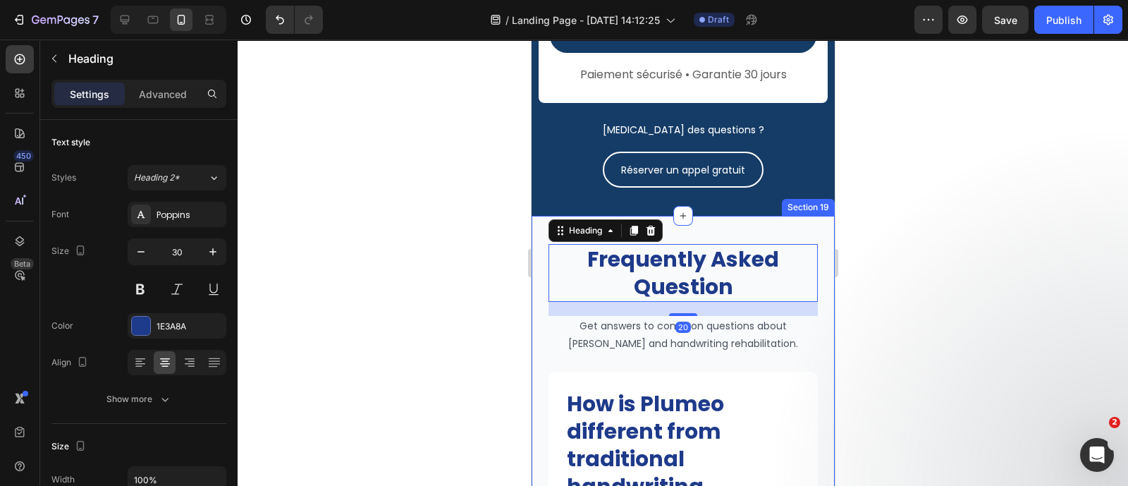
scroll to position [7066, 0]
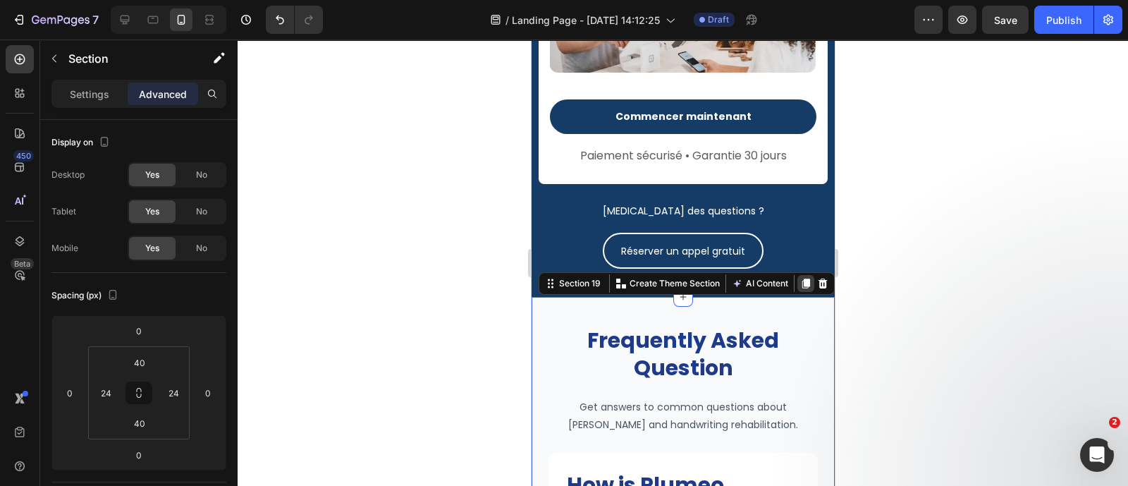
click at [799, 278] on icon at bounding box center [804, 283] width 11 height 11
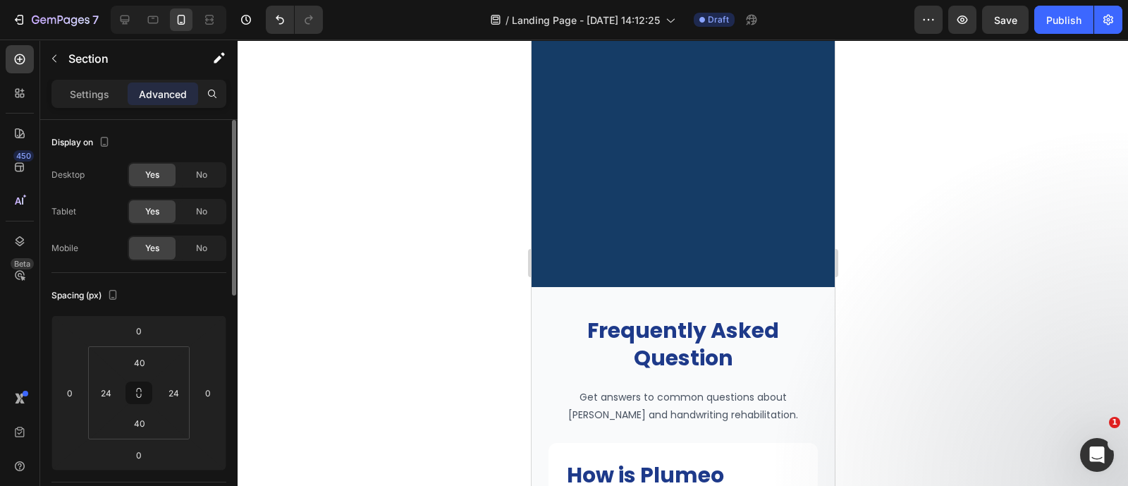
scroll to position [9014, 0]
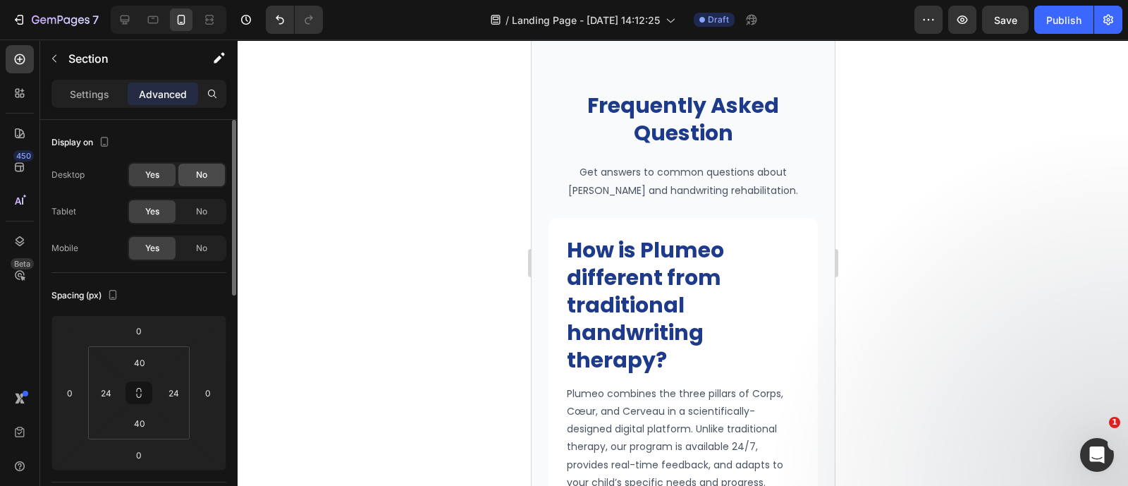
click at [183, 180] on div "No" at bounding box center [201, 175] width 47 height 23
click at [197, 204] on div "No" at bounding box center [201, 211] width 47 height 23
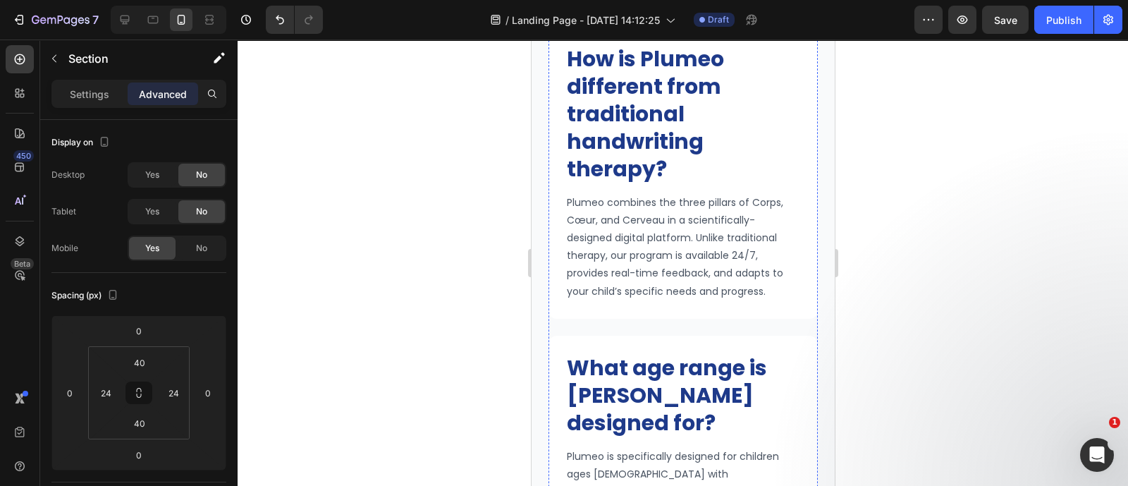
scroll to position [7160, 0]
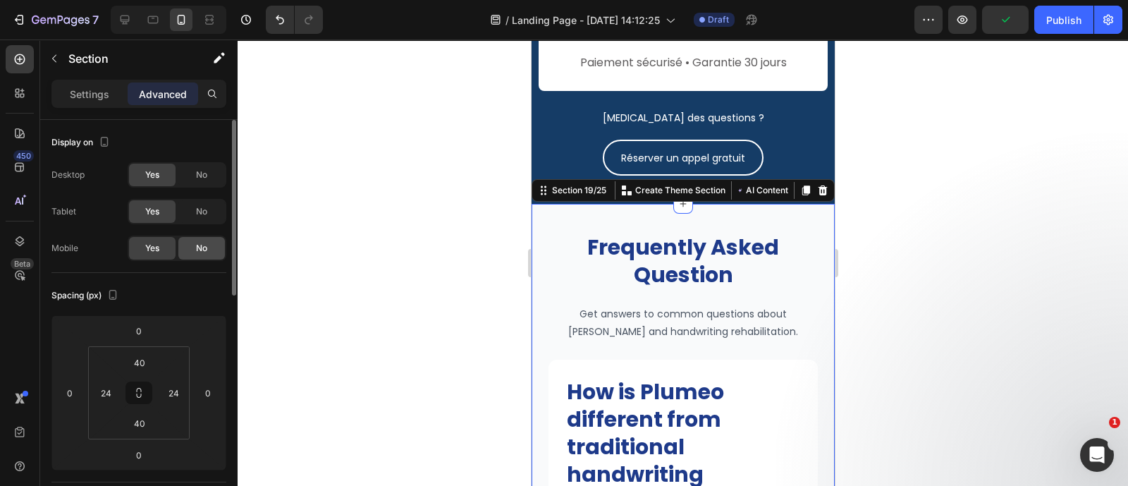
click at [197, 245] on span "No" at bounding box center [201, 248] width 11 height 13
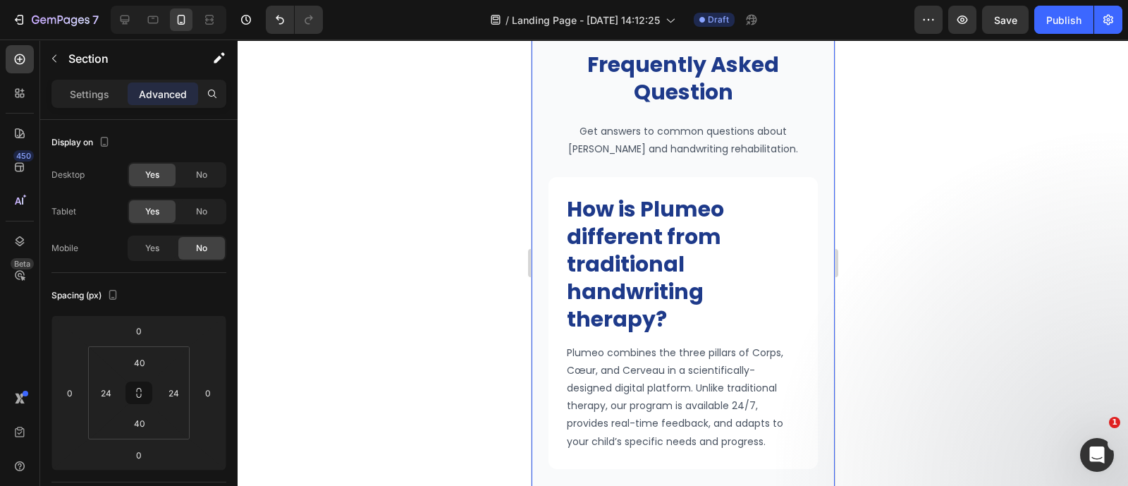
scroll to position [7167, 0]
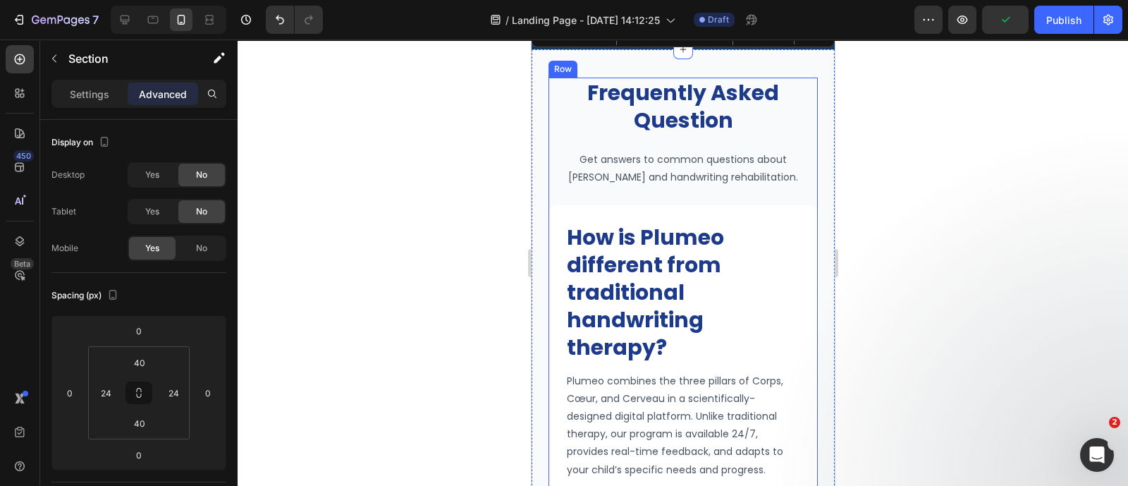
scroll to position [7544, 0]
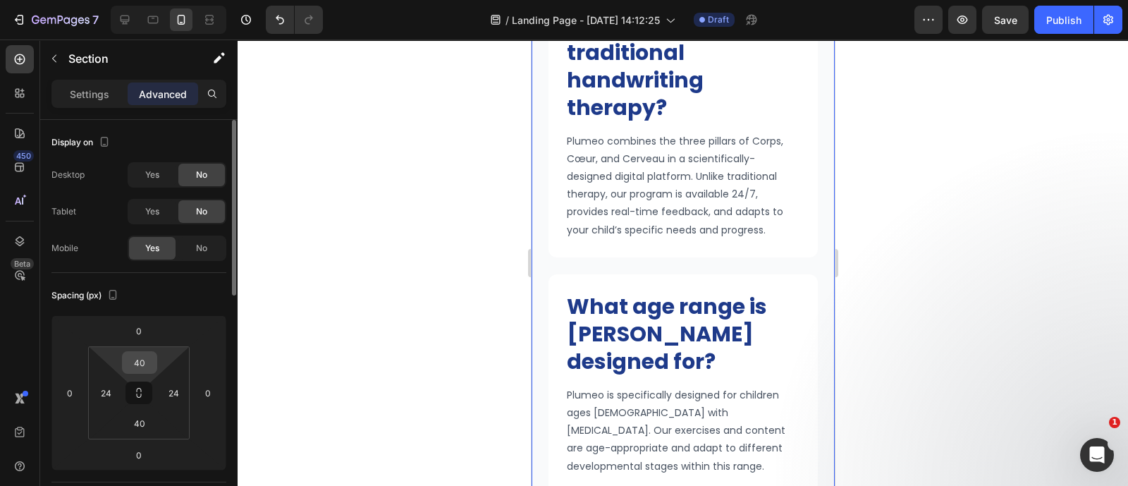
click at [155, 357] on div "40" at bounding box center [139, 362] width 35 height 23
click at [148, 357] on input "40" at bounding box center [139, 362] width 28 height 21
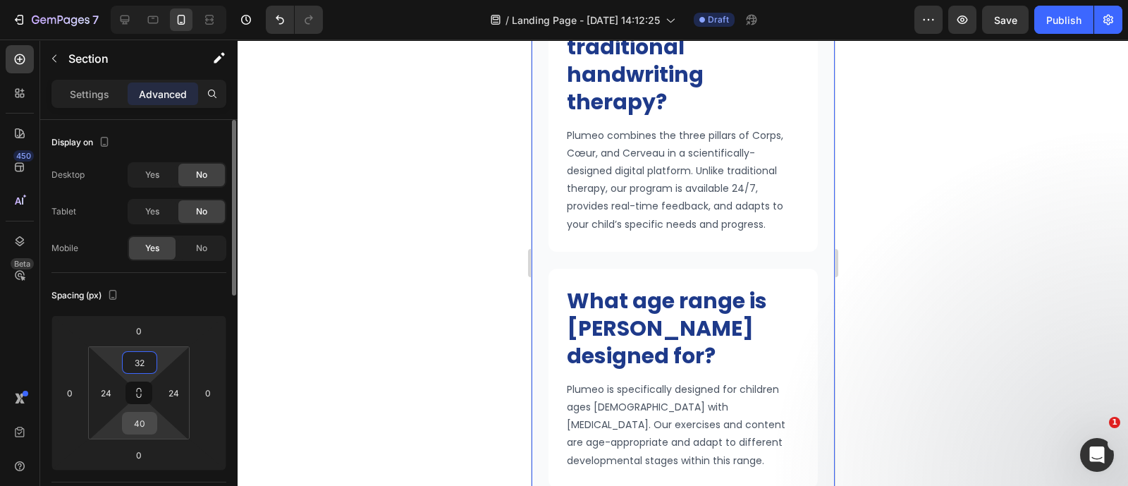
type input "32"
click at [141, 421] on input "40" at bounding box center [139, 422] width 28 height 21
type input "32"
click at [113, 388] on input "24" at bounding box center [105, 392] width 21 height 21
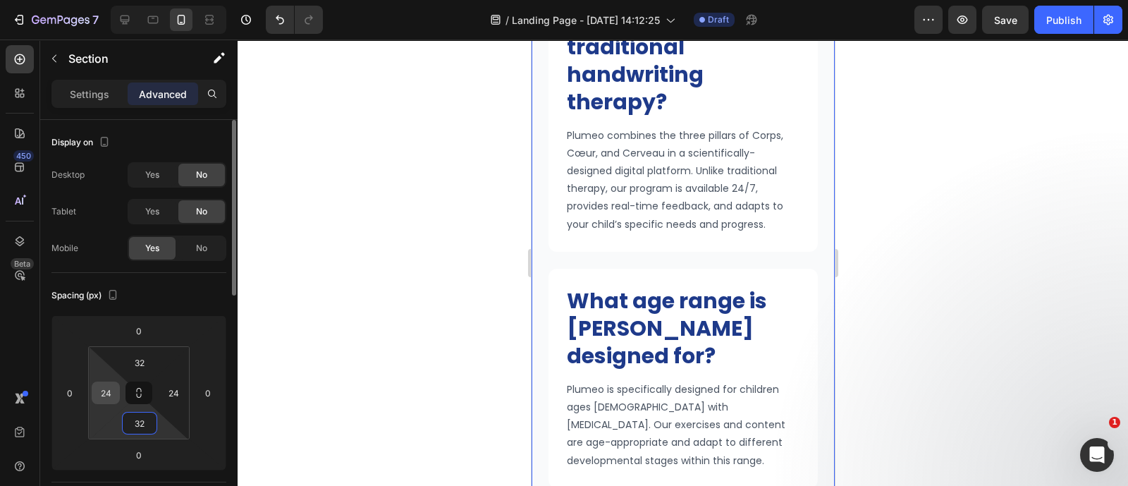
click at [113, 388] on input "24" at bounding box center [105, 392] width 21 height 21
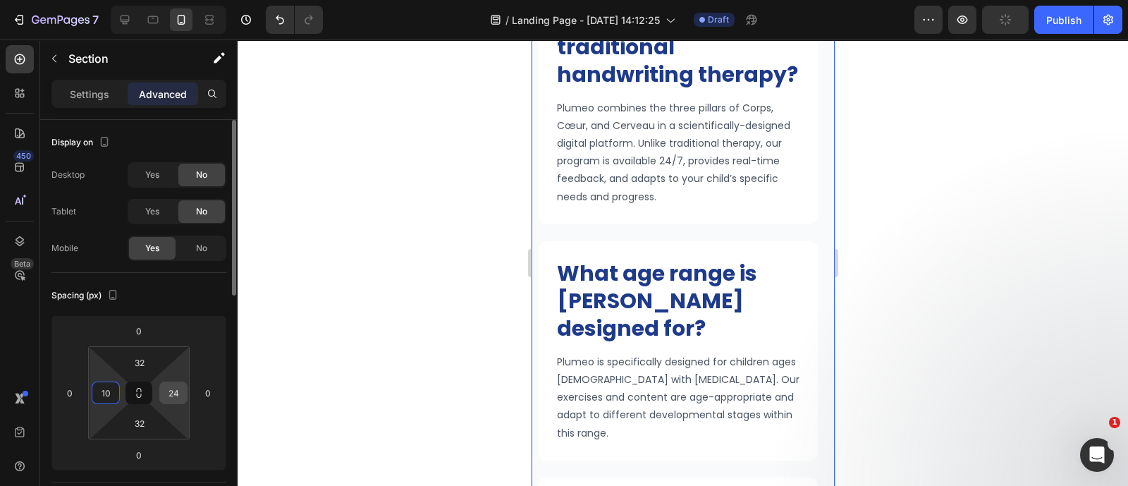
type input "10"
click at [173, 389] on input "24" at bounding box center [173, 392] width 21 height 21
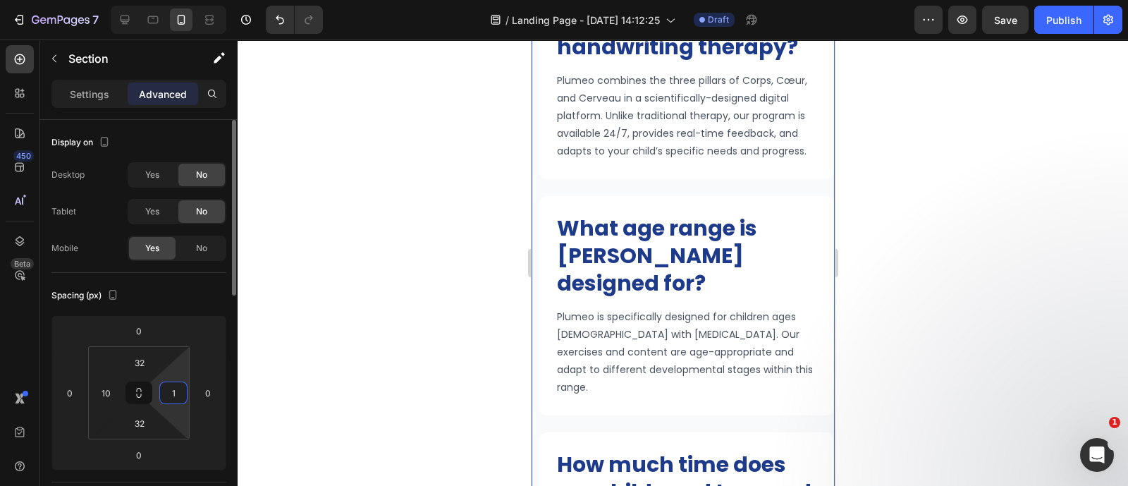
type input "10"
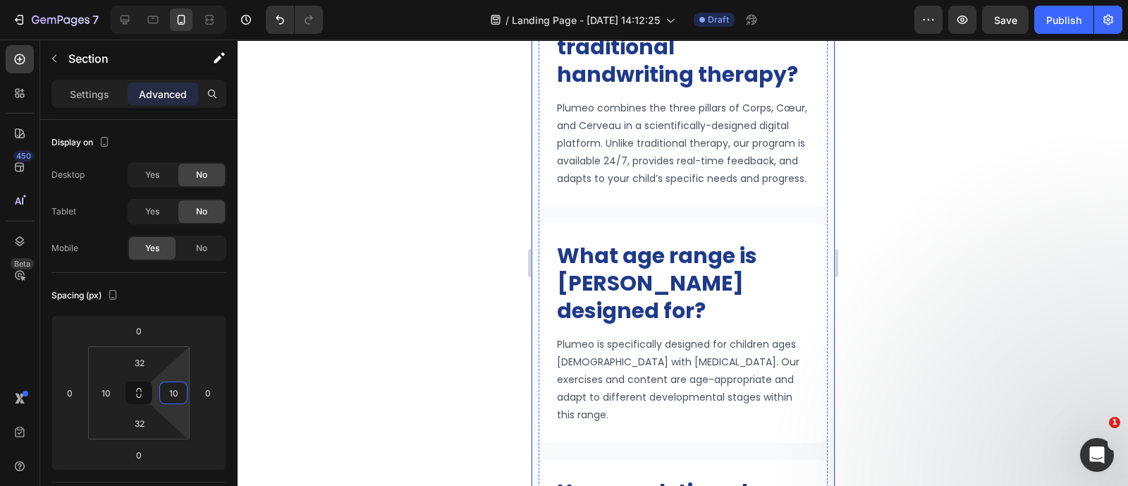
scroll to position [7133, 0]
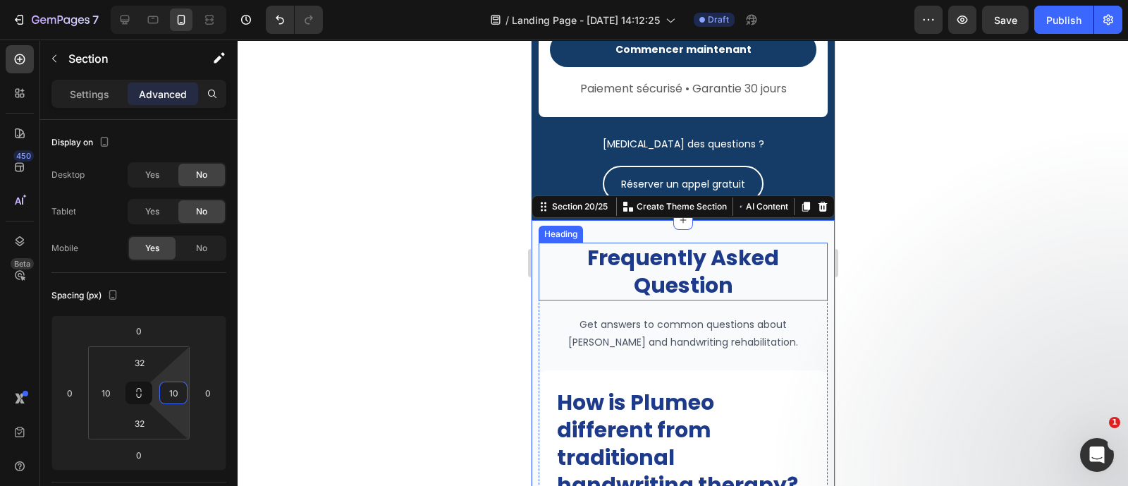
click at [679, 269] on strong "Frequently Asked Question" at bounding box center [682, 271] width 192 height 58
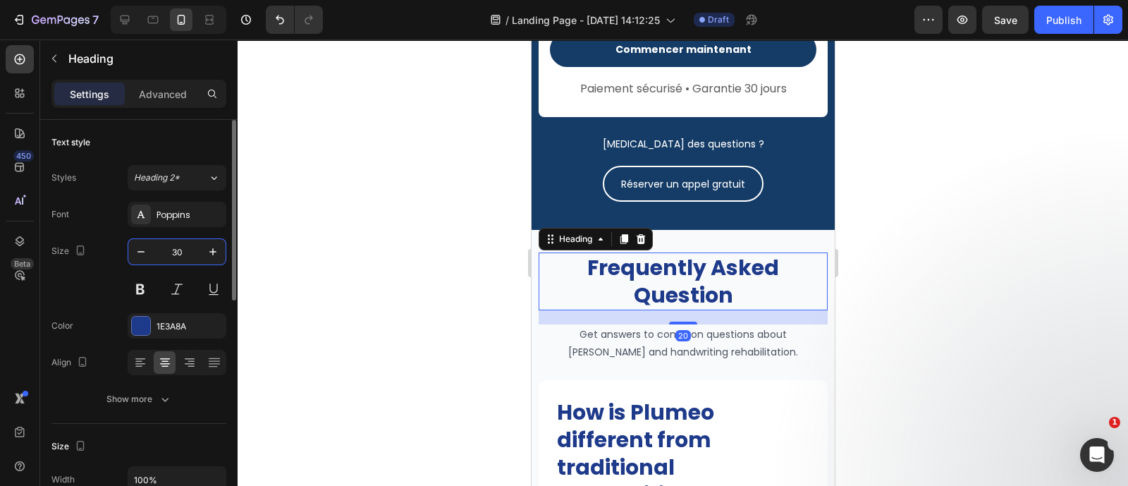
click at [180, 248] on input "30" at bounding box center [177, 251] width 47 height 25
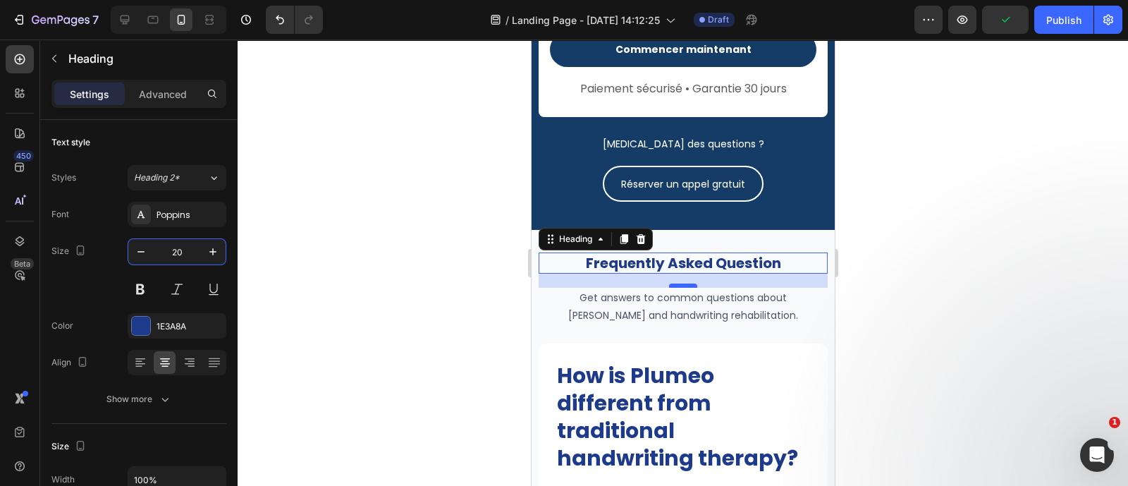
type input "20"
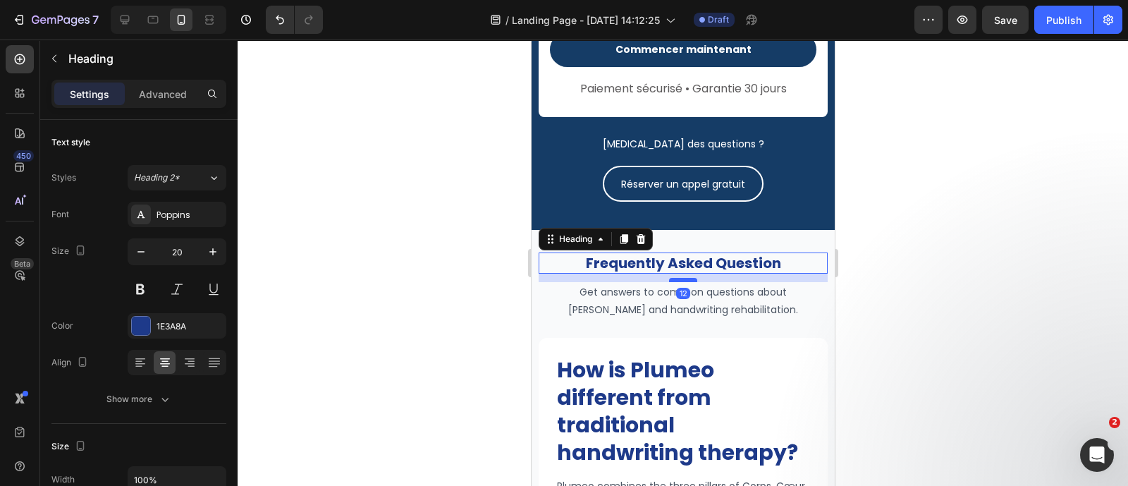
click at [683, 278] on div at bounding box center [682, 280] width 28 height 4
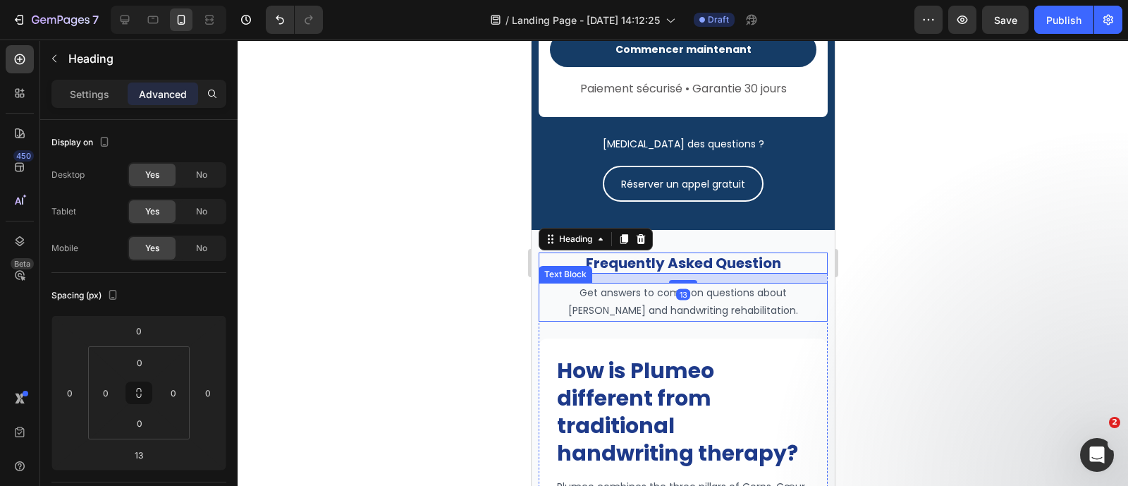
click at [736, 295] on p "Get answers to common questions about [PERSON_NAME] and handwriting rehabilitat…" at bounding box center [682, 301] width 286 height 35
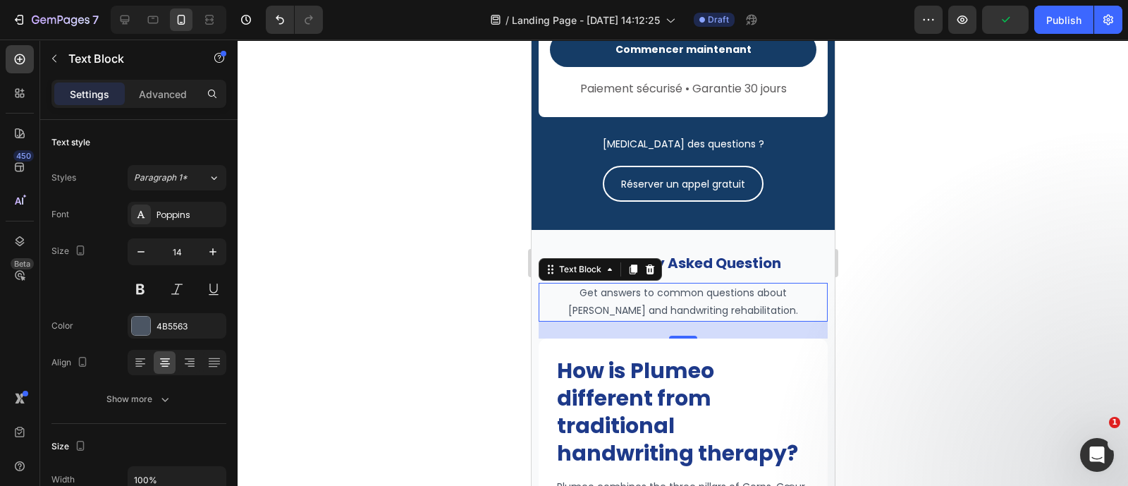
scroll to position [7267, 0]
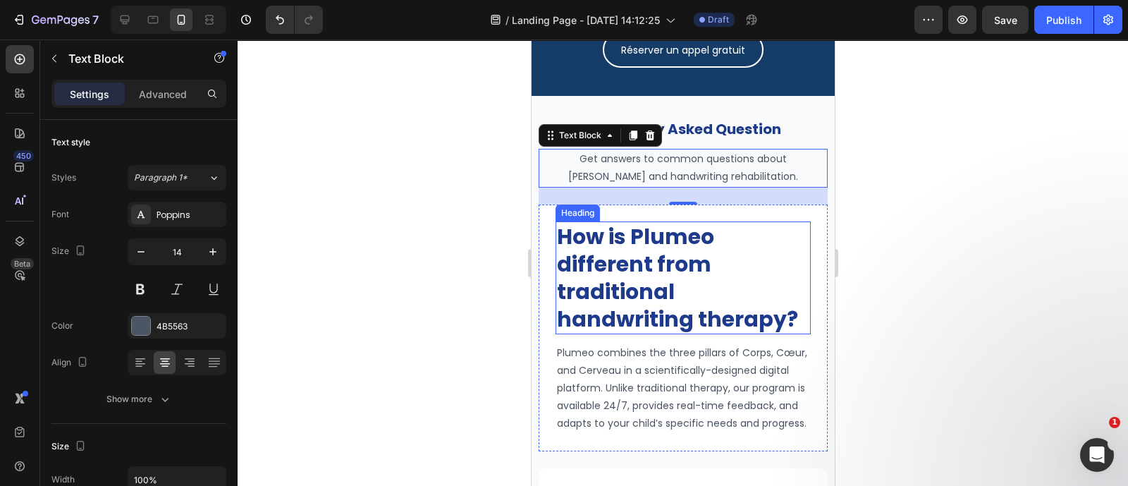
click at [703, 273] on h2 "How is Plumeo different from traditional handwriting therapy?" at bounding box center [682, 277] width 255 height 113
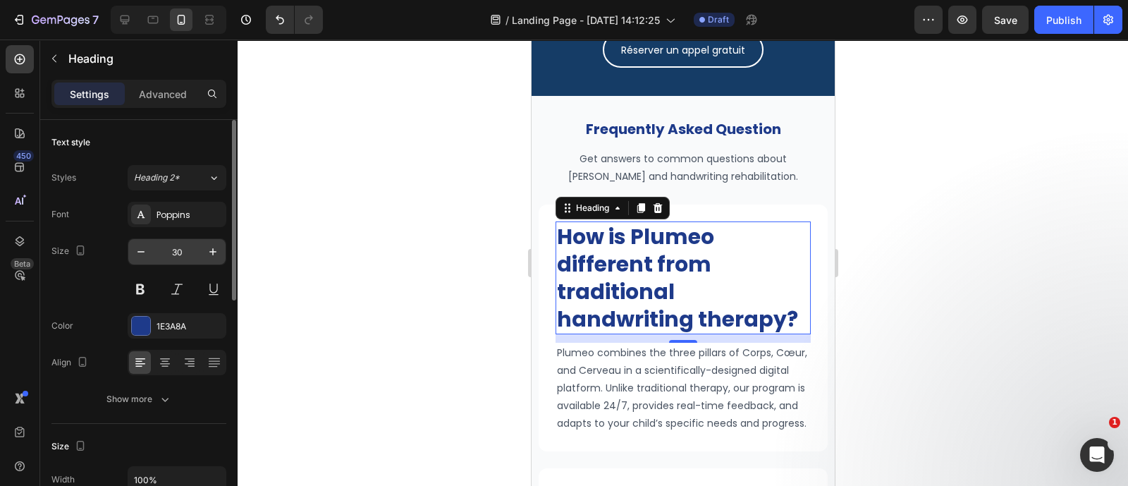
click at [185, 245] on input "30" at bounding box center [177, 251] width 47 height 25
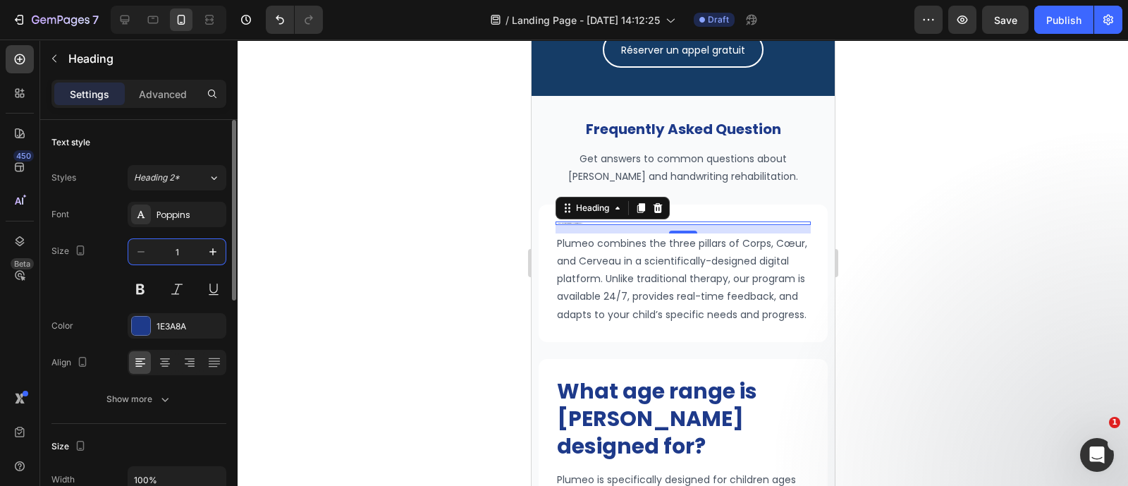
type input "18"
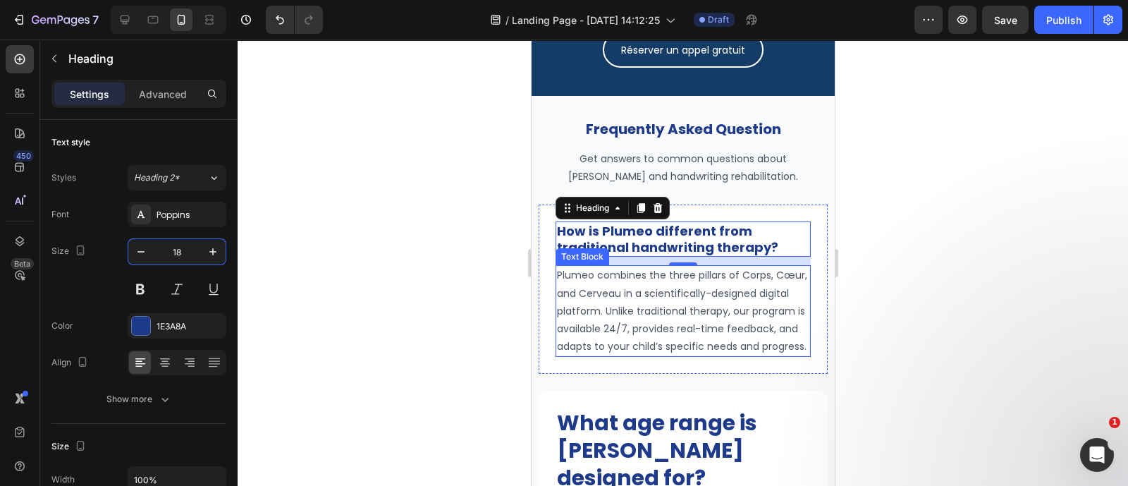
click at [613, 290] on p "Plumeo combines the three pillars of Corps, Cœur, and Cerveau in a scientifical…" at bounding box center [682, 310] width 252 height 89
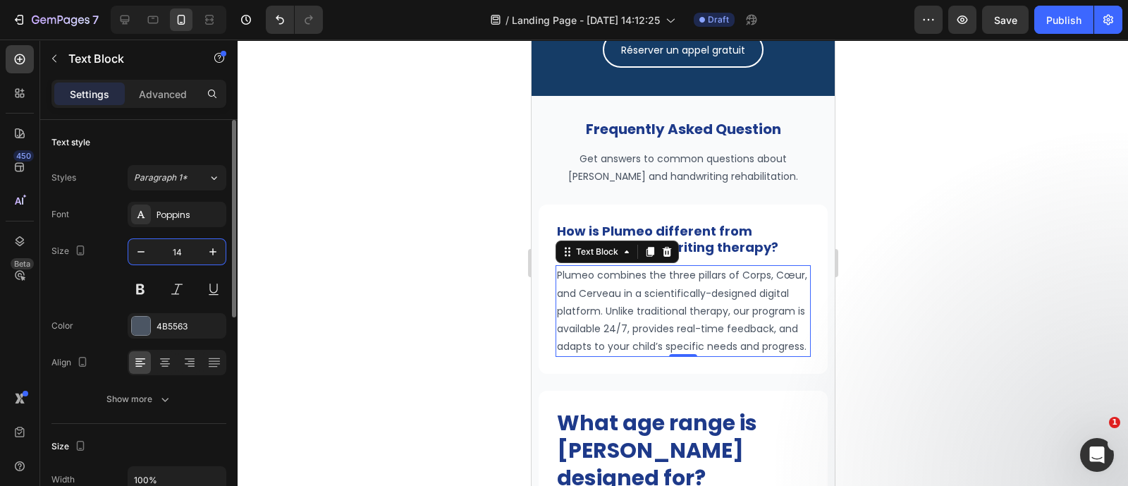
click at [185, 246] on input "14" at bounding box center [177, 251] width 47 height 25
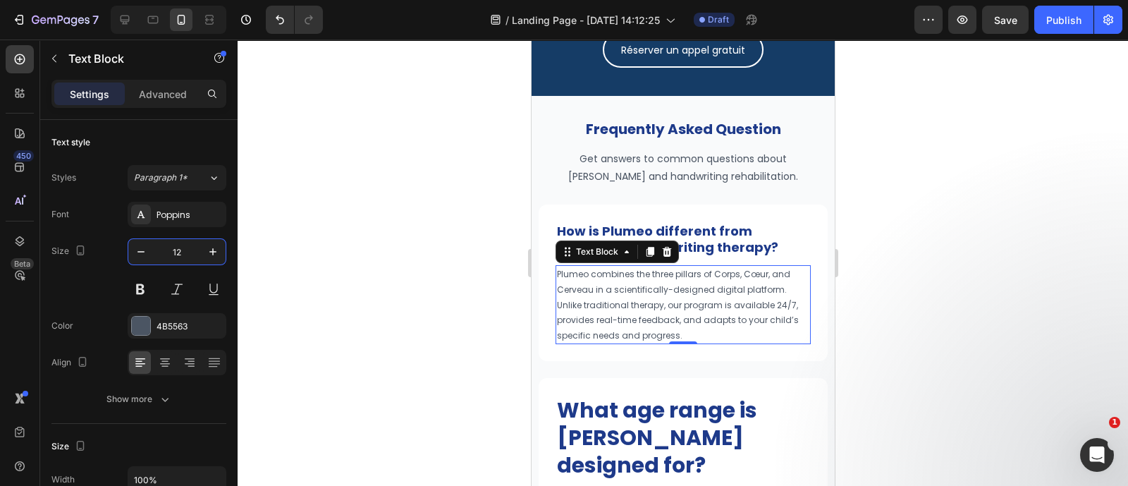
type input "12"
click at [913, 158] on div at bounding box center [683, 262] width 890 height 446
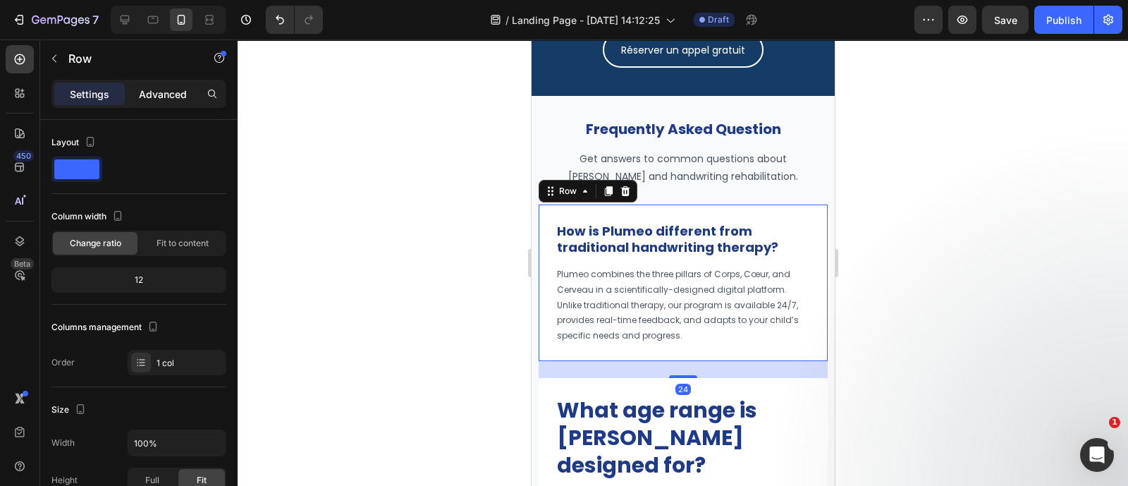
click at [156, 87] on p "Advanced" at bounding box center [163, 94] width 48 height 15
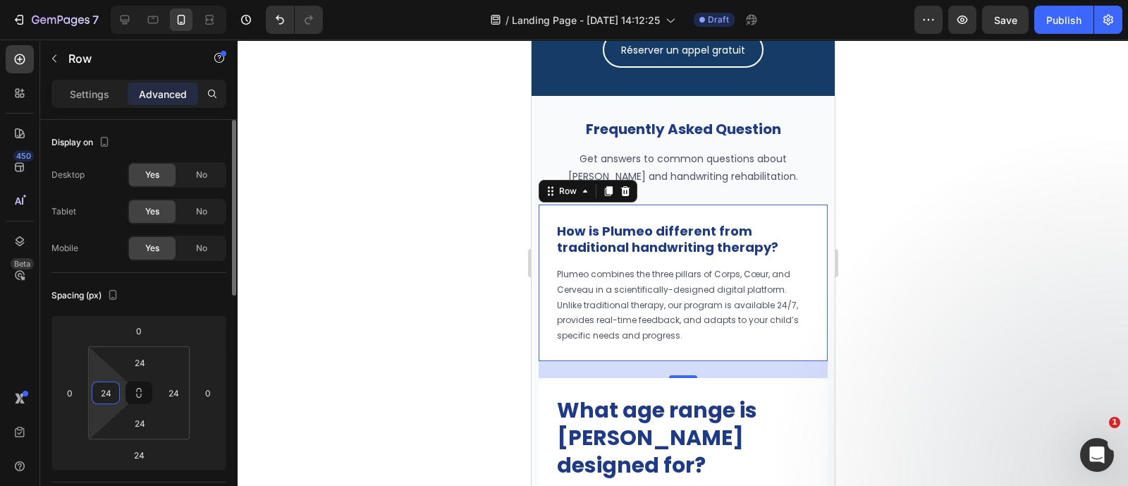
click at [116, 386] on input "24" at bounding box center [105, 392] width 21 height 21
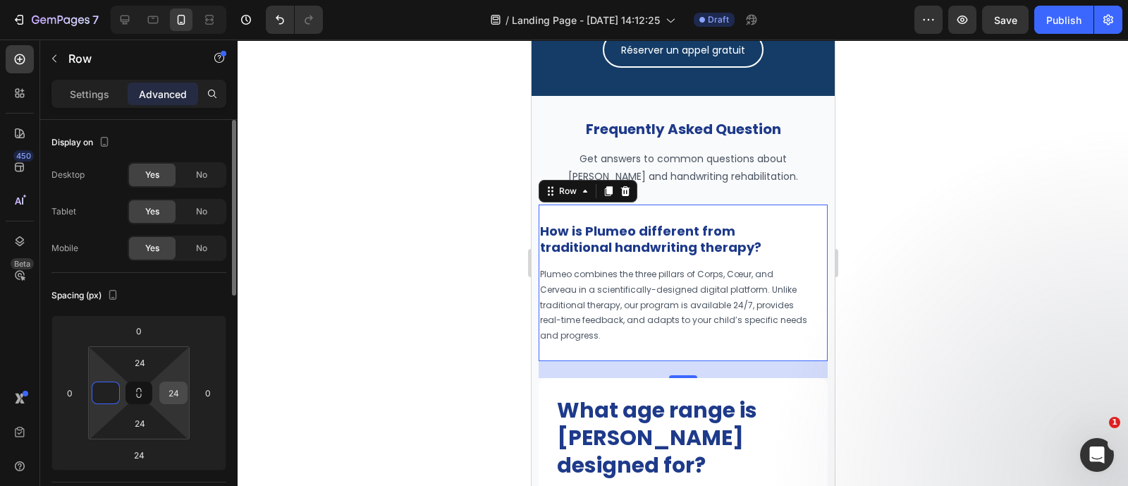
type input "0"
click at [176, 391] on input "24" at bounding box center [173, 392] width 21 height 21
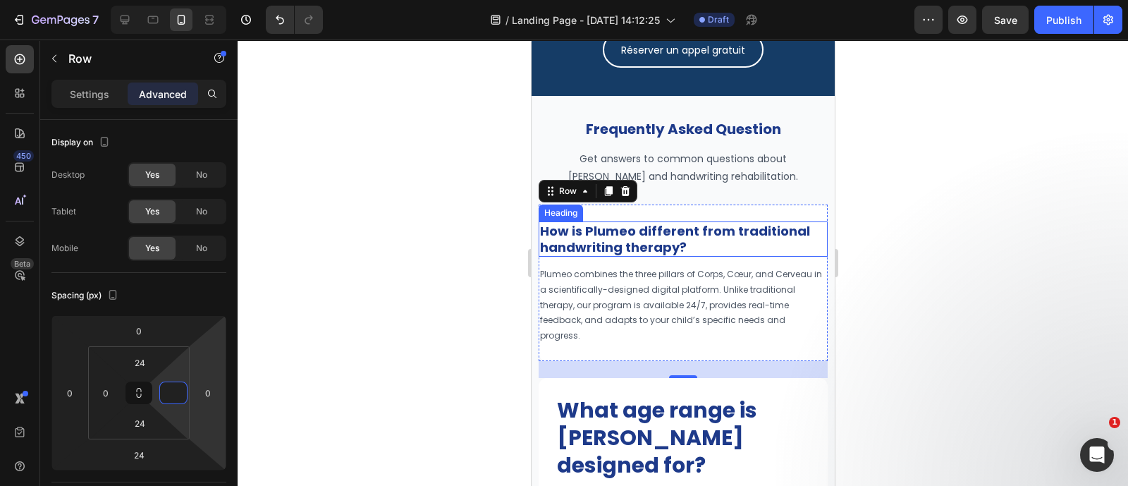
click at [689, 223] on strong "How is Plumeo different from traditional handwriting therapy?" at bounding box center [674, 239] width 270 height 34
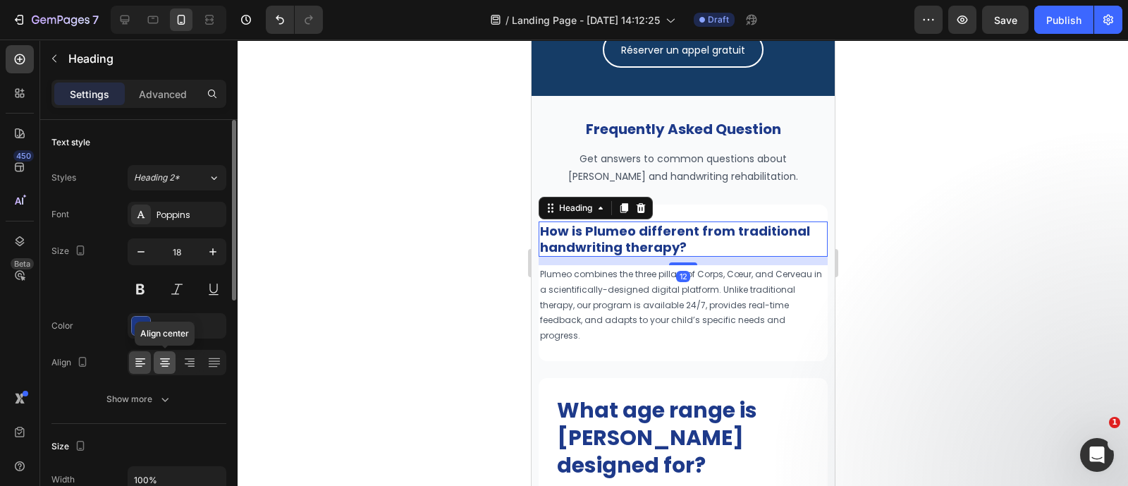
click at [165, 364] on icon at bounding box center [165, 362] width 14 height 14
click at [133, 361] on icon at bounding box center [140, 362] width 14 height 14
click at [941, 270] on div at bounding box center [683, 262] width 890 height 446
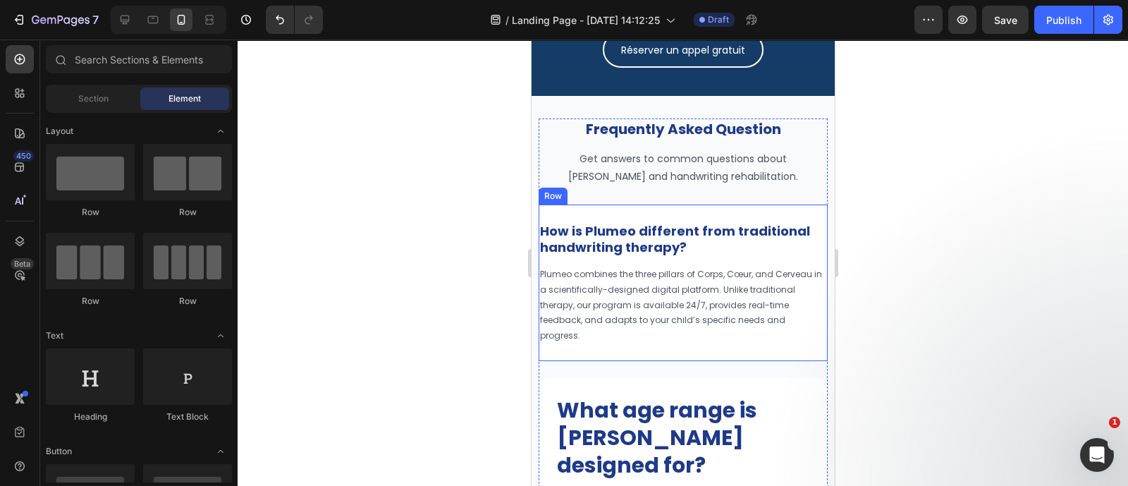
click at [799, 204] on div "How is Plumeo different from traditional handwriting therapy? Heading Plumeo co…" at bounding box center [682, 282] width 289 height 157
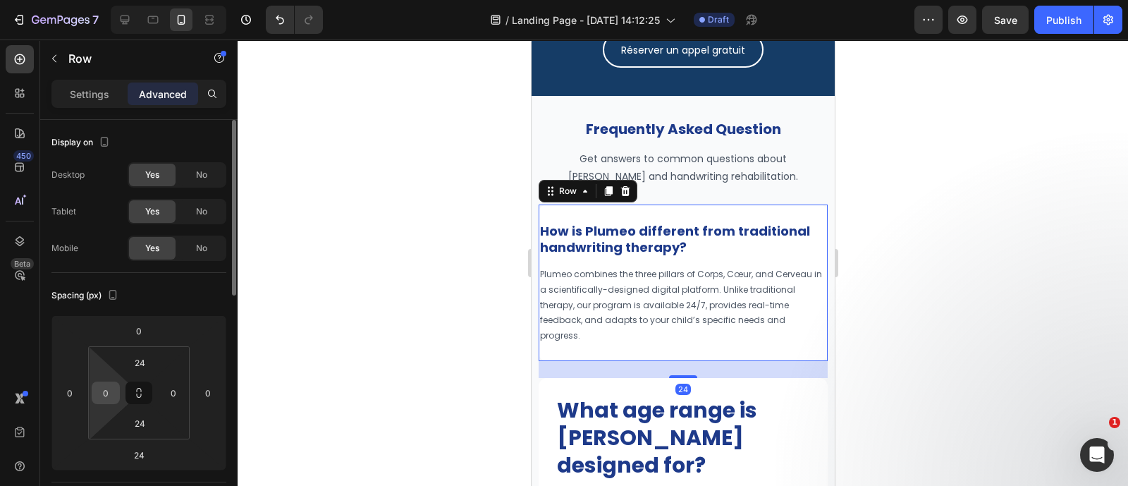
click at [112, 393] on input "0" at bounding box center [105, 392] width 21 height 21
type input "10"
click at [164, 391] on input "0" at bounding box center [173, 392] width 21 height 21
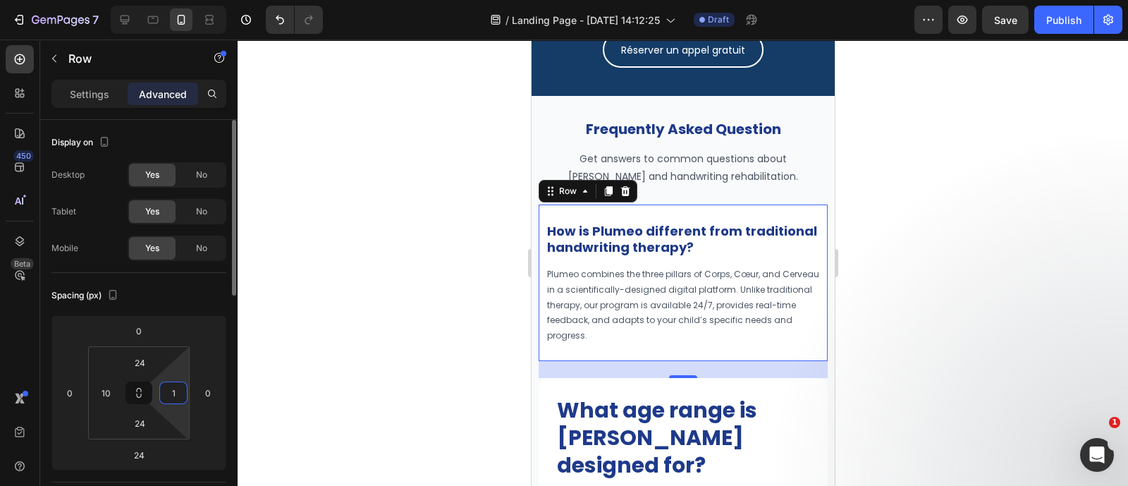
type input "10"
click at [997, 357] on div at bounding box center [683, 262] width 890 height 446
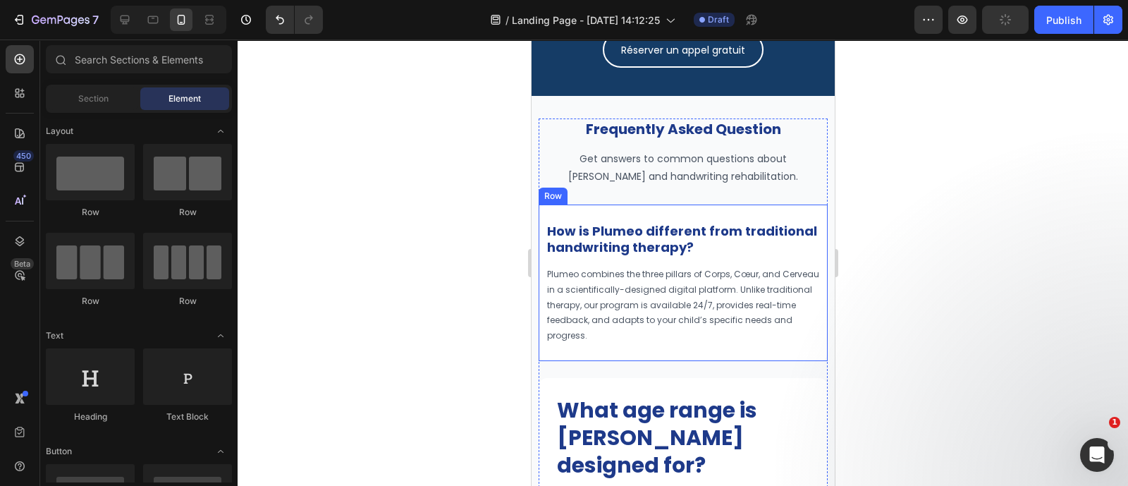
click at [796, 204] on div "How is Plumeo different from traditional handwriting therapy? Heading Plumeo co…" at bounding box center [682, 282] width 289 height 157
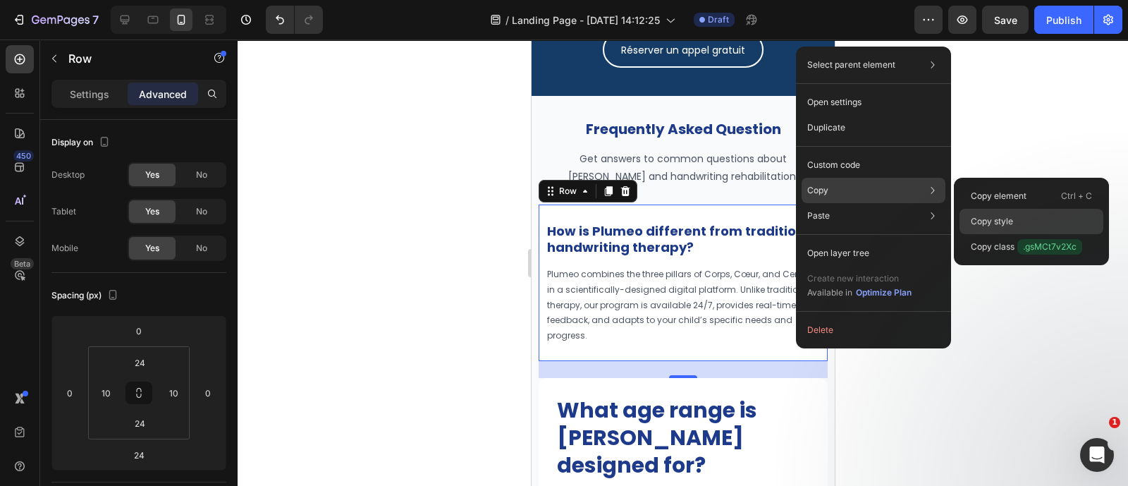
click at [983, 217] on p "Copy style" at bounding box center [992, 221] width 42 height 13
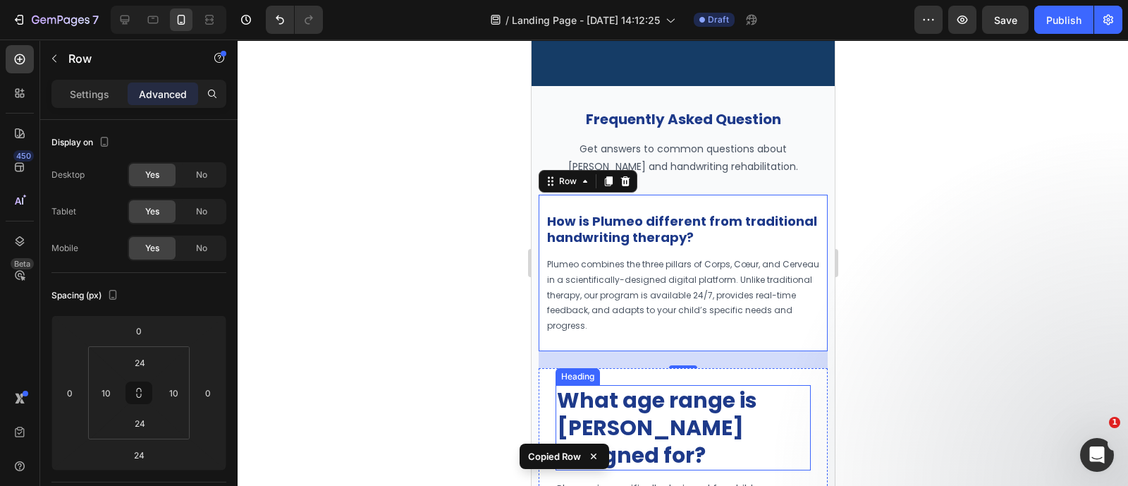
scroll to position [7374, 0]
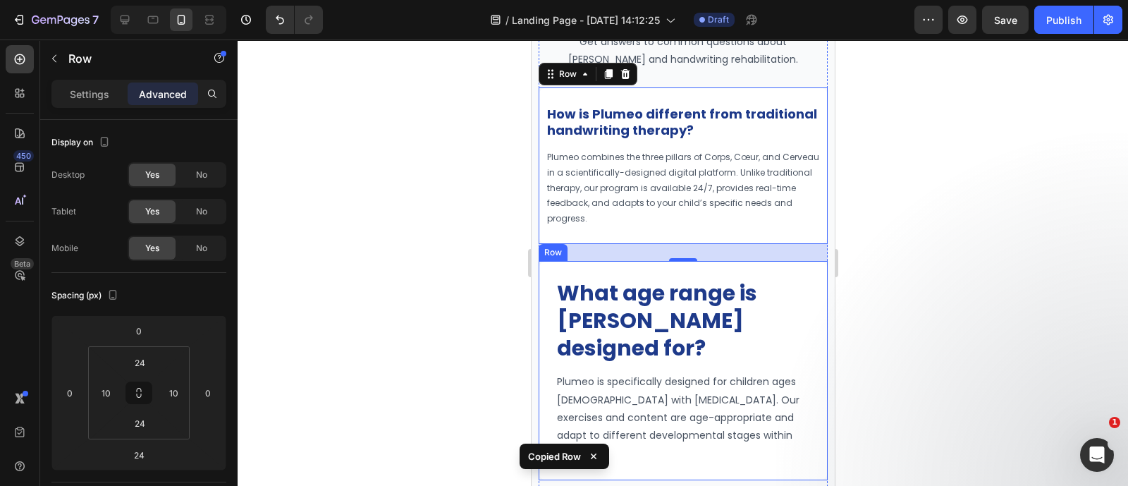
click at [789, 269] on div "What age range is Plumeo designed for? Heading Plumeo is specifically designed …" at bounding box center [682, 370] width 289 height 219
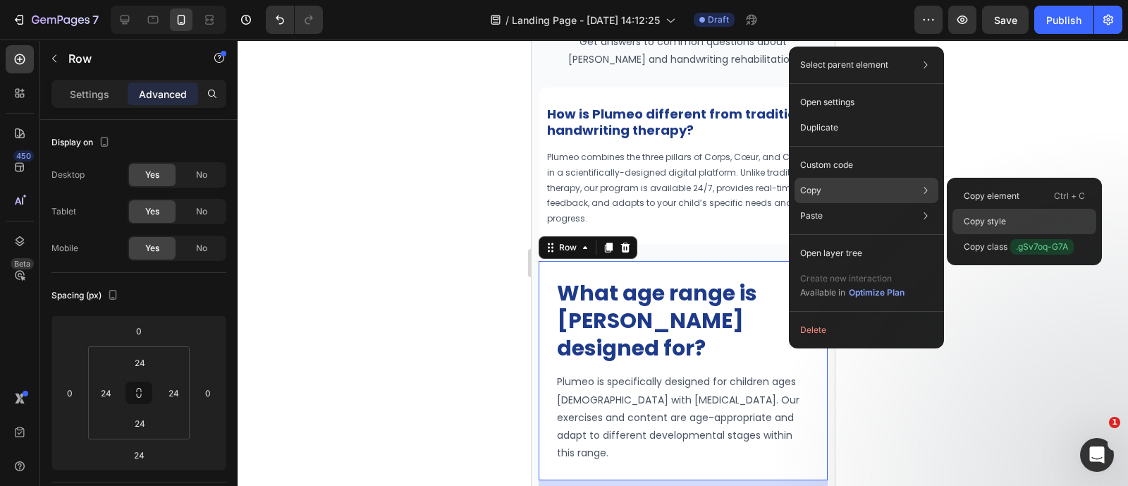
click at [983, 219] on p "Copy style" at bounding box center [985, 221] width 42 height 13
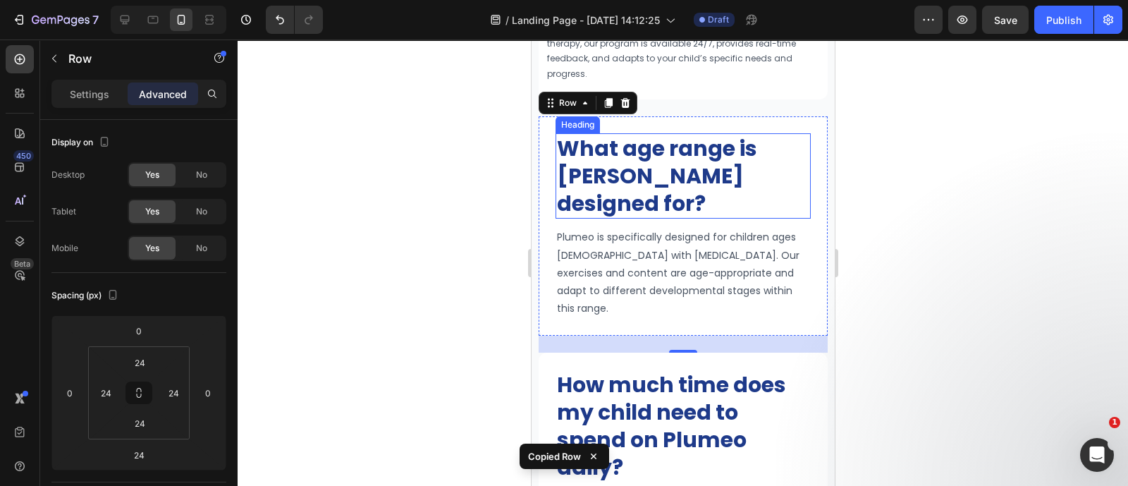
scroll to position [7378, 0]
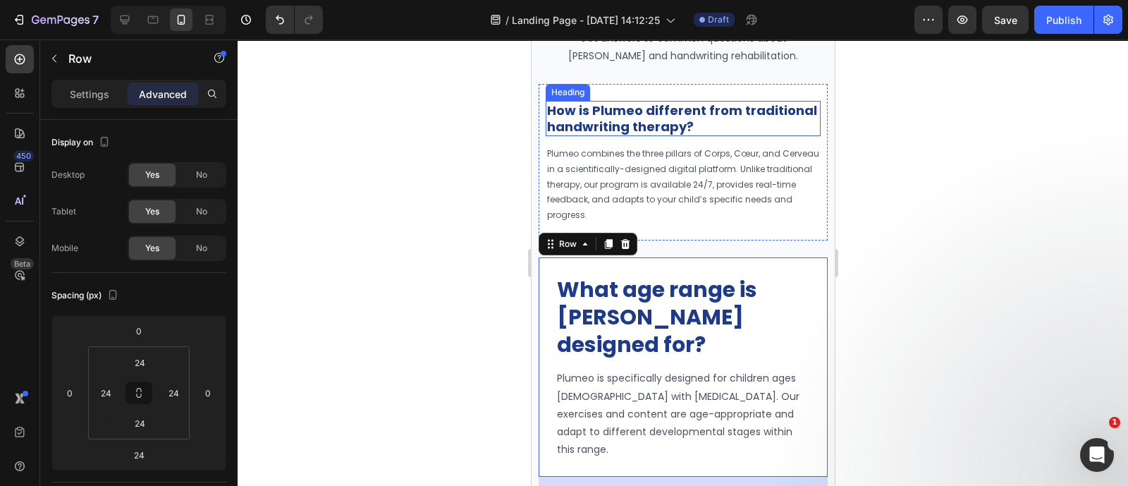
click at [682, 109] on strong "How is Plumeo different from traditional handwriting therapy?" at bounding box center [681, 119] width 270 height 34
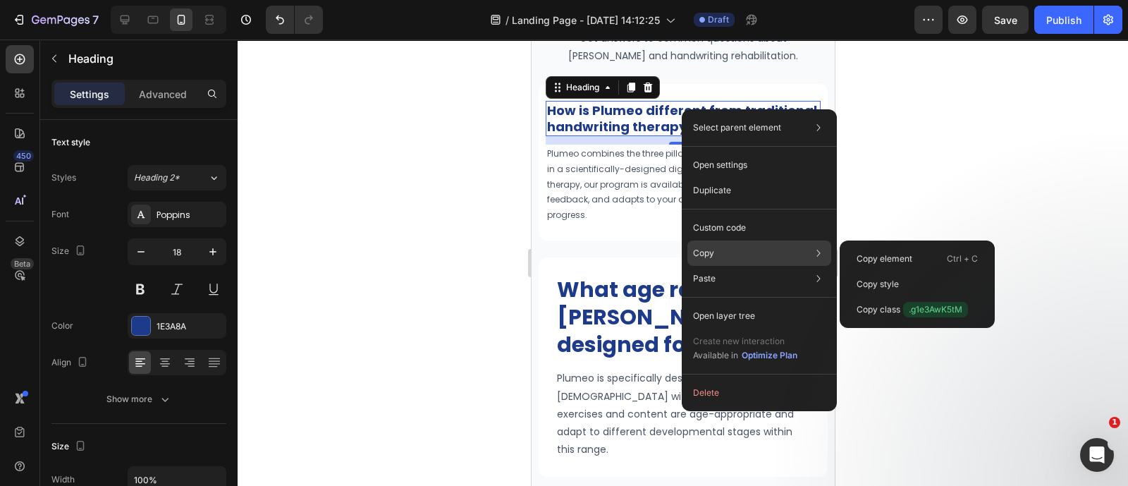
click at [775, 252] on div "Copy Copy element Ctrl + C Copy style Copy class .g1e3AwK5tM" at bounding box center [759, 252] width 144 height 25
click at [872, 281] on p "Copy style" at bounding box center [877, 284] width 42 height 13
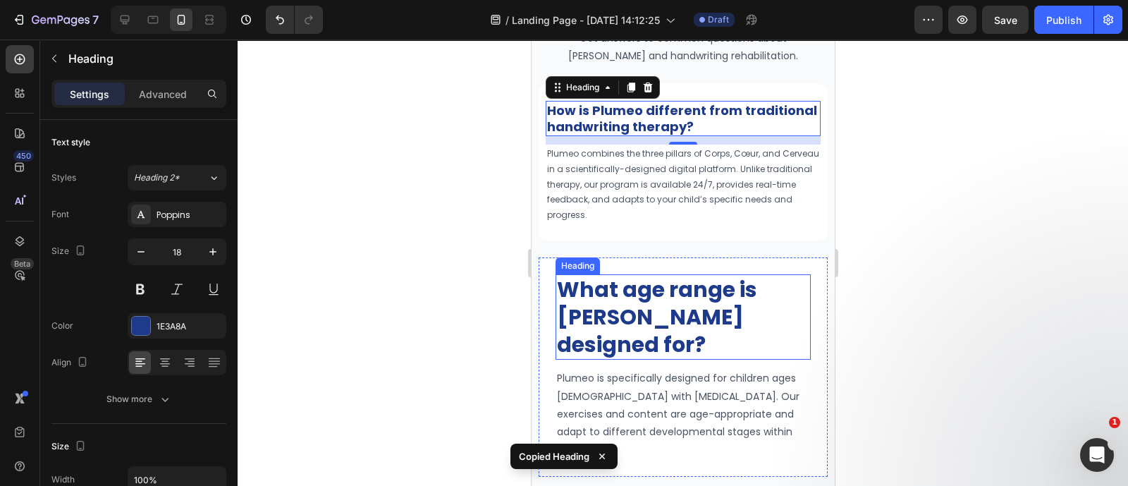
click at [715, 290] on strong "What age range is Plumeo designed for?" at bounding box center [656, 316] width 200 height 85
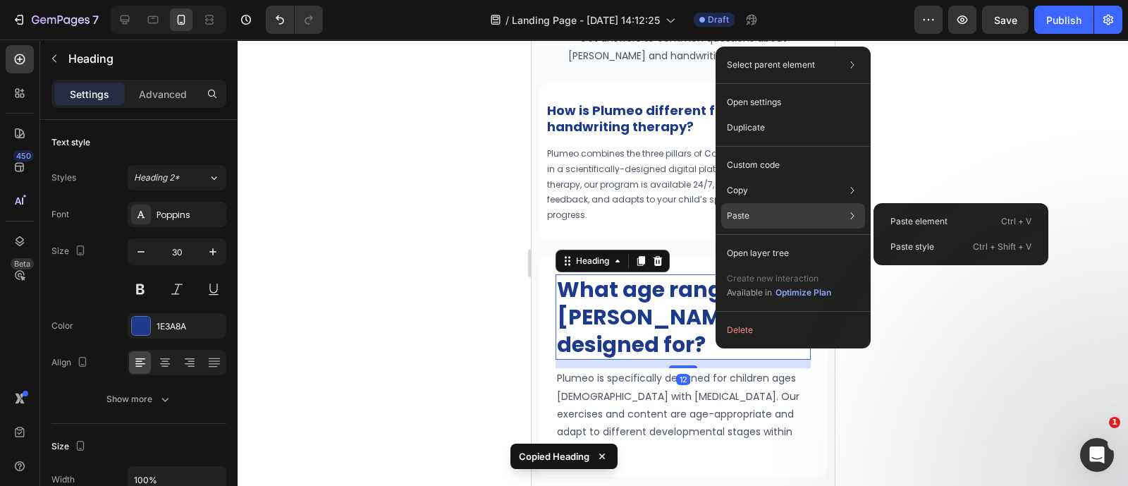
click at [762, 213] on div "Paste Paste element Ctrl + V Paste style Ctrl + Shift + V" at bounding box center [793, 215] width 144 height 25
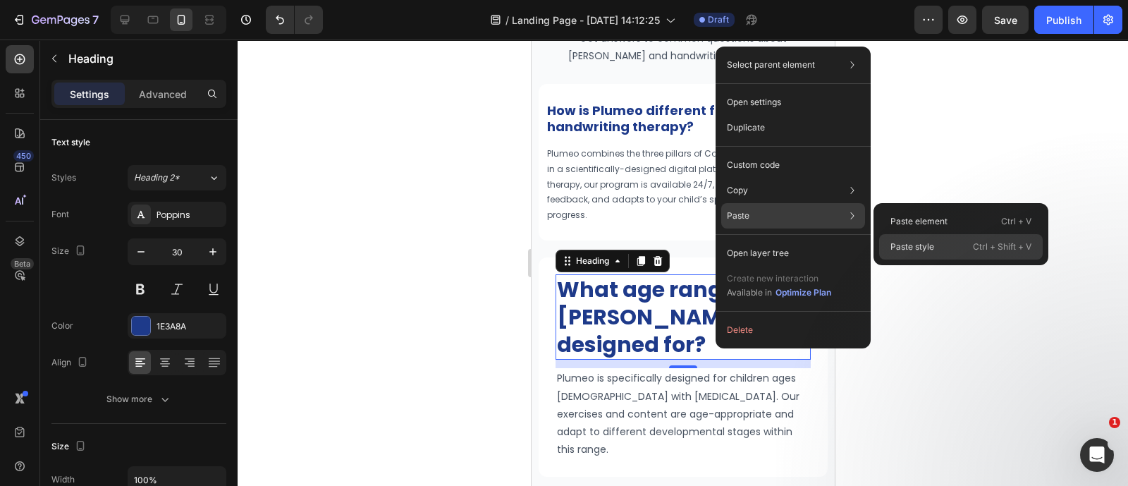
click at [905, 241] on p "Paste style" at bounding box center [912, 246] width 44 height 13
type input "18"
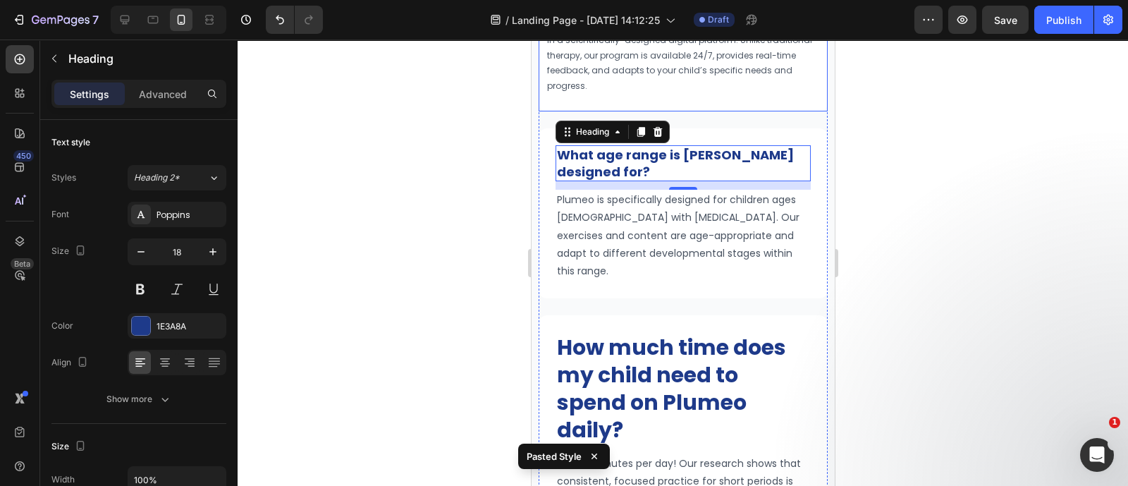
scroll to position [7526, 0]
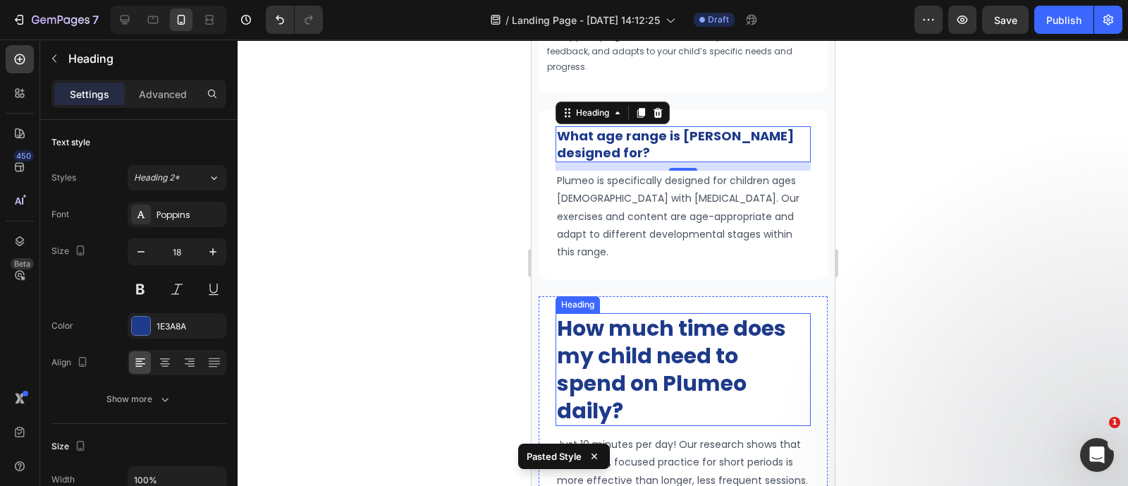
click at [708, 326] on strong "How much time does my child need to spend on Plumeo daily?" at bounding box center [670, 369] width 229 height 113
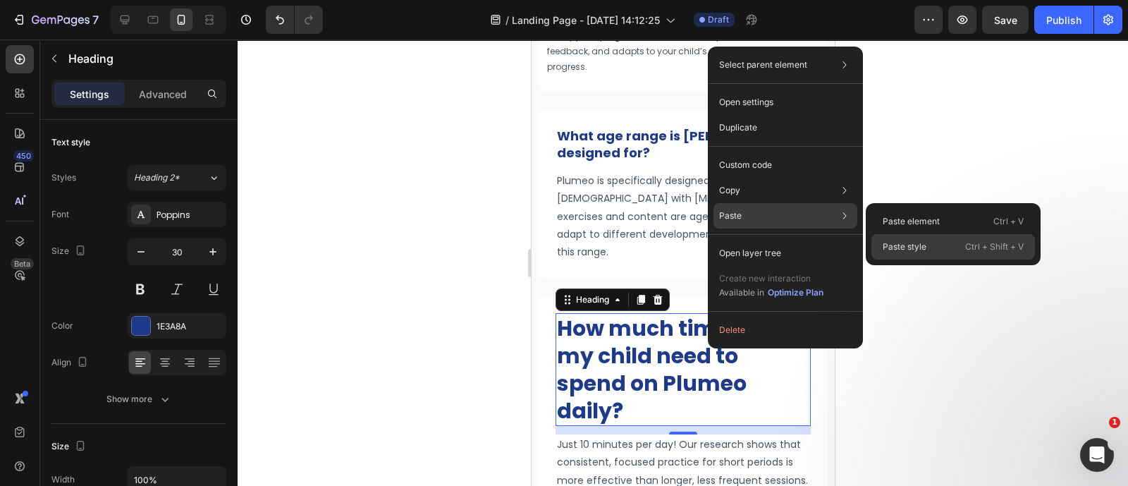
click at [906, 240] on p "Paste style" at bounding box center [905, 246] width 44 height 13
type input "18"
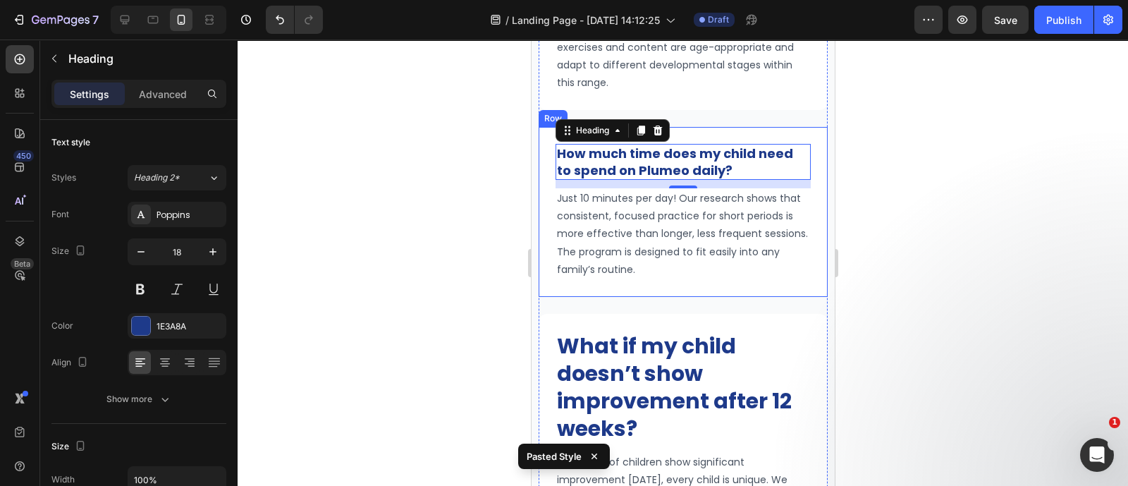
scroll to position [7844, 0]
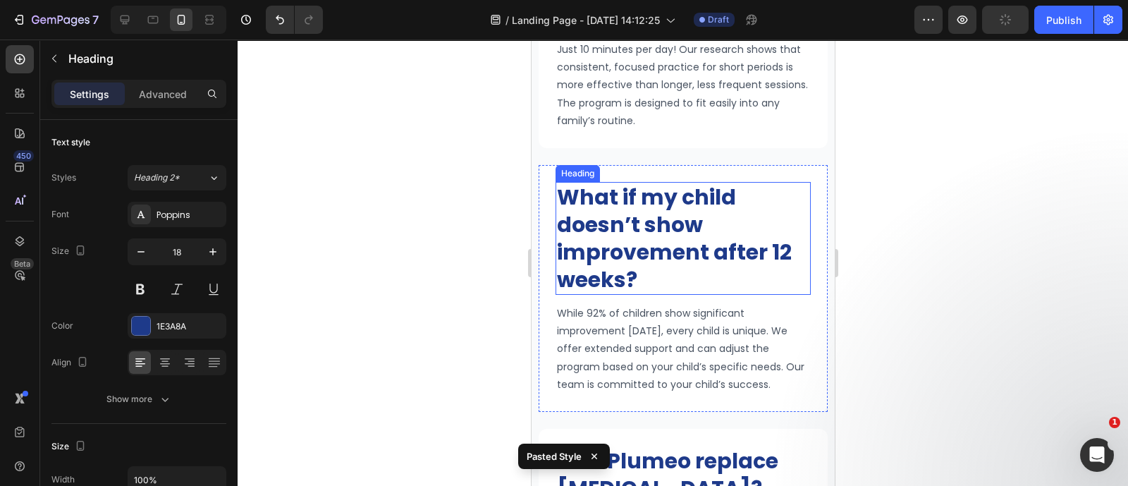
click at [660, 235] on strong "What if my child doesn’t show improvement after 12 weeks?" at bounding box center [673, 238] width 235 height 113
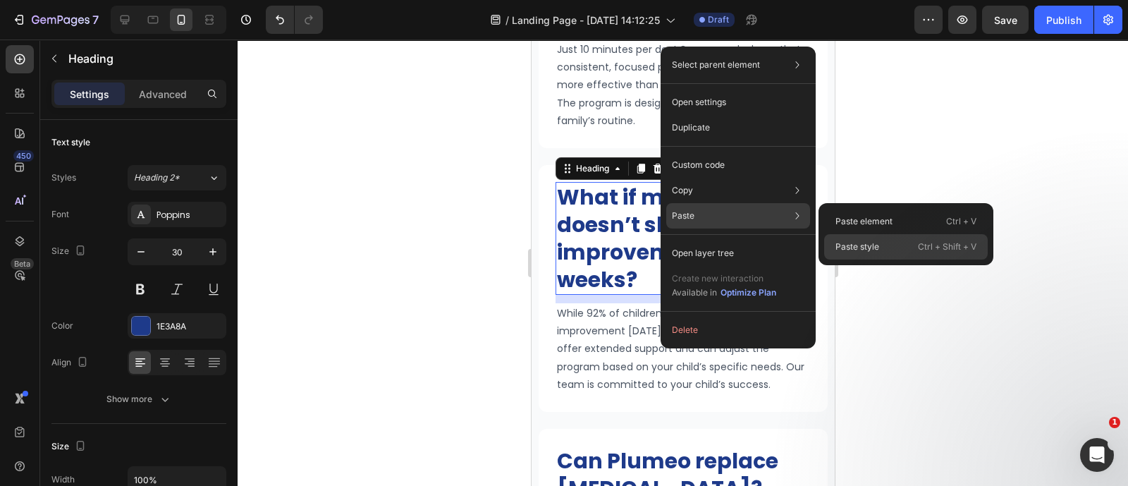
click at [858, 240] on p "Paste style" at bounding box center [857, 246] width 44 height 13
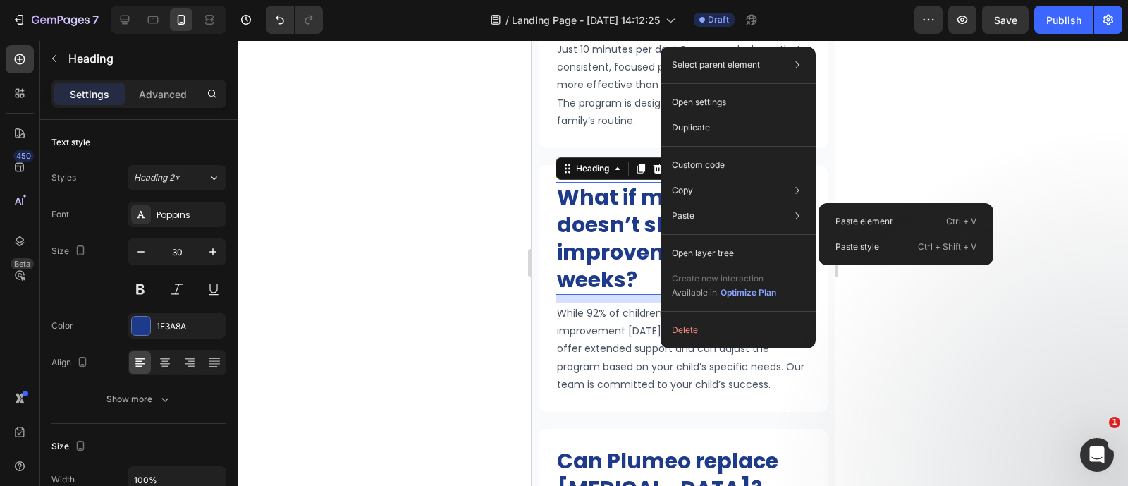
type input "18"
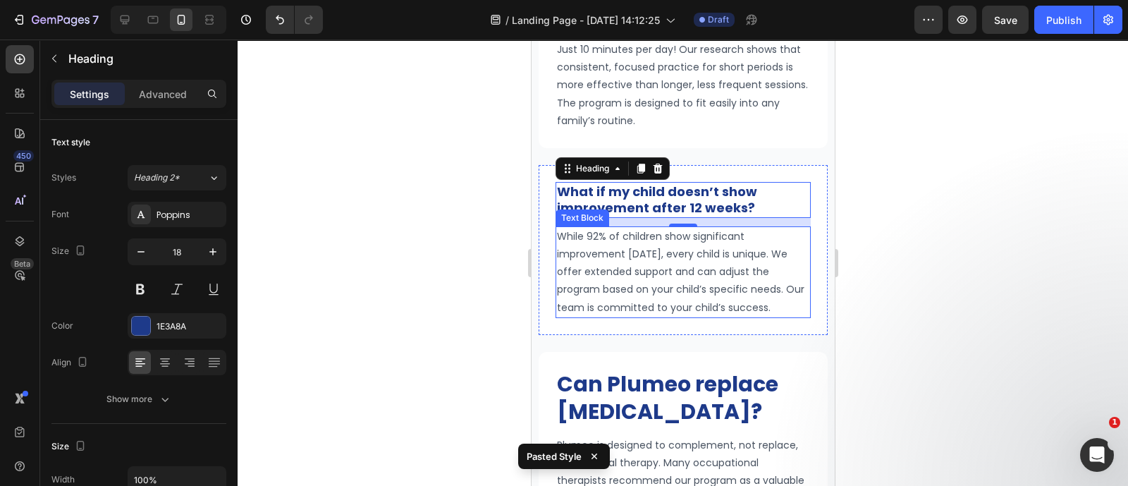
scroll to position [7965, 0]
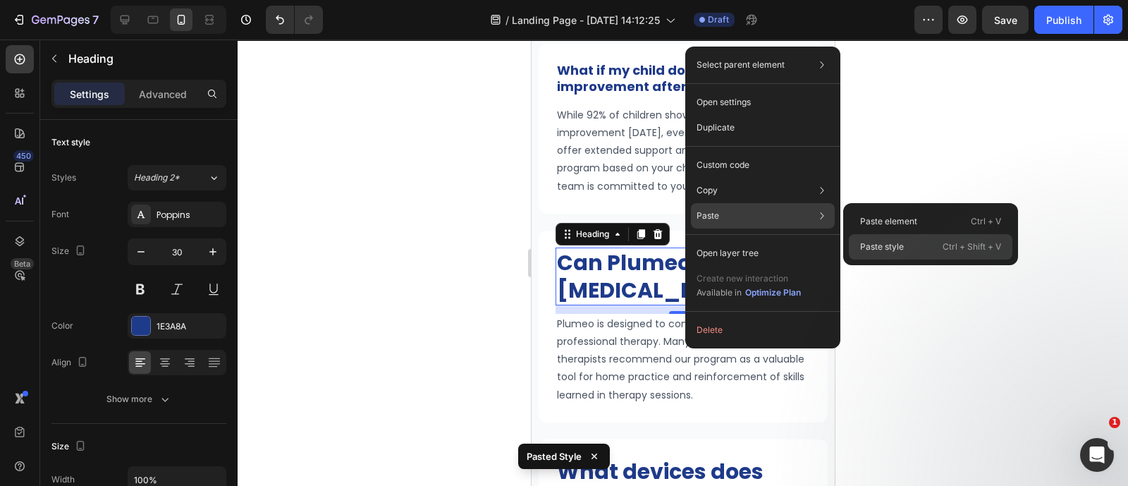
click at [873, 244] on p "Paste style" at bounding box center [882, 246] width 44 height 13
type input "18"
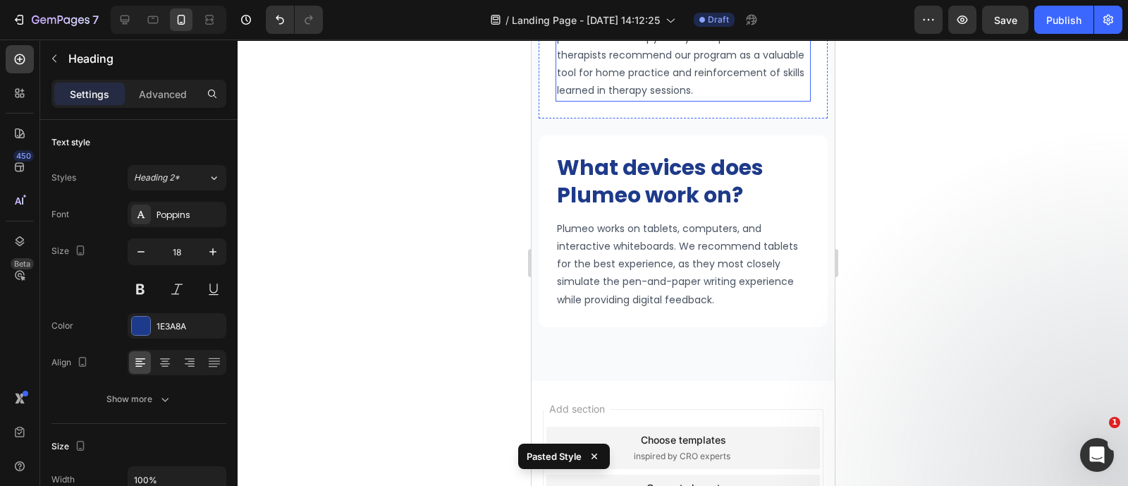
scroll to position [8254, 0]
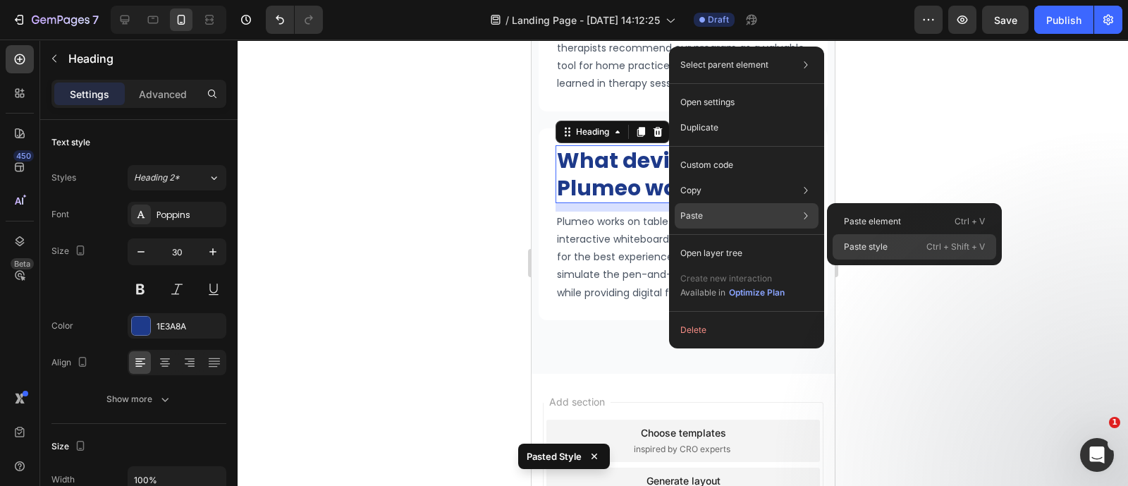
click at [856, 241] on p "Paste style" at bounding box center [866, 246] width 44 height 13
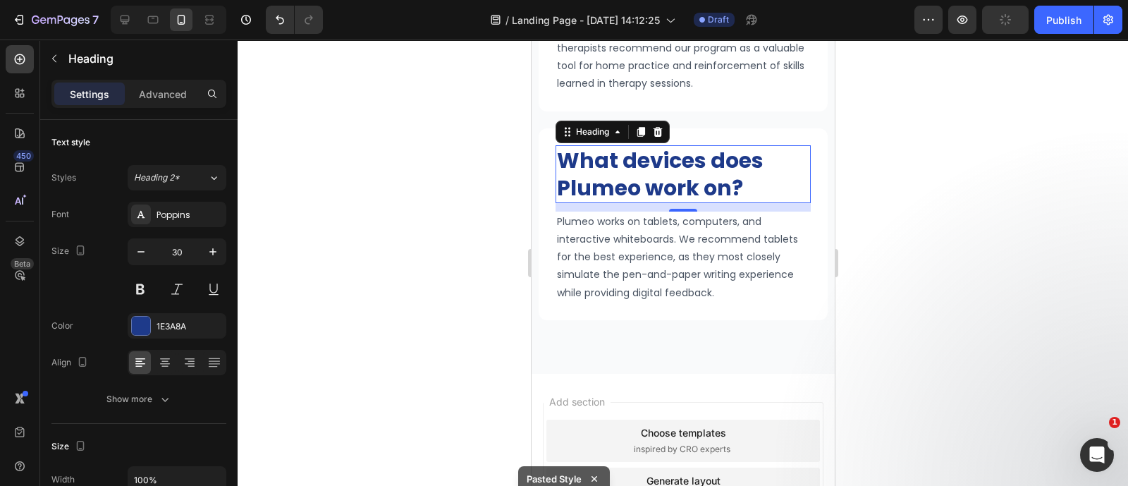
type input "18"
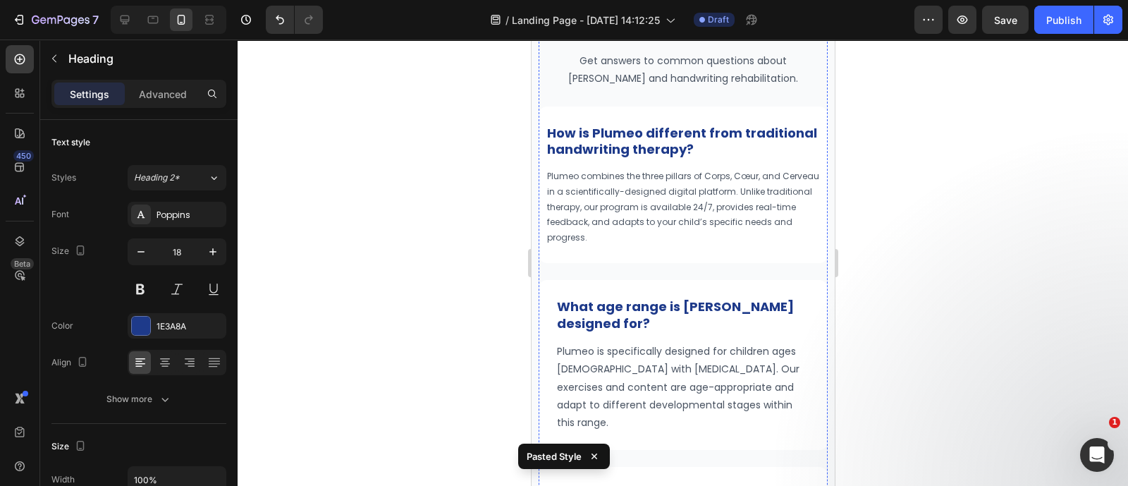
scroll to position [7264, 0]
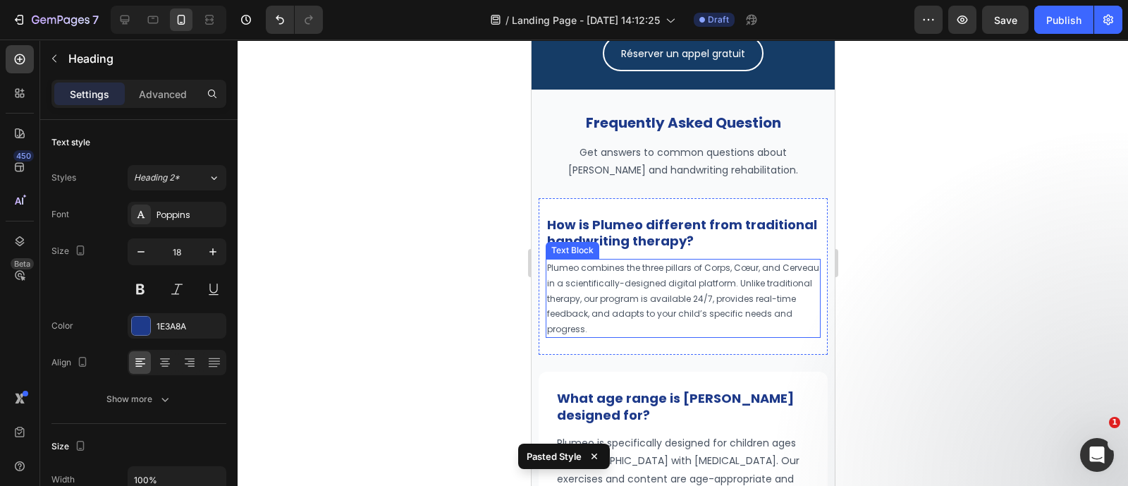
click at [716, 283] on p "Plumeo combines the three pillars of Corps, Cœur, and Cerveau in a scientifical…" at bounding box center [682, 298] width 272 height 76
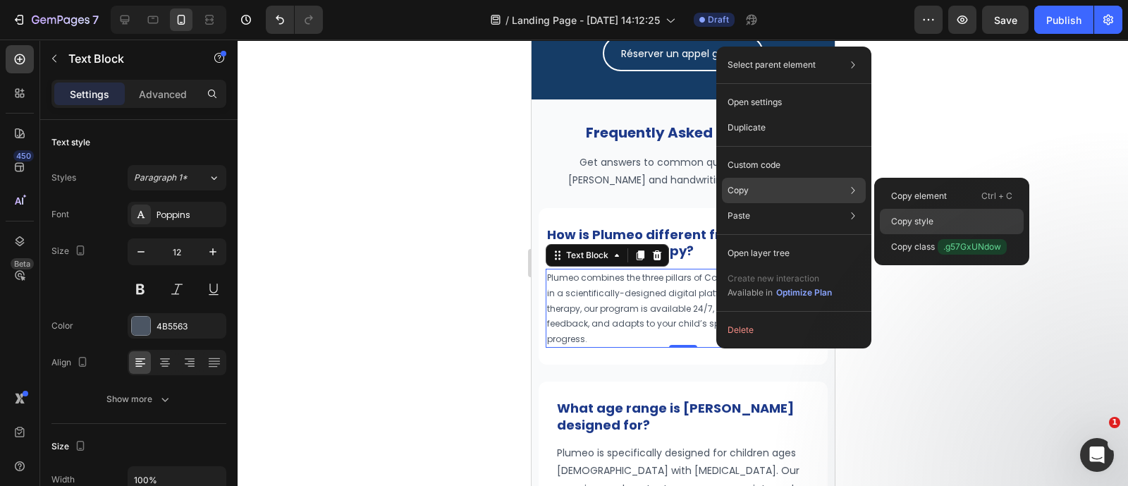
click at [928, 215] on p "Copy style" at bounding box center [912, 221] width 42 height 13
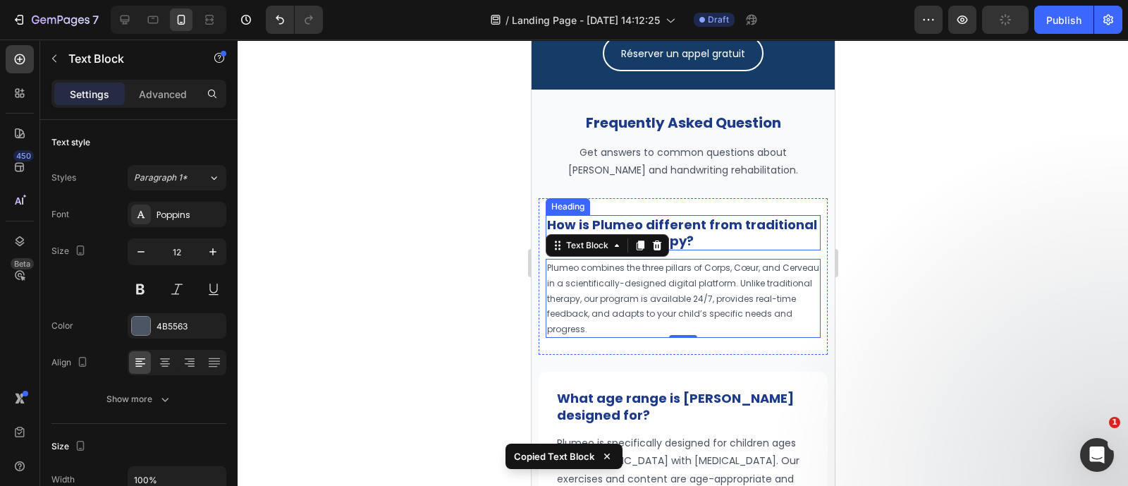
scroll to position [7523, 0]
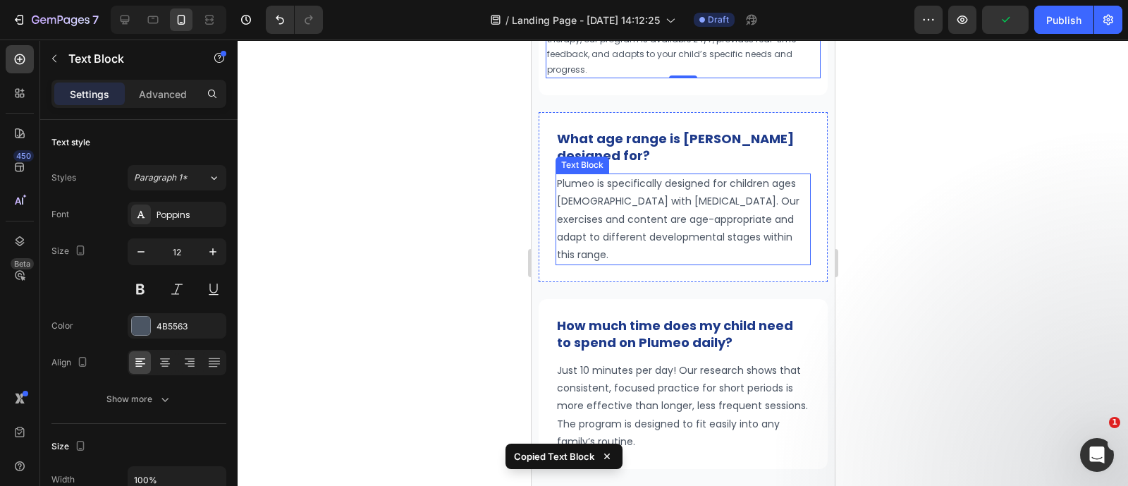
click at [687, 195] on p "Plumeo is specifically designed for children ages [DEMOGRAPHIC_DATA] with [MEDI…" at bounding box center [682, 219] width 252 height 89
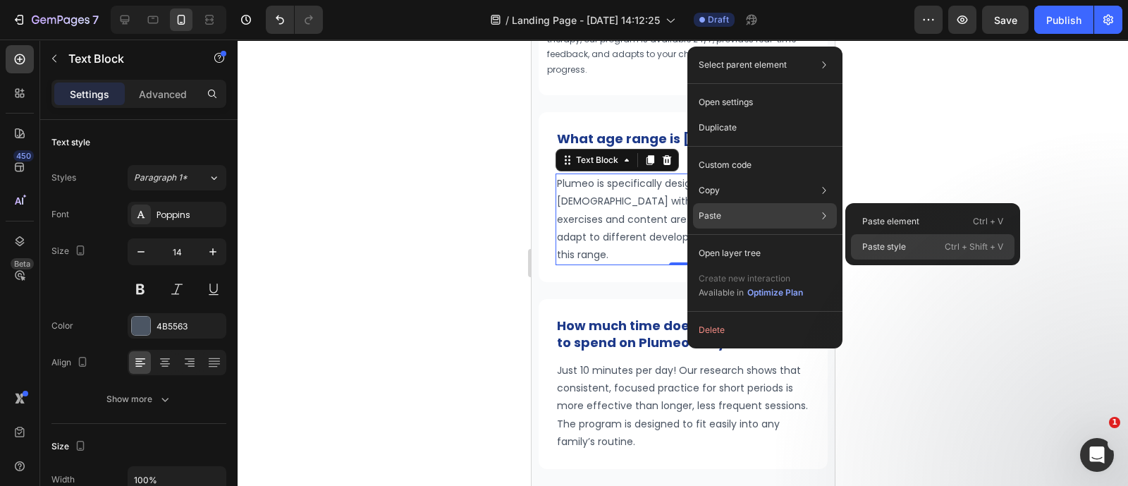
click at [893, 245] on p "Paste style" at bounding box center [884, 246] width 44 height 13
type input "12"
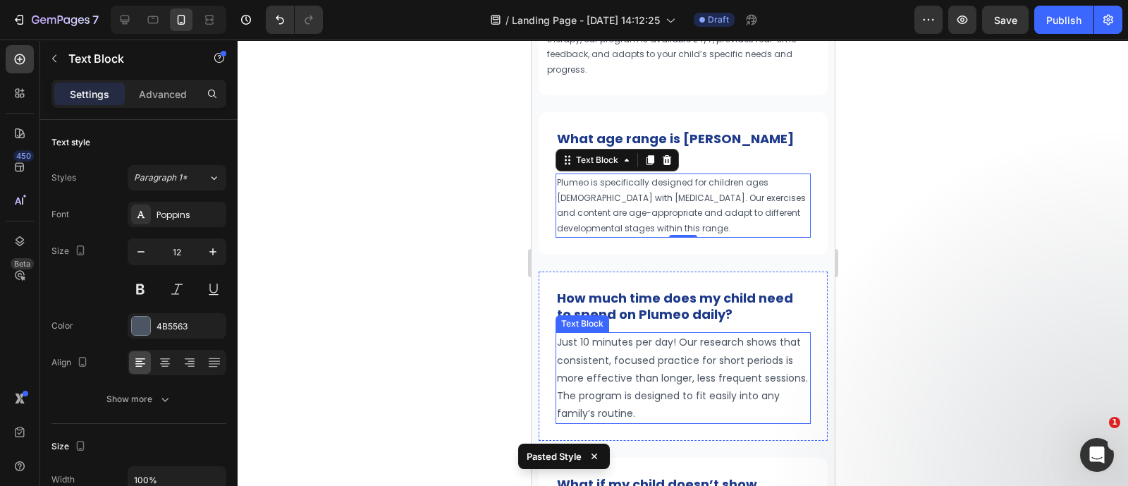
click at [730, 340] on p "Just 10 minutes per day! Our research shows that consistent, focused practice f…" at bounding box center [682, 377] width 252 height 89
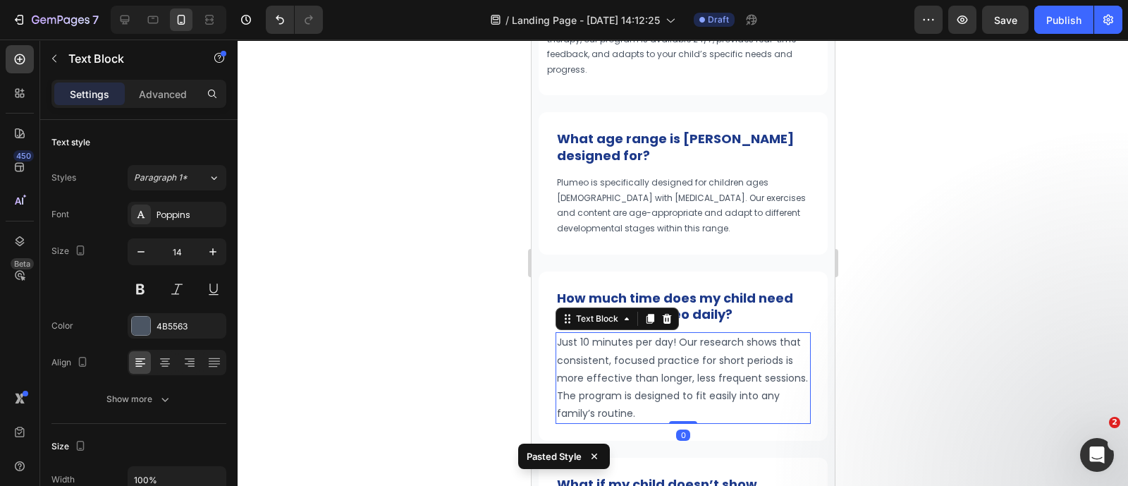
click at [730, 340] on p "Just 10 minutes per day! Our research shows that consistent, focused practice f…" at bounding box center [682, 377] width 252 height 89
click at [727, 352] on p "Just 10 minutes per day! Our research shows that consistent, focused practice f…" at bounding box center [682, 377] width 252 height 89
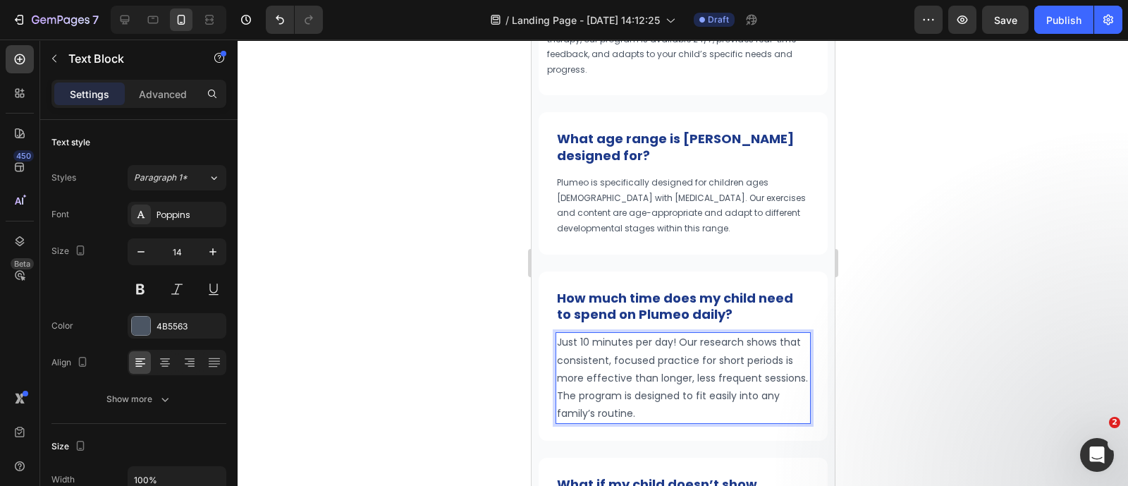
drag, startPoint x: 760, startPoint y: 376, endPoint x: 684, endPoint y: 303, distance: 104.7
click at [684, 303] on strong "How much time does my child need to spend on Plumeo daily?" at bounding box center [674, 306] width 236 height 34
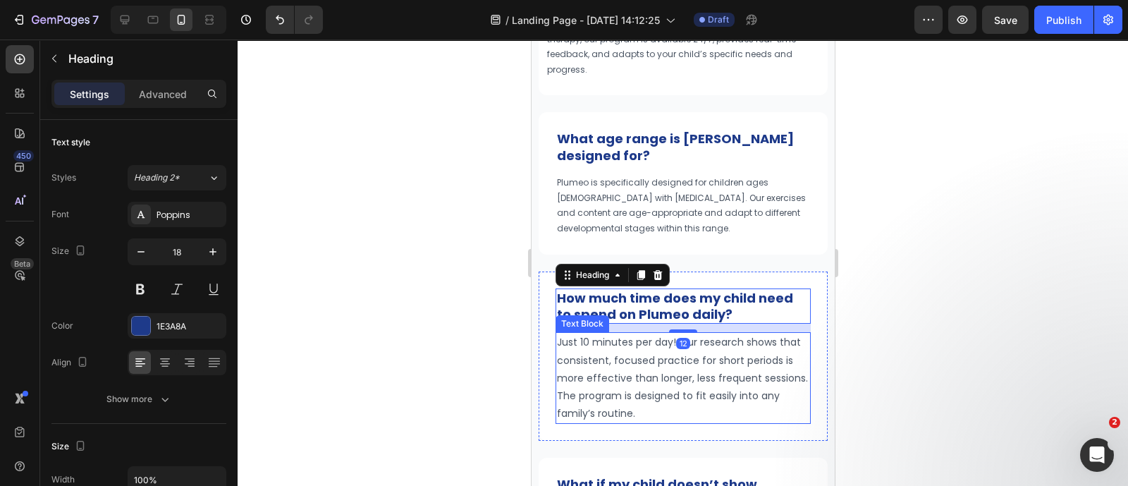
click at [742, 356] on p "Just 10 minutes per day! Our research shows that consistent, focused practice f…" at bounding box center [682, 377] width 252 height 89
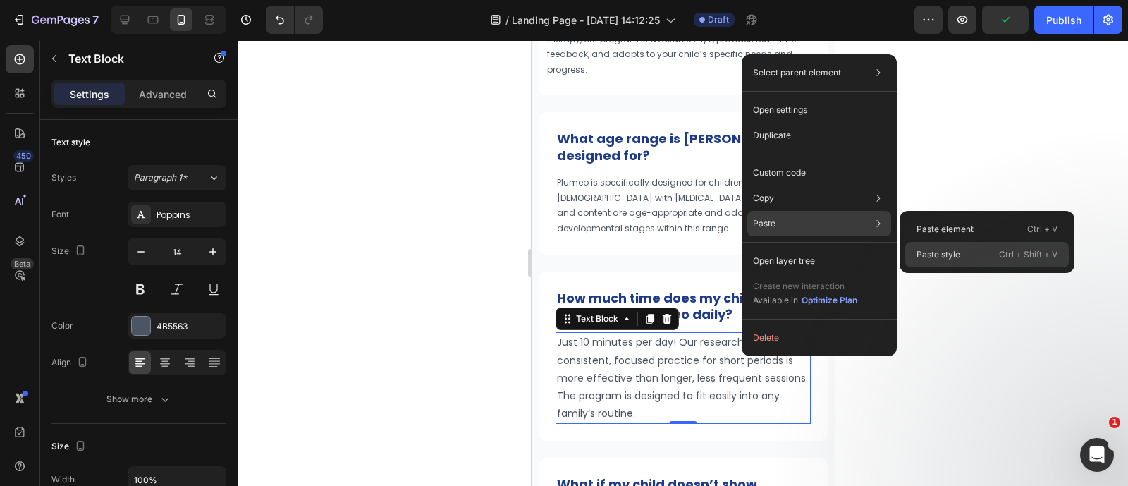
click at [937, 256] on p "Paste style" at bounding box center [938, 254] width 44 height 13
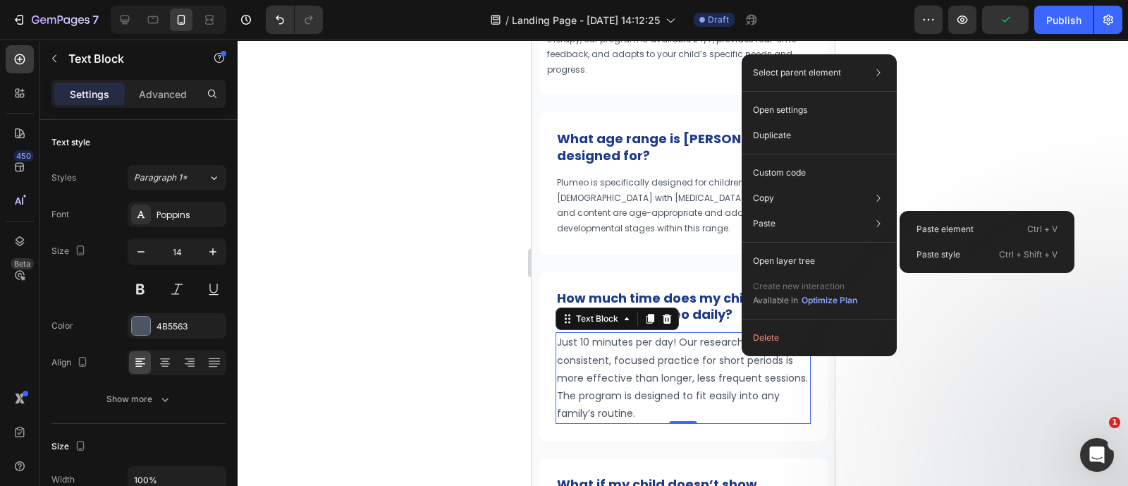
type input "12"
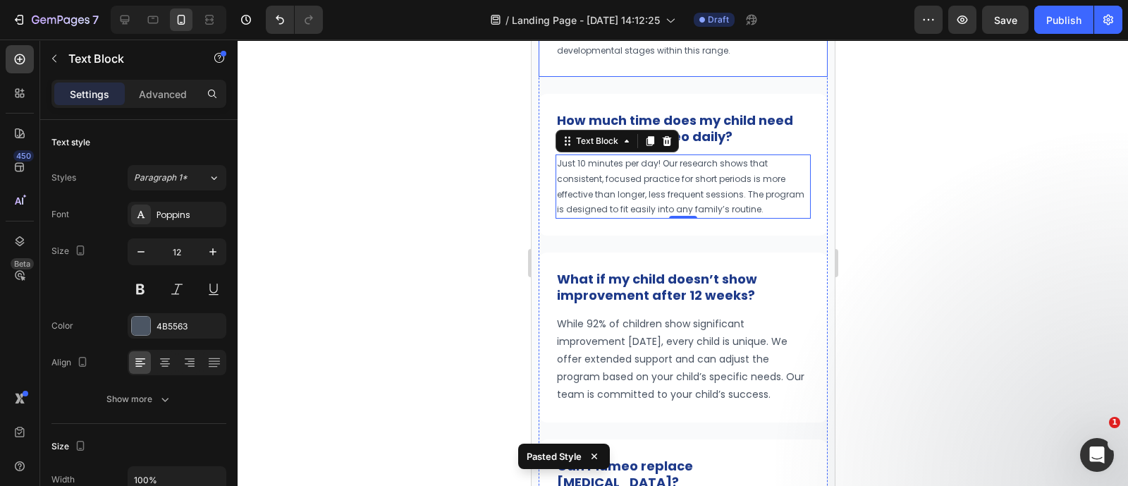
scroll to position [7780, 0]
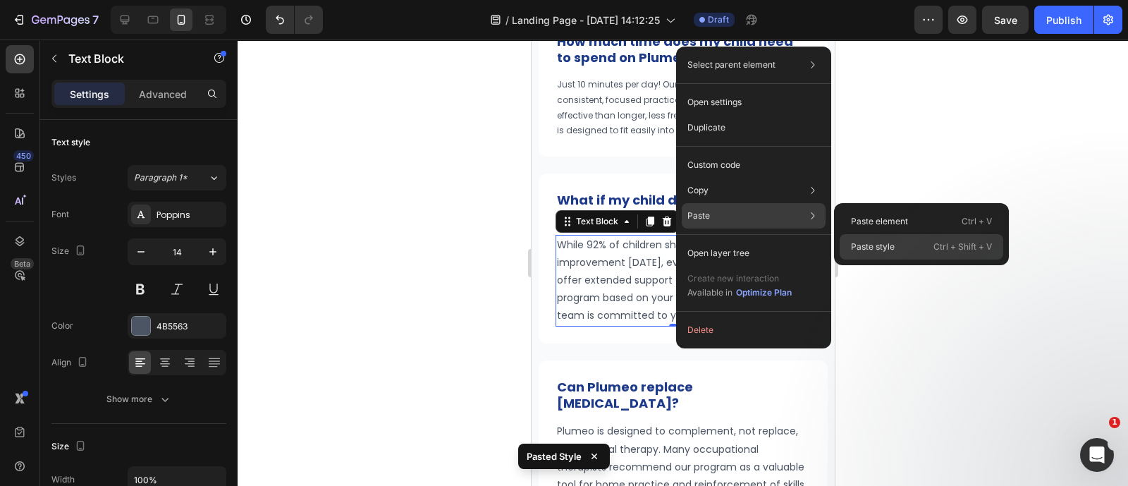
click at [923, 250] on div "Paste style Ctrl + Shift + V" at bounding box center [922, 246] width 164 height 25
type input "12"
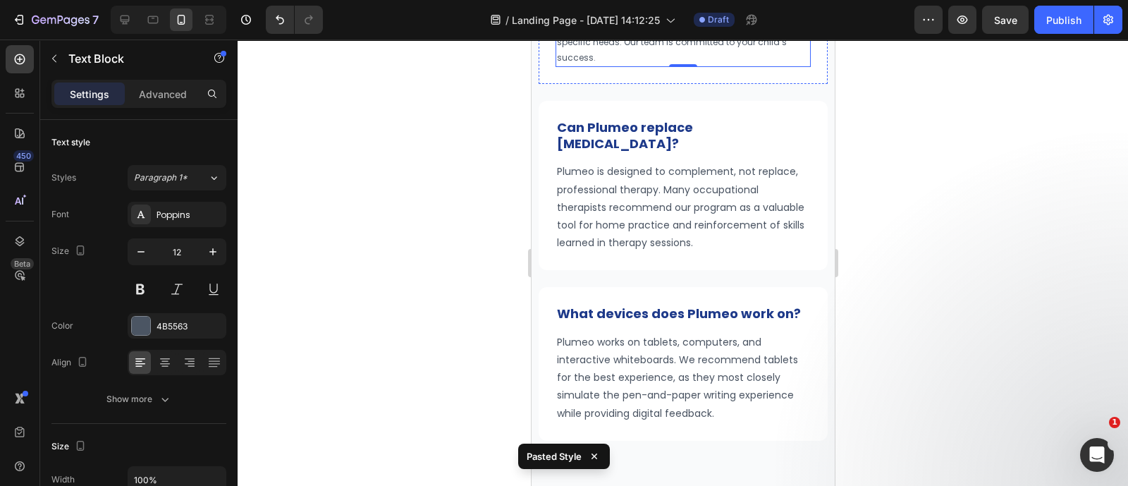
scroll to position [8027, 0]
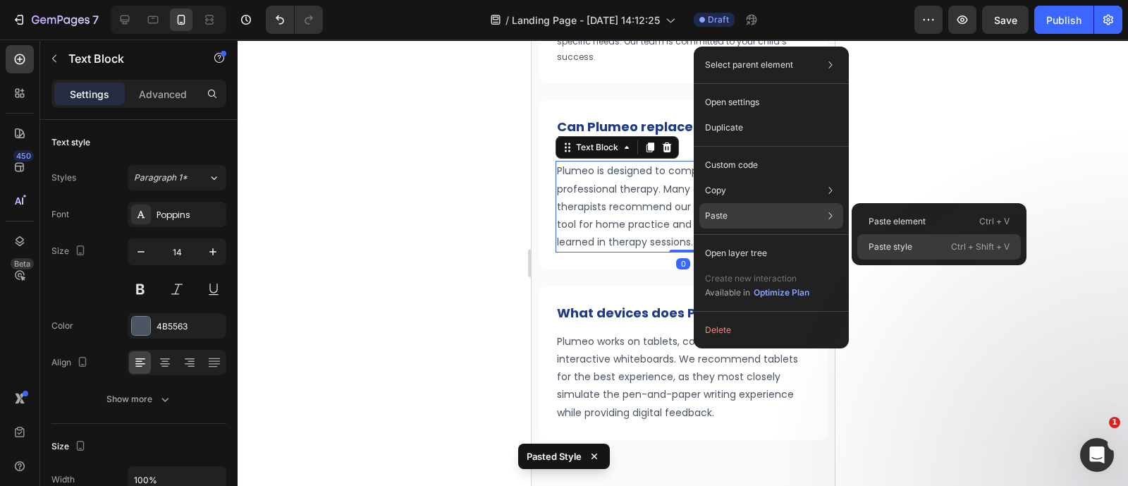
click at [888, 245] on p "Paste style" at bounding box center [890, 246] width 44 height 13
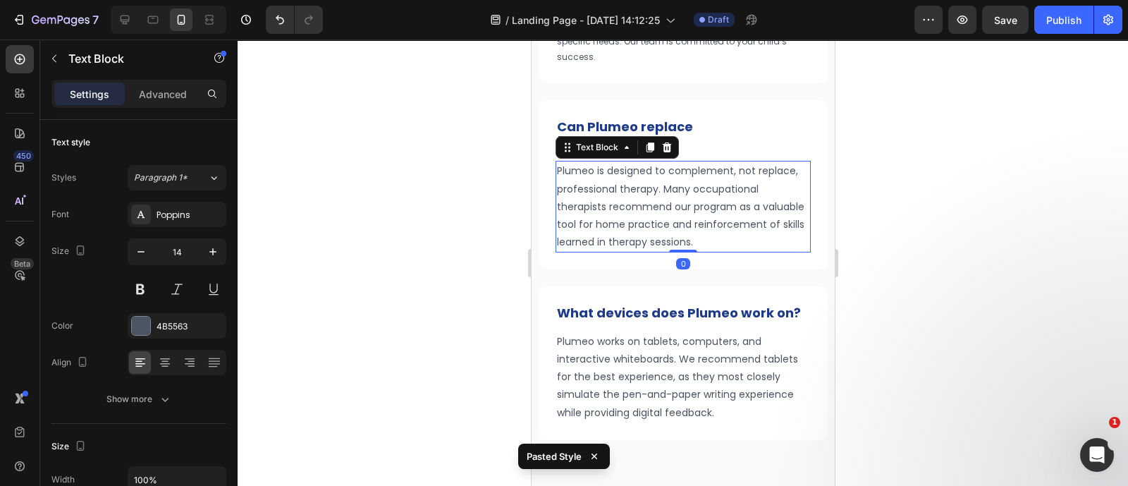
type input "12"
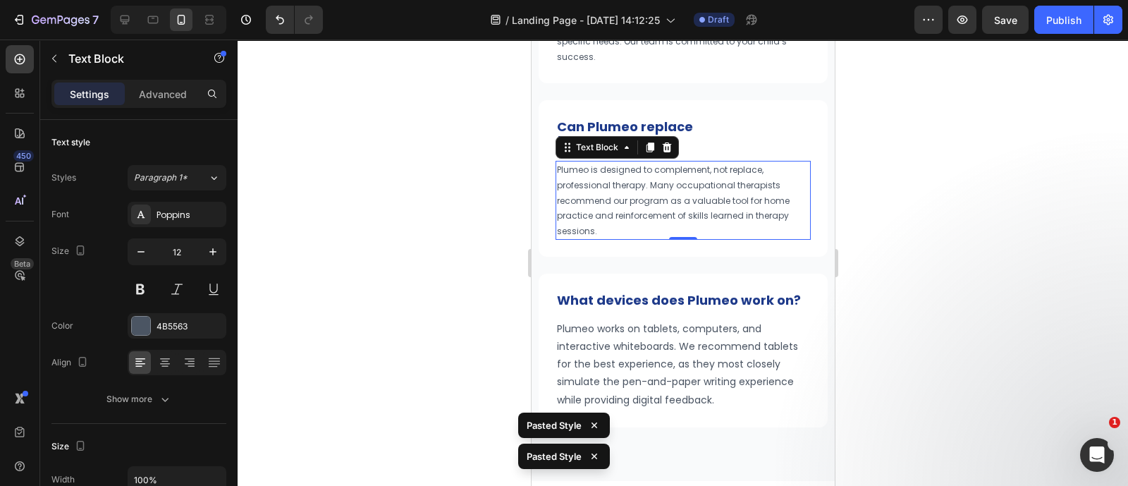
scroll to position [8186, 0]
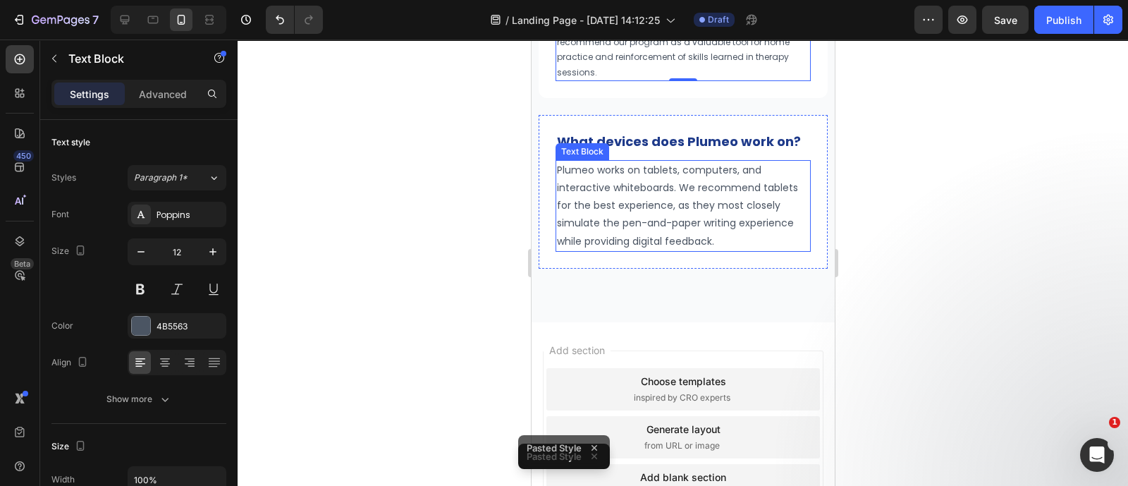
click at [677, 215] on p "Plumeo works on tablets, computers, and interactive whiteboards. We recommend t…" at bounding box center [682, 205] width 252 height 89
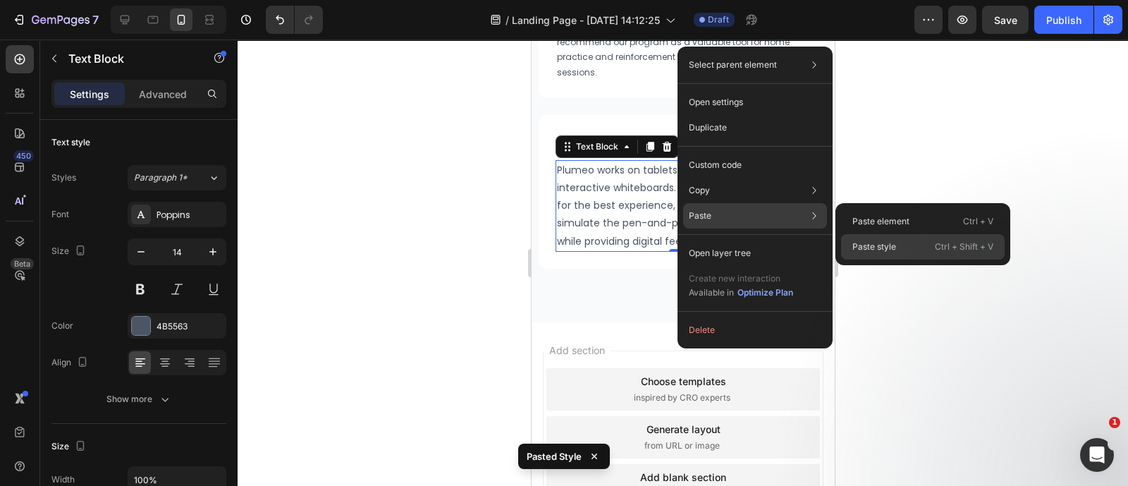
click at [885, 250] on p "Paste style" at bounding box center [874, 246] width 44 height 13
type input "12"
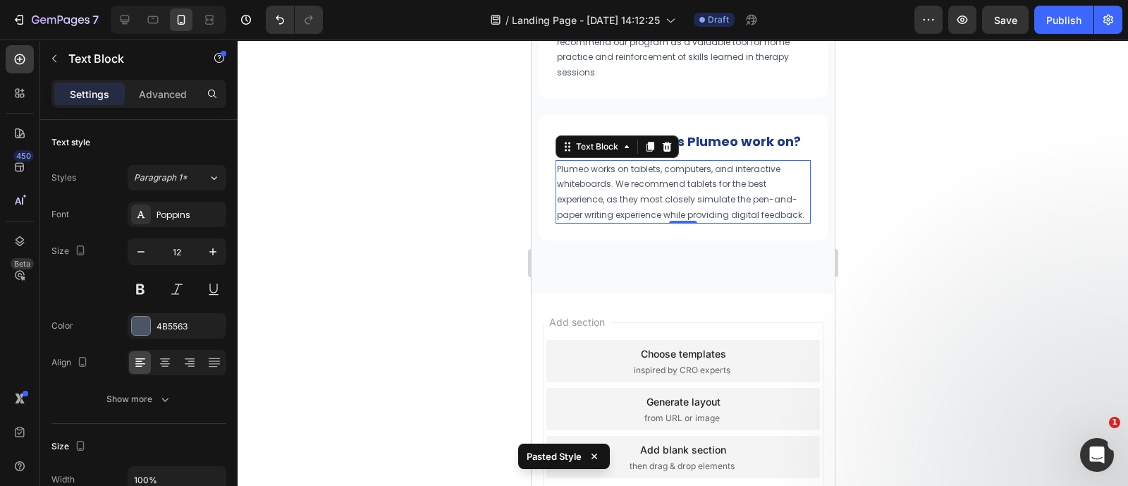
click at [868, 181] on div at bounding box center [683, 262] width 890 height 446
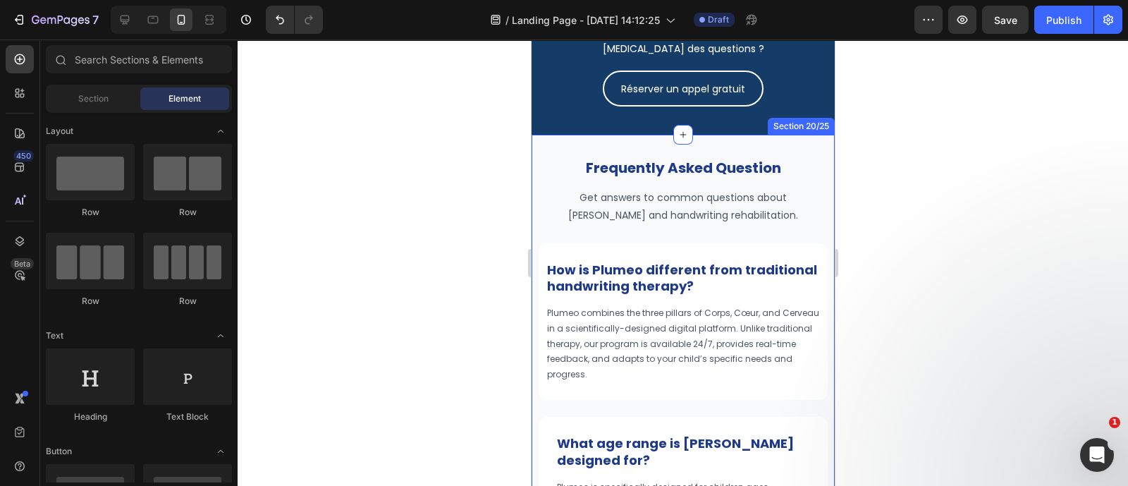
scroll to position [7229, 0]
click at [675, 264] on strong "How is Plumeo different from traditional handwriting therapy?" at bounding box center [681, 278] width 270 height 34
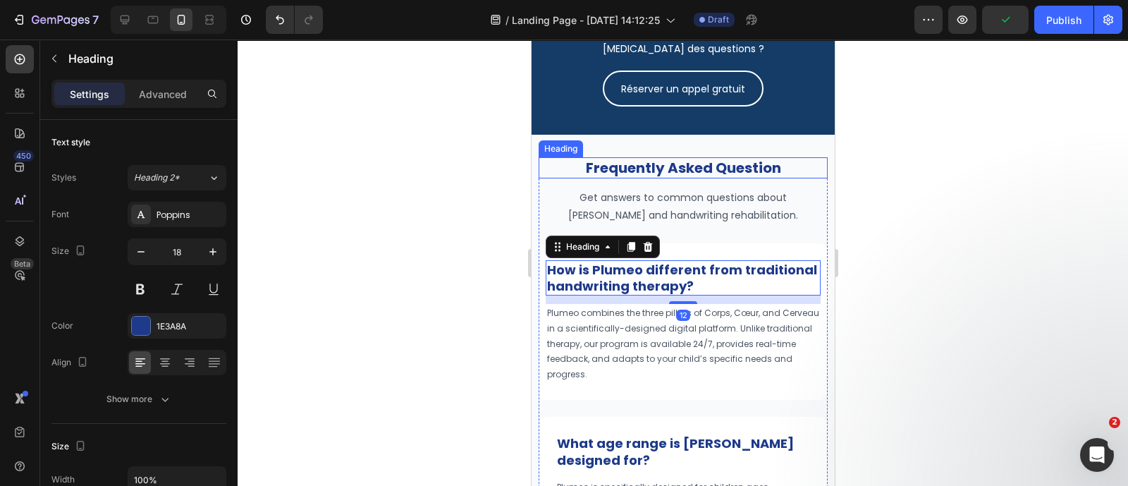
click at [703, 161] on strong "Frequently Asked Question" at bounding box center [682, 168] width 195 height 20
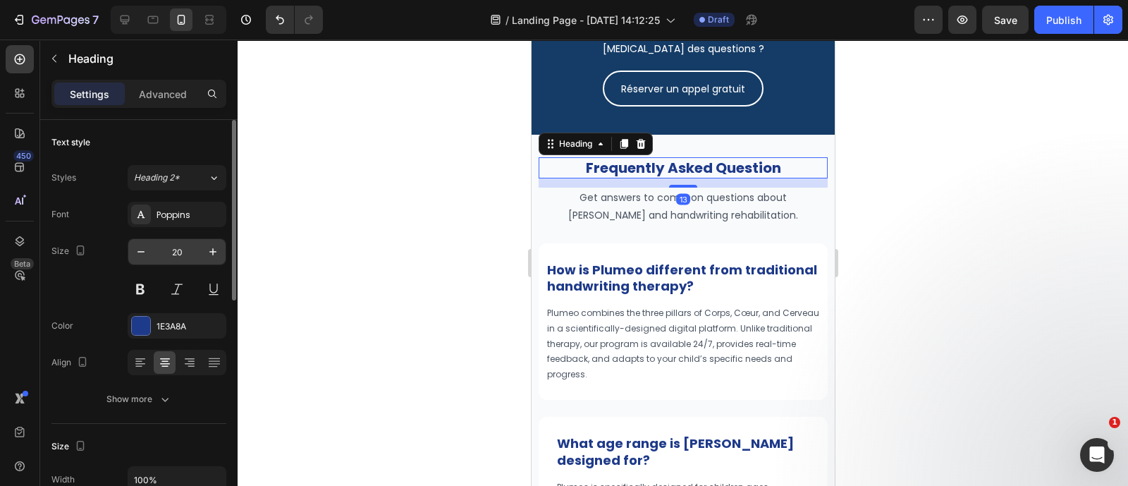
click at [188, 245] on input "20" at bounding box center [177, 251] width 47 height 25
type input "24"
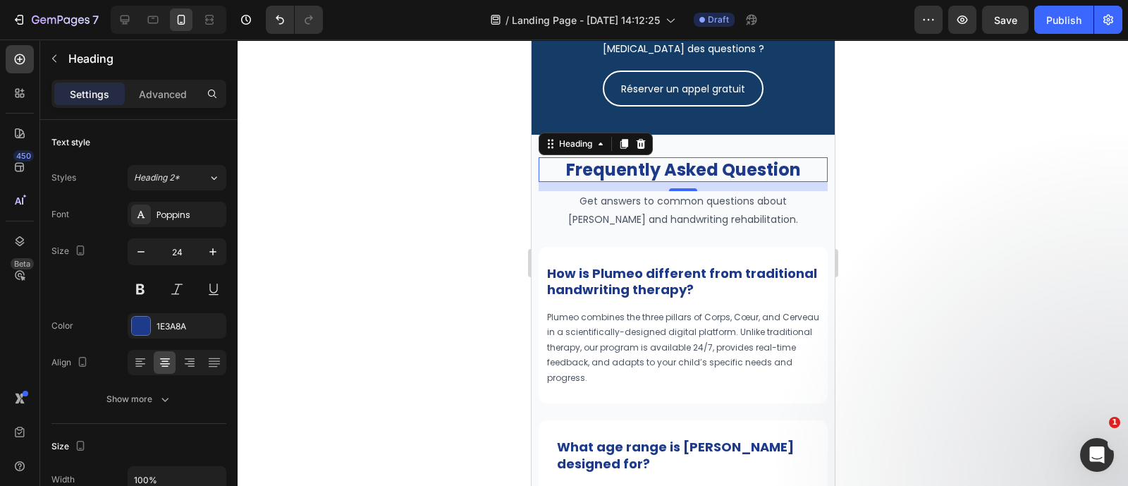
click at [907, 297] on div at bounding box center [683, 262] width 890 height 446
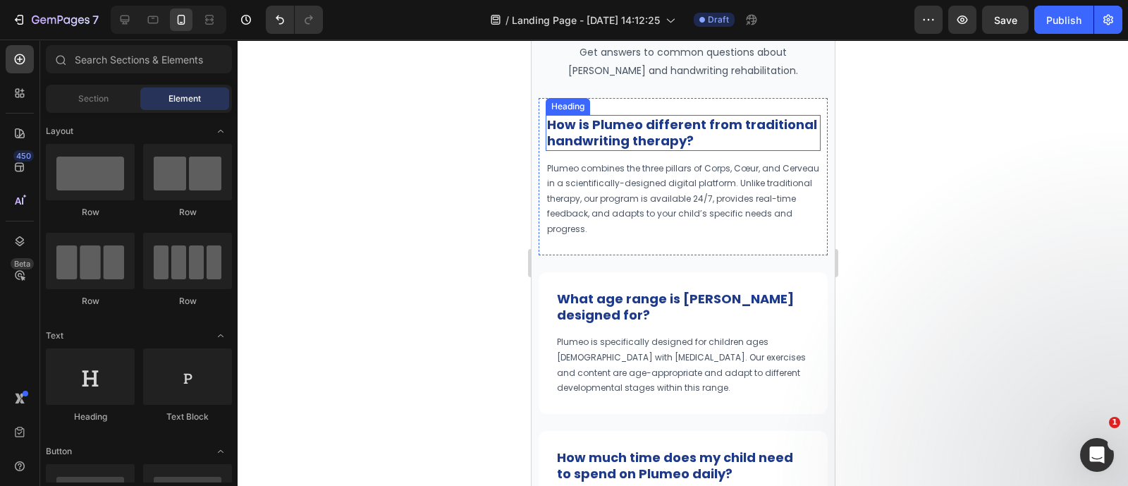
scroll to position [7370, 0]
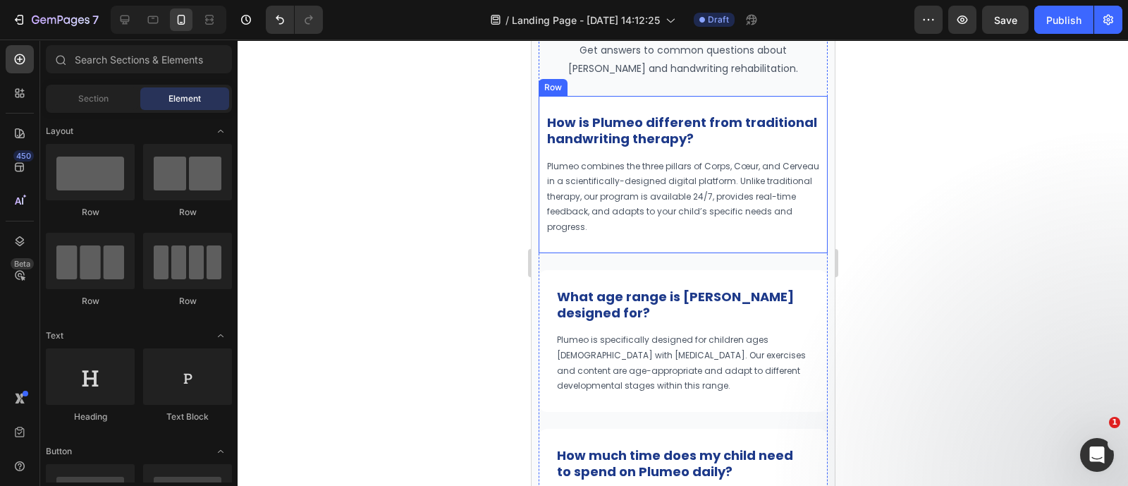
click at [802, 97] on div "How is Plumeo different from traditional handwriting therapy? Heading Plumeo co…" at bounding box center [682, 174] width 289 height 157
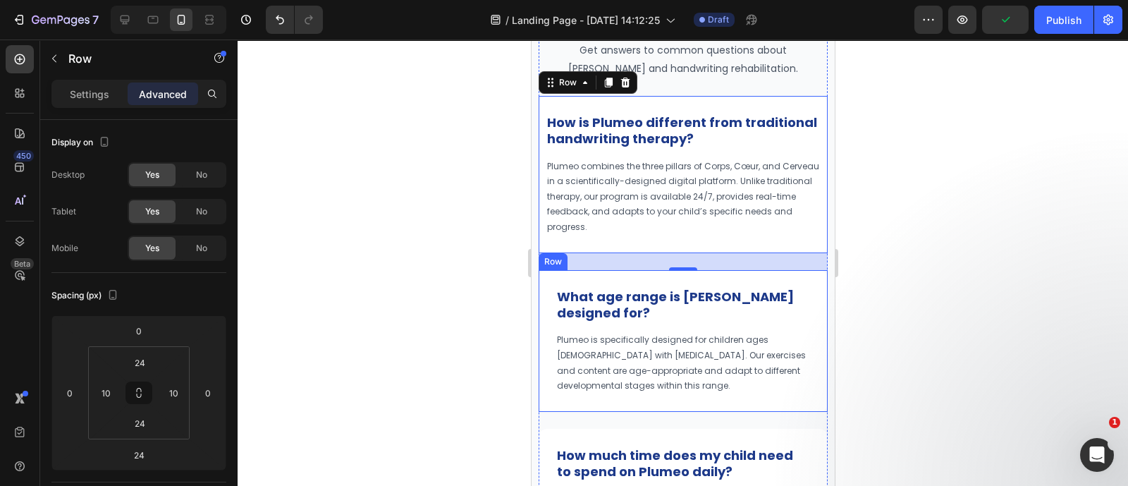
click at [543, 278] on div "What age range is Plumeo designed for? Heading Plumeo is specifically designed …" at bounding box center [682, 341] width 289 height 142
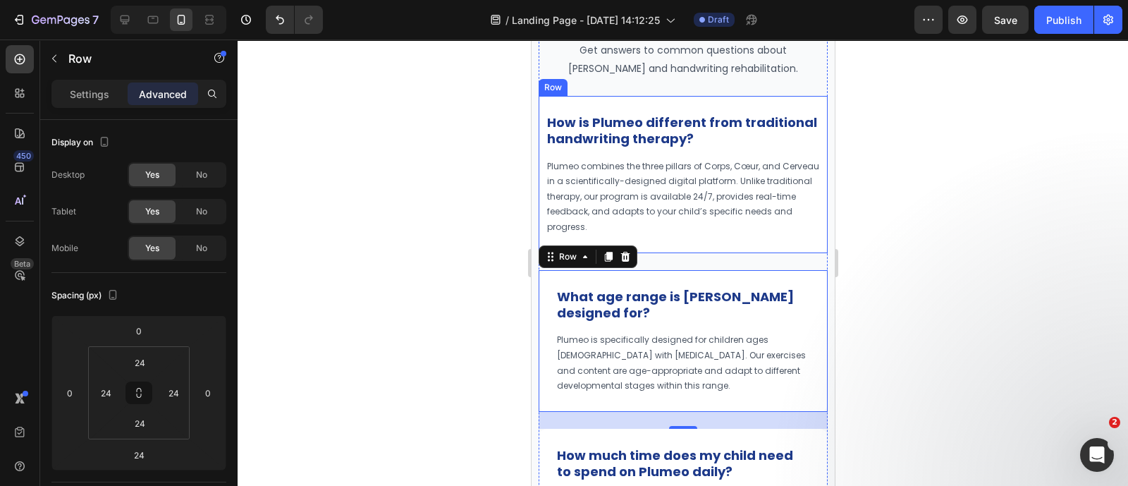
click at [707, 103] on div "How is Plumeo different from traditional handwriting therapy? Heading Plumeo co…" at bounding box center [682, 174] width 289 height 157
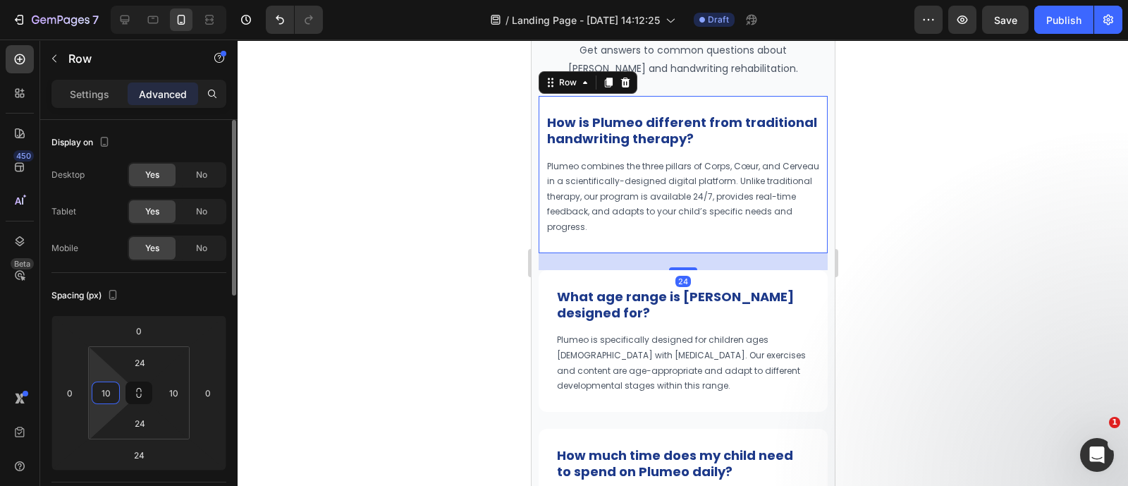
click at [111, 396] on input "10" at bounding box center [105, 392] width 21 height 21
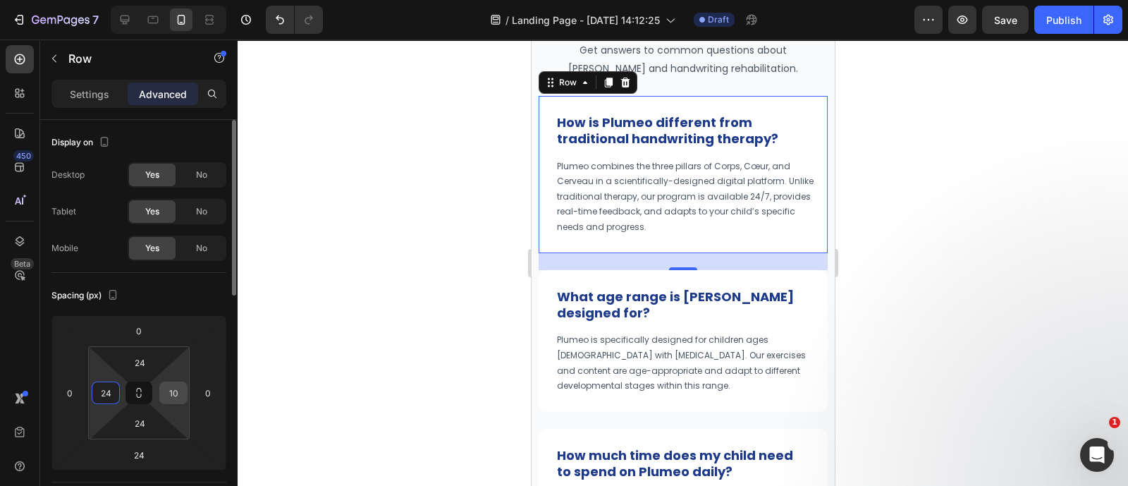
type input "24"
click at [169, 396] on input "10" at bounding box center [173, 392] width 21 height 21
type input "24"
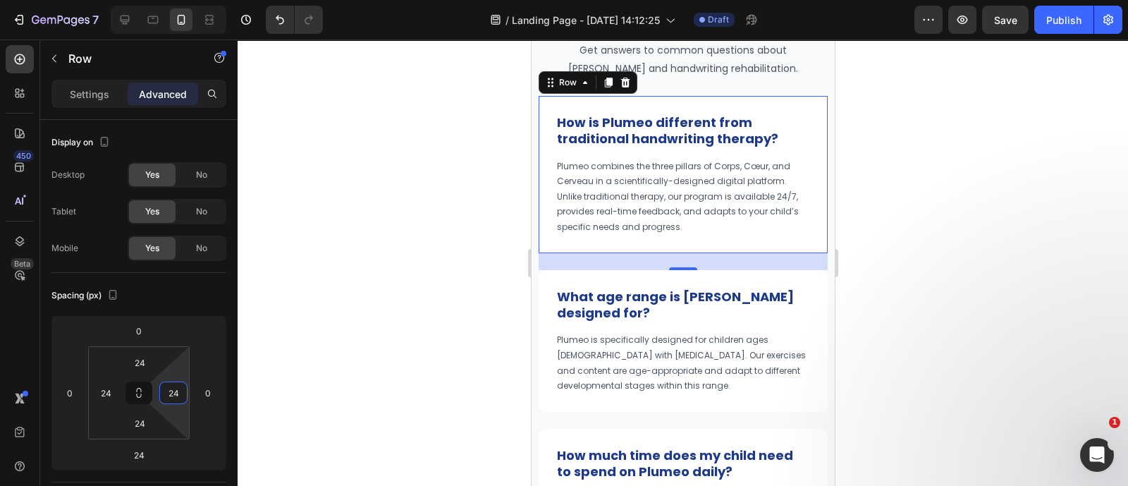
click at [897, 291] on div at bounding box center [683, 262] width 890 height 446
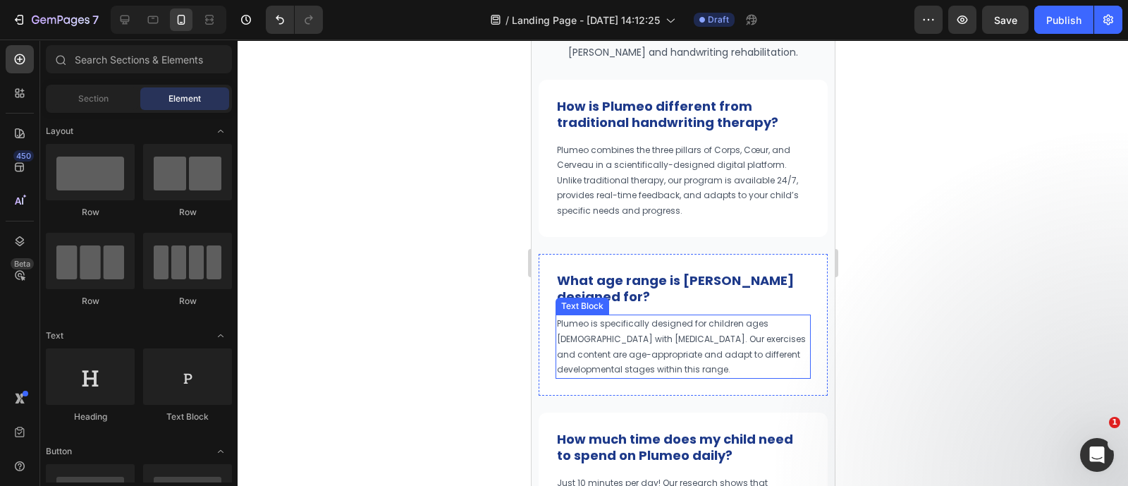
scroll to position [7305, 0]
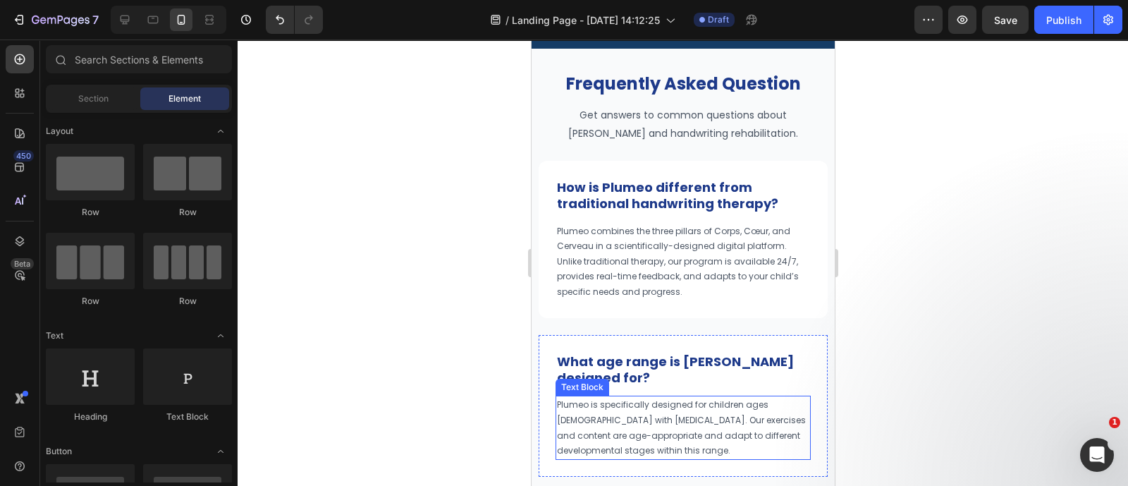
click at [565, 294] on div "How is Plumeo different from traditional handwriting therapy? Heading Plumeo co…" at bounding box center [682, 239] width 289 height 157
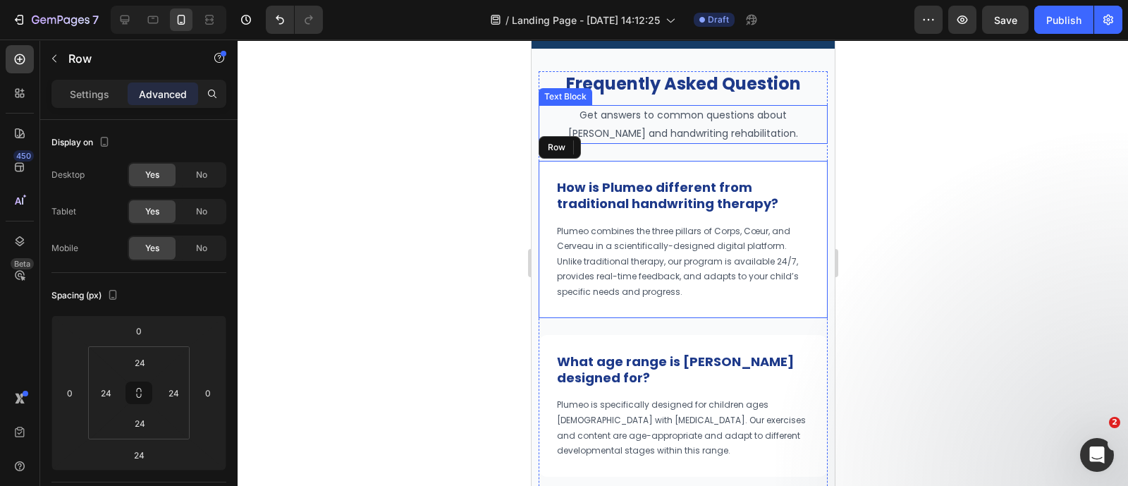
click at [604, 142] on p "Get answers to common questions about [PERSON_NAME] and handwriting rehabilitat…" at bounding box center [682, 123] width 286 height 35
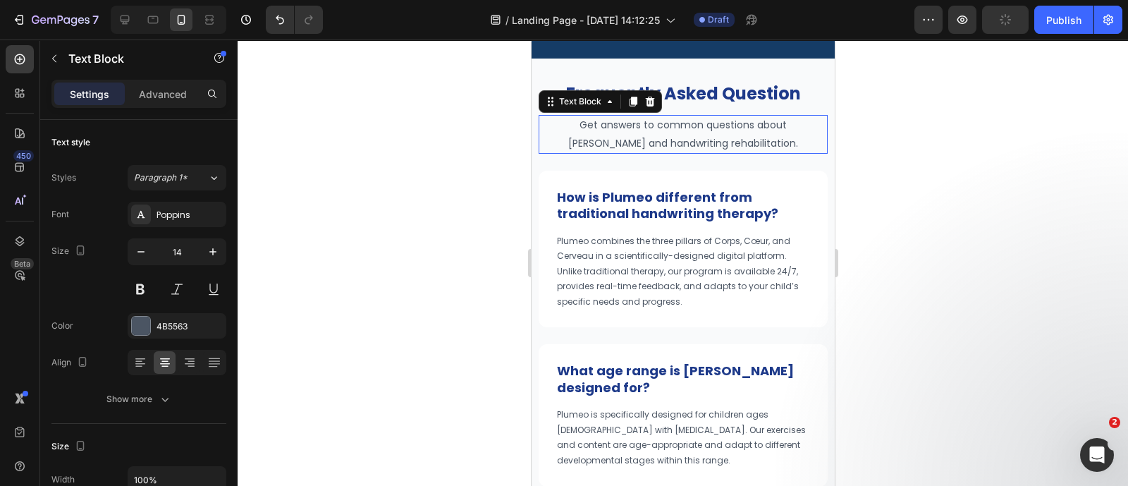
scroll to position [7119, 0]
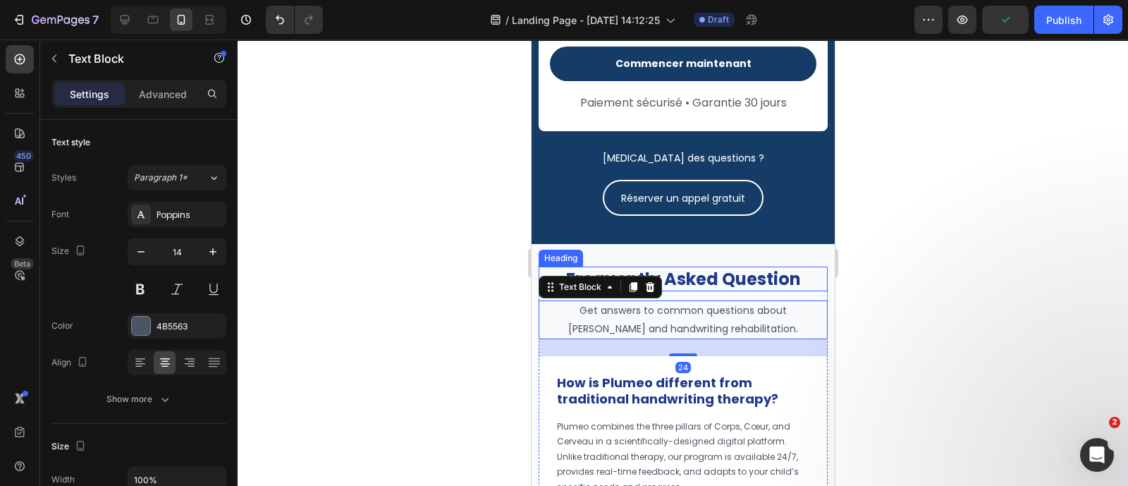
click at [598, 267] on strong "Frequently Asked Question" at bounding box center [682, 278] width 235 height 23
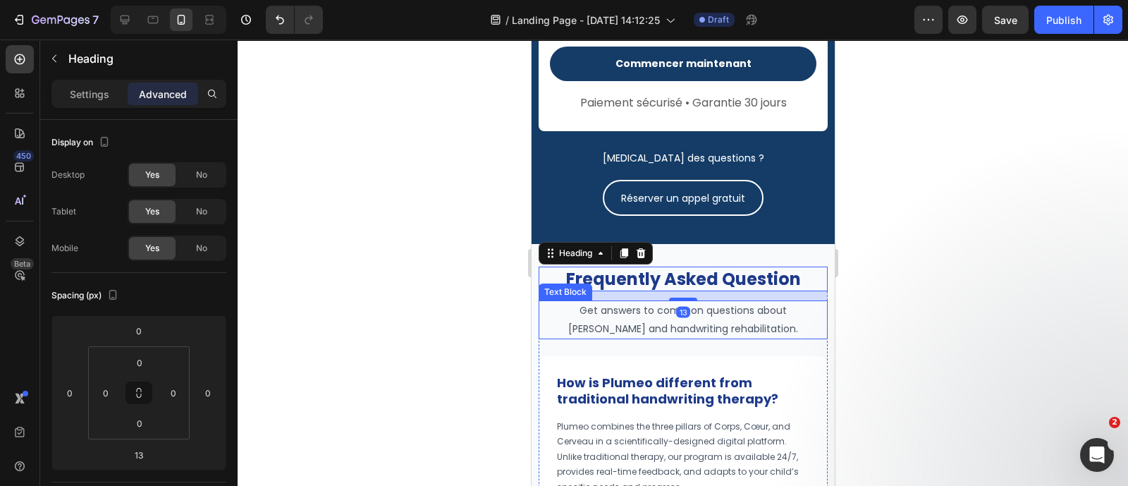
click at [797, 312] on p "Get answers to common questions about [PERSON_NAME] and handwriting rehabilitat…" at bounding box center [682, 319] width 286 height 35
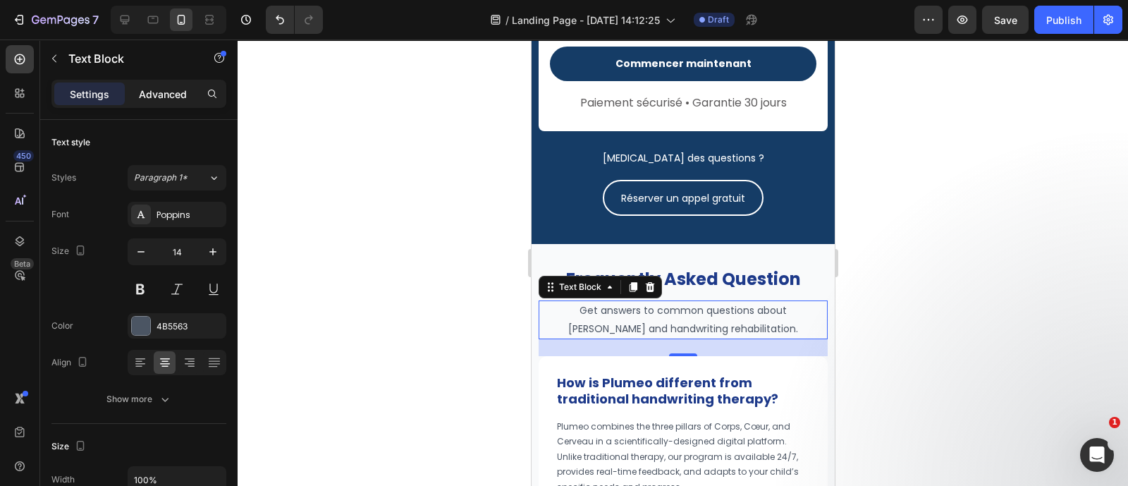
click at [162, 94] on p "Advanced" at bounding box center [163, 94] width 48 height 15
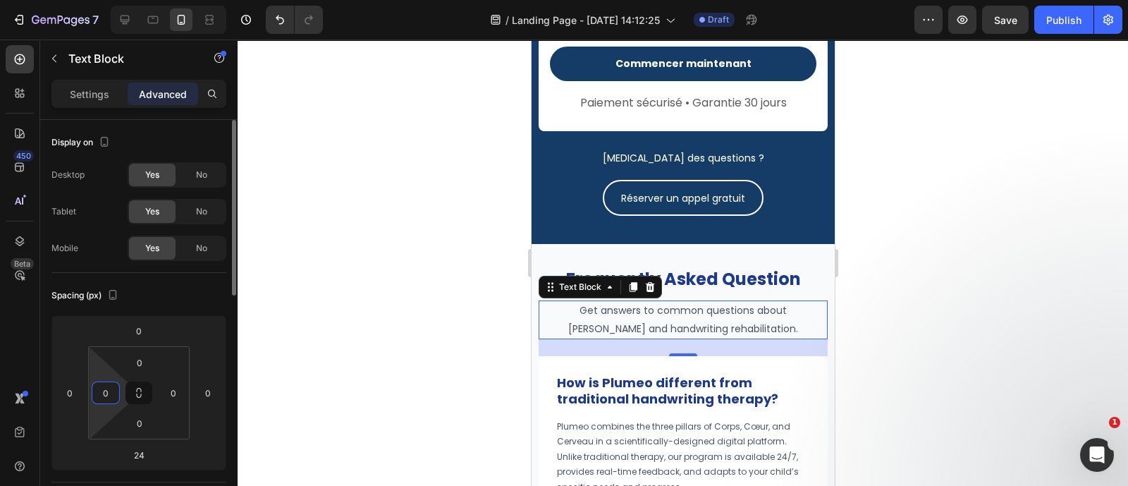
click at [113, 393] on input "0" at bounding box center [105, 392] width 21 height 21
type input "24"
click at [178, 390] on input "0" at bounding box center [173, 392] width 21 height 21
type input "24"
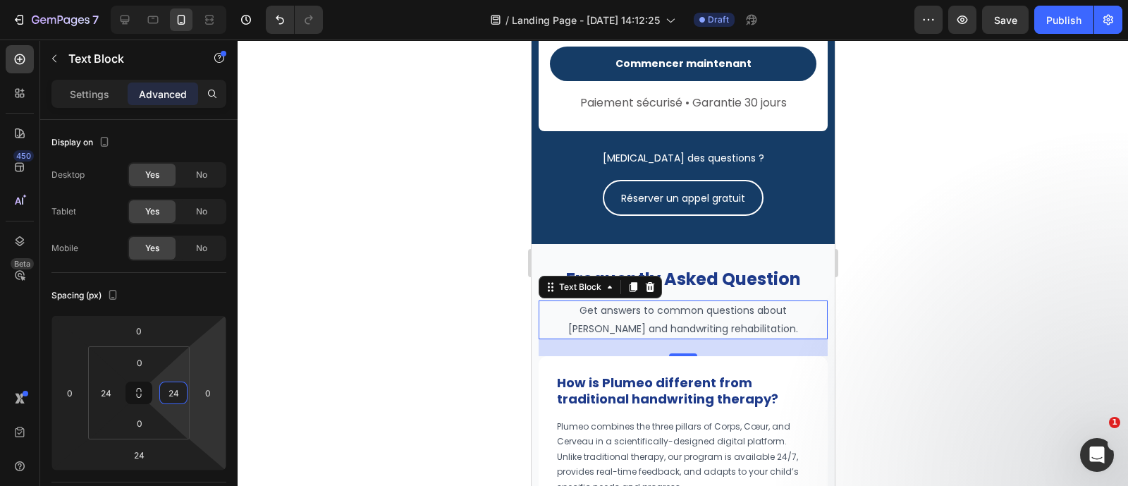
click at [1056, 282] on div at bounding box center [683, 262] width 890 height 446
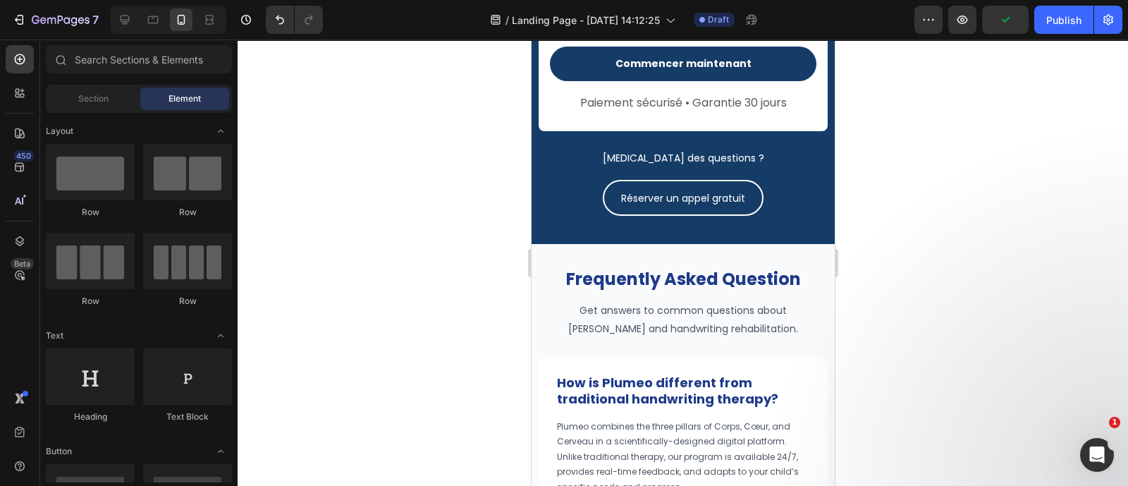
click at [1069, 202] on div at bounding box center [683, 262] width 890 height 446
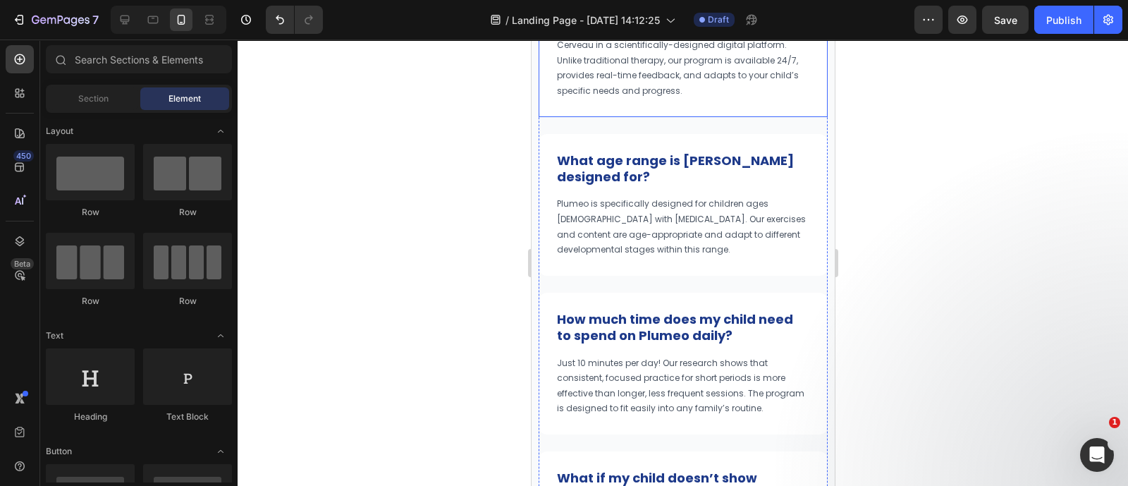
scroll to position [7500, 0]
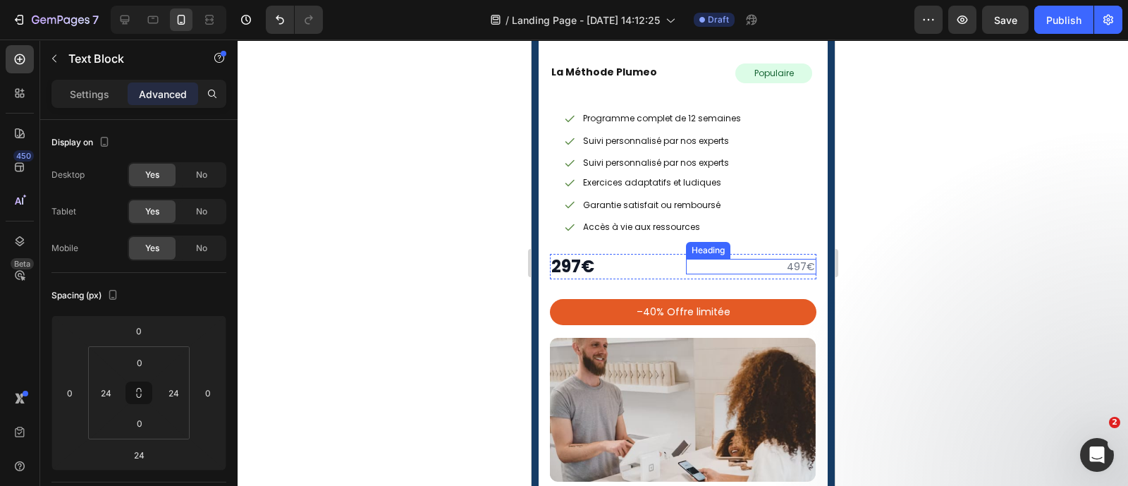
scroll to position [6710, 0]
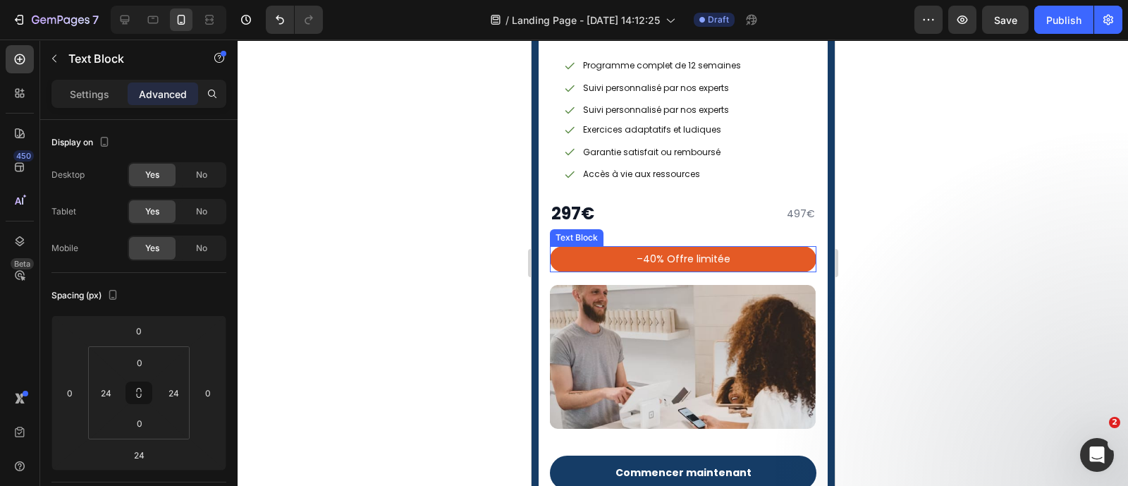
click at [752, 250] on p "–40% Offre limitée" at bounding box center [682, 259] width 247 height 18
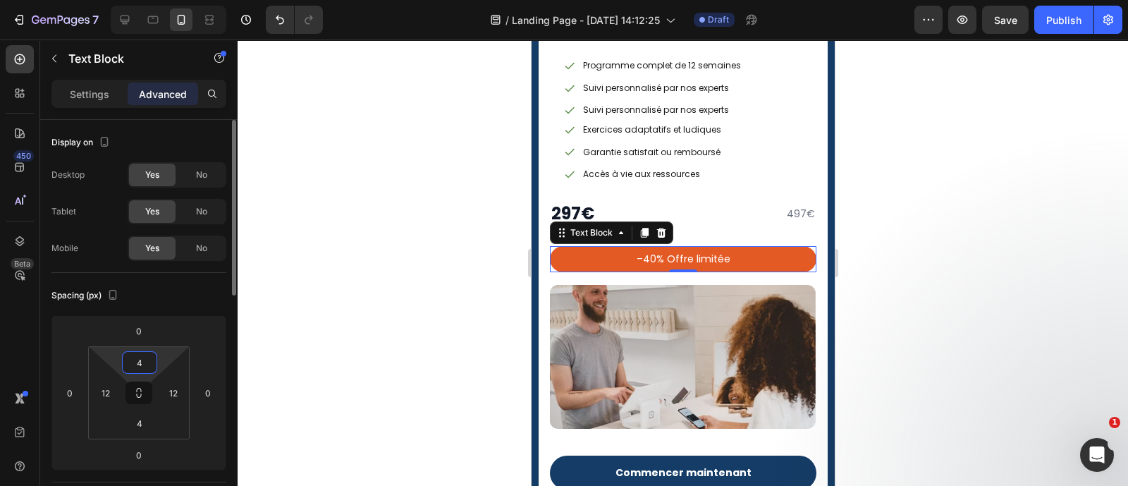
click at [145, 361] on input "4" at bounding box center [139, 362] width 28 height 21
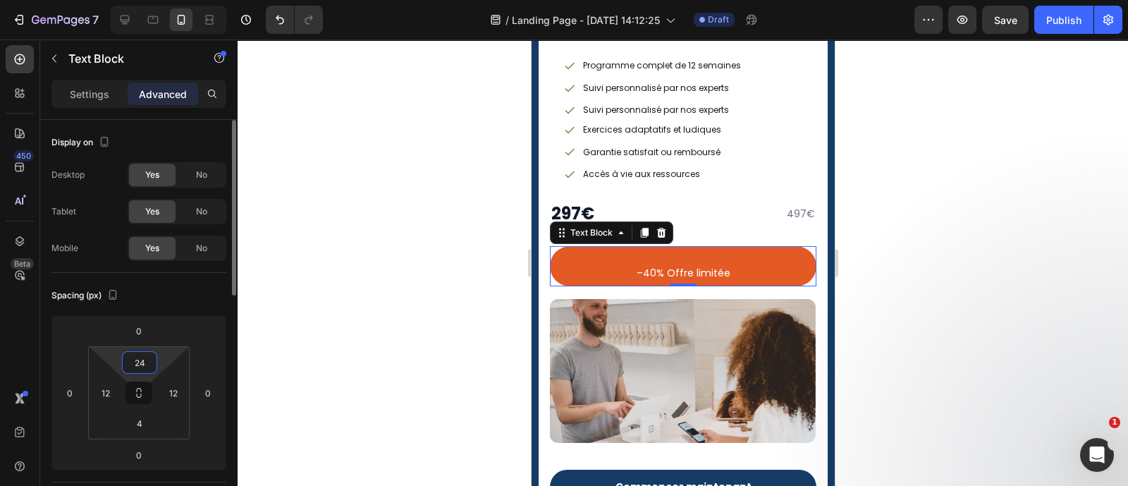
type input "2"
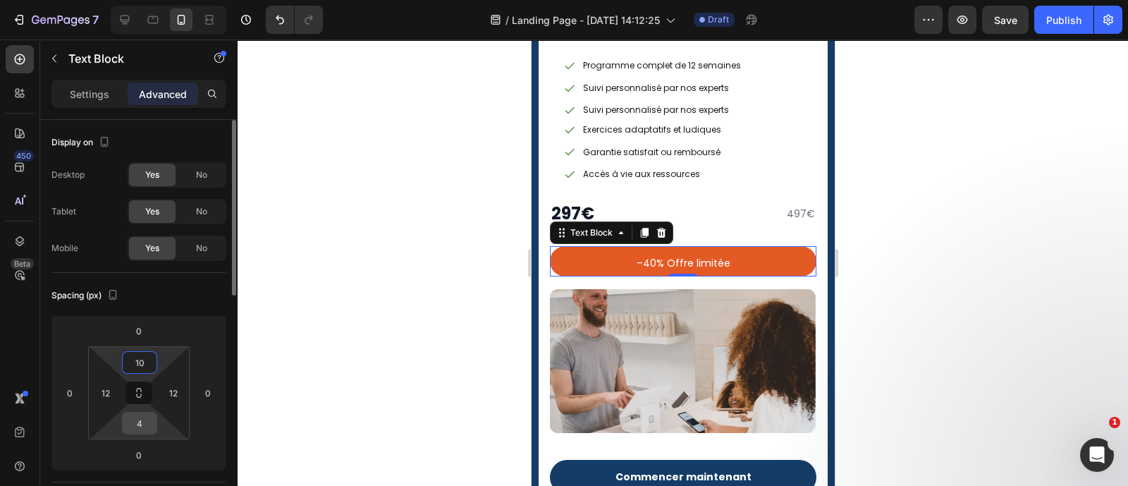
type input "10"
click at [142, 414] on input "4" at bounding box center [139, 422] width 28 height 21
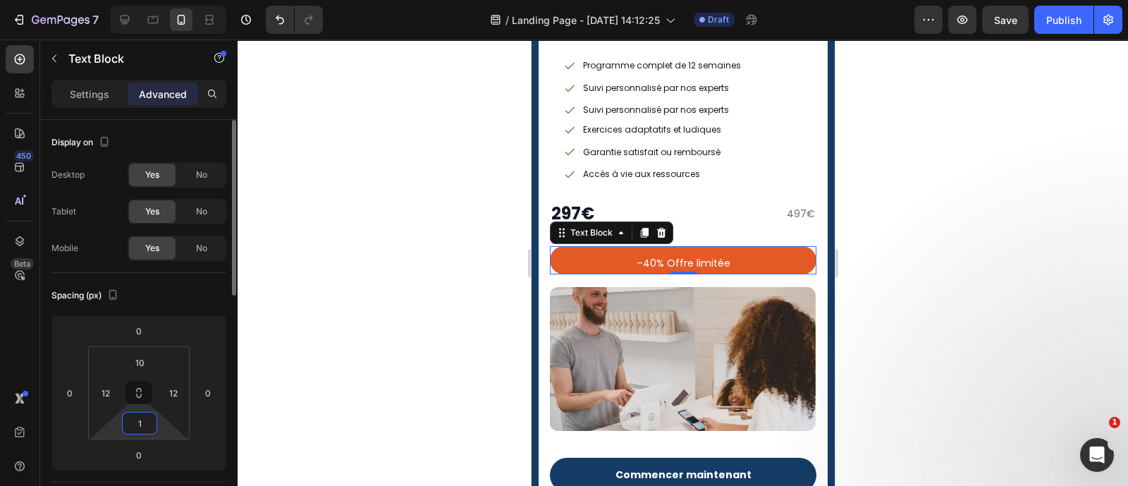
type input "10"
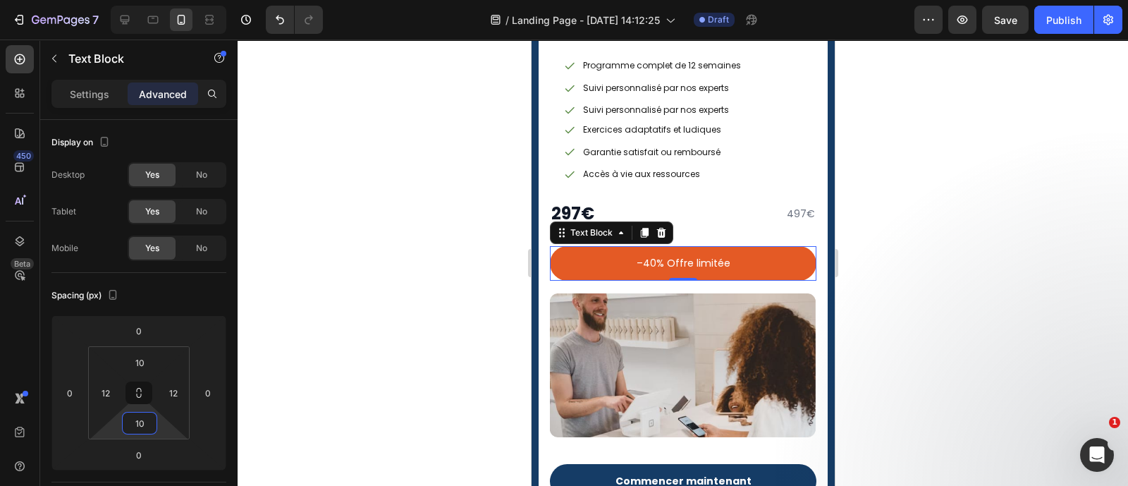
click at [966, 298] on div at bounding box center [683, 262] width 890 height 446
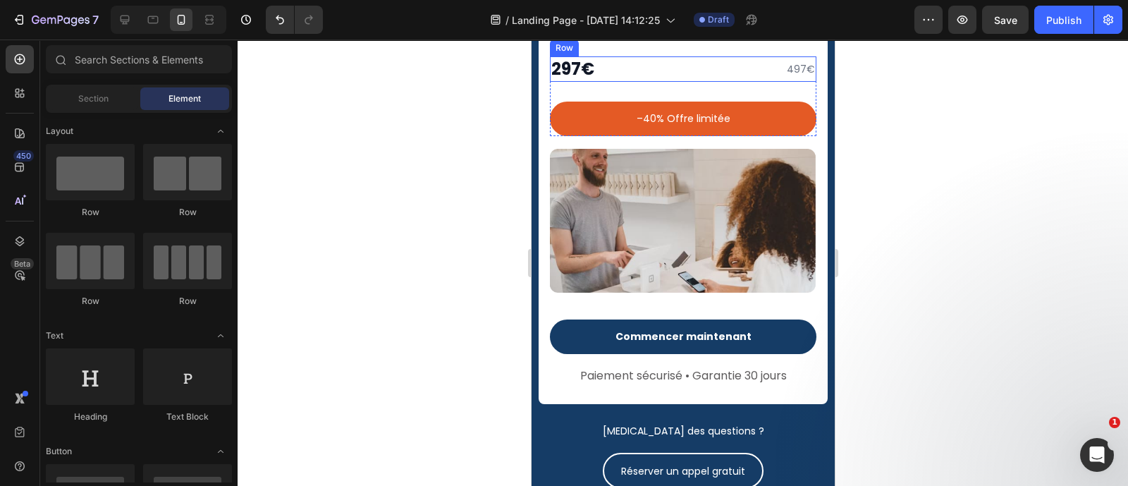
scroll to position [6862, 0]
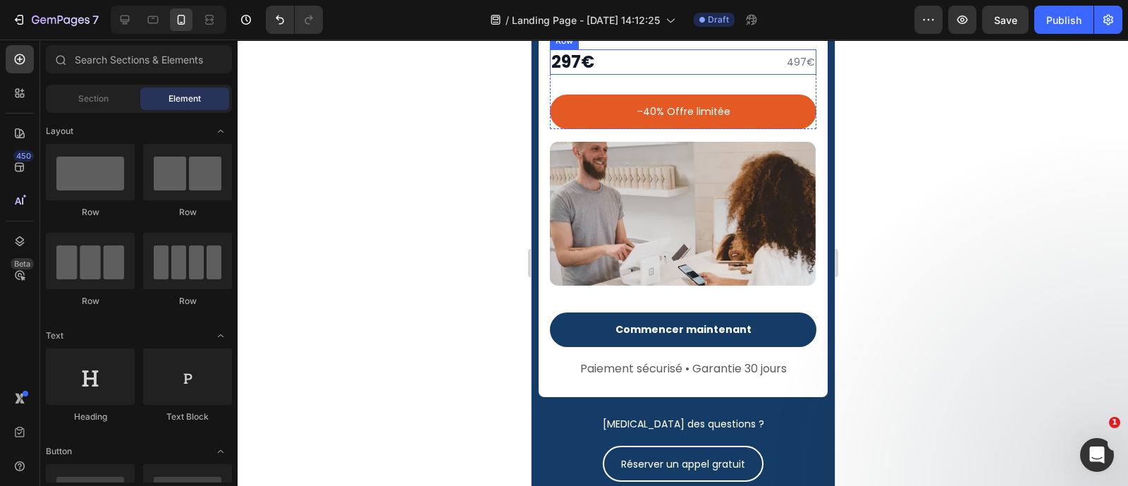
click at [754, 312] on button "Commencer maintenant" at bounding box center [682, 329] width 266 height 35
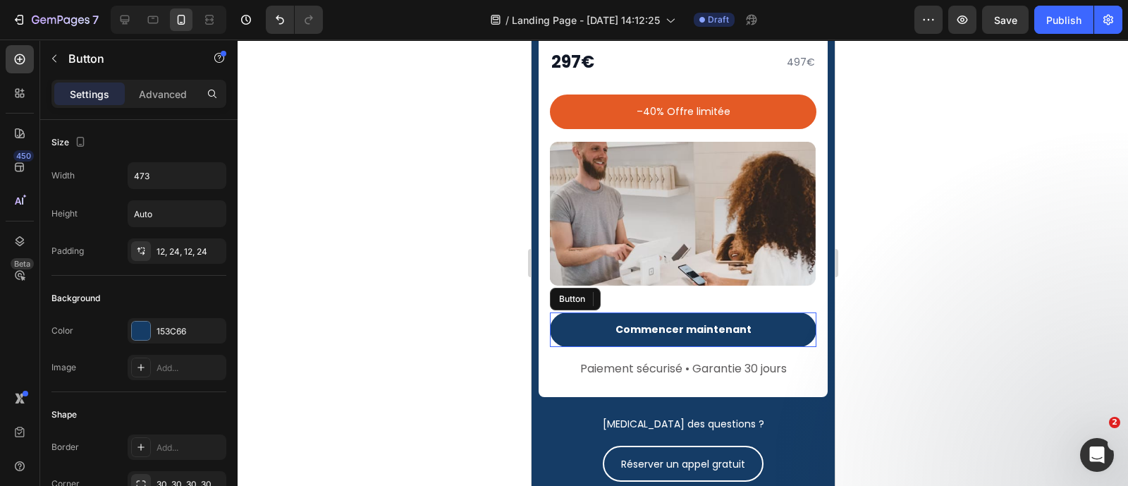
click at [754, 312] on button "Commencer maintenant" at bounding box center [682, 329] width 266 height 35
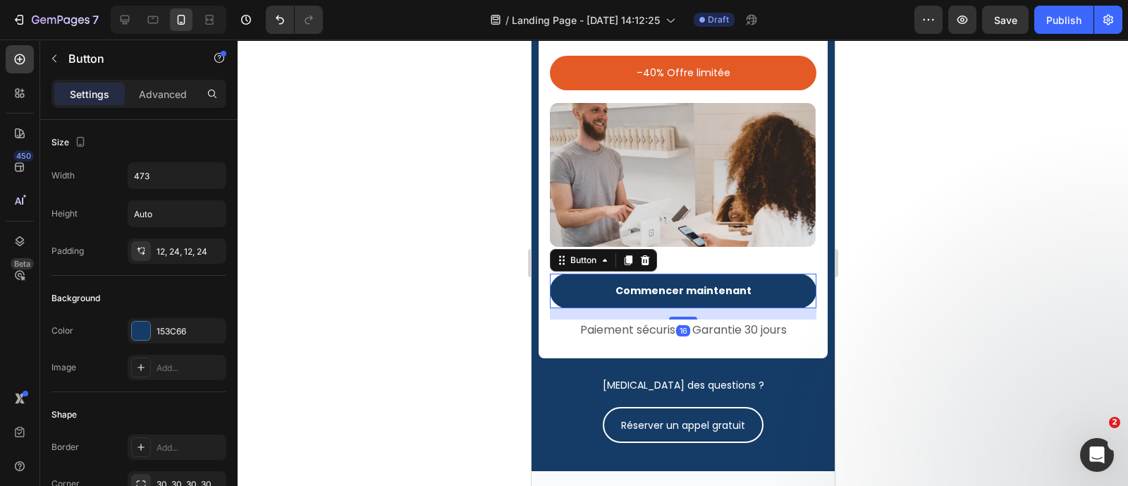
click at [754, 273] on button "Commencer maintenant" at bounding box center [682, 290] width 266 height 35
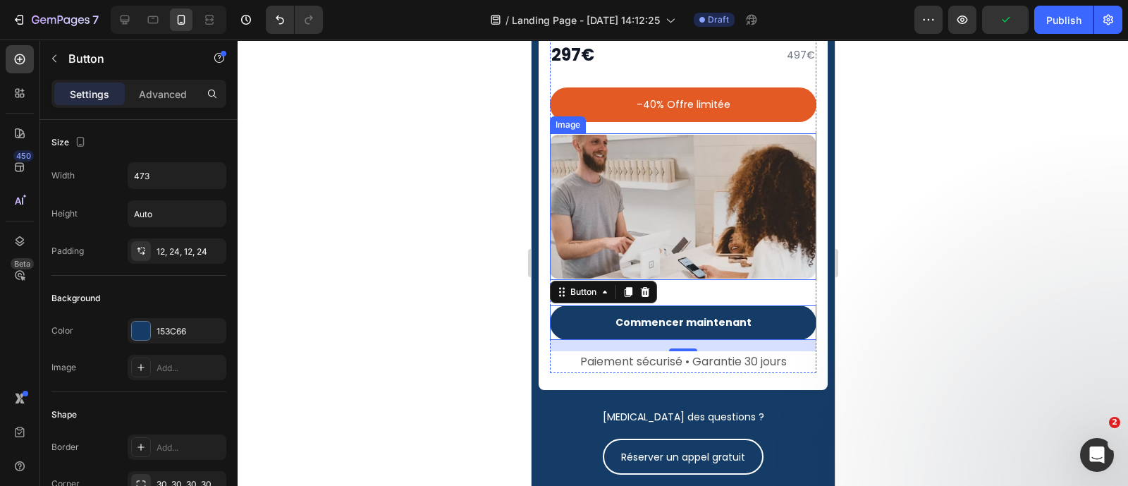
scroll to position [6783, 0]
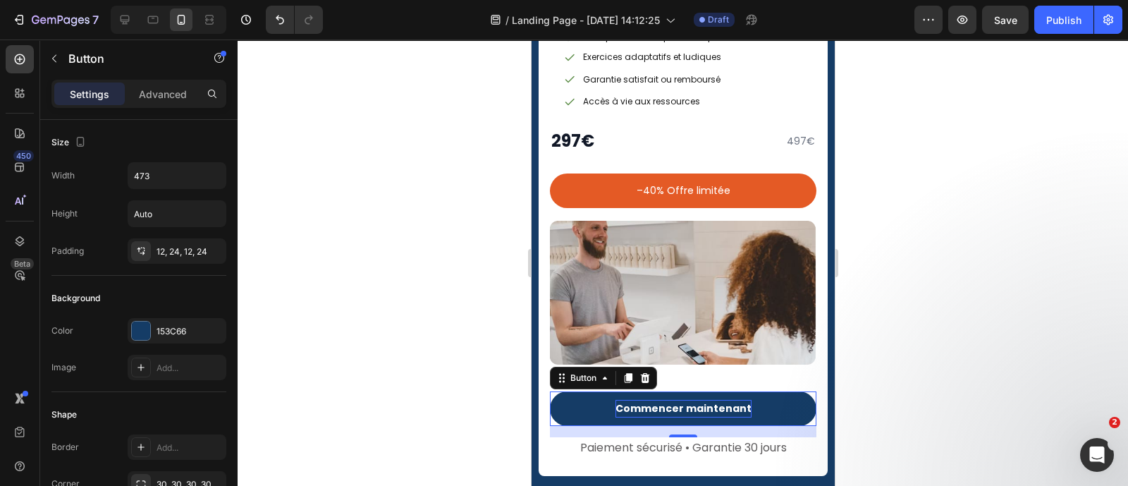
click at [668, 401] on strong "Commencer maintenant" at bounding box center [683, 408] width 136 height 14
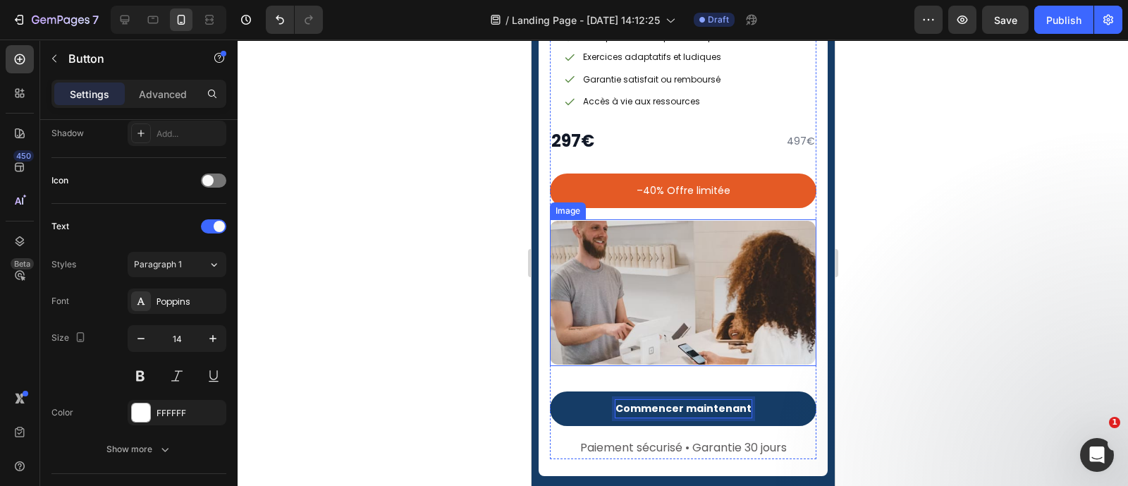
scroll to position [6675, 0]
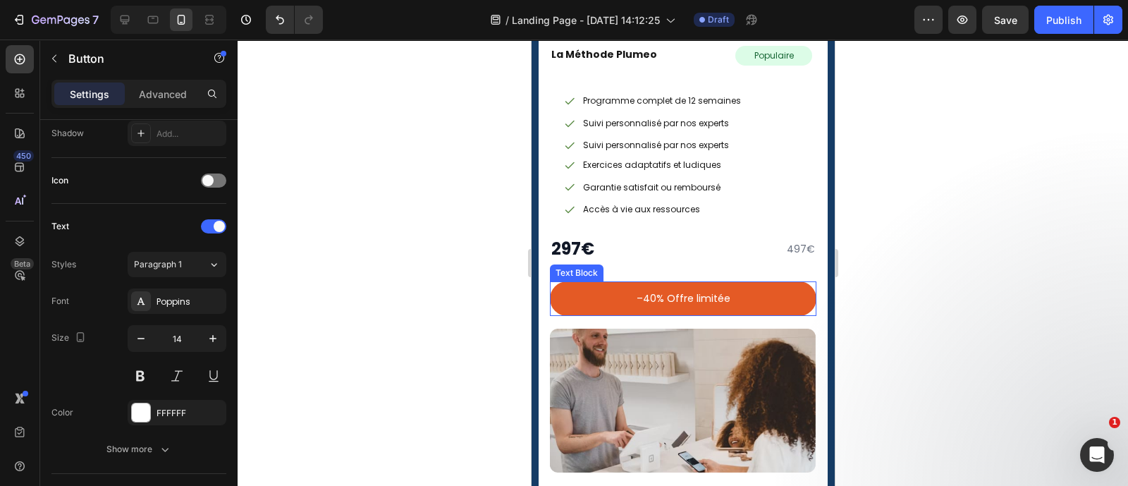
click at [689, 292] on p "–40% Offre limitée" at bounding box center [682, 299] width 247 height 18
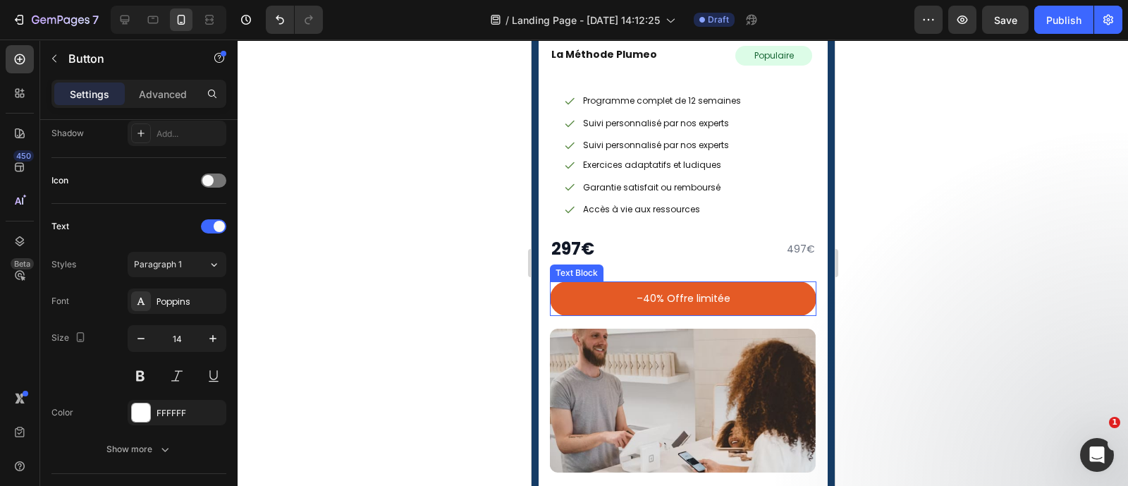
click at [689, 292] on p "–40% Offre limitée" at bounding box center [682, 299] width 247 height 18
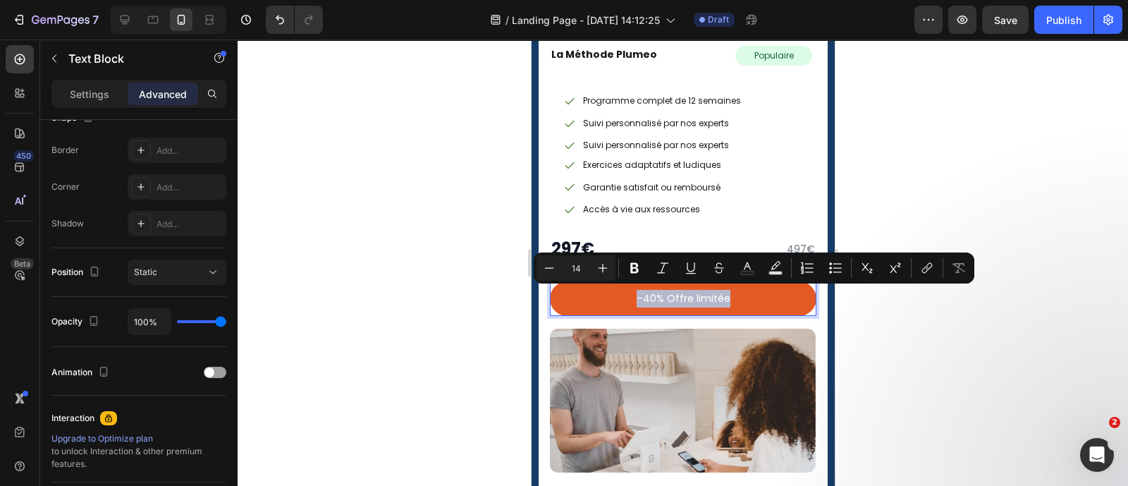
scroll to position [0, 0]
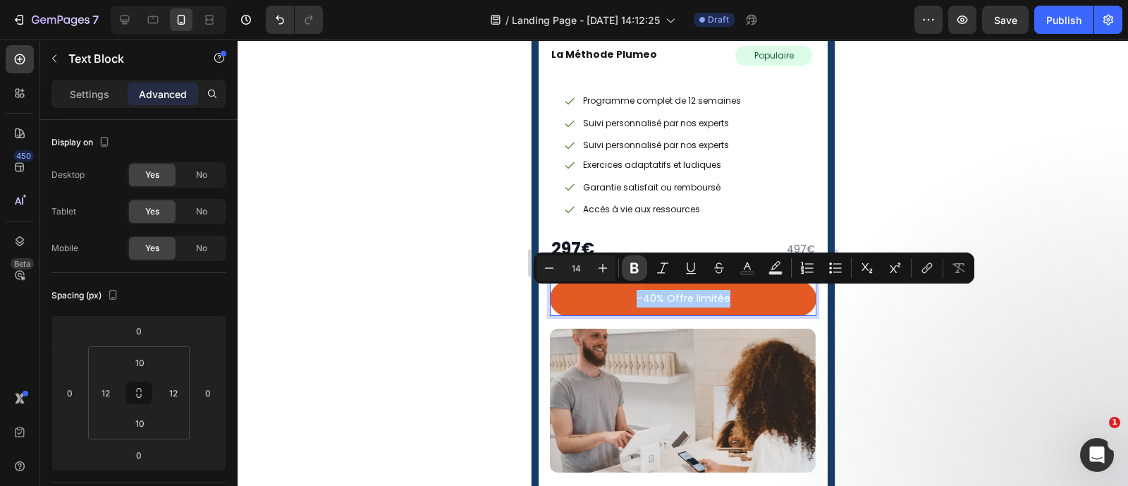
click at [626, 262] on button "Bold" at bounding box center [634, 267] width 25 height 25
click at [1058, 248] on div at bounding box center [683, 262] width 890 height 446
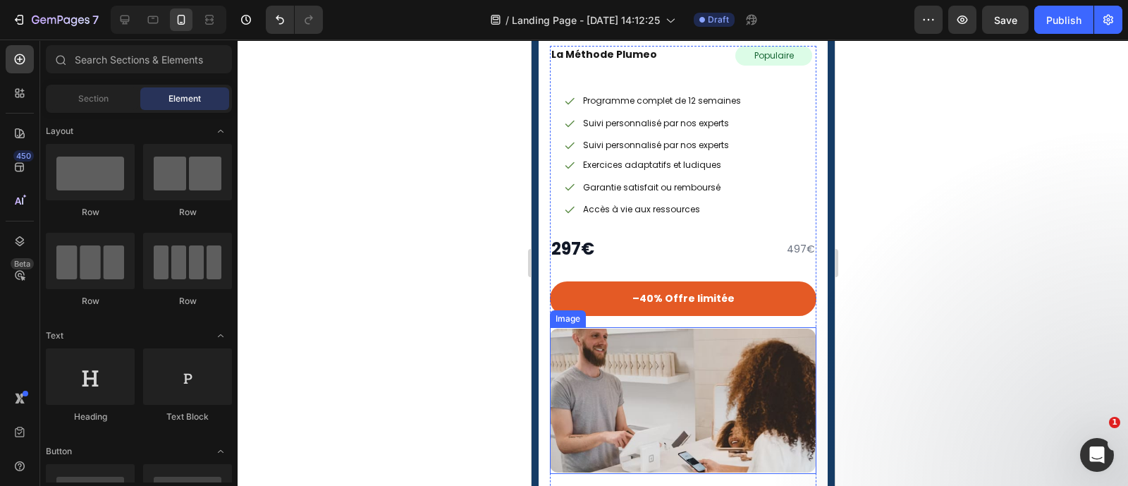
scroll to position [6876, 0]
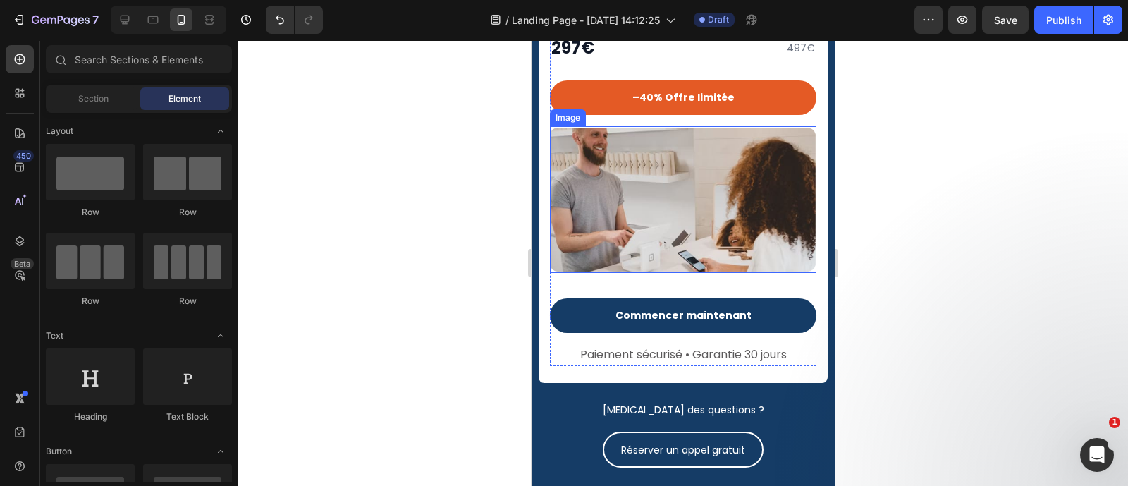
click at [689, 248] on img at bounding box center [682, 199] width 266 height 147
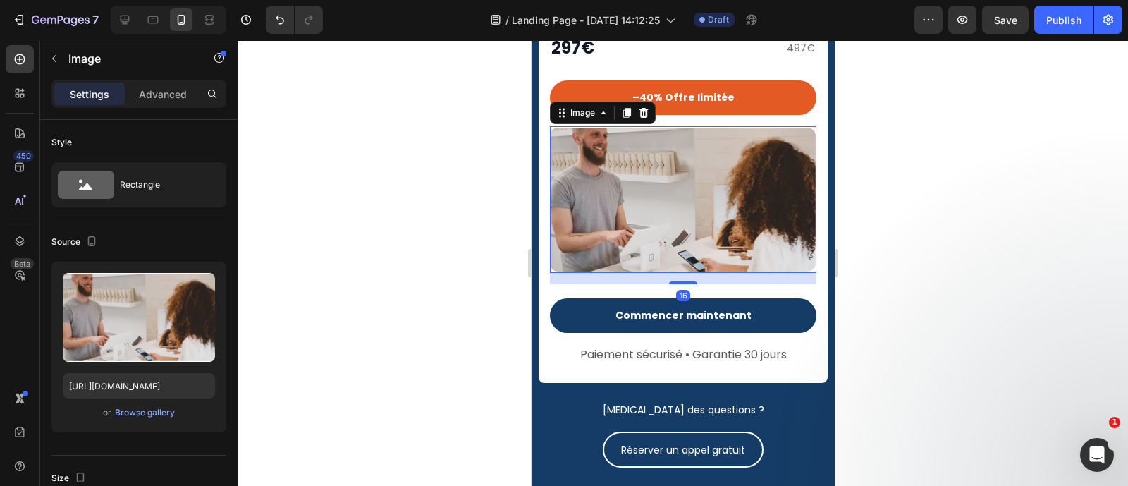
scroll to position [6968, 0]
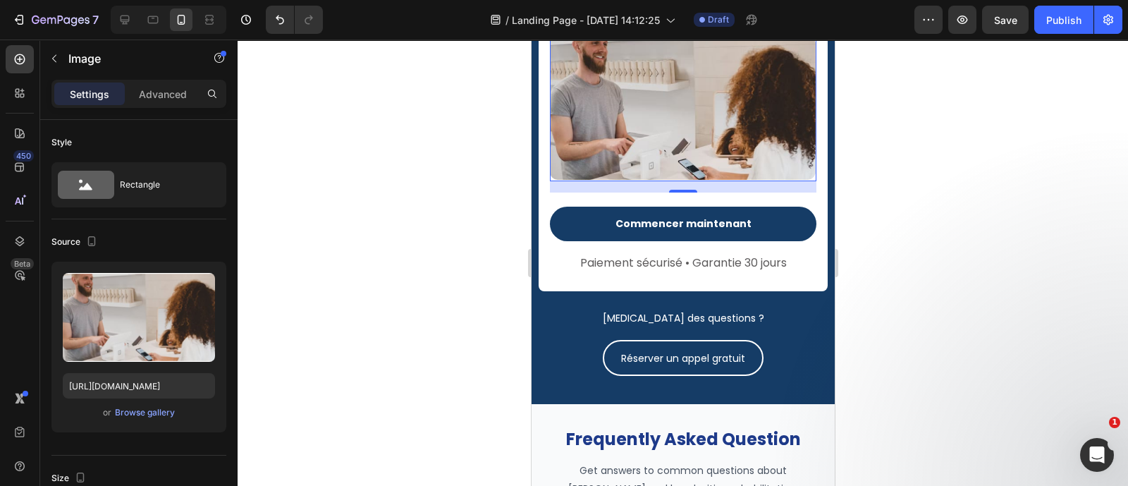
click at [689, 254] on span "Paiement sécurisé • Garantie 30 jours" at bounding box center [682, 262] width 207 height 16
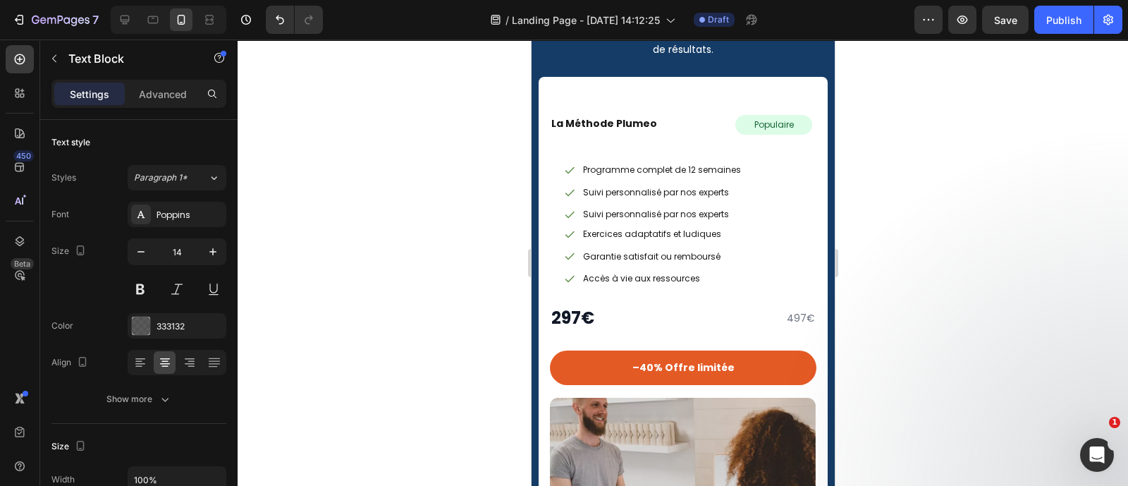
scroll to position [6118, 0]
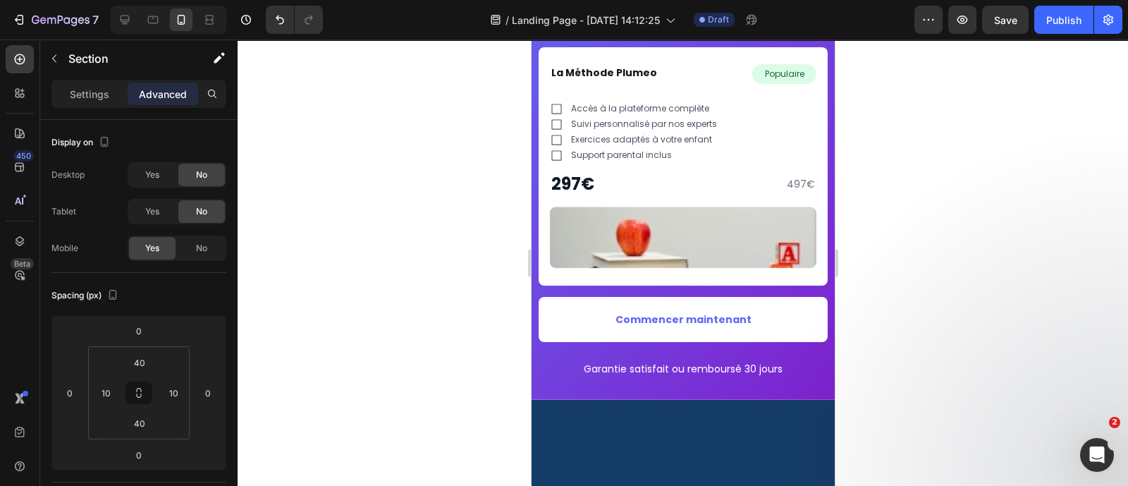
scroll to position [6268, 0]
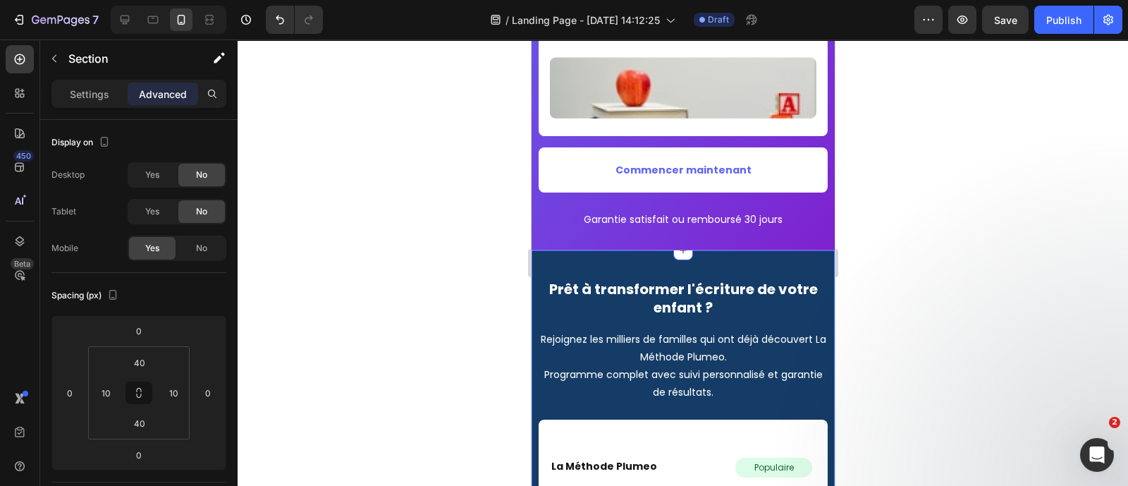
click at [809, 247] on div "Prêt à transformer l’écriture de votre enfant ? Heading Rejoignez les milliers …" at bounding box center [682, 11] width 303 height 478
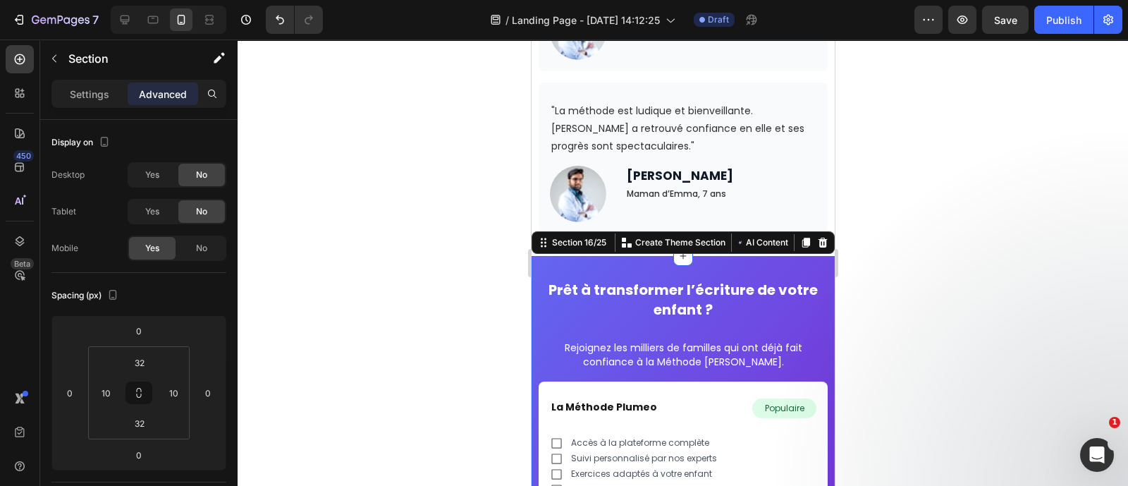
scroll to position [5993, 0]
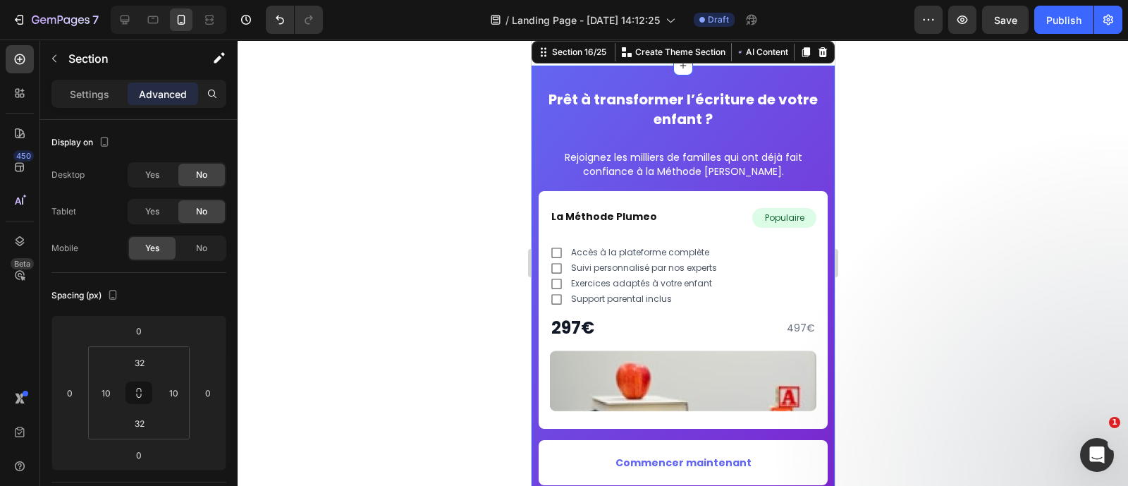
click at [944, 199] on div at bounding box center [683, 262] width 890 height 446
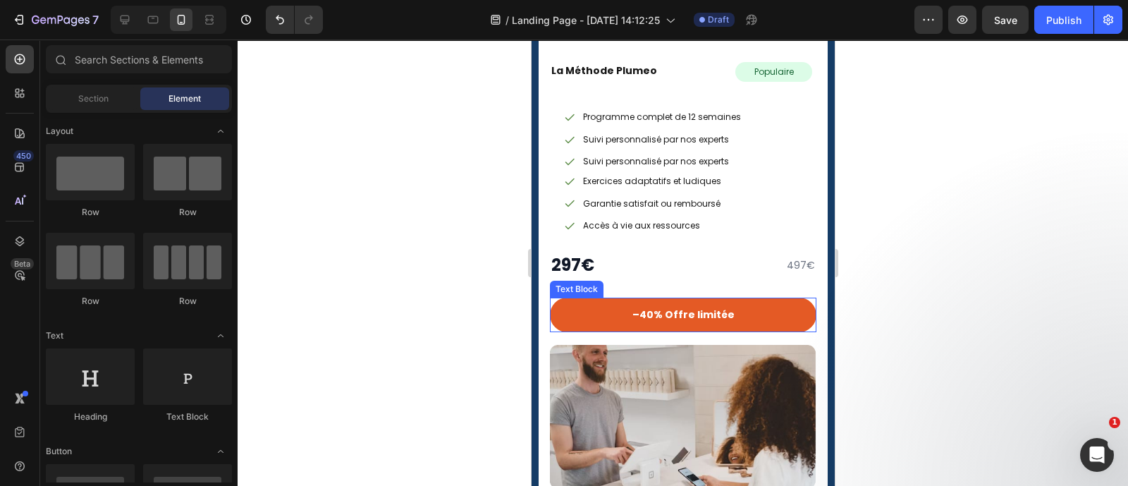
scroll to position [6758, 0]
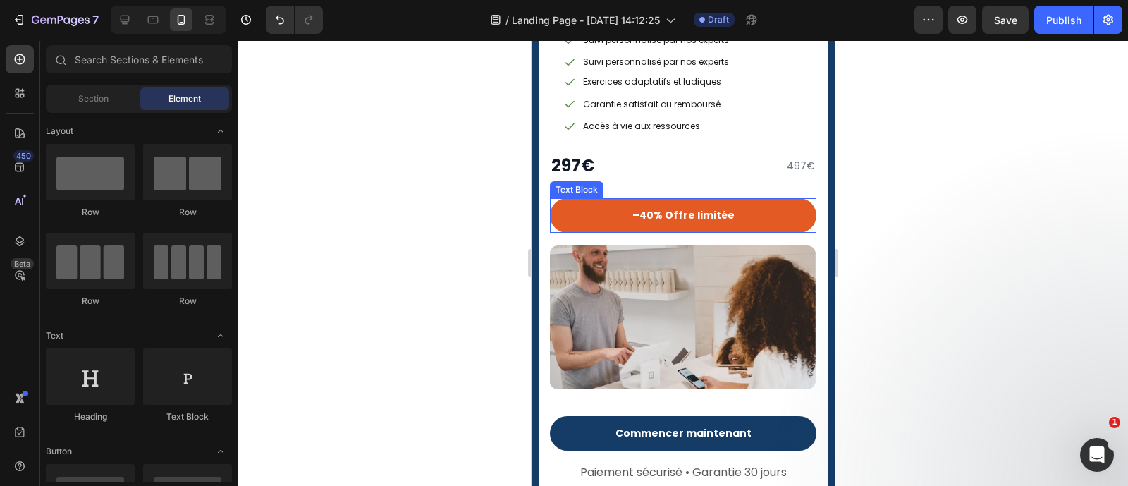
click at [699, 212] on strong "–40% Offre limitée" at bounding box center [683, 215] width 102 height 14
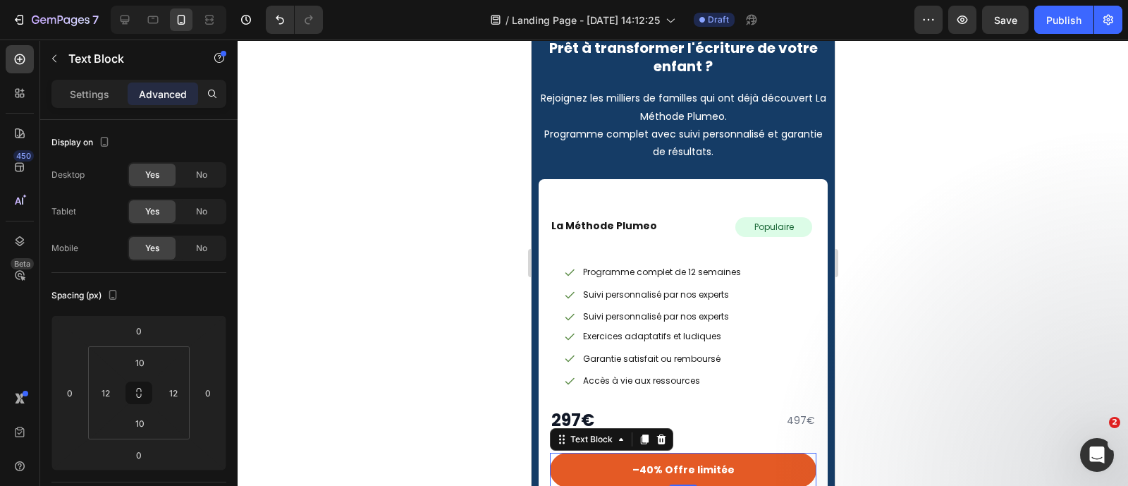
scroll to position [6768, 0]
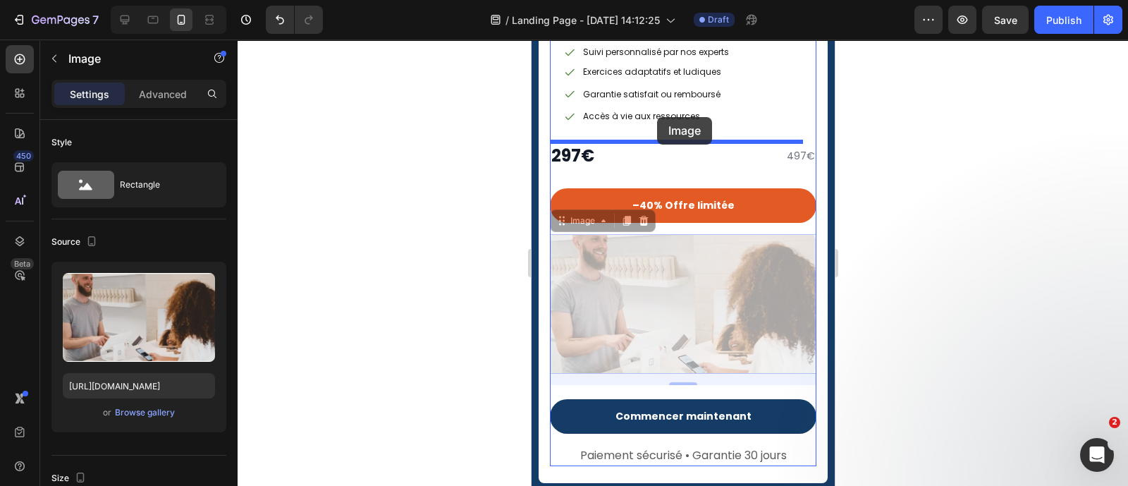
drag, startPoint x: 685, startPoint y: 259, endPoint x: 657, endPoint y: 117, distance: 145.2
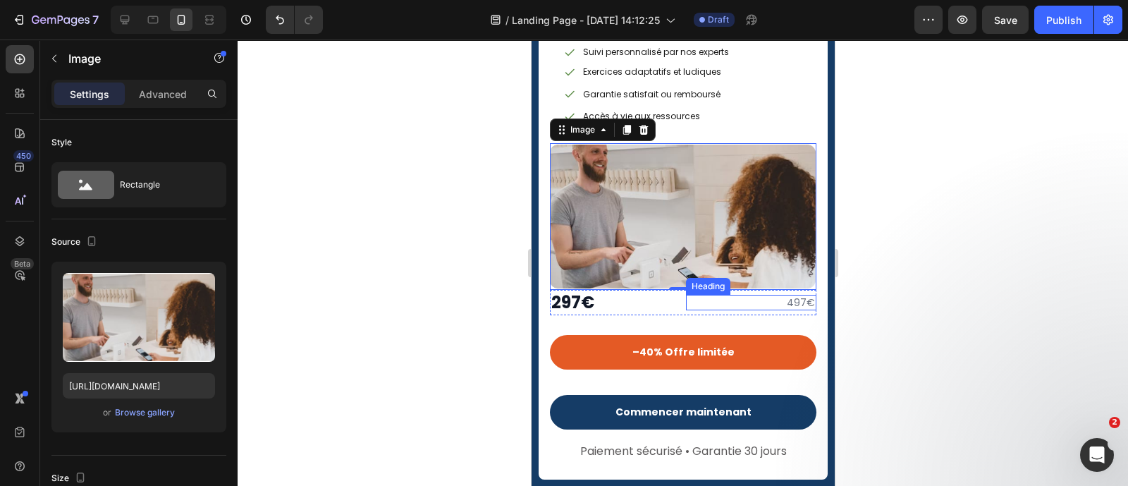
click at [685, 298] on h2 "497€" at bounding box center [750, 303] width 130 height 16
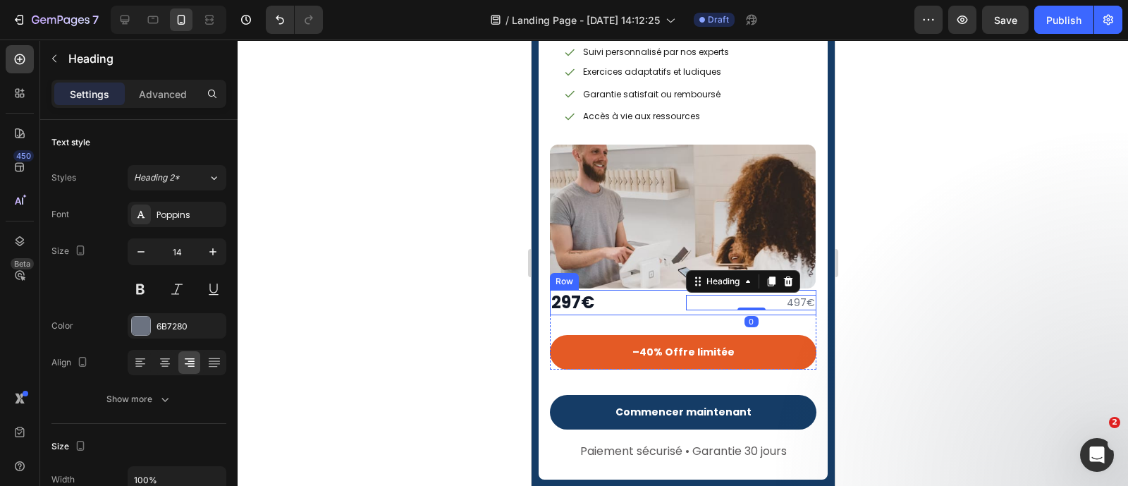
click at [674, 302] on div "297€ Heading 497€ Heading 0 Row" at bounding box center [682, 302] width 266 height 25
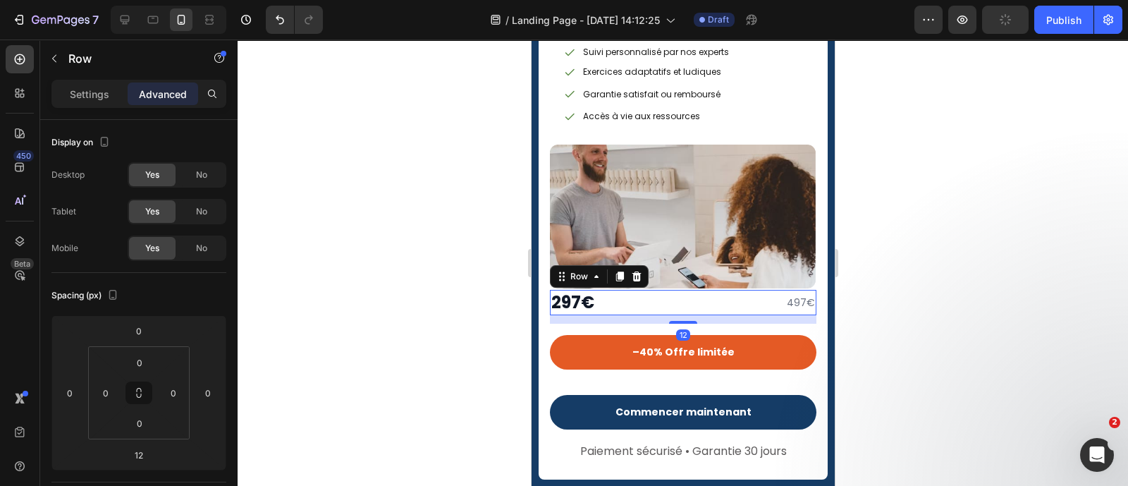
drag, startPoint x: 566, startPoint y: 271, endPoint x: 582, endPoint y: 140, distance: 132.1
click at [576, 235] on div "La Méthode Plumeo Heading Populaire Text Block Row Row Programme complet de 12 …" at bounding box center [682, 161] width 266 height 417
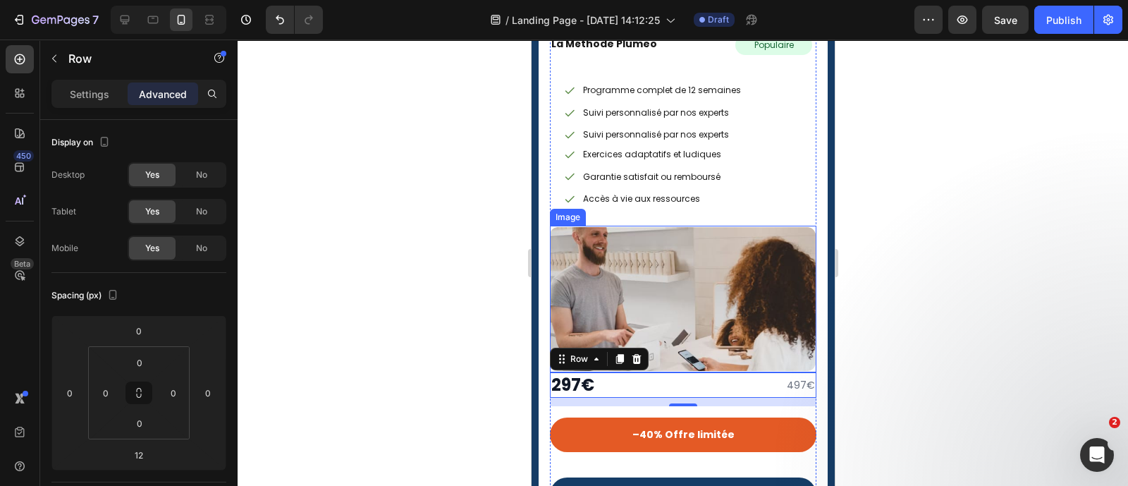
scroll to position [6686, 0]
drag, startPoint x: 561, startPoint y: 338, endPoint x: 603, endPoint y: 199, distance: 145.0
click at [572, 312] on div "La Méthode Plumeo Heading Populaire Text Block Row Row Programme complet de 12 …" at bounding box center [682, 243] width 266 height 417
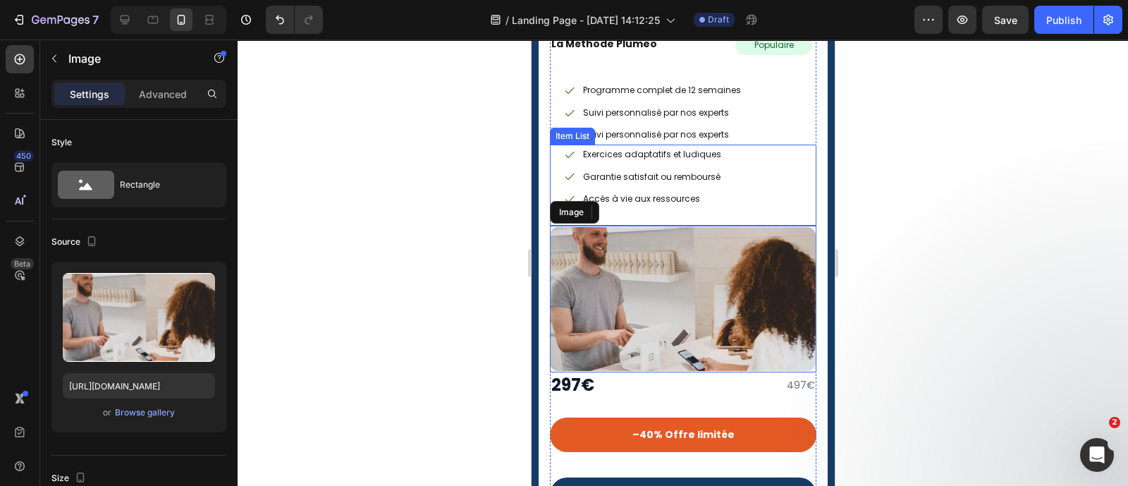
click at [603, 199] on div "La Méthode Plumeo Heading Populaire Text Block Row Row Programme complet de 12 …" at bounding box center [682, 243] width 266 height 417
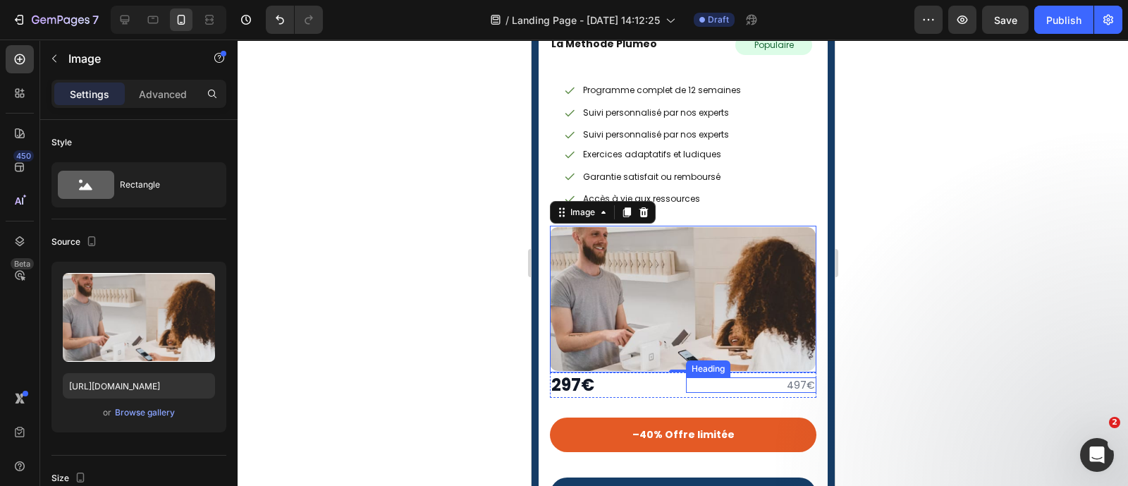
click at [685, 382] on h2 "497€" at bounding box center [750, 385] width 130 height 16
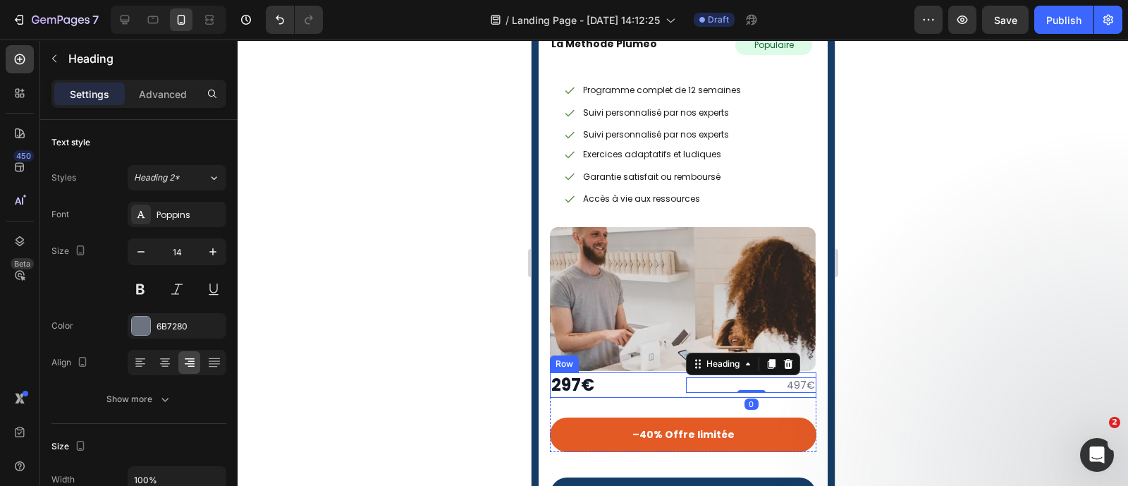
click at [675, 383] on div "297€ Heading 497€ Heading 0 Row" at bounding box center [682, 384] width 266 height 25
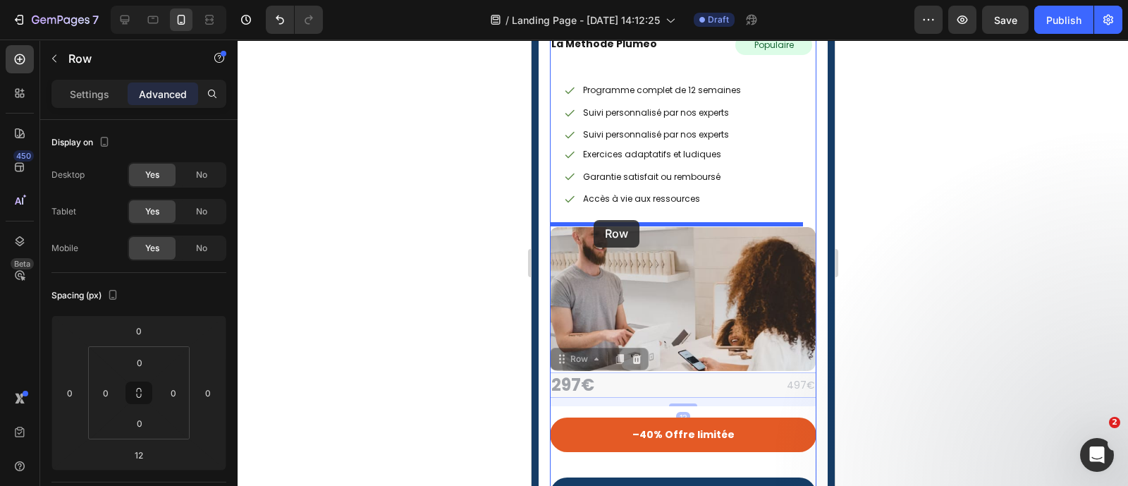
drag, startPoint x: 569, startPoint y: 350, endPoint x: 594, endPoint y: 220, distance: 132.0
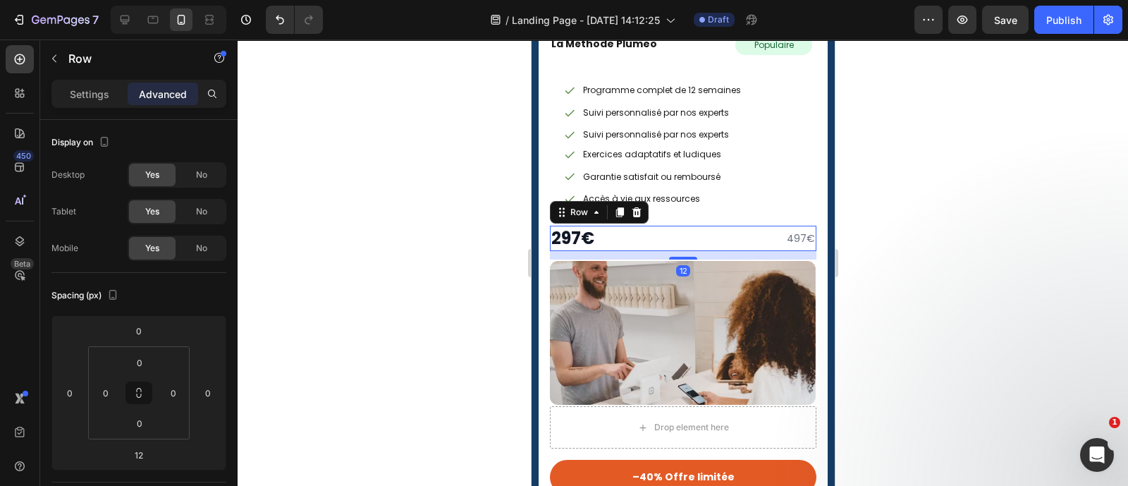
click at [988, 242] on div at bounding box center [683, 262] width 890 height 446
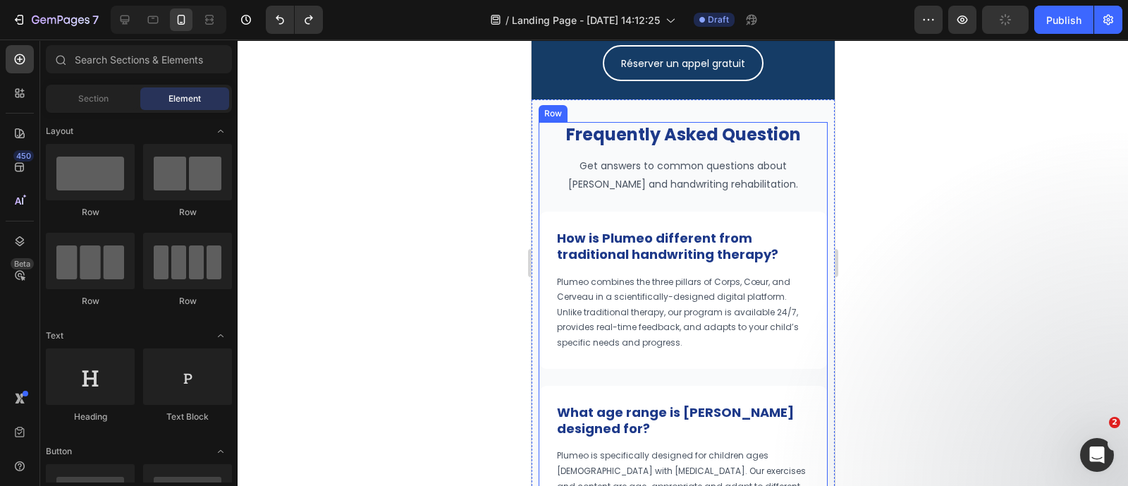
scroll to position [7209, 0]
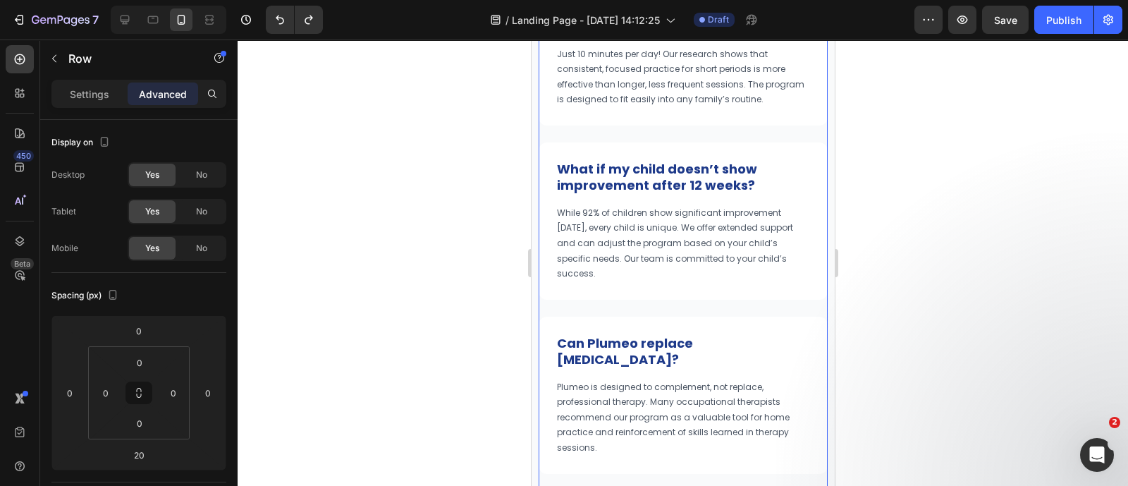
scroll to position [7824, 0]
click at [727, 188] on strong "What if my child doesn’t show improvement after 12 weeks?" at bounding box center [656, 176] width 200 height 34
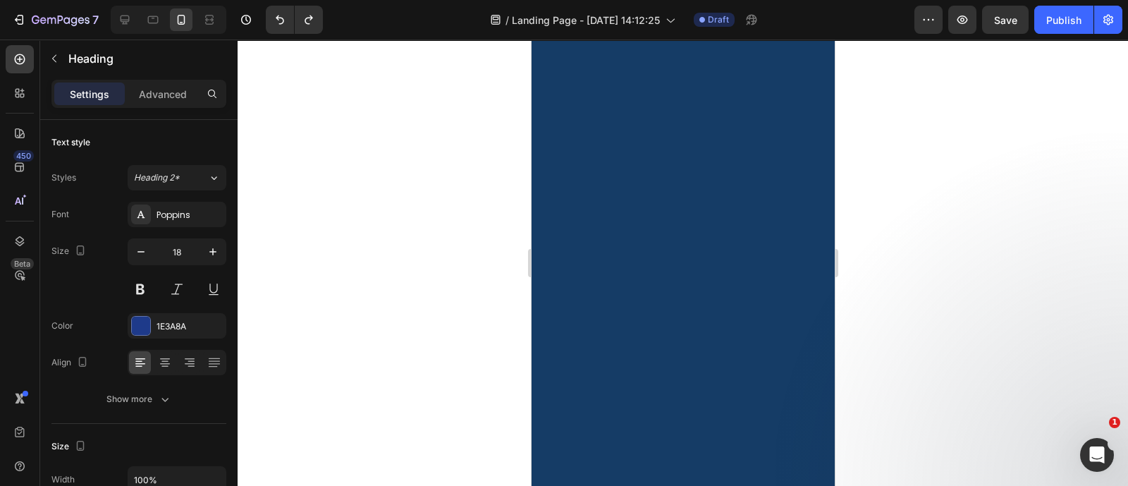
scroll to position [7327, 0]
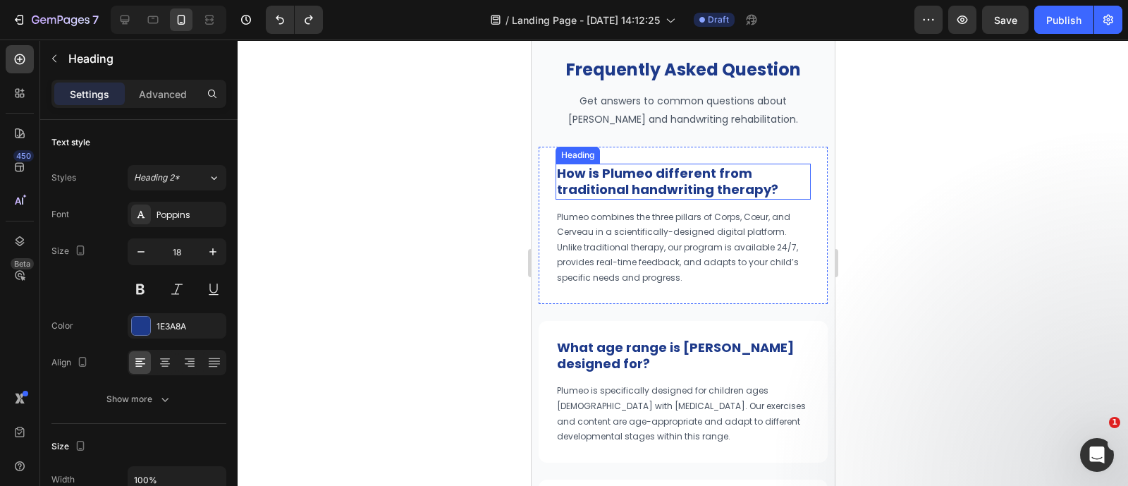
click at [658, 192] on strong "How is Plumeo different from traditional handwriting therapy?" at bounding box center [666, 181] width 221 height 34
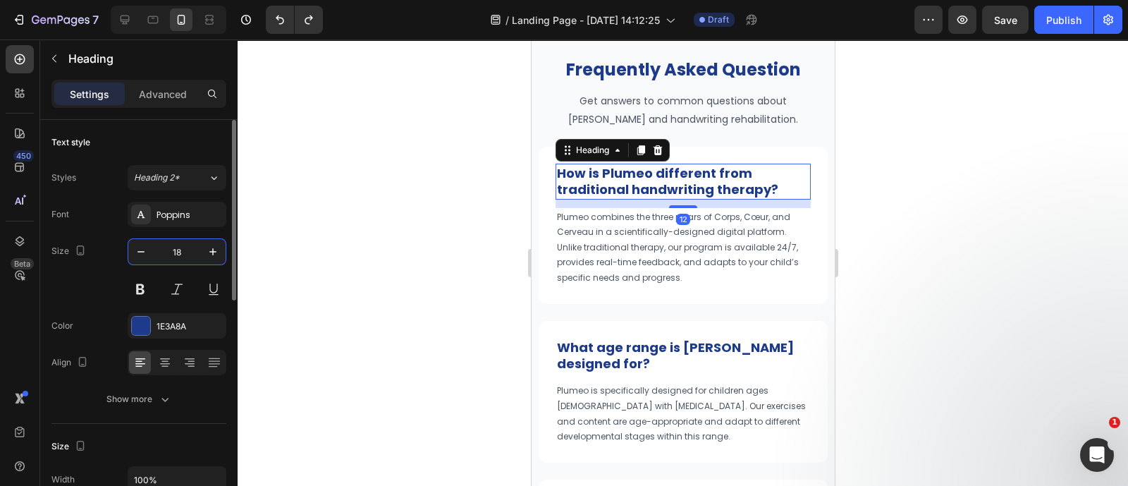
click at [191, 256] on input "18" at bounding box center [177, 251] width 47 height 25
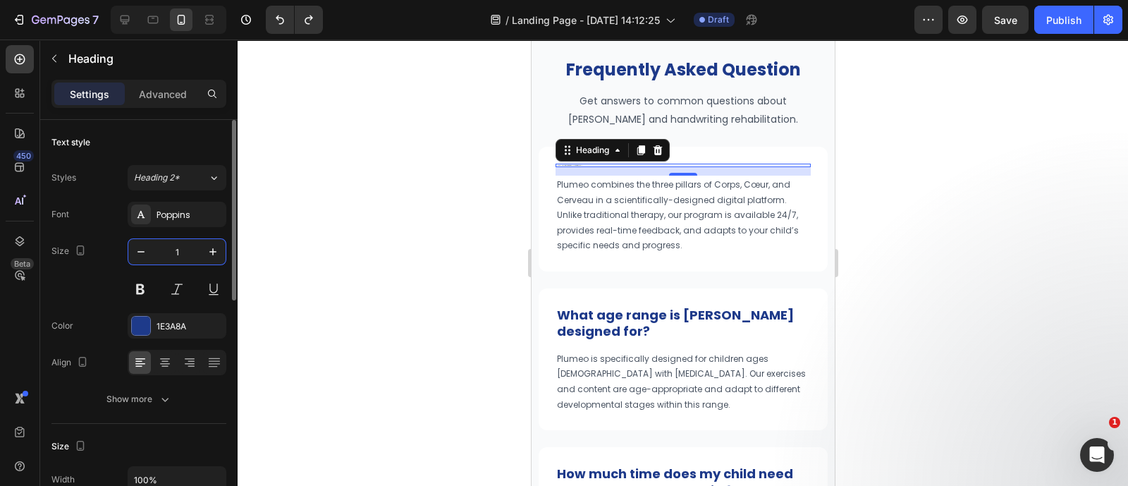
type input "14"
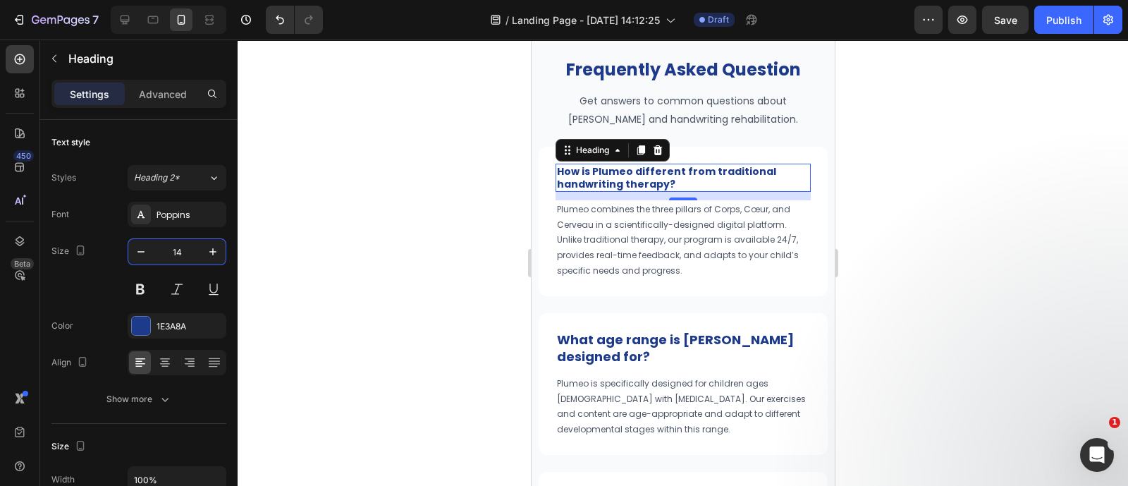
click at [423, 280] on div at bounding box center [683, 262] width 890 height 446
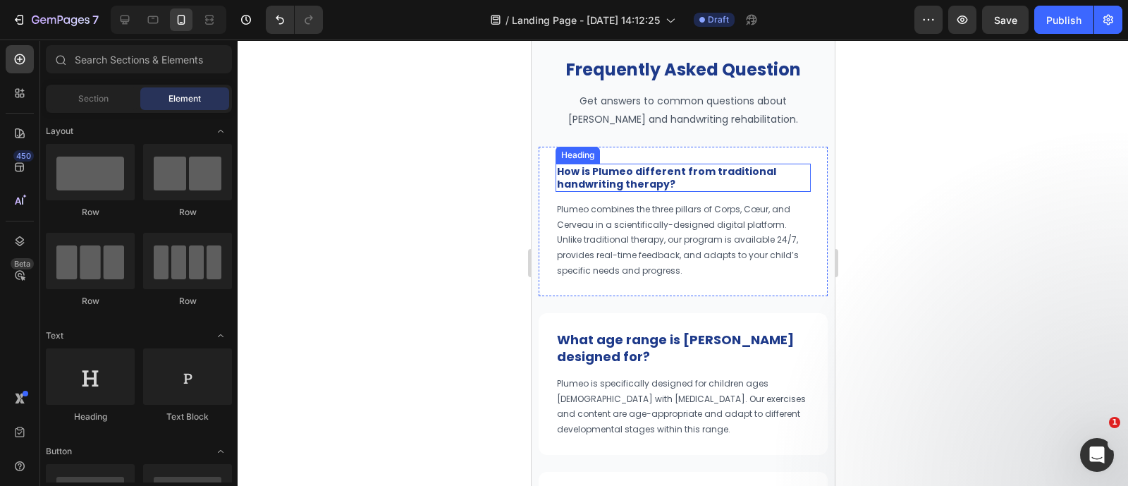
click at [625, 174] on strong "How is Plumeo different from traditional handwriting therapy?" at bounding box center [665, 177] width 219 height 27
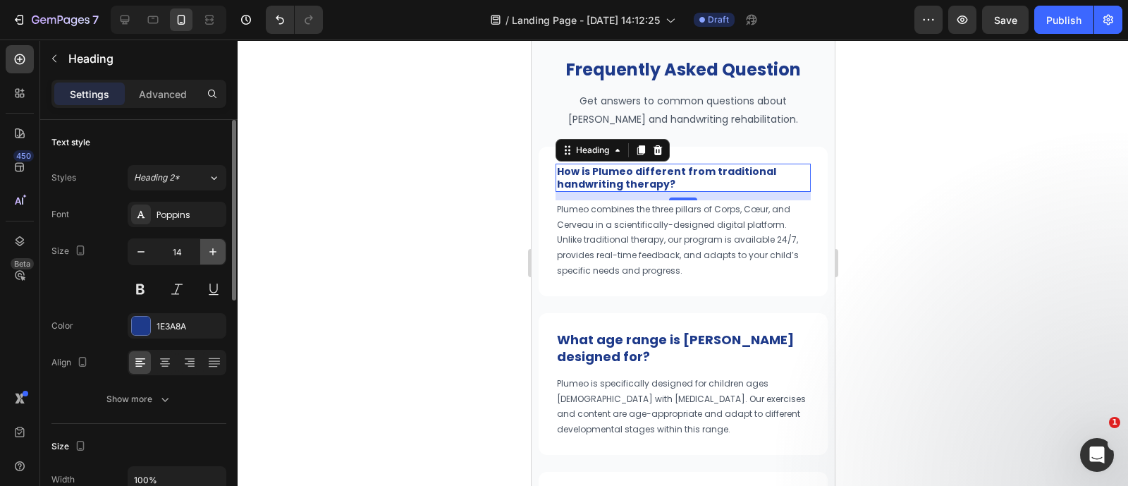
click at [209, 250] on icon "button" at bounding box center [213, 252] width 14 height 14
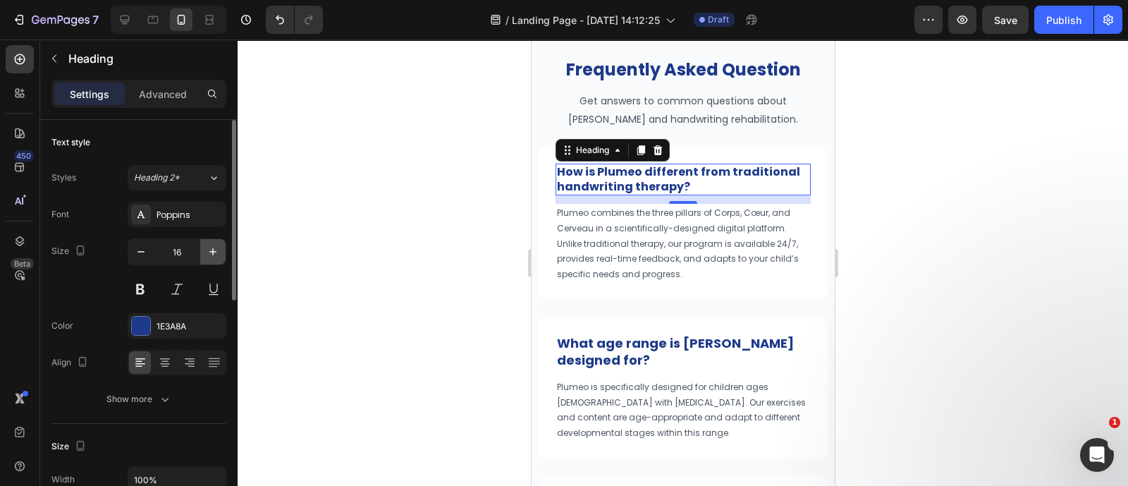
click at [209, 250] on icon "button" at bounding box center [213, 252] width 14 height 14
type input "18"
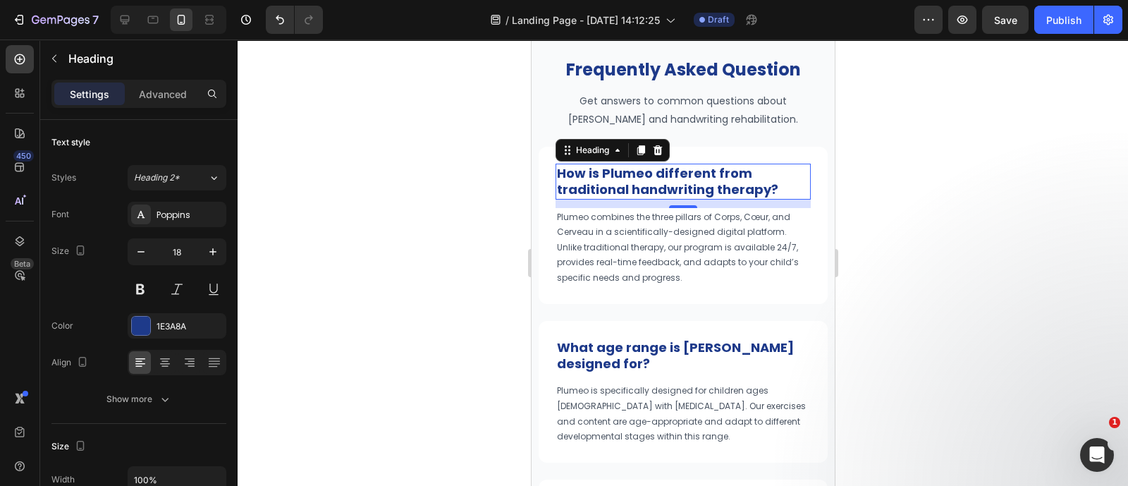
click at [414, 301] on div at bounding box center [683, 262] width 890 height 446
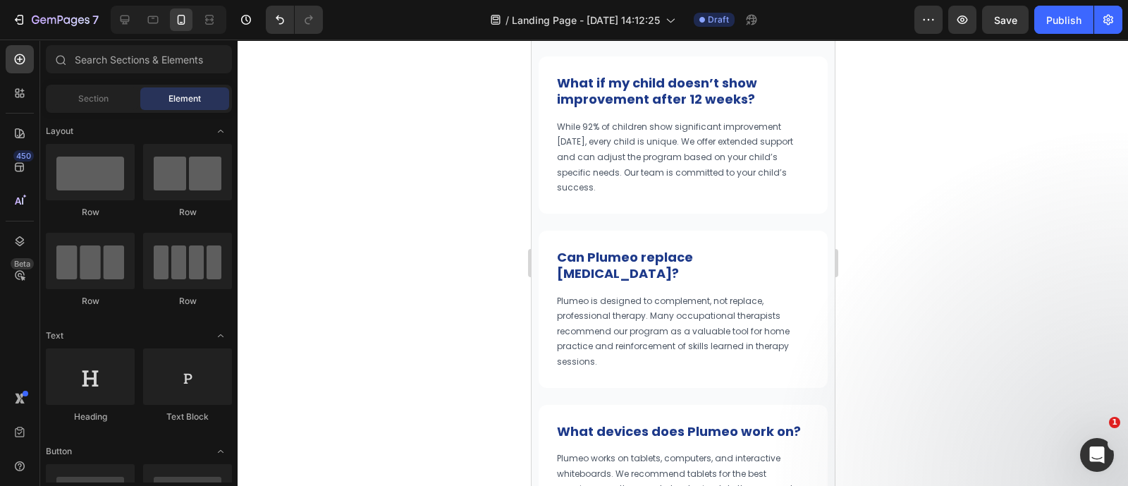
scroll to position [8122, 0]
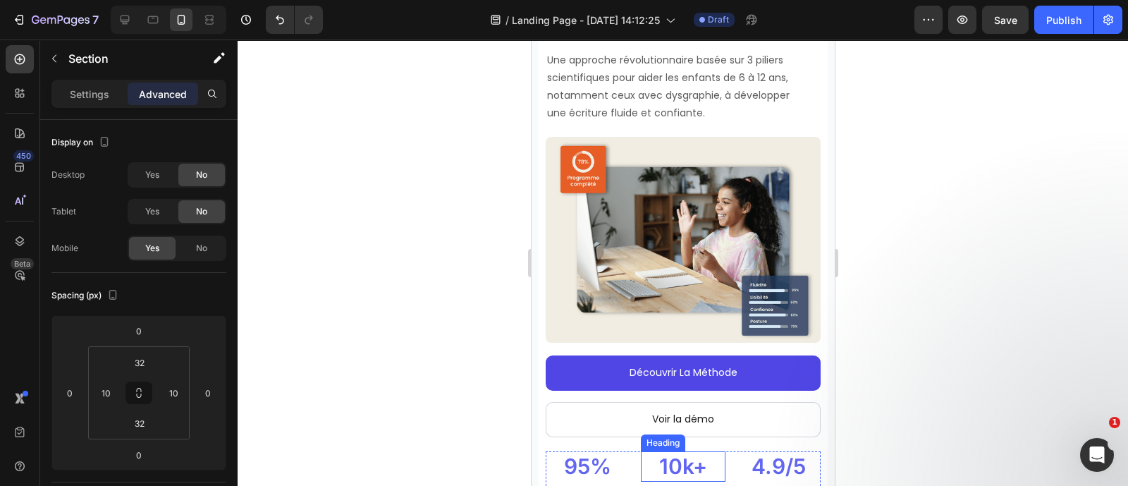
scroll to position [389, 0]
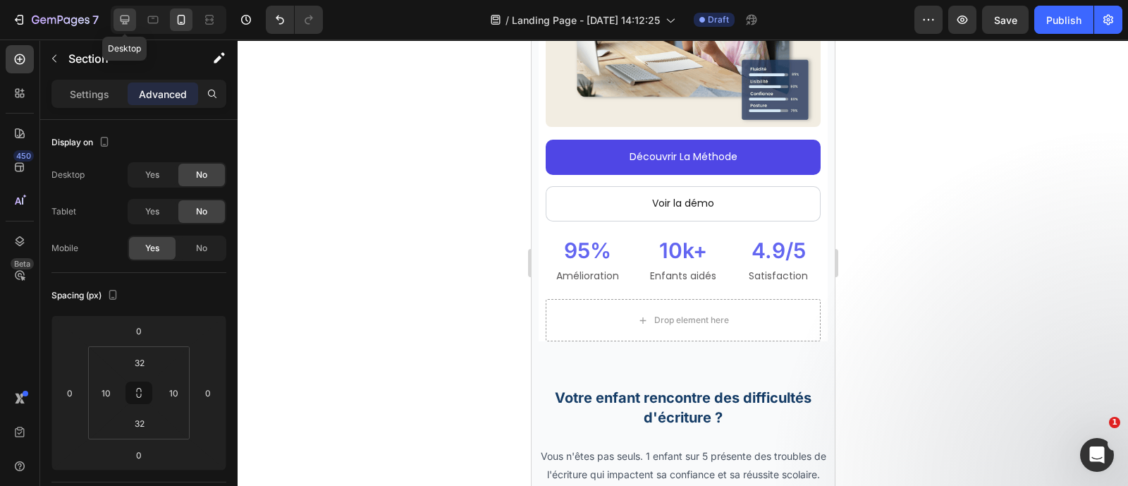
click at [120, 16] on icon at bounding box center [125, 20] width 14 height 14
click at [531, 39] on div "Image Retard scolaire Heading Une écriture laborieuse ralentit l'apprentissage …" at bounding box center [531, 39] width 0 height 0
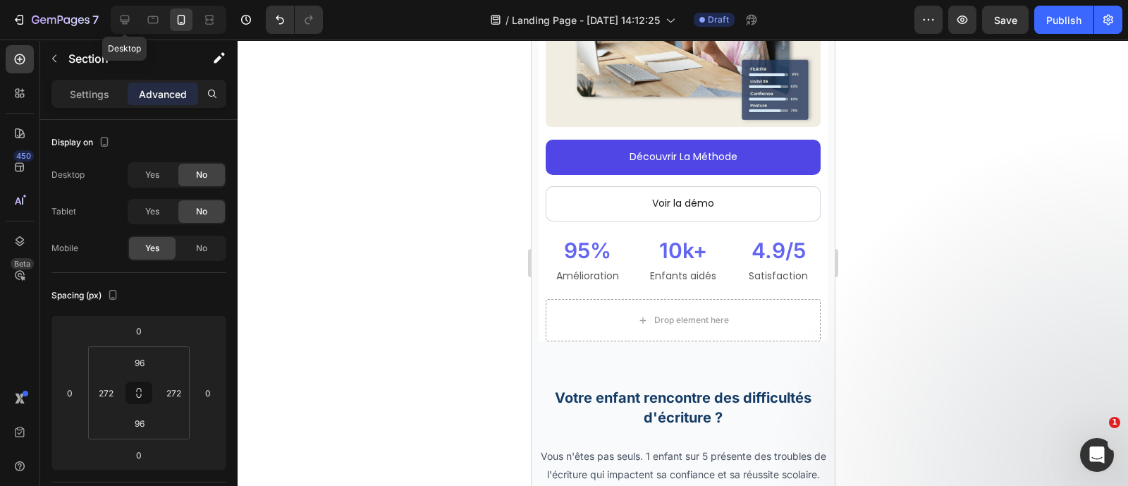
click at [1020, 22] on button "Save" at bounding box center [1005, 20] width 47 height 28
click at [531, 39] on p "Vous n'êtes pas seuls. 1 enfant sur 5 présente des troubles de l'écriture qui i…" at bounding box center [531, 39] width 0 height 0
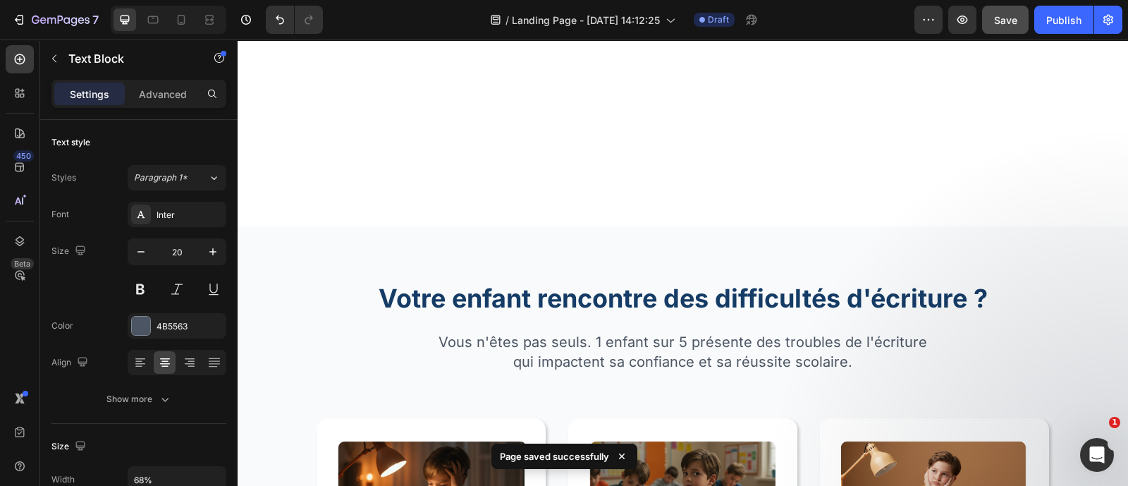
scroll to position [630, 0]
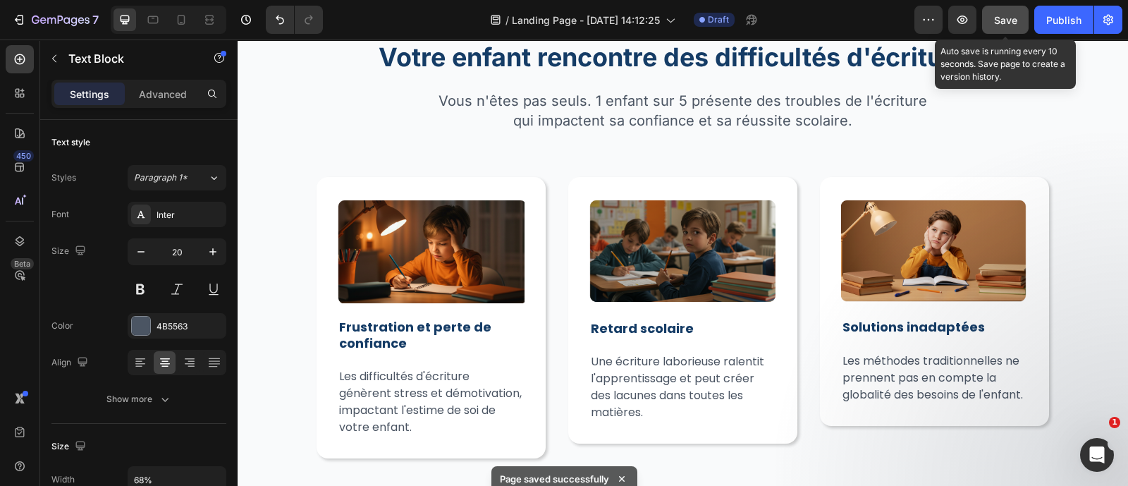
click at [1003, 20] on span "Save" at bounding box center [1005, 20] width 23 height 12
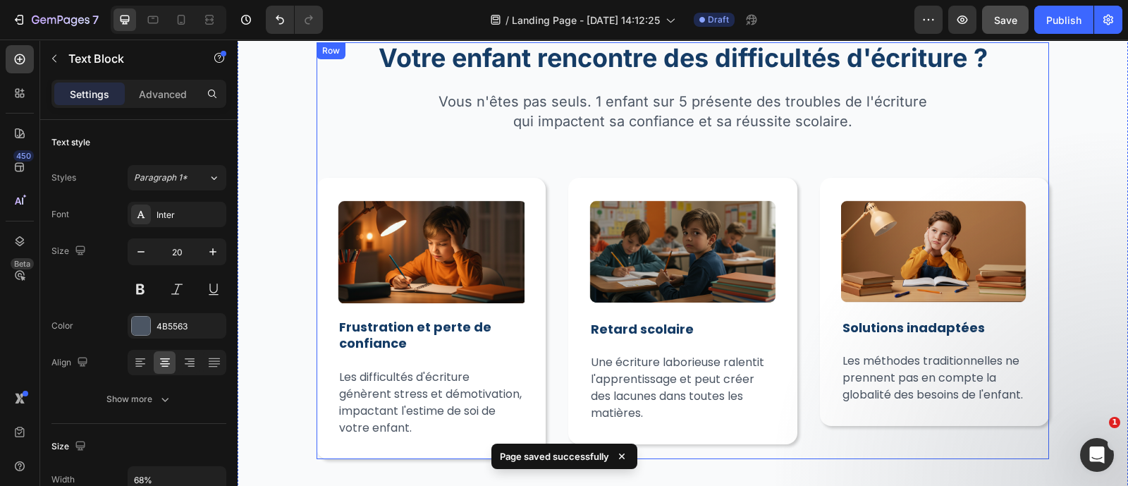
scroll to position [0, 0]
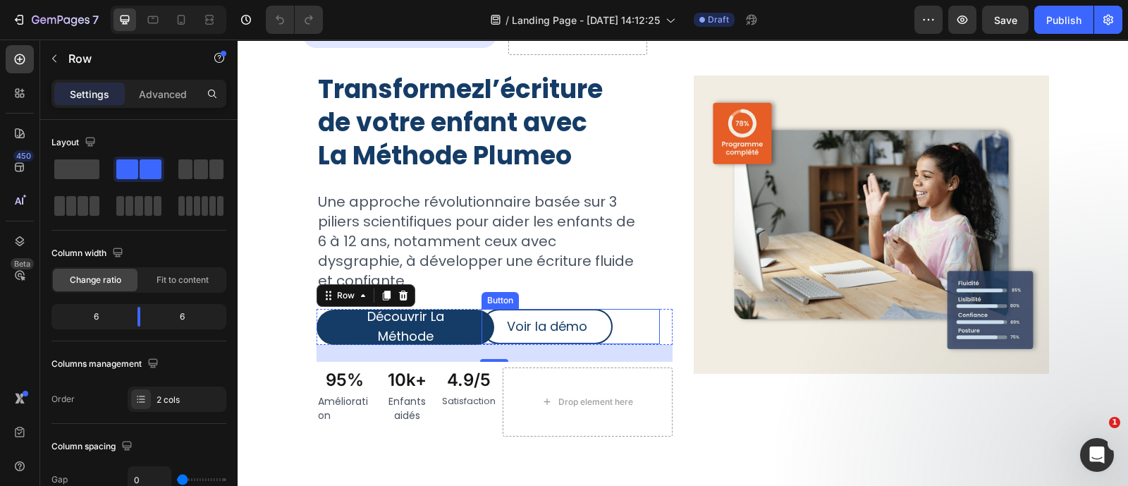
scroll to position [109, 0]
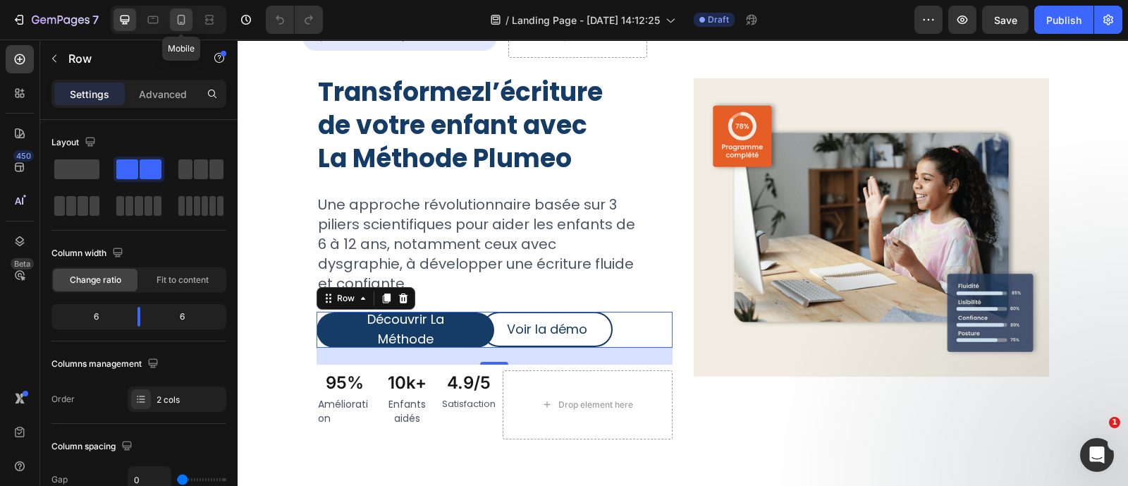
click at [178, 23] on icon at bounding box center [182, 20] width 8 height 10
type input "16"
type input "100%"
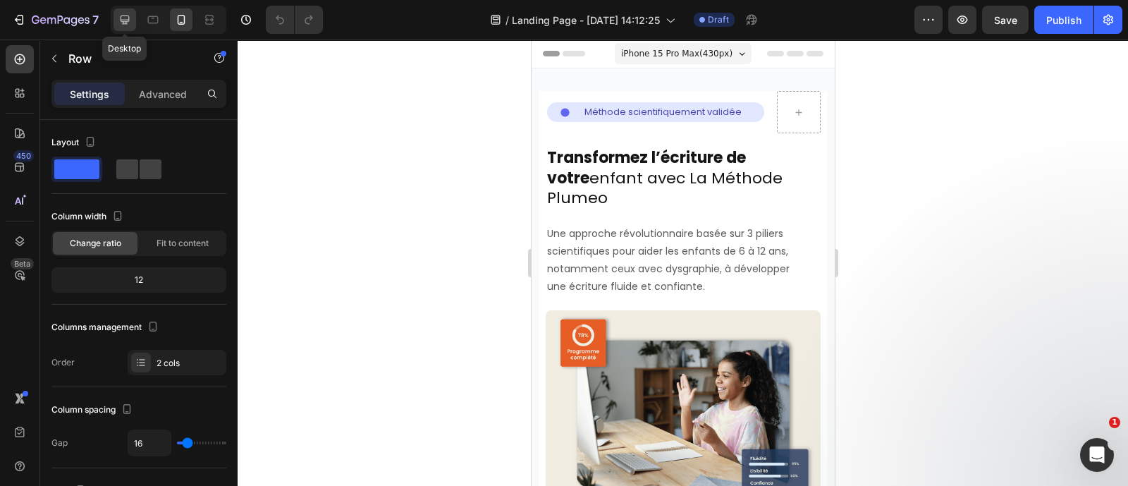
click at [126, 16] on icon at bounding box center [125, 20] width 9 height 9
type input "0"
type input "1200"
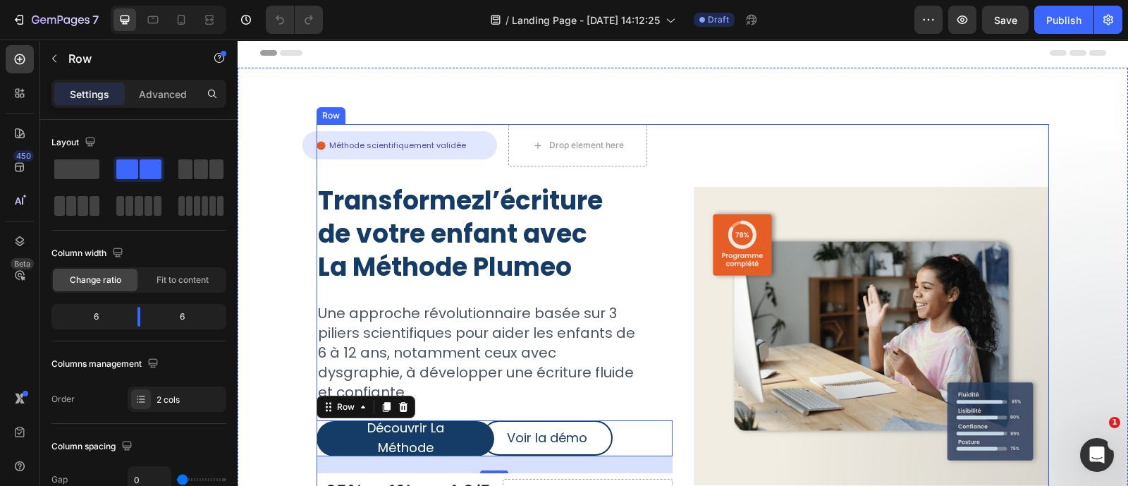
scroll to position [331, 0]
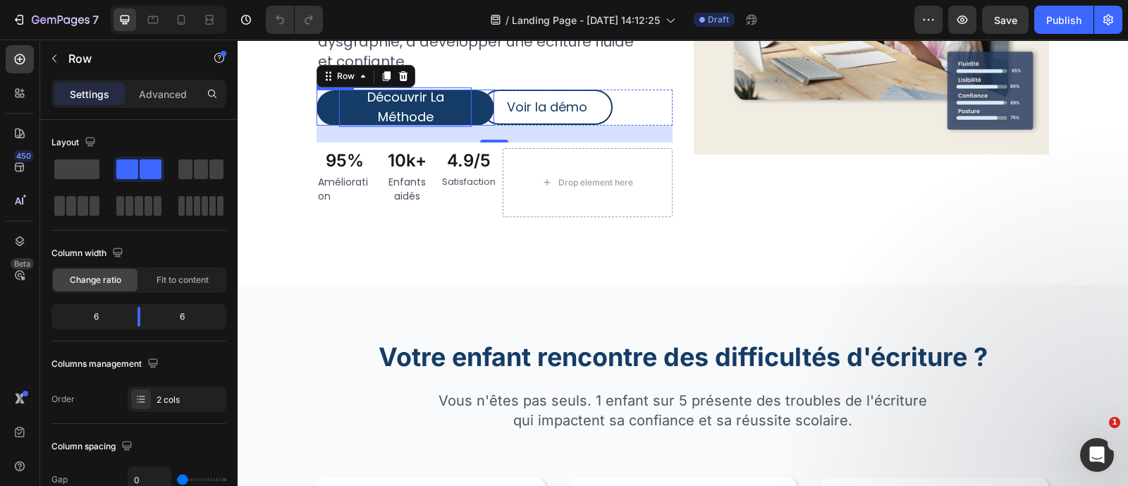
click at [467, 117] on p "Découvrir La Méthode" at bounding box center [405, 106] width 133 height 39
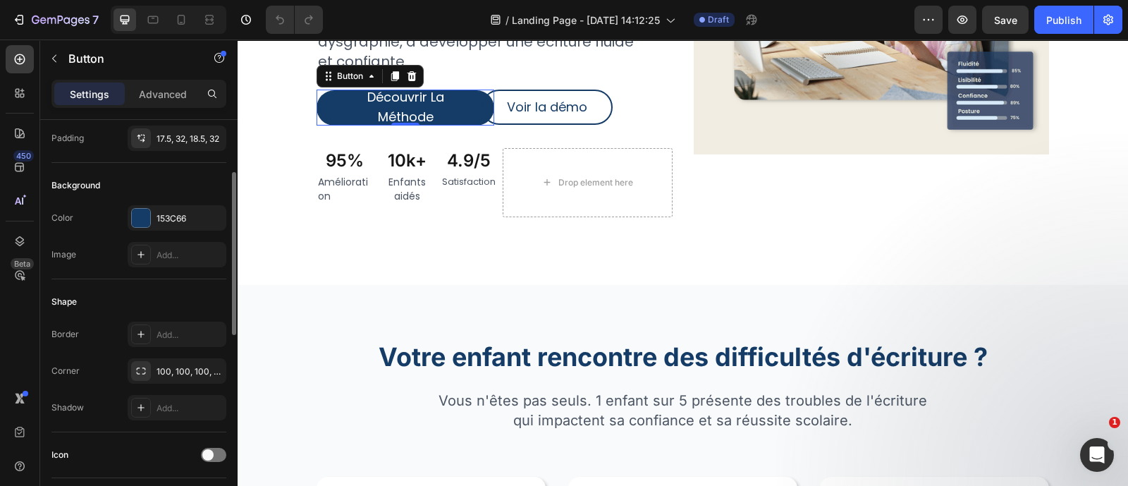
scroll to position [112, 0]
click at [162, 220] on div "153C66" at bounding box center [176, 219] width 41 height 13
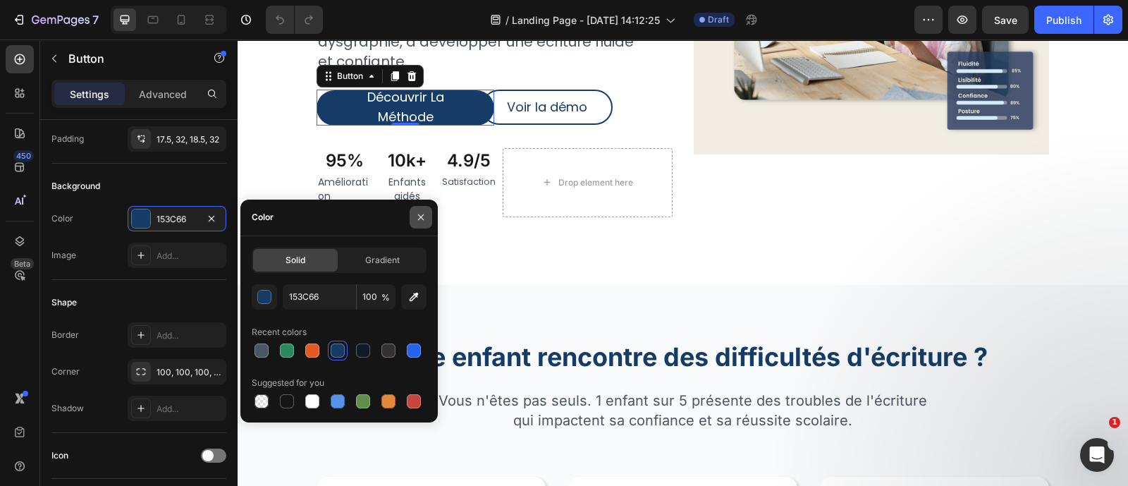
click at [423, 219] on icon "button" at bounding box center [421, 217] width 6 height 6
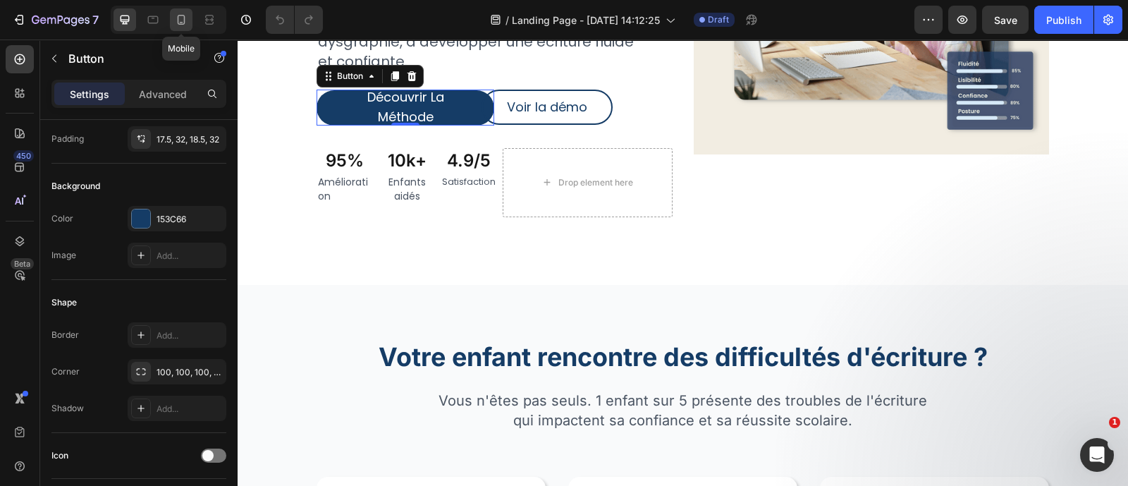
click at [184, 27] on div at bounding box center [181, 19] width 23 height 23
type input "14"
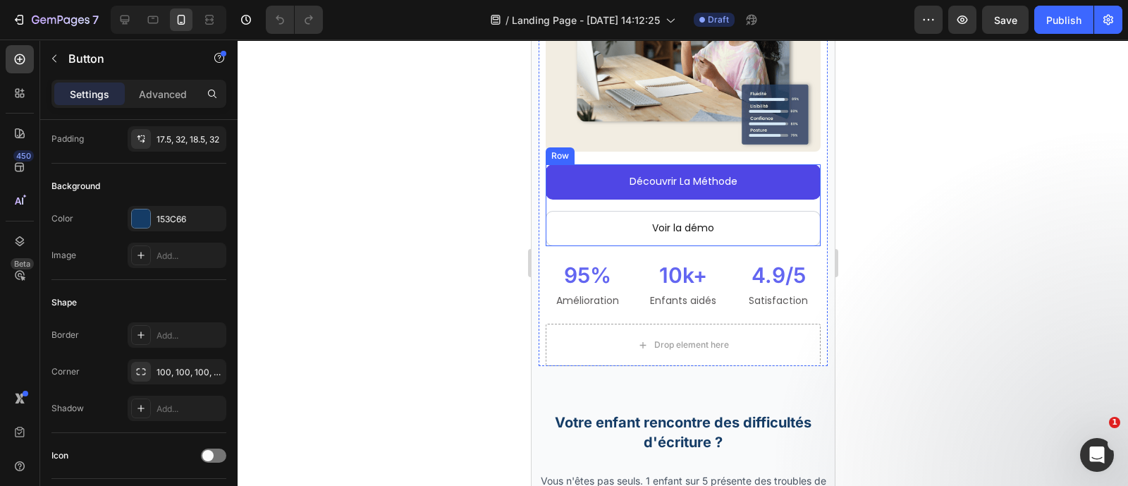
scroll to position [315, 0]
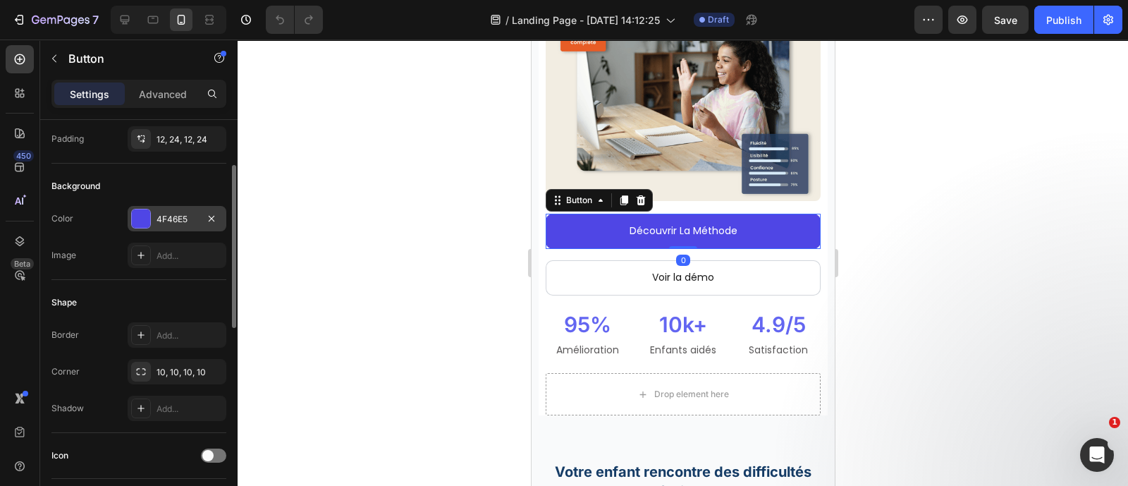
click at [165, 220] on div "4F46E5" at bounding box center [176, 219] width 41 height 13
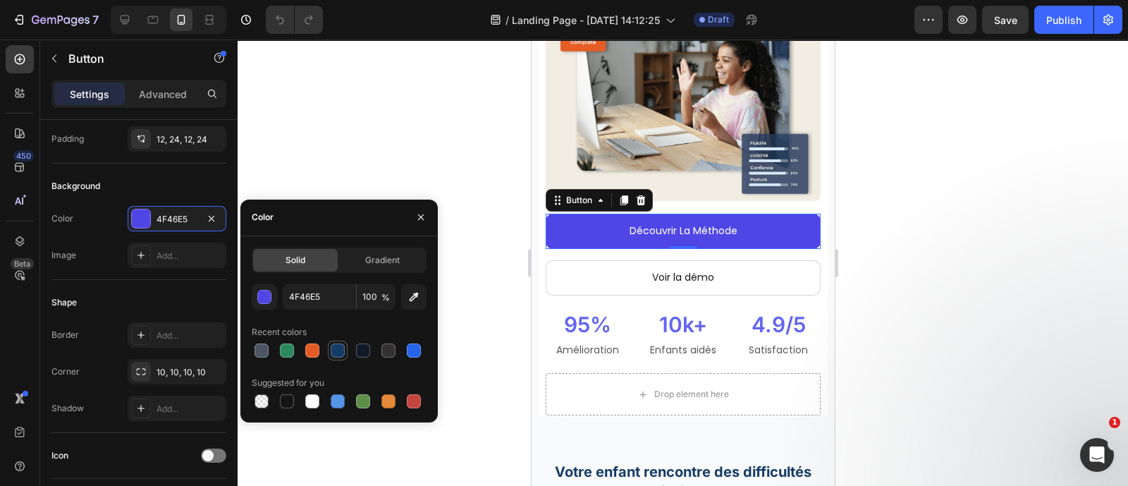
click at [335, 345] on div at bounding box center [338, 350] width 14 height 14
type input "153C66"
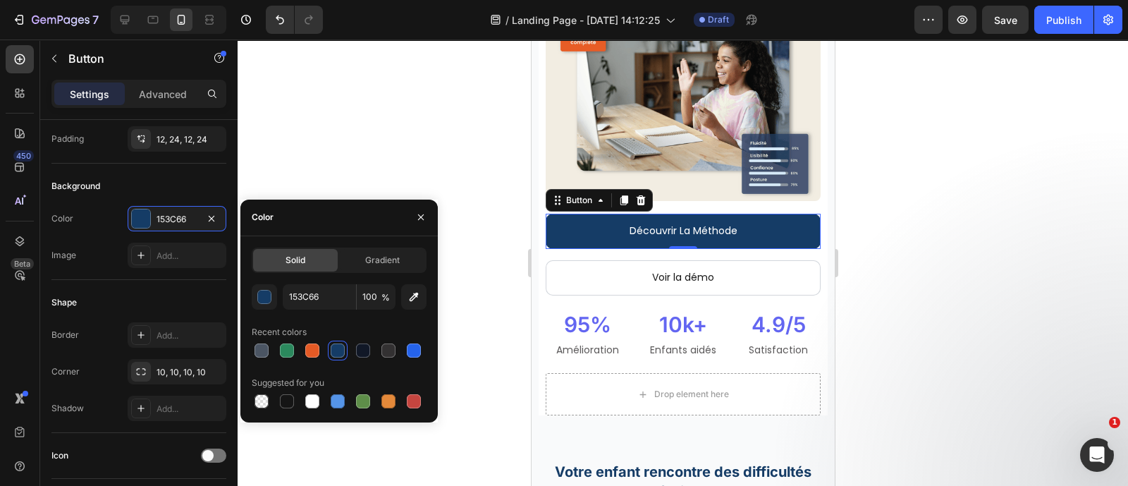
click at [424, 203] on div at bounding box center [421, 217] width 34 height 36
click at [423, 209] on button "button" at bounding box center [421, 217] width 23 height 23
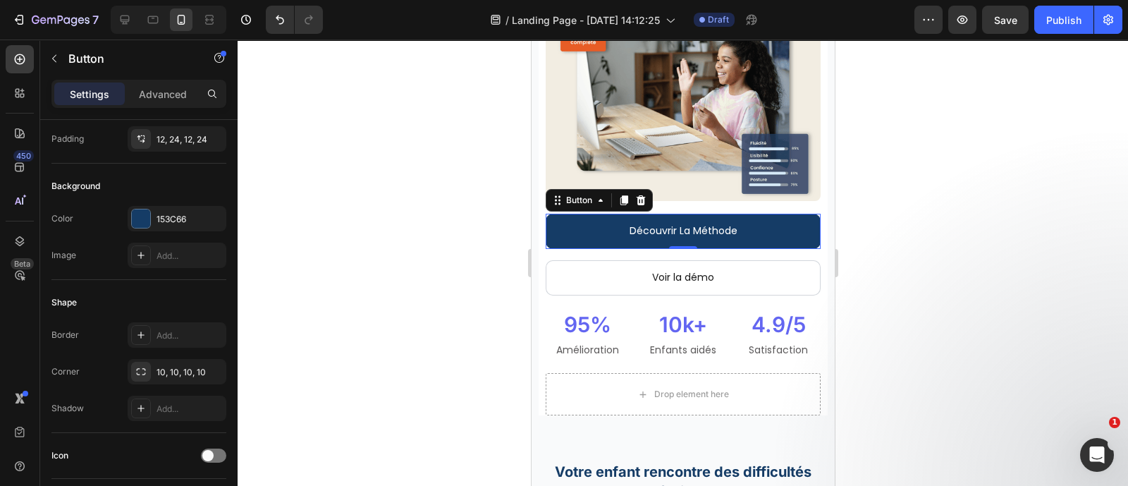
click at [423, 209] on div at bounding box center [683, 262] width 890 height 446
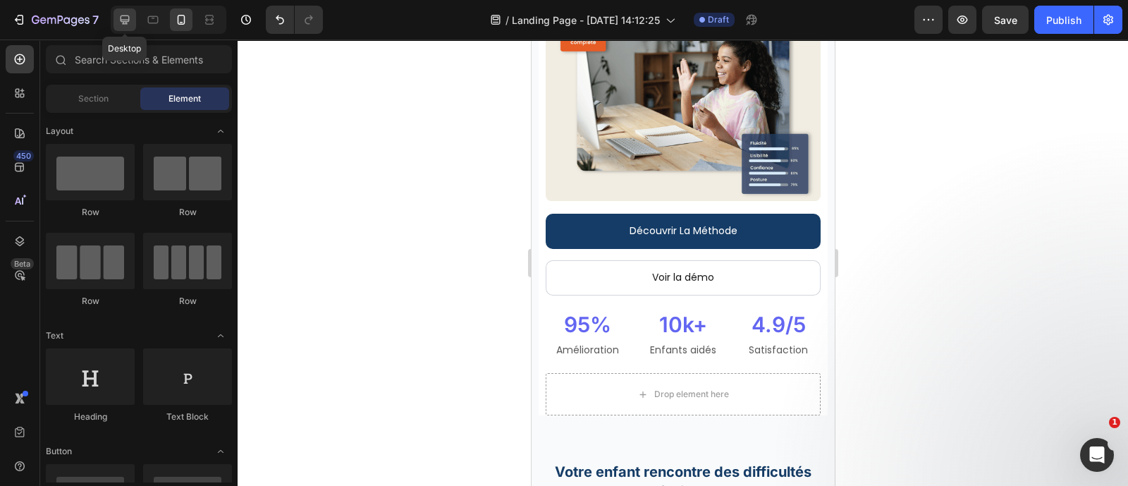
click at [116, 16] on div at bounding box center [124, 19] width 23 height 23
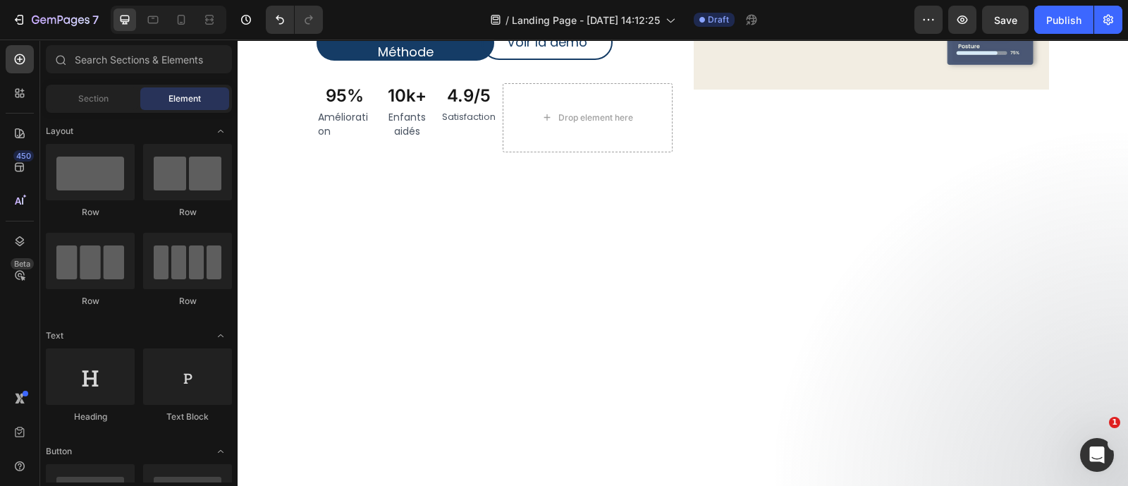
scroll to position [235, 0]
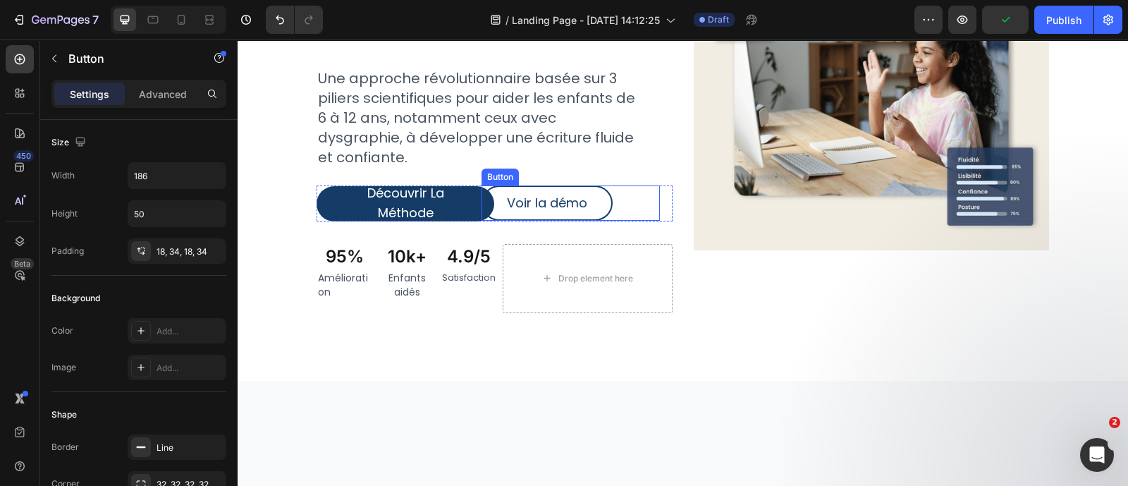
click at [641, 193] on div "Voir la démo Button" at bounding box center [570, 202] width 178 height 35
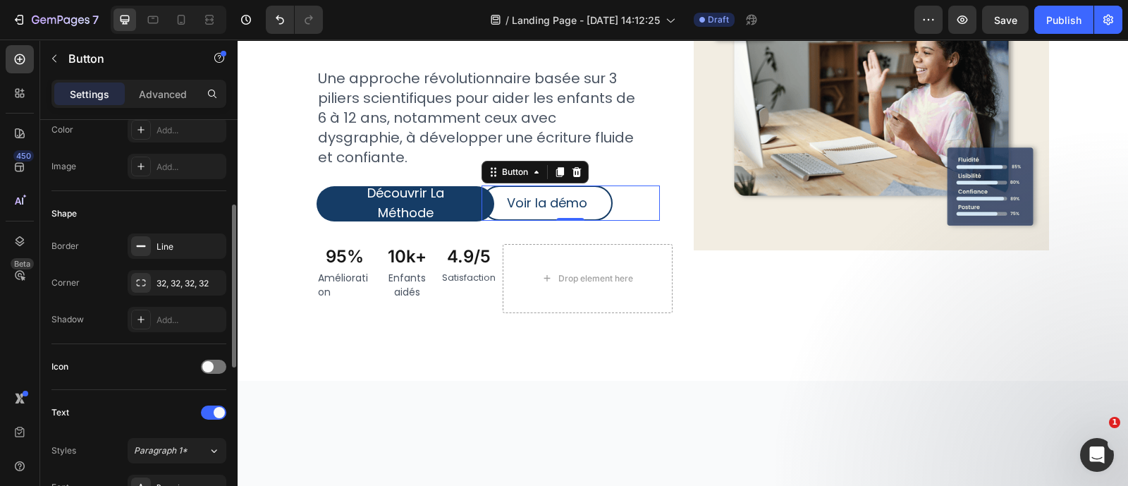
scroll to position [204, 0]
click at [173, 242] on div "Line" at bounding box center [176, 244] width 41 height 13
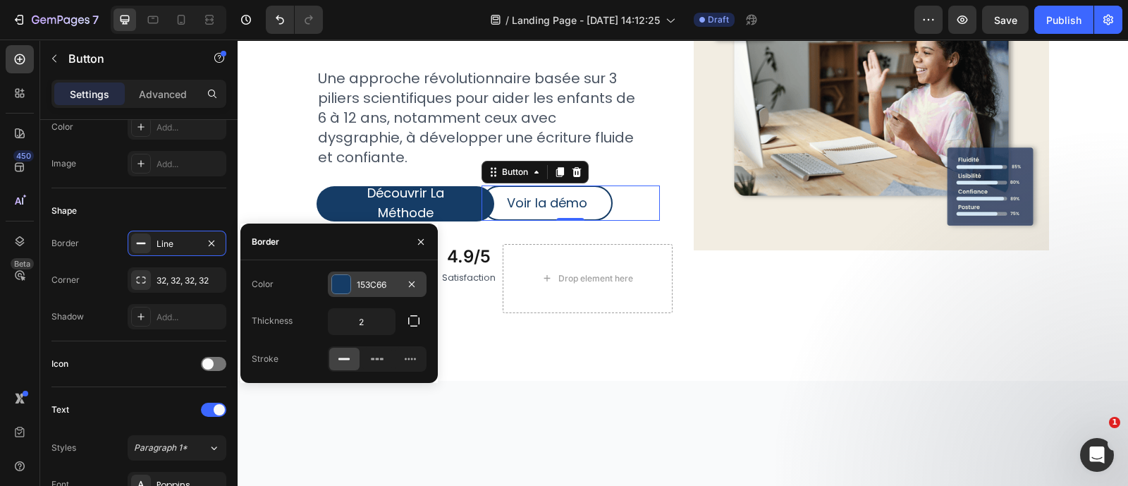
click at [340, 292] on div at bounding box center [341, 284] width 18 height 18
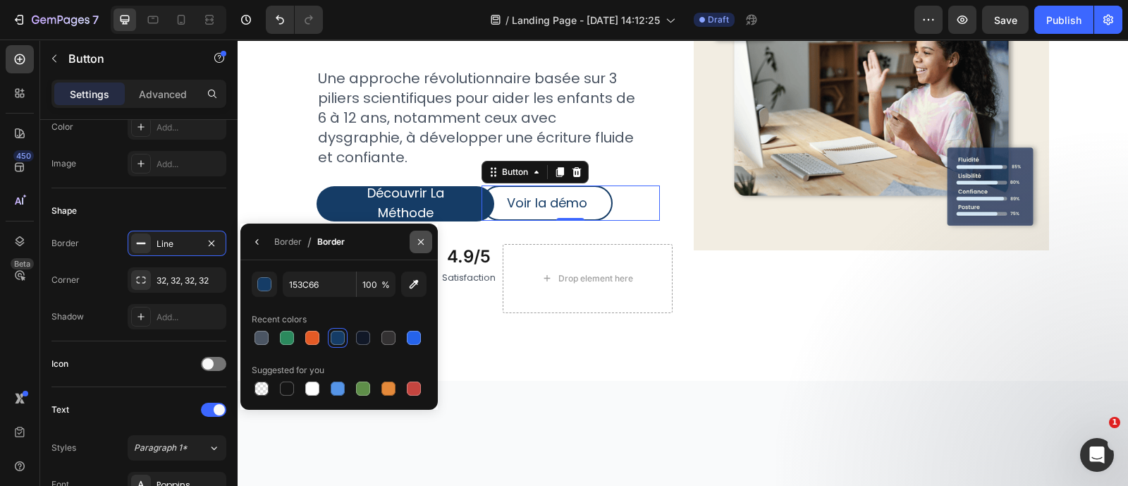
click at [428, 239] on button "button" at bounding box center [421, 241] width 23 height 23
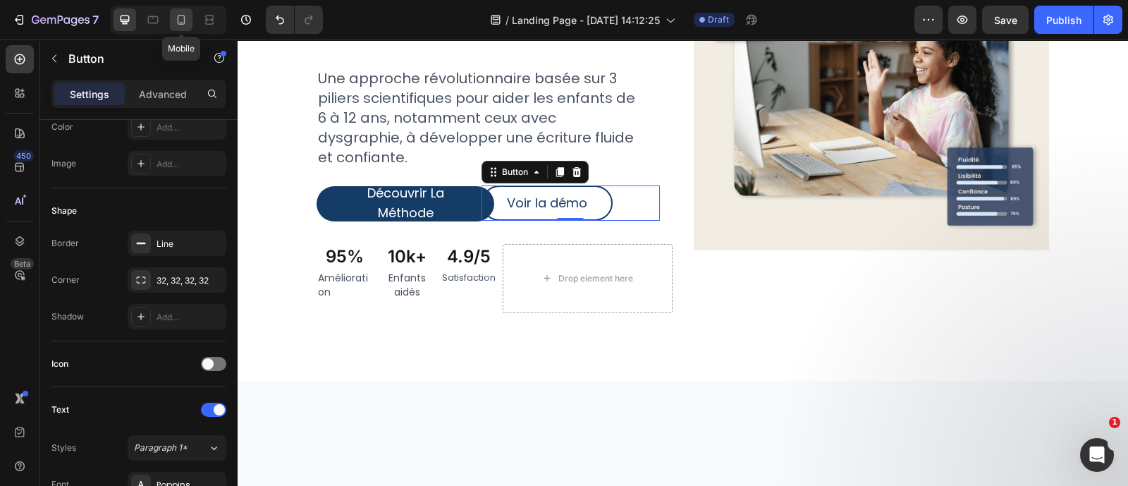
click at [183, 22] on icon at bounding box center [182, 20] width 8 height 10
type input "14"
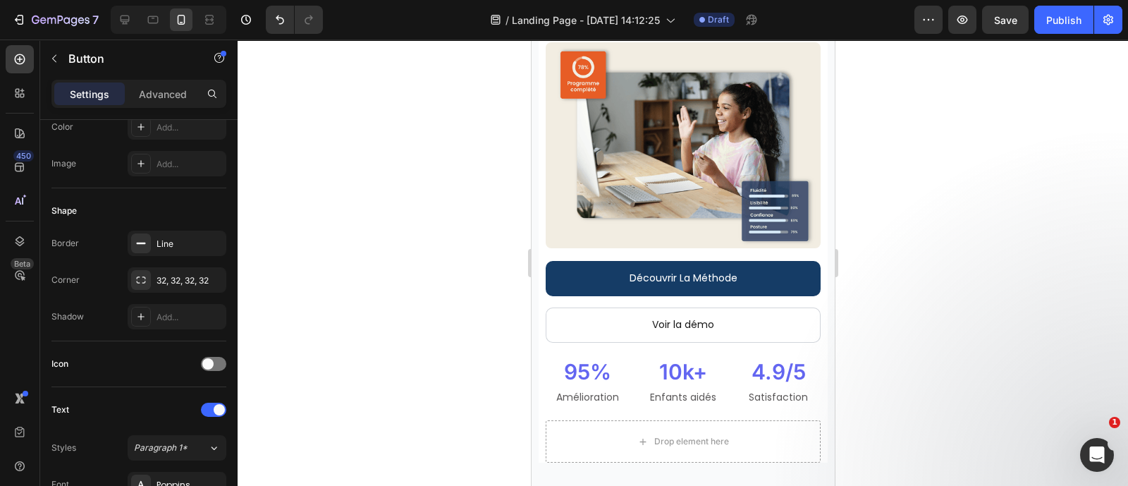
scroll to position [219, 0]
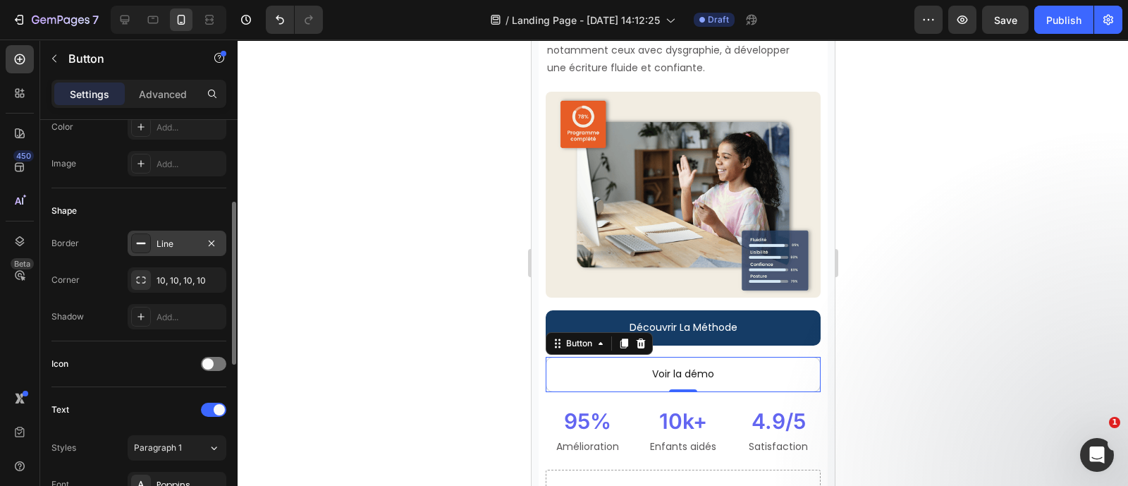
click at [150, 235] on div at bounding box center [141, 243] width 20 height 20
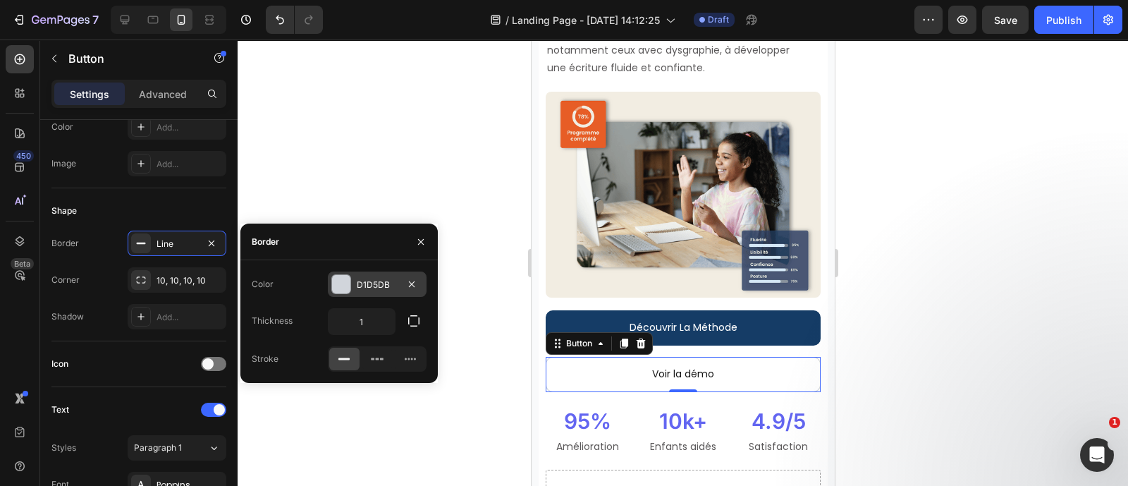
click at [357, 288] on div "D1D5DB" at bounding box center [377, 284] width 41 height 13
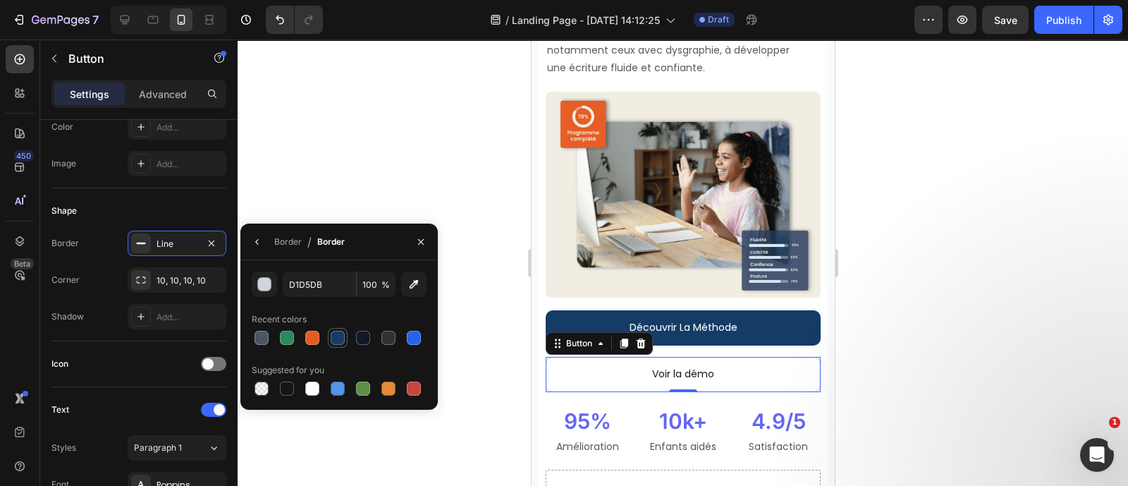
click at [342, 343] on div at bounding box center [338, 338] width 14 height 14
type input "153C66"
click at [173, 248] on div "Line" at bounding box center [176, 244] width 41 height 13
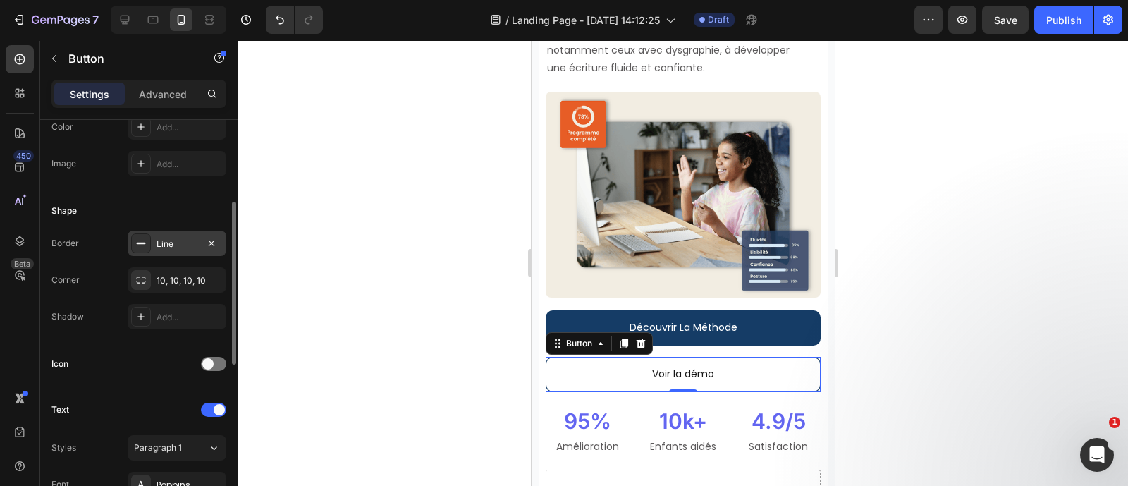
click at [173, 248] on div "Line" at bounding box center [176, 244] width 41 height 13
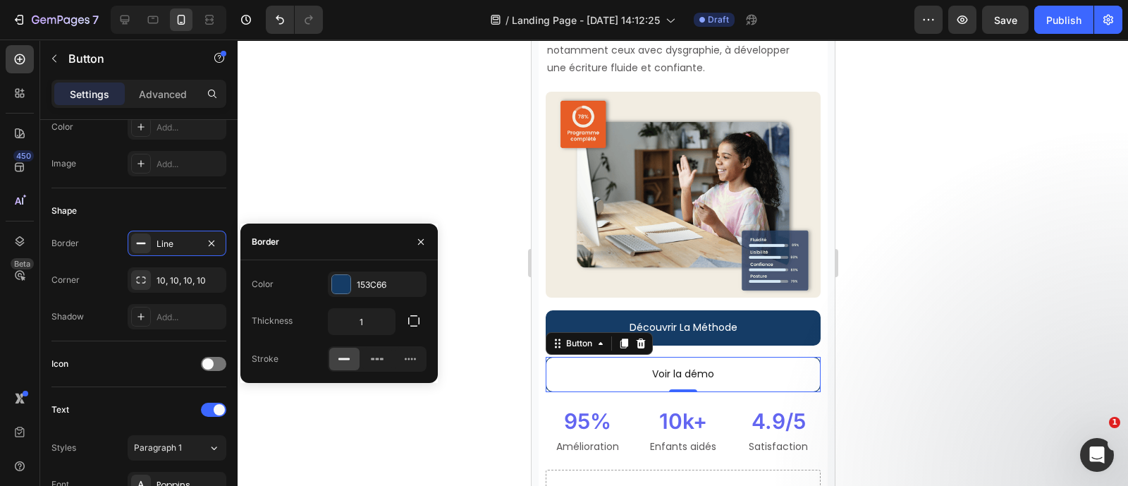
click at [361, 307] on div "Color 153C66 Thickness 1 Stroke" at bounding box center [338, 321] width 197 height 100
click at [364, 321] on input "1" at bounding box center [361, 321] width 66 height 25
type input "2"
click at [425, 245] on icon "button" at bounding box center [420, 241] width 11 height 11
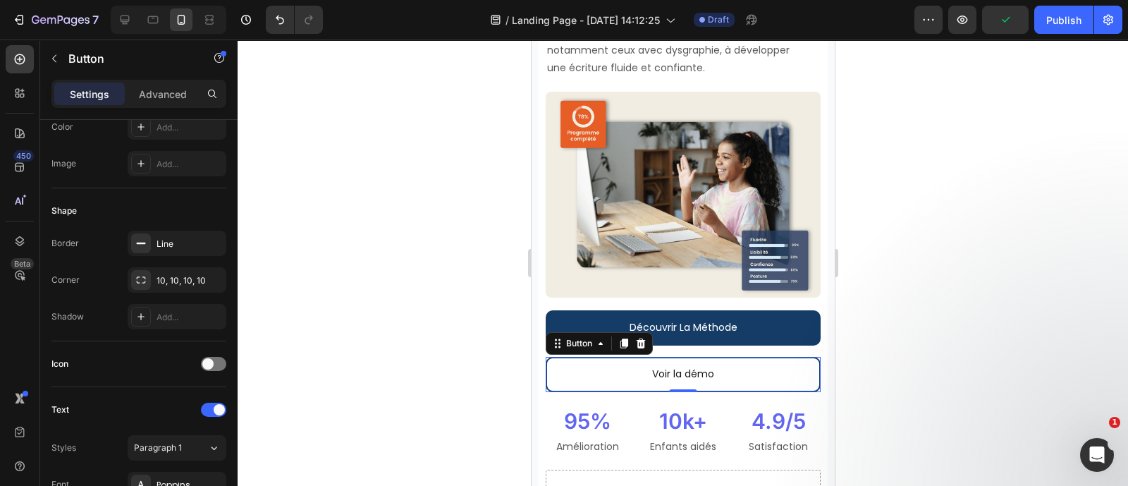
click at [425, 245] on div at bounding box center [683, 262] width 890 height 446
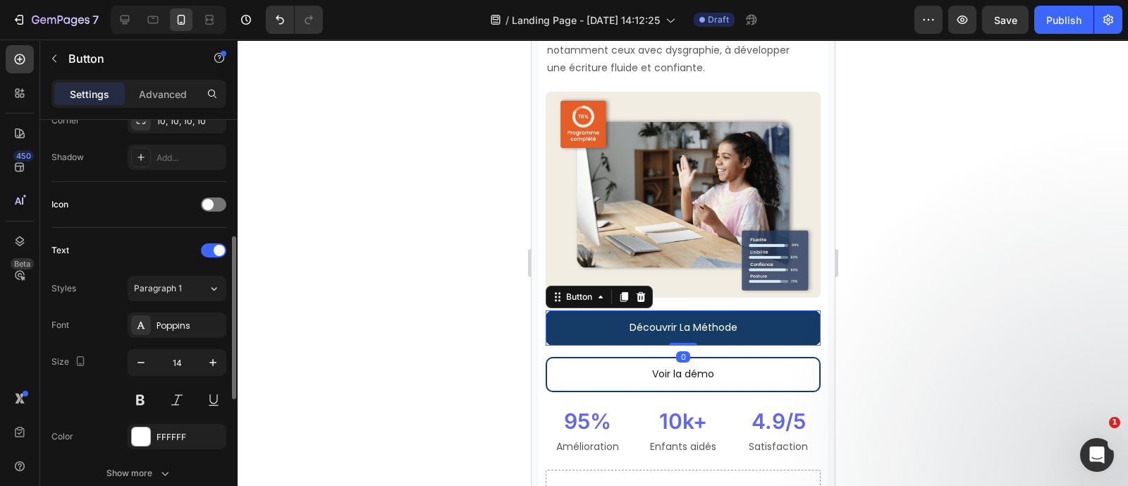
scroll to position [602, 0]
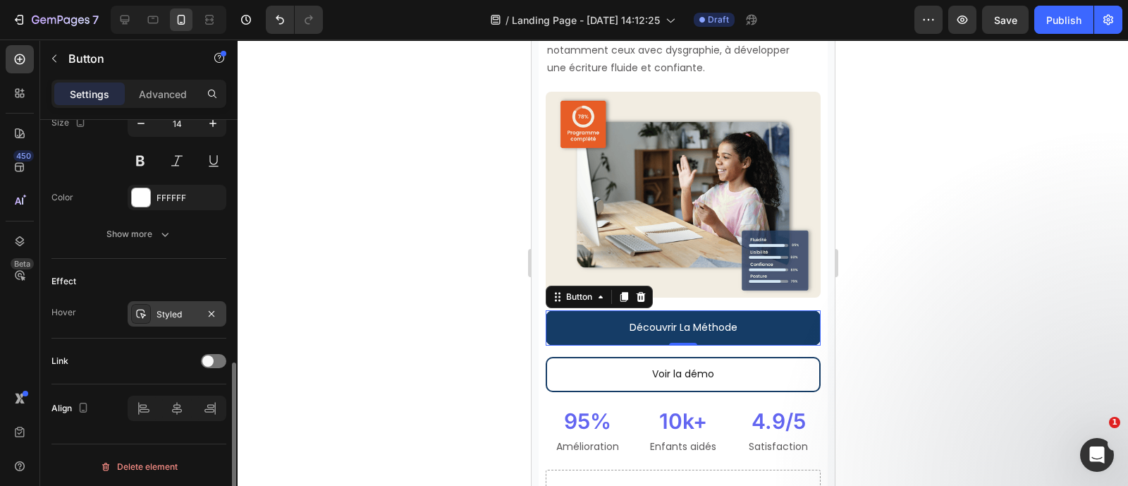
click at [145, 304] on div at bounding box center [141, 314] width 20 height 20
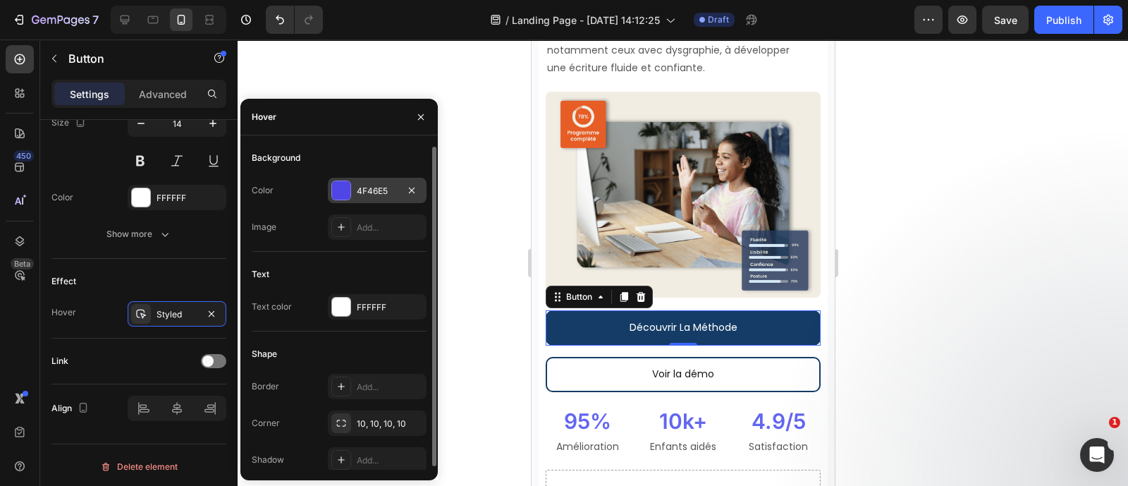
click at [357, 188] on div "4F46E5" at bounding box center [377, 191] width 41 height 13
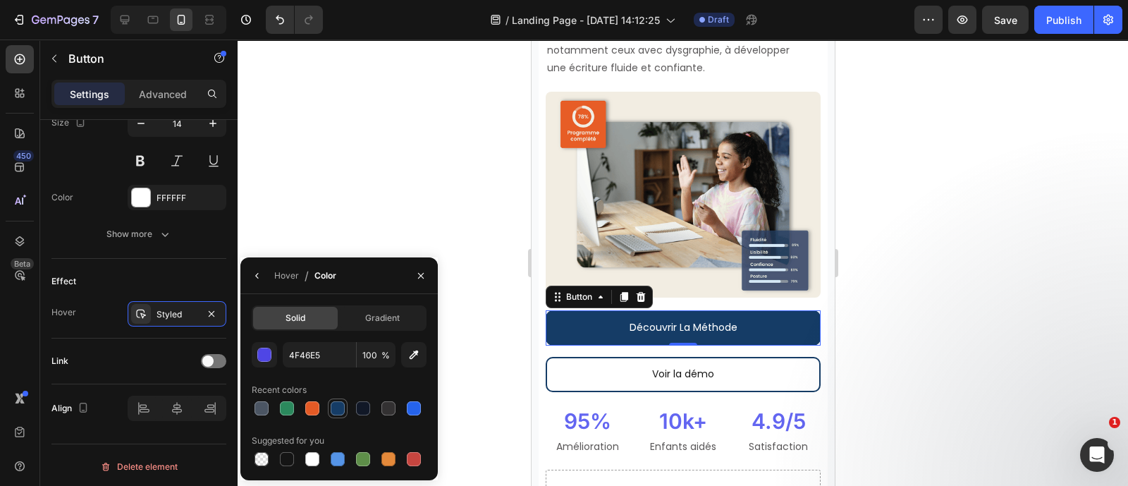
click at [338, 405] on div at bounding box center [338, 408] width 14 height 14
type input "153C66"
click at [418, 270] on icon "button" at bounding box center [420, 275] width 11 height 11
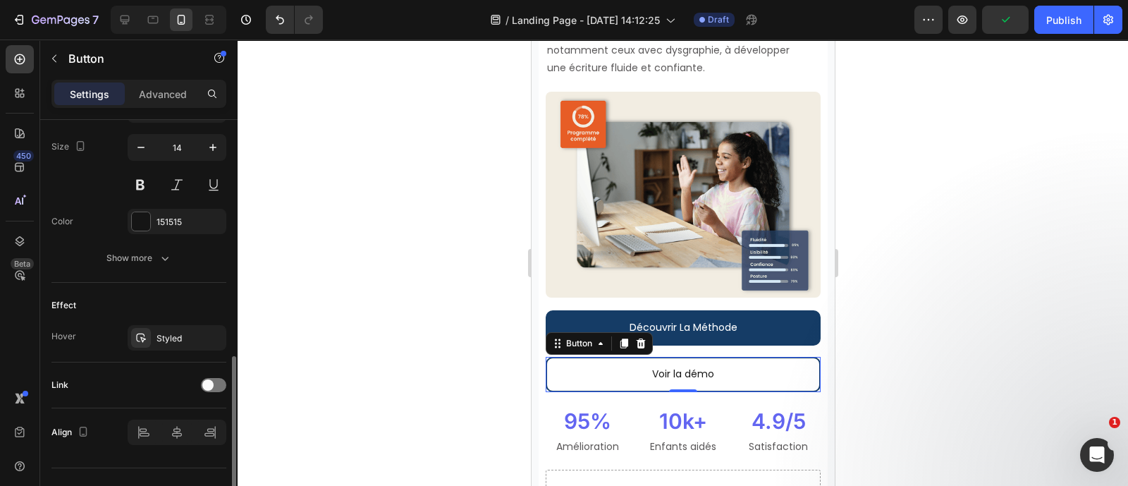
scroll to position [580, 0]
click at [187, 330] on div "Styled" at bounding box center [189, 336] width 66 height 13
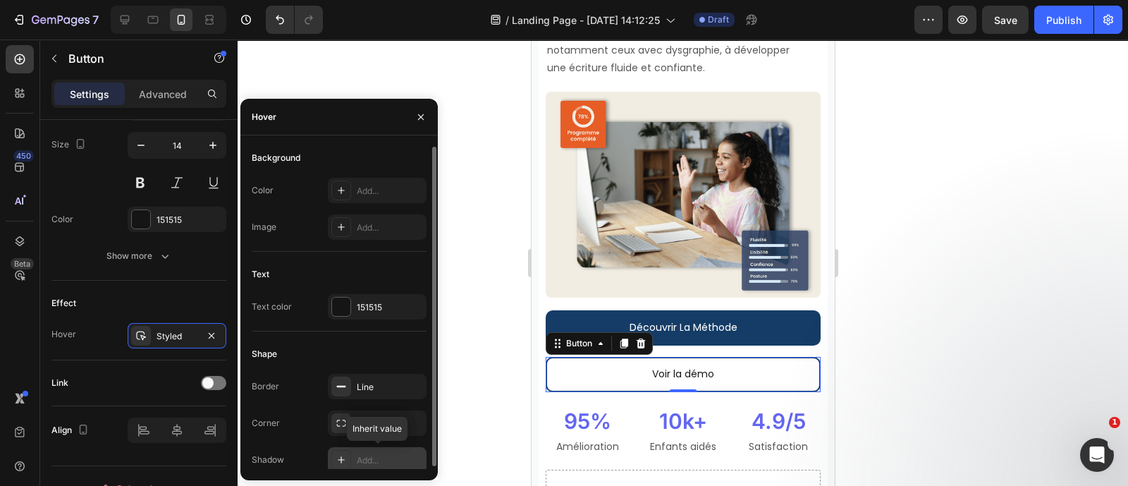
scroll to position [3, 0]
click at [359, 386] on div "Line" at bounding box center [377, 384] width 41 height 13
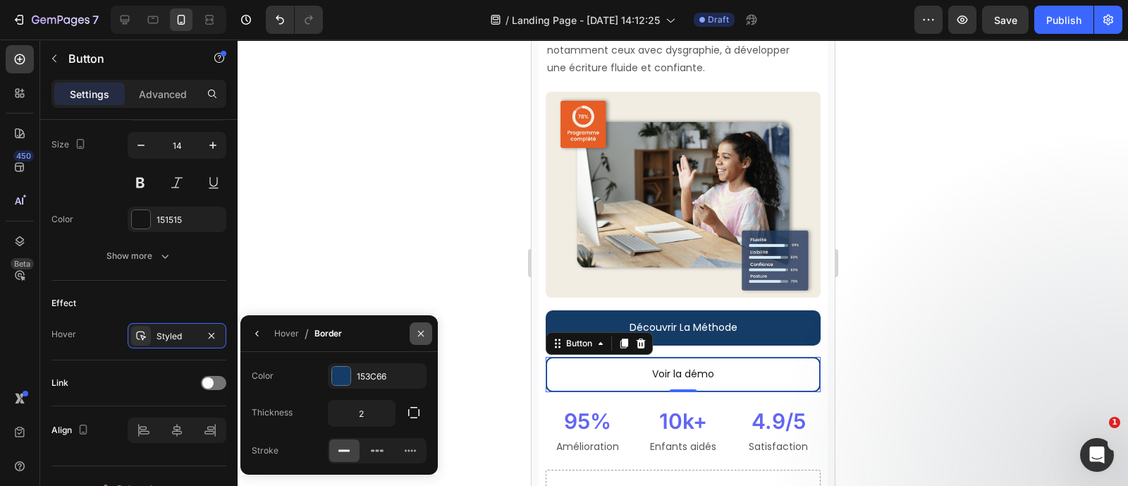
click at [426, 329] on button "button" at bounding box center [421, 333] width 23 height 23
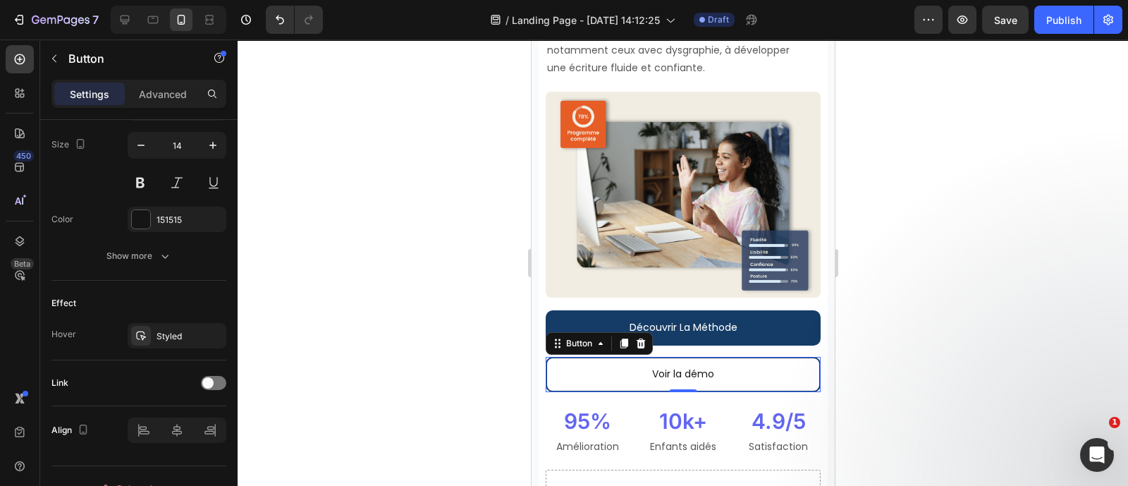
click at [426, 329] on div at bounding box center [683, 262] width 890 height 446
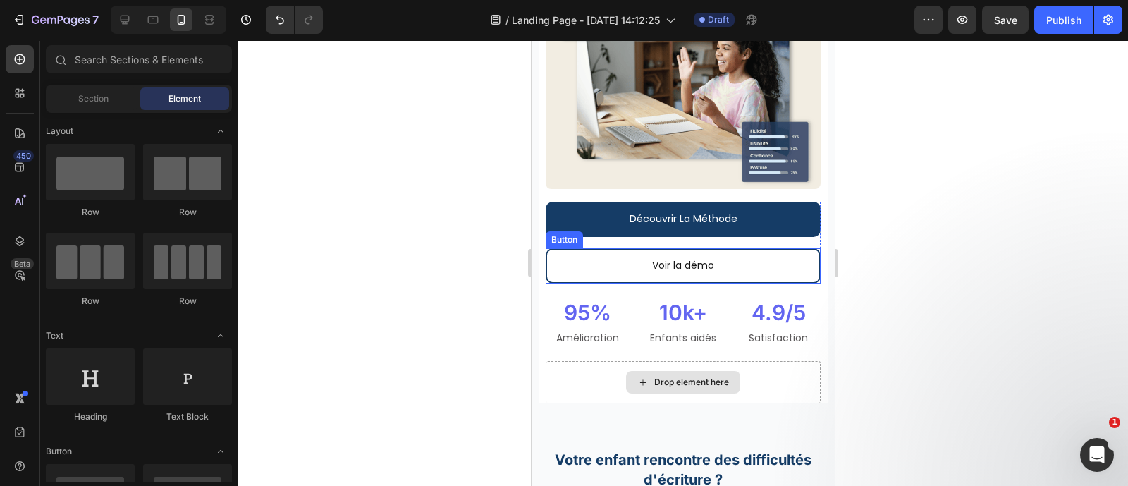
scroll to position [328, 0]
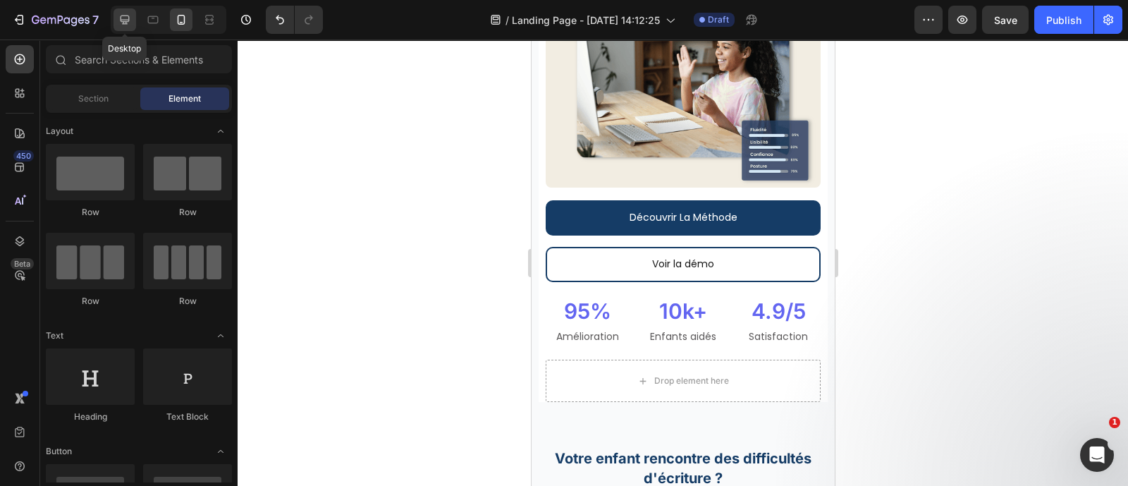
click at [124, 22] on icon at bounding box center [125, 20] width 9 height 9
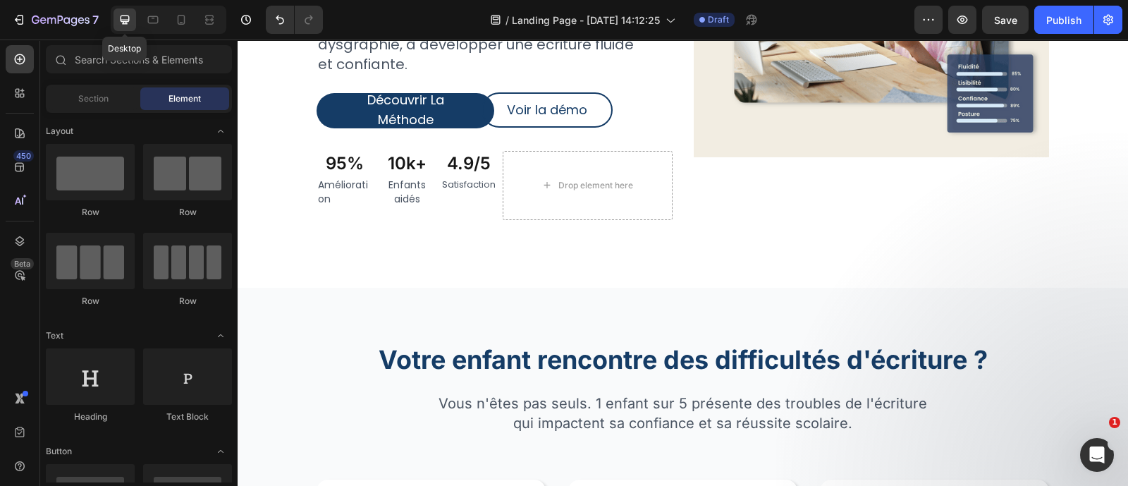
scroll to position [295, 0]
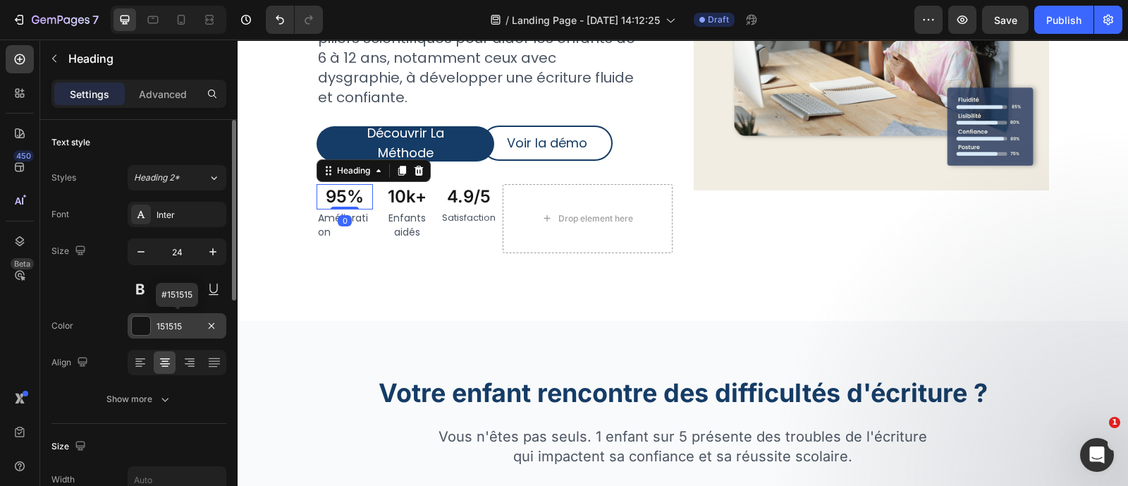
click at [169, 333] on div "151515" at bounding box center [177, 325] width 99 height 25
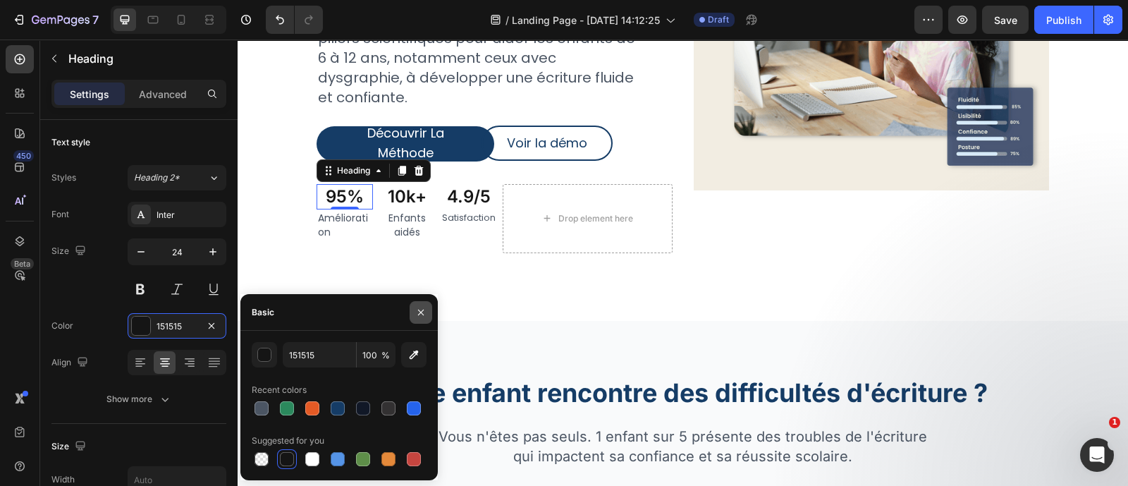
click at [426, 309] on icon "button" at bounding box center [420, 312] width 11 height 11
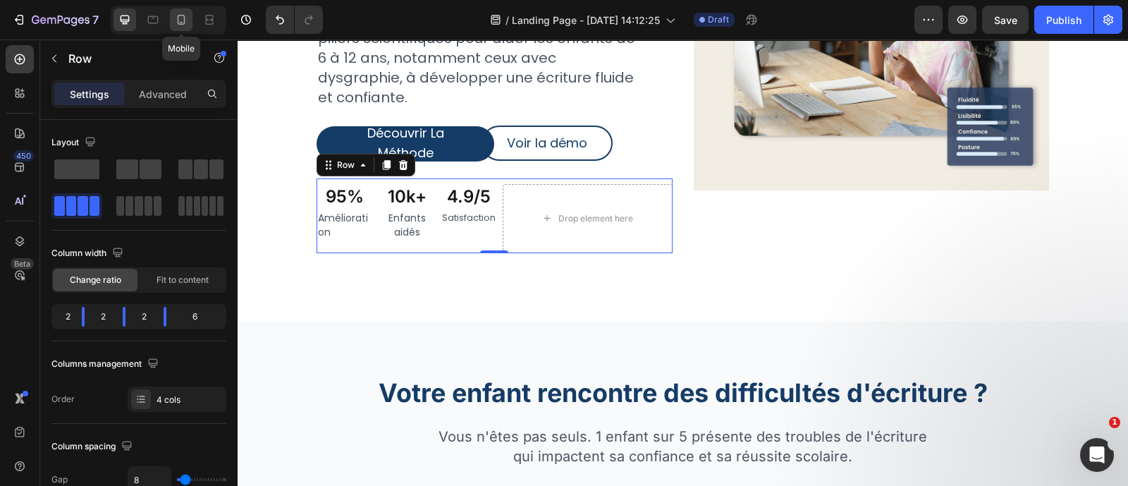
click at [190, 15] on div at bounding box center [181, 19] width 23 height 23
type input "100%"
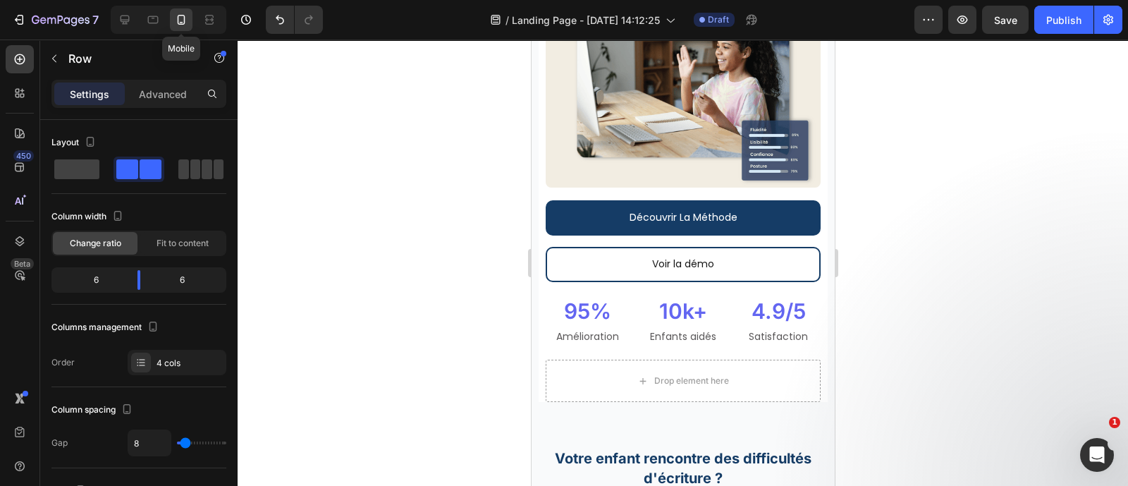
scroll to position [279, 0]
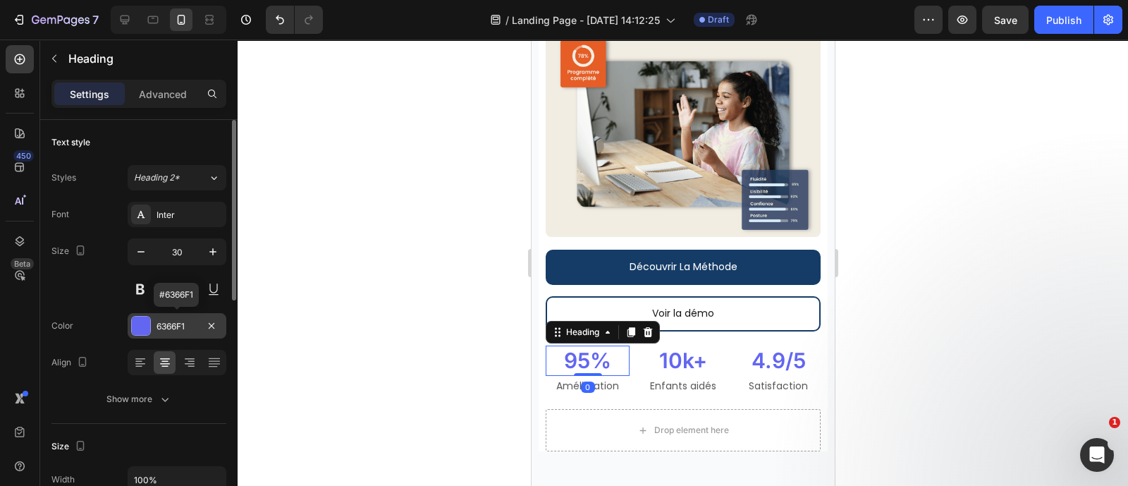
click at [178, 326] on div "6366F1" at bounding box center [176, 326] width 41 height 13
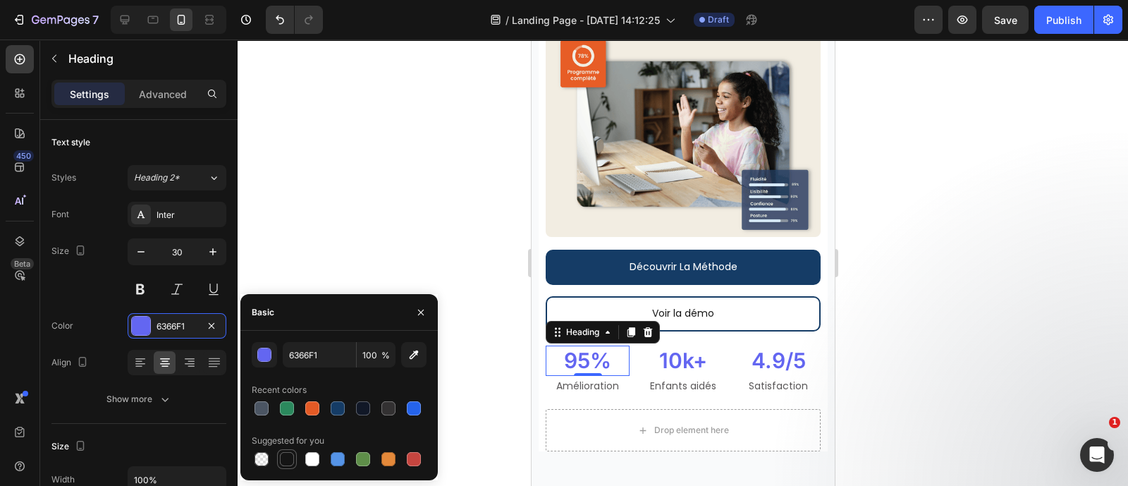
click at [288, 465] on div at bounding box center [287, 459] width 14 height 14
type input "151515"
click at [435, 318] on div at bounding box center [421, 312] width 34 height 36
click at [422, 312] on icon "button" at bounding box center [420, 312] width 11 height 11
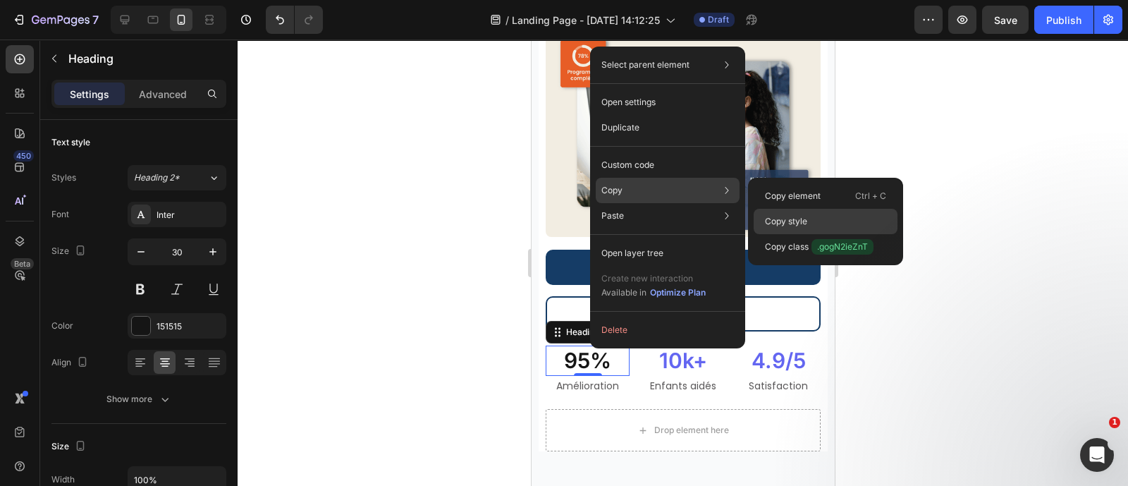
click at [790, 211] on div "Copy style" at bounding box center [826, 221] width 144 height 25
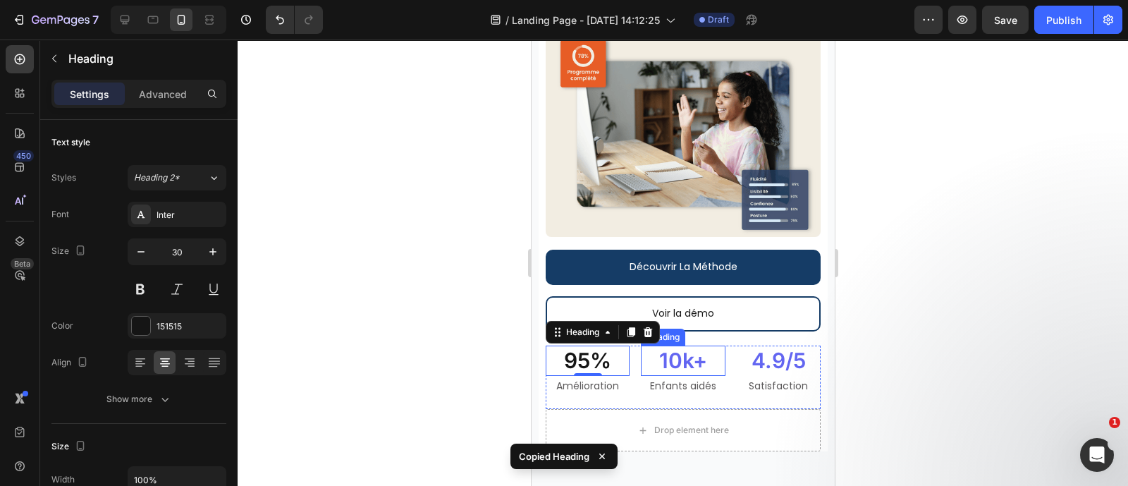
click at [684, 345] on h2 "10k+" at bounding box center [682, 360] width 84 height 30
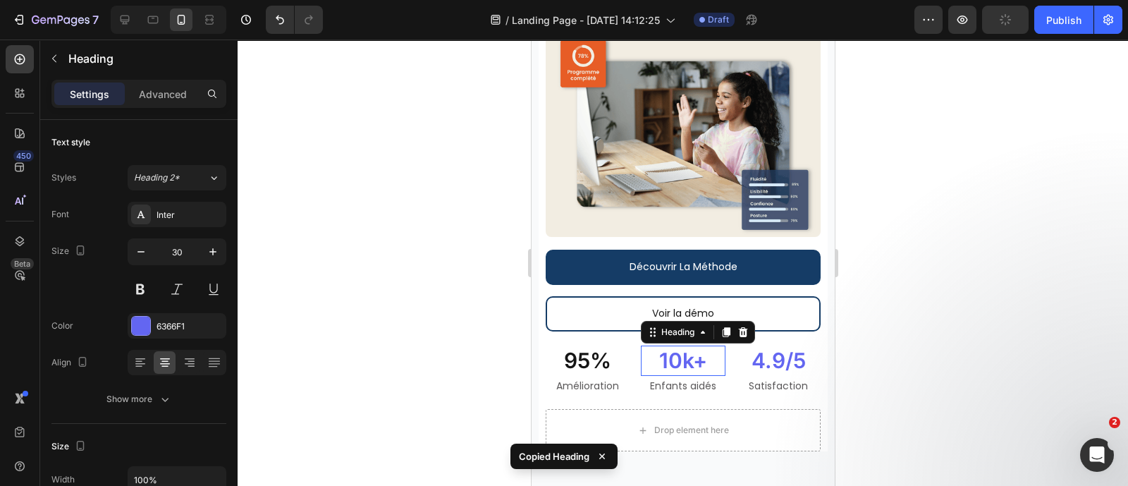
scroll to position [507, 0]
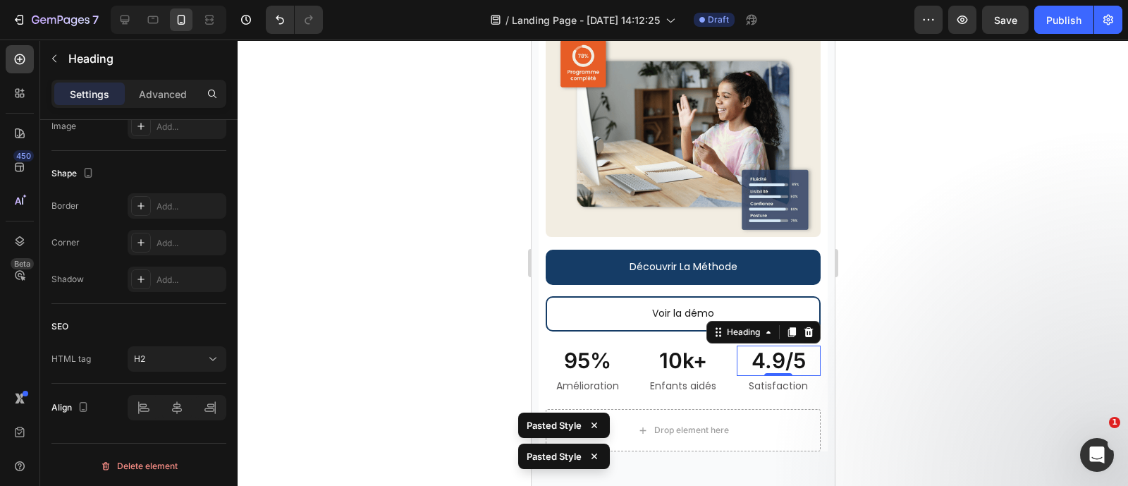
click at [307, 232] on div at bounding box center [683, 262] width 890 height 446
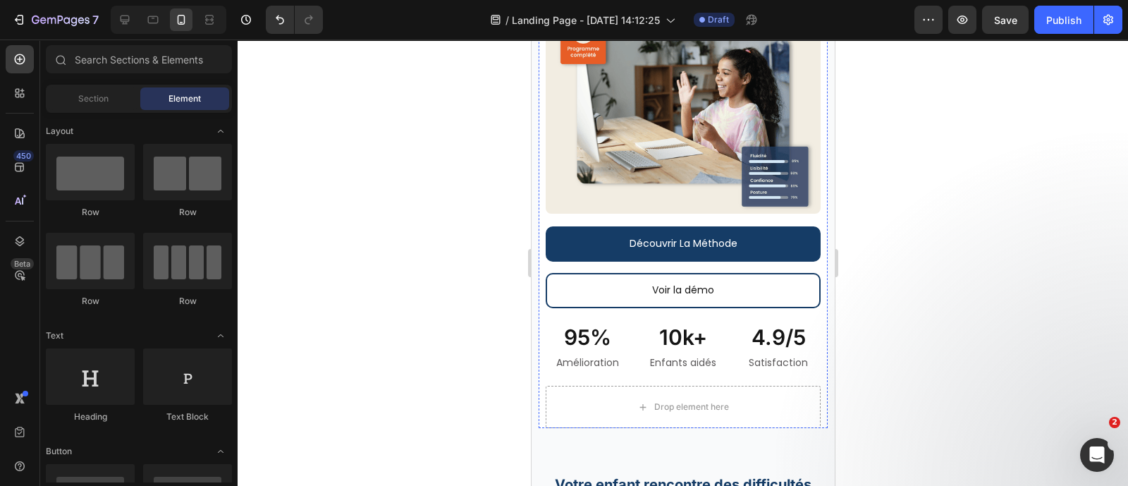
scroll to position [107, 0]
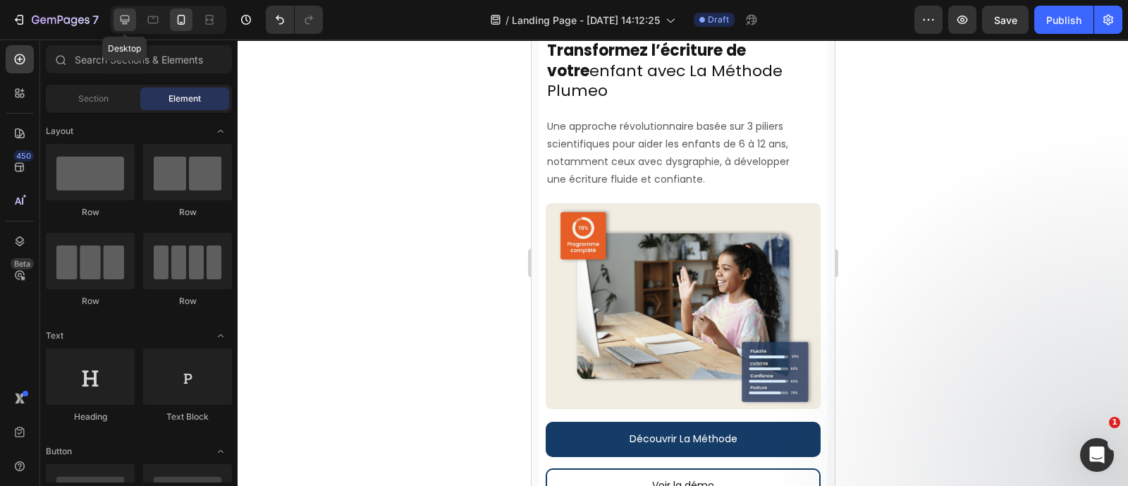
click at [131, 13] on icon at bounding box center [125, 20] width 14 height 14
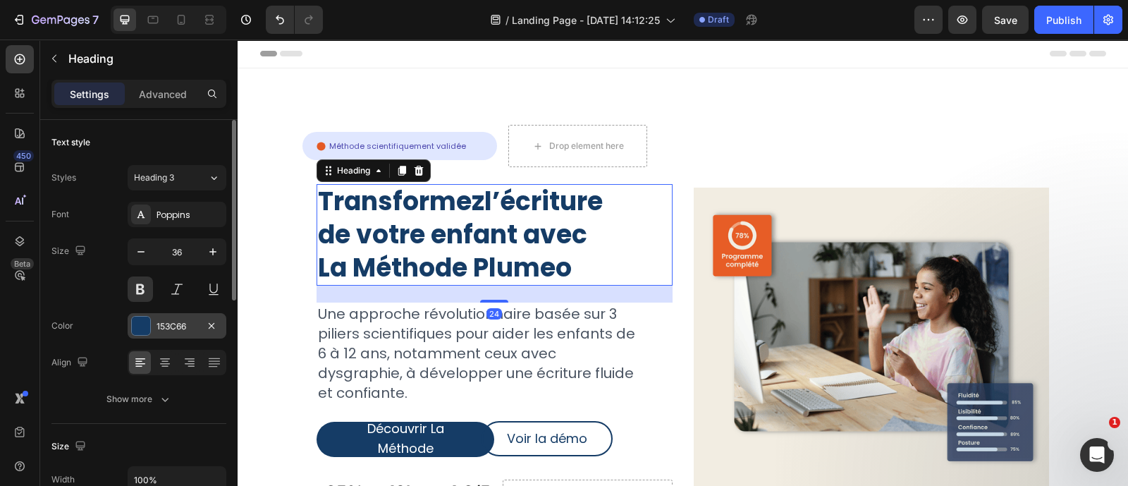
click at [182, 331] on div "153C66" at bounding box center [176, 326] width 41 height 13
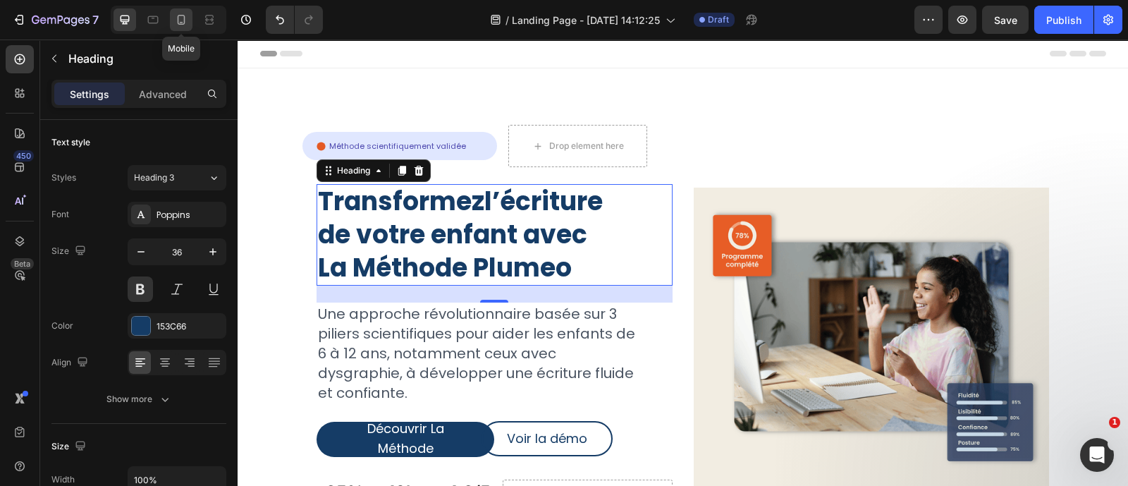
click at [186, 15] on icon at bounding box center [181, 20] width 14 height 14
type input "24"
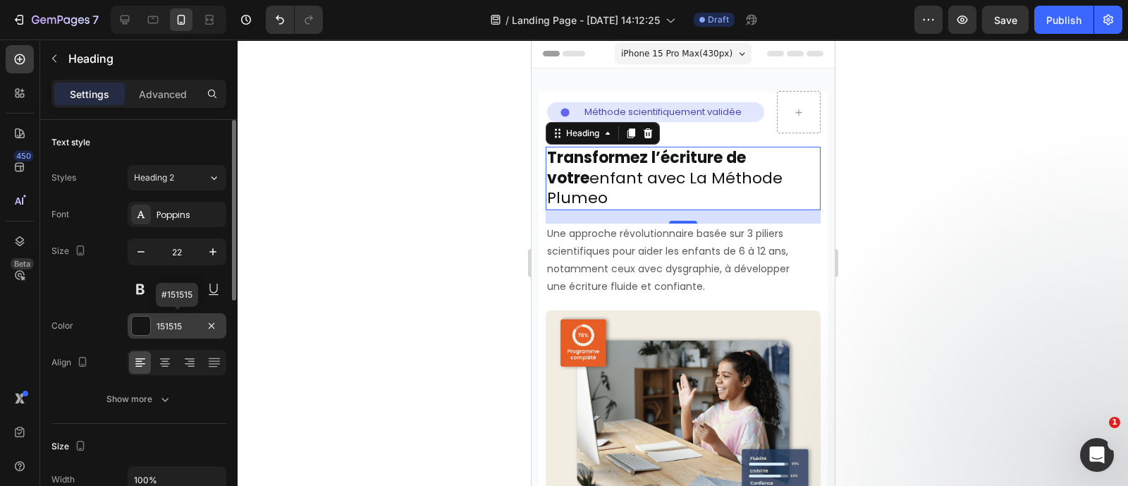
click at [172, 325] on div "151515" at bounding box center [176, 326] width 41 height 13
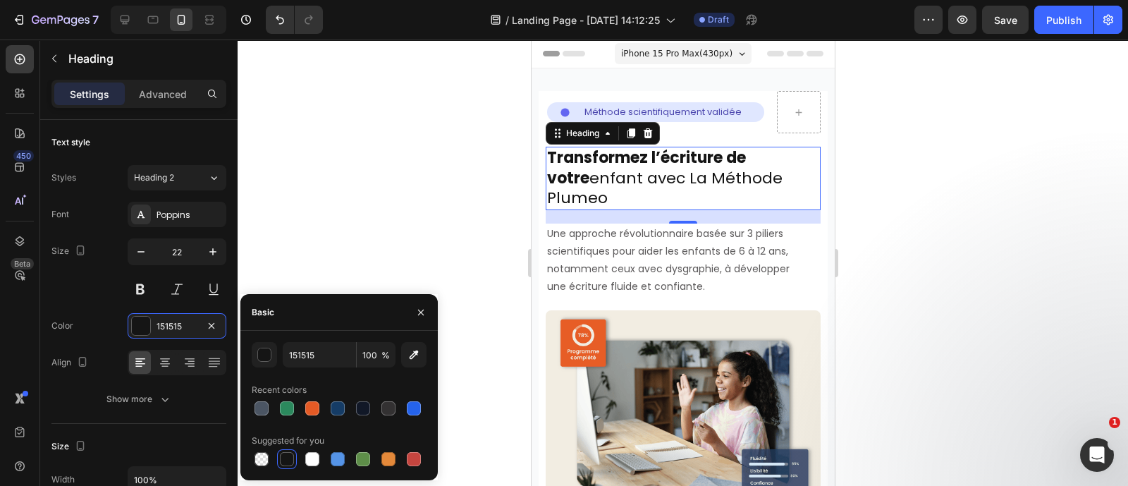
click at [348, 421] on div "151515 100 % Recent colors Suggested for you" at bounding box center [339, 405] width 175 height 127
click at [338, 407] on div at bounding box center [338, 408] width 14 height 14
type input "153C66"
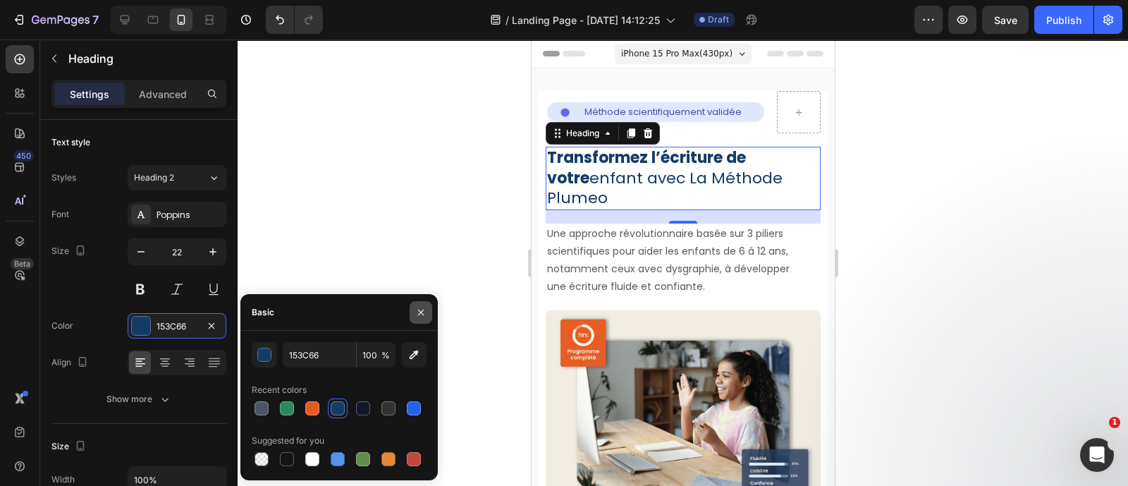
click at [423, 312] on icon "button" at bounding box center [420, 312] width 11 height 11
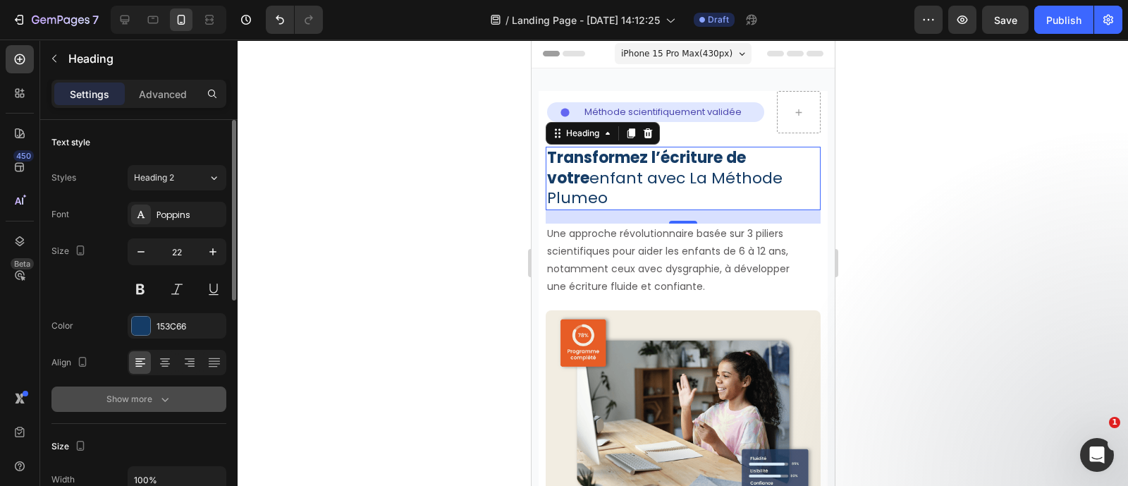
click at [135, 405] on button "Show more" at bounding box center [138, 398] width 175 height 25
click at [161, 396] on span "Normal" at bounding box center [149, 398] width 30 height 11
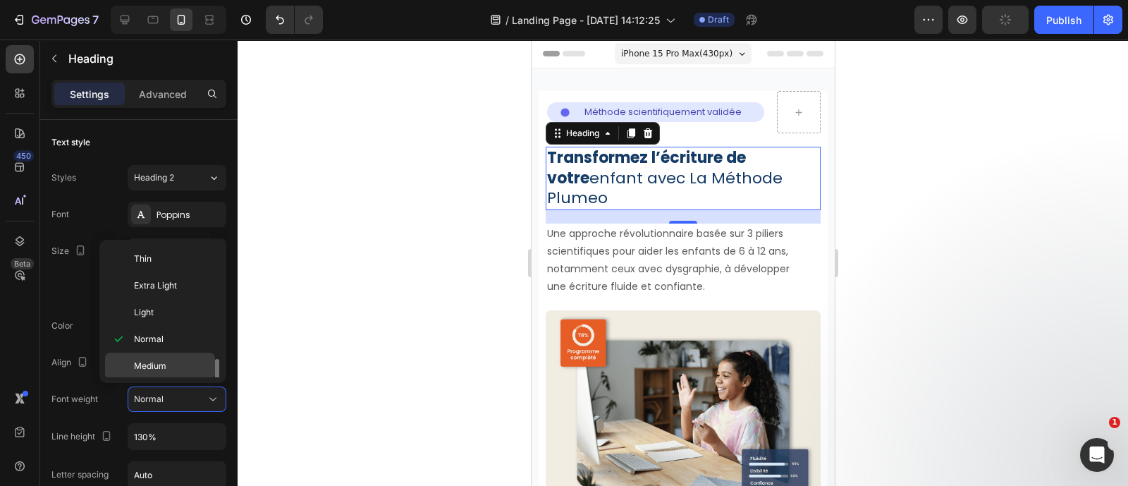
scroll to position [107, 0]
click at [168, 312] on p "Bold" at bounding box center [171, 312] width 75 height 13
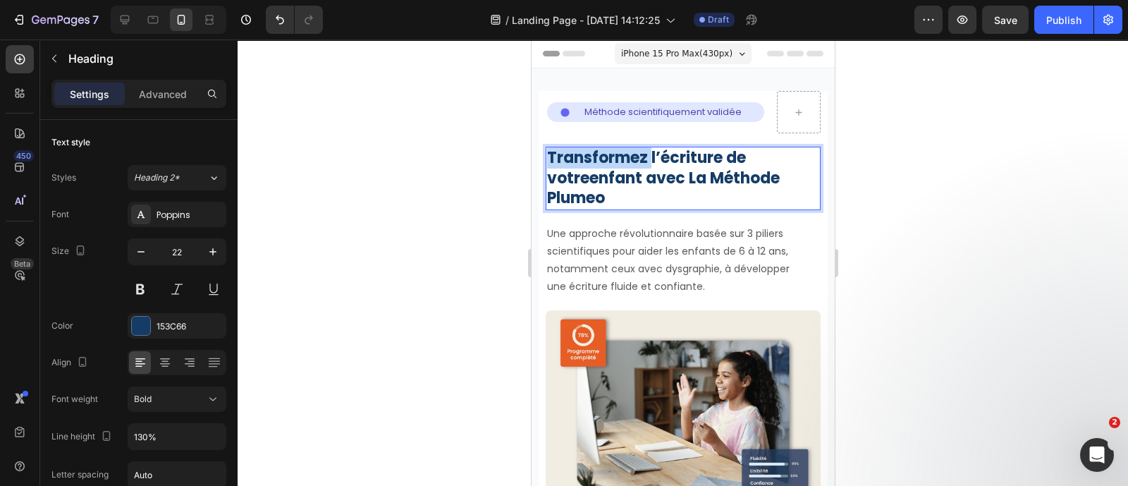
click at [603, 163] on strong "Transformez l’écriture de votre" at bounding box center [645, 168] width 199 height 42
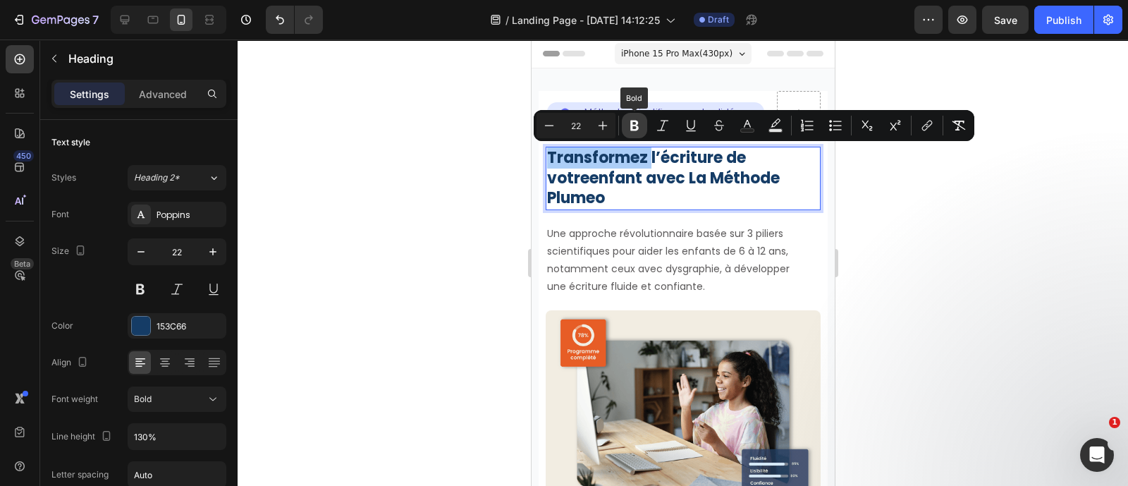
click at [645, 121] on button "Bold" at bounding box center [634, 125] width 25 height 25
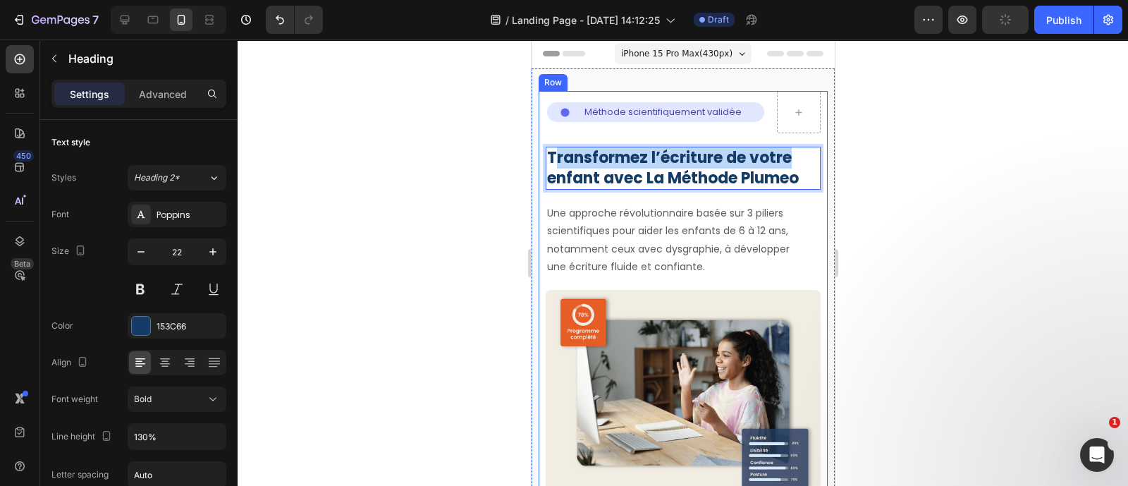
drag, startPoint x: 551, startPoint y: 161, endPoint x: 812, endPoint y: 154, distance: 260.9
click at [812, 154] on div "Icon Méthode scientifiquement validée Text Block Row Row Row Transformez l’écri…" at bounding box center [682, 401] width 289 height 620
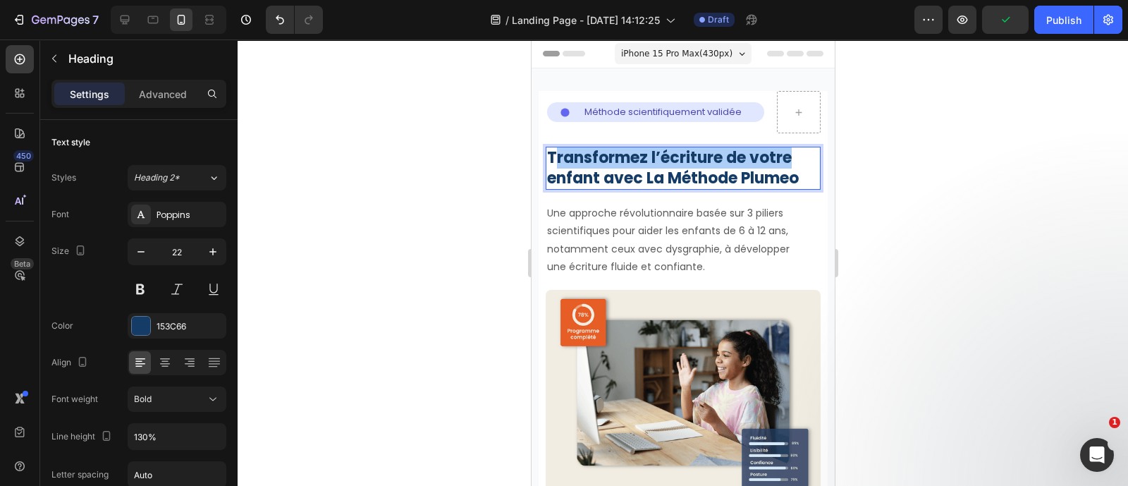
click at [865, 147] on div at bounding box center [683, 262] width 890 height 446
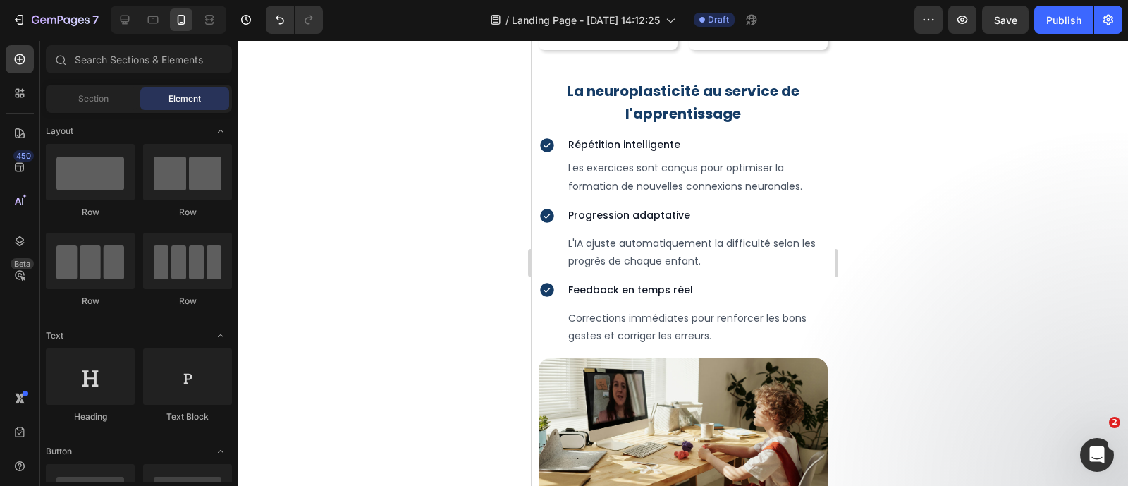
scroll to position [3512, 0]
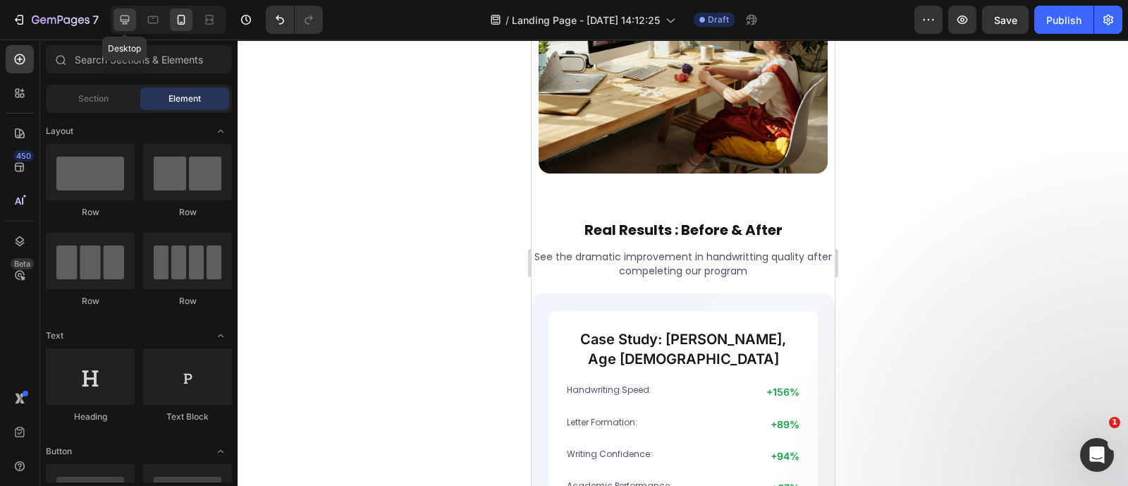
click at [130, 13] on icon at bounding box center [125, 20] width 14 height 14
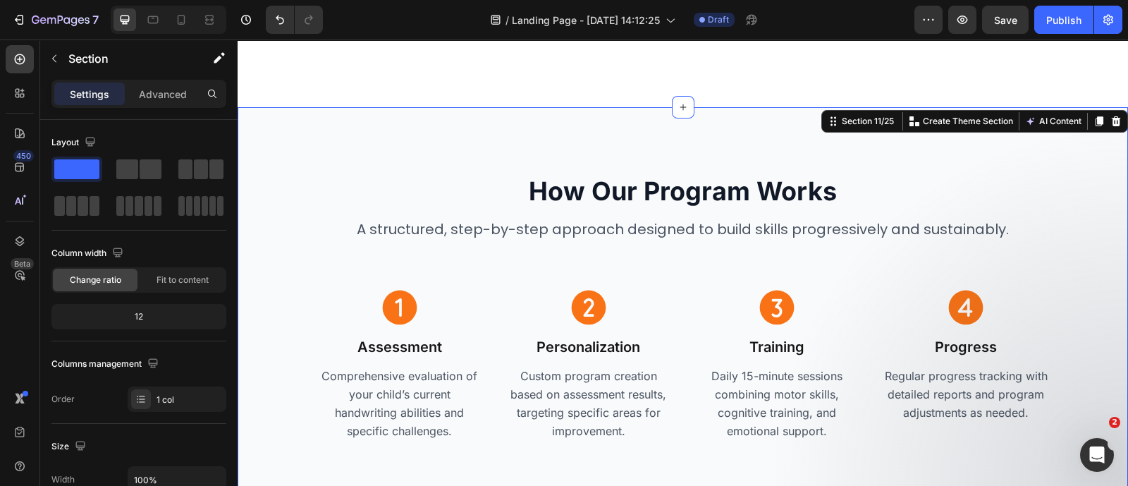
scroll to position [3457, 0]
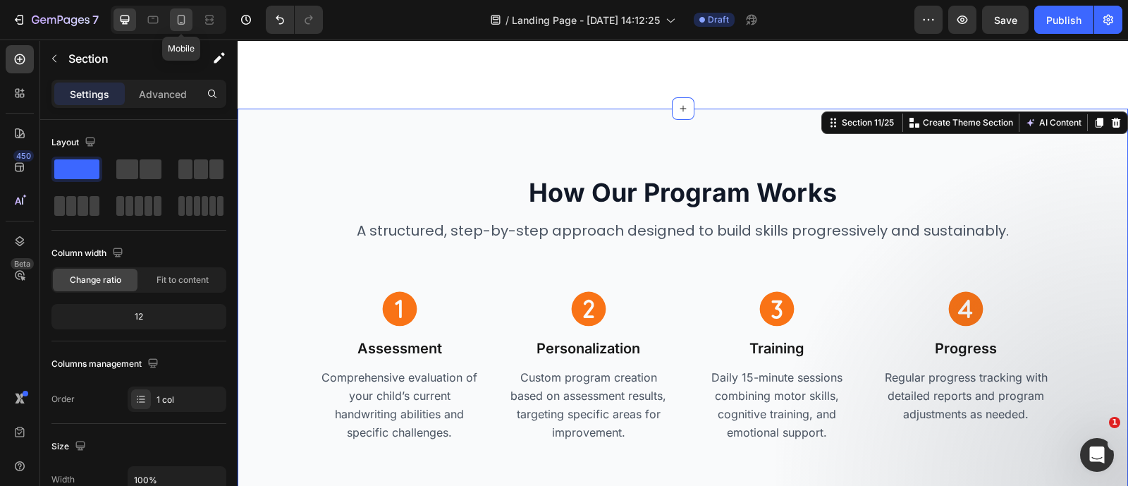
click at [181, 25] on icon at bounding box center [181, 20] width 14 height 14
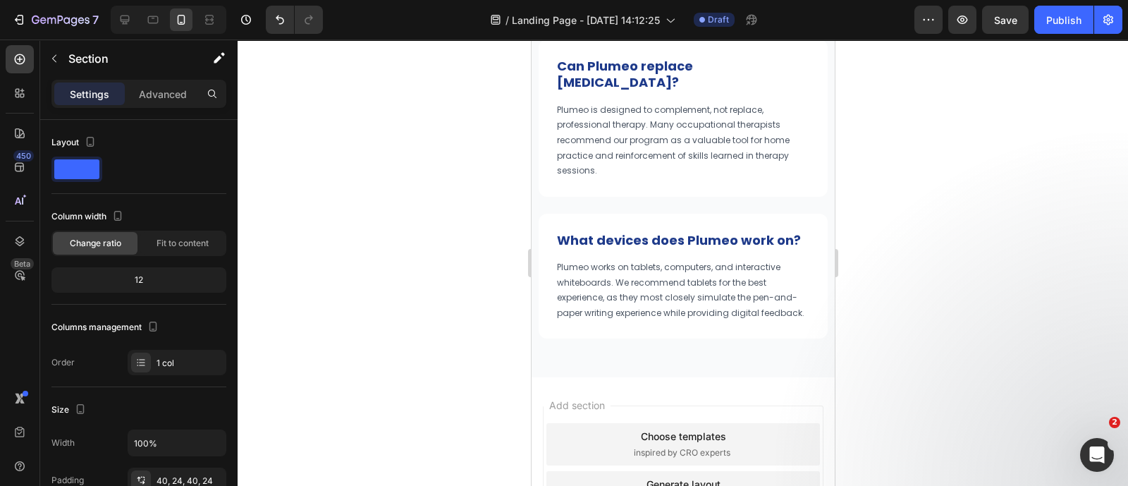
scroll to position [8184, 0]
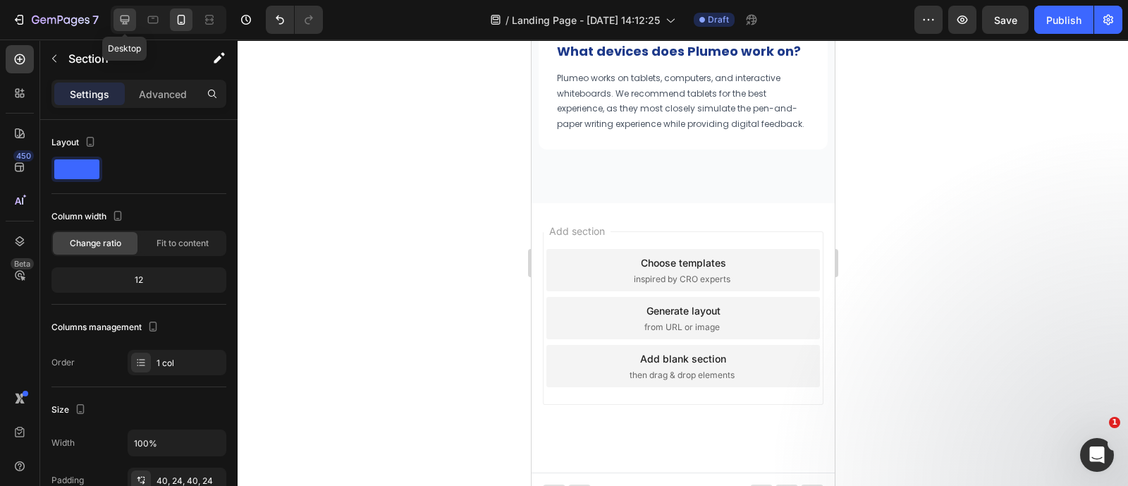
click at [128, 17] on icon at bounding box center [125, 20] width 9 height 9
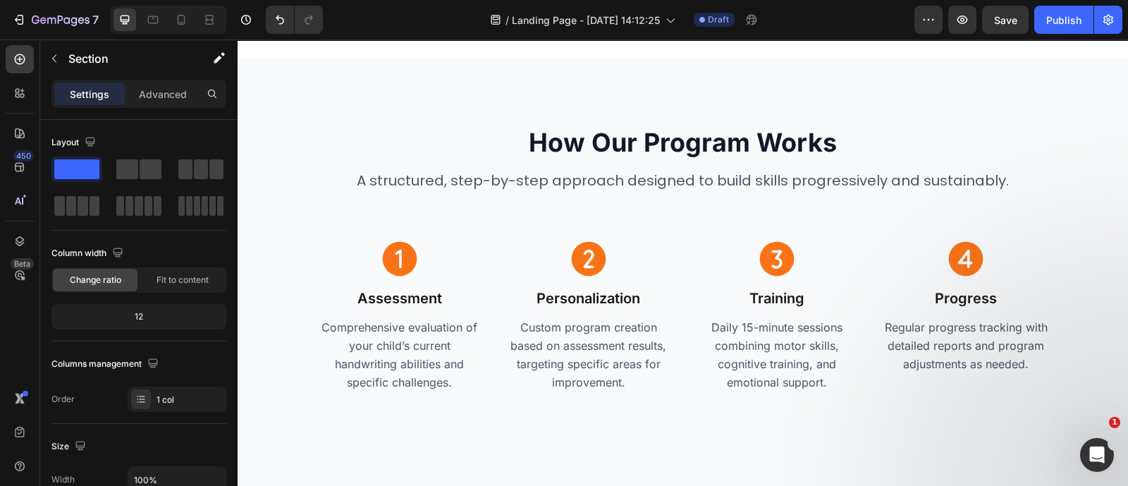
scroll to position [4144, 0]
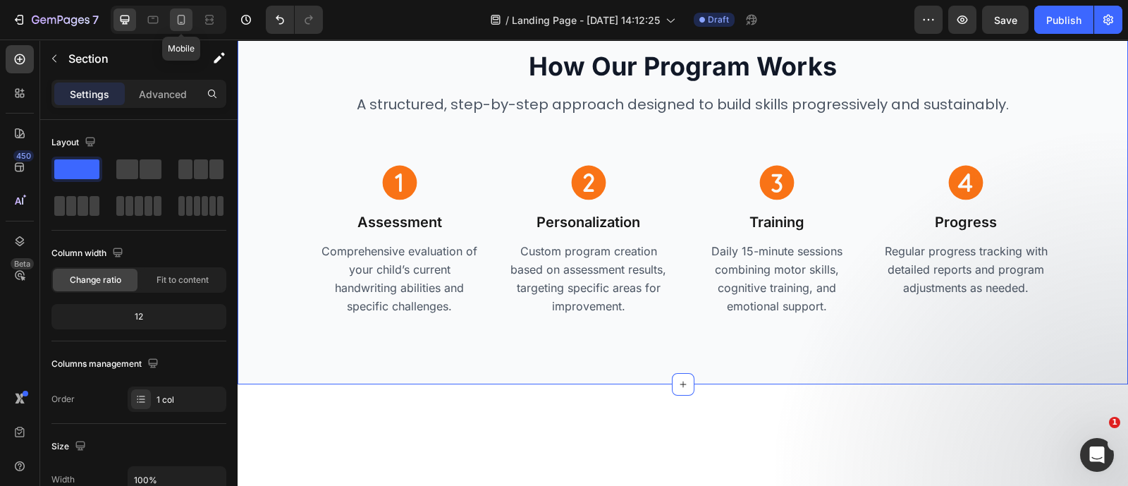
click at [187, 23] on icon at bounding box center [181, 20] width 14 height 14
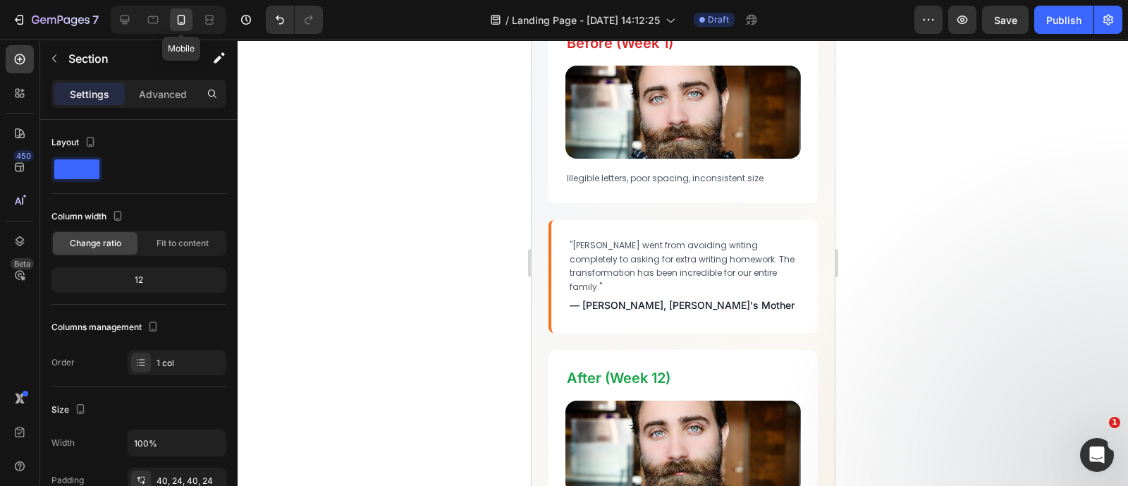
scroll to position [4095, 0]
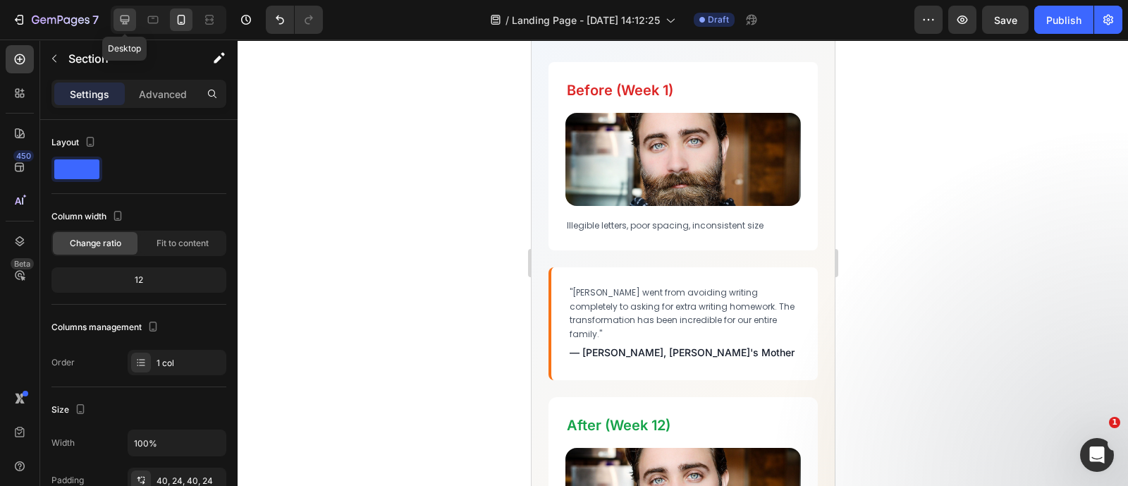
click at [123, 11] on div at bounding box center [124, 19] width 23 height 23
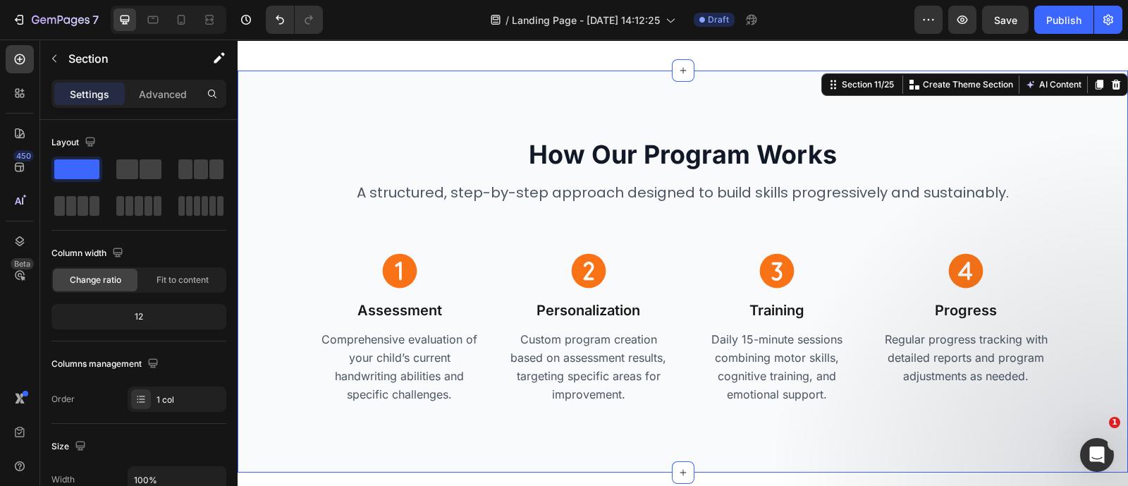
scroll to position [4163, 0]
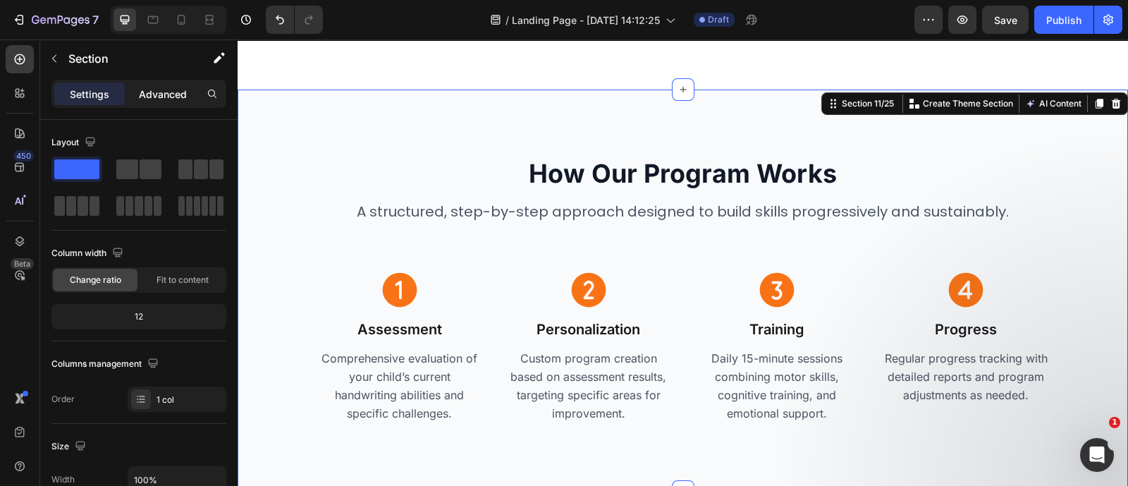
click at [161, 85] on div "Advanced" at bounding box center [163, 93] width 70 height 23
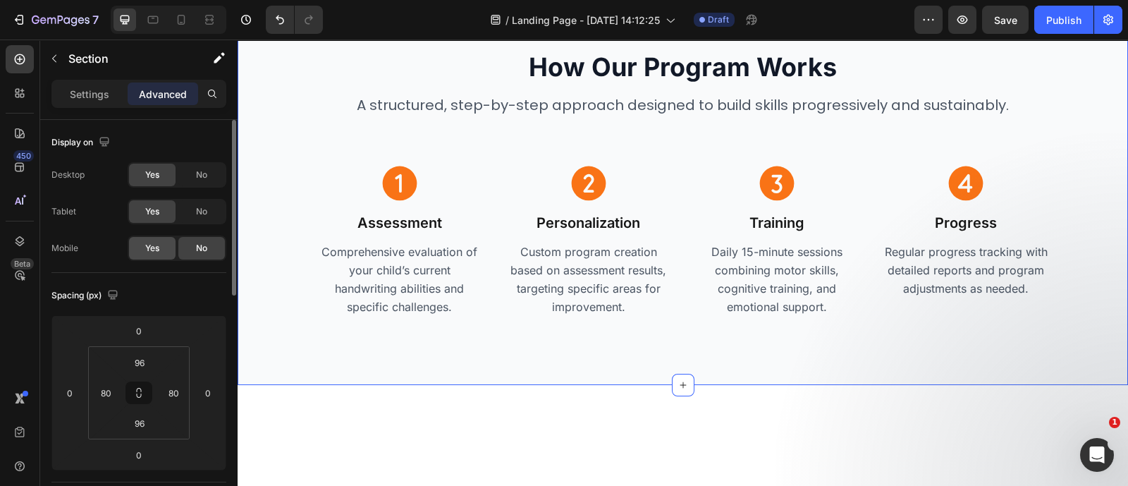
click at [160, 246] on div "Yes" at bounding box center [152, 248] width 47 height 23
click at [175, 25] on icon at bounding box center [181, 20] width 14 height 14
type input "40"
type input "24"
type input "40"
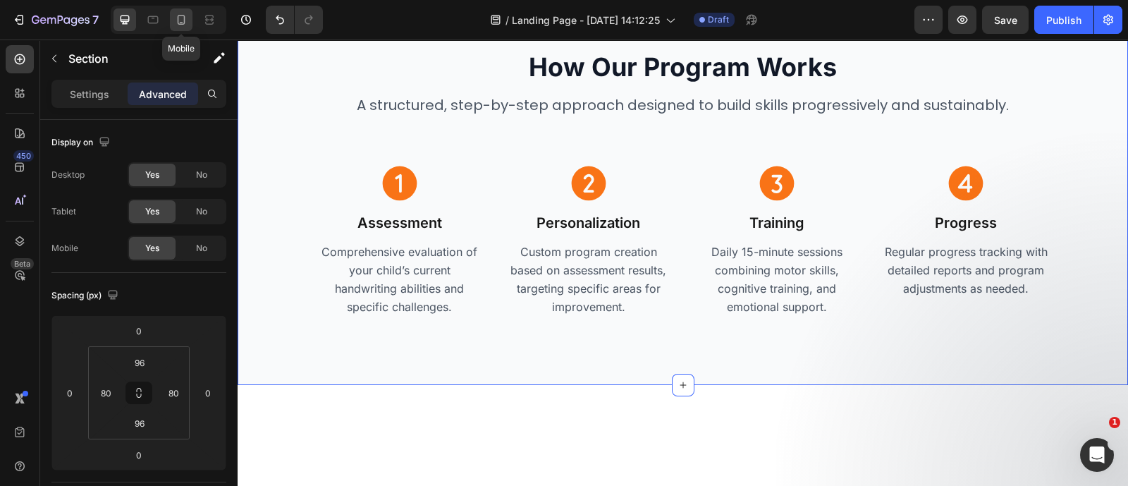
type input "24"
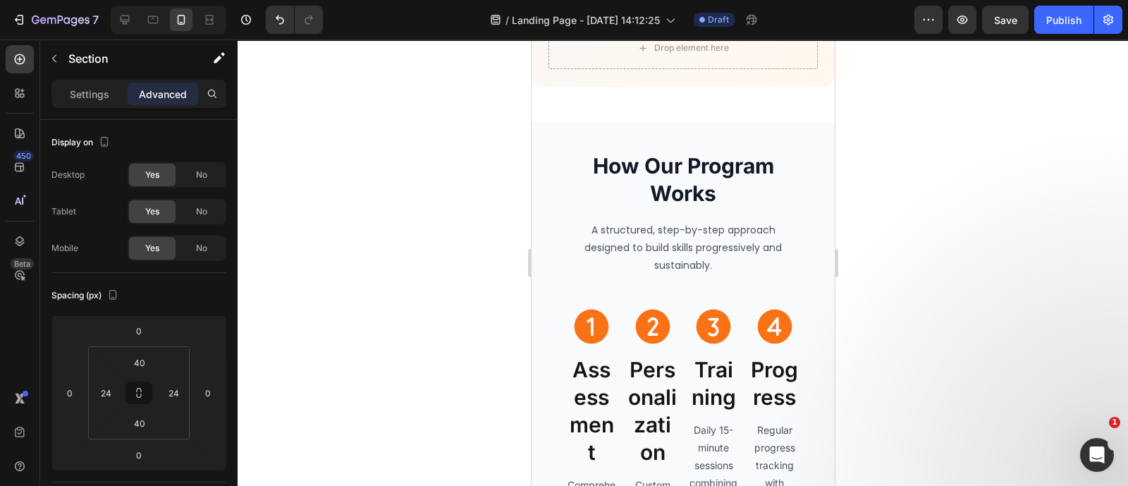
scroll to position [4697, 0]
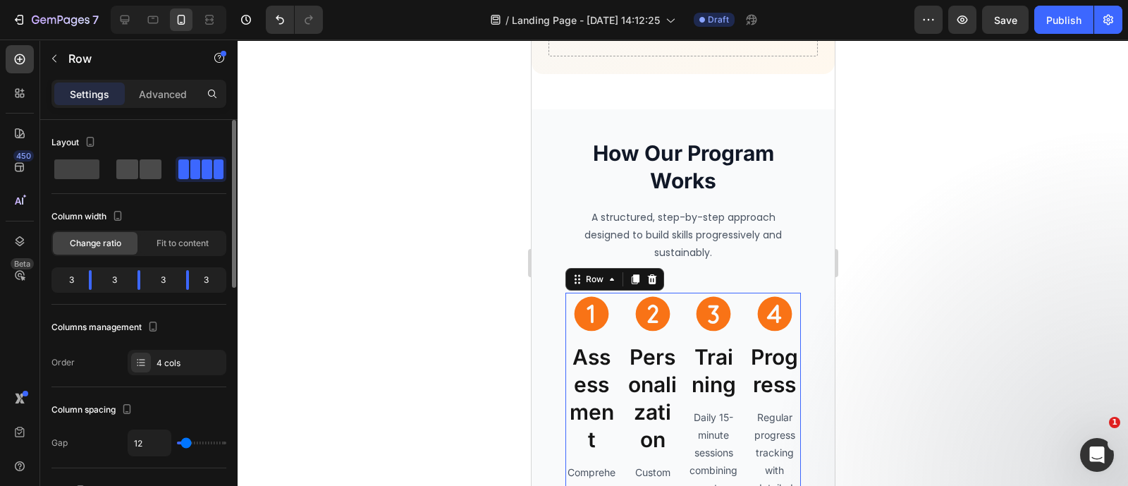
click at [152, 175] on span at bounding box center [151, 169] width 22 height 20
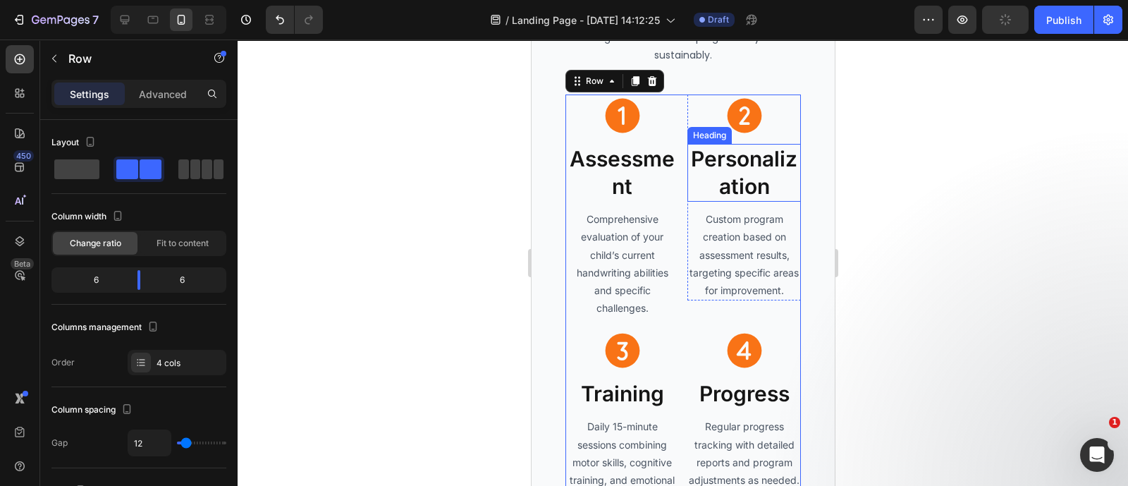
scroll to position [4786, 0]
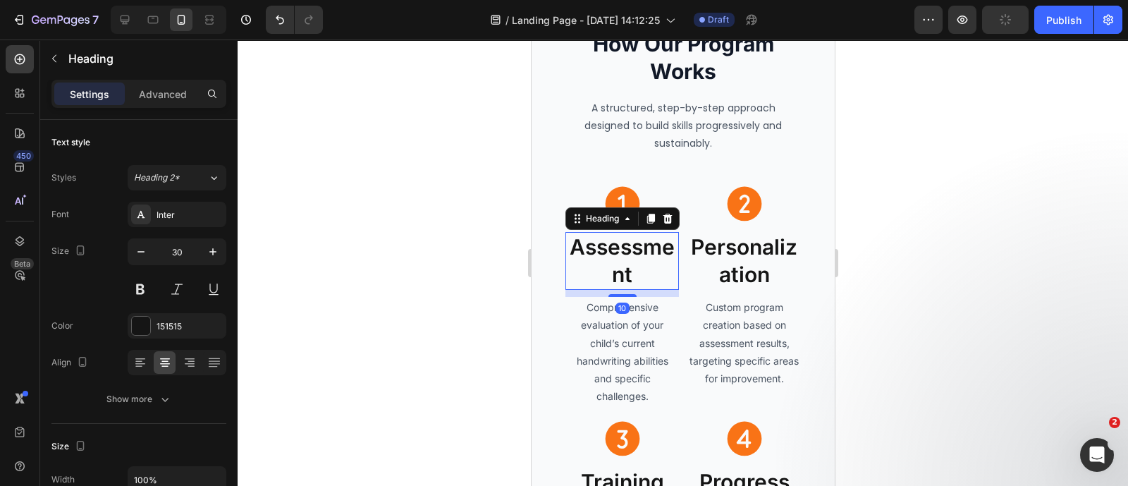
click at [628, 273] on h2 "Assessment" at bounding box center [621, 261] width 113 height 58
click at [180, 251] on input "30" at bounding box center [177, 251] width 47 height 25
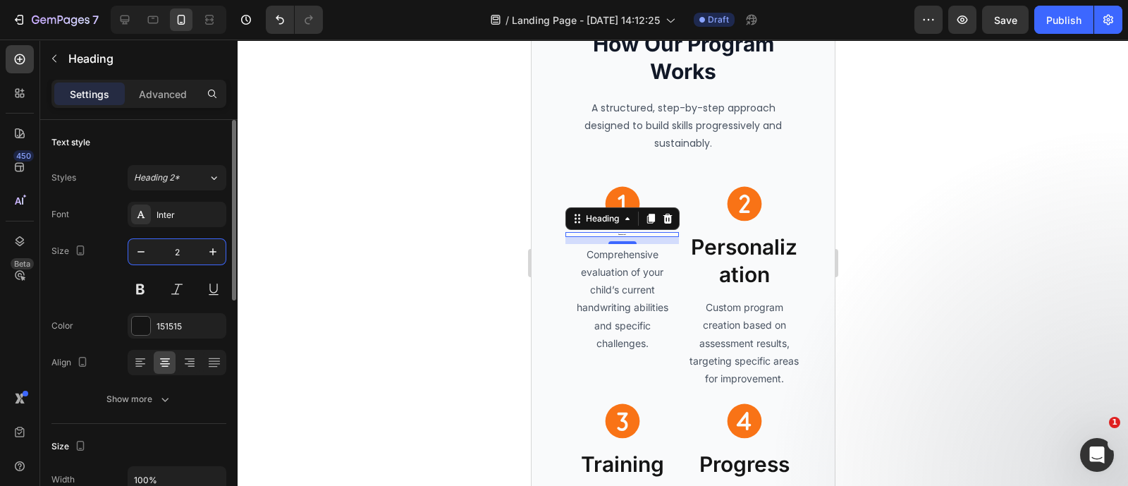
type input "20"
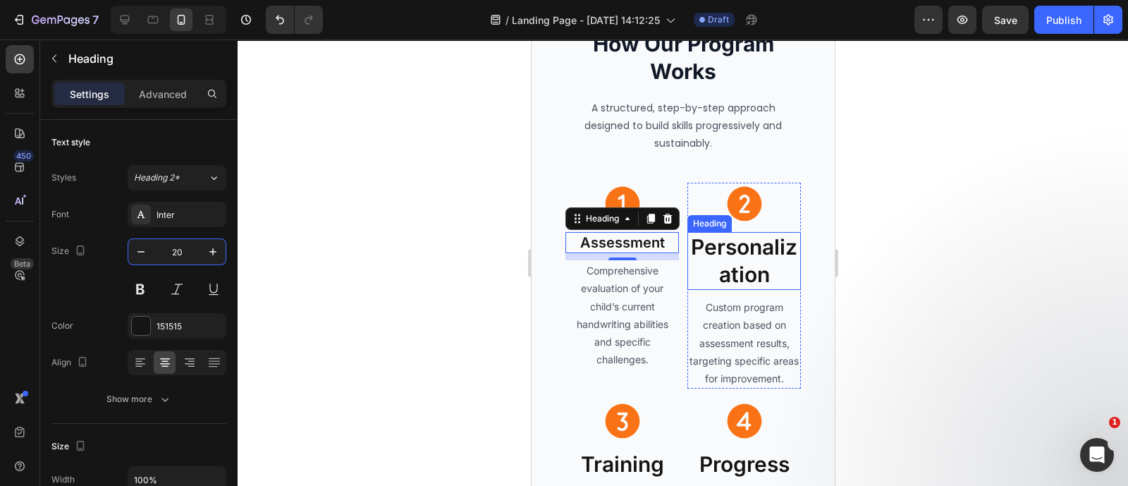
click at [725, 265] on h2 "Personalization" at bounding box center [743, 261] width 113 height 58
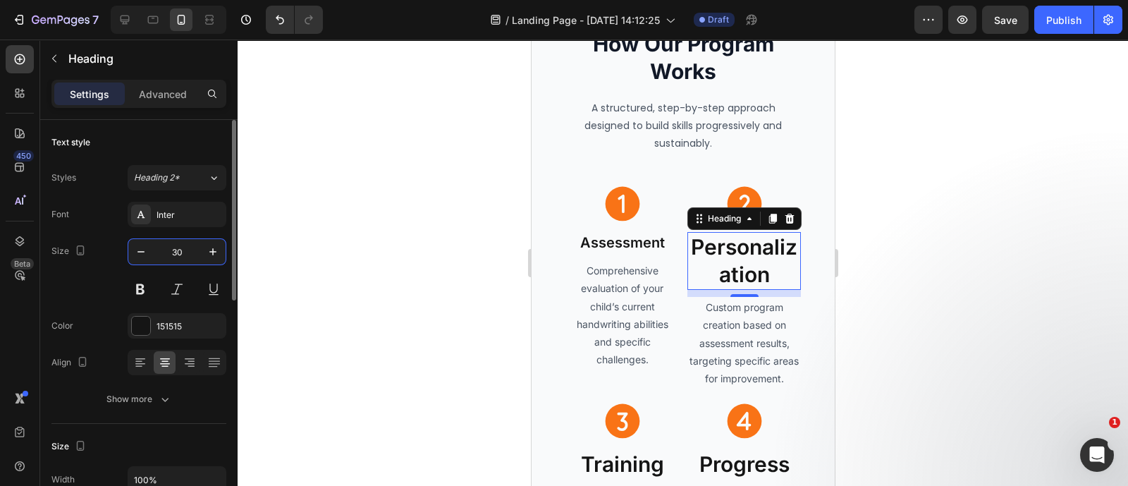
click at [175, 252] on input "30" at bounding box center [177, 251] width 47 height 25
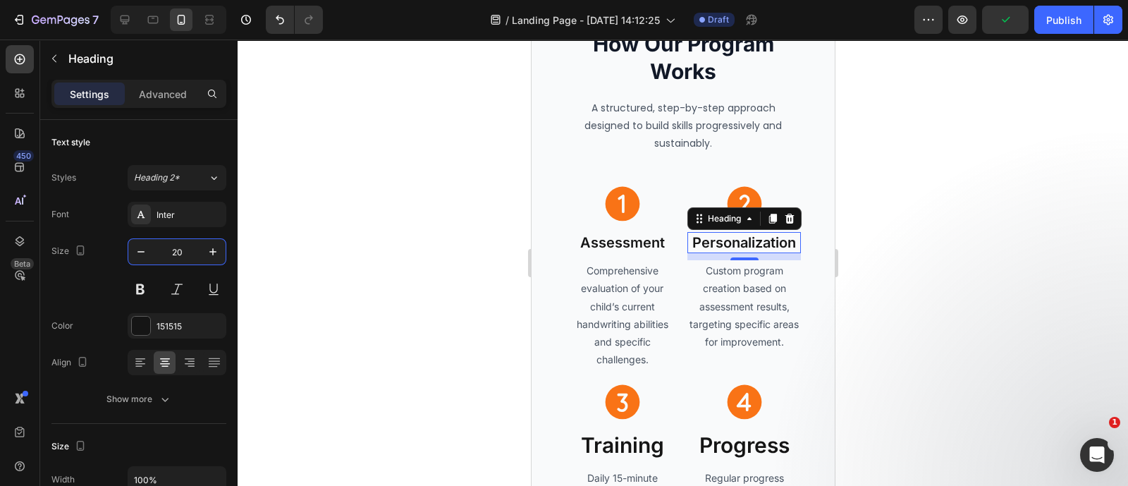
click at [714, 249] on h2 "Personalization" at bounding box center [743, 242] width 113 height 21
click at [714, 249] on p "Personalization" at bounding box center [743, 242] width 111 height 18
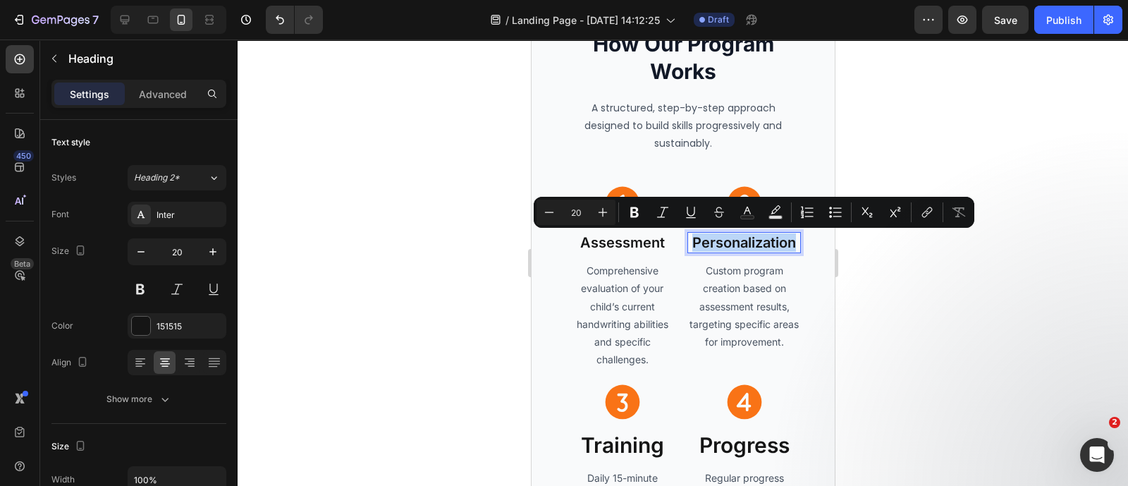
click at [714, 249] on p "Personalization" at bounding box center [743, 242] width 111 height 18
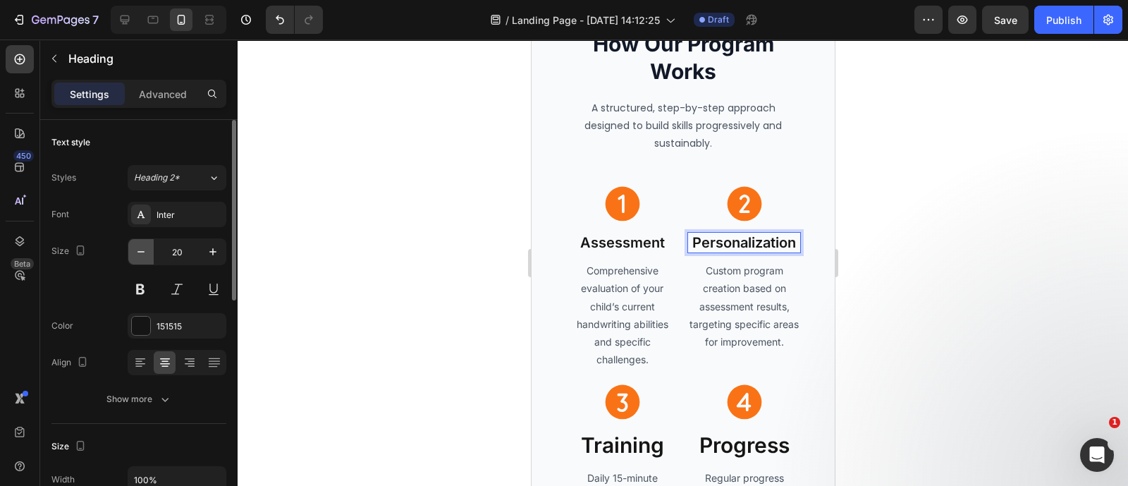
click at [152, 252] on button "button" at bounding box center [140, 251] width 25 height 25
type input "18"
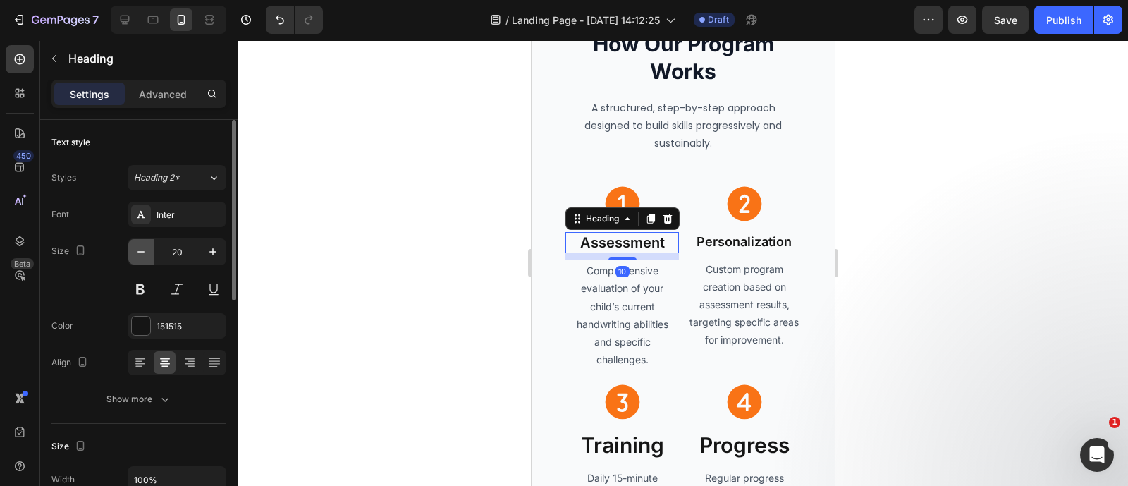
click at [147, 250] on icon "button" at bounding box center [141, 252] width 14 height 14
type input "18"
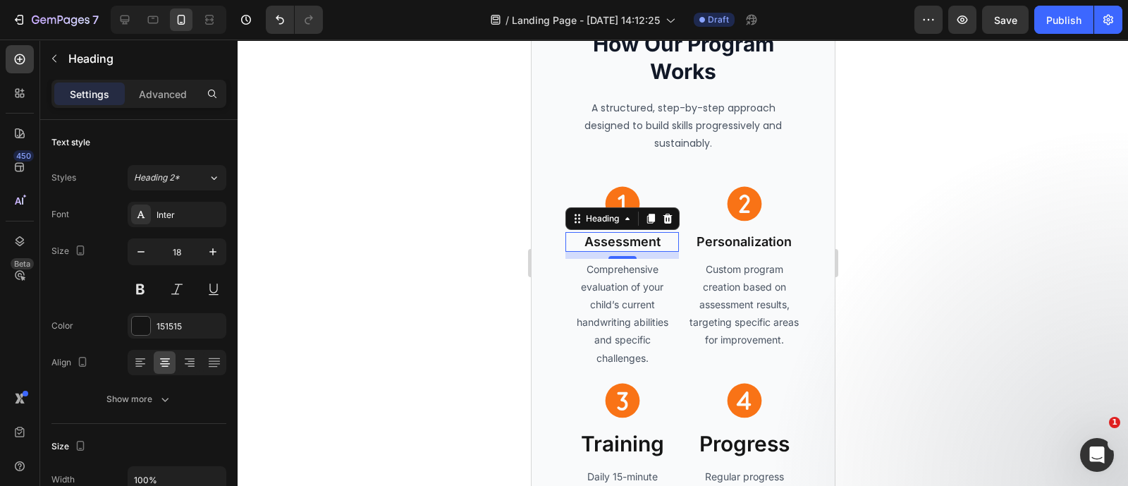
click at [444, 240] on div at bounding box center [683, 262] width 890 height 446
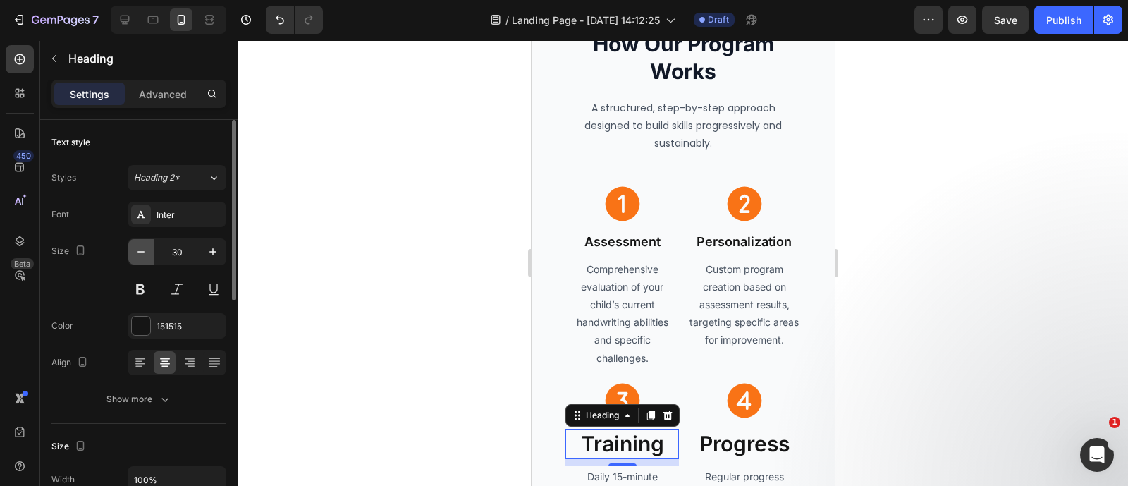
click at [142, 250] on icon "button" at bounding box center [141, 252] width 14 height 14
click at [175, 251] on input "27" at bounding box center [177, 251] width 47 height 25
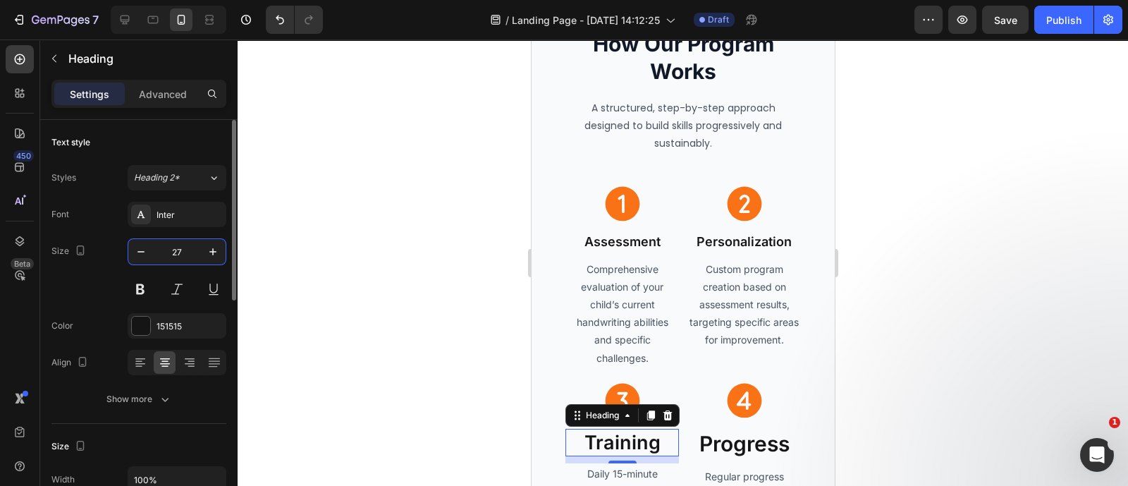
click at [175, 251] on input "27" at bounding box center [177, 251] width 47 height 25
click at [136, 245] on icon "button" at bounding box center [141, 252] width 14 height 14
click at [215, 257] on icon "button" at bounding box center [213, 252] width 14 height 14
type input "18"
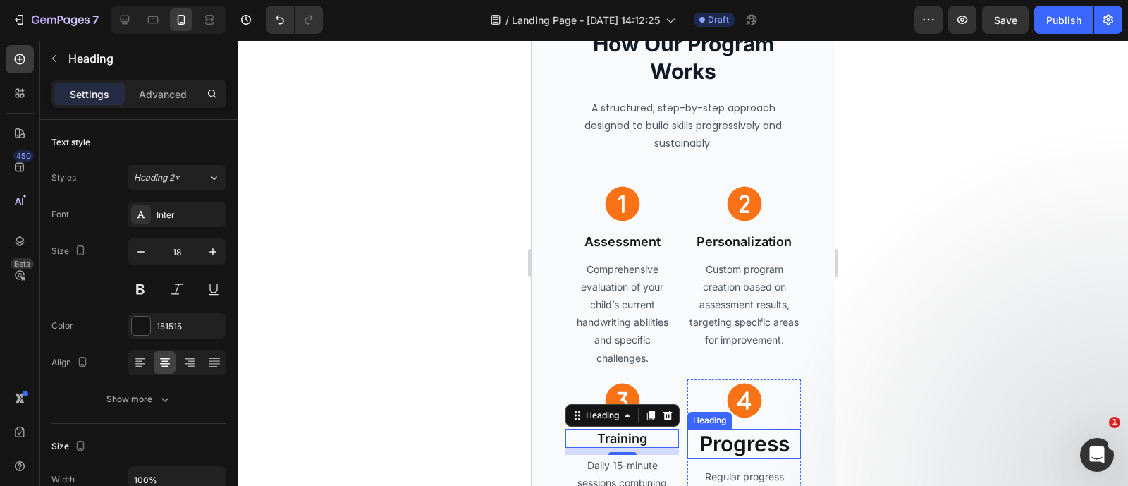
click at [715, 450] on h2 "Progress" at bounding box center [743, 444] width 113 height 30
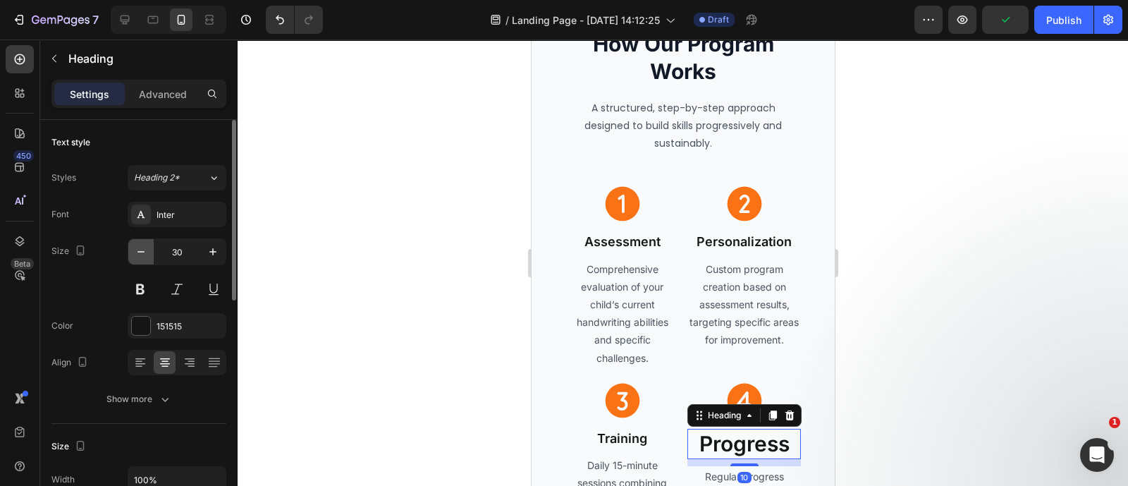
click at [149, 261] on button "button" at bounding box center [140, 251] width 25 height 25
click at [180, 258] on input "28" at bounding box center [177, 251] width 47 height 25
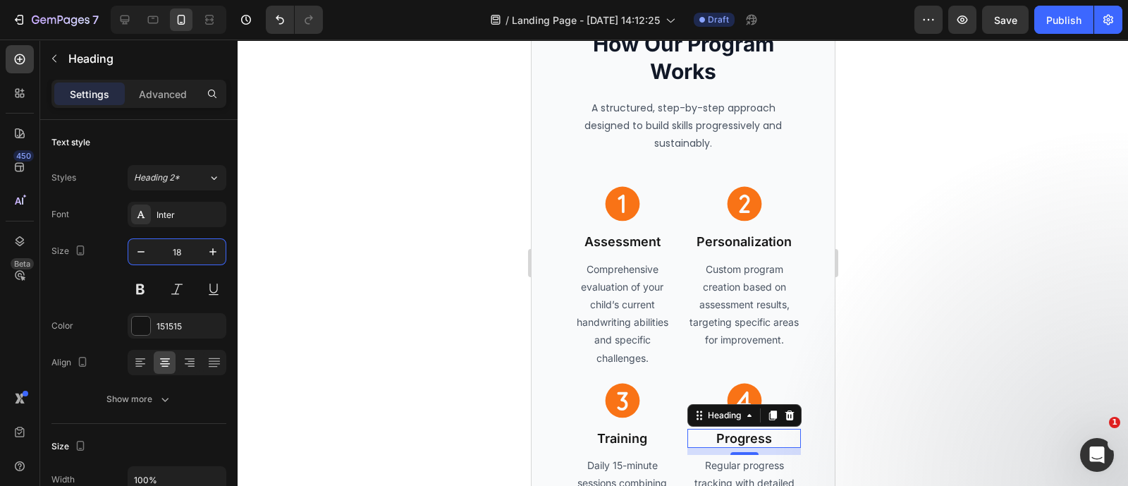
type input "18"
click at [376, 191] on div at bounding box center [683, 262] width 890 height 446
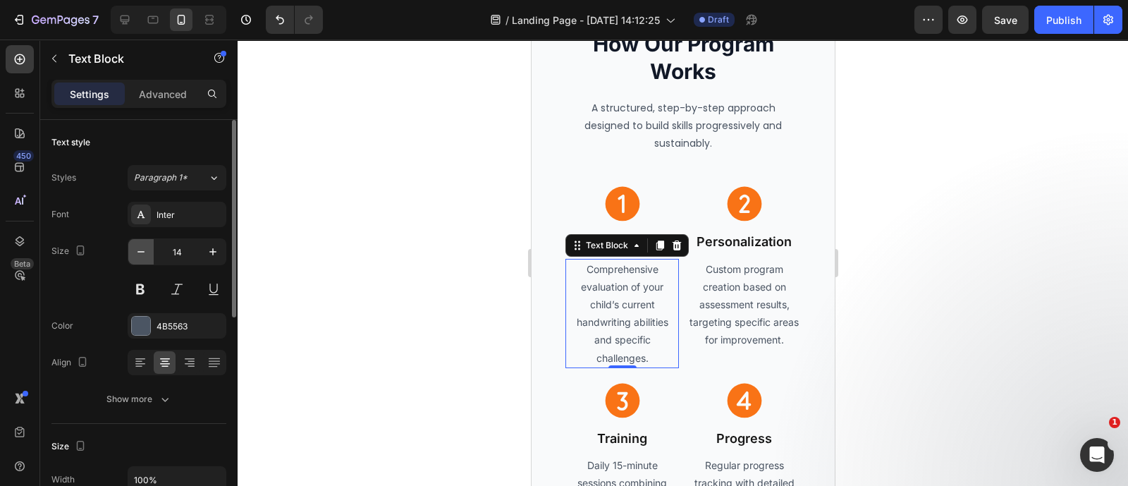
click at [130, 259] on button "button" at bounding box center [140, 251] width 25 height 25
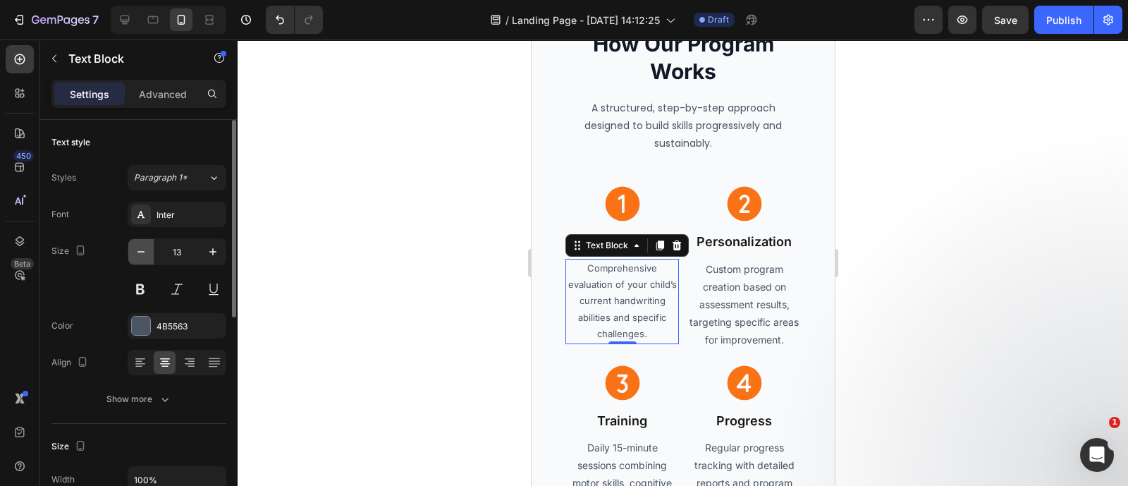
click at [130, 259] on button "button" at bounding box center [140, 251] width 25 height 25
type input "12"
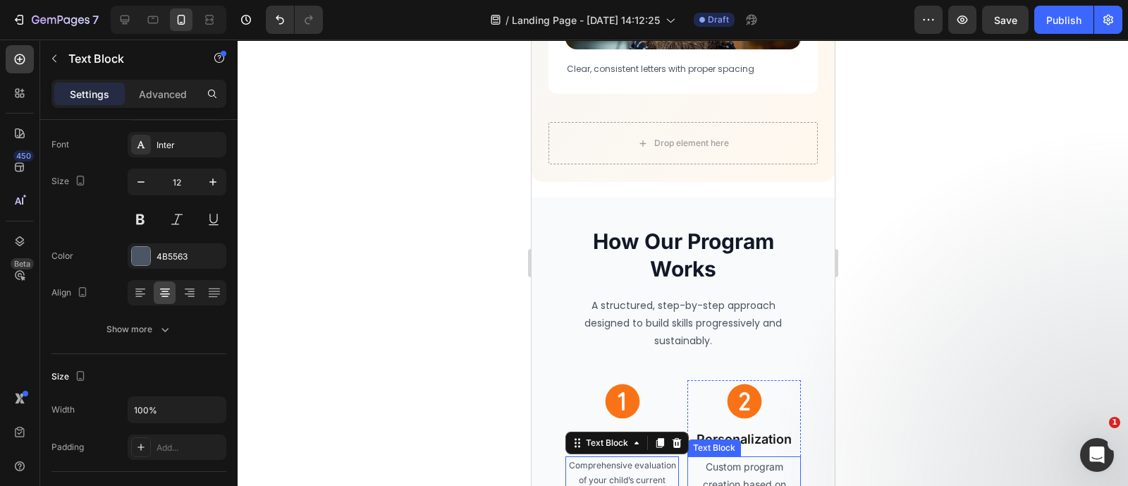
scroll to position [4587, 0]
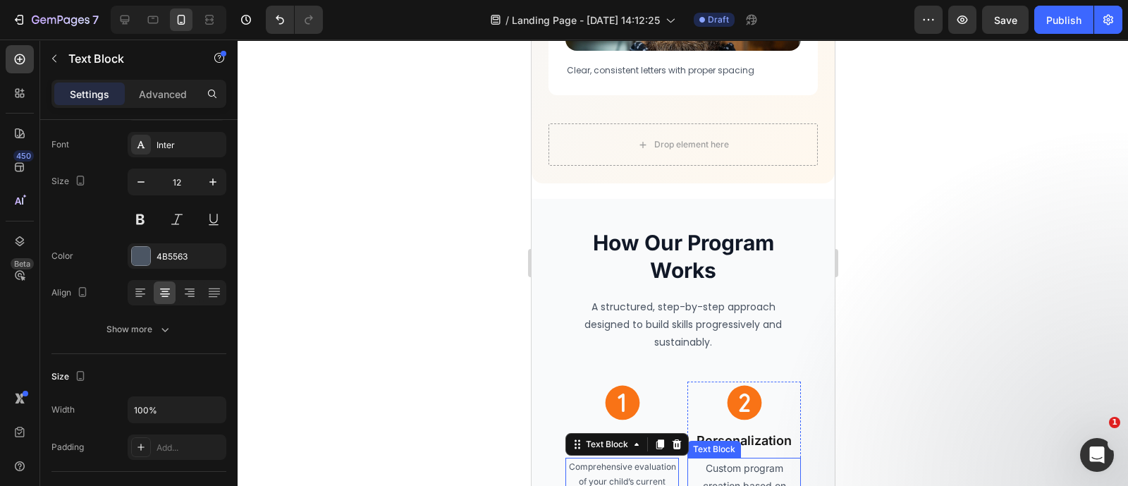
click at [128, 169] on button "button" at bounding box center [140, 181] width 25 height 25
type input "11"
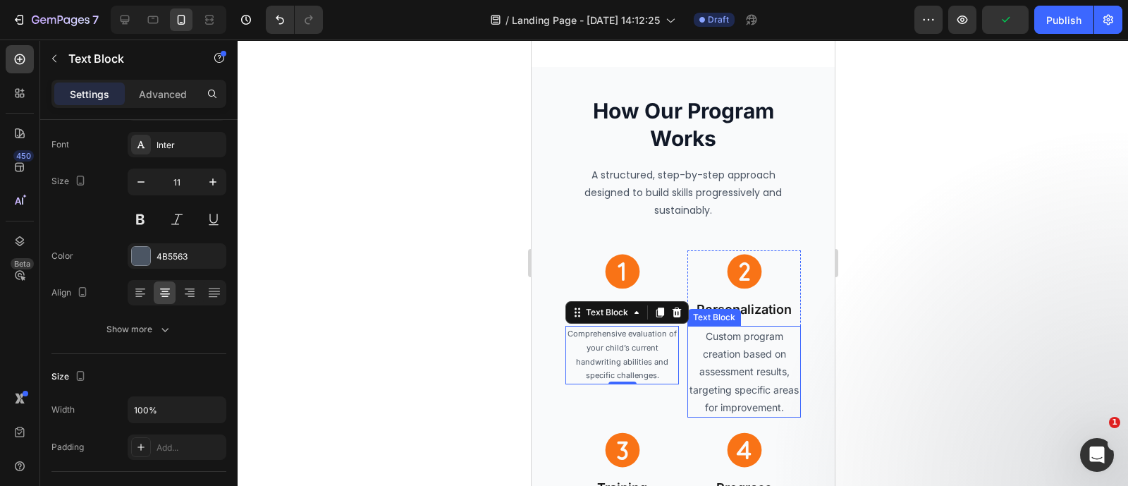
scroll to position [4764, 0]
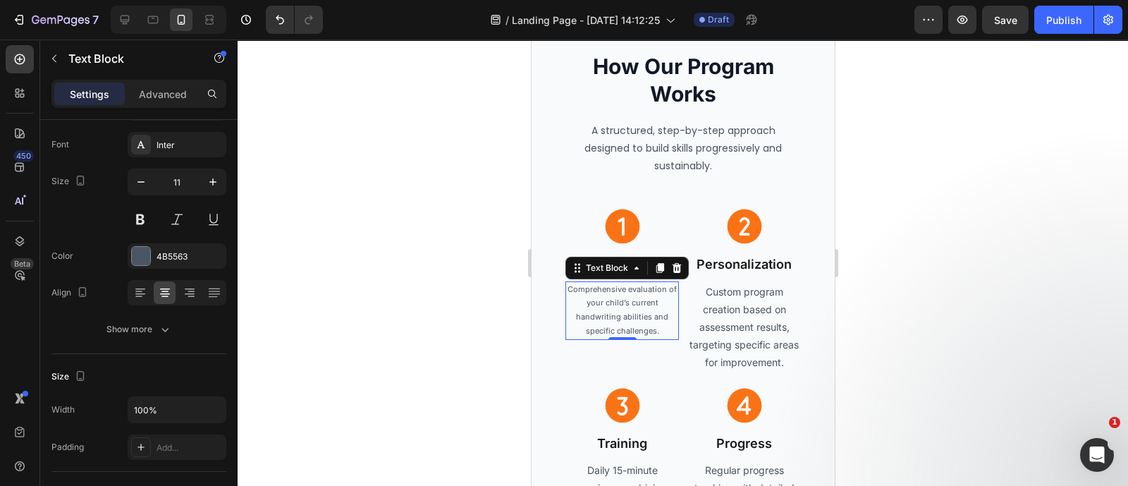
click at [873, 290] on div at bounding box center [683, 262] width 890 height 446
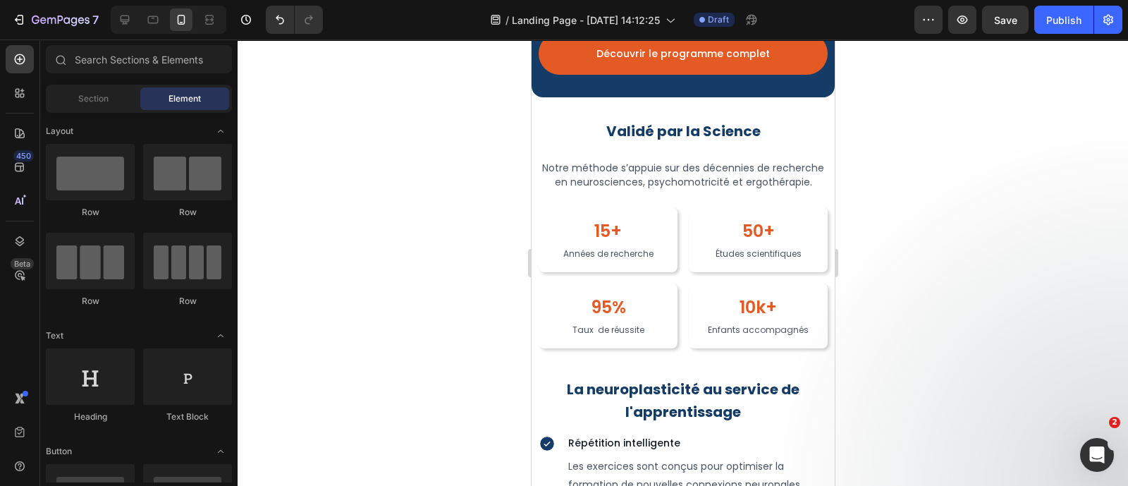
scroll to position [2840, 0]
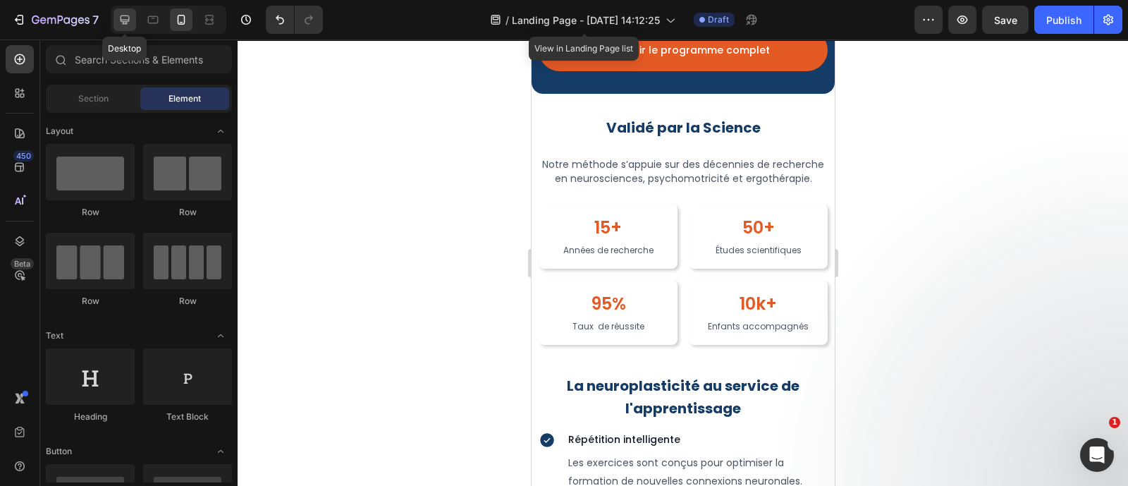
click at [116, 23] on div at bounding box center [124, 19] width 23 height 23
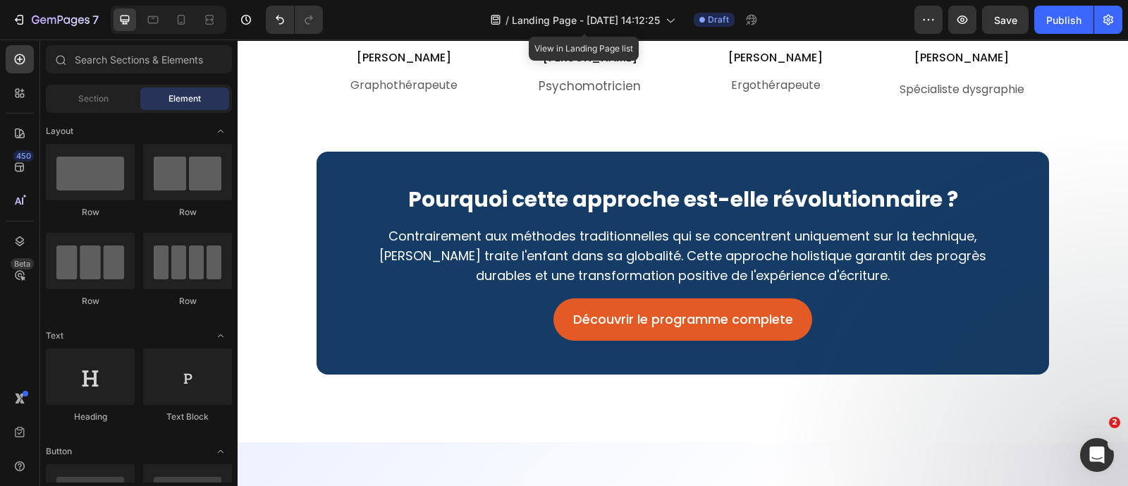
scroll to position [4498, 0]
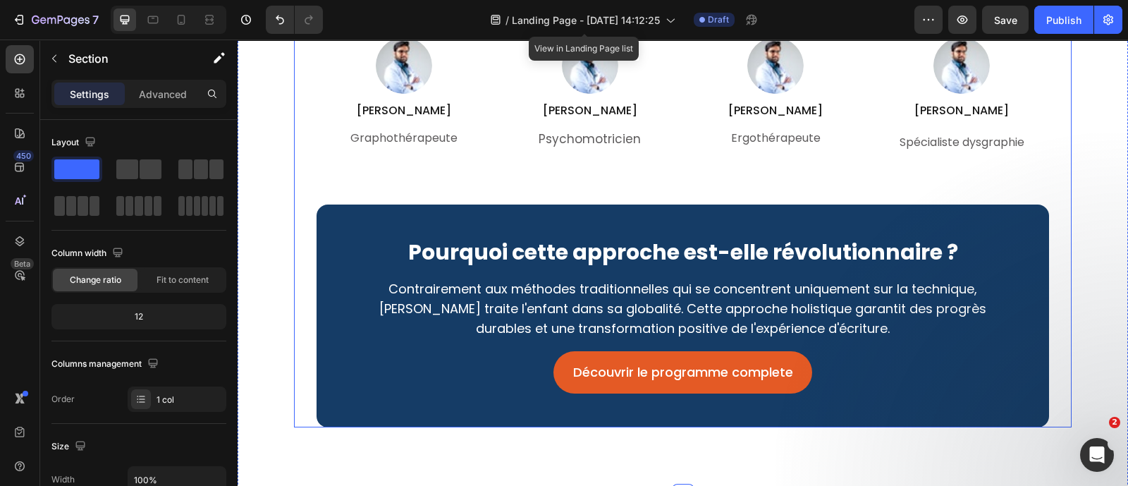
scroll to position [4444, 0]
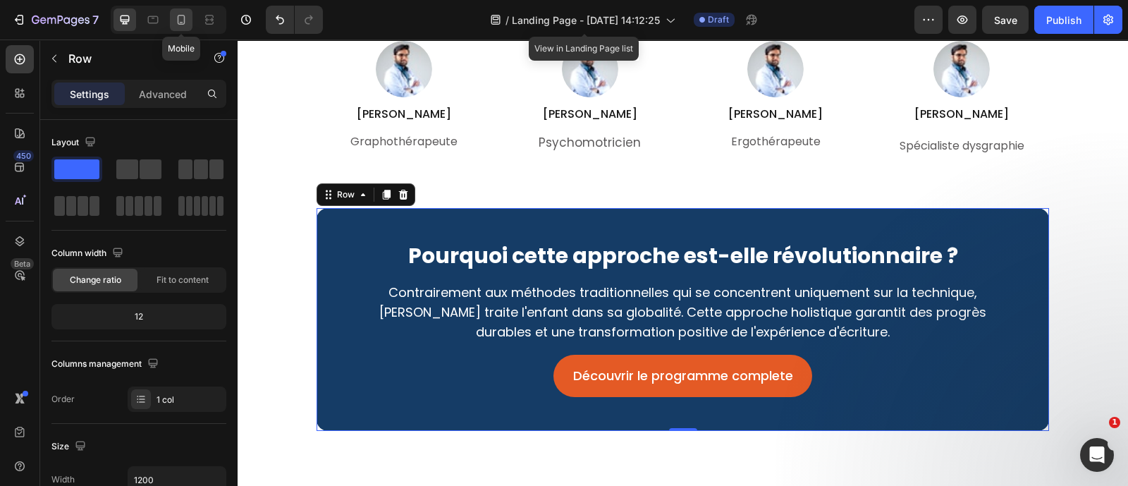
click at [171, 22] on div at bounding box center [181, 19] width 23 height 23
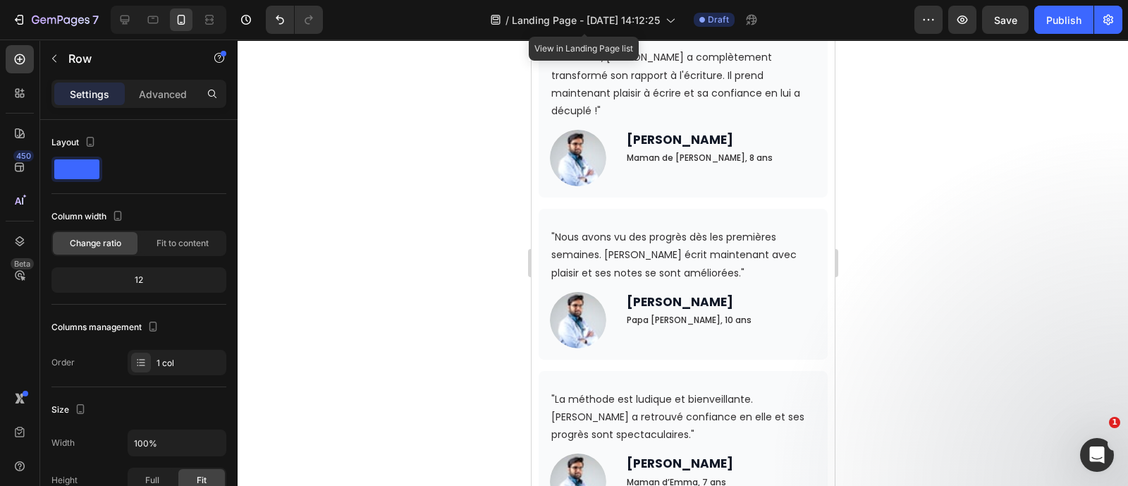
scroll to position [6164, 0]
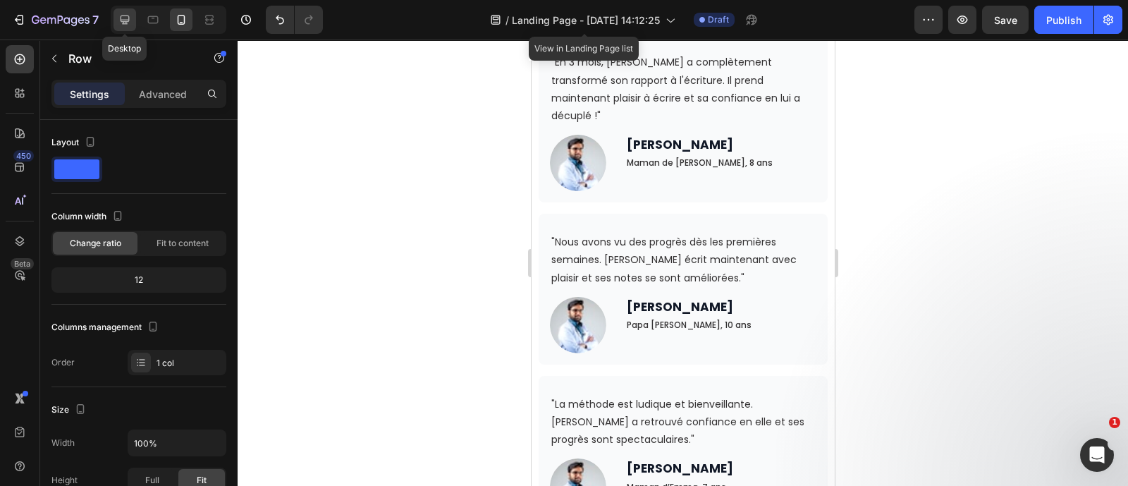
click at [121, 11] on div at bounding box center [124, 19] width 23 height 23
type input "1200"
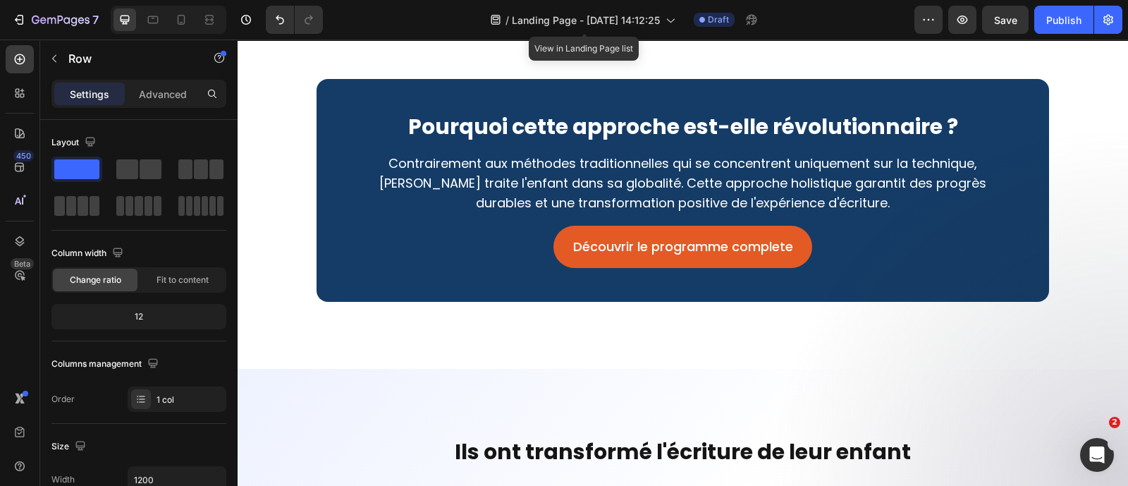
scroll to position [5423, 0]
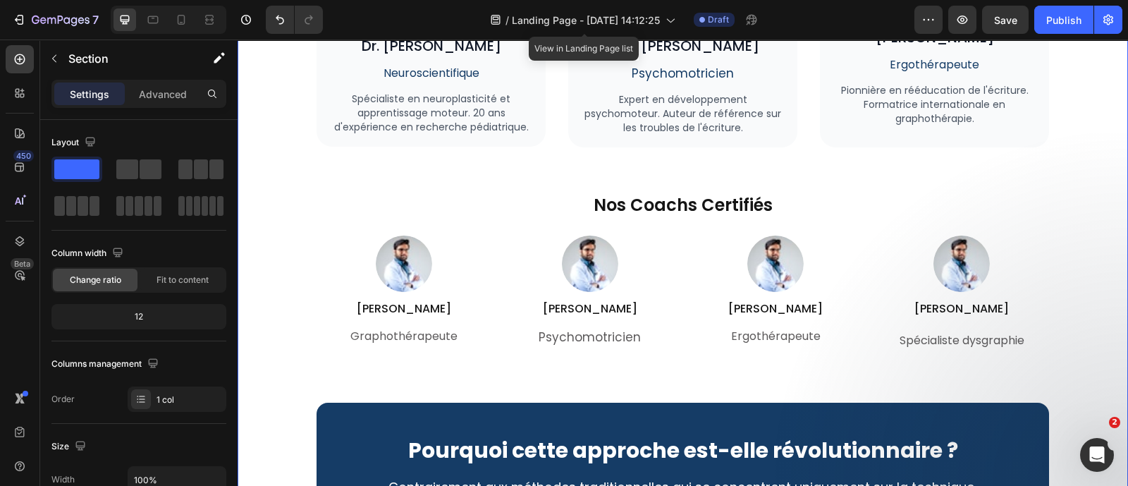
scroll to position [5169, 0]
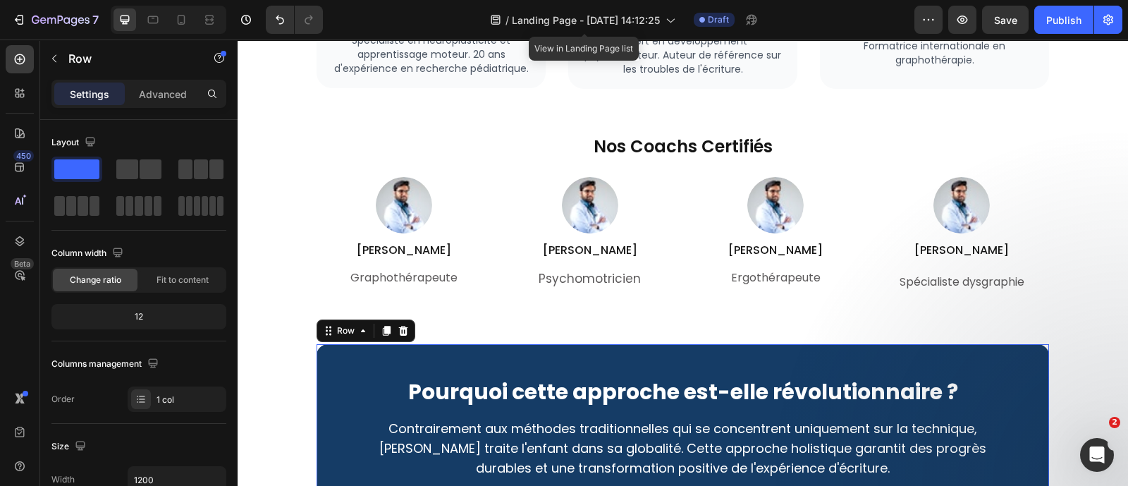
click at [479, 354] on div "Pourquoi cette approche est-elle révolutionnaire ? Heading Contrairement aux mé…" at bounding box center [682, 455] width 732 height 223
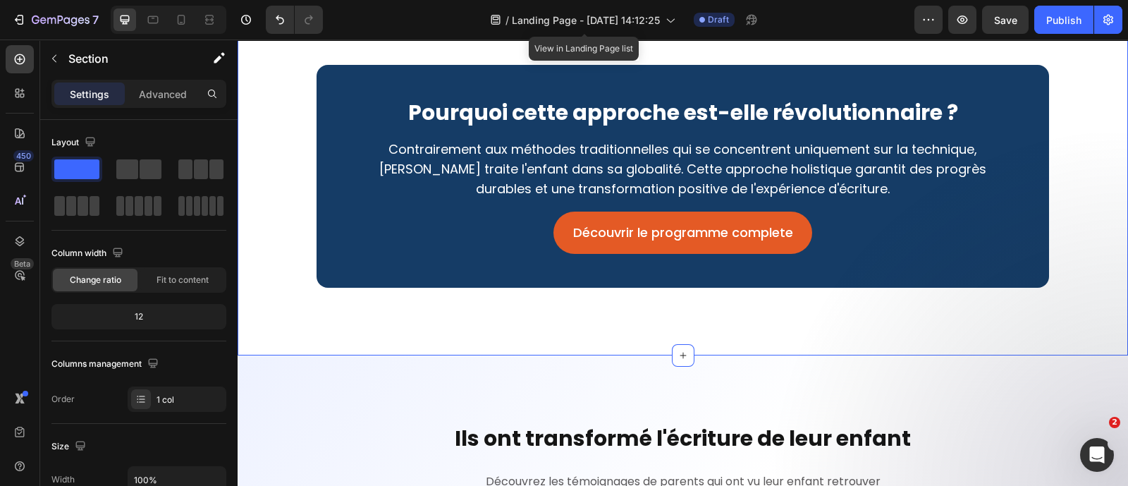
scroll to position [5437, 0]
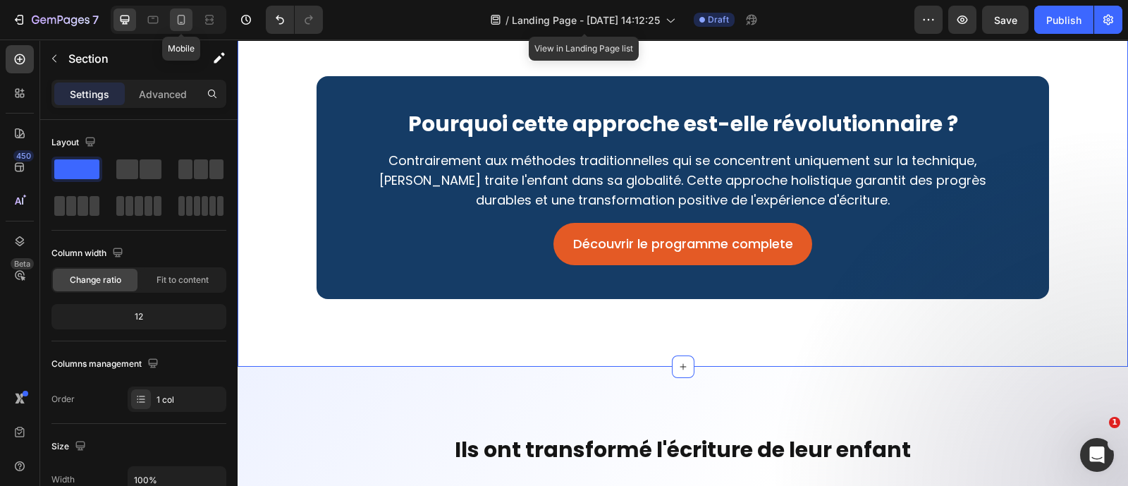
click at [178, 19] on icon at bounding box center [182, 20] width 8 height 10
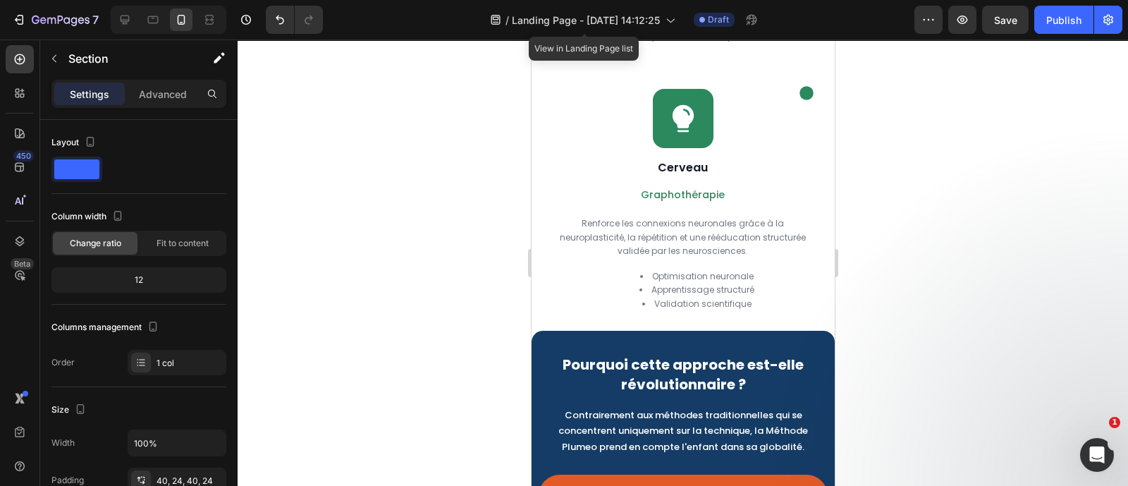
scroll to position [2500, 0]
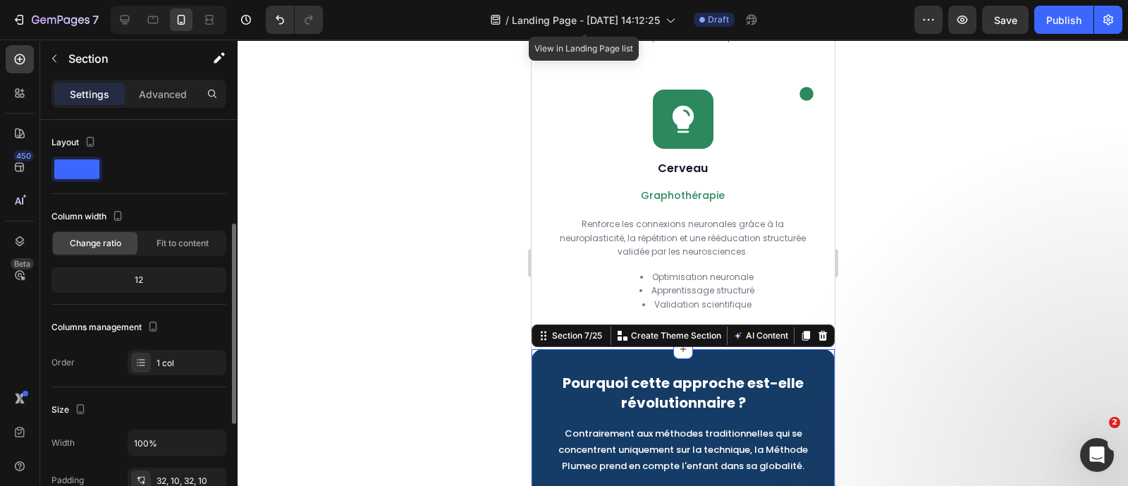
click at [711, 350] on div "Pourquoi cette approche est-elle révolutionnaire ? Heading Contrairement aux mé…" at bounding box center [682, 453] width 303 height 209
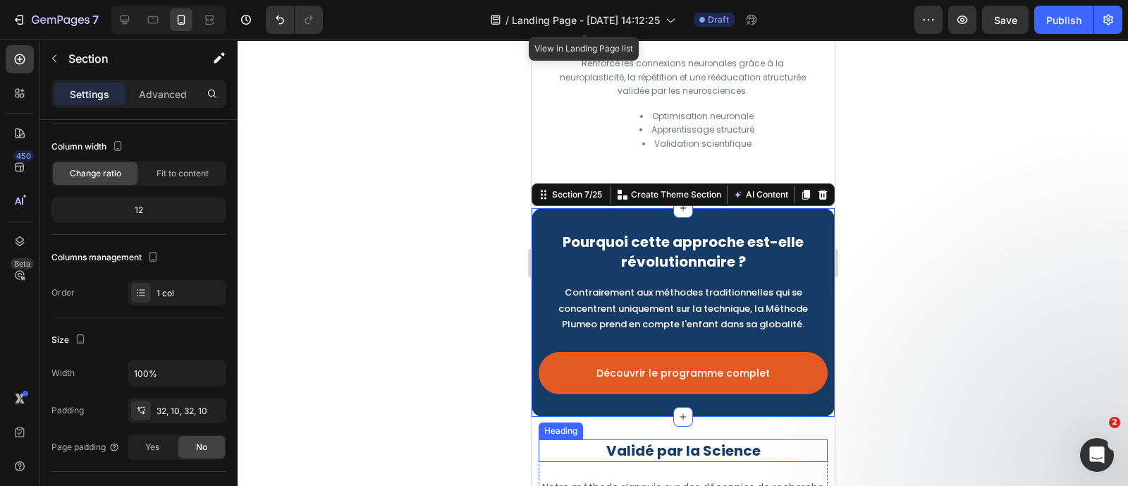
scroll to position [2659, 0]
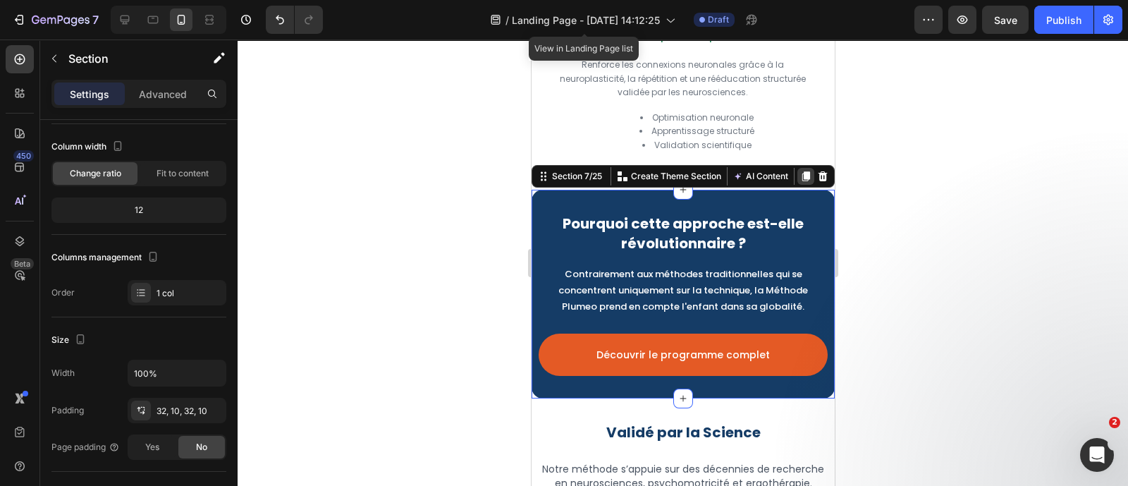
click at [799, 182] on icon at bounding box center [804, 176] width 11 height 11
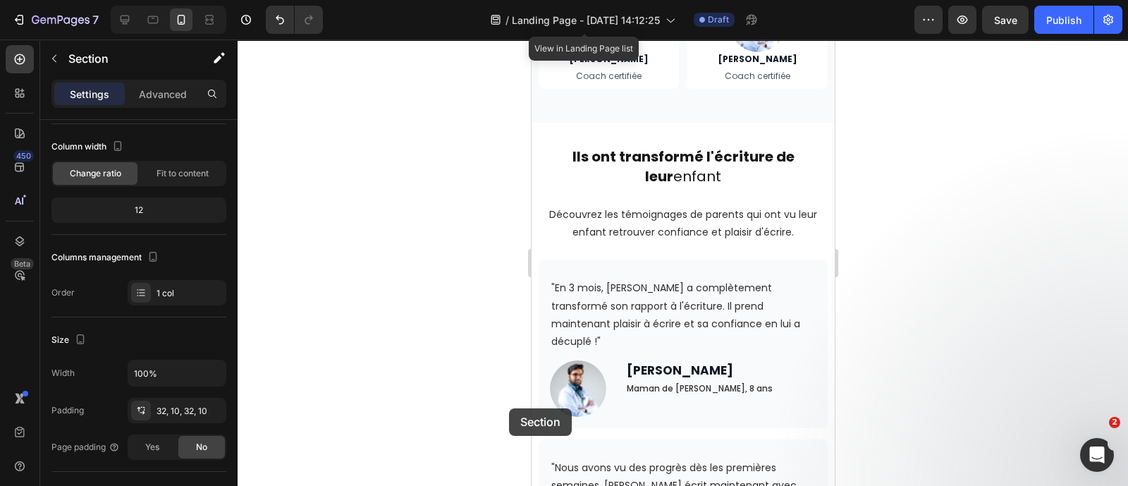
scroll to position [6272, 0]
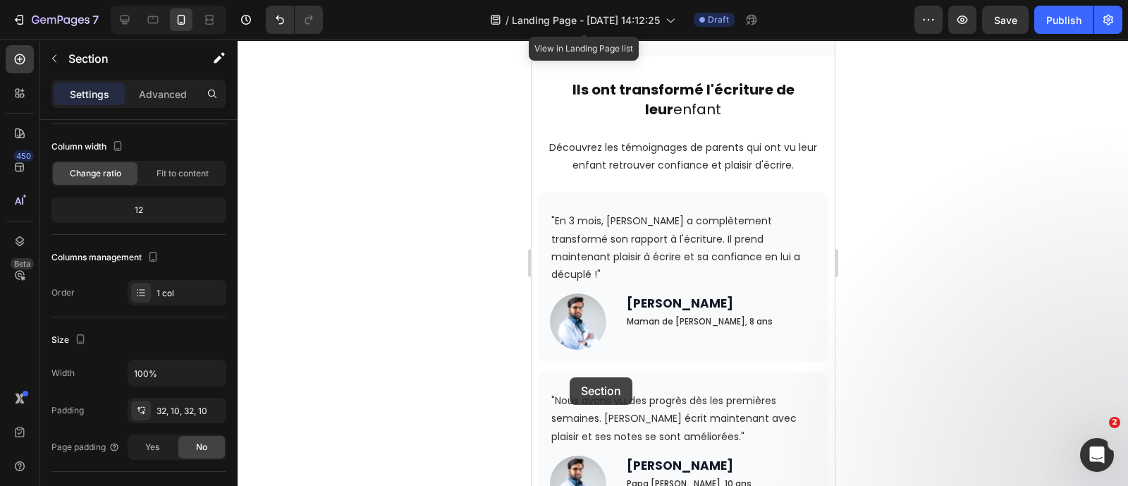
drag, startPoint x: 565, startPoint y: 122, endPoint x: 572, endPoint y: 379, distance: 256.7
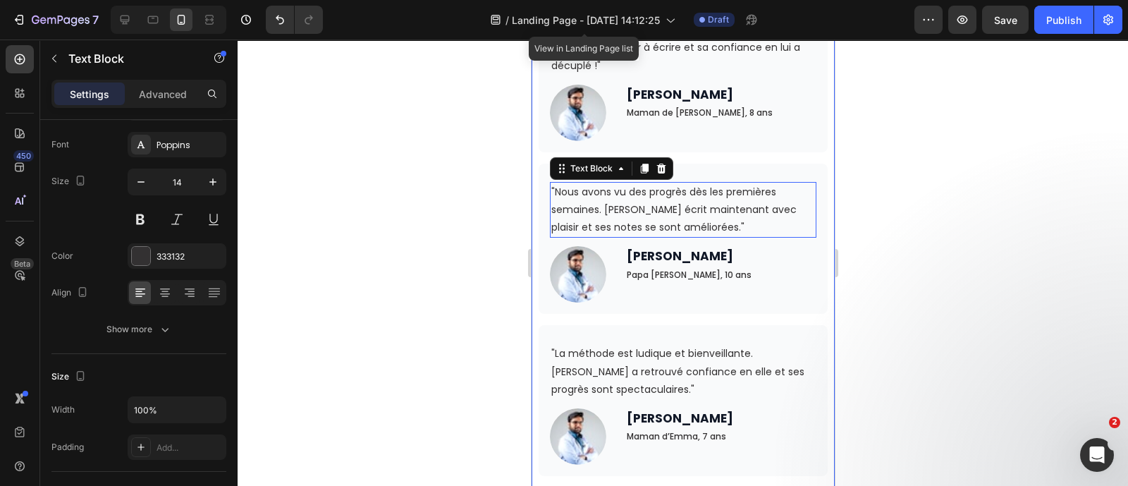
drag, startPoint x: 552, startPoint y: 325, endPoint x: 531, endPoint y: 271, distance: 57.3
click at [531, 271] on div "Ils ont transformé l'écriture de leur enfant Heading Découvrez les témoignages …" at bounding box center [682, 172] width 303 height 651
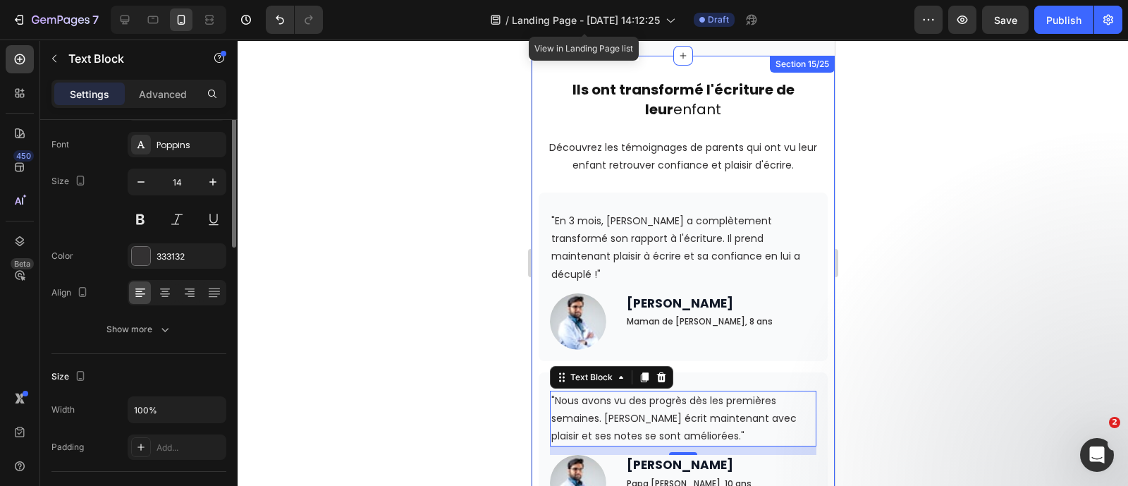
scroll to position [0, 0]
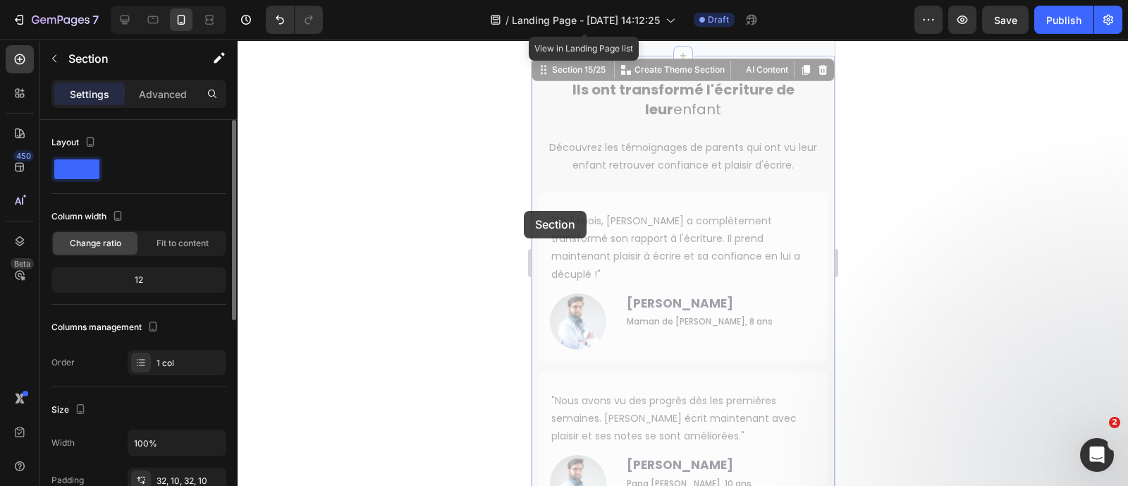
drag, startPoint x: 531, startPoint y: 271, endPoint x: 524, endPoint y: 211, distance: 61.1
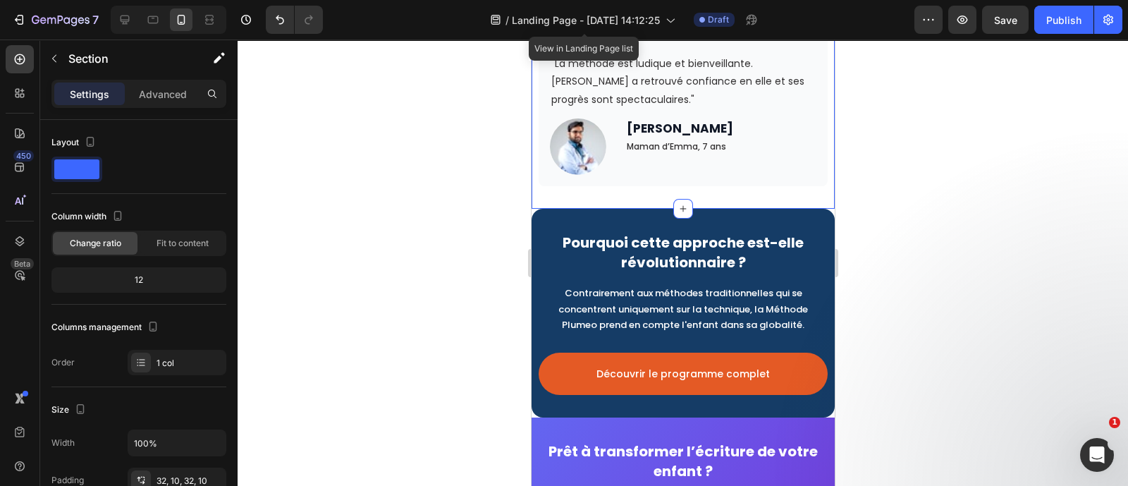
scroll to position [6564, 0]
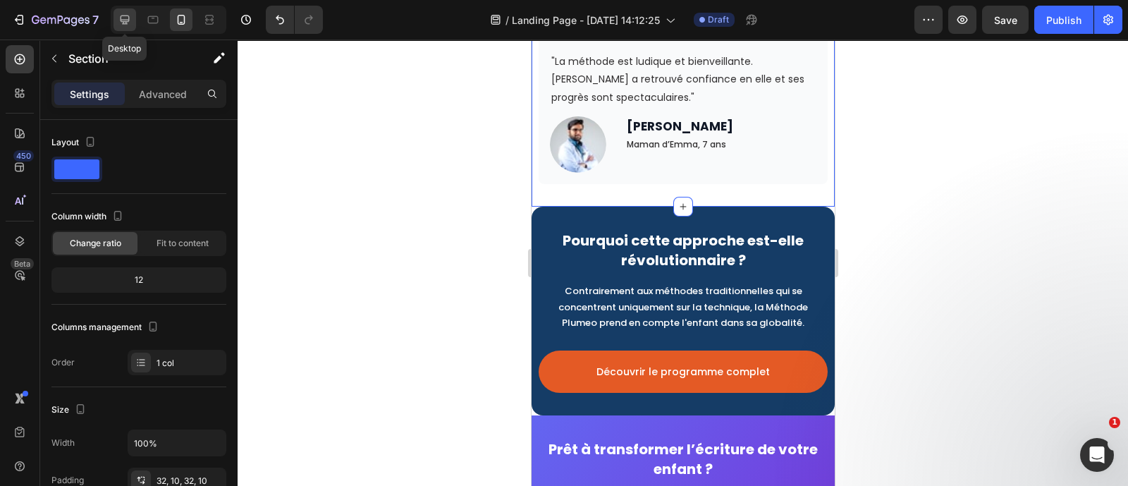
click at [116, 22] on div at bounding box center [124, 19] width 23 height 23
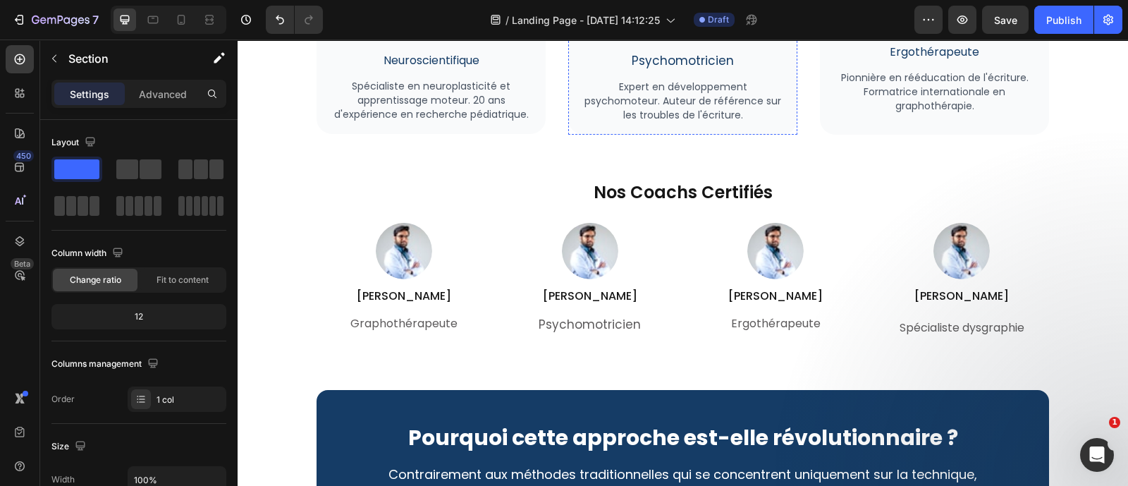
scroll to position [4344, 0]
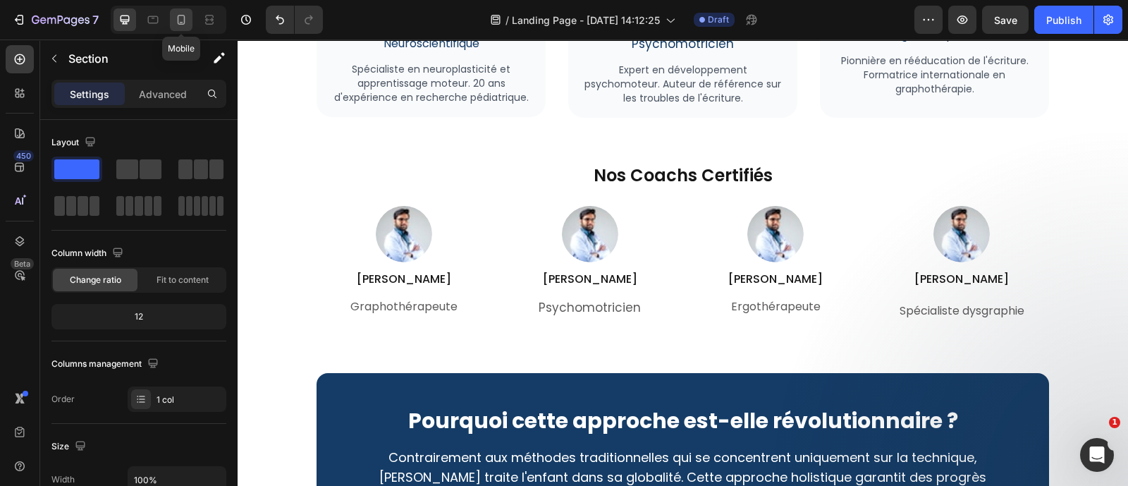
click at [187, 25] on icon at bounding box center [181, 20] width 14 height 14
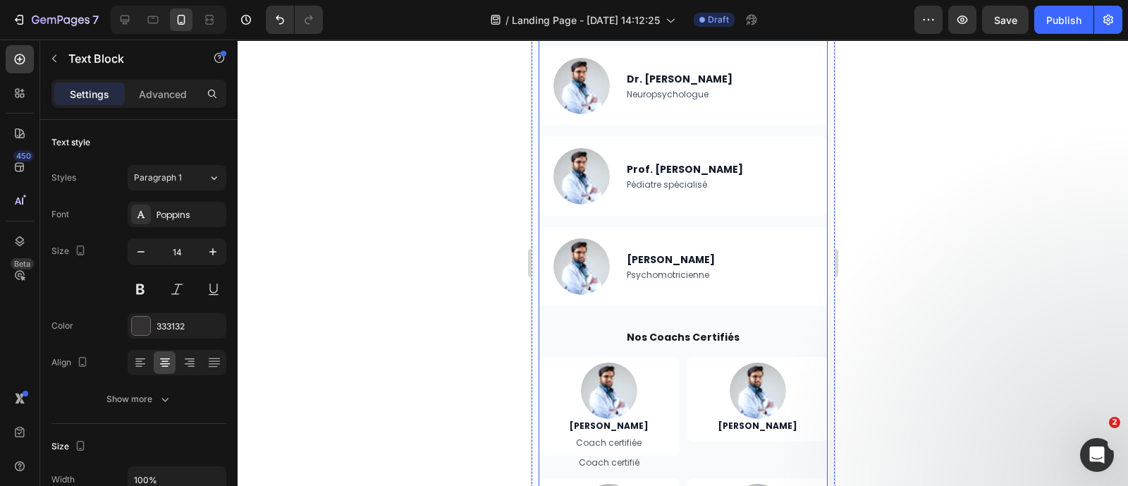
scroll to position [5455, 0]
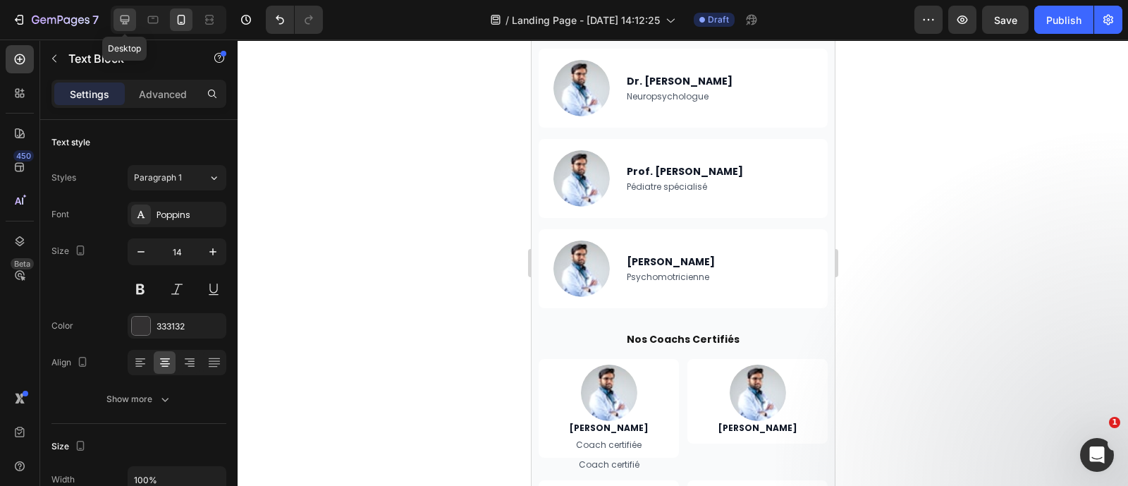
click at [124, 20] on icon at bounding box center [125, 20] width 14 height 14
type input "16"
type input "57%"
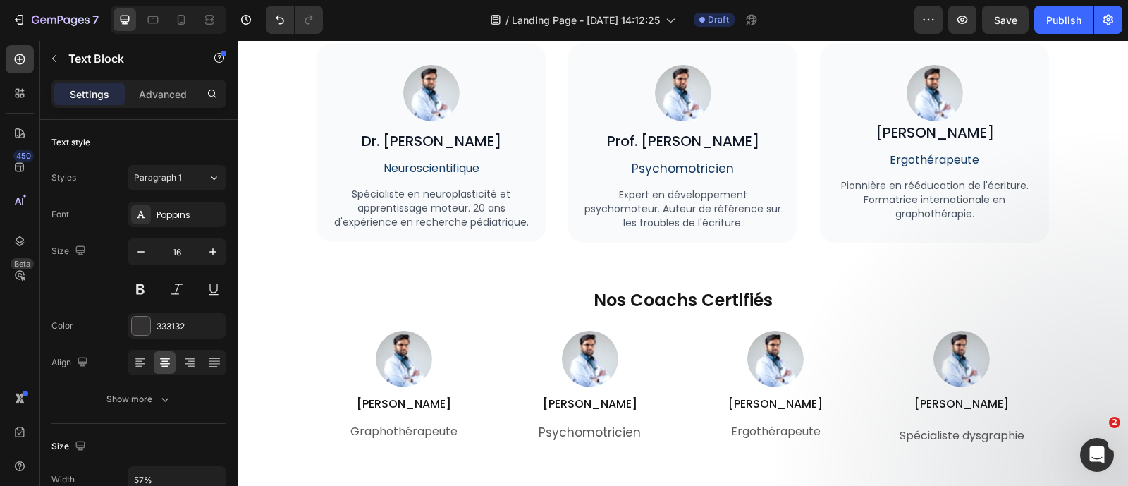
scroll to position [4405, 0]
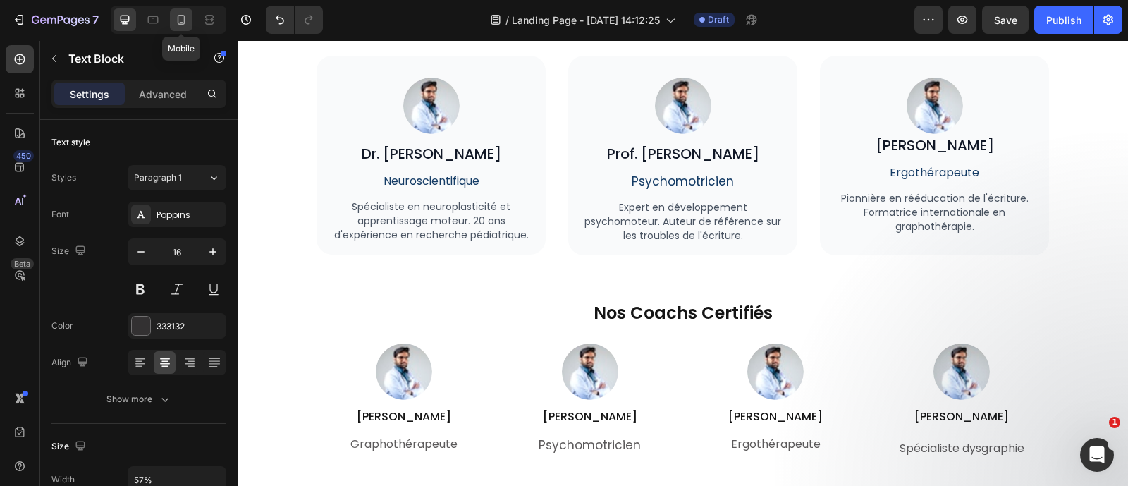
click at [183, 18] on icon at bounding box center [181, 20] width 14 height 14
type input "14"
type input "100%"
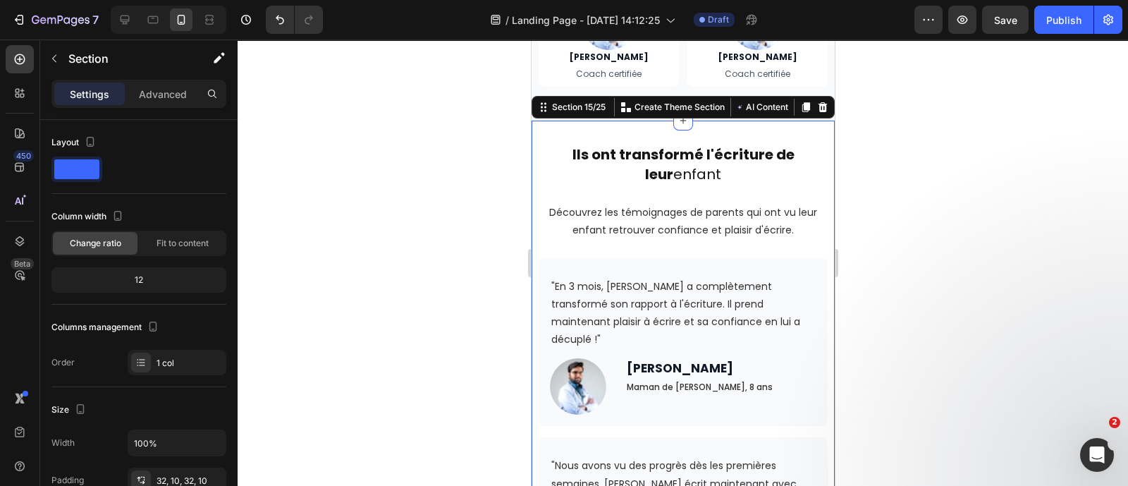
scroll to position [5828, 0]
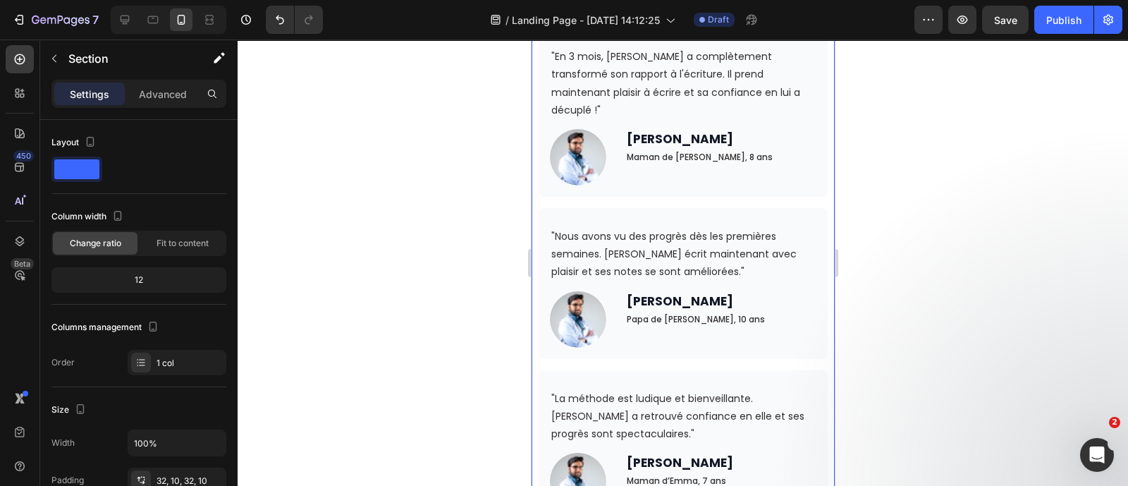
scroll to position [5812, 0]
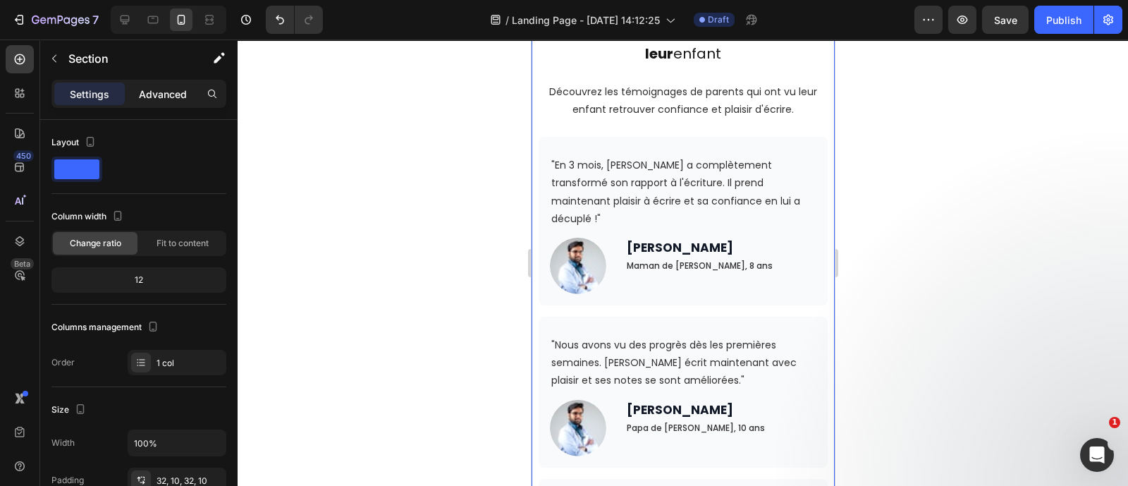
click at [166, 99] on p "Advanced" at bounding box center [163, 94] width 48 height 15
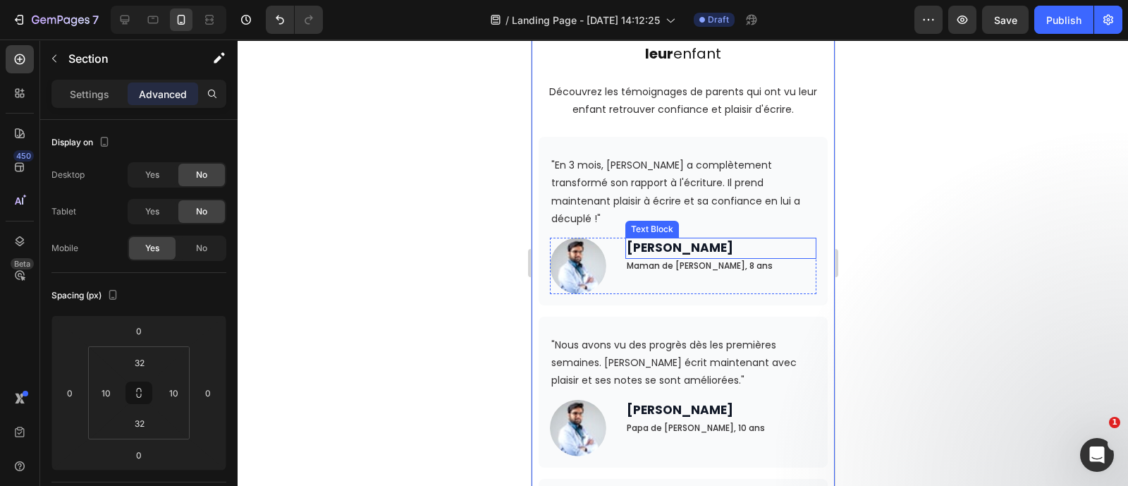
scroll to position [5639, 0]
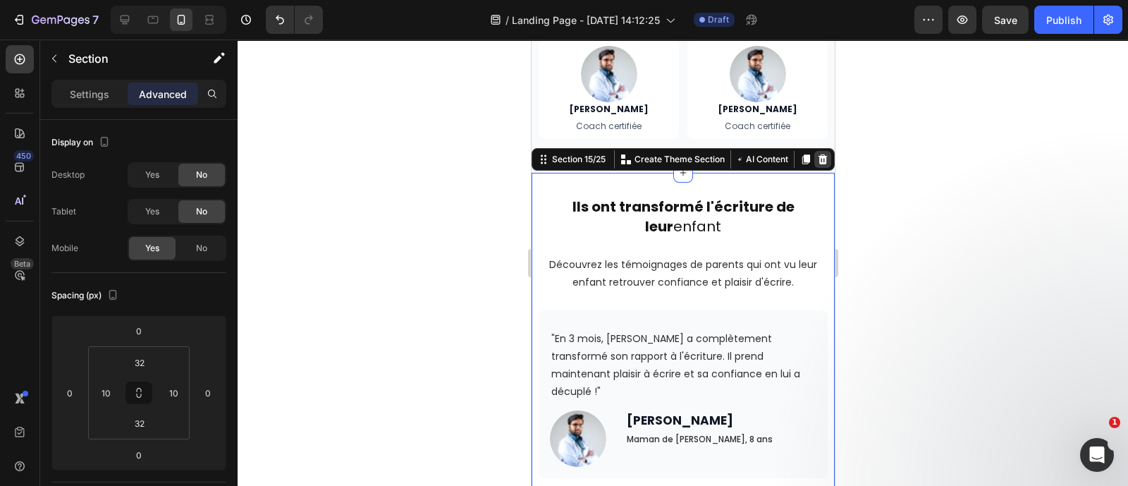
click at [818, 156] on icon at bounding box center [822, 159] width 9 height 10
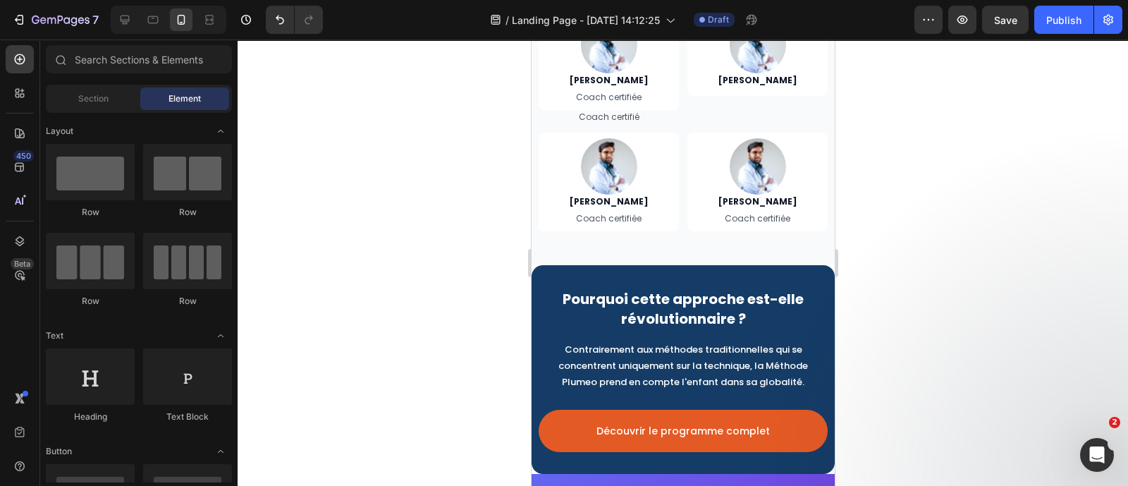
scroll to position [5546, 0]
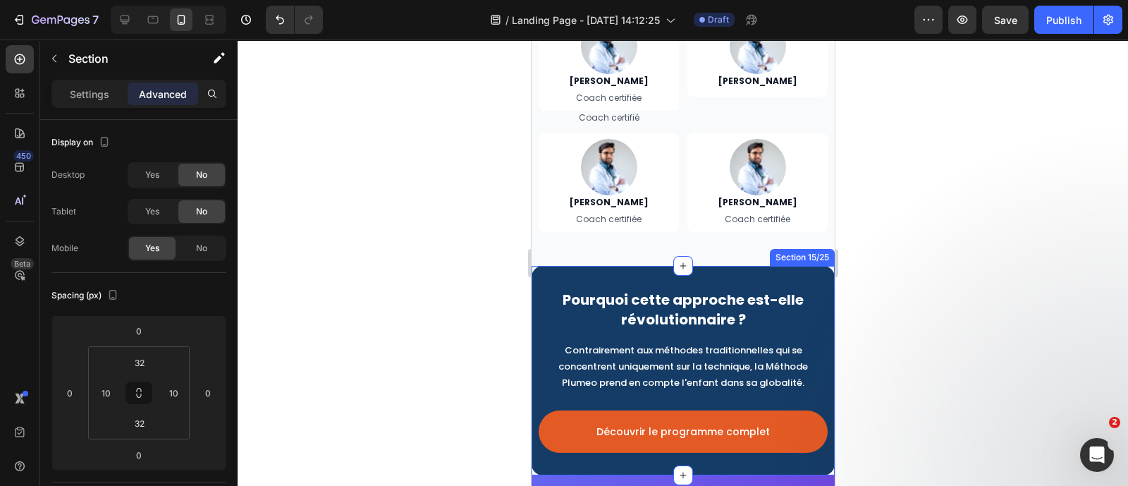
click at [759, 269] on div "Pourquoi cette approche est-elle révolutionnaire ? Heading Contrairement aux mé…" at bounding box center [682, 370] width 303 height 209
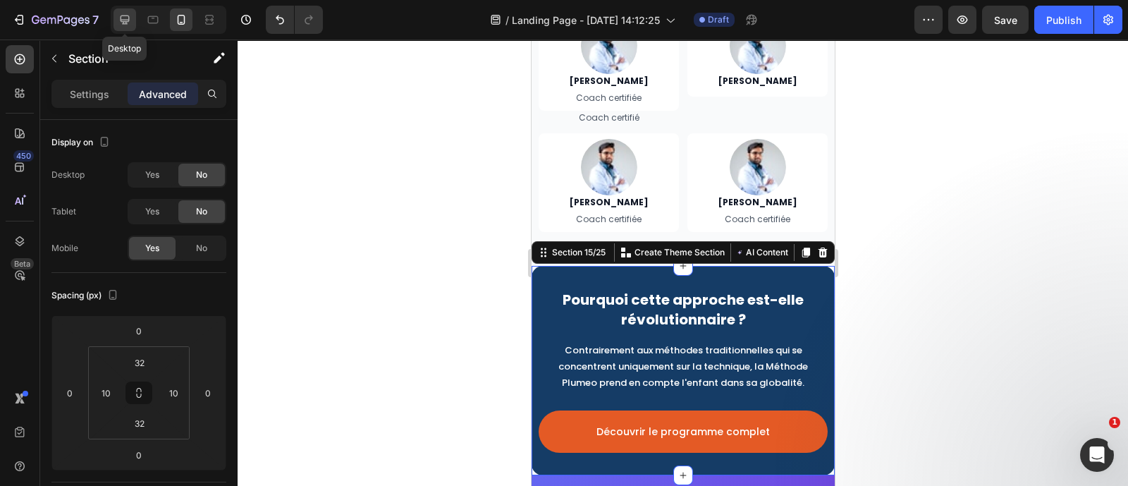
click at [120, 11] on div at bounding box center [124, 19] width 23 height 23
type input "0"
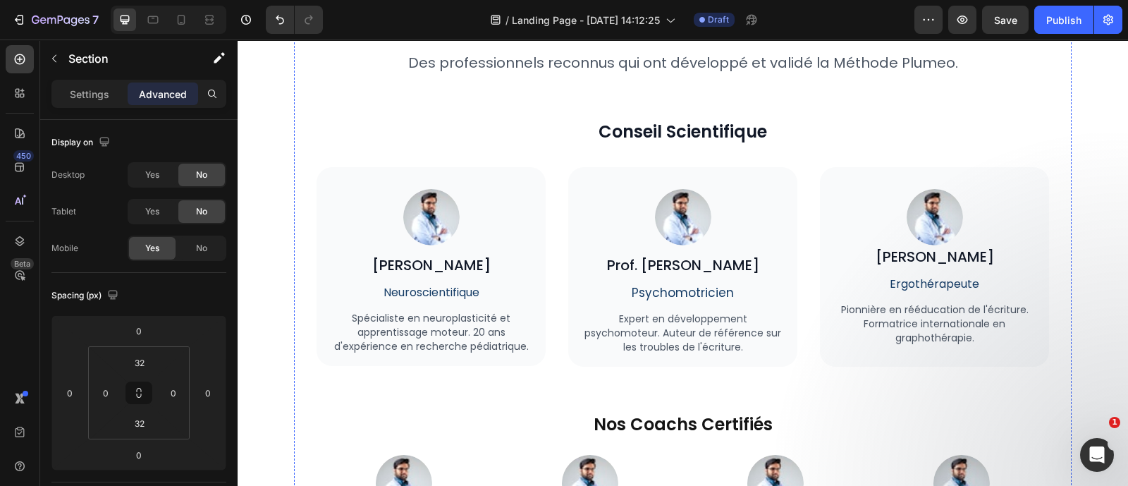
scroll to position [4207, 0]
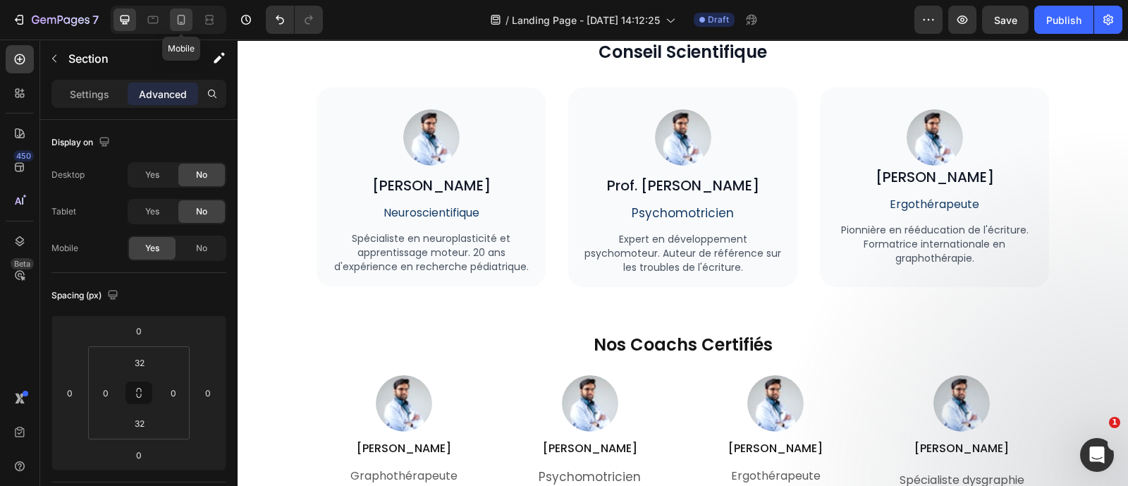
click at [179, 13] on icon at bounding box center [181, 20] width 14 height 14
type input "10"
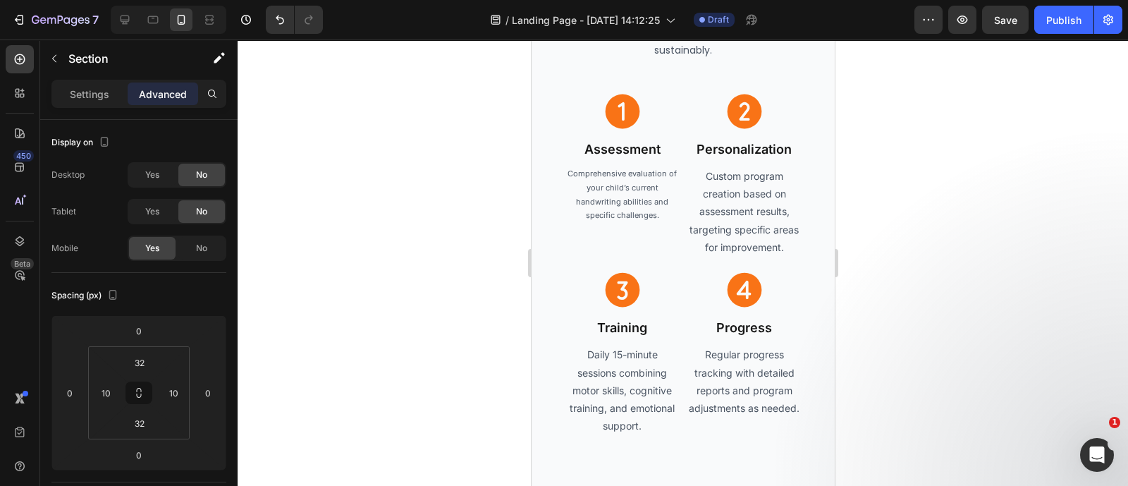
scroll to position [4792, 0]
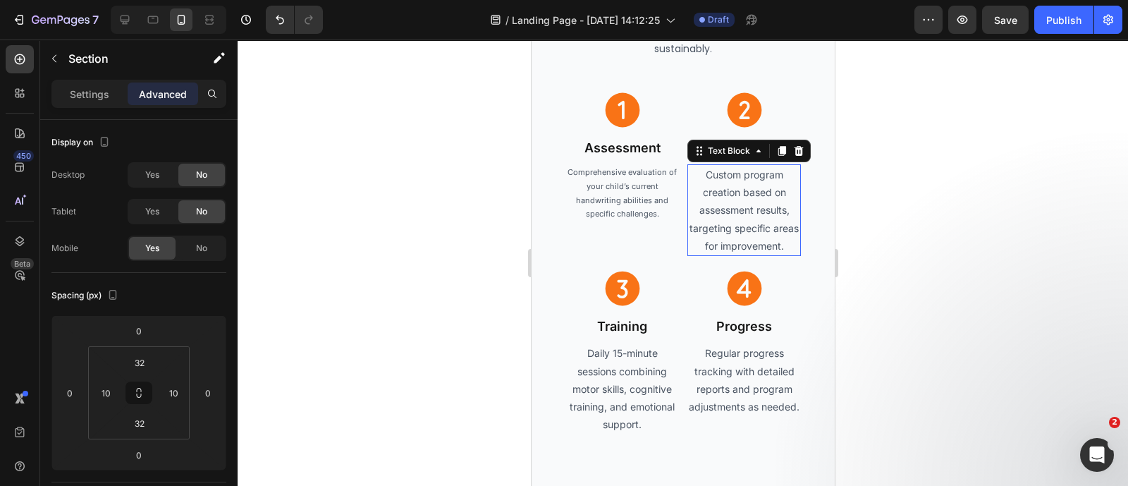
click at [737, 207] on p "Custom program creation based on assessment results, targeting specific areas f…" at bounding box center [743, 210] width 111 height 89
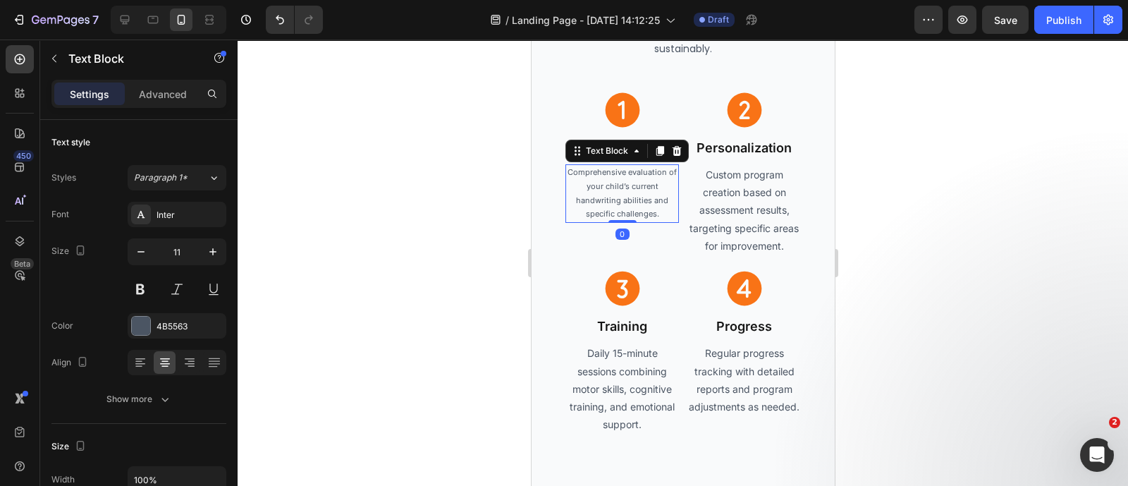
click at [603, 178] on p "Comprehensive evaluation of your child’s current handwriting abilities and spec…" at bounding box center [621, 194] width 111 height 56
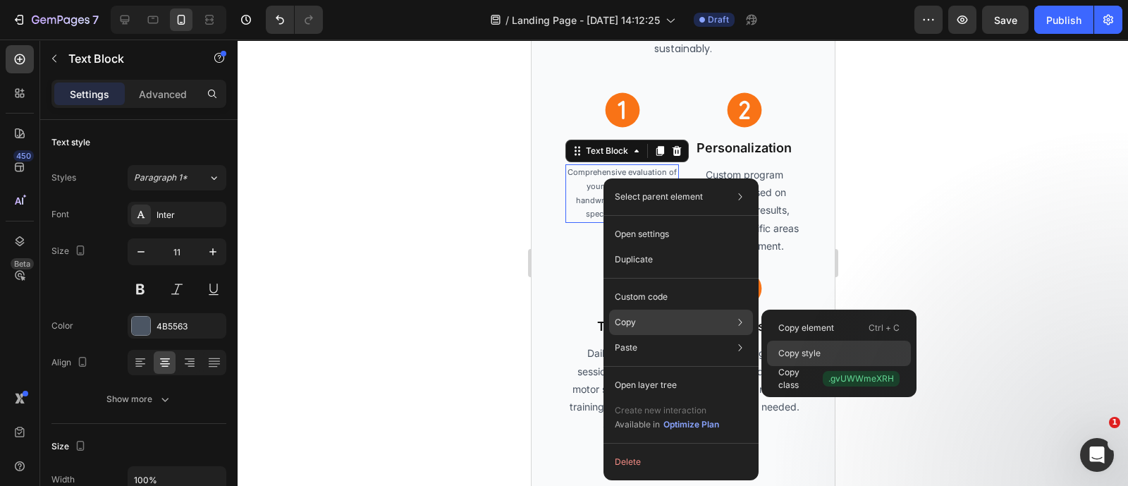
click at [824, 350] on div "Copy style" at bounding box center [839, 352] width 144 height 25
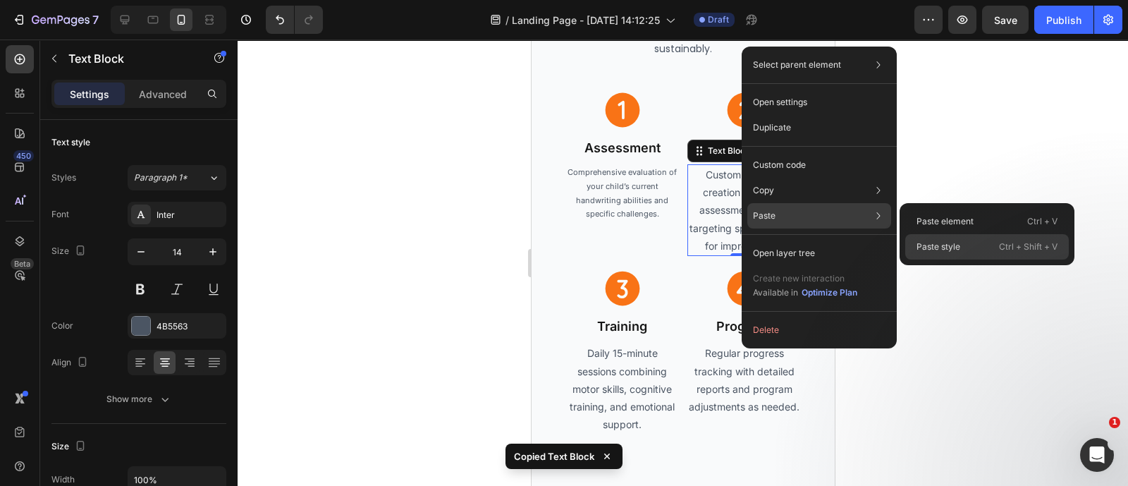
click at [928, 241] on p "Paste style" at bounding box center [938, 246] width 44 height 13
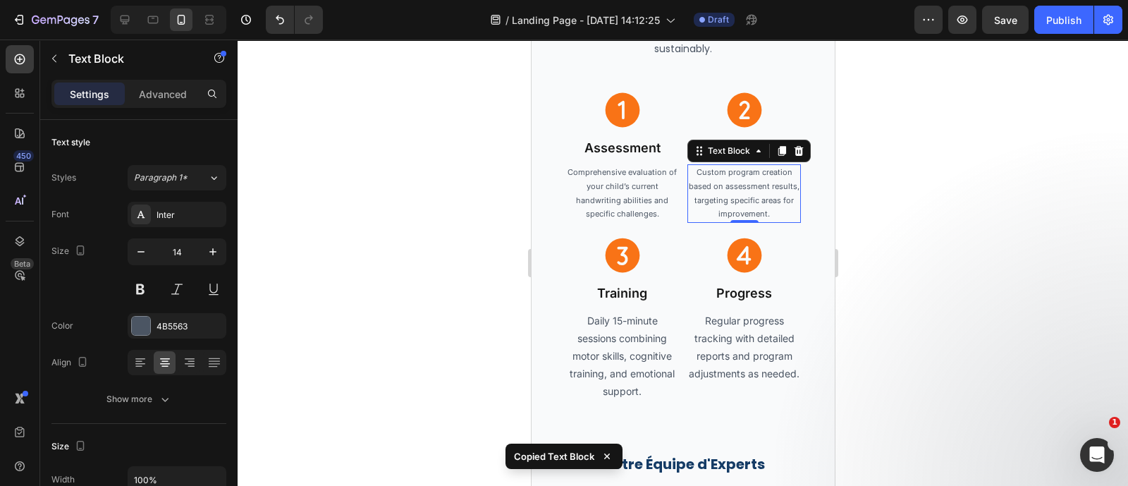
type input "11"
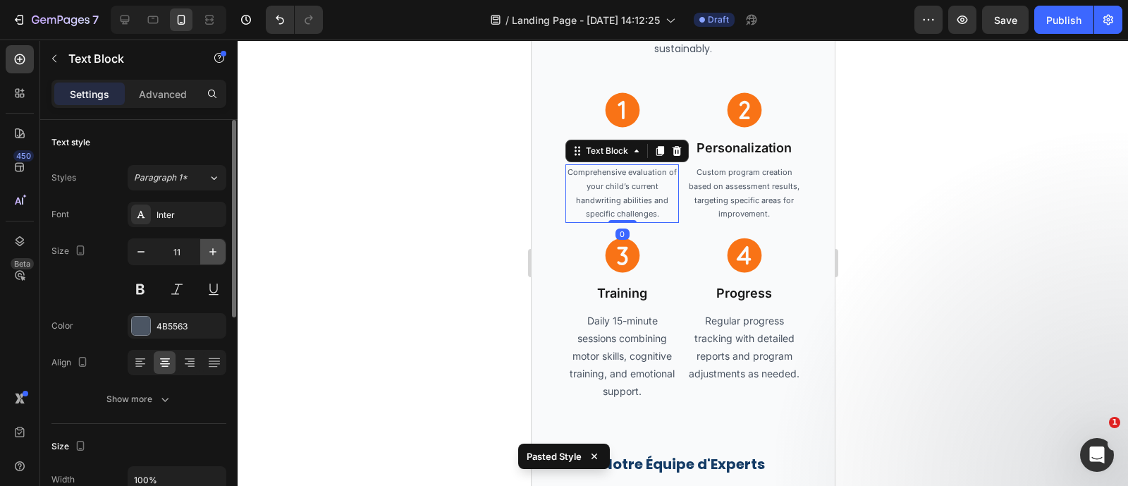
click at [208, 248] on icon "button" at bounding box center [213, 252] width 14 height 14
type input "12"
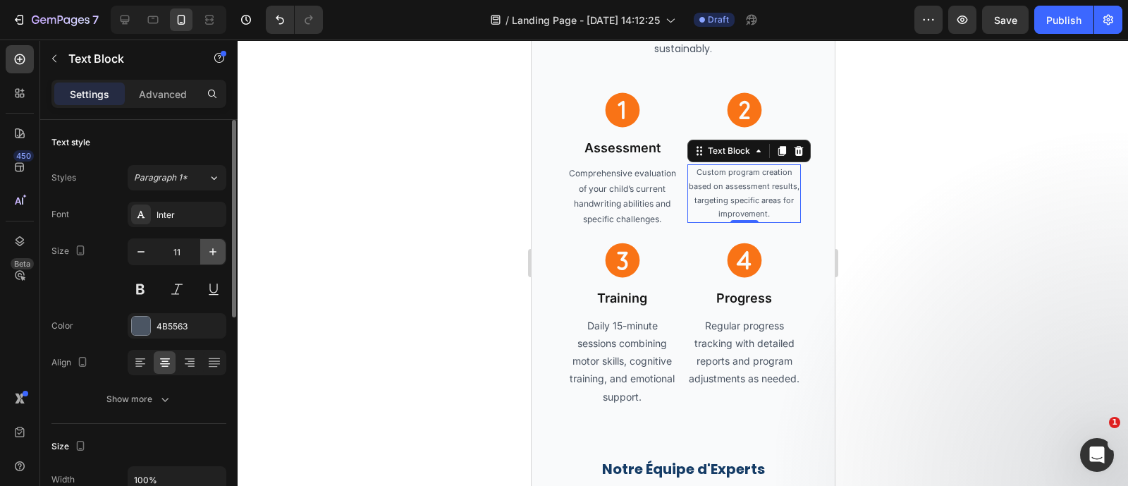
click at [211, 248] on icon "button" at bounding box center [213, 252] width 14 height 14
type input "12"
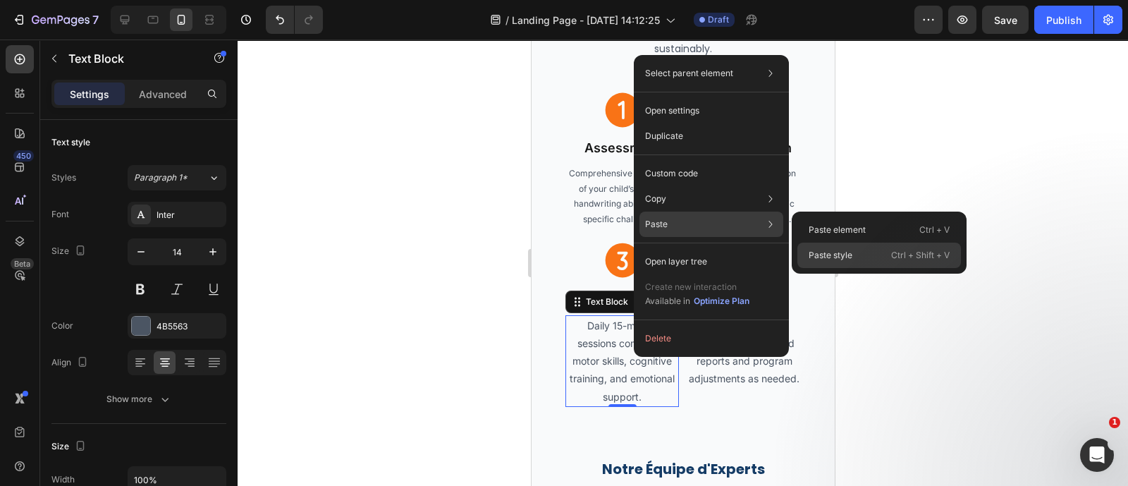
click at [860, 252] on div "Paste style Ctrl + Shift + V" at bounding box center [879, 254] width 164 height 25
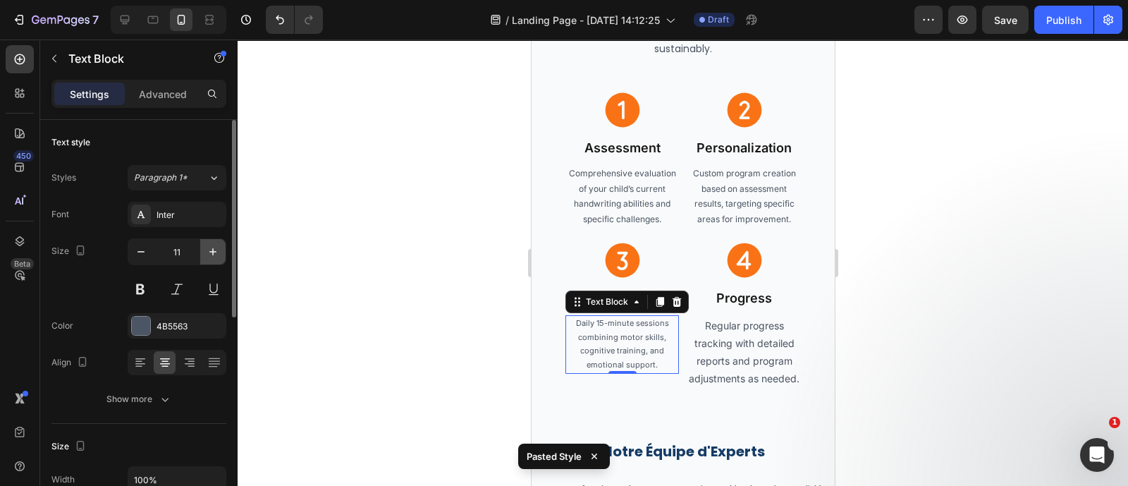
click at [206, 249] on icon "button" at bounding box center [213, 252] width 14 height 14
type input "12"
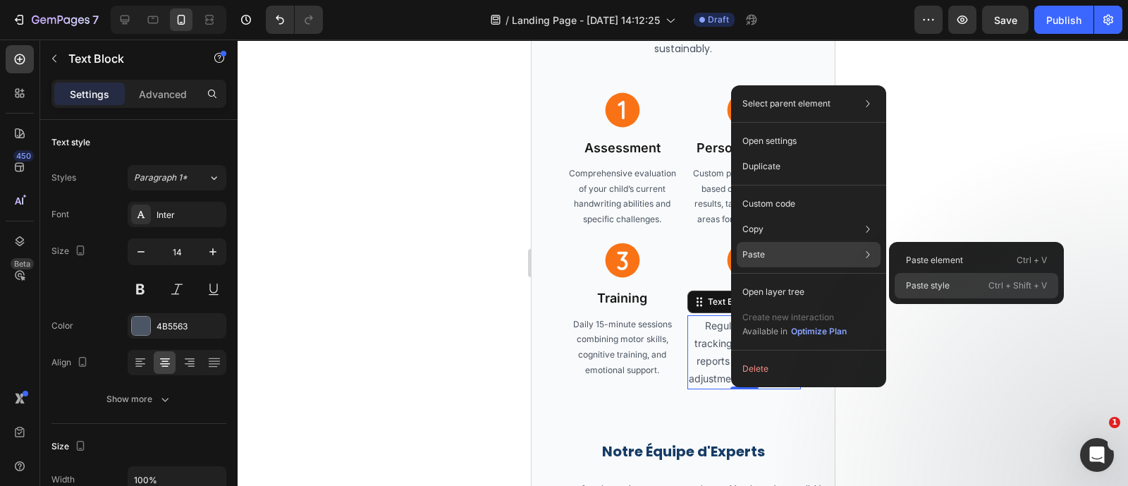
click at [966, 283] on div "Paste style Ctrl + Shift + V" at bounding box center [976, 285] width 164 height 25
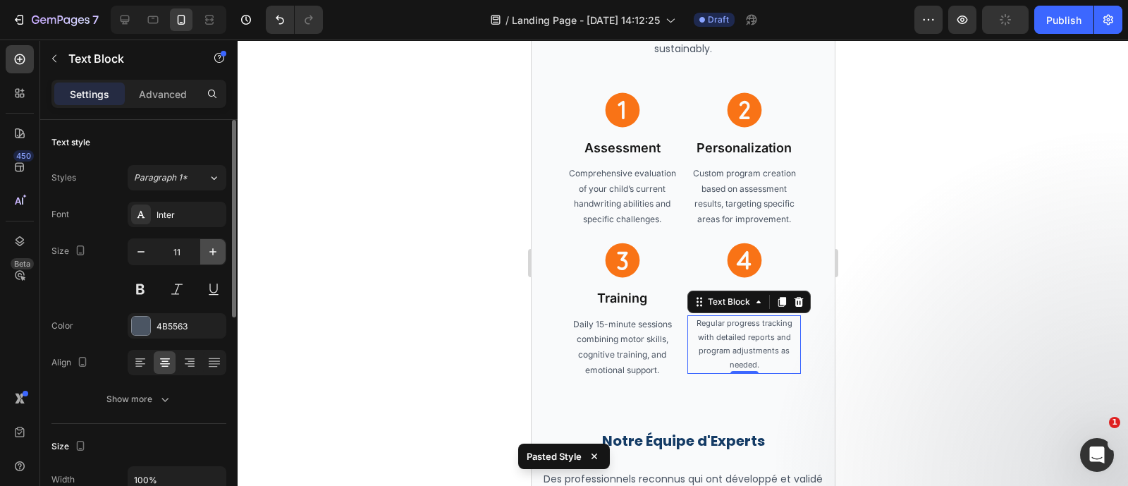
click at [209, 245] on icon "button" at bounding box center [213, 252] width 14 height 14
type input "12"
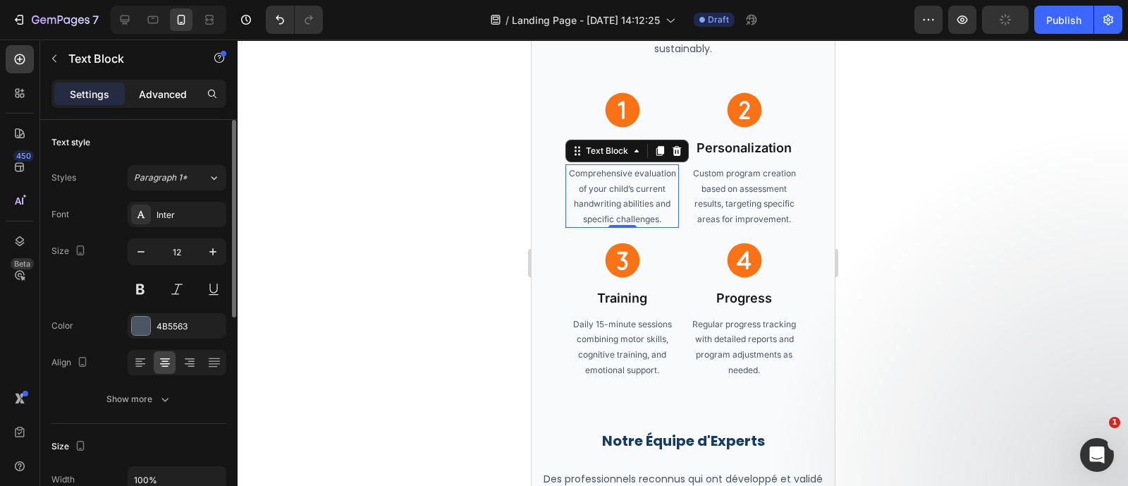
click at [145, 93] on p "Advanced" at bounding box center [163, 94] width 48 height 15
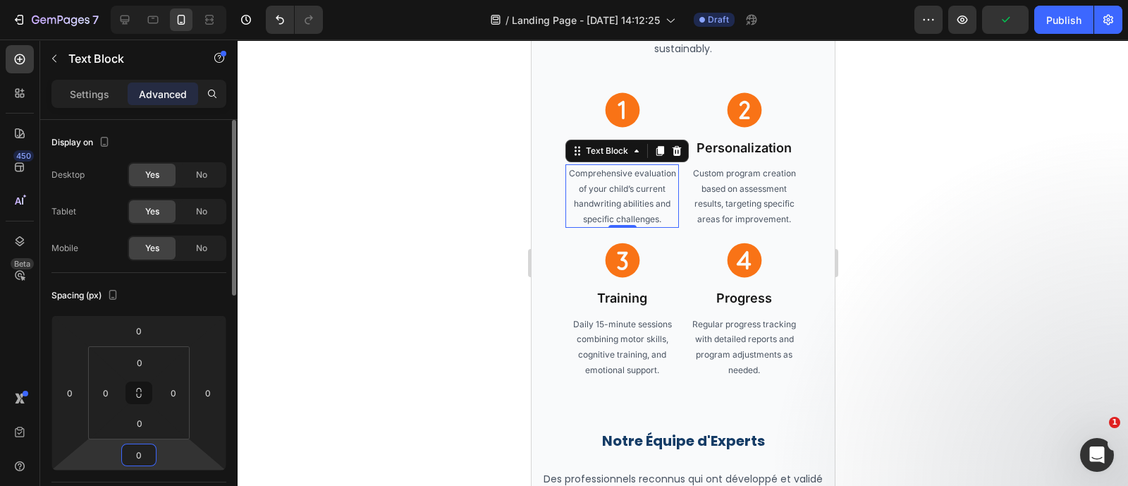
click at [140, 455] on input "0" at bounding box center [139, 454] width 28 height 21
type input "-1"
click at [642, 94] on div "Icon" at bounding box center [621, 110] width 113 height 42
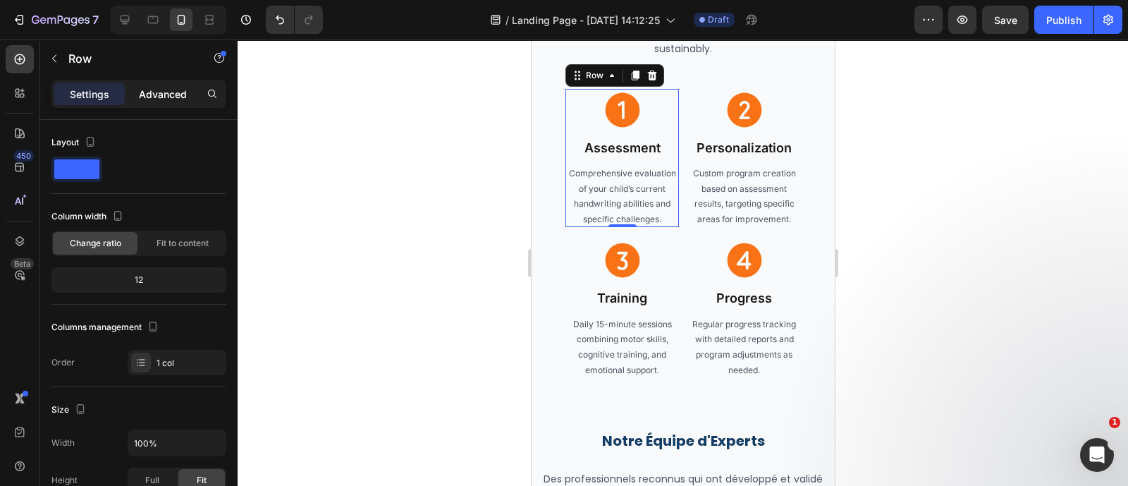
click at [167, 89] on p "Advanced" at bounding box center [163, 94] width 48 height 15
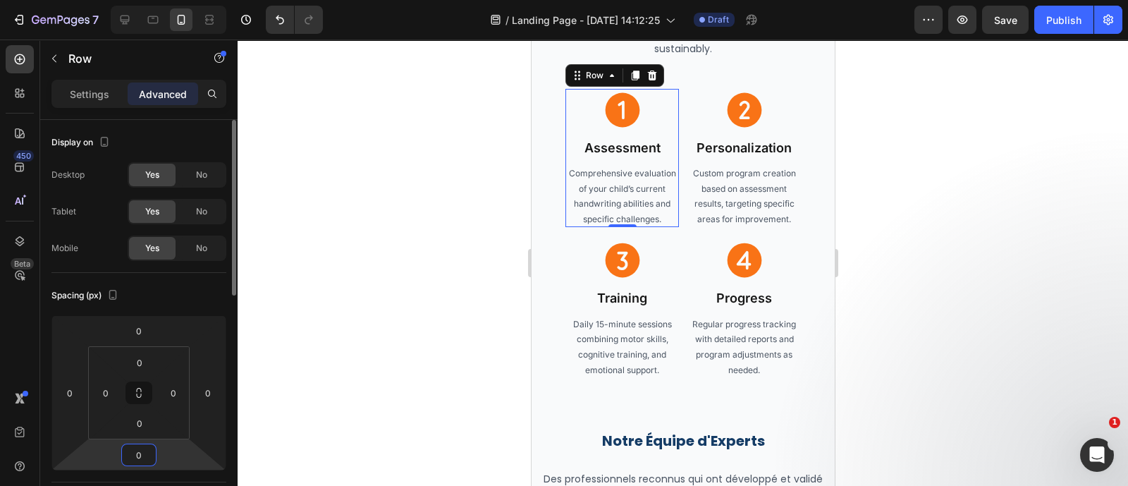
click at [149, 454] on input "0" at bounding box center [139, 454] width 28 height 21
type input "0"
click at [486, 305] on div at bounding box center [683, 262] width 890 height 446
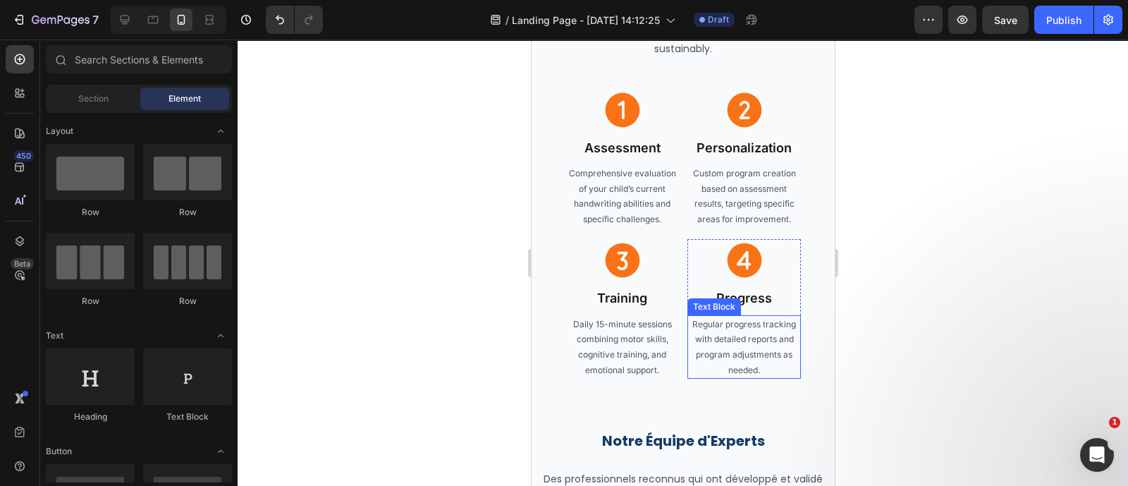
click at [729, 343] on p "Regular progress tracking with detailed reports and program adjustments as need…" at bounding box center [743, 346] width 111 height 61
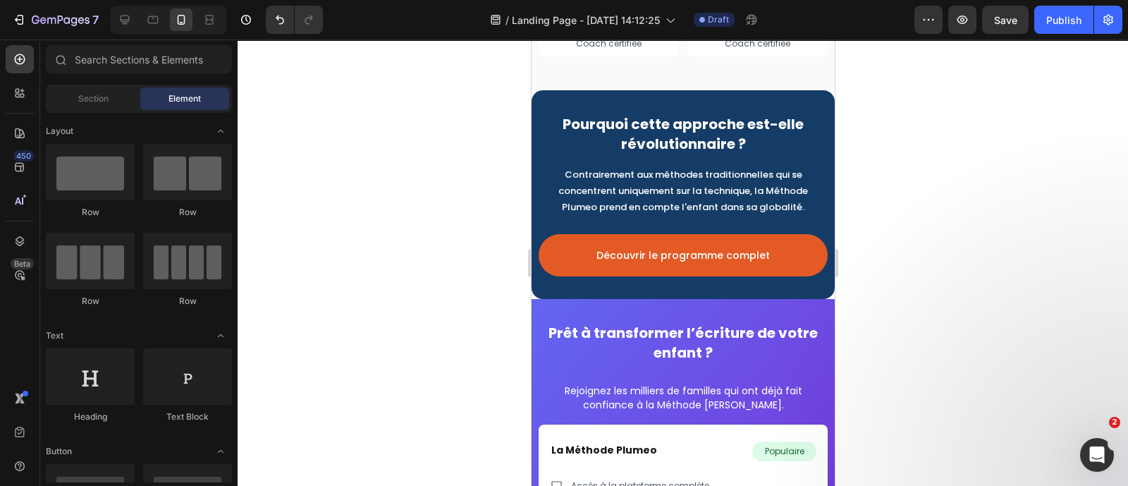
scroll to position [5834, 0]
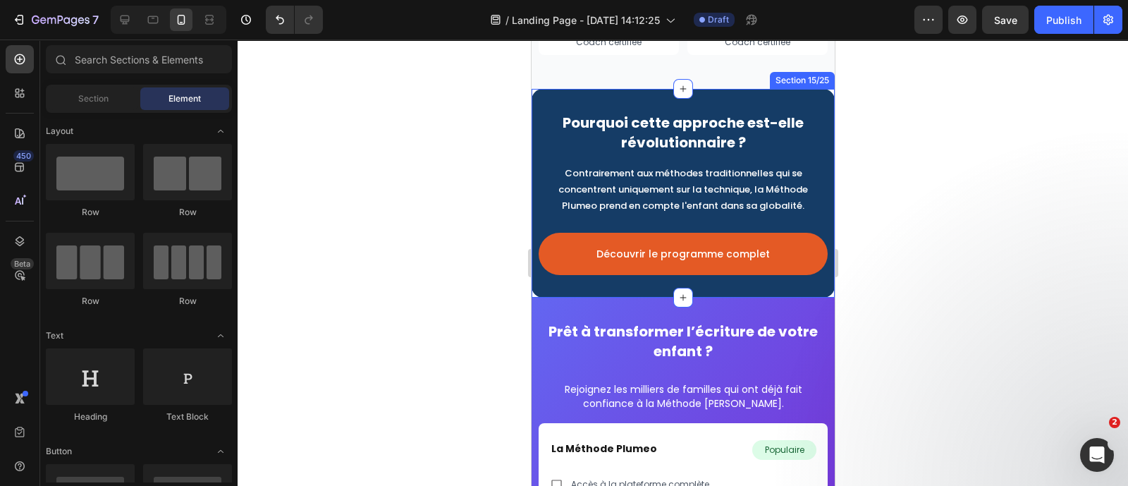
click at [641, 276] on div "Pourquoi cette approche est-elle révolutionnaire ? Heading Contrairement aux mé…" at bounding box center [682, 193] width 303 height 209
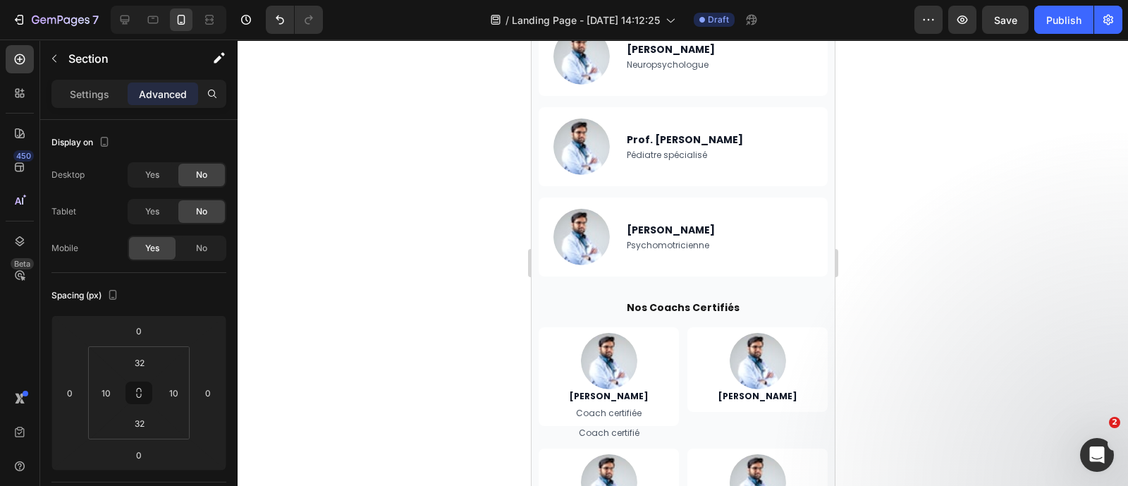
scroll to position [5222, 0]
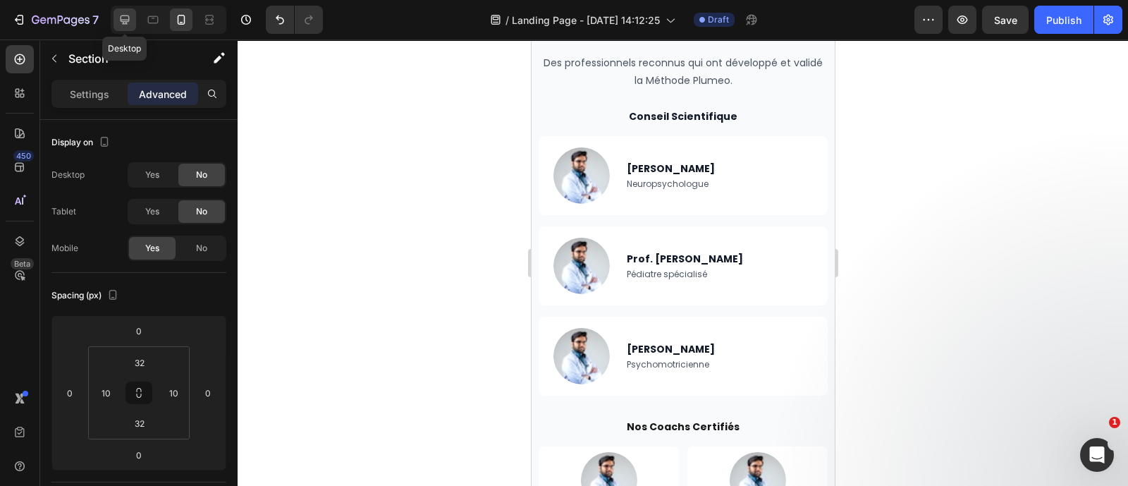
click at [123, 13] on icon at bounding box center [125, 20] width 14 height 14
type input "0"
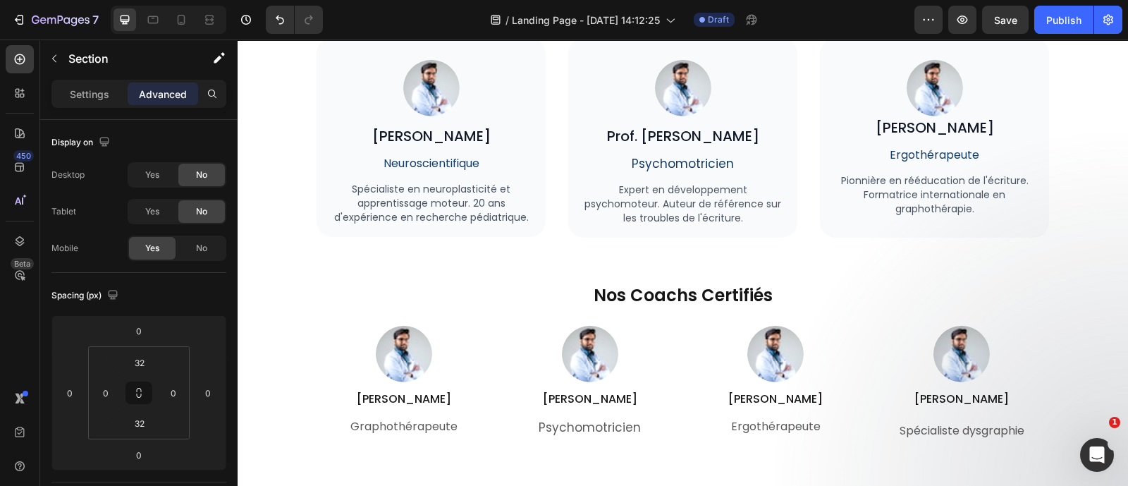
scroll to position [4363, 0]
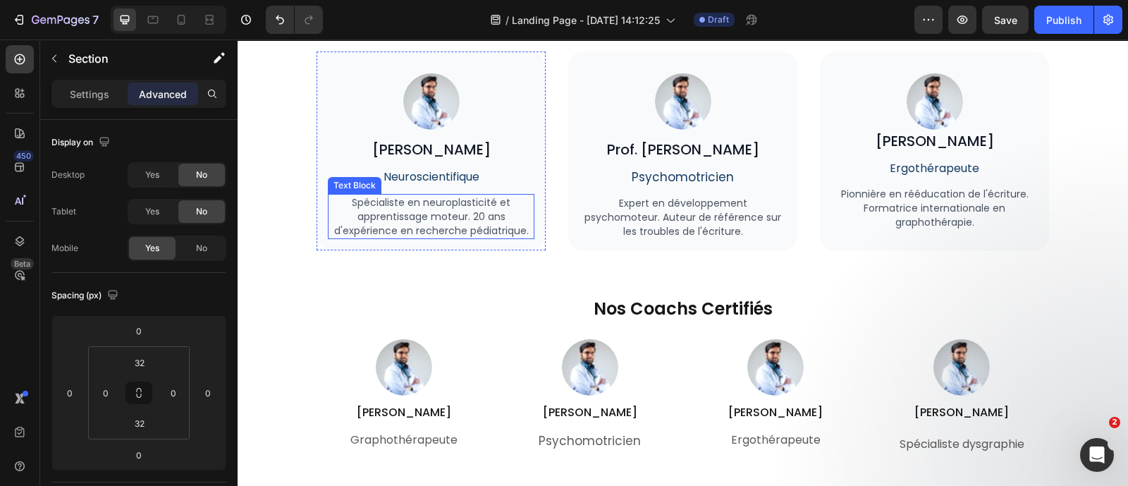
click at [434, 219] on p "Spécialiste en neuroplasticité et apprentissage moteur. 20 ans d'expérience en …" at bounding box center [431, 216] width 204 height 42
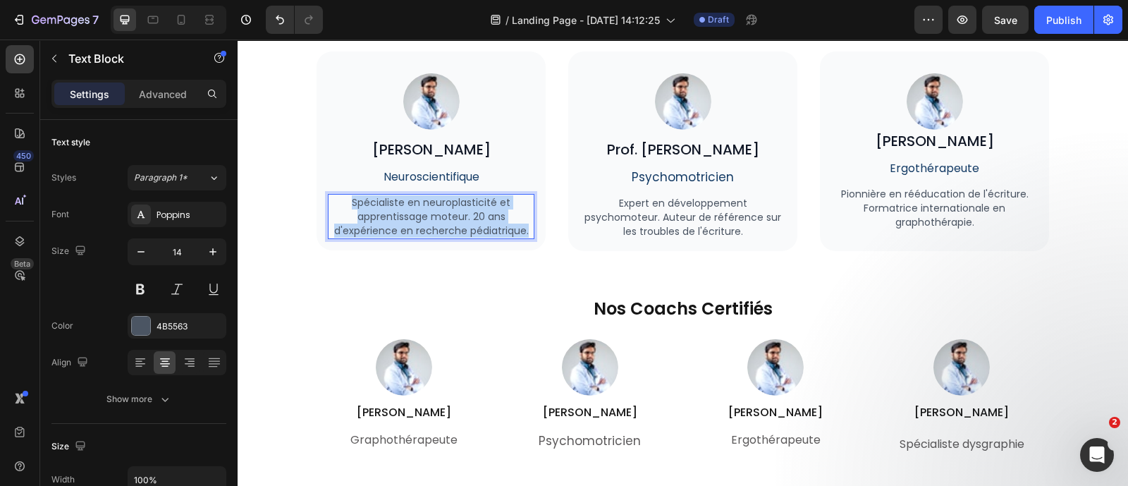
click at [434, 219] on p "Spécialiste en neuroplasticité et apprentissage moteur. 20 ans d'expérience en …" at bounding box center [431, 216] width 204 height 42
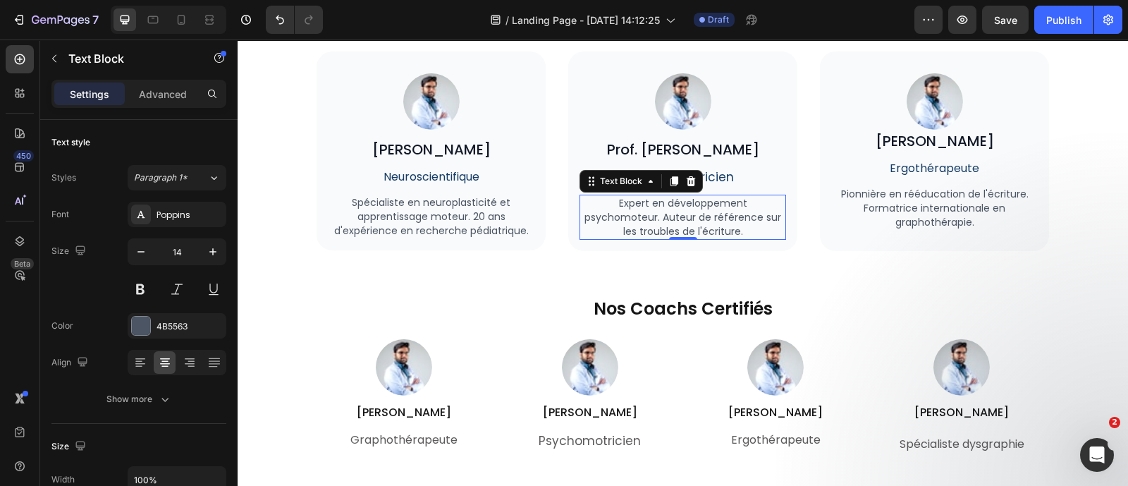
click at [685, 212] on p "Expert en développement psychomoteur. Auteur de référence sur les troubles de l…" at bounding box center [683, 217] width 204 height 42
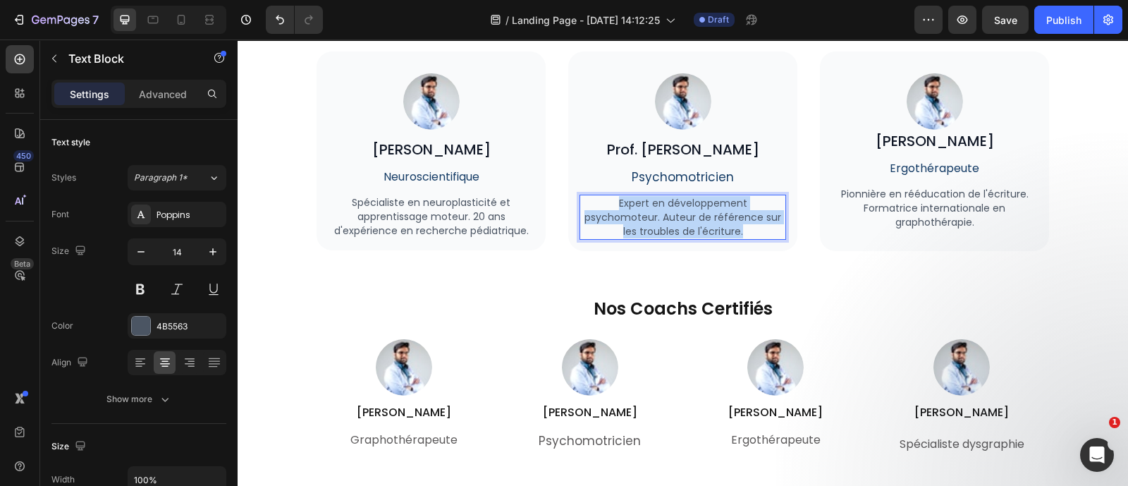
click at [685, 212] on p "Expert en développement psychomoteur. Auteur de référence sur les troubles de l…" at bounding box center [683, 217] width 204 height 42
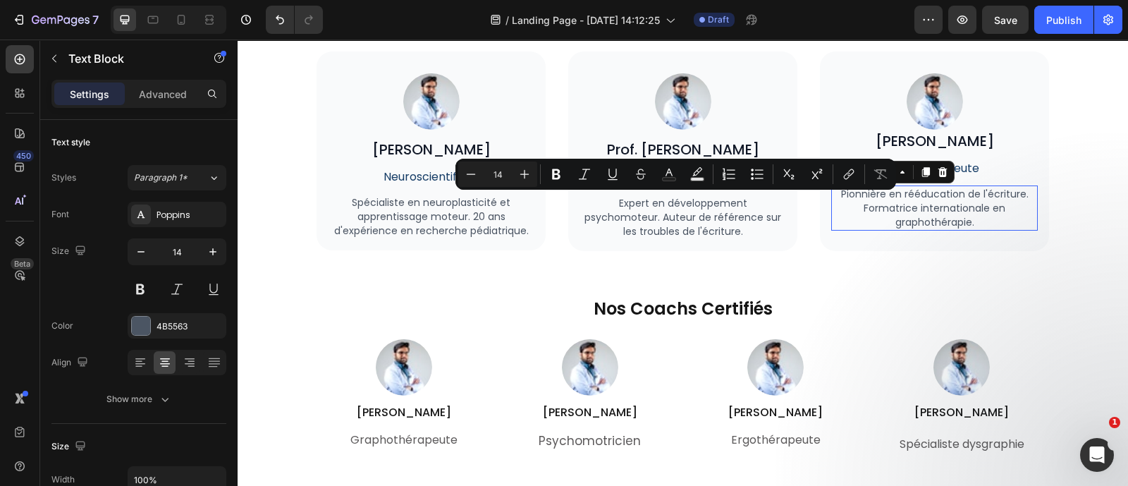
click at [954, 189] on p "Pionnière en rééducation de l'écriture." at bounding box center [934, 194] width 204 height 14
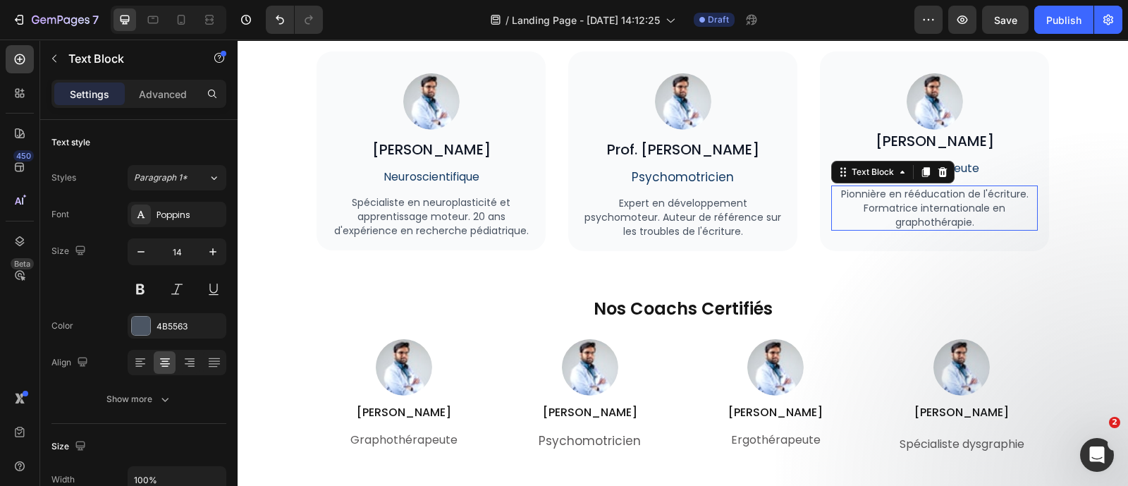
click at [954, 189] on p "Pionnière en rééducation de l'écriture." at bounding box center [934, 194] width 204 height 14
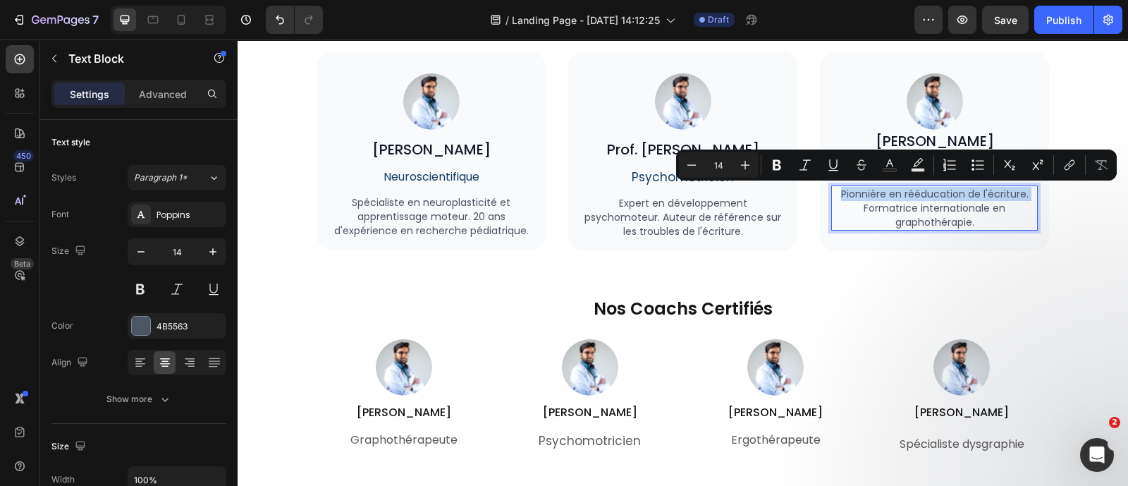
click at [954, 189] on p "Pionnière en rééducation de l'écriture." at bounding box center [934, 194] width 204 height 14
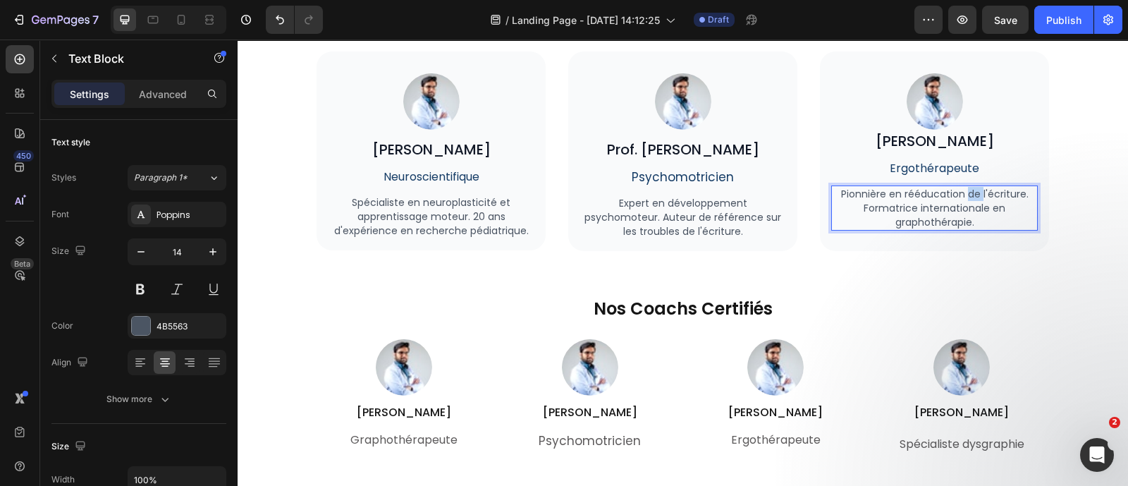
click at [954, 189] on p "Pionnière en rééducation de l'écriture." at bounding box center [934, 194] width 204 height 14
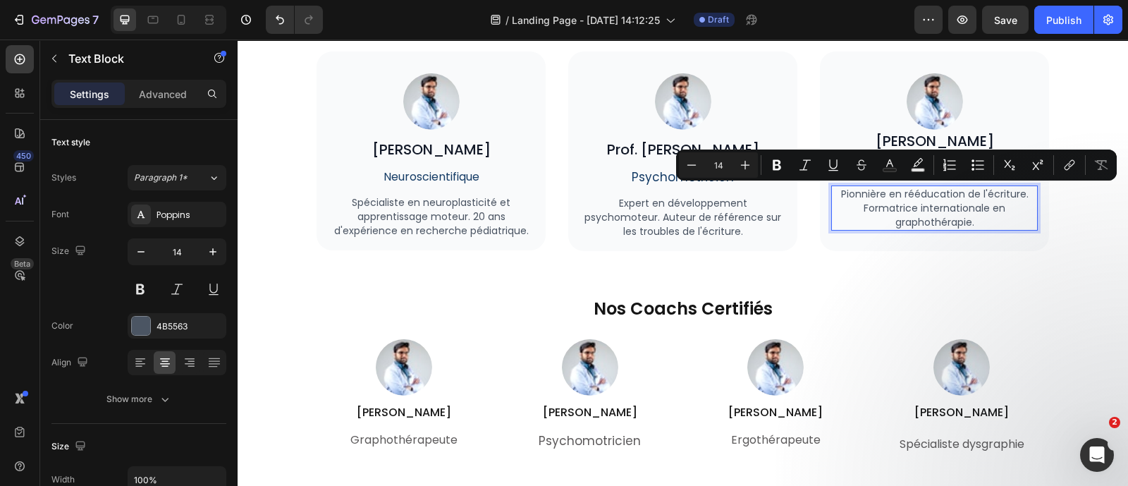
click at [978, 220] on p "Formatrice internationale en graphothérapie." at bounding box center [934, 215] width 204 height 28
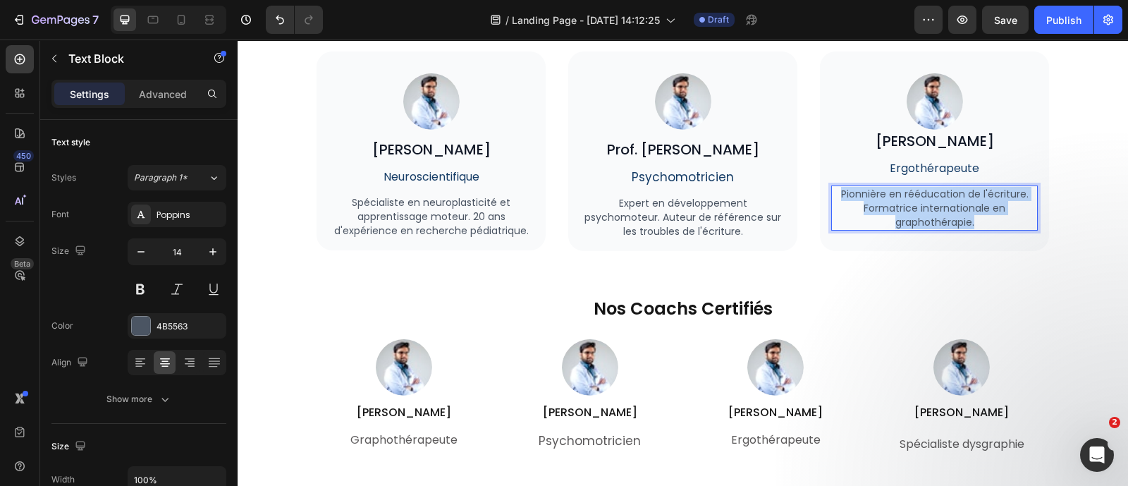
drag, startPoint x: 978, startPoint y: 220, endPoint x: 829, endPoint y: 188, distance: 152.1
click at [831, 188] on div "Pionnière en rééducation de l'écriture. Formatrice internationale en graphothér…" at bounding box center [934, 207] width 207 height 45
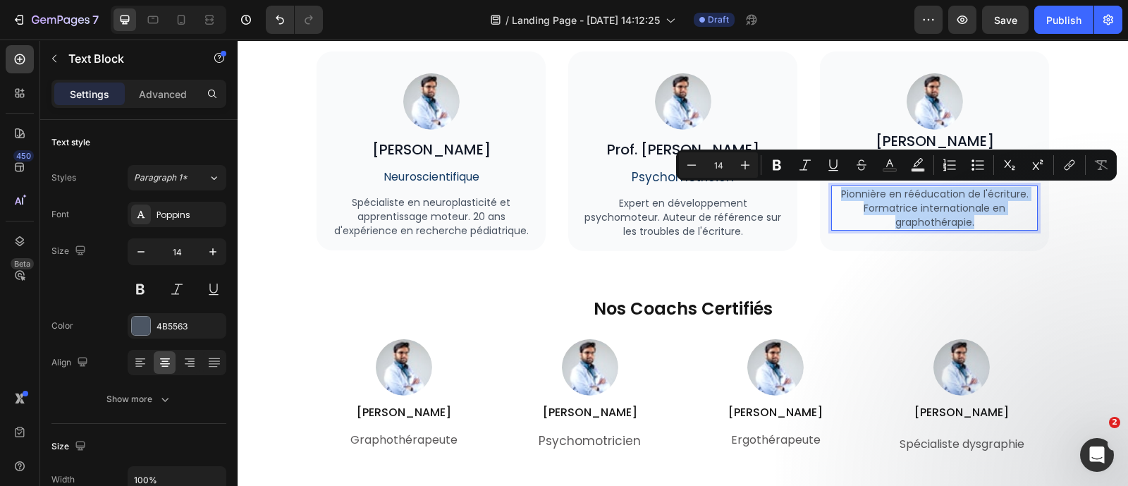
copy div "Pionnière en rééducation de l'écriture. Formatrice internationale en graphothér…"
click at [180, 13] on icon at bounding box center [181, 20] width 14 height 14
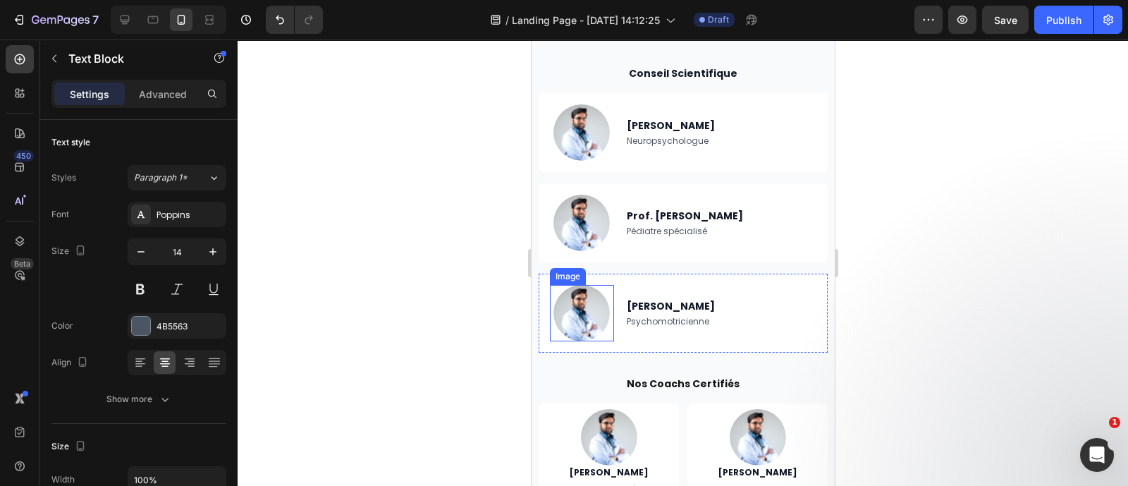
scroll to position [5313, 0]
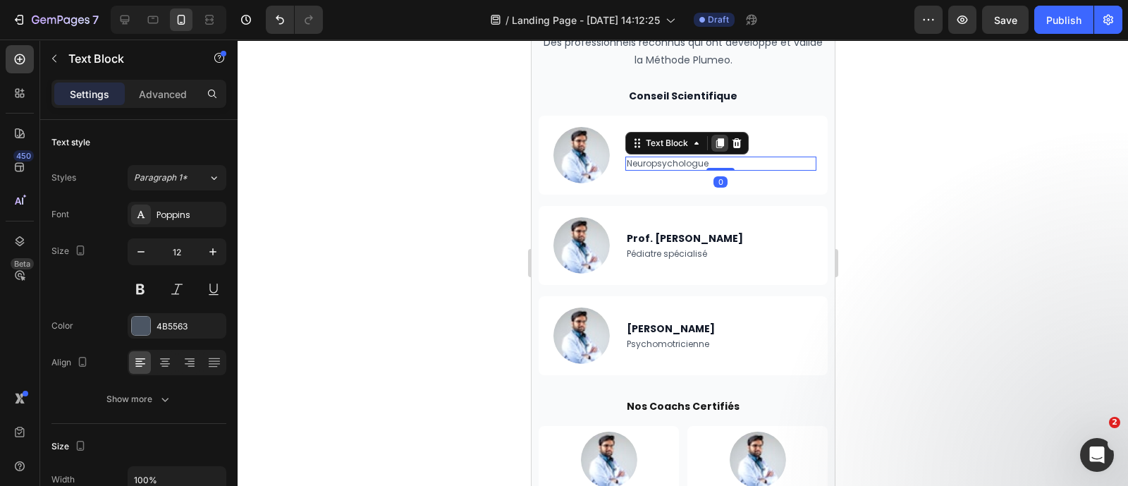
click at [719, 144] on icon at bounding box center [718, 142] width 11 height 11
click at [735, 171] on p "Neuropsychologue" at bounding box center [720, 170] width 189 height 11
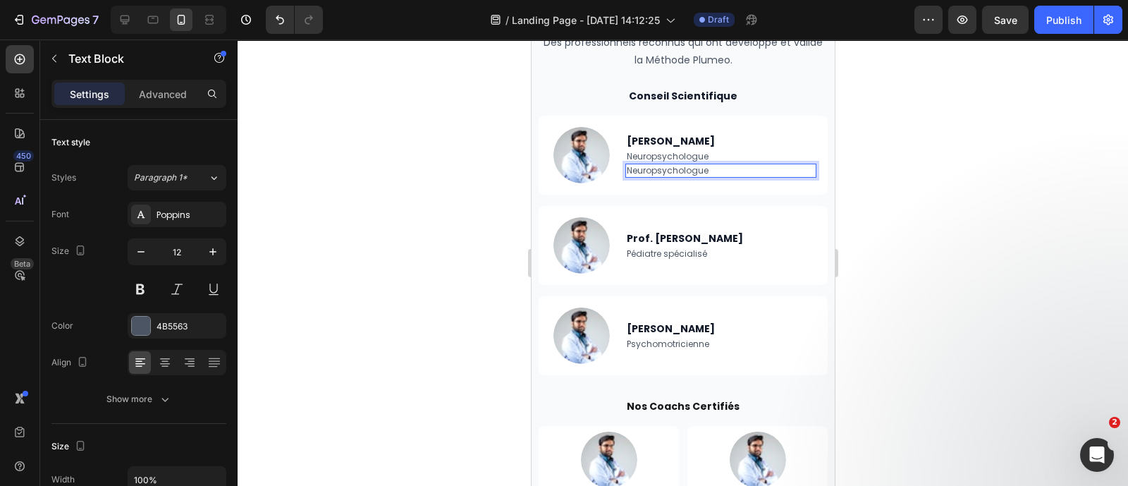
click at [735, 171] on p "Neuropsychologue" at bounding box center [720, 170] width 189 height 11
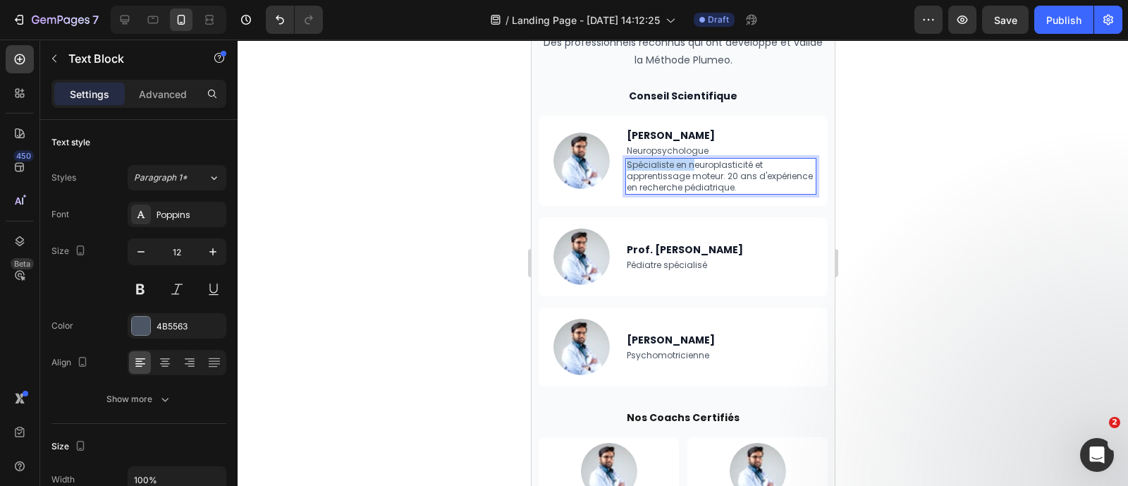
scroll to position [5307, 0]
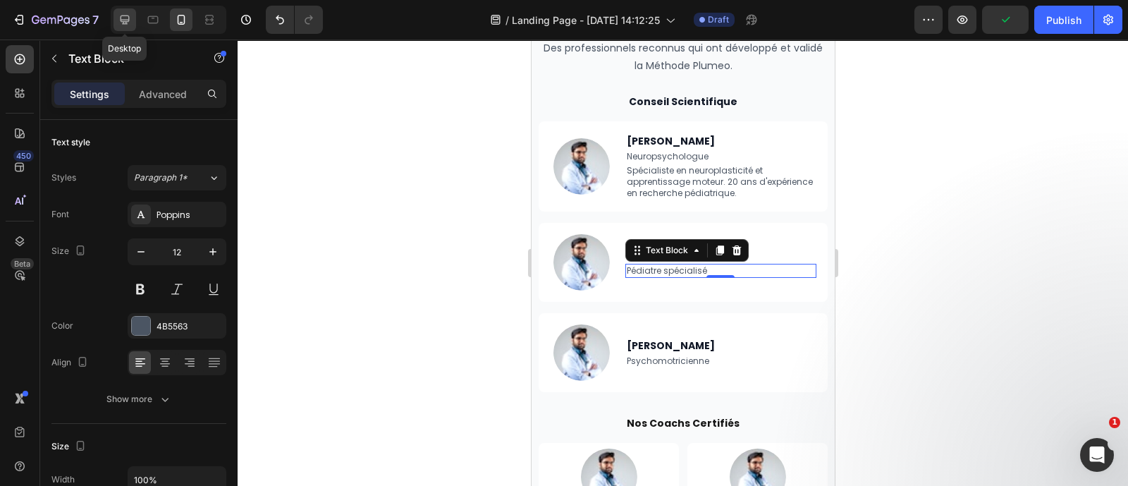
click at [121, 23] on icon at bounding box center [125, 20] width 14 height 14
type input "16"
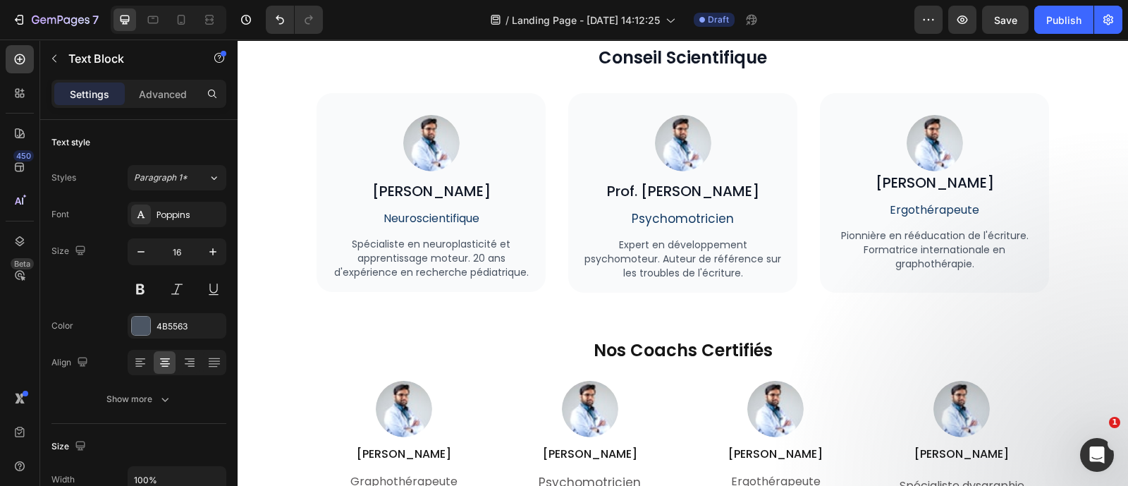
scroll to position [4315, 0]
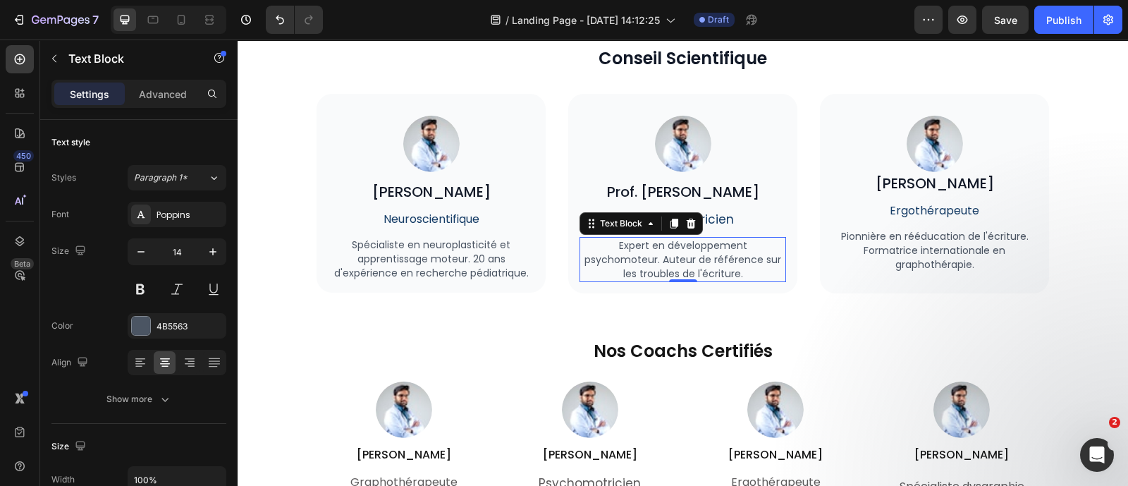
click at [671, 242] on p "Expert en développement psychomoteur. Auteur de référence sur les troubles de l…" at bounding box center [683, 259] width 204 height 42
click at [174, 24] on icon at bounding box center [181, 20] width 14 height 14
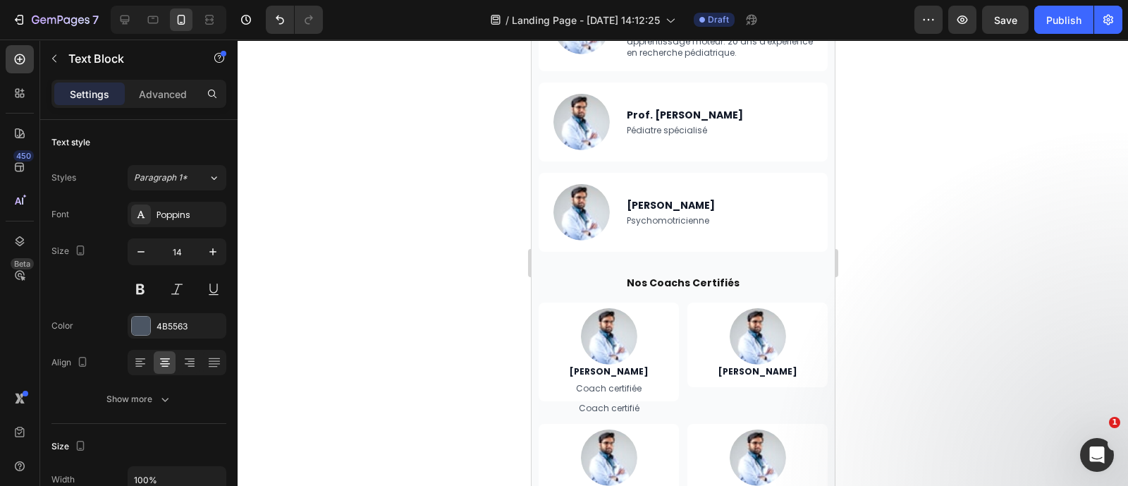
scroll to position [5397, 0]
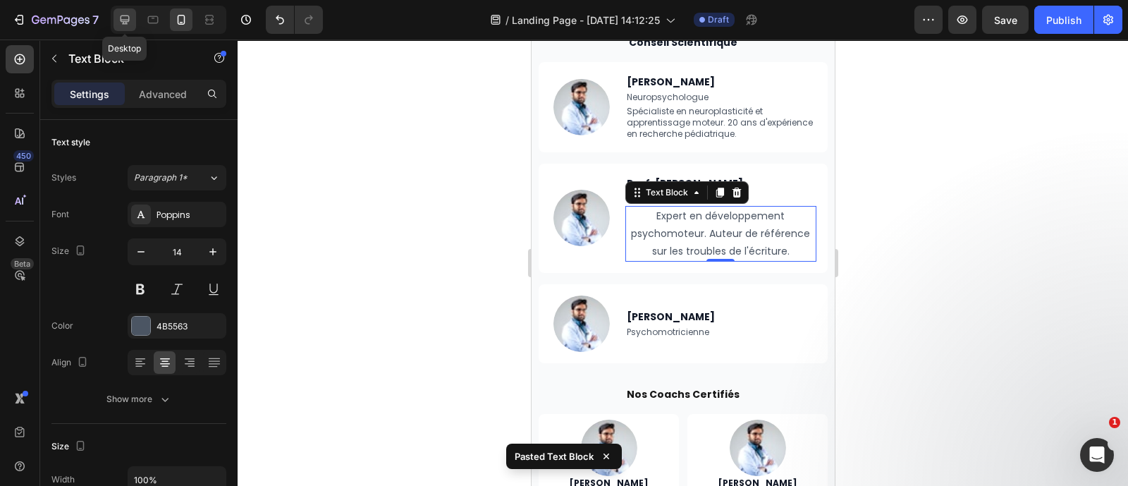
click at [124, 16] on icon at bounding box center [125, 20] width 9 height 9
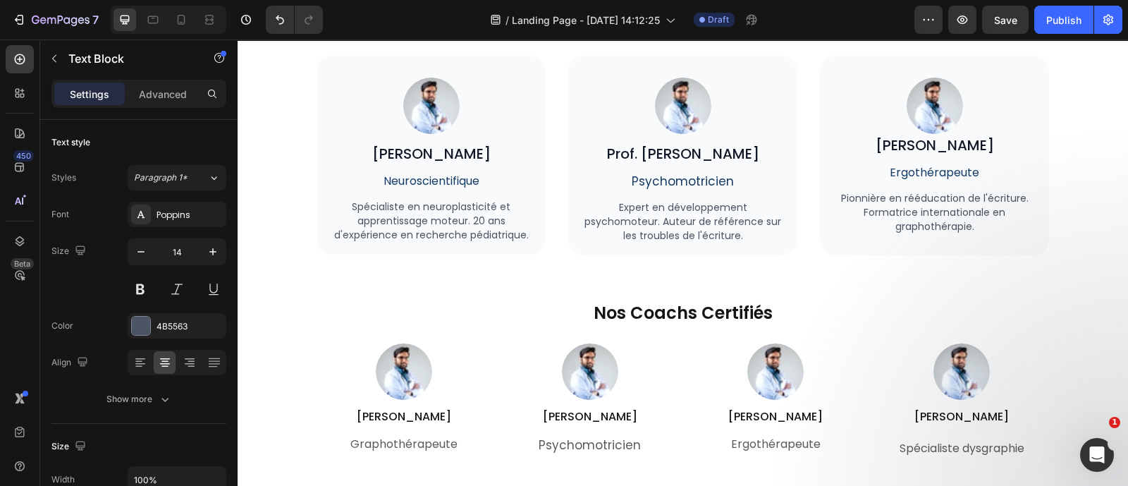
scroll to position [4551, 0]
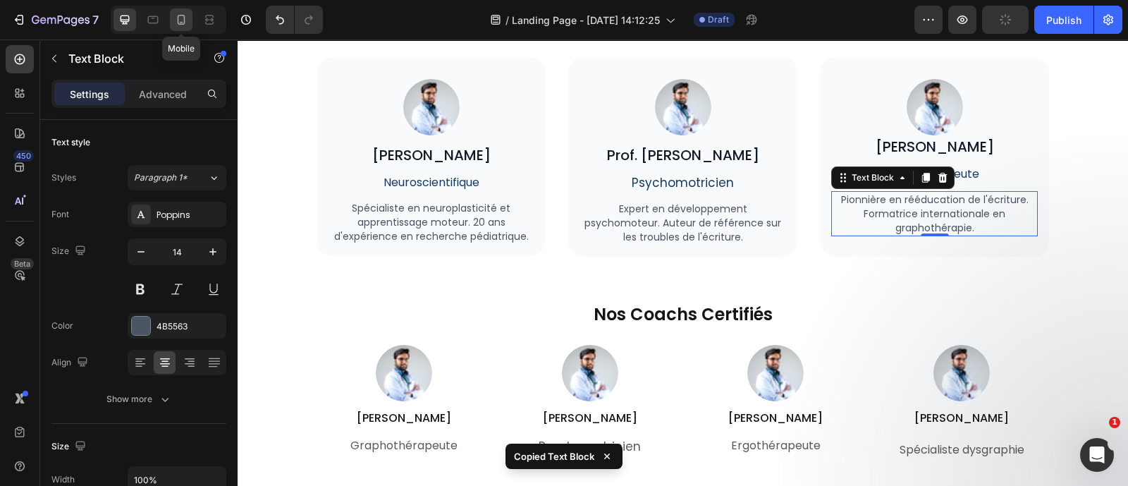
click at [176, 23] on icon at bounding box center [181, 20] width 14 height 14
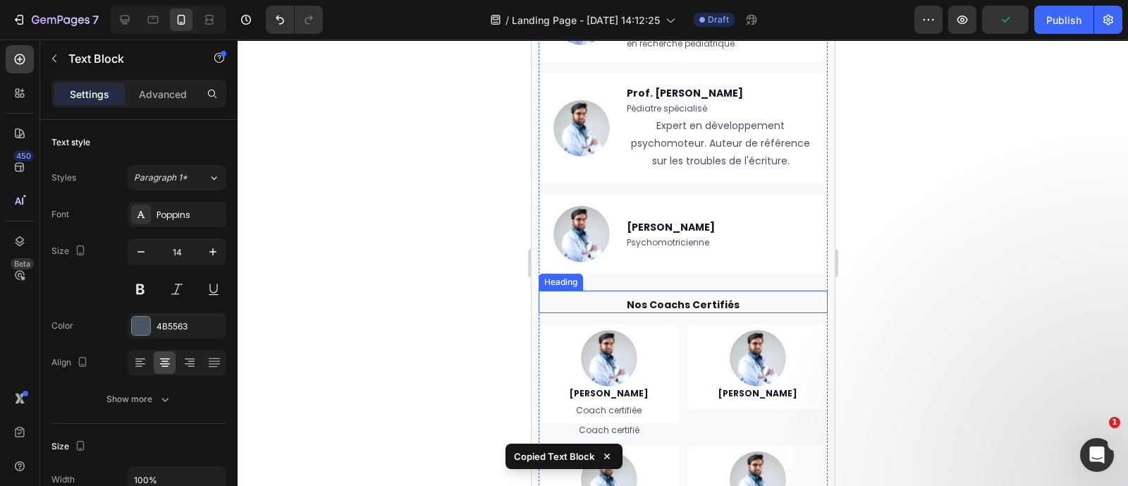
scroll to position [5332, 0]
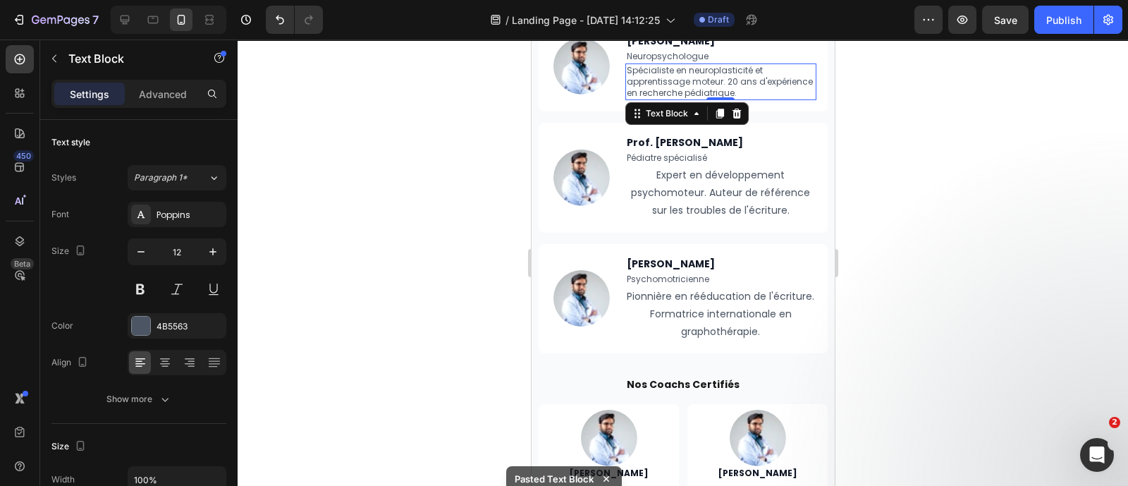
click at [741, 79] on p "Spécialiste en neuroplasticité et apprentissage moteur. 20 ans d'expérience en …" at bounding box center [720, 82] width 189 height 34
click at [921, 97] on div at bounding box center [683, 262] width 890 height 446
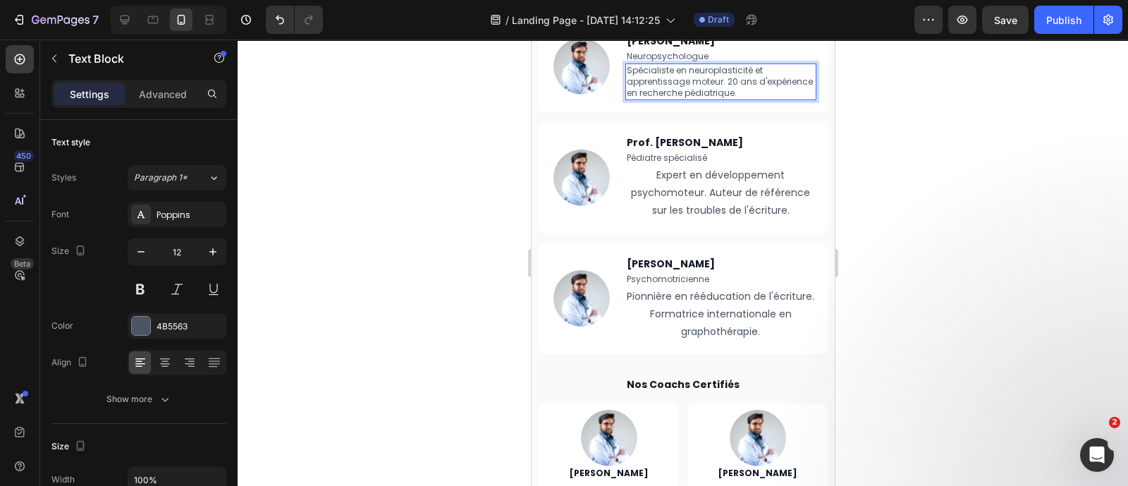
click at [755, 82] on p "Spécialiste en neuroplasticité et apprentissage moteur. 20 ans d'expérience en …" at bounding box center [720, 82] width 189 height 34
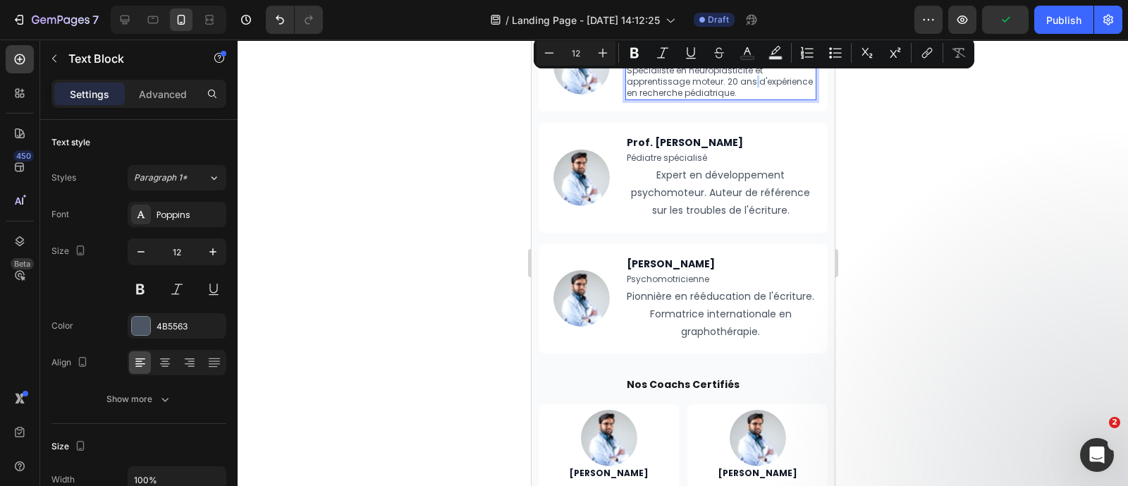
drag, startPoint x: 755, startPoint y: 82, endPoint x: 660, endPoint y: 180, distance: 136.1
click at [660, 180] on p "Expert en développement psychomoteur. Auteur de référence sur les troubles de l…" at bounding box center [720, 193] width 189 height 54
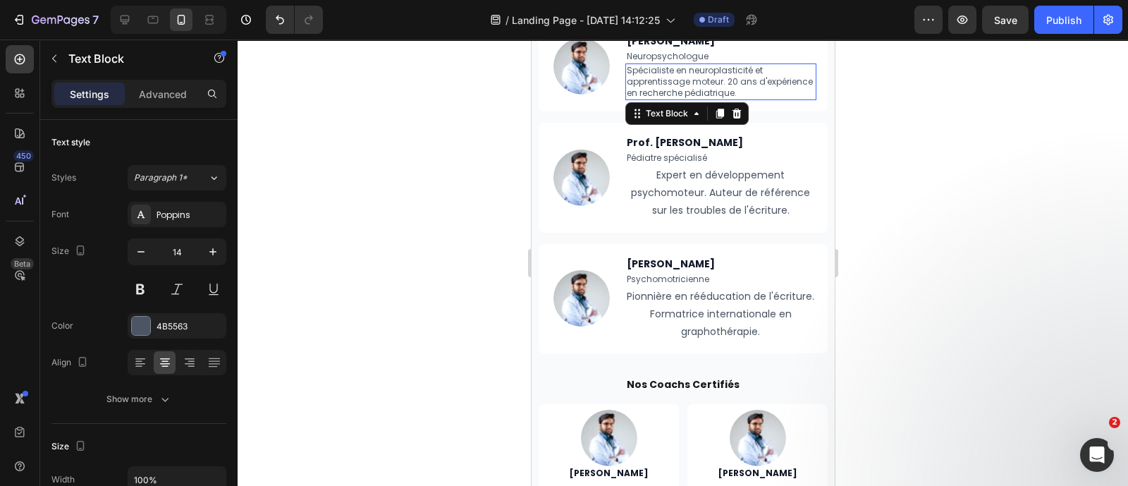
click at [733, 74] on p "Spécialiste en neuroplasticité et apprentissage moteur. 20 ans d'expérience en …" at bounding box center [720, 82] width 189 height 34
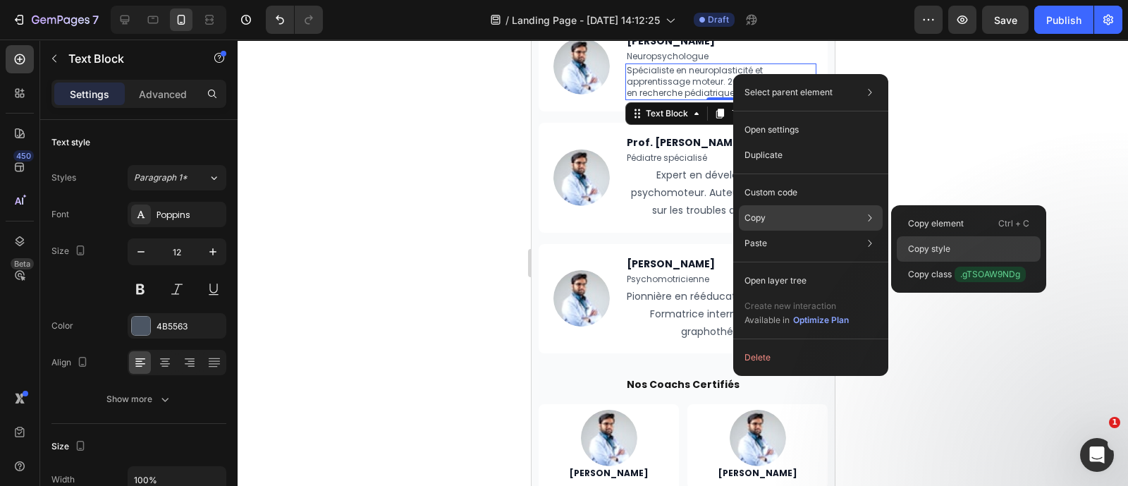
click at [920, 245] on p "Copy style" at bounding box center [929, 248] width 42 height 13
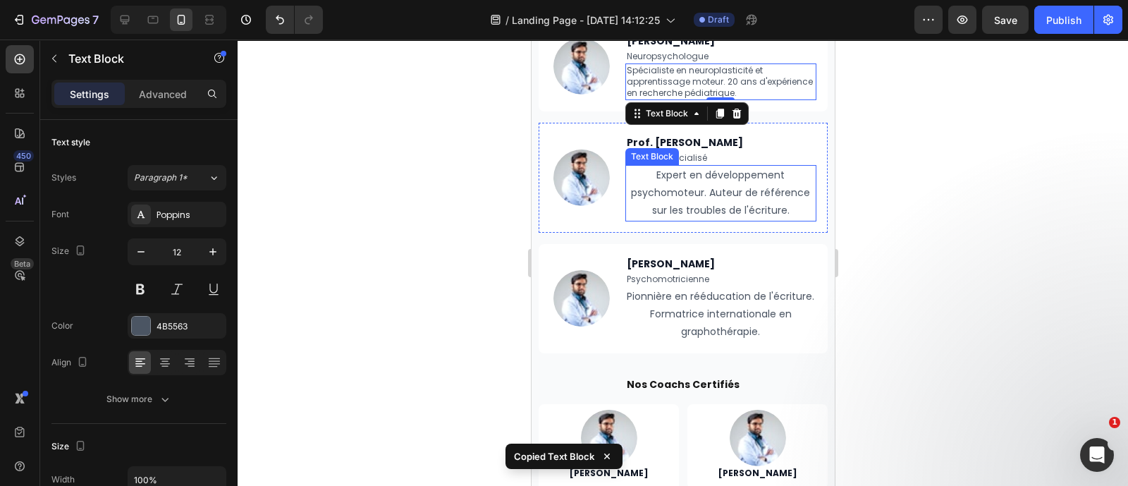
click at [747, 205] on p "Expert en développement psychomoteur. Auteur de référence sur les troubles de l…" at bounding box center [720, 193] width 189 height 54
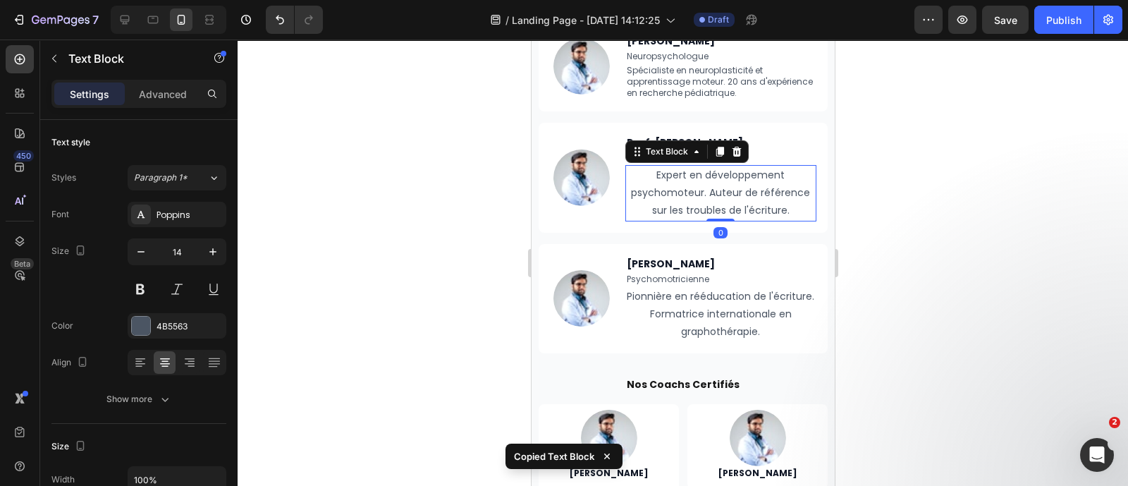
type input "12"
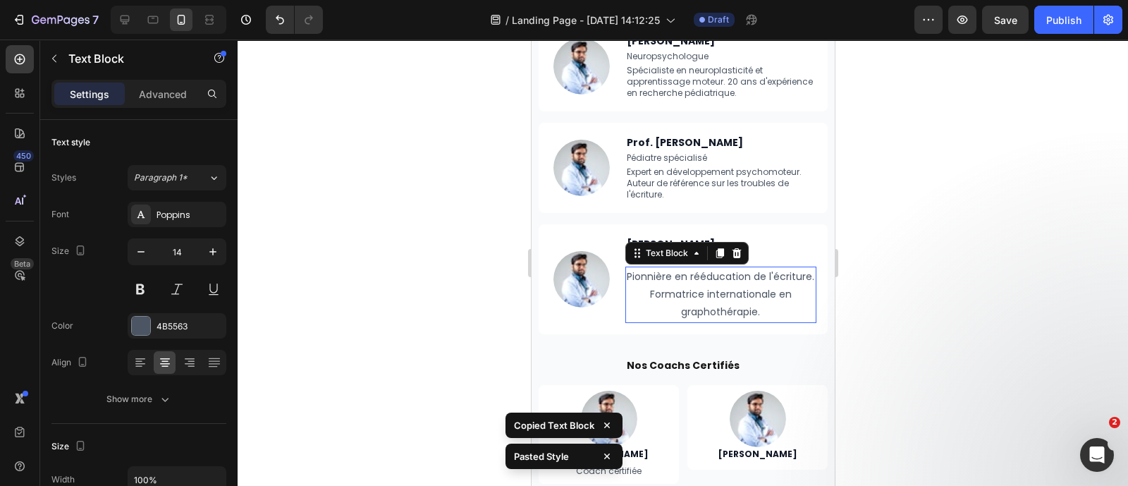
click at [731, 283] on p "Pionnière en rééducation de l'écriture." at bounding box center [720, 277] width 189 height 18
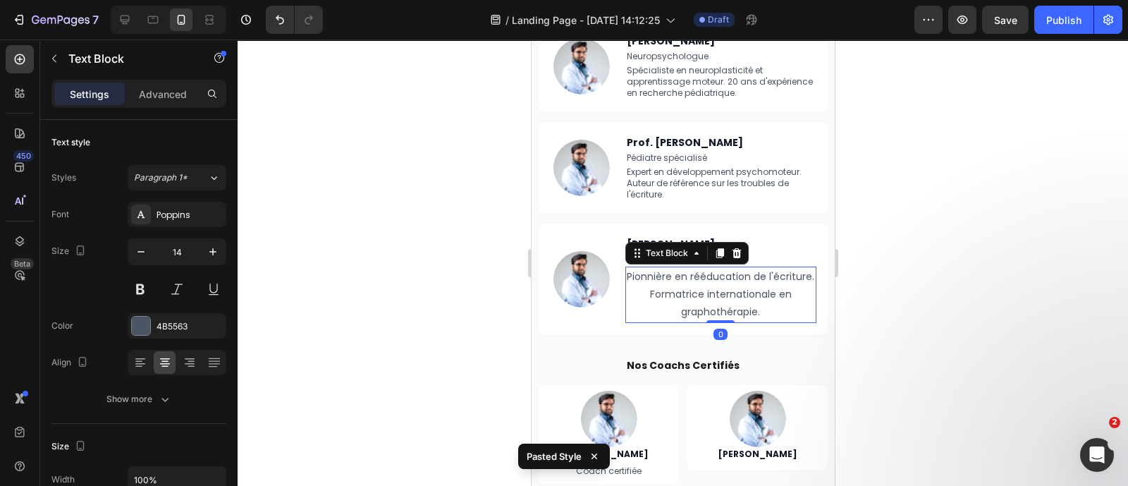
type input "12"
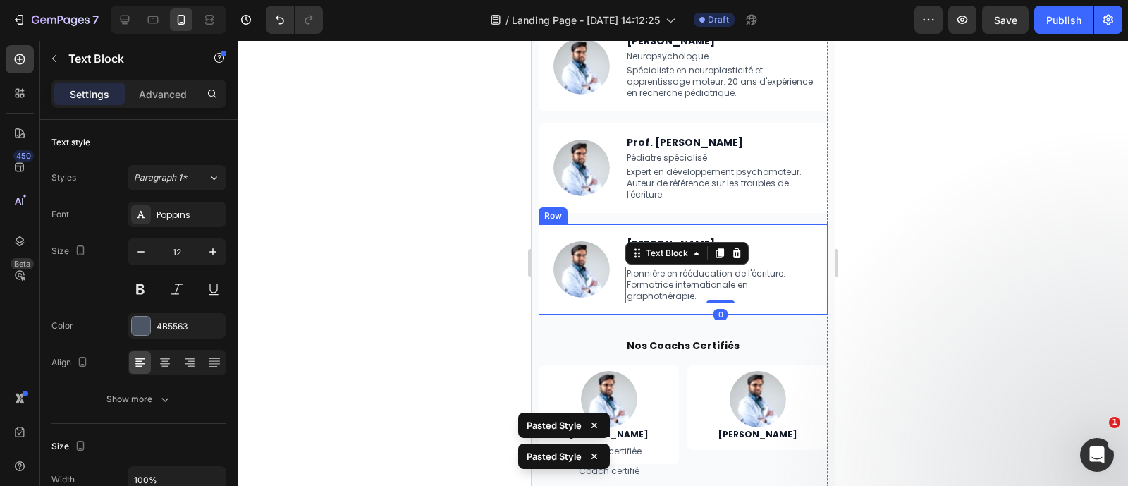
click at [911, 264] on div at bounding box center [683, 262] width 890 height 446
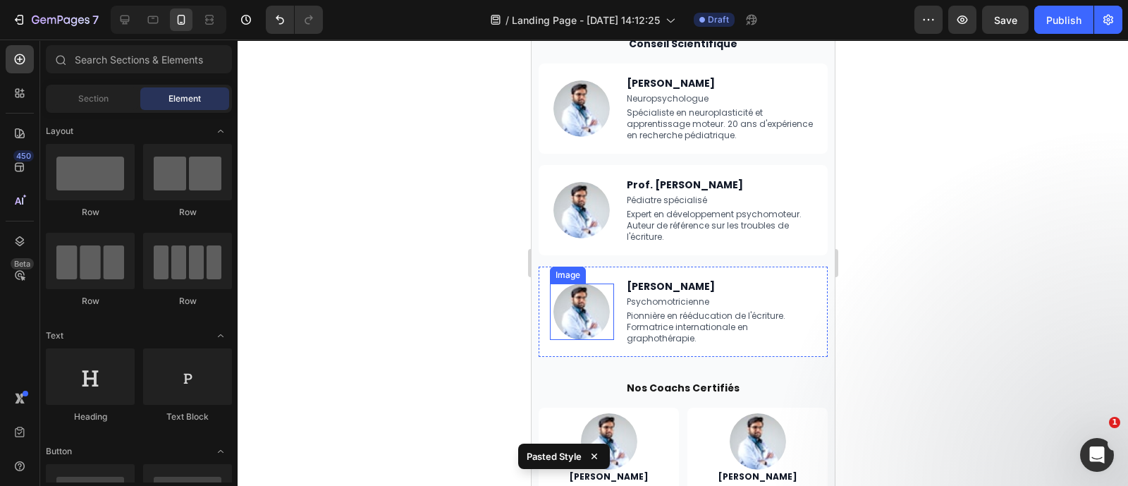
scroll to position [5285, 0]
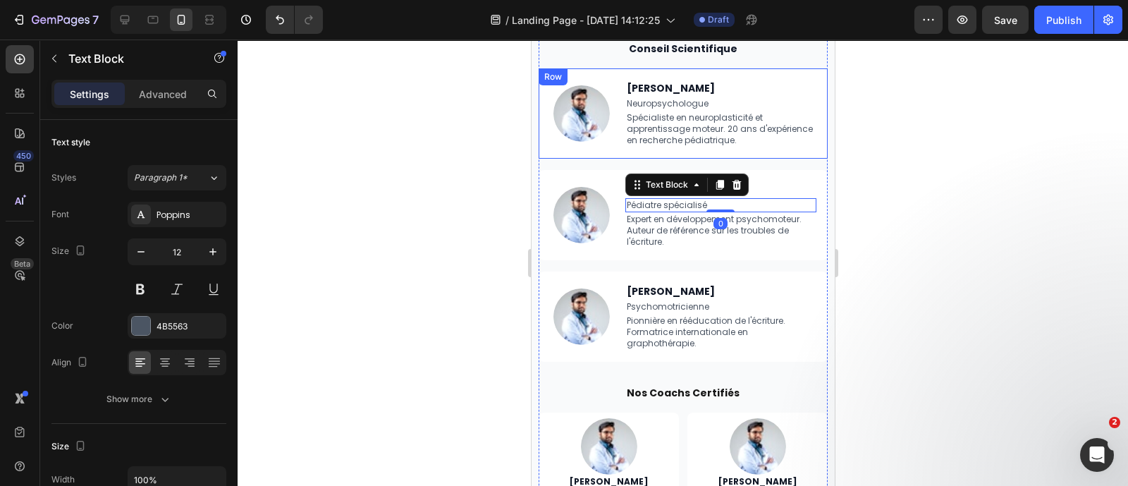
click at [738, 75] on div "Image [PERSON_NAME] Heading Neuropsychologue Text Block Spécialiste en neuropla…" at bounding box center [682, 113] width 289 height 90
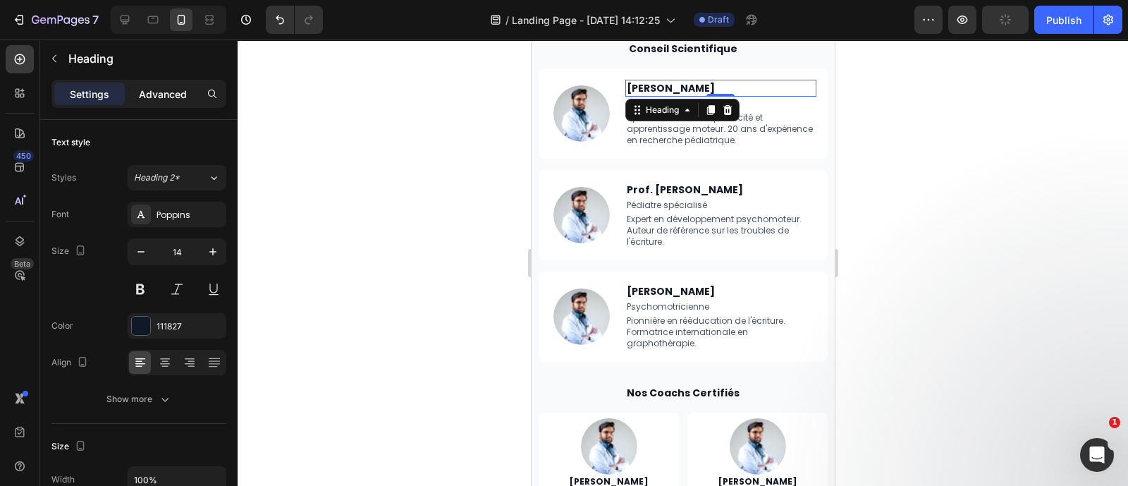
click at [161, 93] on p "Advanced" at bounding box center [163, 94] width 48 height 15
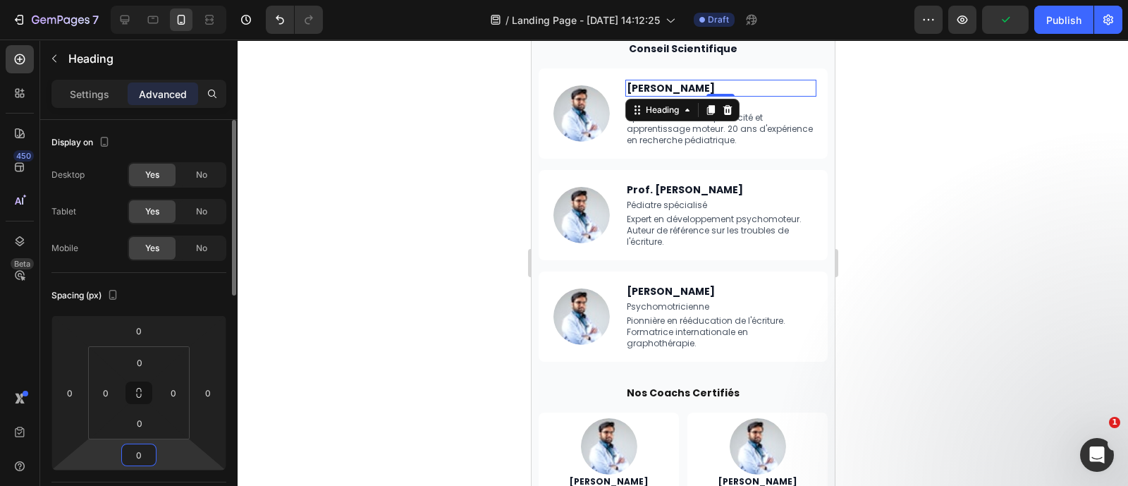
click at [141, 456] on input "0" at bounding box center [139, 454] width 28 height 21
type input "4"
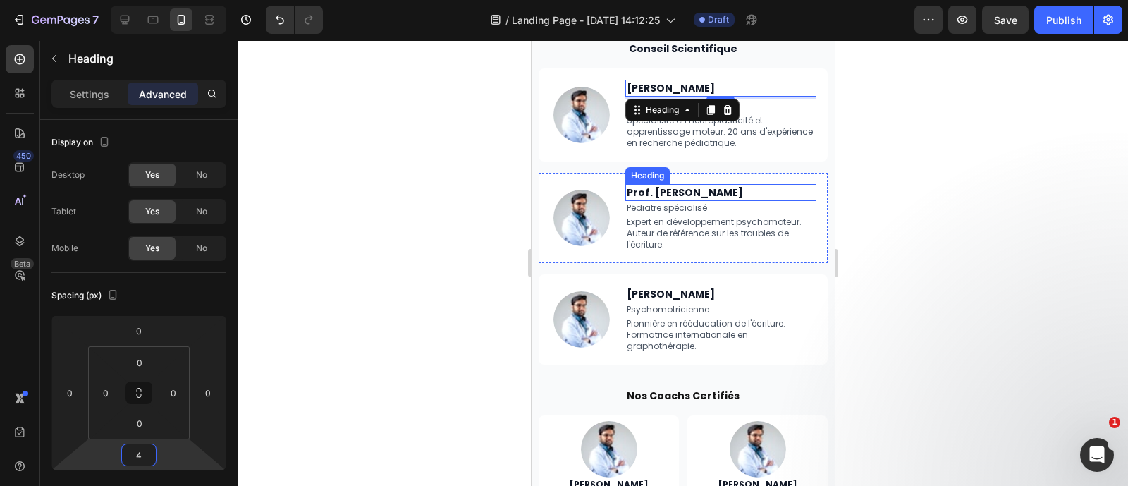
click at [720, 184] on h2 "Prof. [PERSON_NAME]" at bounding box center [721, 192] width 192 height 17
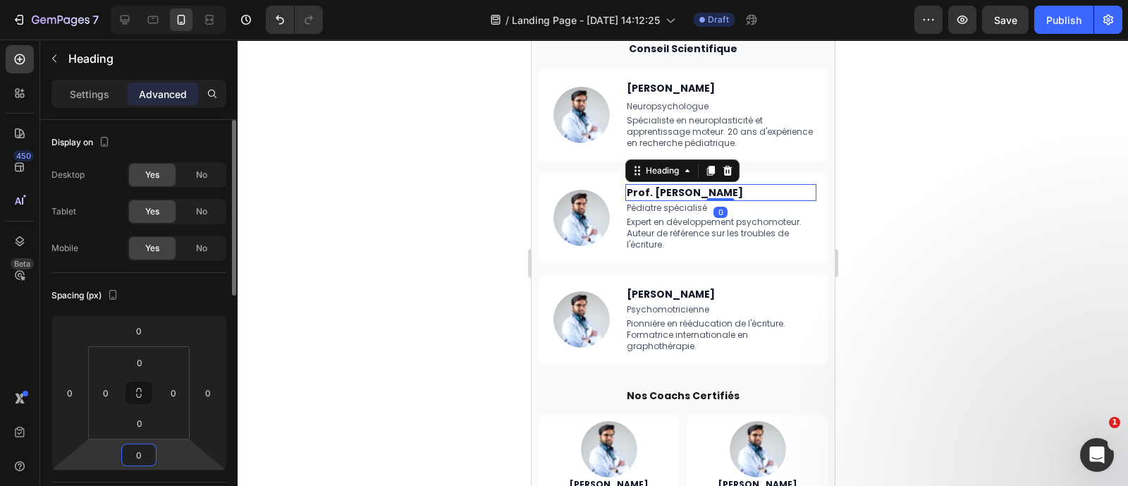
click at [145, 464] on input "0" at bounding box center [139, 454] width 28 height 21
type input "4"
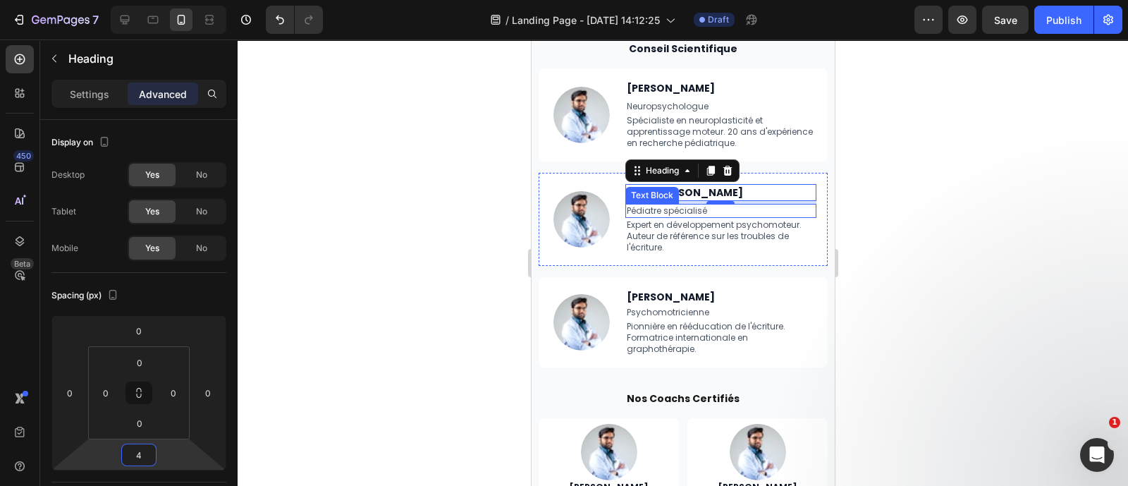
click at [744, 207] on p "Pédiatre spécialisé" at bounding box center [720, 210] width 189 height 11
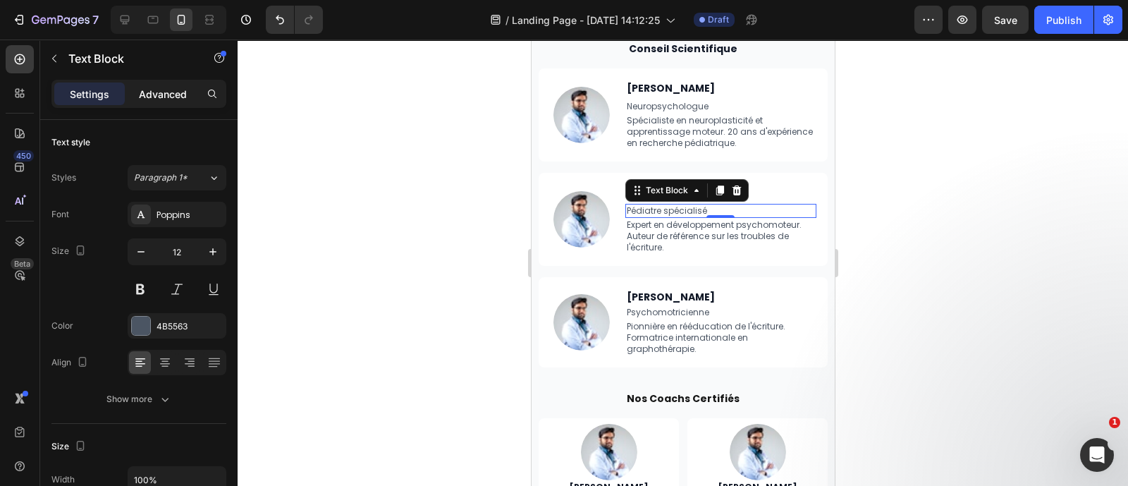
click at [183, 89] on p "Advanced" at bounding box center [163, 94] width 48 height 15
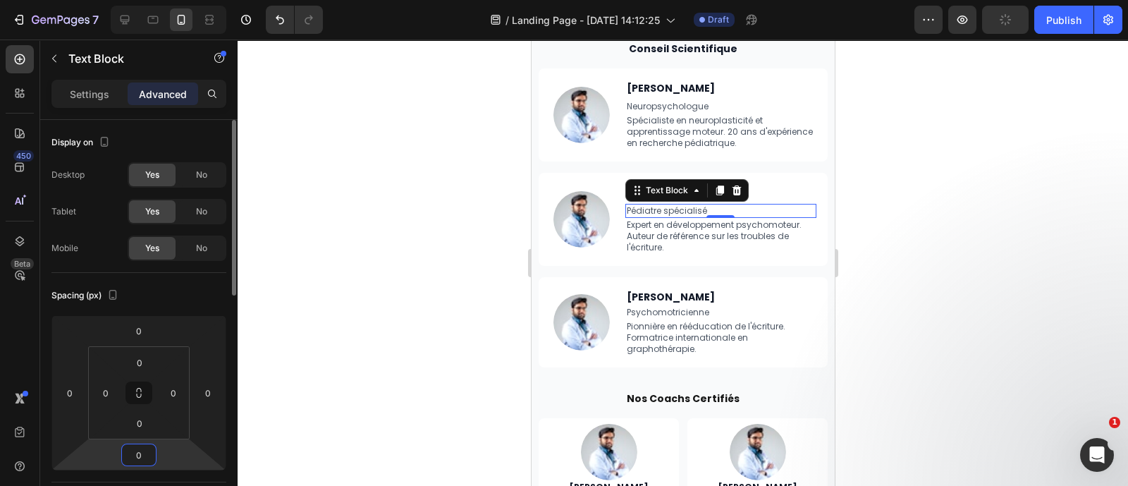
click at [143, 453] on input "0" at bounding box center [139, 454] width 28 height 21
type input "4"
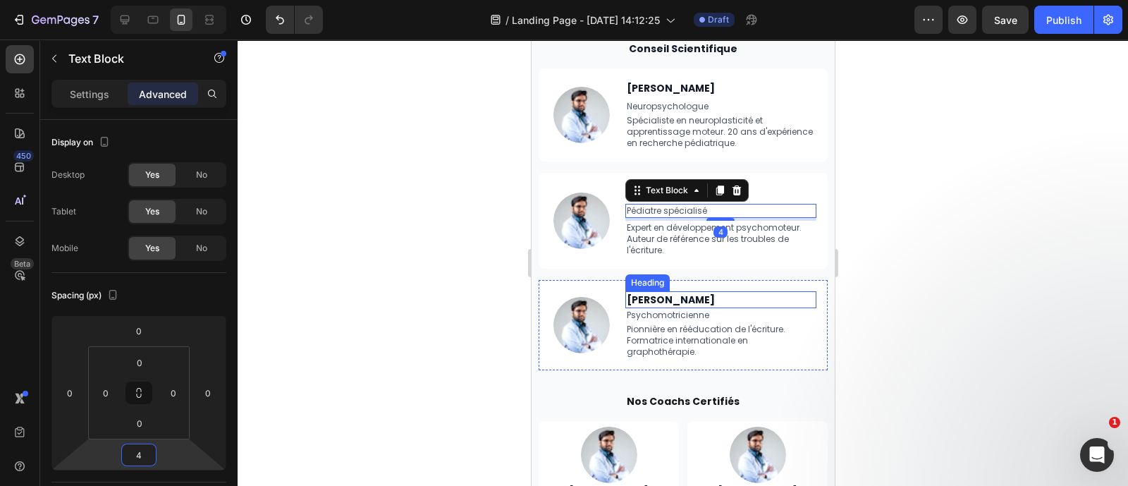
click at [731, 304] on h2 "[PERSON_NAME]" at bounding box center [721, 299] width 192 height 17
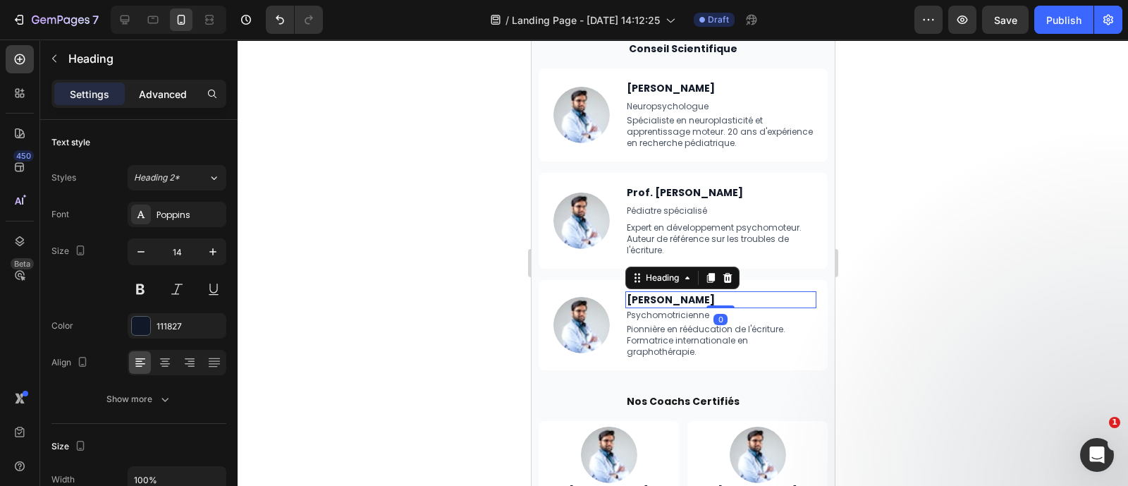
click at [155, 90] on p "Advanced" at bounding box center [163, 94] width 48 height 15
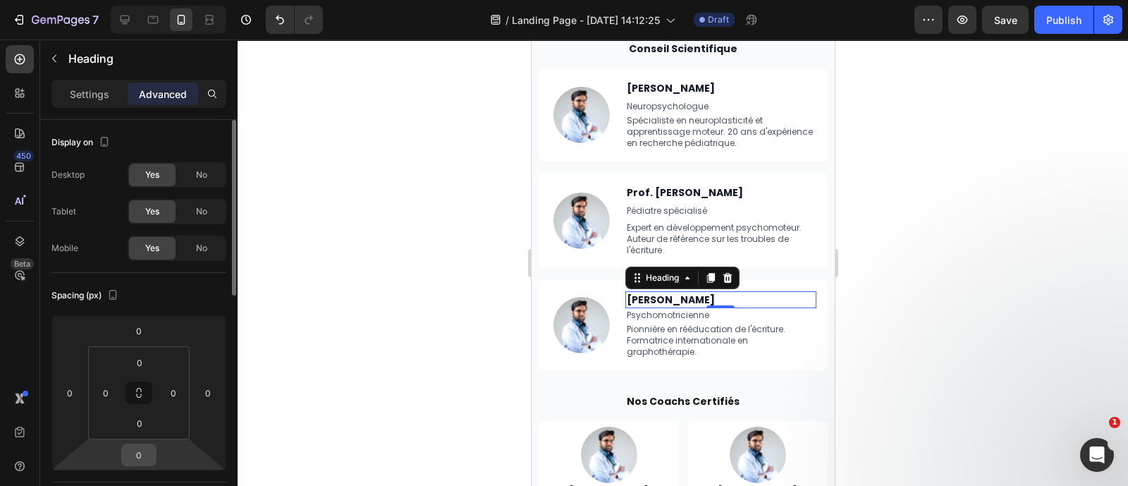
click at [147, 456] on input "0" at bounding box center [139, 454] width 28 height 21
type input "4"
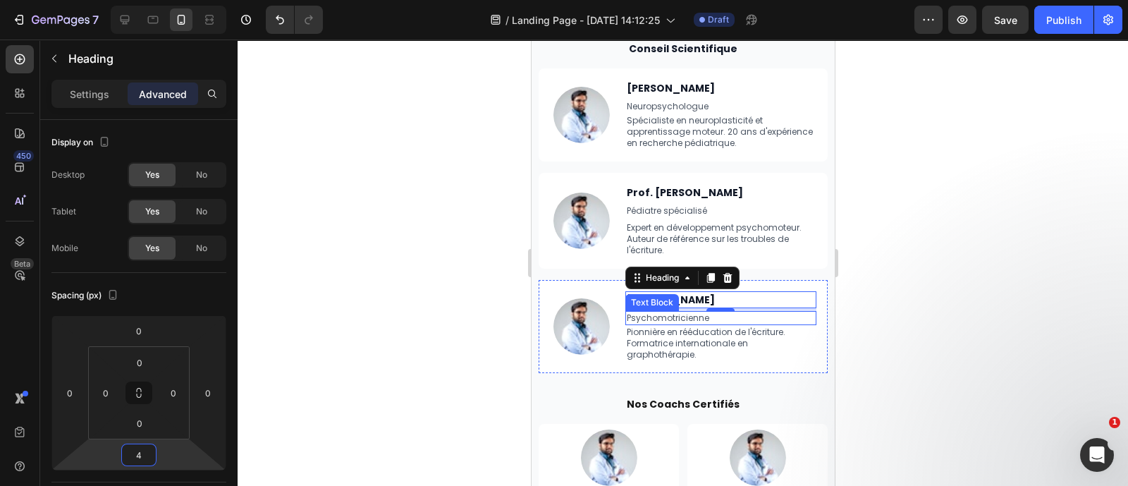
click at [703, 314] on p "Psychomotricienne" at bounding box center [720, 317] width 189 height 11
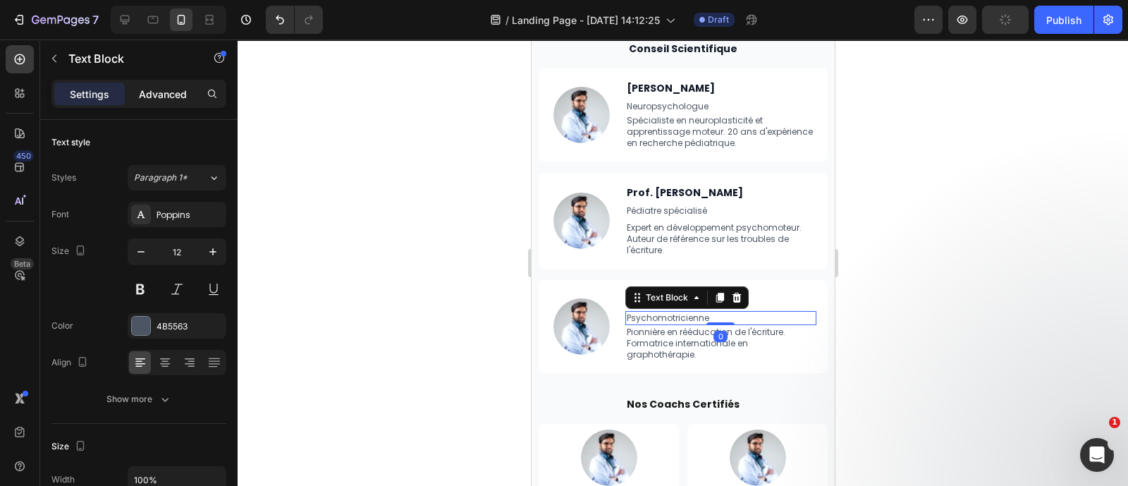
click at [152, 97] on p "Advanced" at bounding box center [163, 94] width 48 height 15
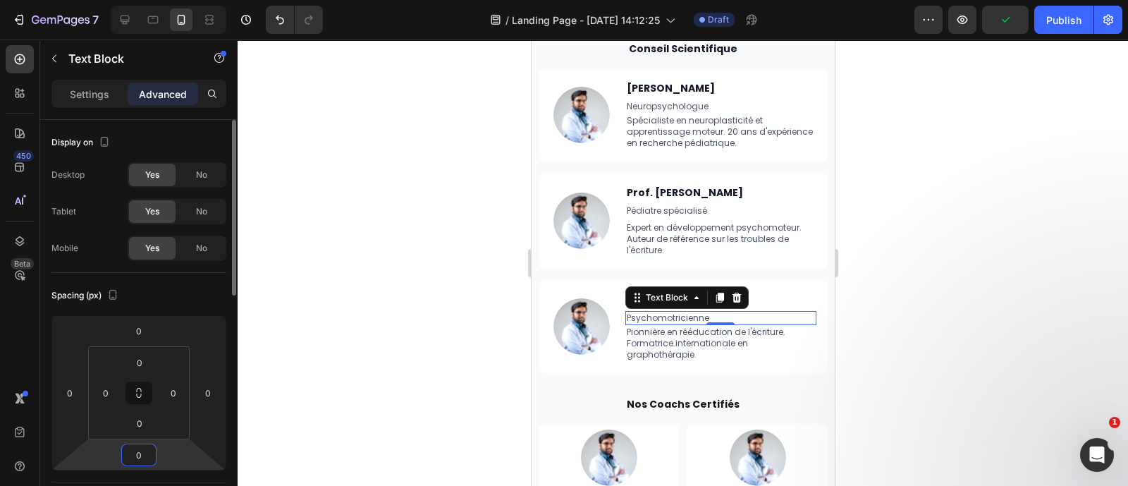
click at [146, 456] on input "0" at bounding box center [139, 454] width 28 height 21
type input "4"
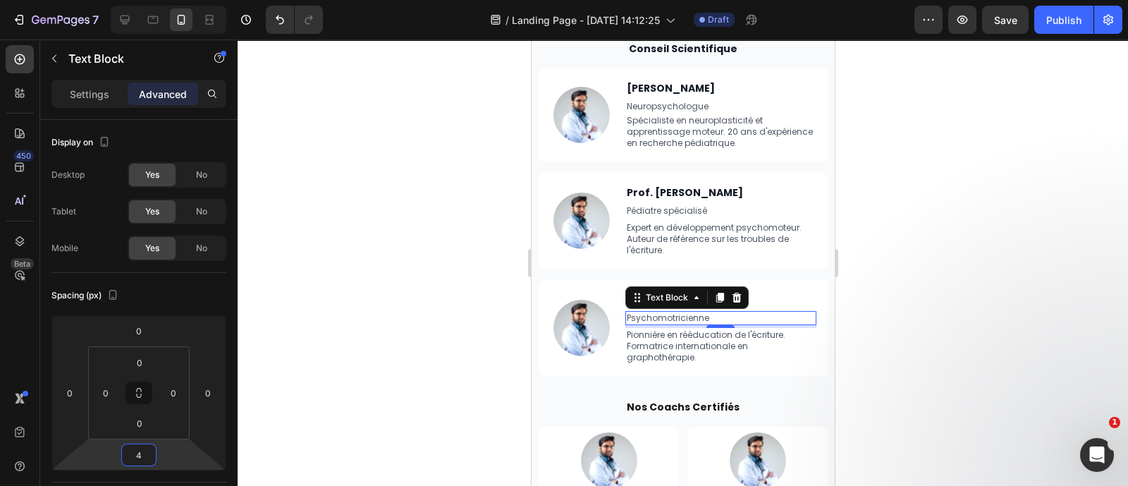
click at [909, 307] on div at bounding box center [683, 262] width 890 height 446
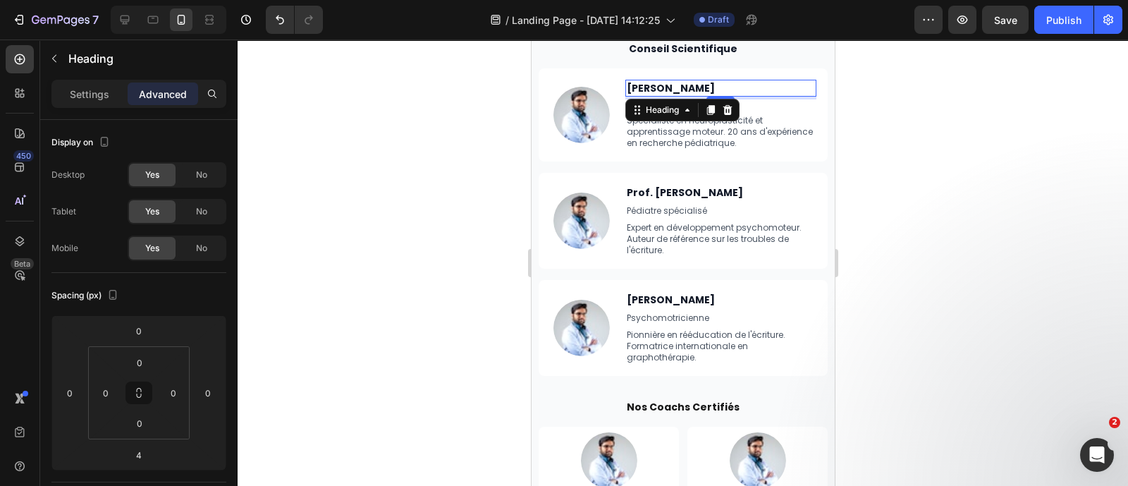
click at [691, 82] on strong "[PERSON_NAME]" at bounding box center [670, 88] width 88 height 14
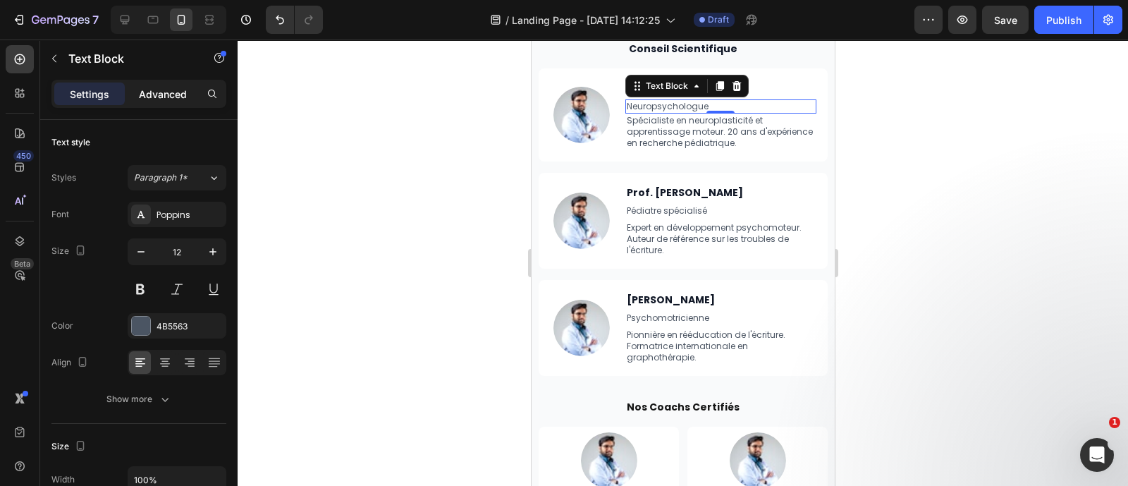
click at [151, 93] on p "Advanced" at bounding box center [163, 94] width 48 height 15
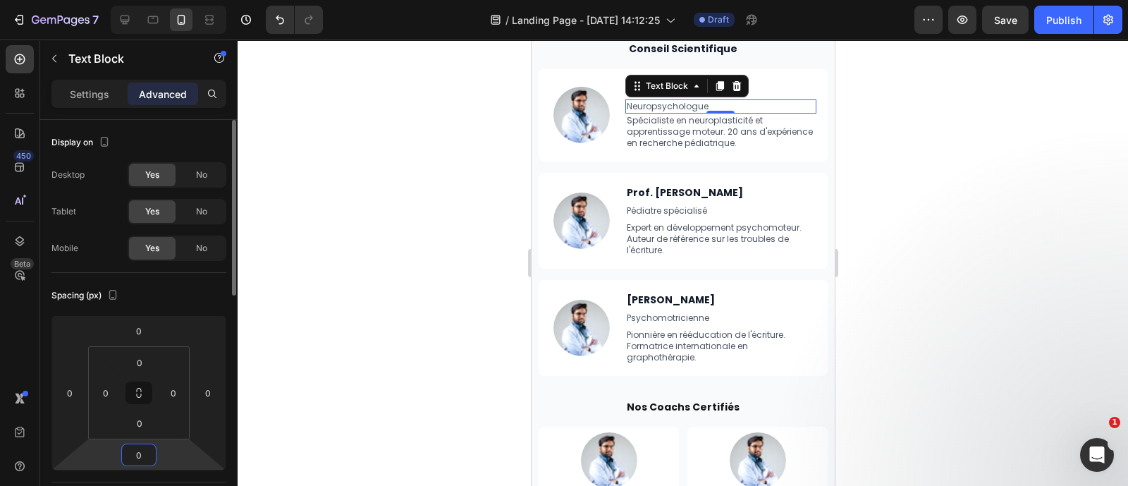
click at [140, 456] on input "0" at bounding box center [139, 454] width 28 height 21
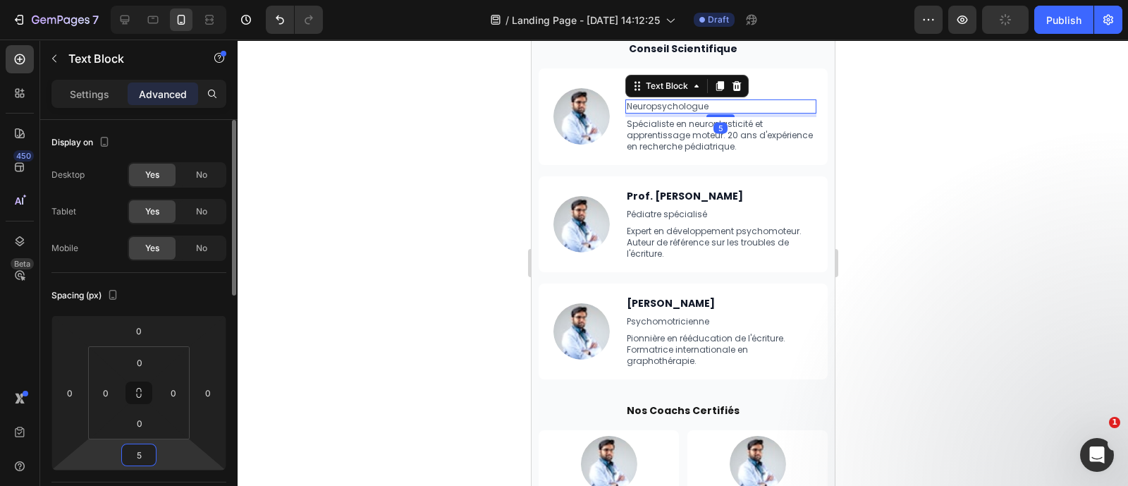
type input "4"
click at [455, 345] on div at bounding box center [683, 262] width 890 height 446
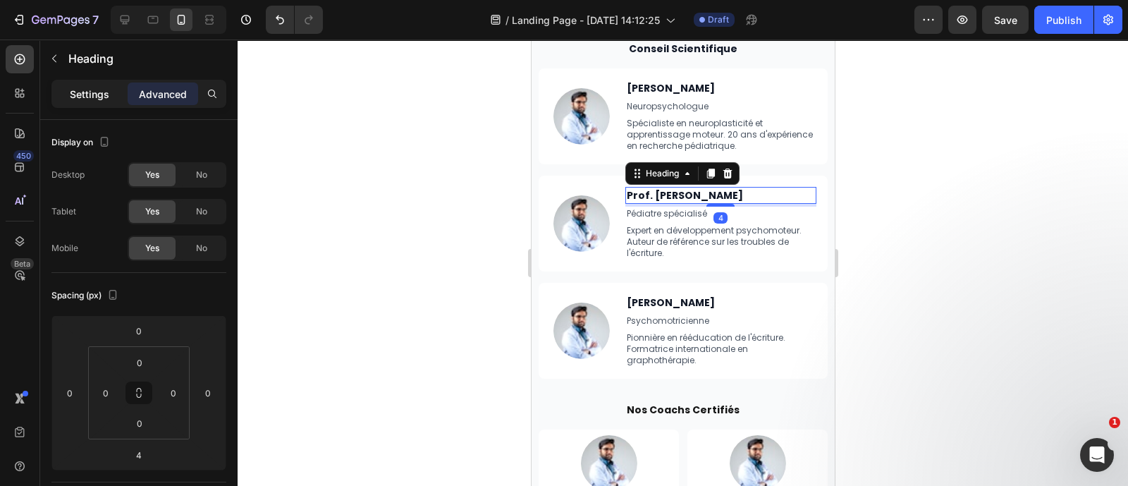
click at [102, 85] on div "Settings" at bounding box center [89, 93] width 70 height 23
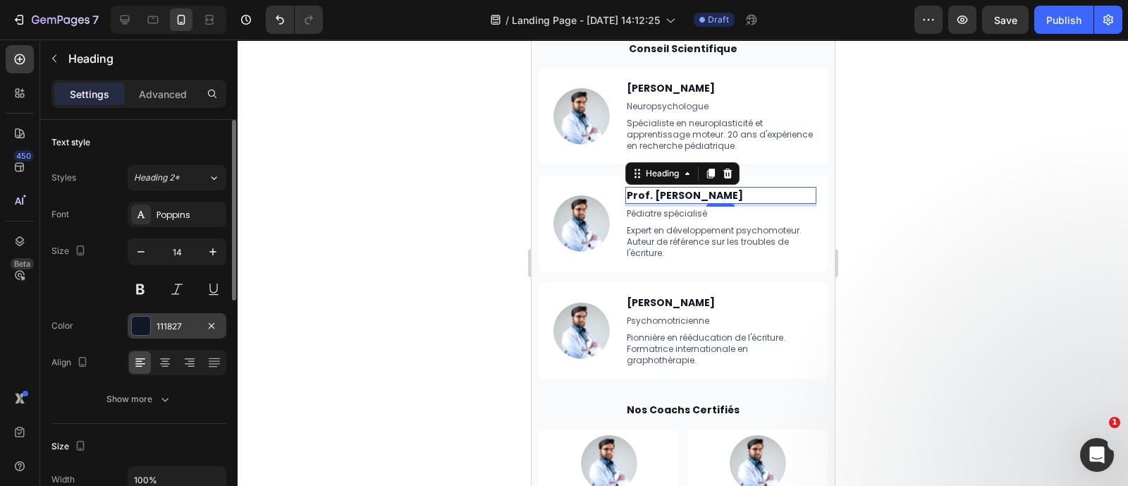
click at [164, 332] on div "111827" at bounding box center [177, 325] width 99 height 25
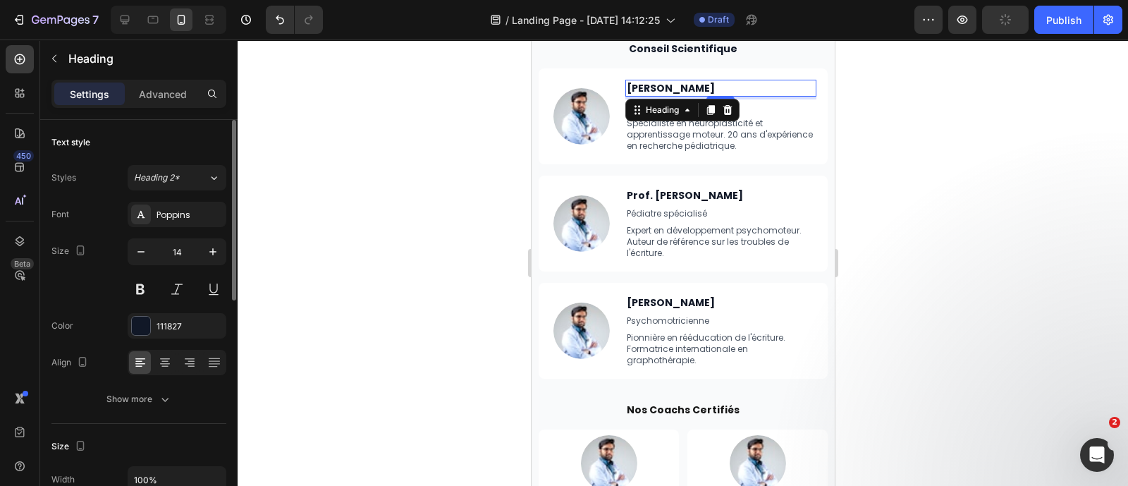
click at [699, 82] on strong "[PERSON_NAME]" at bounding box center [670, 88] width 88 height 14
click at [166, 337] on div "111827" at bounding box center [177, 325] width 99 height 25
click at [501, 185] on div at bounding box center [683, 262] width 890 height 446
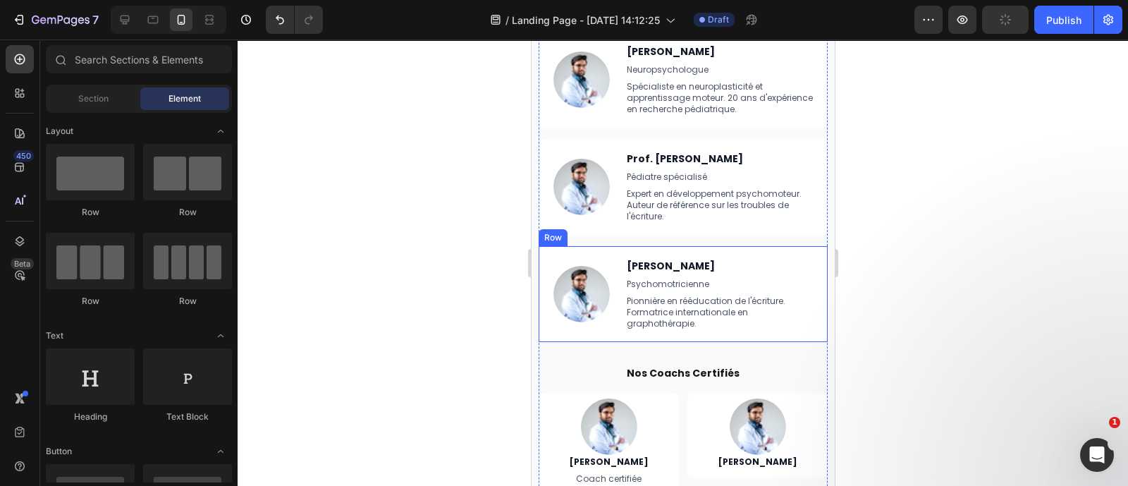
scroll to position [5318, 0]
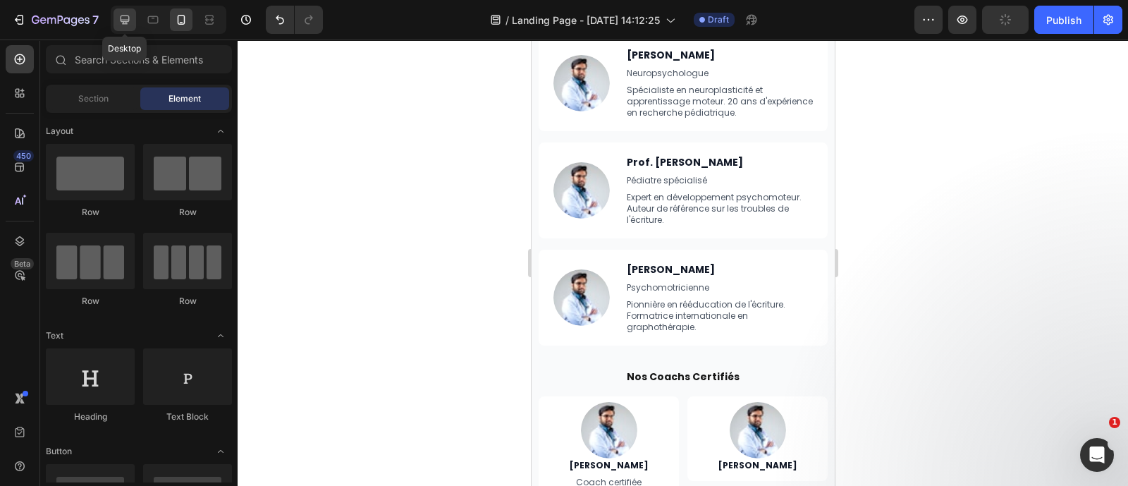
click at [121, 19] on icon at bounding box center [125, 20] width 9 height 9
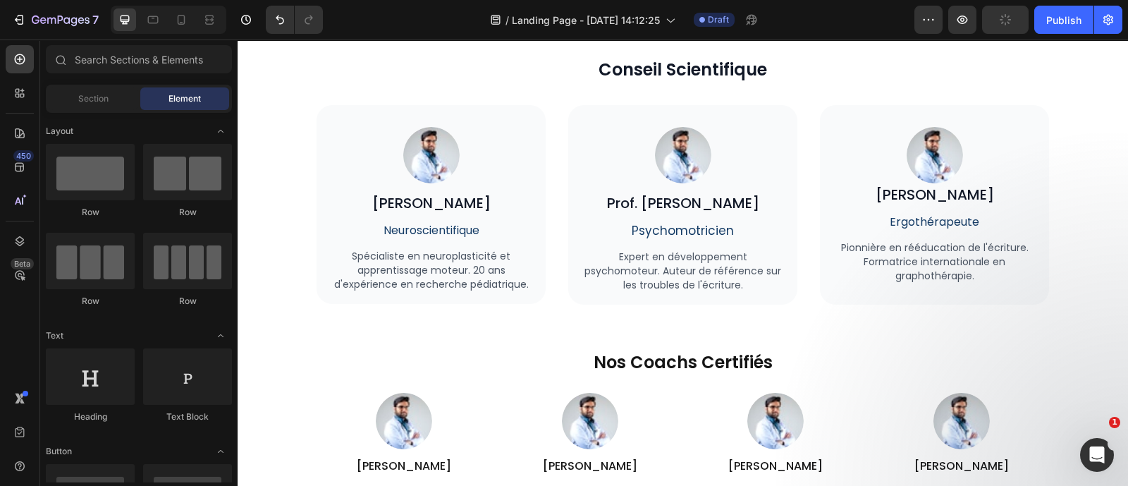
scroll to position [4265, 0]
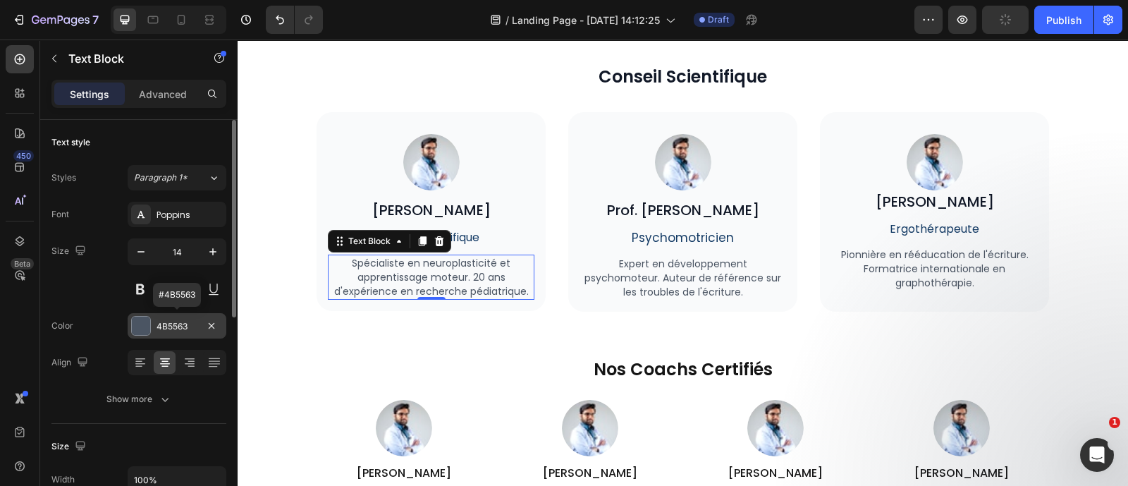
click at [166, 333] on div "4B5563" at bounding box center [177, 325] width 99 height 25
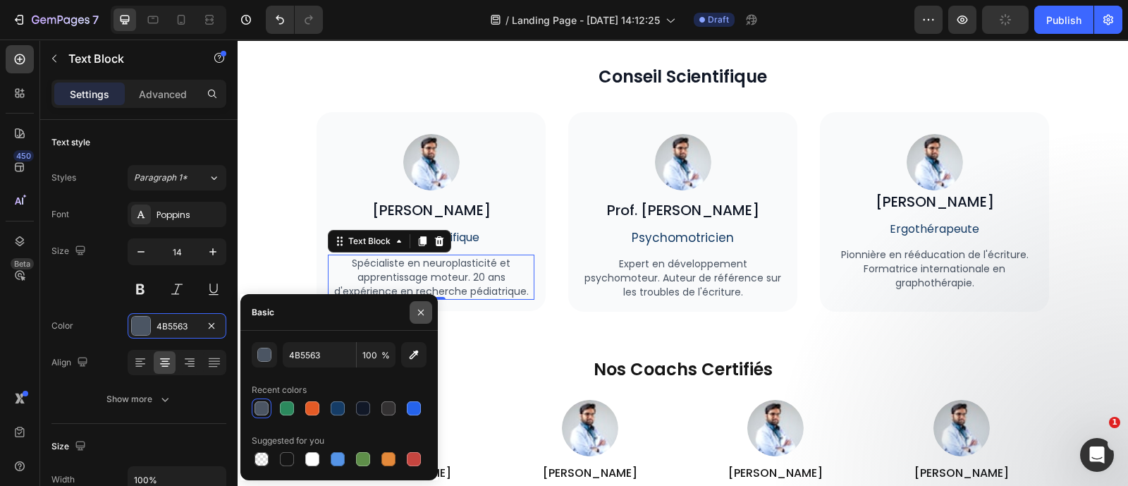
click at [419, 314] on icon "button" at bounding box center [421, 312] width 6 height 6
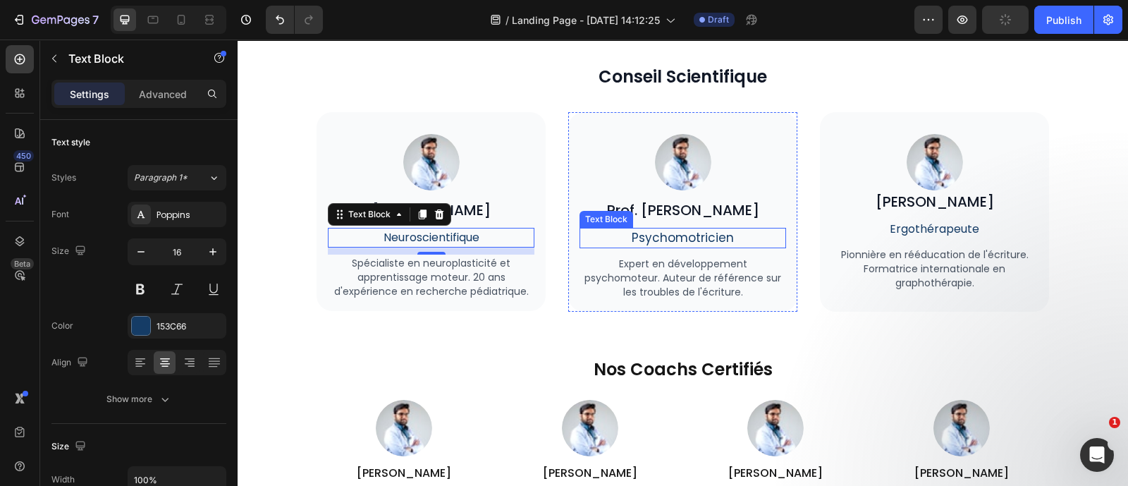
click at [659, 235] on span "Psychomotricien" at bounding box center [683, 237] width 102 height 17
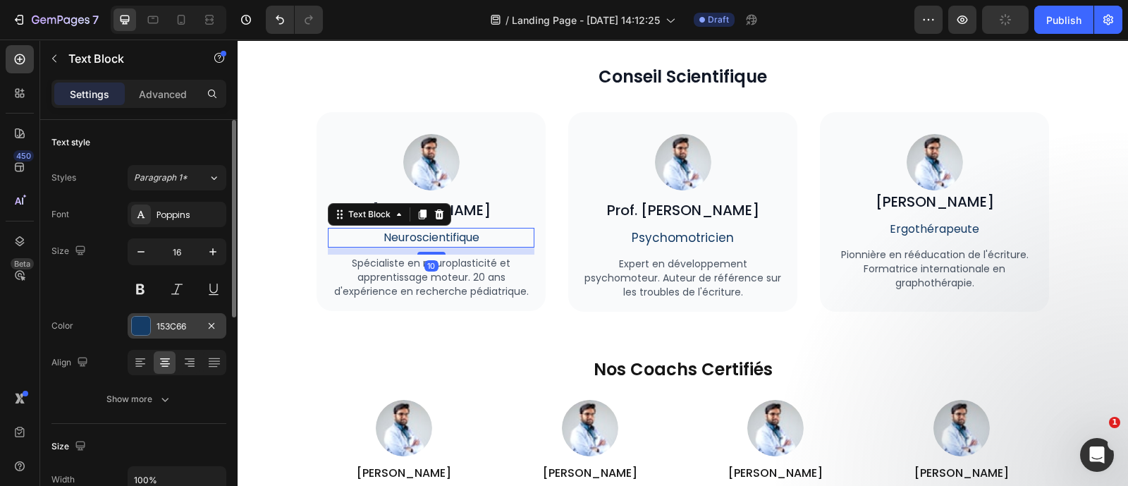
click at [173, 314] on div "153C66" at bounding box center [177, 325] width 99 height 25
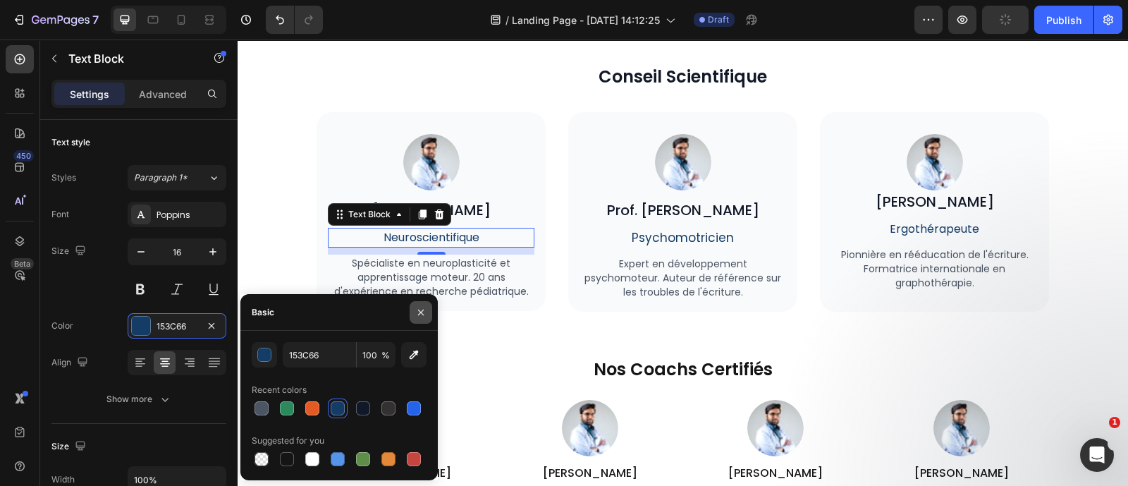
click at [425, 312] on icon "button" at bounding box center [420, 312] width 11 height 11
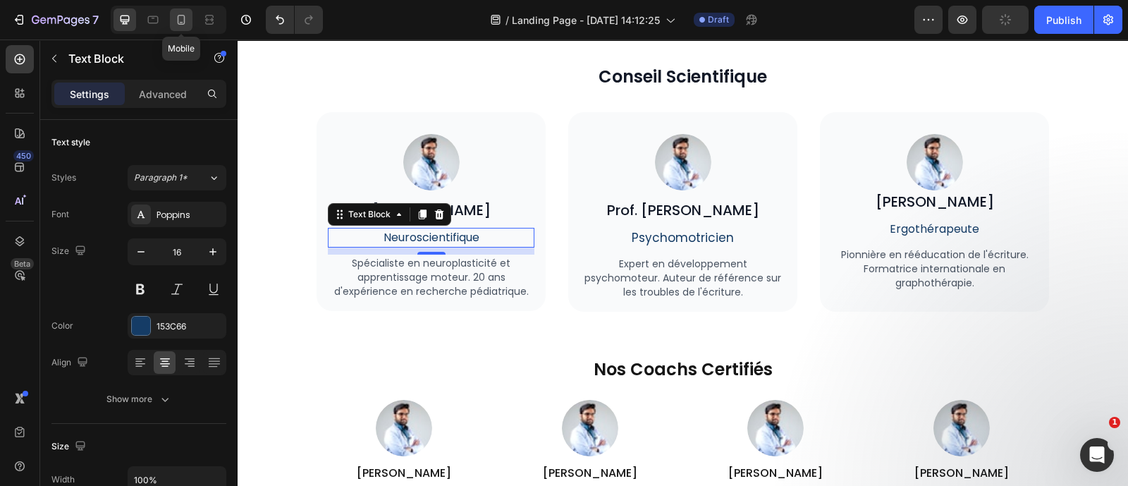
click at [183, 20] on icon at bounding box center [181, 20] width 14 height 14
type input "14"
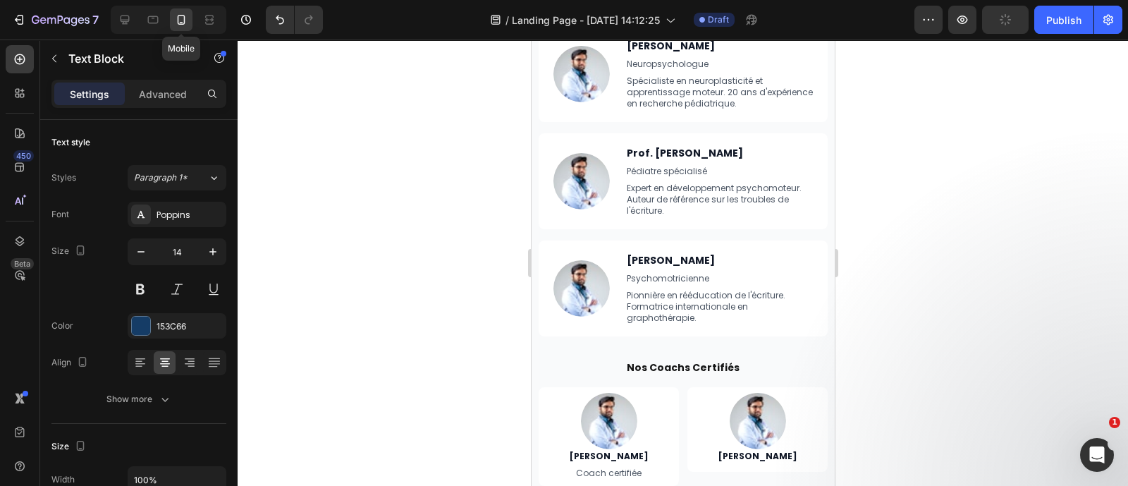
scroll to position [5277, 0]
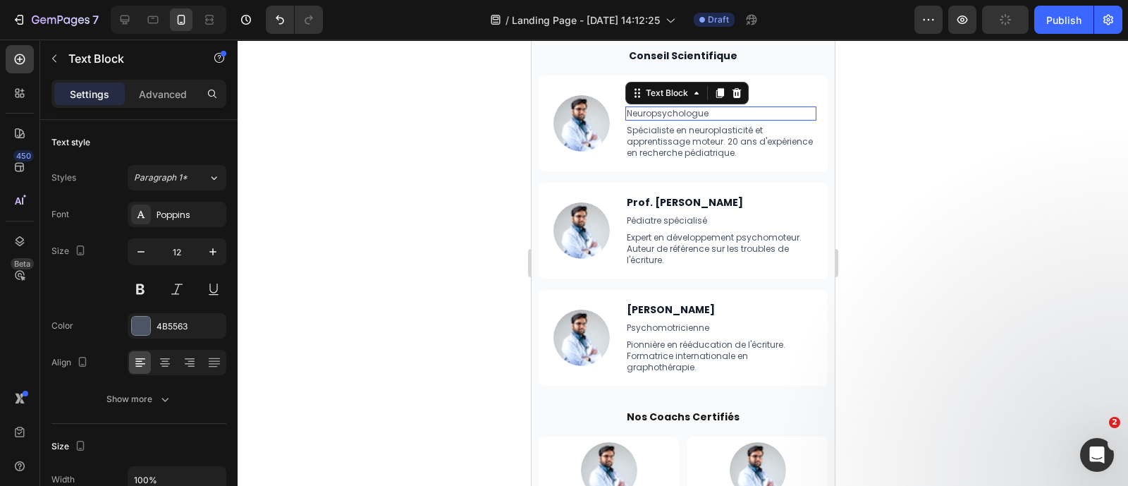
click at [708, 112] on p "Neuropsychologue" at bounding box center [720, 113] width 189 height 11
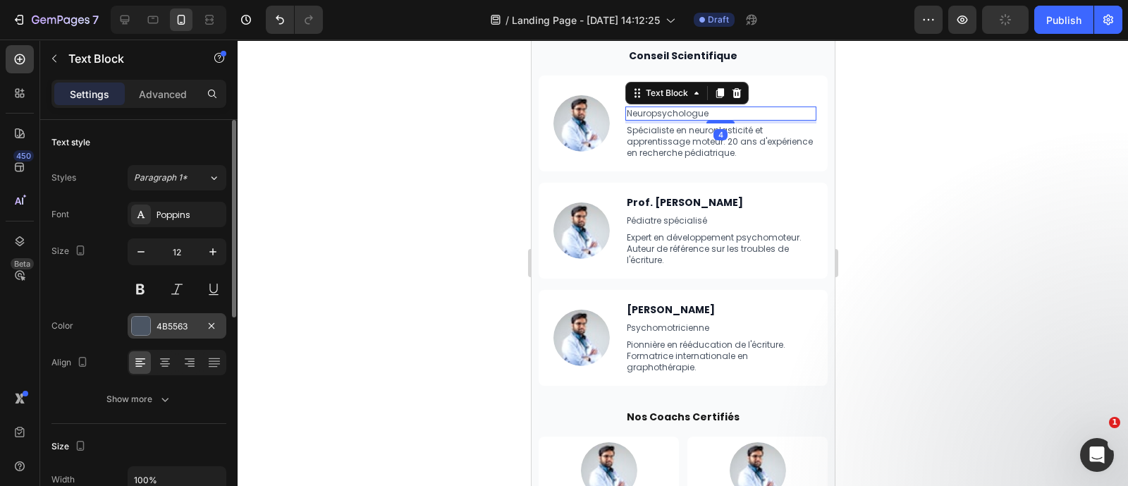
click at [151, 319] on div "4B5563" at bounding box center [177, 325] width 99 height 25
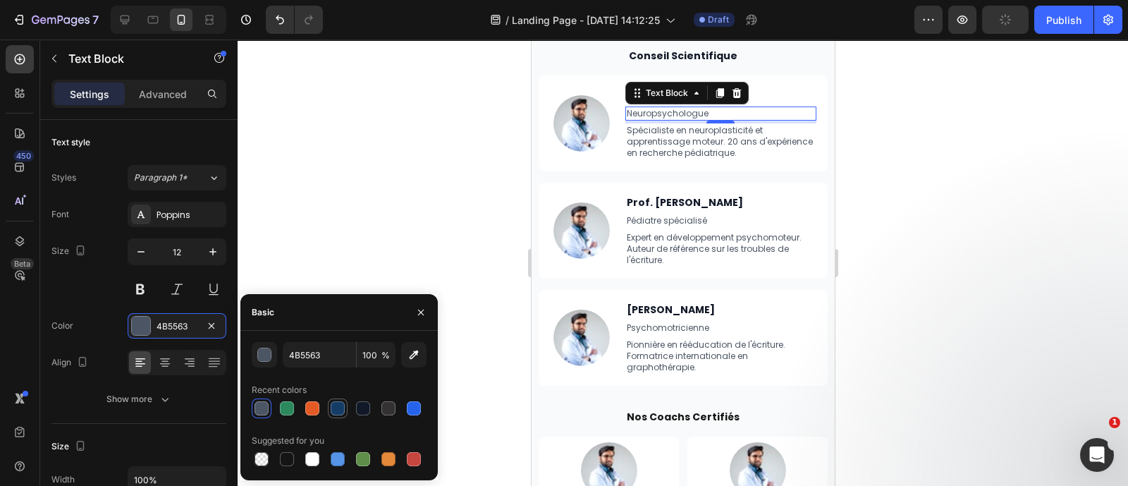
click at [343, 416] on div at bounding box center [338, 408] width 20 height 20
type input "153C66"
click at [420, 314] on icon "button" at bounding box center [420, 312] width 11 height 11
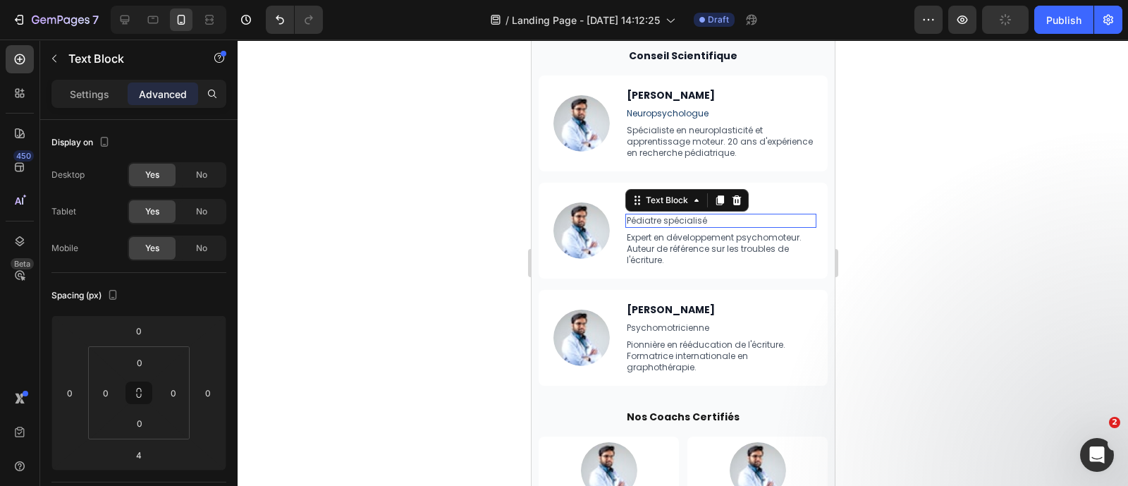
click at [676, 219] on p "Pédiatre spécialisé" at bounding box center [720, 220] width 189 height 11
click at [120, 85] on div "Settings" at bounding box center [89, 93] width 70 height 23
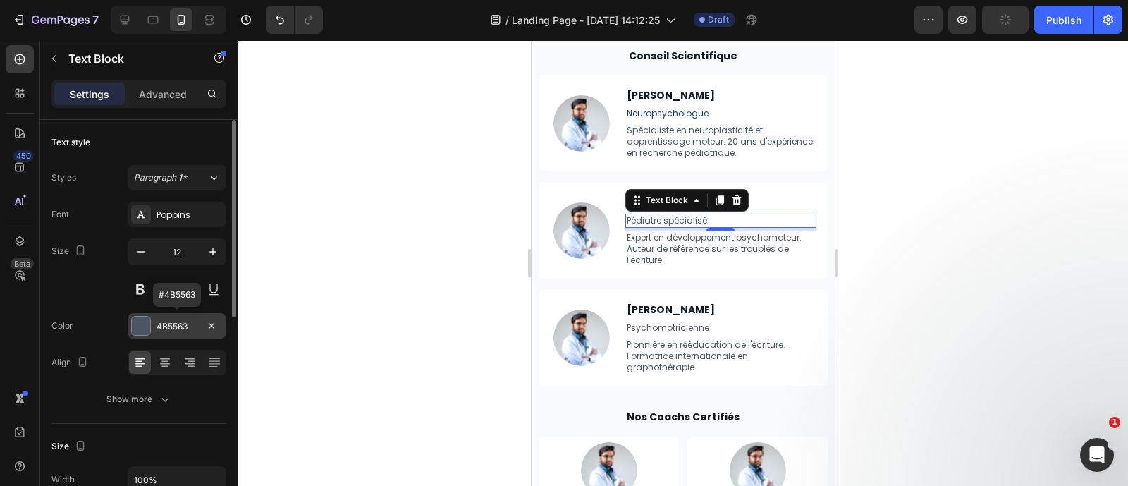
click at [173, 316] on div "4B5563" at bounding box center [177, 325] width 99 height 25
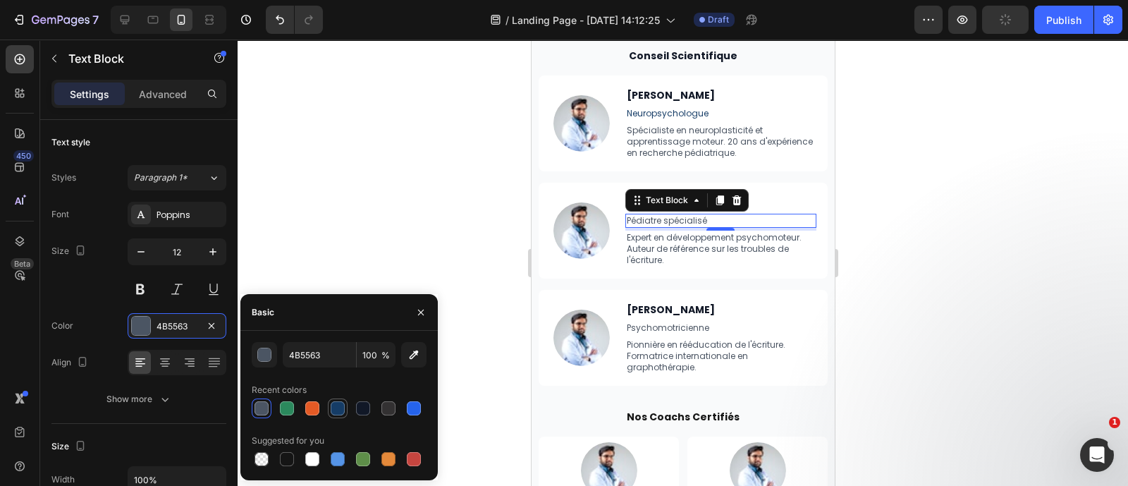
click at [340, 412] on div at bounding box center [338, 408] width 14 height 14
type input "153C66"
click at [426, 311] on button "button" at bounding box center [421, 312] width 23 height 23
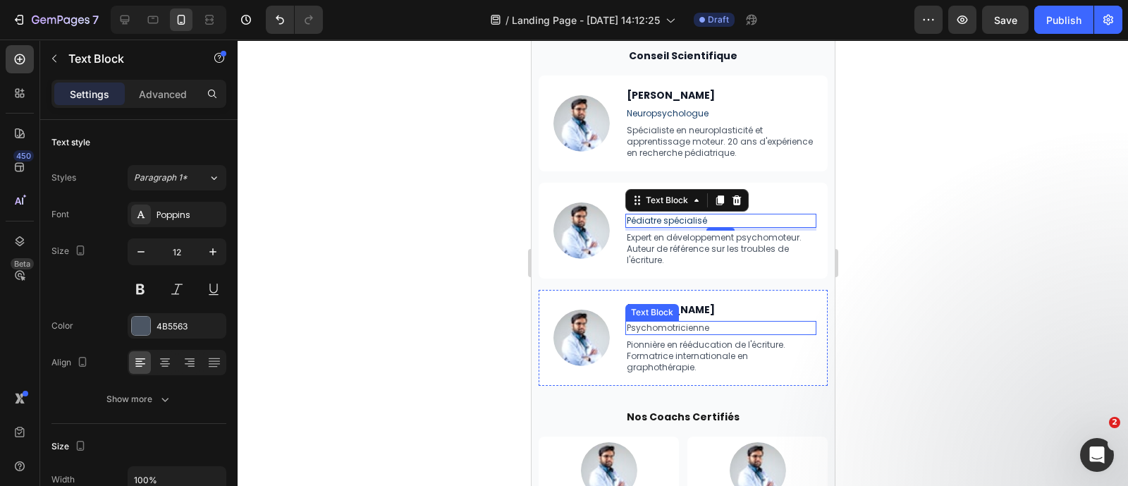
click at [716, 324] on p "Psychomotricienne" at bounding box center [720, 327] width 189 height 11
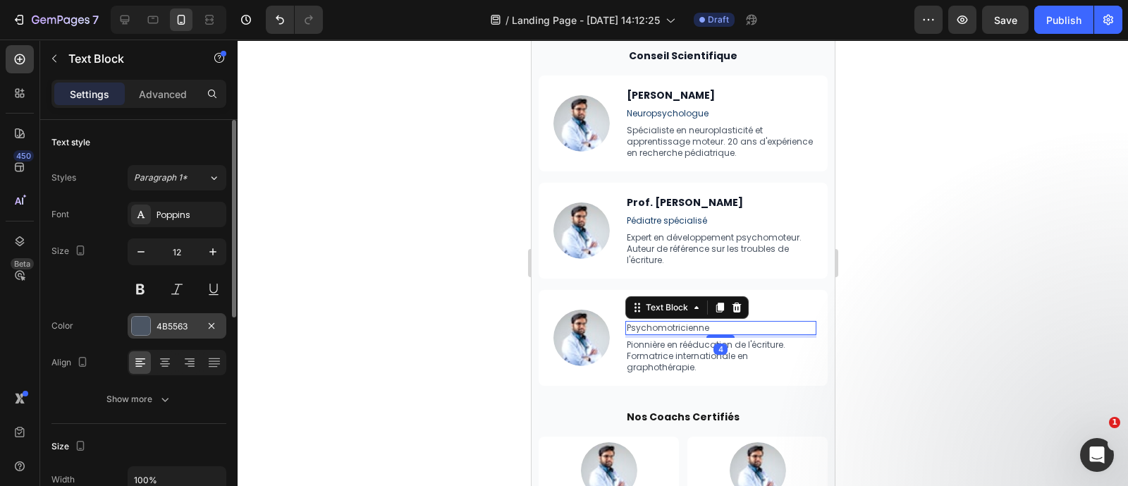
click at [159, 326] on div "4B5563" at bounding box center [176, 326] width 41 height 13
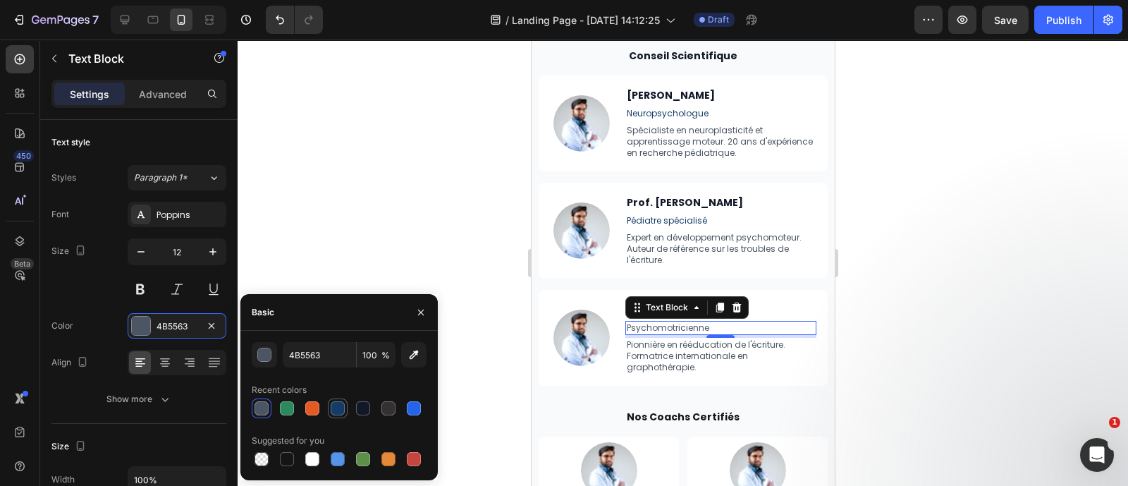
click at [346, 412] on div at bounding box center [338, 408] width 20 height 20
type input "153C66"
click at [414, 305] on button "button" at bounding box center [421, 312] width 23 height 23
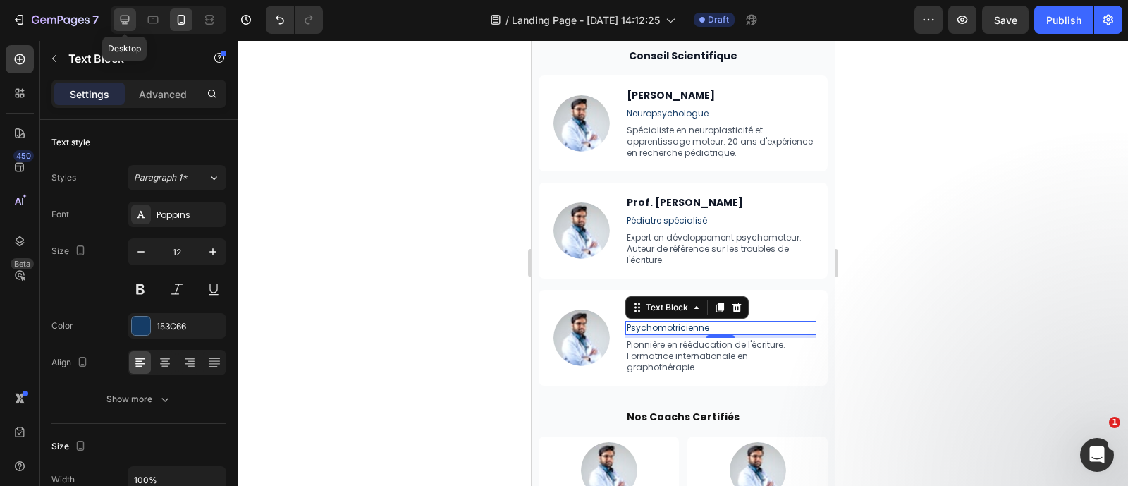
click at [127, 8] on div at bounding box center [124, 19] width 23 height 23
type input "16"
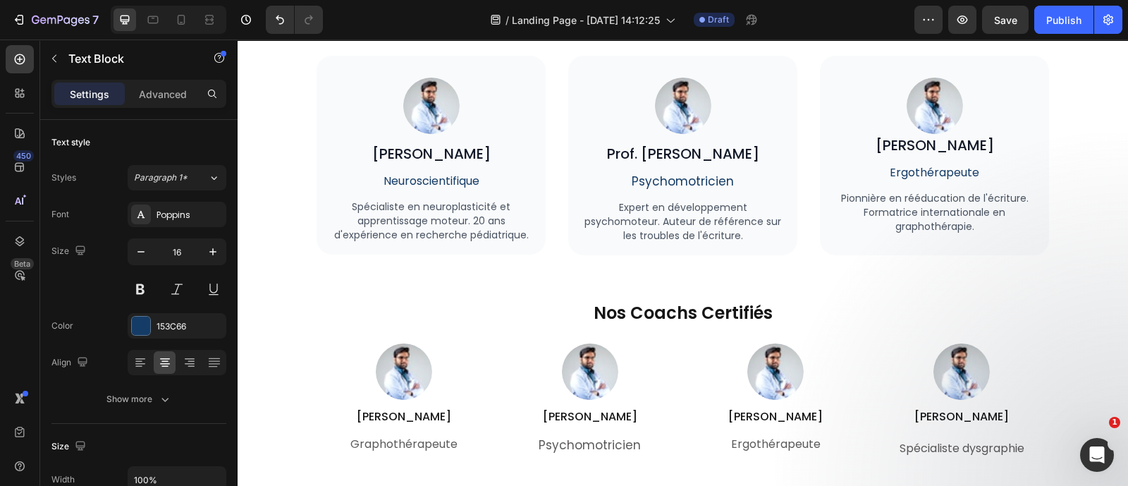
scroll to position [4300, 0]
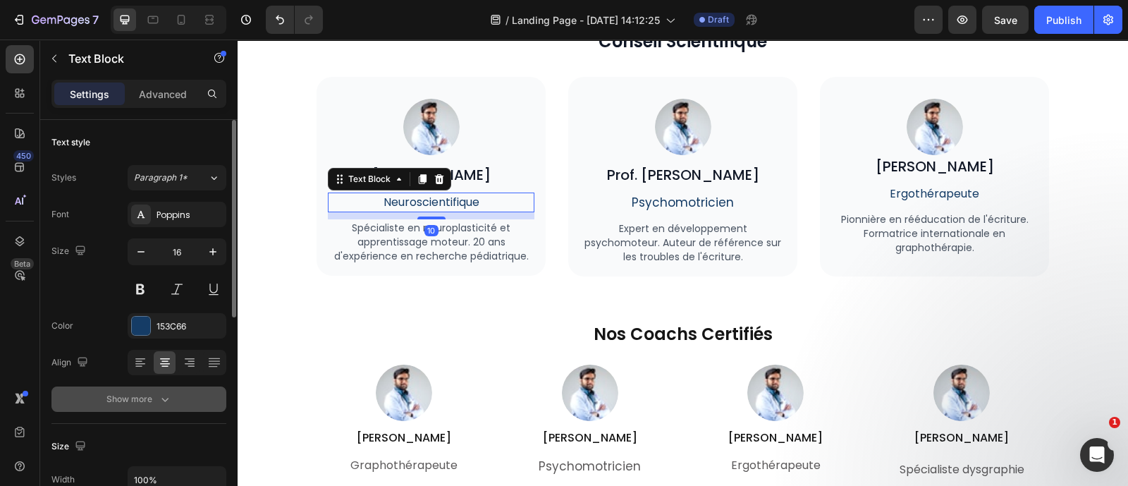
click at [147, 402] on div "Show more" at bounding box center [139, 399] width 66 height 14
